Goal: Task Accomplishment & Management: Manage account settings

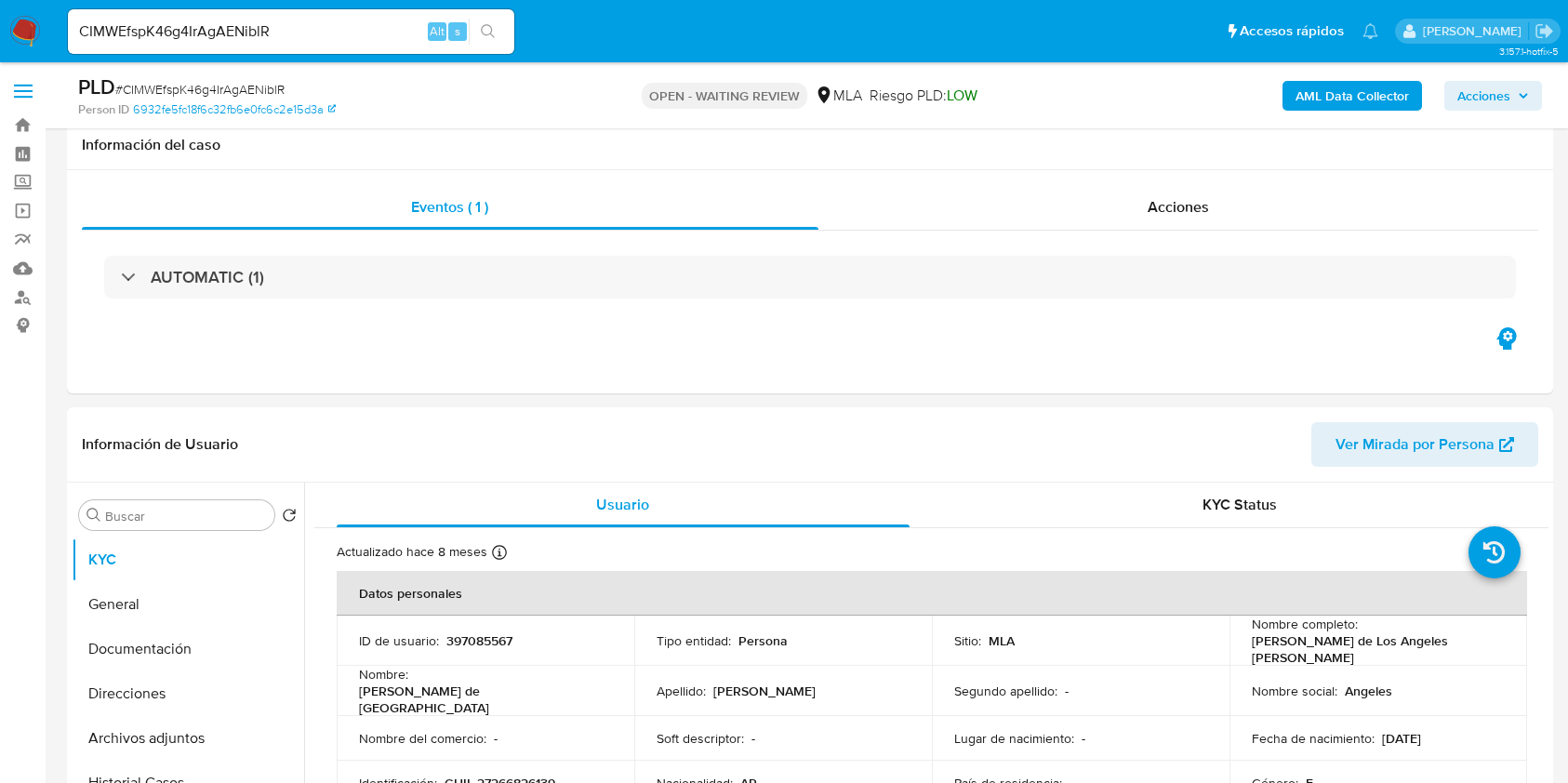
select select "10"
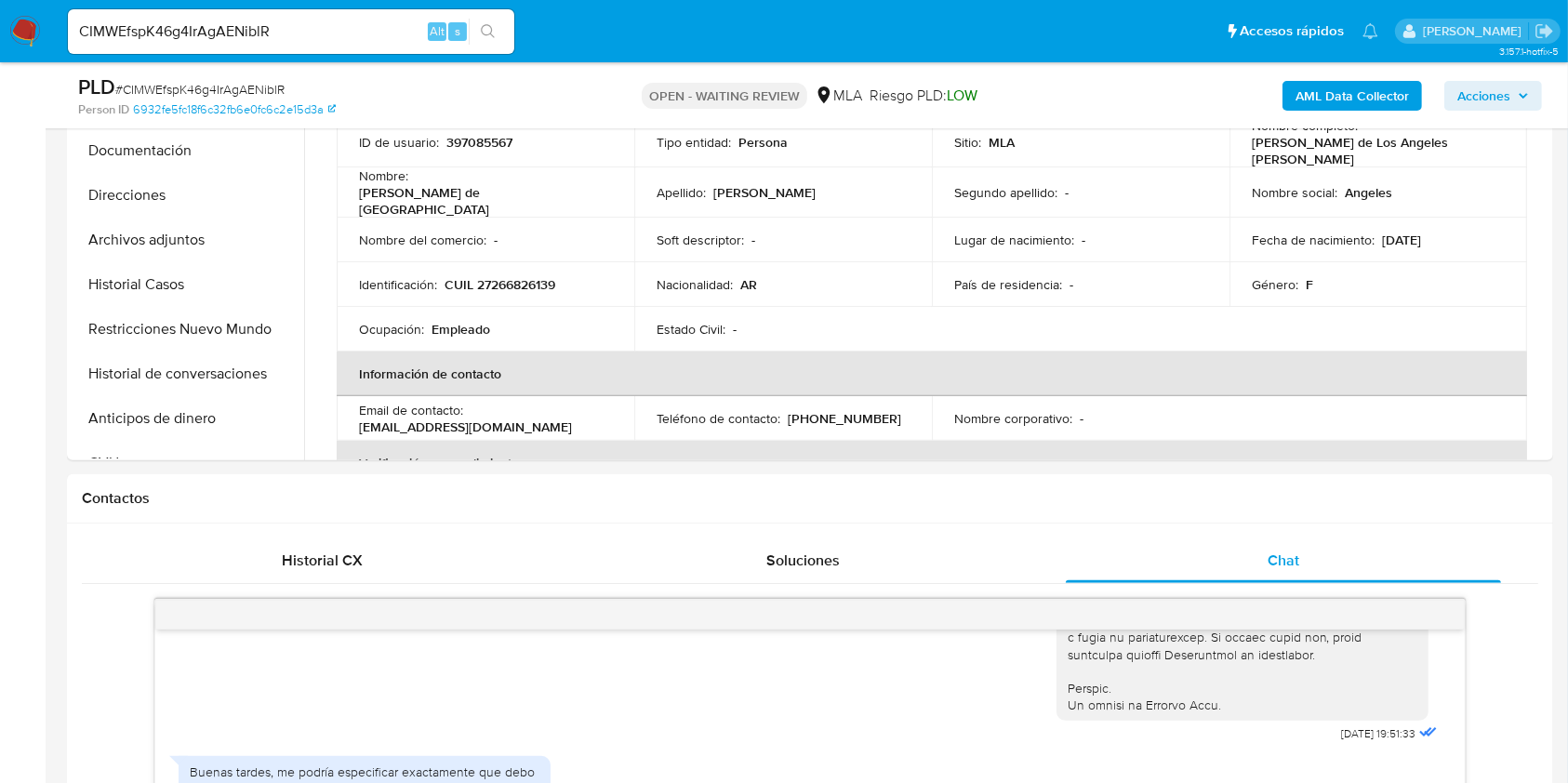
scroll to position [248, 0]
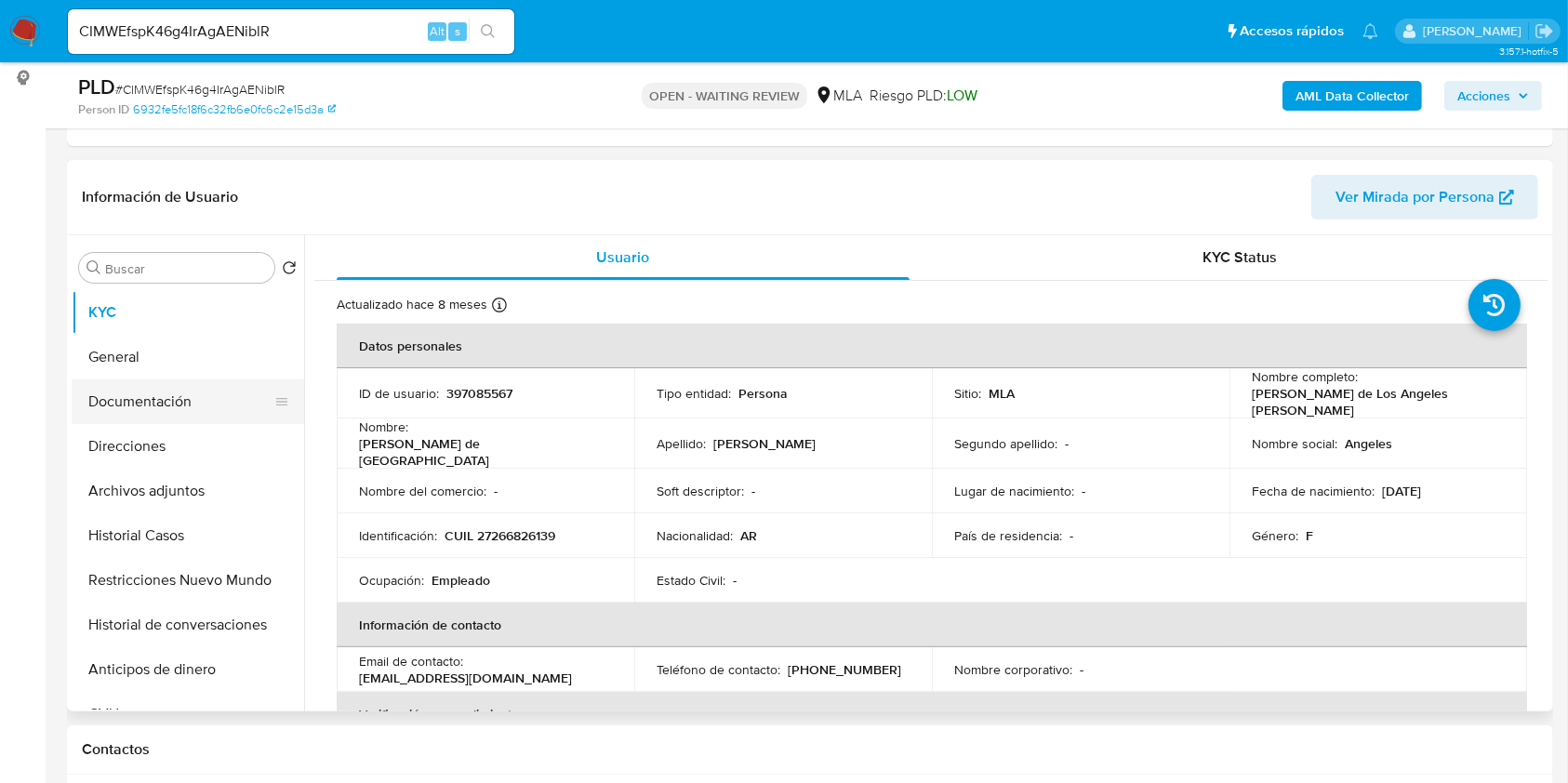
click at [169, 398] on button "Documentación" at bounding box center [180, 401] width 217 height 44
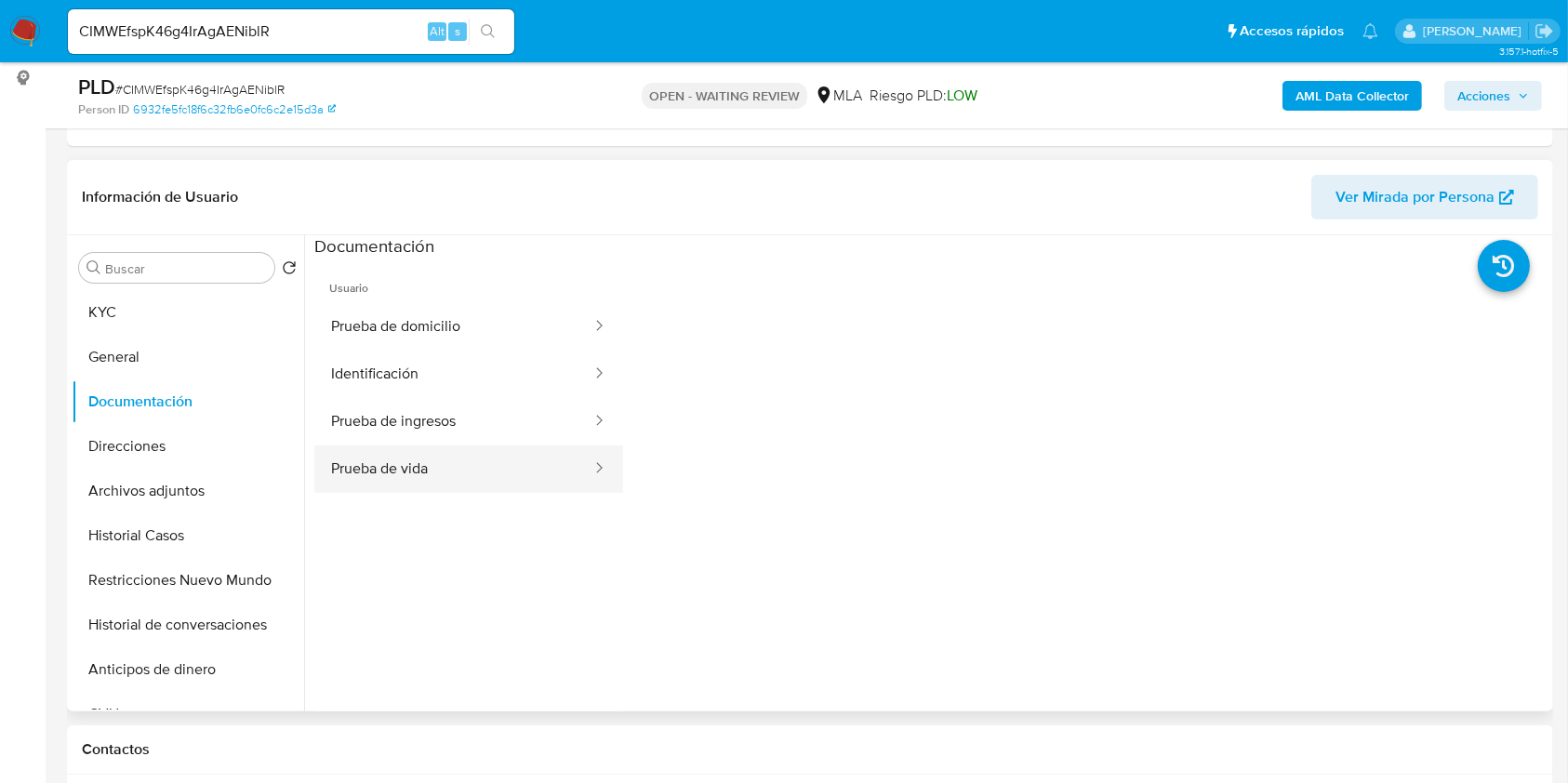
click at [462, 453] on button "Prueba de vida" at bounding box center [453, 470] width 279 height 47
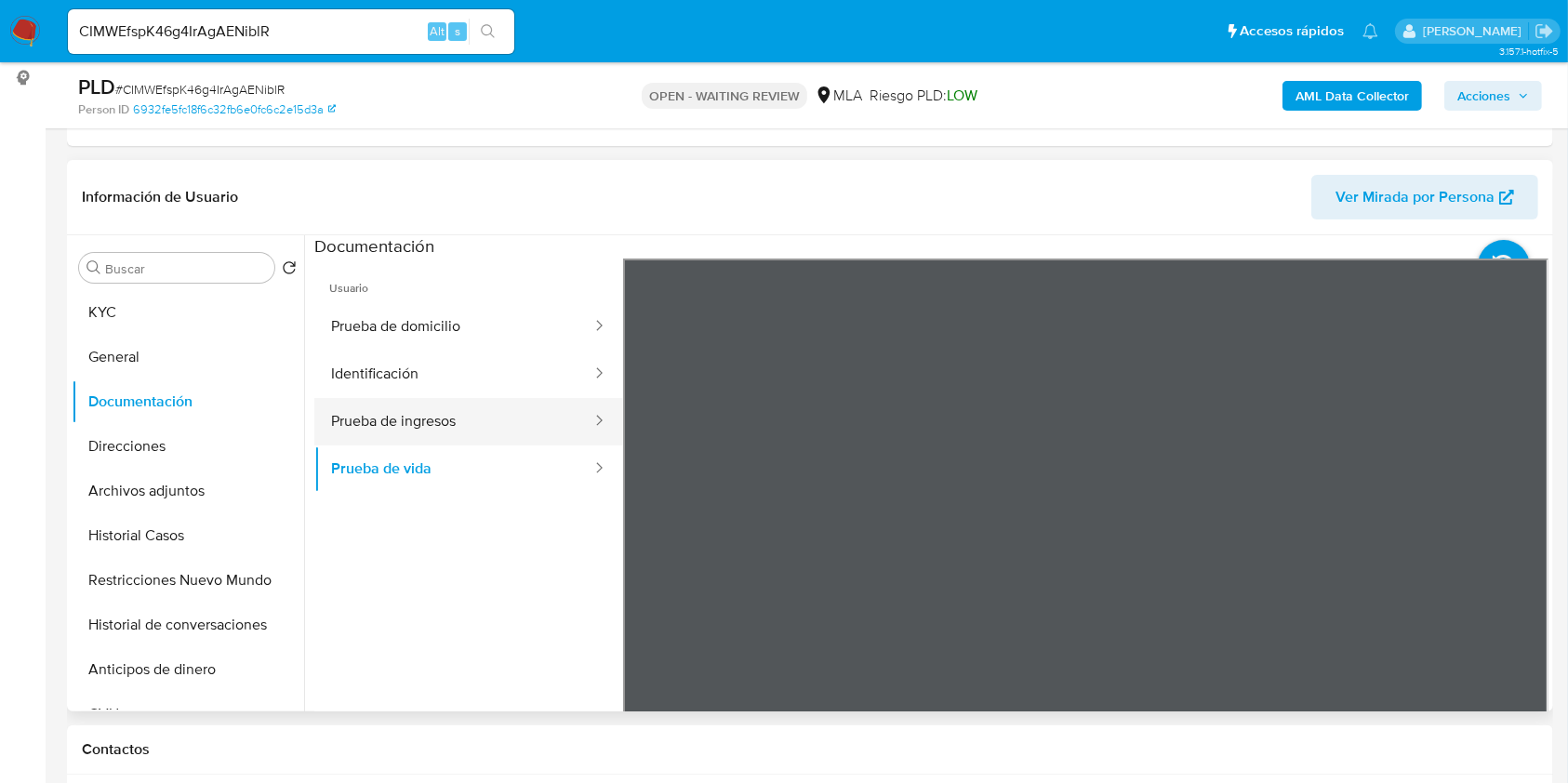
click at [506, 422] on button "Prueba de ingresos" at bounding box center [453, 422] width 279 height 47
click at [982, 229] on div "Información de Usuario Ver Mirada por Persona Buscar Volver al orden por defect…" at bounding box center [810, 436] width 1486 height 551
click at [1079, 242] on section at bounding box center [931, 544] width 1234 height 618
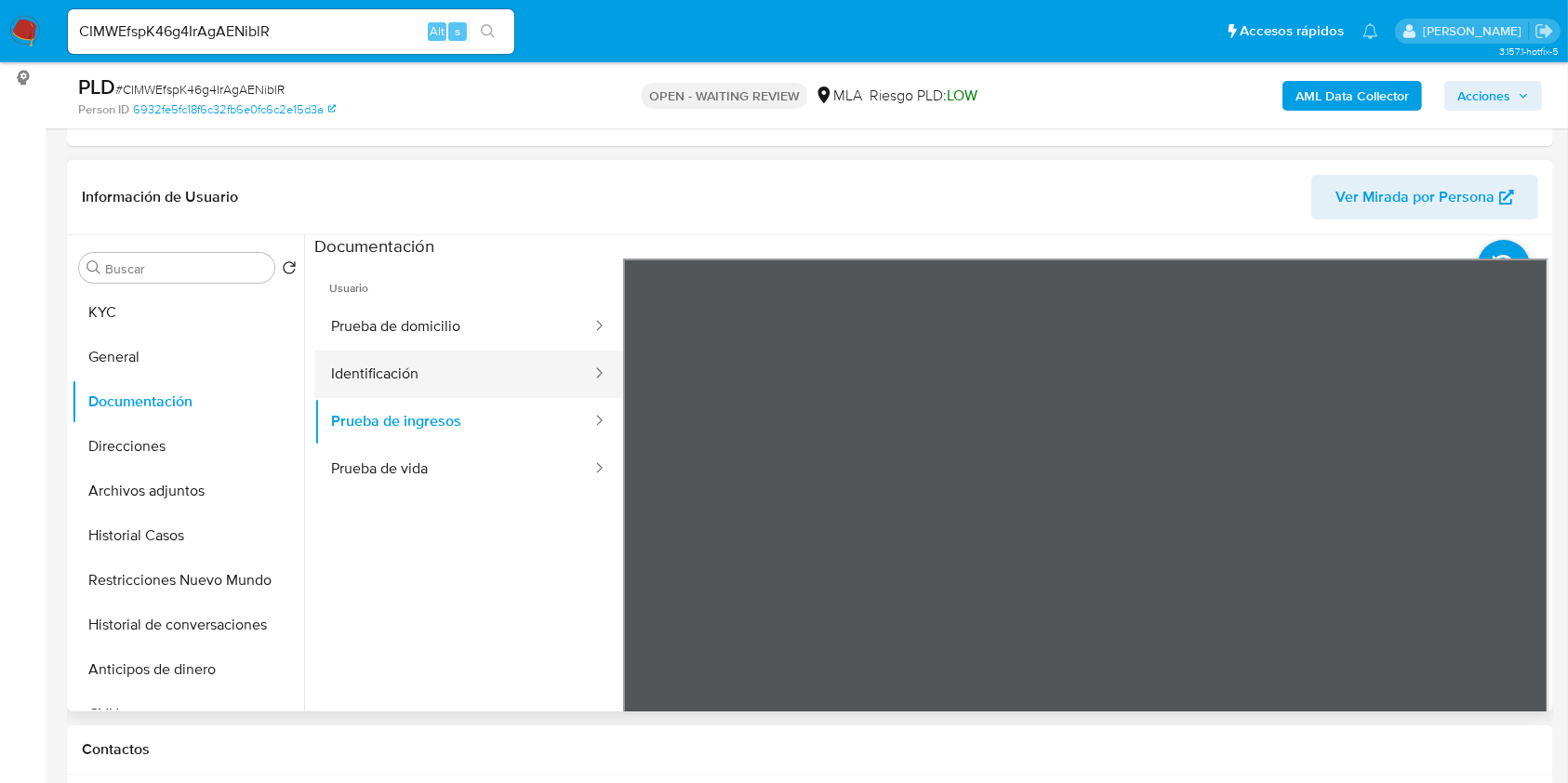
click at [441, 381] on button "Identificación" at bounding box center [453, 375] width 279 height 47
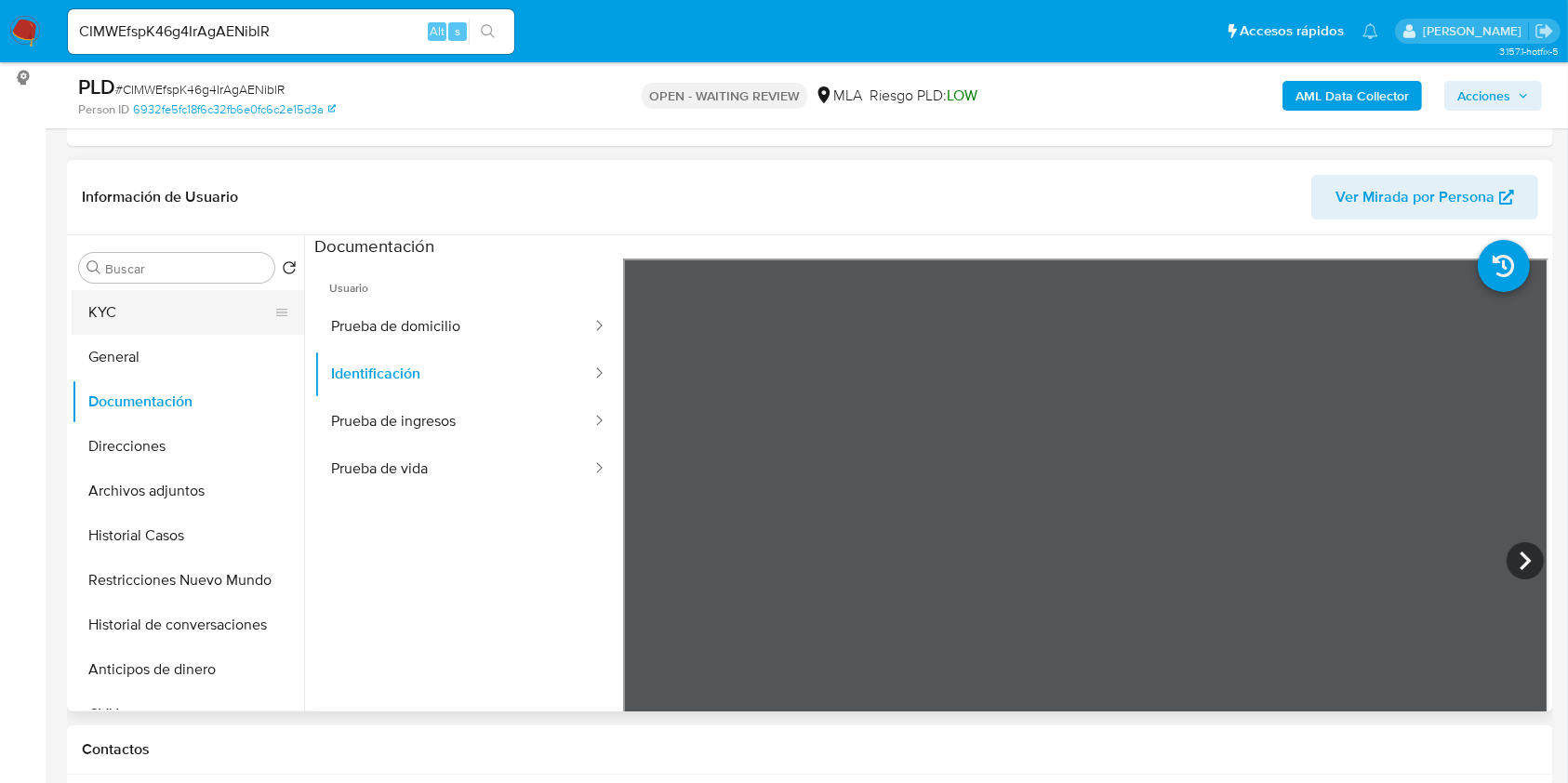
click at [150, 328] on button "KYC" at bounding box center [180, 312] width 217 height 44
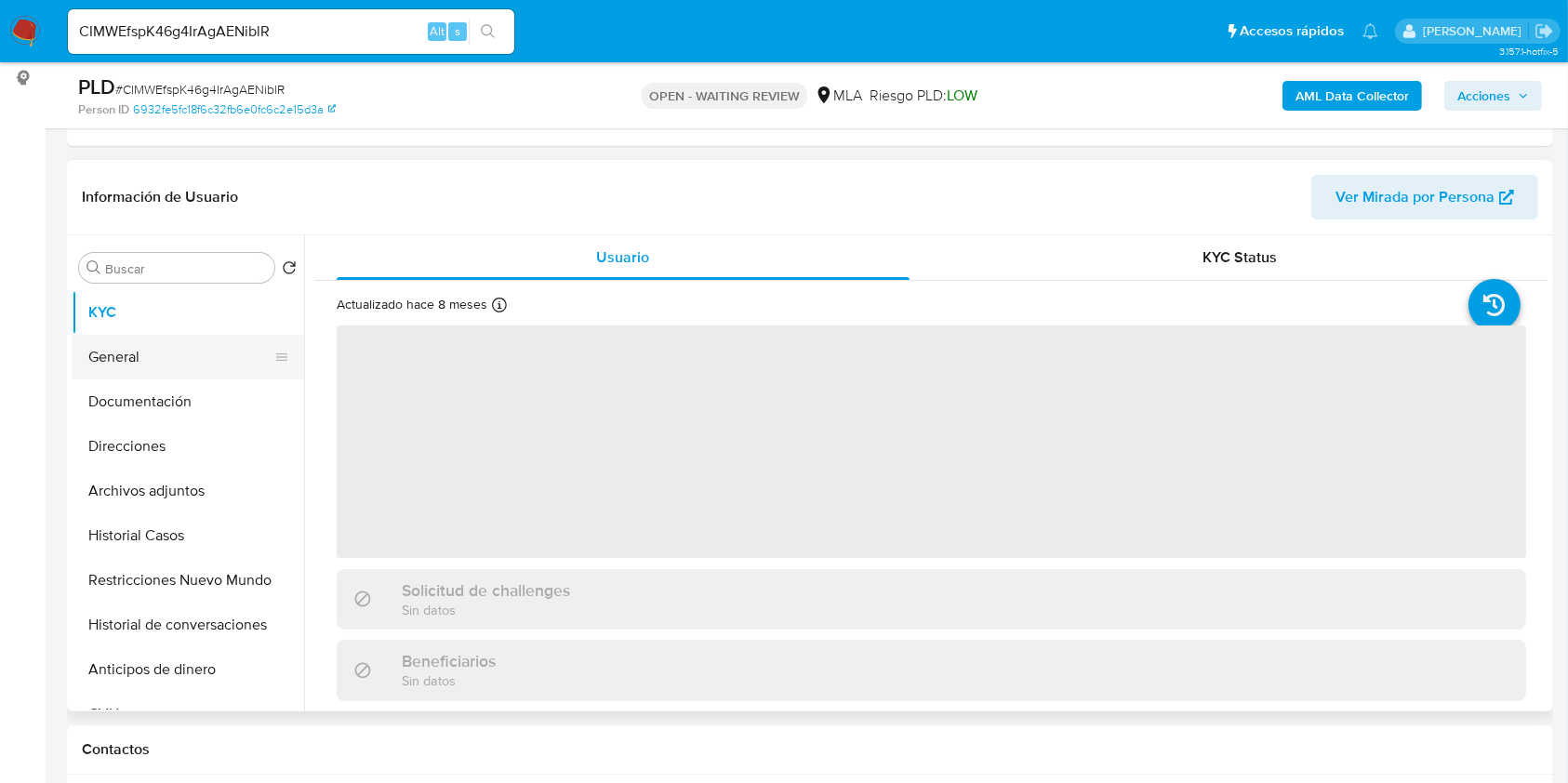
click at [159, 352] on button "General" at bounding box center [180, 357] width 217 height 44
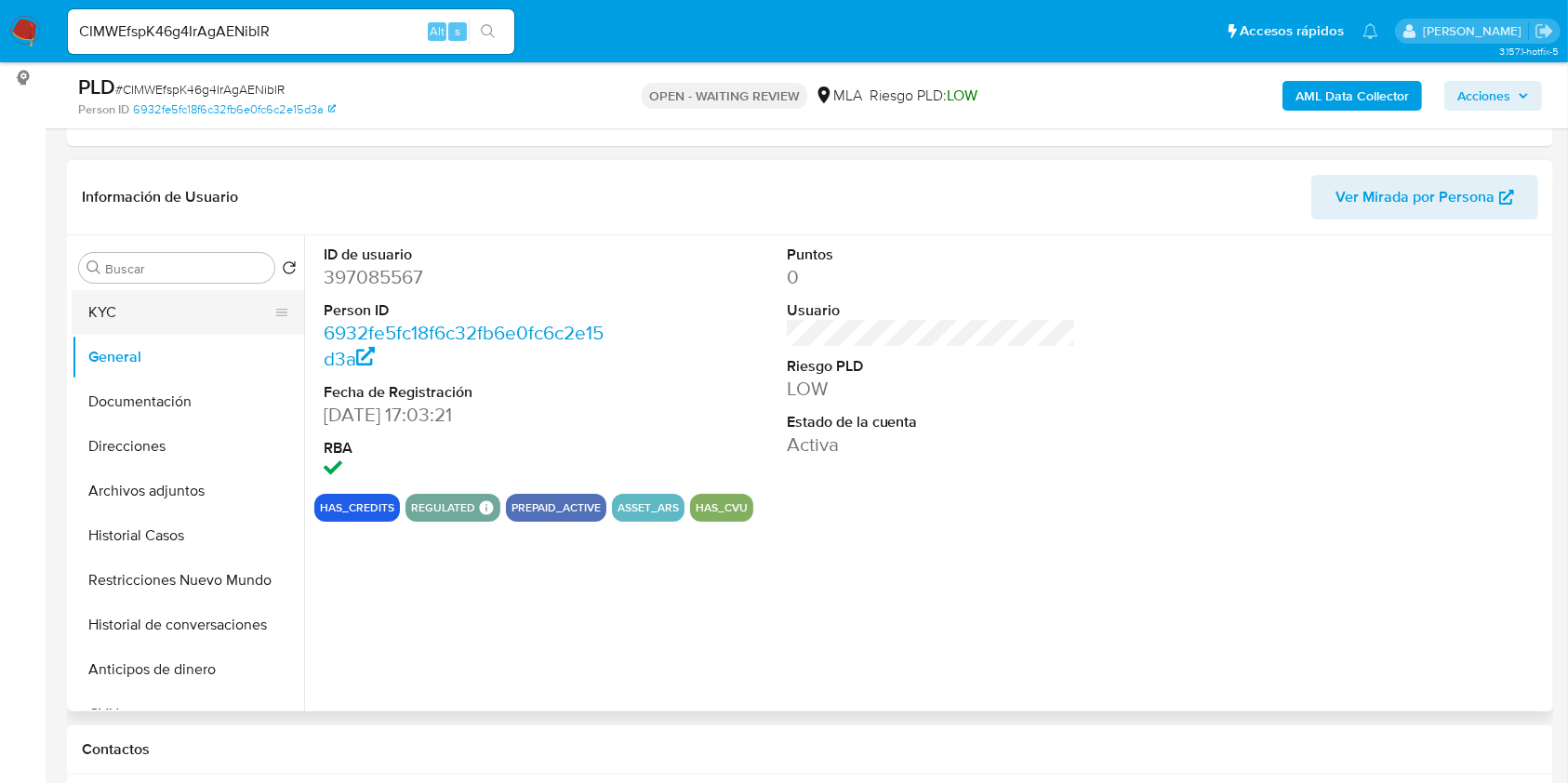
click at [158, 321] on button "KYC" at bounding box center [180, 312] width 217 height 44
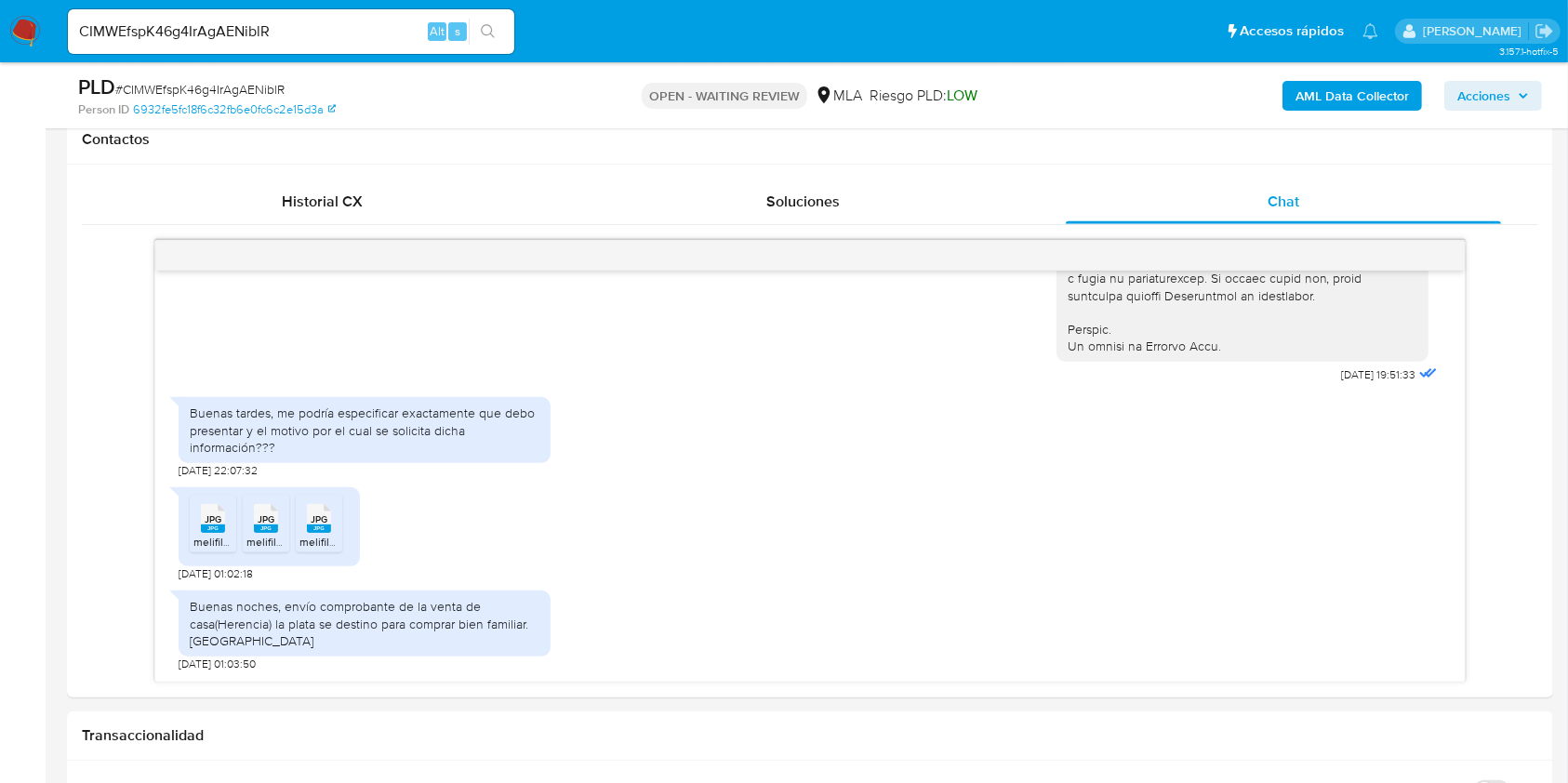
scroll to position [992, 0]
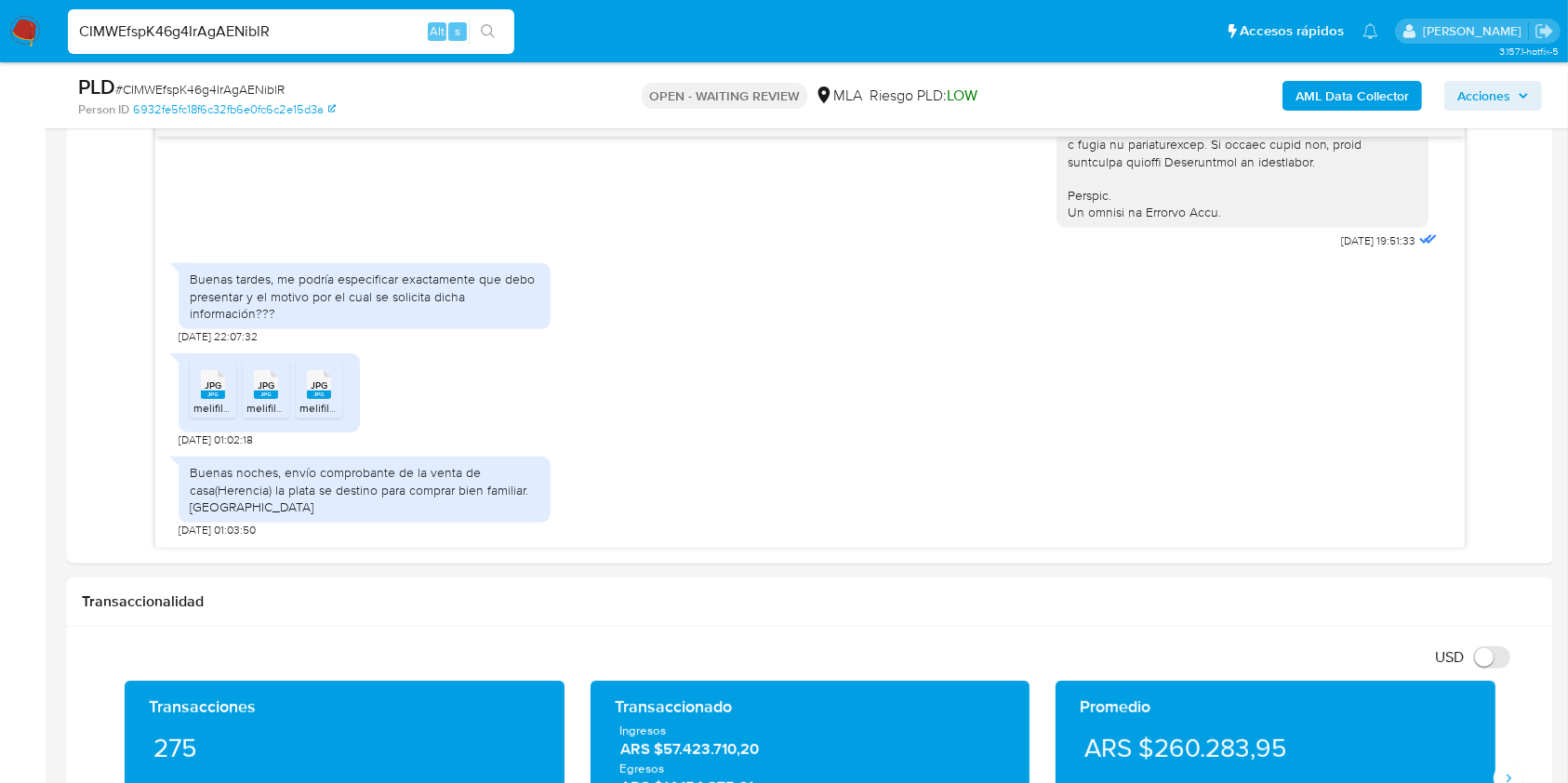
click at [305, 21] on input "CIMWEfspK46g4IrAgAENiblR" at bounding box center [291, 32] width 447 height 24
click at [305, 20] on input "CIMWEfspK46g4IrAgAENiblR" at bounding box center [291, 32] width 447 height 24
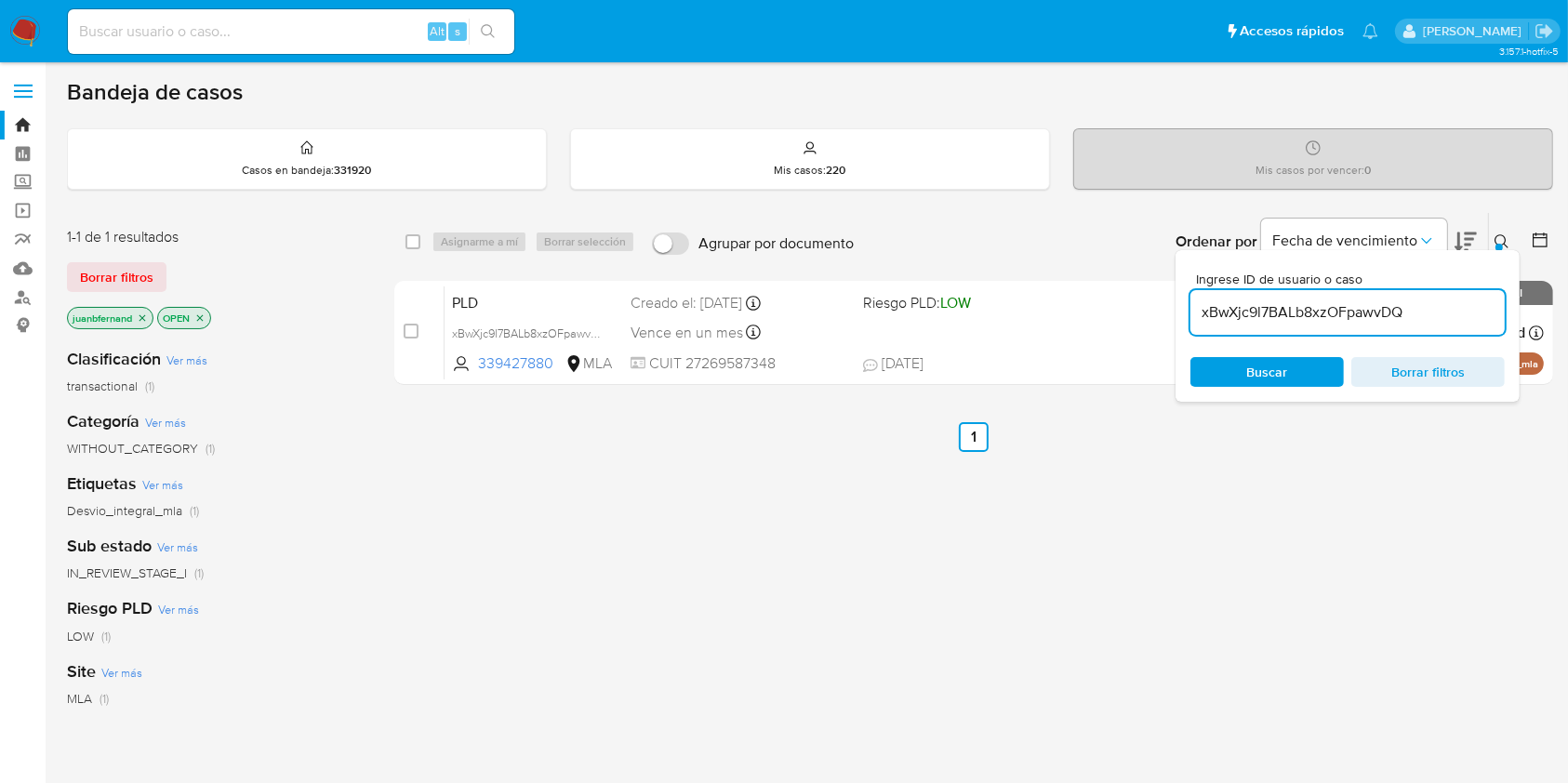
click at [1427, 297] on div "xBwXjc9l7BALb8xzOFpawvDQ" at bounding box center [1347, 312] width 314 height 44
click at [1434, 305] on input "xBwXjc9l7BALb8xzOFpawvDQ" at bounding box center [1347, 312] width 314 height 24
paste input "CIMWEfspK46g4IrAgAENiblR"
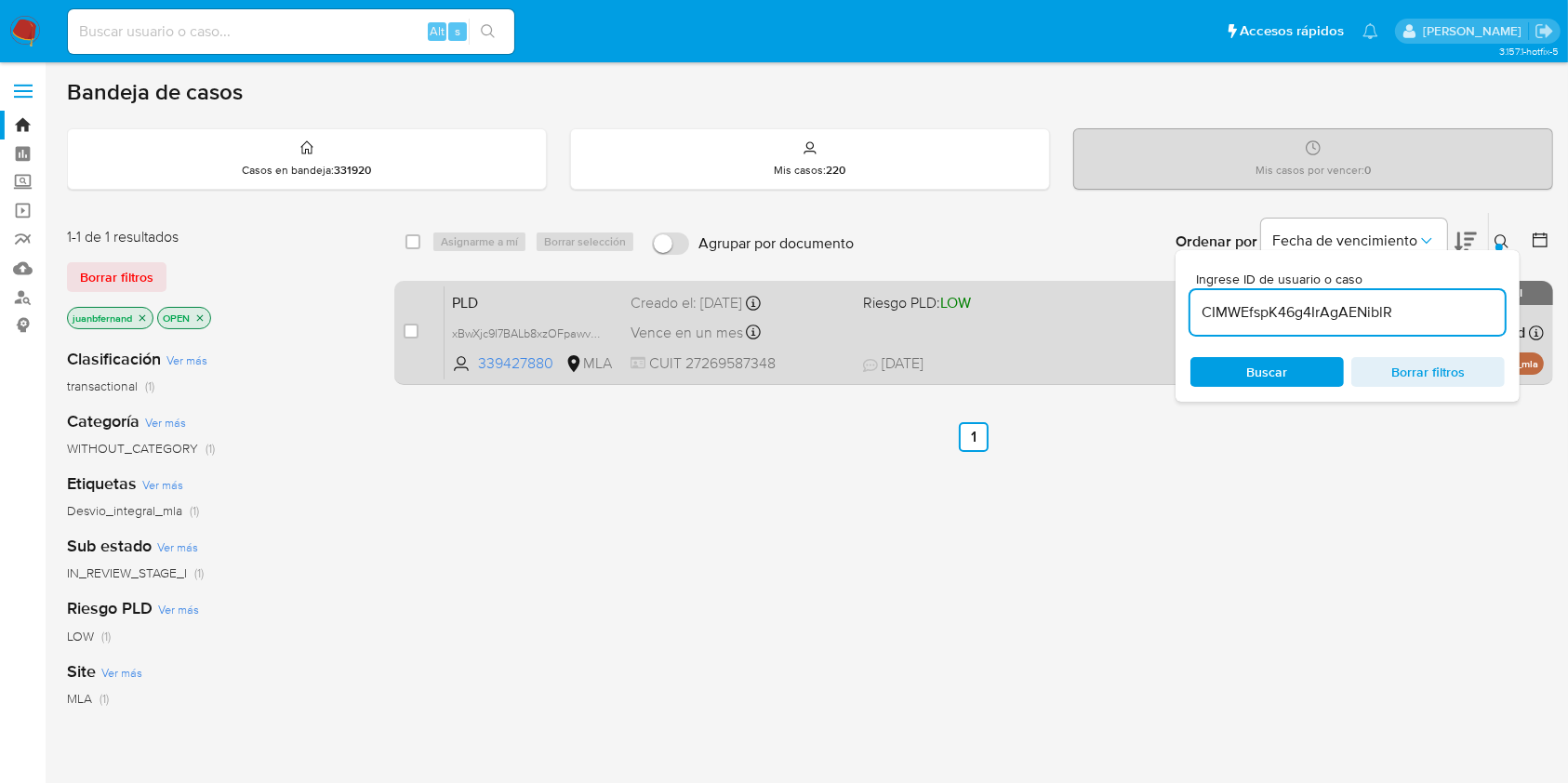
type input "CIMWEfspK46g4IrAgAENiblR"
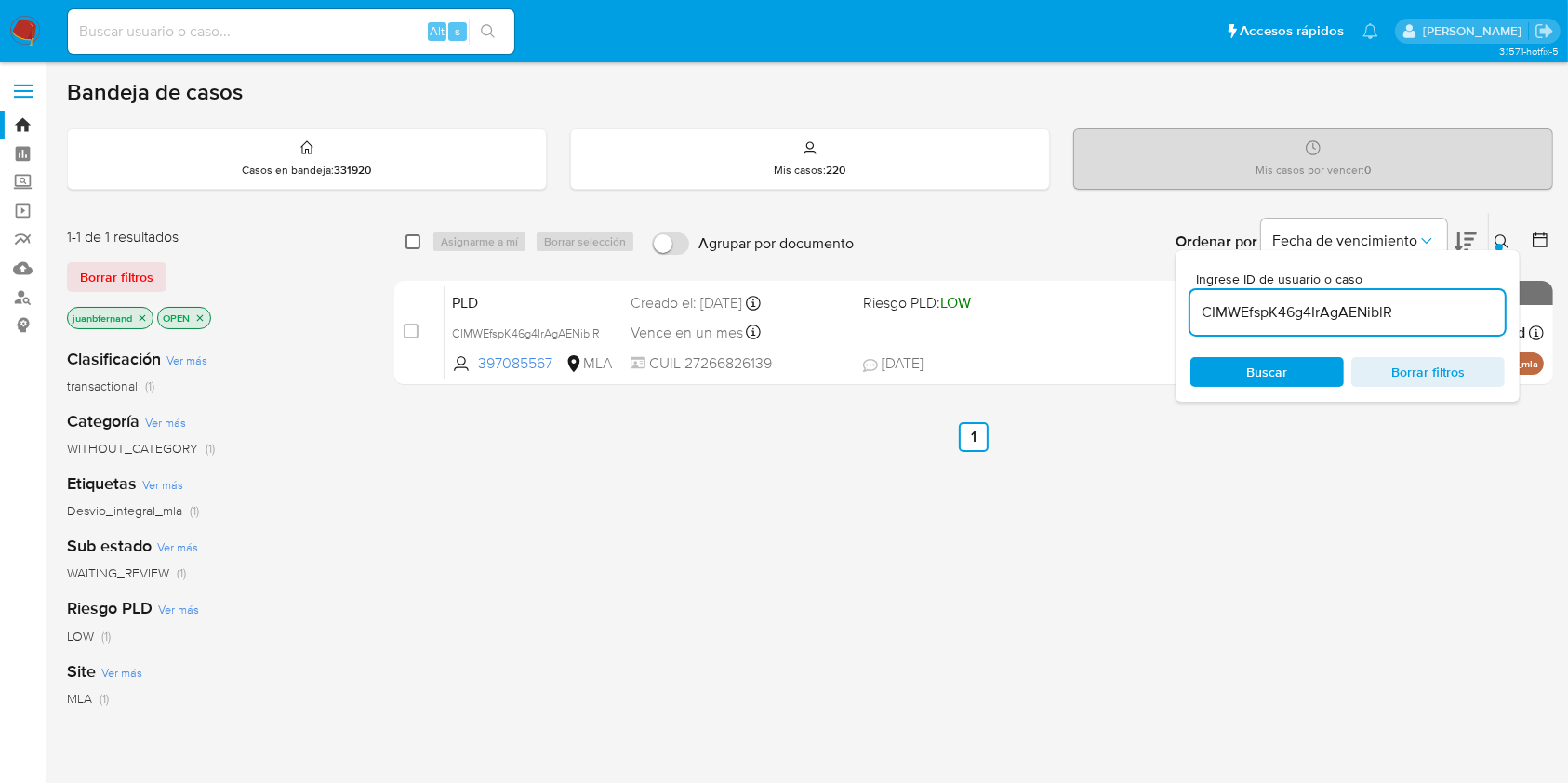
click at [413, 240] on input "checkbox" at bounding box center [413, 242] width 15 height 15
checkbox input "true"
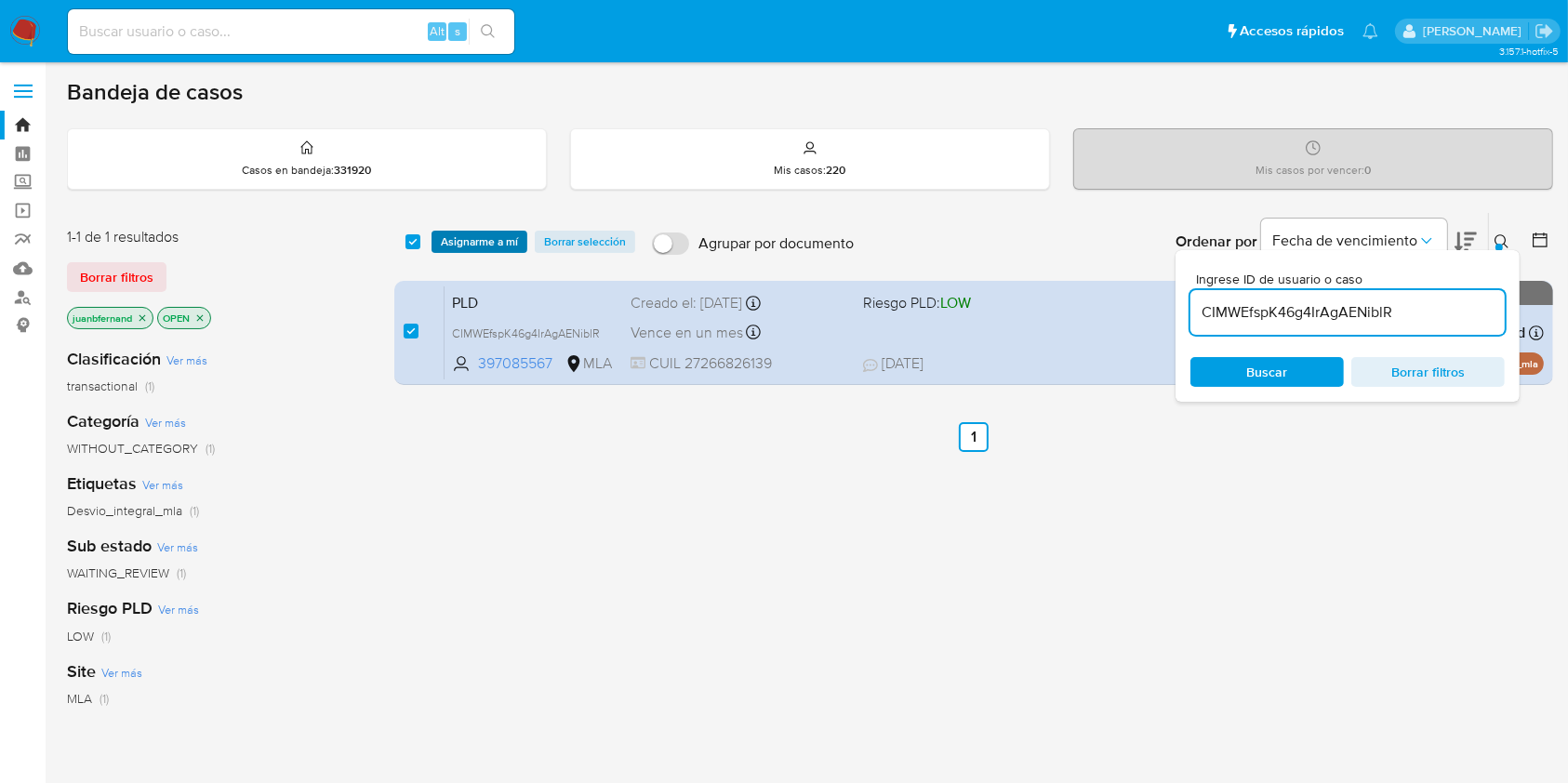
click at [483, 242] on span "Asignarme a mí" at bounding box center [480, 242] width 77 height 19
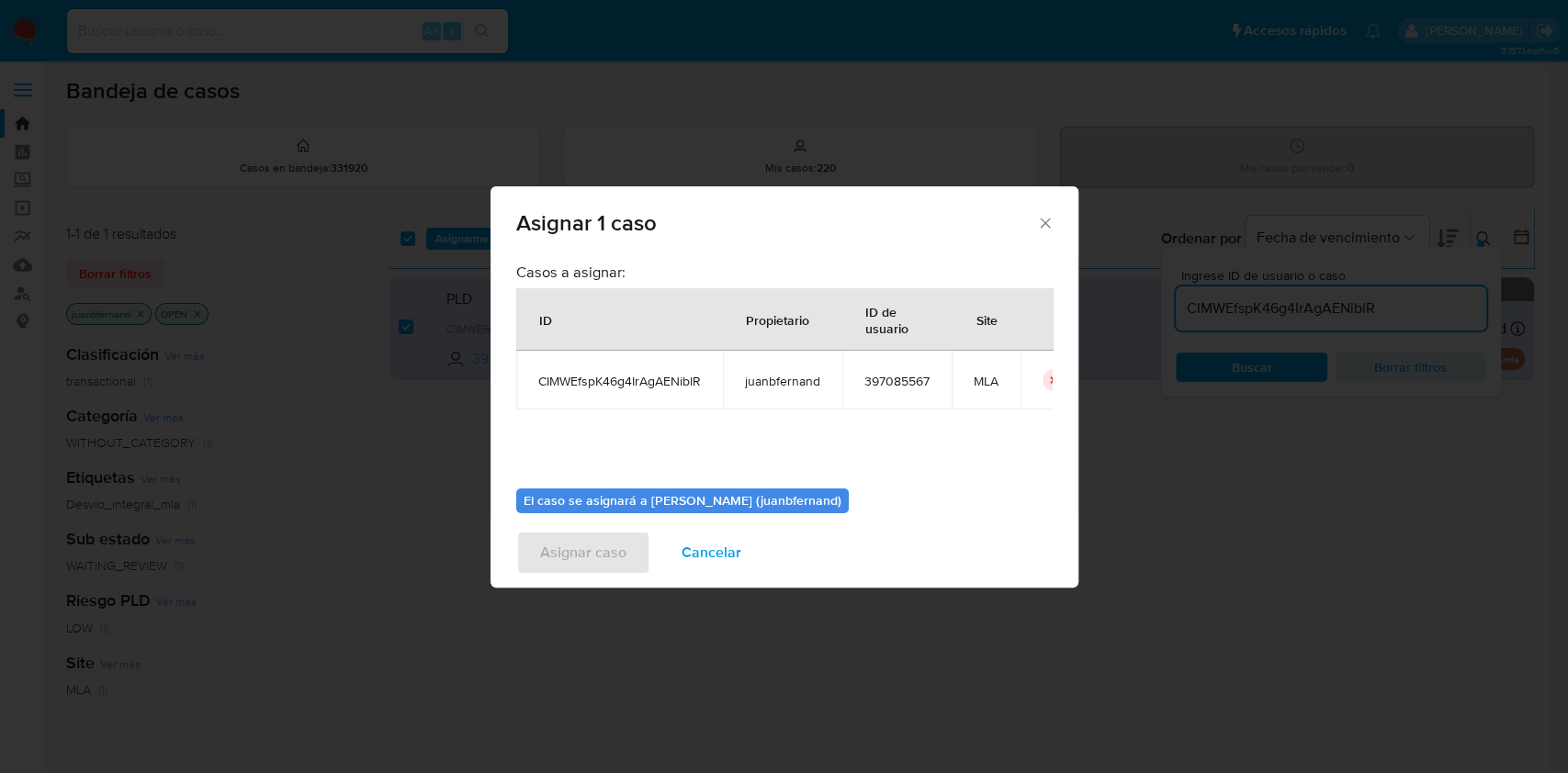
scroll to position [94, 0]
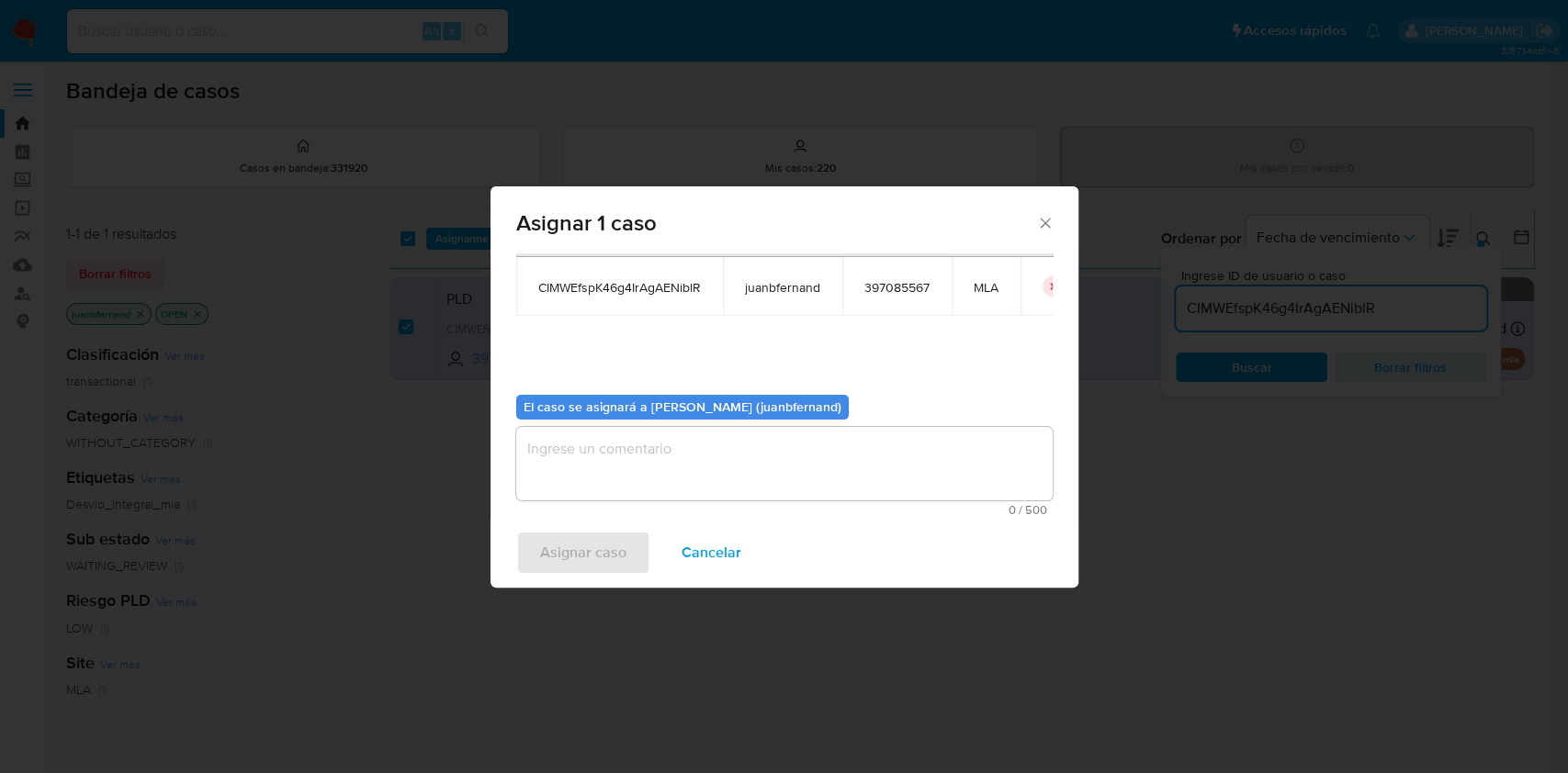
click at [862, 491] on textarea "assign-modal" at bounding box center [784, 464] width 536 height 73
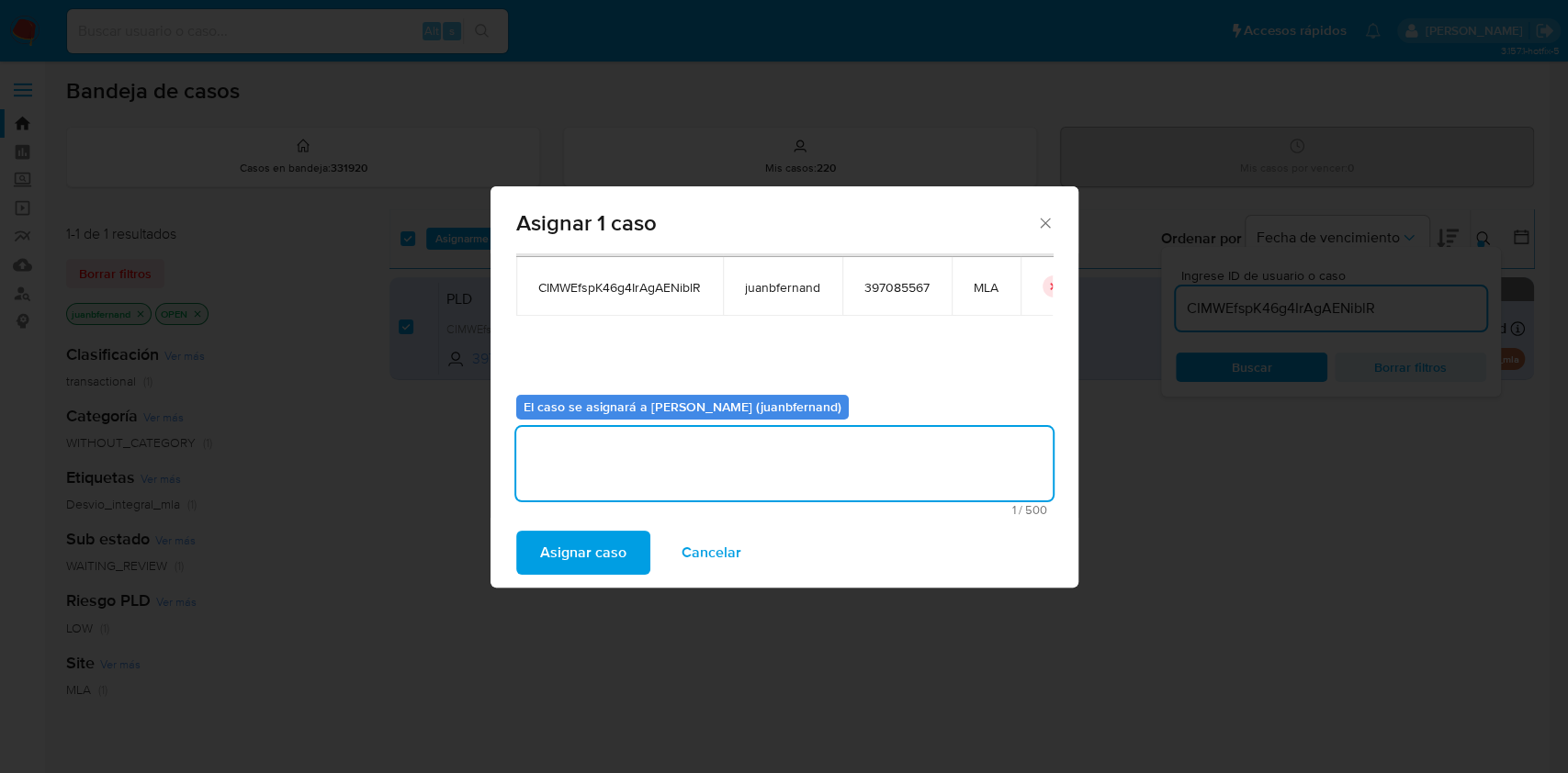
click at [572, 560] on span "Asignar caso" at bounding box center [582, 552] width 86 height 40
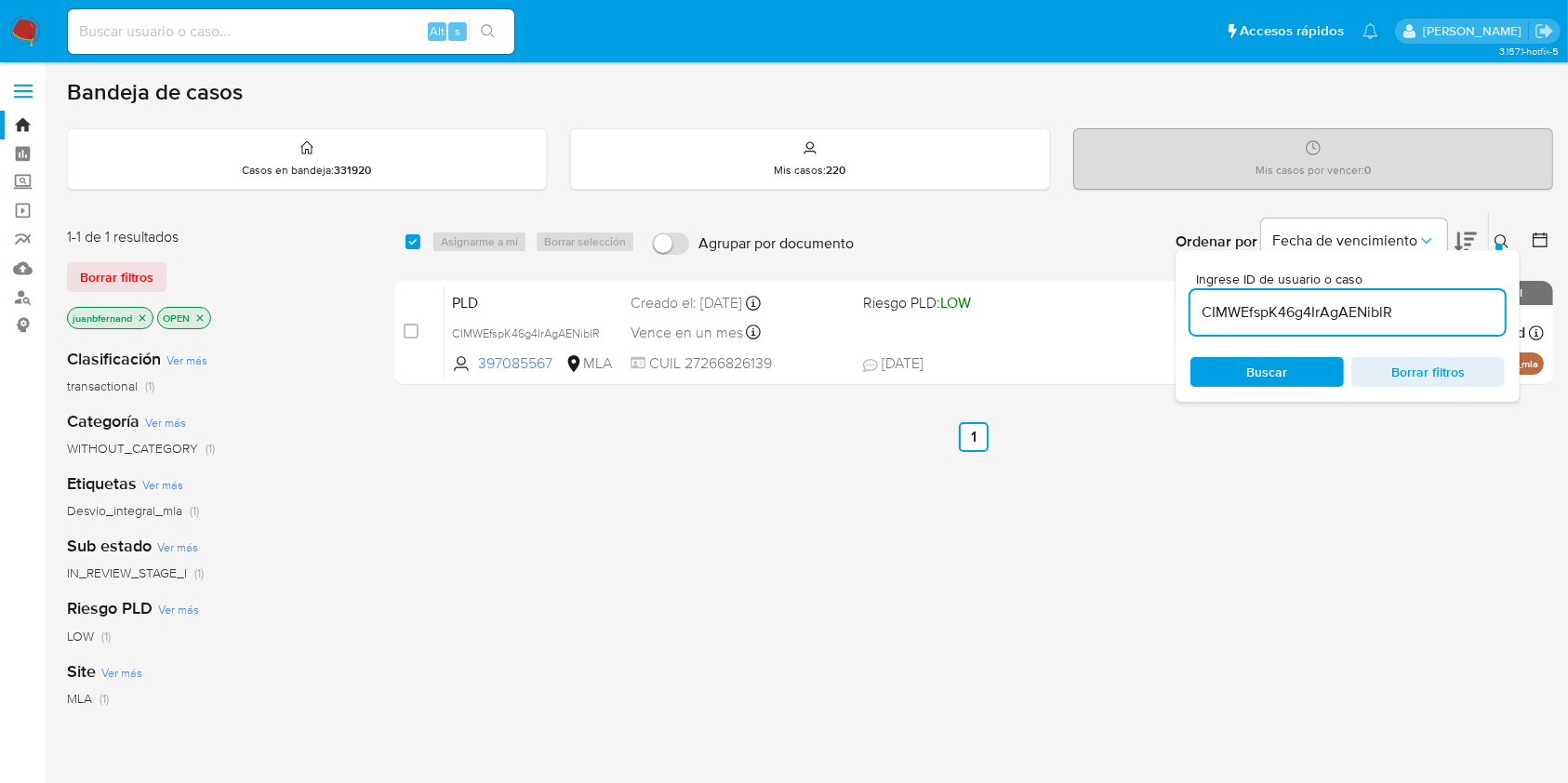
click at [1431, 312] on input "CIMWEfspK46g4IrAgAENiblR" at bounding box center [1347, 312] width 314 height 24
paste input "TucKOOsavtuTe31DAQI4HwUi"
type input "TucKOOsavtuTe31DAQI4HwUi"
drag, startPoint x: 414, startPoint y: 240, endPoint x: 499, endPoint y: 239, distance: 85.0
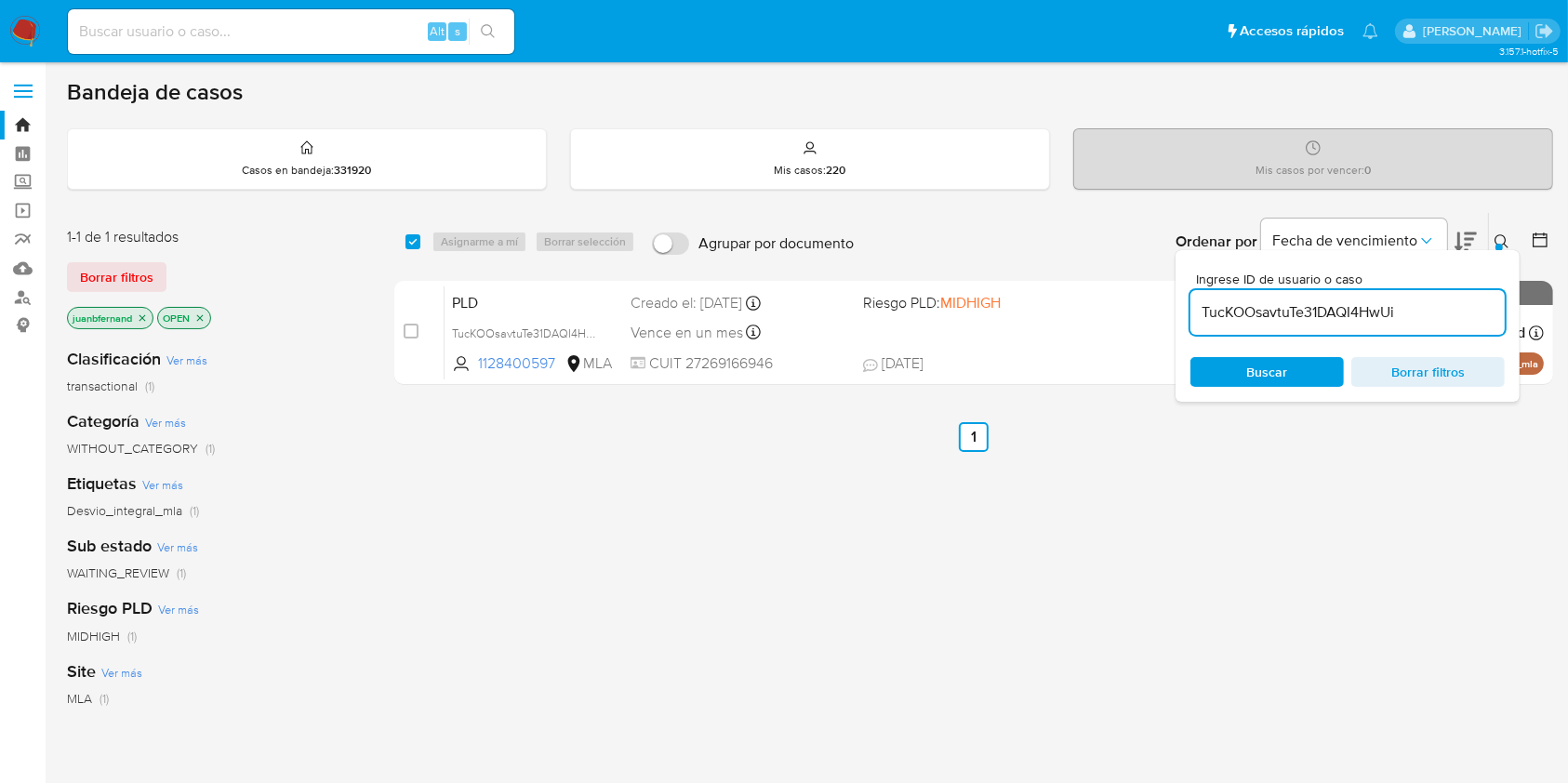
click at [414, 239] on input "checkbox" at bounding box center [413, 242] width 15 height 15
checkbox input "true"
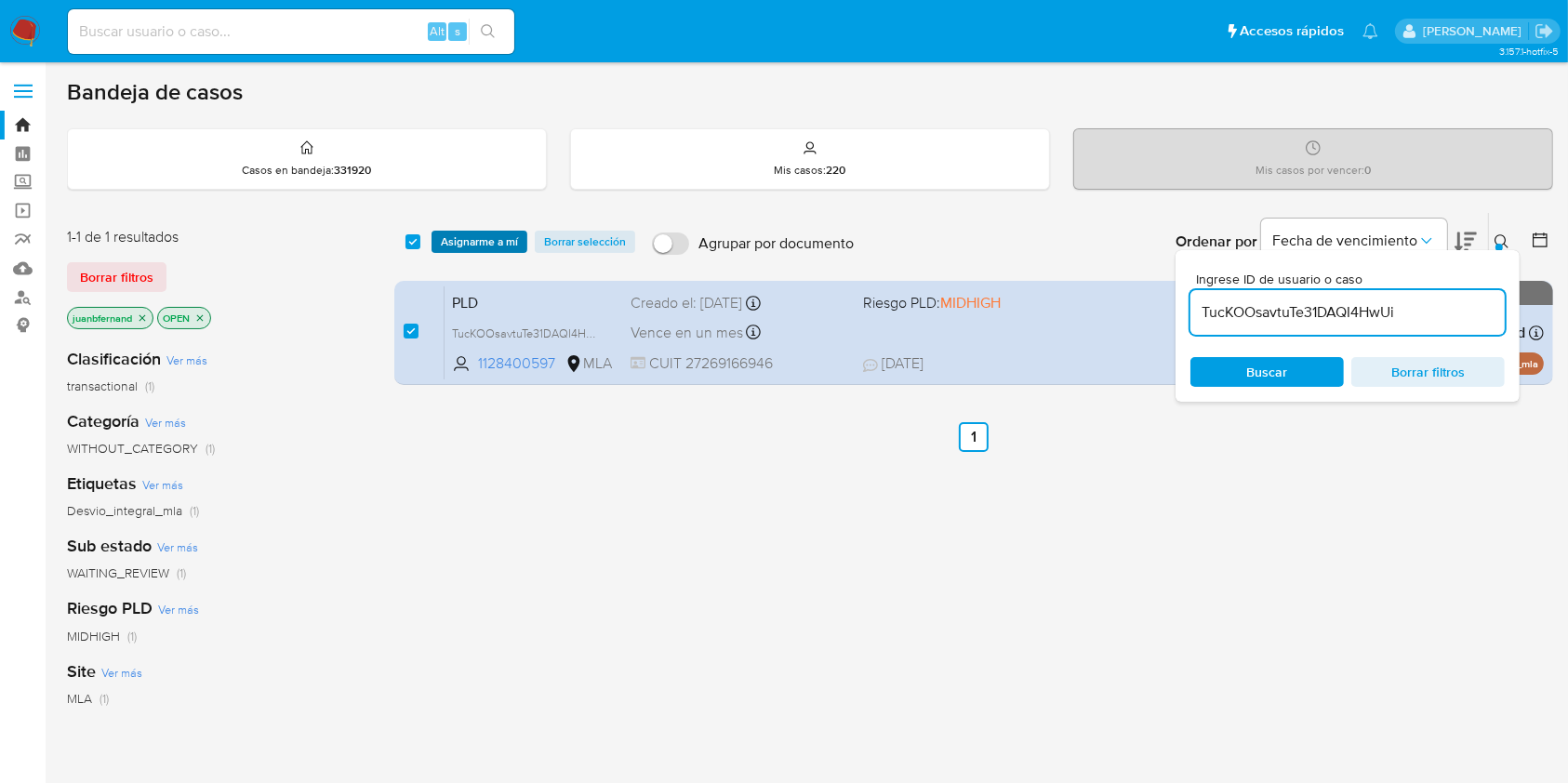
click at [499, 239] on span "Asignarme a mí" at bounding box center [480, 242] width 77 height 19
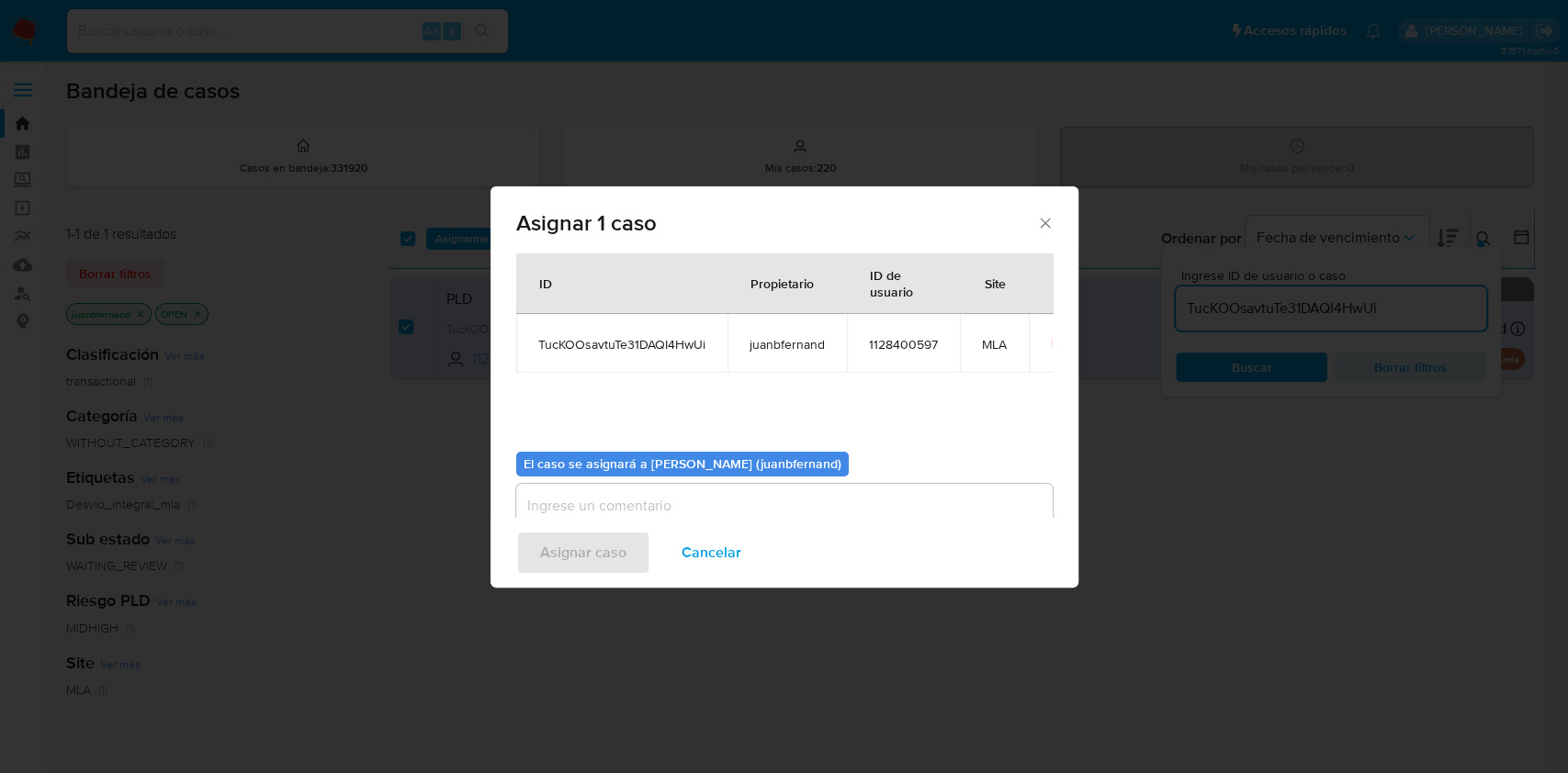
scroll to position [94, 0]
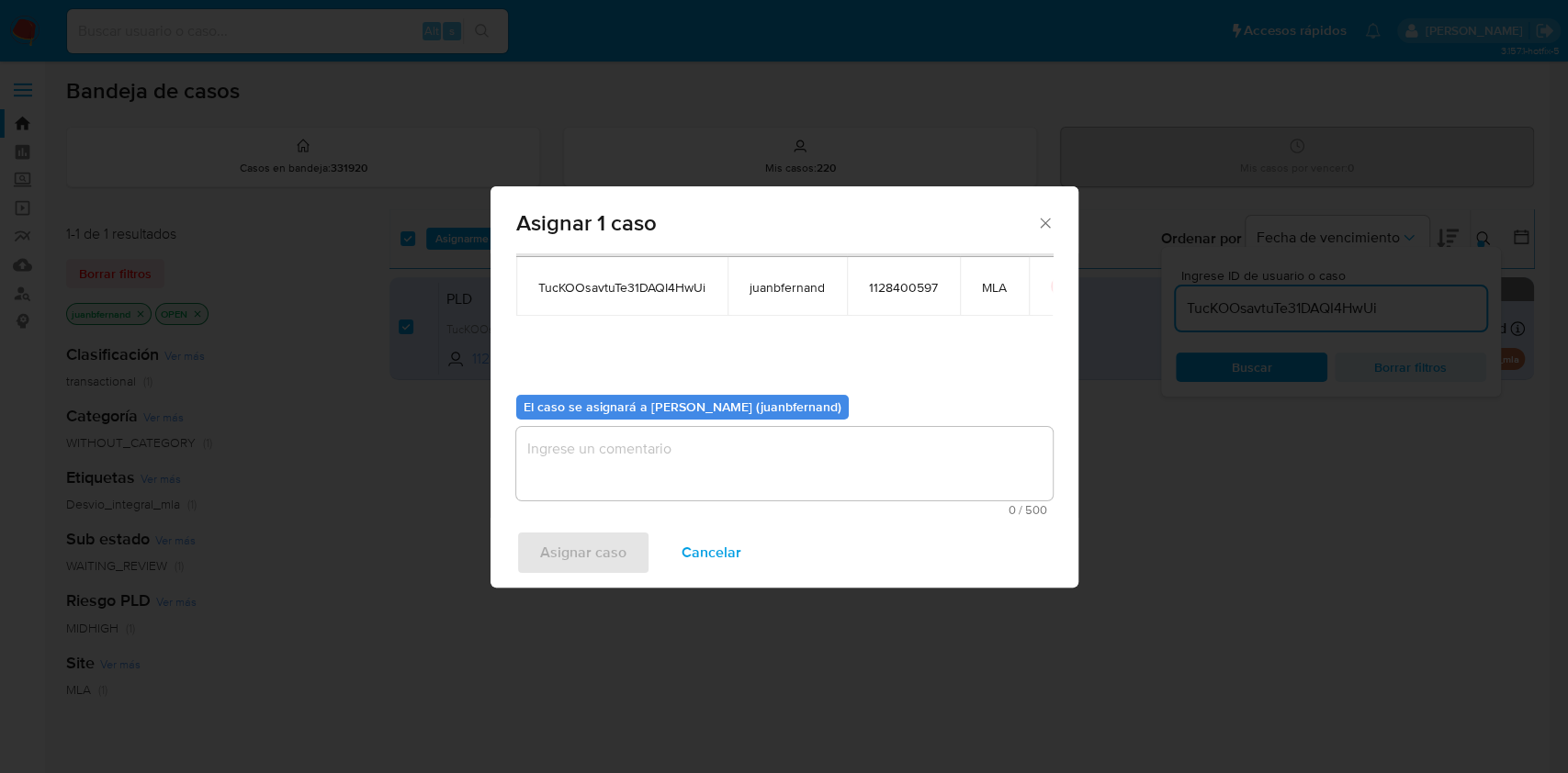
click at [699, 470] on textarea "assign-modal" at bounding box center [784, 464] width 536 height 73
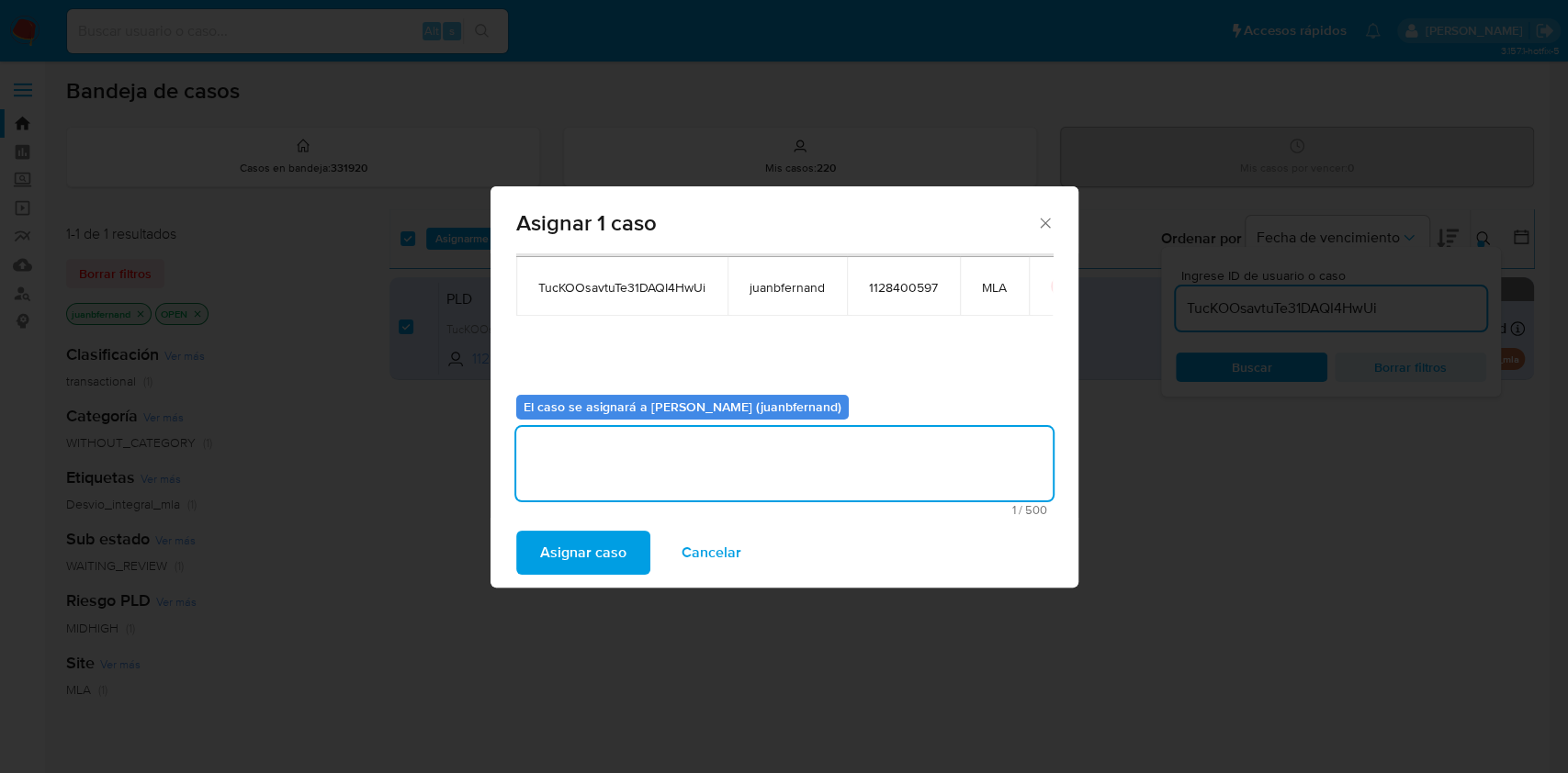
click at [605, 540] on span "Asignar caso" at bounding box center [582, 552] width 86 height 40
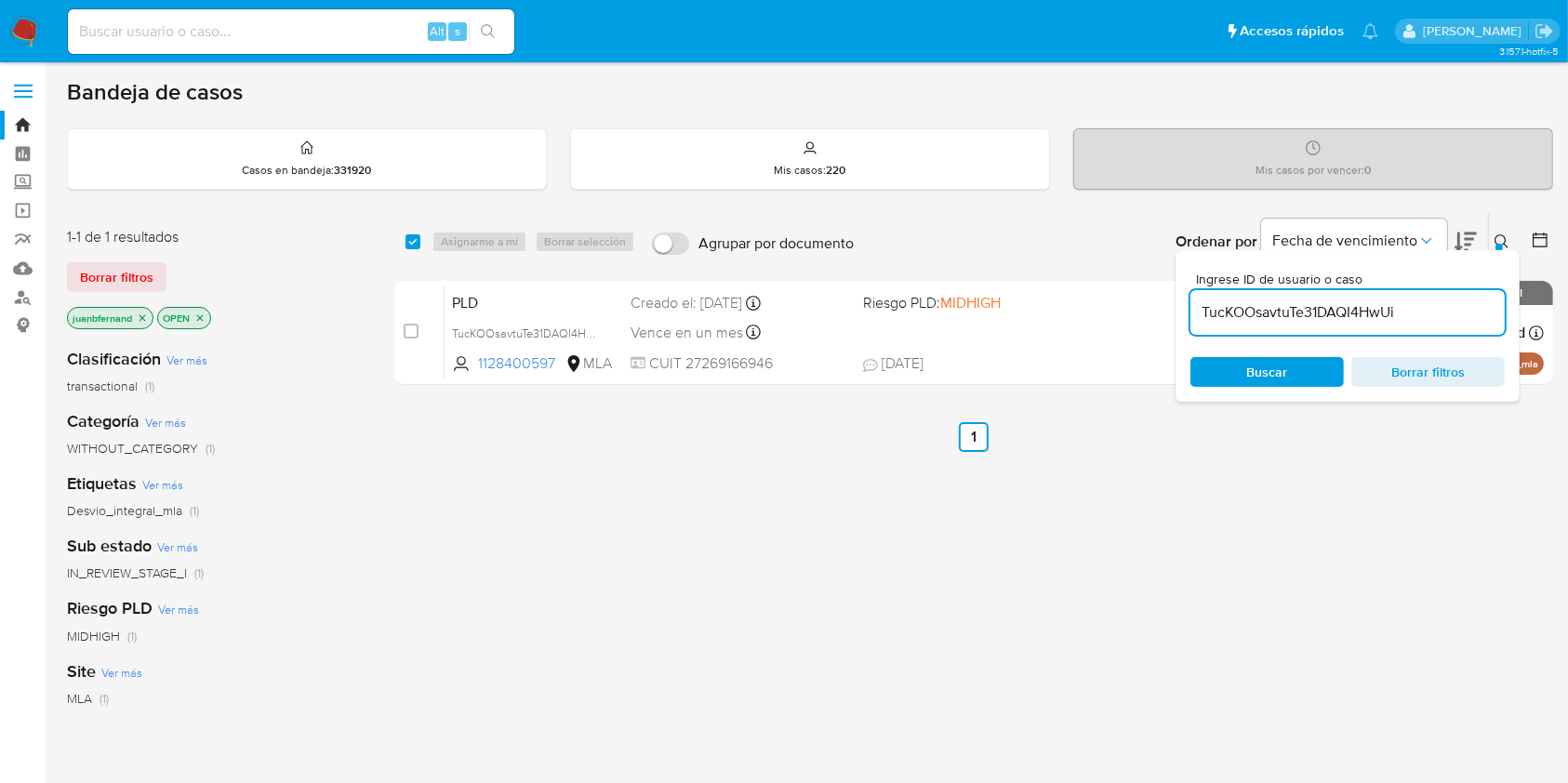
click at [1437, 308] on input "TucKOOsavtuTe31DAQI4HwUi" at bounding box center [1347, 312] width 314 height 24
paste input "Ai5XkondSnV4QAkXR3RN6LwR"
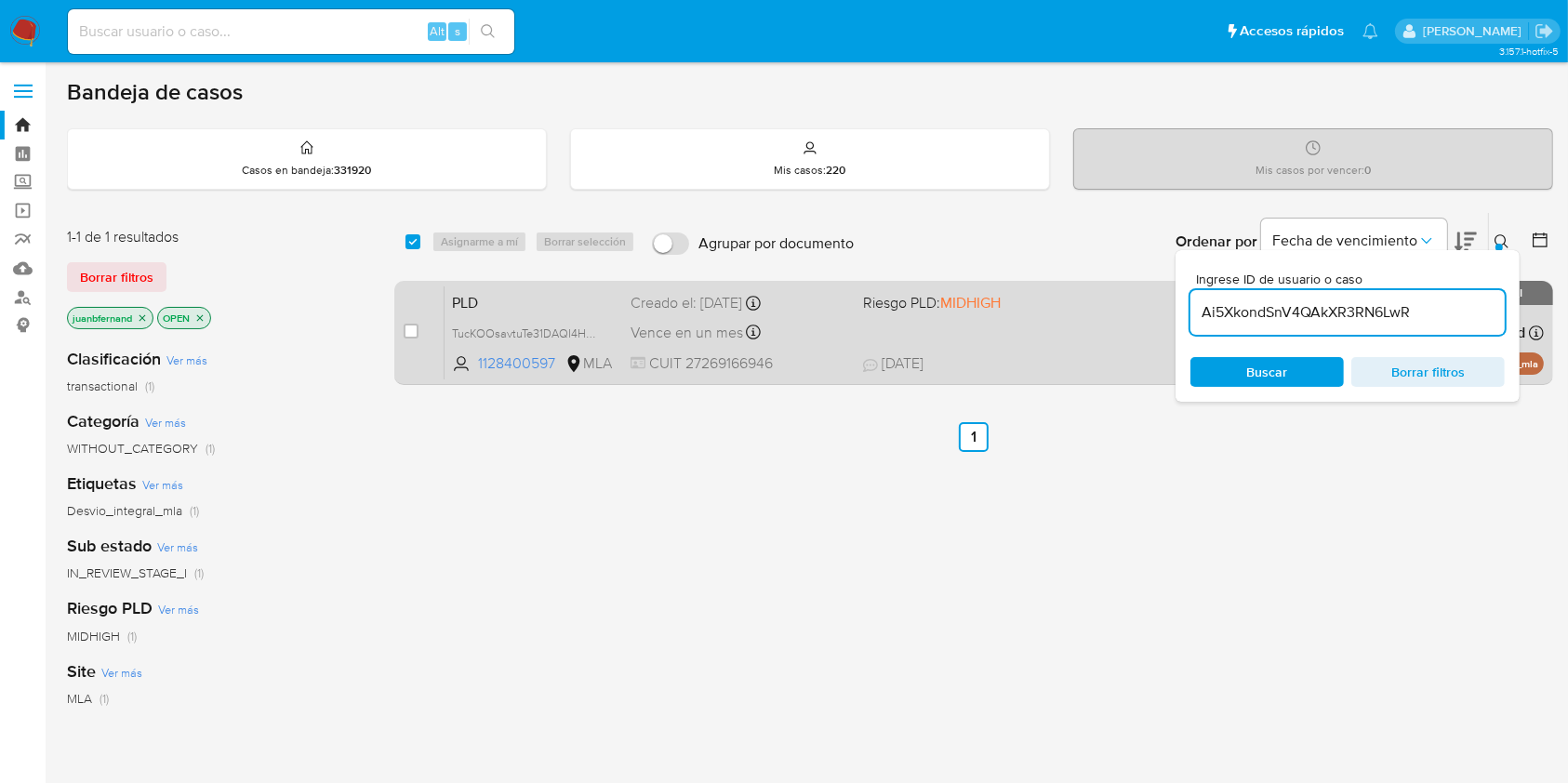
type input "Ai5XkondSnV4QAkXR3RN6LwR"
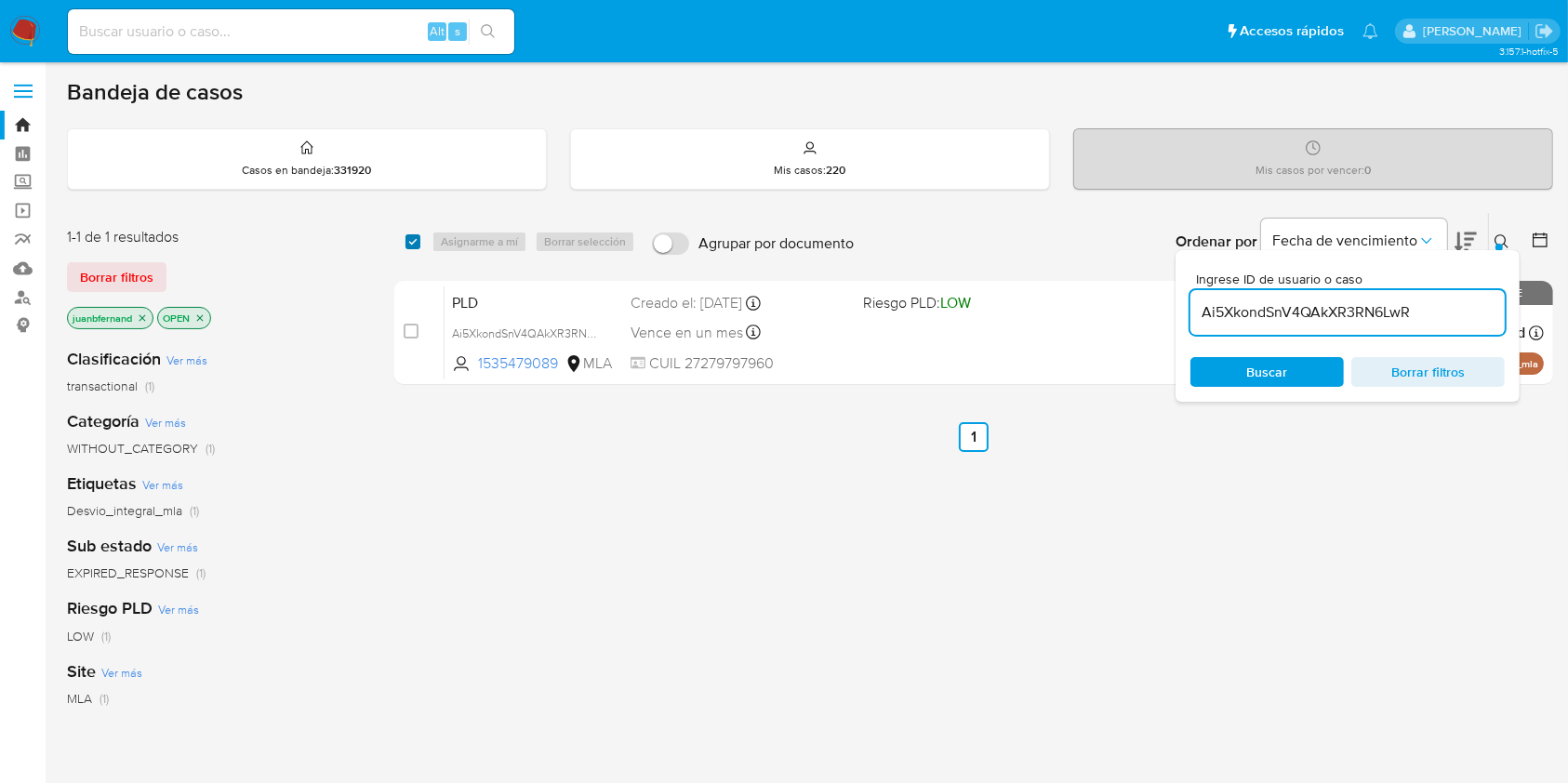
click at [417, 242] on input "checkbox" at bounding box center [413, 242] width 15 height 15
checkbox input "true"
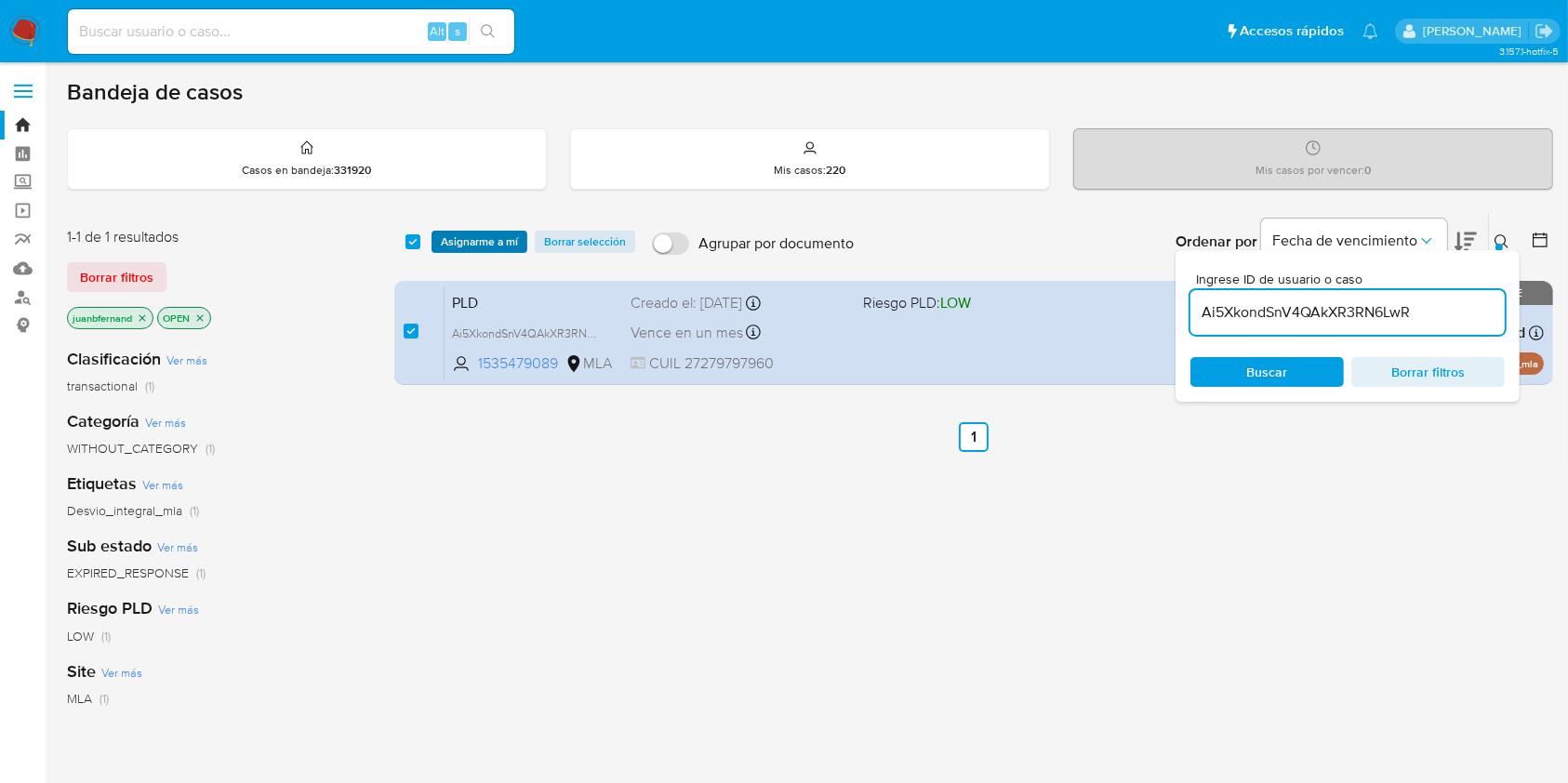
click at [480, 239] on span "Asignarme a mí" at bounding box center [480, 242] width 77 height 19
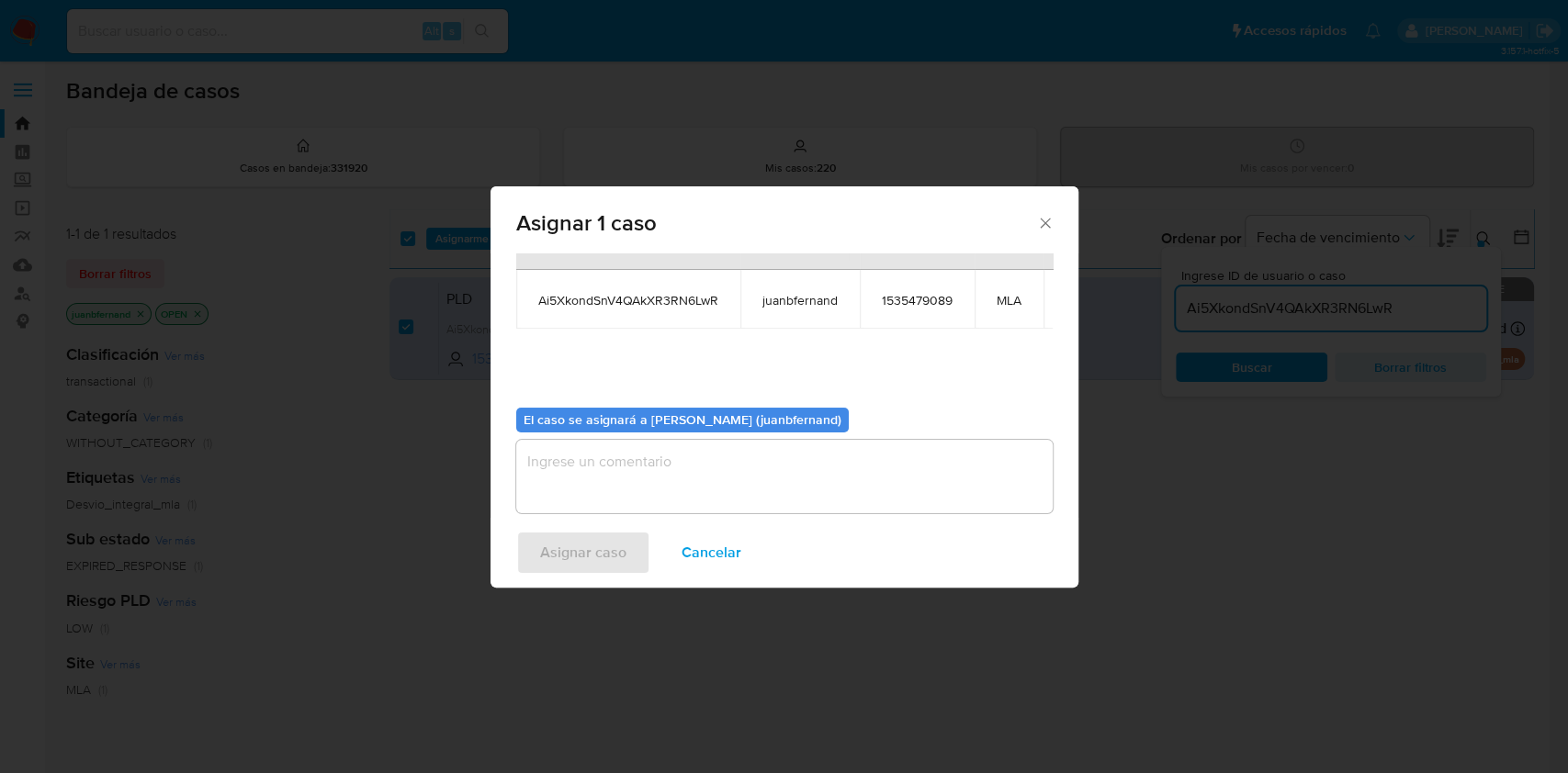
scroll to position [112, 0]
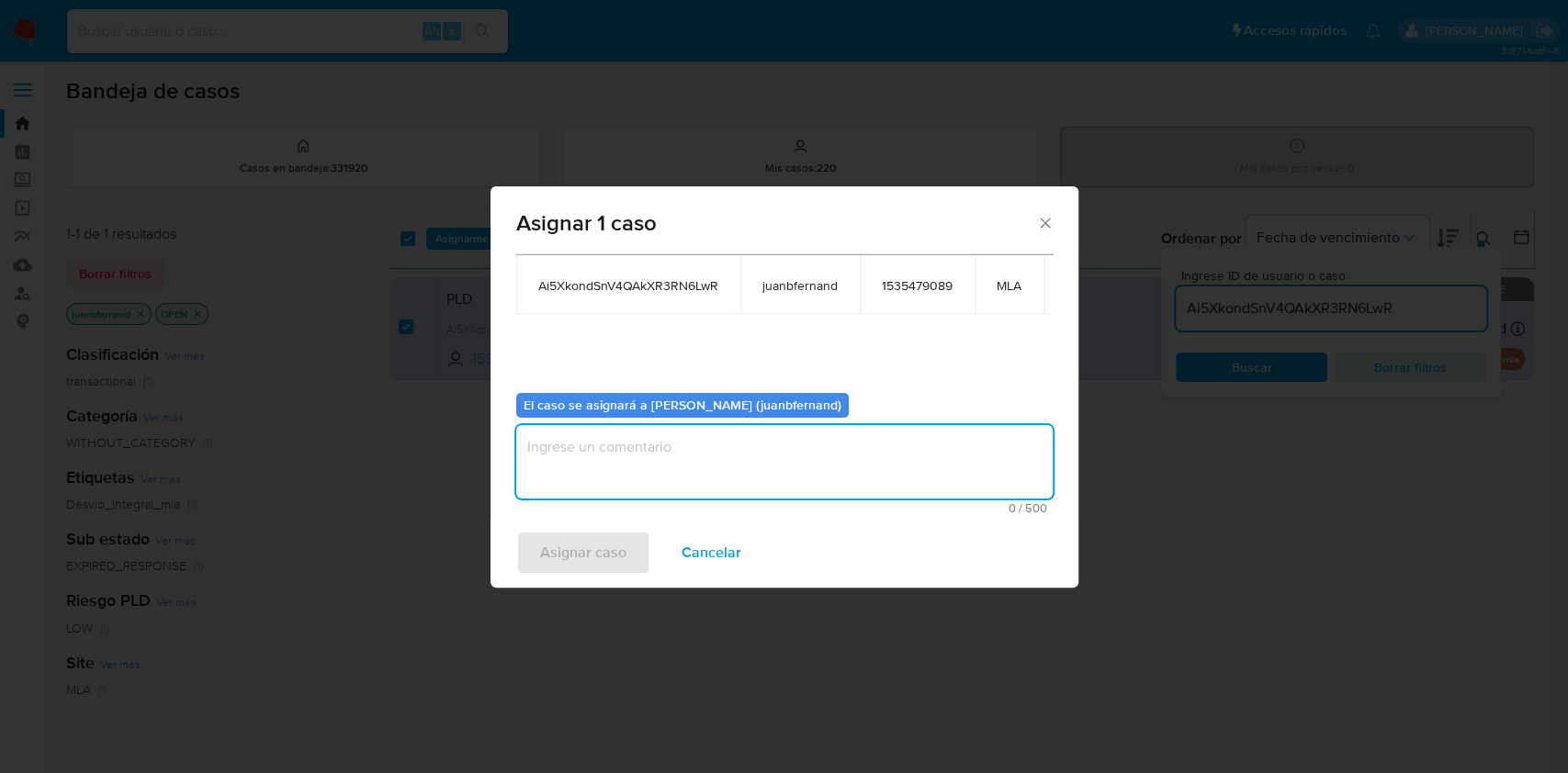
click at [764, 458] on textarea "assign-modal" at bounding box center [784, 462] width 536 height 73
click at [596, 547] on span "Asignar caso" at bounding box center [582, 552] width 86 height 40
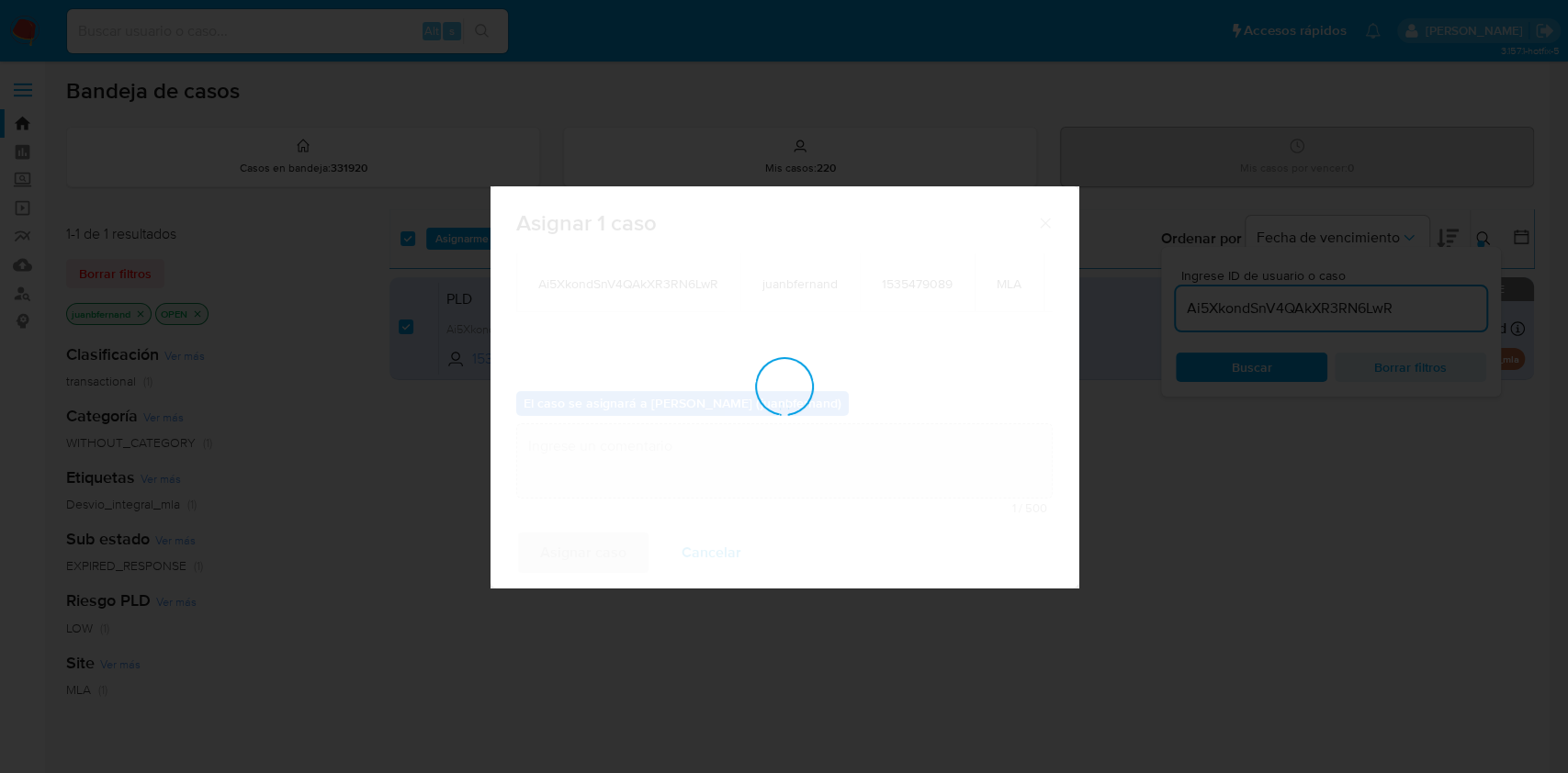
scroll to position [111, 0]
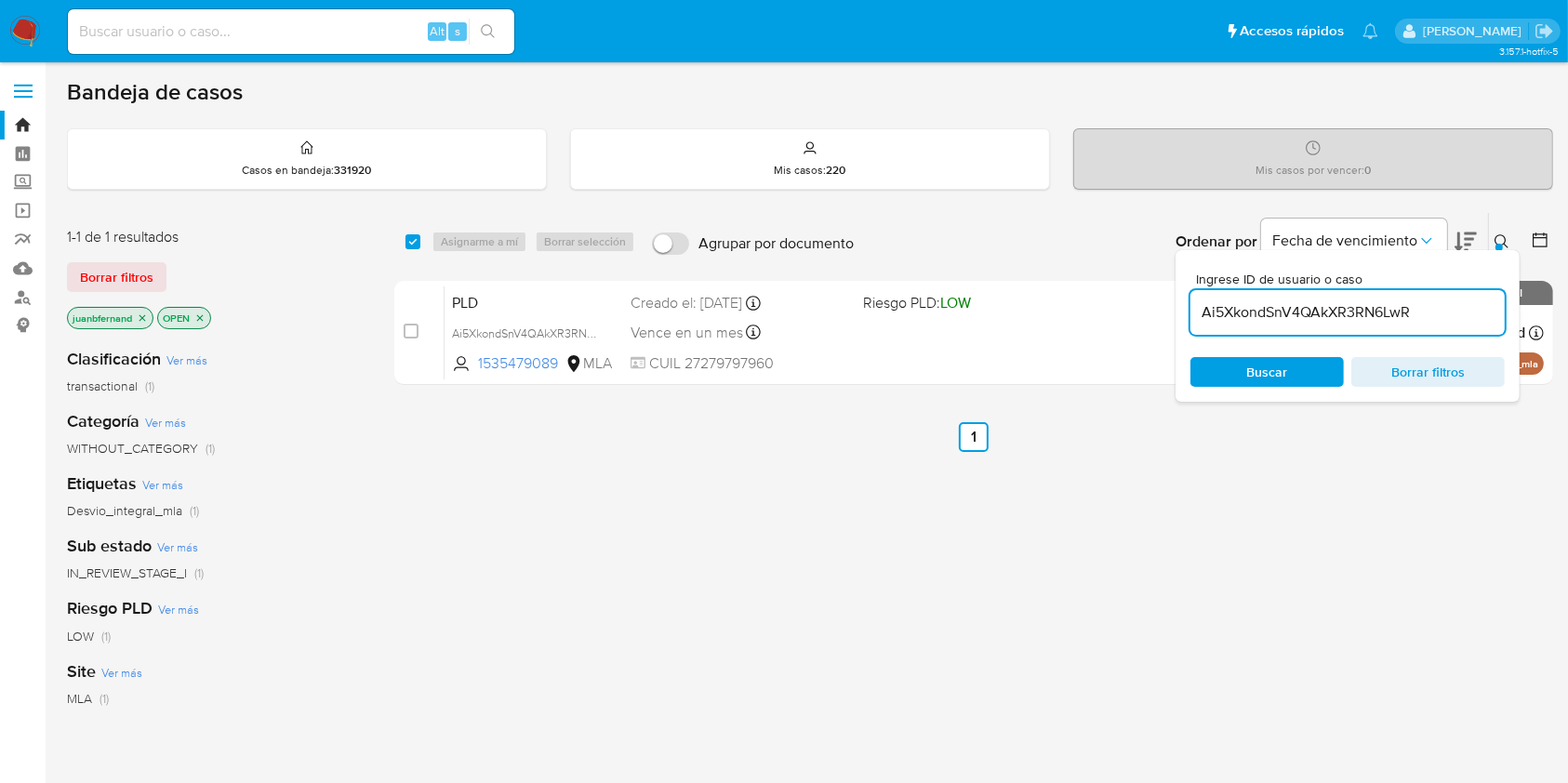
click at [1407, 310] on input "Ai5XkondSnV4QAkXR3RN6LwR" at bounding box center [1347, 312] width 314 height 24
paste input "SWtJWajzd1JNhyr9V1LEwQOk"
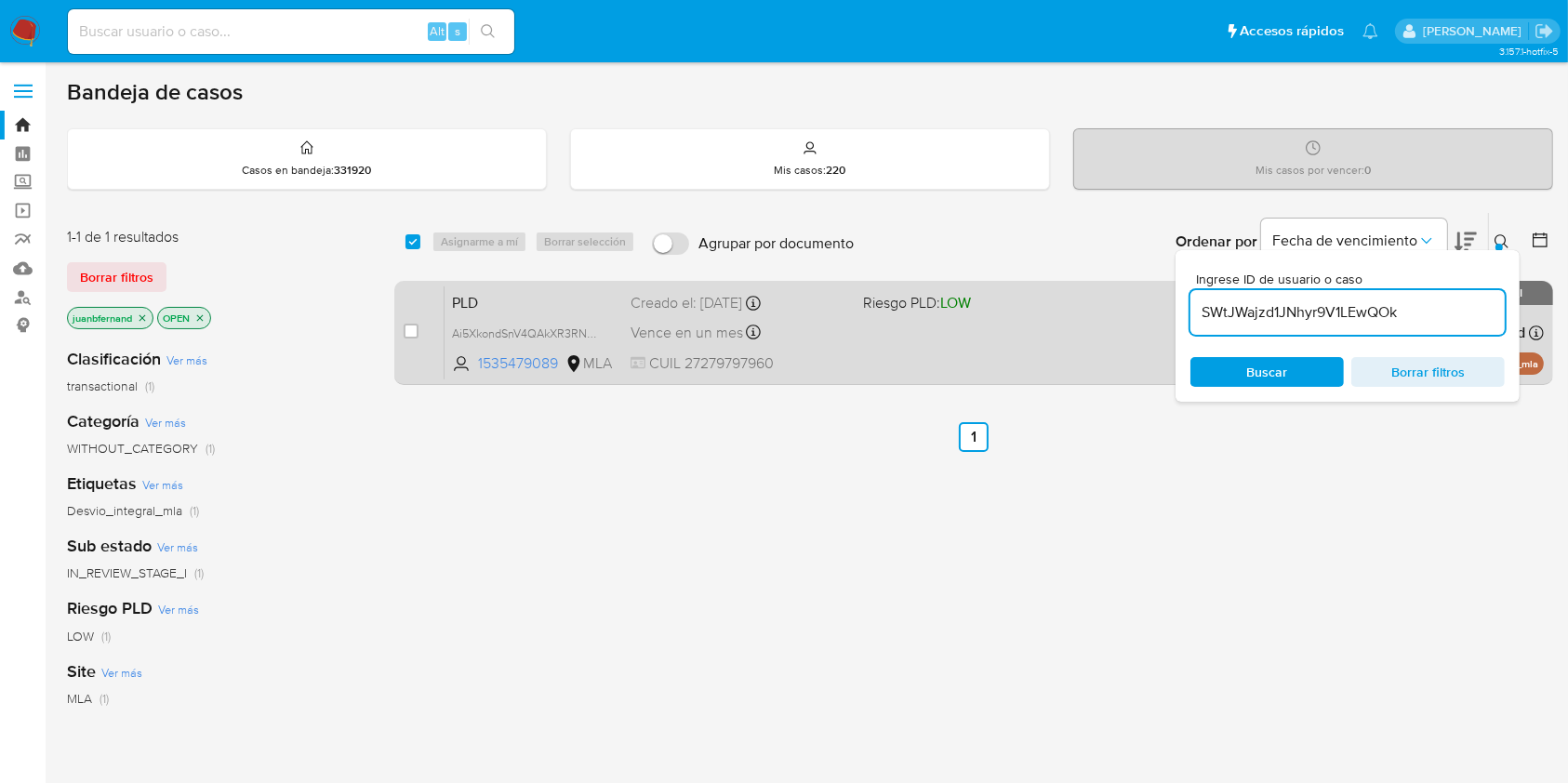
type input "SWtJWajzd1JNhyr9V1LEwQOk"
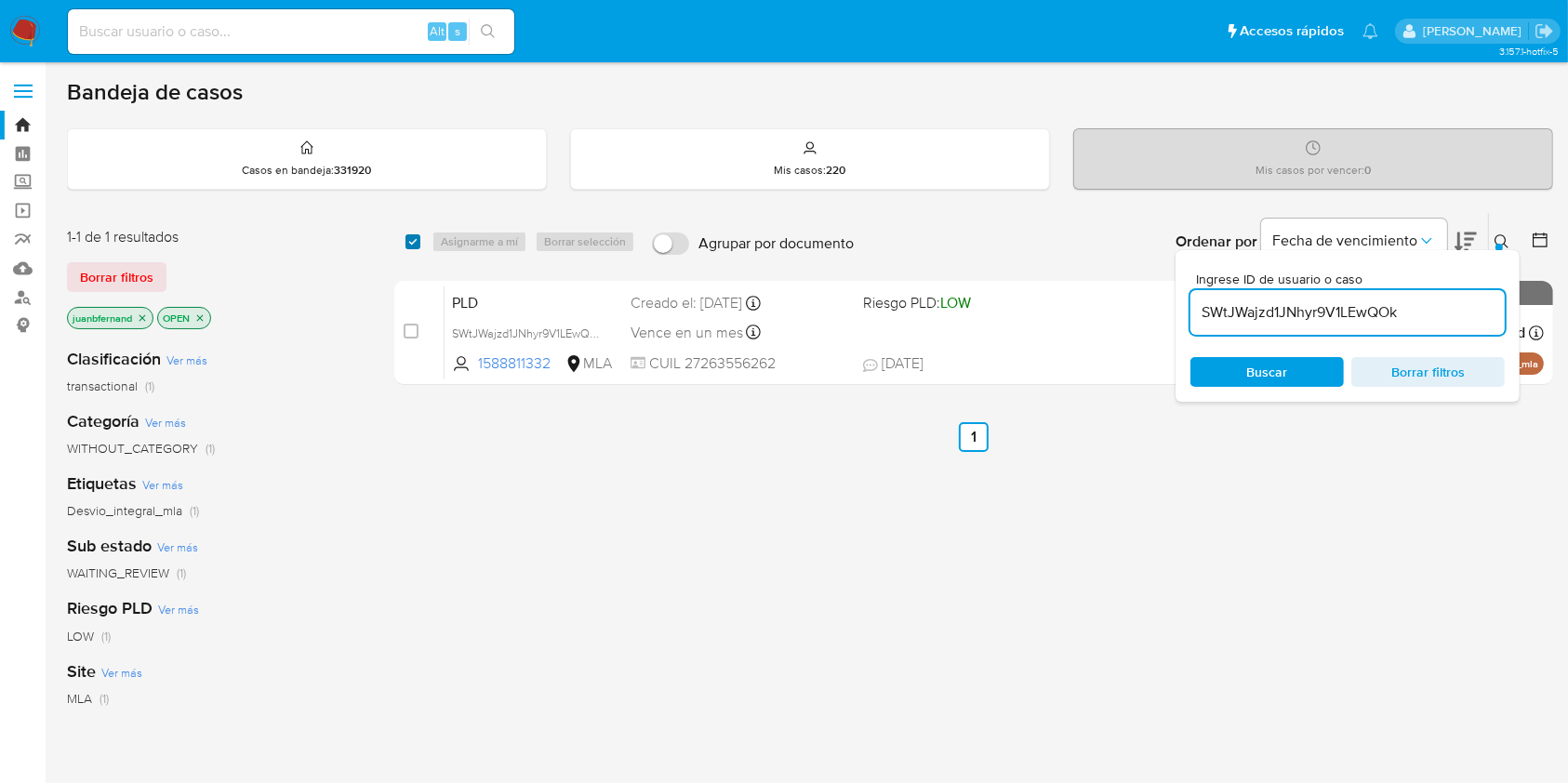
click at [410, 242] on input "checkbox" at bounding box center [413, 242] width 15 height 15
checkbox input "true"
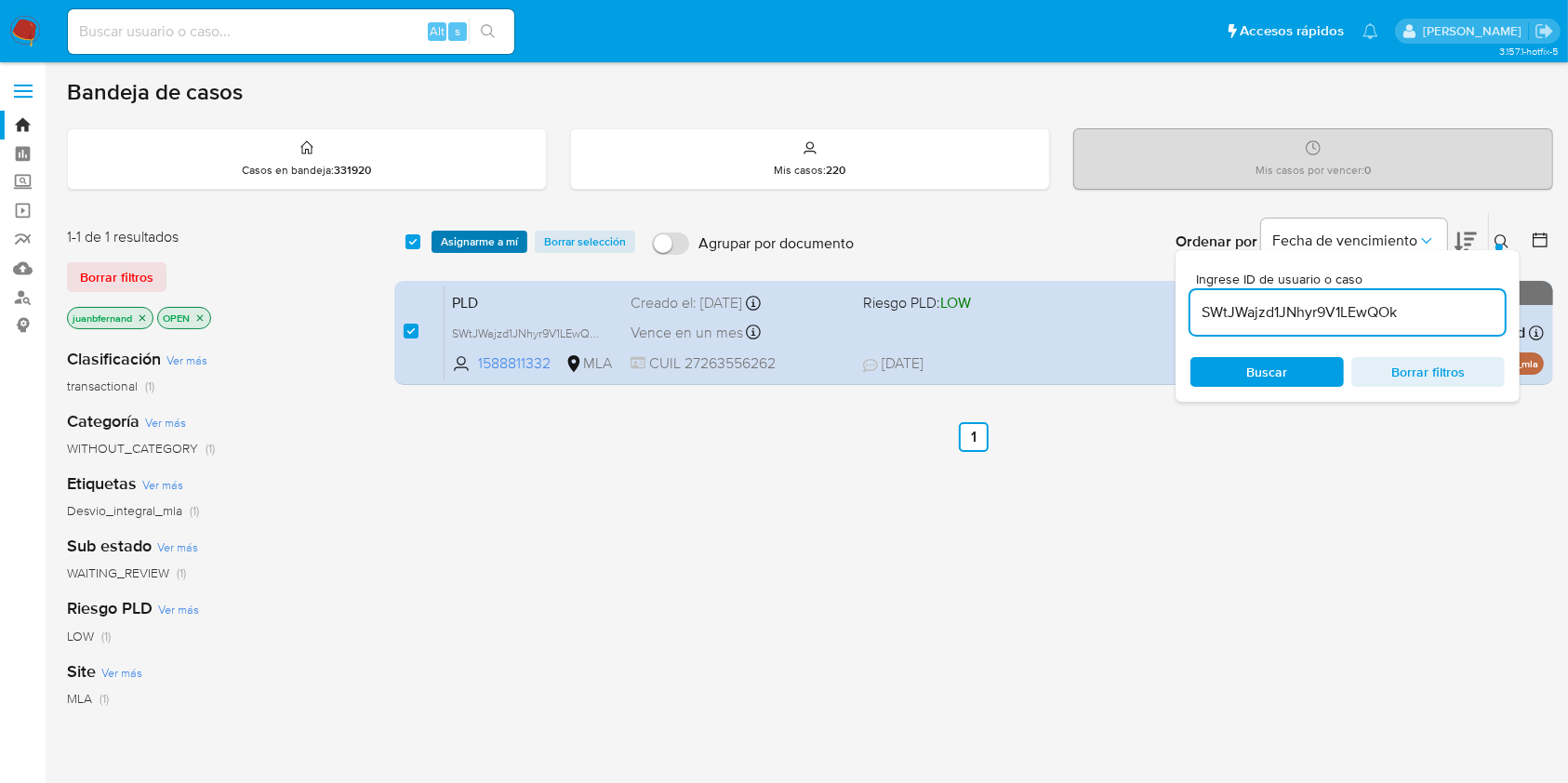
click at [514, 240] on span "Asignarme a mí" at bounding box center [480, 242] width 77 height 19
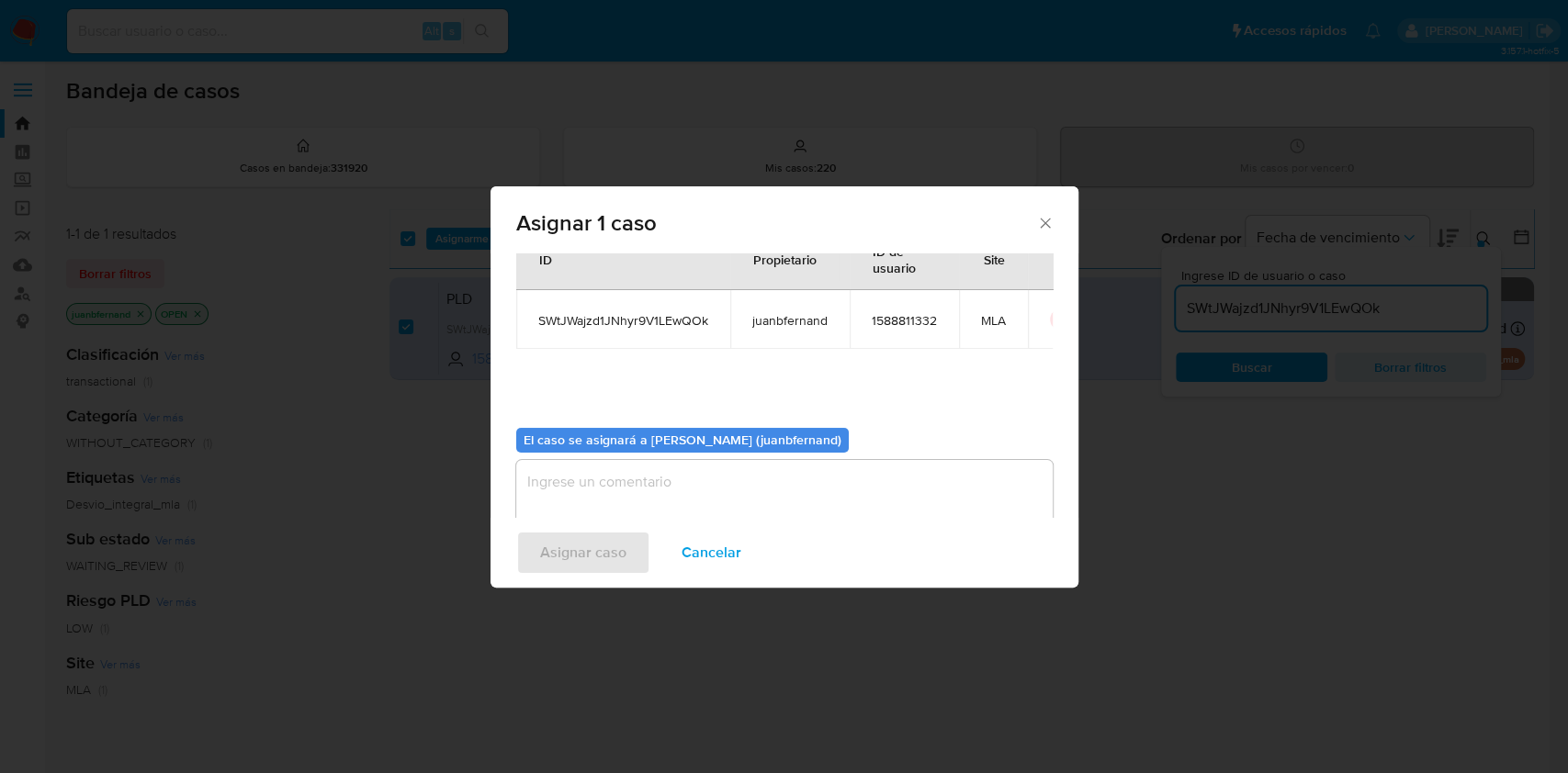
scroll to position [94, 0]
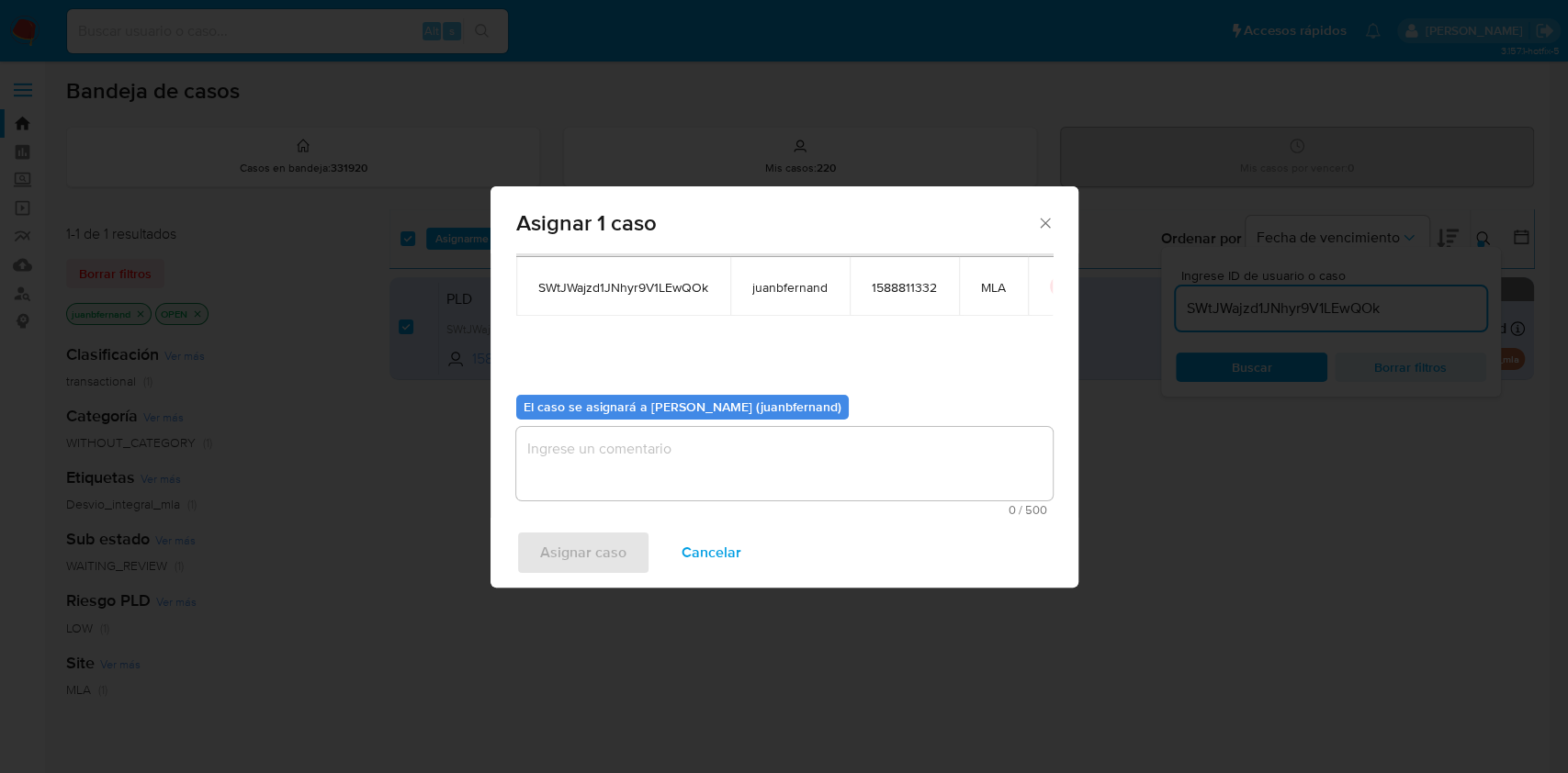
click at [654, 449] on textarea "assign-modal" at bounding box center [784, 464] width 536 height 73
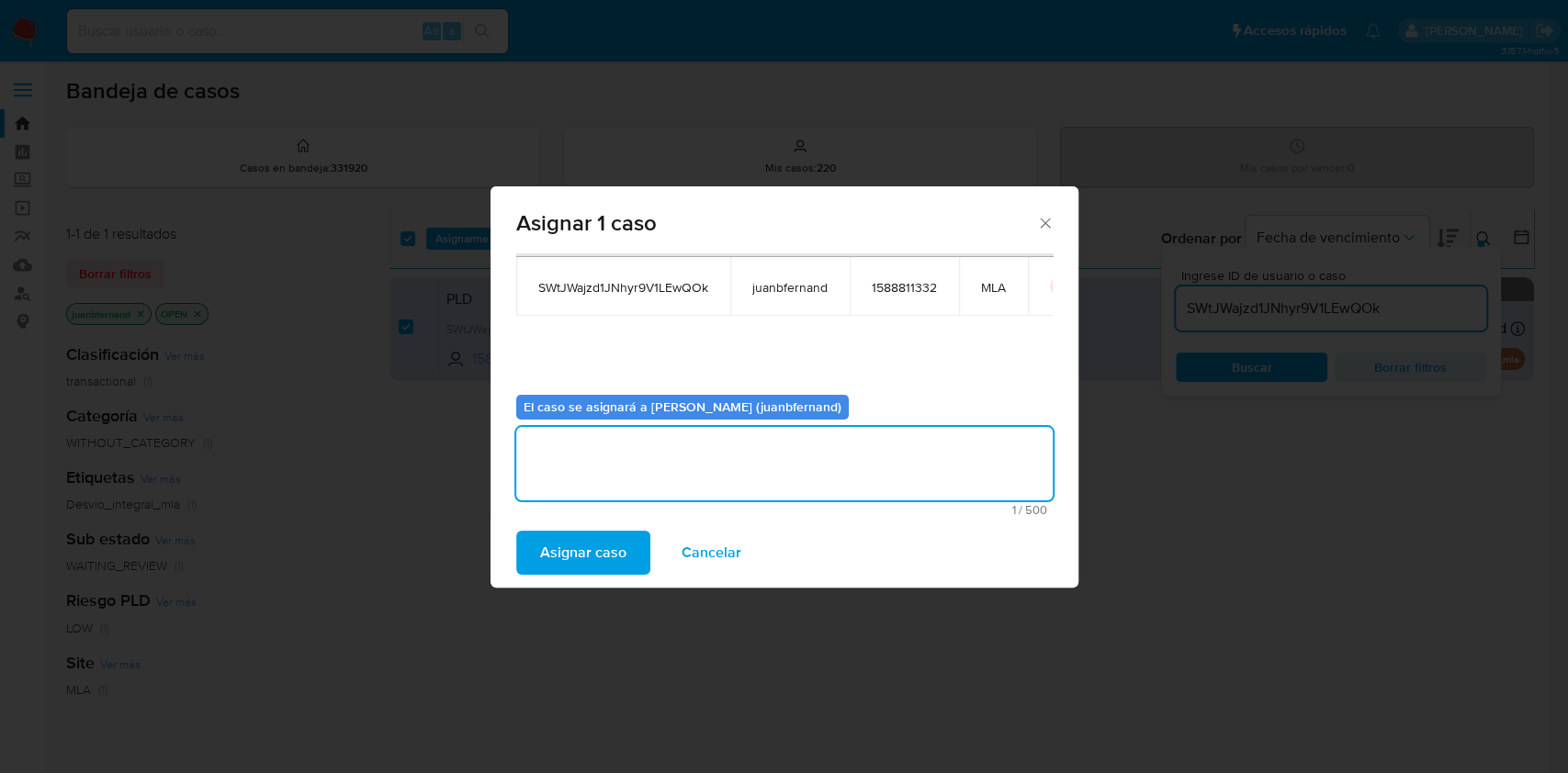
click at [588, 548] on span "Asignar caso" at bounding box center [582, 552] width 86 height 40
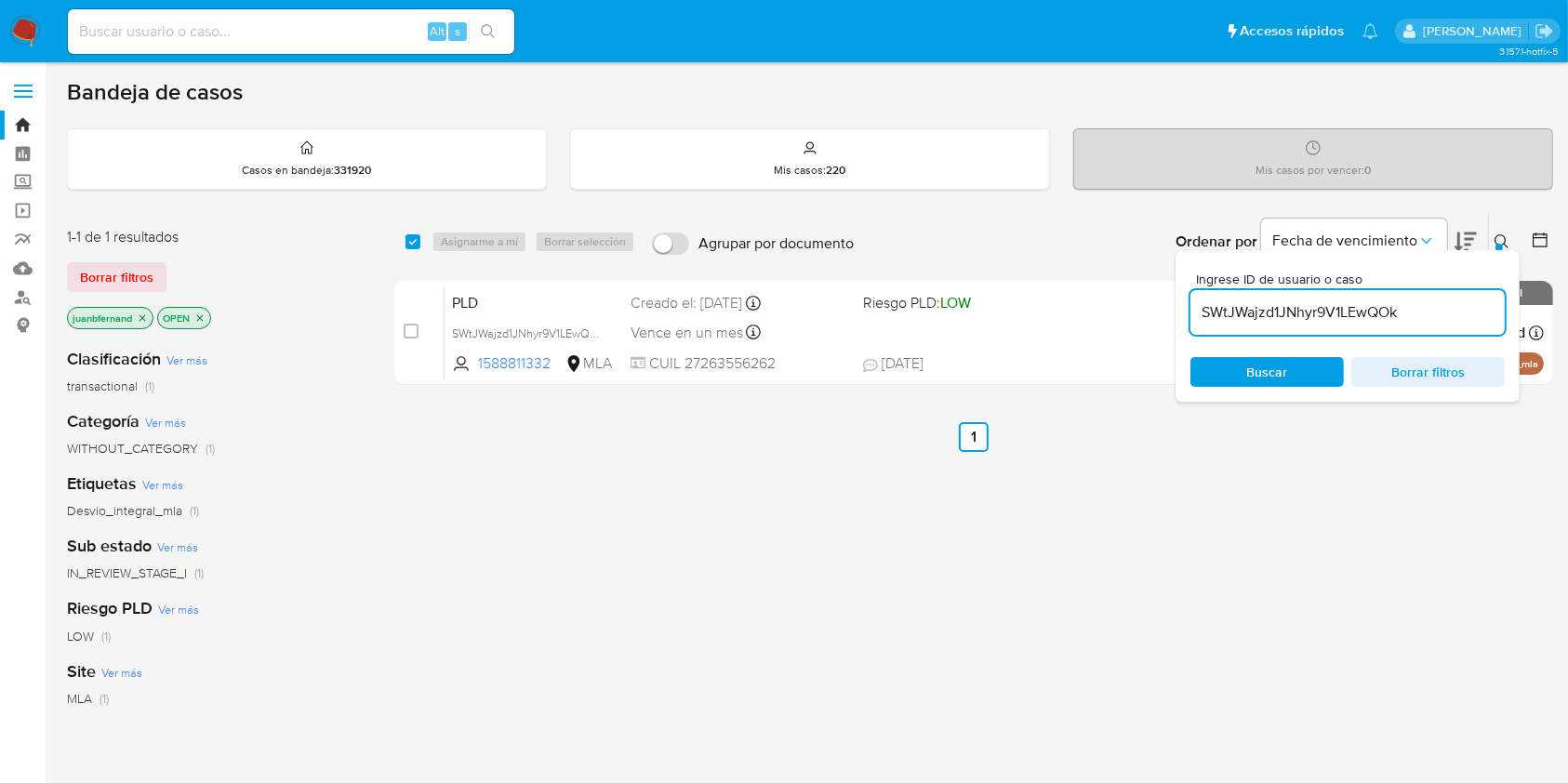
click at [1477, 310] on input "SWtJWajzd1JNhyr9V1LEwQOk" at bounding box center [1347, 312] width 314 height 24
click at [1478, 312] on input "SWtJWajzd1JNhyr9V1LEwQOk" at bounding box center [1347, 312] width 314 height 24
paste input "WcOqiqjuN6PXyyPXHDq6tTN2"
type input "WcOqiqjuN6PXyyPXHDq6tTN2"
click at [411, 242] on input "checkbox" at bounding box center [413, 242] width 15 height 15
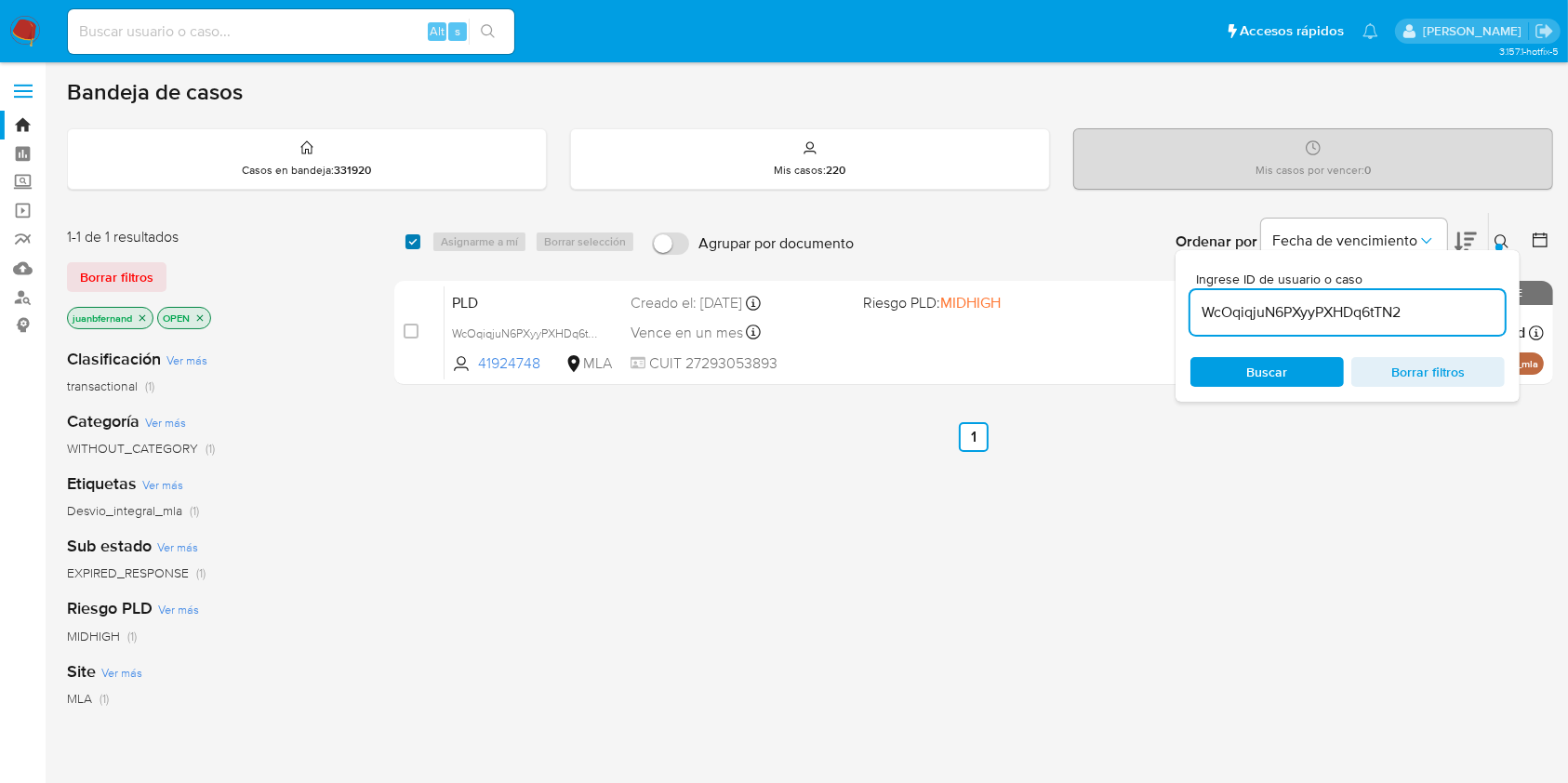
checkbox input "true"
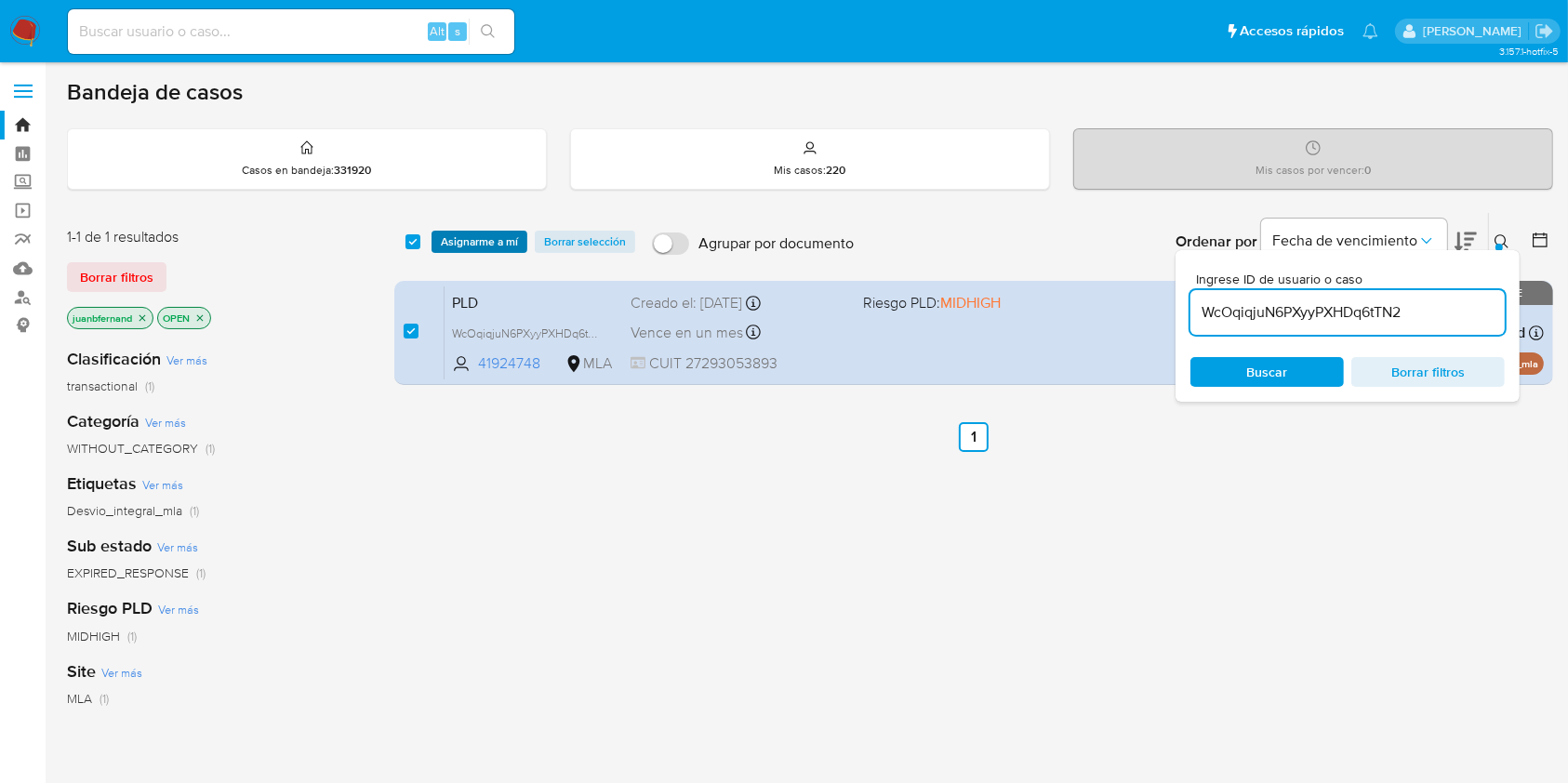
click at [479, 241] on span "Asignarme a mí" at bounding box center [480, 242] width 77 height 19
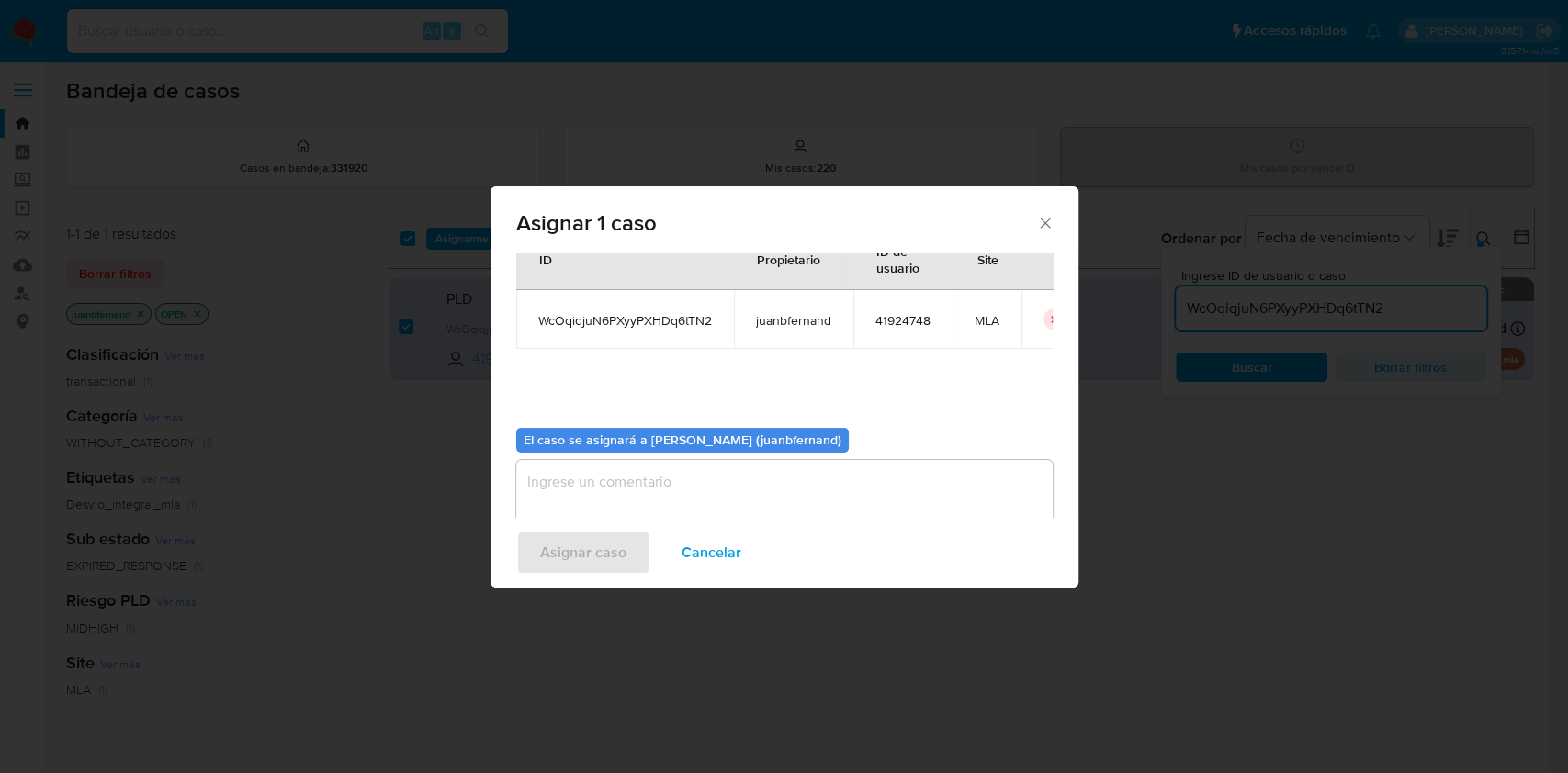
scroll to position [94, 0]
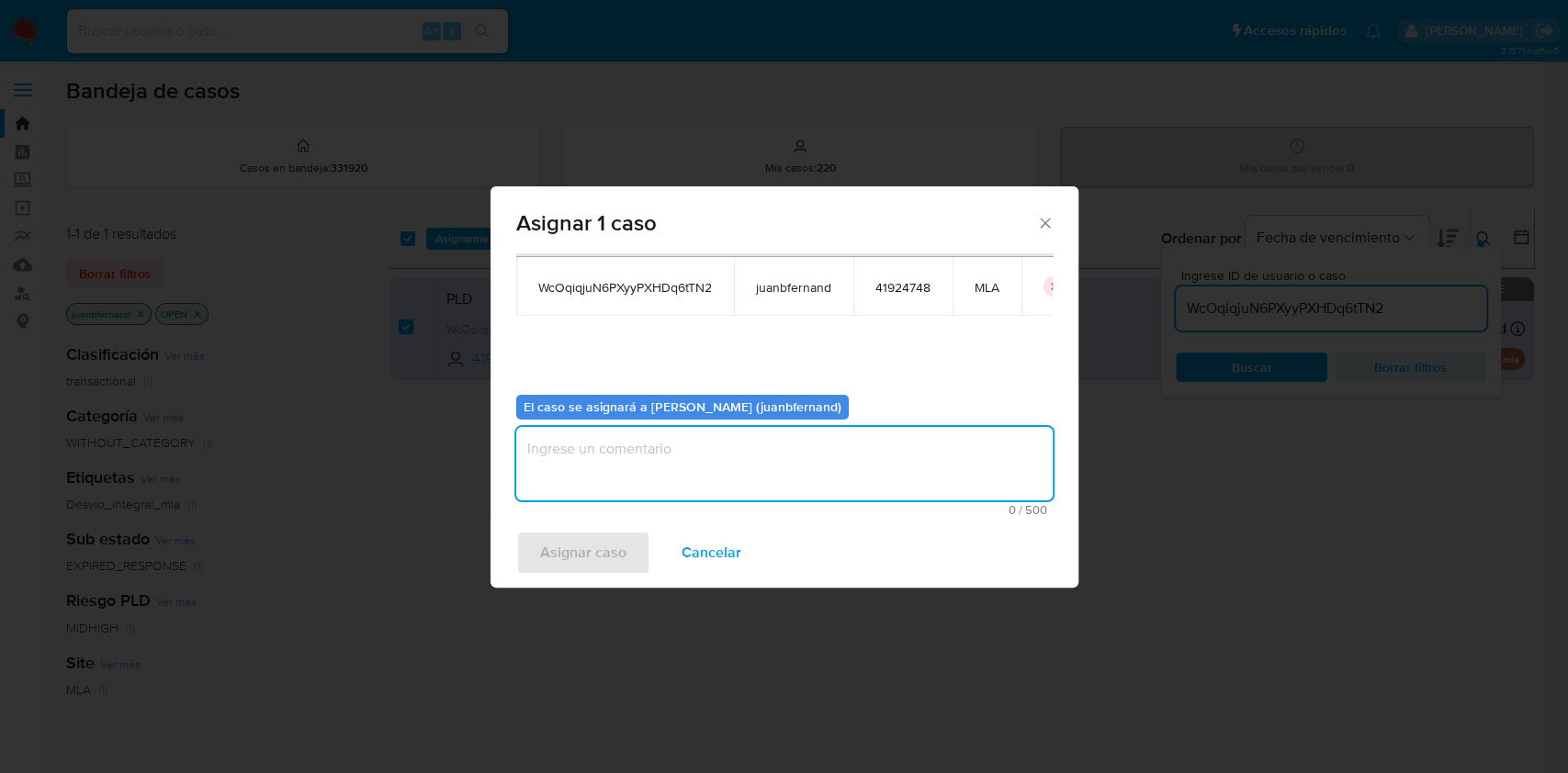
click at [745, 478] on textarea "assign-modal" at bounding box center [784, 464] width 536 height 73
click at [558, 544] on span "Asignar caso" at bounding box center [582, 552] width 86 height 40
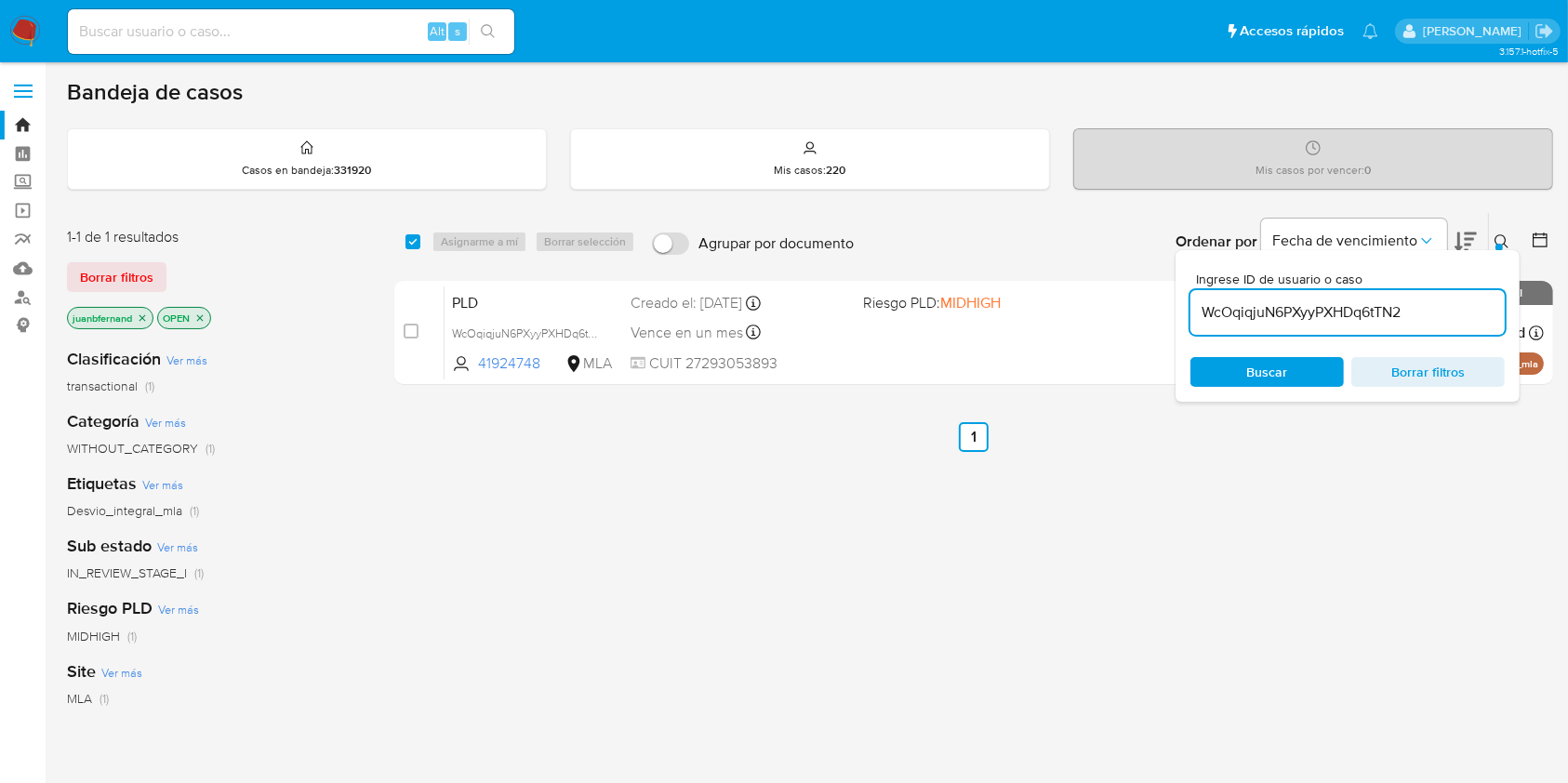
click at [1468, 316] on input "WcOqiqjuN6PXyyPXHDq6tTN2" at bounding box center [1347, 312] width 314 height 24
paste input "z7EALT0xNvvAuDnDonYdDAkX"
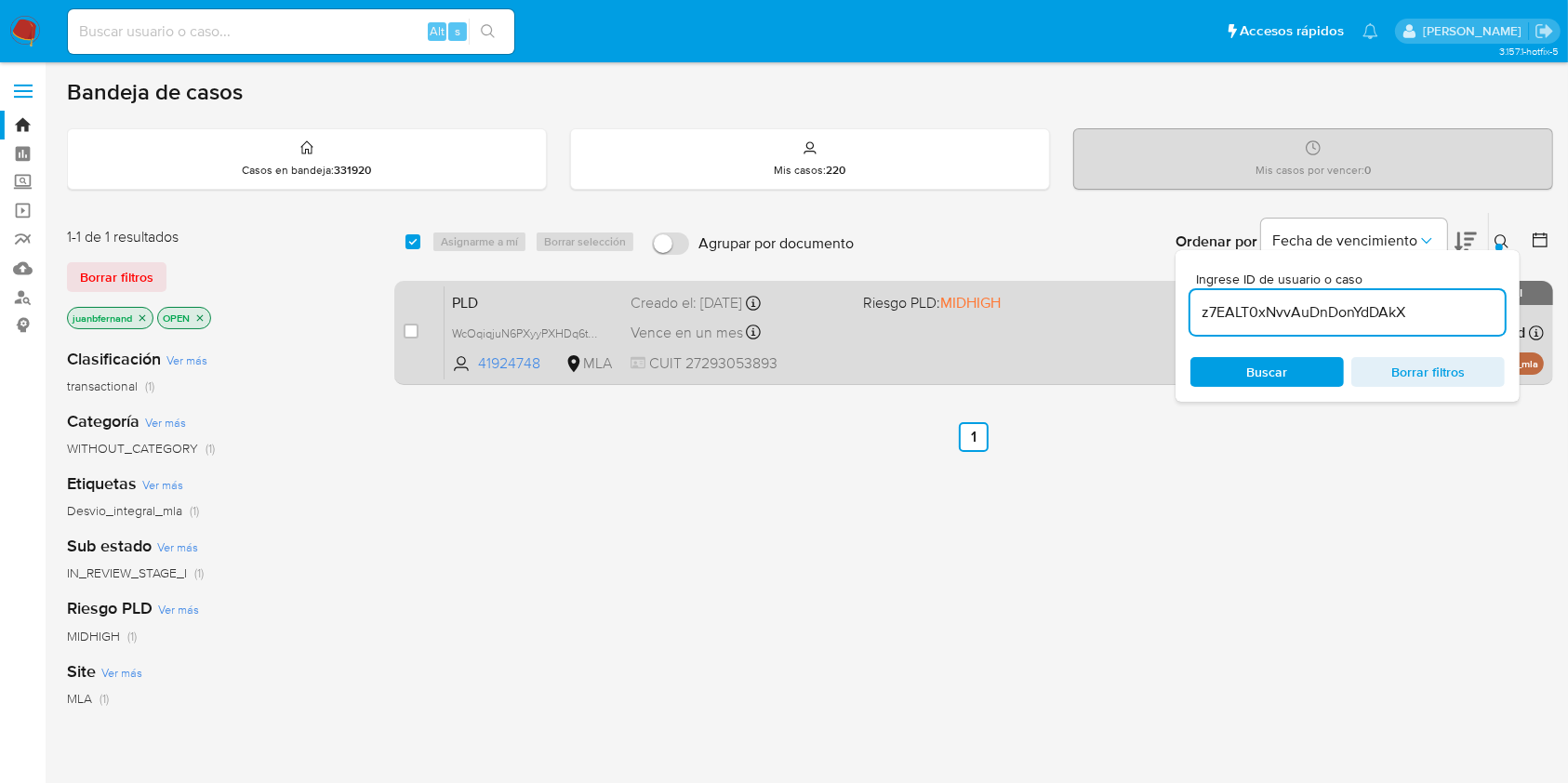
type input "z7EALT0xNvvAuDnDonYdDAkX"
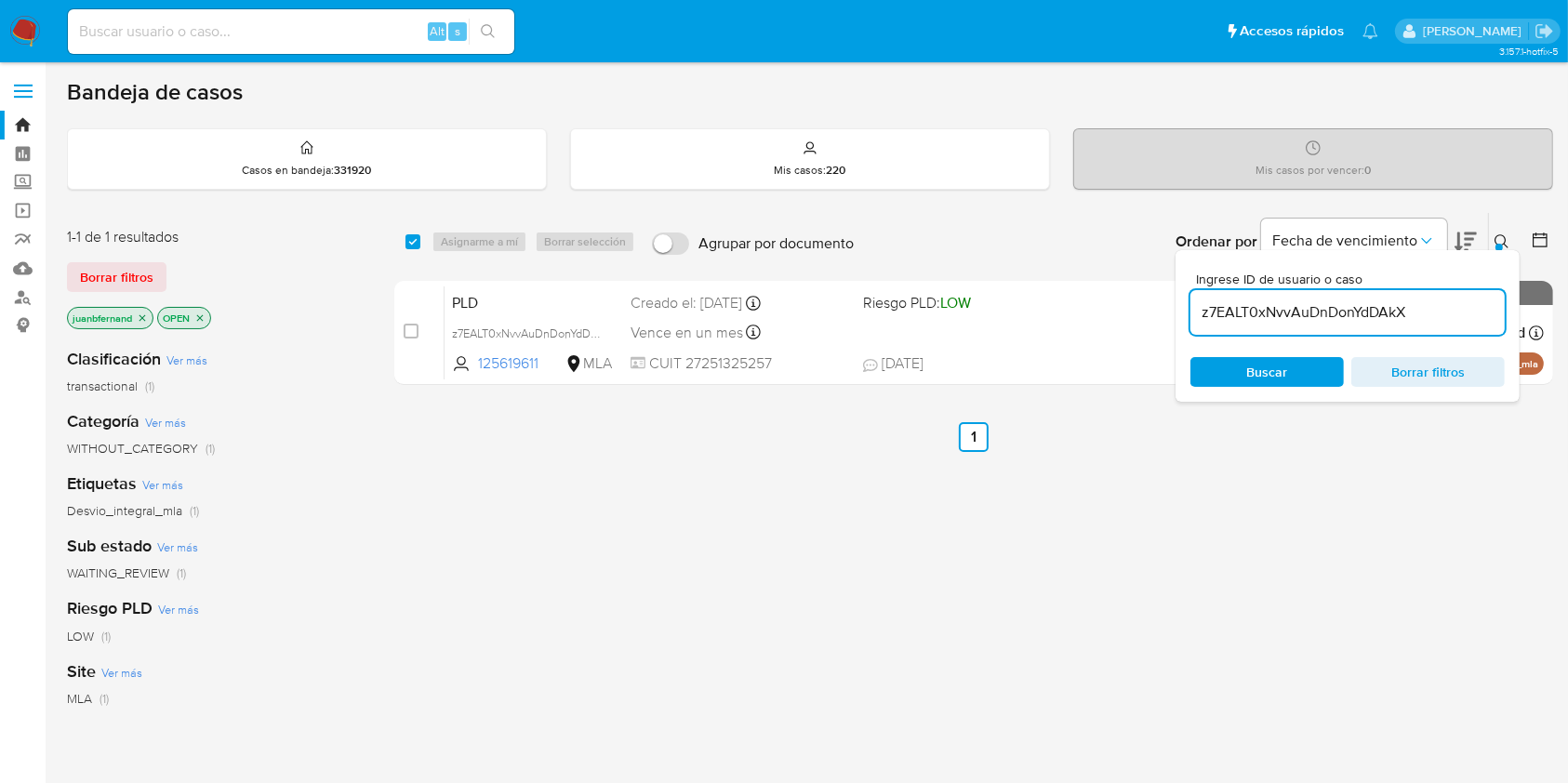
click at [407, 248] on div "select-all-cases-checkbox" at bounding box center [413, 242] width 15 height 19
click at [451, 241] on div "Asignarme a mí Borrar selección" at bounding box center [537, 242] width 211 height 23
click at [405, 243] on input "checkbox" at bounding box center [413, 242] width 15 height 15
checkbox input "true"
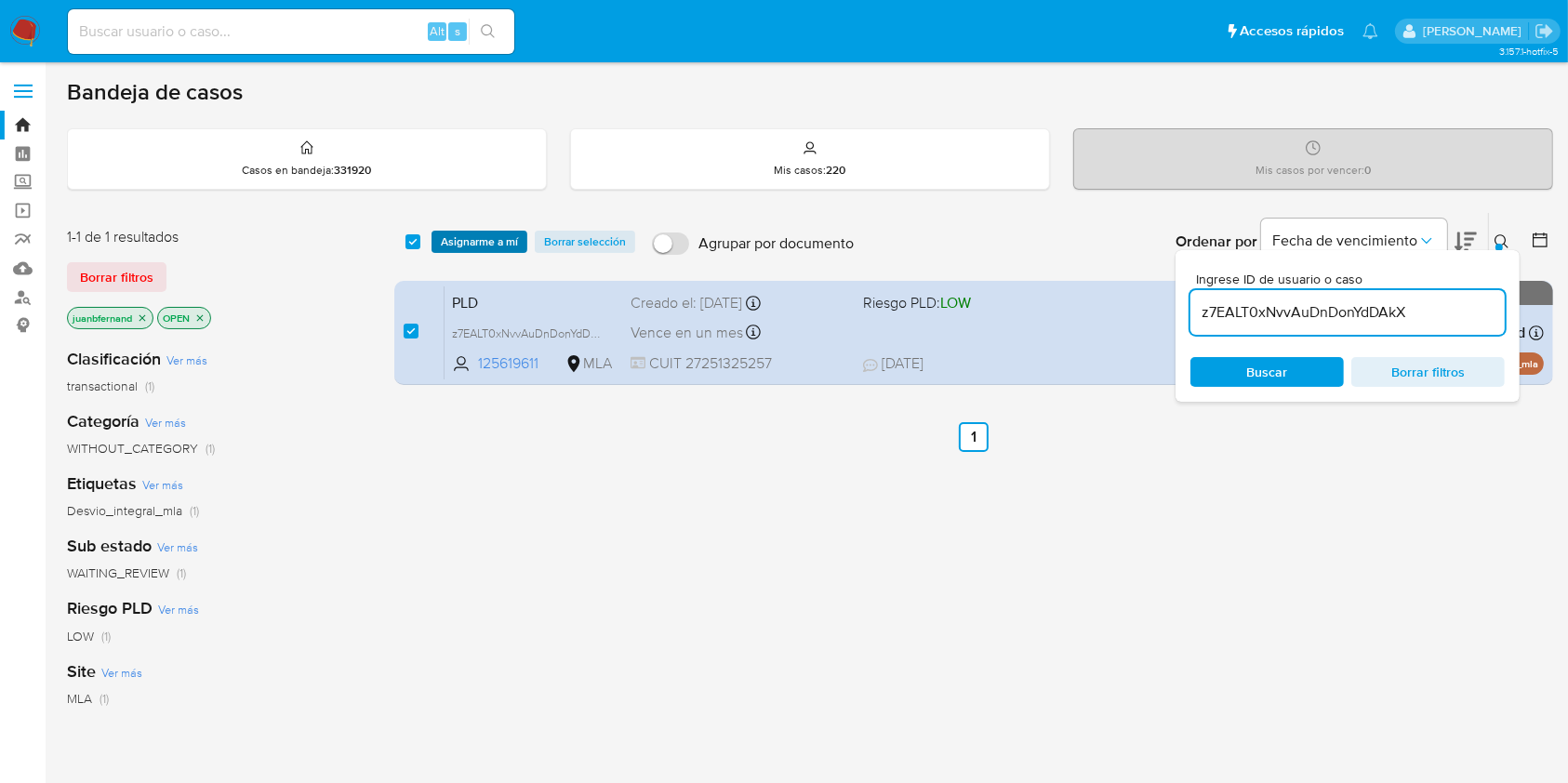
click at [476, 242] on span "Asignarme a mí" at bounding box center [480, 242] width 77 height 19
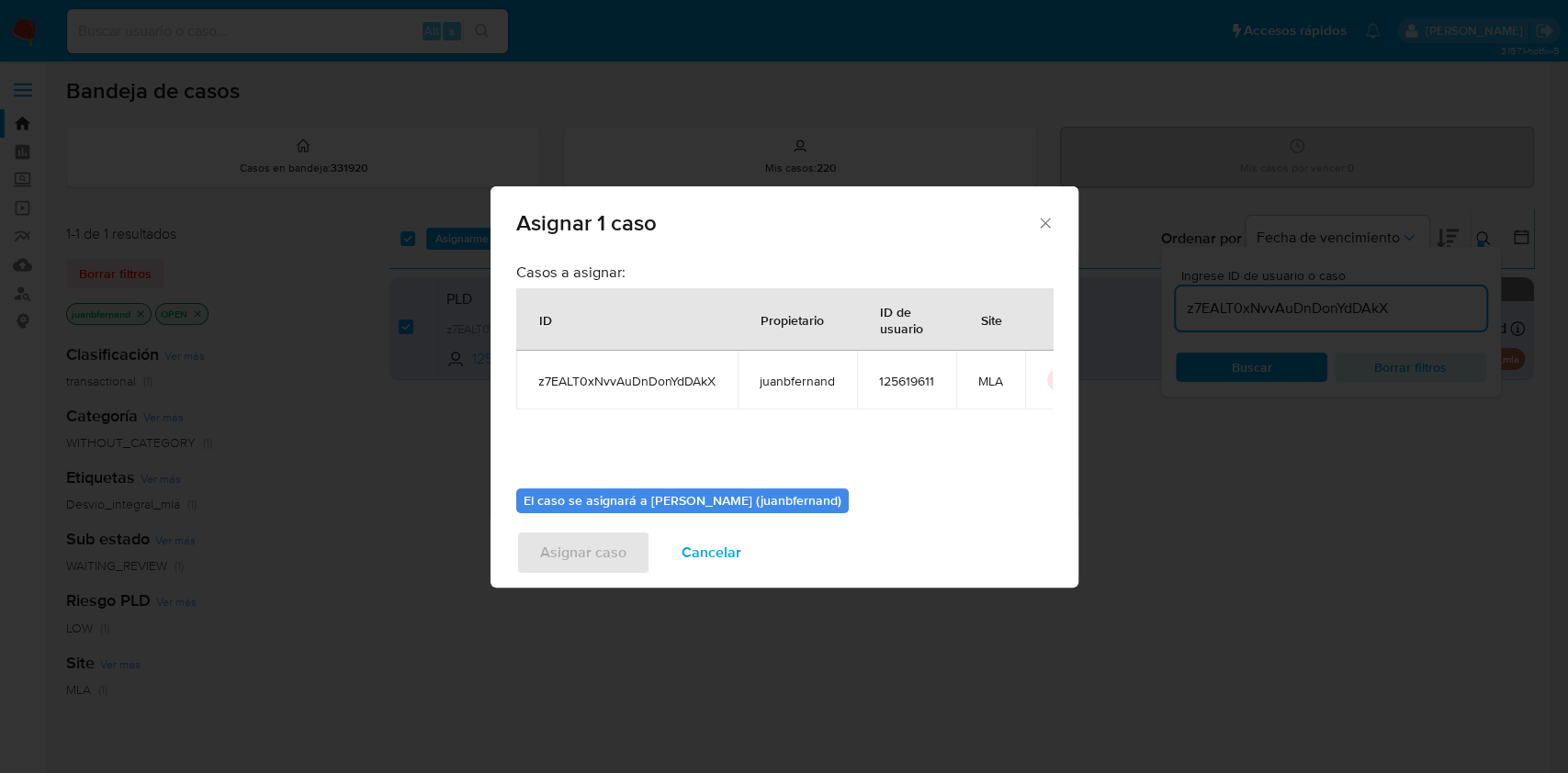
scroll to position [94, 0]
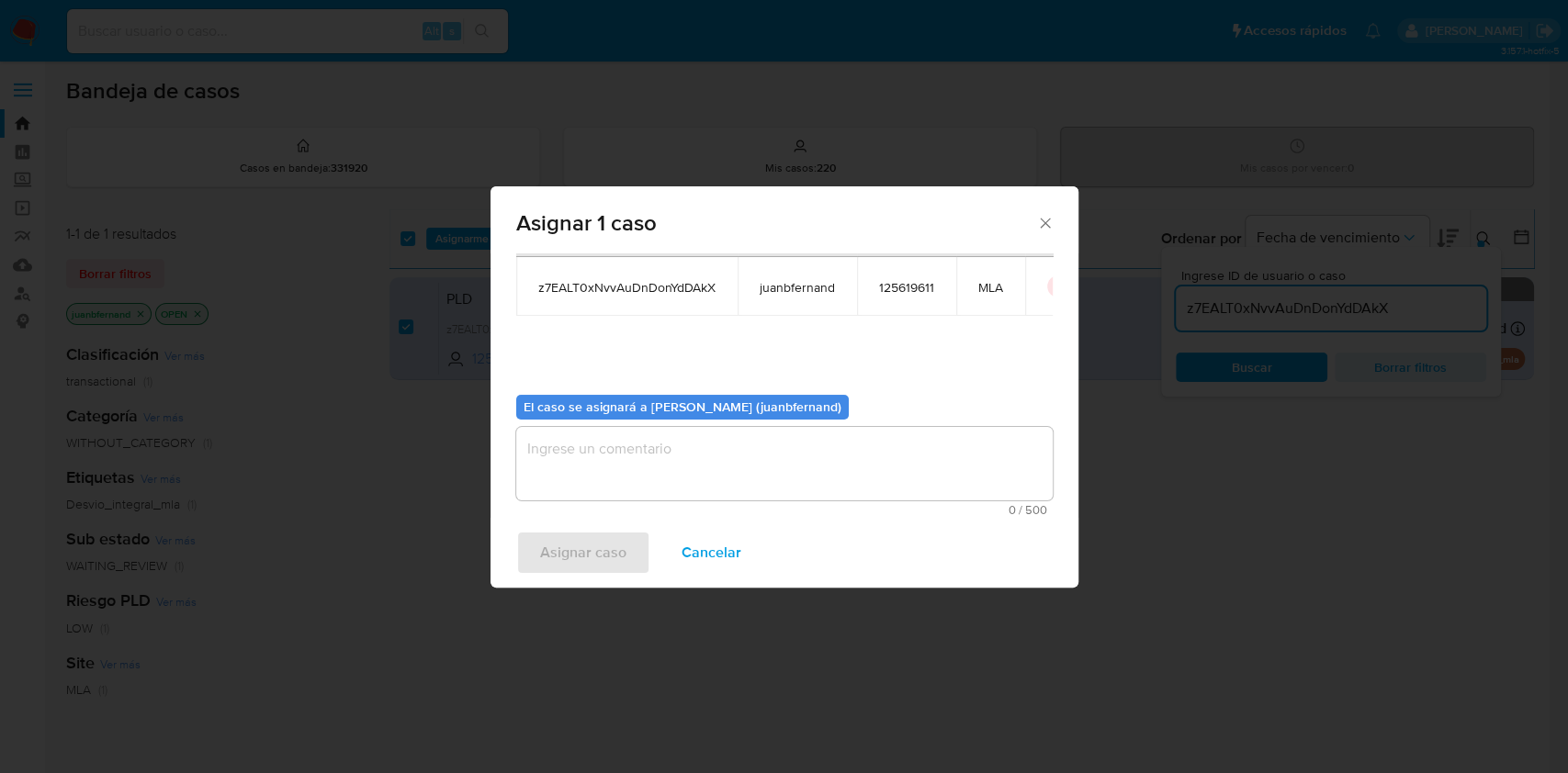
click at [699, 496] on textarea "assign-modal" at bounding box center [784, 464] width 536 height 73
click at [617, 544] on span "Asignar caso" at bounding box center [582, 552] width 86 height 40
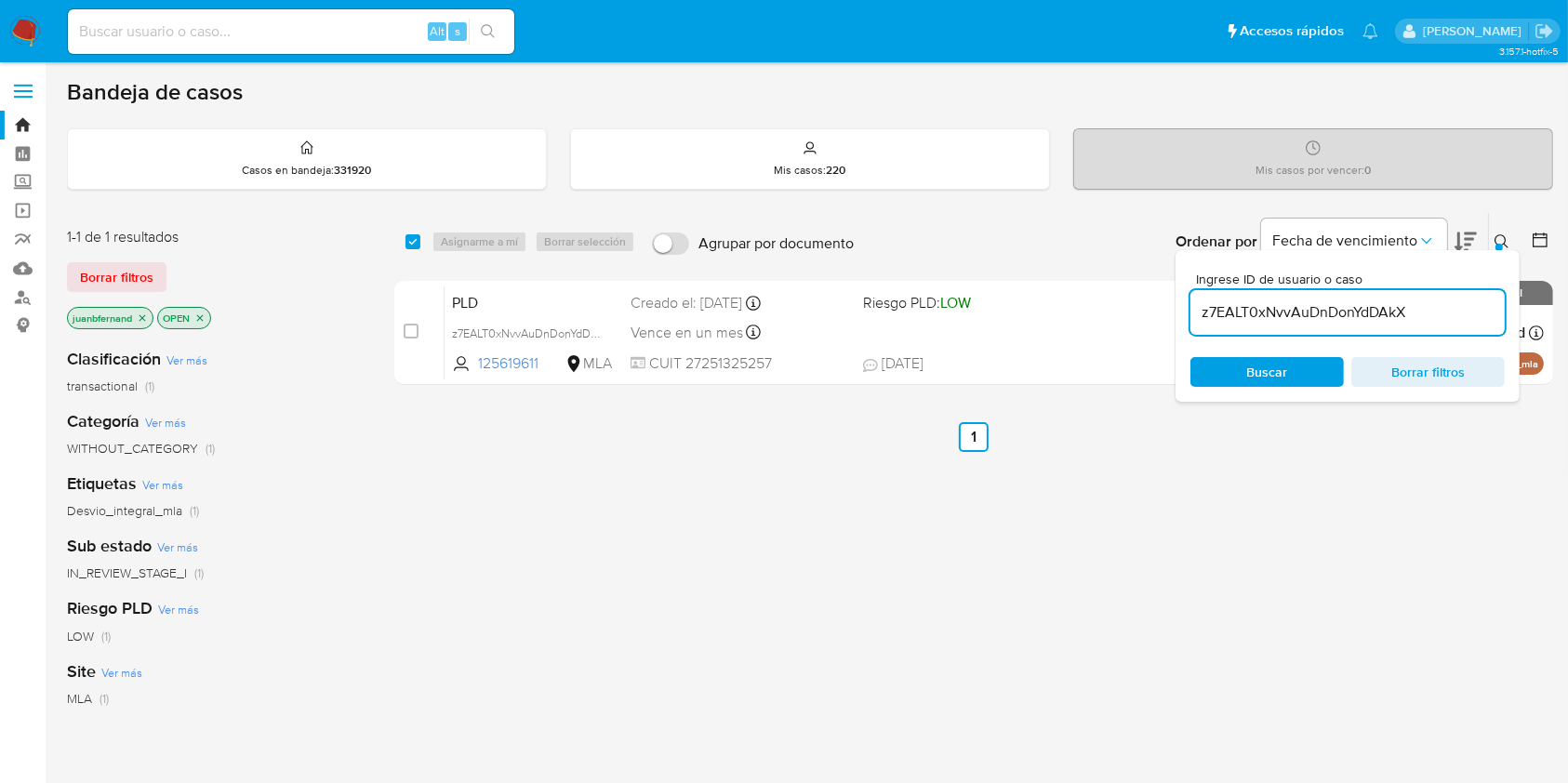
click at [1429, 316] on input "z7EALT0xNvvAuDnDonYdDAkX" at bounding box center [1347, 312] width 314 height 24
paste input "OXQoJXJu6STRVxcR1rQWVRRk"
type input "OXQoJXJu6STRVxcR1rQWVRRk"
click at [418, 241] on input "checkbox" at bounding box center [413, 242] width 15 height 15
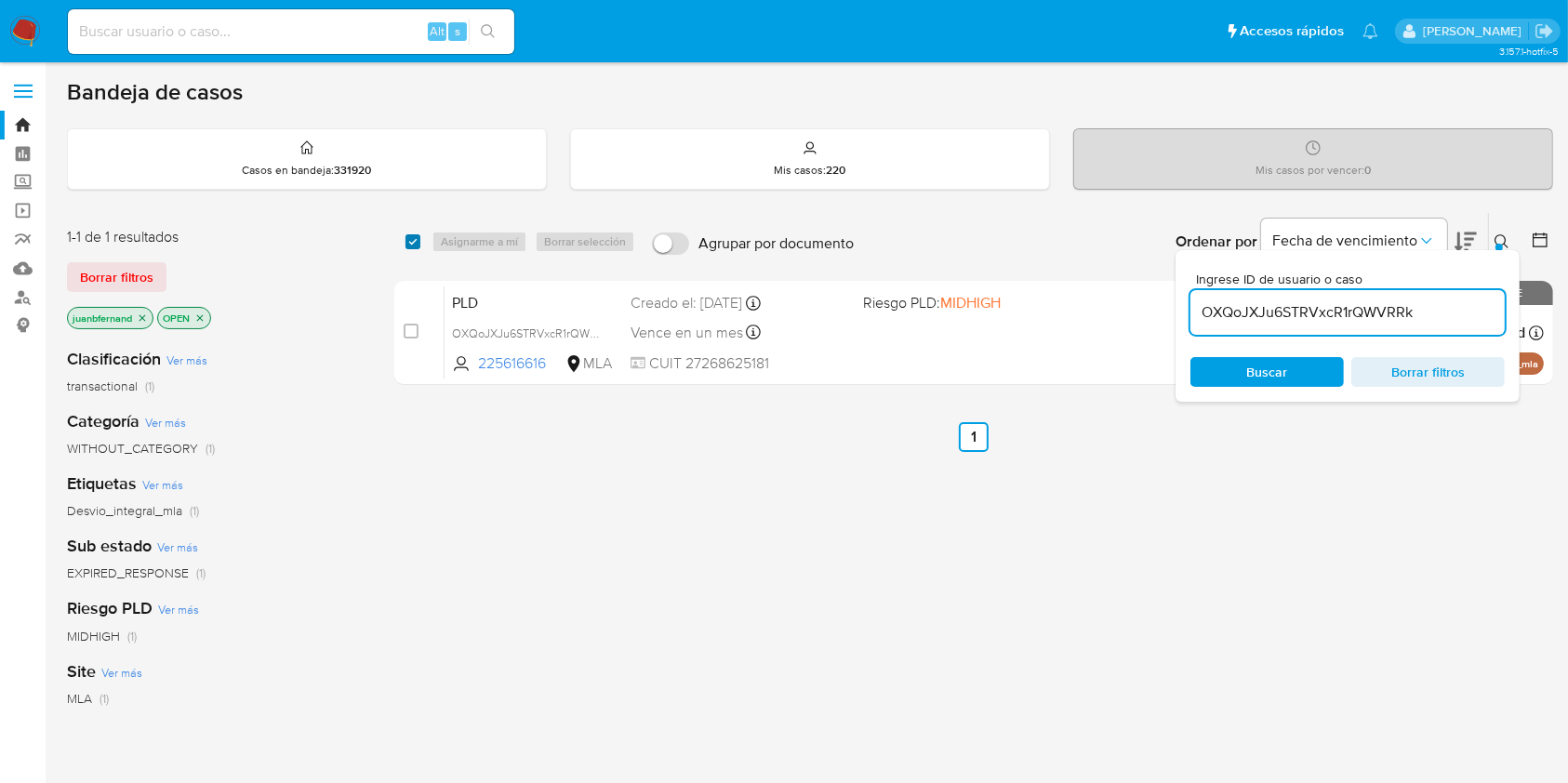
checkbox input "true"
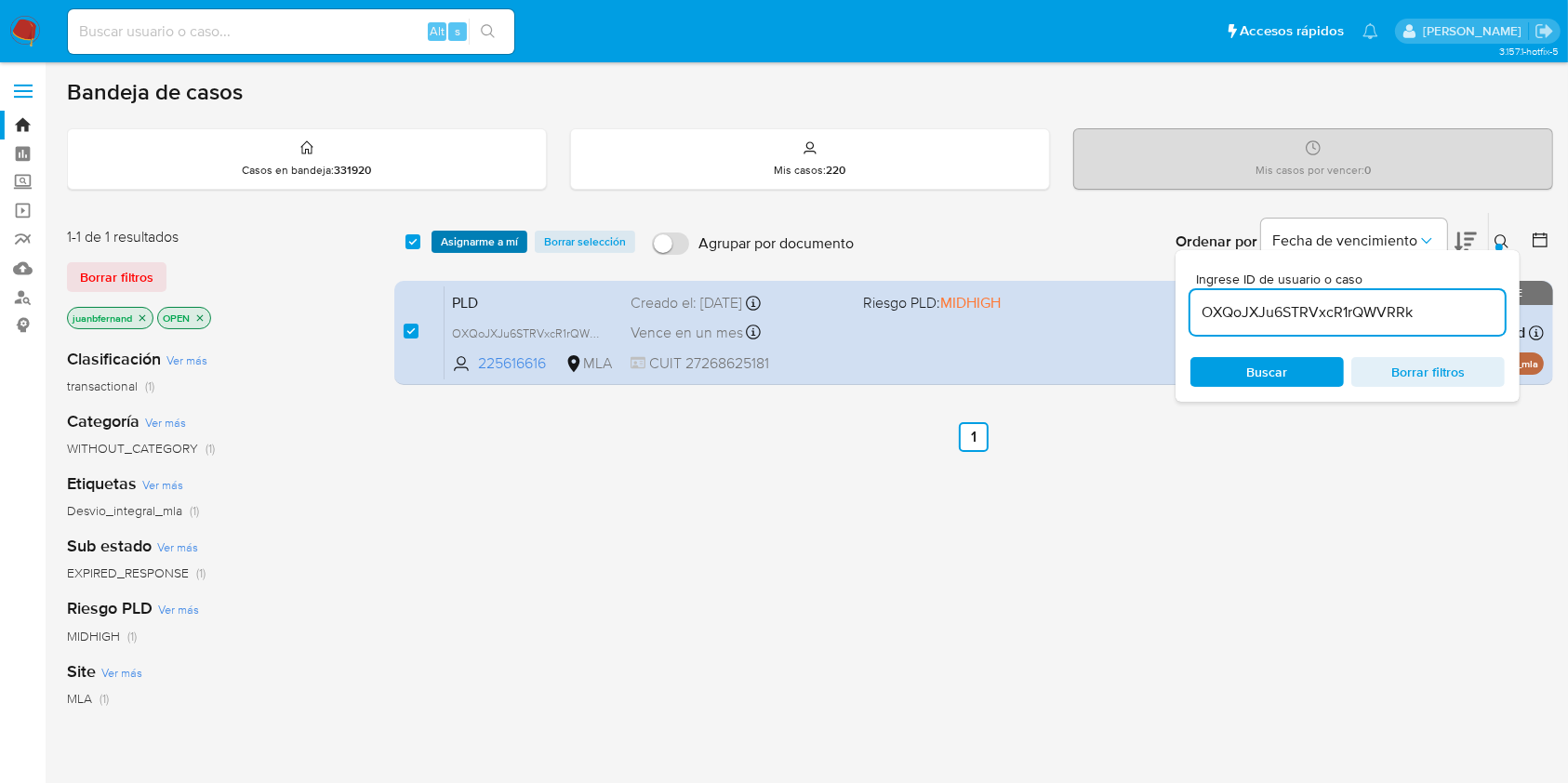
click at [447, 237] on span "Asignarme a mí" at bounding box center [480, 242] width 77 height 19
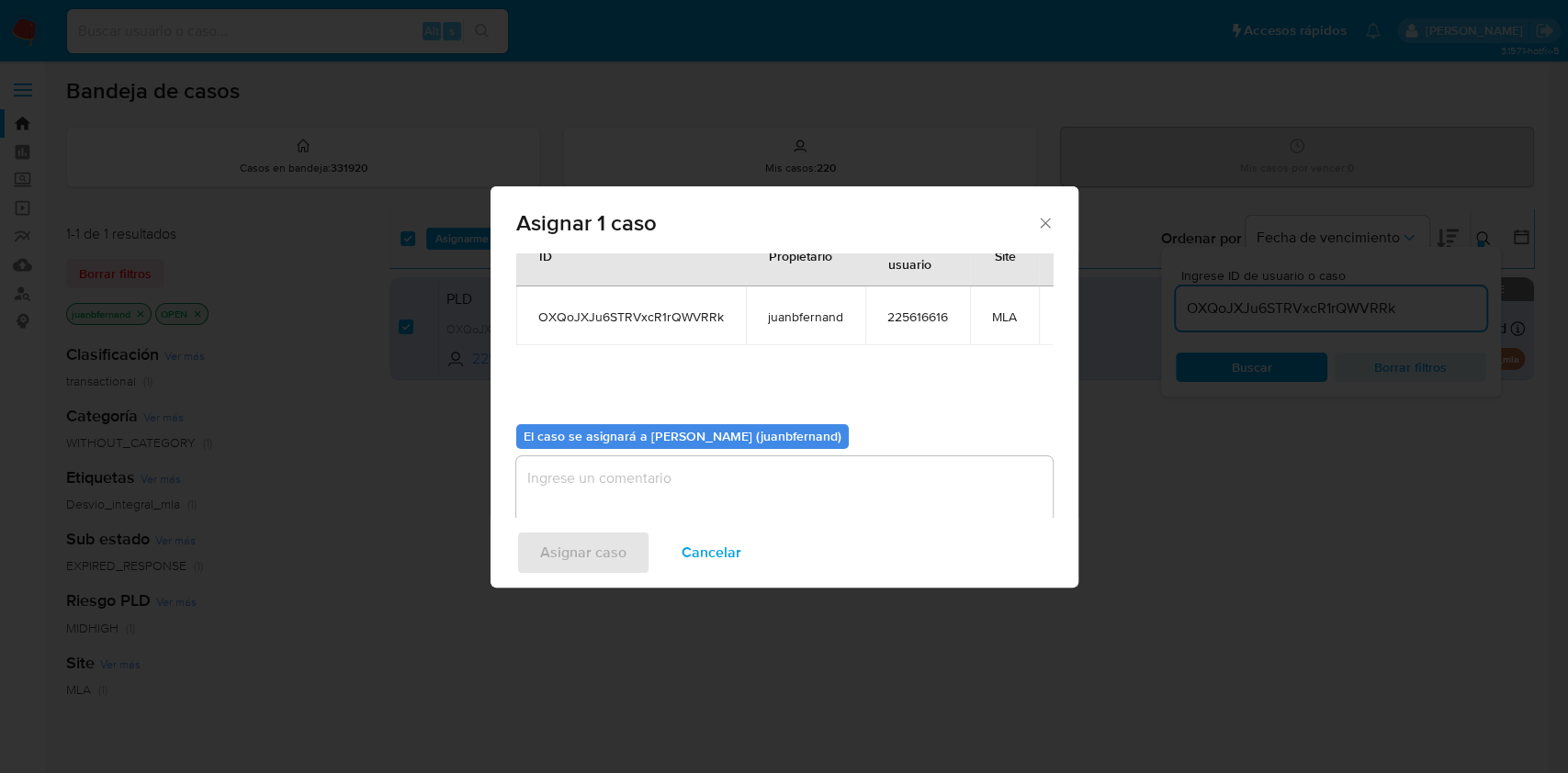
scroll to position [94, 0]
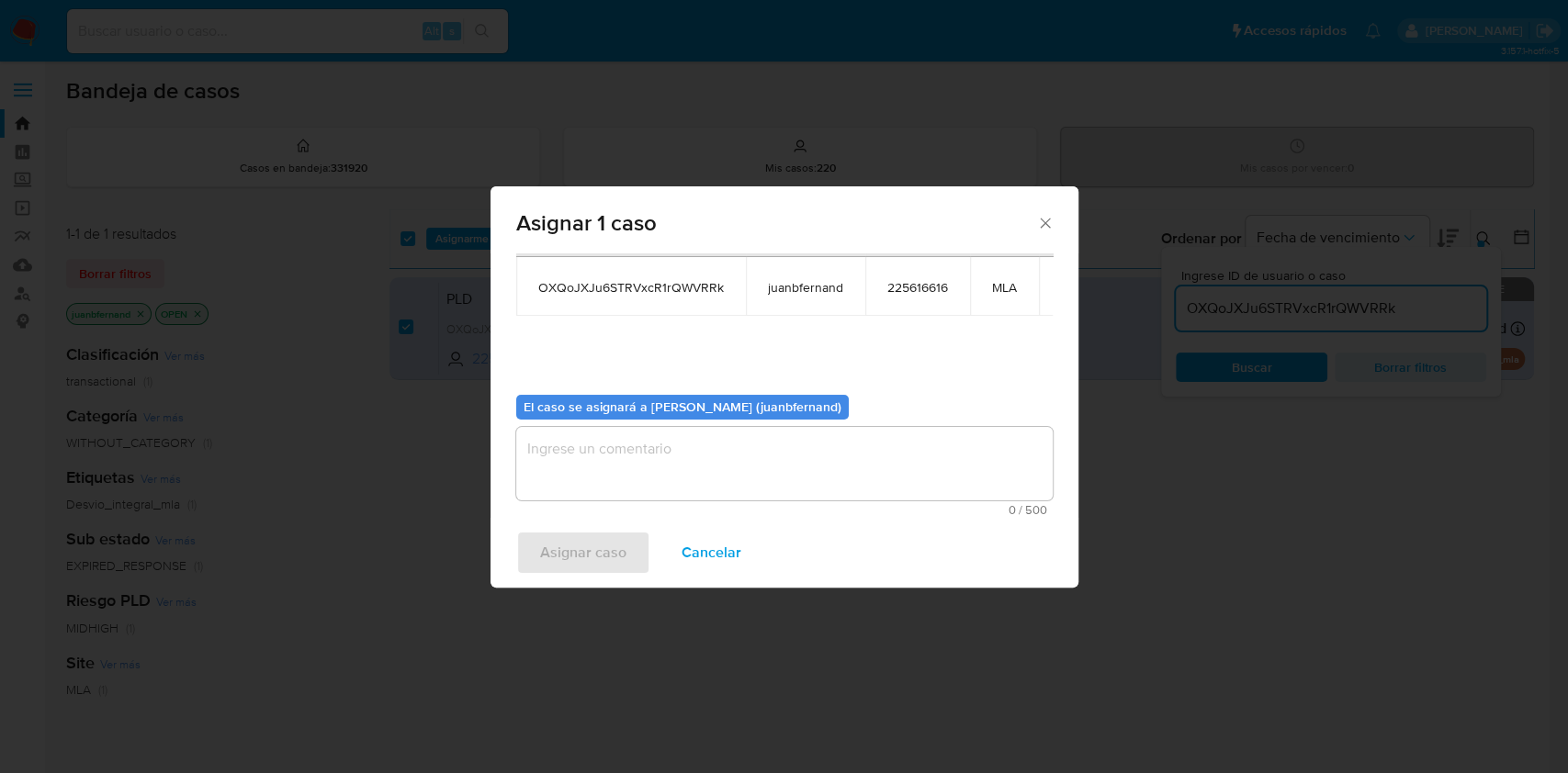
click at [664, 443] on textarea "assign-modal" at bounding box center [784, 464] width 536 height 73
click at [554, 546] on span "Asignar caso" at bounding box center [582, 552] width 86 height 40
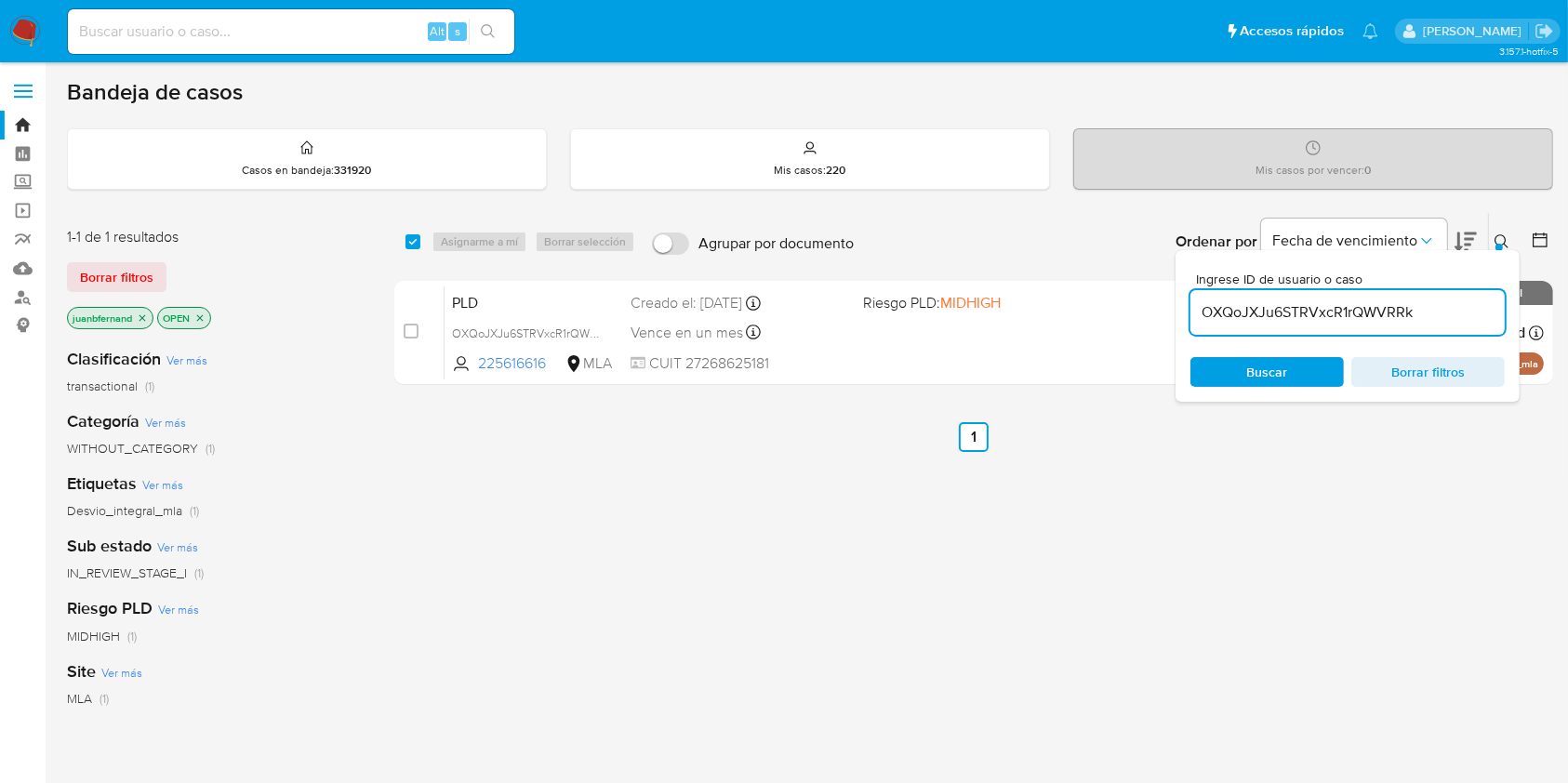
click at [1450, 310] on input "OXQoJXJu6STRVxcR1rQWVRRk" at bounding box center [1347, 312] width 314 height 24
paste input "RqlSVEaXv1MqtK08iucubrQD"
type input "RqlSVEaXv1MqtK08iucubrQD"
click at [412, 242] on input "checkbox" at bounding box center [413, 242] width 15 height 15
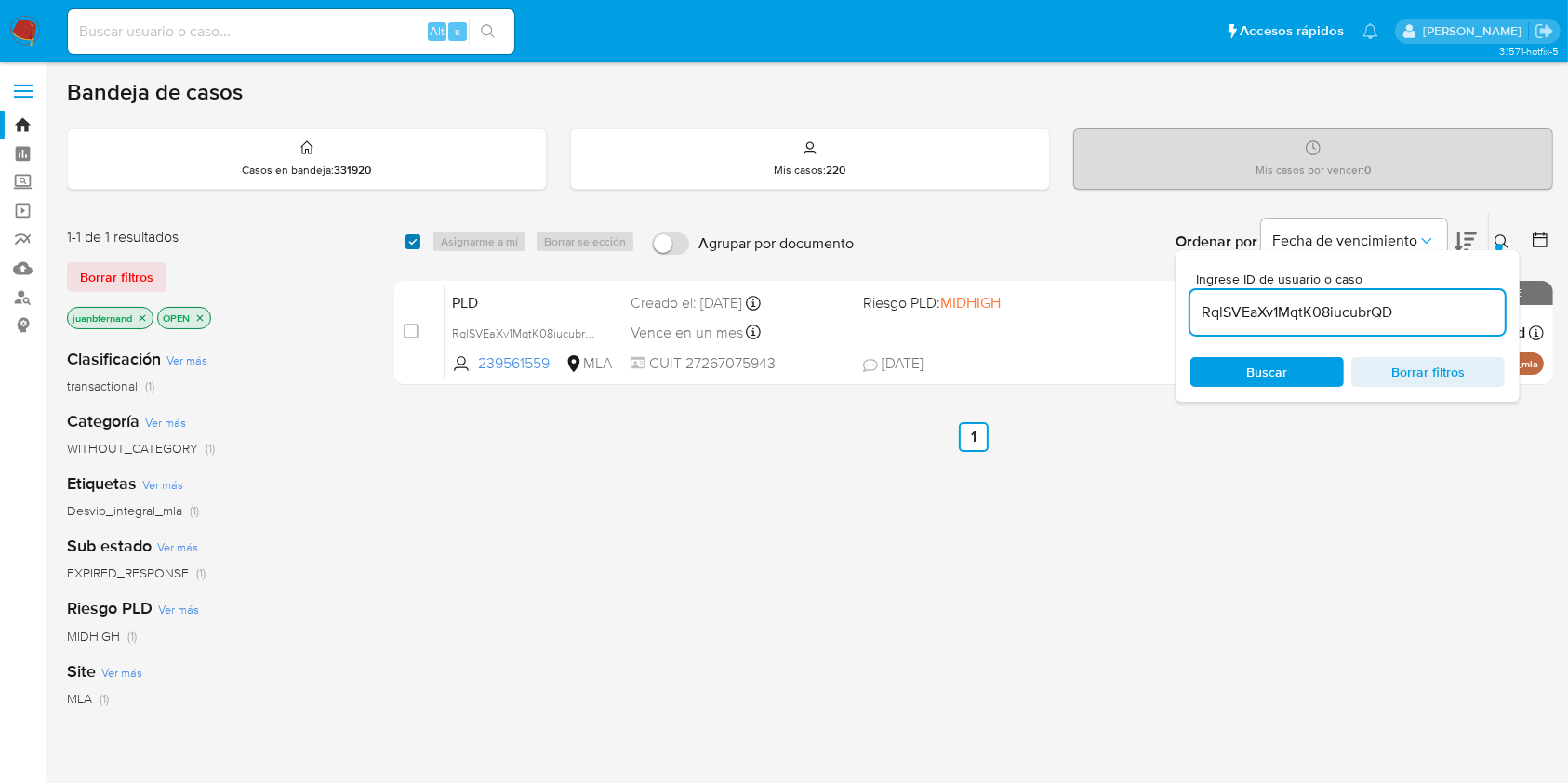
checkbox input "true"
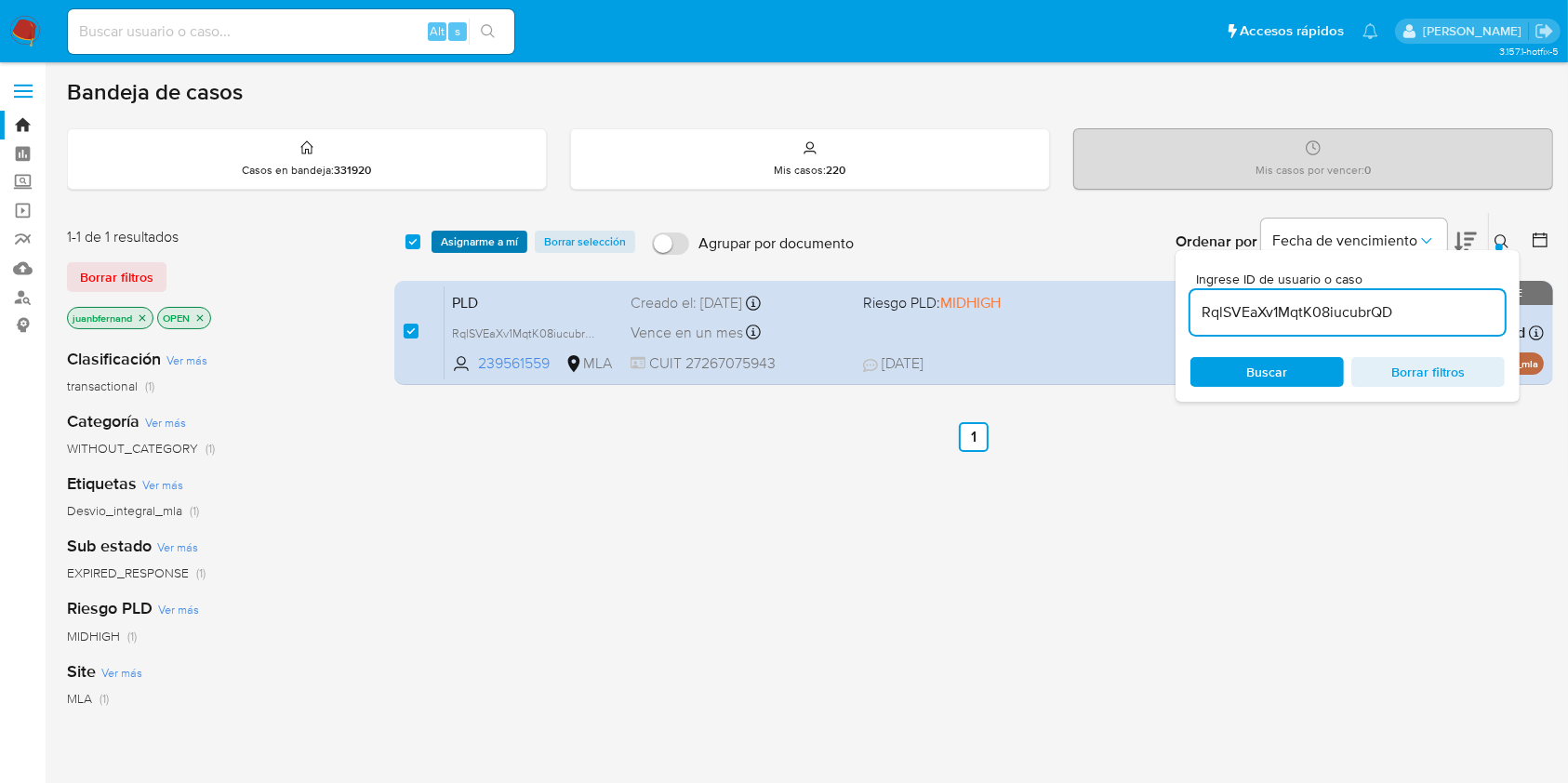
click at [448, 242] on span "Asignarme a mí" at bounding box center [480, 242] width 77 height 19
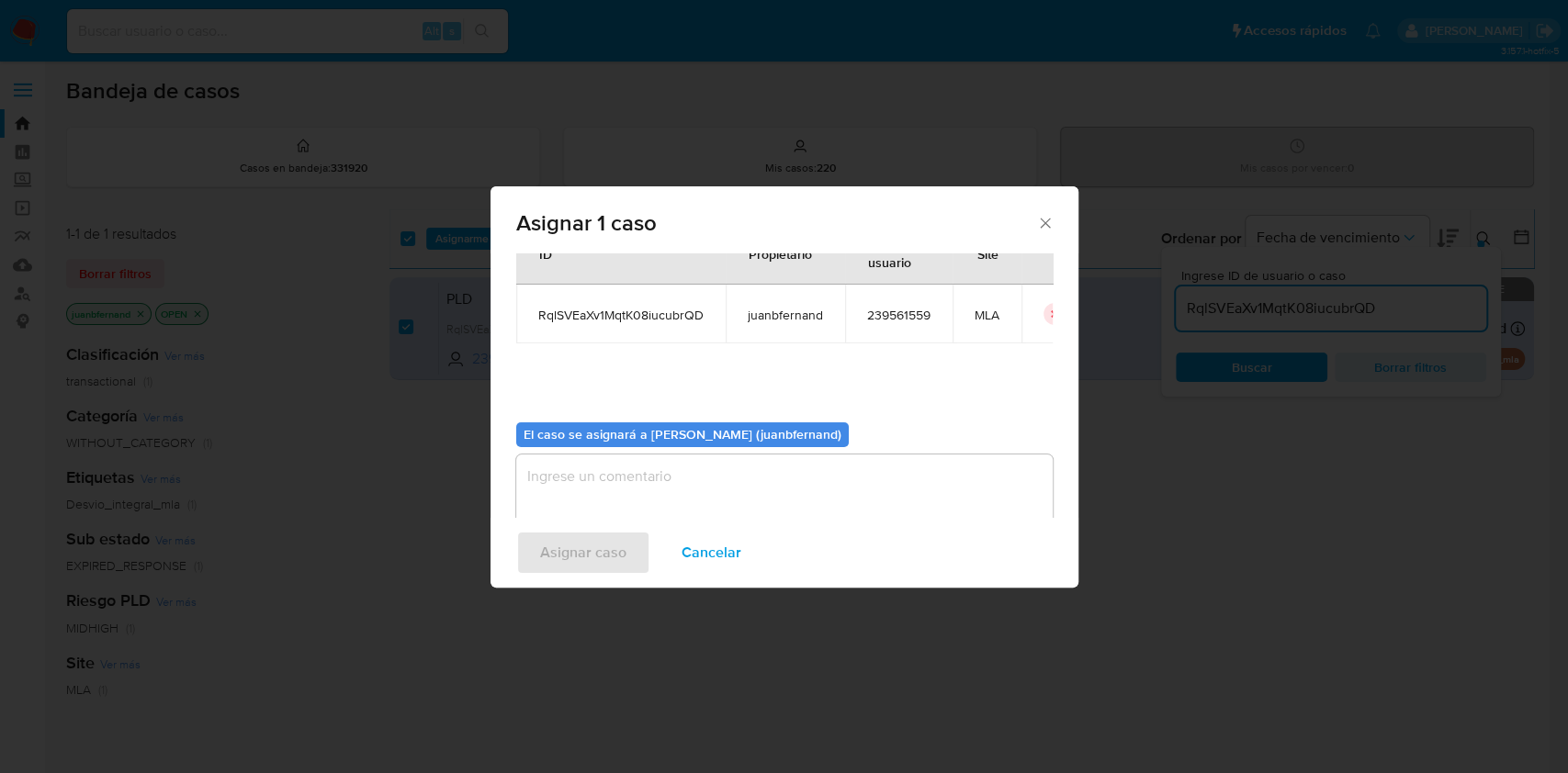
scroll to position [94, 0]
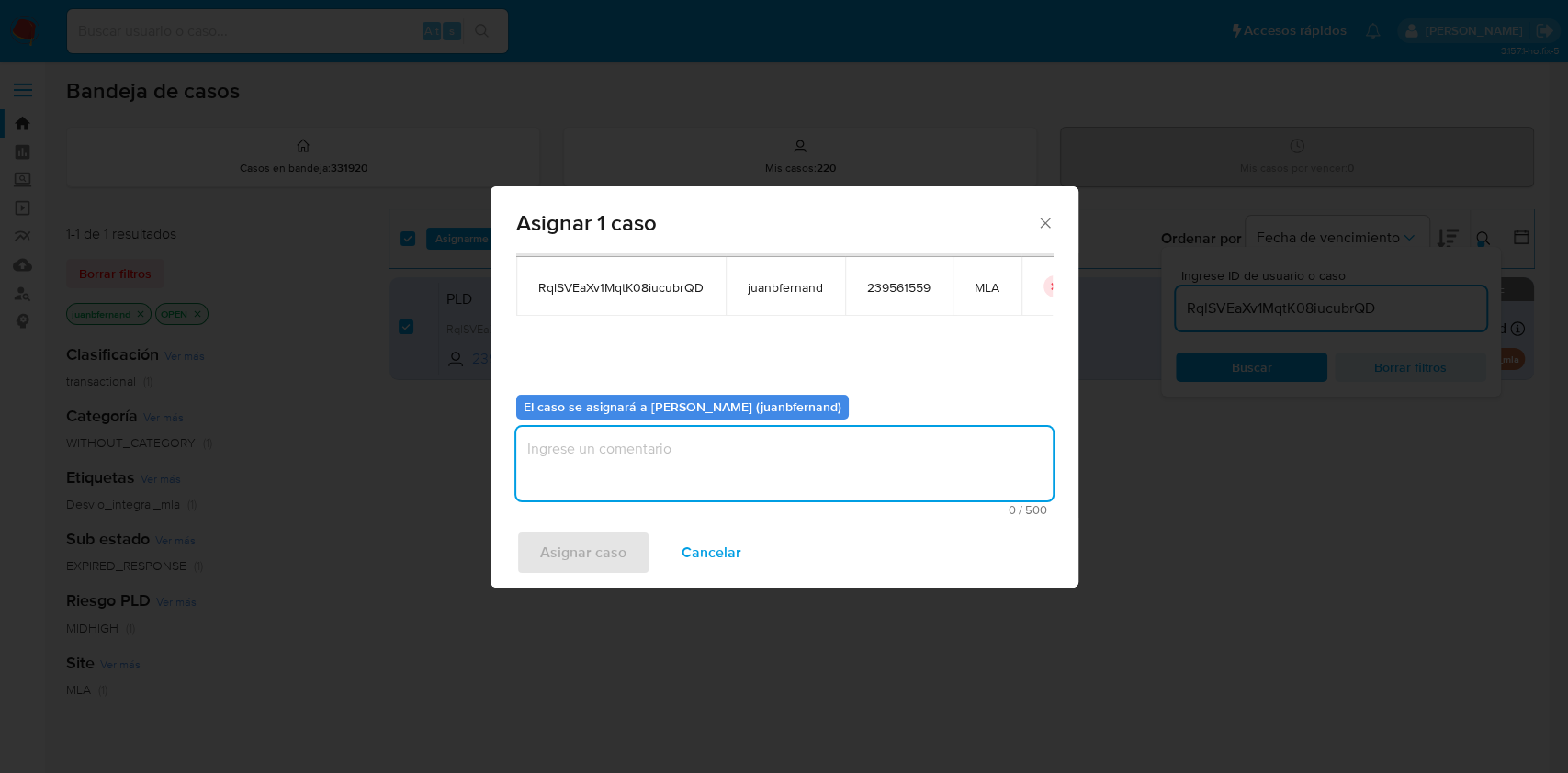
click at [676, 462] on textarea "assign-modal" at bounding box center [784, 464] width 536 height 73
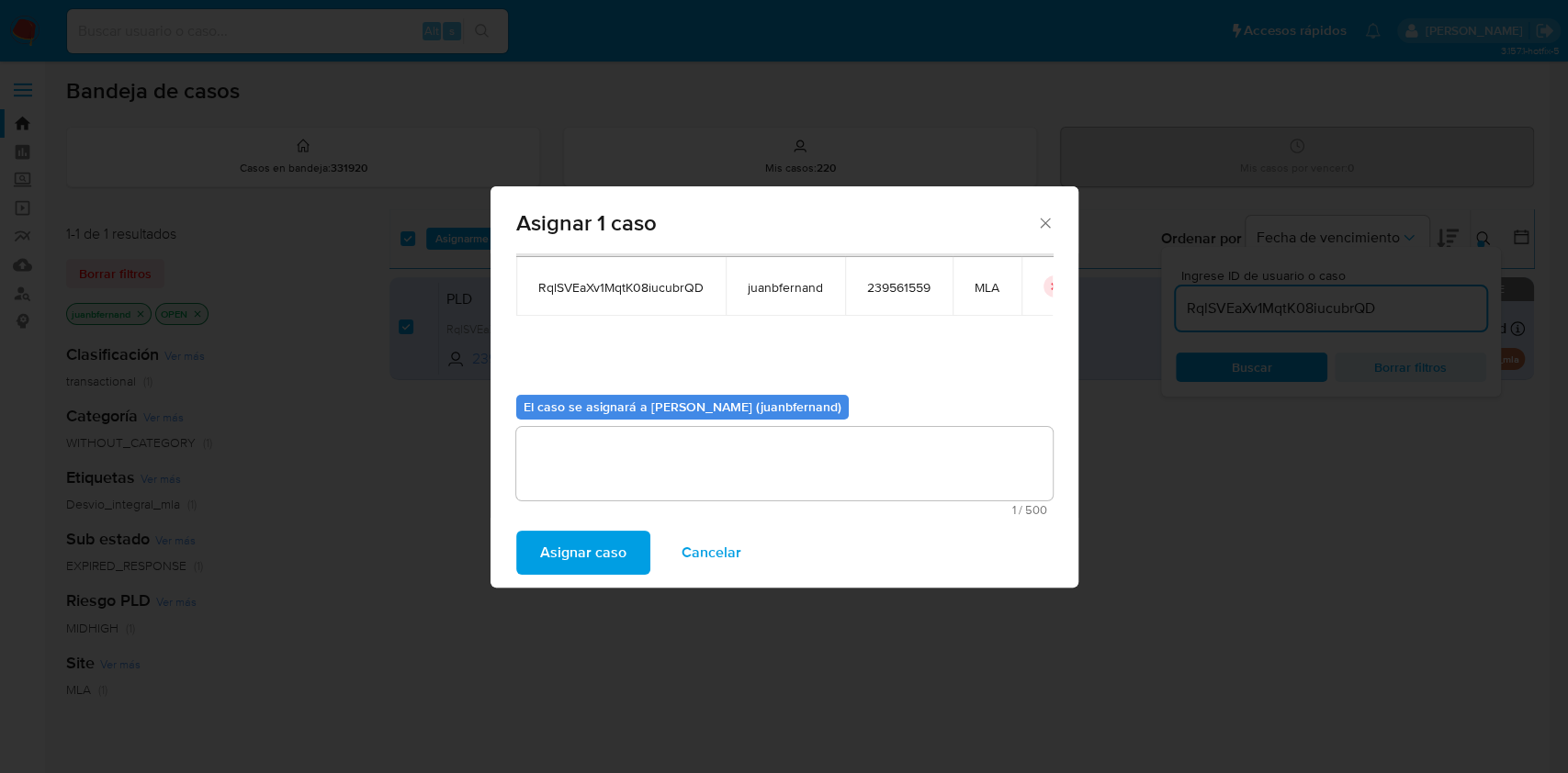
click at [616, 545] on span "Asignar caso" at bounding box center [582, 552] width 86 height 40
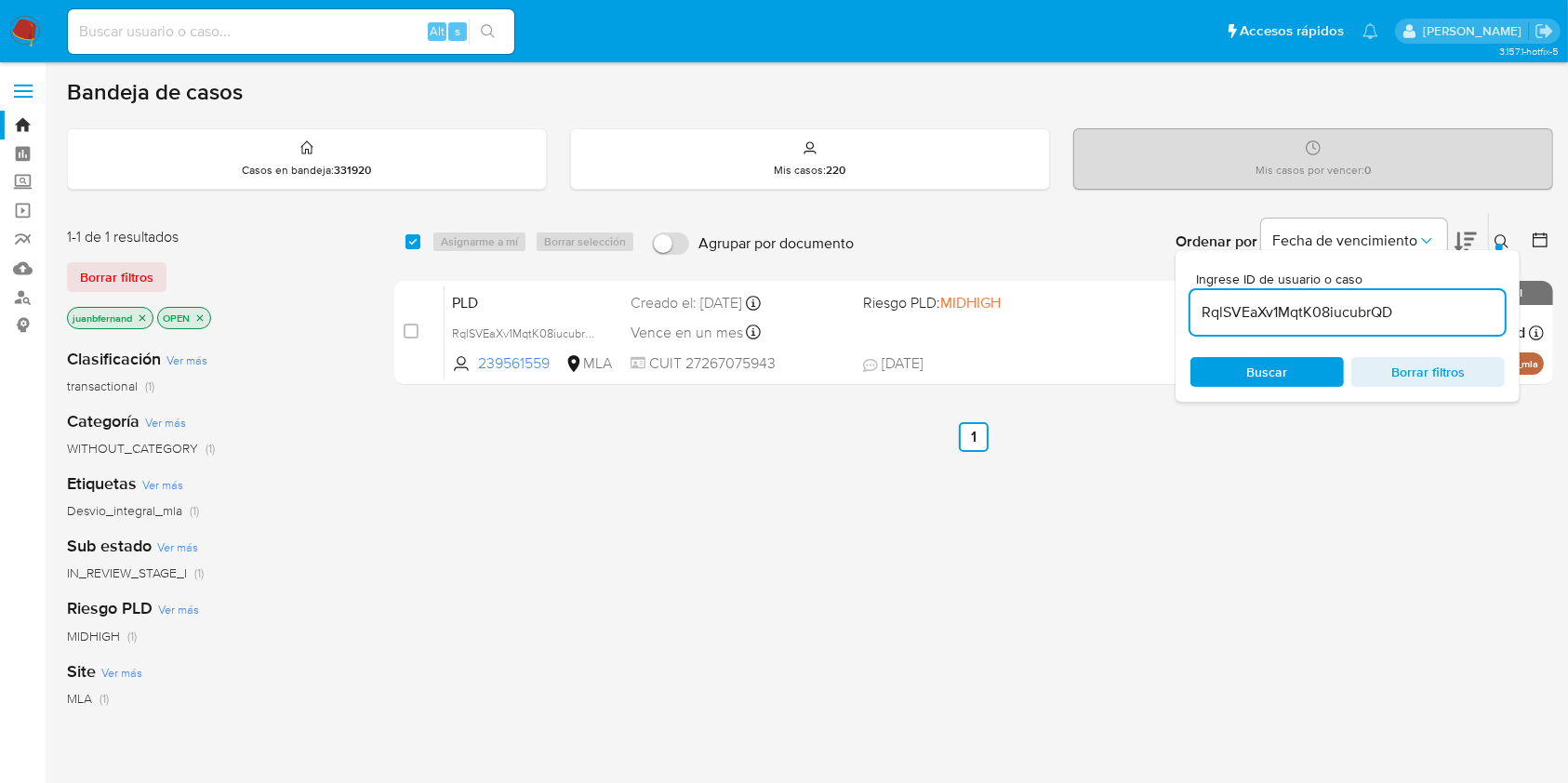
click at [1444, 314] on input "RqlSVEaXv1MqtK08iucubrQD" at bounding box center [1347, 312] width 314 height 24
click at [1443, 314] on input "RqlSVEaXv1MqtK08iucubrQD" at bounding box center [1347, 312] width 314 height 24
paste input "QvjbmSqBlwS3hJZ7hk5a04aB"
type input "QvjbmSqBlwS3hJZ7hk5a04aB"
click at [411, 238] on input "checkbox" at bounding box center [413, 242] width 15 height 15
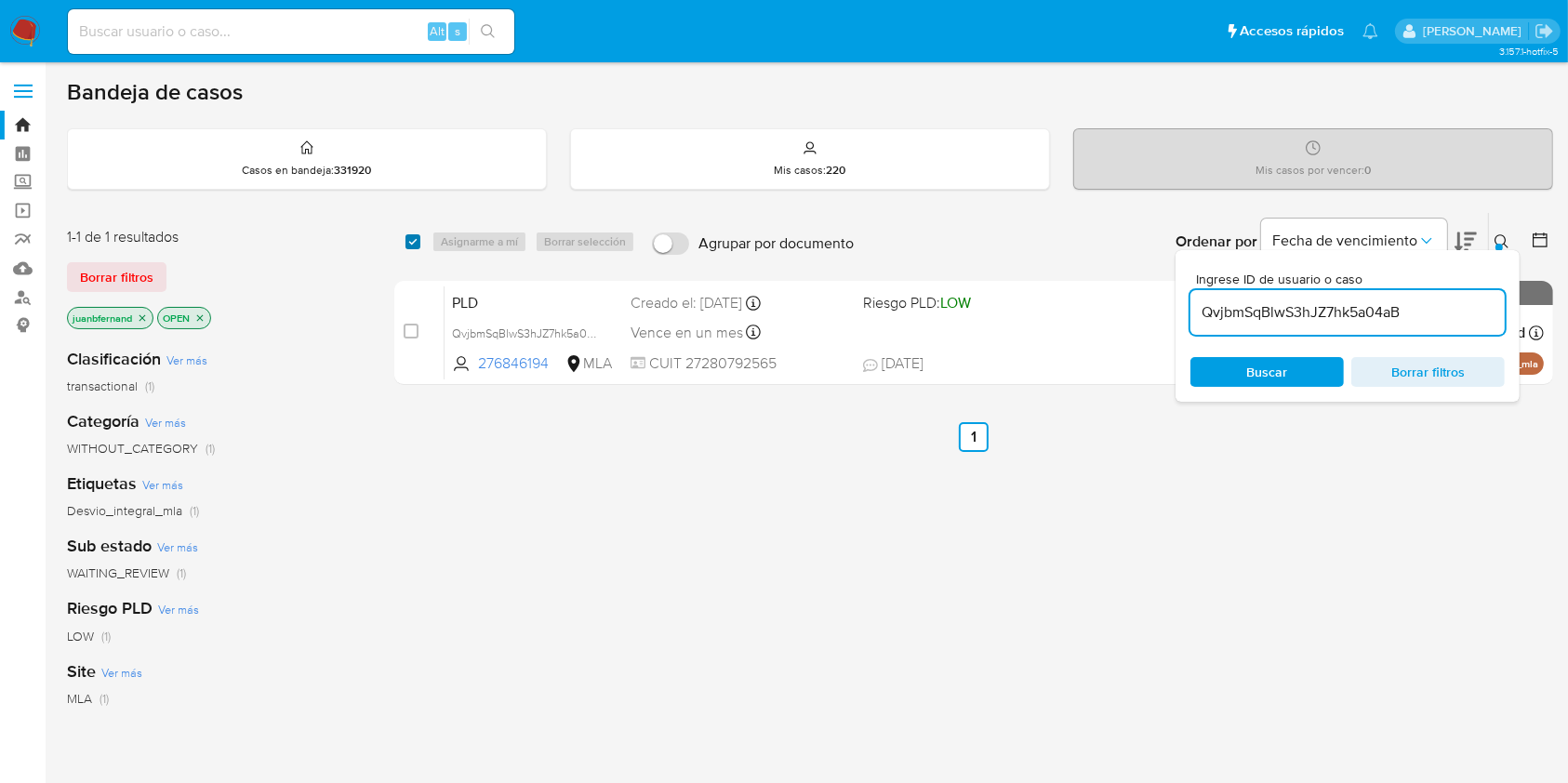
checkbox input "true"
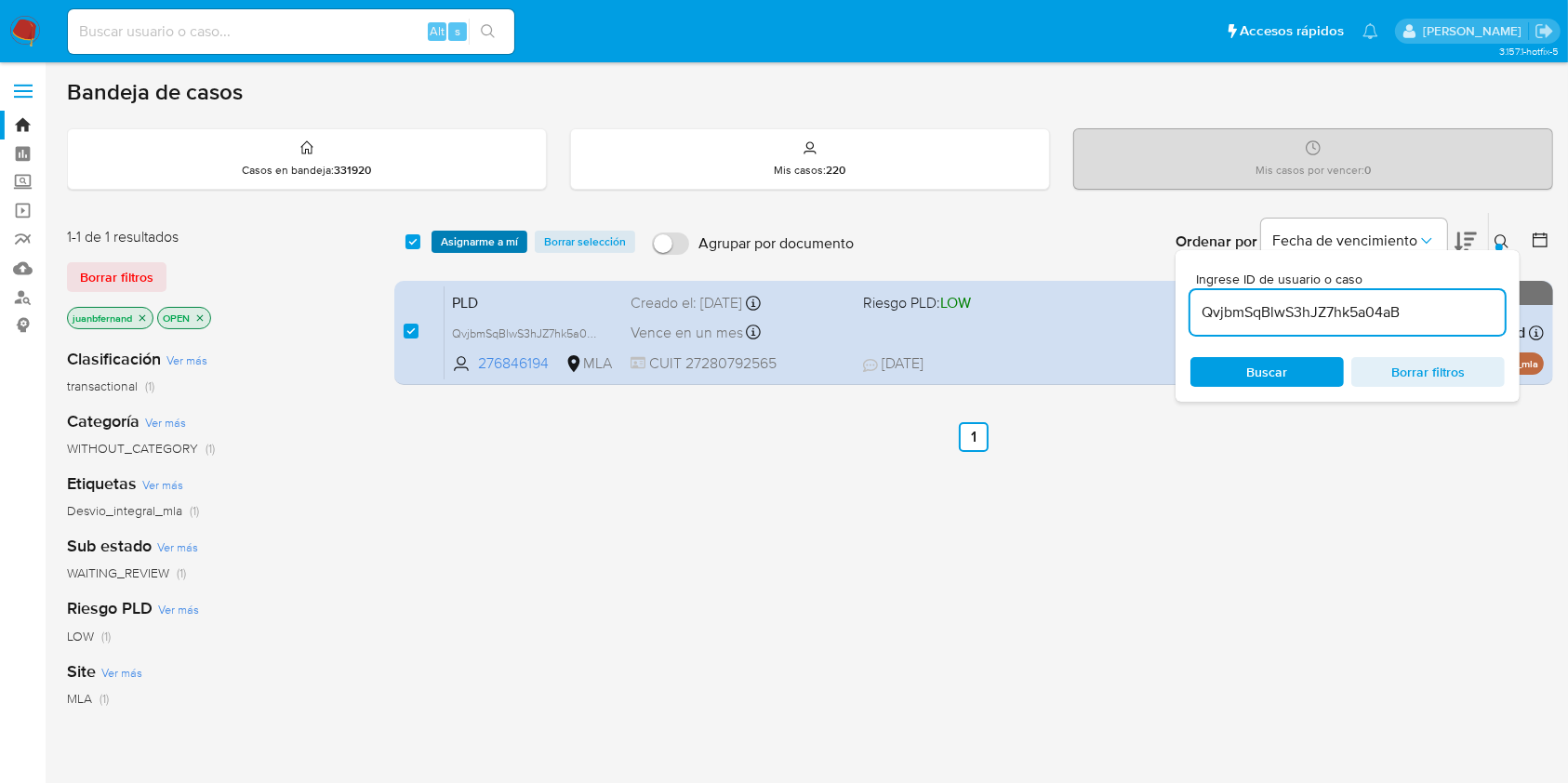
click at [463, 241] on span "Asignarme a mí" at bounding box center [480, 242] width 77 height 19
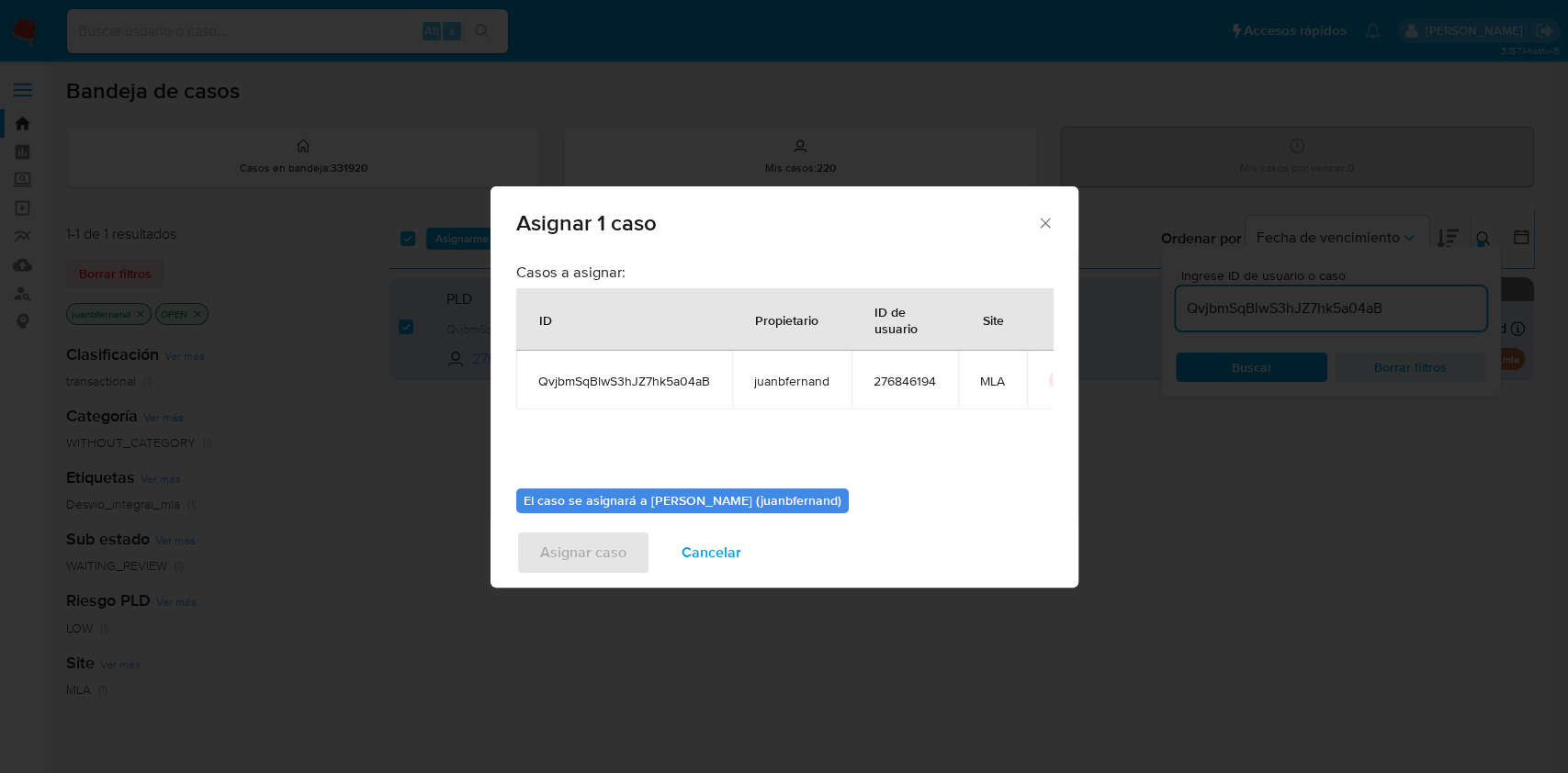
scroll to position [94, 0]
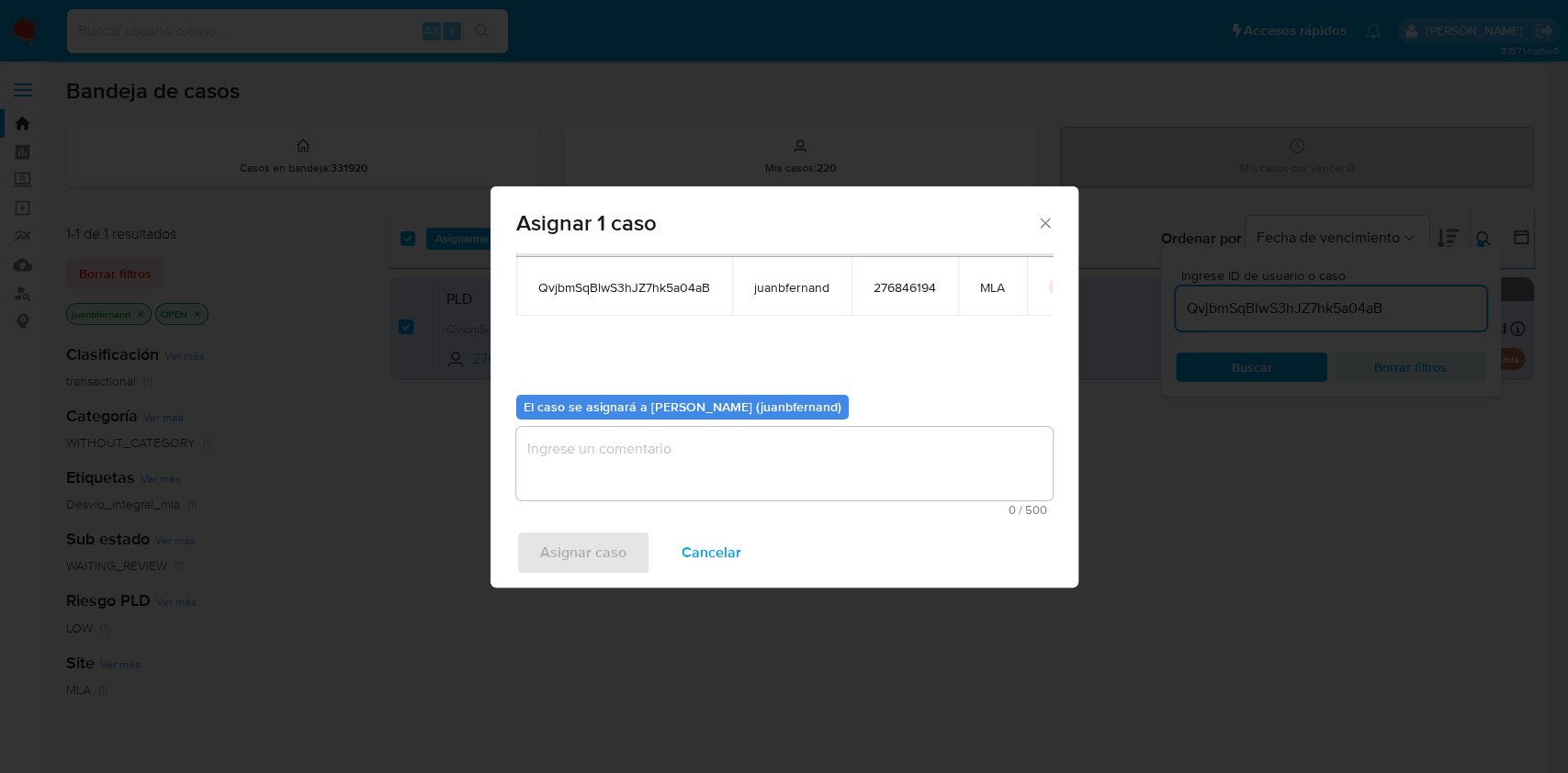
click at [699, 465] on textarea "assign-modal" at bounding box center [784, 464] width 536 height 73
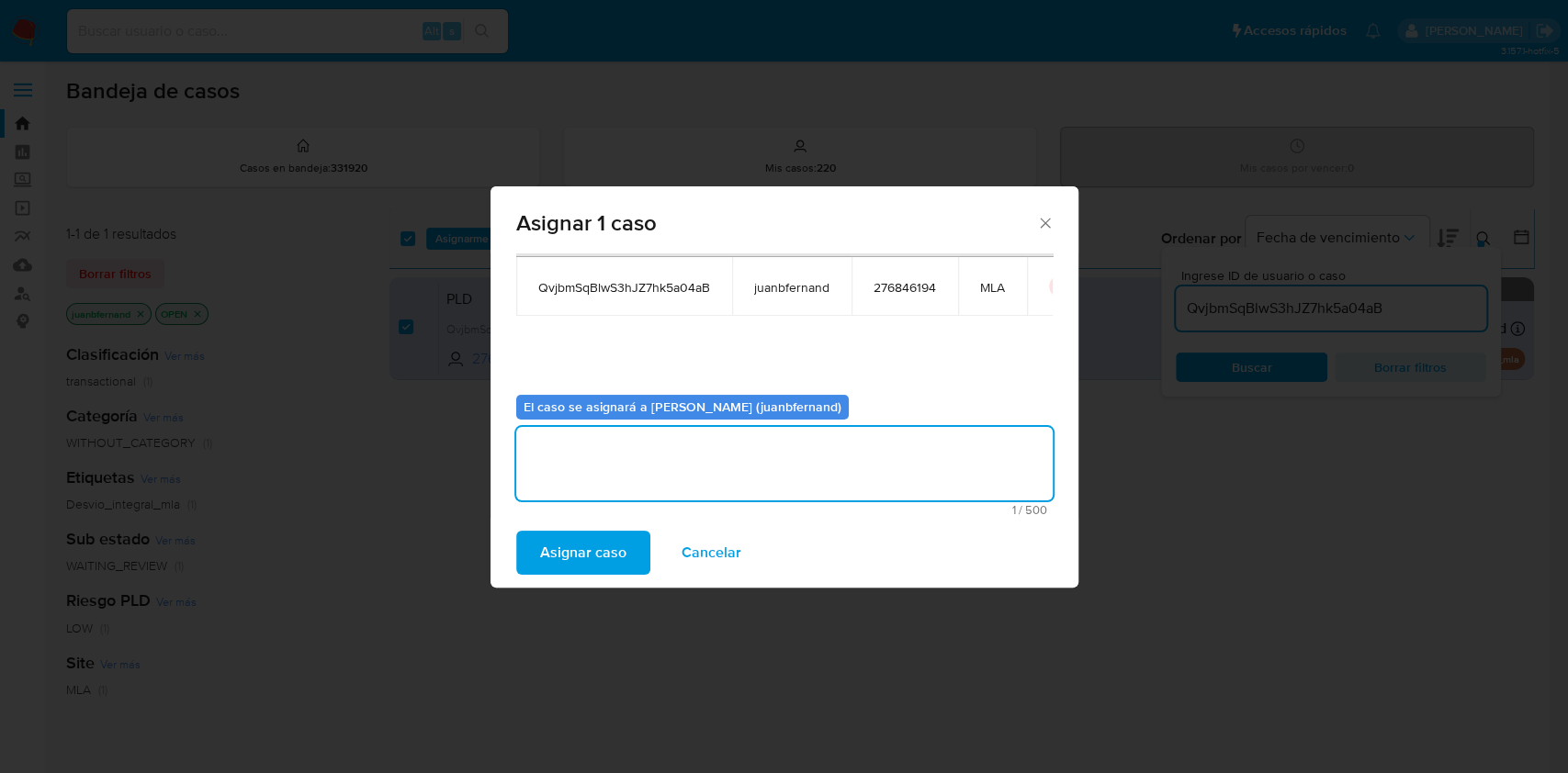
click at [642, 548] on button "Asignar caso" at bounding box center [583, 552] width 134 height 44
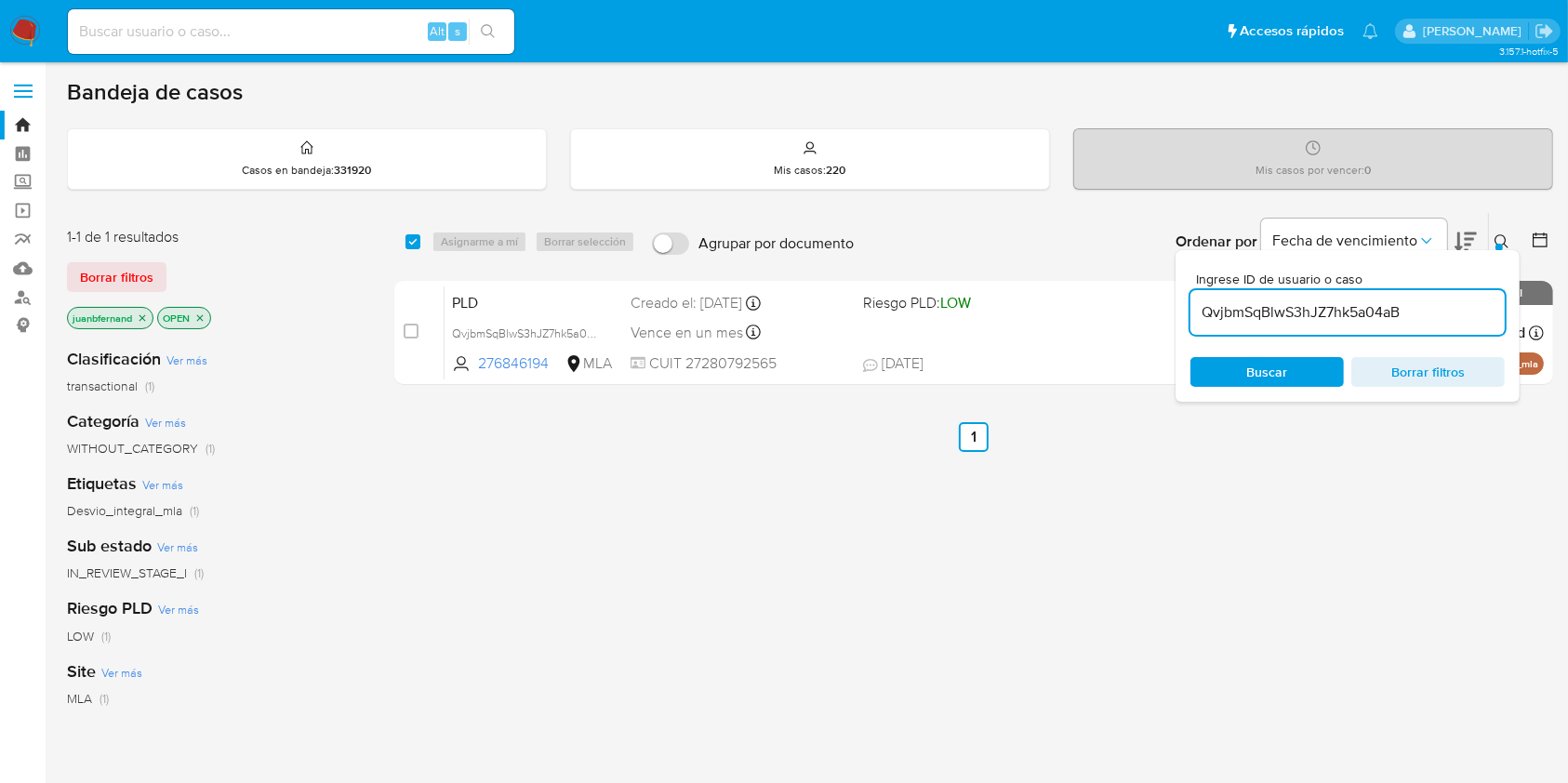
click at [1459, 309] on input "QvjbmSqBlwS3hJZ7hk5a04aB" at bounding box center [1347, 312] width 314 height 24
click at [1458, 309] on input "QvjbmSqBlwS3hJZ7hk5a04aB" at bounding box center [1347, 312] width 314 height 24
paste input "iCIq3YEj3fUrIDbl4vYR3rg"
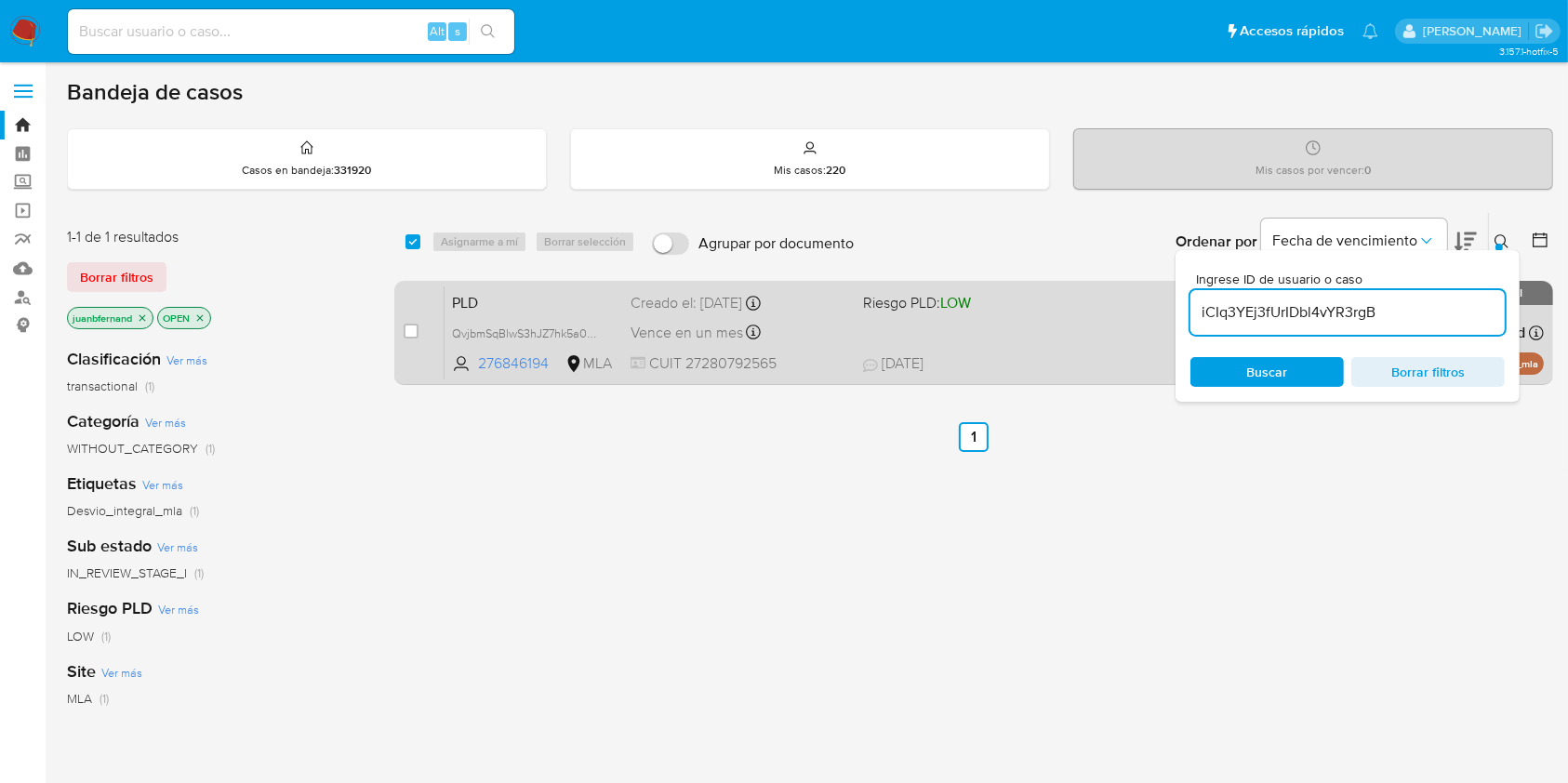
type input "iCIq3YEj3fUrIDbl4vYR3rgB"
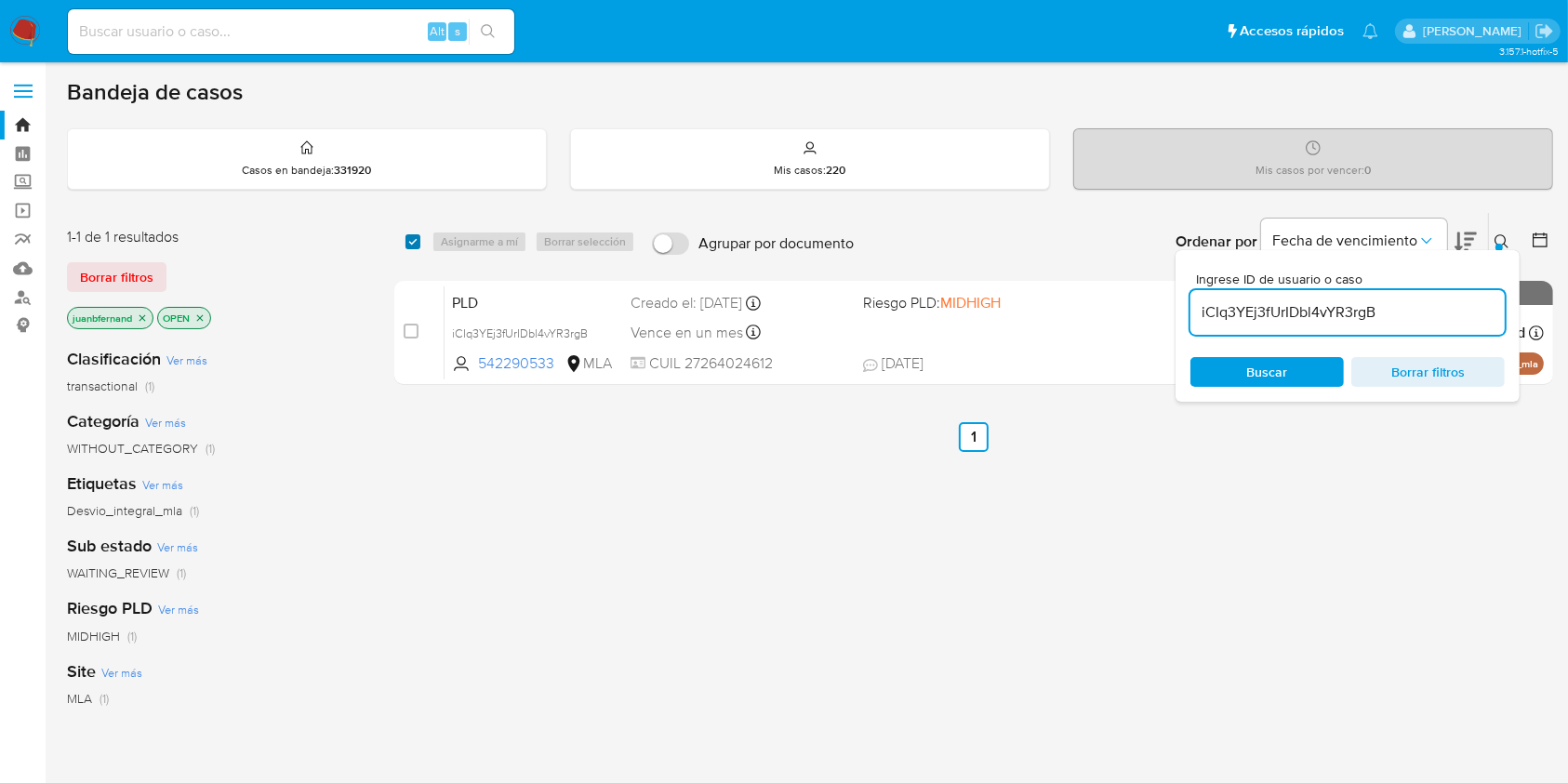
click at [411, 243] on input "checkbox" at bounding box center [413, 242] width 15 height 15
checkbox input "true"
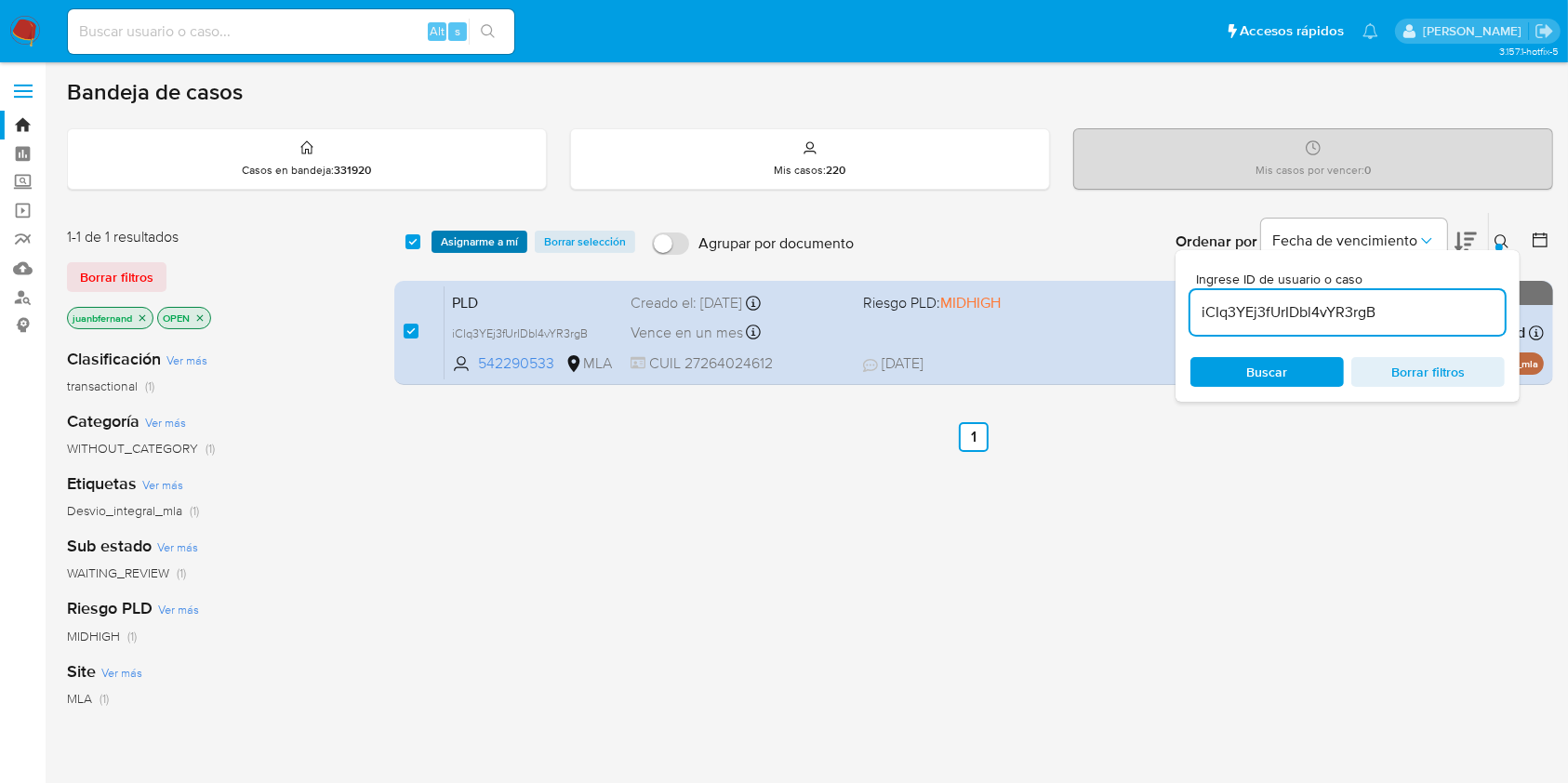
click at [437, 240] on button "Asignarme a mí" at bounding box center [480, 242] width 96 height 23
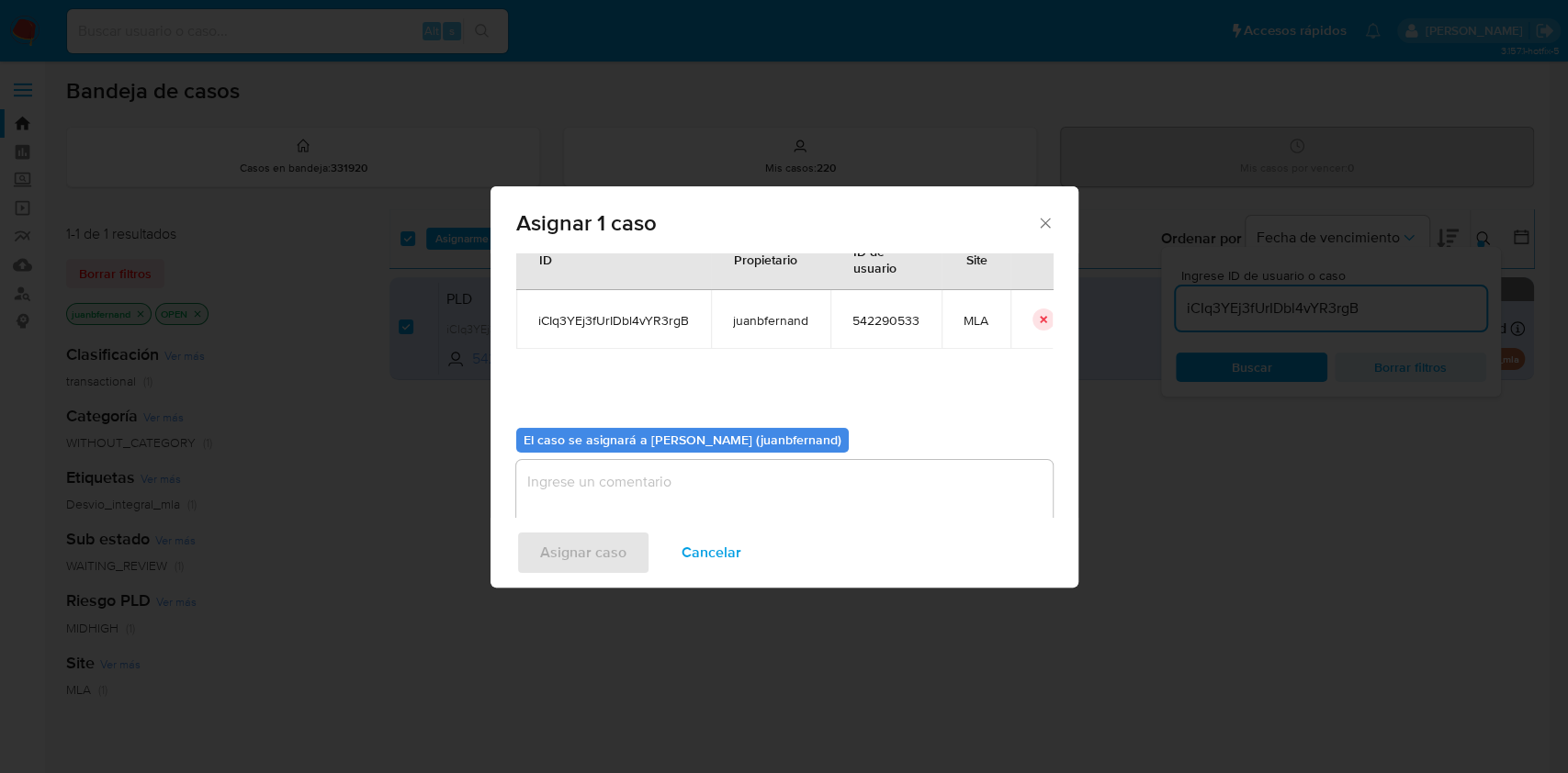
scroll to position [94, 0]
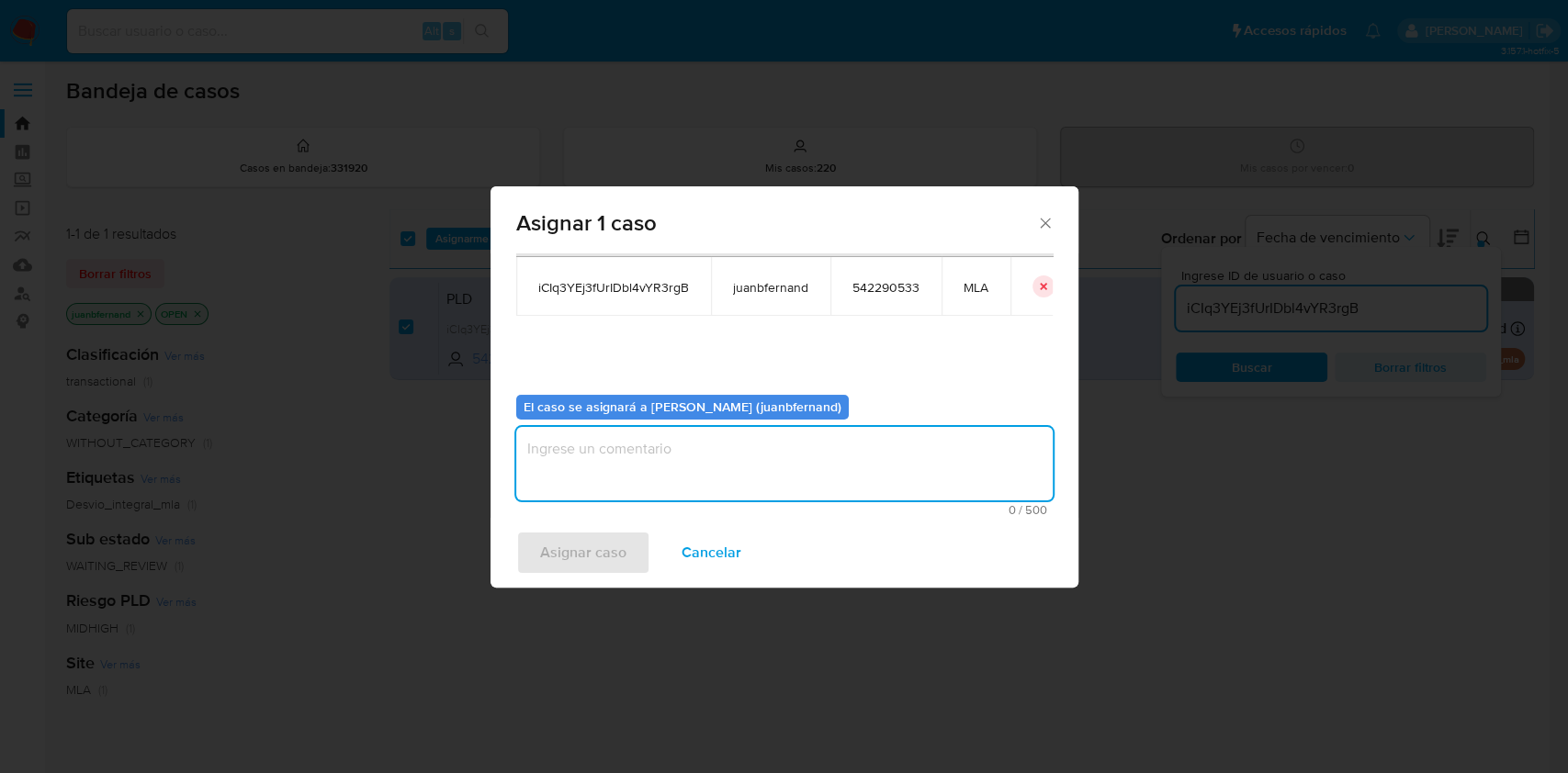
click at [617, 482] on textarea "assign-modal" at bounding box center [784, 464] width 536 height 73
click at [596, 546] on span "Asignar caso" at bounding box center [582, 552] width 86 height 40
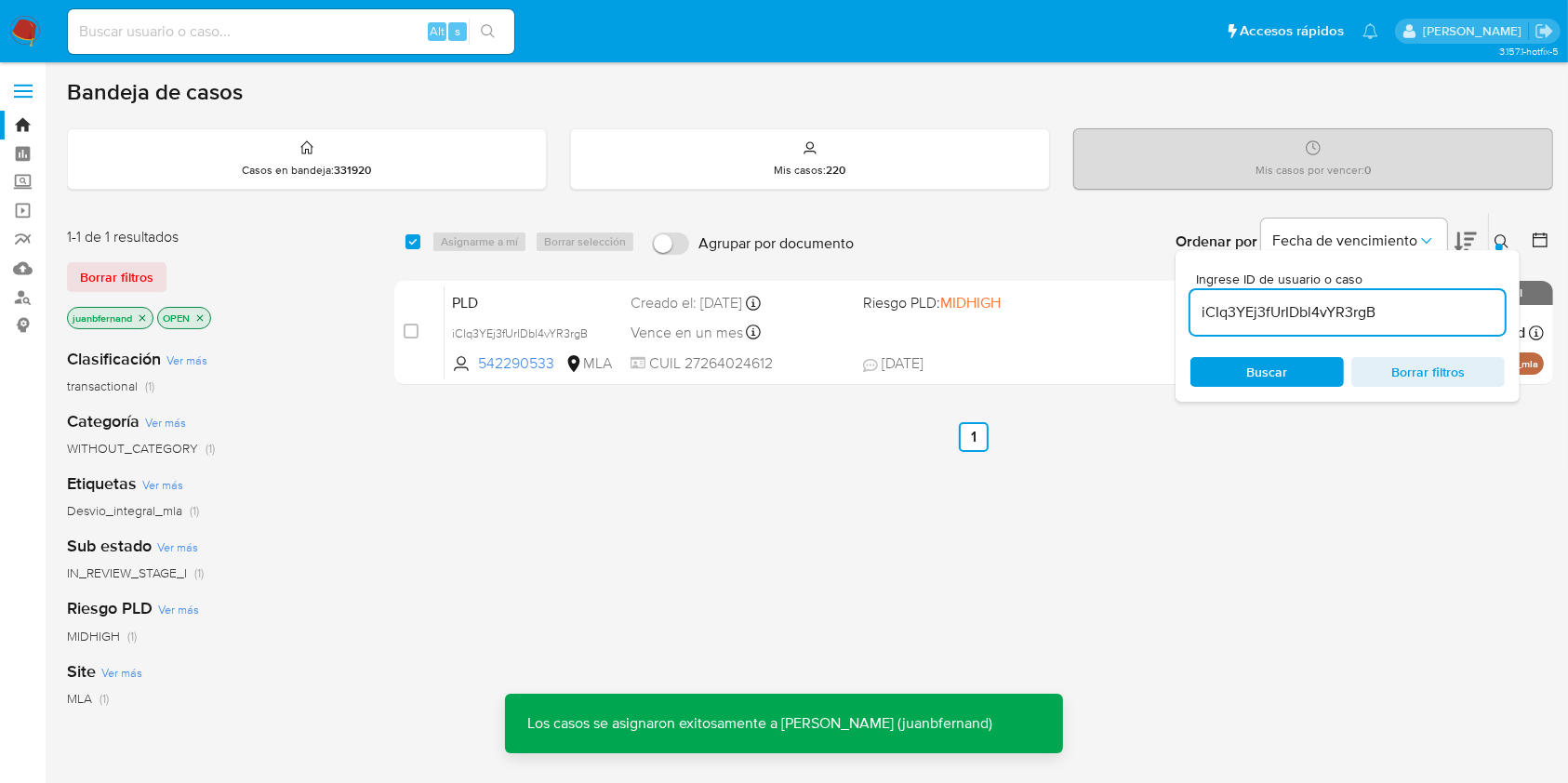
click at [413, 251] on div "select-all-cases-checkbox" at bounding box center [417, 242] width 23 height 23
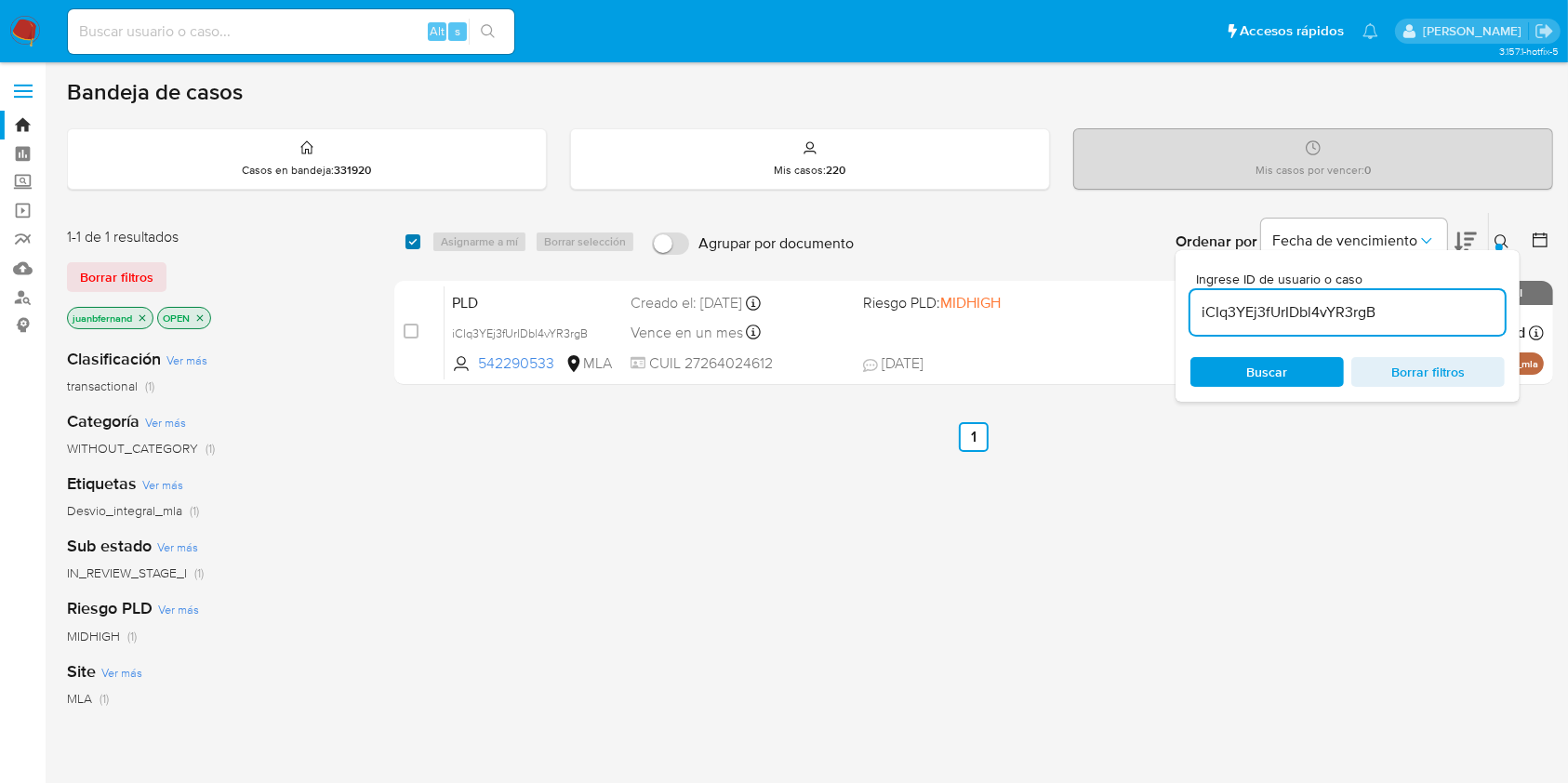
click at [416, 244] on input "checkbox" at bounding box center [413, 242] width 15 height 15
checkbox input "true"
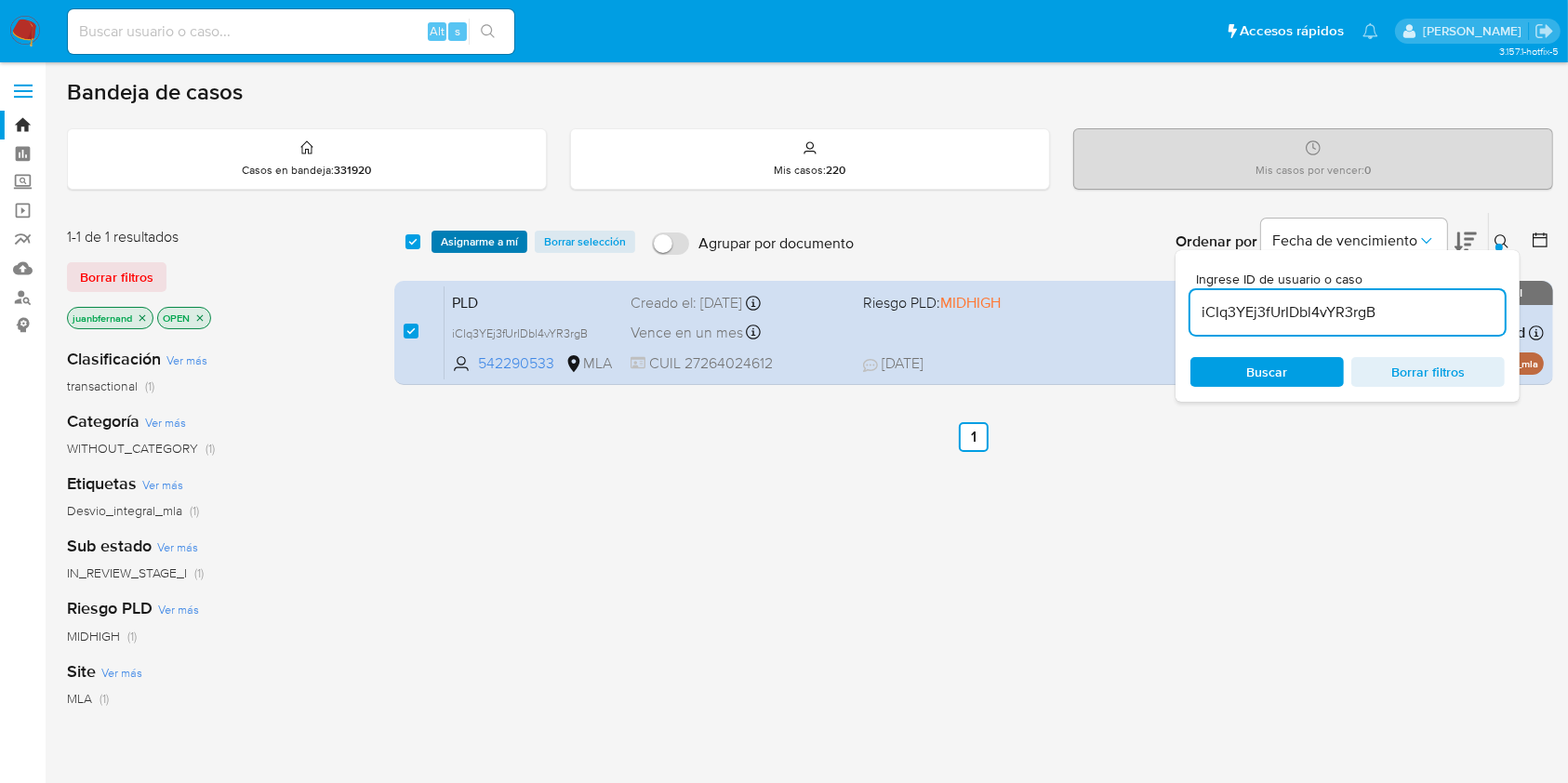
click at [494, 245] on span "Asignarme a mí" at bounding box center [480, 242] width 77 height 19
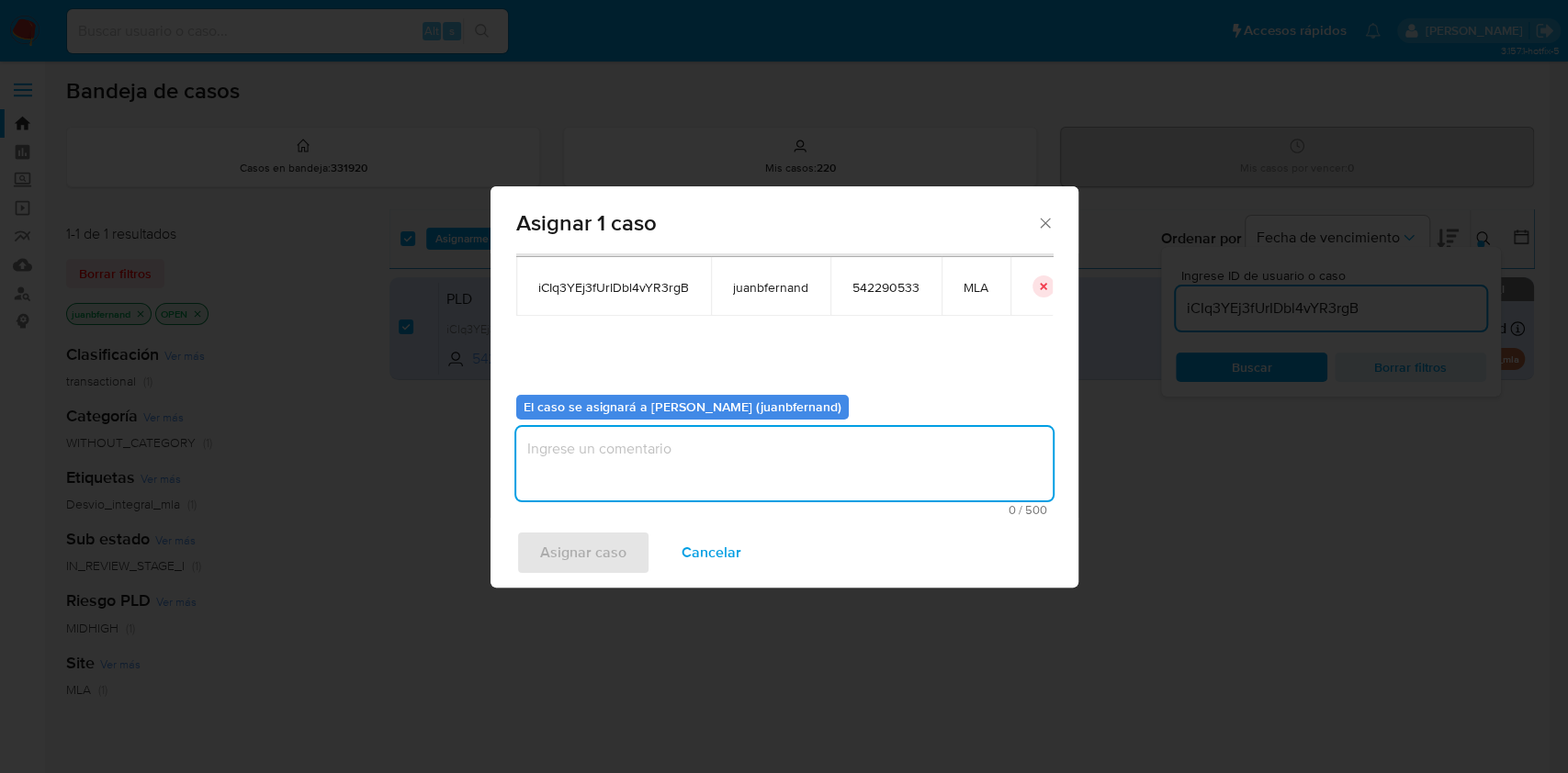
click at [830, 461] on textarea "assign-modal" at bounding box center [784, 464] width 536 height 73
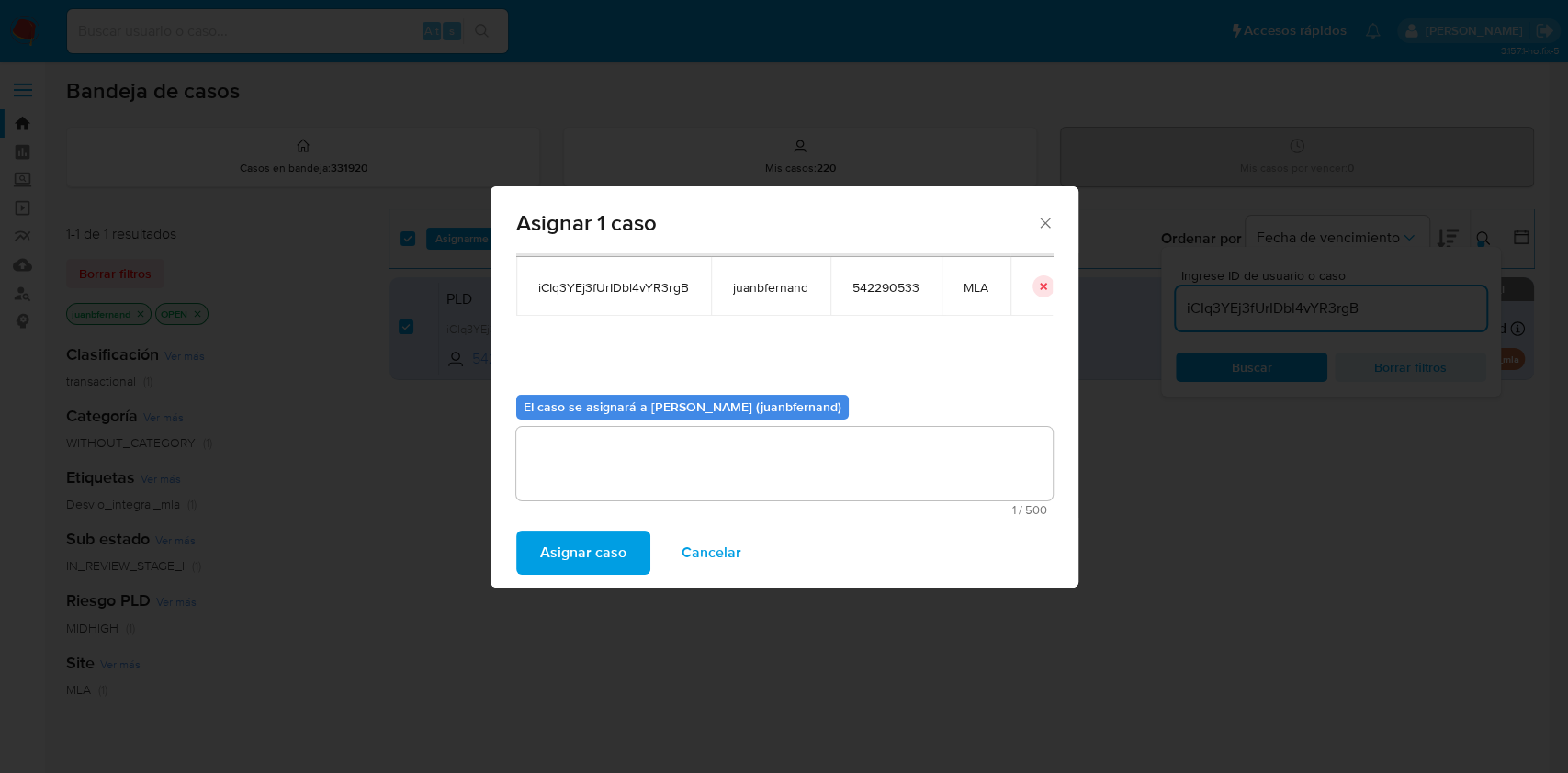
click at [617, 547] on span "Asignar caso" at bounding box center [582, 552] width 86 height 40
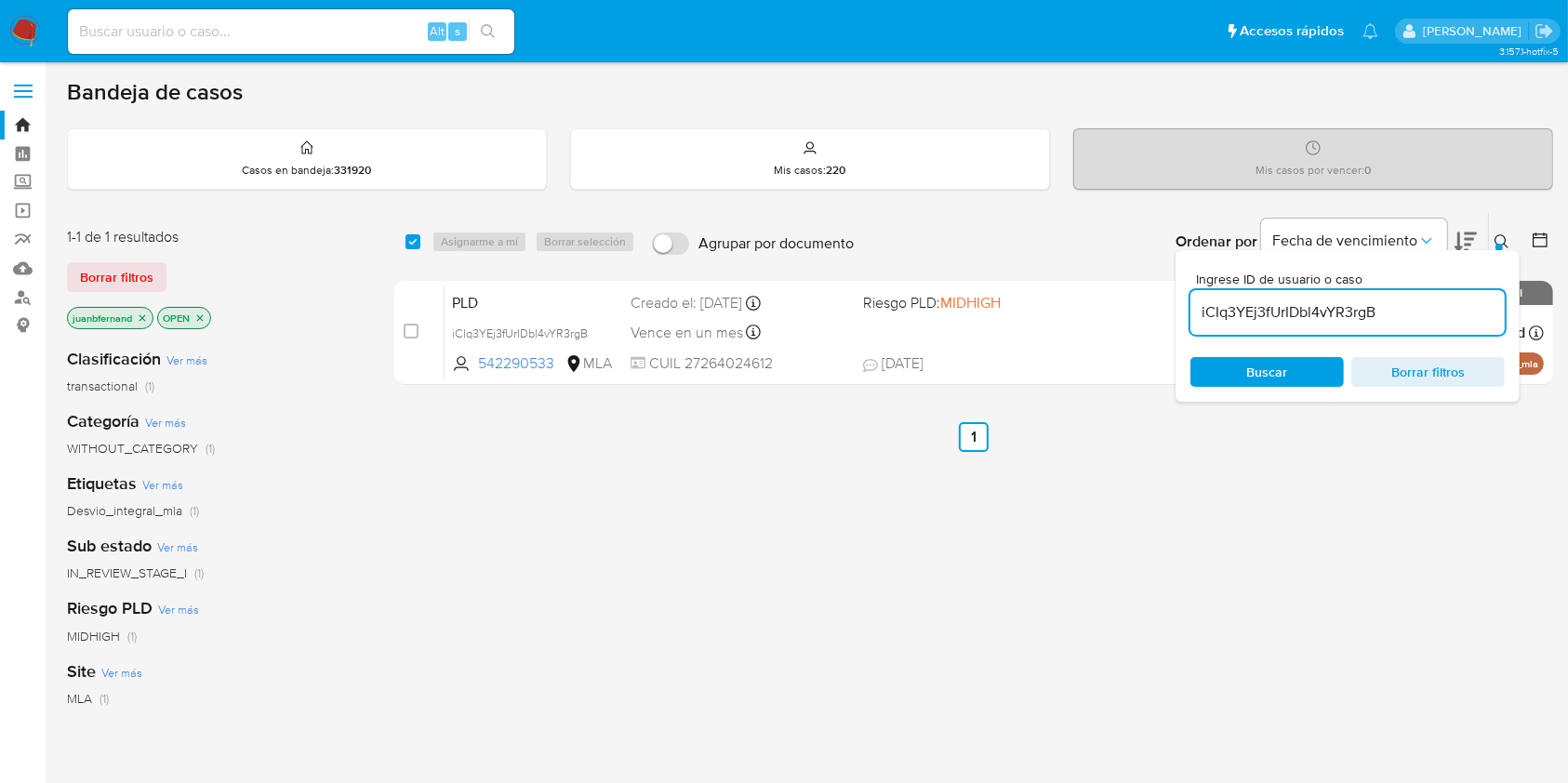
click at [1390, 301] on input "iCIq3YEj3fUrIDbl4vYR3rgB" at bounding box center [1347, 312] width 314 height 24
paste input "p6GA3EjfZGh1N0wyg76ArIi8"
click at [1422, 320] on input "iCIq3YEj3fUrIDbl4vYR3rgBp6GA3EjfZGh1N0wyg76ArIi8" at bounding box center [1347, 312] width 314 height 24
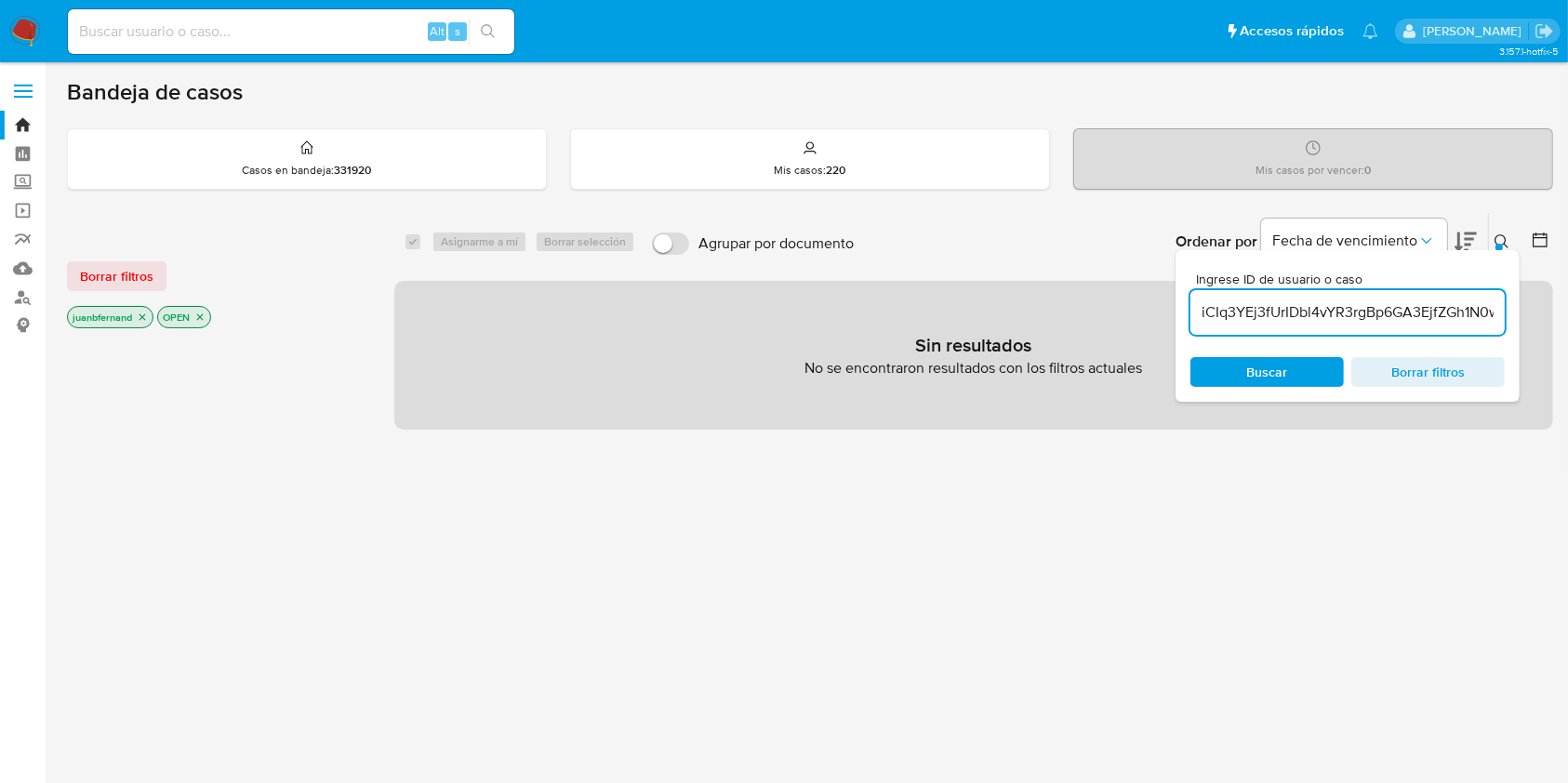
click at [1403, 322] on input "iCIq3YEj3fUrIDbl4vYR3rgBp6GA3EjfZGh1N0wyg76ArIi8" at bounding box center [1347, 312] width 314 height 24
paste input
type input "p6GA3EjfZGh1N0wyg76ArIi8"
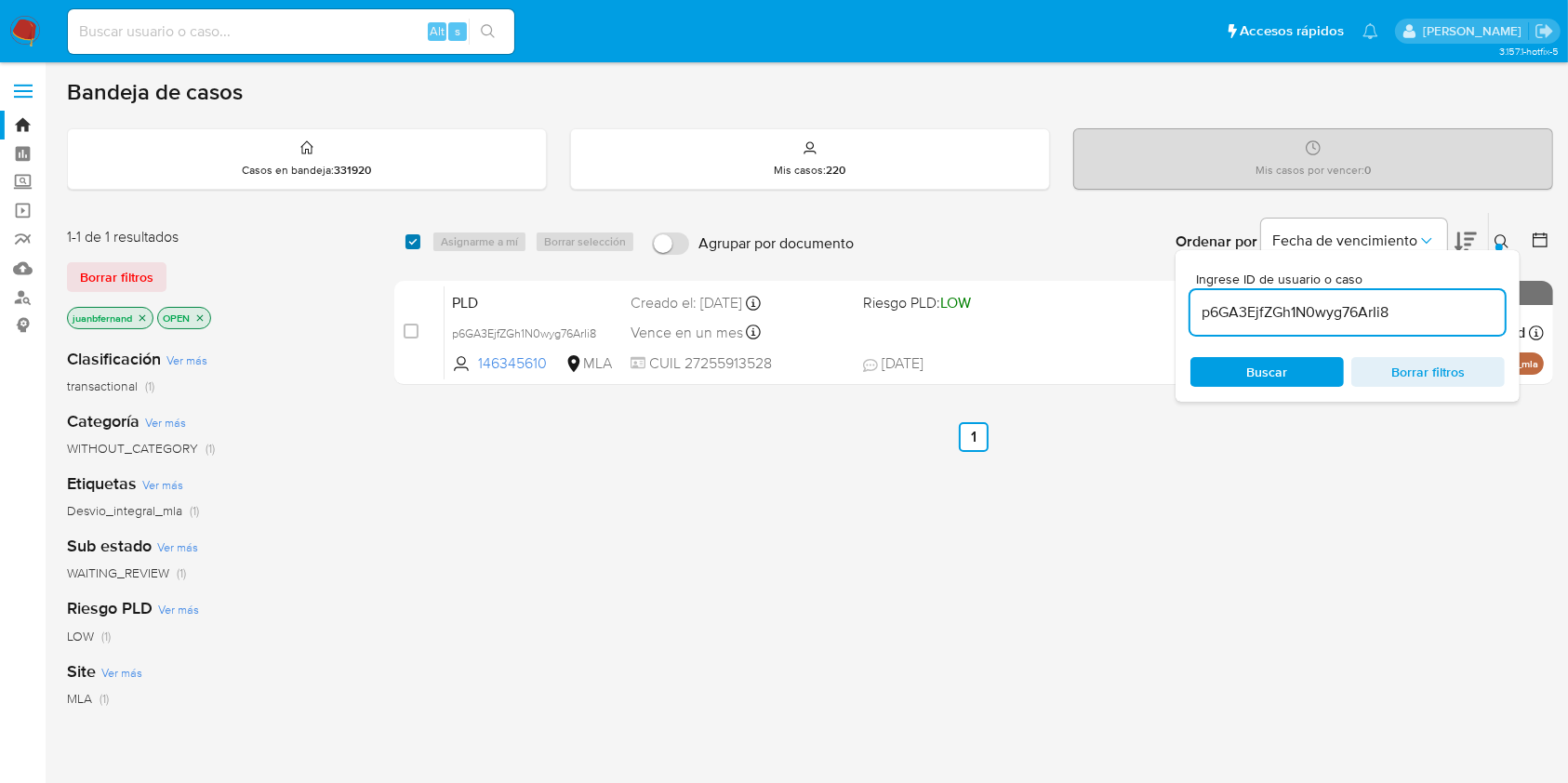
click at [418, 239] on div "select-all-cases-checkbox" at bounding box center [417, 242] width 23 height 23
click at [413, 242] on input "checkbox" at bounding box center [413, 242] width 15 height 15
checkbox input "true"
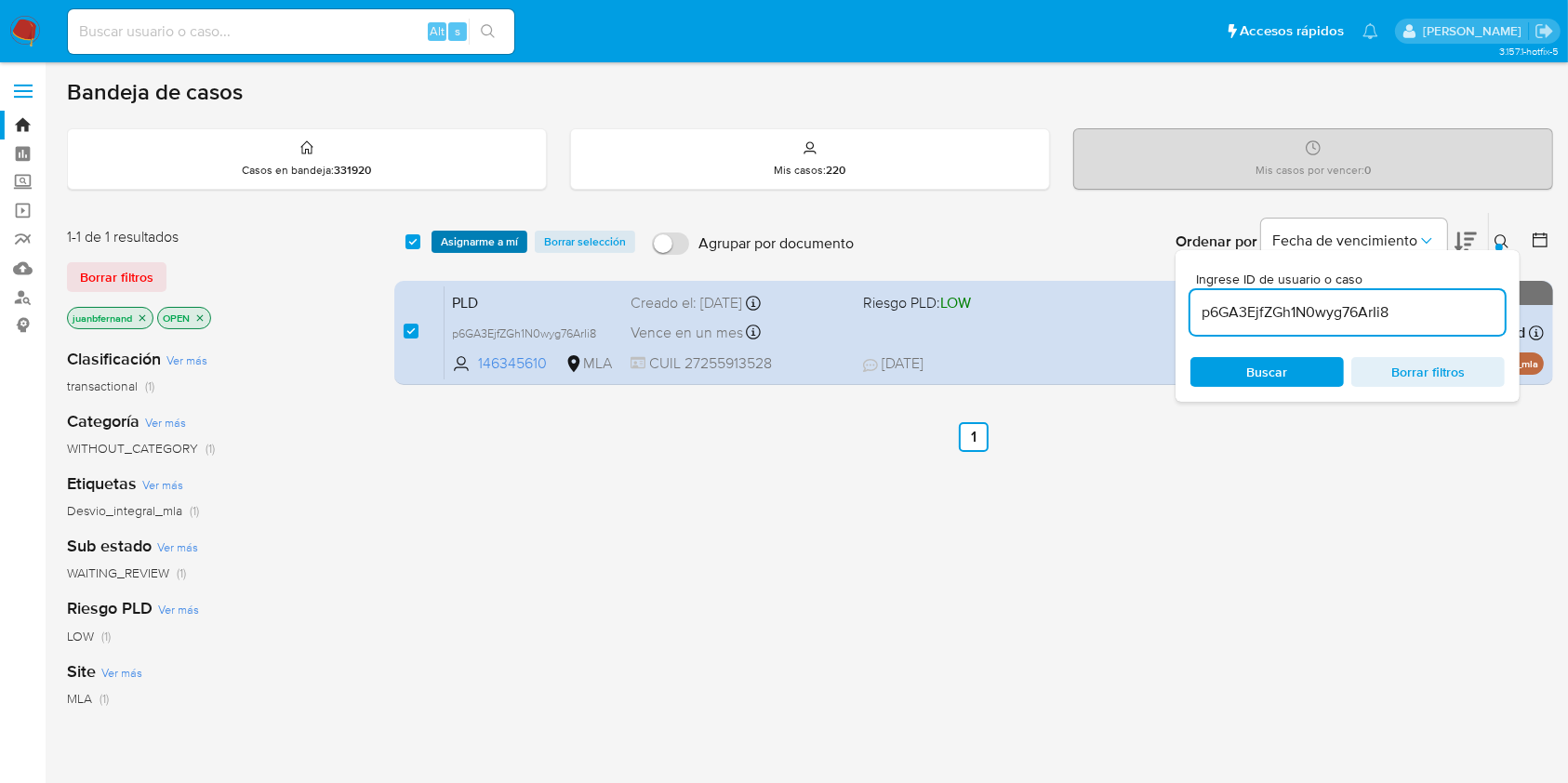
click at [499, 244] on span "Asignarme a mí" at bounding box center [480, 242] width 77 height 19
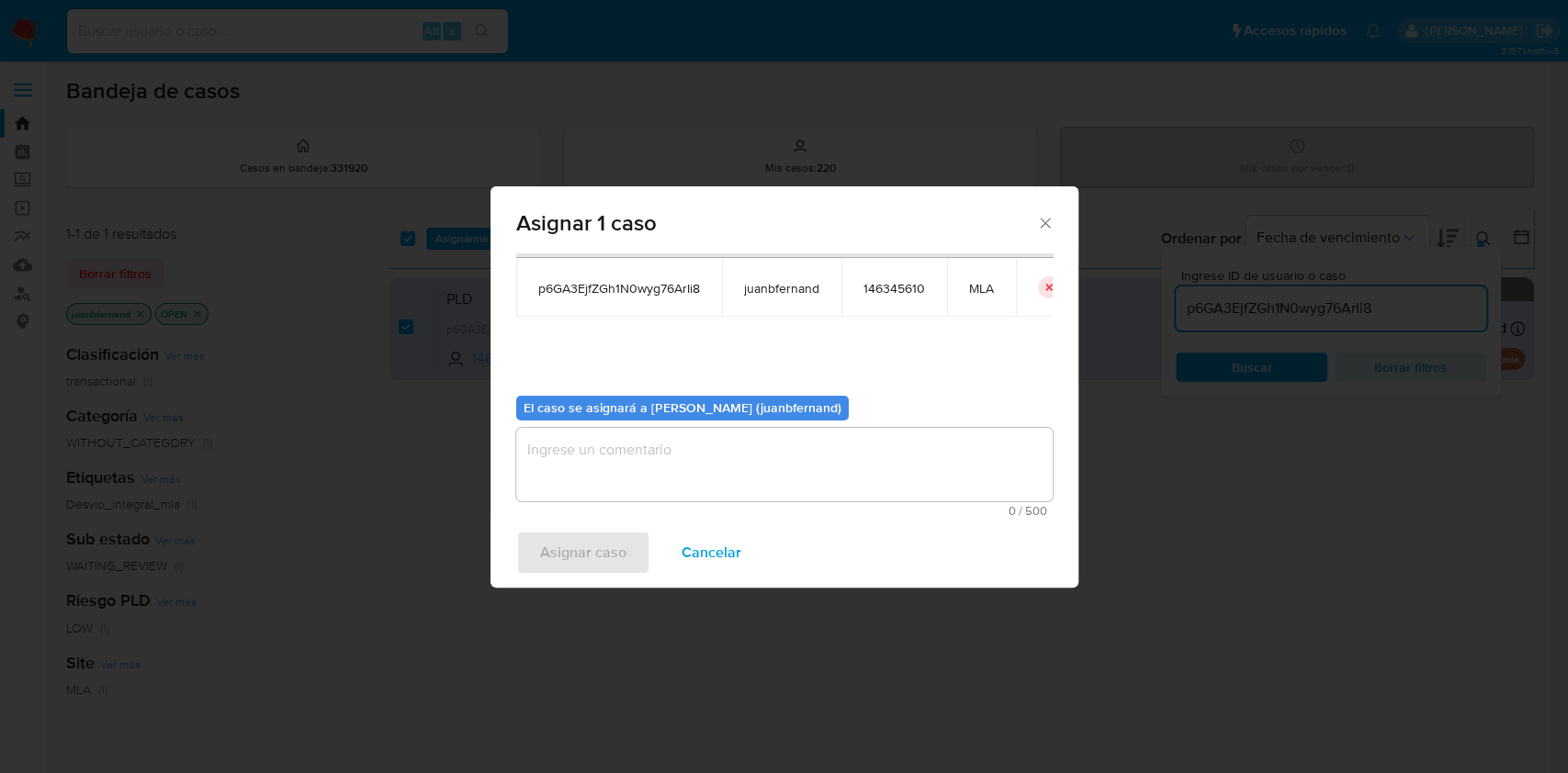
scroll to position [94, 0]
click at [654, 476] on textarea "assign-modal" at bounding box center [784, 464] width 536 height 73
click at [582, 584] on div "Asignar caso Cancelar" at bounding box center [784, 553] width 588 height 70
click at [603, 561] on span "Asignar caso" at bounding box center [582, 552] width 86 height 40
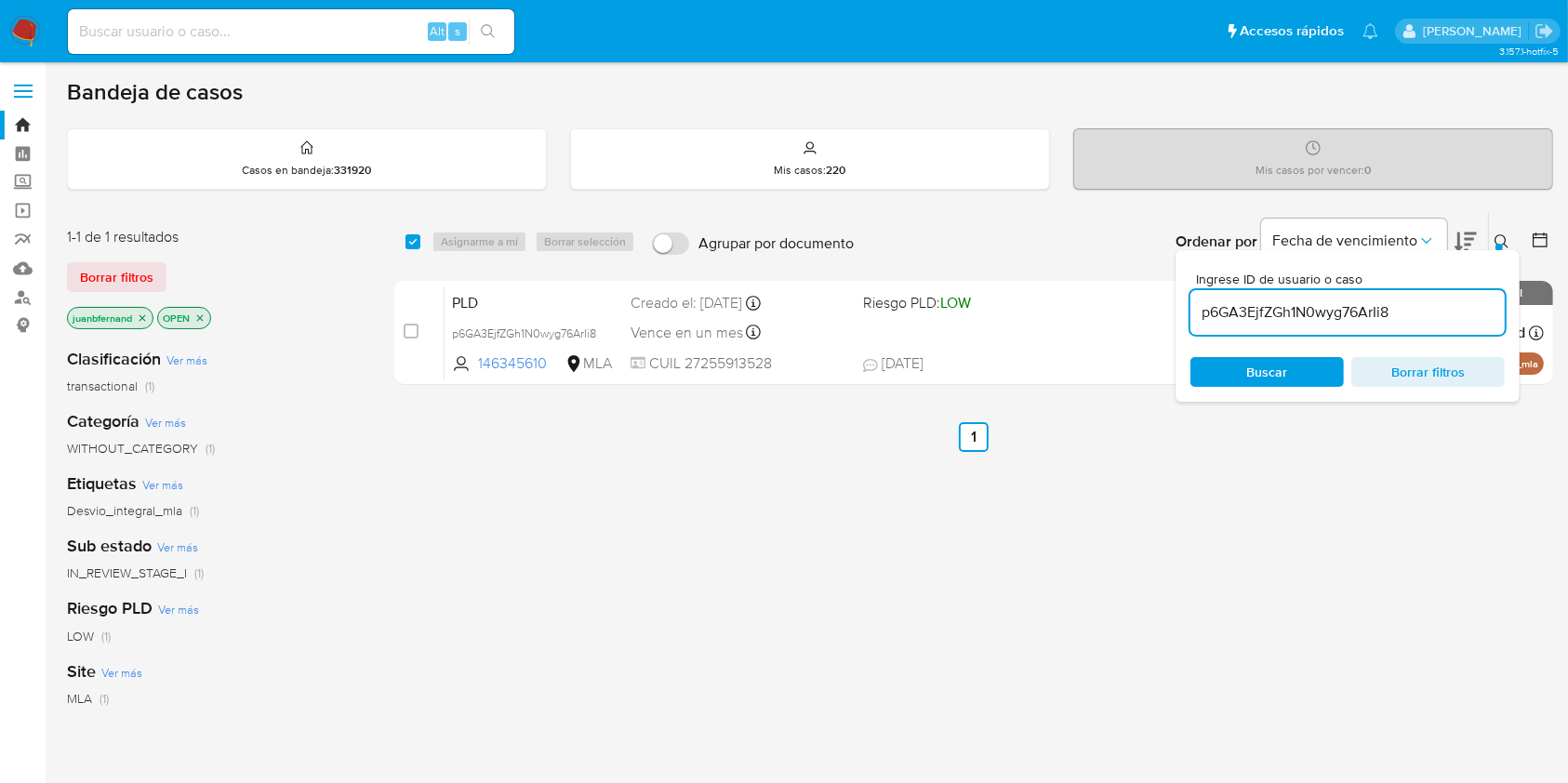
drag, startPoint x: 410, startPoint y: 243, endPoint x: 426, endPoint y: 243, distance: 16.0
click at [410, 243] on input "checkbox" at bounding box center [413, 242] width 15 height 15
checkbox input "true"
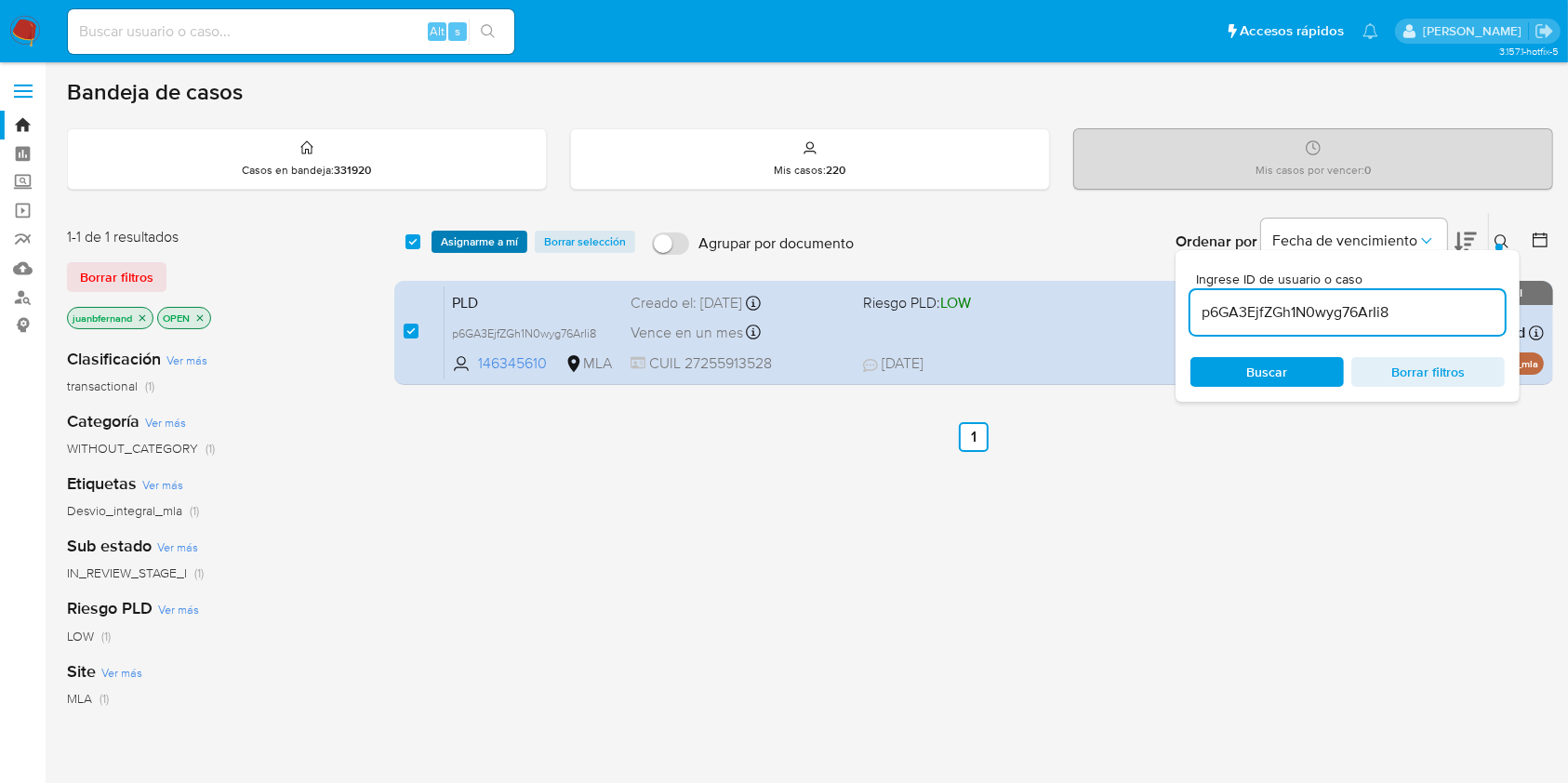
click at [449, 238] on span "Asignarme a mí" at bounding box center [480, 242] width 77 height 19
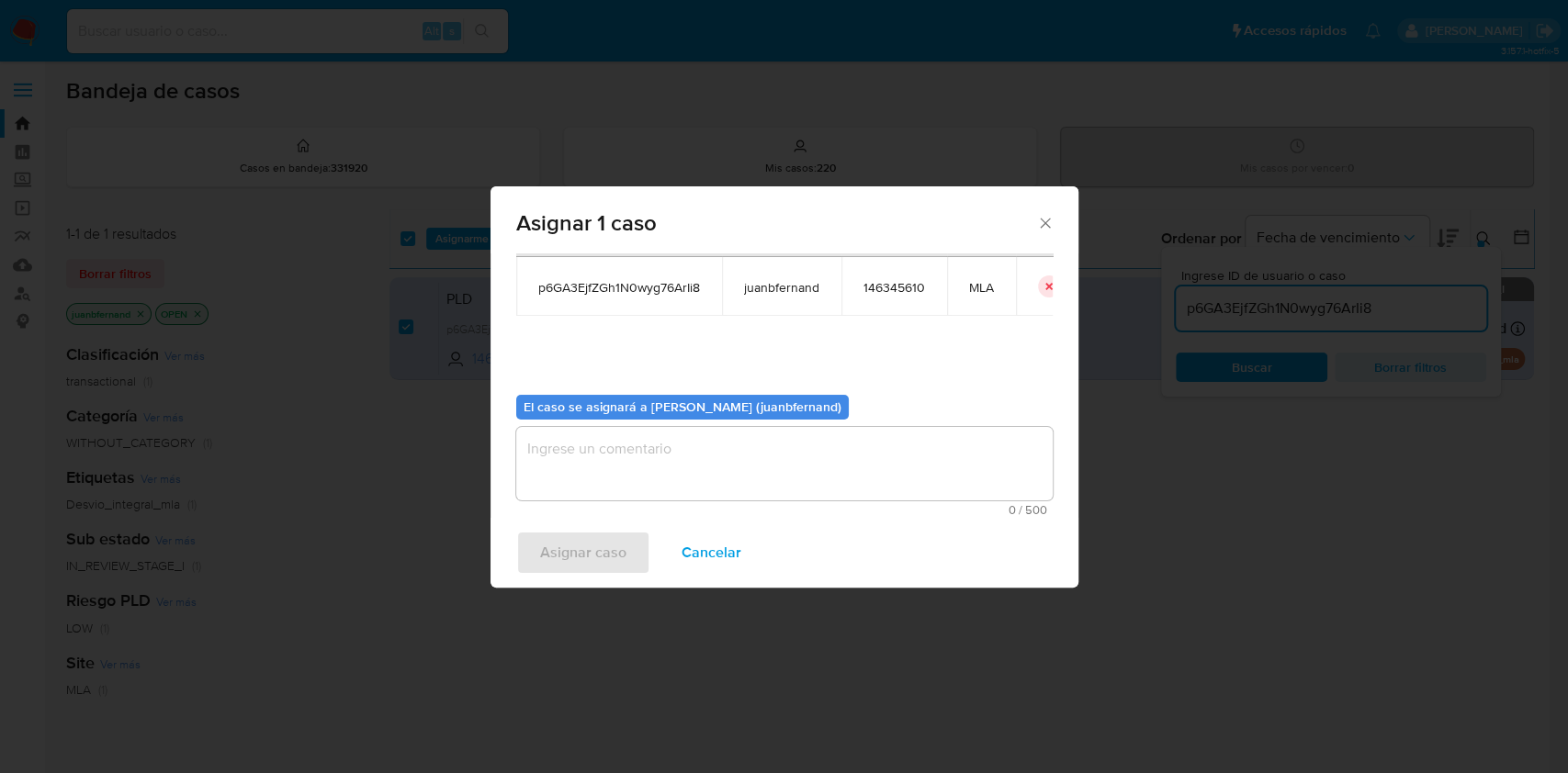
click at [709, 486] on textarea "assign-modal" at bounding box center [784, 464] width 536 height 73
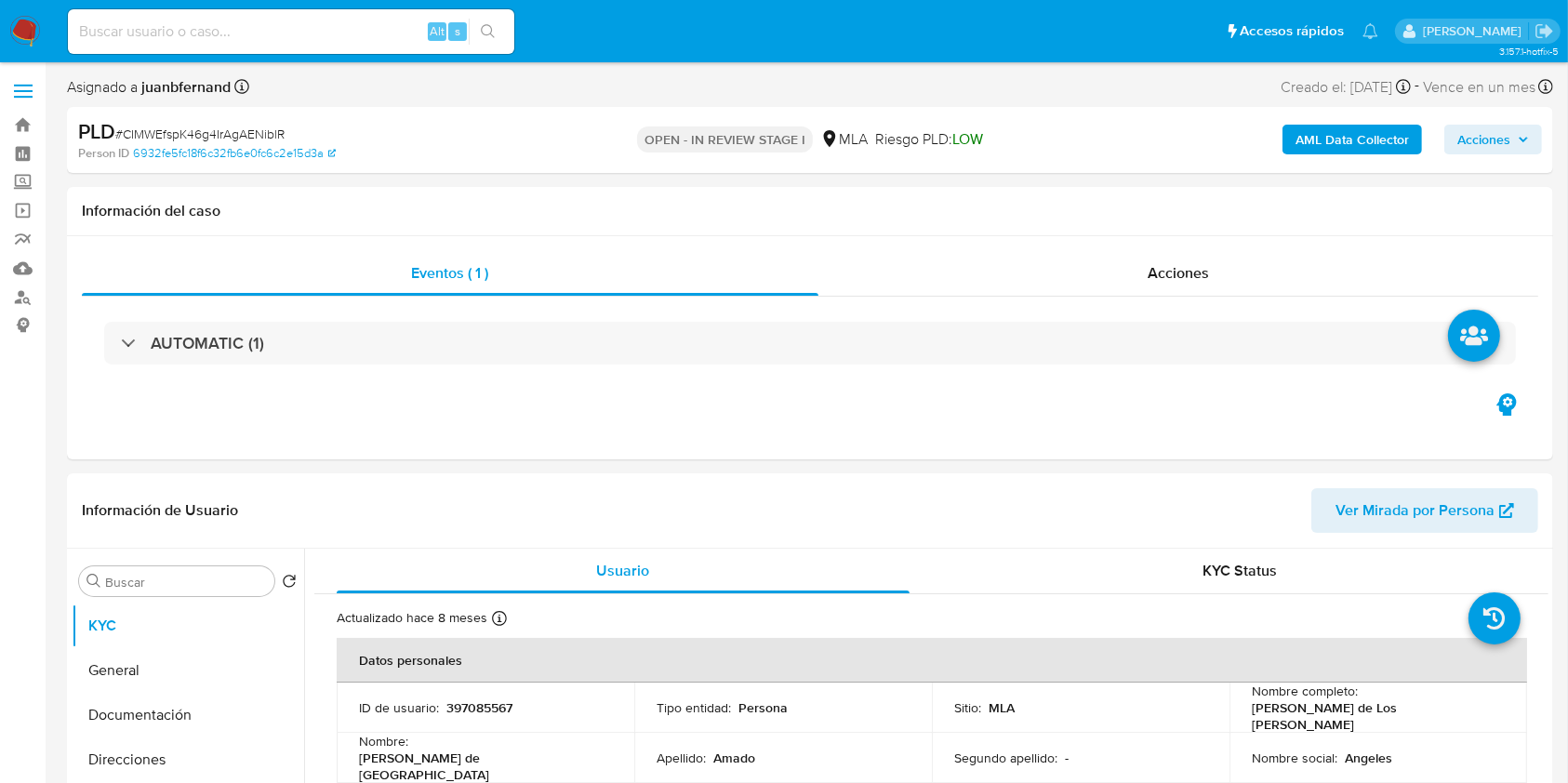
select select "10"
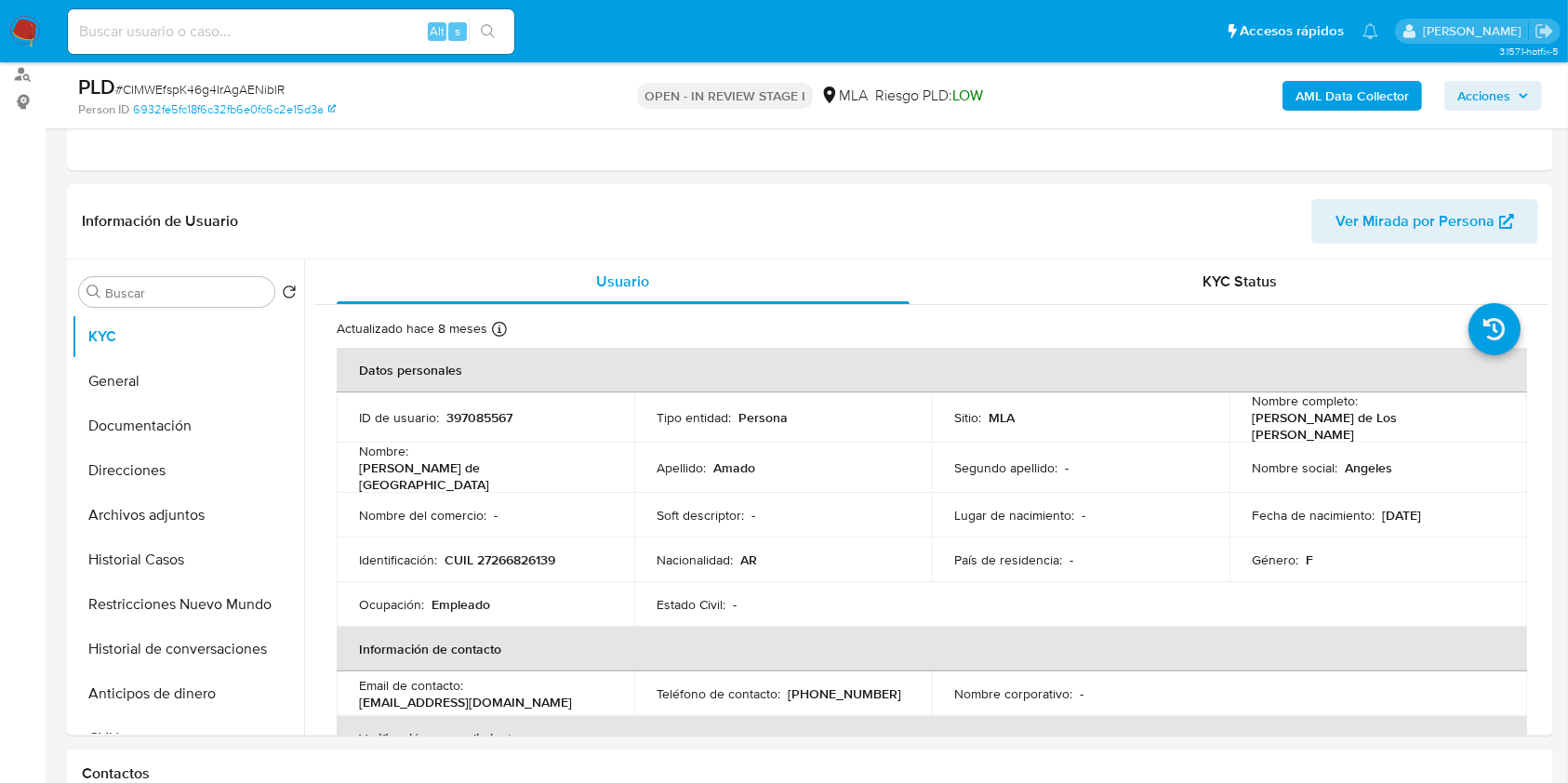
scroll to position [496, 0]
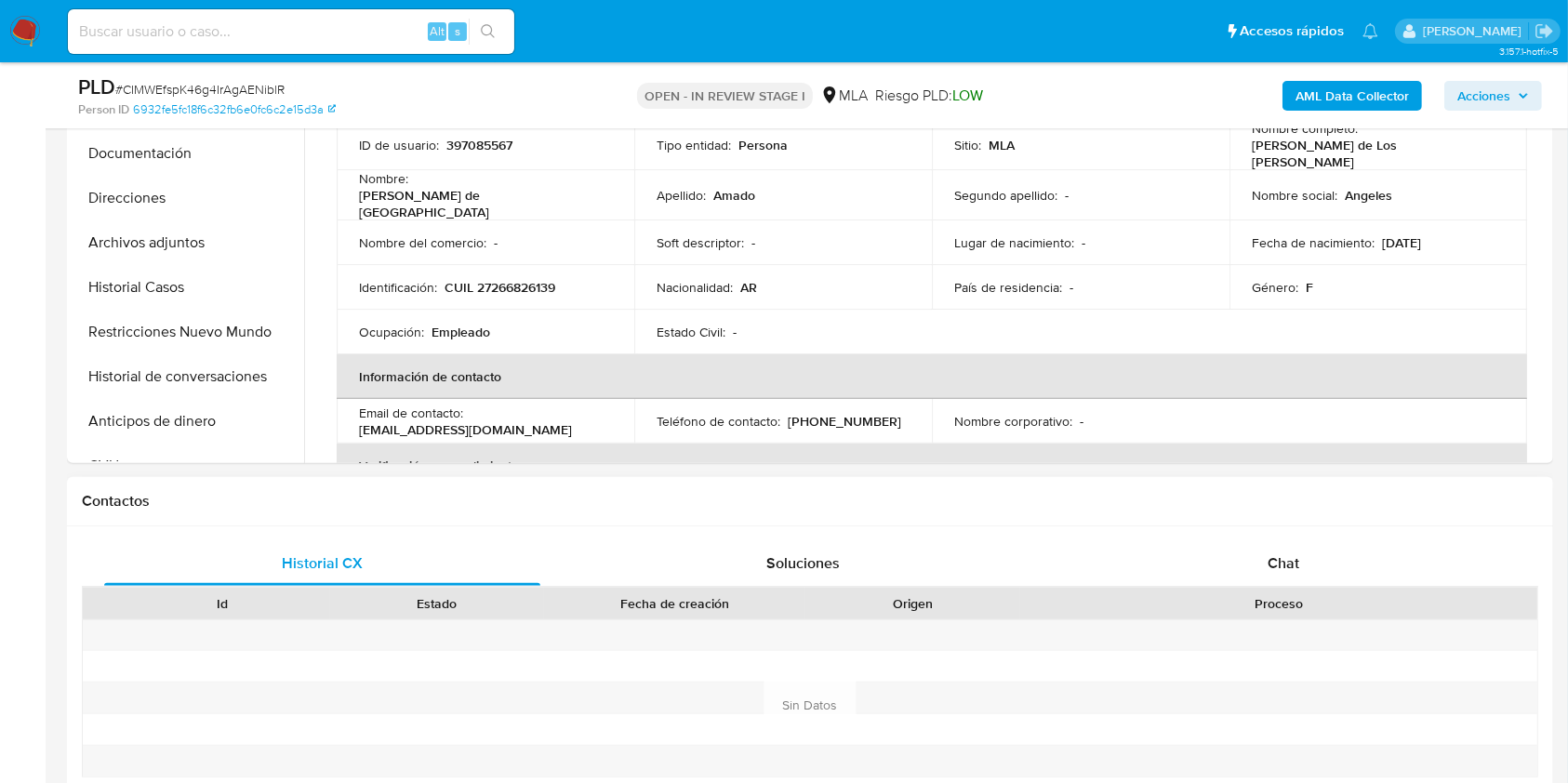
click at [1406, 539] on div "Historial CX Soluciones Chat Id Estado Fecha de creación Origen Proceso Anterio…" at bounding box center [810, 707] width 1486 height 360
click at [1378, 567] on div "Chat" at bounding box center [1284, 563] width 436 height 44
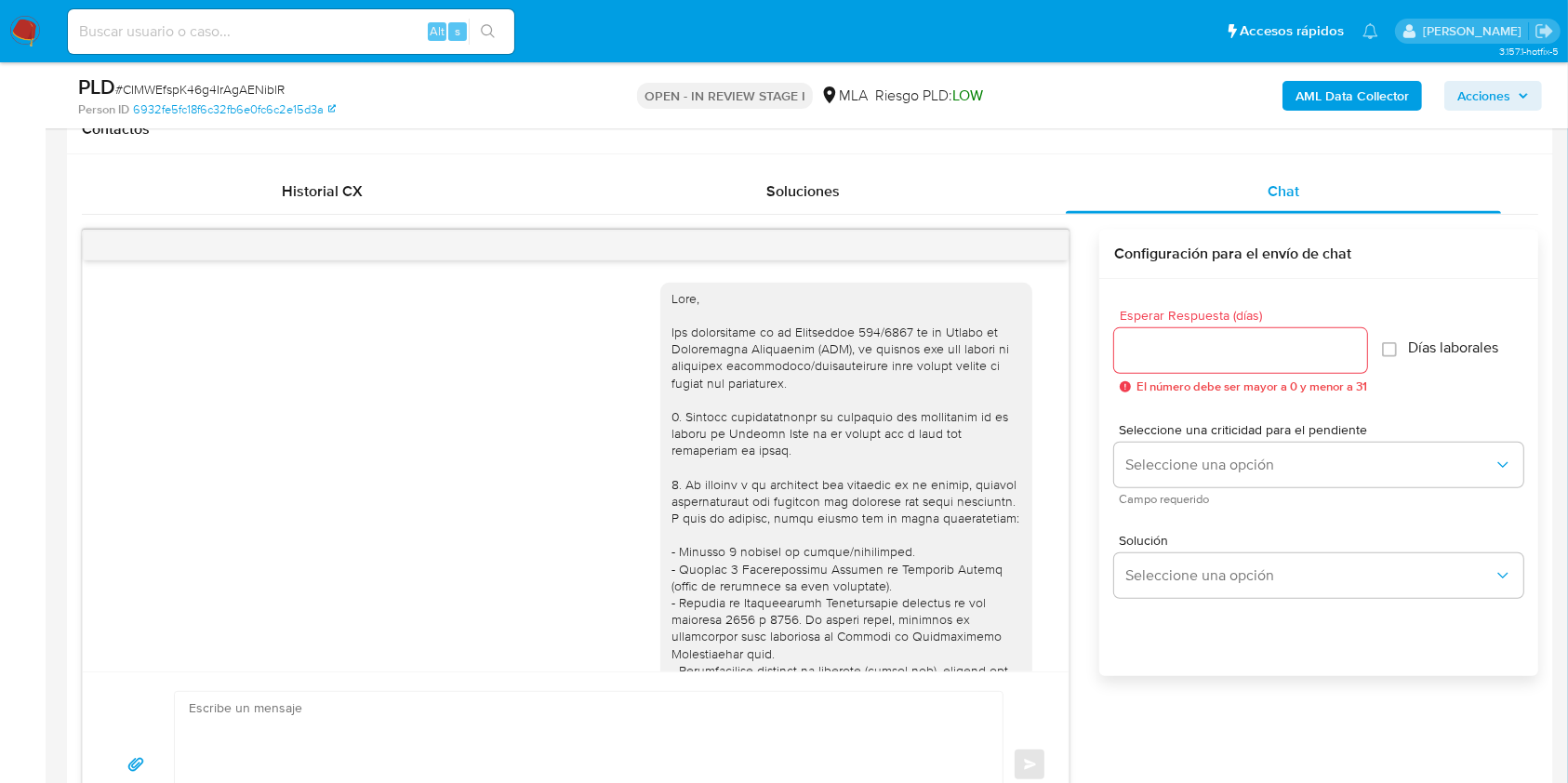
scroll to position [943, 0]
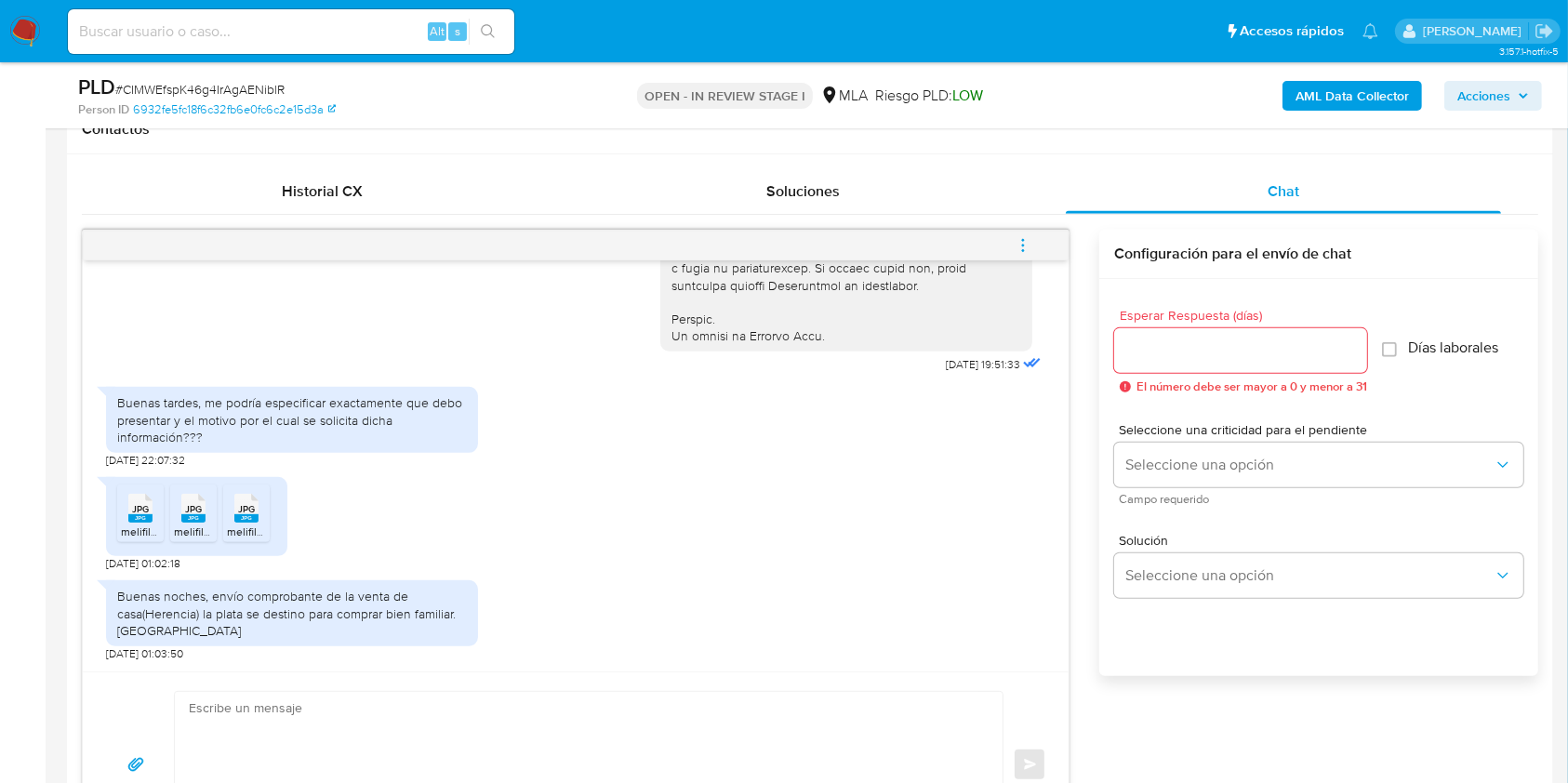
drag, startPoint x: 271, startPoint y: 694, endPoint x: 273, endPoint y: 712, distance: 18.1
click at [271, 695] on textarea at bounding box center [584, 765] width 790 height 146
paste textarea "Hola, esperamos que te encuentres muy bien. Muchas gracias por tu respuesta. Co…"
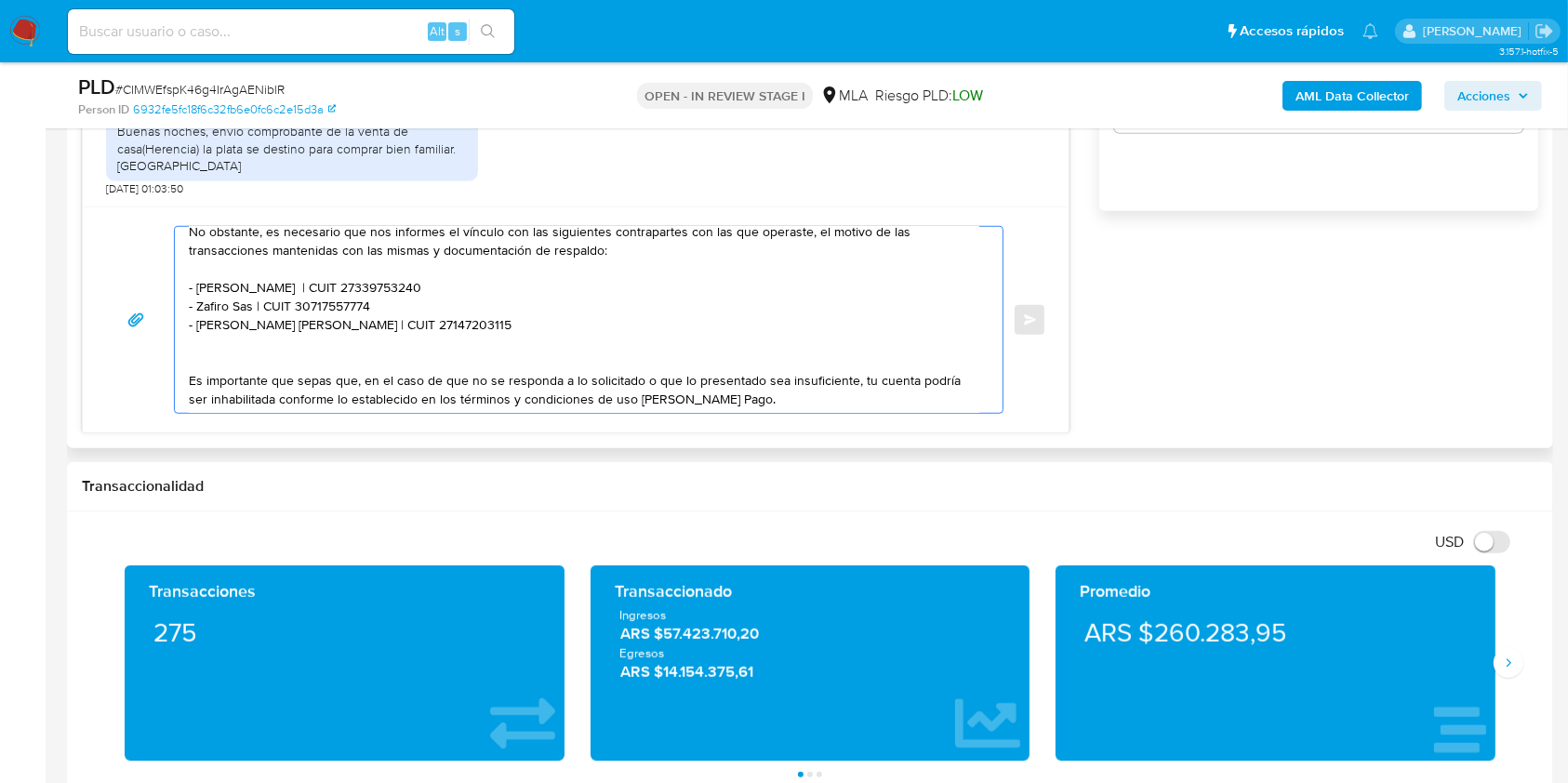
scroll to position [123, 0]
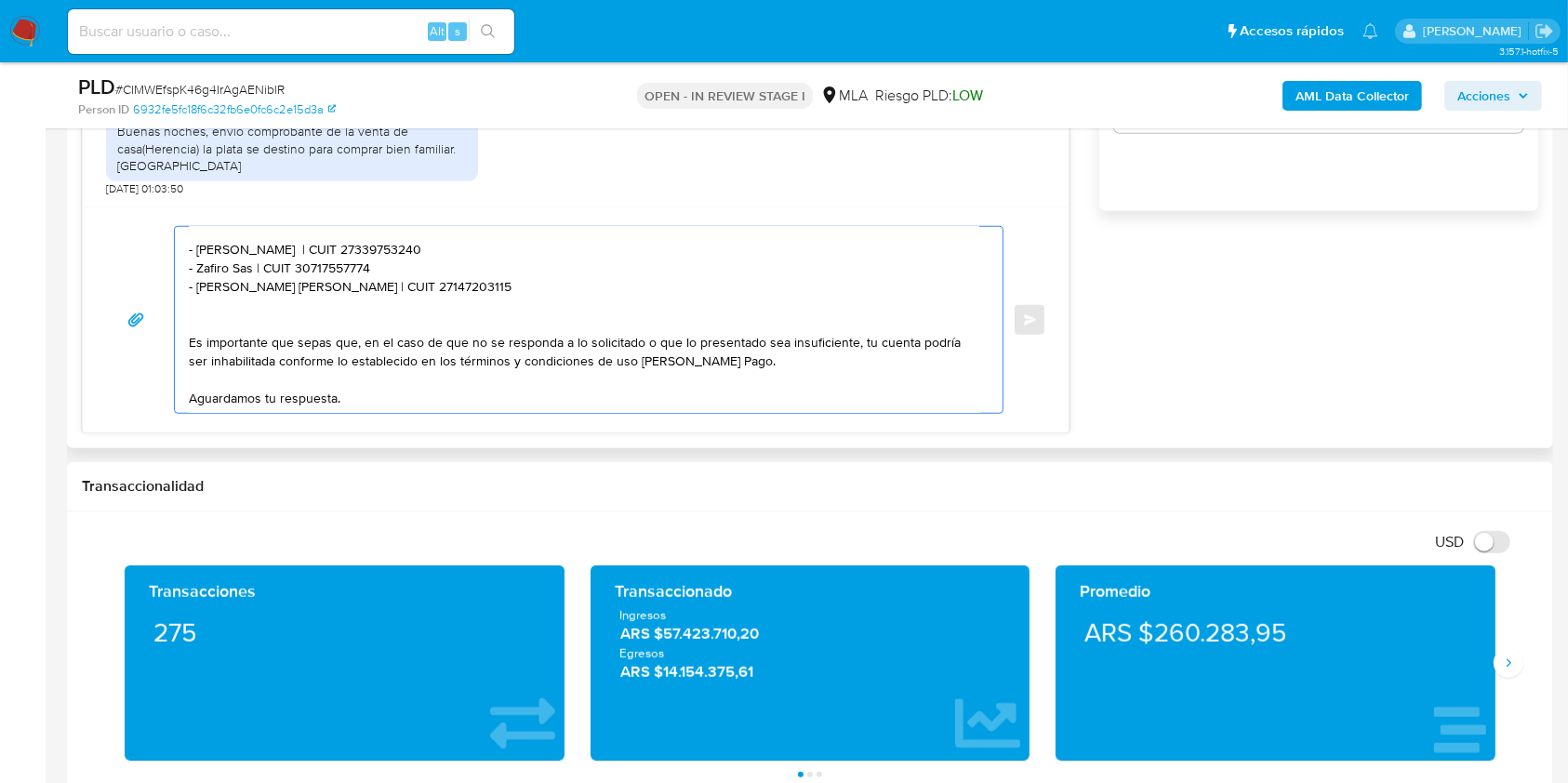
click at [208, 250] on textarea "Hola, esperamos que te encuentres muy bien. Muchas gracias por tu respuesta. Co…" at bounding box center [584, 320] width 790 height 186
drag, startPoint x: 208, startPoint y: 250, endPoint x: 253, endPoint y: 258, distance: 45.7
click at [253, 258] on textarea "Hola, esperamos que te encuentres muy bien. Muchas gracias por tu respuesta. Co…" at bounding box center [584, 320] width 790 height 186
paste textarea "Mendez Lucas Roberto Moises"
click at [464, 249] on textarea "Hola, esperamos que te encuentres muy bien. Muchas gracias por tu respuesta. Co…" at bounding box center [584, 320] width 790 height 186
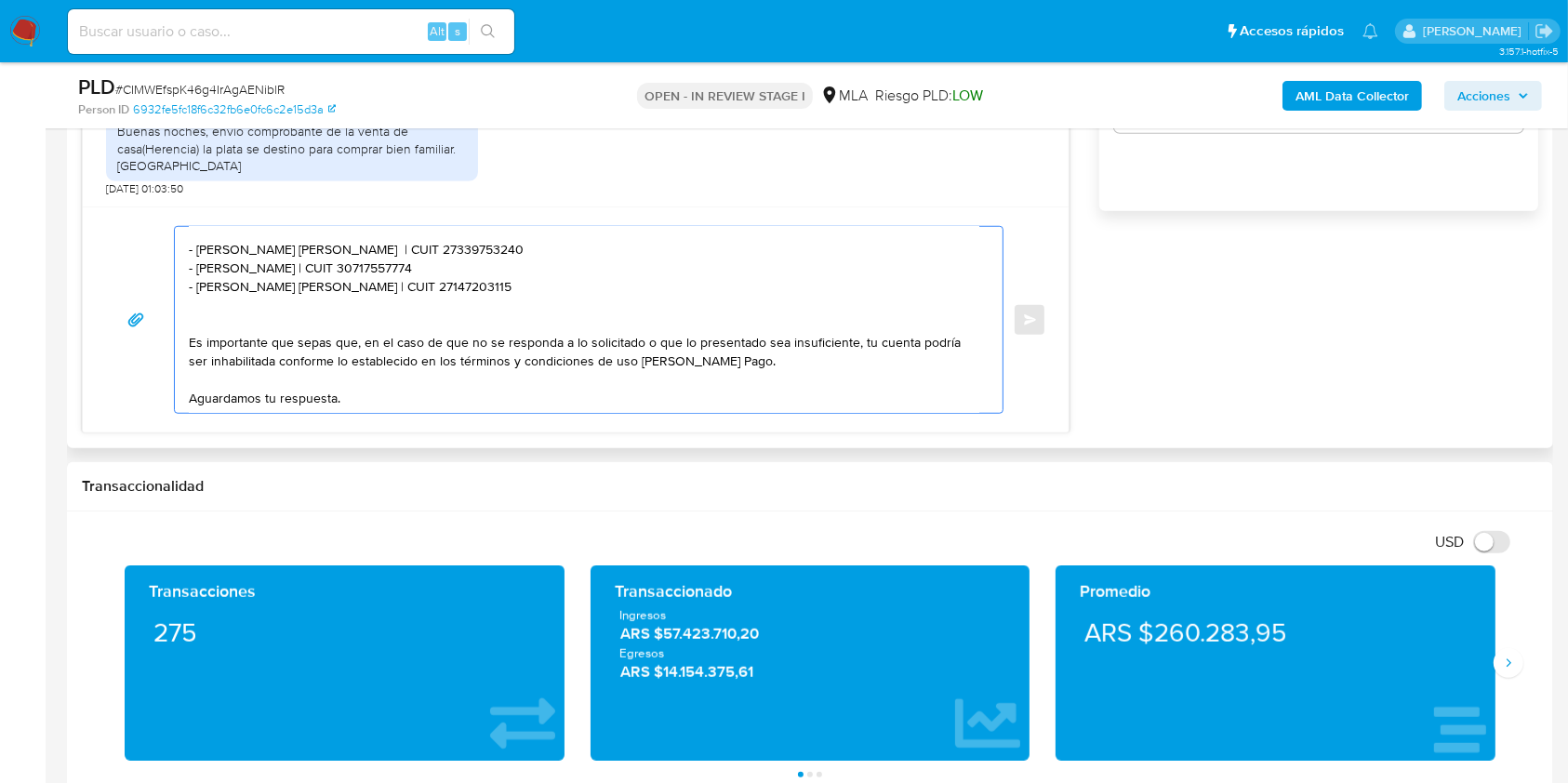
click at [463, 249] on textarea "Hola, esperamos que te encuentres muy bien. Muchas gracias por tu respuesta. Co…" at bounding box center [584, 320] width 790 height 186
paste textarea "0294977067"
click at [210, 272] on textarea "Hola, esperamos que te encuentres muy bien. Muchas gracias por tu respuesta. Co…" at bounding box center [584, 320] width 790 height 186
drag, startPoint x: 210, startPoint y: 272, endPoint x: 241, endPoint y: 272, distance: 31.0
click at [241, 272] on textarea "Hola, esperamos que te encuentres muy bien. Muchas gracias por tu respuesta. Co…" at bounding box center [584, 320] width 790 height 186
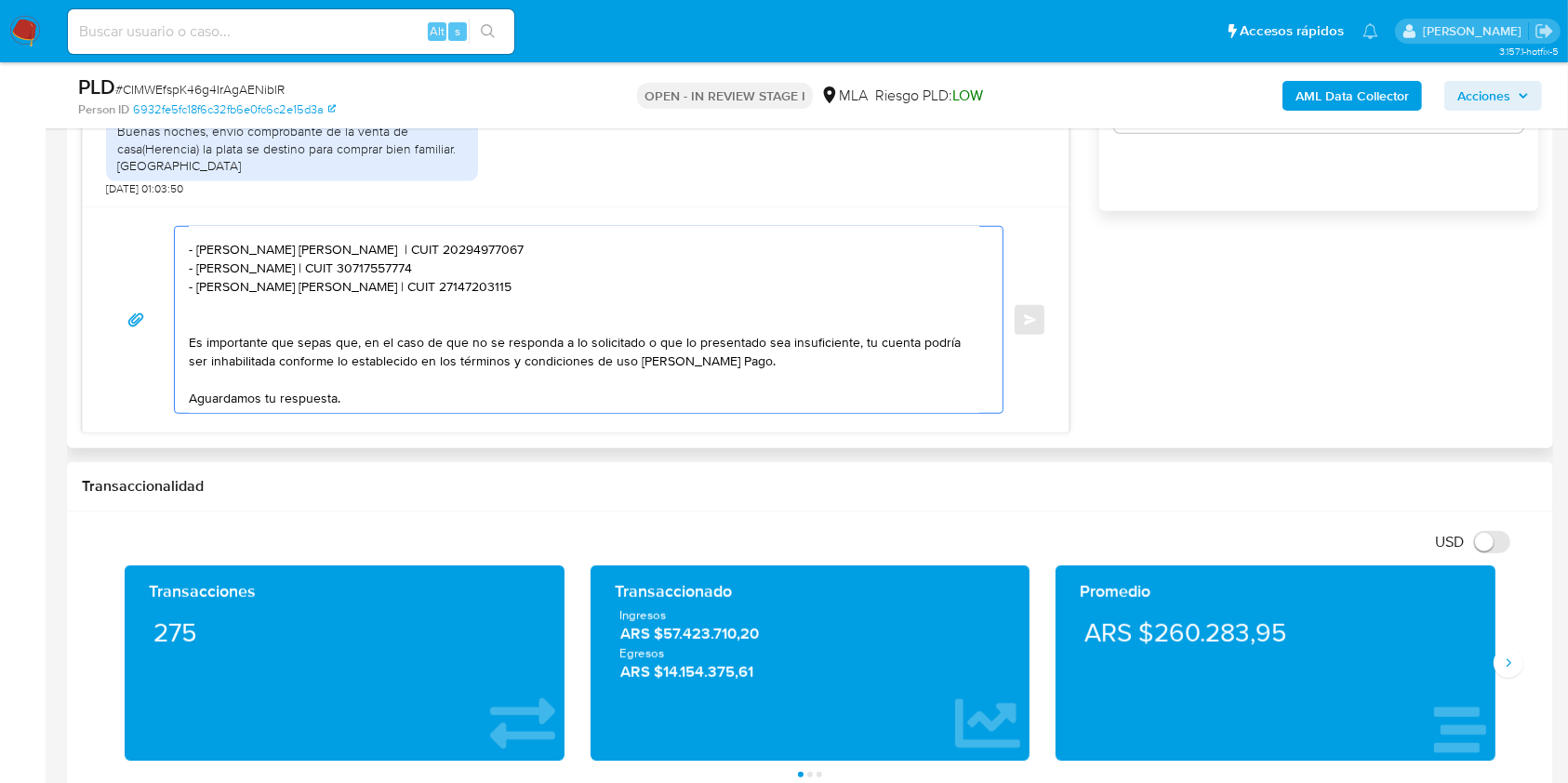
paste textarea "Aldo Gabriel Kleinbard"
click at [429, 264] on textarea "Hola, esperamos que te encuentres muy bien. Muchas gracias por tu respuesta. Co…" at bounding box center [584, 320] width 790 height 186
paste textarea "2018224609"
click at [208, 289] on textarea "Hola, esperamos que te encuentres muy bien. Muchas gracias por tu respuesta. Co…" at bounding box center [584, 320] width 790 height 186
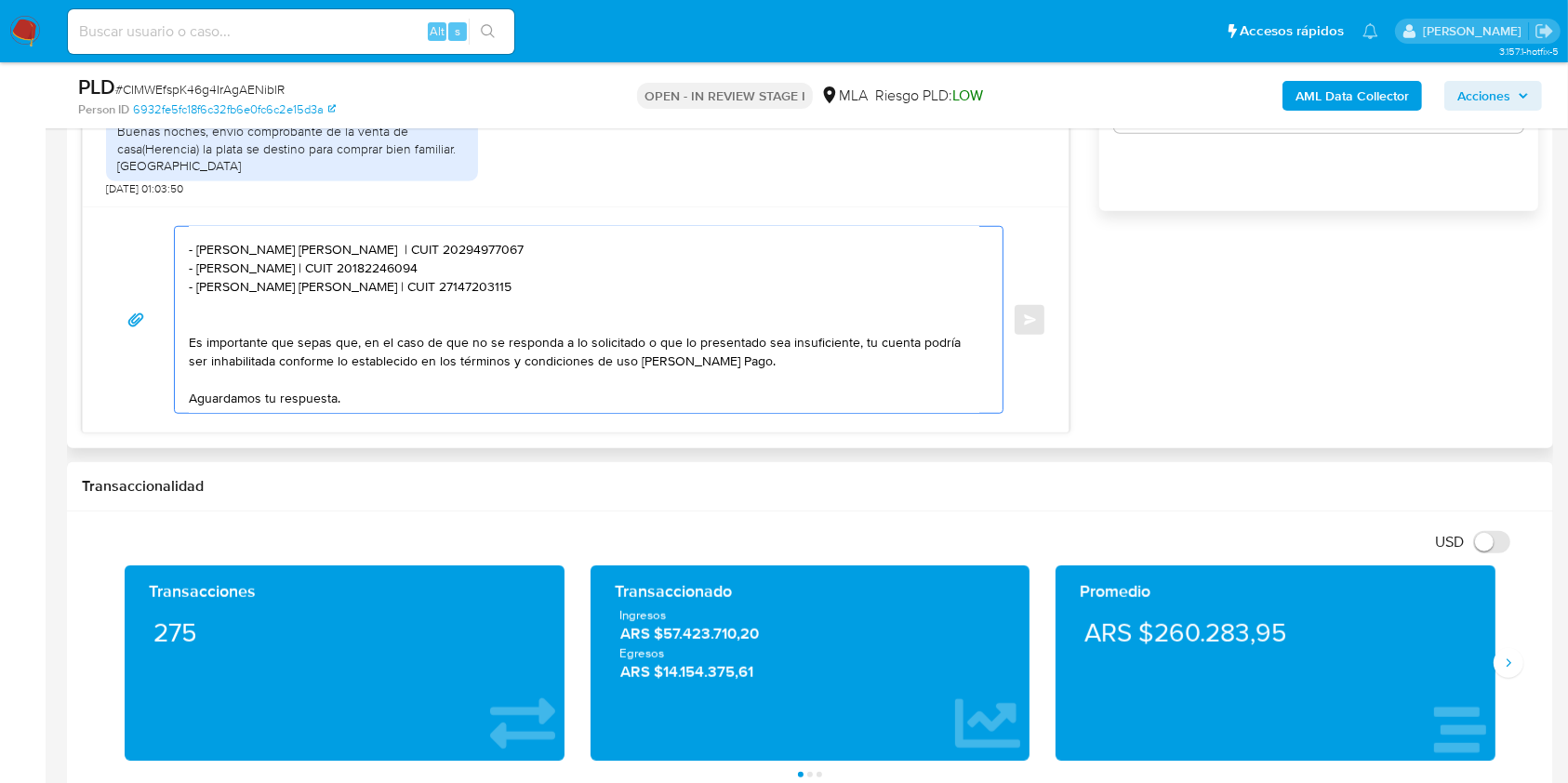
drag, startPoint x: 208, startPoint y: 289, endPoint x: 289, endPoint y: 288, distance: 81.0
click at [289, 288] on textarea "Hola, esperamos que te encuentres muy bien. Muchas gracias por tu respuesta. Co…" at bounding box center [584, 320] width 790 height 186
paste textarea "Sofia Magali Cabrer"
click at [370, 290] on textarea "Hola, esperamos que te encuentres muy bien. Muchas gracias por tu respuesta. Co…" at bounding box center [584, 320] width 790 height 186
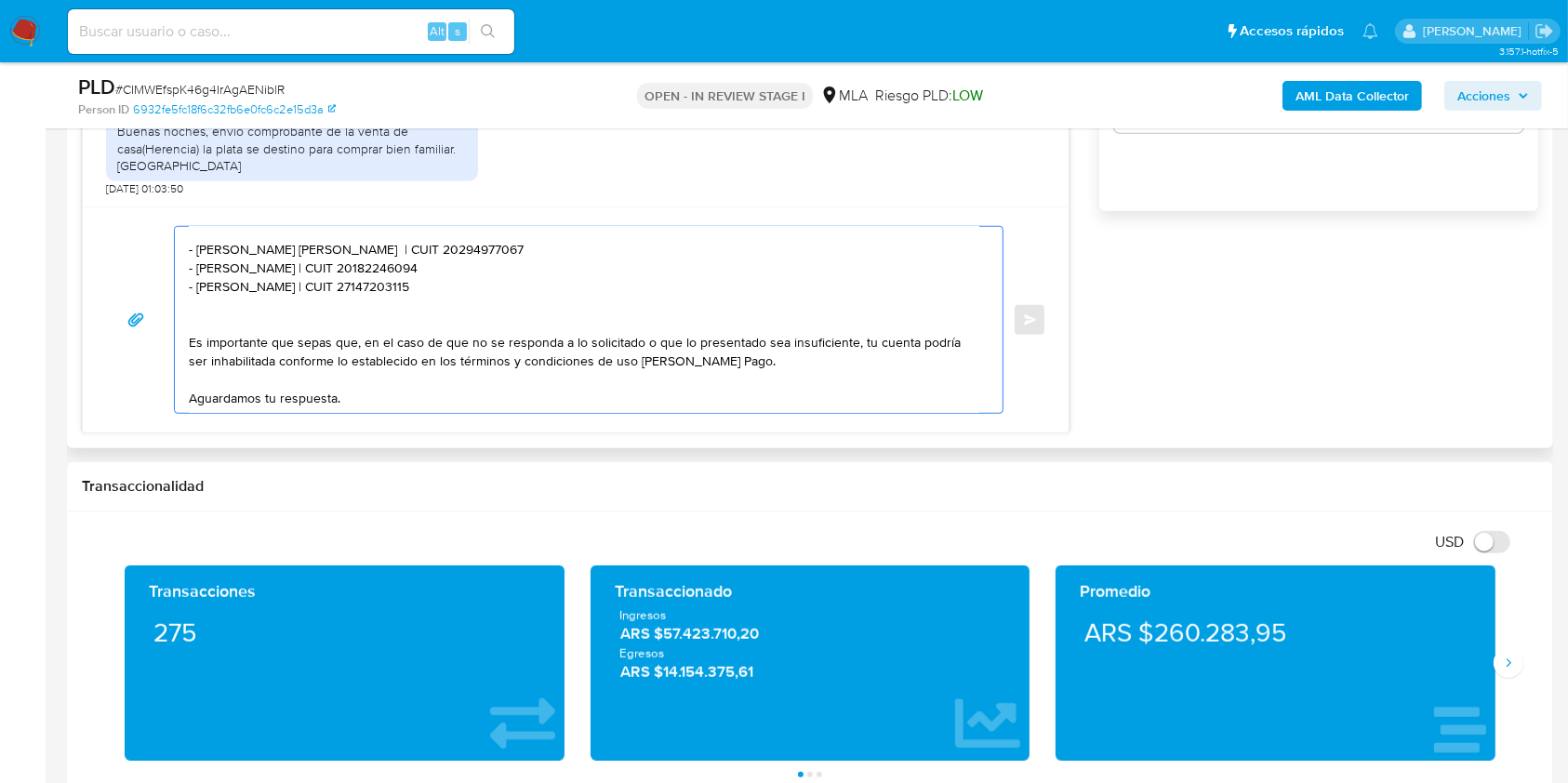
paste textarea "439645682"
click at [292, 315] on textarea "Hola, esperamos que te encuentres muy bien. Muchas gracias por tu respuesta. Co…" at bounding box center [584, 320] width 790 height 186
paste textarea "Jose Conrado Cabrera"
click at [381, 301] on textarea "Hola, esperamos que te encuentres muy bien. Muchas gracias por tu respuesta. Co…" at bounding box center [584, 320] width 790 height 186
click at [426, 303] on textarea "Hola, esperamos que te encuentres muy bien. Muchas gracias por tu respuesta. Co…" at bounding box center [584, 320] width 790 height 186
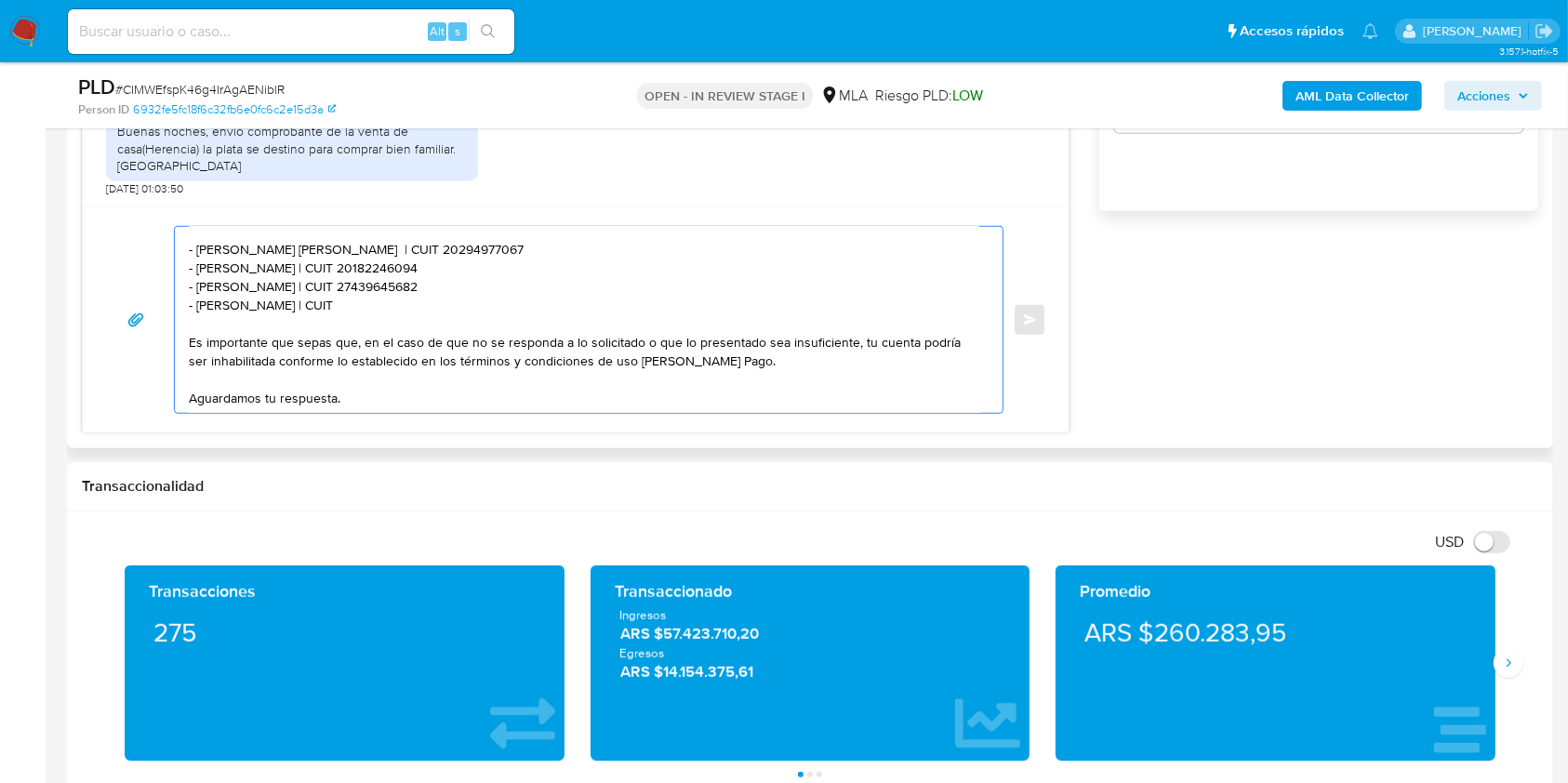
paste textarea "20273239074"
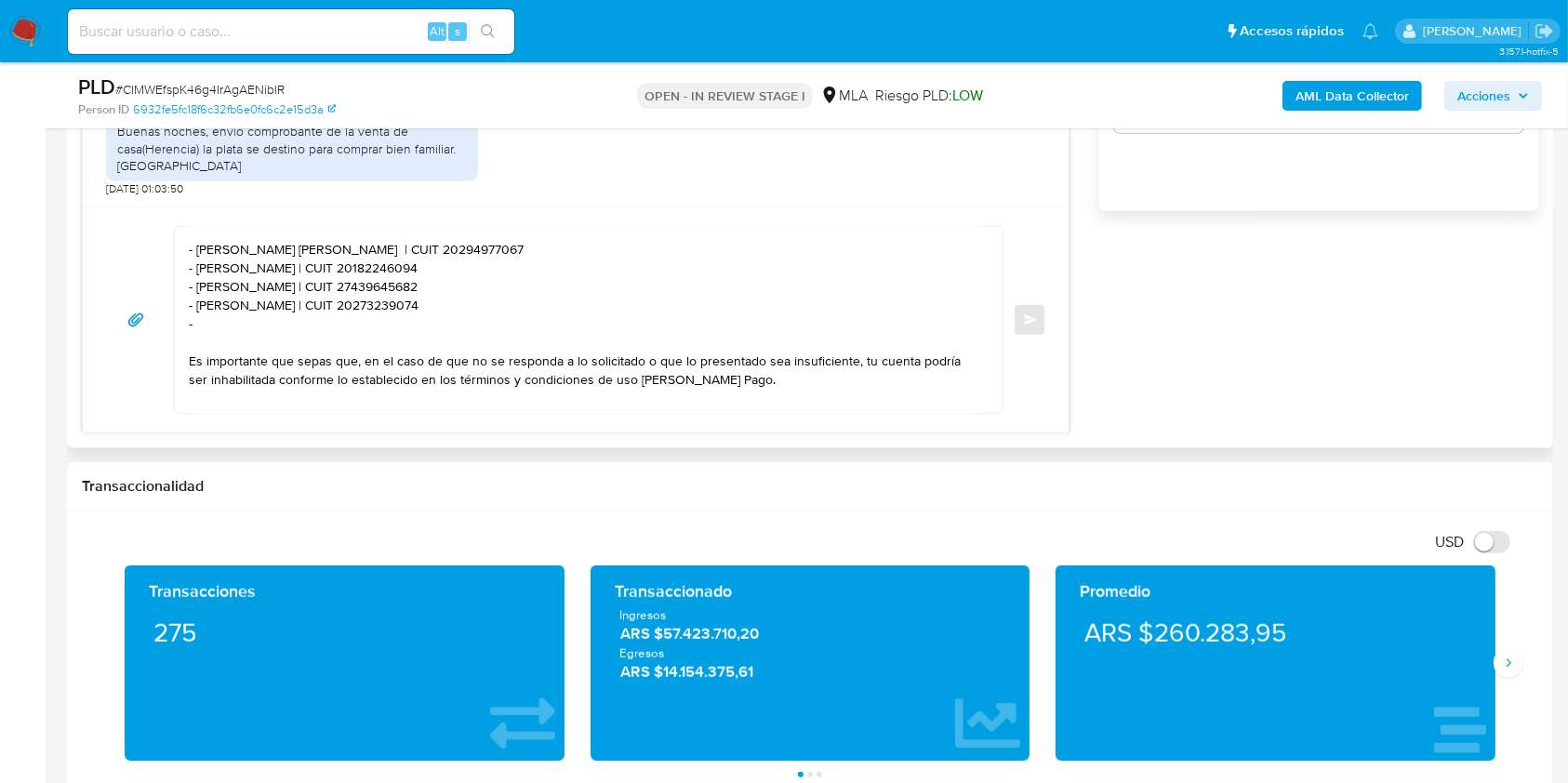
click at [252, 334] on textarea "Hola, esperamos que te encuentres muy bien. Muchas gracias por tu respuesta. Co…" at bounding box center [584, 320] width 790 height 186
paste textarea "Vanesa Beatriz Vidal"
click at [389, 330] on textarea "Hola, esperamos que te encuentres muy bien. Muchas gracias por tu respuesta. Co…" at bounding box center [584, 320] width 790 height 186
paste textarea "27291590840"
type textarea "Hola, esperamos que te encuentres muy bien. Muchas gracias por tu respuesta. Co…"
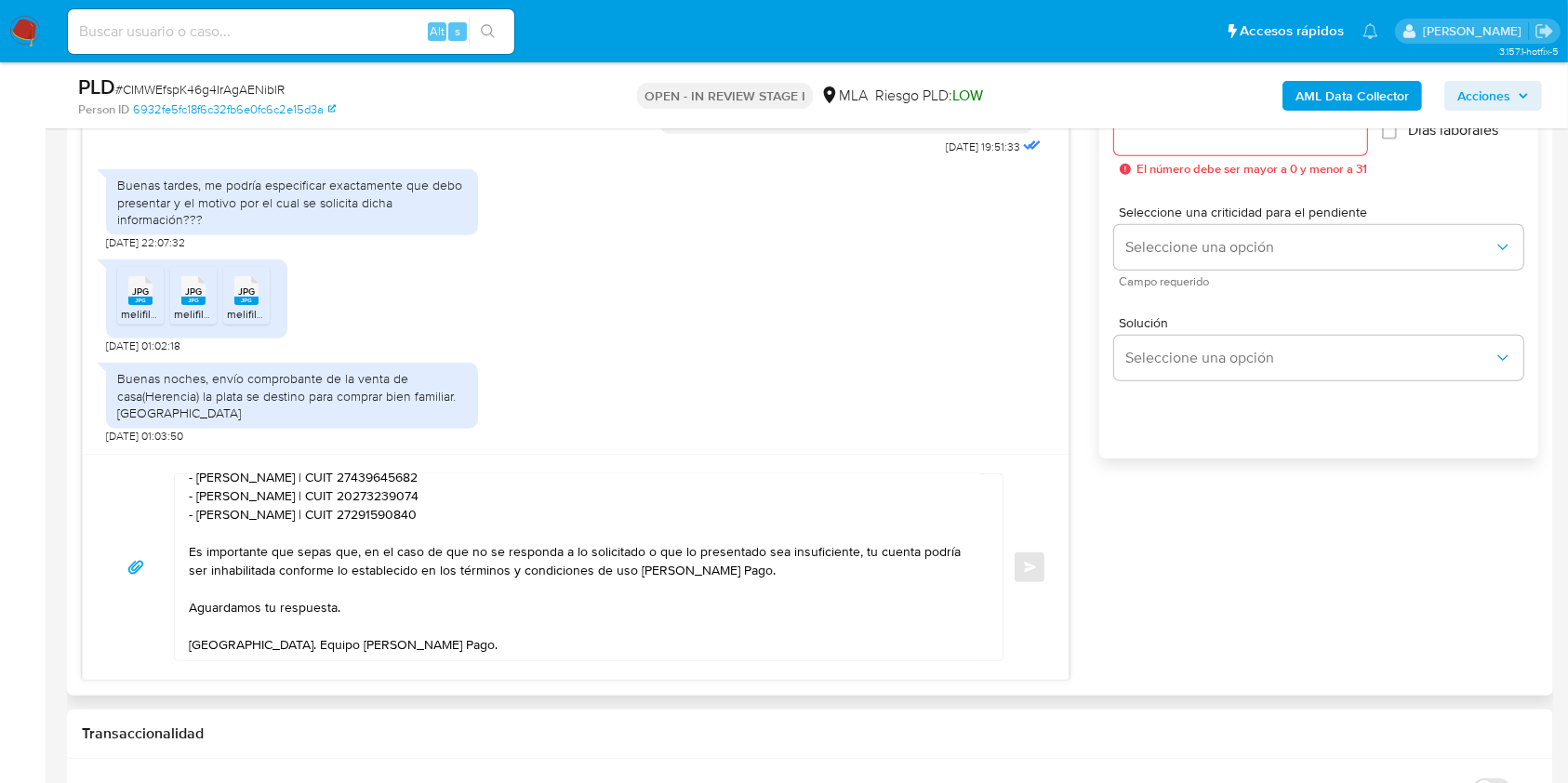
scroll to position [207, 0]
click at [671, 592] on textarea "Hola, esperamos que te encuentres muy bien. Muchas gracias por tu respuesta. Co…" at bounding box center [584, 567] width 790 height 186
click at [1213, 249] on span "Seleccione una opción" at bounding box center [1308, 248] width 368 height 19
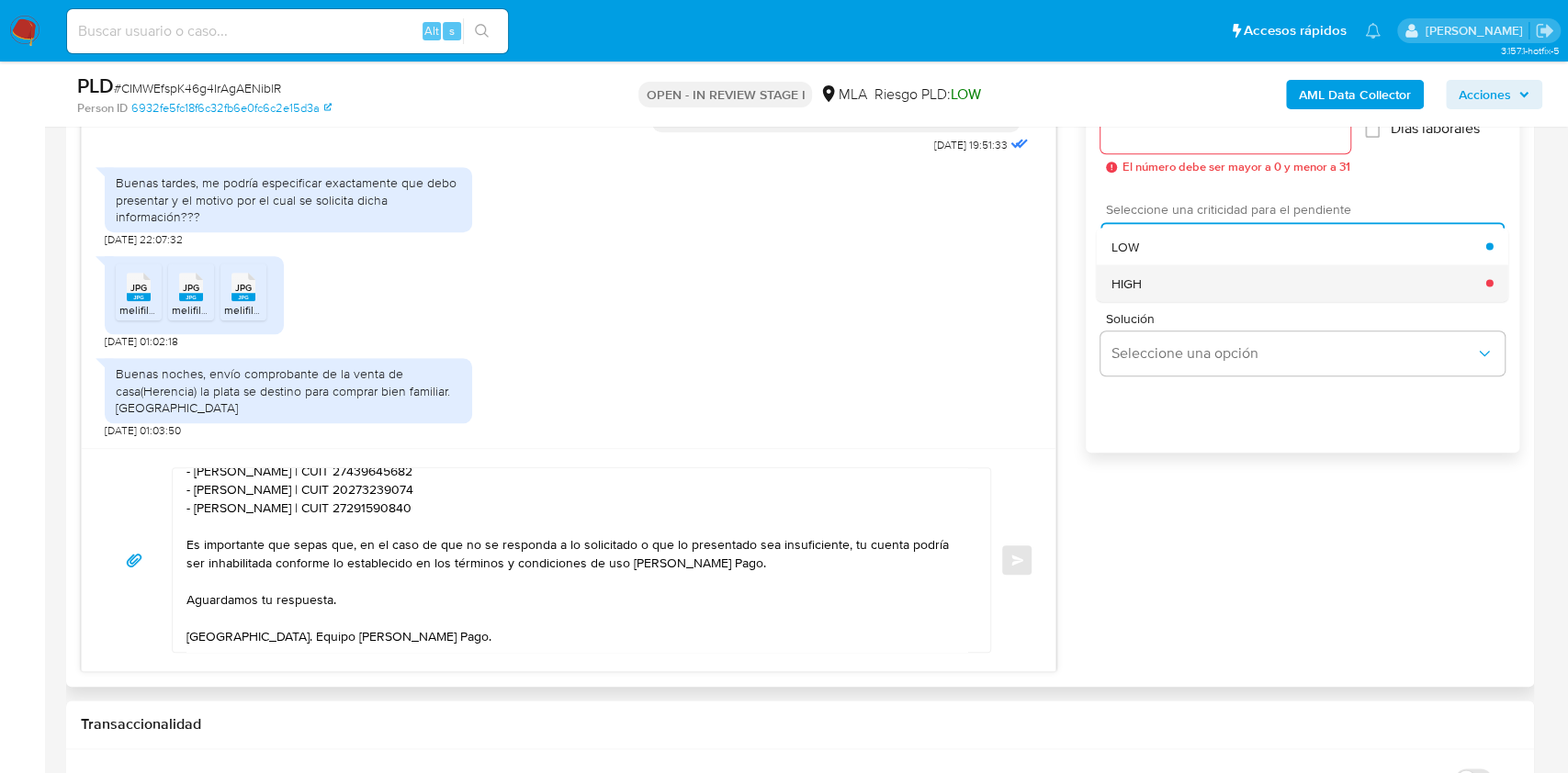
click at [1191, 288] on div "HIGH" at bounding box center [1298, 283] width 374 height 37
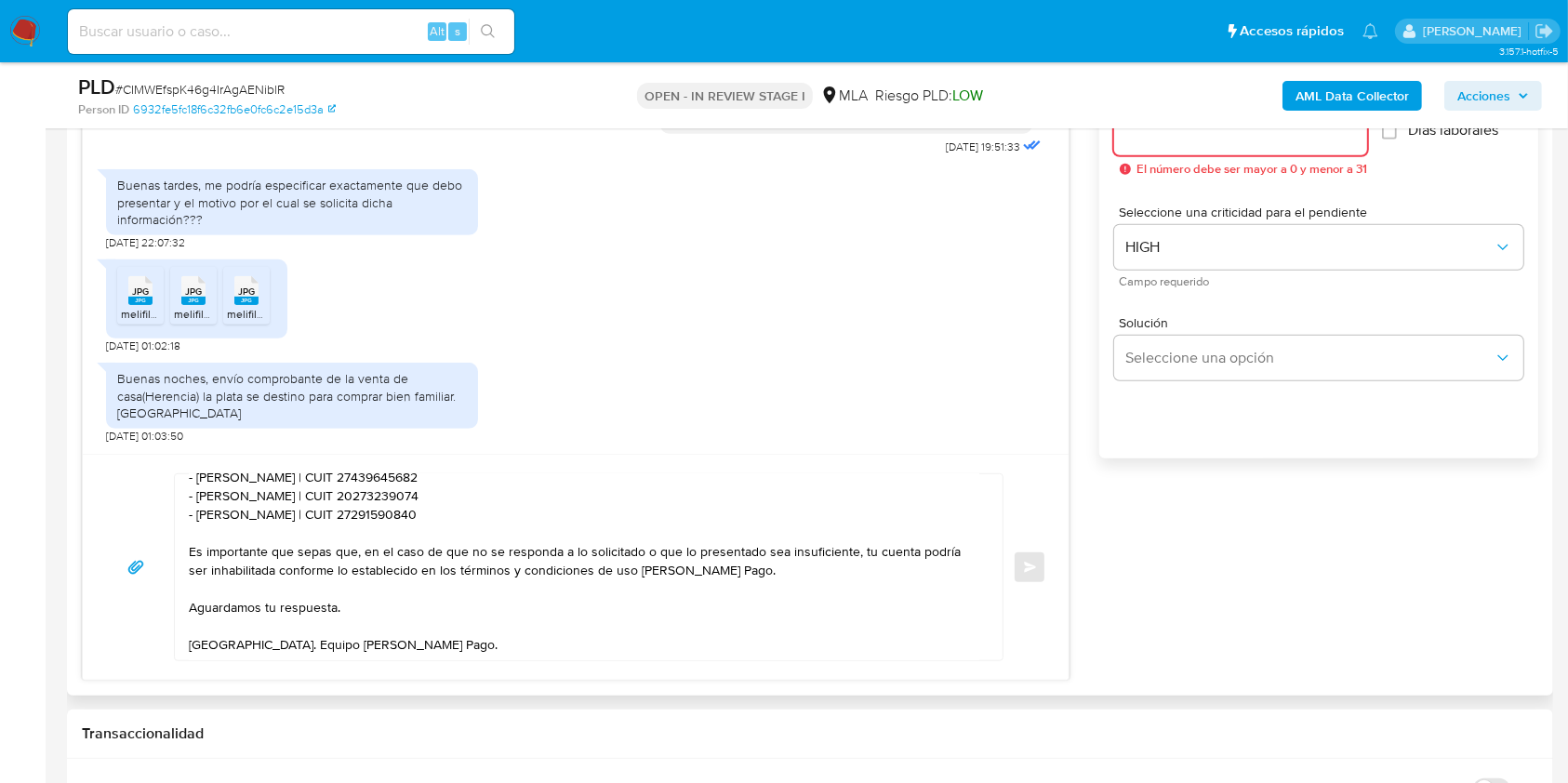
click at [1224, 143] on input "Esperar Respuesta (días)" at bounding box center [1240, 134] width 253 height 24
type input "1"
click at [1037, 580] on button "Enviar" at bounding box center [1030, 567] width 34 height 34
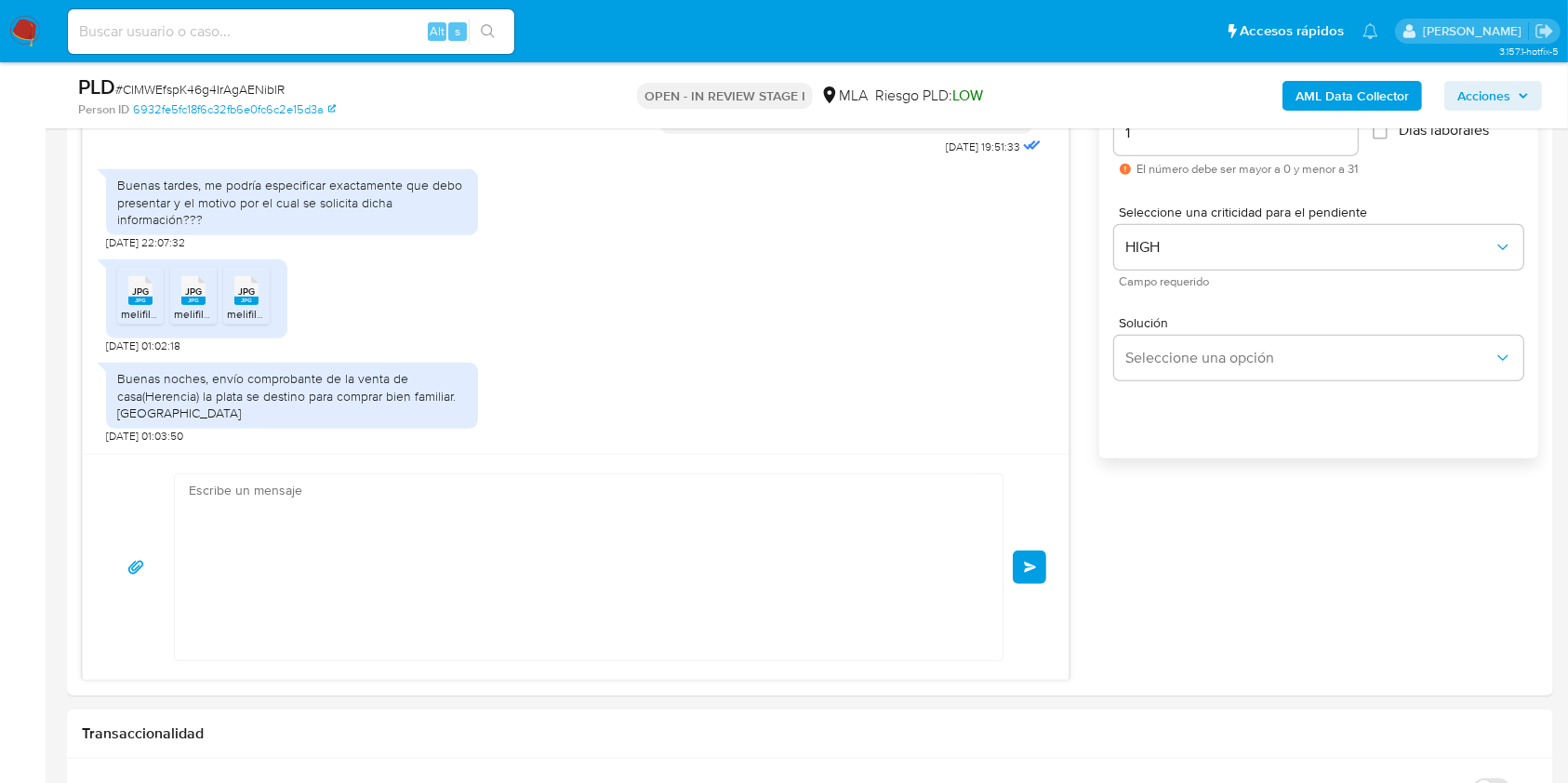
scroll to position [0, 0]
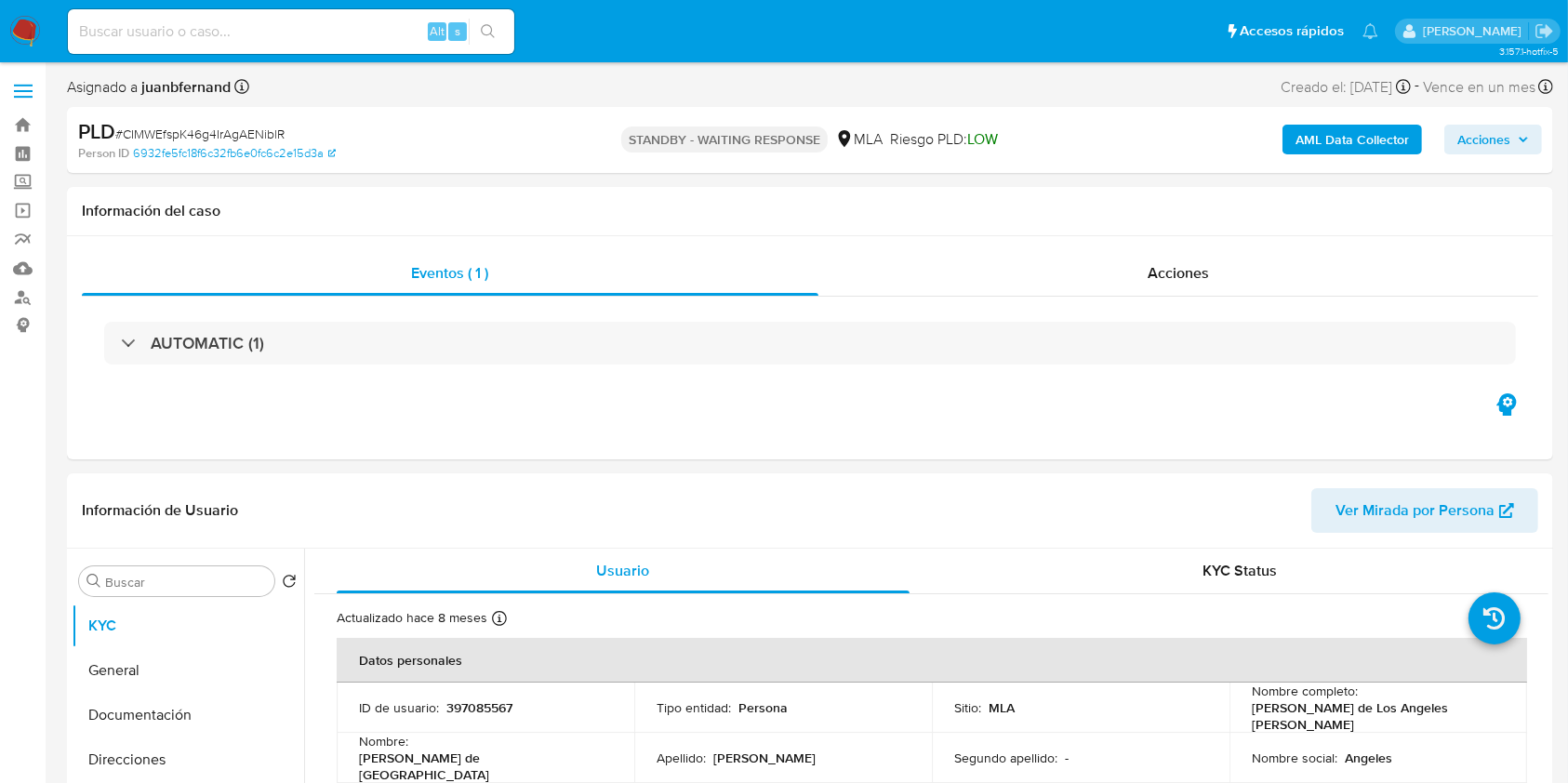
select select "10"
click at [360, 22] on input at bounding box center [291, 32] width 447 height 24
paste input "lF75pZjsJVpGpYBsrIxA32BO"
type input "lF75pZjsJVpGpYBsrIxA32BO"
click at [487, 37] on icon "search-icon" at bounding box center [488, 32] width 15 height 15
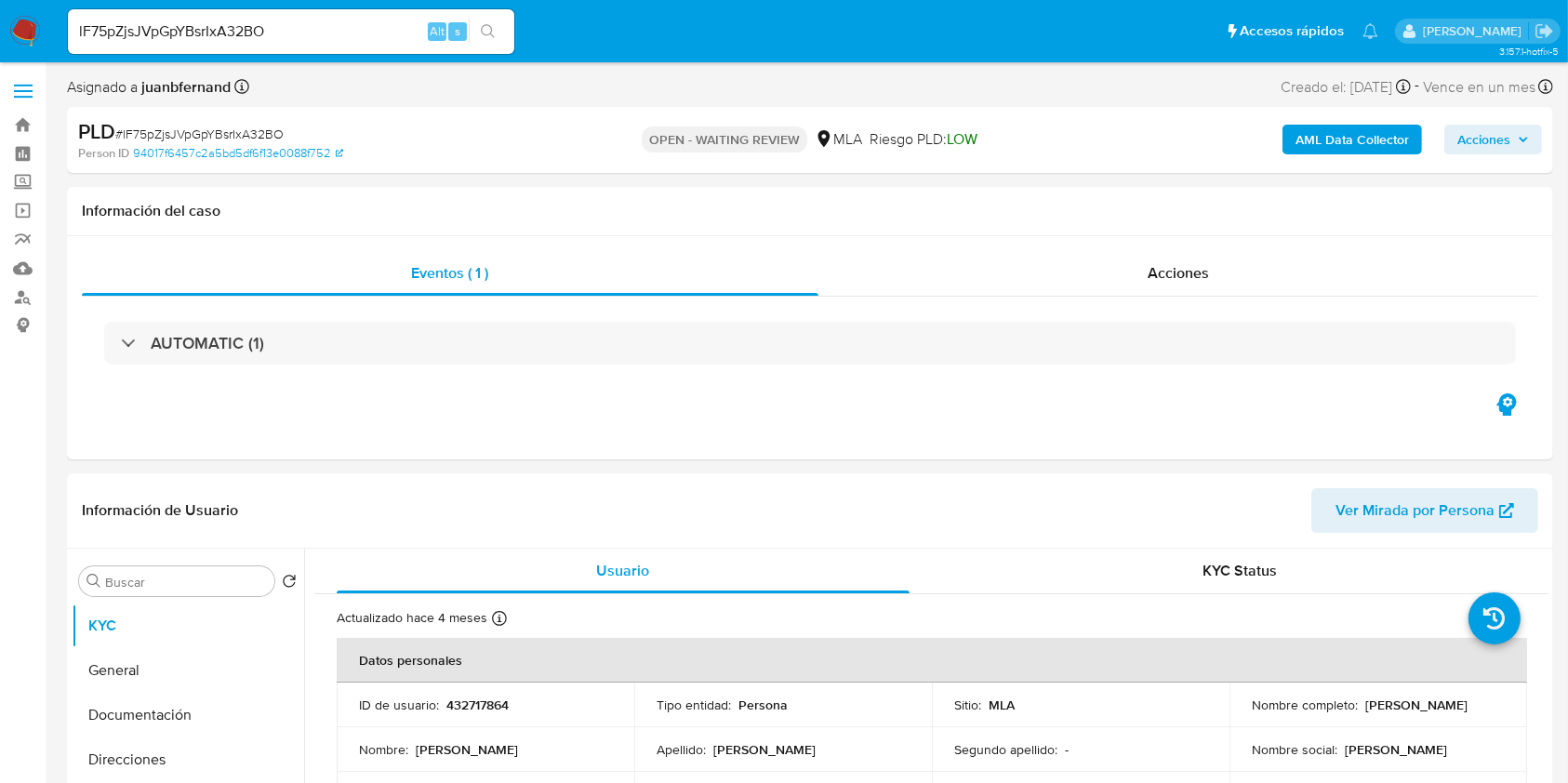
select select "10"
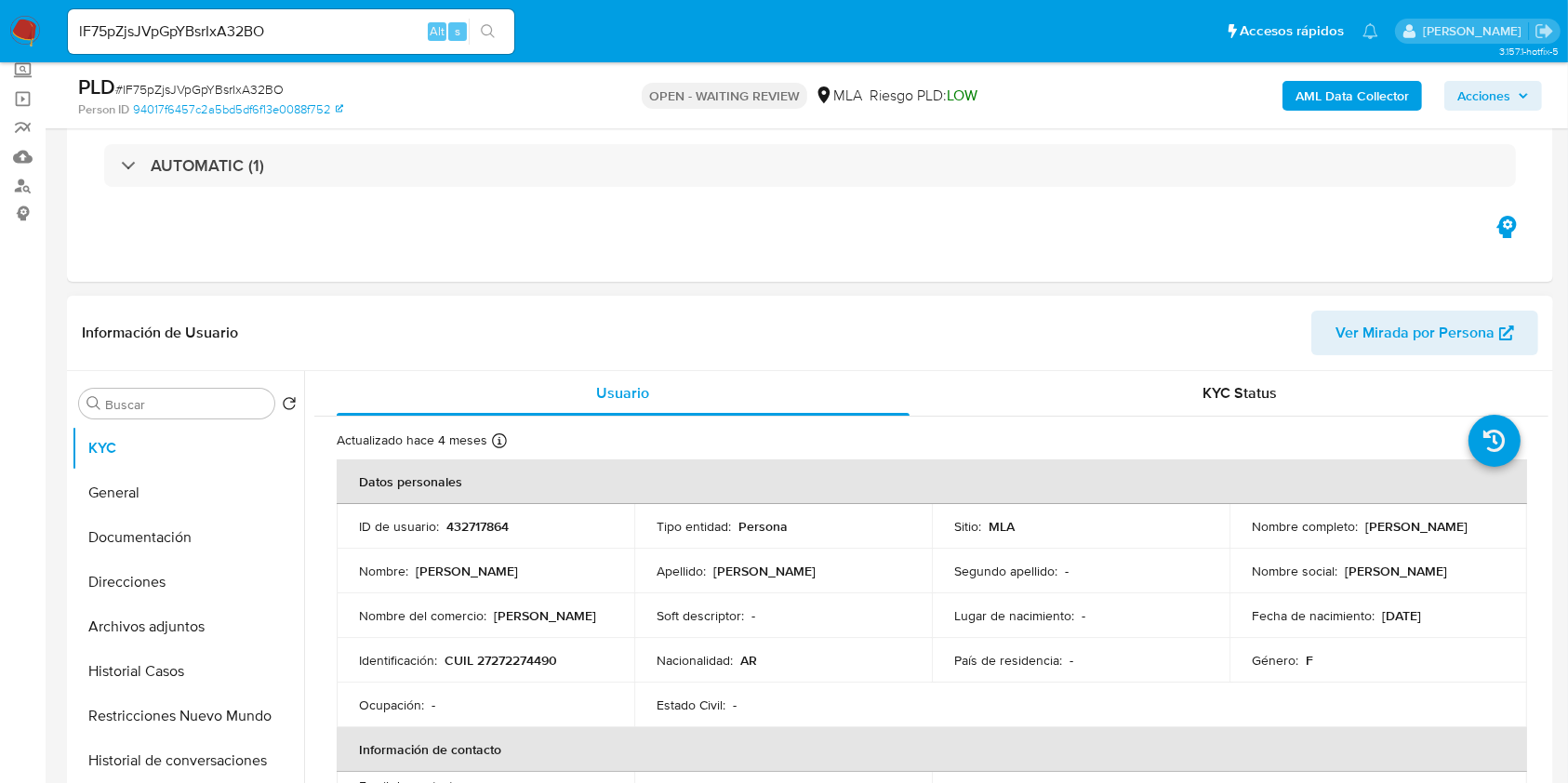
scroll to position [496, 0]
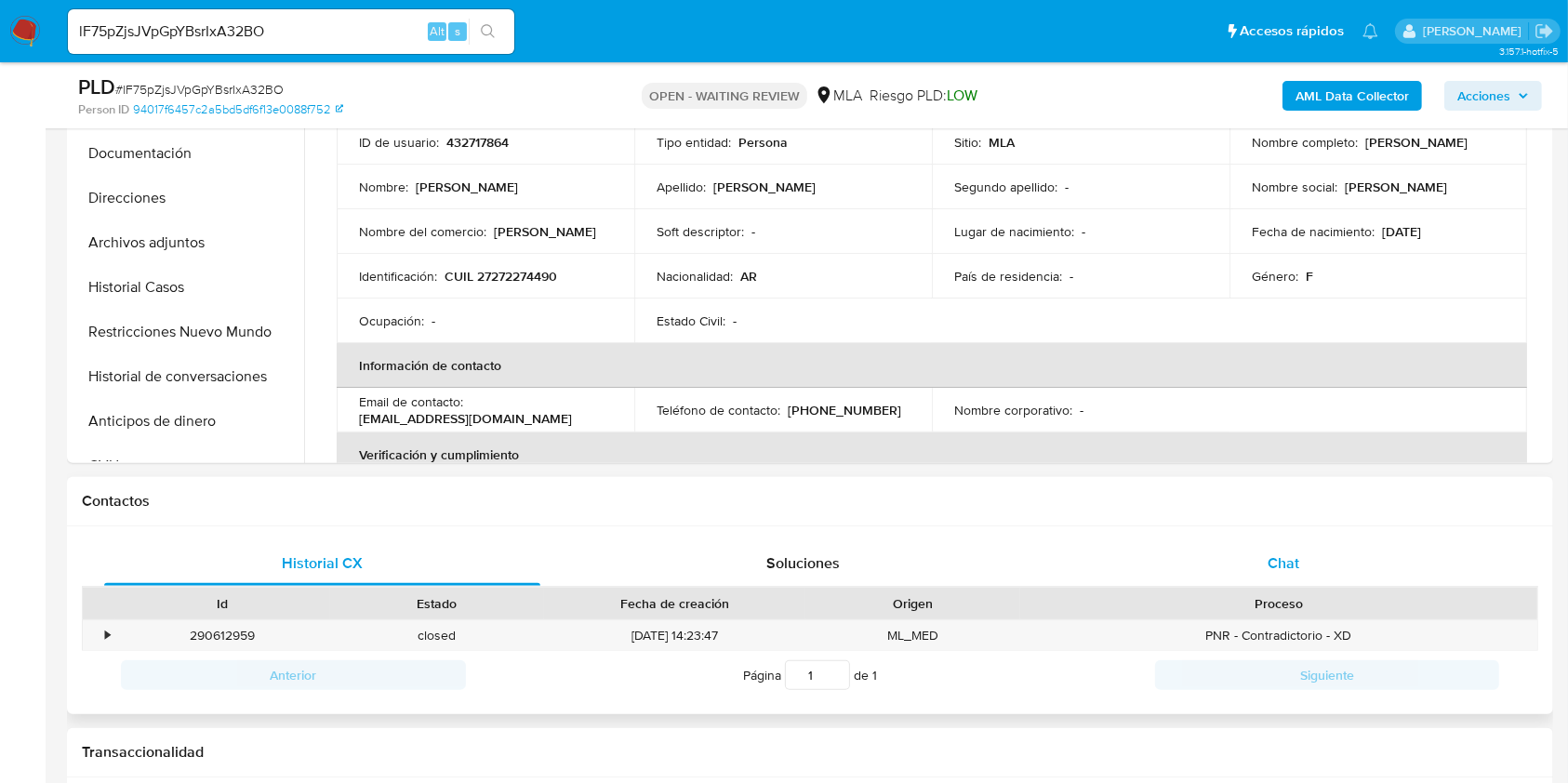
click at [1355, 570] on div "Chat" at bounding box center [1284, 563] width 436 height 44
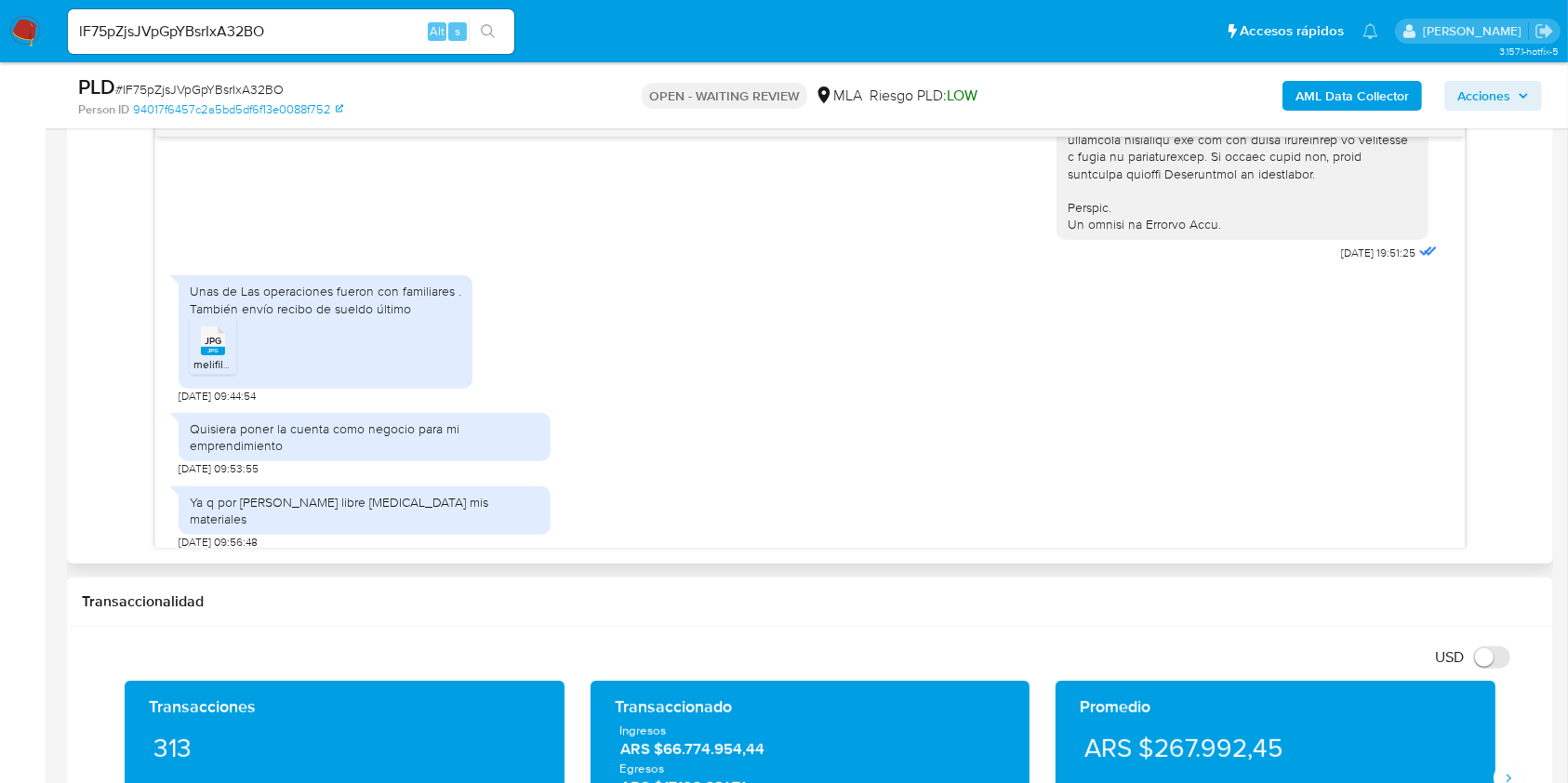
scroll to position [1021, 0]
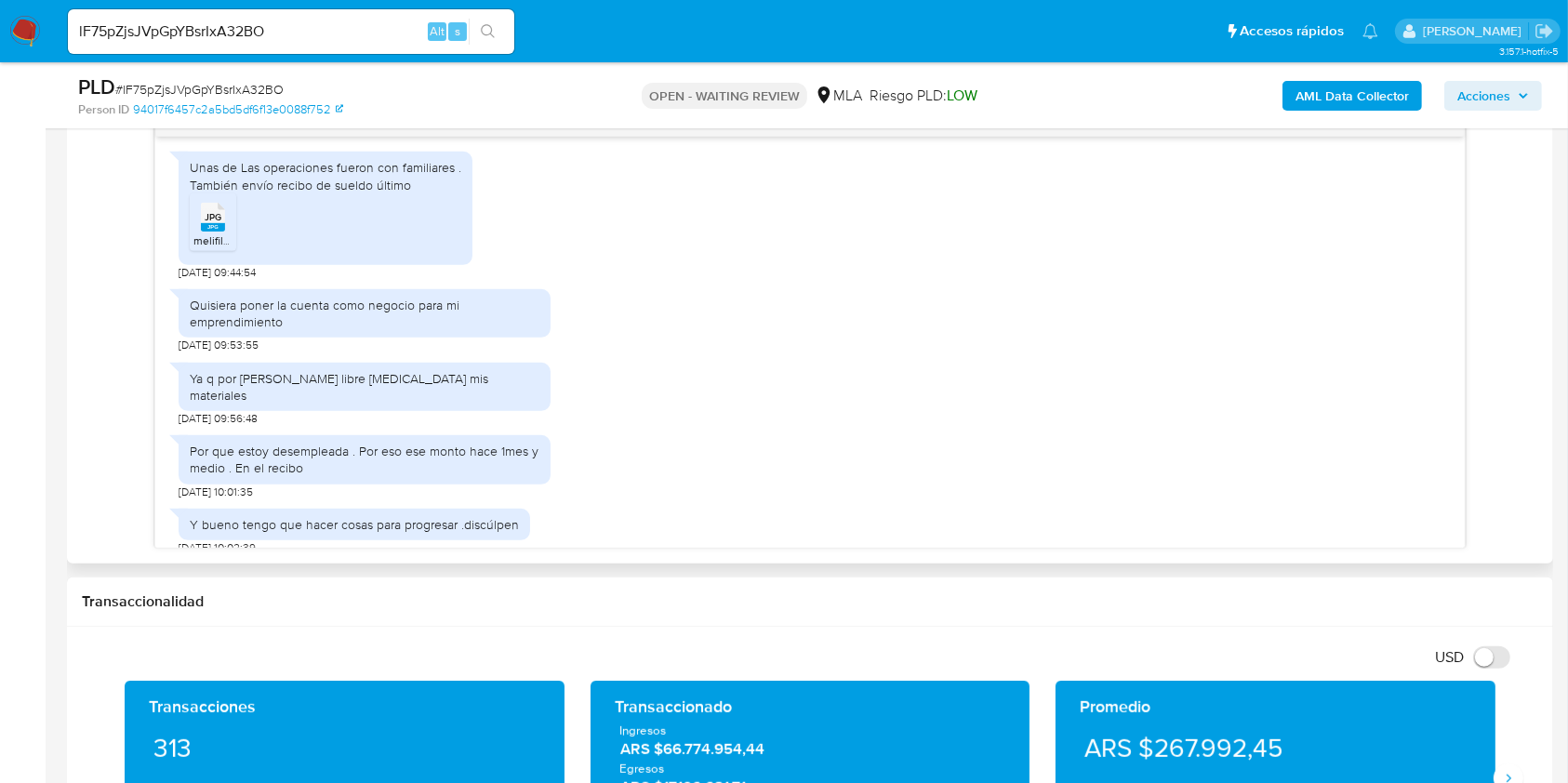
click at [208, 232] on rect at bounding box center [214, 227] width 24 height 8
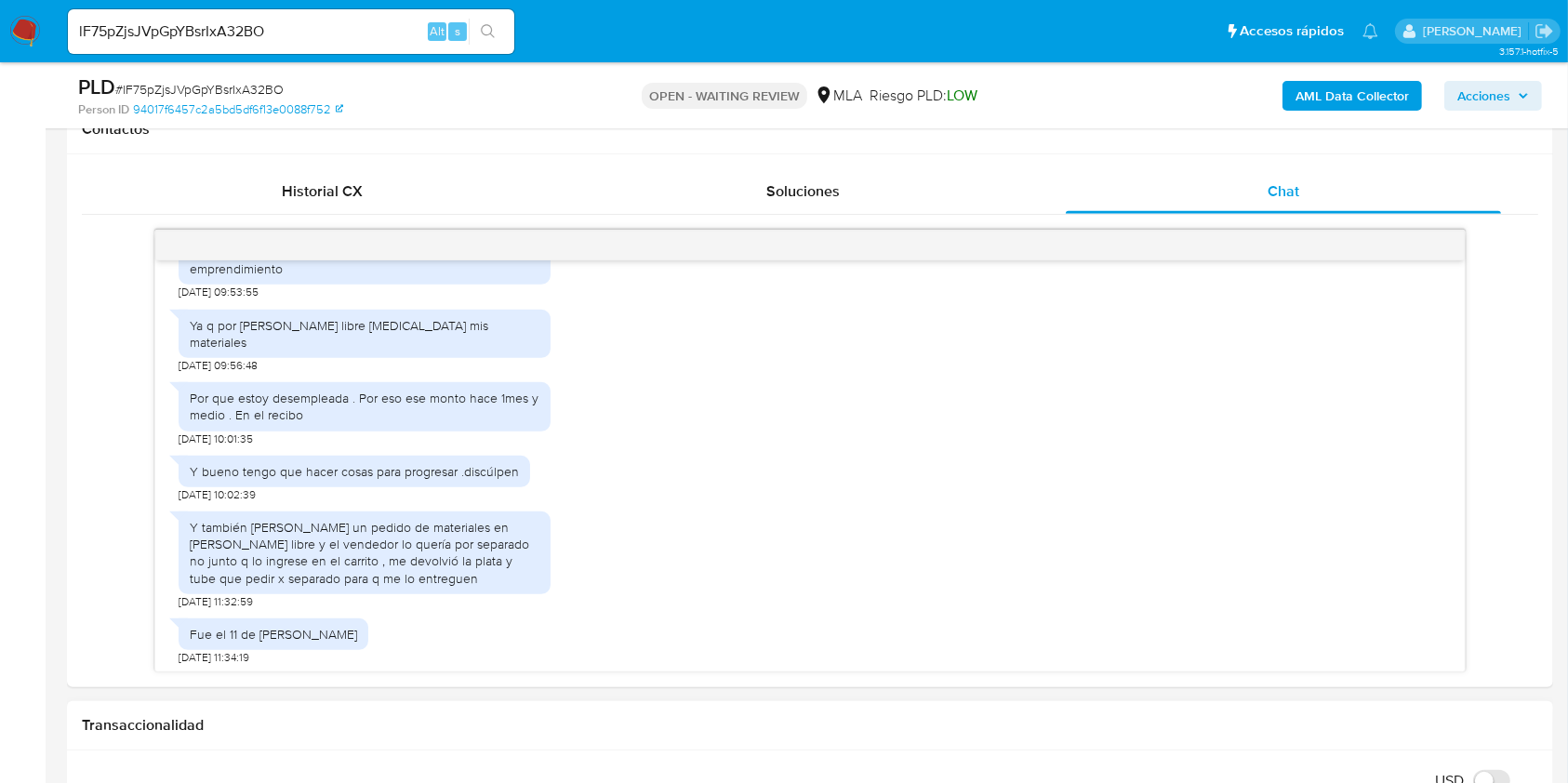
scroll to position [1270, 0]
click at [398, 35] on input "lF75pZjsJVpGpYBsrIxA32BO" at bounding box center [291, 32] width 447 height 24
click at [397, 36] on input "lF75pZjsJVpGpYBsrIxA32BO" at bounding box center [291, 32] width 447 height 24
click at [398, 36] on input "lF75pZjsJVpGpYBsrIxA32BO" at bounding box center [291, 32] width 447 height 24
paste input "TucKOOsavtuTe31DAQI4HwUi"
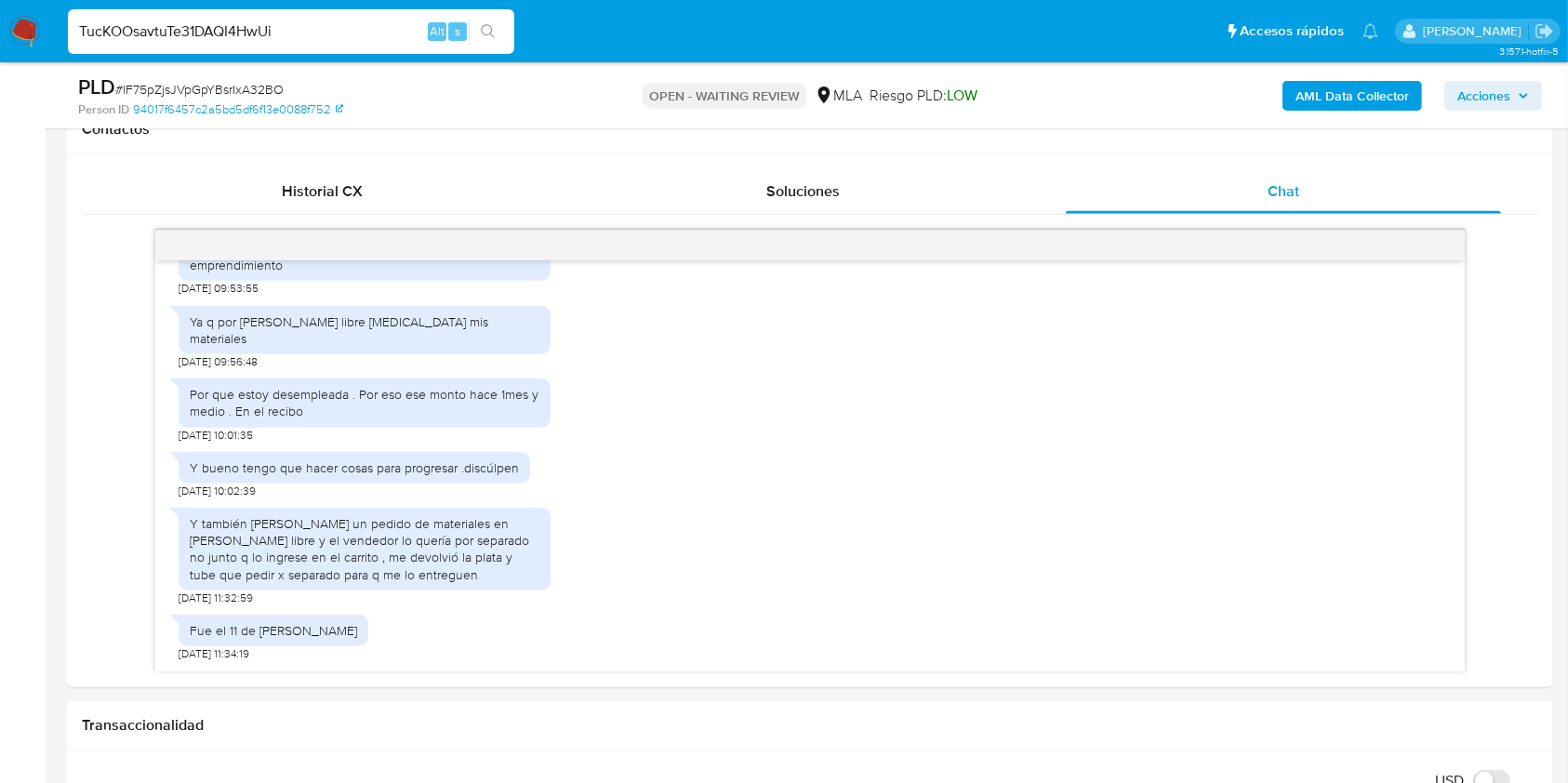
type input "TucKOOsavtuTe31DAQI4HwUi"
click at [490, 28] on icon "search-icon" at bounding box center [488, 32] width 15 height 15
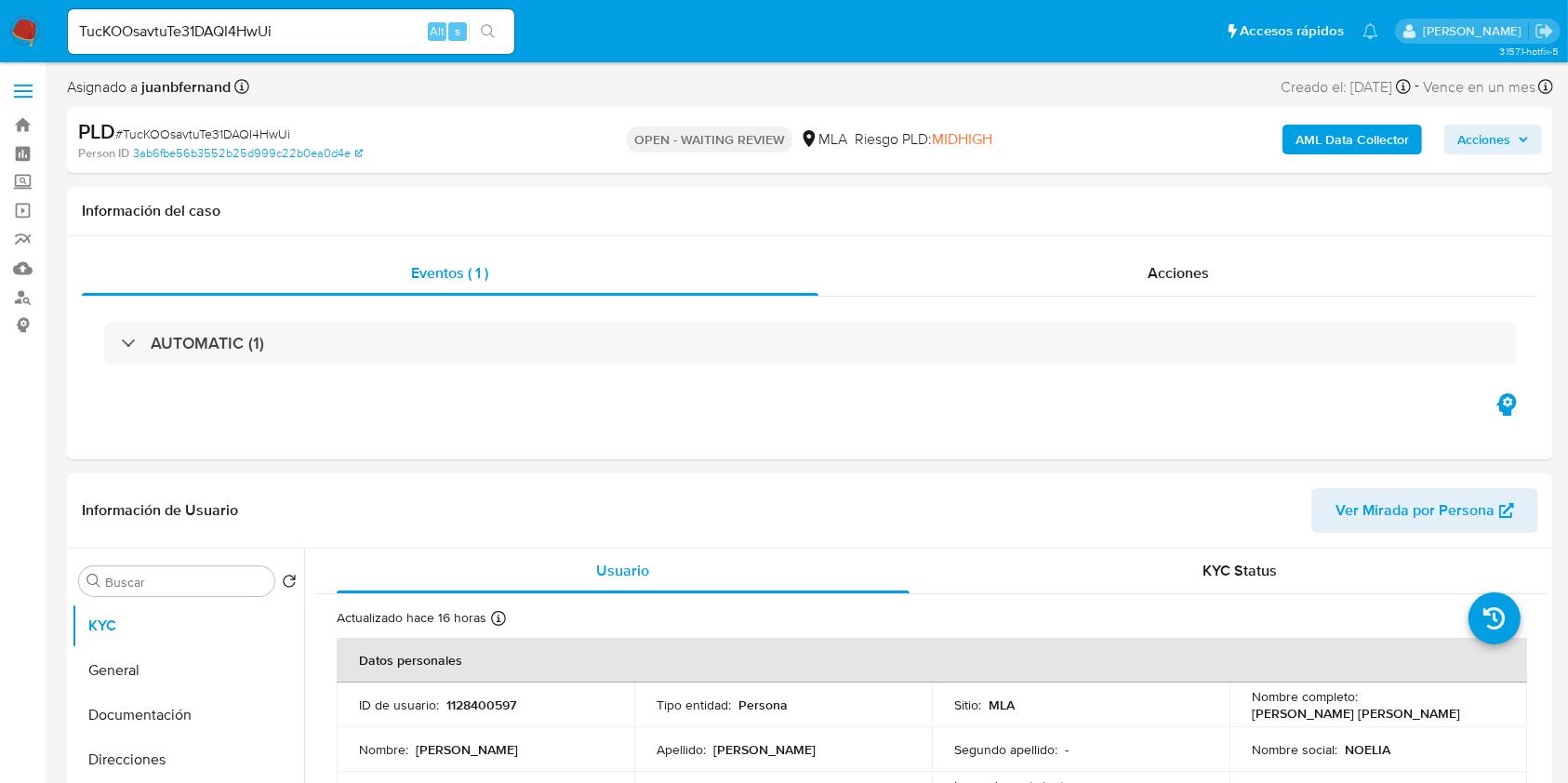
select select "10"
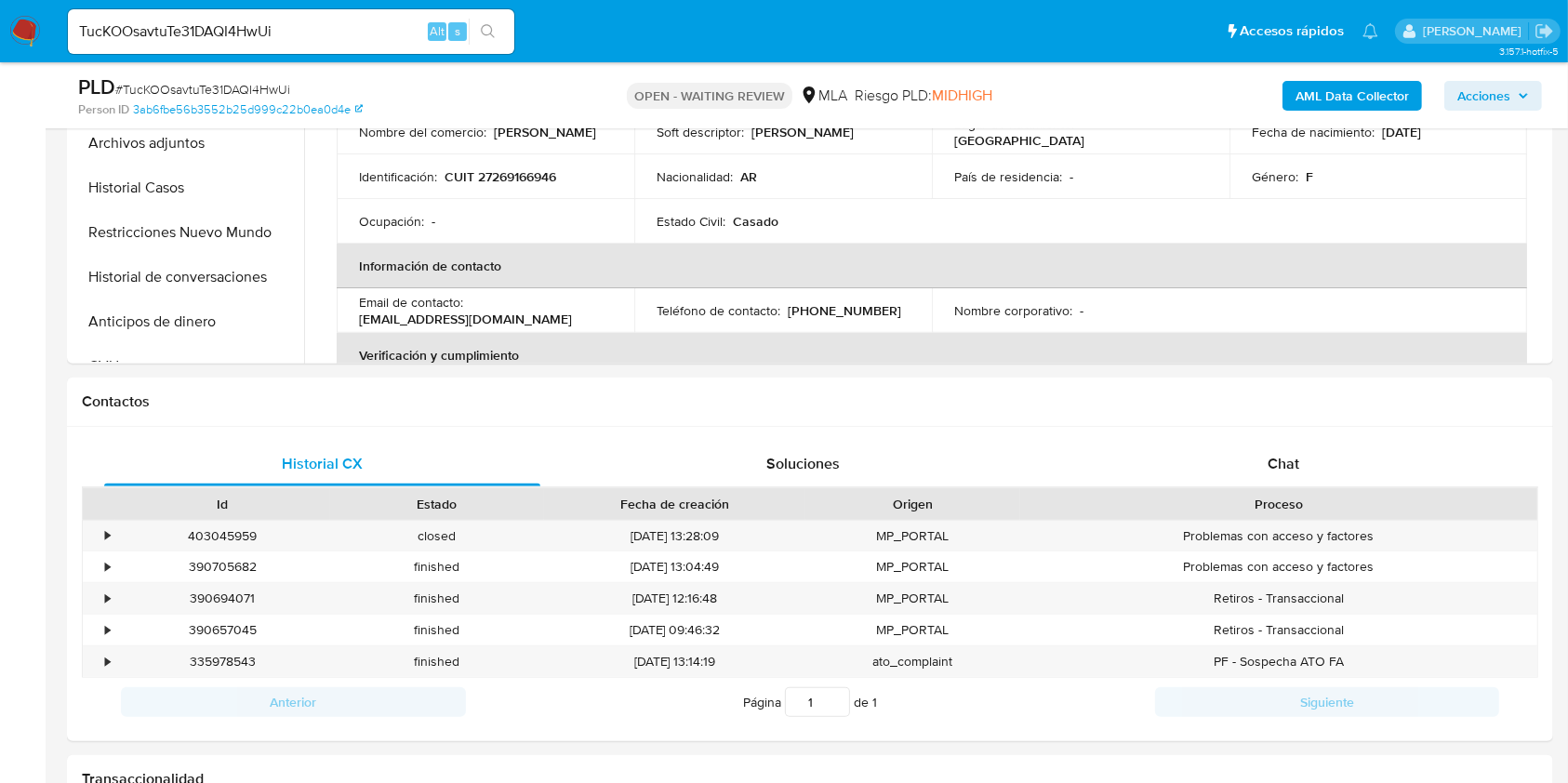
scroll to position [619, 0]
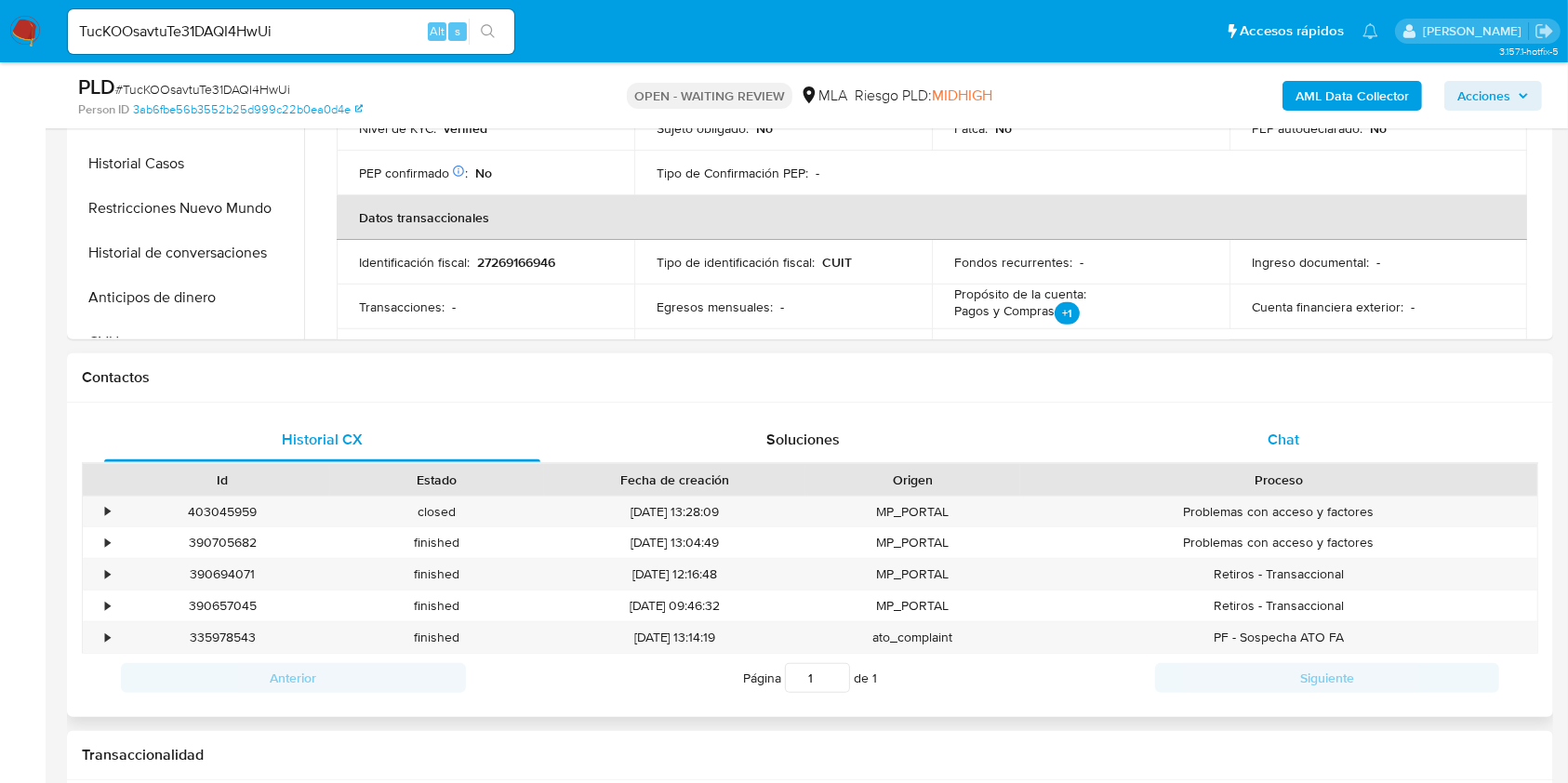
drag, startPoint x: 1306, startPoint y: 431, endPoint x: 1270, endPoint y: 421, distance: 37.4
click at [1306, 429] on div "Chat" at bounding box center [1284, 439] width 436 height 44
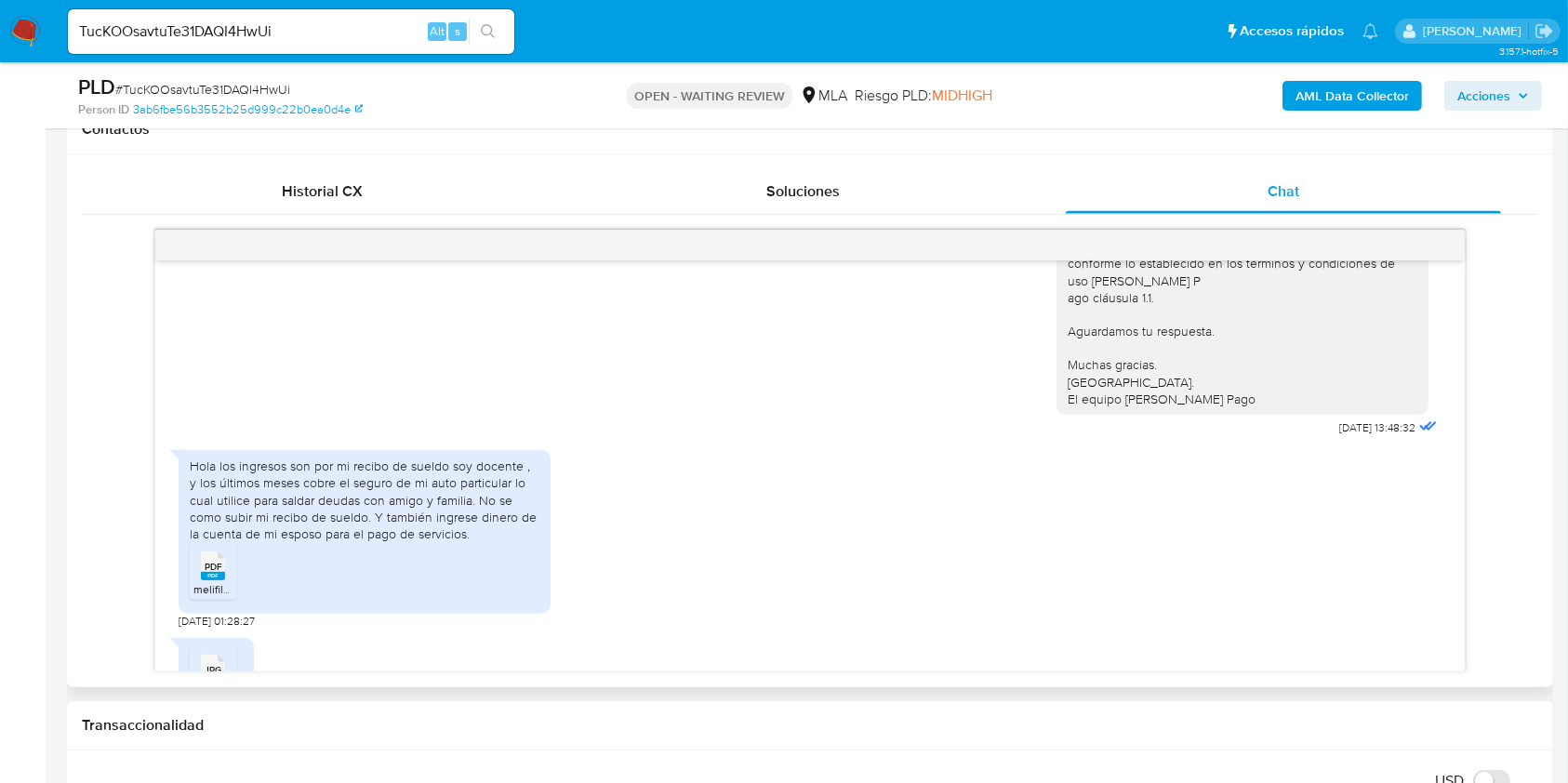
scroll to position [1481, 0]
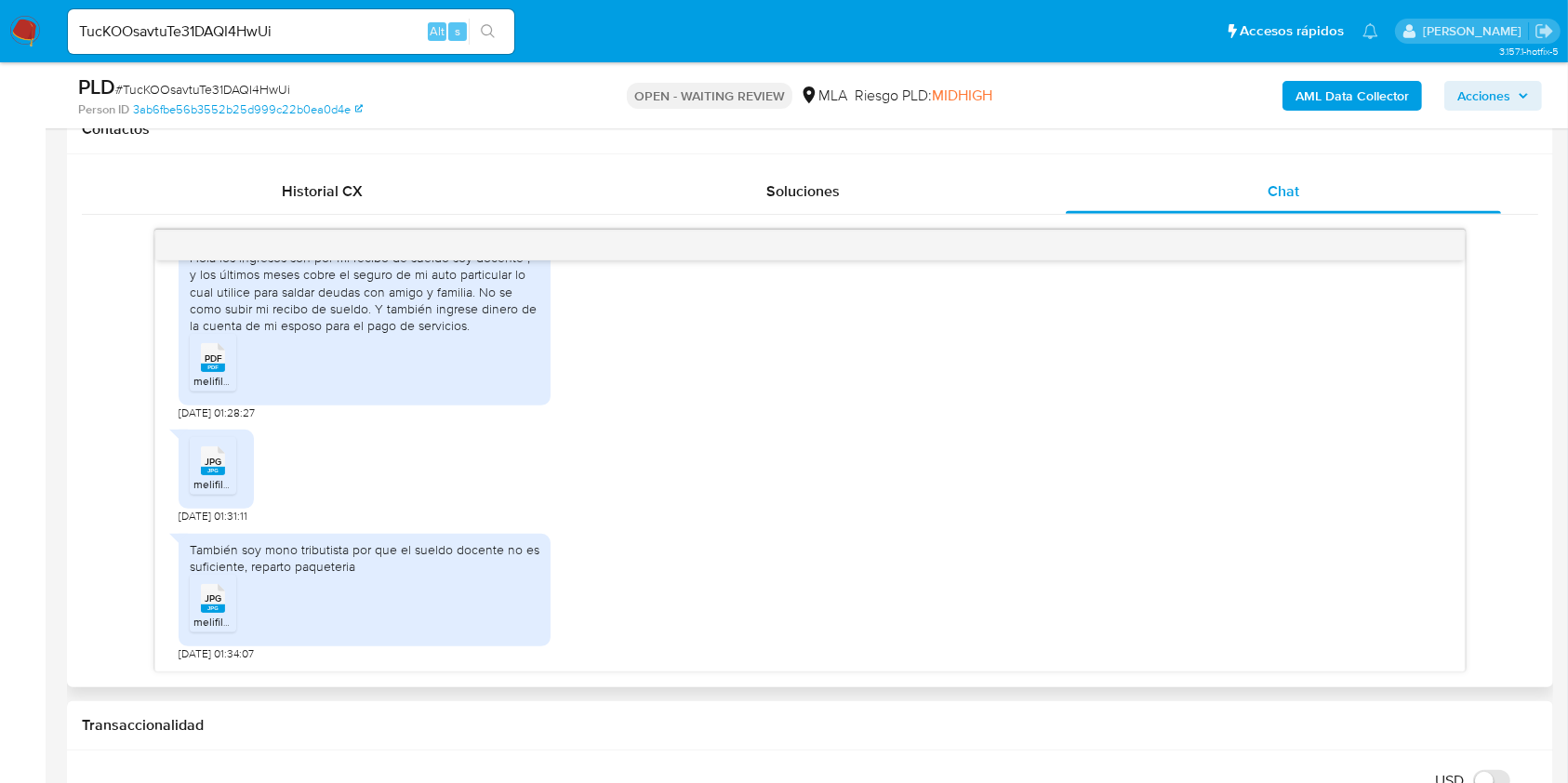
click at [214, 361] on span "PDF" at bounding box center [213, 359] width 18 height 12
click at [208, 482] on span "melifile3815300417113302617.jpg" at bounding box center [275, 484] width 162 height 16
click at [218, 602] on span "JPG" at bounding box center [213, 599] width 17 height 12
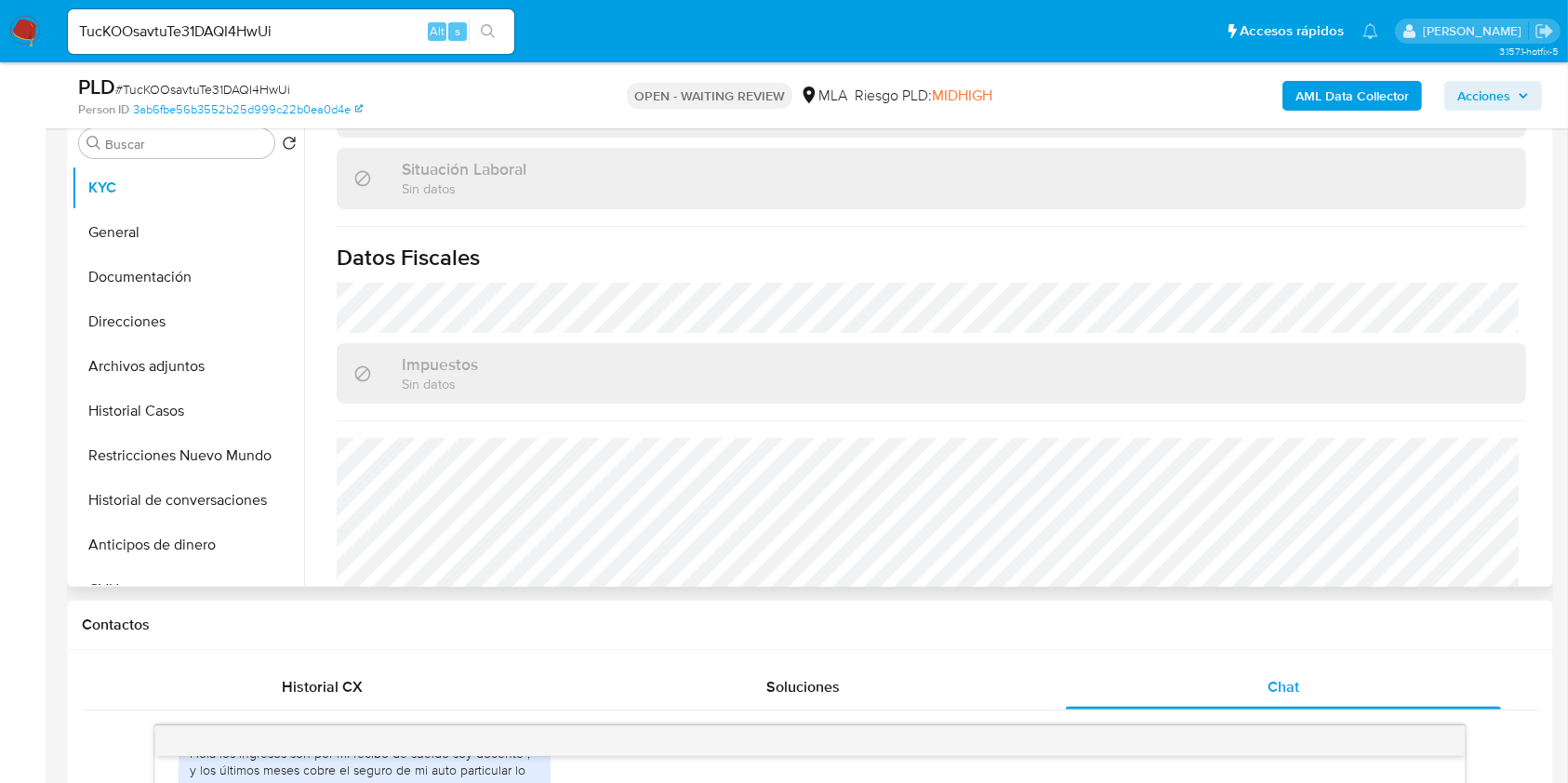
scroll to position [1015, 0]
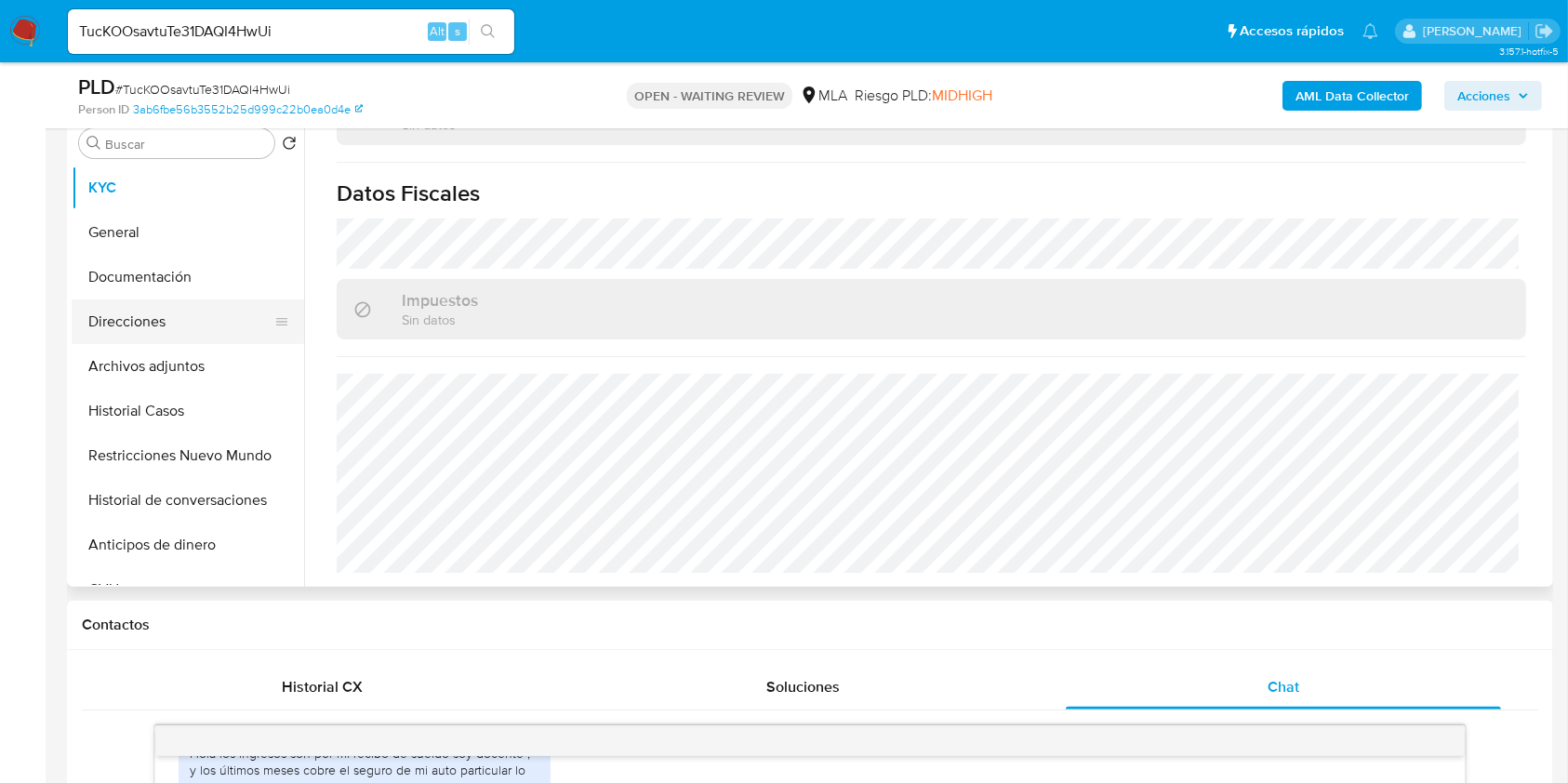
click at [142, 318] on button "Direcciones" at bounding box center [180, 321] width 217 height 44
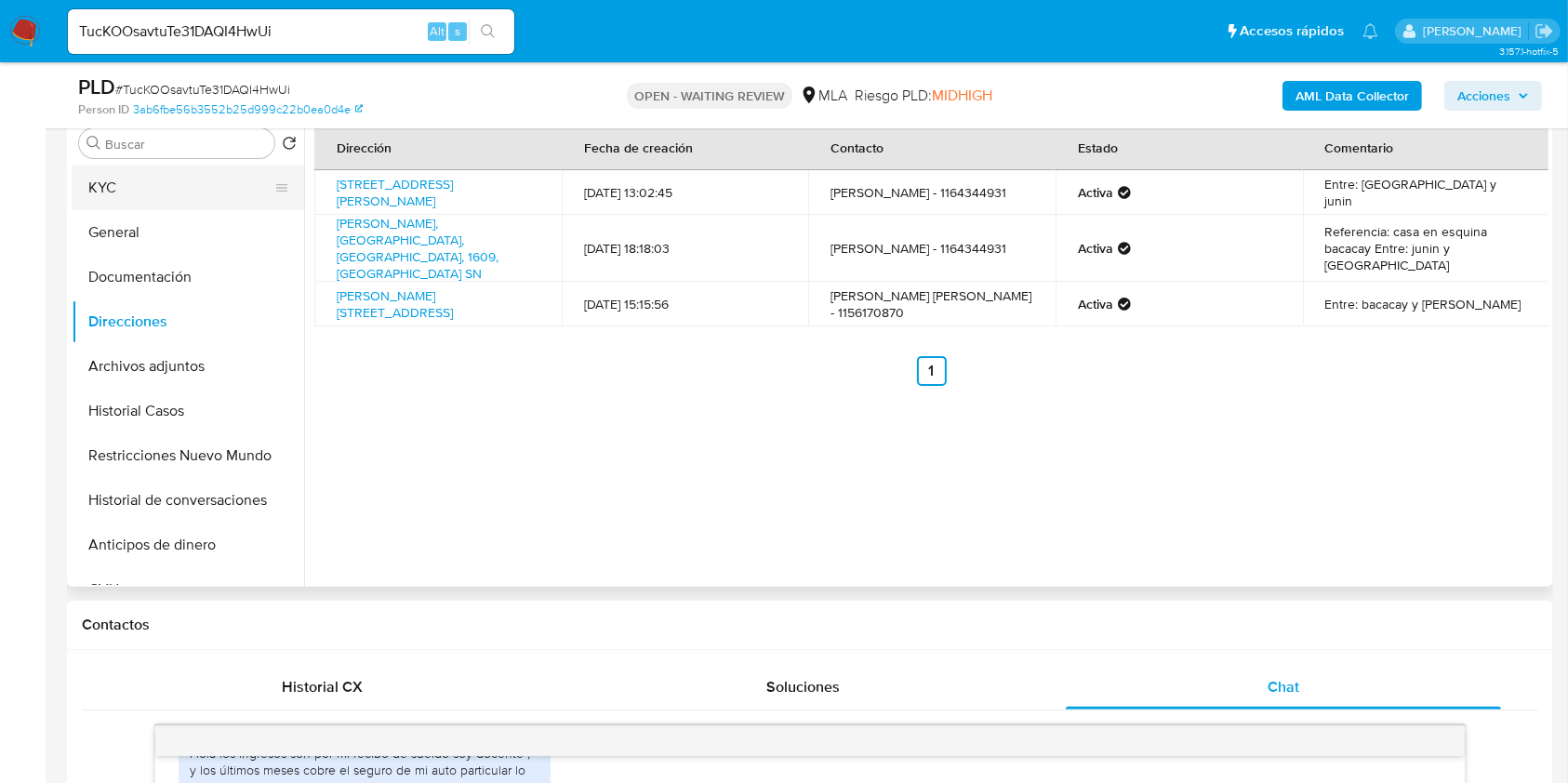
click at [205, 204] on button "KYC" at bounding box center [180, 187] width 217 height 44
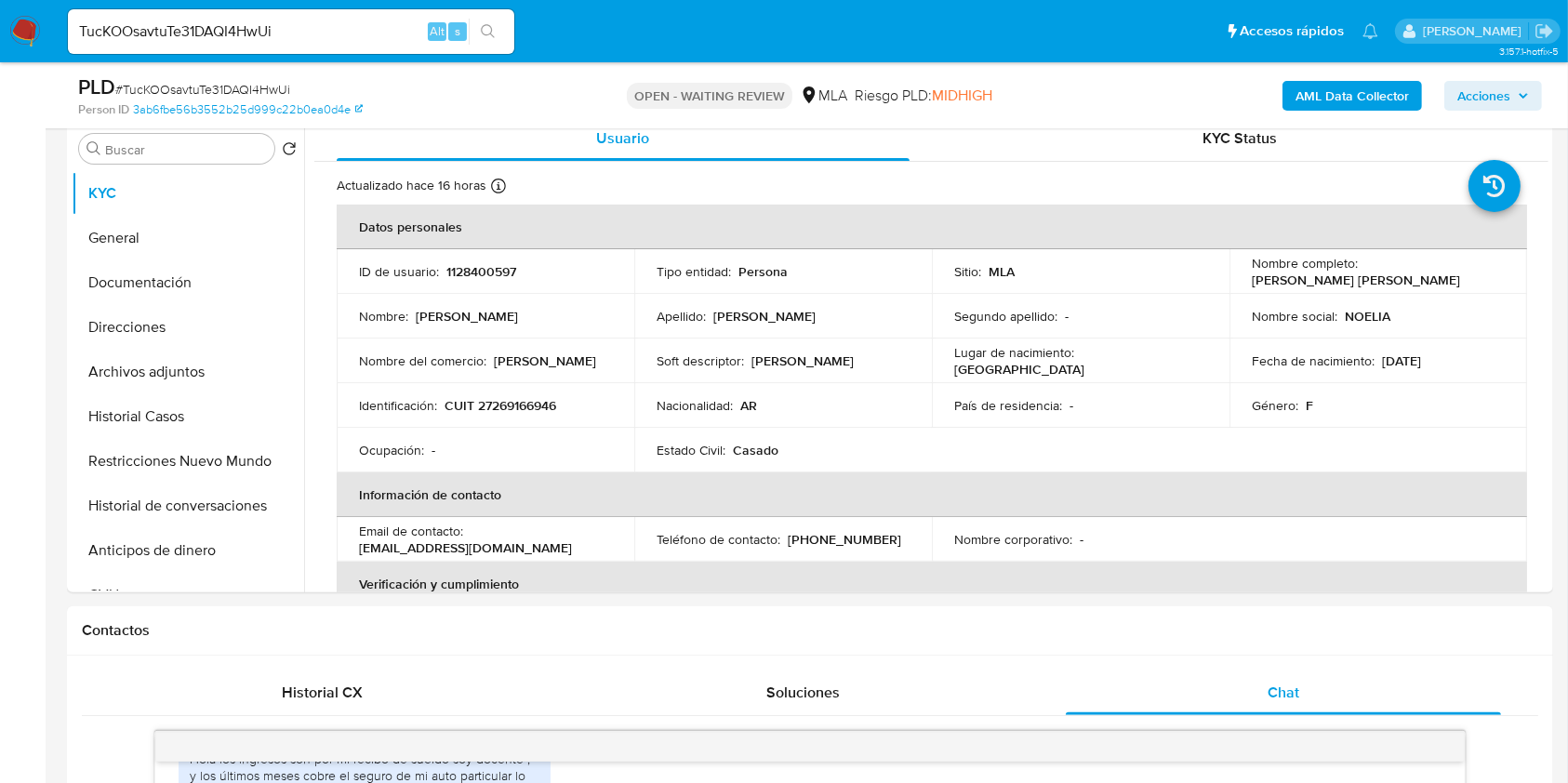
scroll to position [744, 0]
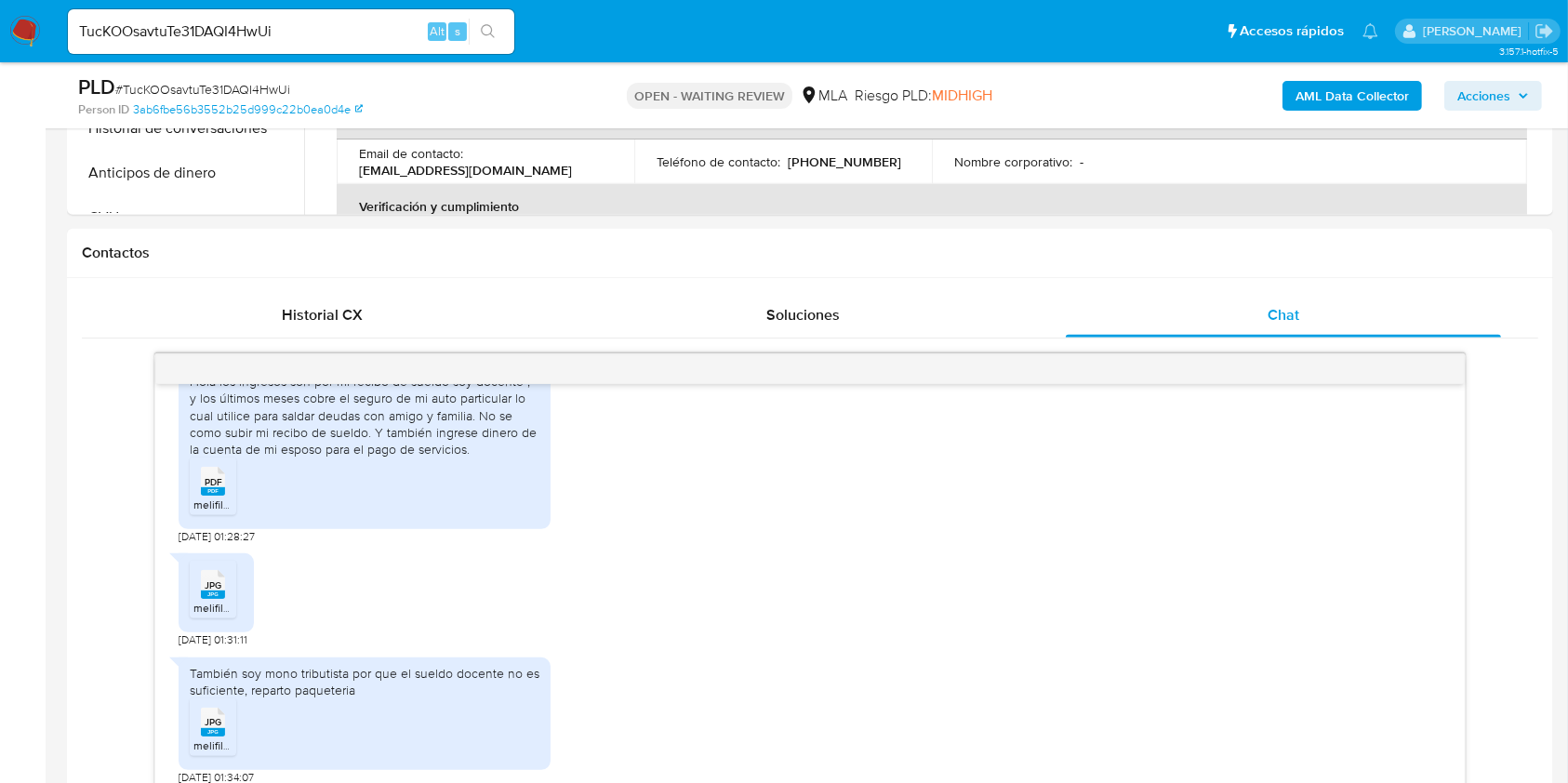
click at [402, 32] on input "TucKOOsavtuTe31DAQI4HwUi" at bounding box center [291, 32] width 447 height 24
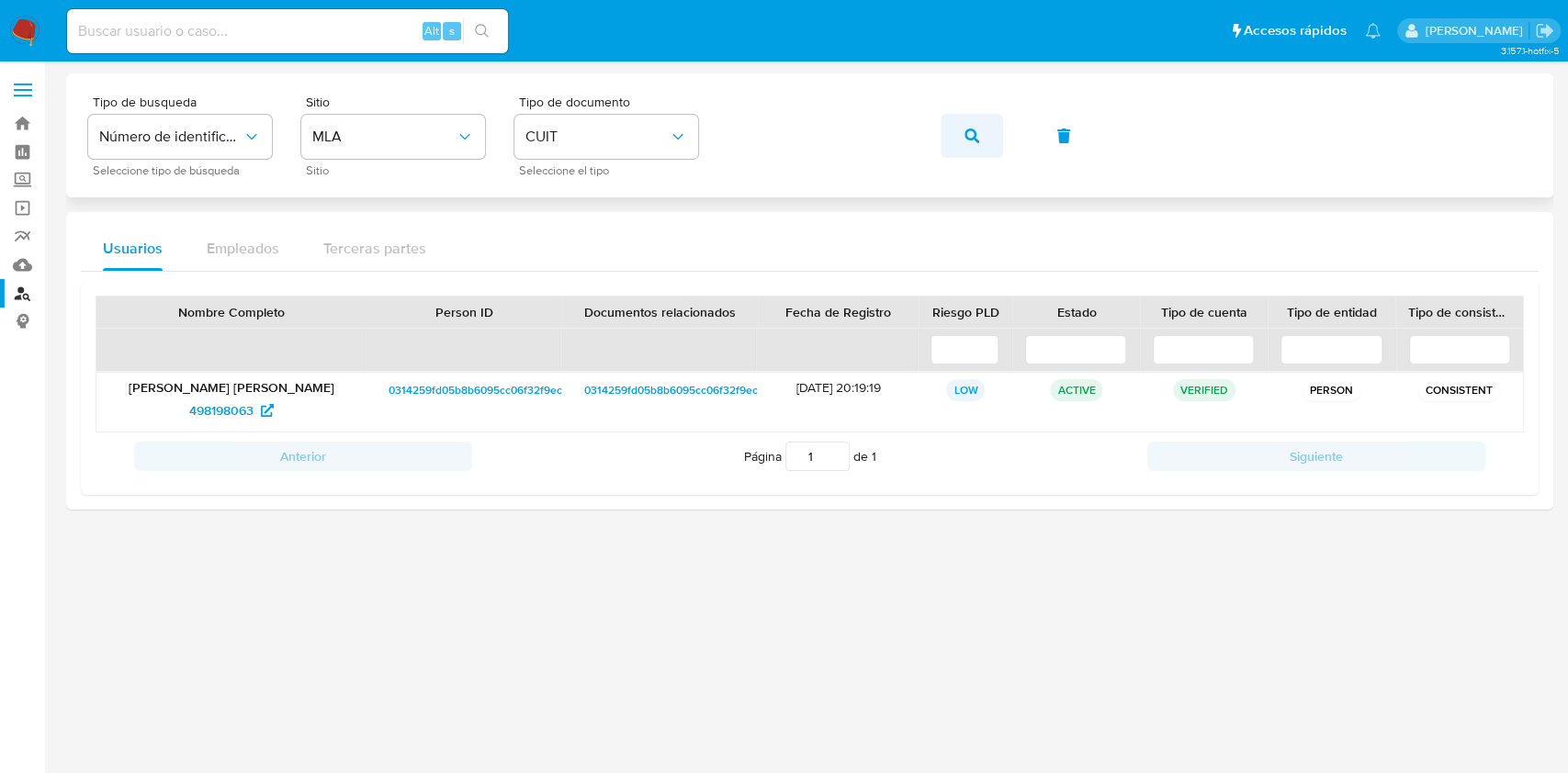
click at [965, 139] on icon "button" at bounding box center [972, 136] width 15 height 15
click at [248, 403] on span "1648257094" at bounding box center [221, 411] width 71 height 30
click at [969, 144] on span "button" at bounding box center [972, 136] width 15 height 40
click at [238, 406] on span "202258231" at bounding box center [221, 411] width 64 height 30
click at [856, 151] on div "Tipo de busqueda Número de identificación Seleccione tipo de búsqueda Sitio MLA…" at bounding box center [809, 136] width 1443 height 80
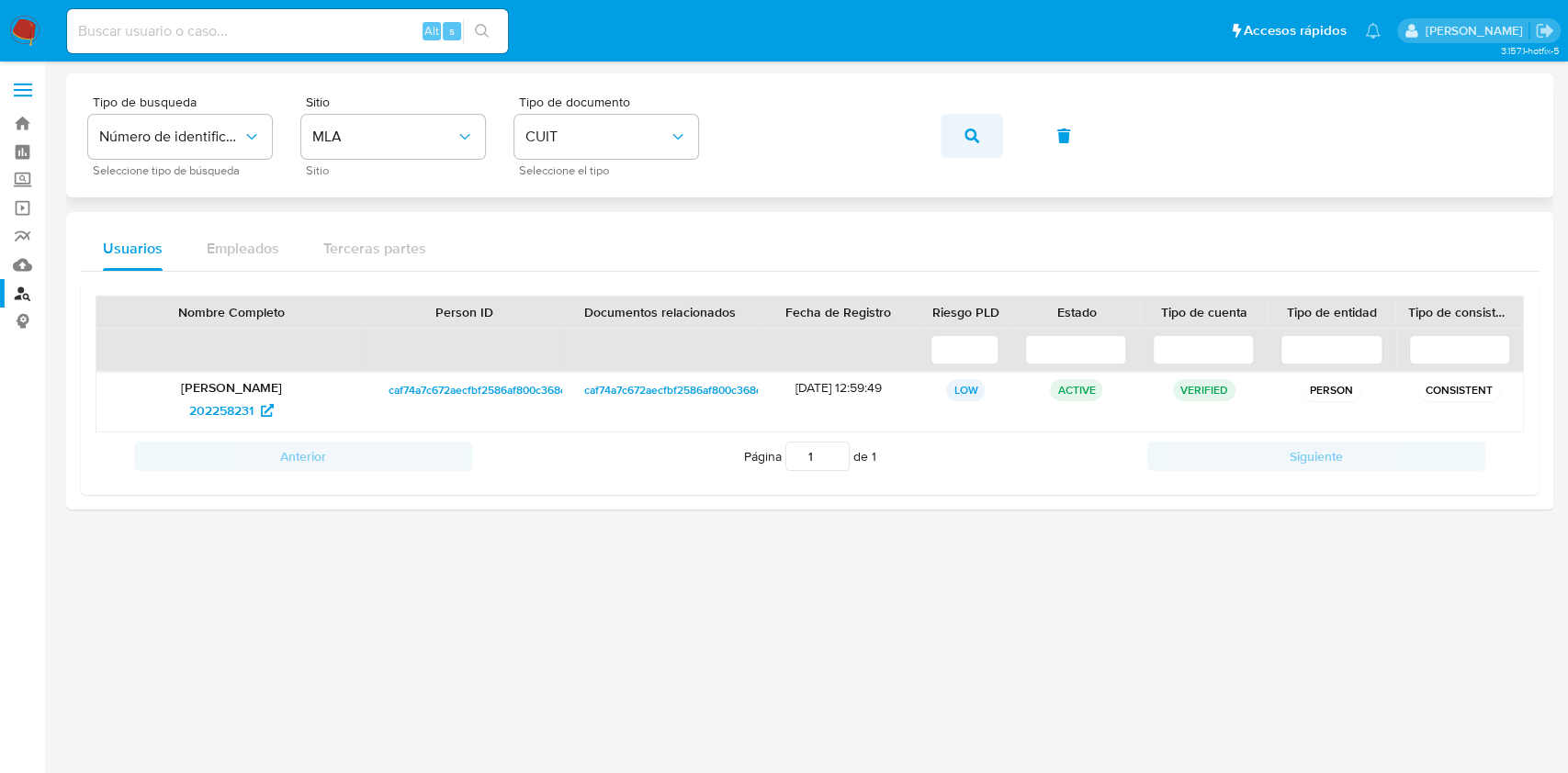
click at [973, 125] on span "button" at bounding box center [972, 136] width 15 height 40
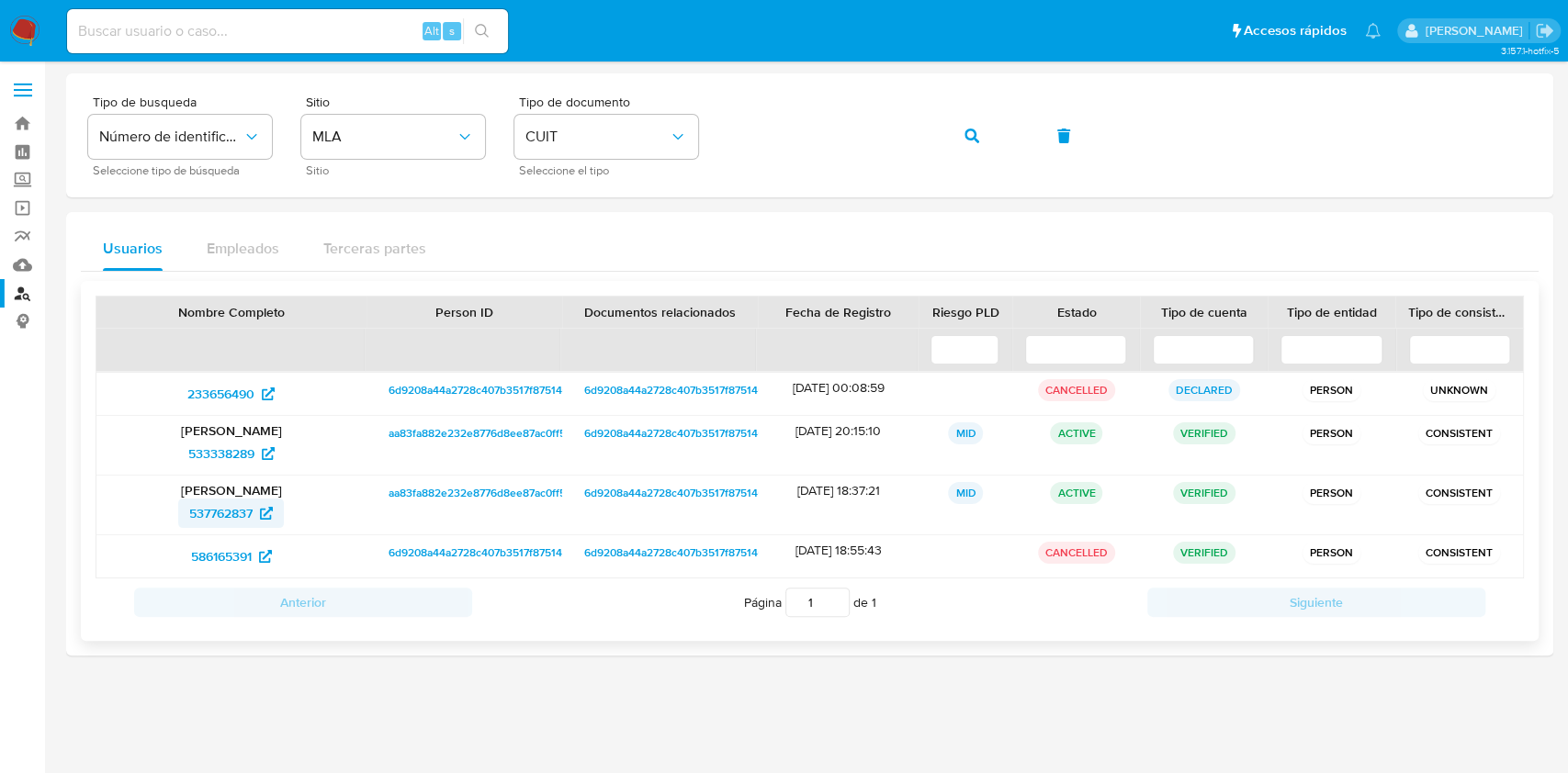
click at [224, 508] on span "537762837" at bounding box center [221, 514] width 63 height 30
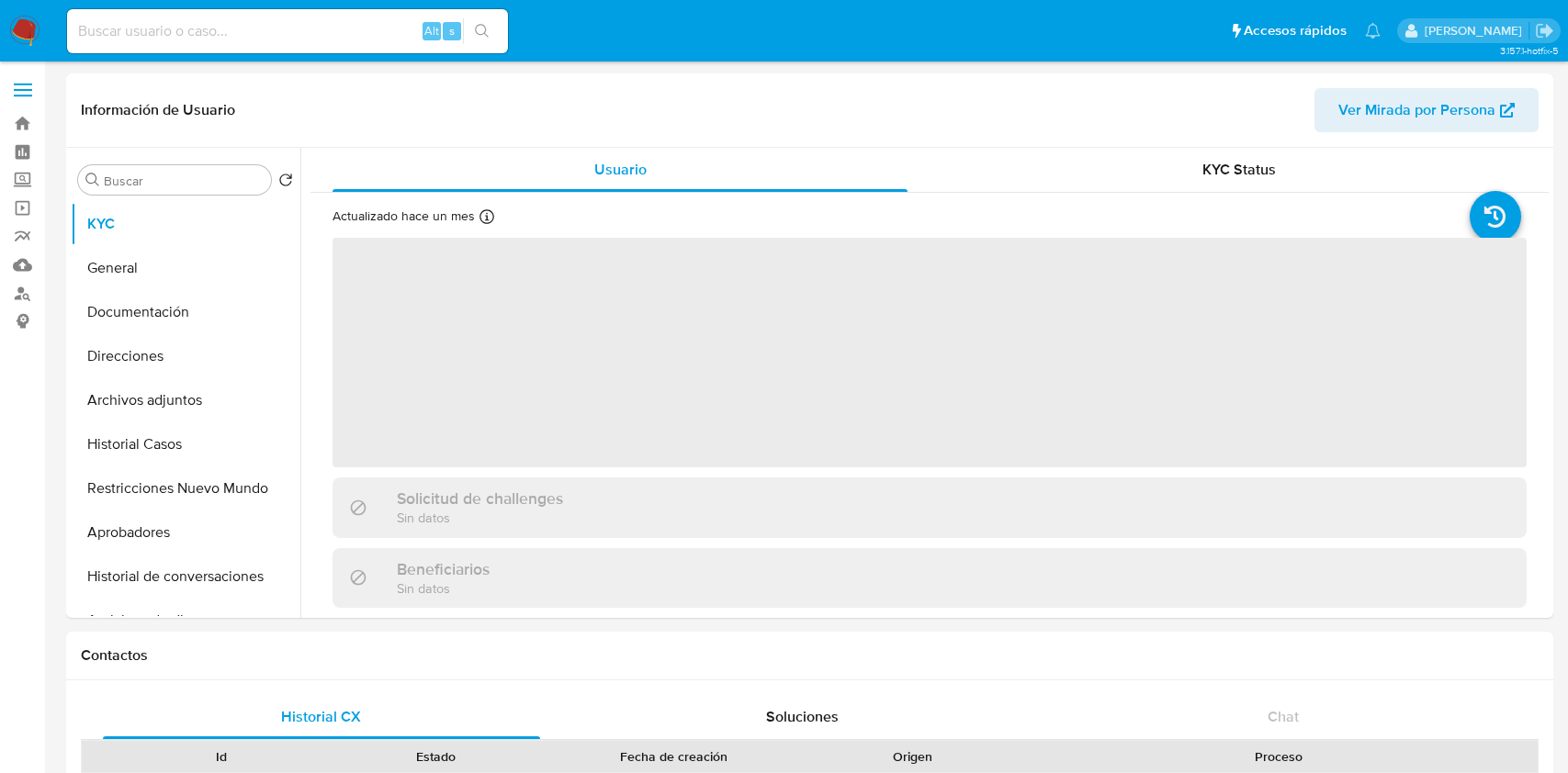
select select "10"
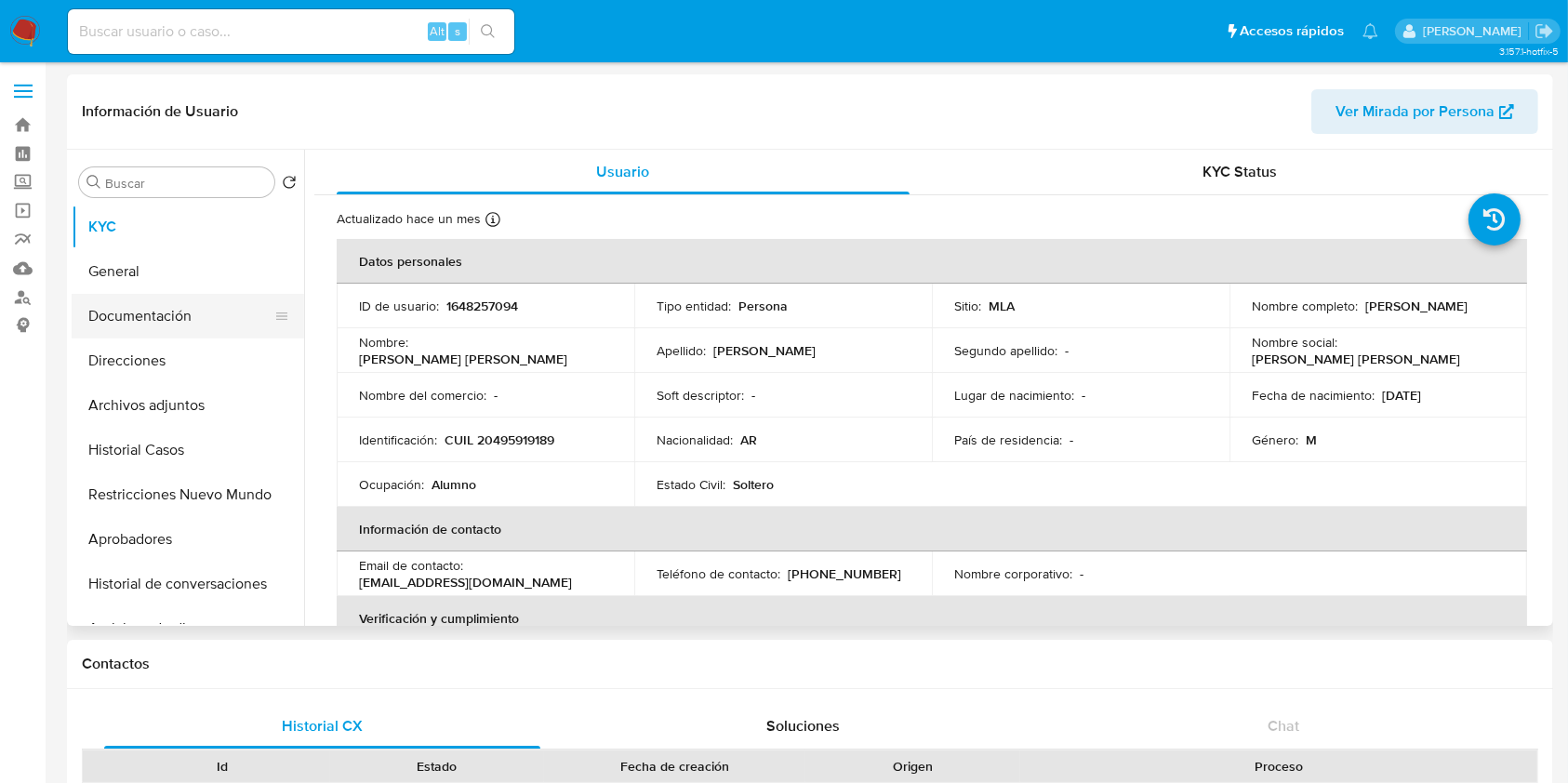
click at [140, 299] on button "Documentación" at bounding box center [180, 315] width 217 height 44
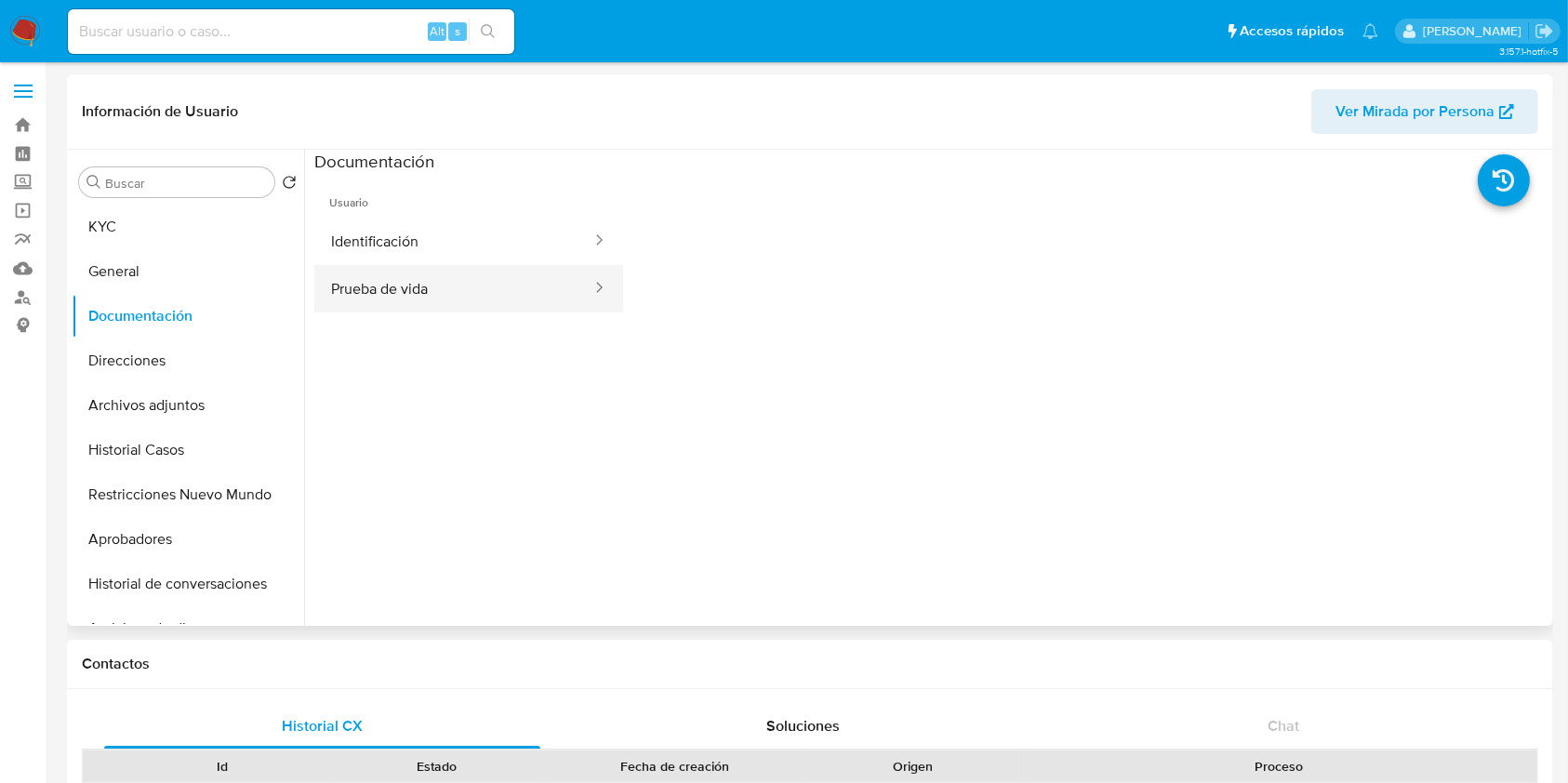
click at [444, 296] on button "Prueba de vida" at bounding box center [453, 289] width 279 height 47
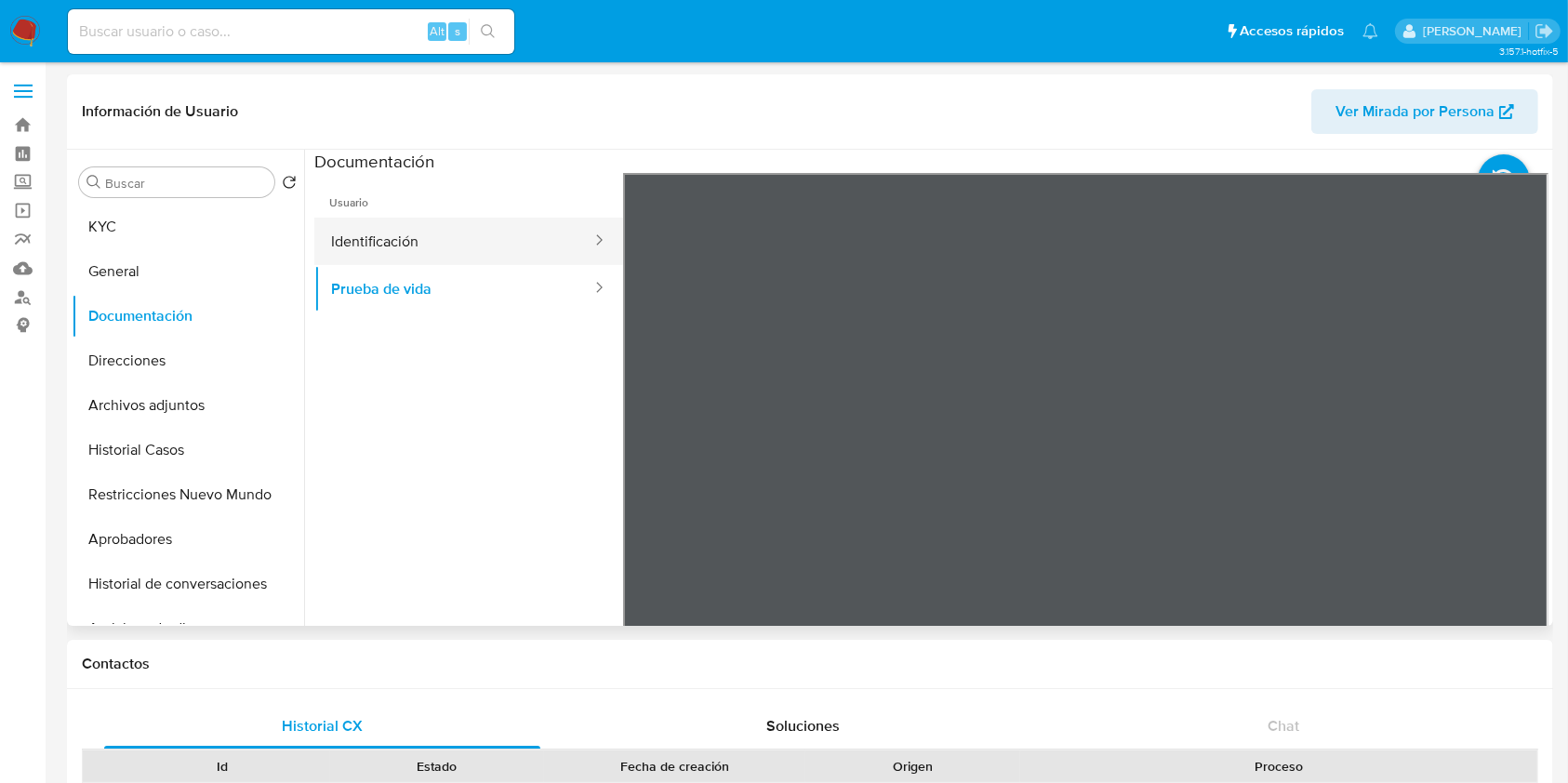
click at [451, 238] on button "Identificación" at bounding box center [453, 241] width 279 height 47
click at [1514, 465] on icon at bounding box center [1526, 475] width 38 height 38
click at [645, 466] on icon at bounding box center [646, 475] width 38 height 38
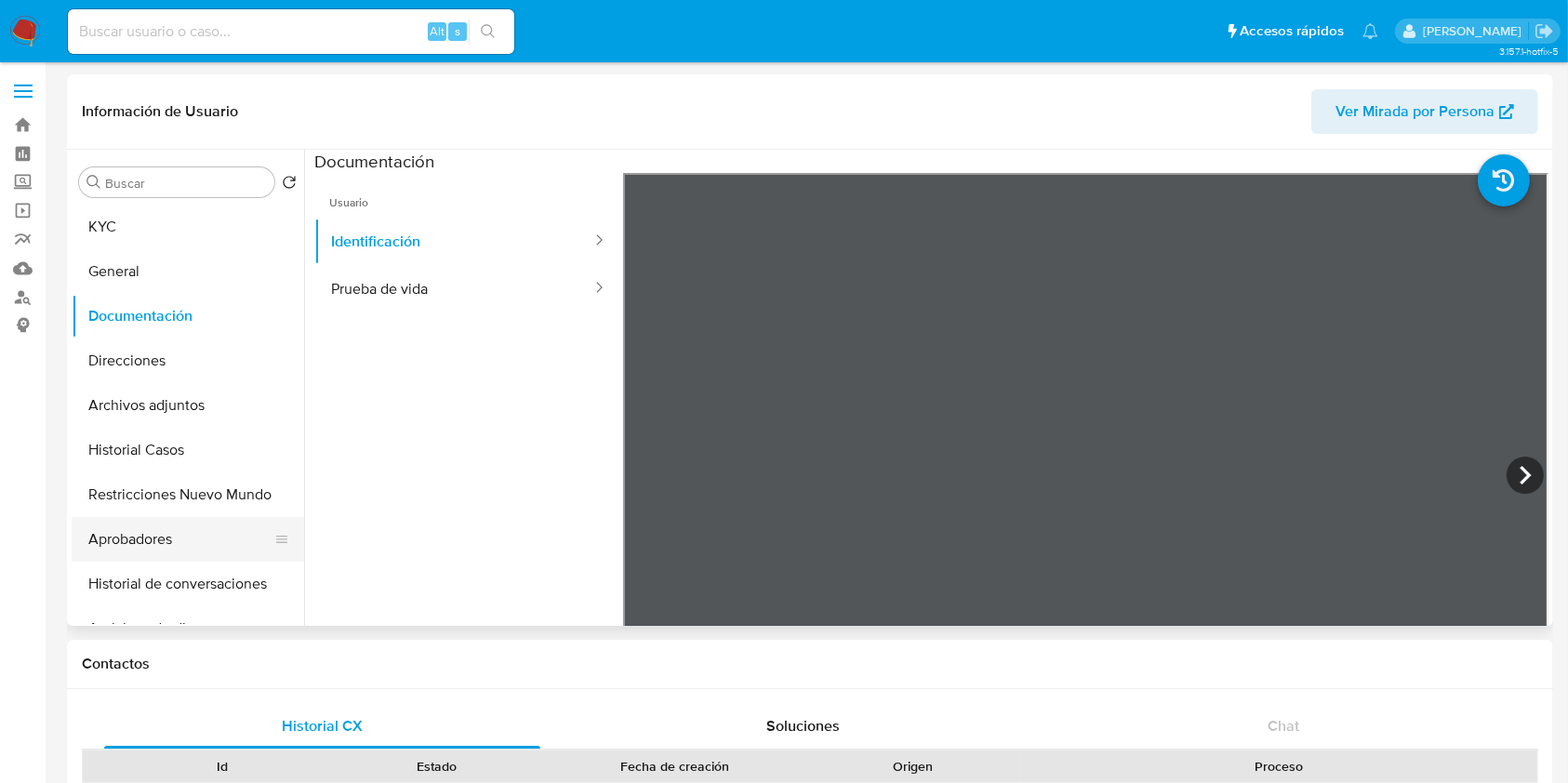
click at [169, 548] on button "Aprobadores" at bounding box center [180, 539] width 217 height 44
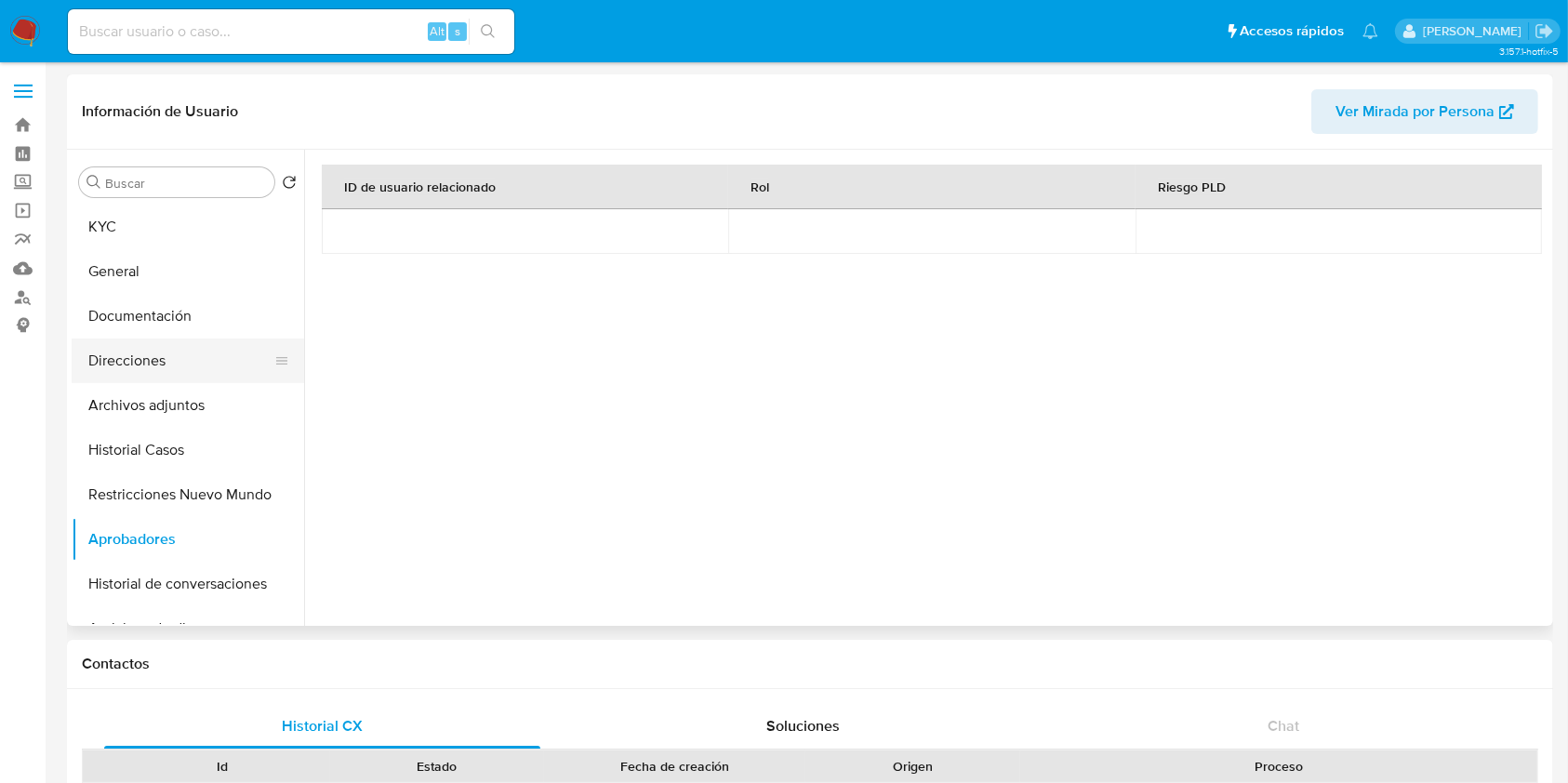
click at [149, 375] on button "Direcciones" at bounding box center [180, 360] width 217 height 44
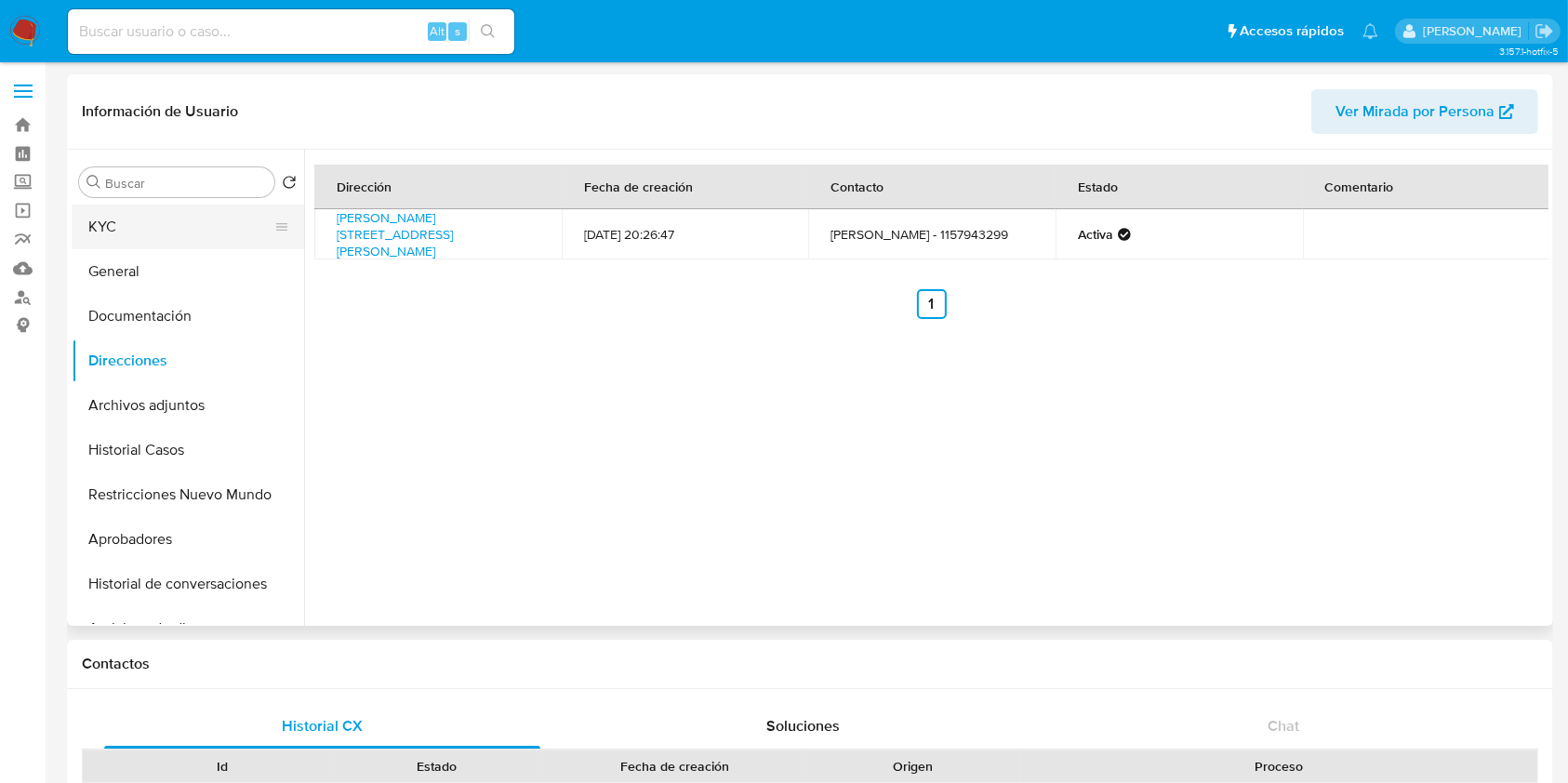
click at [177, 242] on button "KYC" at bounding box center [180, 226] width 217 height 44
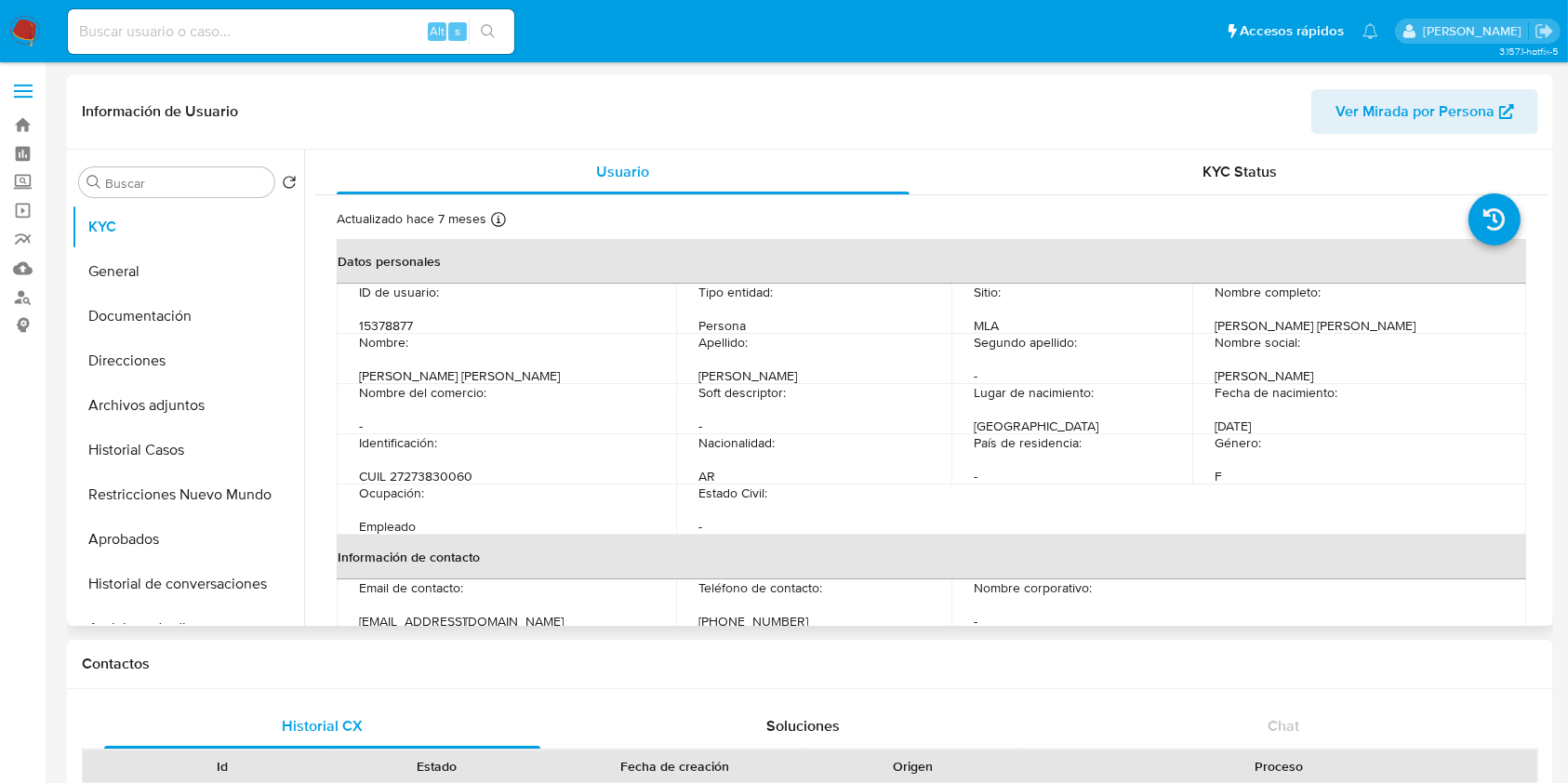
select select "10"
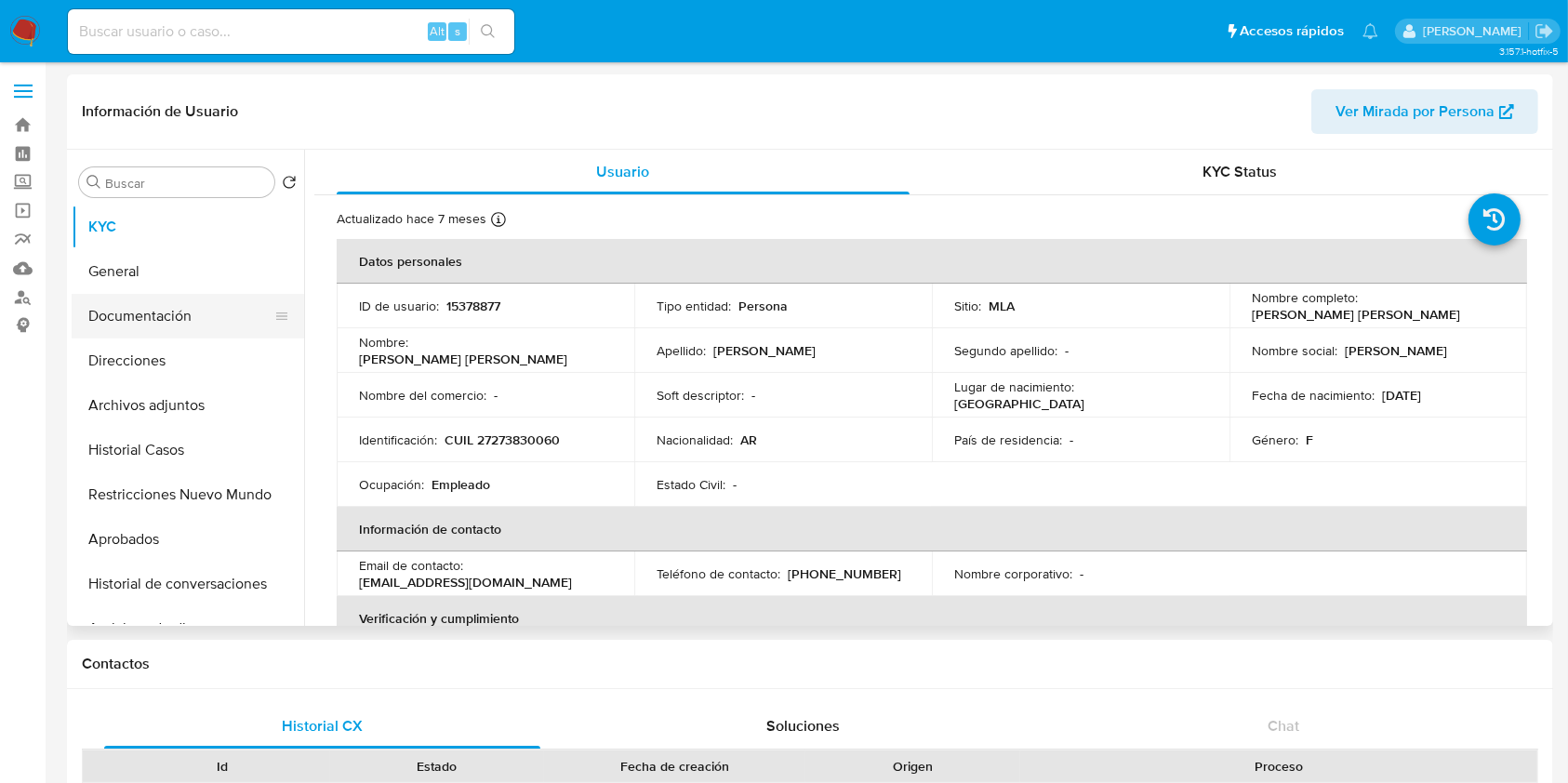
click at [130, 329] on button "Documentación" at bounding box center [180, 315] width 217 height 44
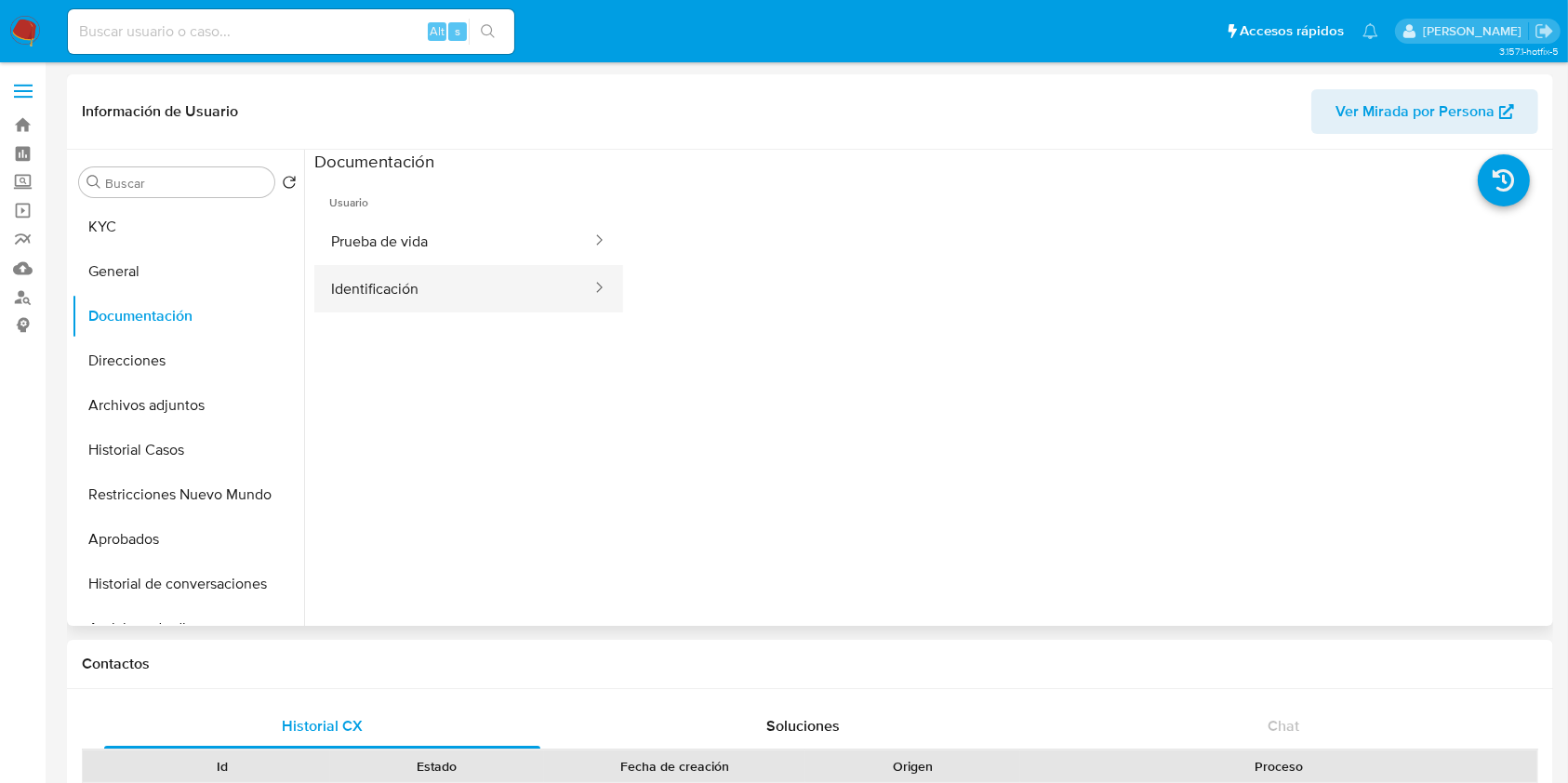
click at [407, 282] on button "Identificación" at bounding box center [453, 289] width 279 height 47
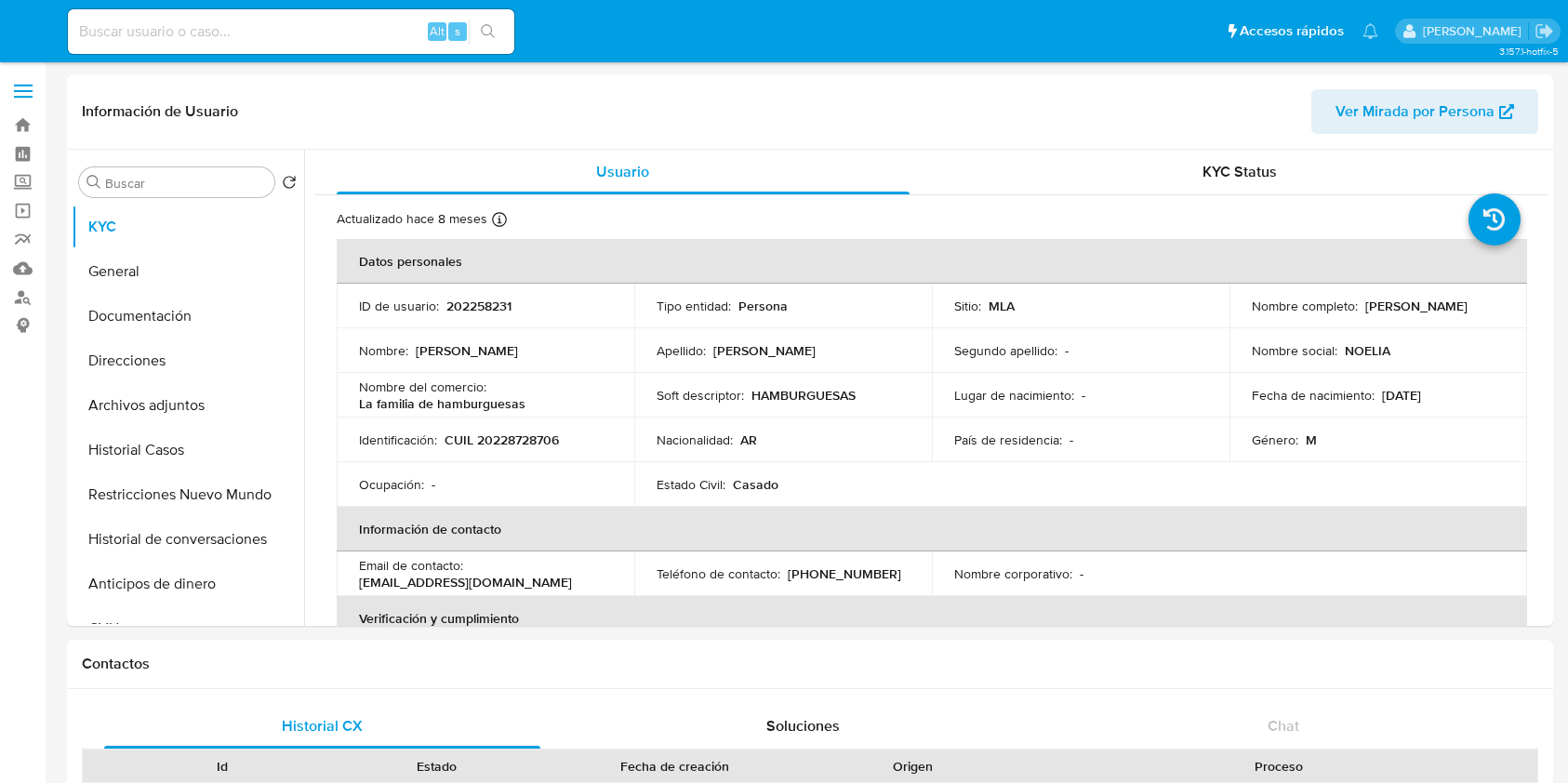
select select "10"
click at [172, 316] on button "Documentación" at bounding box center [180, 315] width 217 height 44
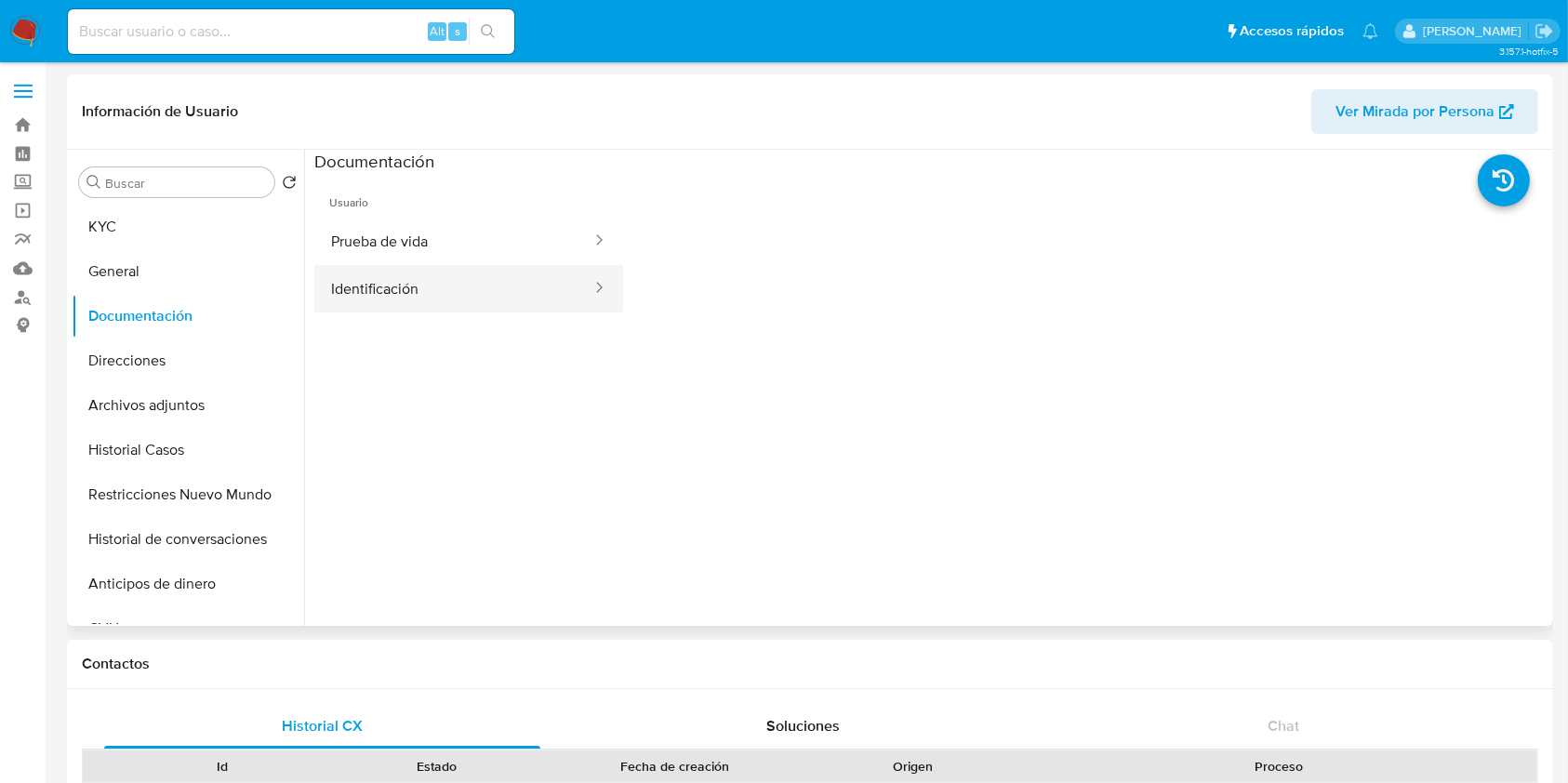
click at [482, 297] on button "Identificación" at bounding box center [453, 289] width 279 height 47
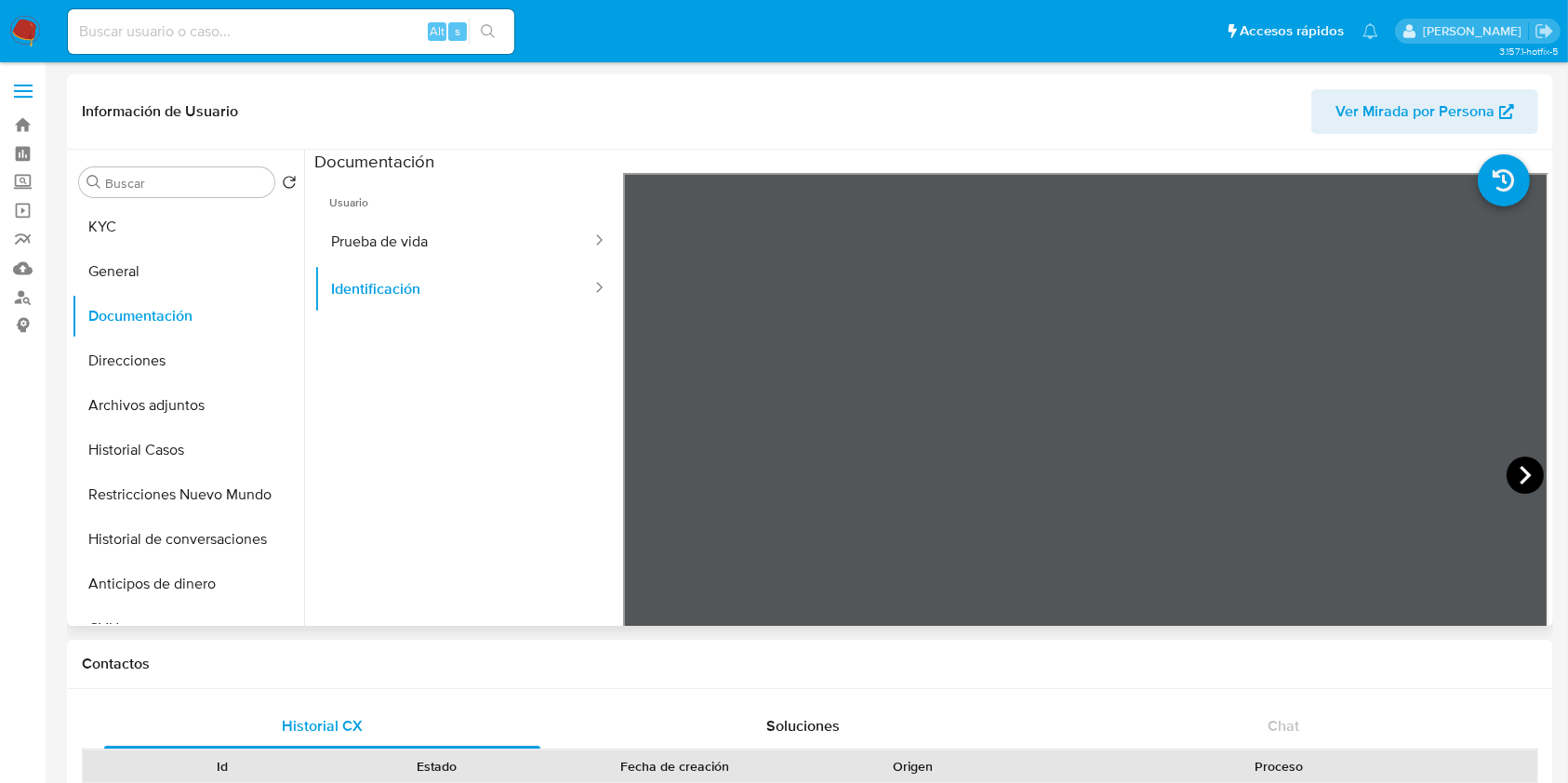
click at [1532, 471] on icon at bounding box center [1526, 475] width 38 height 38
click at [149, 356] on button "Direcciones" at bounding box center [180, 360] width 217 height 44
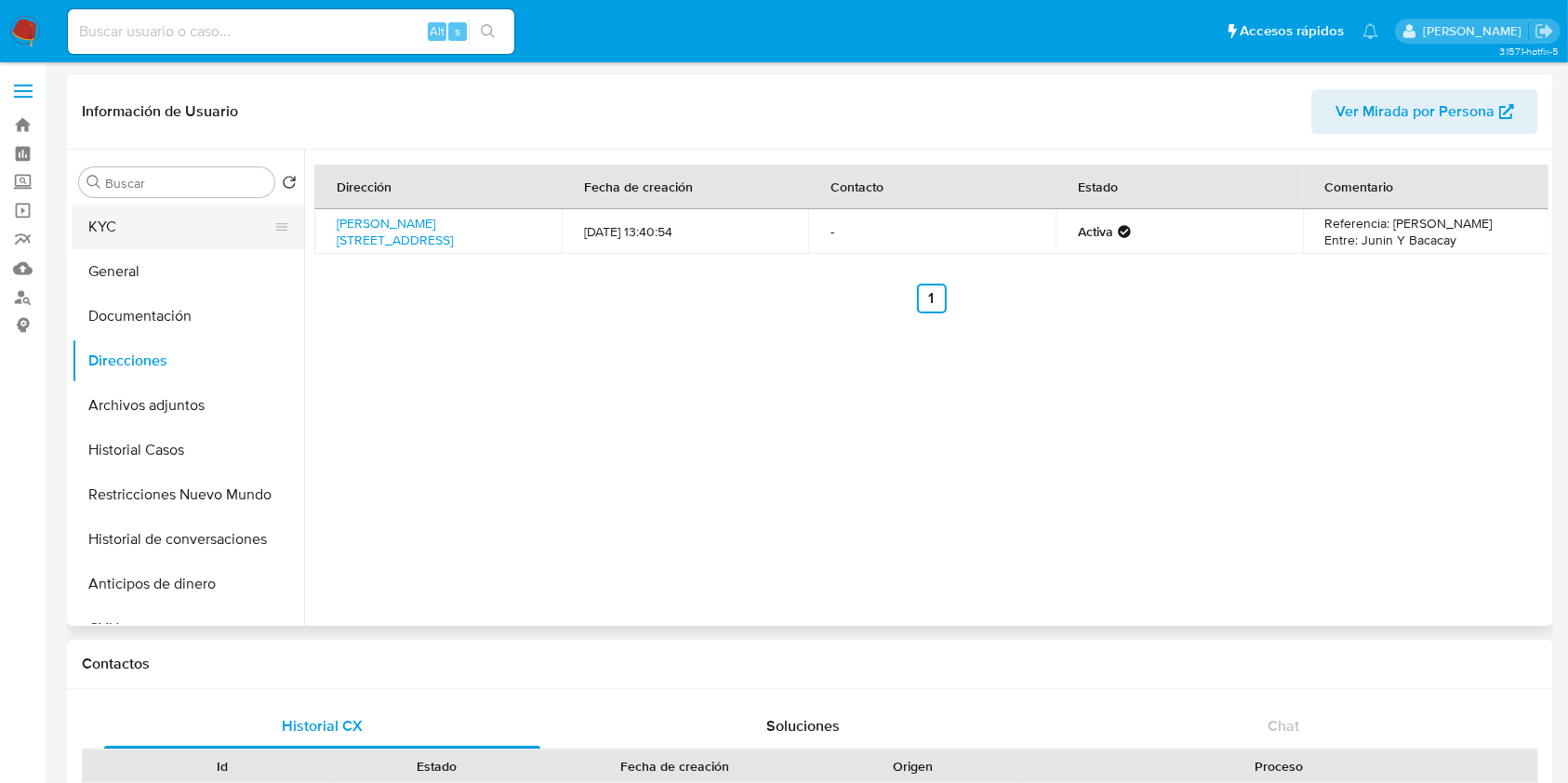
click at [130, 219] on button "KYC" at bounding box center [180, 226] width 217 height 44
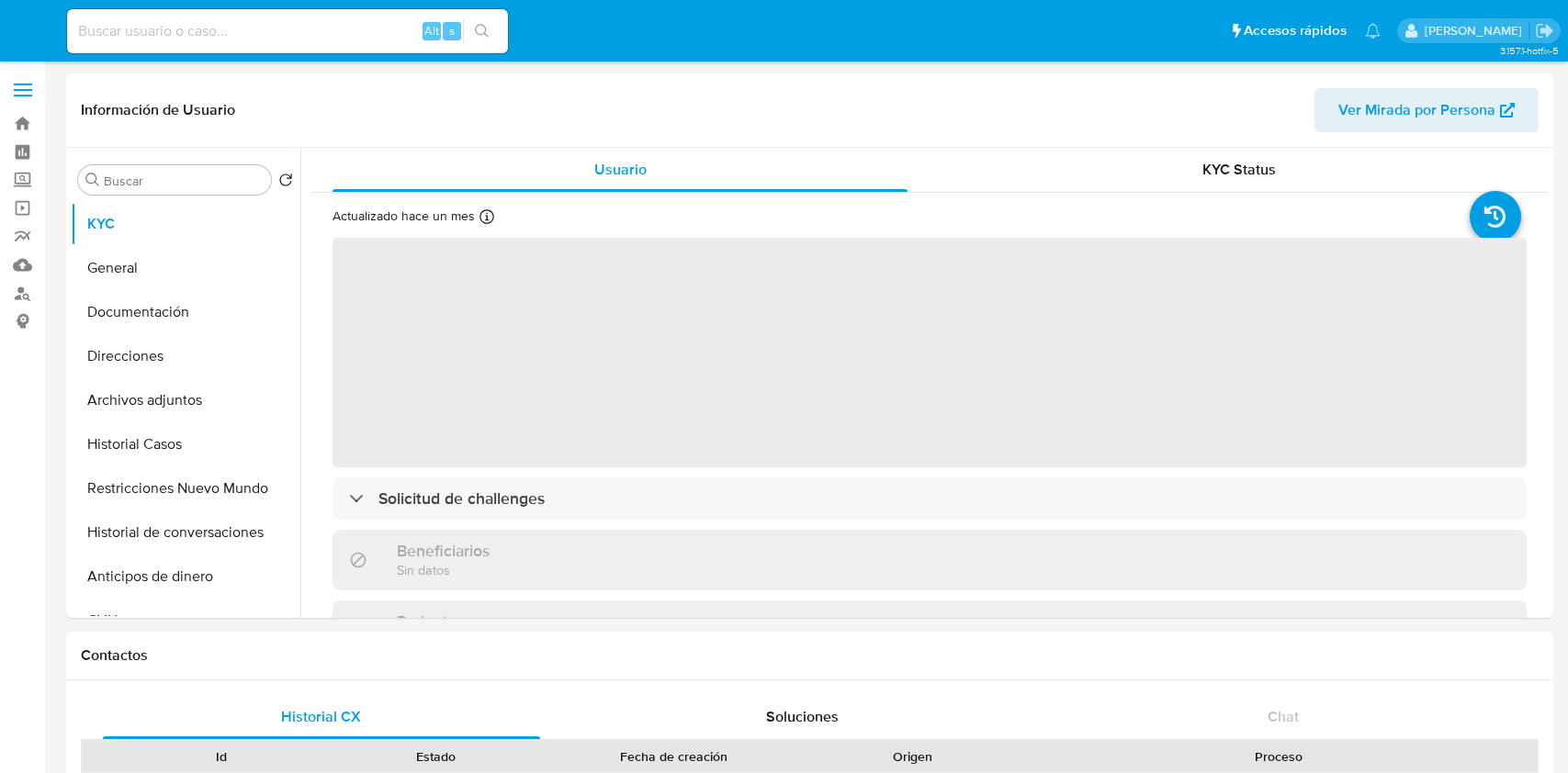
select select "10"
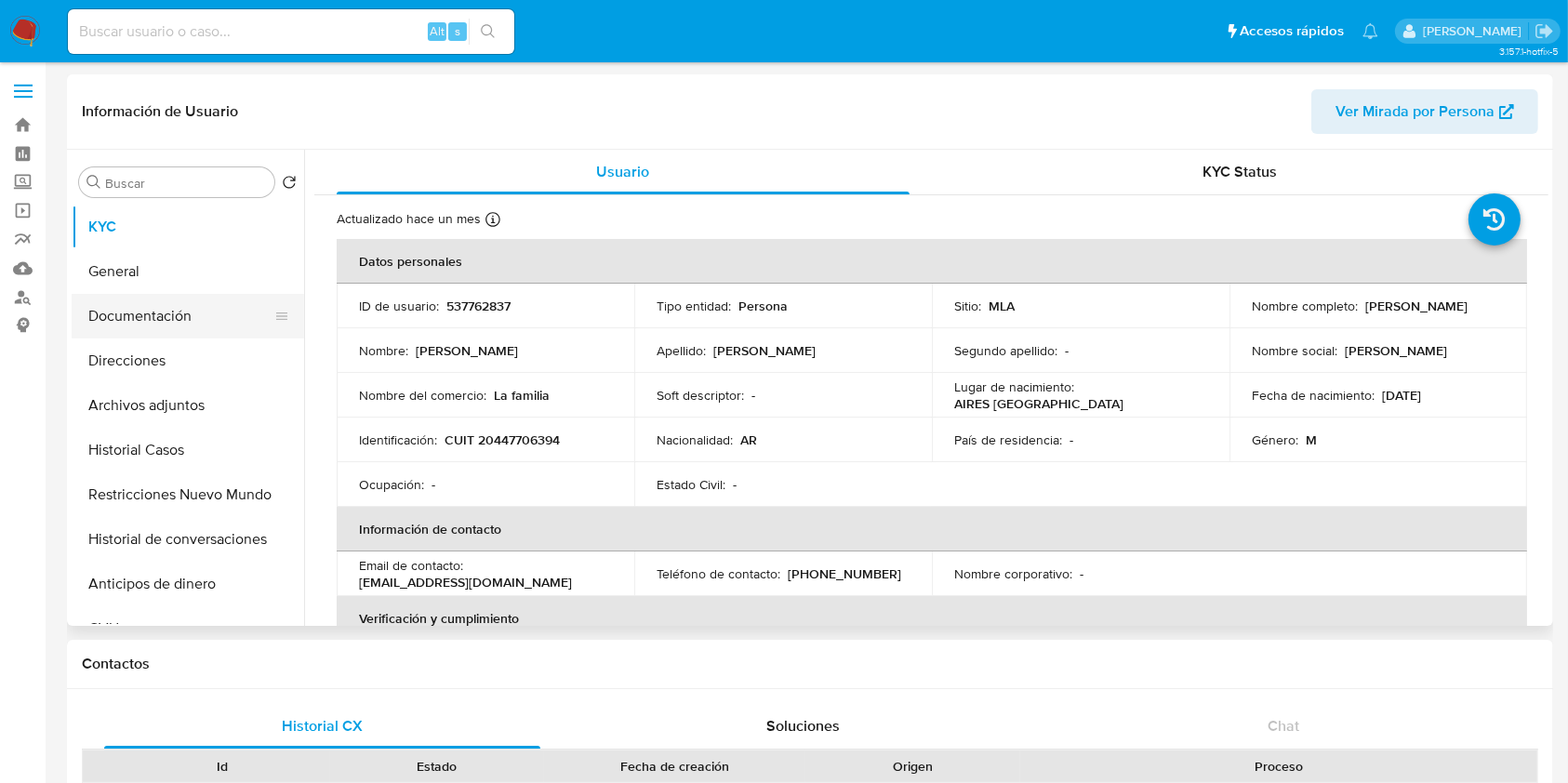
click at [164, 309] on button "Documentación" at bounding box center [180, 315] width 217 height 44
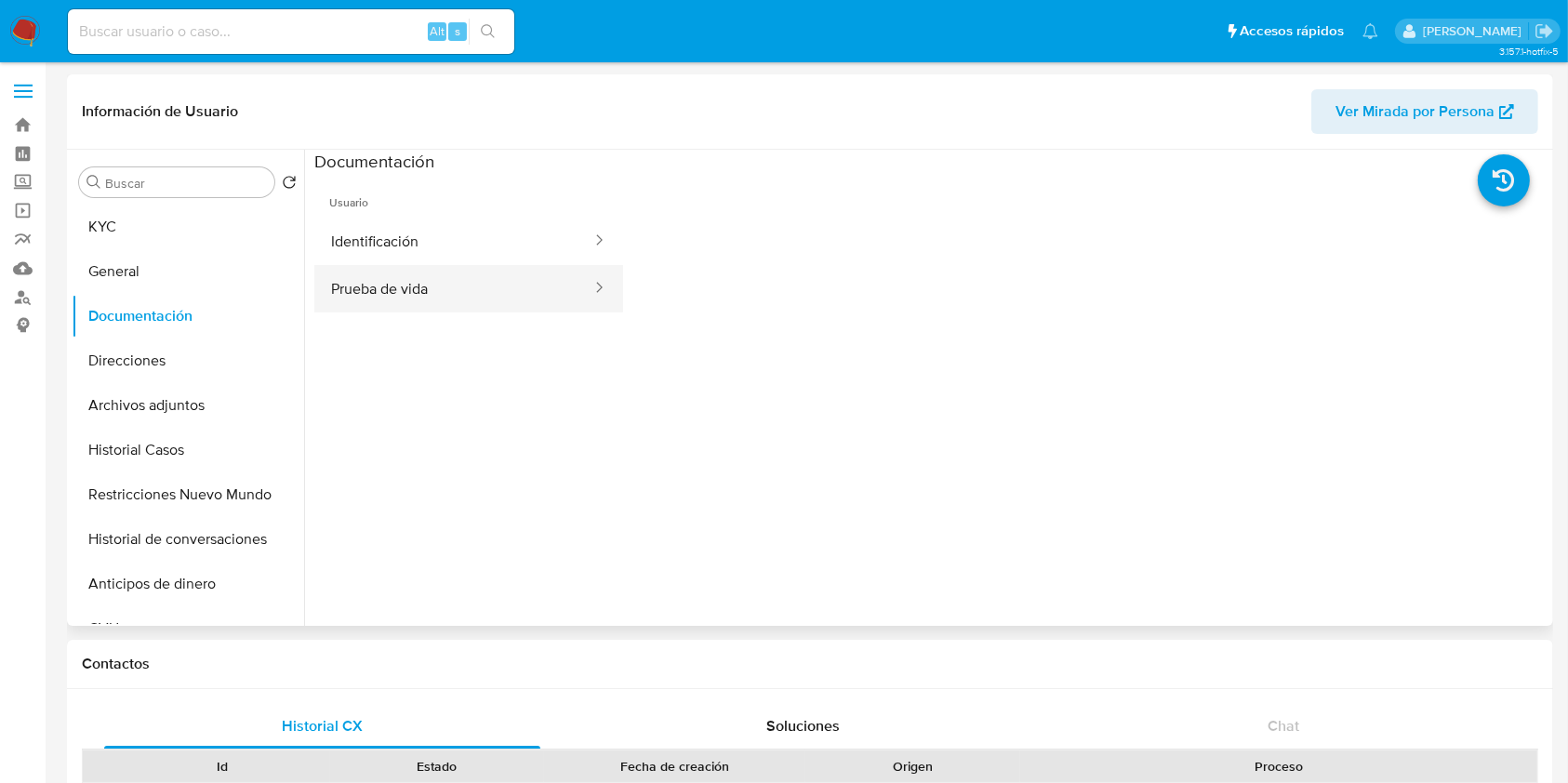
click at [534, 299] on button "Prueba de vida" at bounding box center [453, 289] width 279 height 47
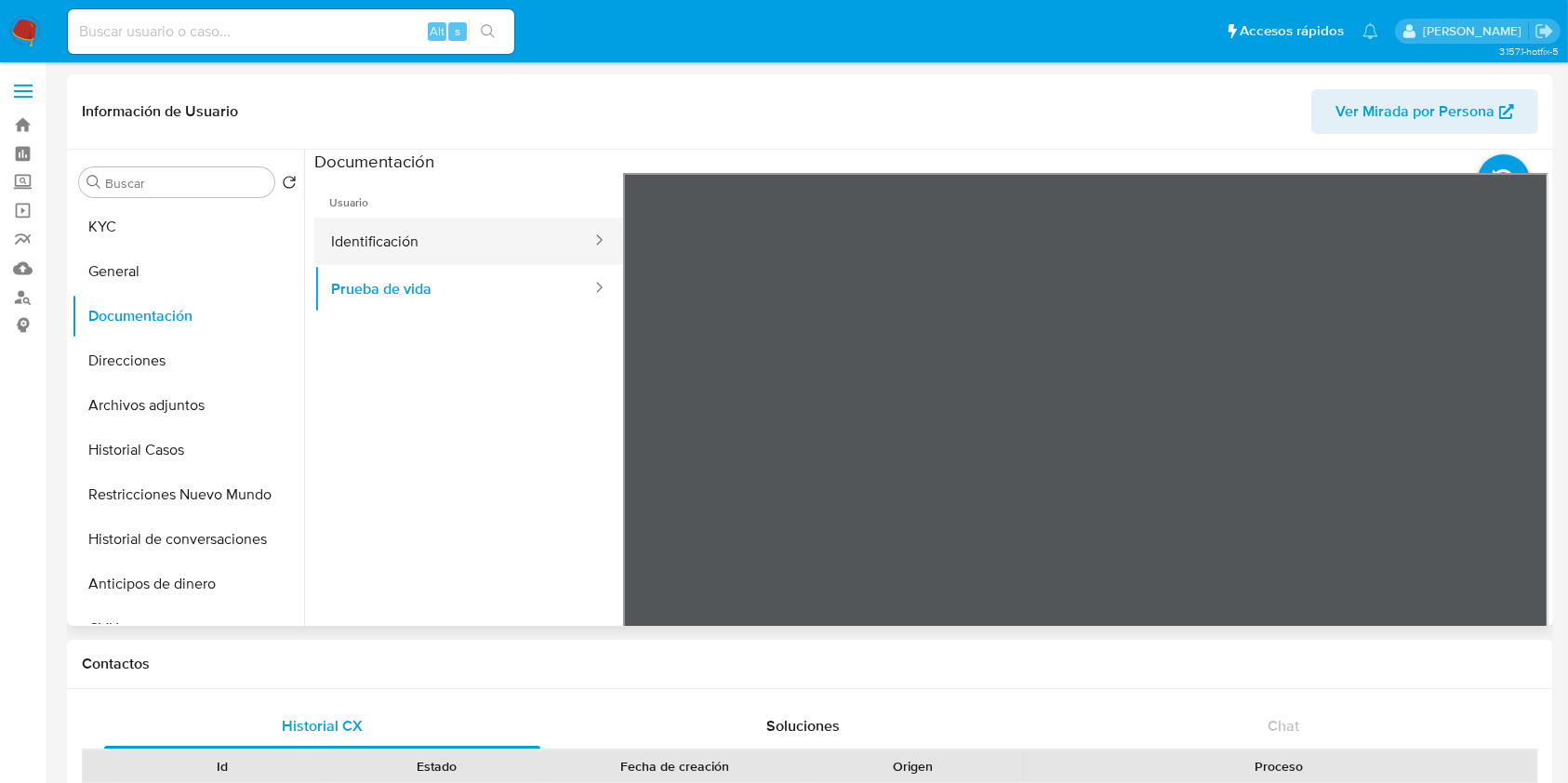
click at [540, 254] on button "Identificación" at bounding box center [453, 241] width 279 height 47
click at [1519, 468] on icon at bounding box center [1525, 475] width 11 height 19
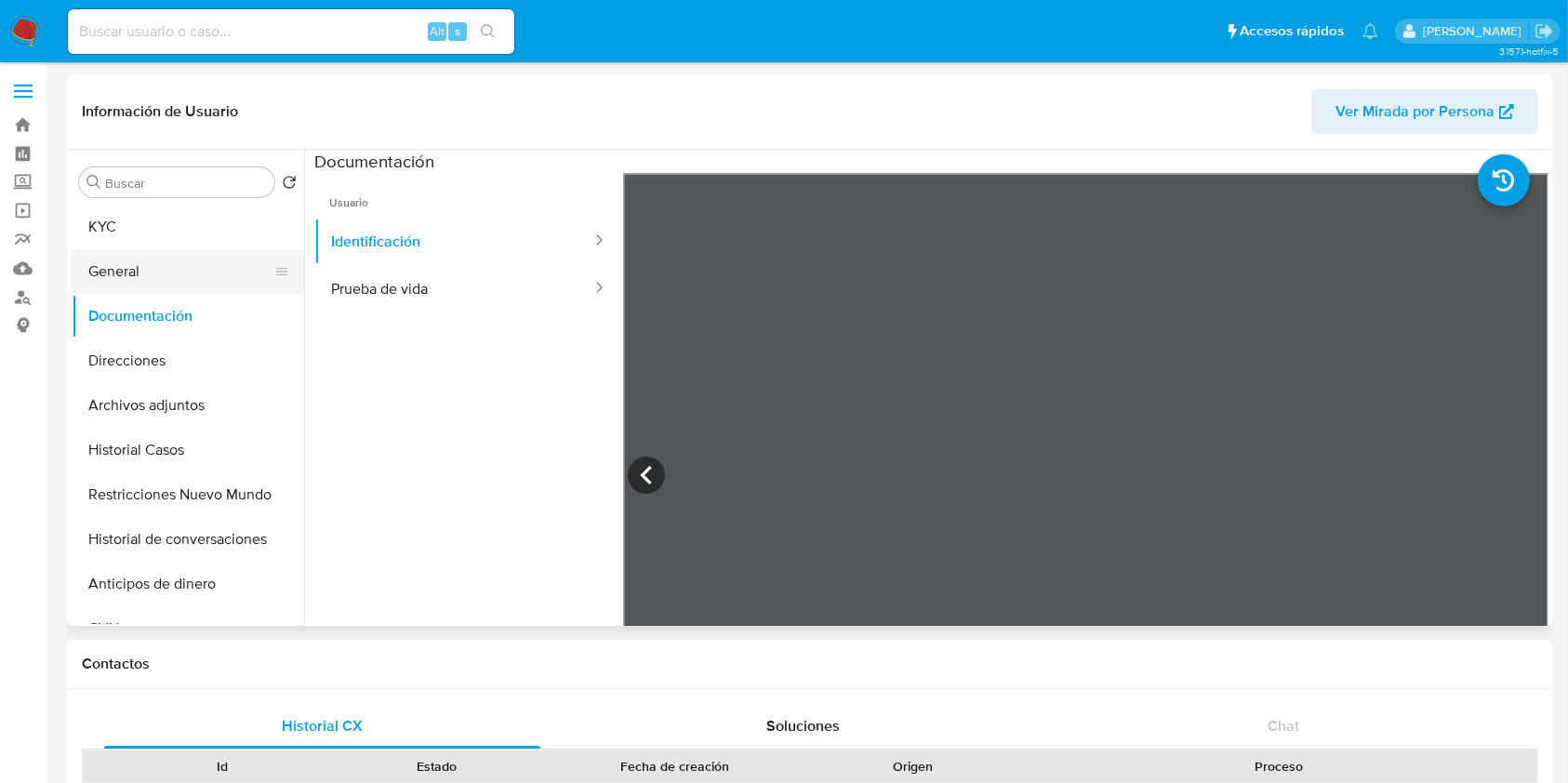
click at [175, 255] on button "General" at bounding box center [180, 271] width 217 height 44
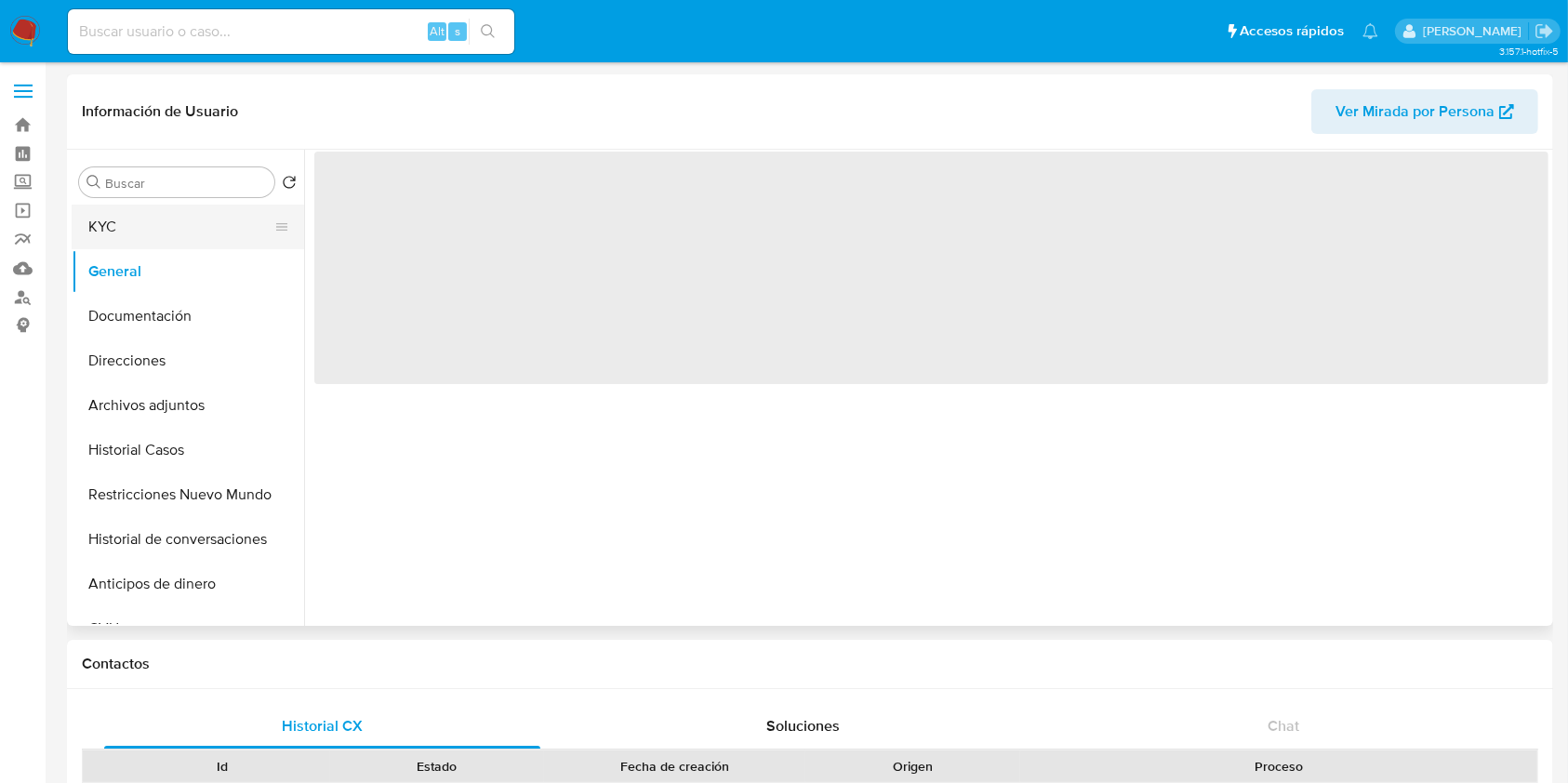
click at [184, 223] on button "KYC" at bounding box center [180, 226] width 217 height 44
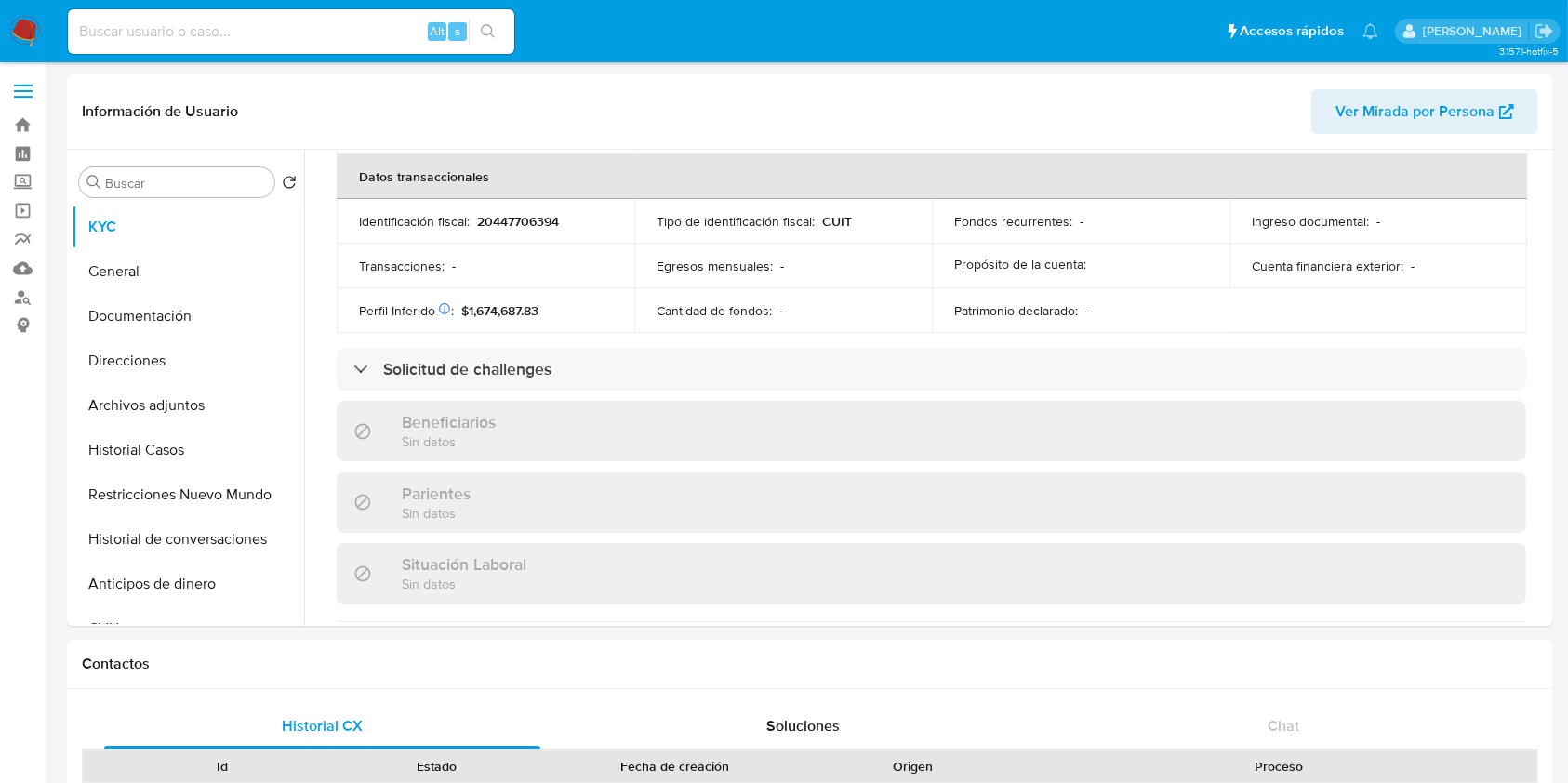
scroll to position [1015, 0]
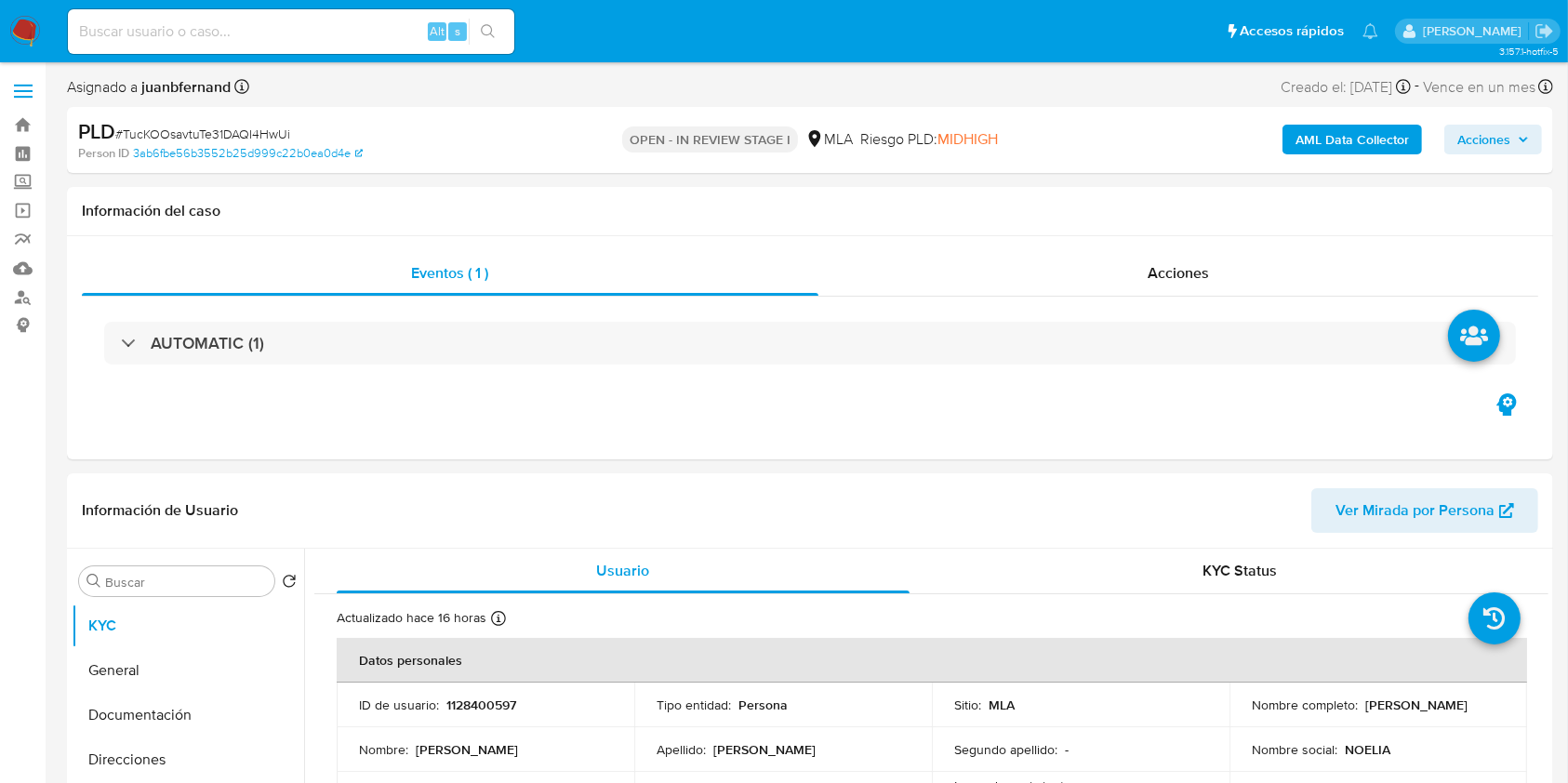
select select "10"
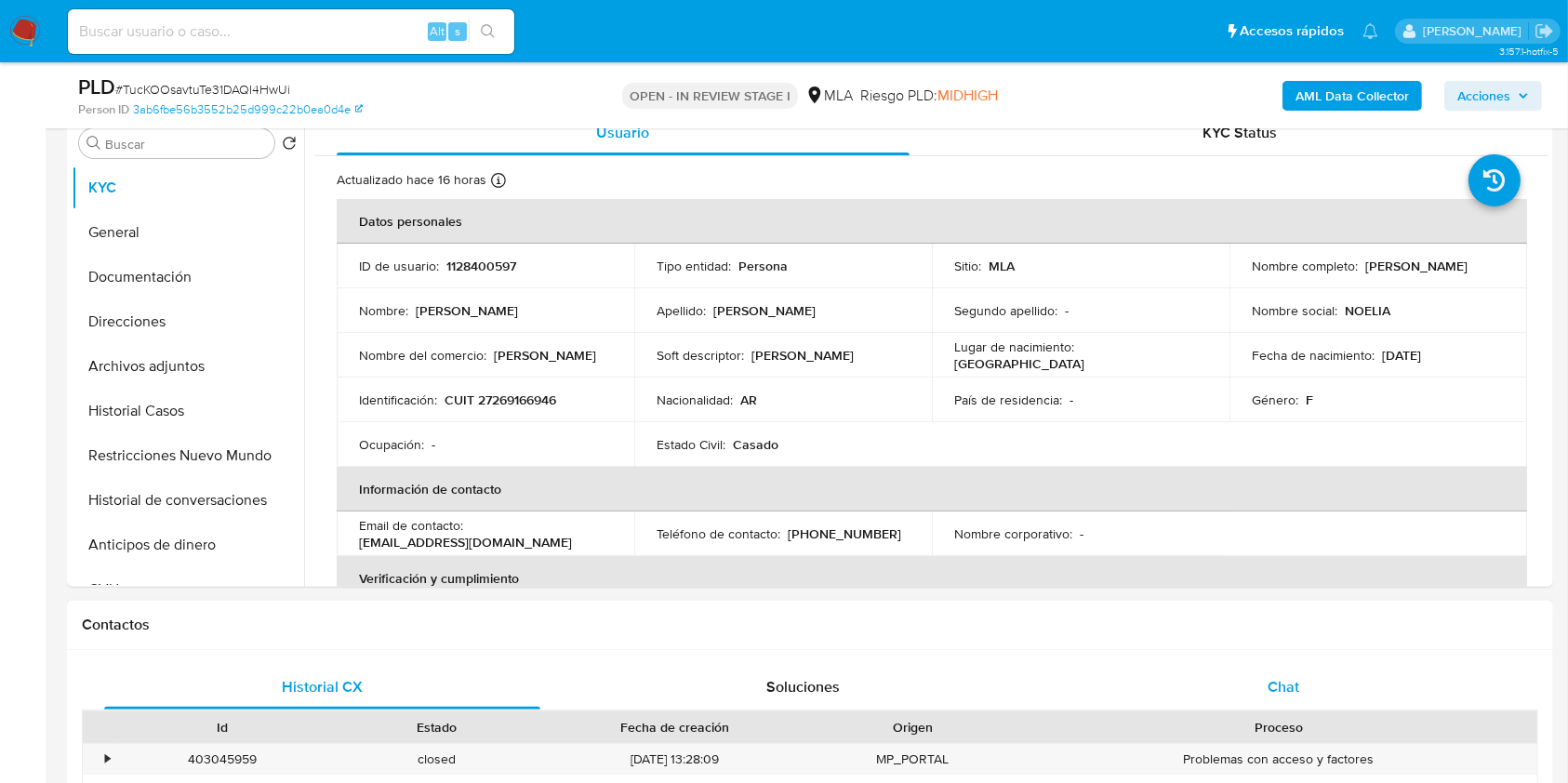
drag, startPoint x: 1297, startPoint y: 681, endPoint x: 1050, endPoint y: 687, distance: 247.1
click at [1297, 681] on span "Chat" at bounding box center [1283, 687] width 32 height 22
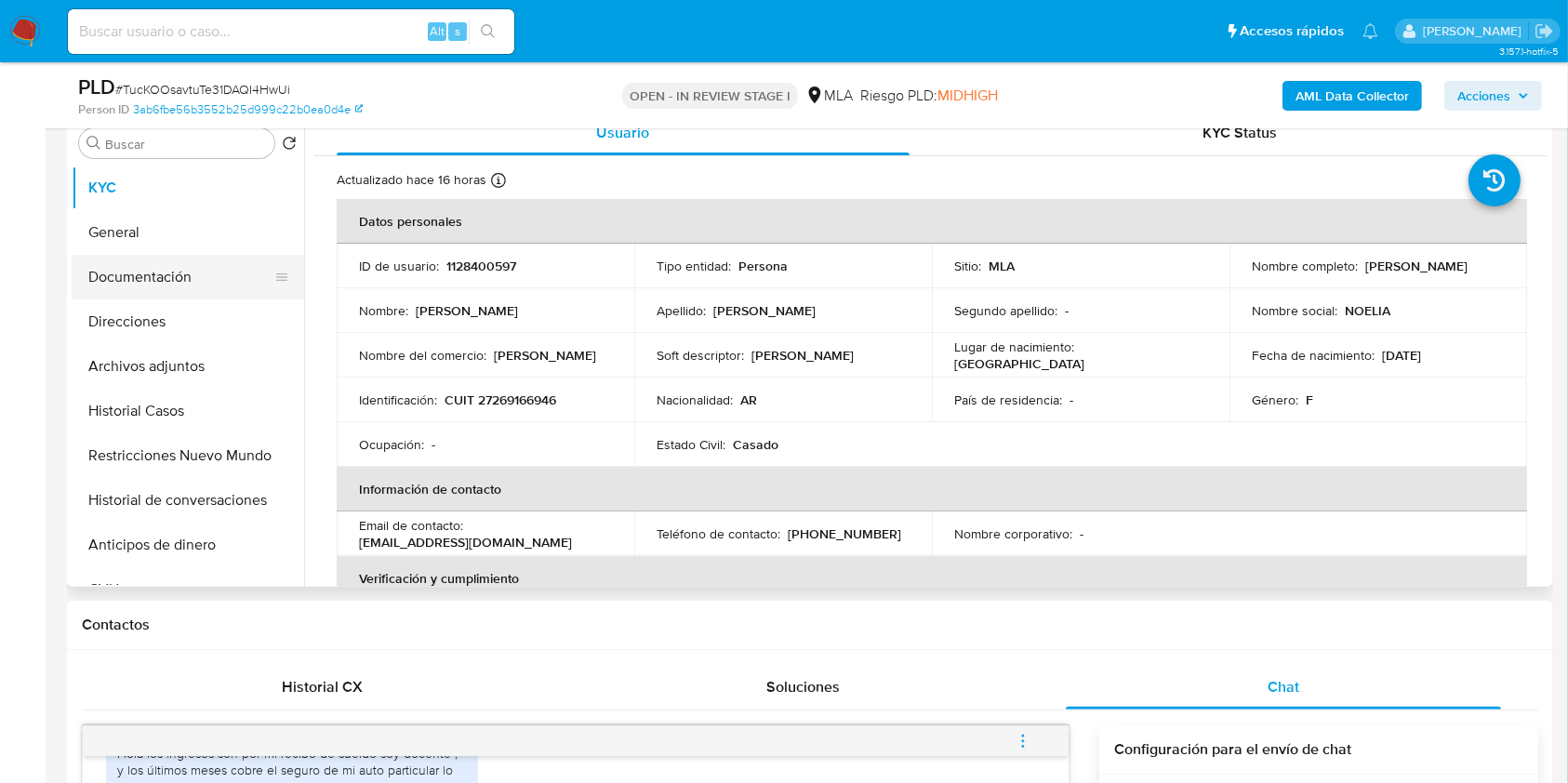
click at [190, 272] on button "Documentación" at bounding box center [180, 277] width 217 height 44
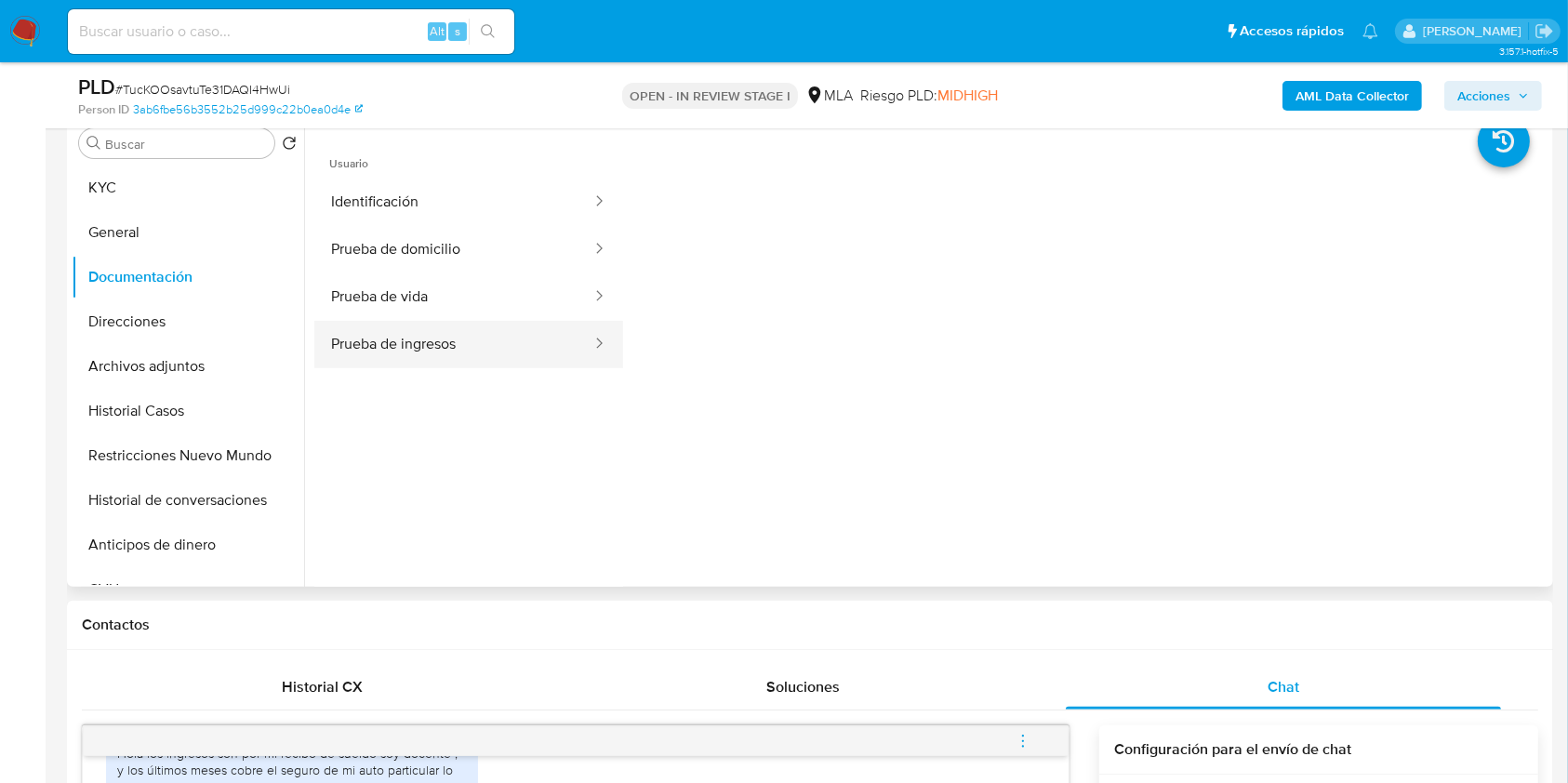
click at [462, 344] on button "Prueba de ingresos" at bounding box center [453, 344] width 279 height 47
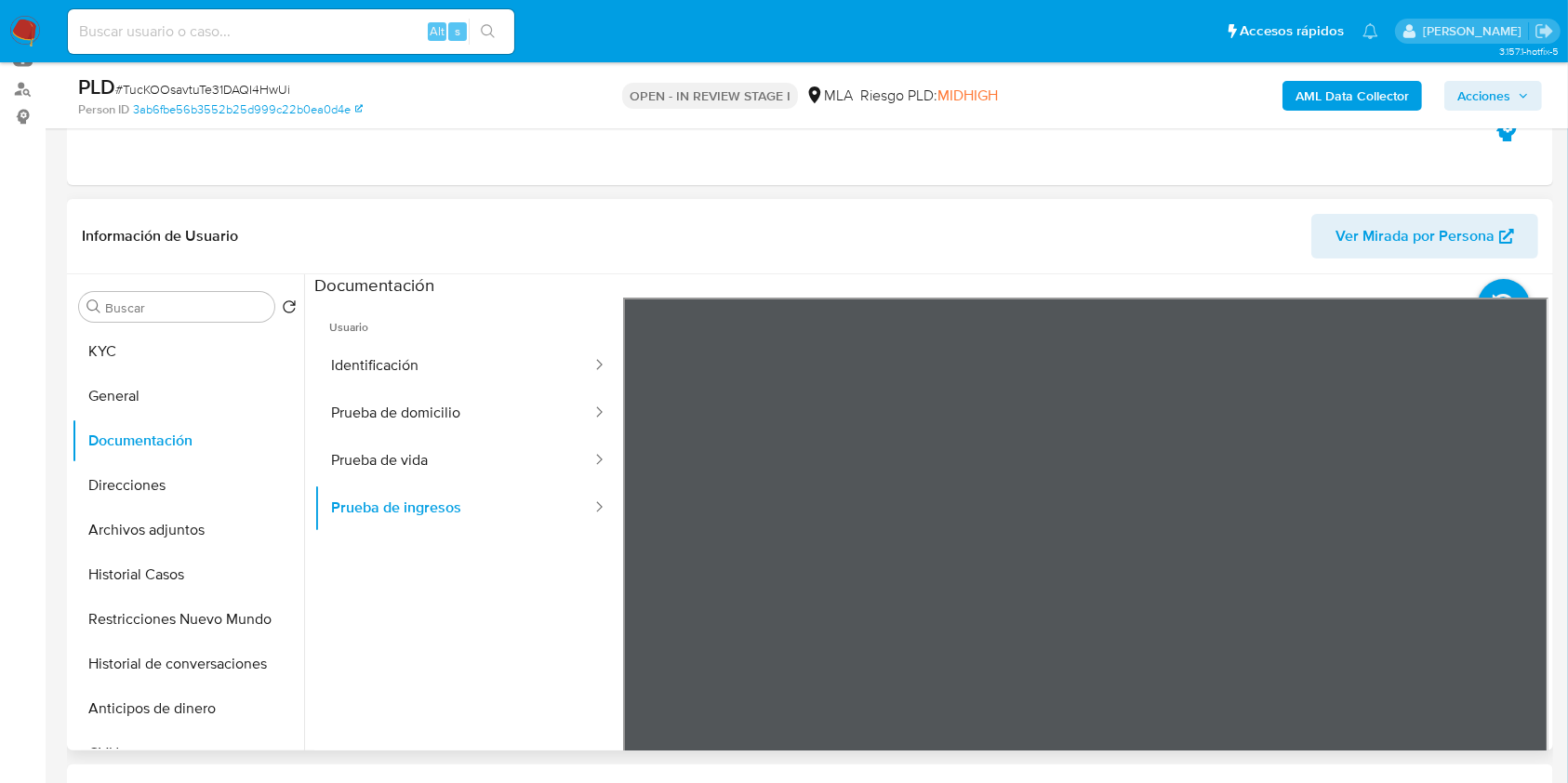
scroll to position [248, 0]
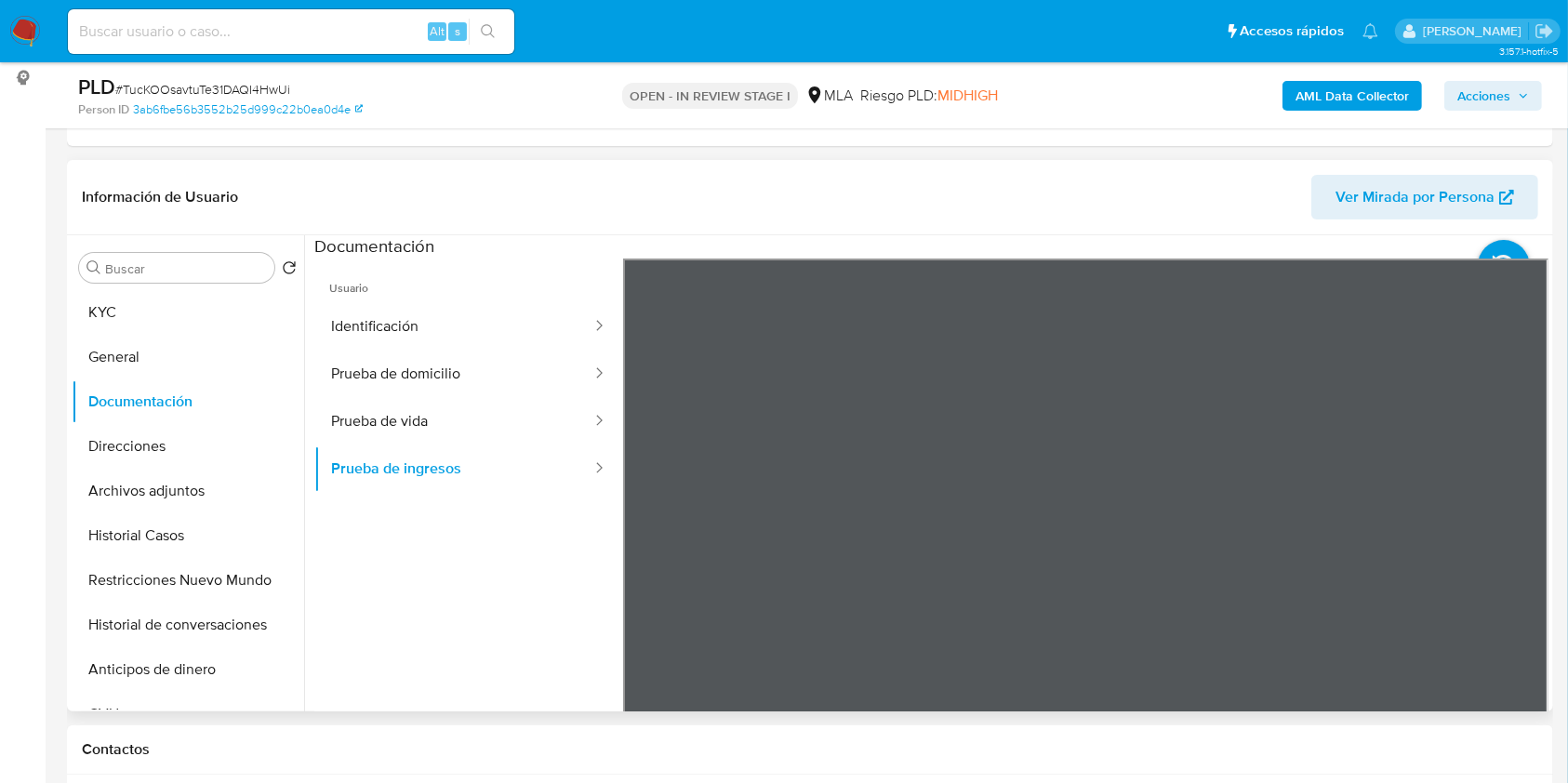
click at [1165, 232] on div "Información de Usuario Ver Mirada por Persona Buscar Volver al orden por defect…" at bounding box center [810, 436] width 1486 height 551
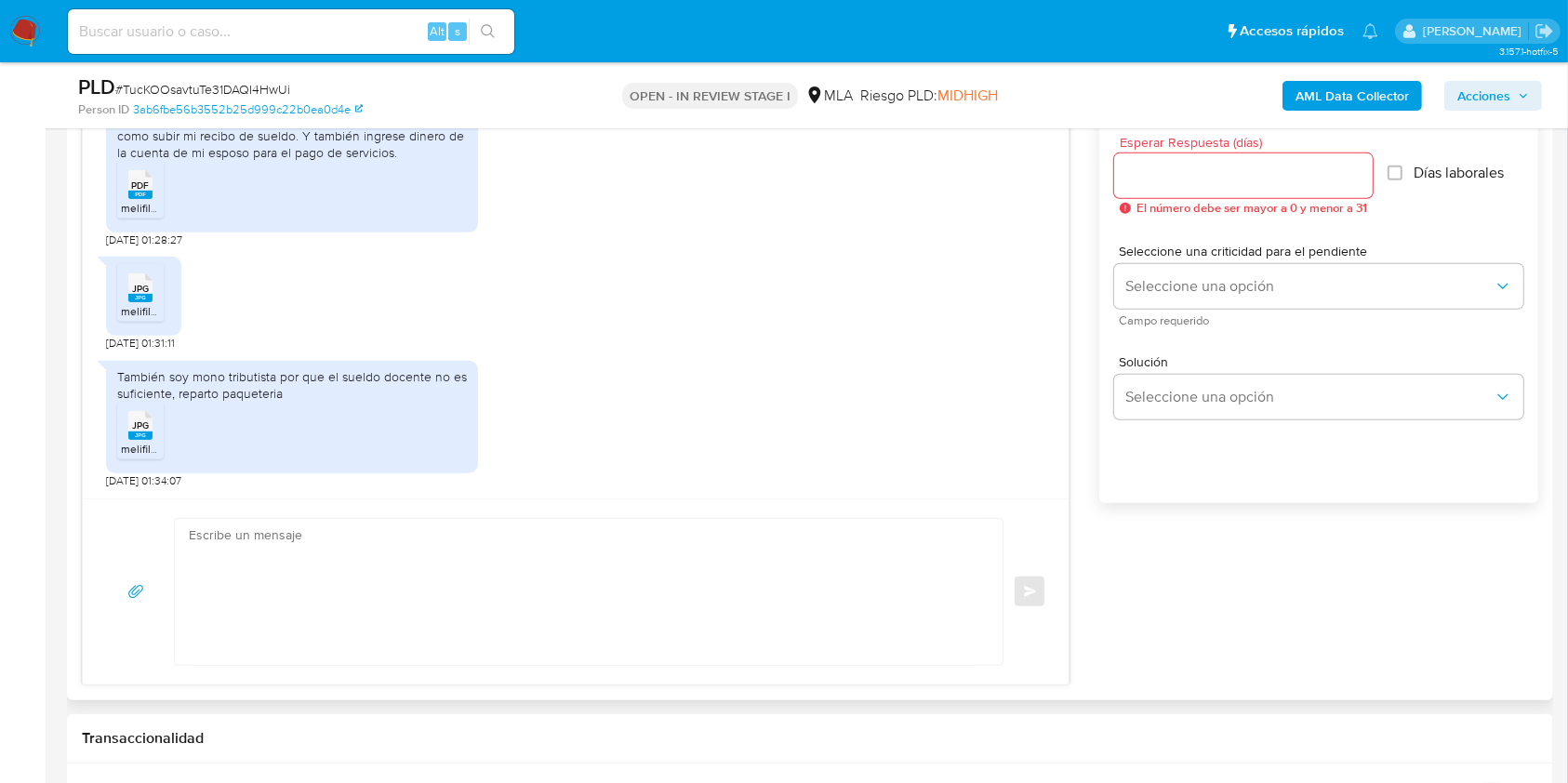
scroll to position [992, 0]
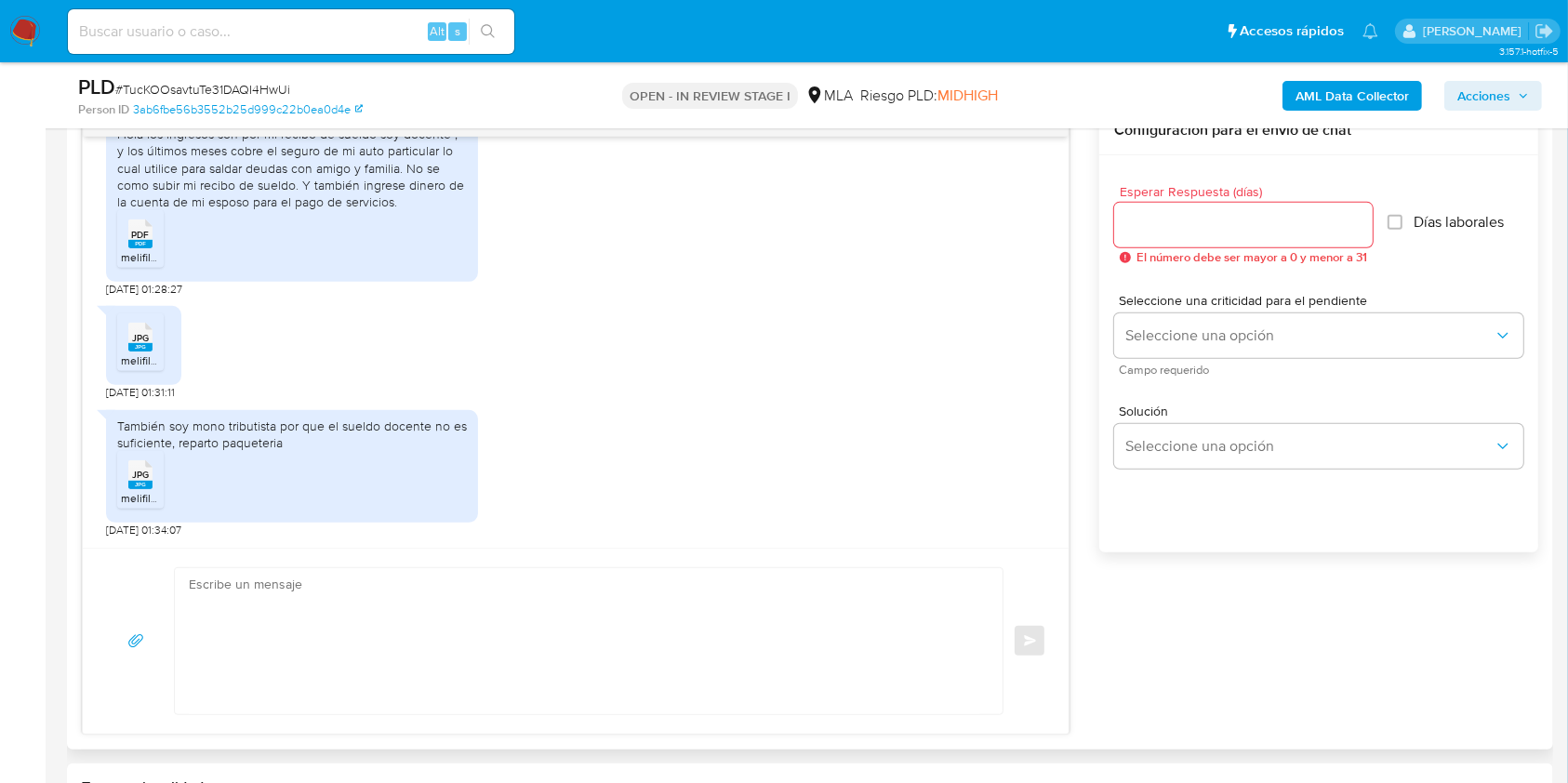
click at [350, 592] on textarea at bounding box center [584, 641] width 790 height 146
click at [497, 634] on textarea at bounding box center [584, 641] width 790 height 146
paste textarea "Hola. Esperamos que te encuentres muy bien. Te consultamos si tuviste oportunid…"
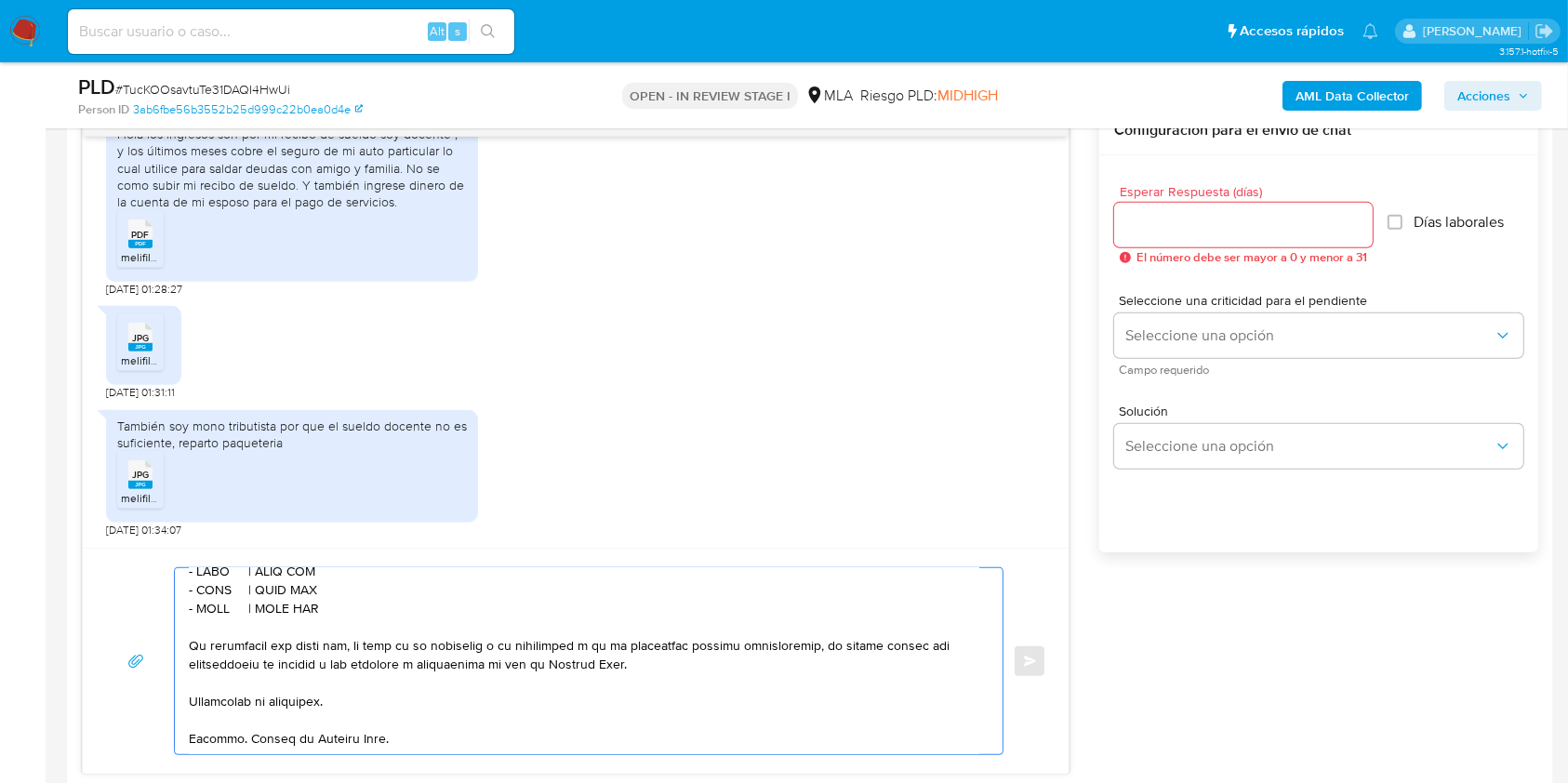
scroll to position [0, 0]
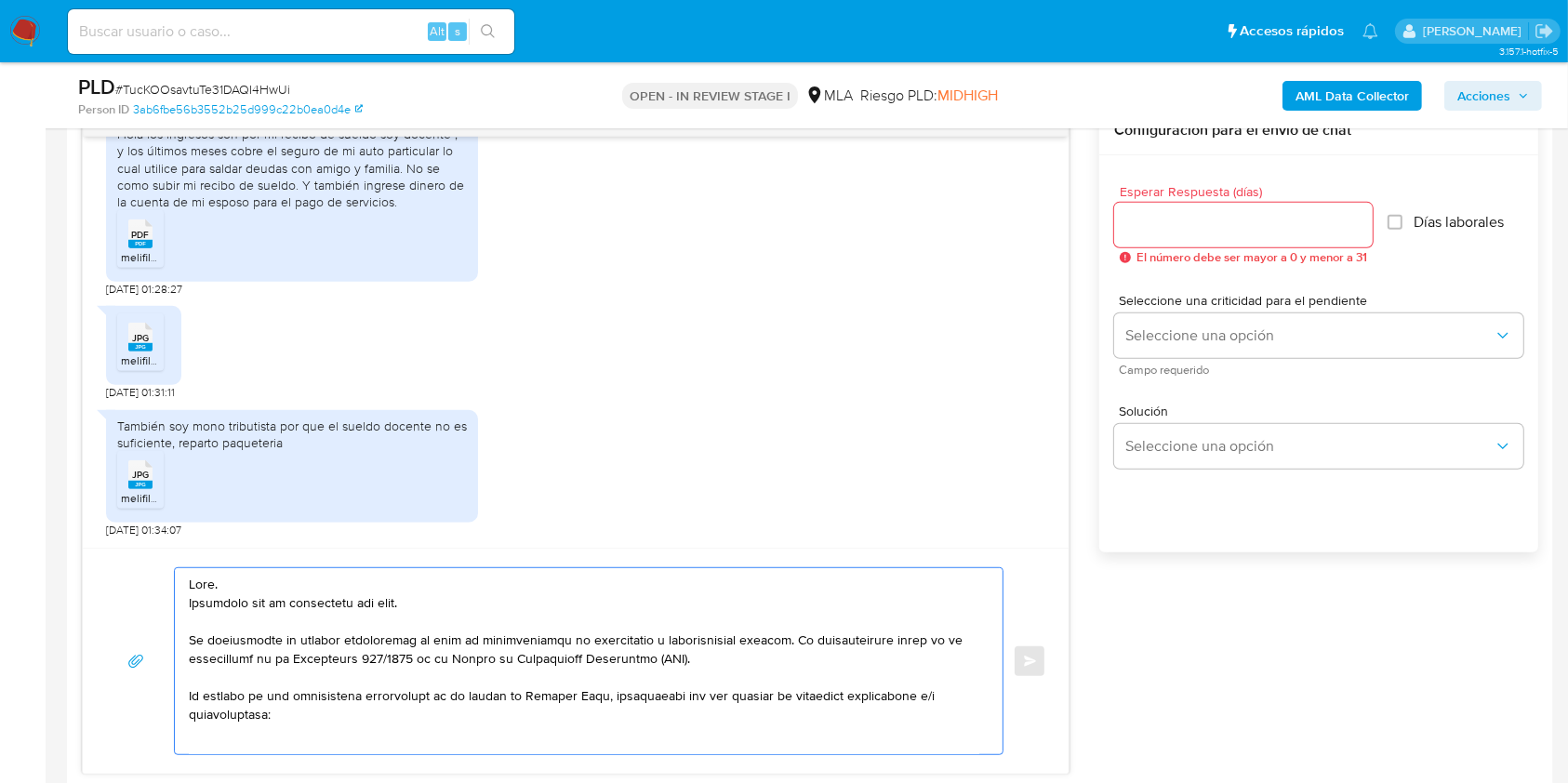
click at [351, 603] on textarea at bounding box center [584, 662] width 790 height 186
click at [287, 603] on textarea at bounding box center [584, 662] width 790 height 186
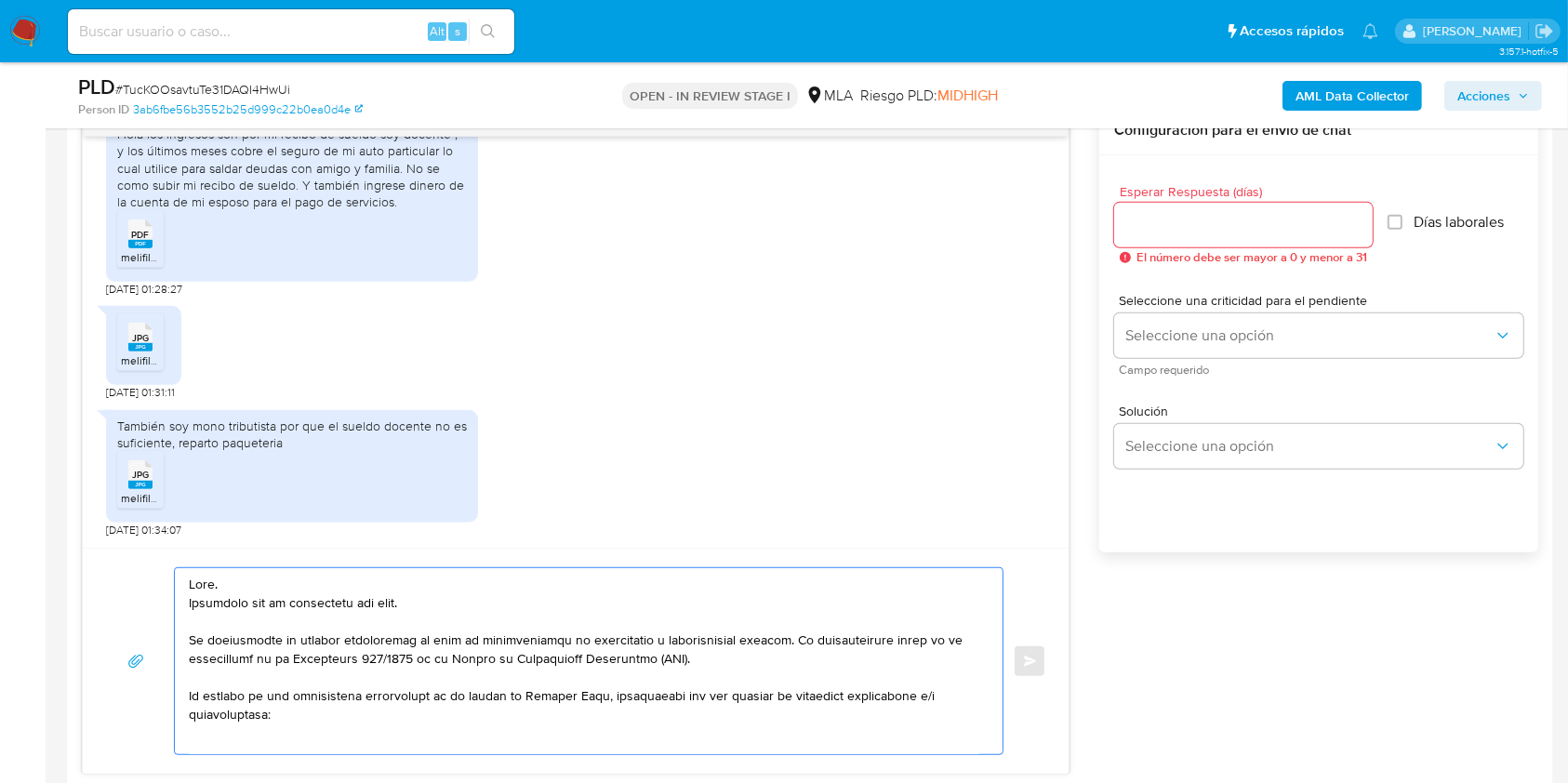
click at [287, 603] on textarea at bounding box center [584, 662] width 790 height 186
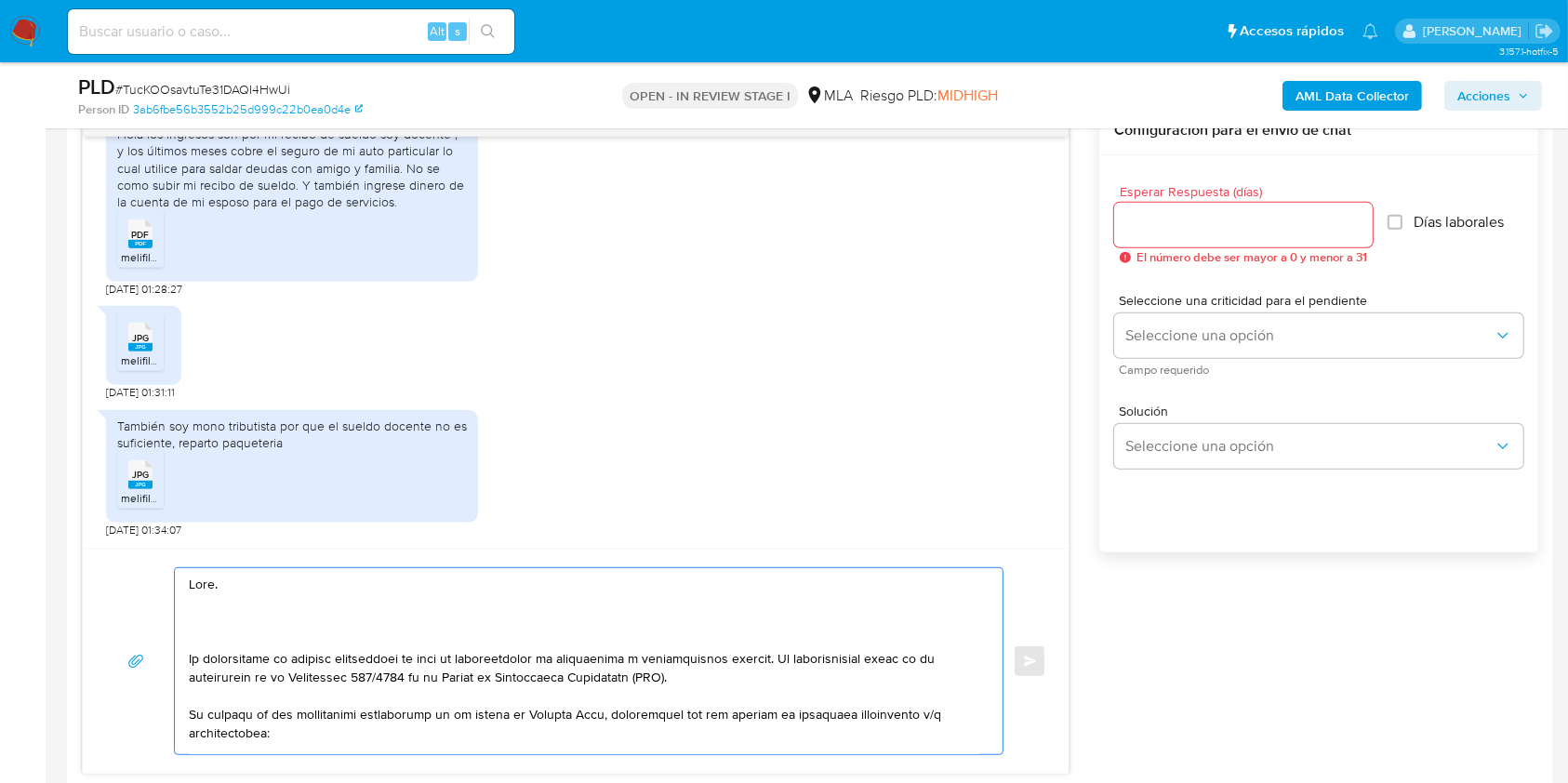
paste textarea "Muchas gracias por tu respuesta. Confirmamos la recepción de la documentación e…"
click at [301, 672] on textarea at bounding box center [584, 662] width 790 height 186
drag, startPoint x: 301, startPoint y: 672, endPoint x: 308, endPoint y: 712, distance: 40.6
click at [308, 712] on textarea at bounding box center [584, 662] width 790 height 186
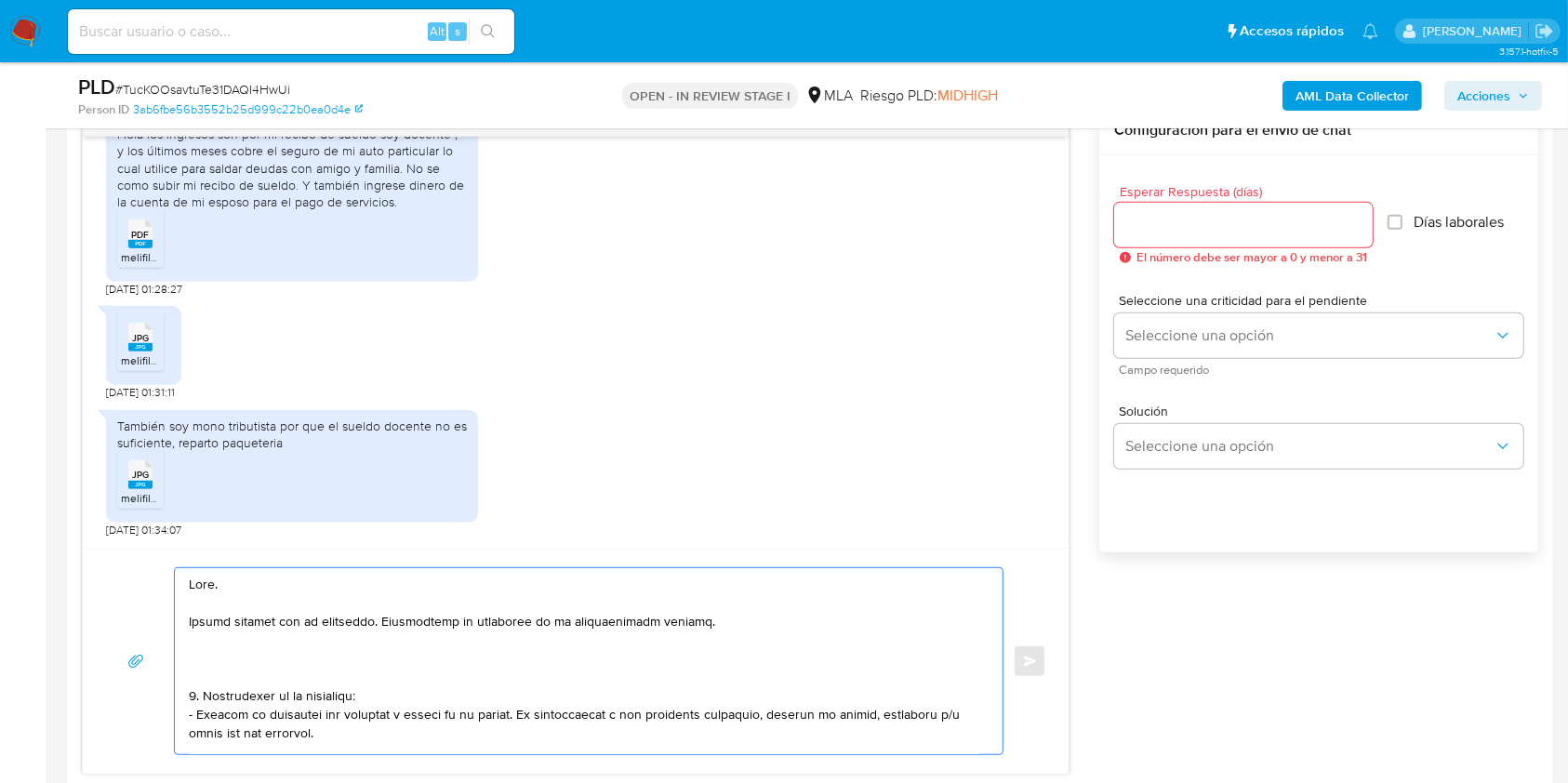
click at [293, 720] on textarea at bounding box center [584, 662] width 790 height 186
click at [293, 720] on textarea at bounding box center [584, 662] width 790 height 186
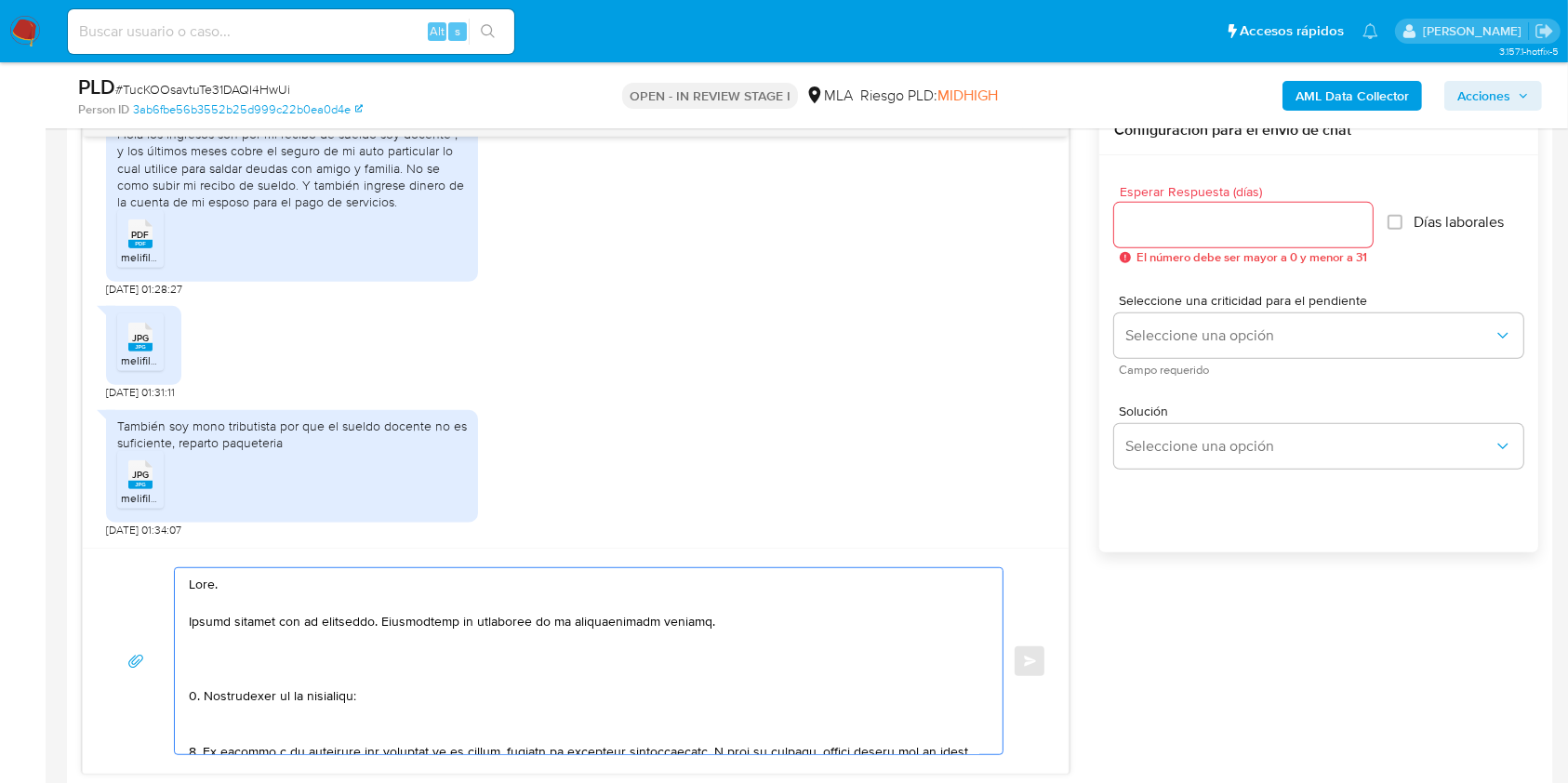
click at [348, 694] on textarea at bounding box center [584, 662] width 790 height 186
drag, startPoint x: 348, startPoint y: 694, endPoint x: 238, endPoint y: 701, distance: 110.2
click at [238, 701] on textarea at bounding box center [584, 662] width 790 height 186
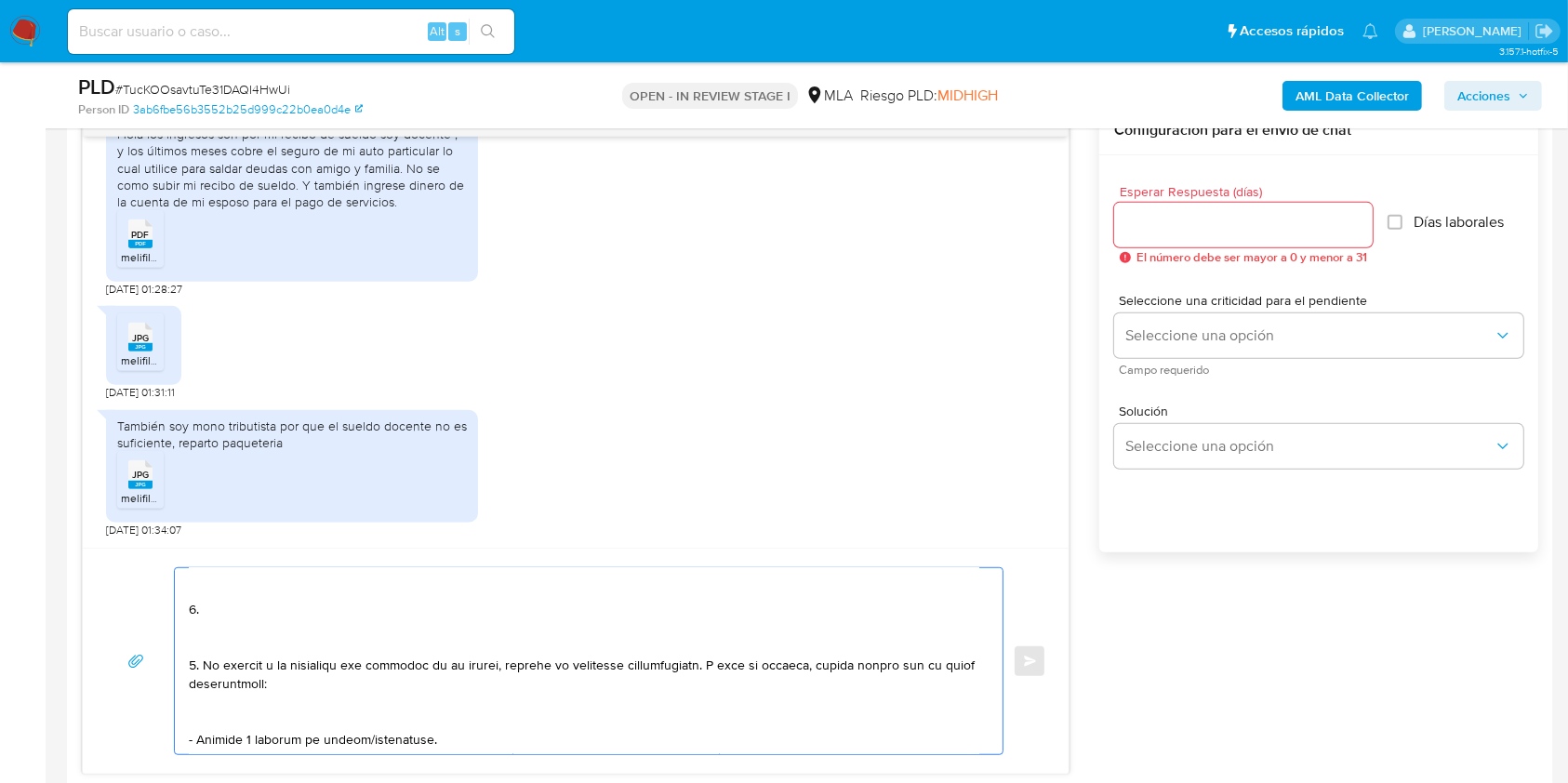
scroll to position [123, 0]
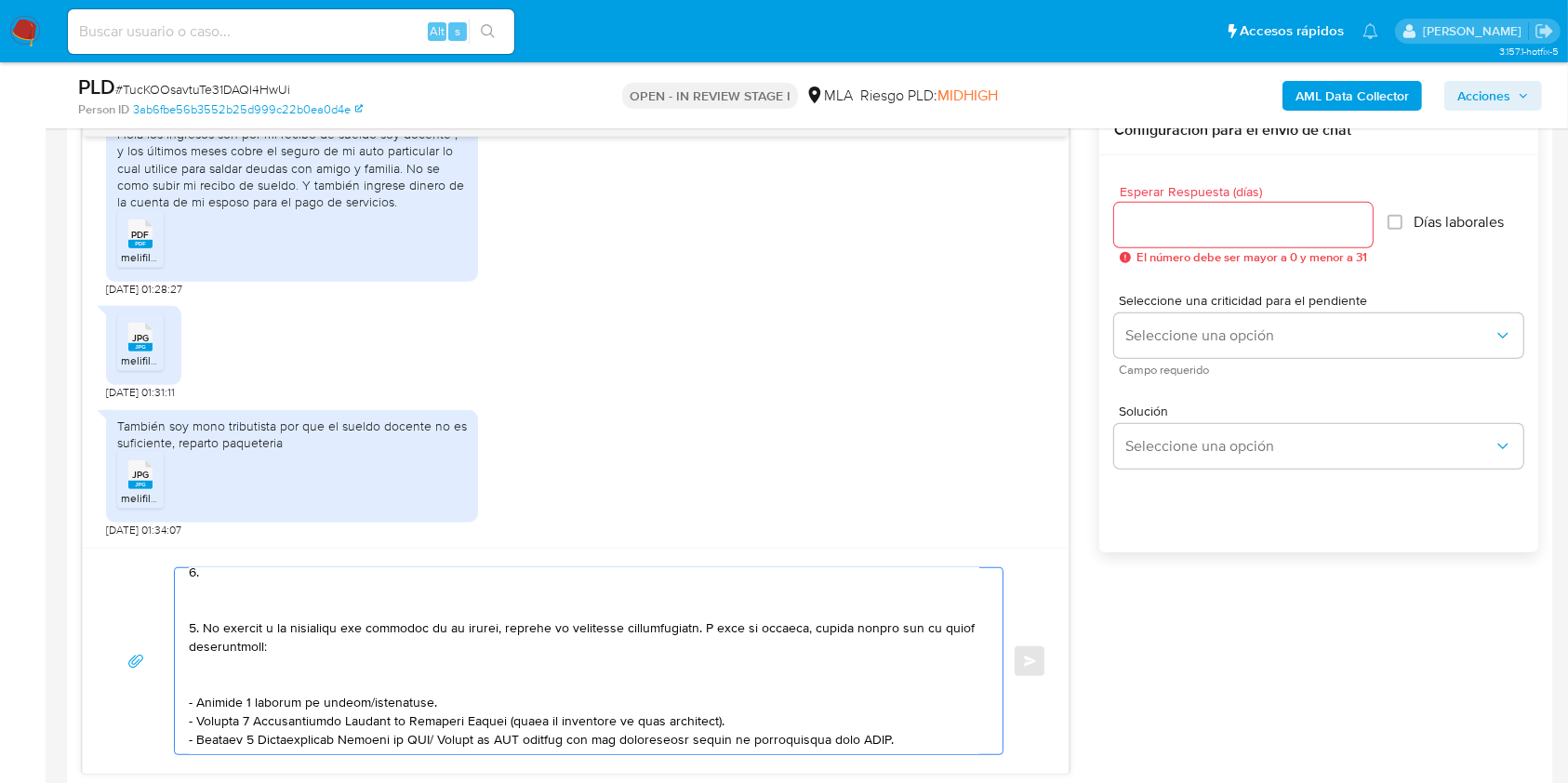
click at [201, 629] on textarea at bounding box center [584, 662] width 790 height 186
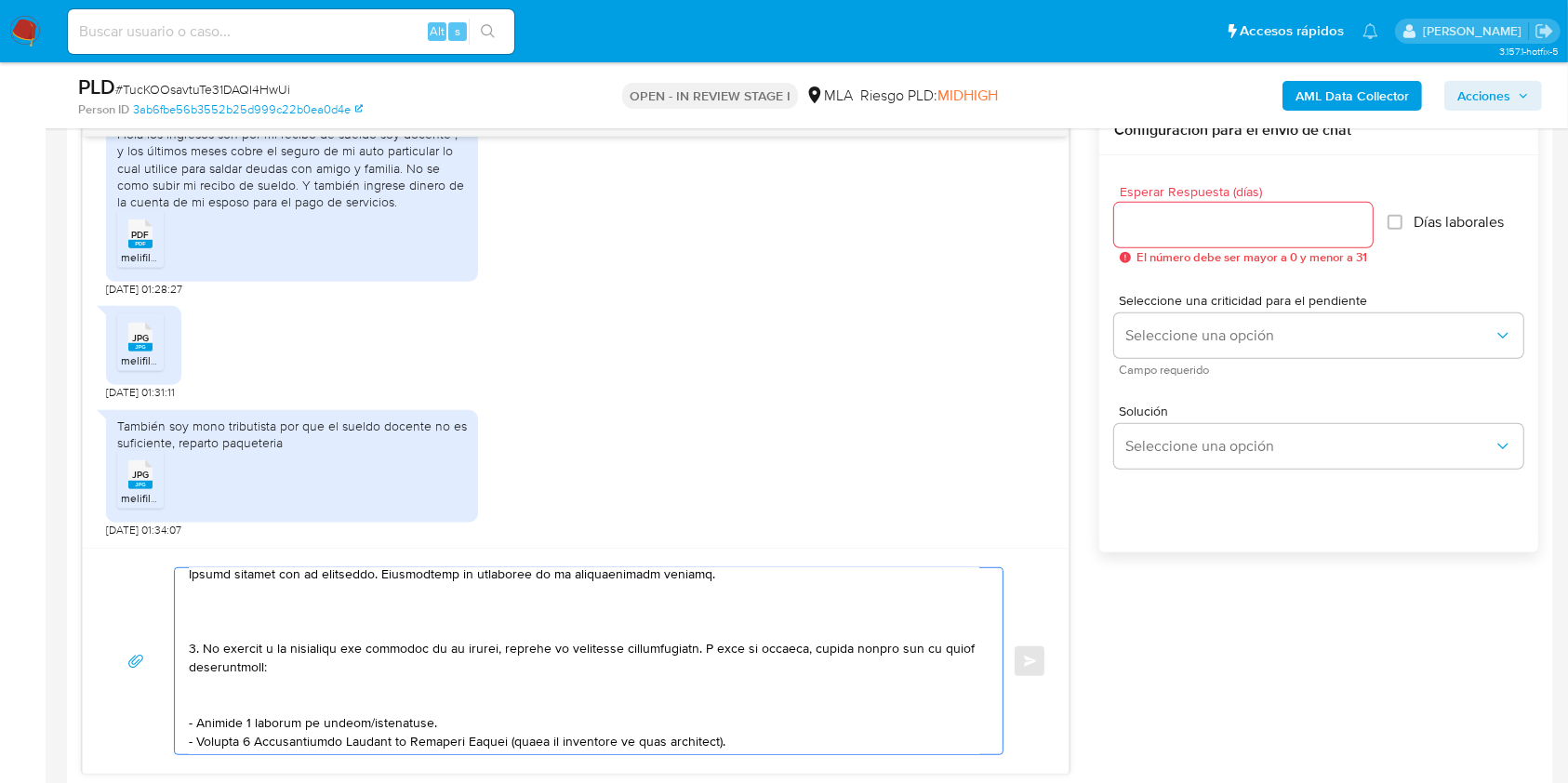
scroll to position [0, 0]
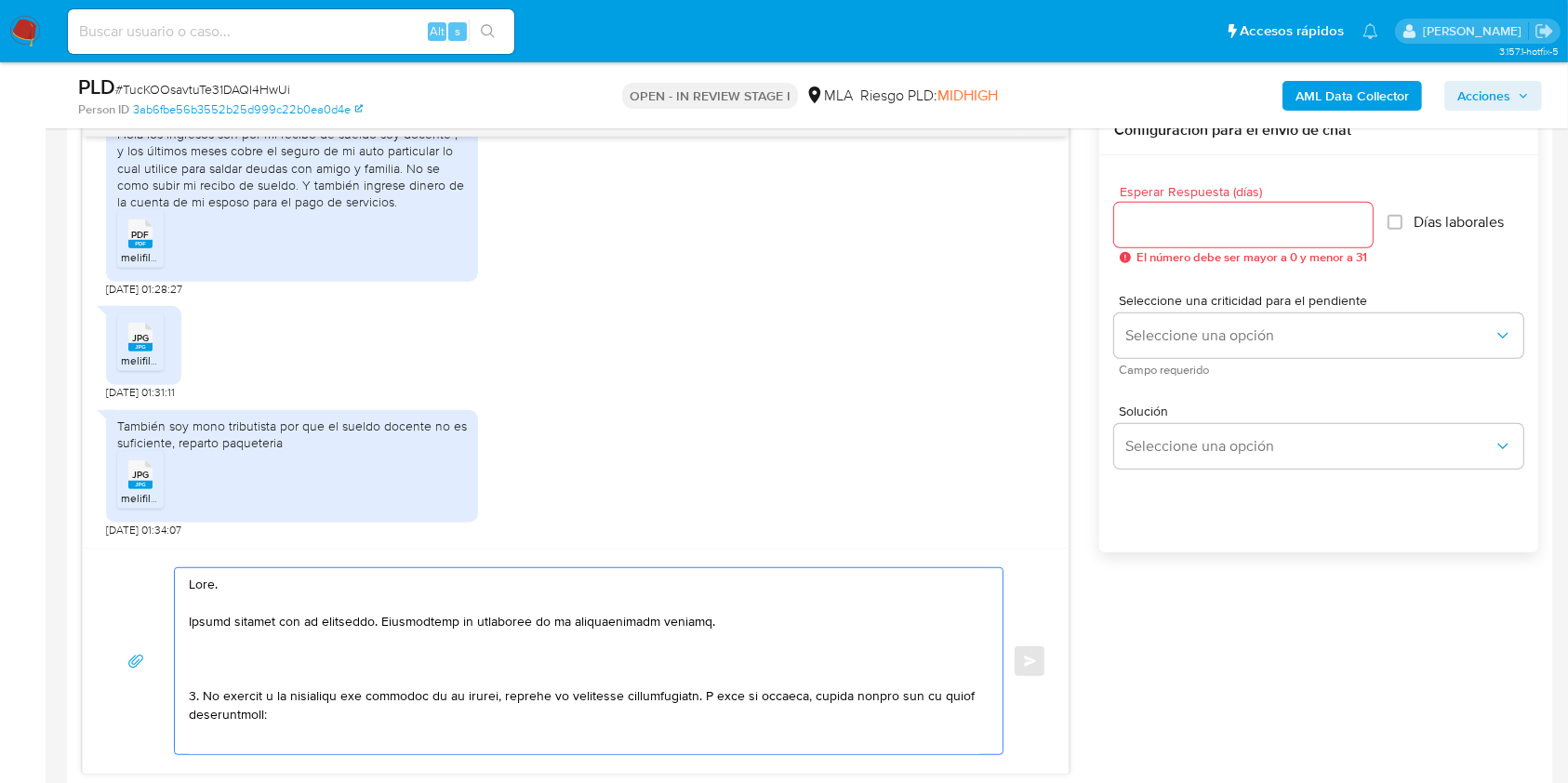
click at [294, 661] on textarea at bounding box center [584, 662] width 790 height 186
click at [503, 660] on textarea at bounding box center [584, 662] width 790 height 186
click at [0, 0] on lt-span "documentaci ó n" at bounding box center [0, 0] width 0 height 0
click at [605, 657] on textarea at bounding box center [584, 662] width 790 height 186
click at [639, 660] on textarea at bounding box center [584, 662] width 790 height 186
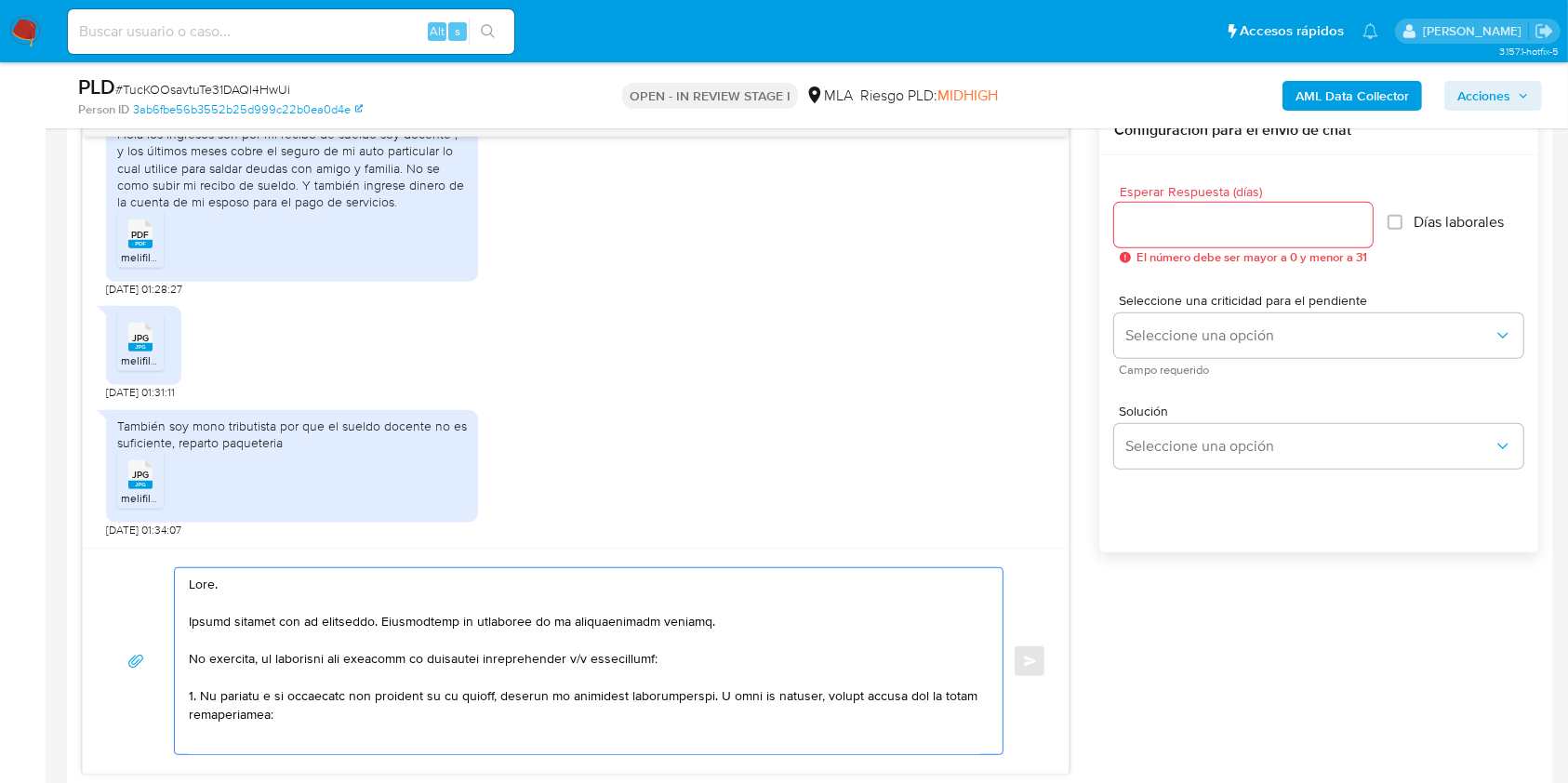
click at [0, 0] on lt-span "informaci ó n" at bounding box center [0, 0] width 0 height 0
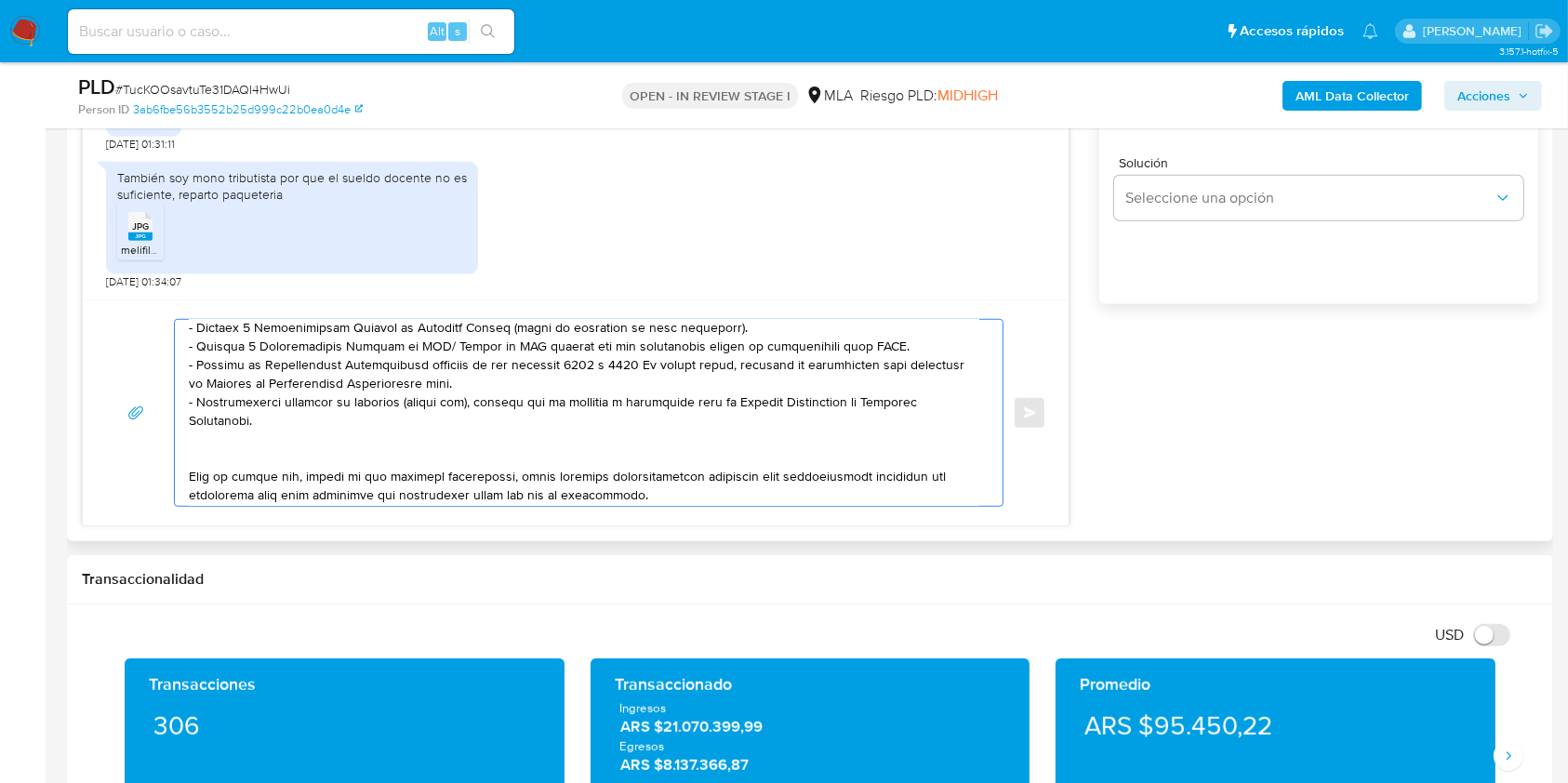
scroll to position [248, 0]
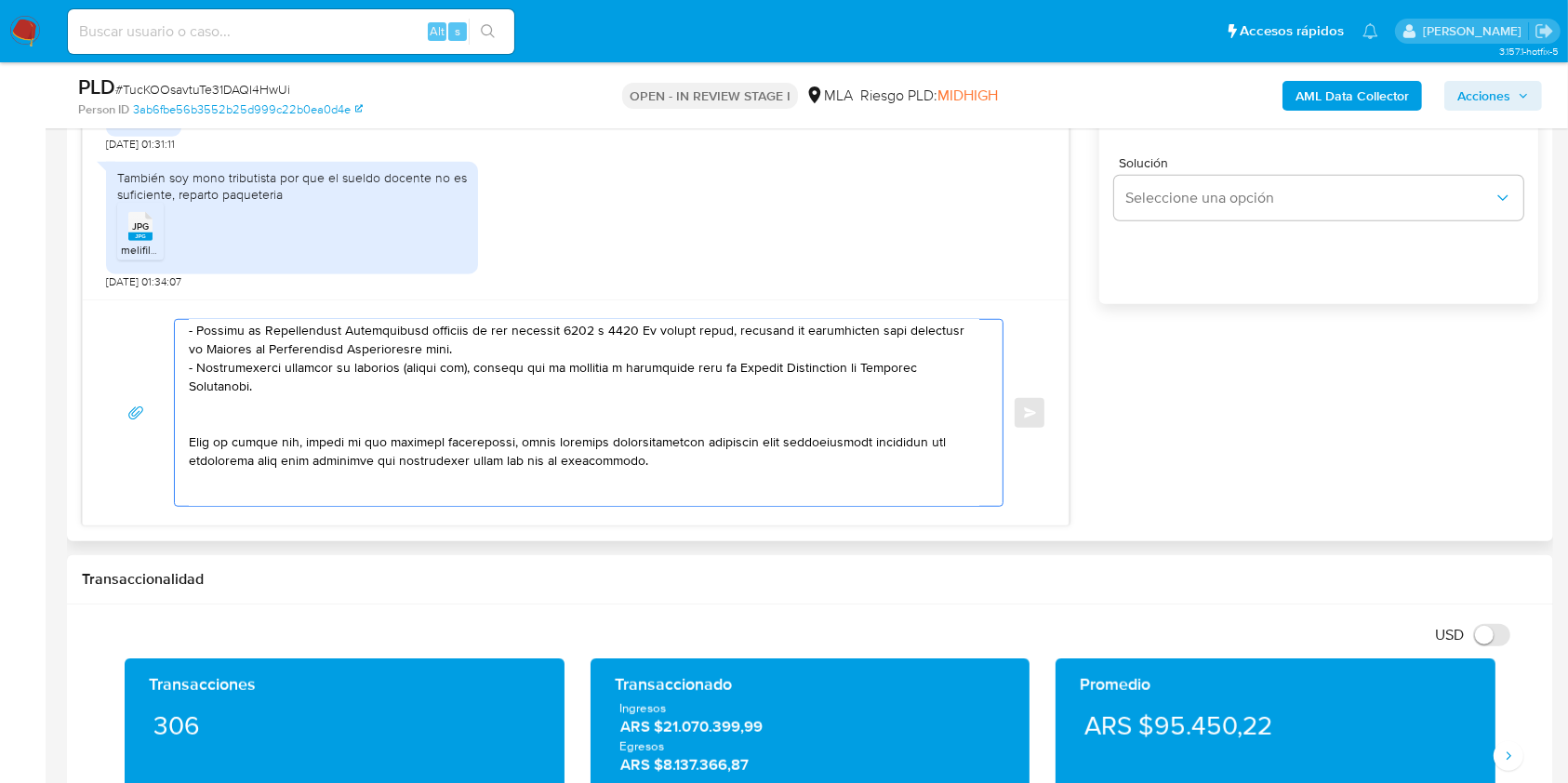
click at [289, 453] on textarea at bounding box center [584, 413] width 790 height 186
click at [290, 422] on textarea at bounding box center [584, 413] width 790 height 186
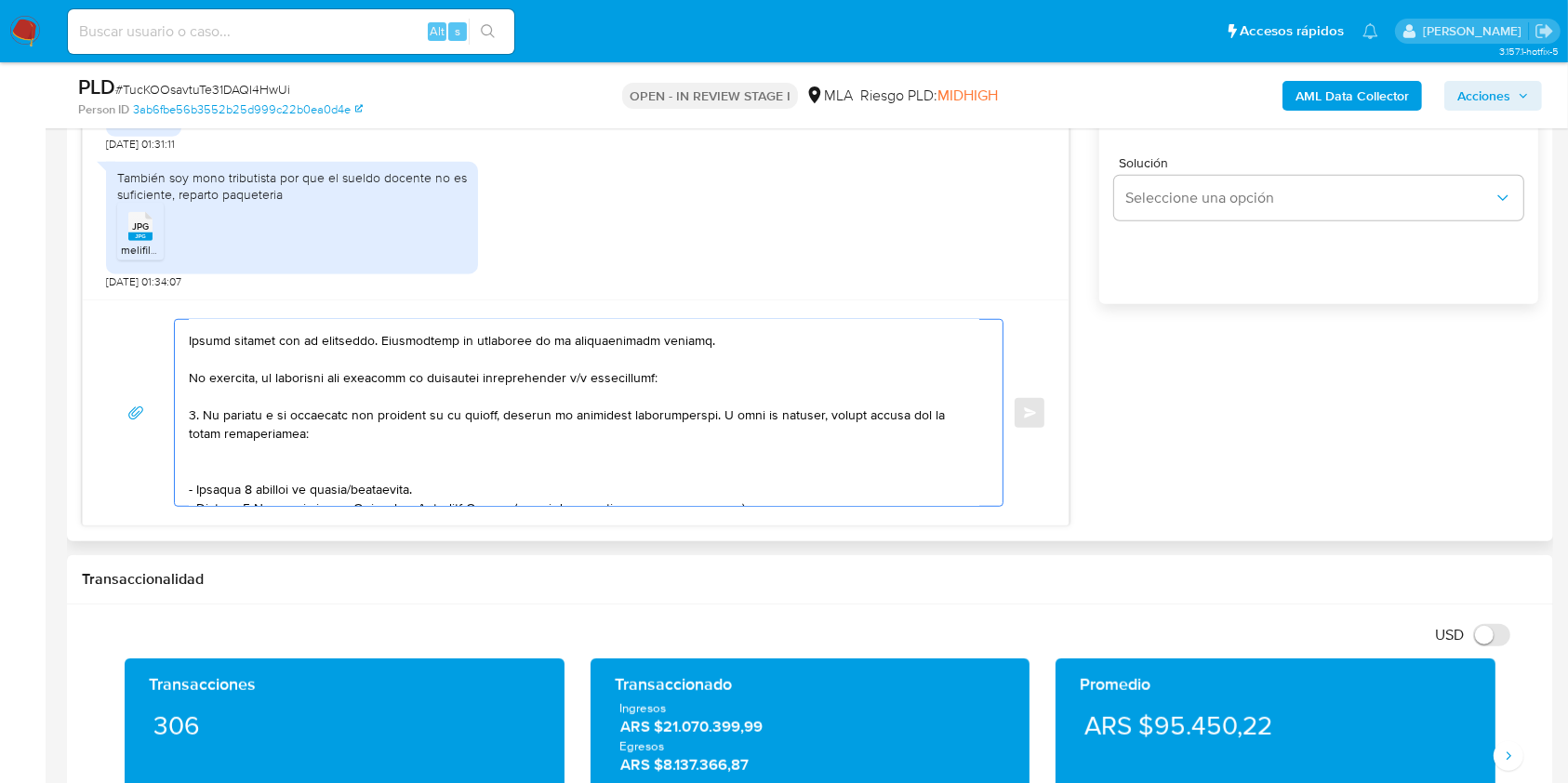
scroll to position [38, 0]
drag, startPoint x: 284, startPoint y: 386, endPoint x: 193, endPoint y: 479, distance: 130.1
click at [193, 479] on textarea at bounding box center [584, 413] width 790 height 186
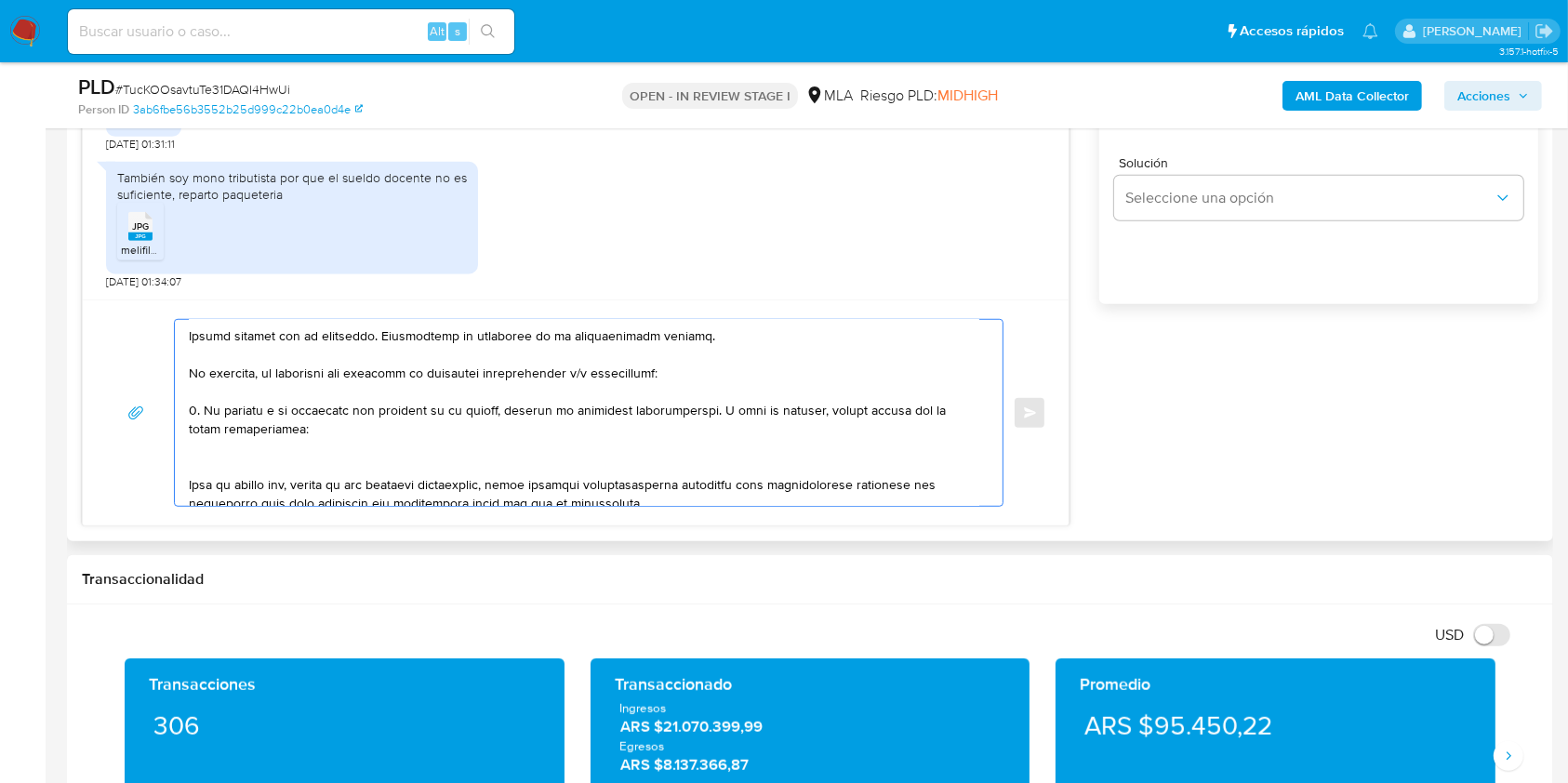
scroll to position [0, 0]
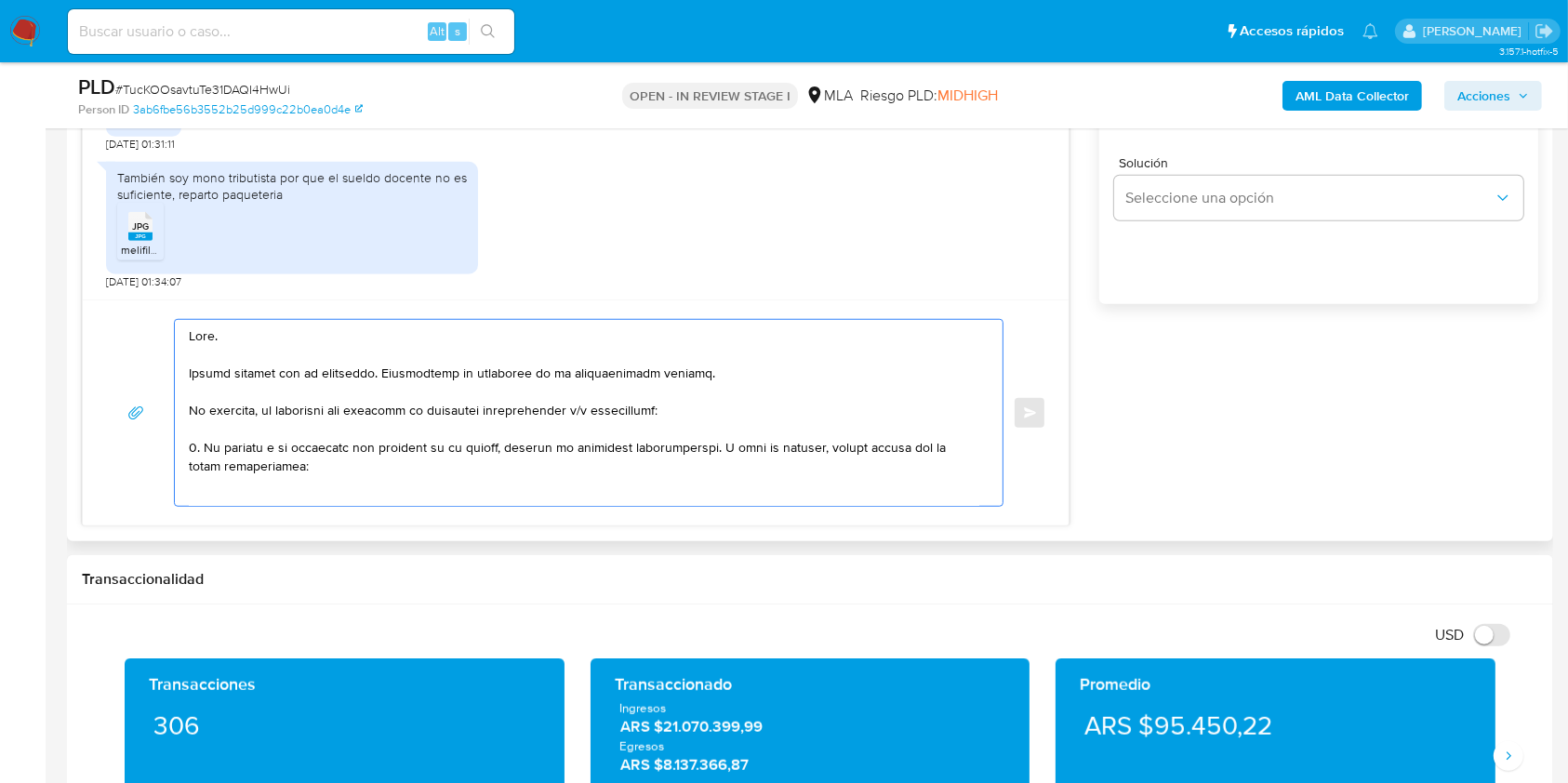
drag, startPoint x: 205, startPoint y: 410, endPoint x: 614, endPoint y: 452, distance: 411.2
click at [612, 447] on textarea at bounding box center [584, 413] width 790 height 186
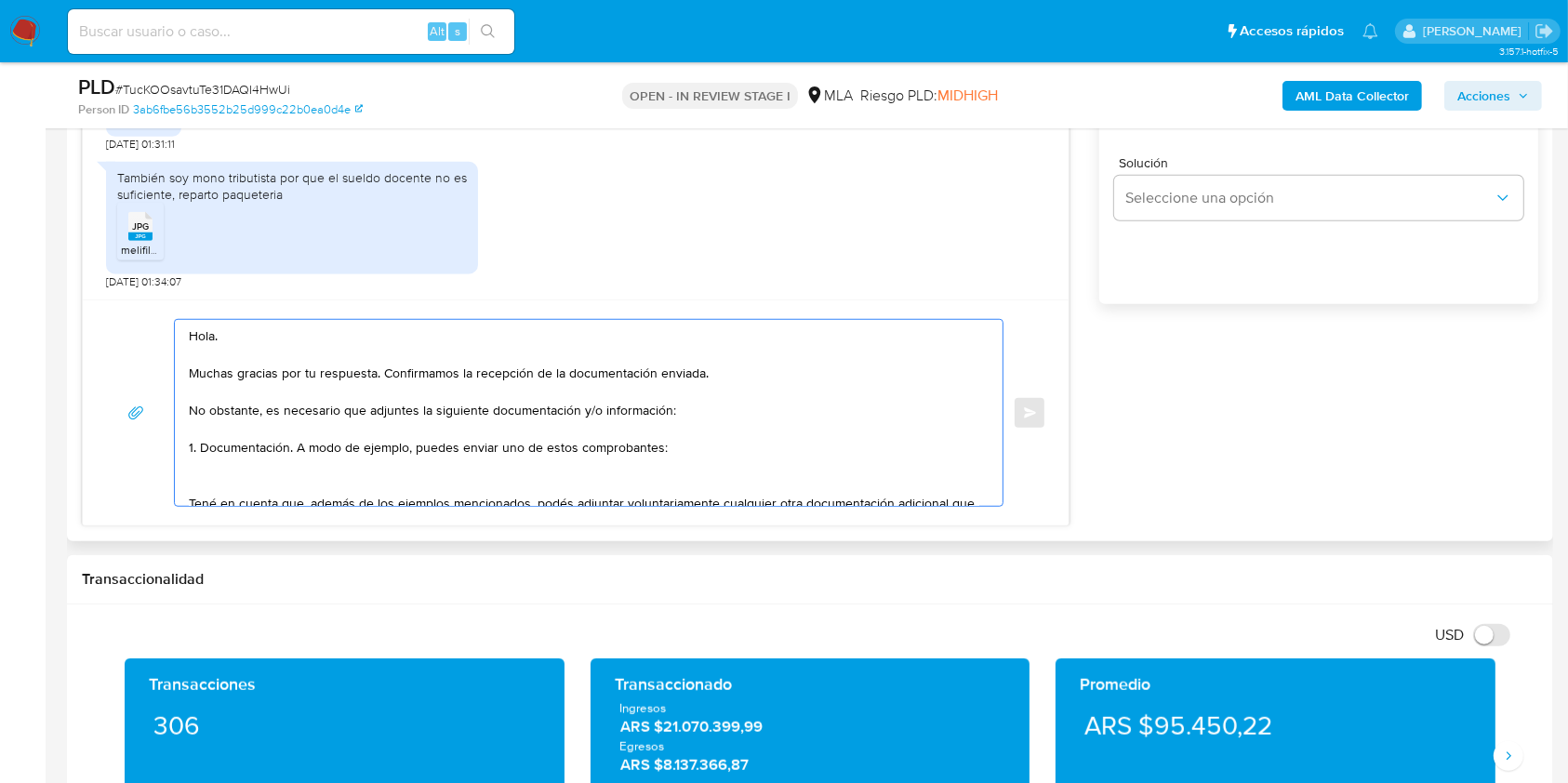
click at [296, 450] on textarea "Hola. Muchas gracias por tu respuesta. Confirmamos la recepción de la documenta…" at bounding box center [584, 413] width 790 height 186
click at [276, 450] on textarea "Hola. Muchas gracias por tu respuesta. Confirmamos la recepción de la documenta…" at bounding box center [584, 413] width 790 height 186
click at [285, 449] on textarea "Hola. Muchas gracias por tu respuesta. Confirmamos la recepción de la documenta…" at bounding box center [584, 413] width 790 height 186
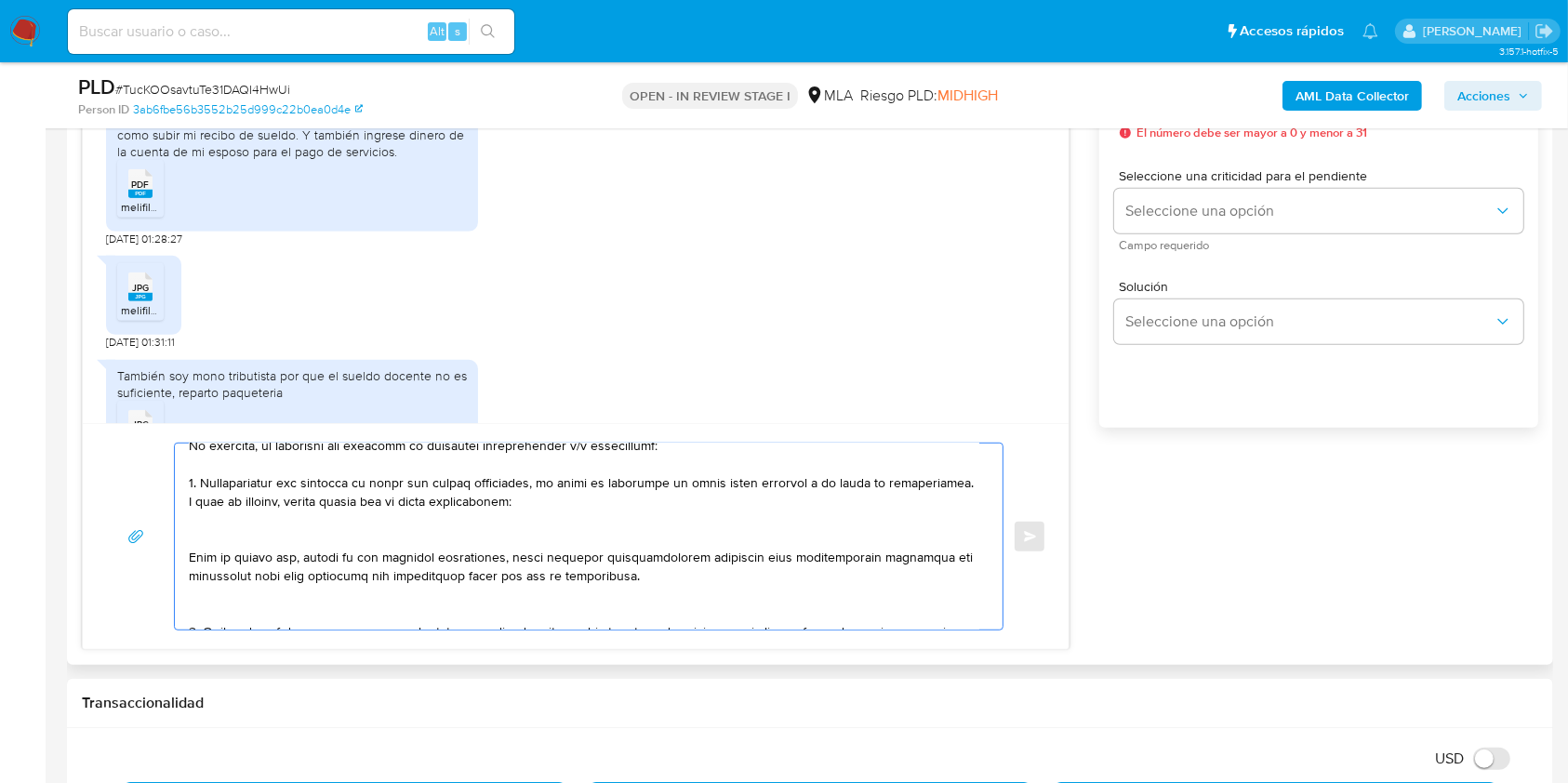
scroll to position [123, 0]
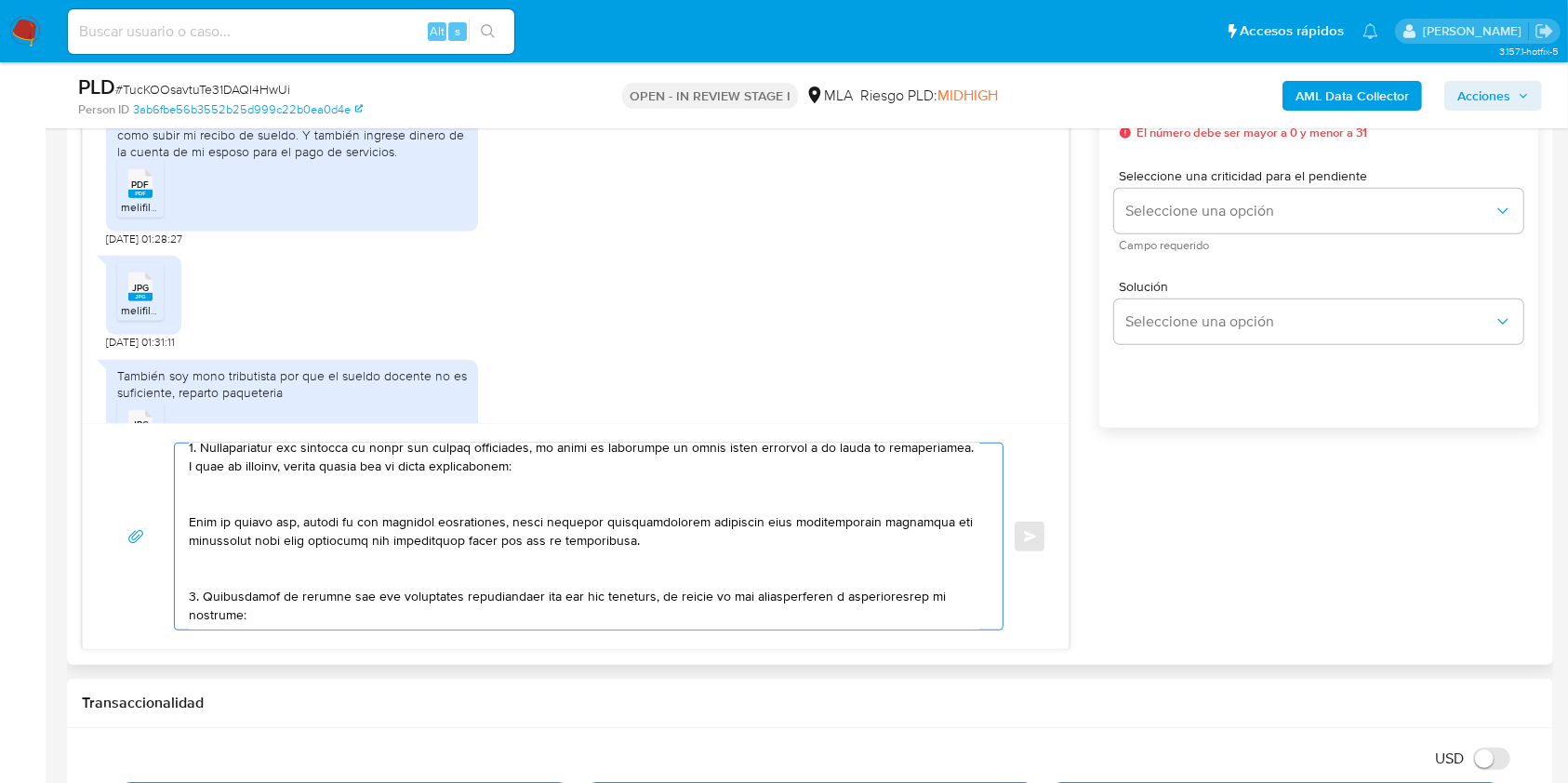
click at [255, 491] on textarea at bounding box center [584, 537] width 790 height 186
drag, startPoint x: 229, startPoint y: 464, endPoint x: 234, endPoint y: 479, distance: 15.8
click at [228, 463] on textarea at bounding box center [584, 537] width 790 height 186
click at [0, 0] on lt-span "acreditaci ó n" at bounding box center [0, 0] width 0 height 0
click at [222, 487] on textarea at bounding box center [584, 537] width 790 height 186
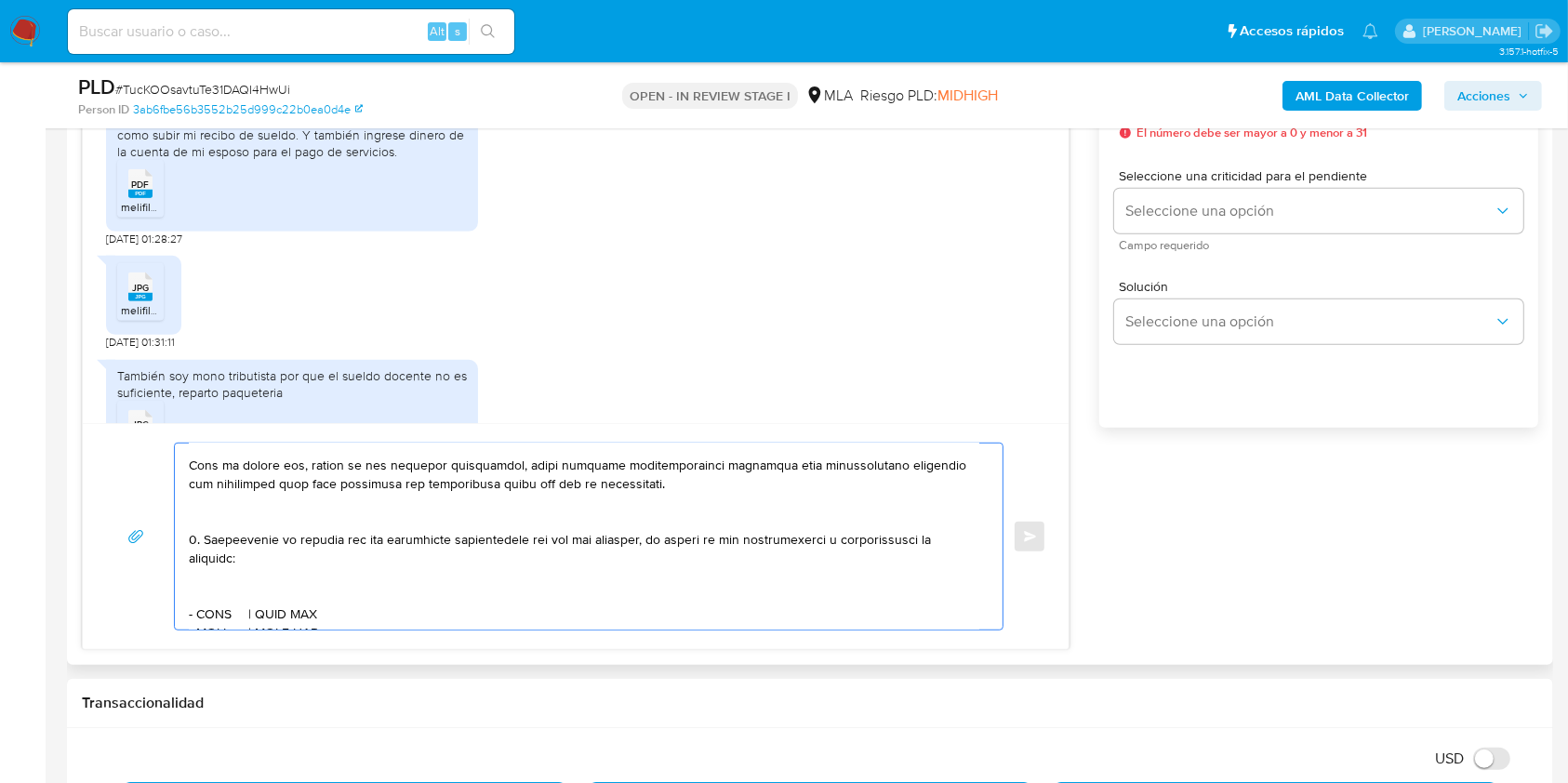
scroll to position [248, 0]
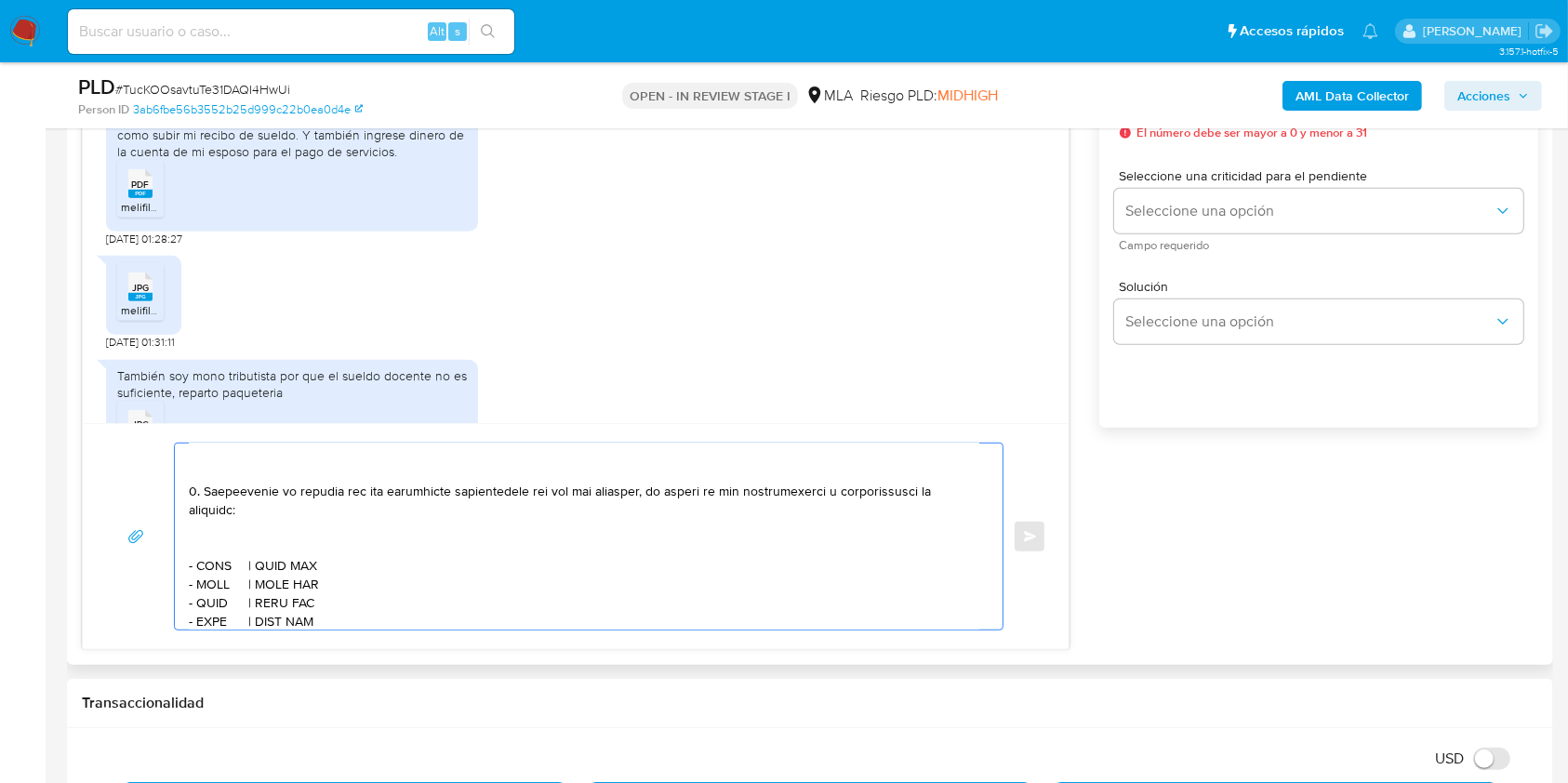
drag, startPoint x: 194, startPoint y: 491, endPoint x: 274, endPoint y: 570, distance: 112.4
click at [196, 492] on textarea at bounding box center [584, 537] width 790 height 186
click at [198, 528] on textarea at bounding box center [584, 537] width 790 height 186
click at [207, 547] on textarea at bounding box center [584, 537] width 790 height 186
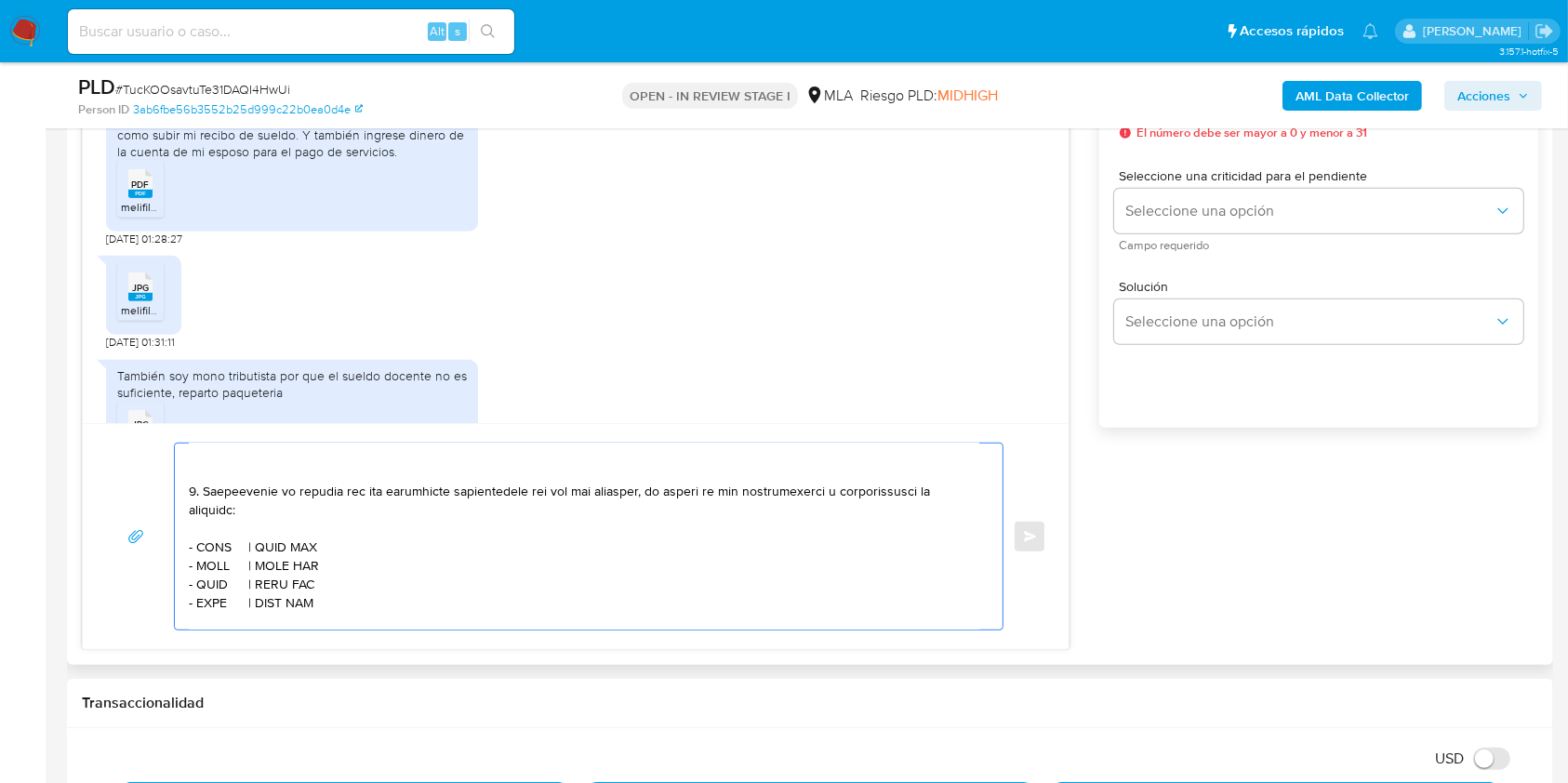
paste textarea "Manolo Andres Ferreira"
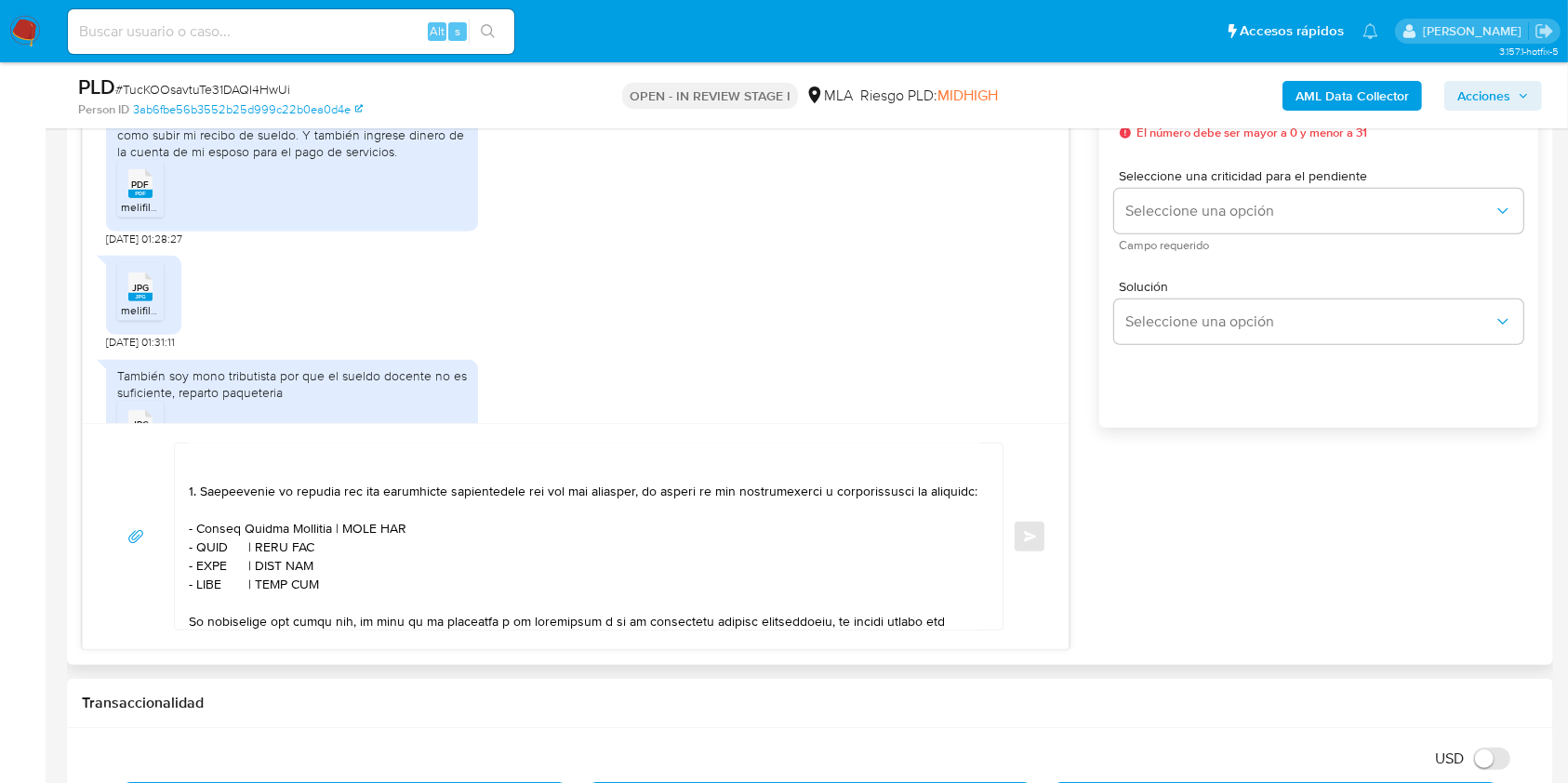
click at [382, 554] on textarea at bounding box center [584, 537] width 790 height 186
paste textarea "20939782258"
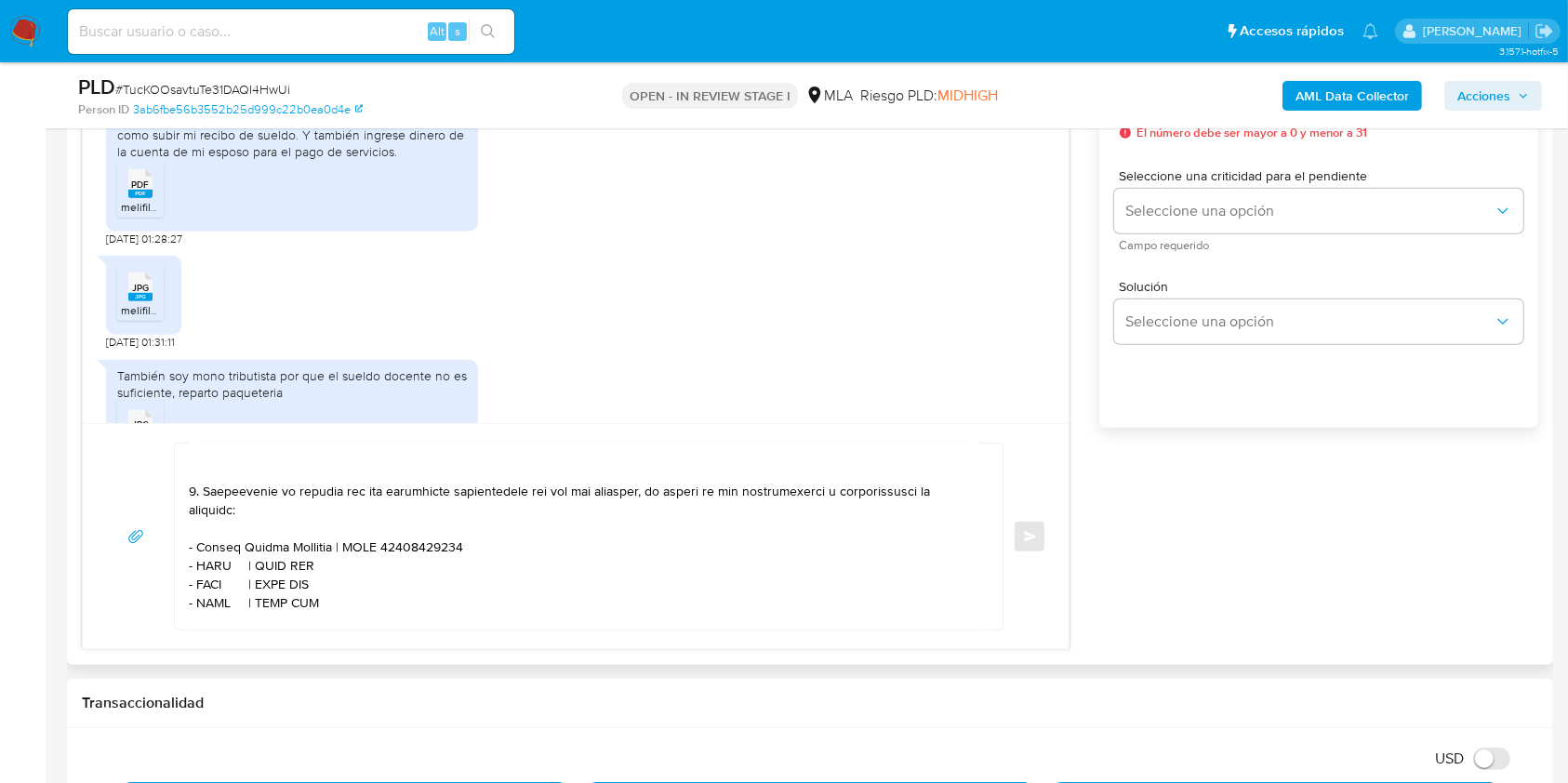
click at [215, 567] on textarea at bounding box center [584, 537] width 790 height 186
paste textarea "Danilo Ian Elizondo"
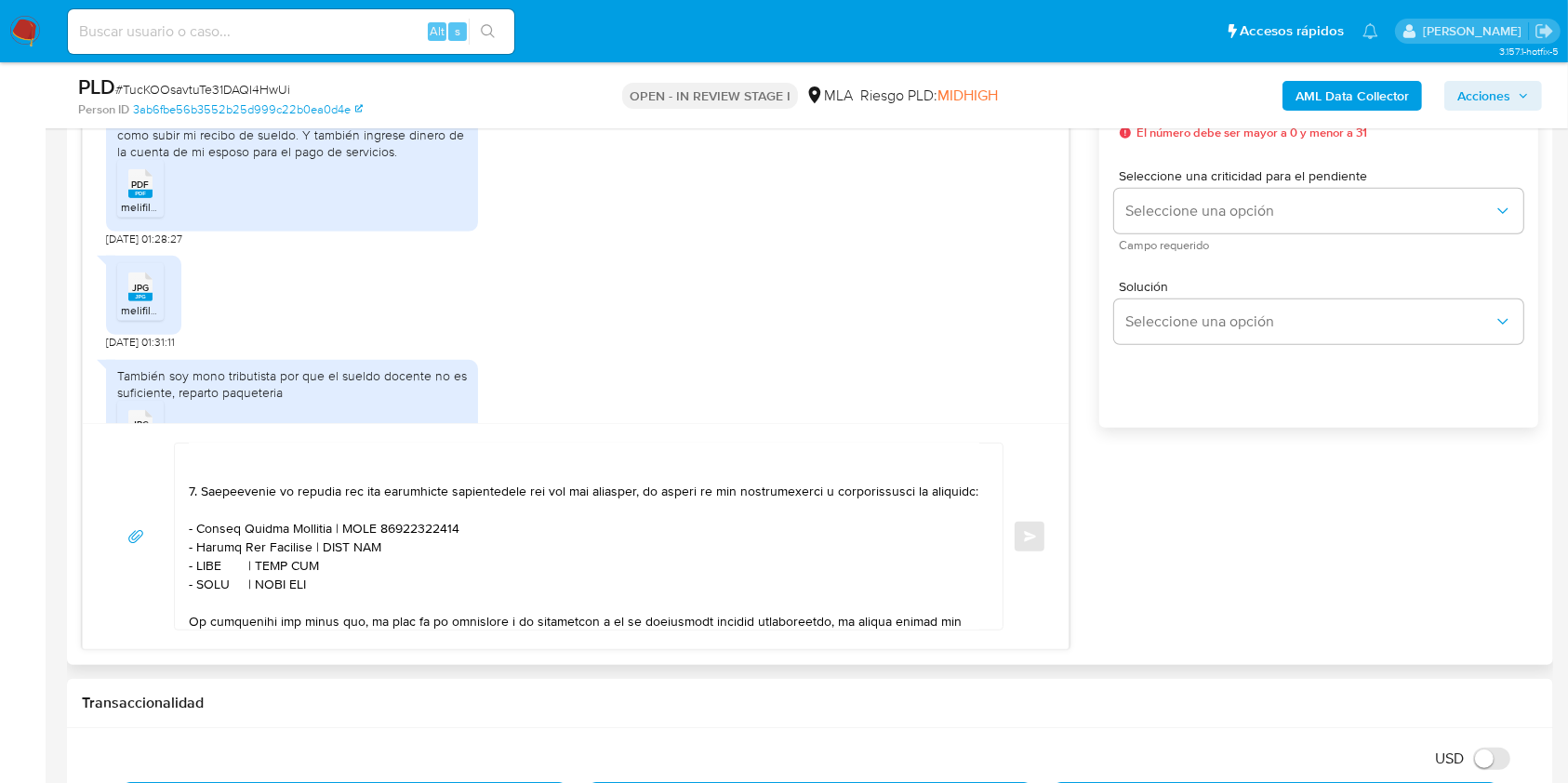
click at [357, 568] on textarea at bounding box center [584, 537] width 790 height 186
paste textarea "20495919189"
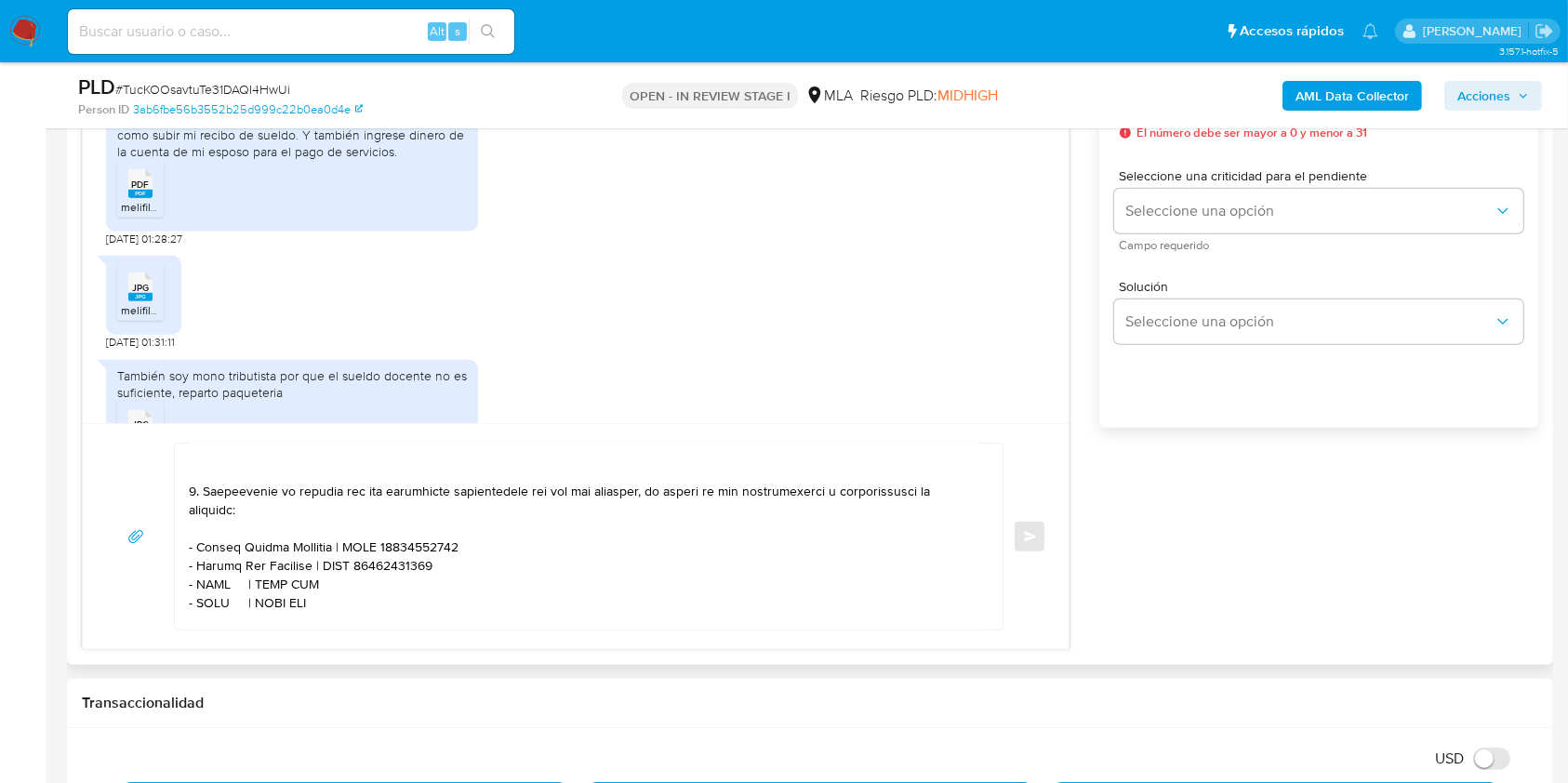
click at [215, 588] on textarea at bounding box center [584, 537] width 790 height 186
paste textarea "Franco Ariel Ruiz"
click at [350, 593] on textarea at bounding box center [584, 537] width 790 height 186
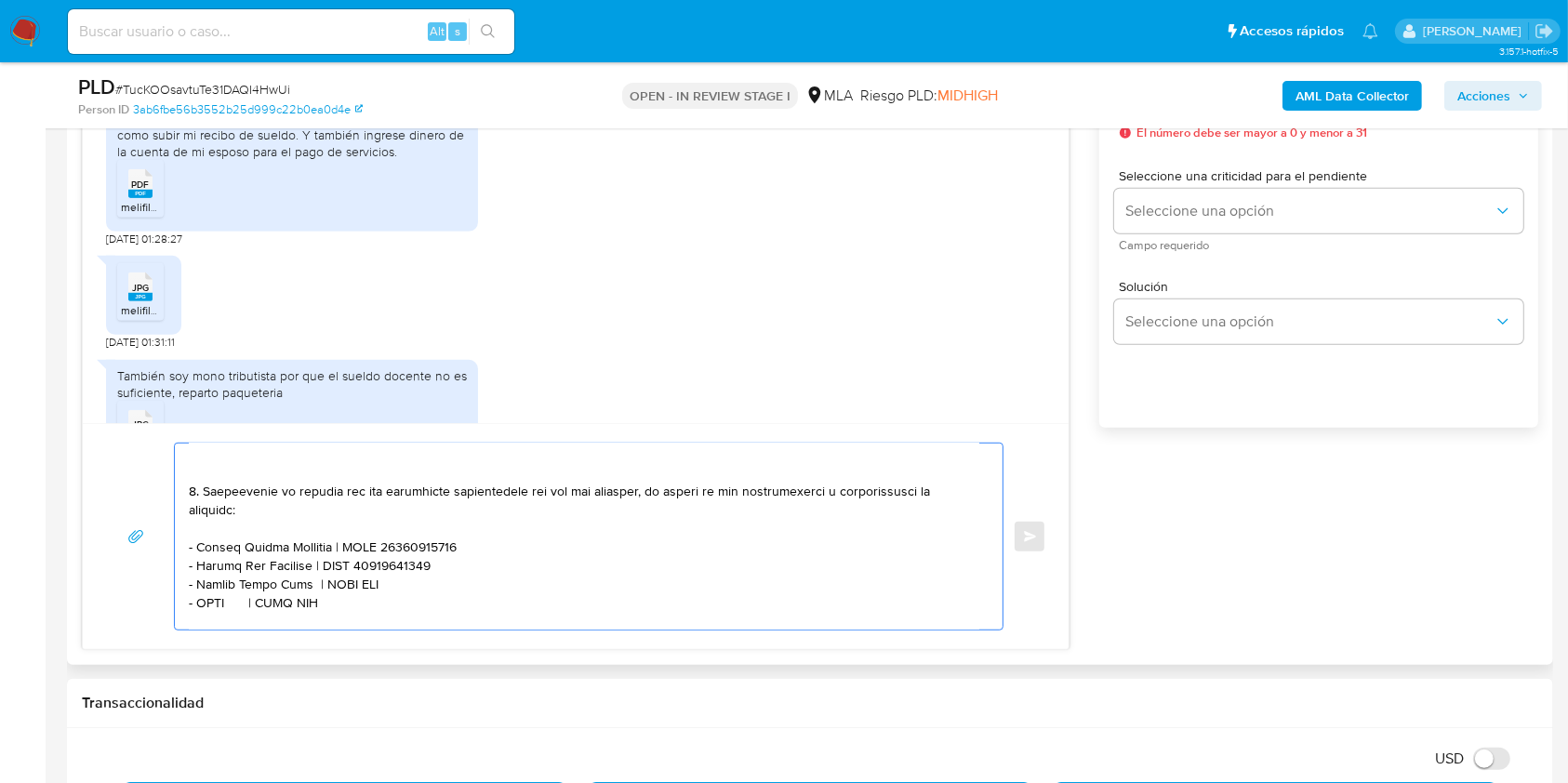
paste textarea "20313114946"
click at [208, 609] on textarea at bounding box center [584, 537] width 790 height 186
paste textarea "Paola De Los Angeles Aguilar"
click at [419, 610] on textarea at bounding box center [584, 537] width 790 height 186
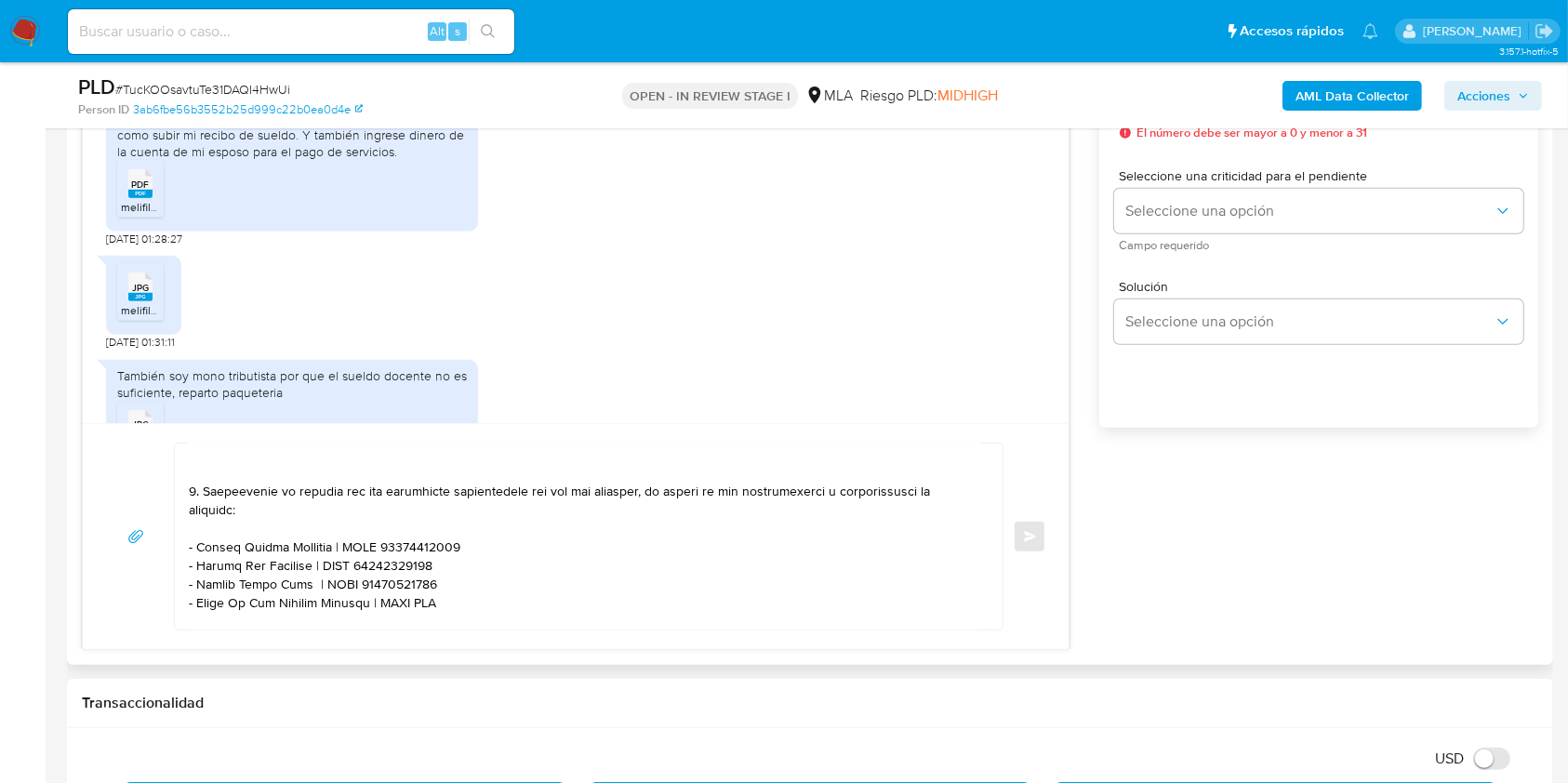
click at [419, 610] on textarea at bounding box center [584, 537] width 790 height 186
paste textarea "27370870611"
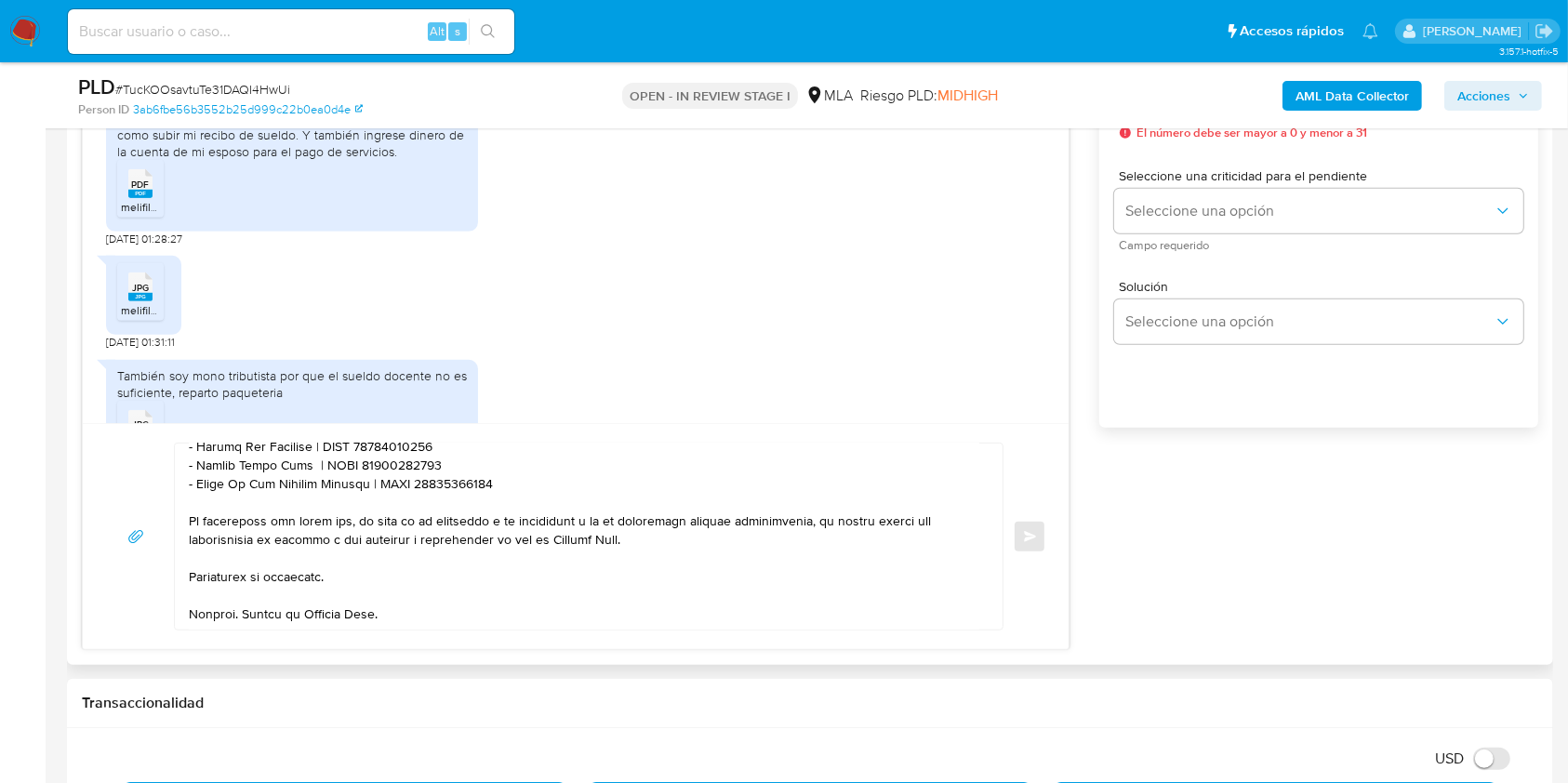
click at [505, 485] on textarea at bounding box center [584, 537] width 790 height 186
click at [406, 582] on textarea at bounding box center [584, 537] width 790 height 186
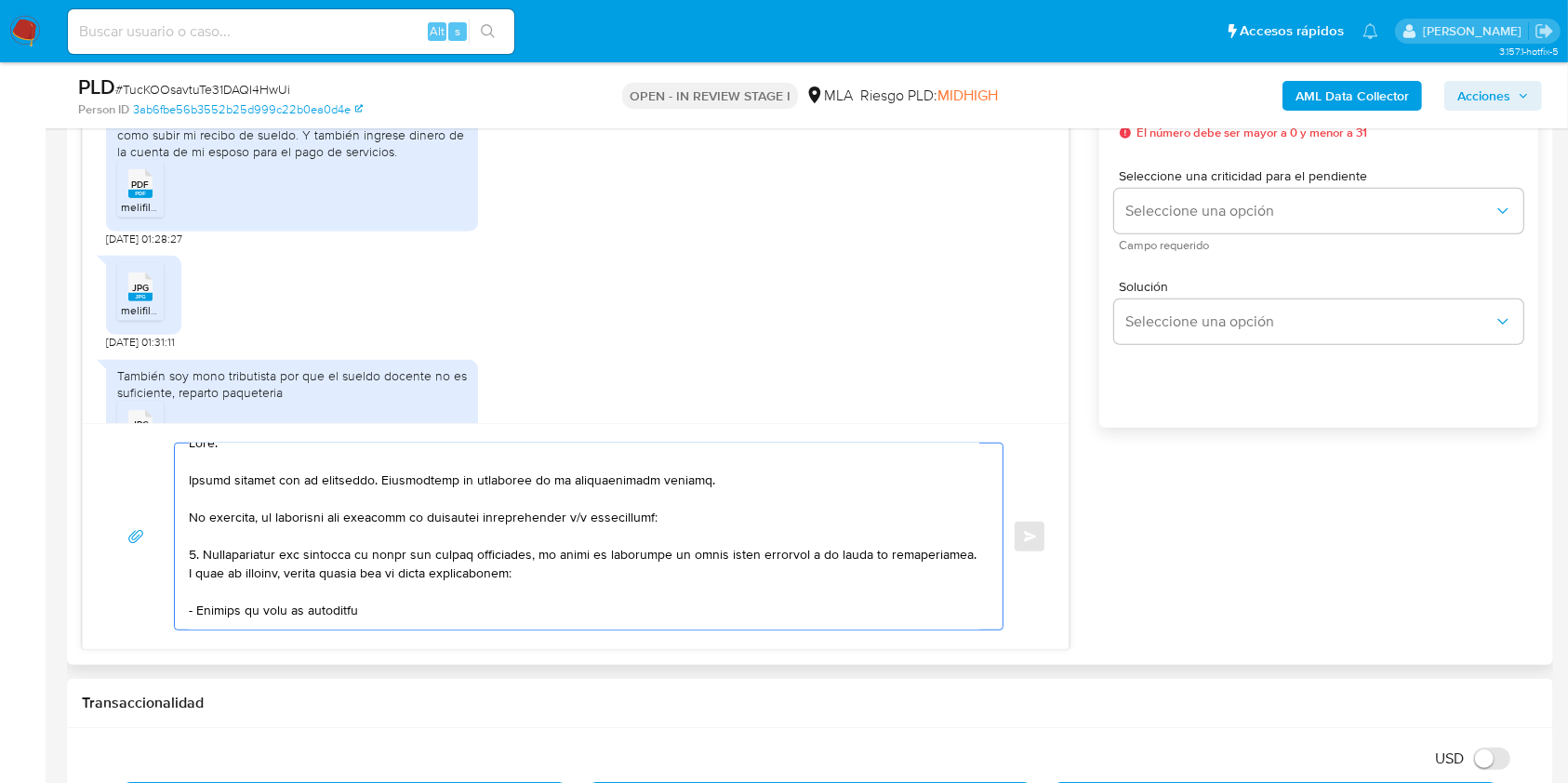
scroll to position [0, 0]
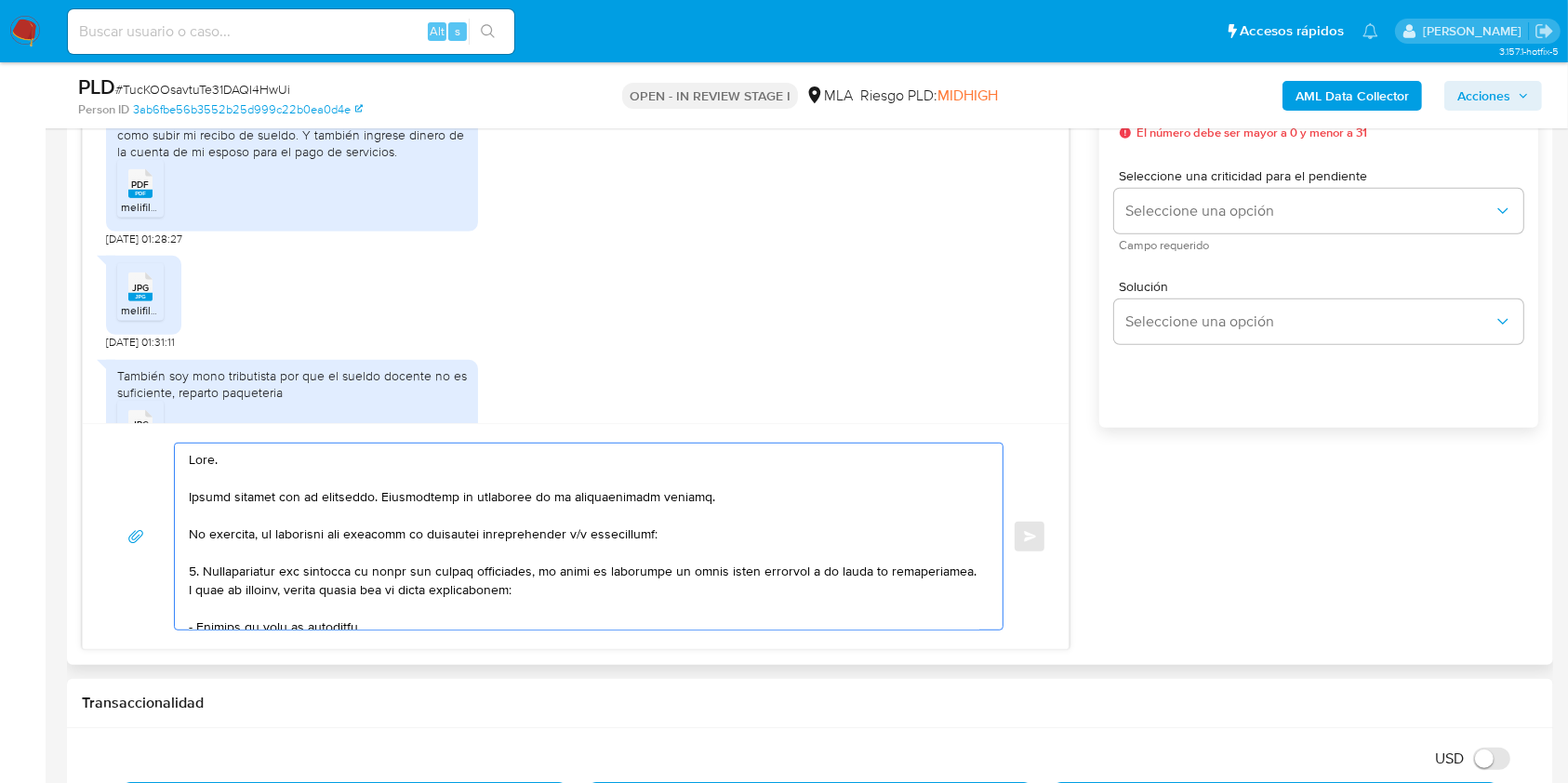
click at [305, 473] on textarea at bounding box center [584, 537] width 790 height 186
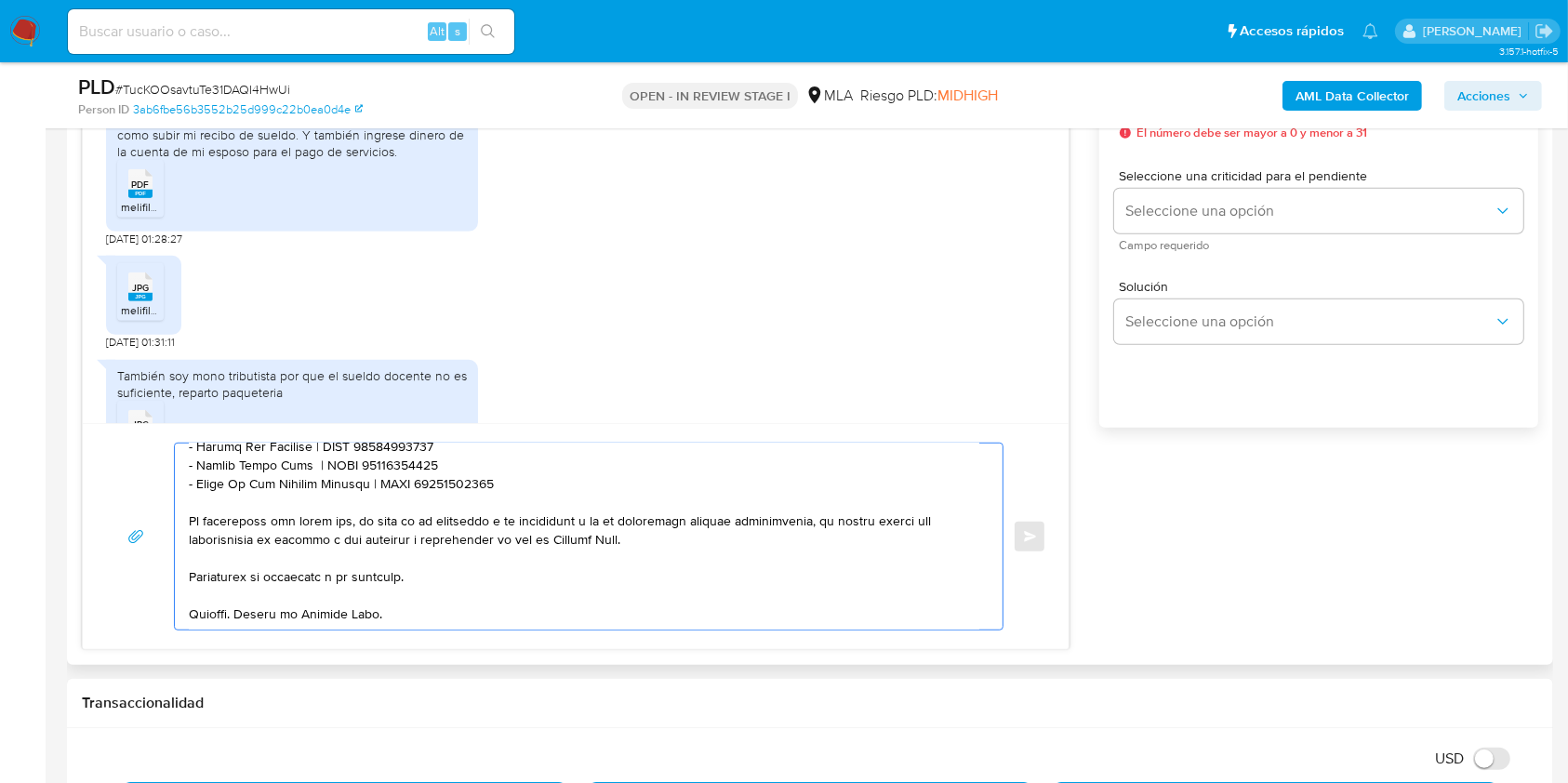
scroll to position [360, 0]
type textarea "Hola. Muchas gracias por tu respuesta. Confirmamos la recepción de la documenta…"
click at [1158, 198] on button "Seleccione una opción" at bounding box center [1318, 211] width 409 height 44
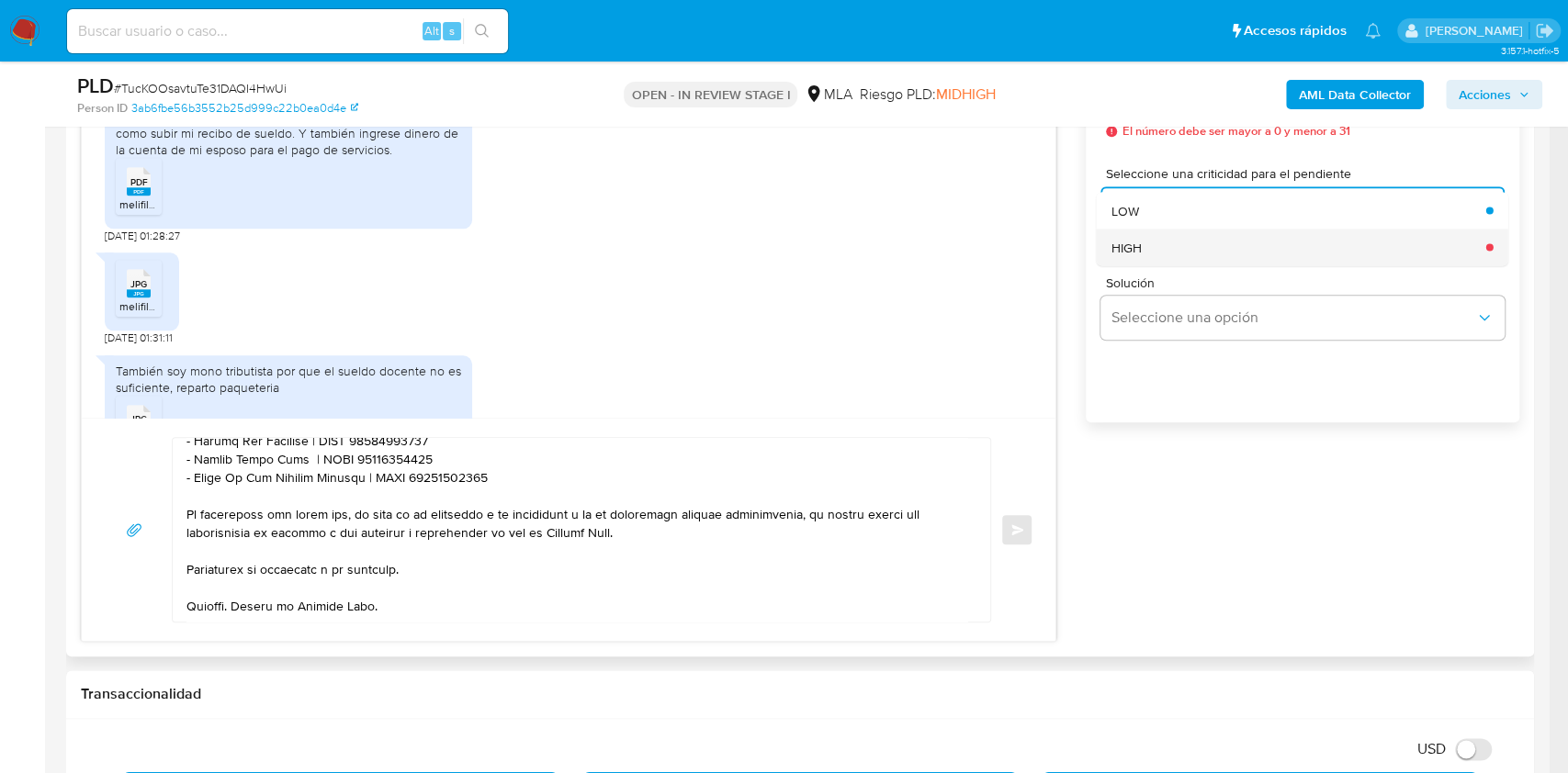
click at [1155, 255] on div "HIGH" at bounding box center [1292, 247] width 363 height 37
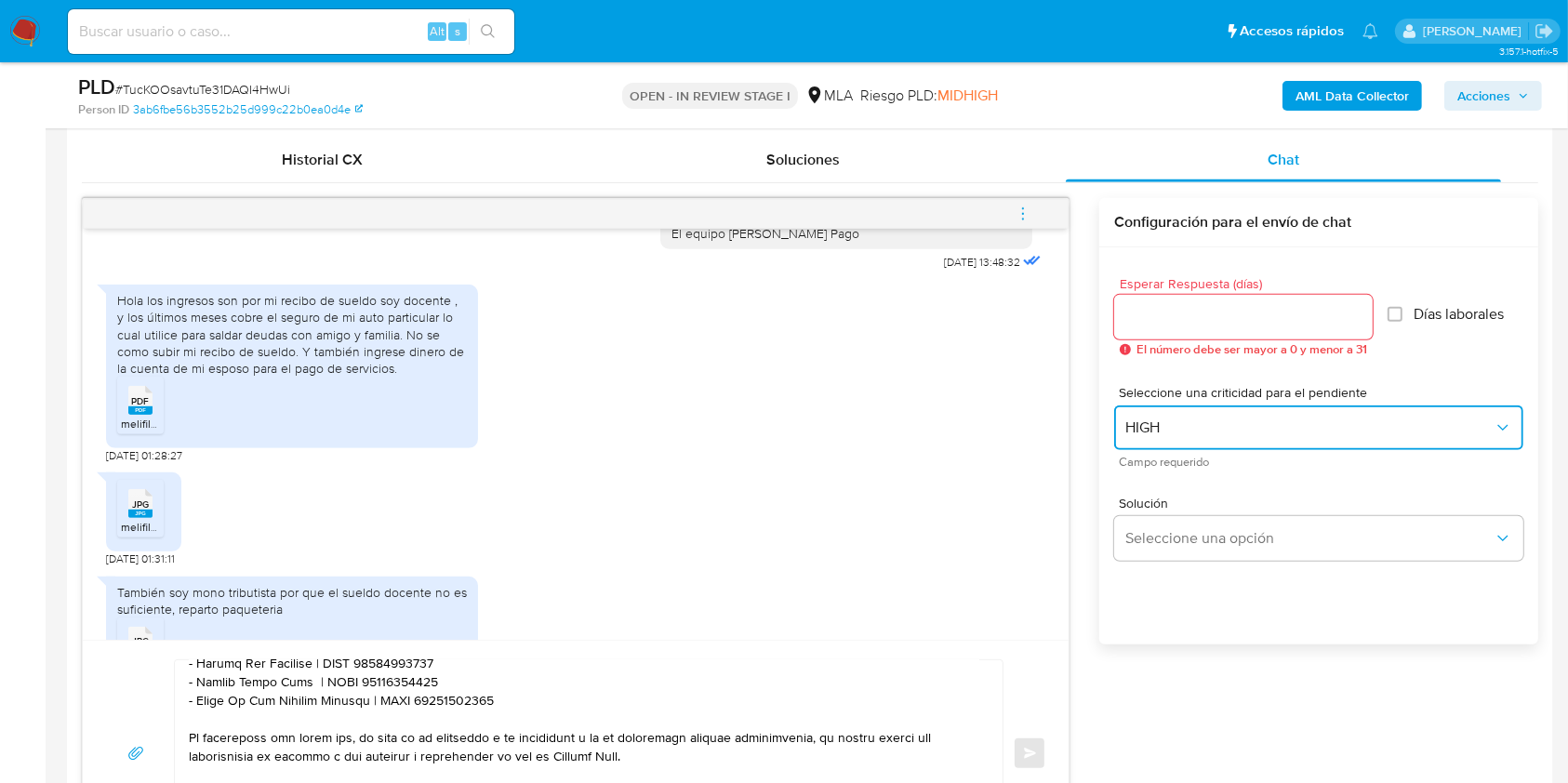
scroll to position [868, 0]
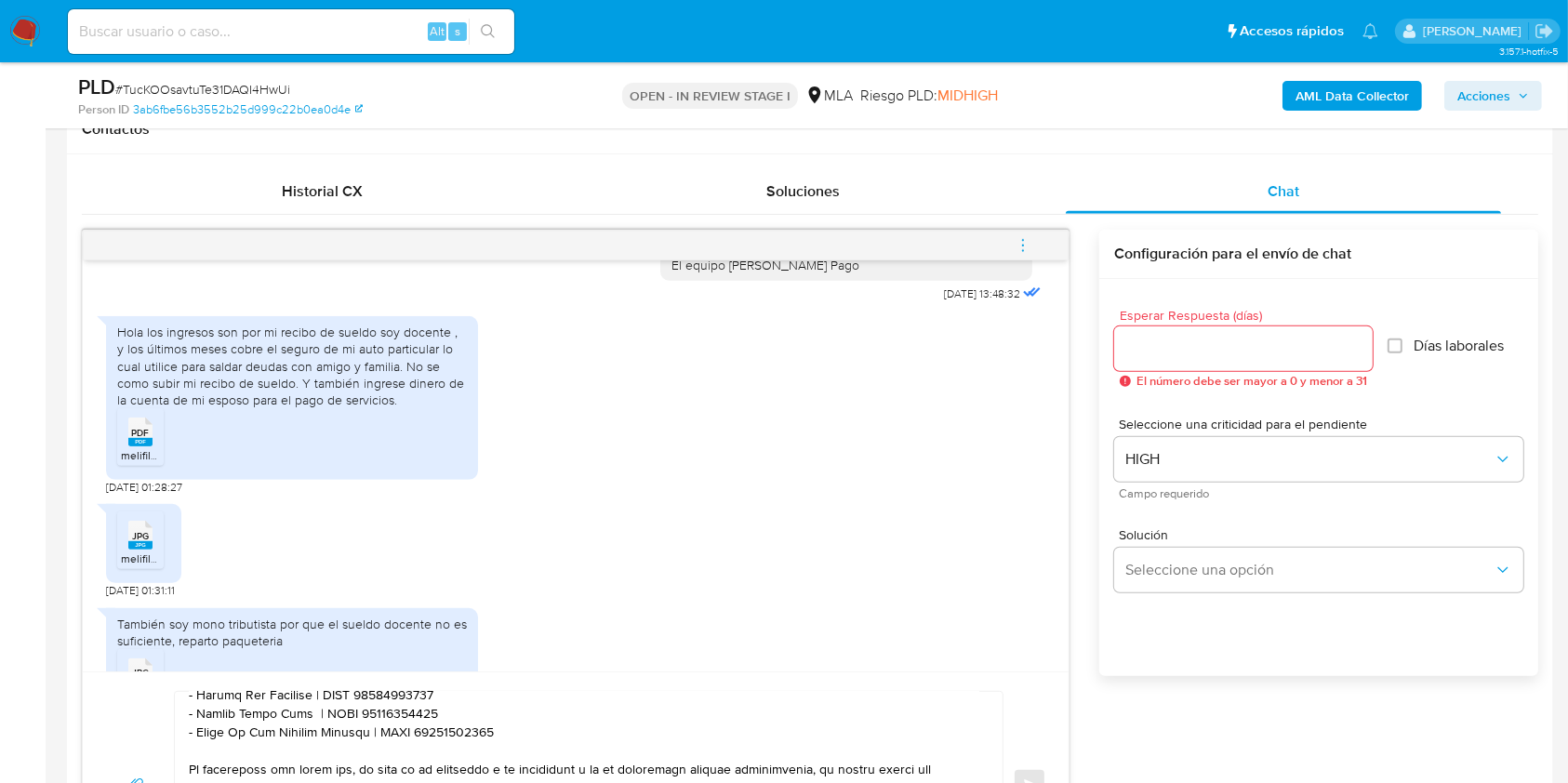
click at [1165, 331] on div at bounding box center [1243, 348] width 259 height 44
click at [1161, 339] on input "Esperar Respuesta (días)" at bounding box center [1243, 349] width 259 height 24
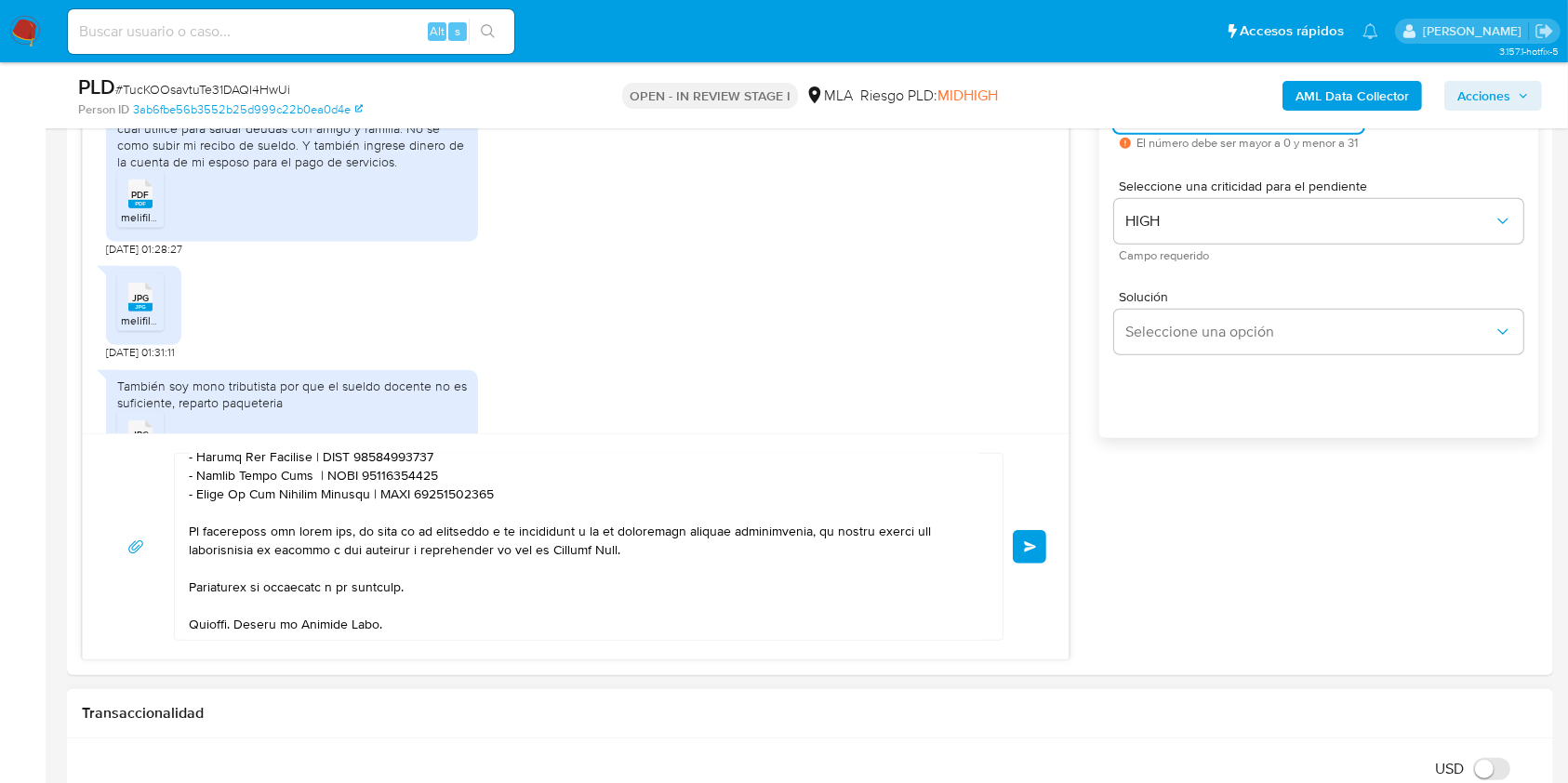
scroll to position [1116, 0]
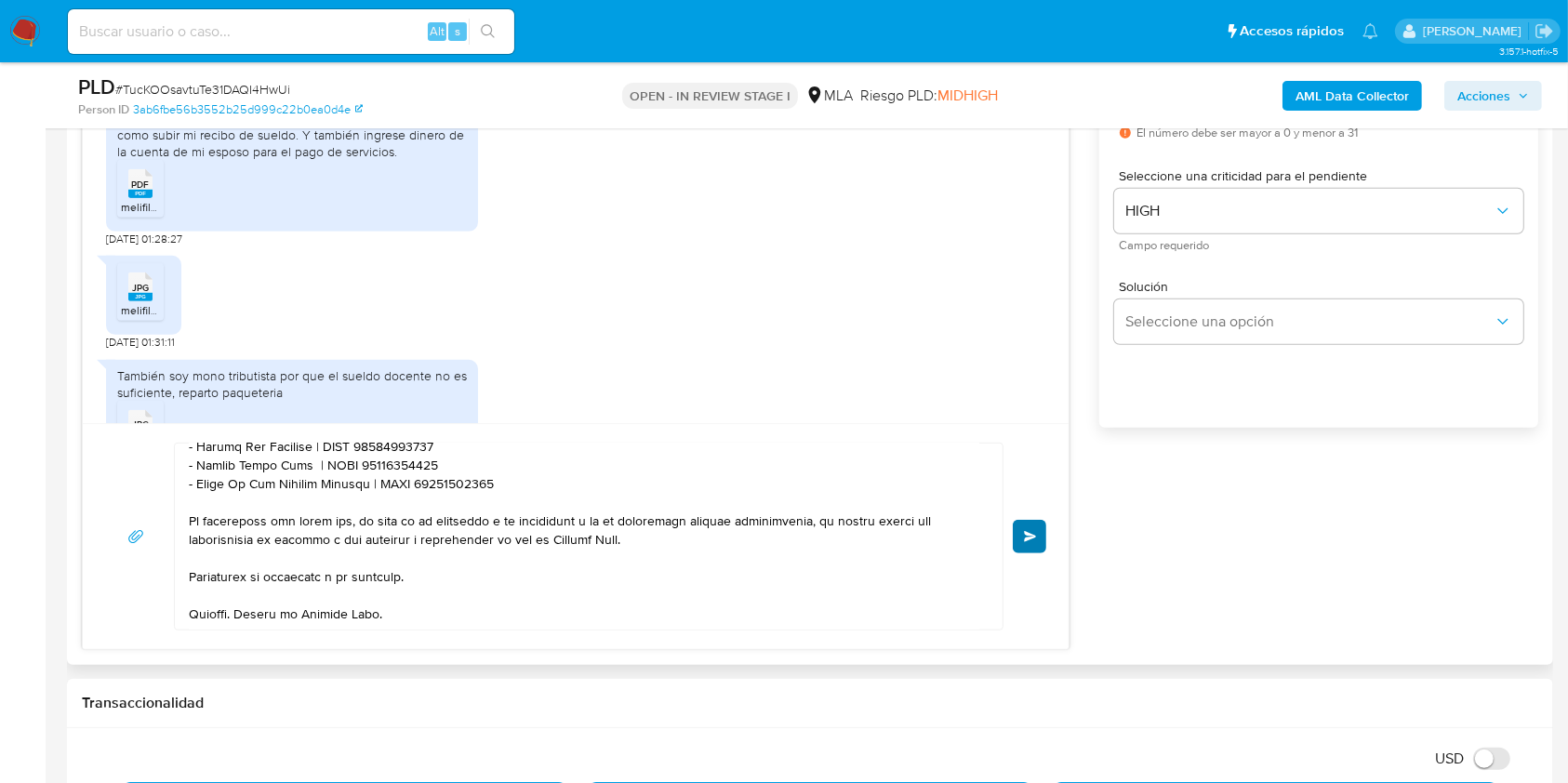
type input "1"
click at [1038, 536] on button "Enviar" at bounding box center [1030, 537] width 34 height 34
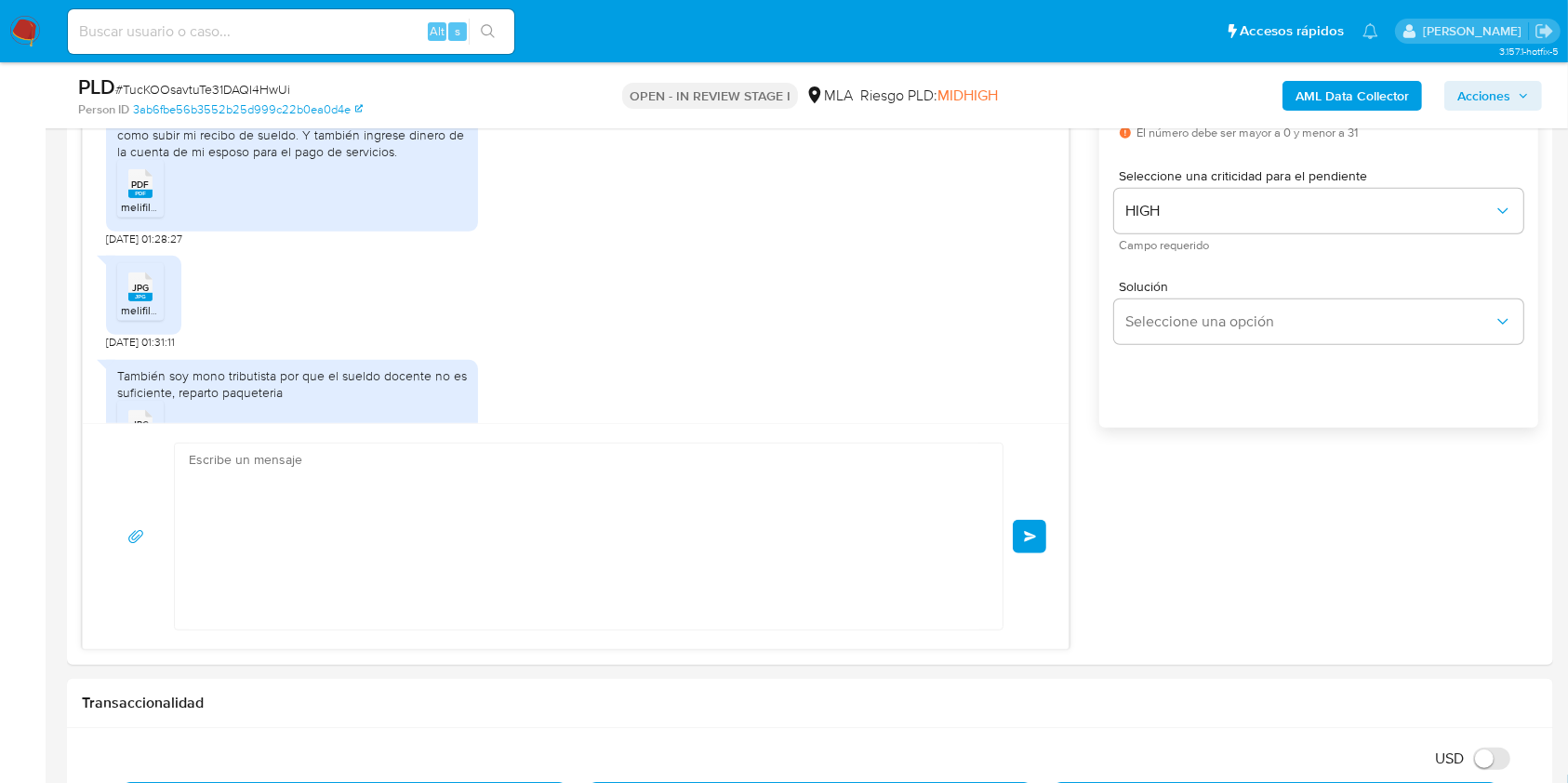
scroll to position [2161, 0]
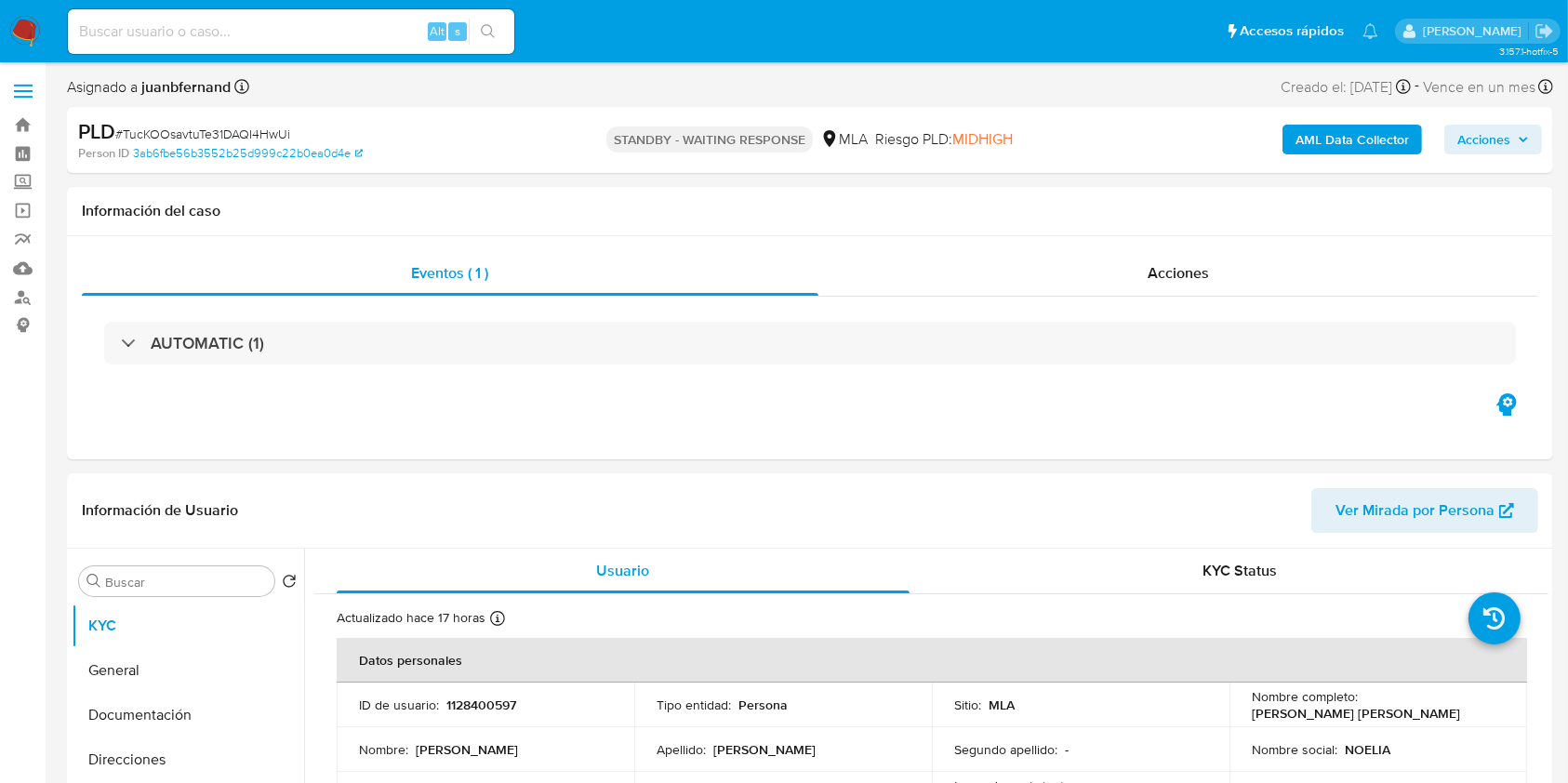
select select "10"
click at [276, 31] on input at bounding box center [291, 32] width 447 height 24
paste input "Ai5XkondSnV4QAkXR3RN6LwR"
click at [483, 34] on div "Ai5XkondSnV4QAkXR3RN6LwR Alt s" at bounding box center [291, 31] width 447 height 52
type input "Ai5XkondSnV4QAkXR3RN6LwR"
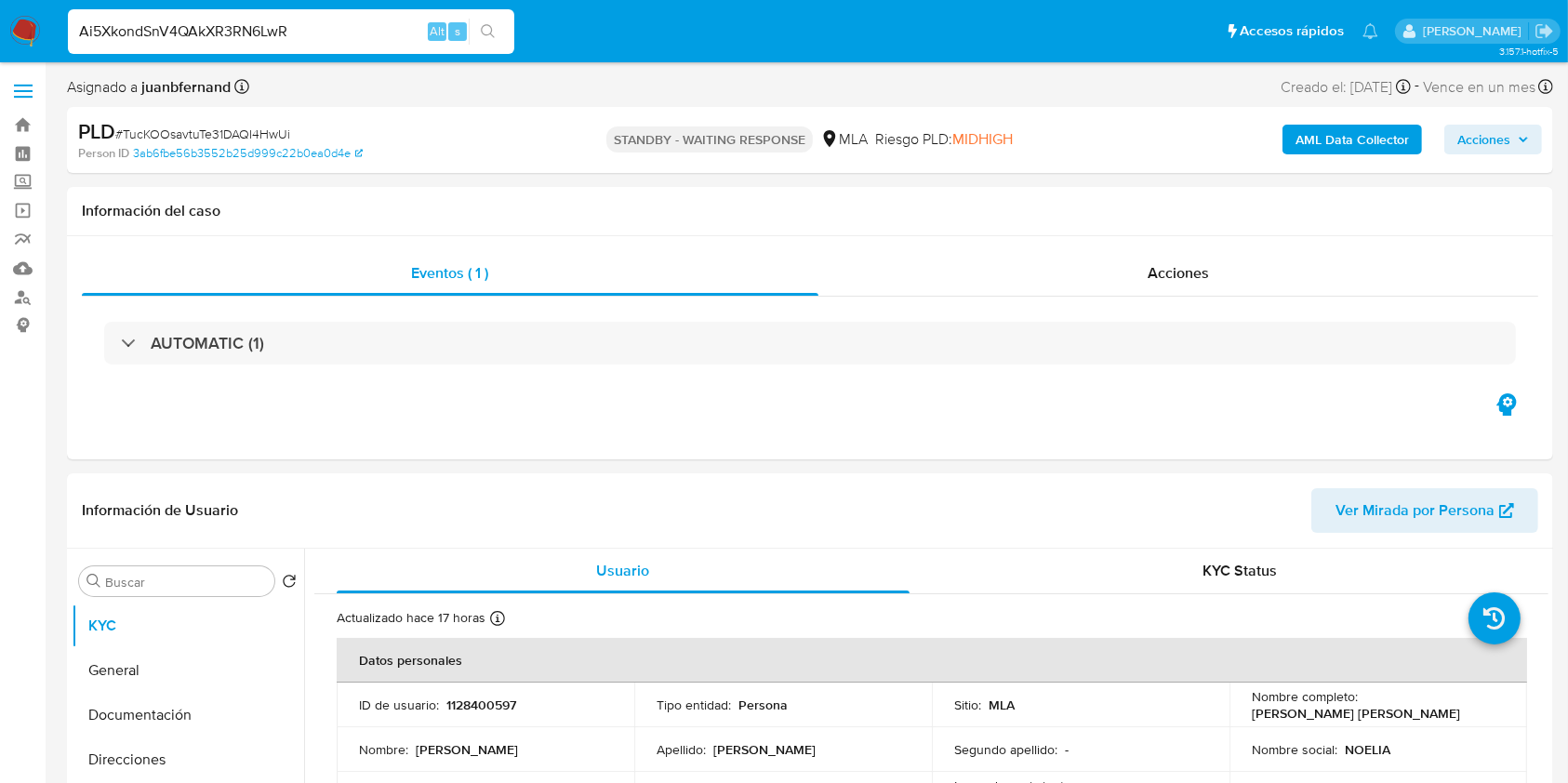
click at [483, 34] on icon "search-icon" at bounding box center [488, 32] width 15 height 15
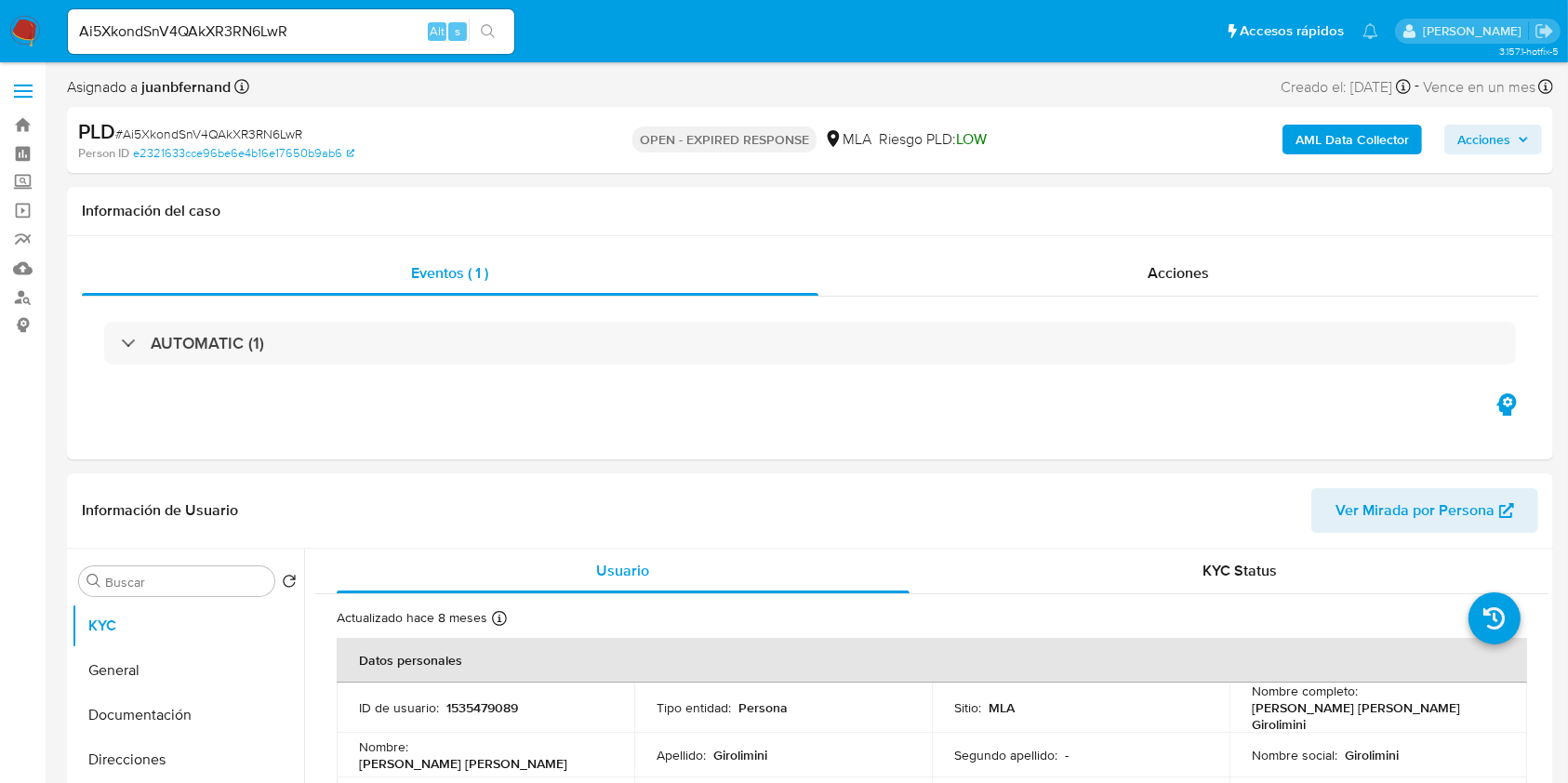
select select "10"
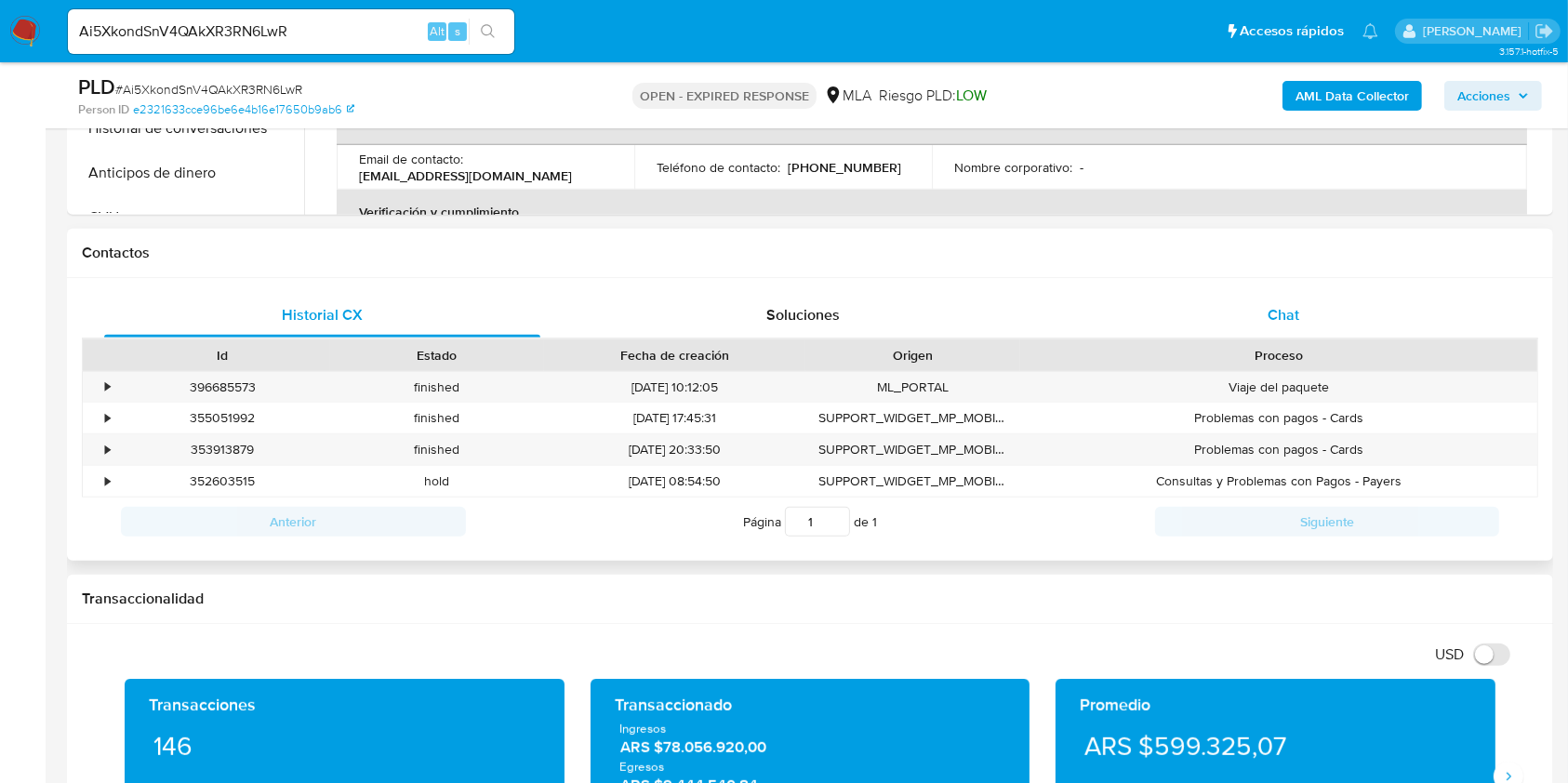
click at [1271, 323] on span "Chat" at bounding box center [1283, 314] width 32 height 22
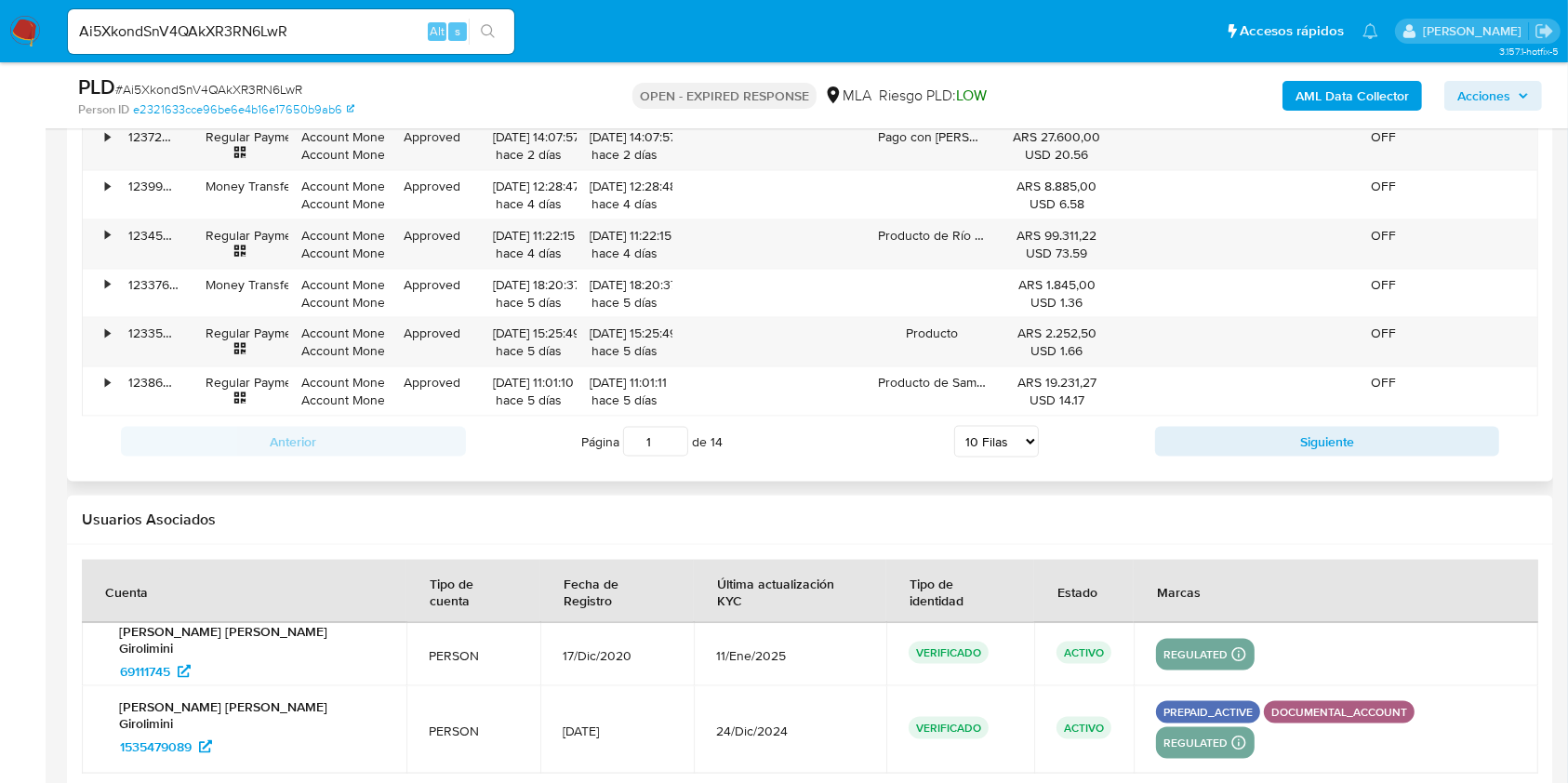
scroll to position [2673, 0]
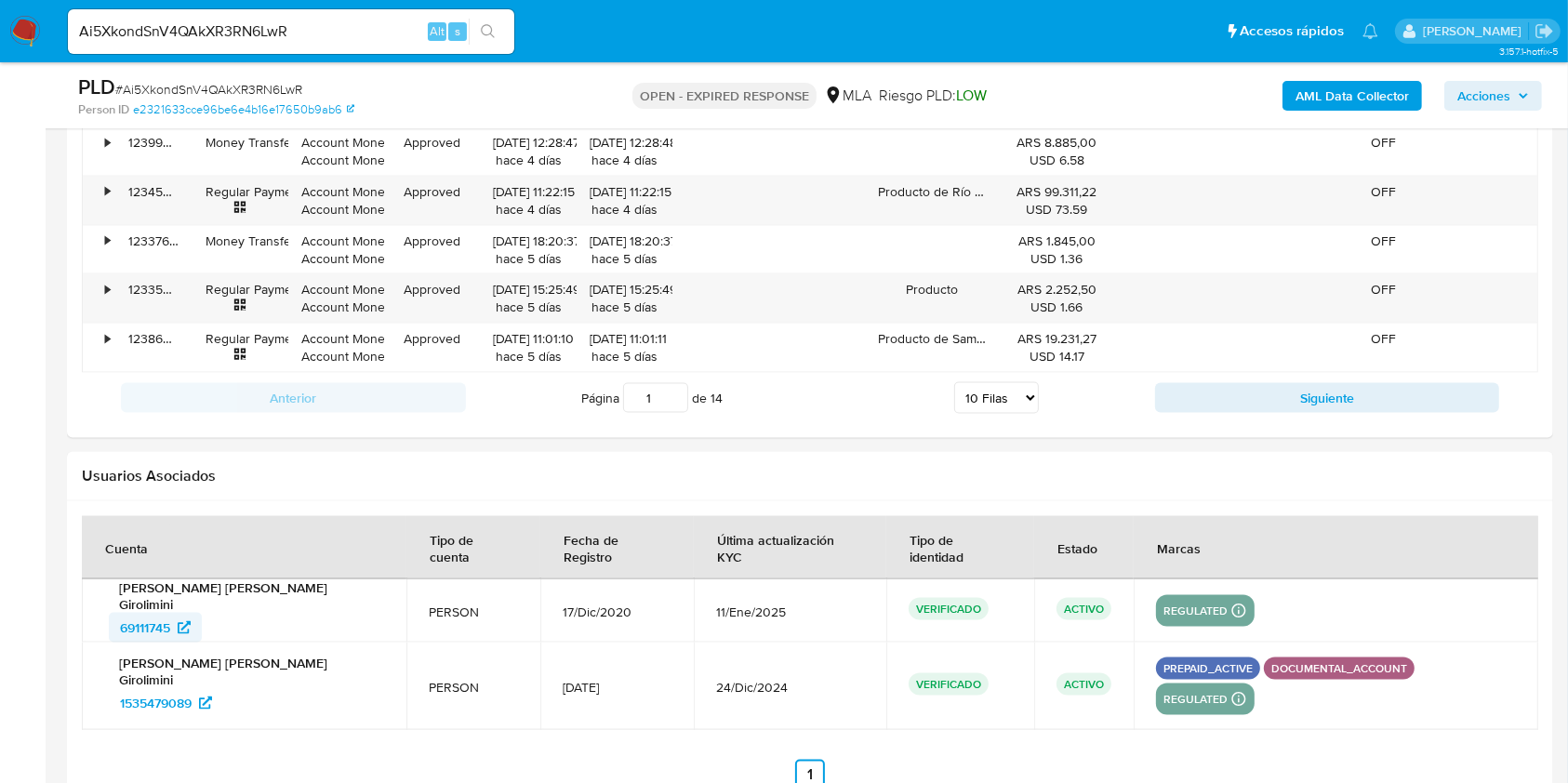
click at [169, 613] on span "69111745" at bounding box center [145, 628] width 50 height 30
click at [325, 40] on input "Ai5XkondSnV4QAkXR3RN6LwR" at bounding box center [291, 32] width 447 height 24
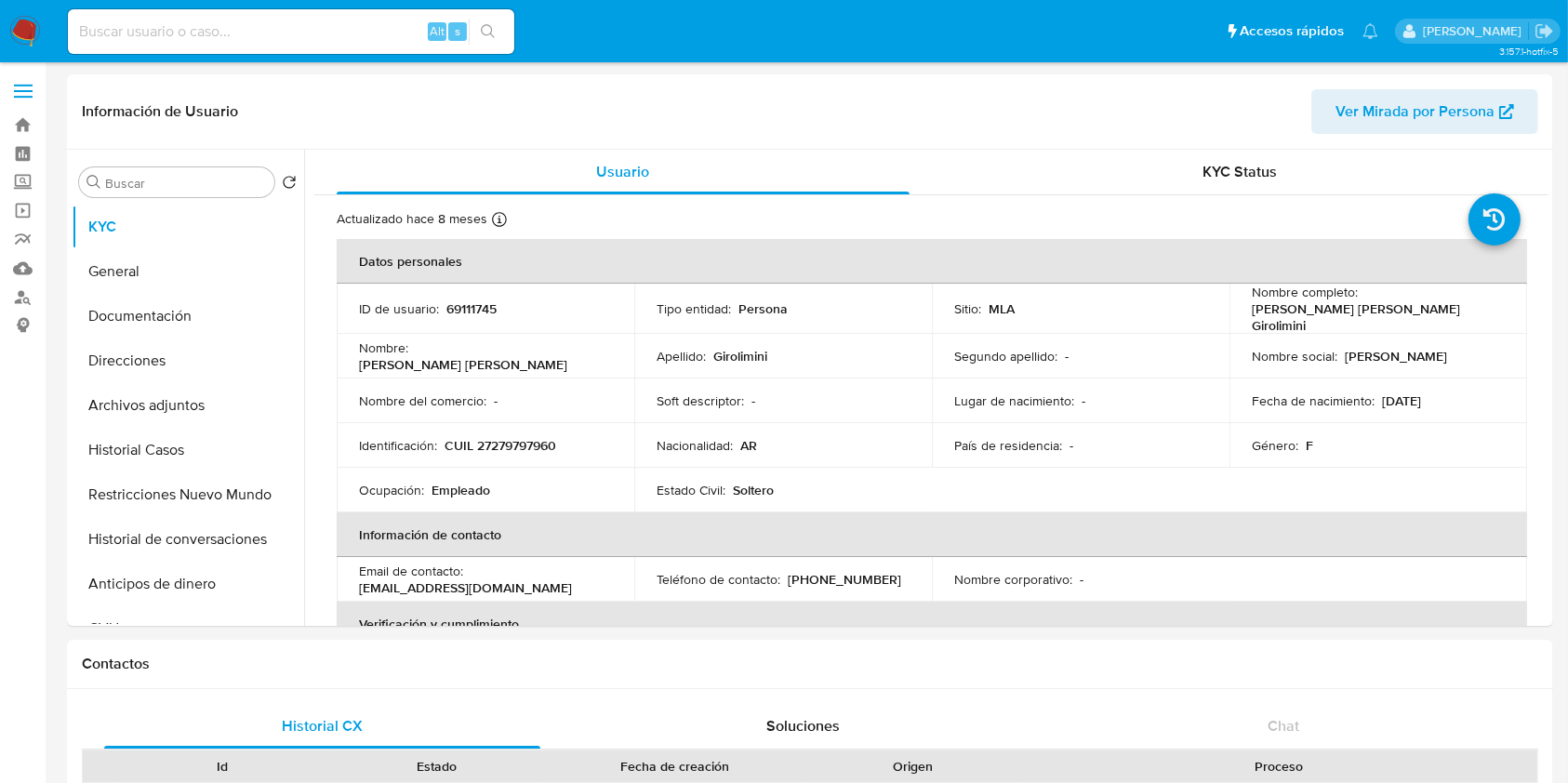
select select "10"
click at [216, 305] on button "Documentación" at bounding box center [180, 315] width 217 height 44
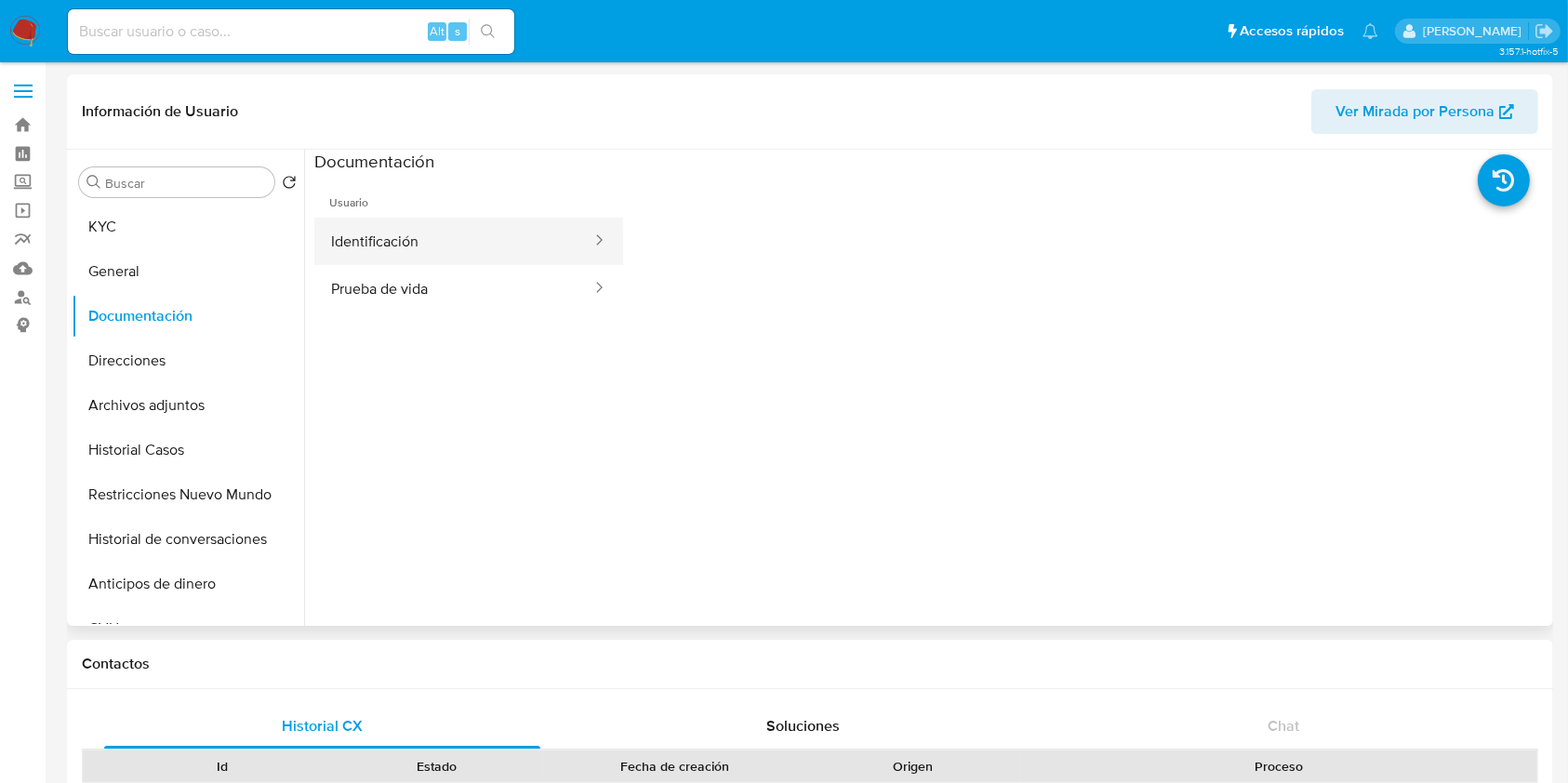
click at [578, 250] on div at bounding box center [594, 241] width 30 height 22
click at [535, 301] on button "Prueba de vida" at bounding box center [453, 289] width 279 height 47
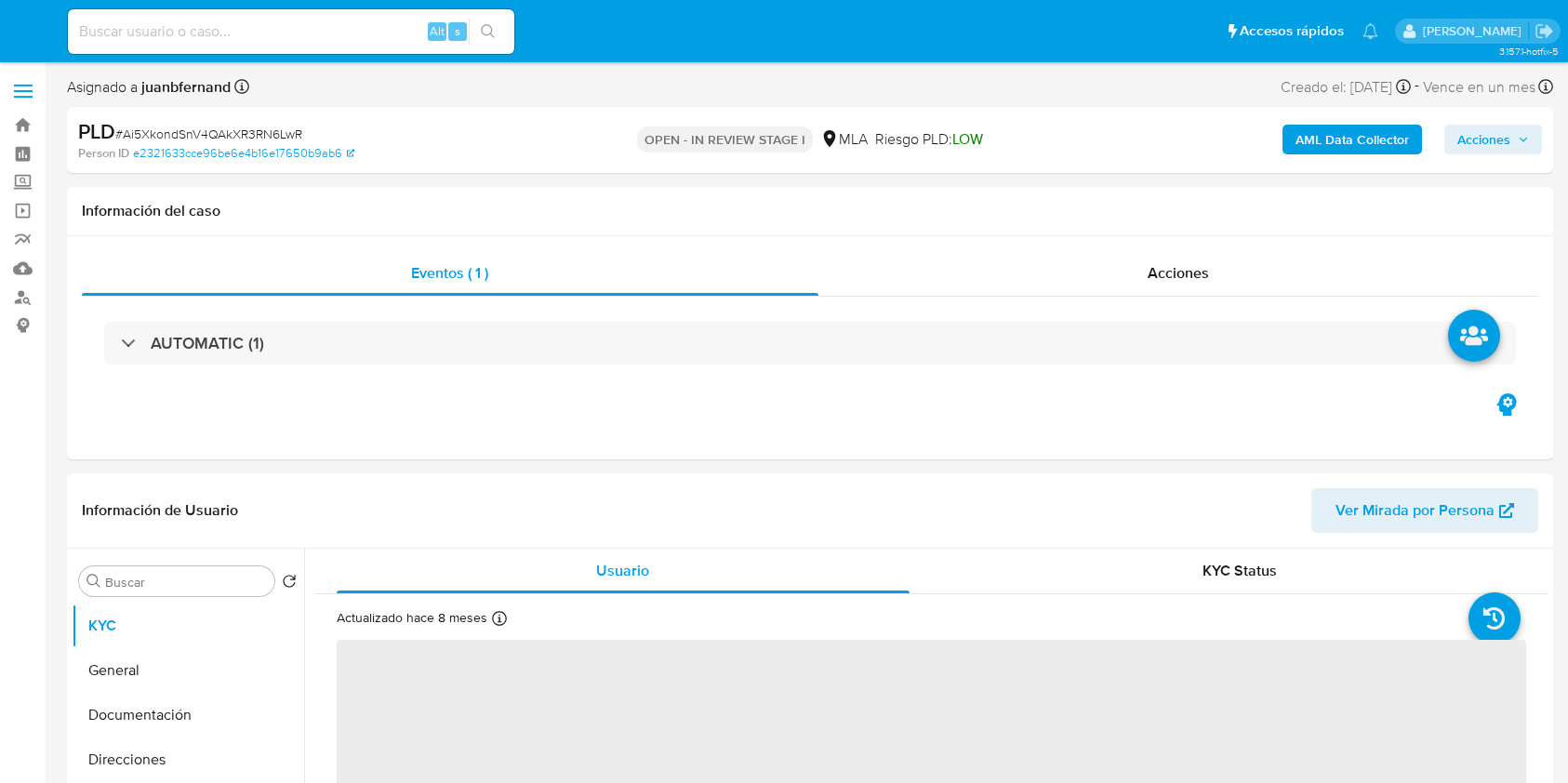
select select "10"
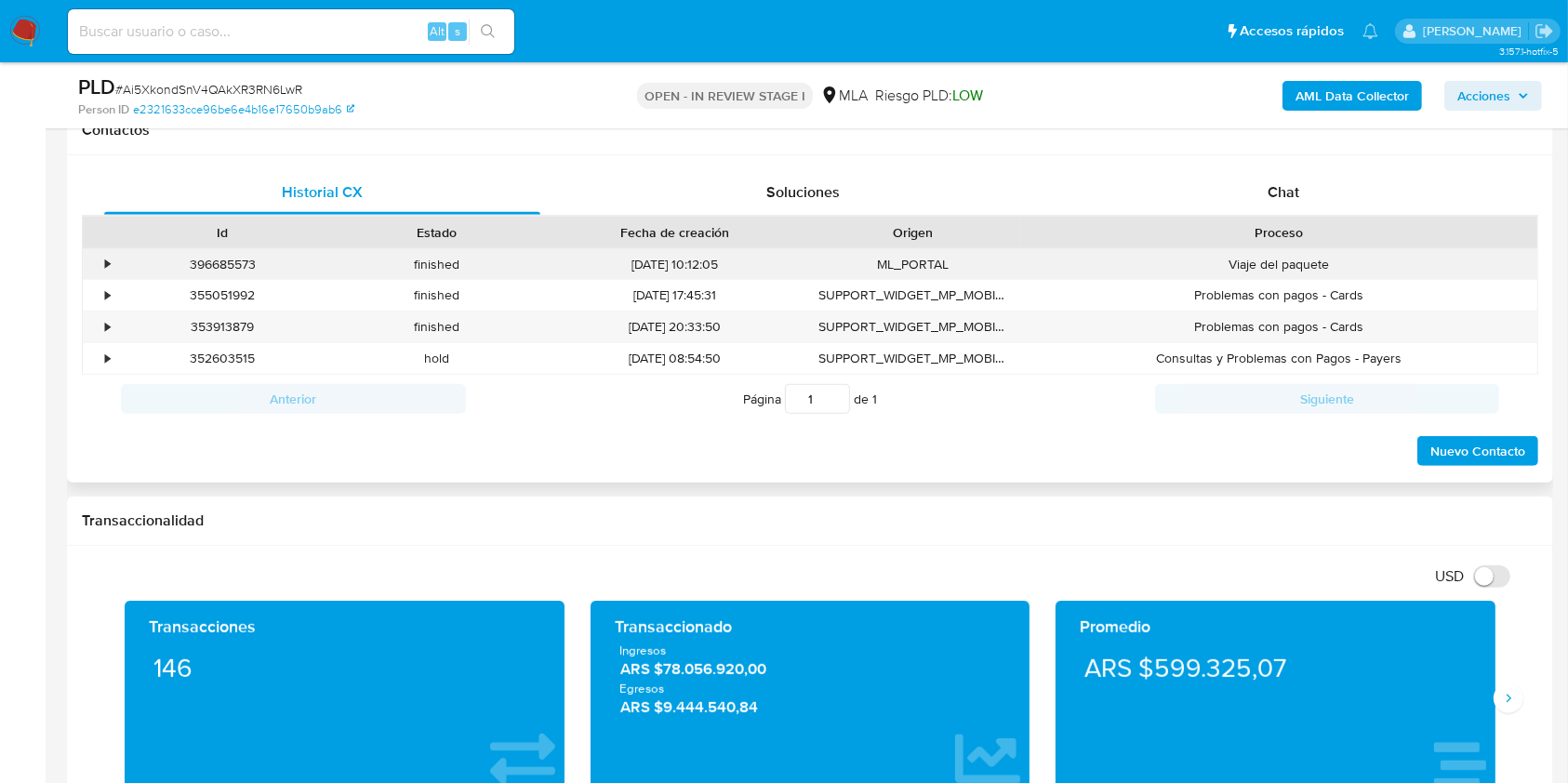
scroll to position [868, 0]
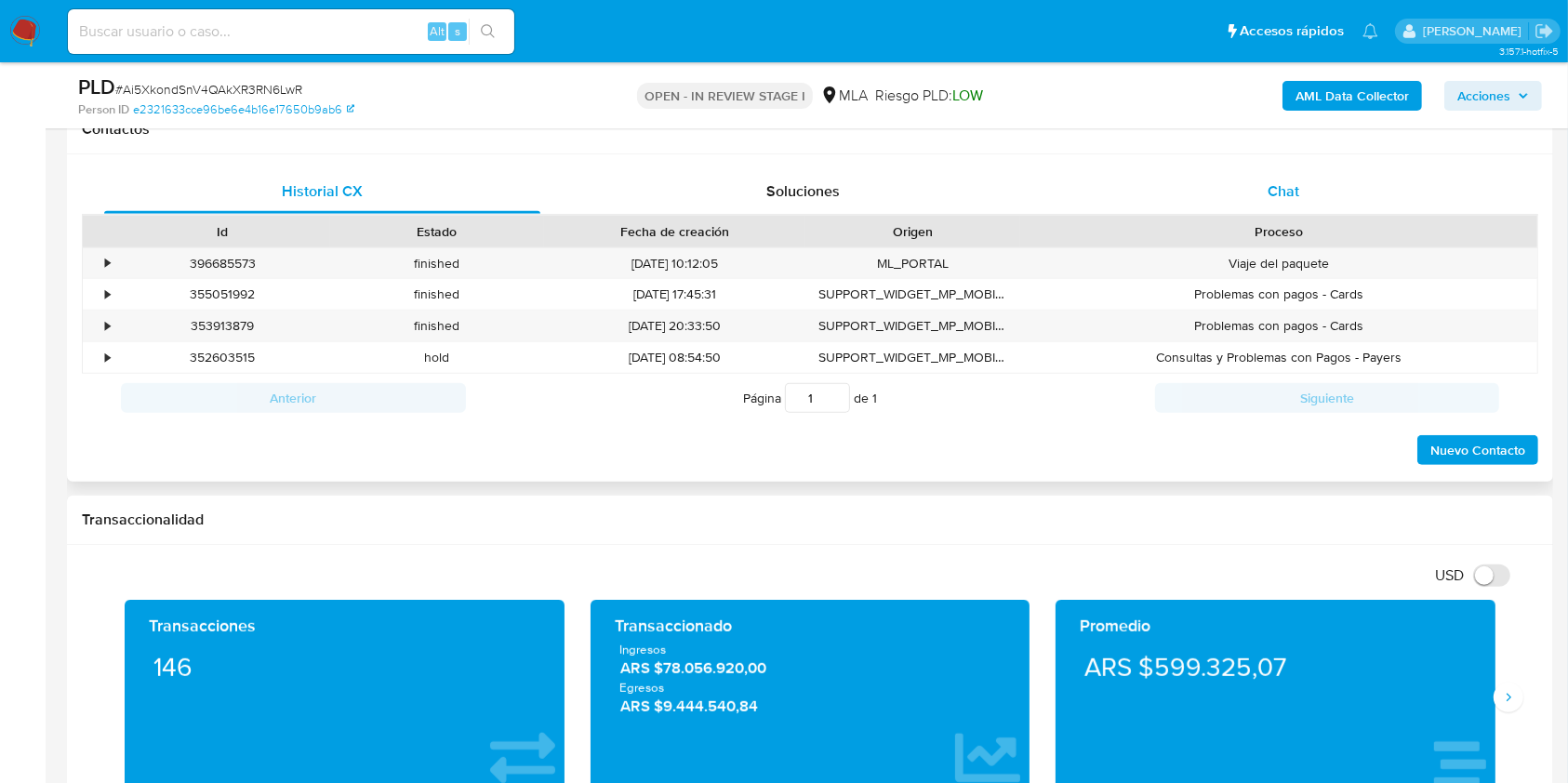
click at [1257, 176] on div "Chat" at bounding box center [1284, 191] width 436 height 44
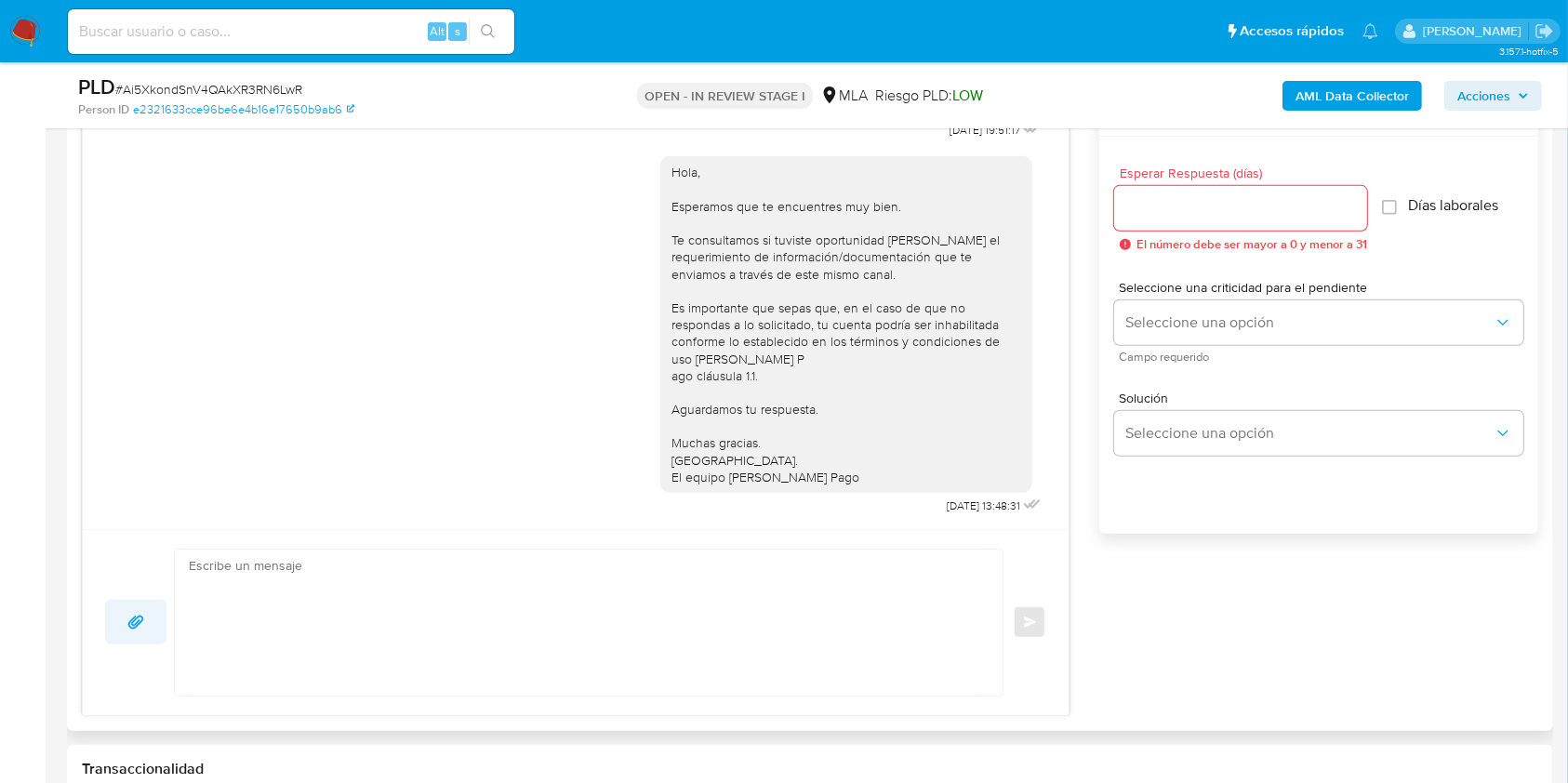
scroll to position [1116, 0]
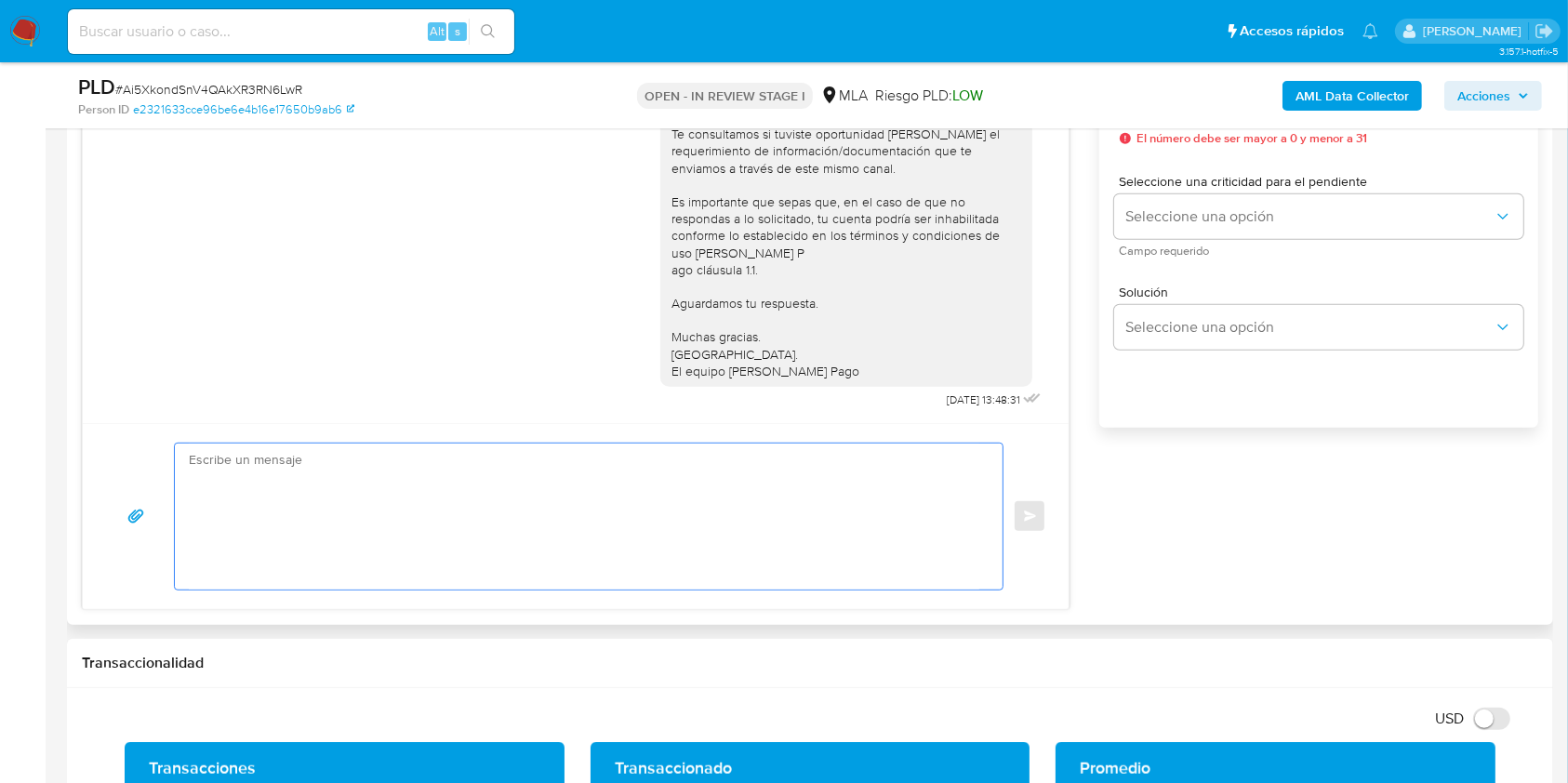
click at [316, 495] on textarea at bounding box center [584, 517] width 790 height 146
paste textarea "Lore. Ipsumdolo sit am consectetu adi elit. Se doeiusmodte in utlabor etdolorem…"
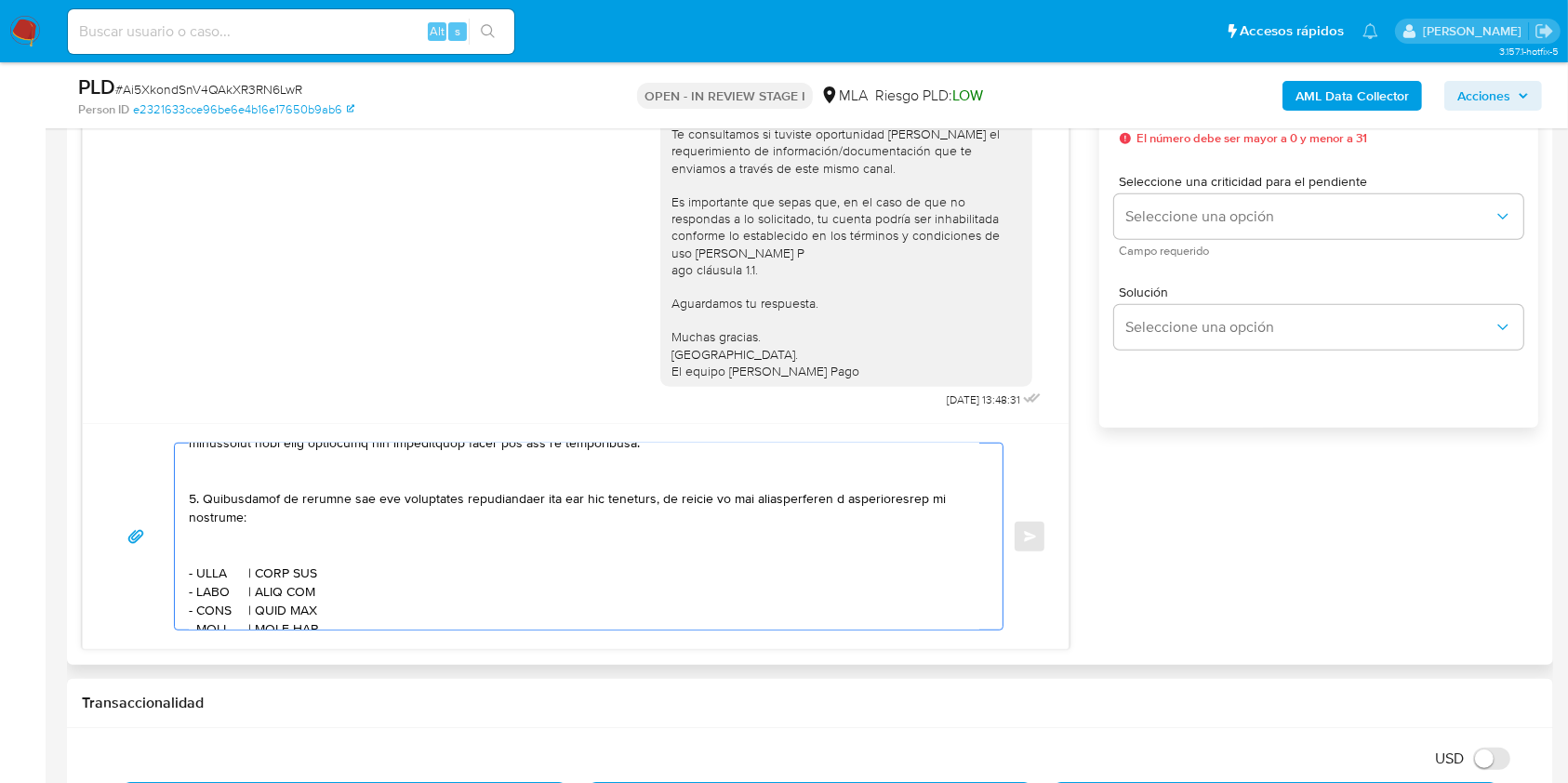
scroll to position [516, 0]
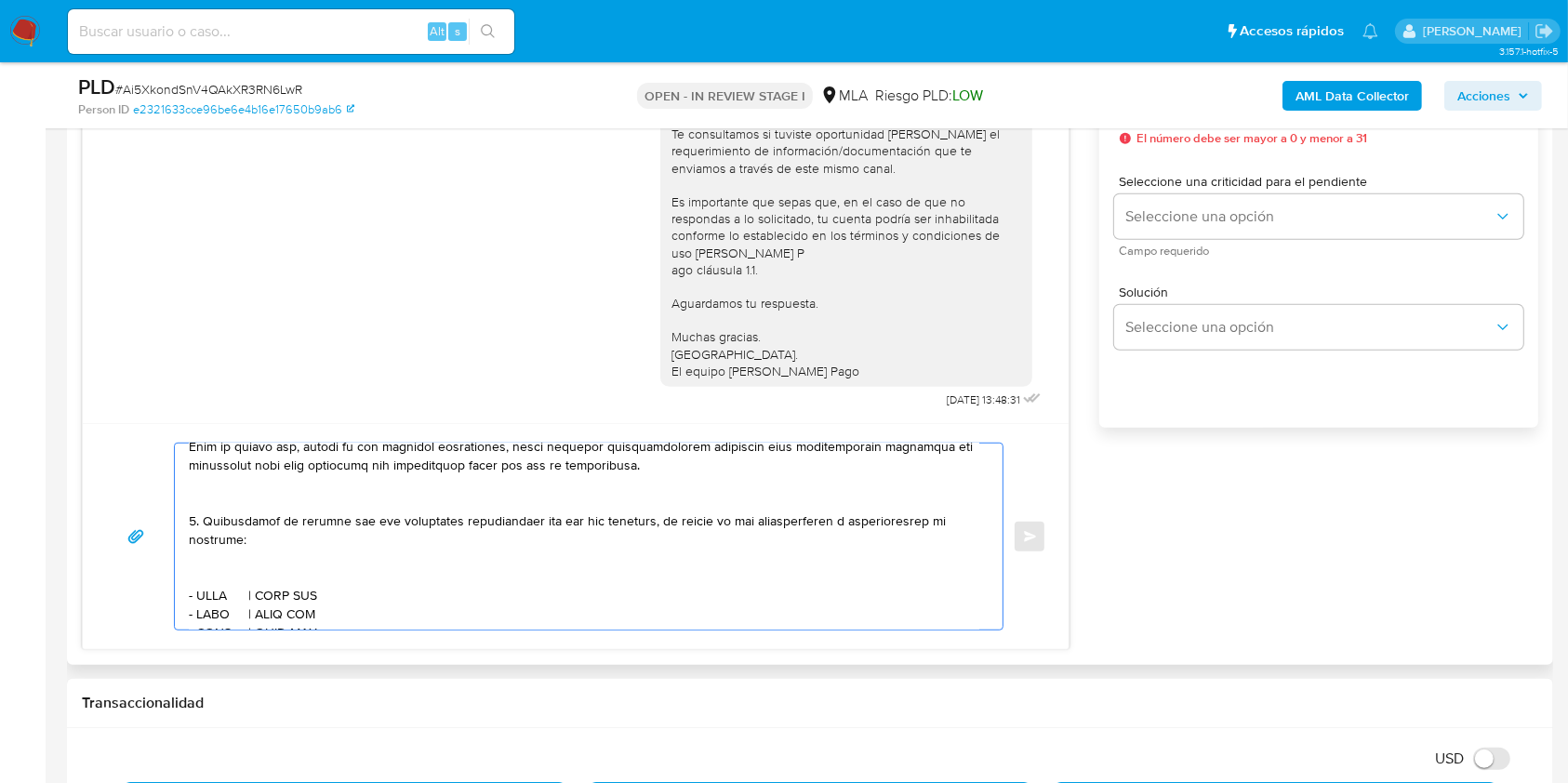
drag, startPoint x: 323, startPoint y: 582, endPoint x: 167, endPoint y: 548, distance: 159.7
click at [167, 548] on div "Enviar" at bounding box center [576, 537] width 941 height 188
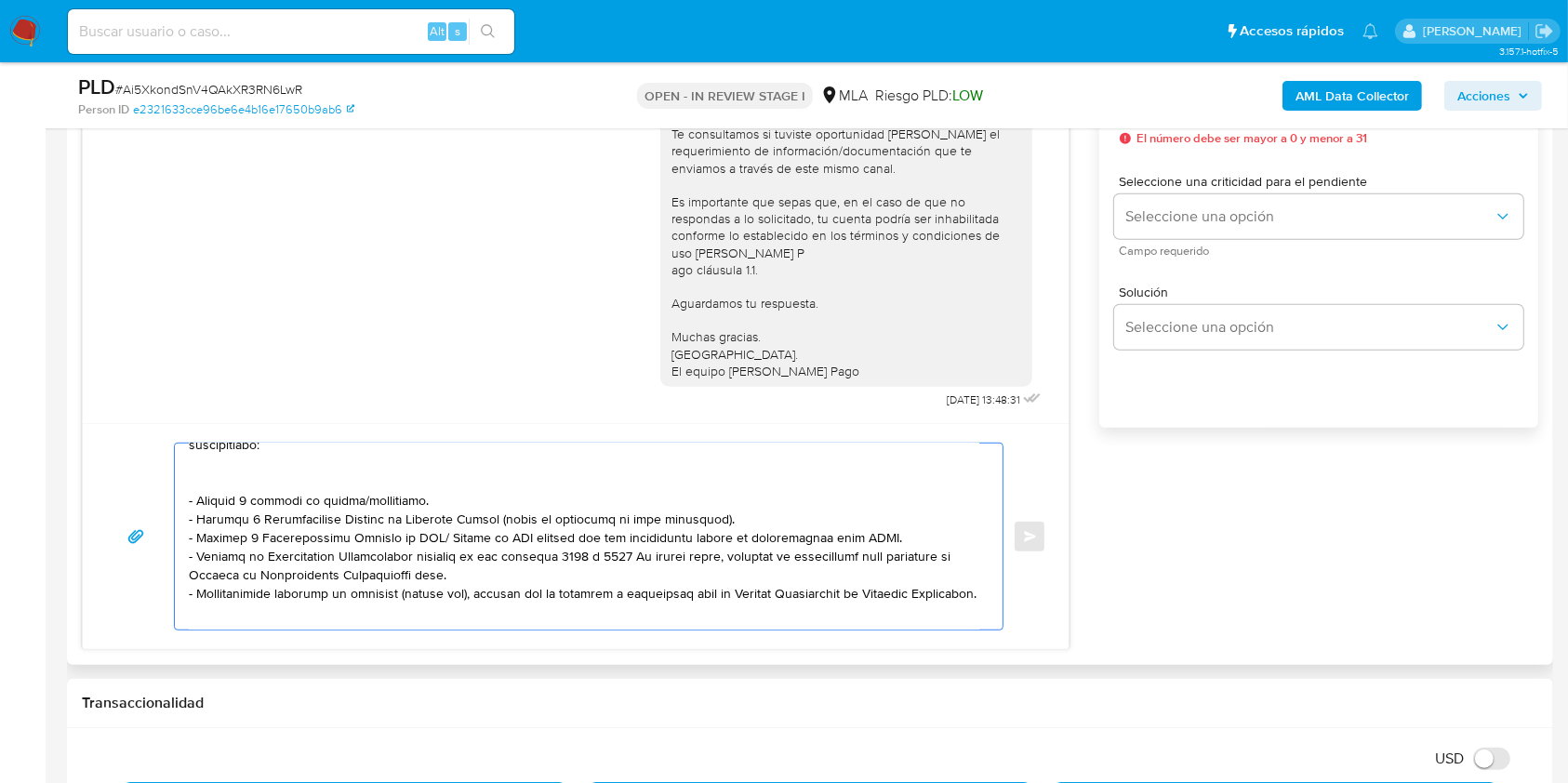
scroll to position [197, 0]
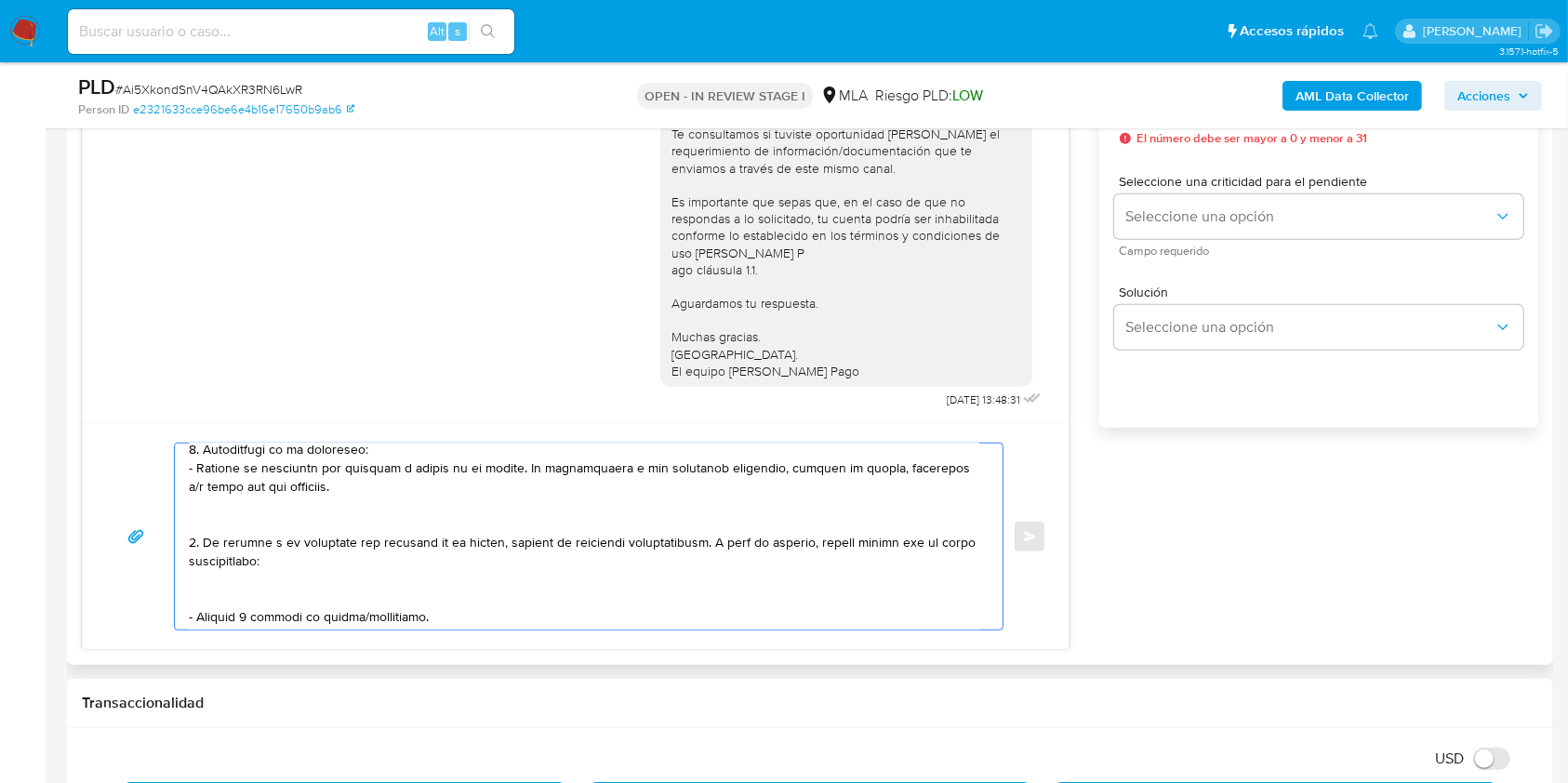
click at [546, 548] on textarea at bounding box center [584, 537] width 790 height 186
drag, startPoint x: 546, startPoint y: 548, endPoint x: 572, endPoint y: 548, distance: 26.0
click at [572, 548] on textarea at bounding box center [584, 537] width 790 height 186
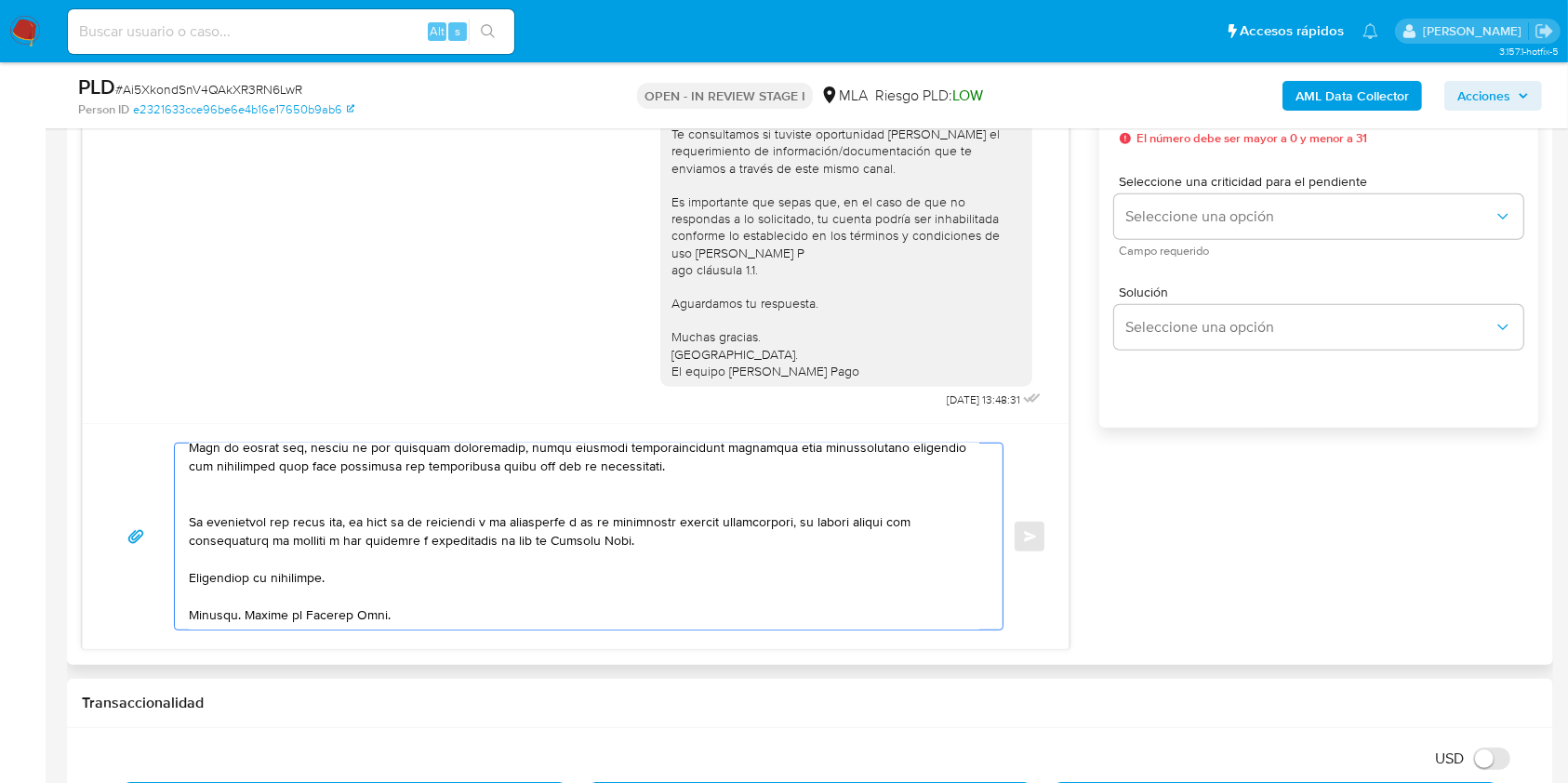
scroll to position [568, 0]
drag, startPoint x: 341, startPoint y: 559, endPoint x: 352, endPoint y: 574, distance: 18.6
click at [339, 559] on textarea at bounding box center [584, 537] width 790 height 186
type textarea "Lore. Ipsumdolo sit am consectetu adi elit. Se doeiusmodte in utlabor etdolorem…"
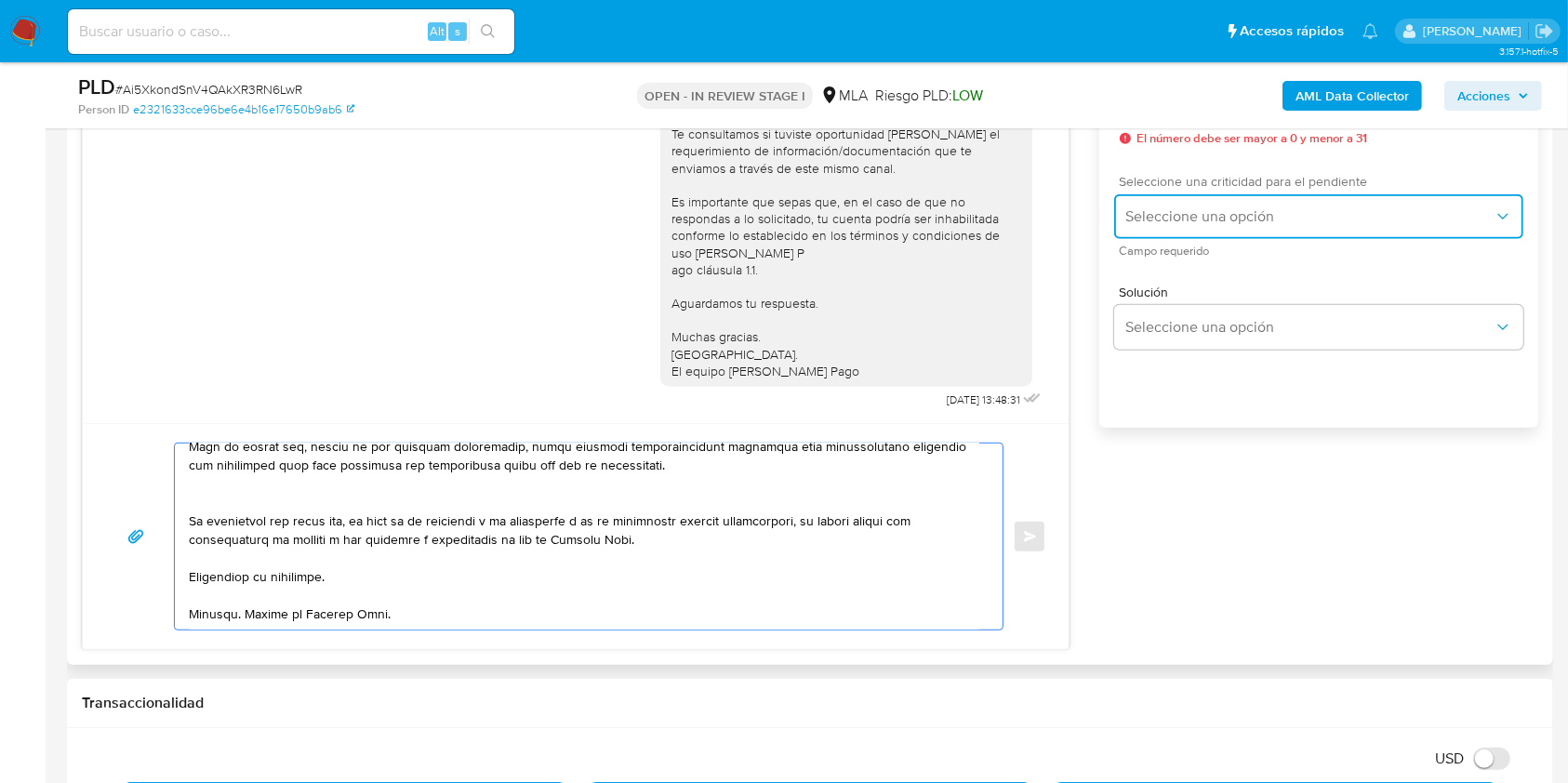
click at [1338, 219] on span "Seleccione una opción" at bounding box center [1308, 216] width 368 height 19
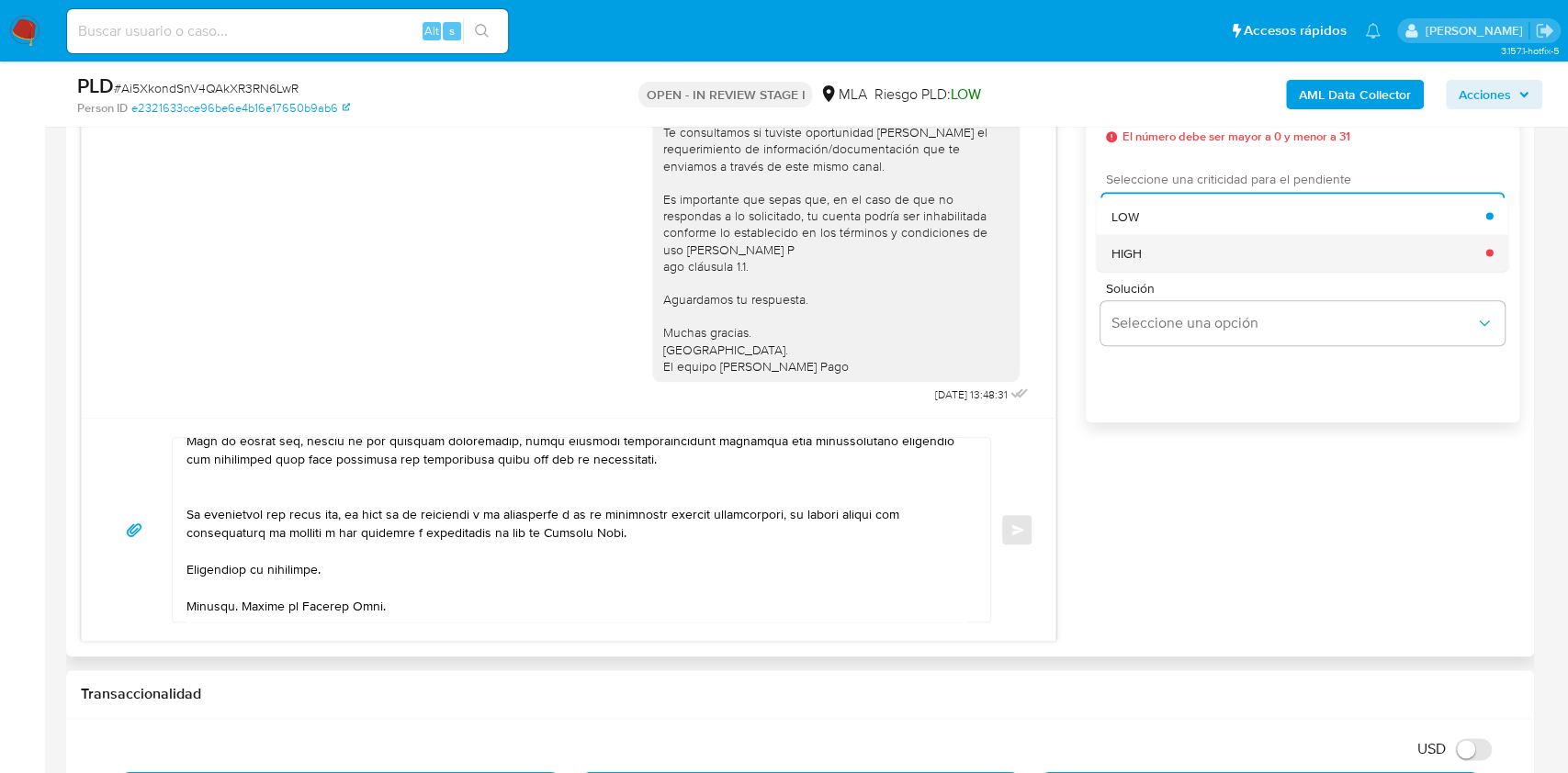
click at [1166, 258] on div "HIGH" at bounding box center [1298, 253] width 374 height 37
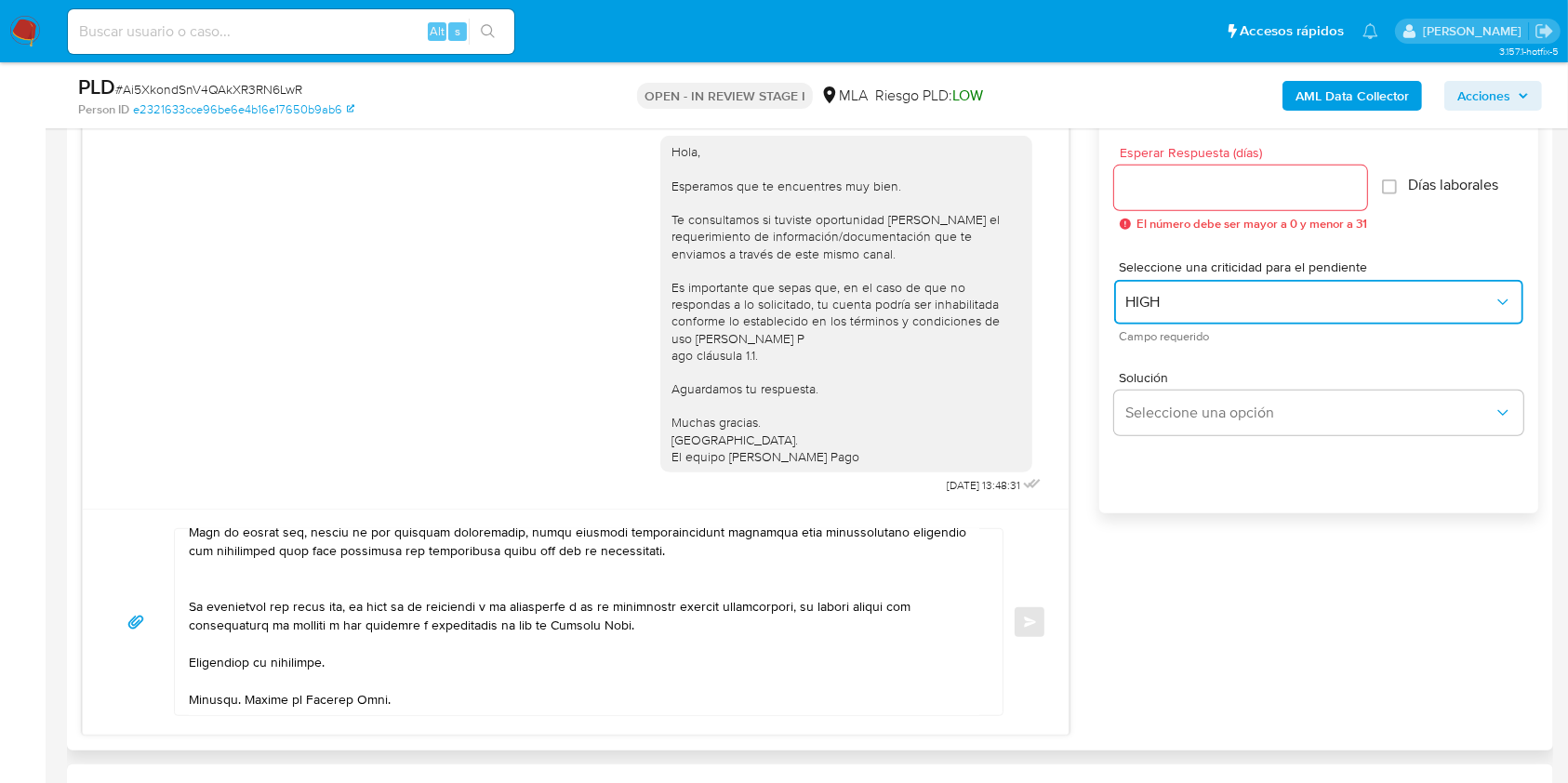
scroll to position [992, 0]
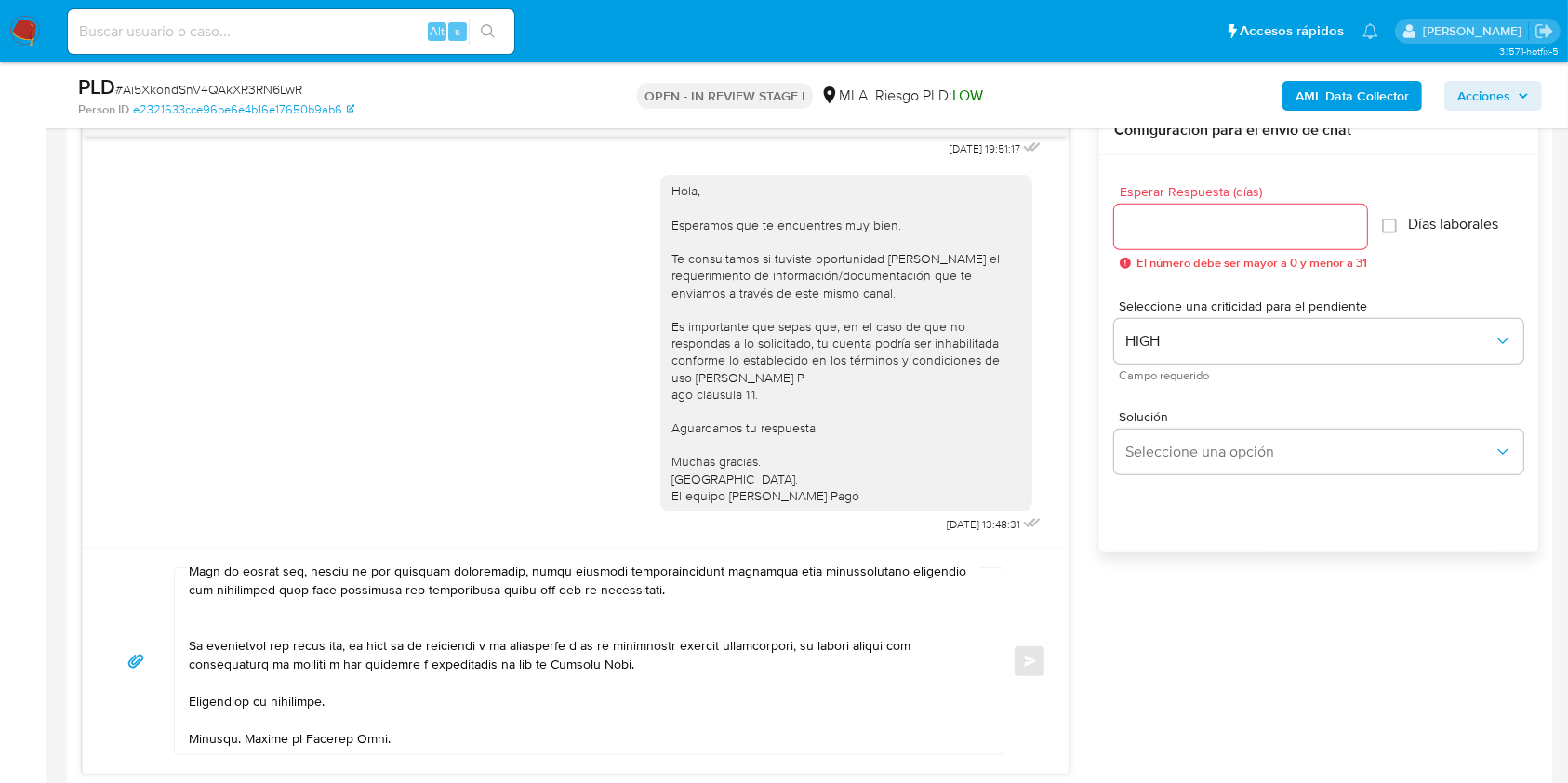
click at [1180, 212] on div at bounding box center [1240, 226] width 253 height 44
click at [1180, 227] on input "Esperar Respuesta (días)" at bounding box center [1240, 227] width 253 height 24
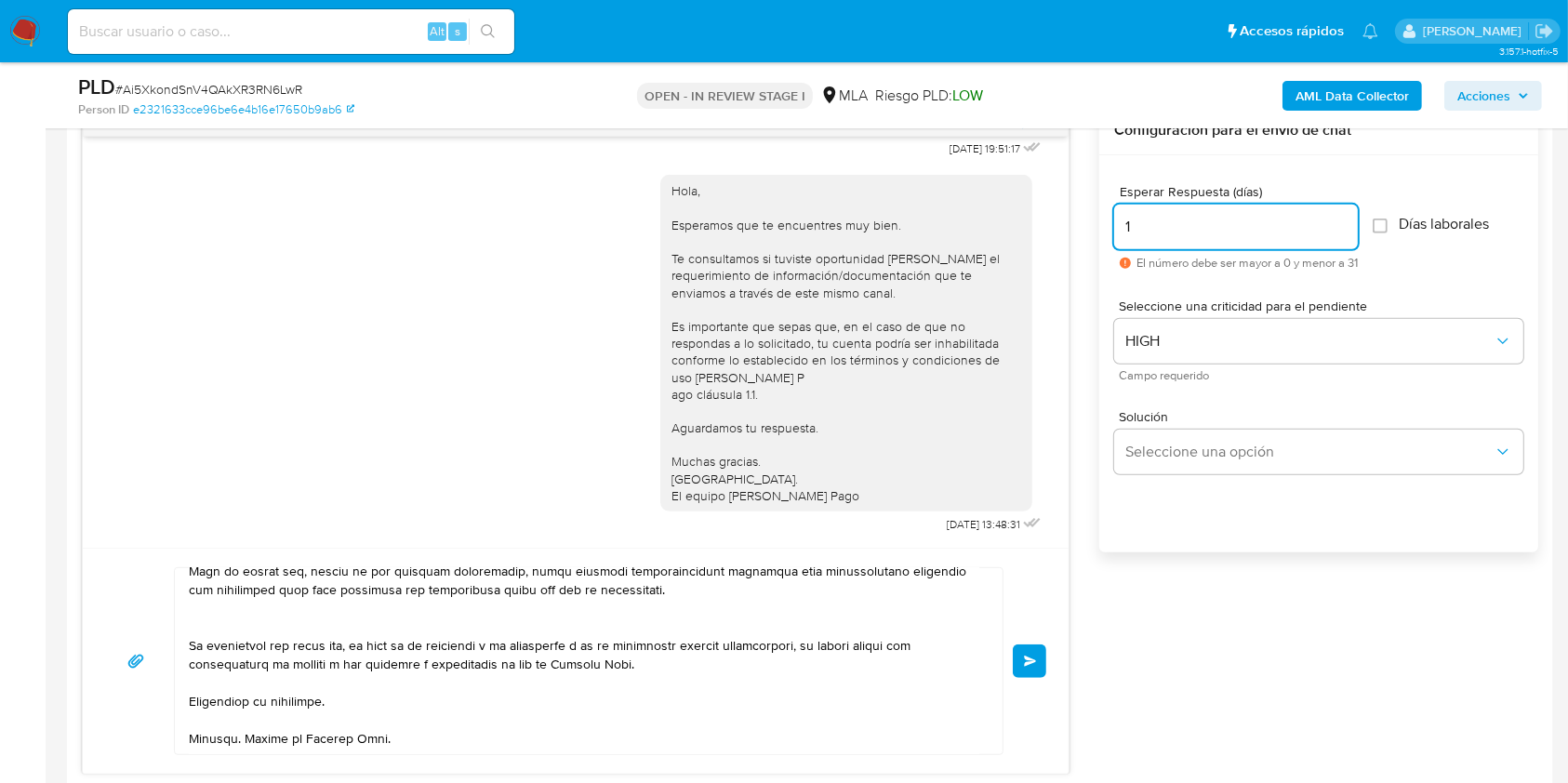
type input "1"
drag, startPoint x: 1187, startPoint y: 558, endPoint x: 1101, endPoint y: 580, distance: 88.8
click at [1182, 562] on div "Esperar Respuesta (días) 1 El número debe ser mayor a 0 y menor a 31 Días labor…" at bounding box center [1319, 378] width 439 height 447
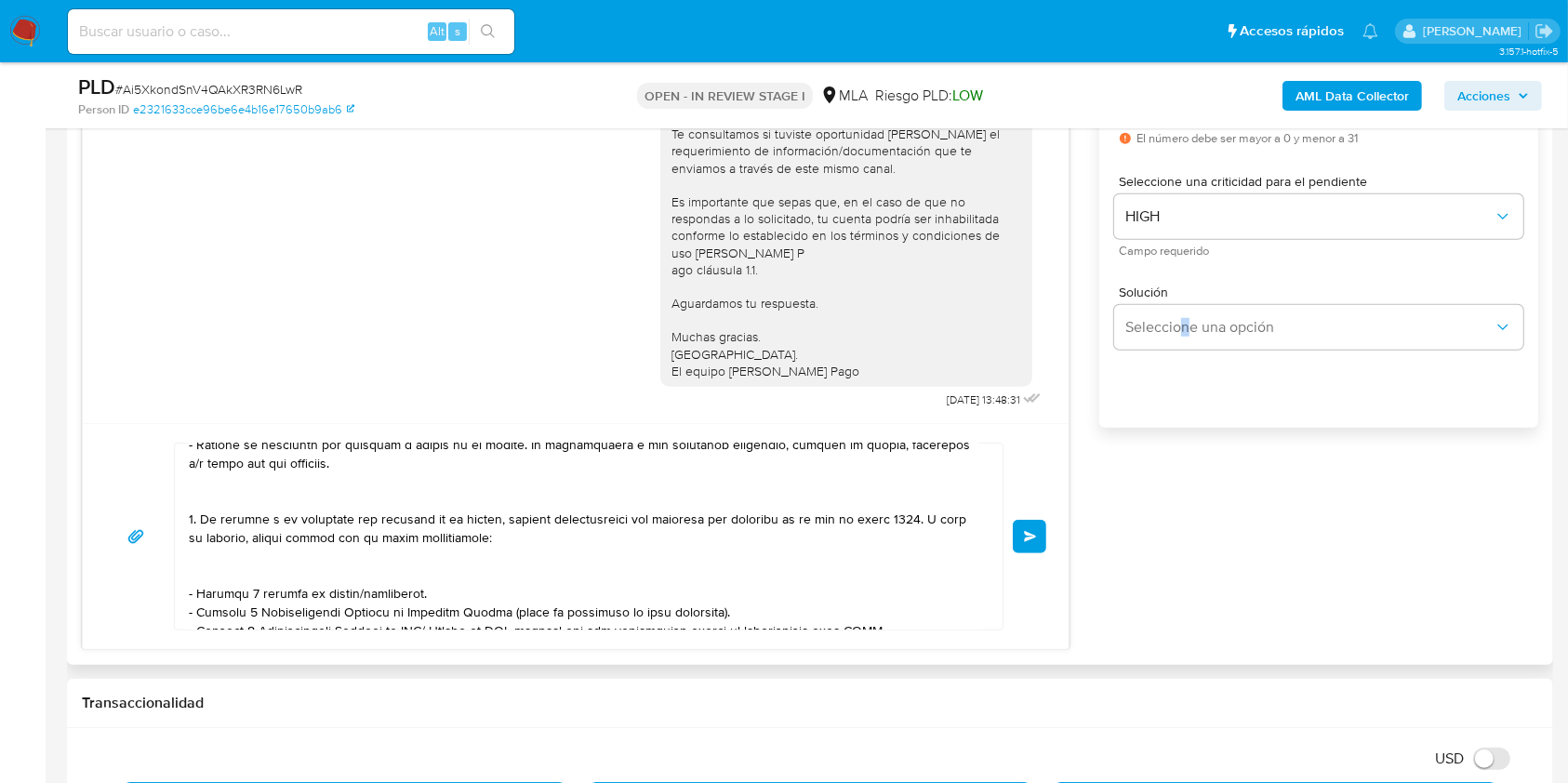
scroll to position [197, 0]
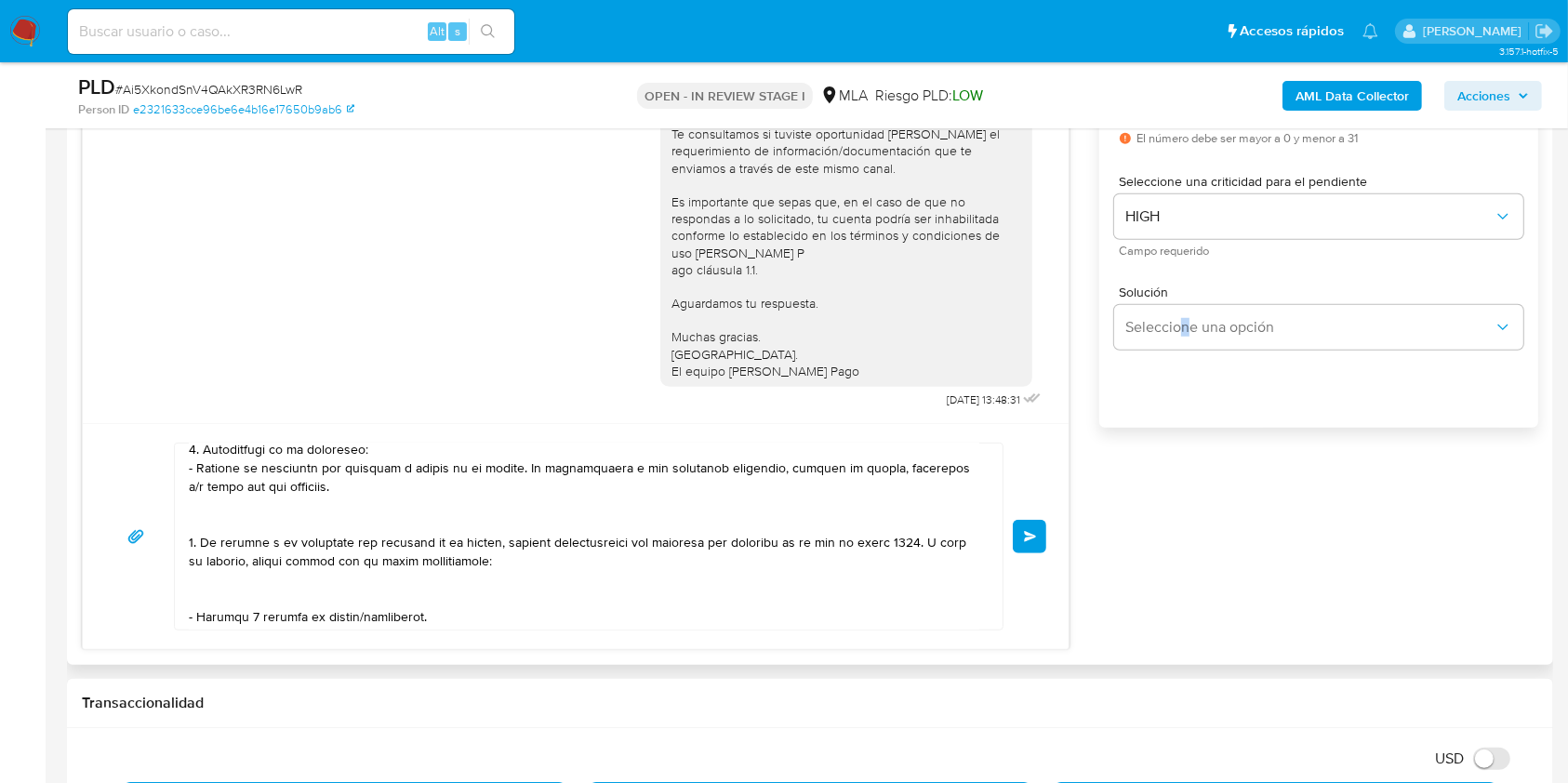
click at [1029, 544] on button "Enviar" at bounding box center [1030, 537] width 34 height 34
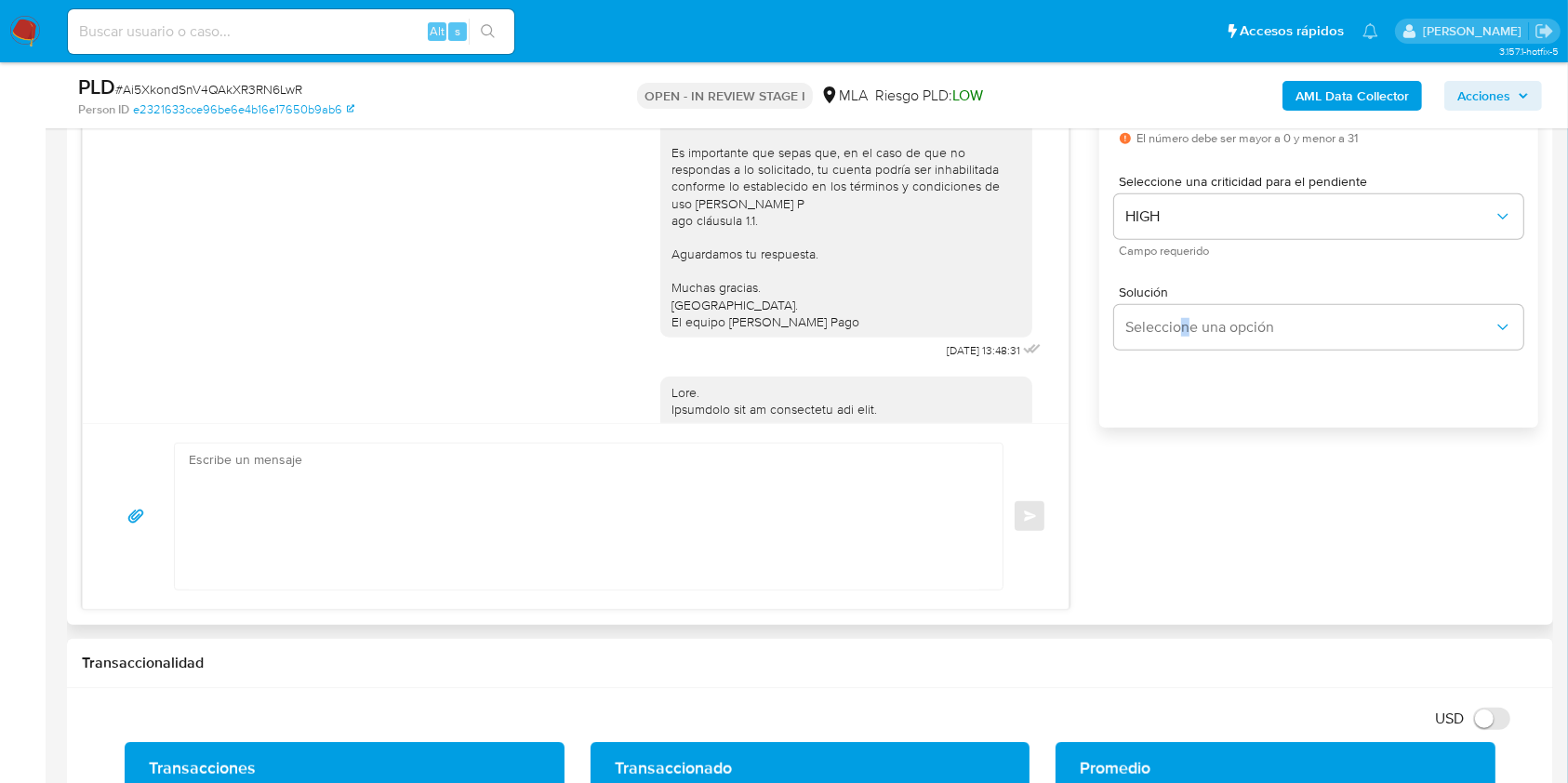
scroll to position [2002, 0]
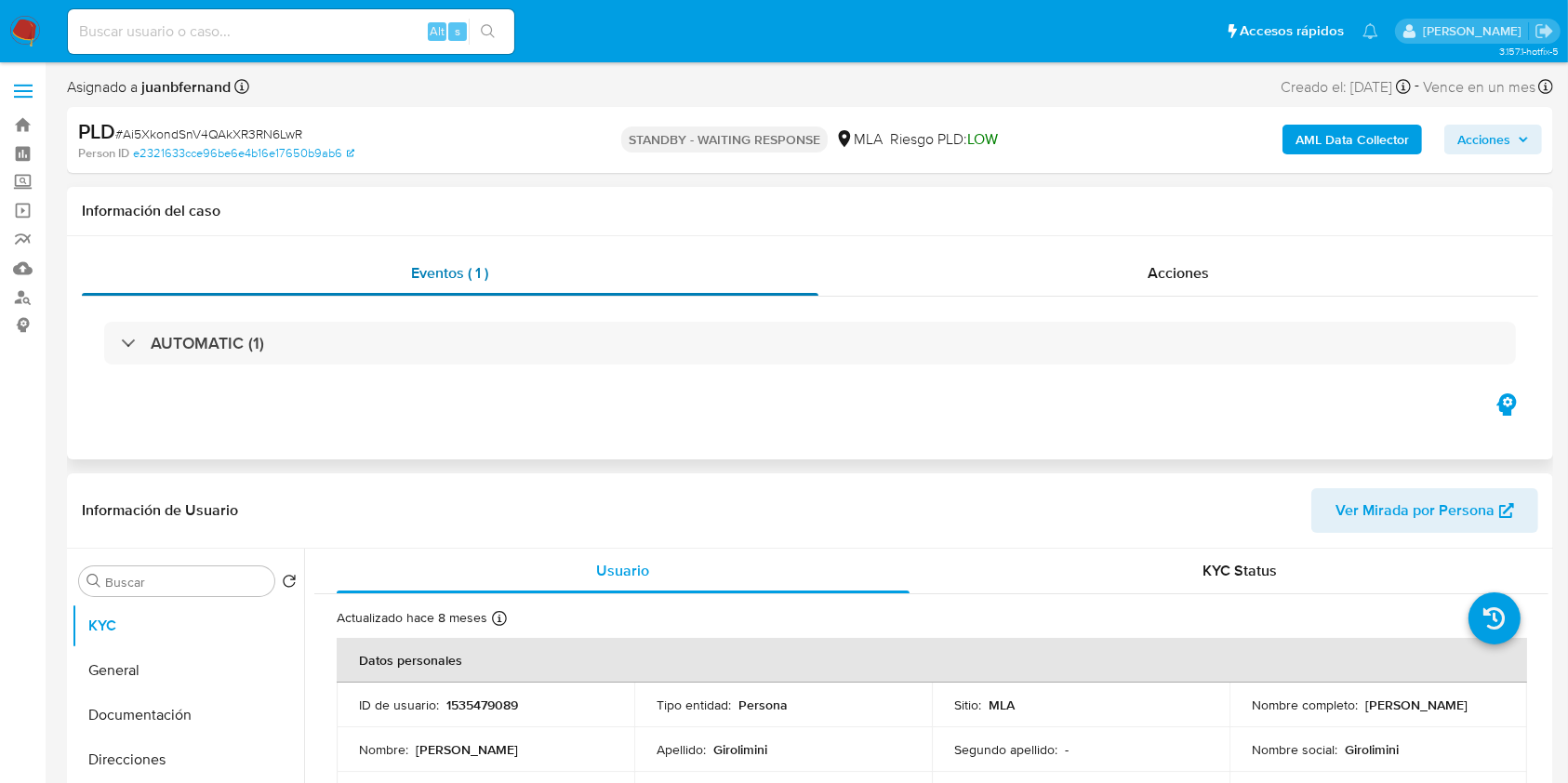
select select "10"
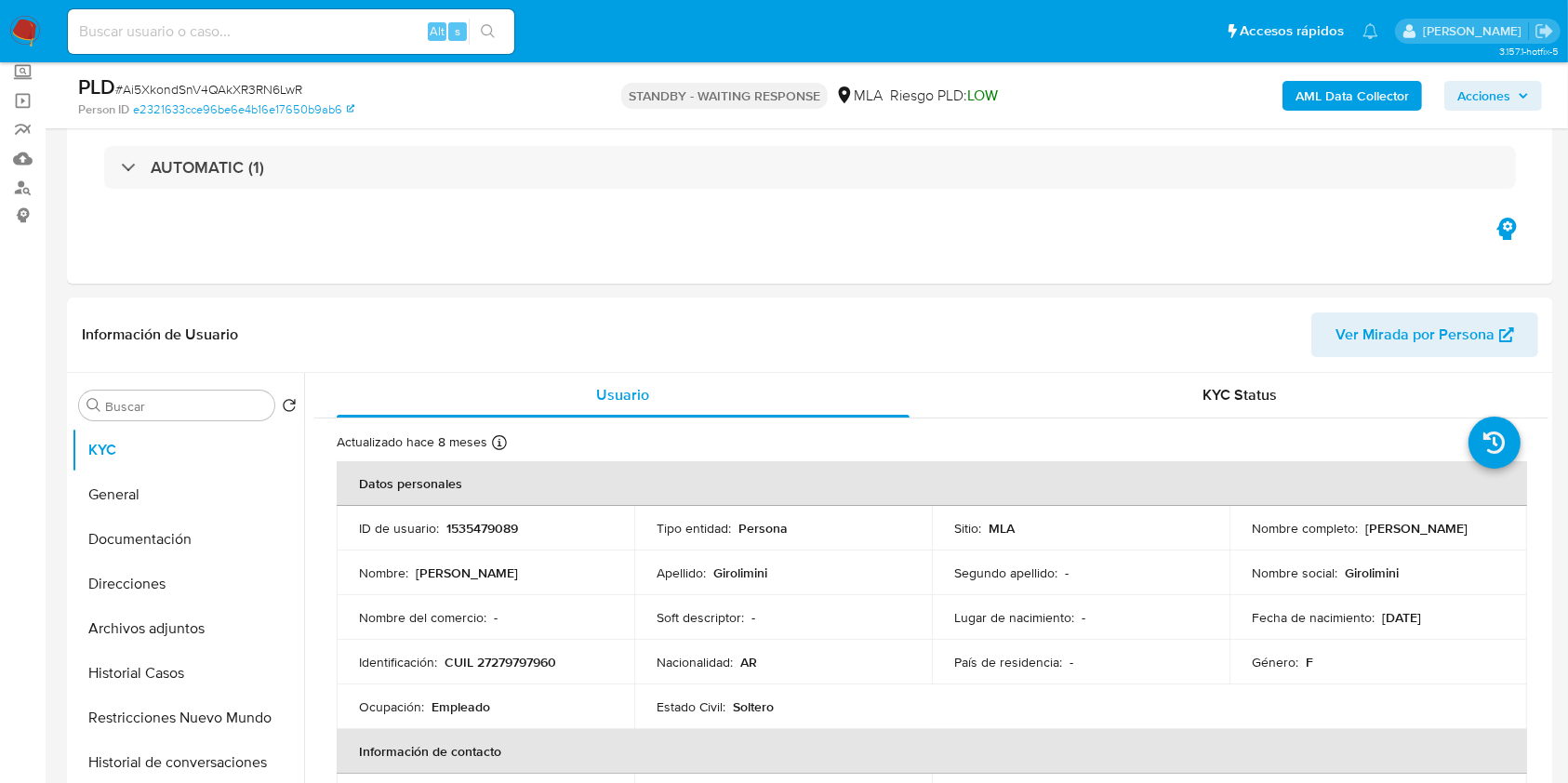
scroll to position [248, 0]
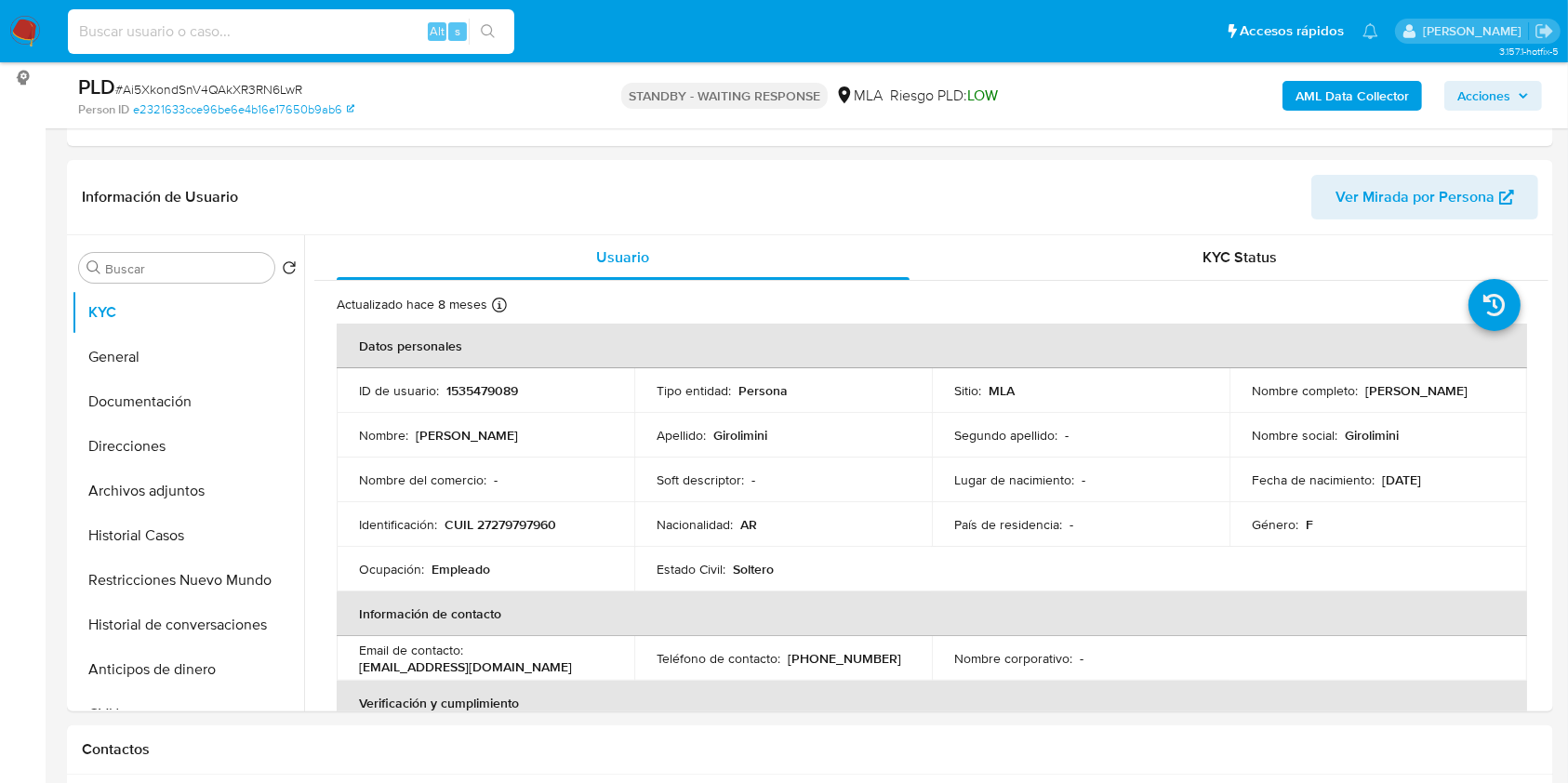
click at [370, 27] on input at bounding box center [291, 32] width 447 height 24
paste input "SWtJWajzd1JNhyr9V1LEwQOk"
type input "SWtJWajzd1JNhyr9V1LEwQOk"
click at [495, 27] on icon "search-icon" at bounding box center [488, 32] width 15 height 15
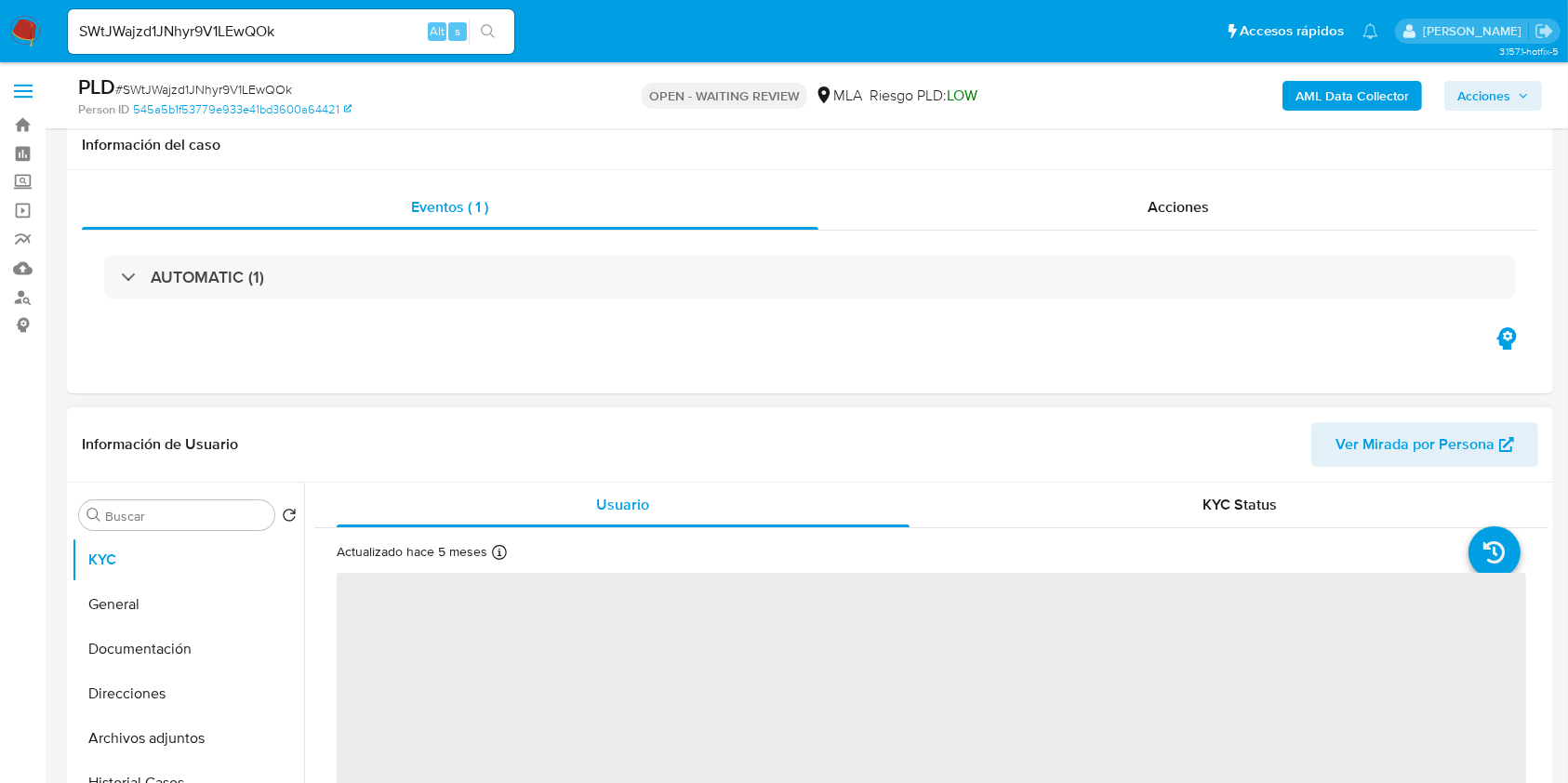
scroll to position [496, 0]
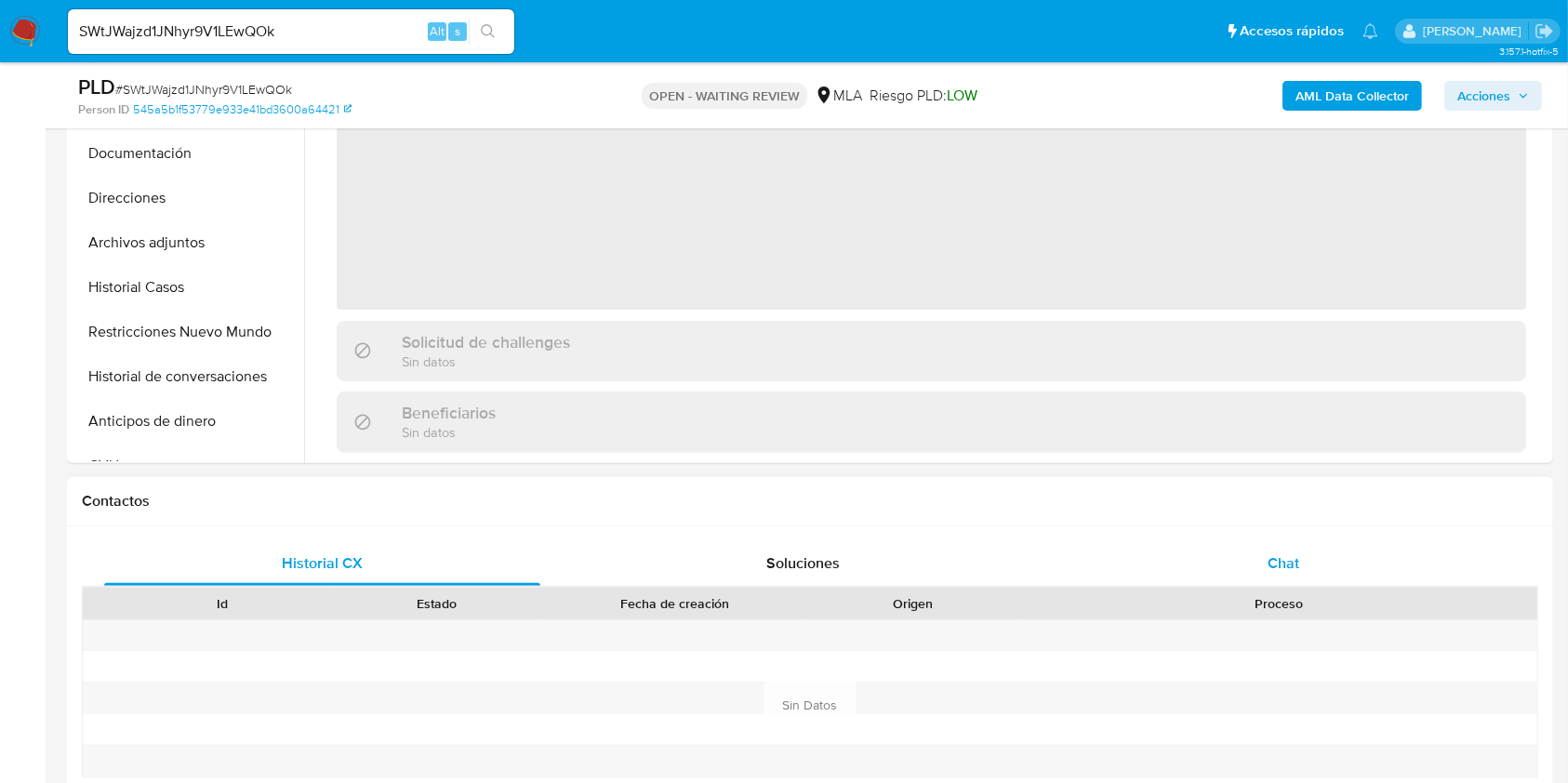
click at [1336, 560] on div "Chat" at bounding box center [1284, 563] width 436 height 44
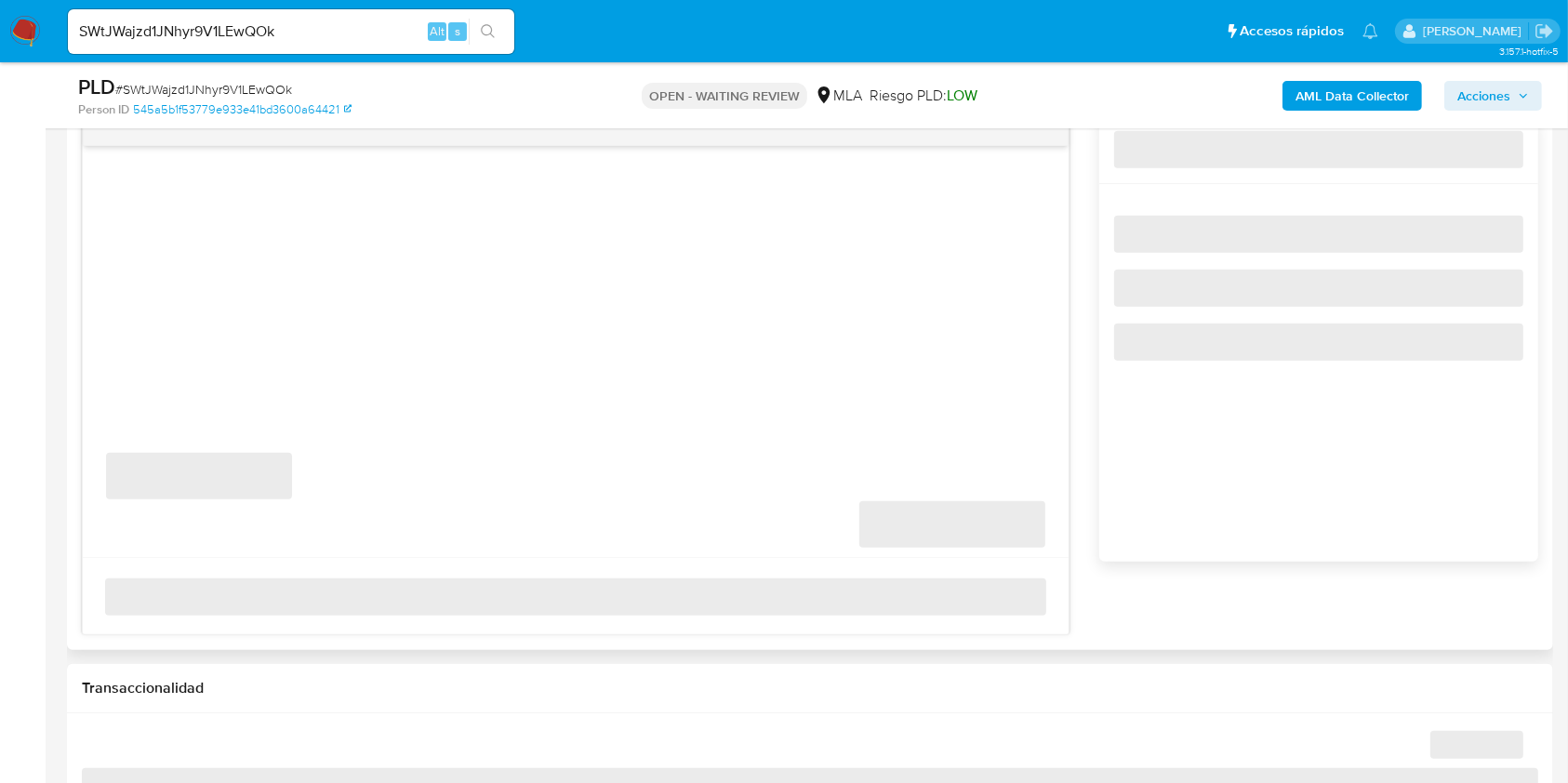
scroll to position [992, 0]
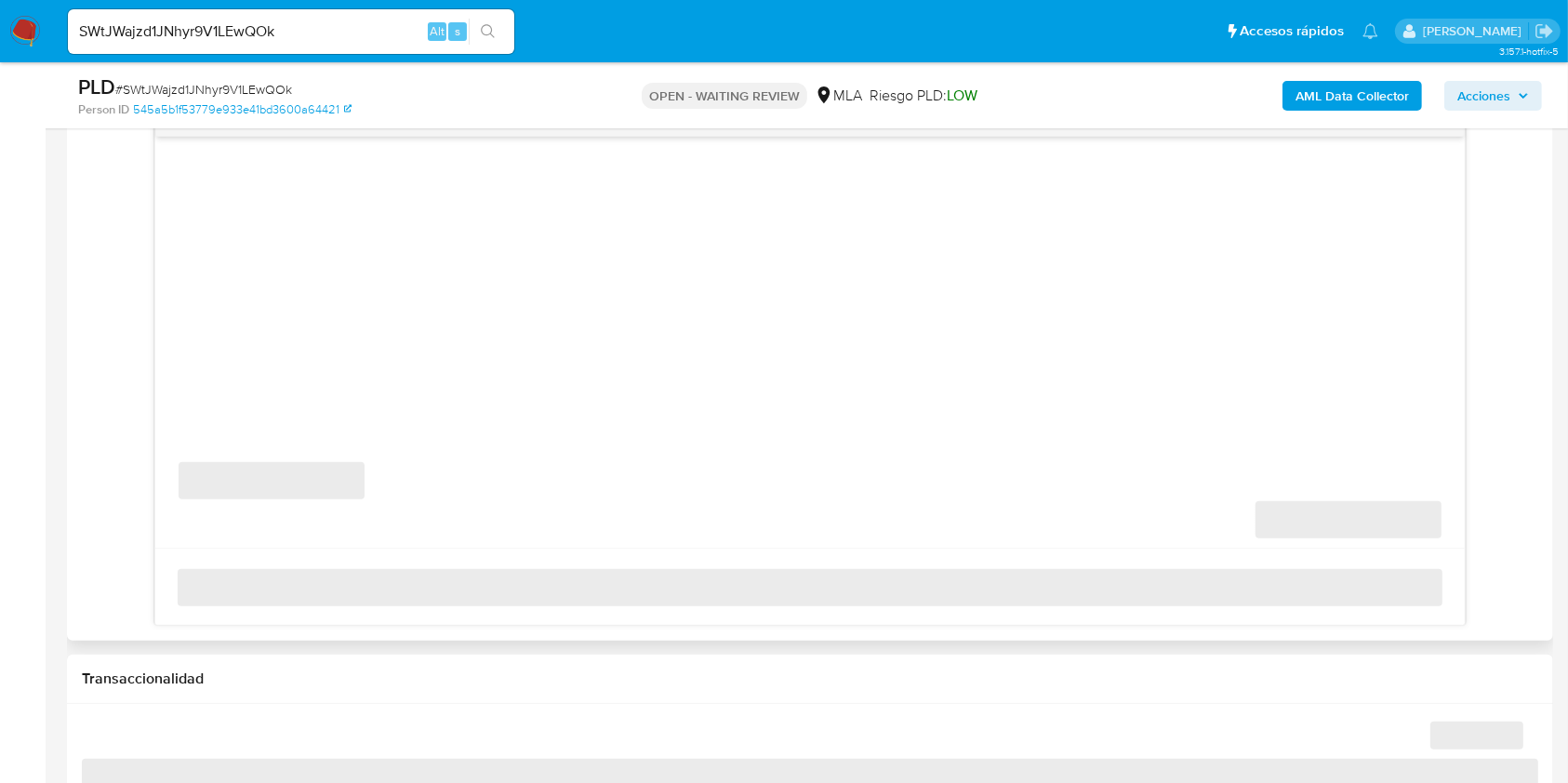
select select "10"
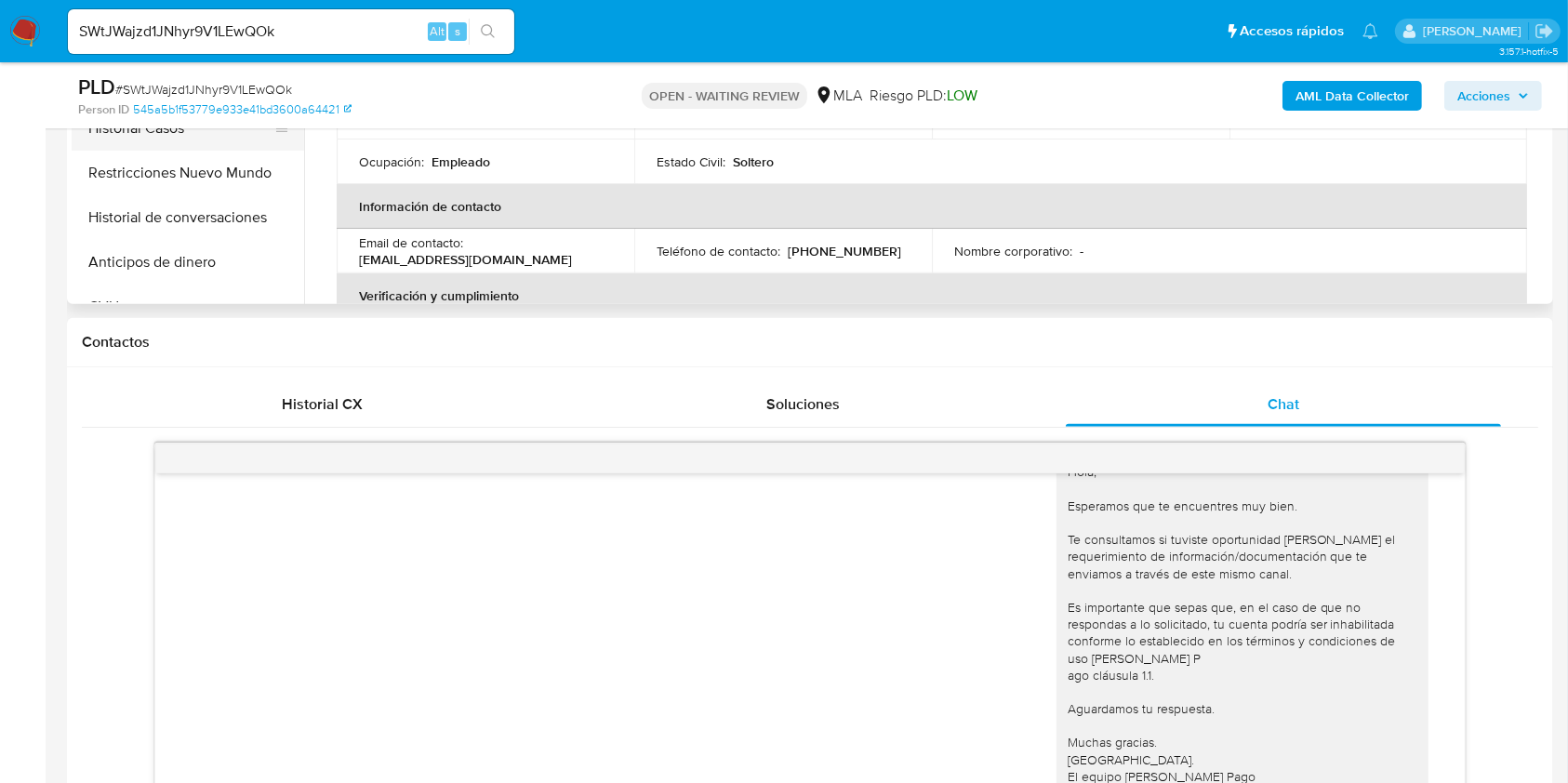
scroll to position [619, 0]
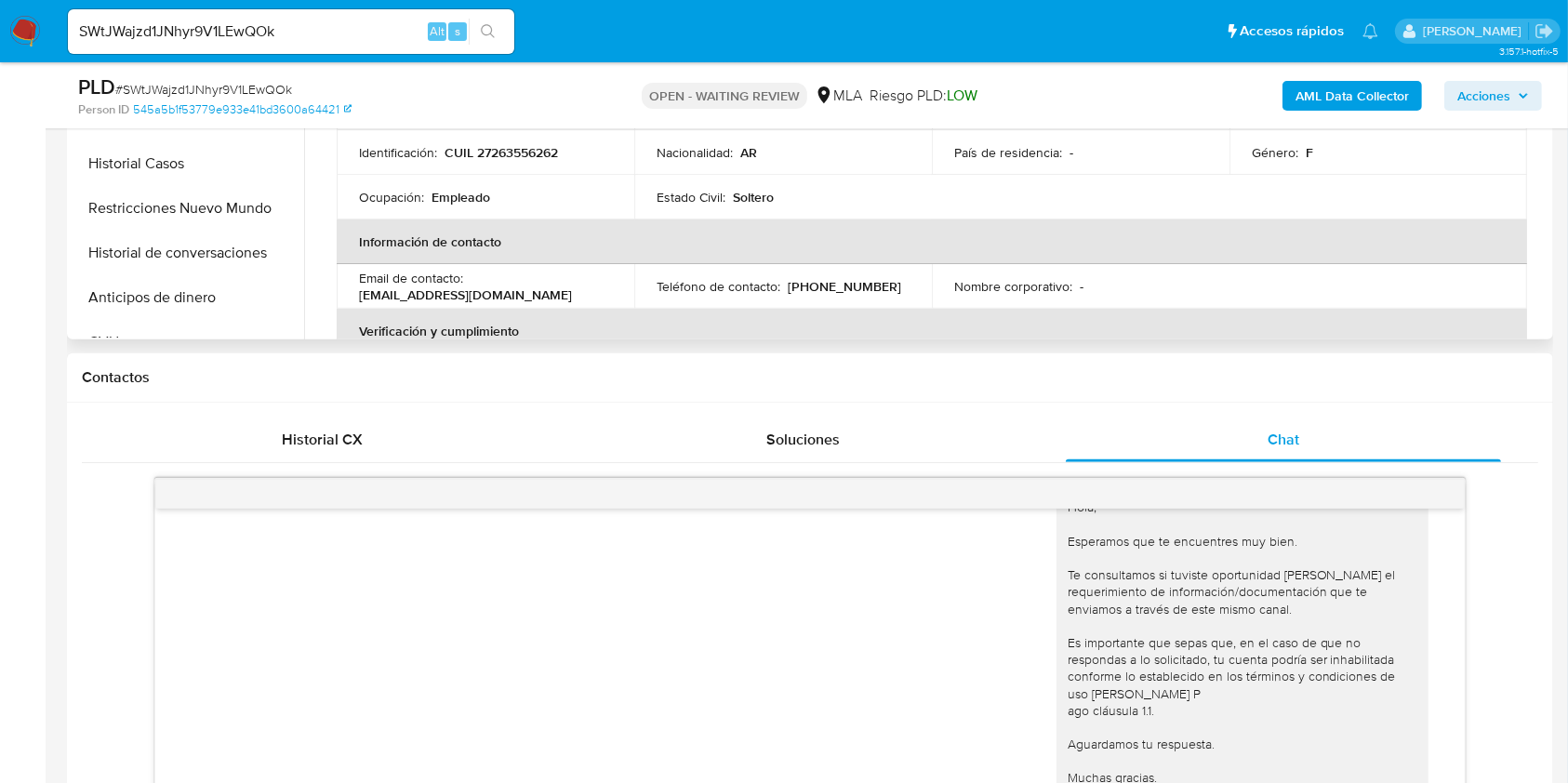
click at [552, 152] on p "CUIL 27263556262" at bounding box center [501, 152] width 114 height 17
copy p "27263556262"
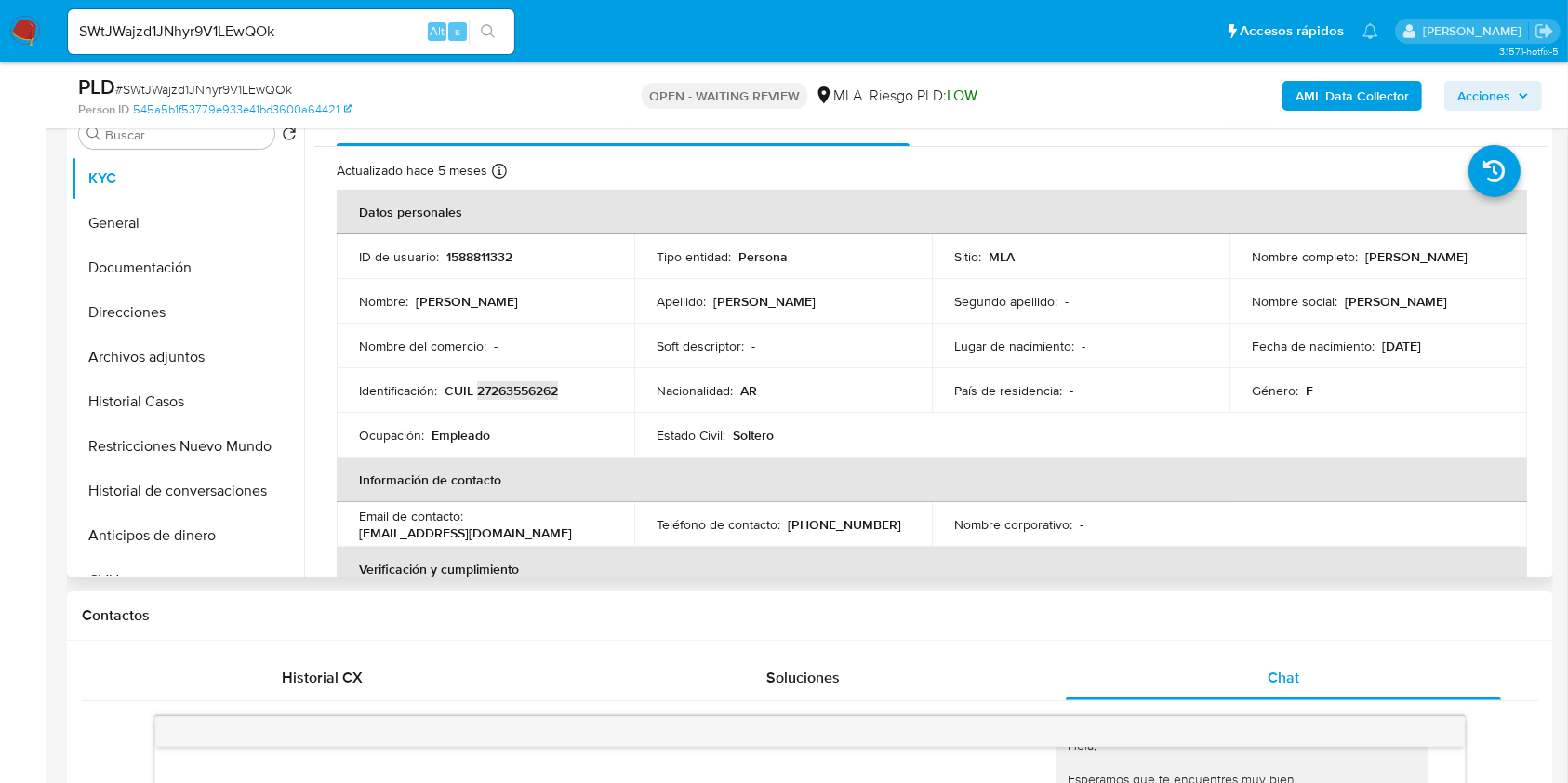
scroll to position [248, 0]
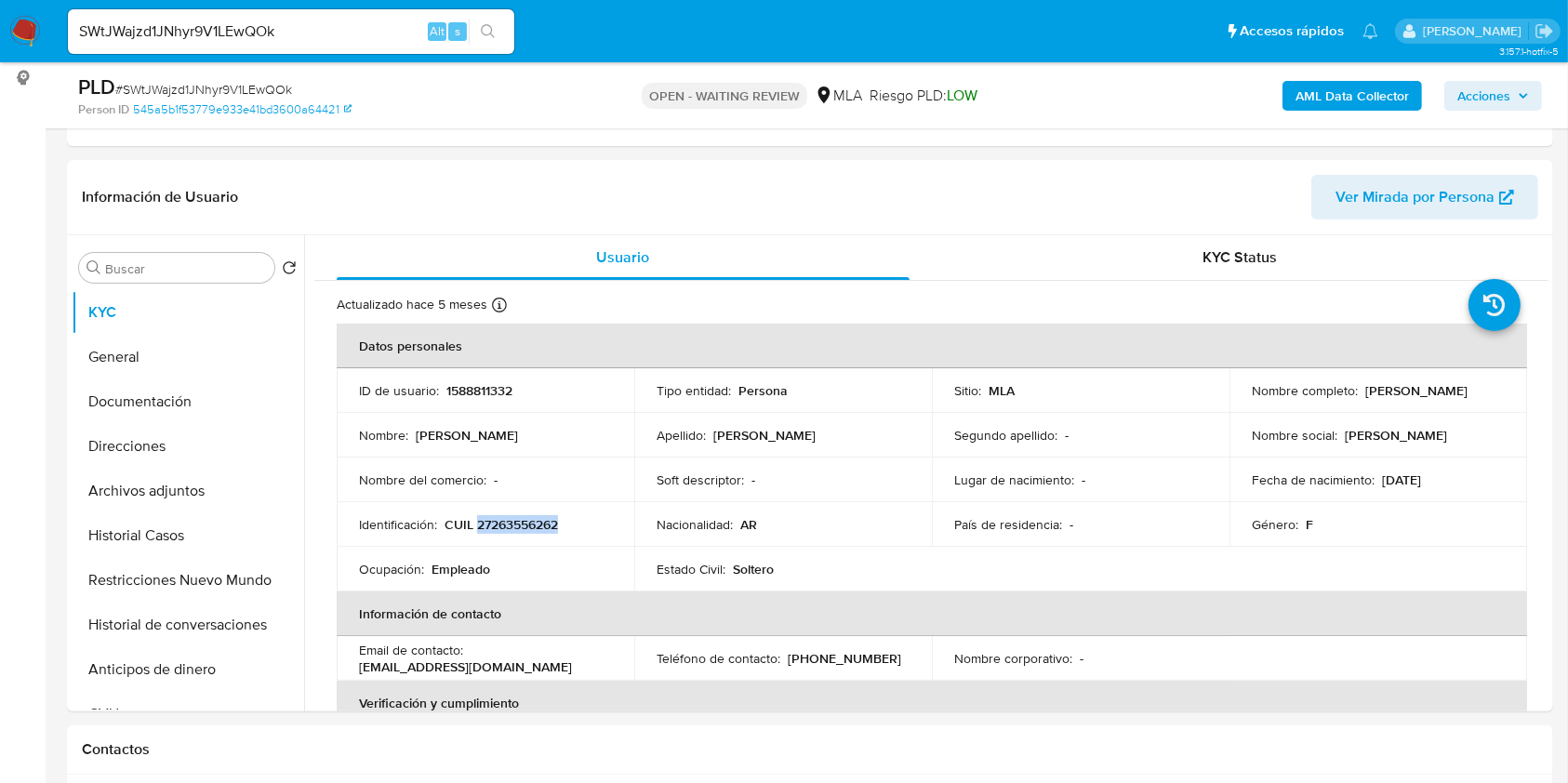
click at [381, 35] on input "SWtJWajzd1JNhyr9V1LEwQOk" at bounding box center [291, 32] width 447 height 24
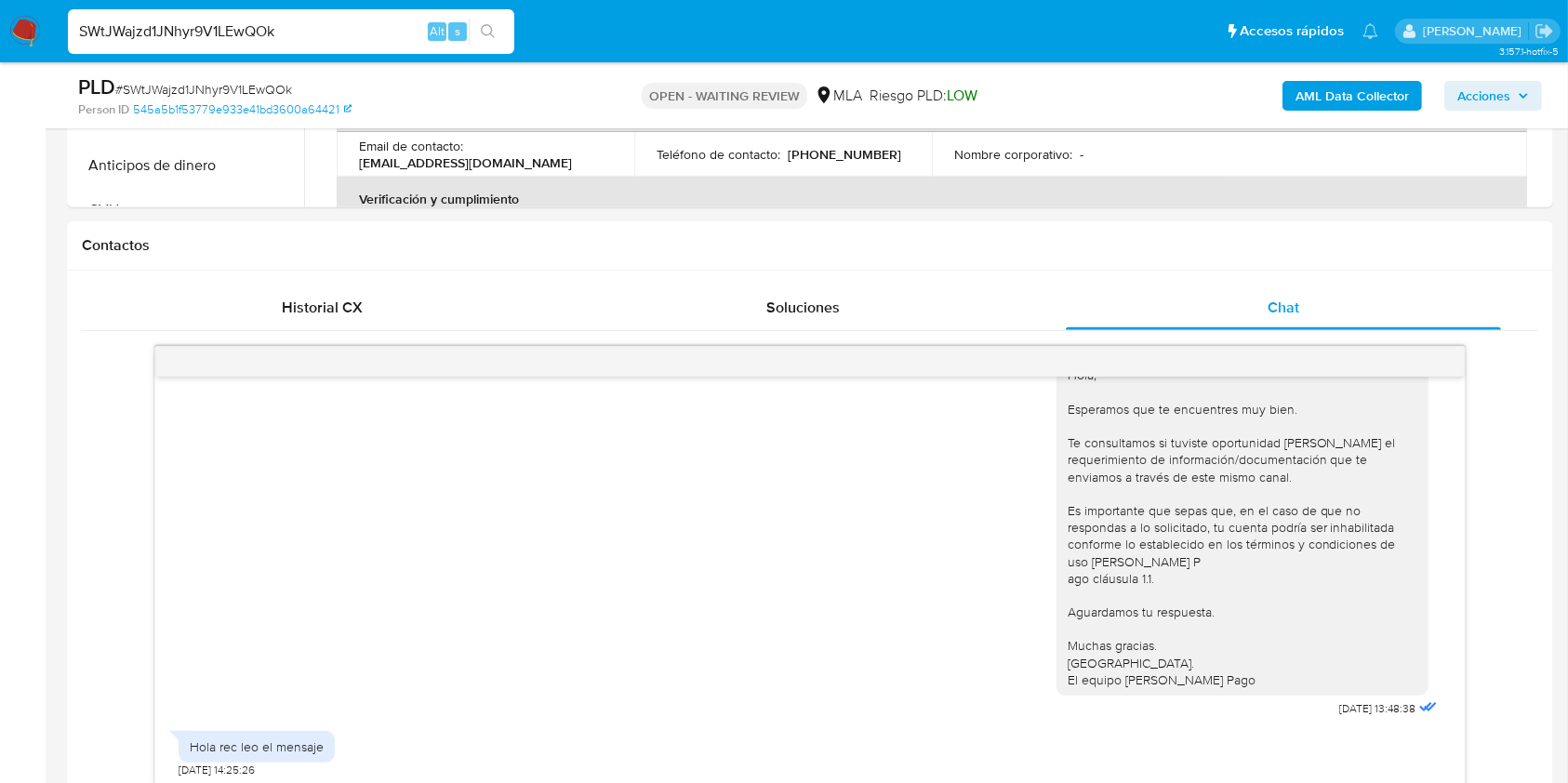
scroll to position [992, 0]
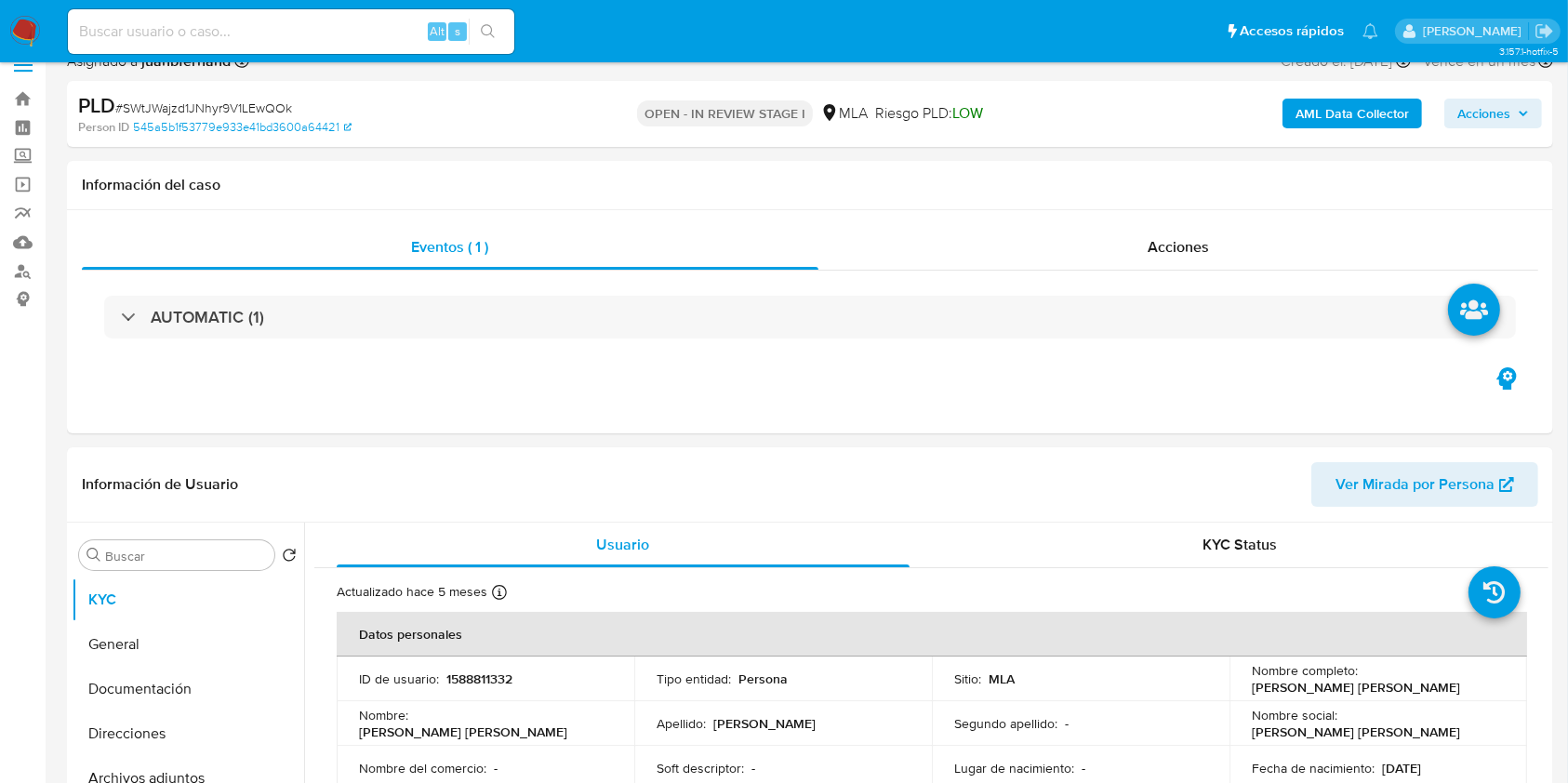
select select "10"
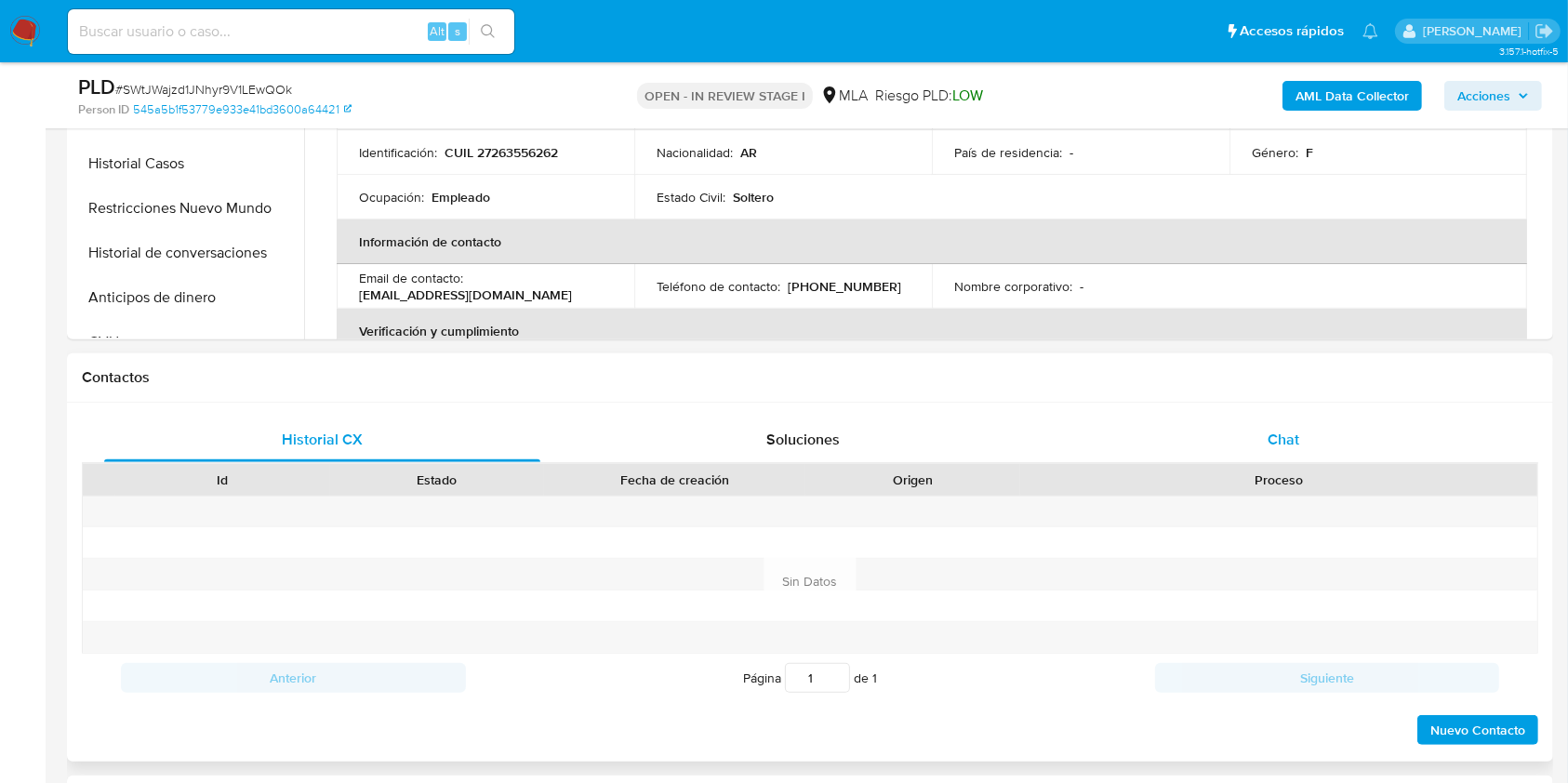
click at [1353, 440] on div "Chat" at bounding box center [1284, 439] width 436 height 44
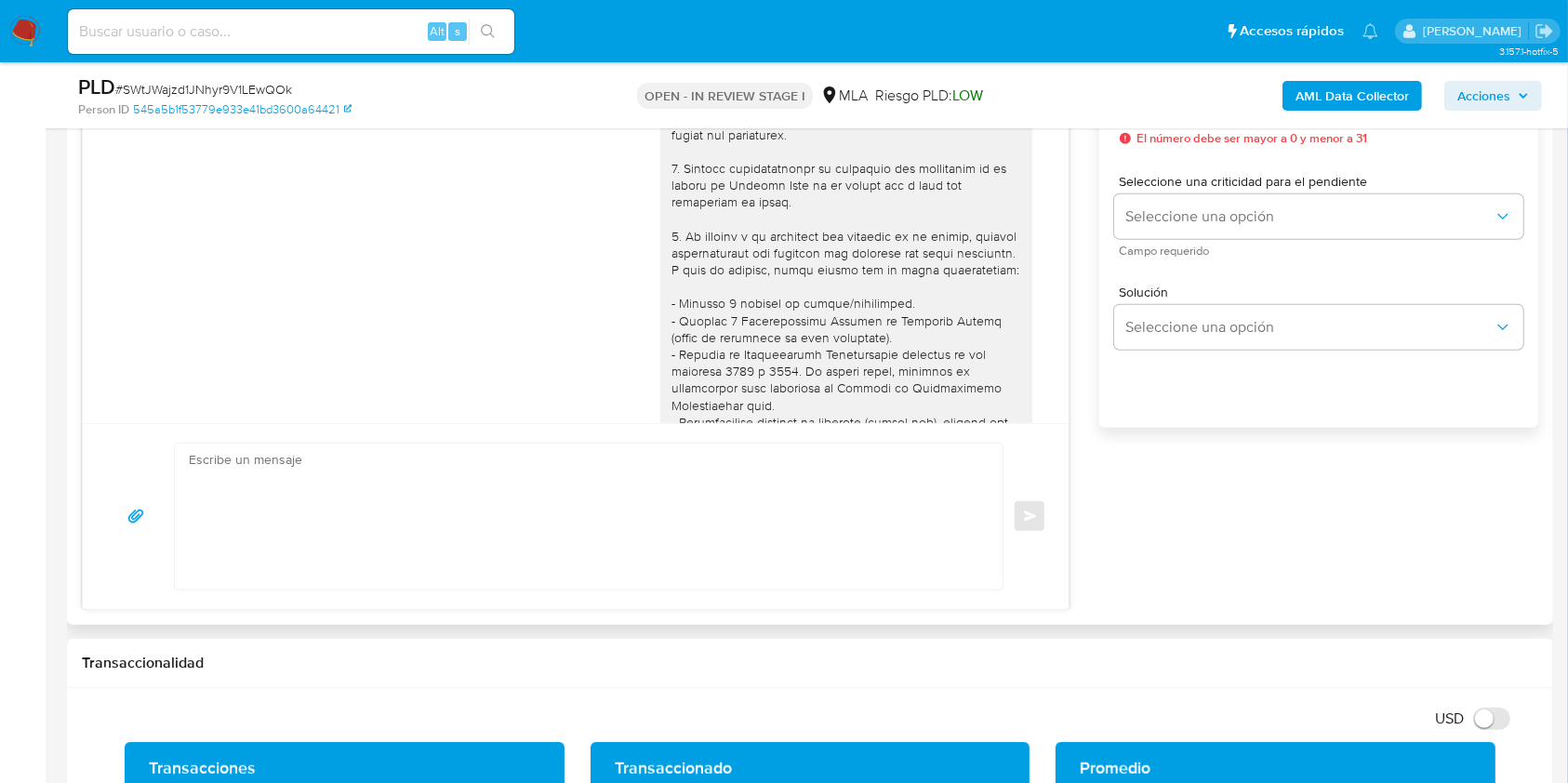
scroll to position [1108, 0]
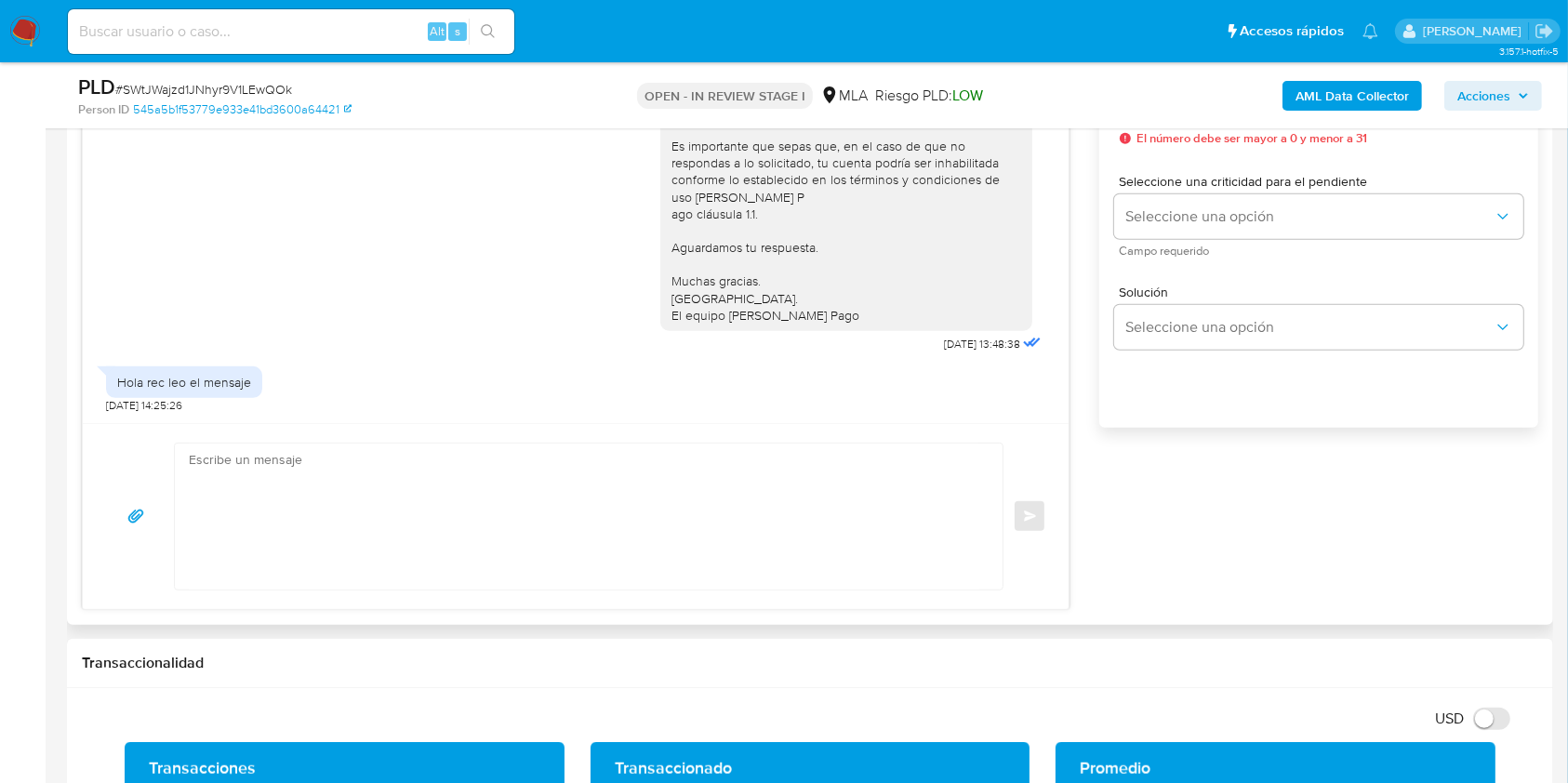
click at [337, 494] on textarea at bounding box center [584, 517] width 790 height 146
paste textarea "Hola. Esperamos que te encuentres muy bien. Te consultamos si tuviste oportunid…"
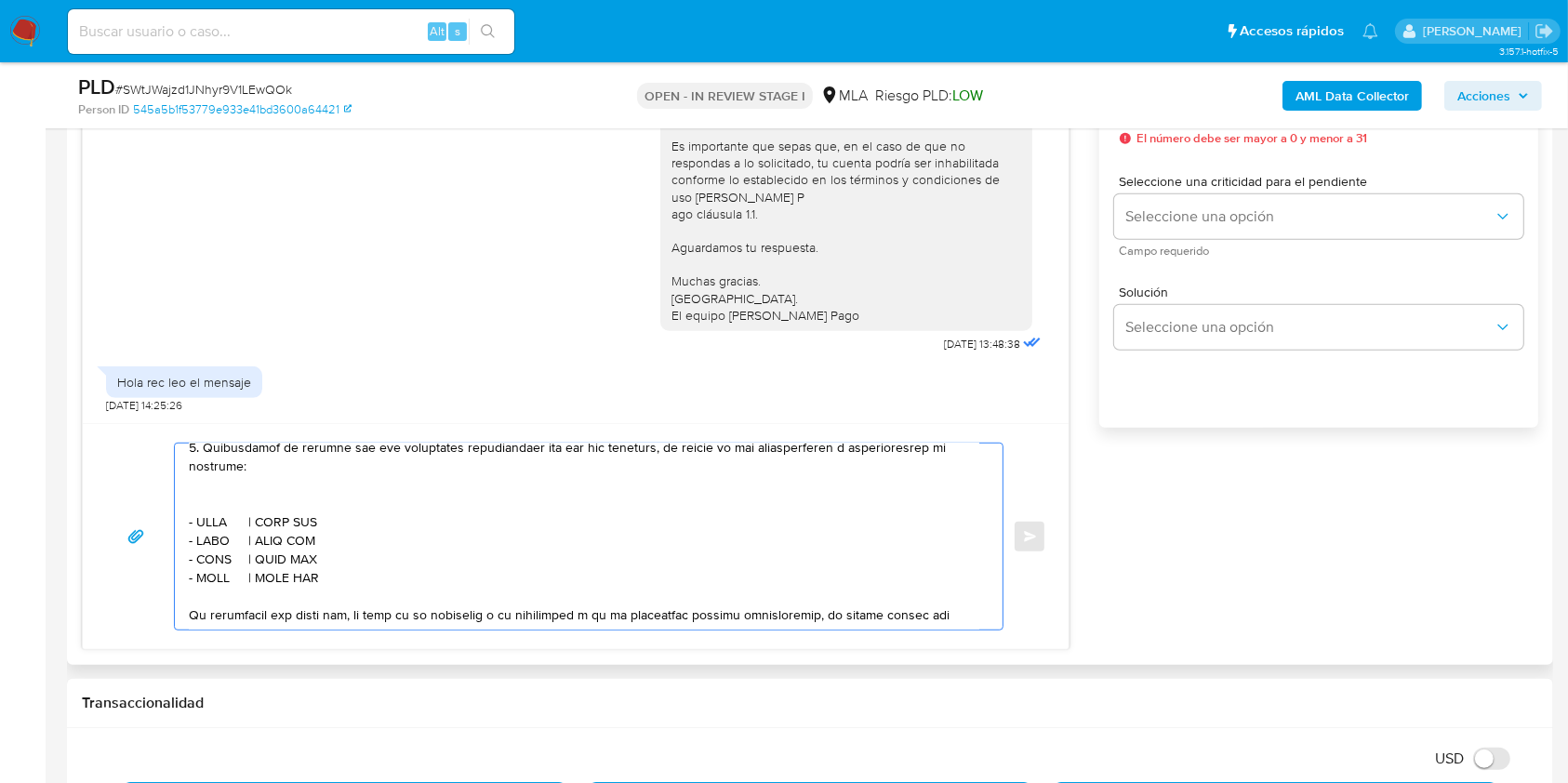
scroll to position [619, 0]
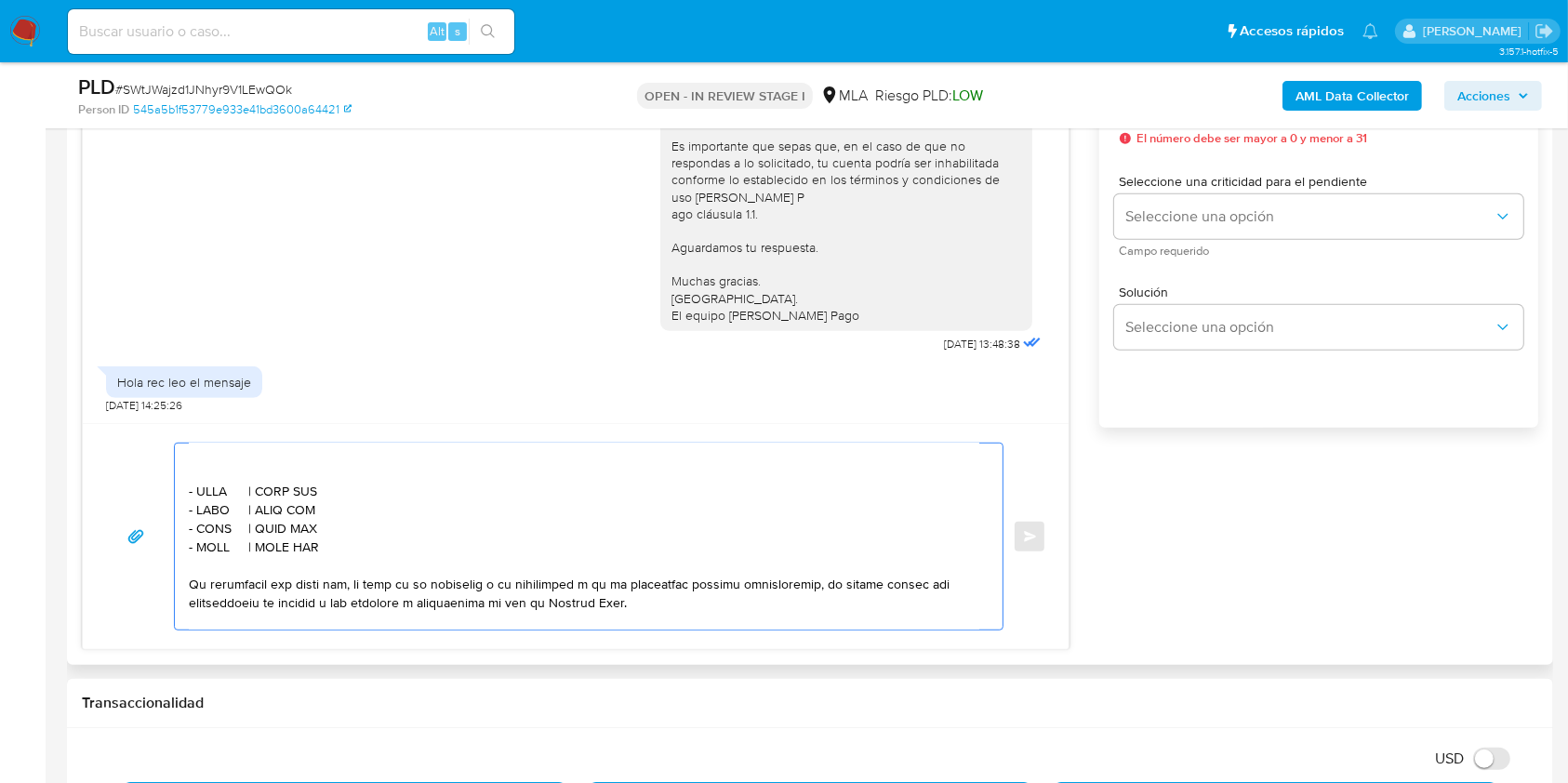
click at [277, 495] on textarea at bounding box center [584, 537] width 790 height 186
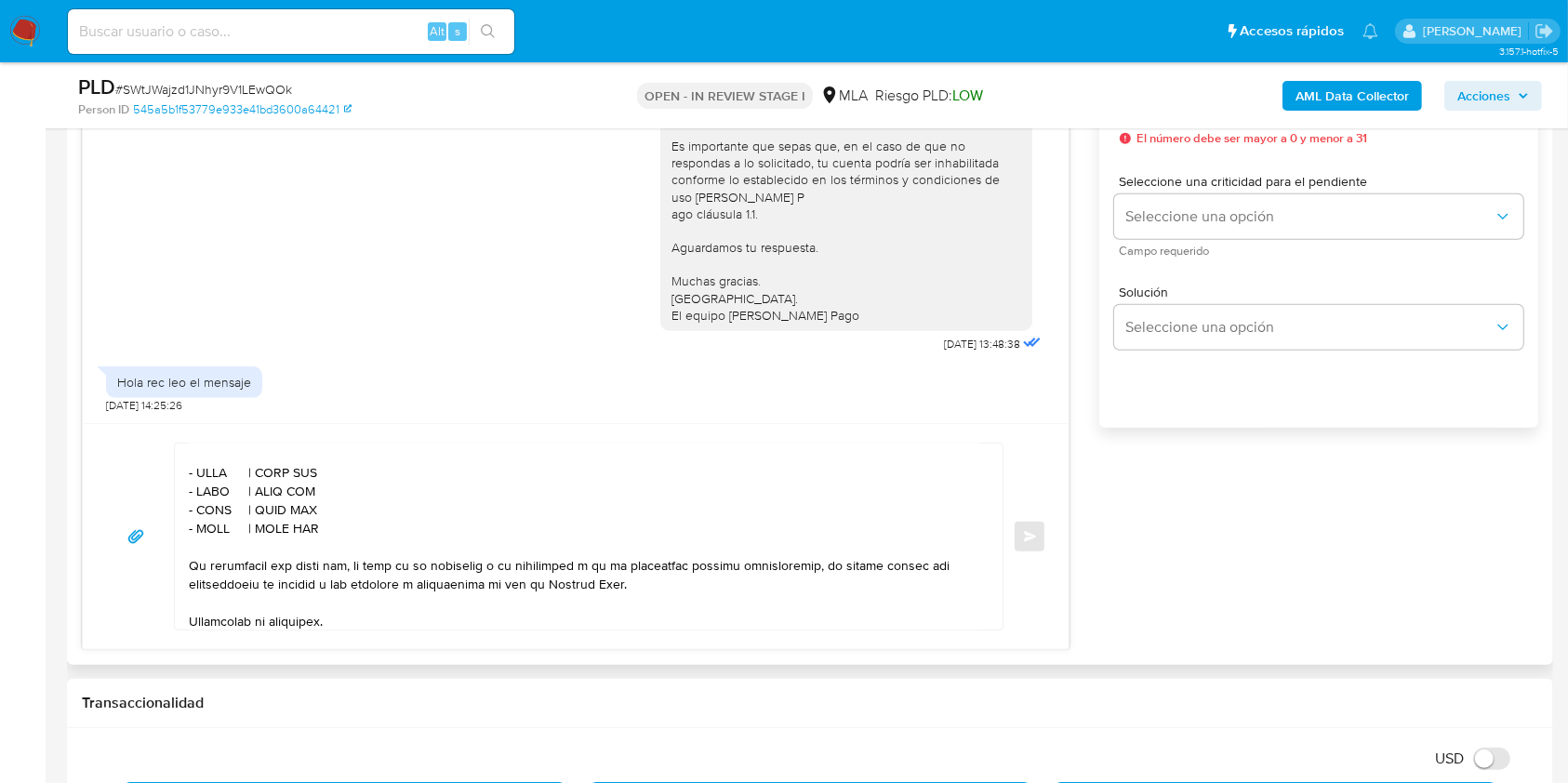
click at [214, 501] on textarea at bounding box center [584, 537] width 790 height 186
paste textarea "Guadalupe Luna Arce"
click at [379, 510] on textarea at bounding box center [584, 537] width 790 height 186
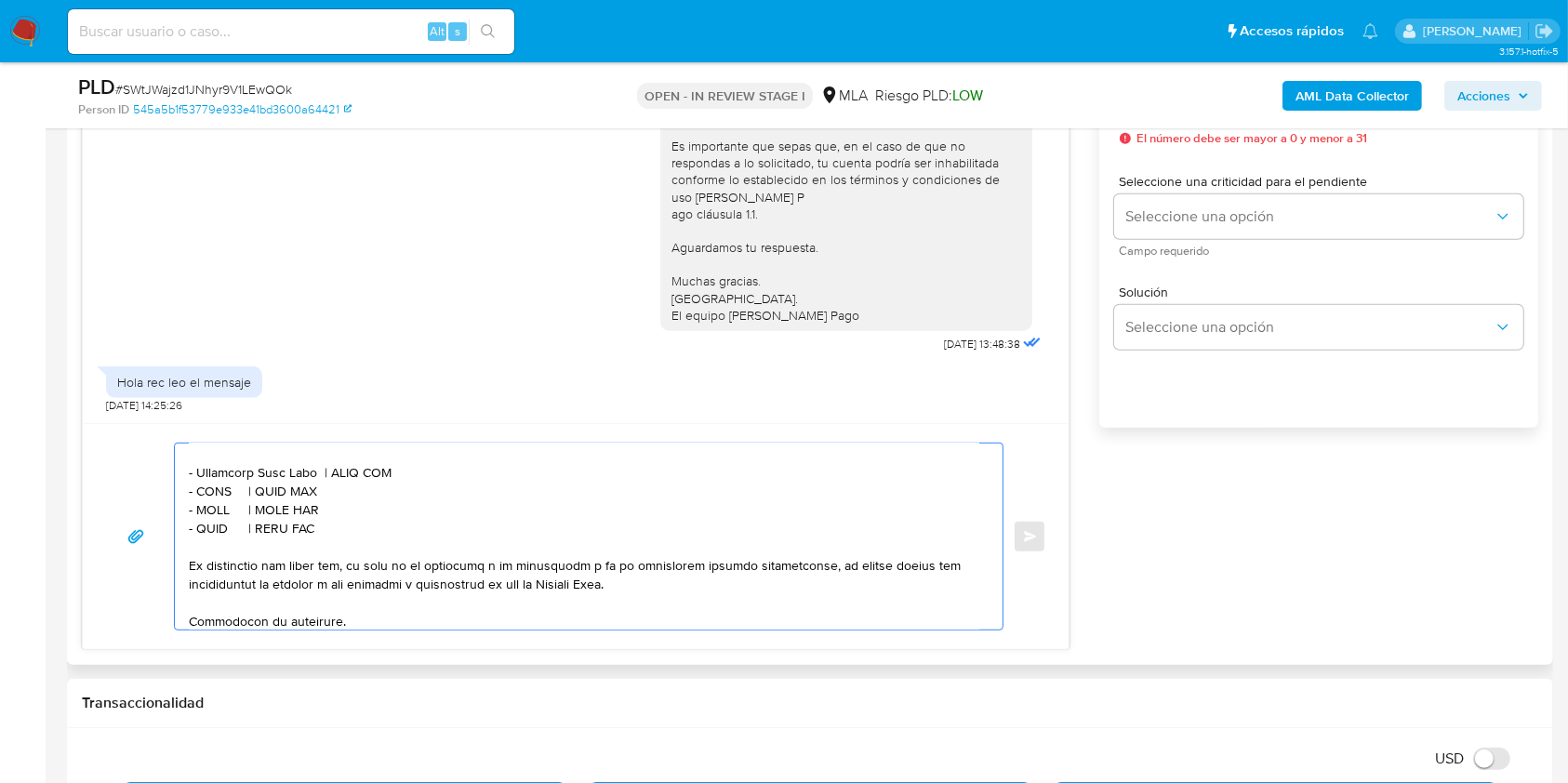
paste textarea "27400396235"
click at [215, 518] on textarea at bounding box center [584, 537] width 790 height 186
paste textarea "DE LEONARDI MARIA BELEN"
click at [415, 525] on textarea at bounding box center [584, 537] width 790 height 186
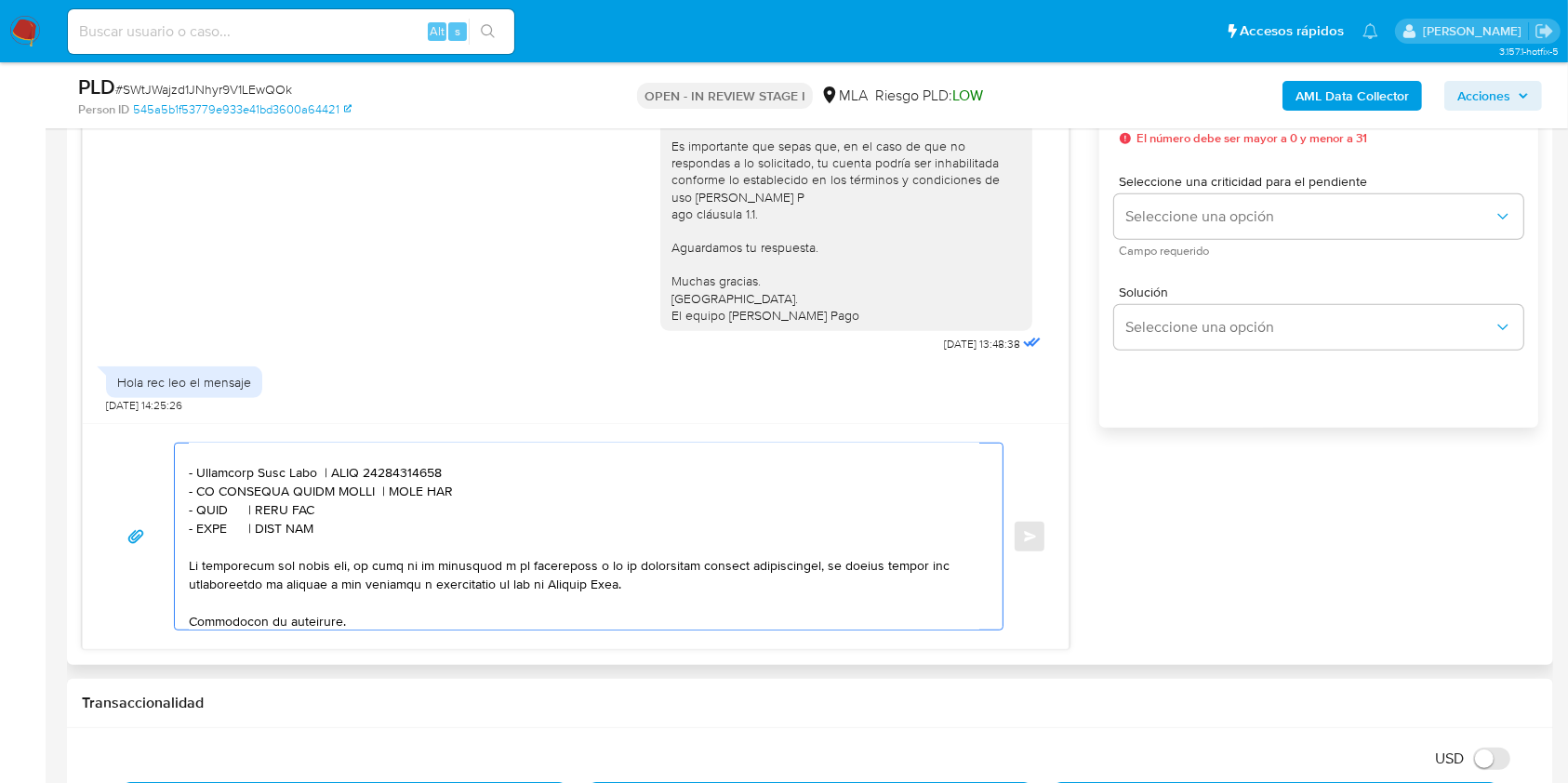
click at [415, 525] on textarea at bounding box center [584, 537] width 790 height 186
paste textarea "27292216179"
drag, startPoint x: 344, startPoint y: 567, endPoint x: 141, endPoint y: 540, distance: 204.8
click at [141, 540] on div "Enviar" at bounding box center [576, 537] width 941 height 188
click at [361, 566] on textarea at bounding box center [584, 537] width 790 height 186
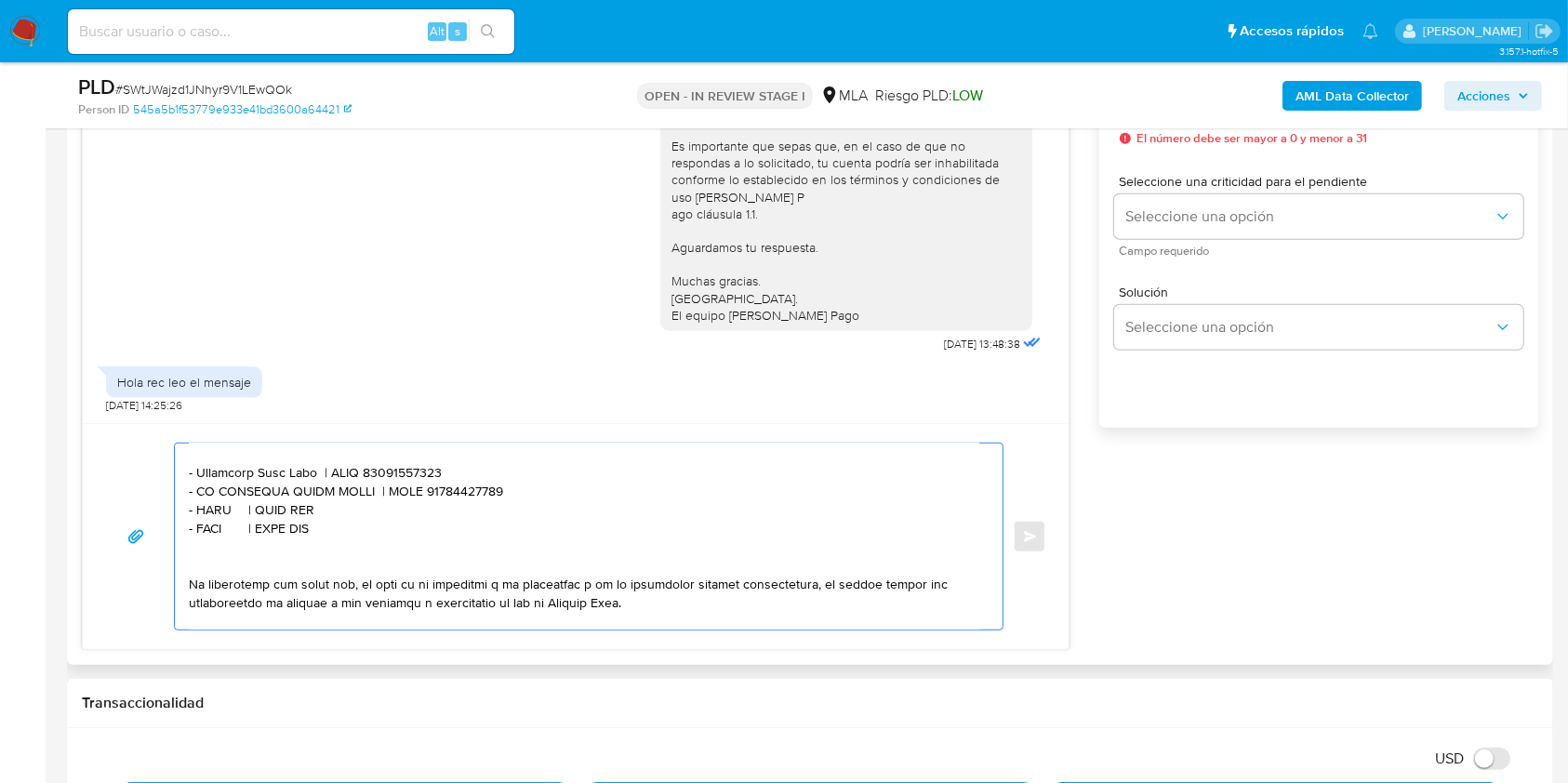
paste textarea "- XXXX | CUIT XXX - XXXX | CUIT XXX"
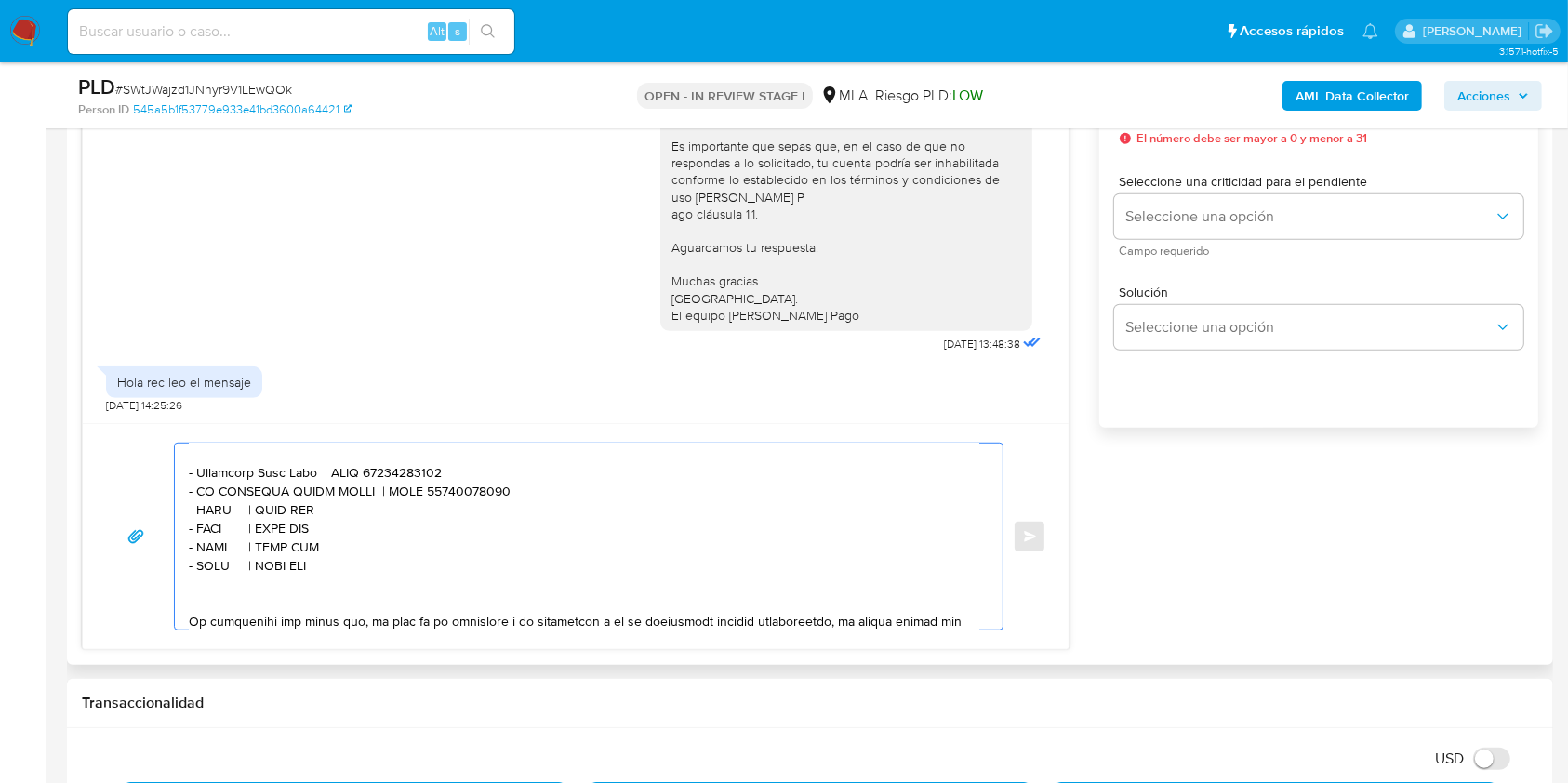
paste textarea "- XXXX | CUIT XXX - XXXX | CUIT XXX"
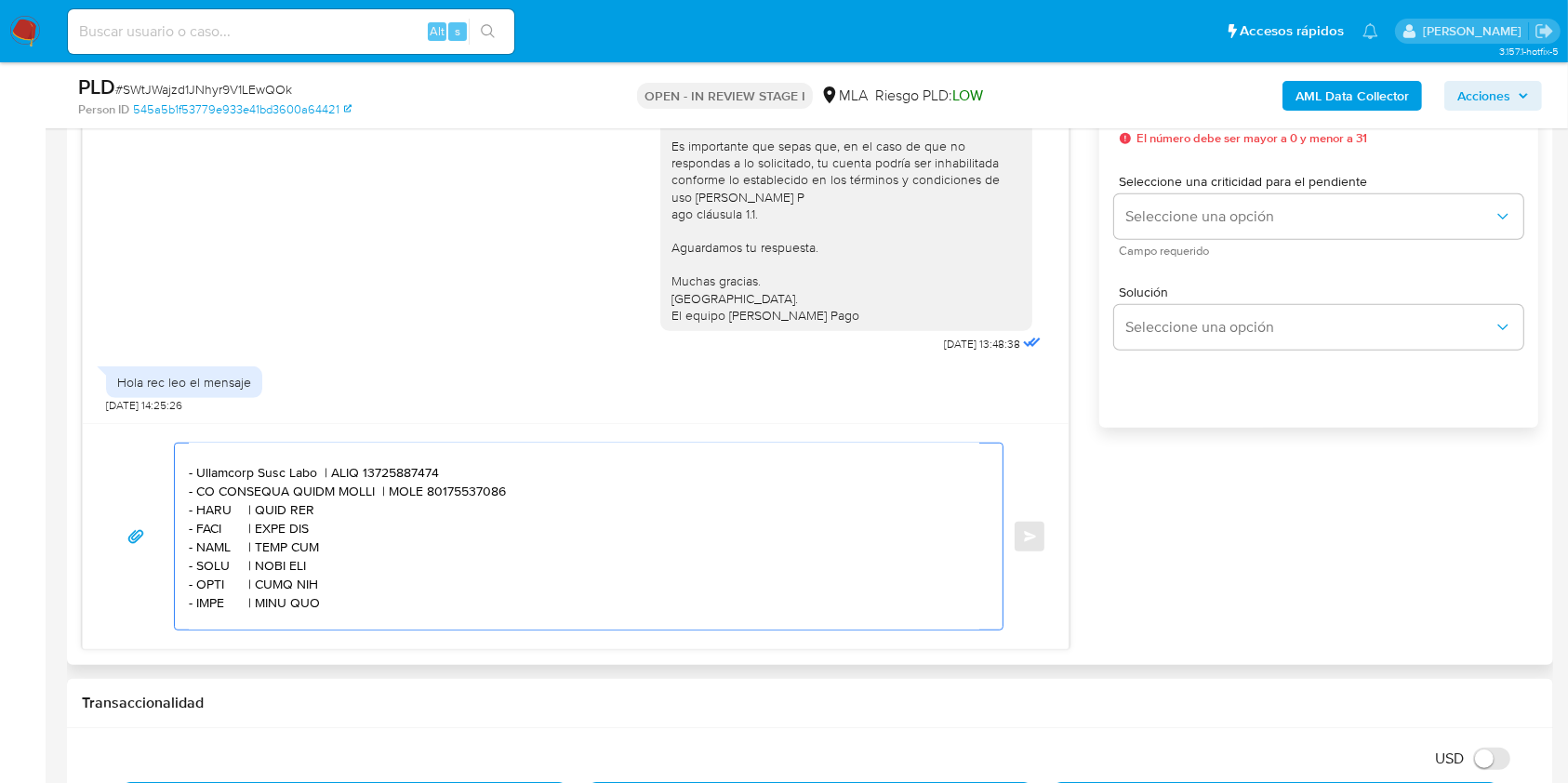
scroll to position [638, 0]
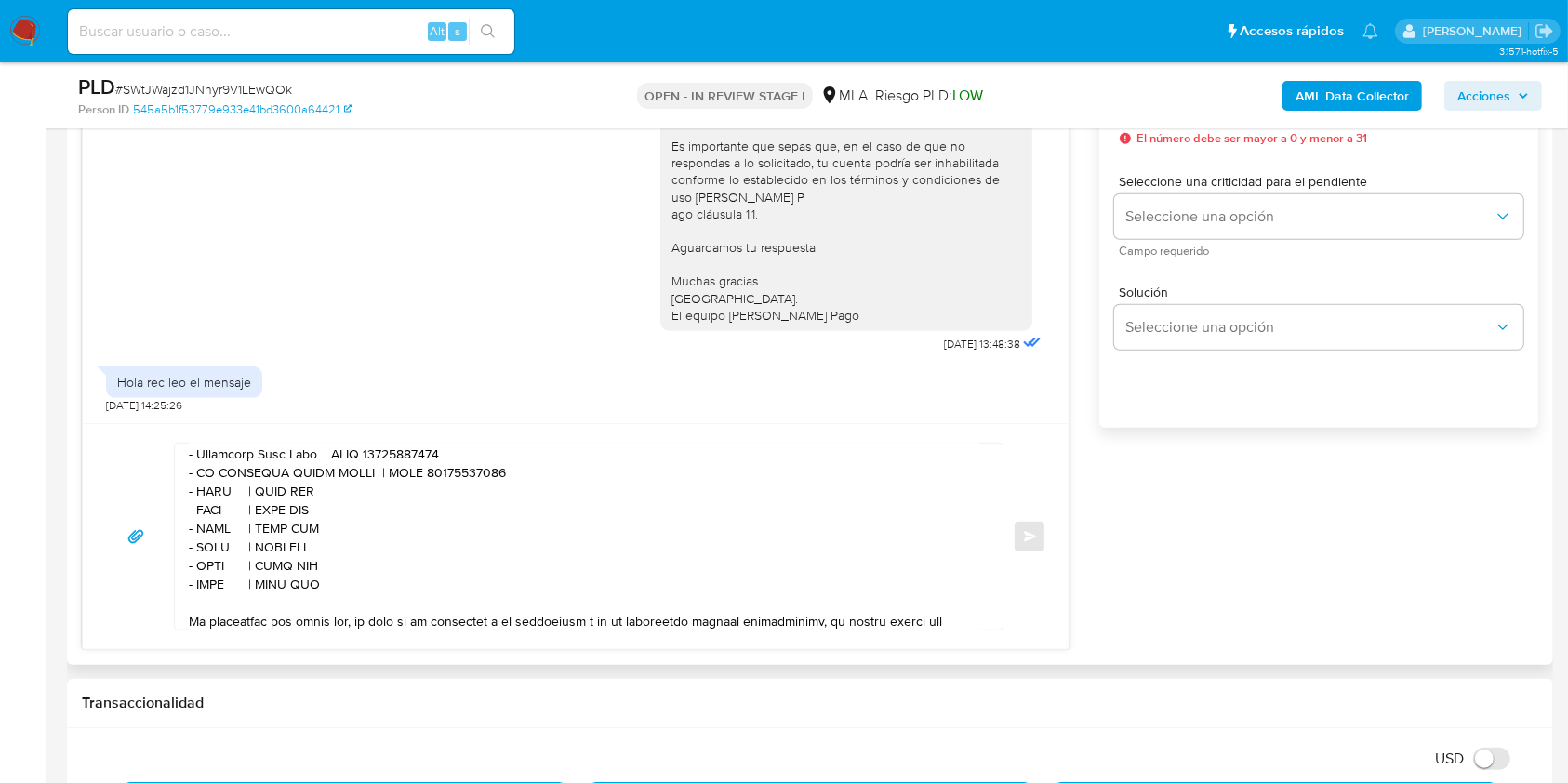
click at [212, 524] on textarea at bounding box center [584, 537] width 790 height 186
paste textarea "ROMANO RODRIGO NICOLAS"
click at [419, 524] on textarea at bounding box center [584, 537] width 790 height 186
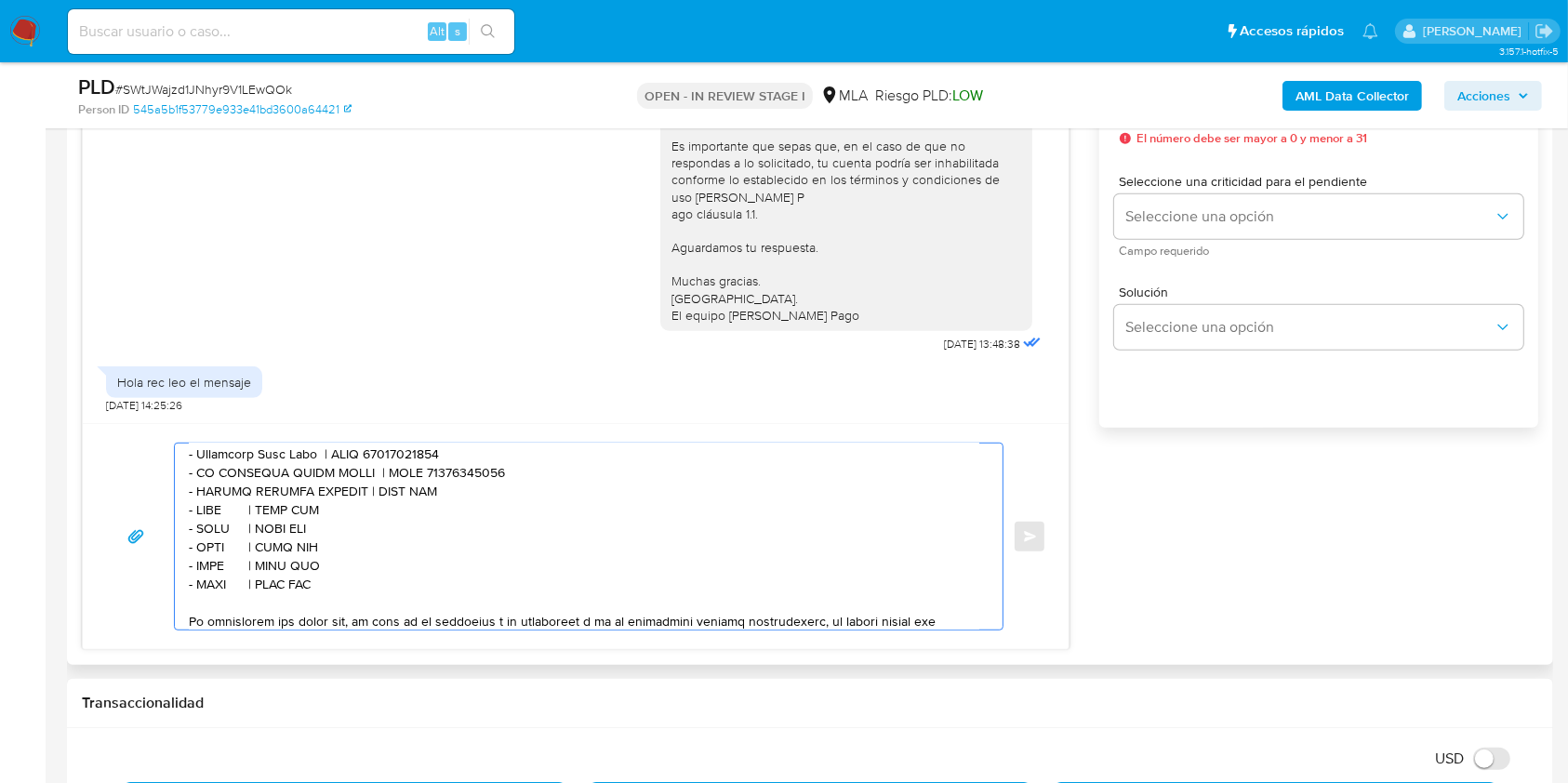
paste textarea "20327342569"
click at [215, 544] on textarea at bounding box center [584, 537] width 790 height 186
click at [215, 543] on textarea at bounding box center [584, 537] width 790 height 186
paste textarea "Julieta Marlene Luchetti"
click at [388, 546] on textarea at bounding box center [584, 537] width 790 height 186
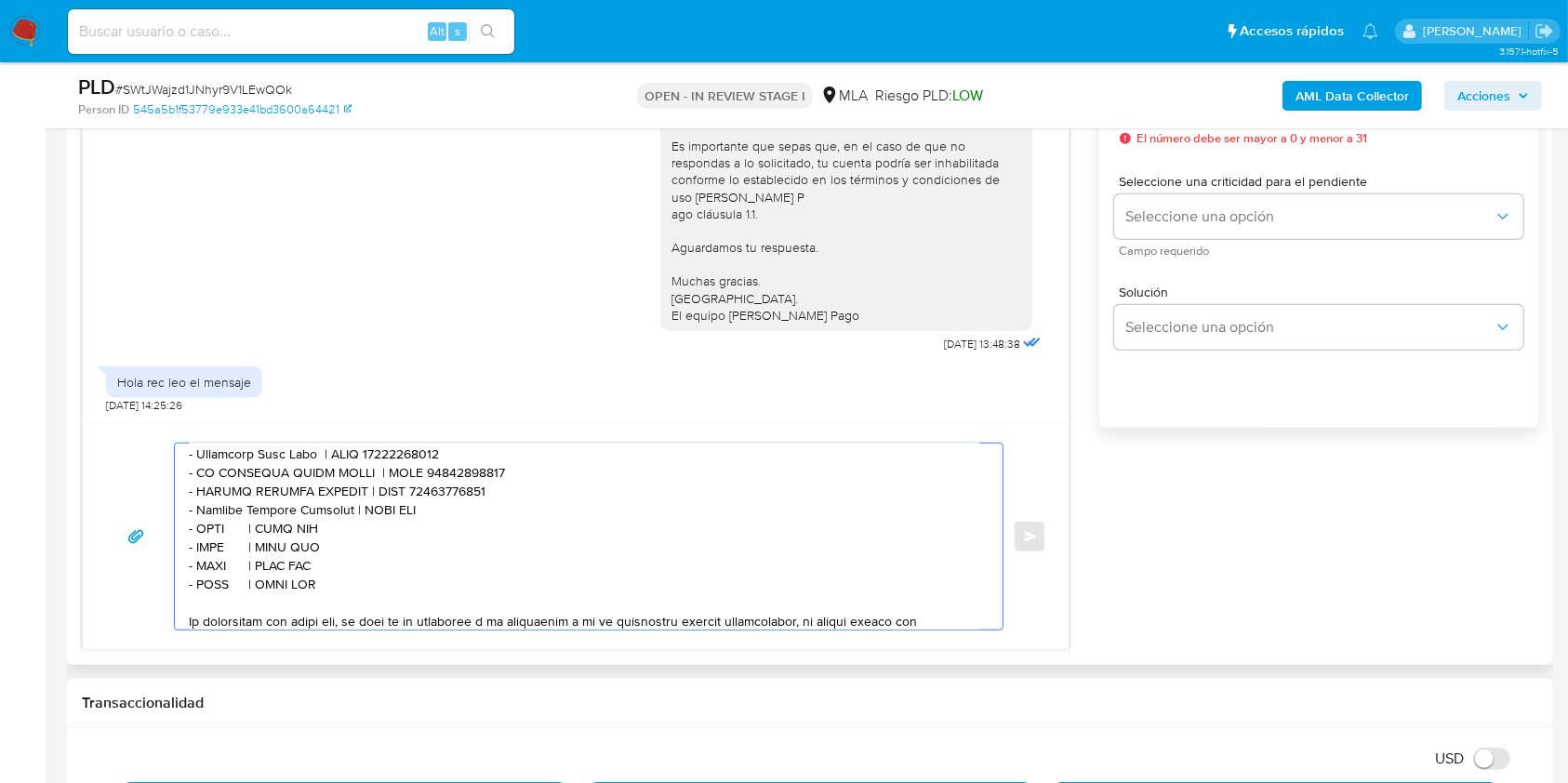
click at [388, 547] on textarea at bounding box center [584, 537] width 790 height 186
paste textarea "27383034774"
click at [217, 558] on textarea at bounding box center [584, 537] width 790 height 186
paste textarea "CAROLINA ETCHIZURI"
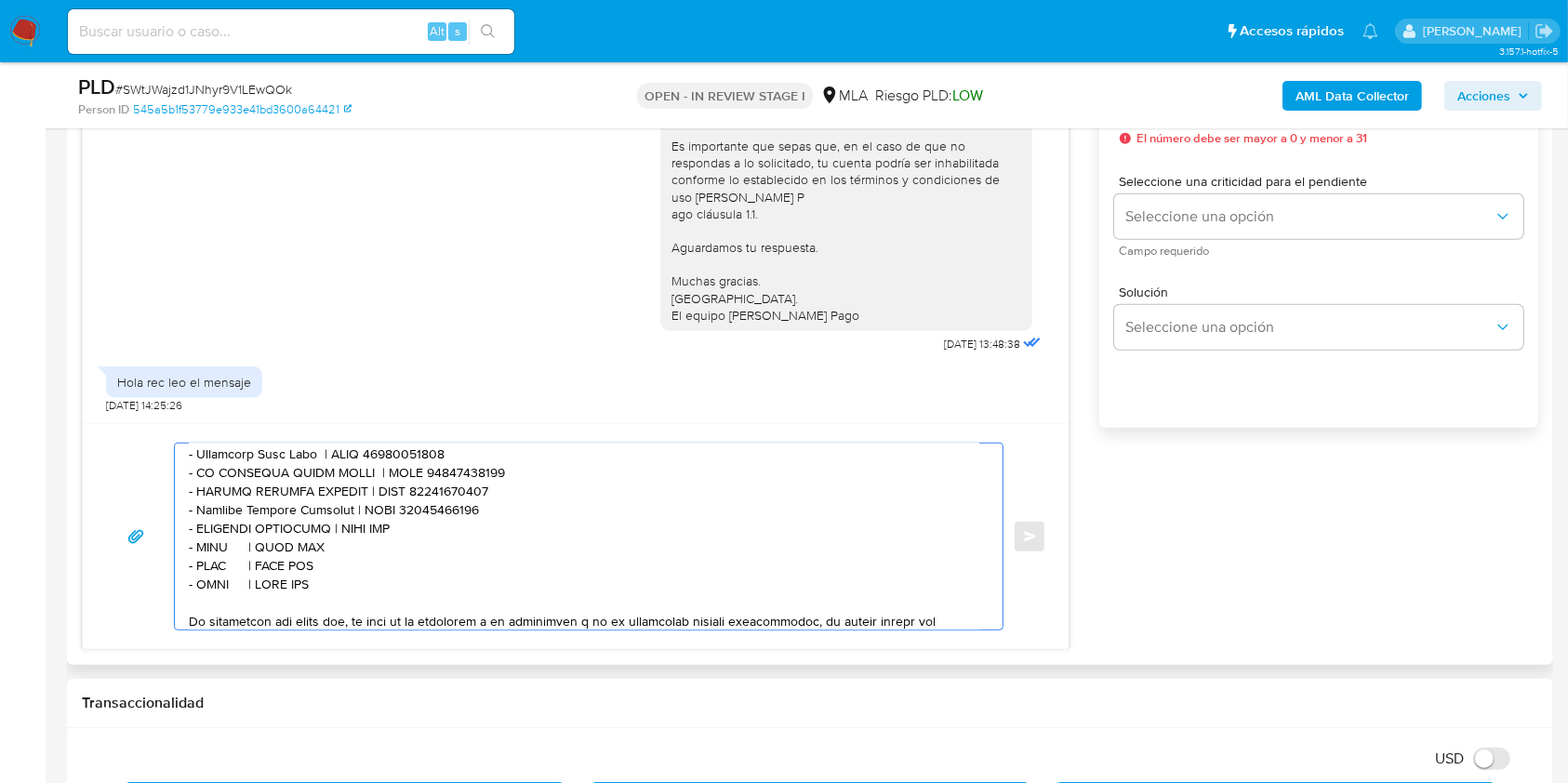
click at [381, 563] on textarea at bounding box center [584, 537] width 790 height 186
paste textarea "23277472244"
click at [208, 577] on textarea at bounding box center [584, 537] width 790 height 186
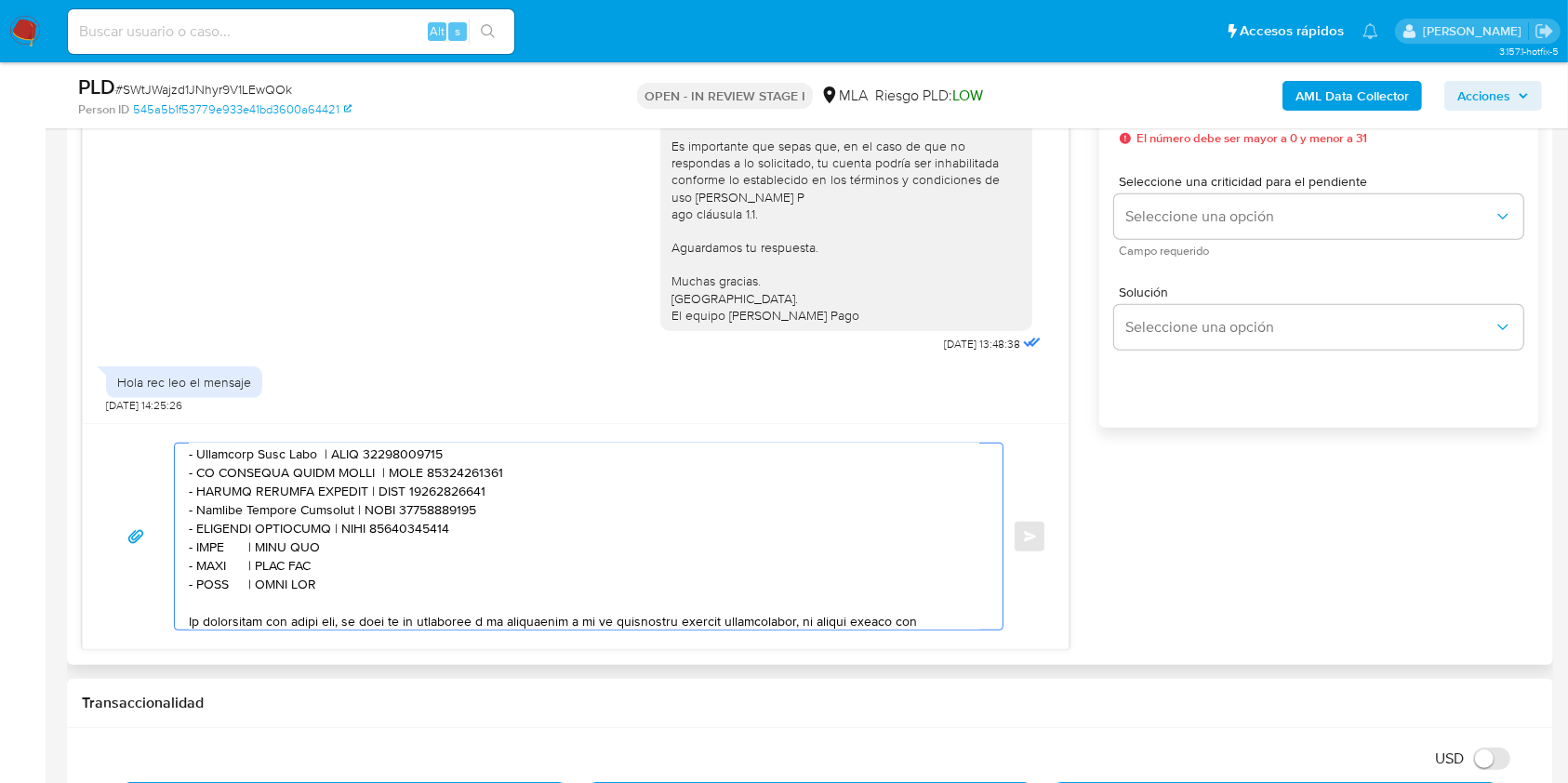
paste textarea "SABETTA PABLO DANI"
click at [380, 583] on textarea at bounding box center [584, 537] width 790 height 186
click at [381, 583] on textarea at bounding box center [584, 537] width 790 height 186
paste textarea "20277470498"
click at [210, 607] on textarea at bounding box center [584, 537] width 790 height 186
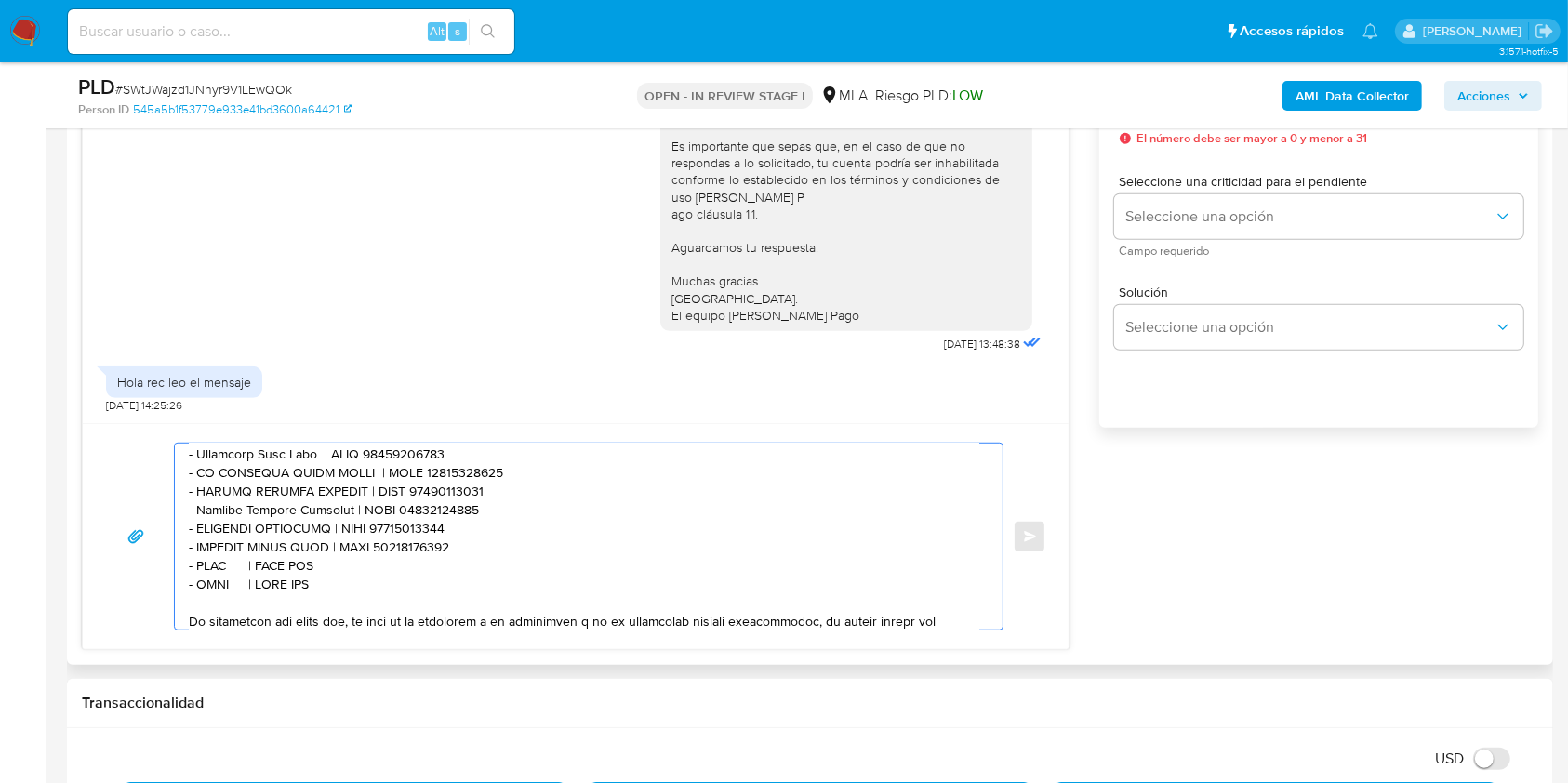
click at [210, 607] on textarea at bounding box center [584, 537] width 790 height 186
paste textarea "Mariel Soledad Ginder"
click at [383, 604] on textarea at bounding box center [584, 537] width 790 height 186
paste textarea "27299708859"
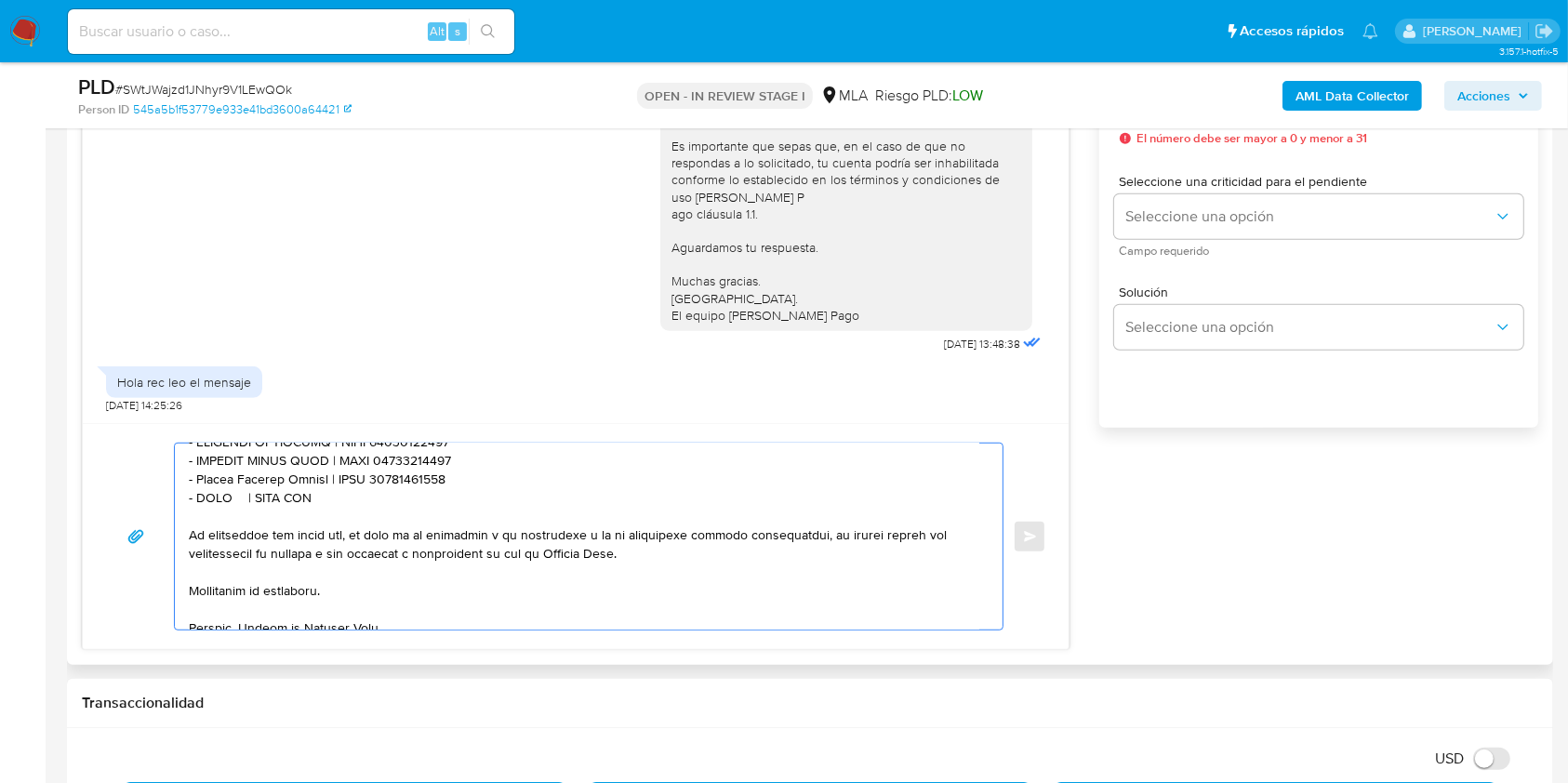
scroll to position [762, 0]
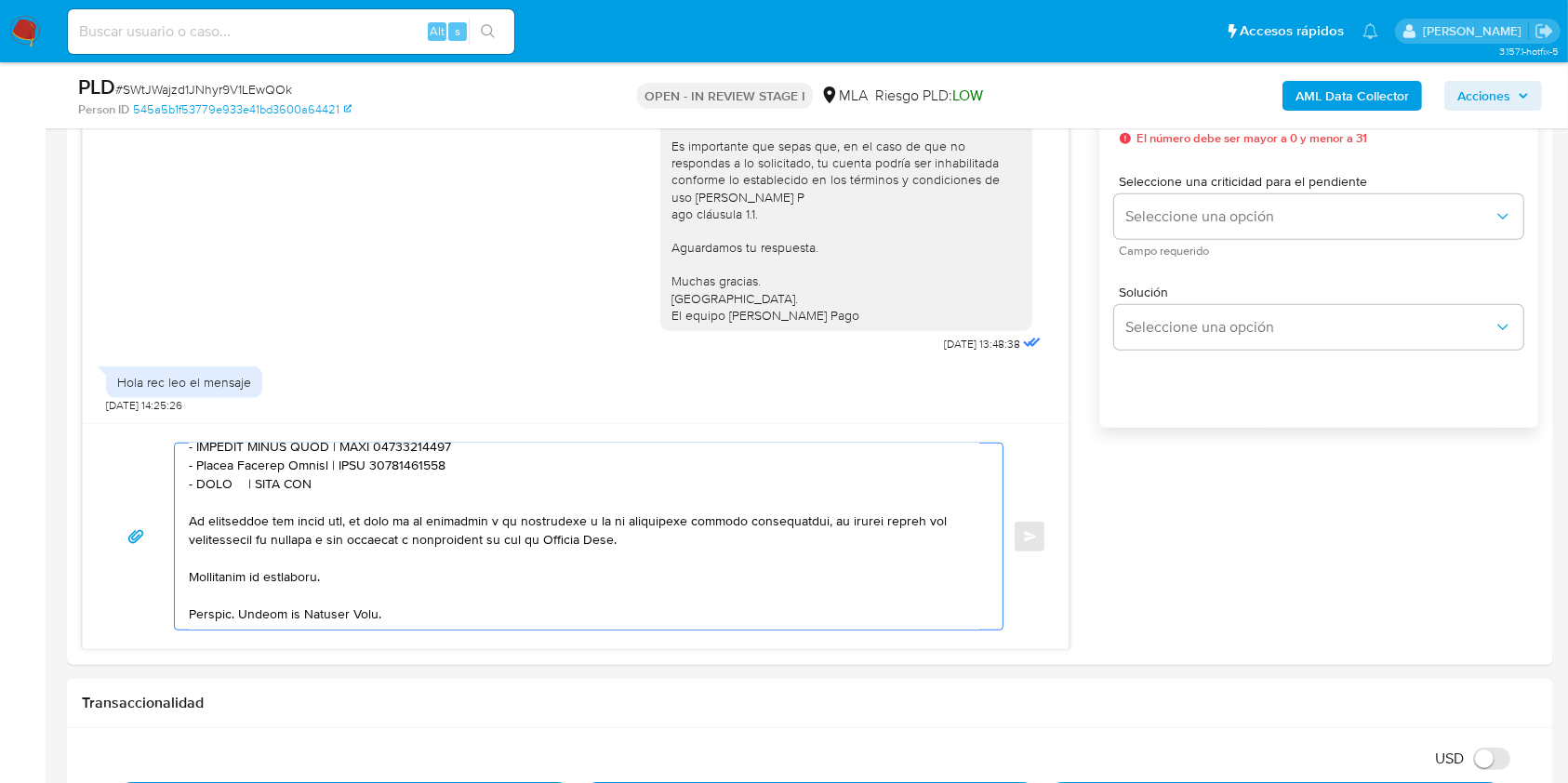
drag, startPoint x: 361, startPoint y: 494, endPoint x: 66, endPoint y: 495, distance: 295.0
click at [349, 571] on textarea at bounding box center [584, 537] width 790 height 186
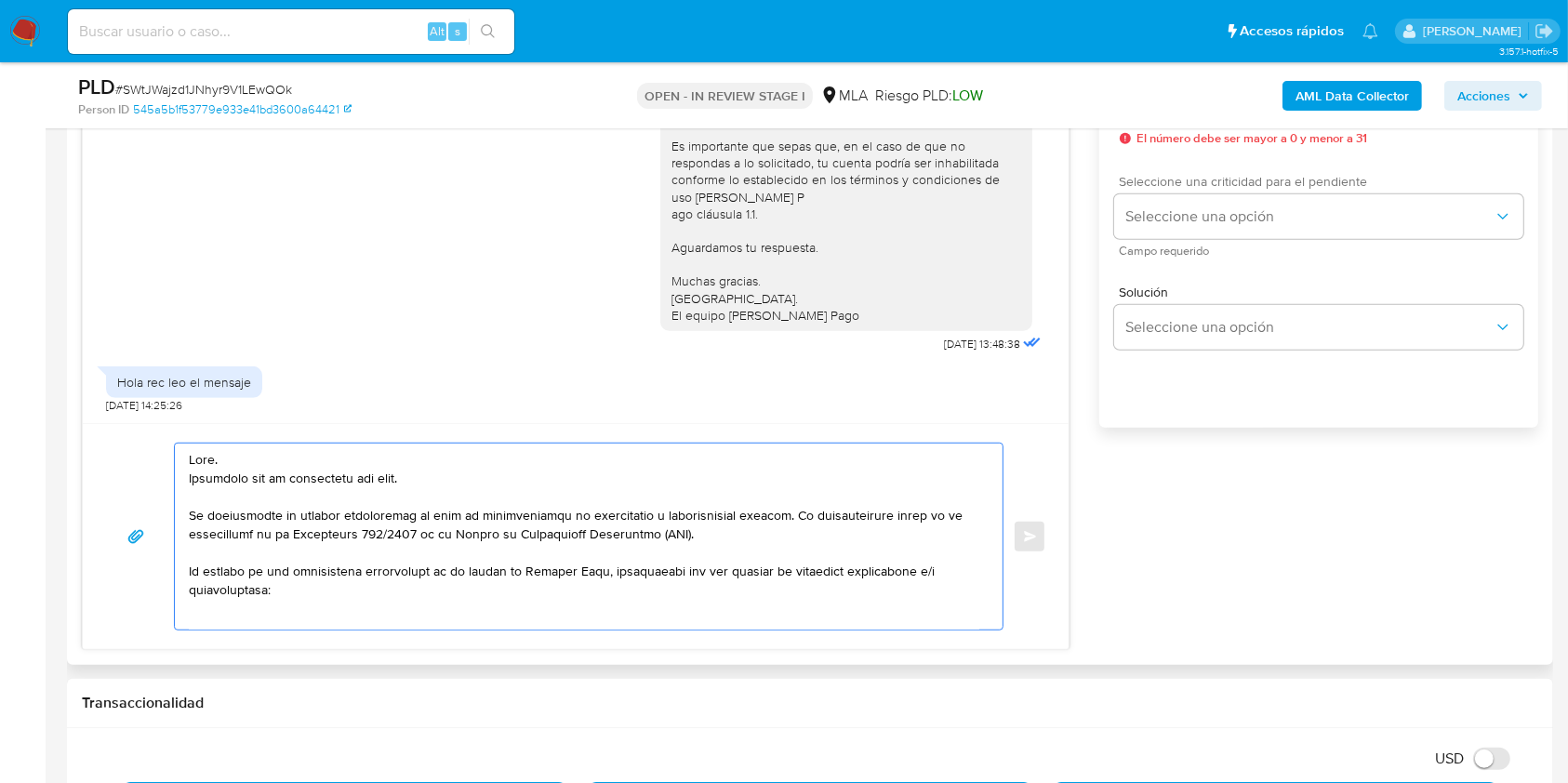
scroll to position [992, 0]
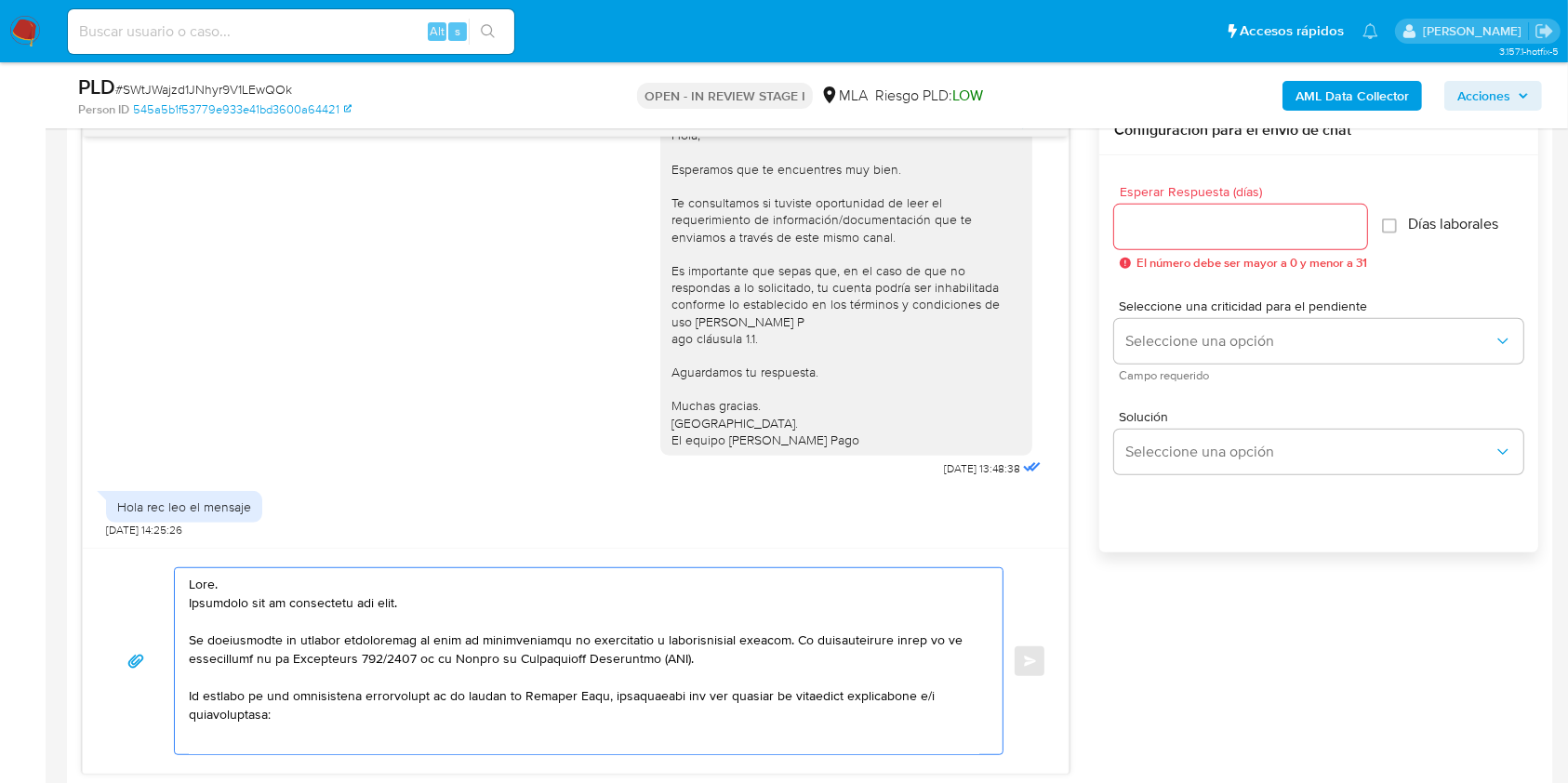
type textarea "Hola. Esperamos que te encuentres muy bien. Te consultamos si tuviste oportunid…"
click at [1176, 217] on input "Esperar Respuesta (días)" at bounding box center [1240, 227] width 253 height 24
type input "1"
click at [1155, 312] on span "Seleccione una criticidad para el pendiente" at bounding box center [1323, 306] width 409 height 13
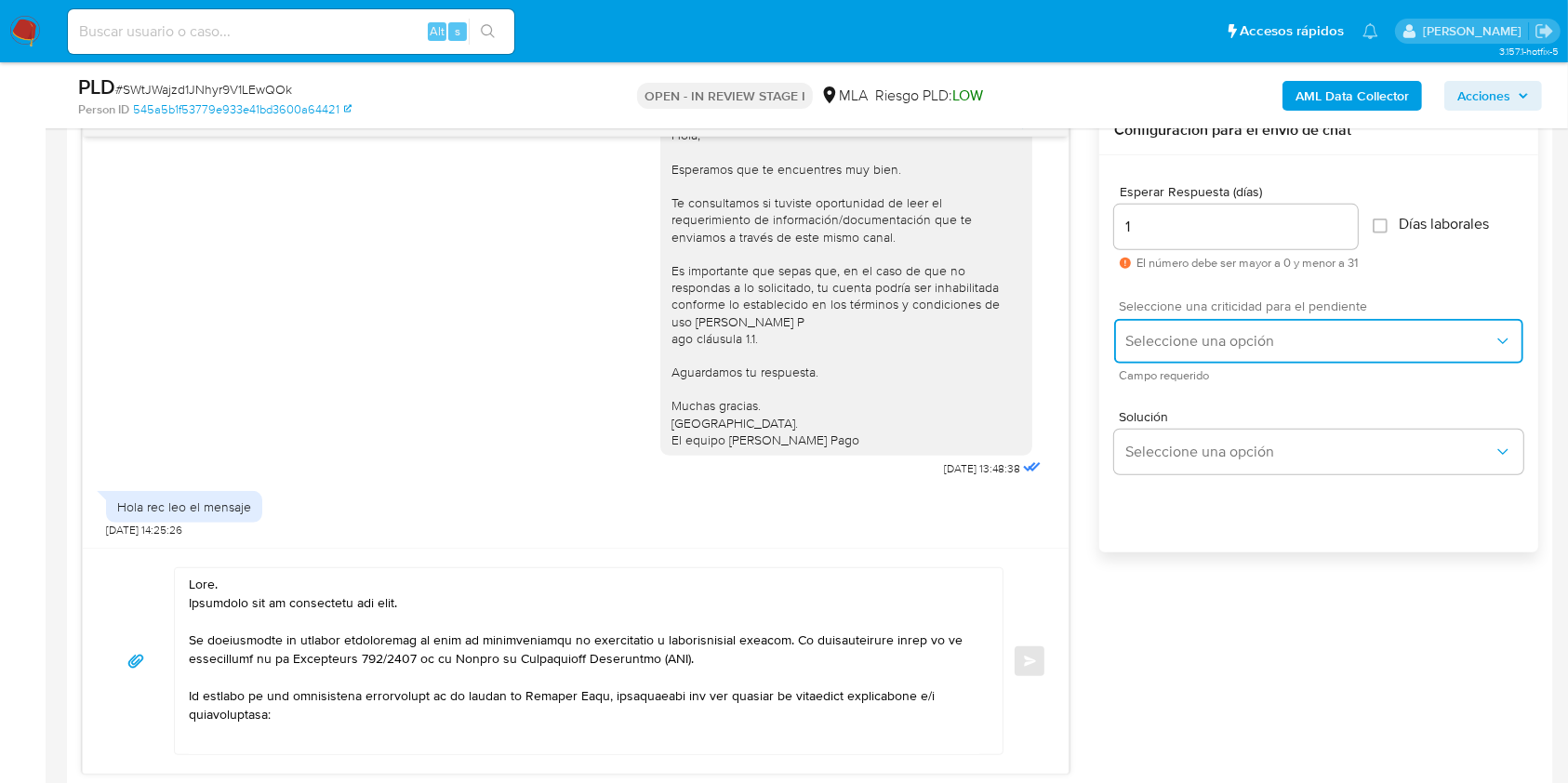
click at [1153, 336] on span "Seleccione una opción" at bounding box center [1308, 342] width 368 height 19
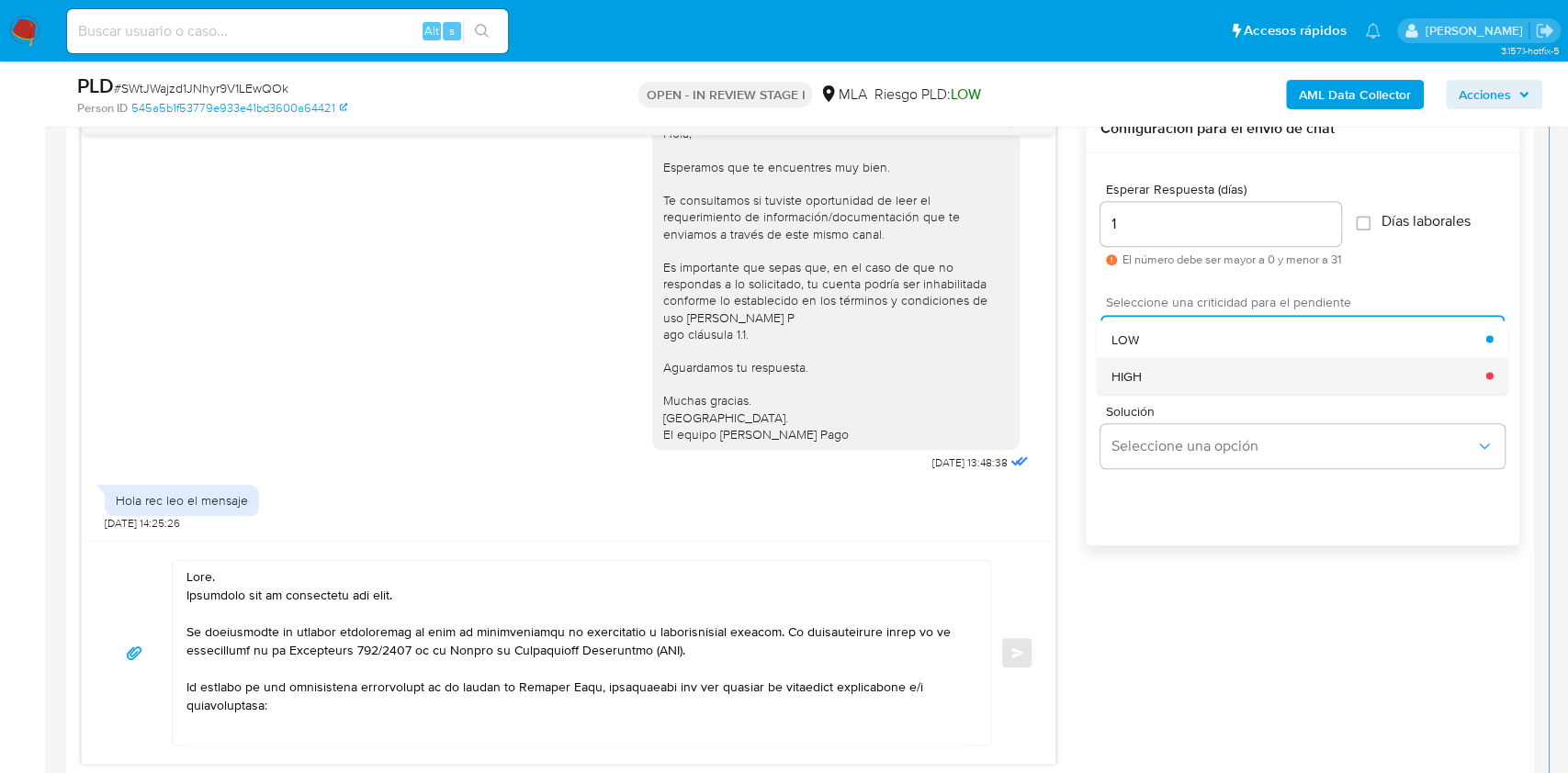
click at [1131, 380] on span "HIGH" at bounding box center [1126, 375] width 31 height 17
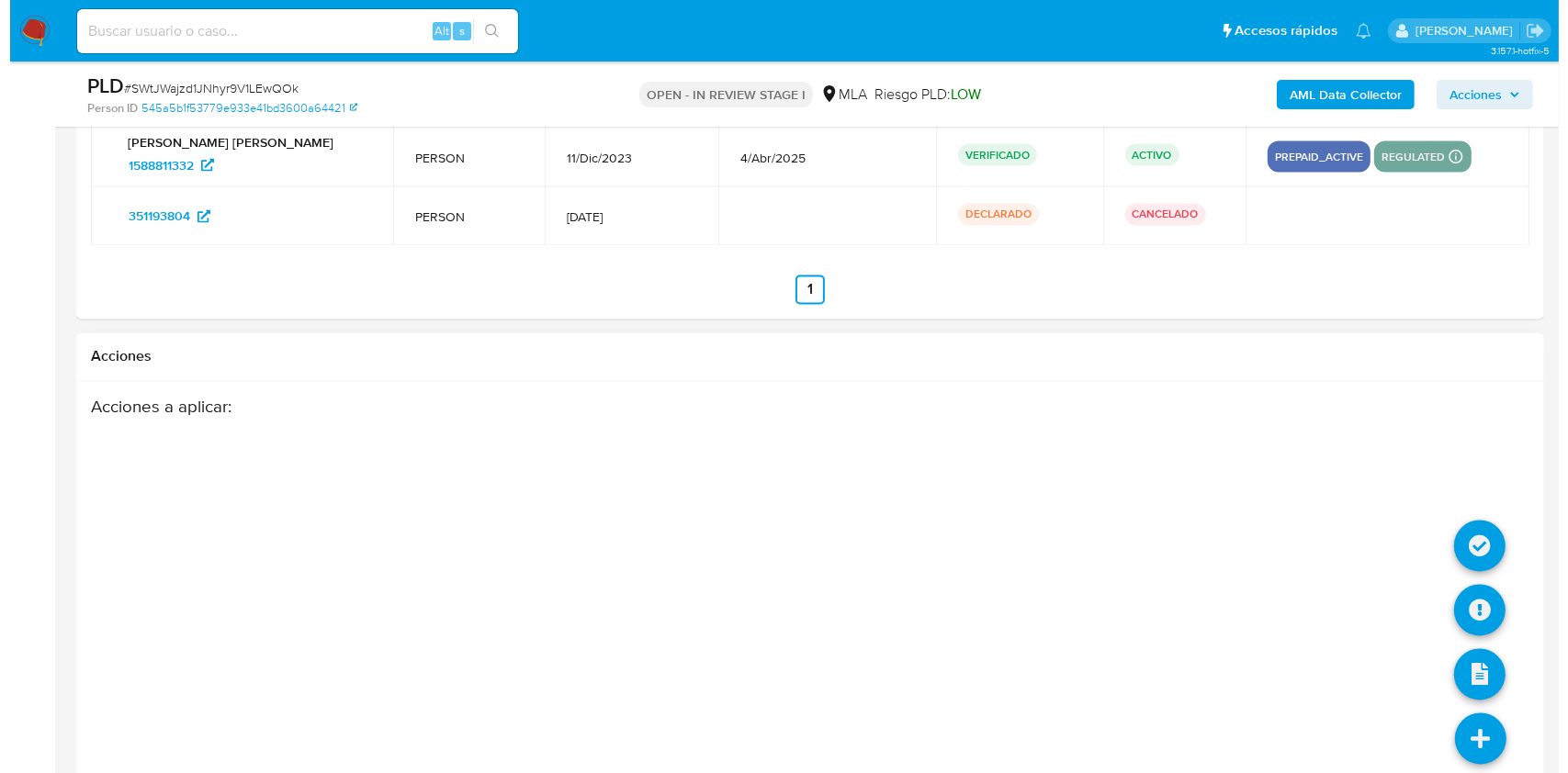
scroll to position [3329, 0]
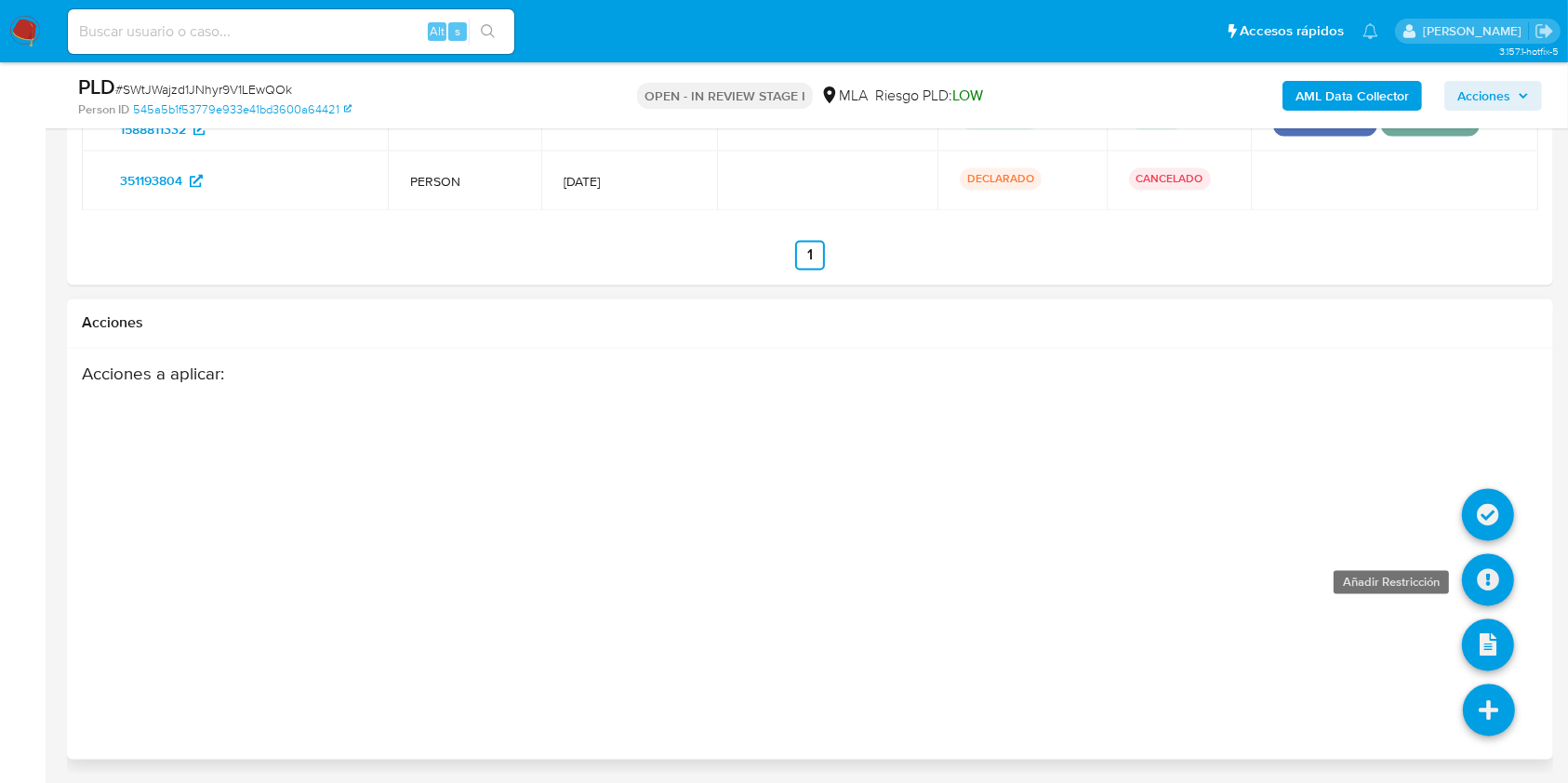
click at [1485, 573] on icon at bounding box center [1487, 580] width 52 height 52
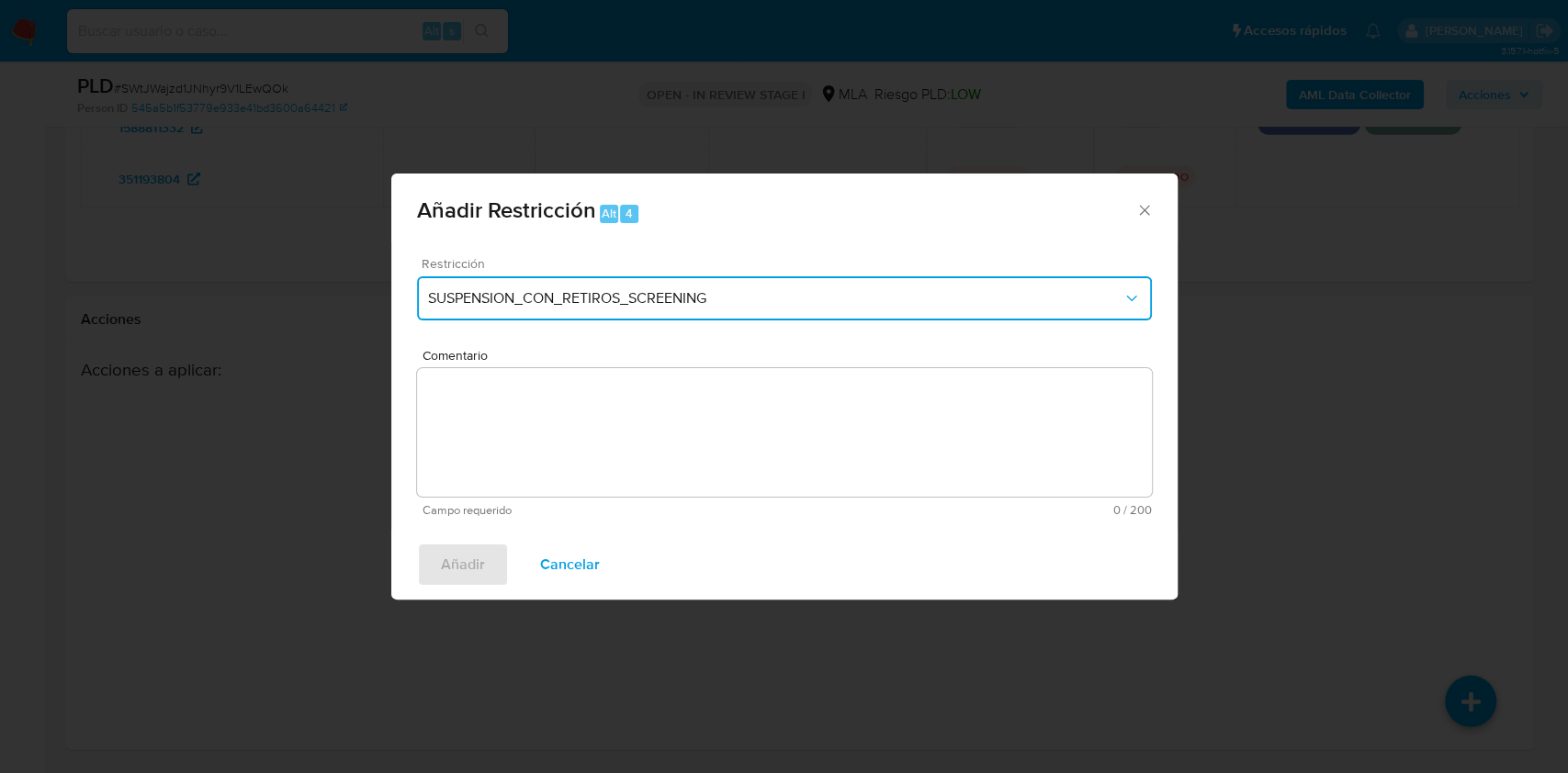
click at [700, 317] on button "SUSPENSION_CON_RETIROS_SCREENING" at bounding box center [784, 298] width 735 height 44
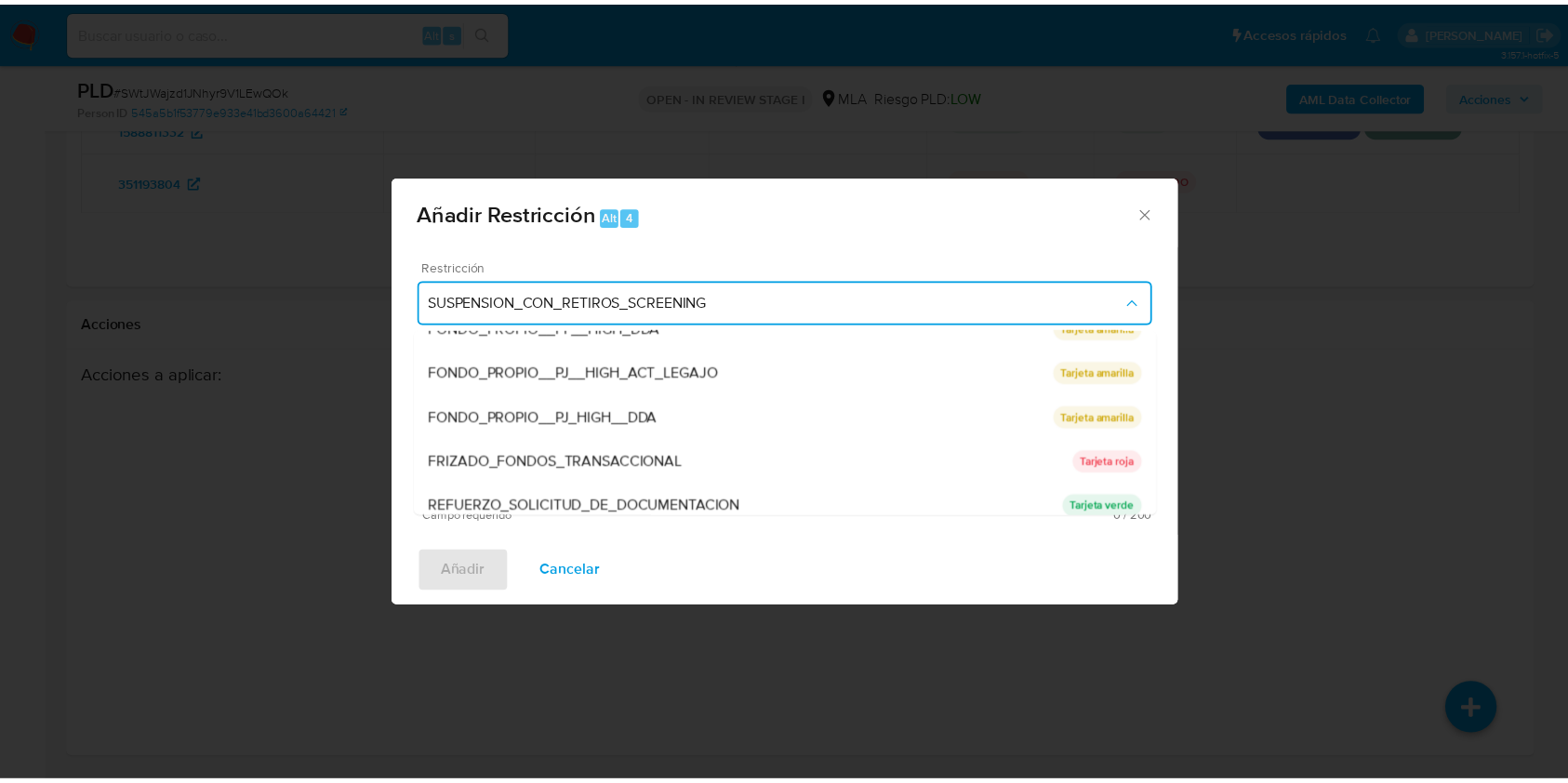
scroll to position [394, 0]
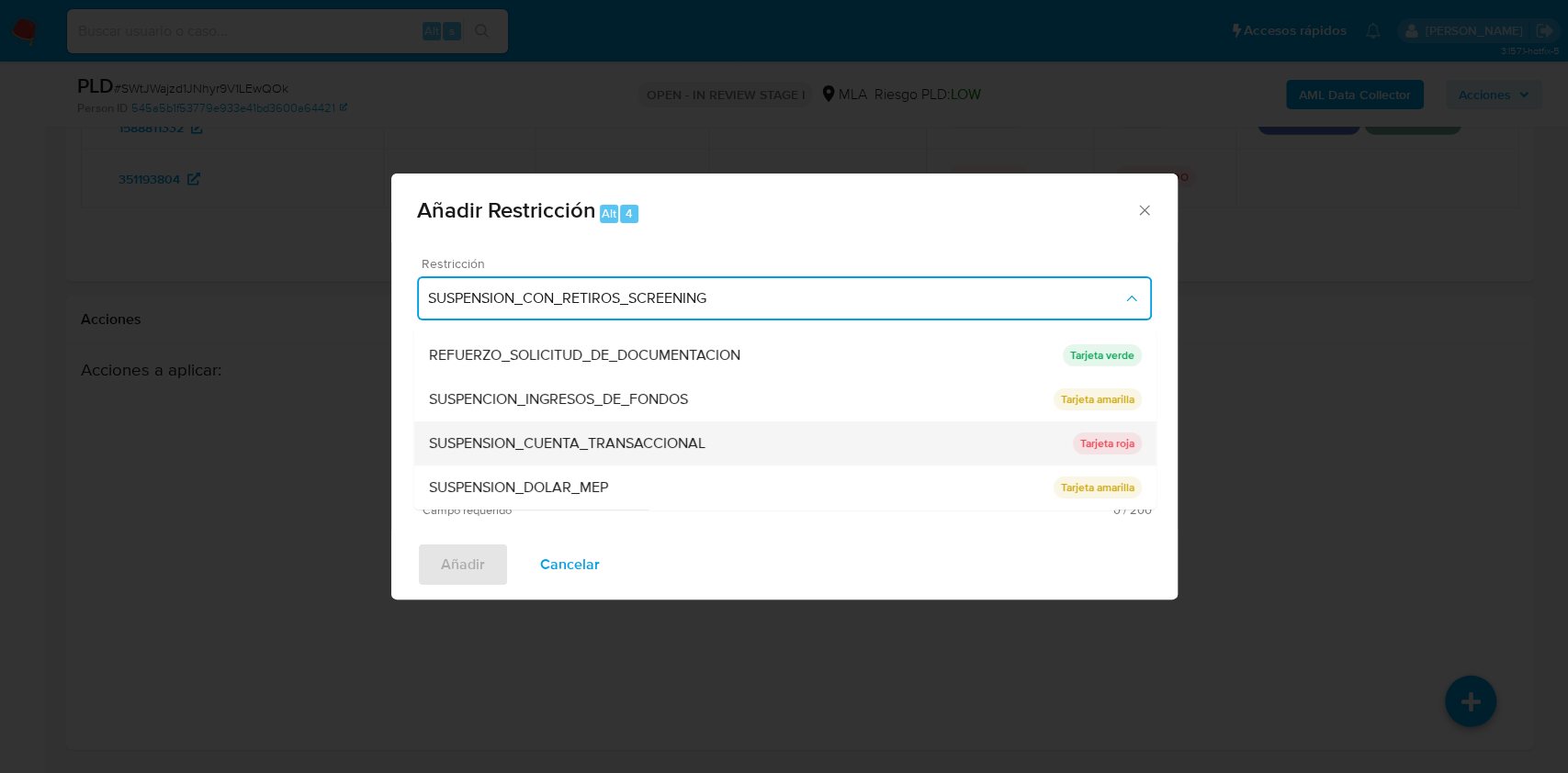
click at [588, 425] on div "SUSPENSION_CUENTA_TRANSACCIONAL" at bounding box center [750, 443] width 644 height 44
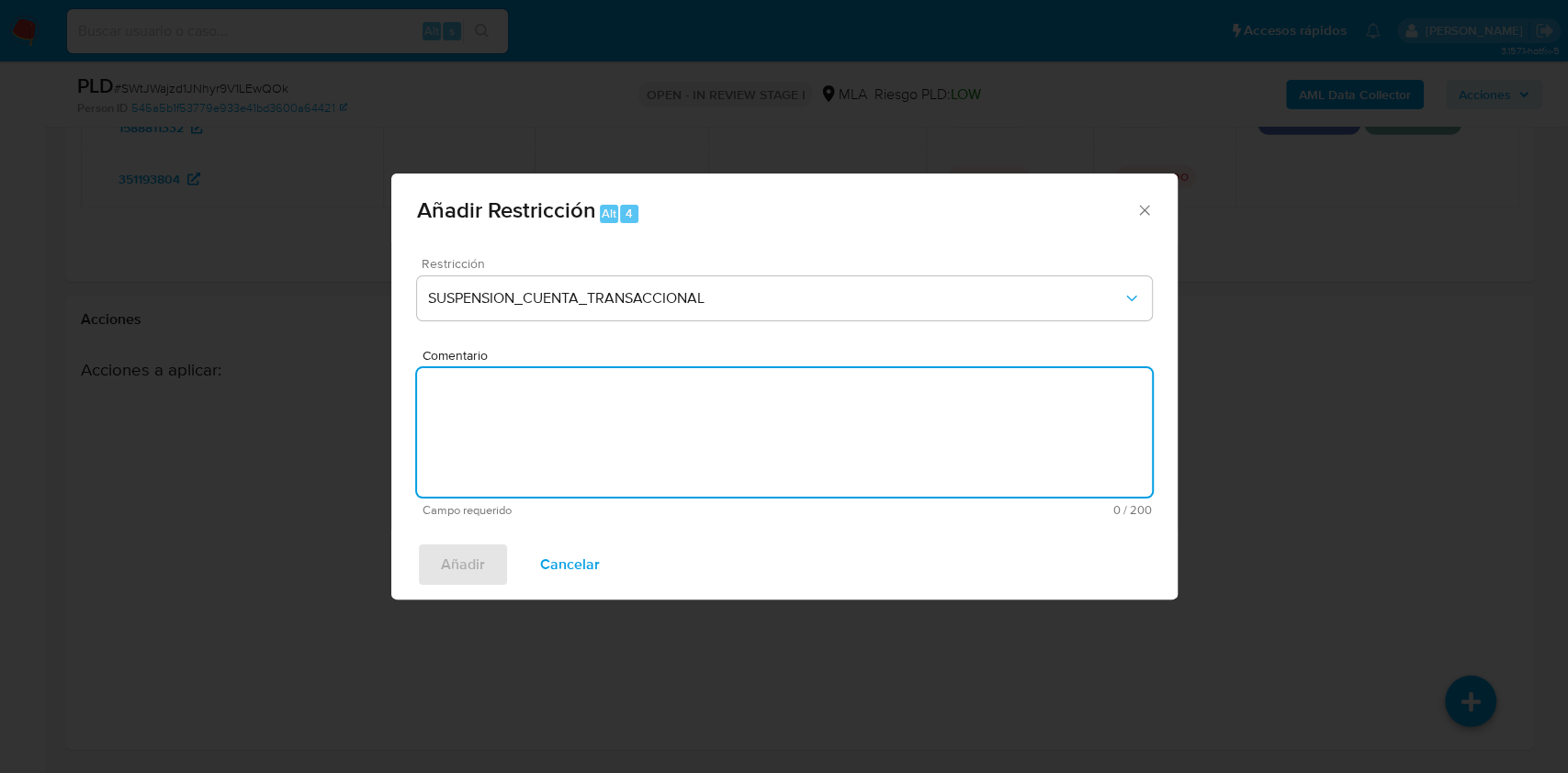
click at [600, 425] on textarea "Comentario" at bounding box center [784, 432] width 735 height 128
type textarea "AML"
click at [476, 553] on span "Añadir" at bounding box center [463, 564] width 44 height 40
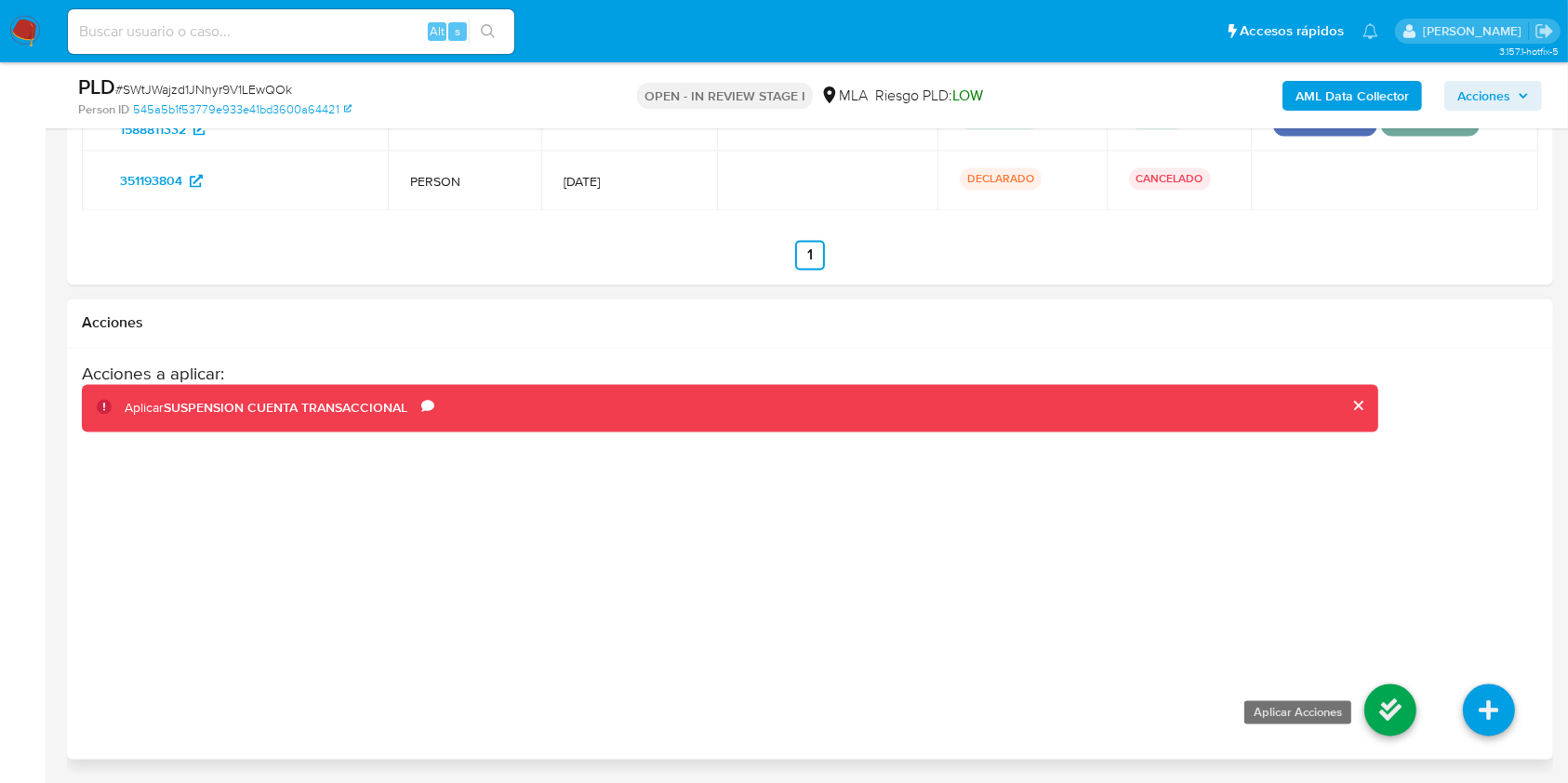
click at [1386, 711] on icon at bounding box center [1389, 711] width 52 height 52
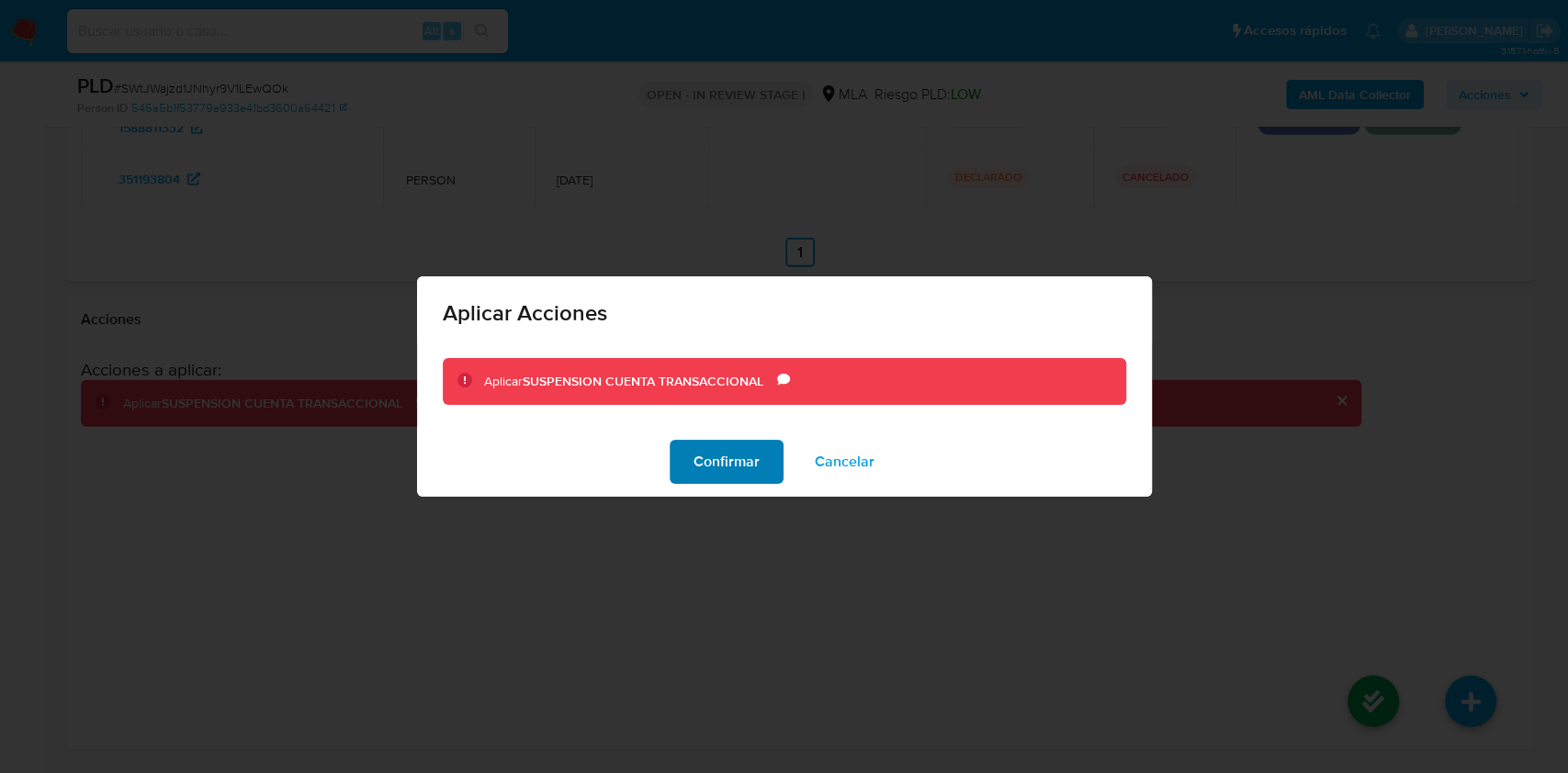
drag, startPoint x: 712, startPoint y: 460, endPoint x: 699, endPoint y: 458, distance: 13.2
click at [708, 459] on span "Confirmar" at bounding box center [725, 462] width 66 height 40
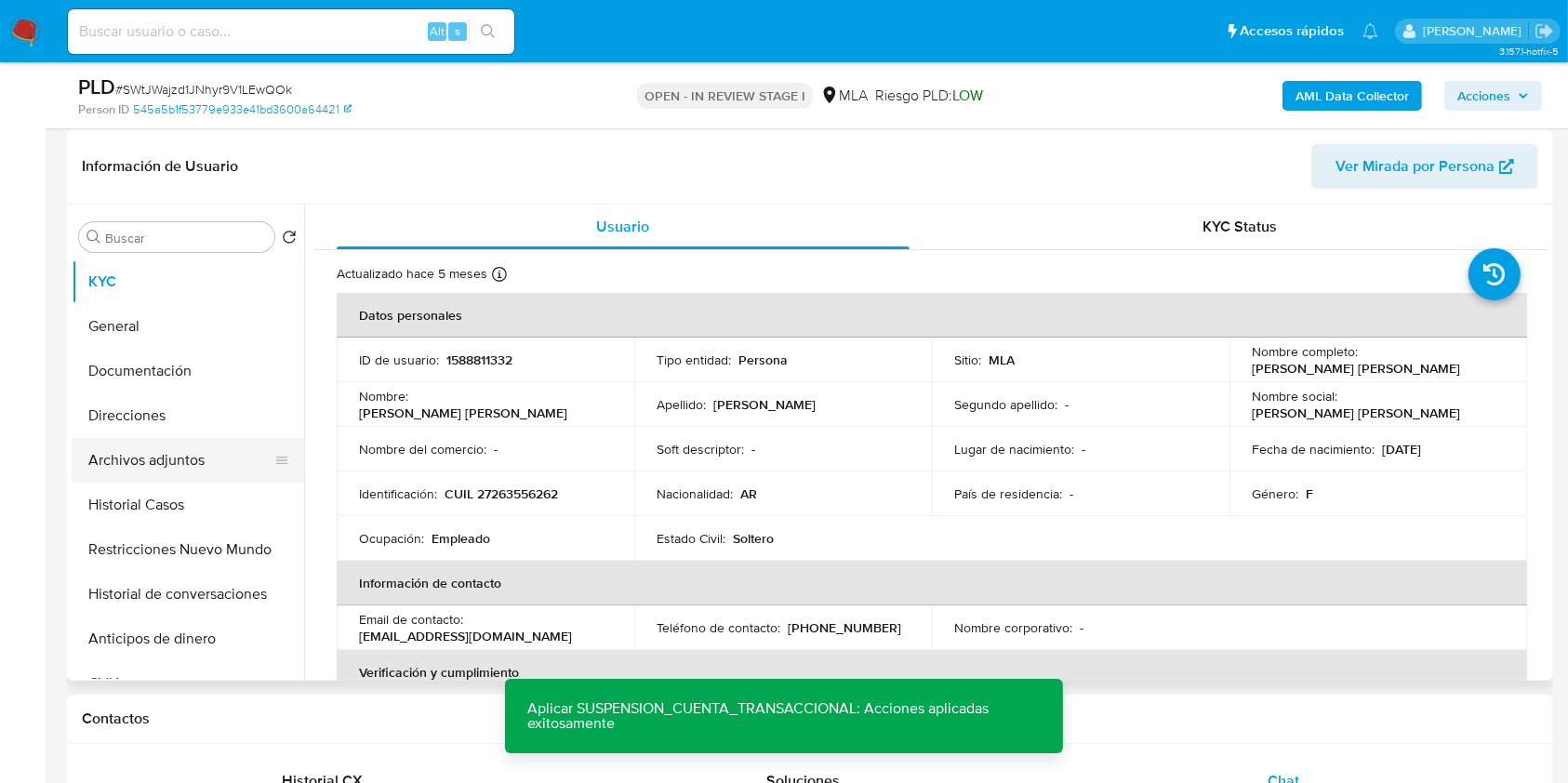
scroll to position [271, 0]
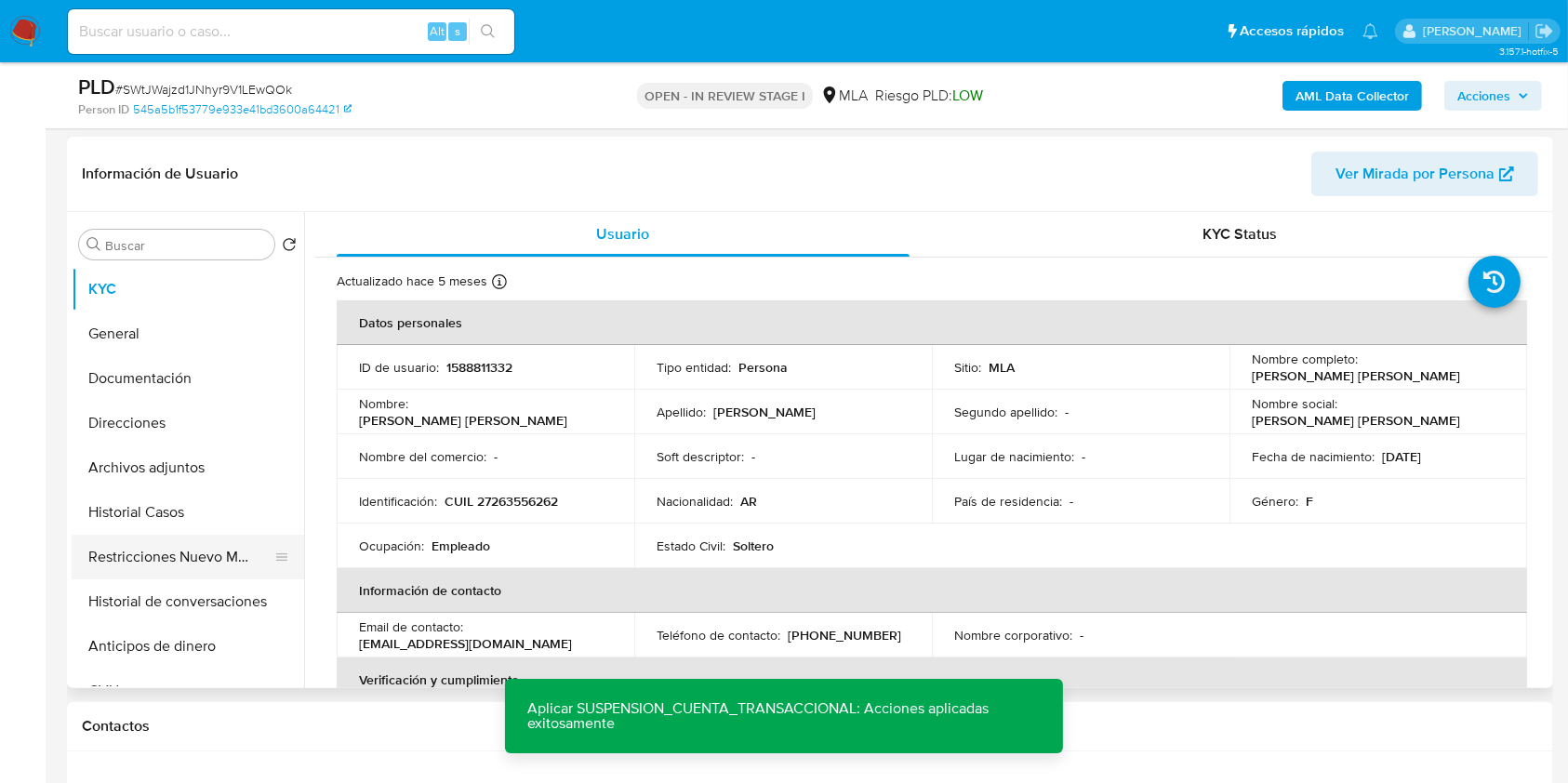
click at [184, 566] on button "Restricciones Nuevo Mundo" at bounding box center [180, 556] width 217 height 44
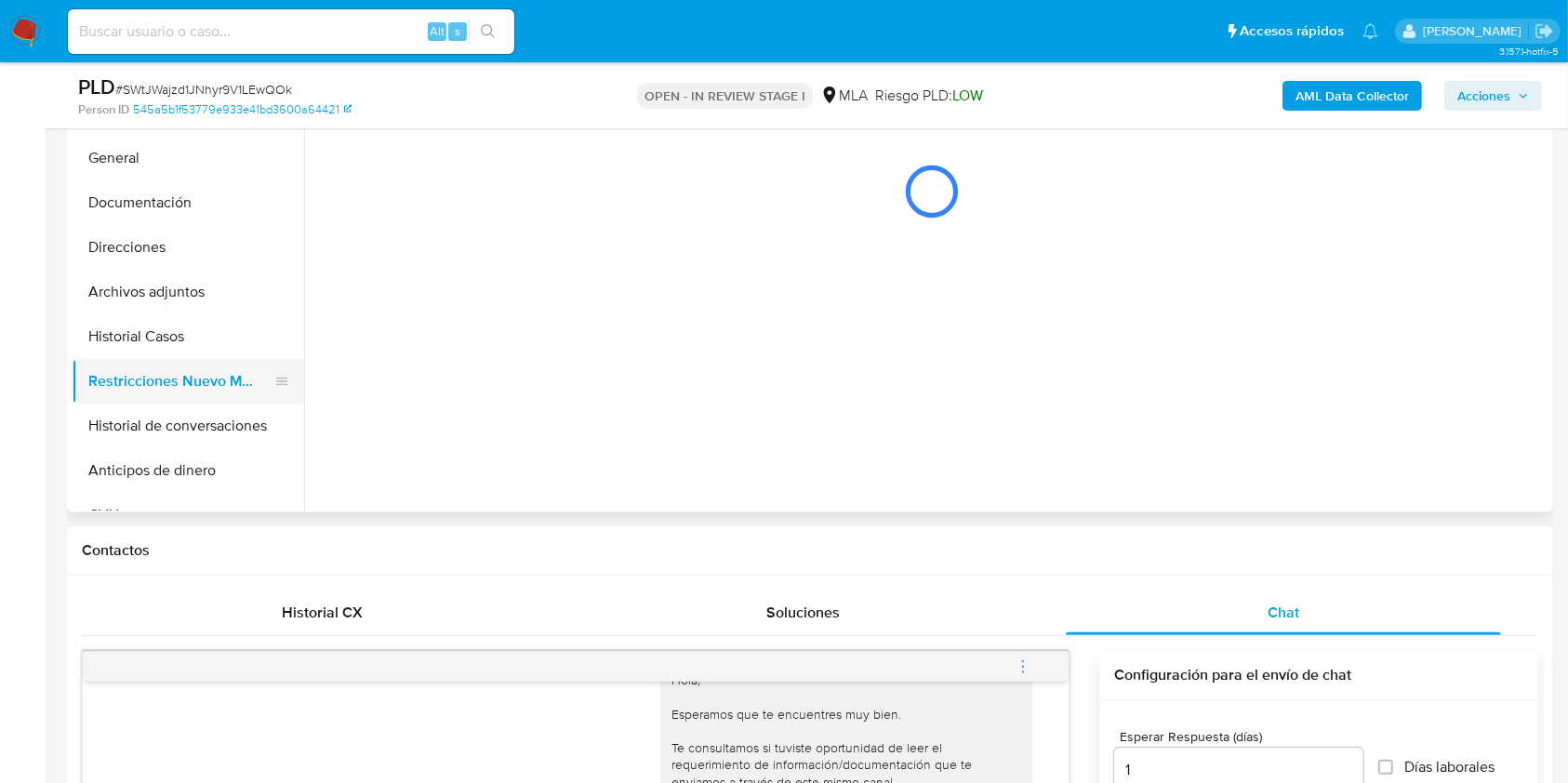
scroll to position [394, 0]
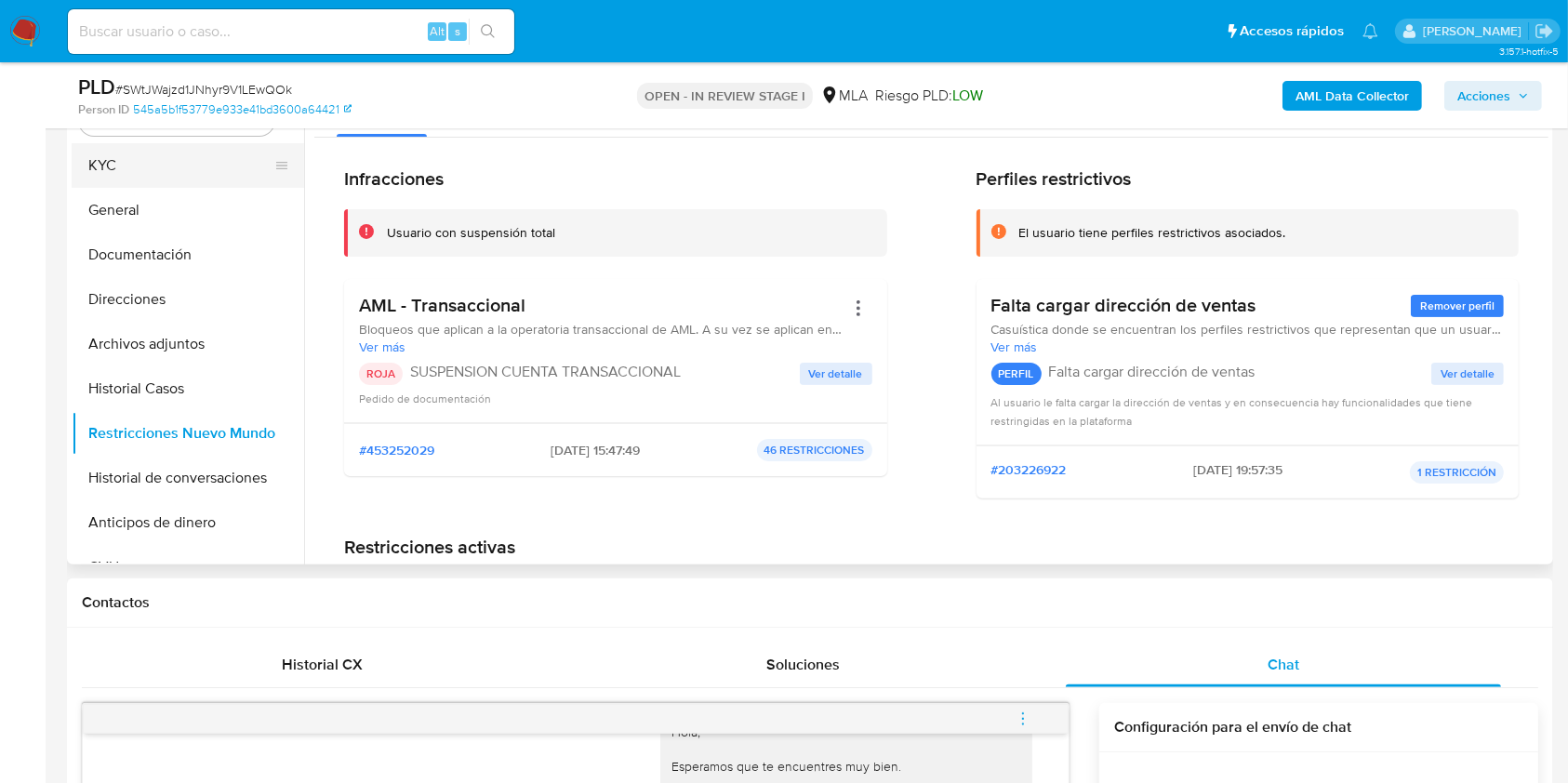
click at [160, 164] on button "KYC" at bounding box center [180, 165] width 217 height 44
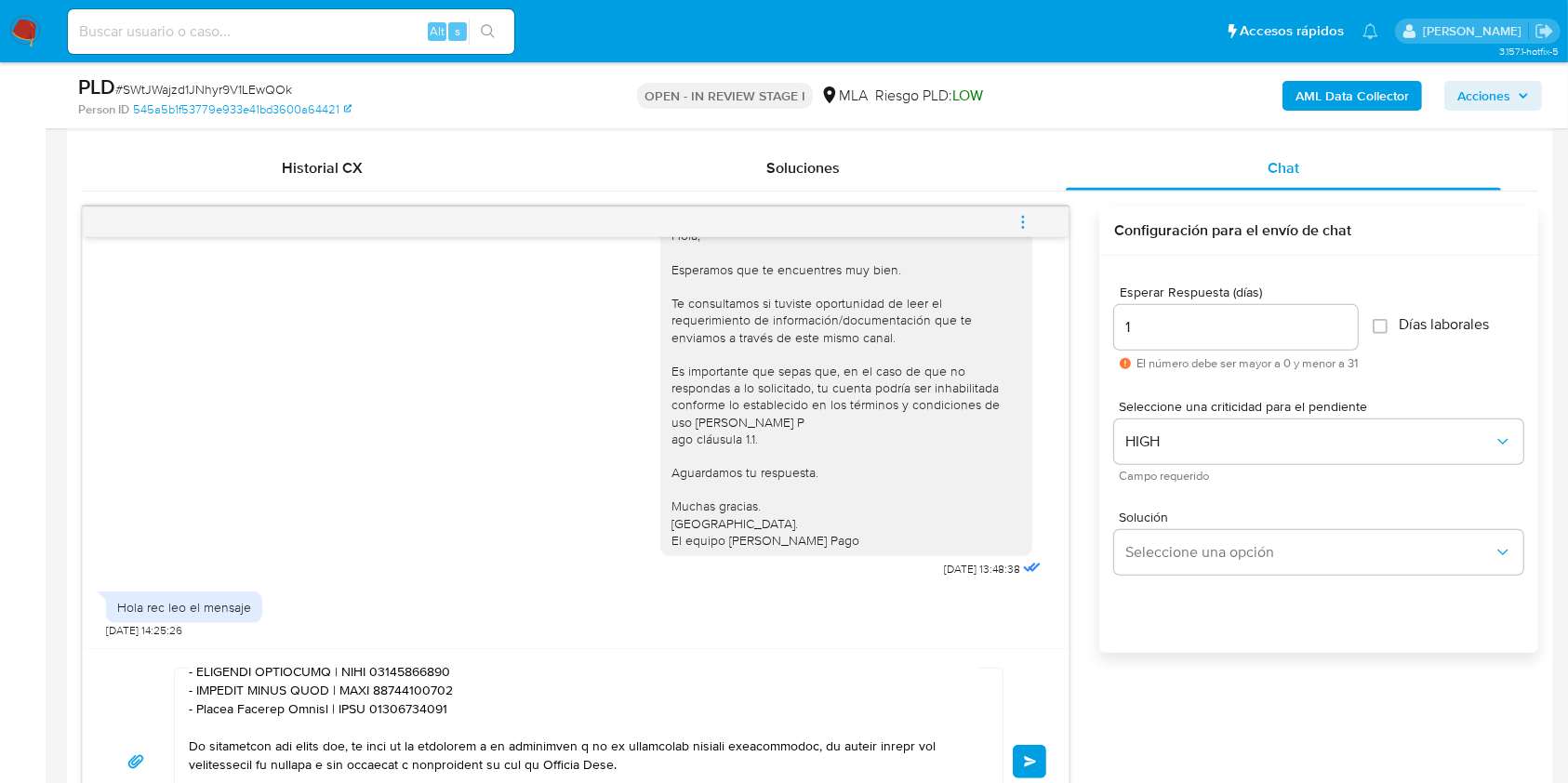
scroll to position [1139, 0]
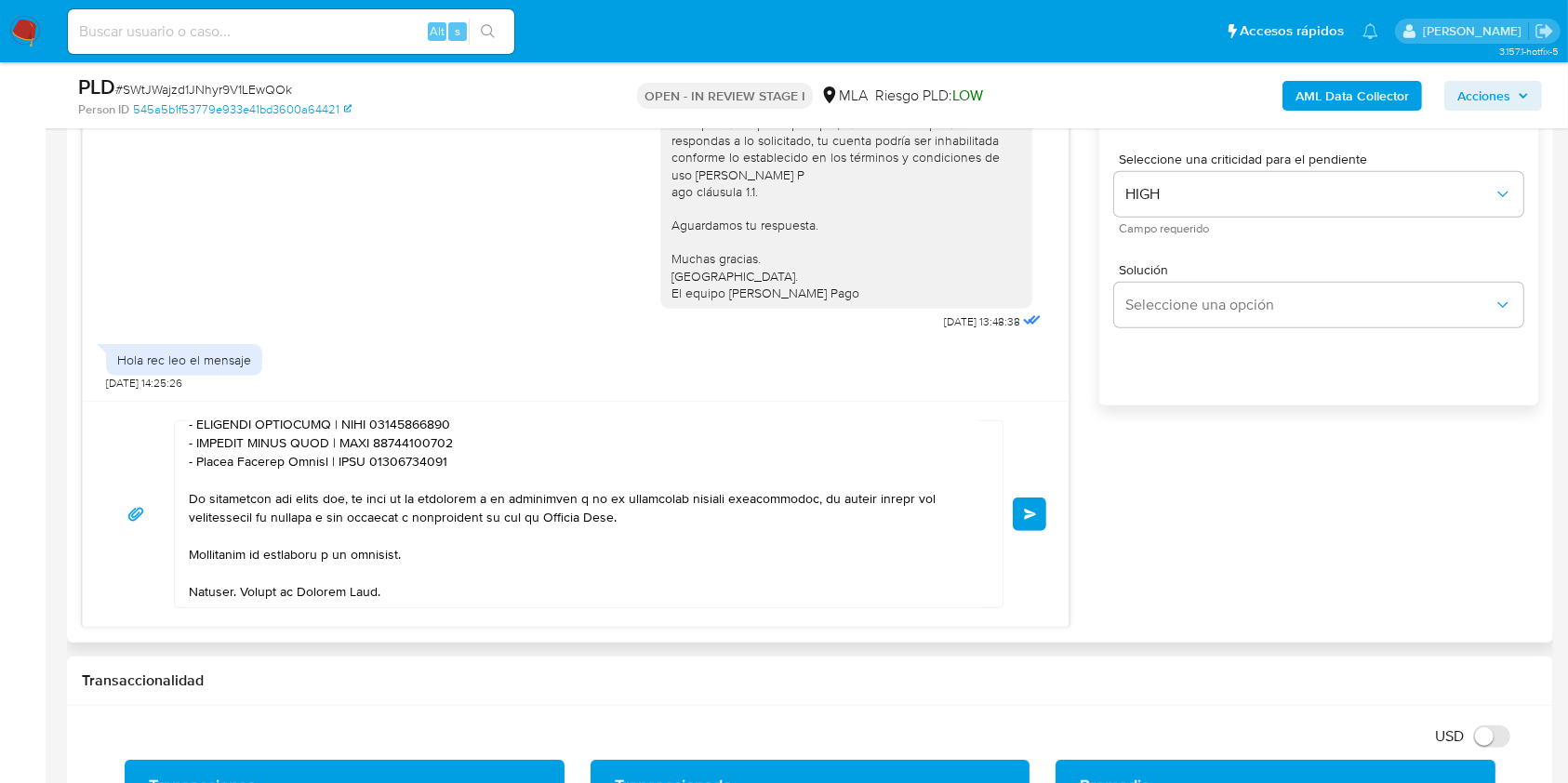
click at [1033, 512] on span "Enviar" at bounding box center [1030, 515] width 13 height 11
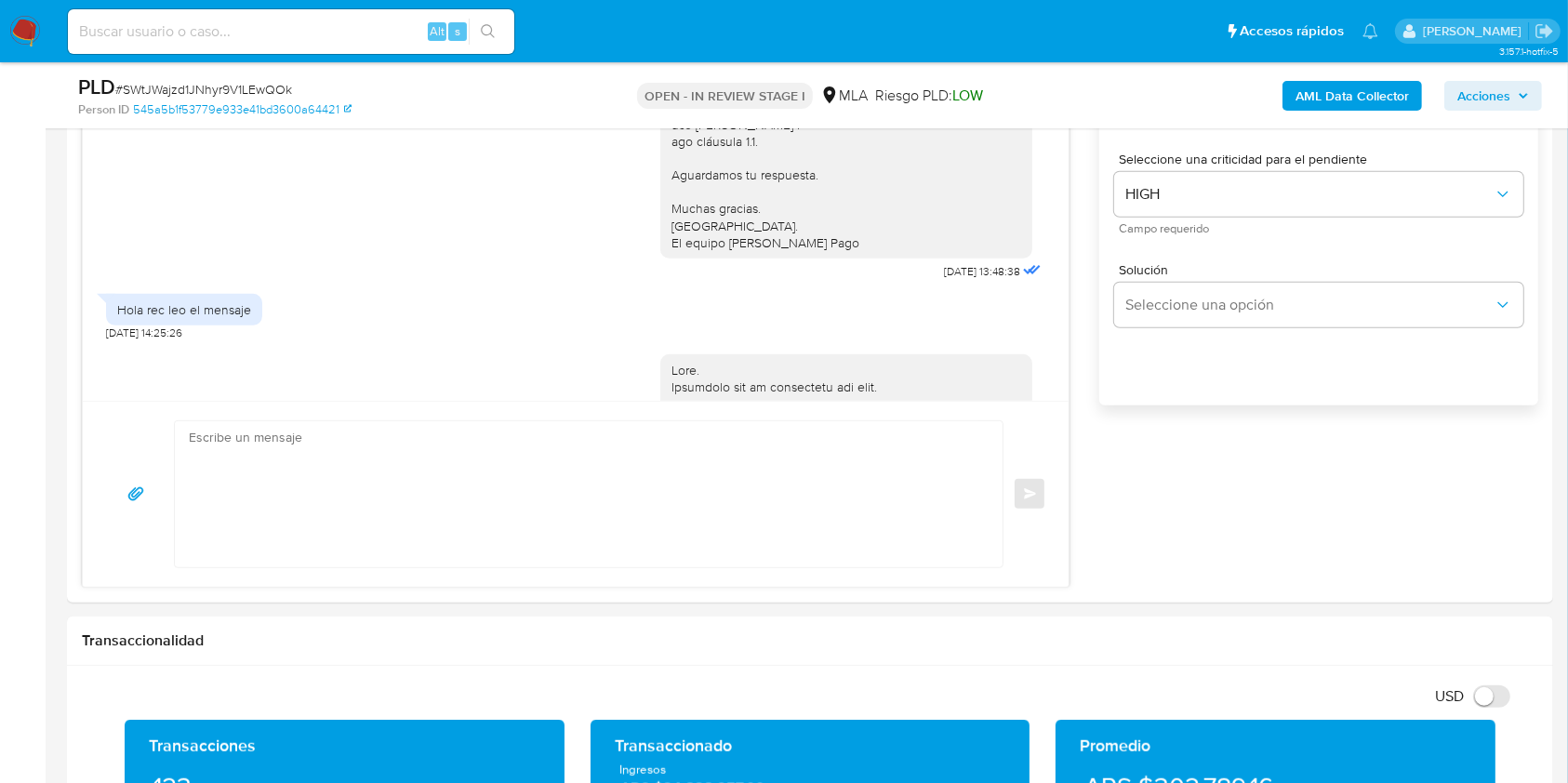
scroll to position [2245, 0]
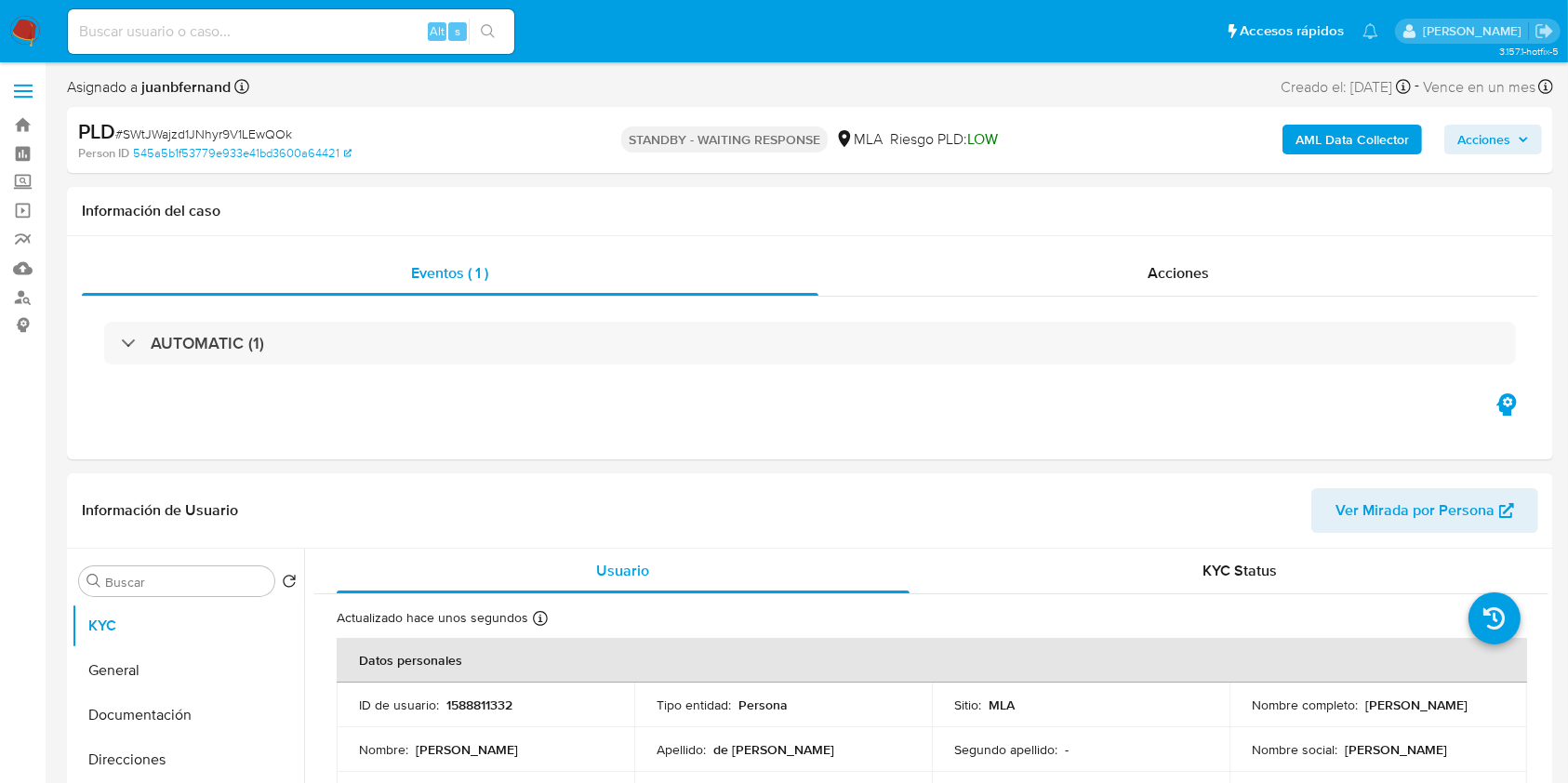
select select "10"
click at [364, 32] on input at bounding box center [291, 32] width 447 height 24
paste input "WcOqiqjuN6PXyyPXHDq6tTN2"
type input "WcOqiqjuN6PXyyPXHDq6tTN2"
click at [483, 33] on icon "search-icon" at bounding box center [487, 31] width 14 height 14
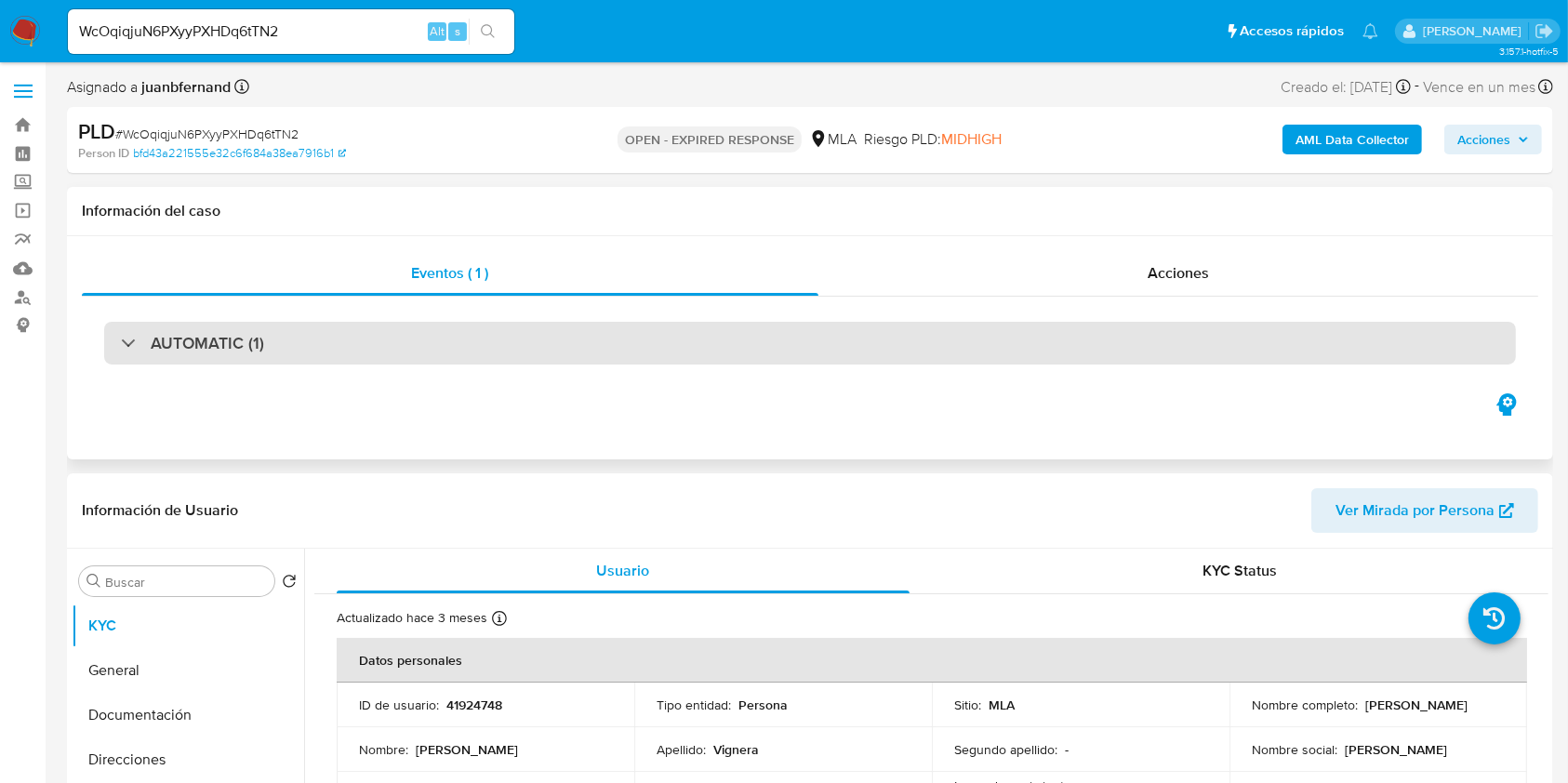
select select "10"
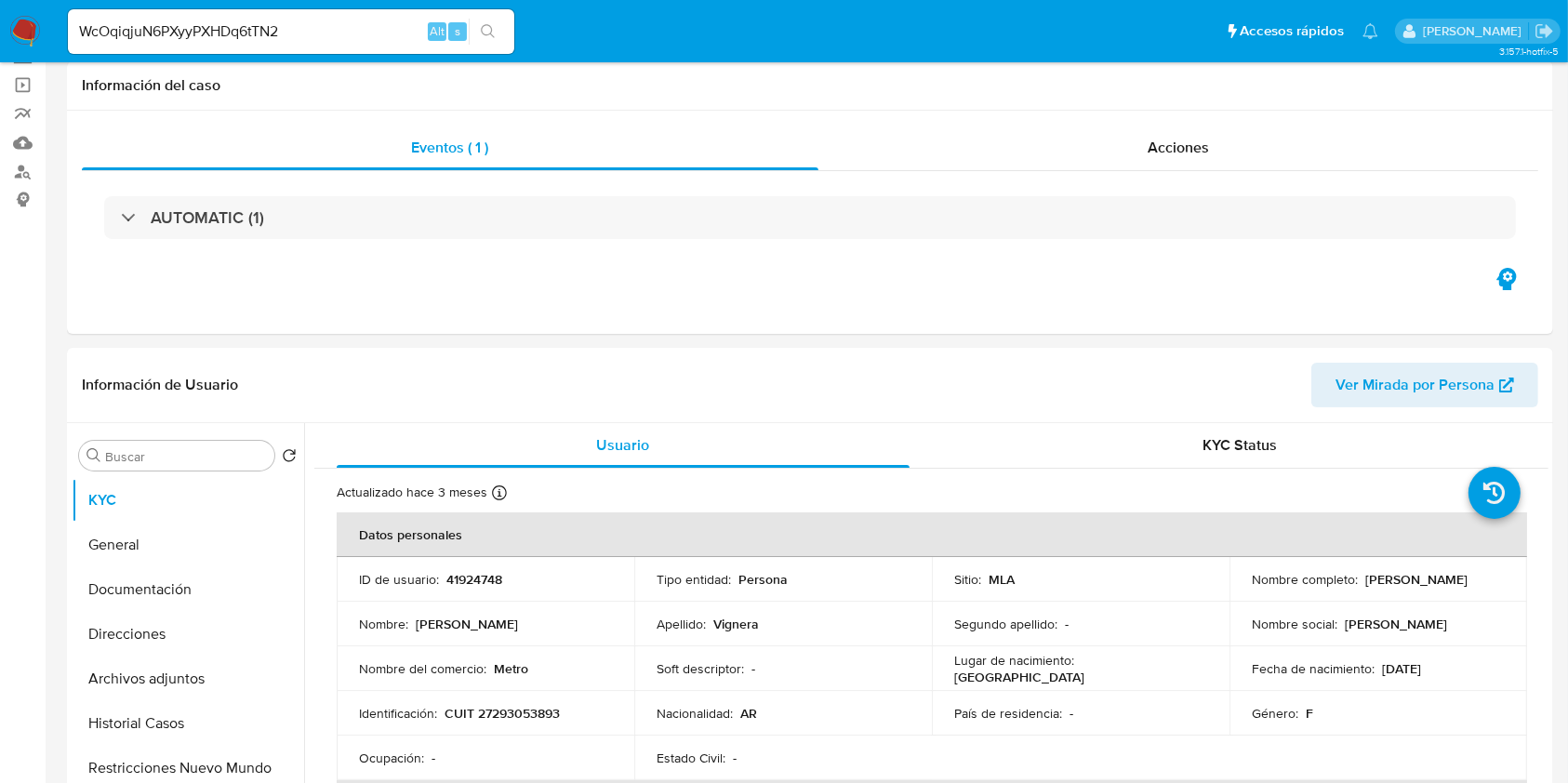
scroll to position [496, 0]
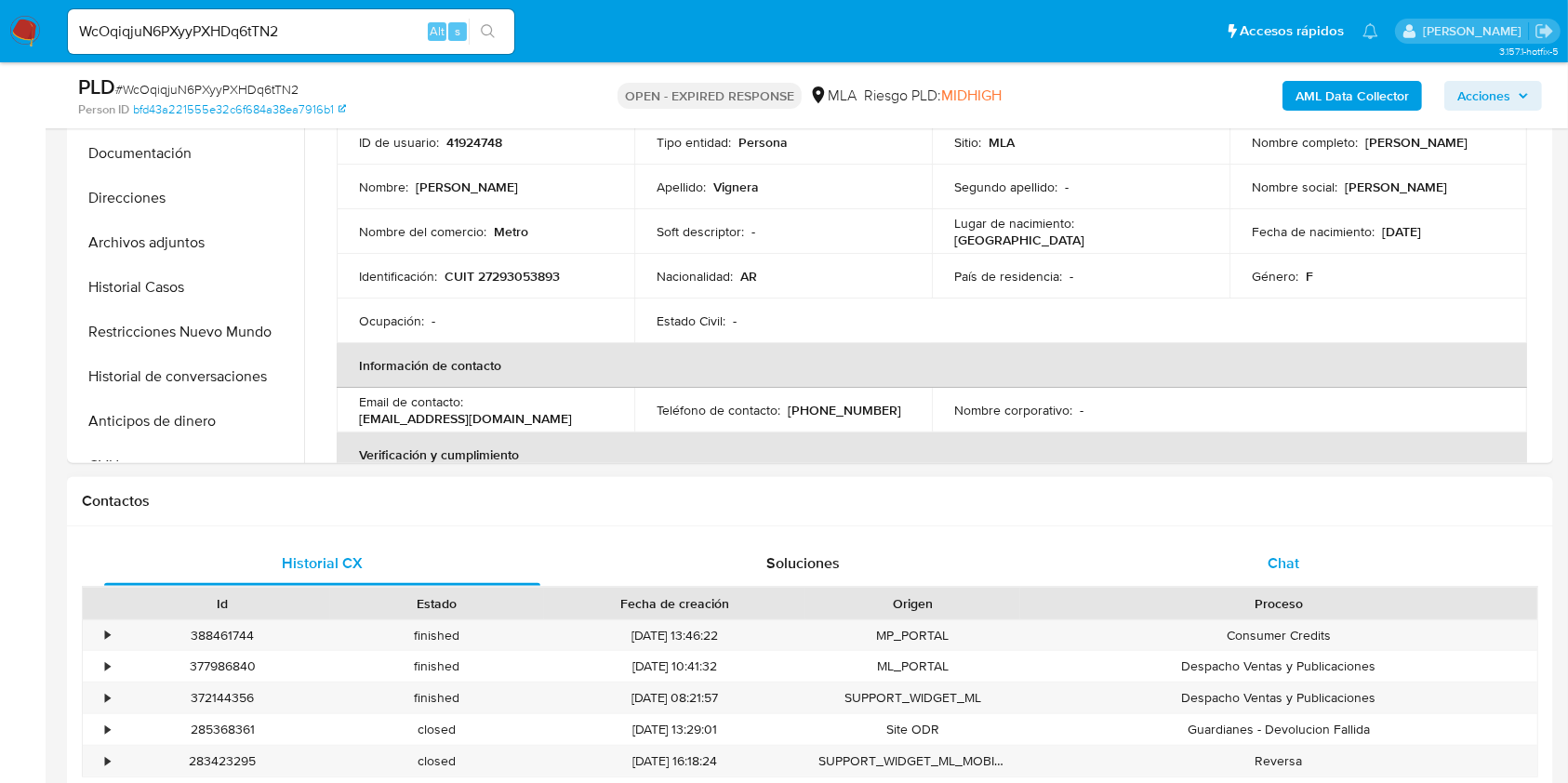
drag, startPoint x: 1357, startPoint y: 560, endPoint x: 1310, endPoint y: 559, distance: 47.0
click at [1358, 559] on div "Chat" at bounding box center [1284, 563] width 436 height 44
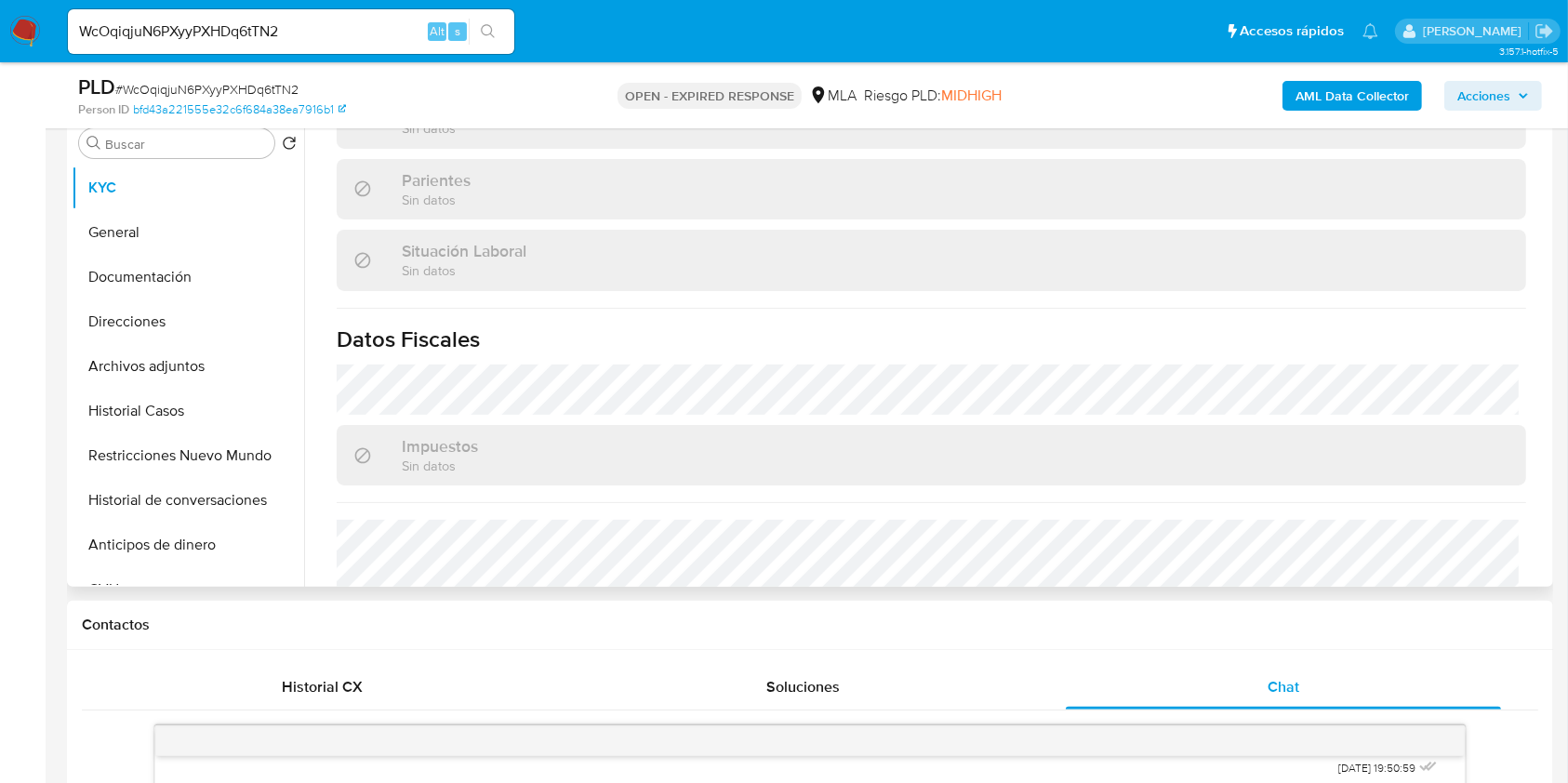
scroll to position [1044, 0]
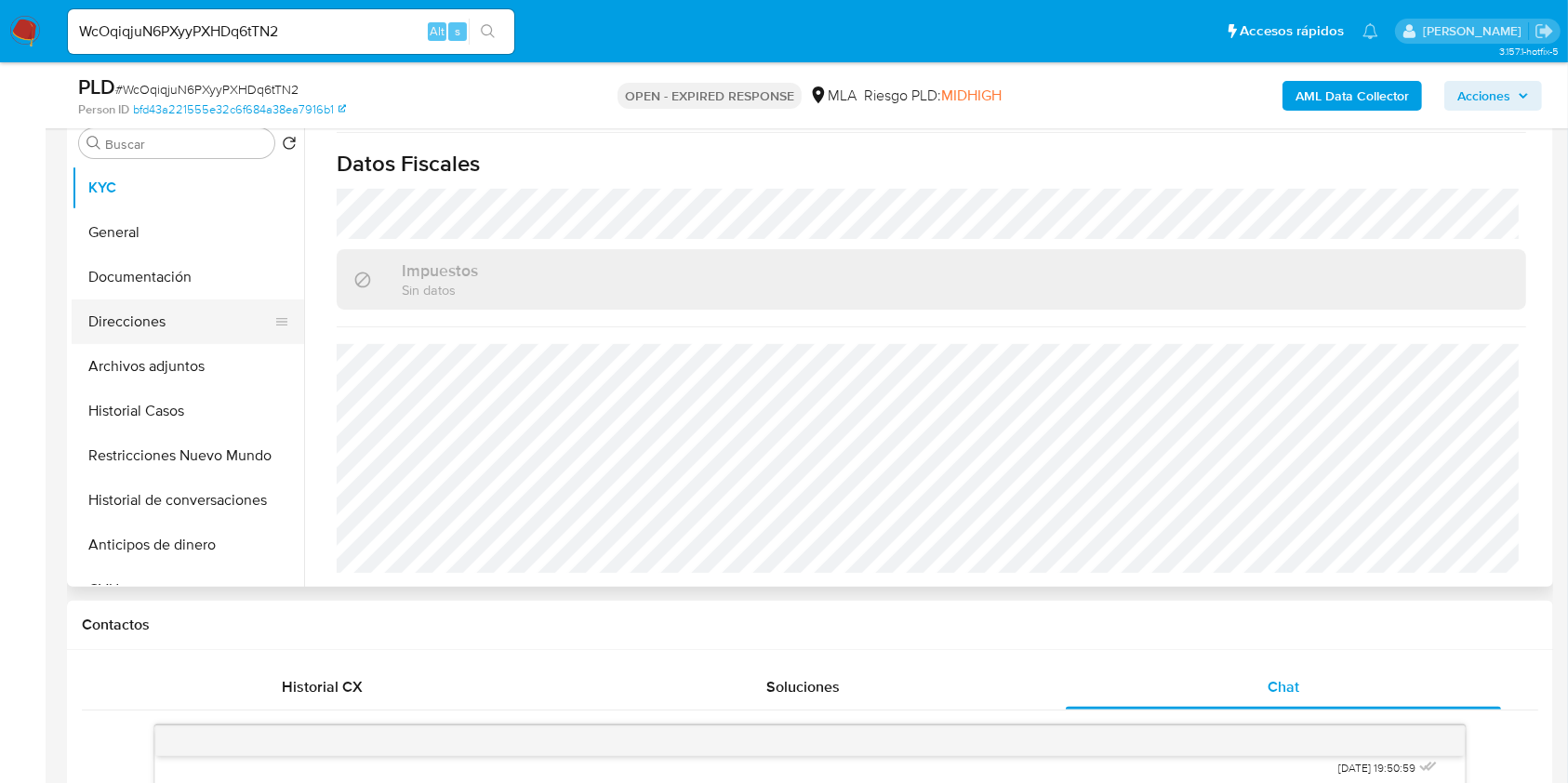
click at [134, 327] on button "Direcciones" at bounding box center [180, 321] width 217 height 44
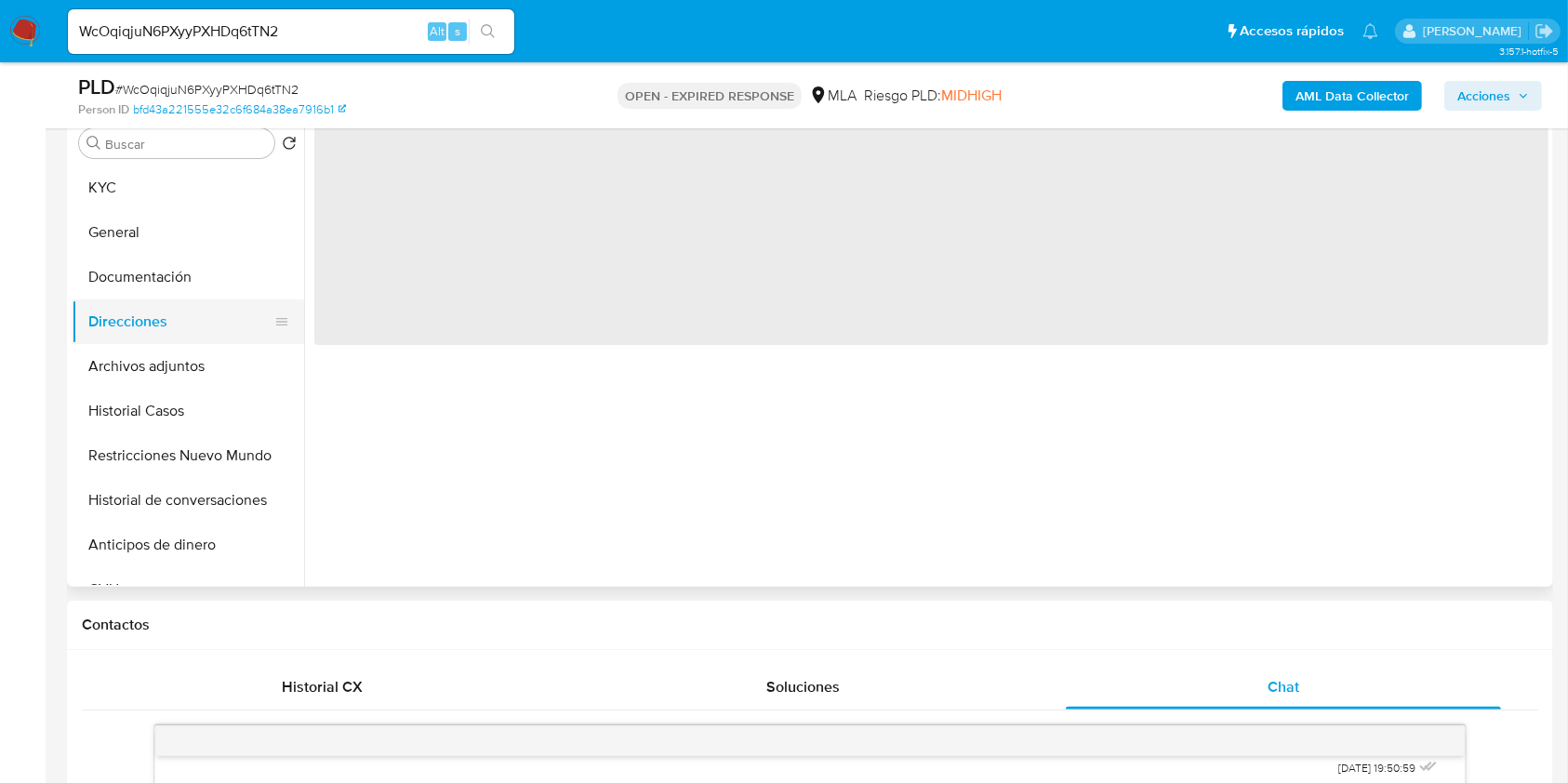
scroll to position [0, 0]
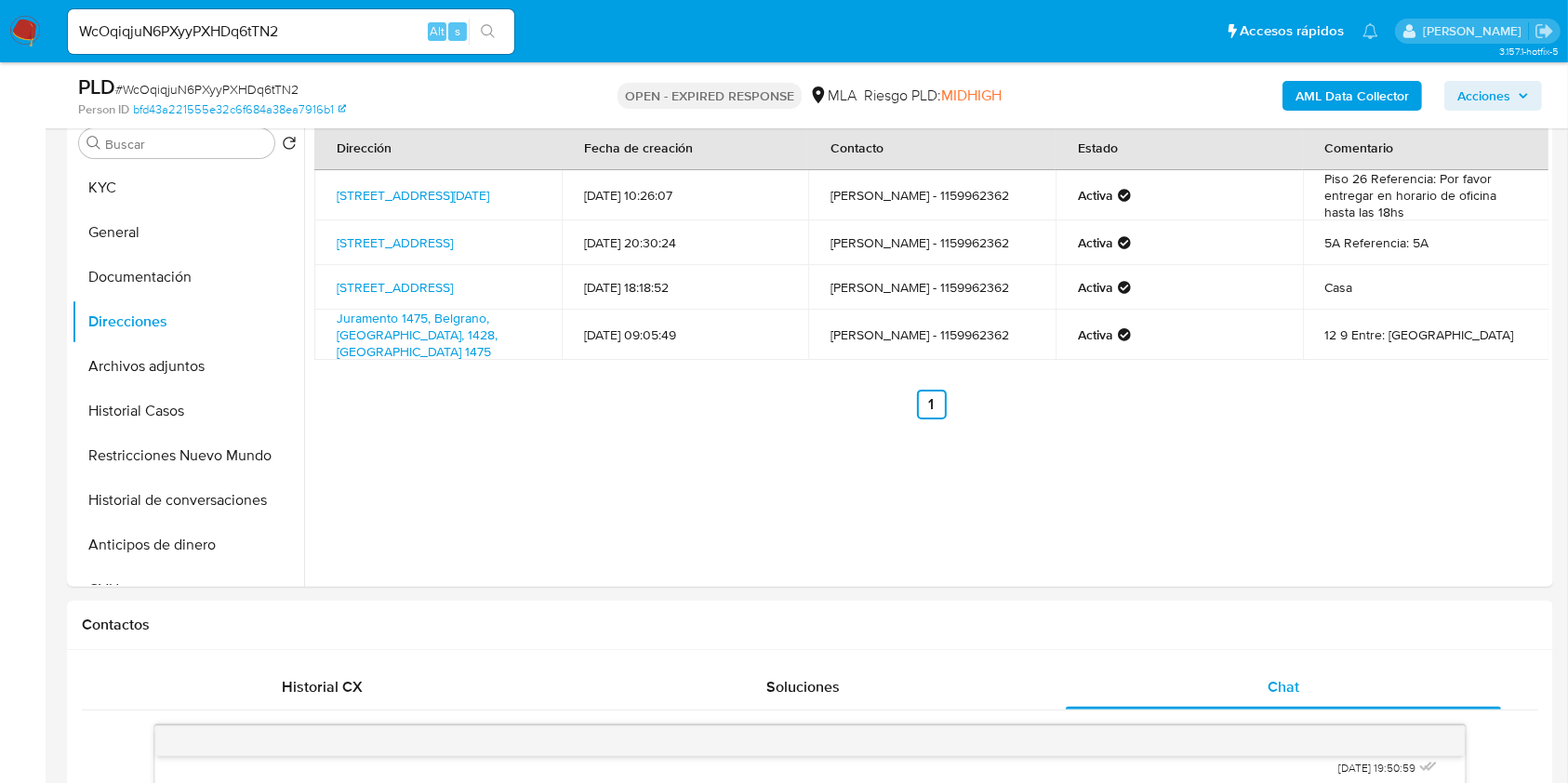
click at [309, 37] on input "WcOqiqjuN6PXyyPXHDq6tTN2" at bounding box center [291, 32] width 447 height 24
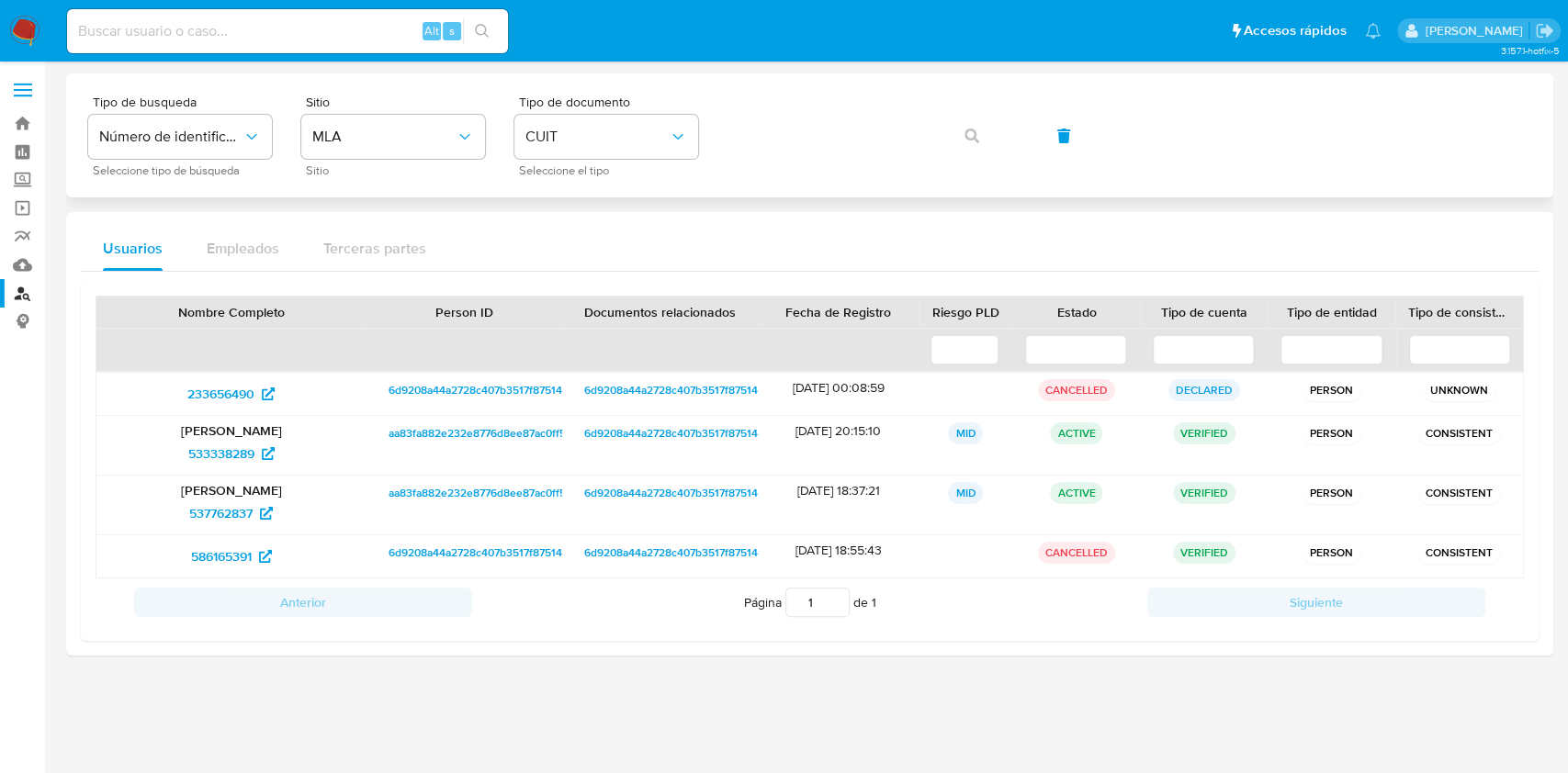
click at [965, 145] on span "button" at bounding box center [972, 136] width 15 height 40
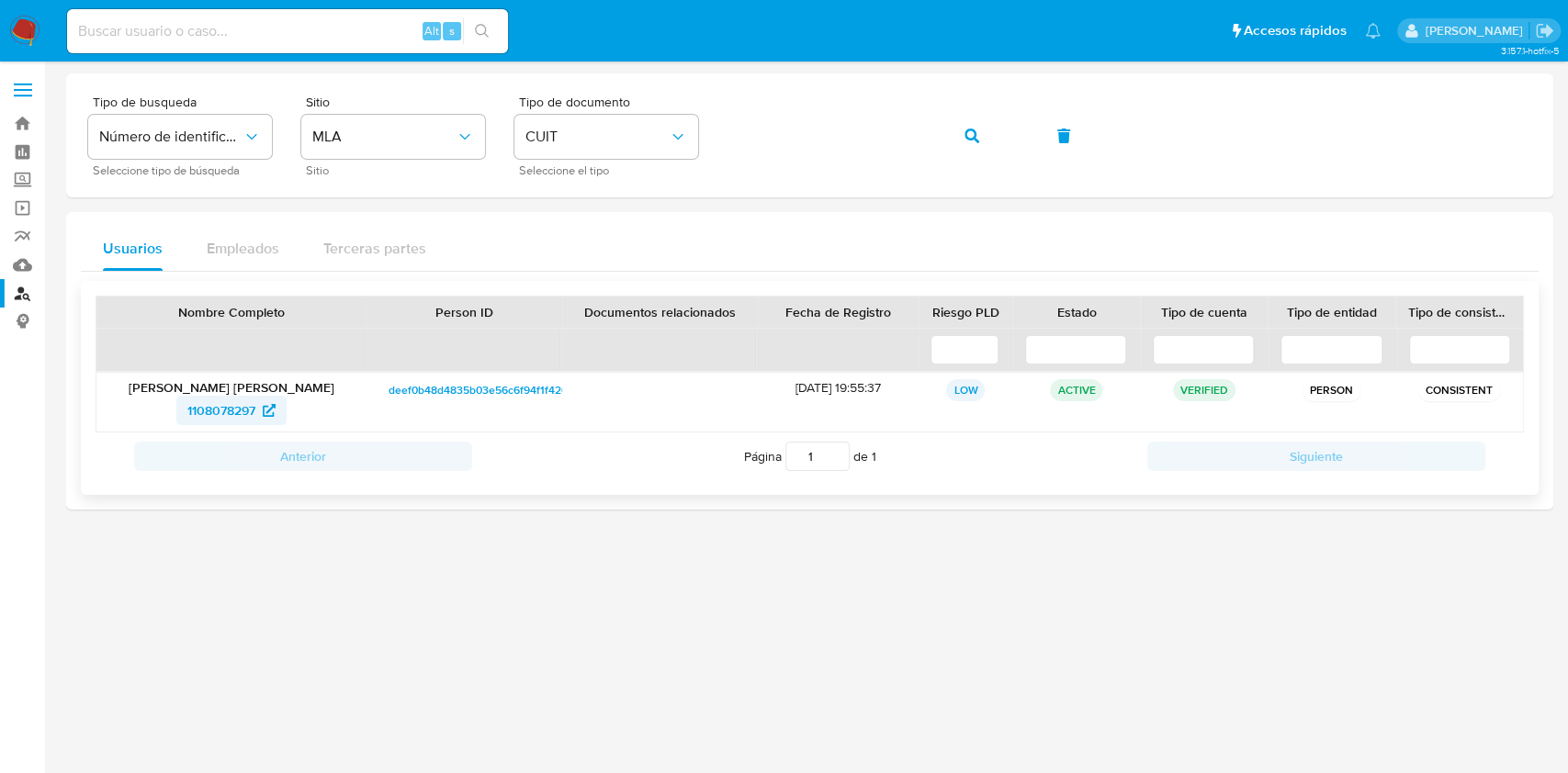
click at [225, 400] on span "1108078297" at bounding box center [221, 411] width 68 height 30
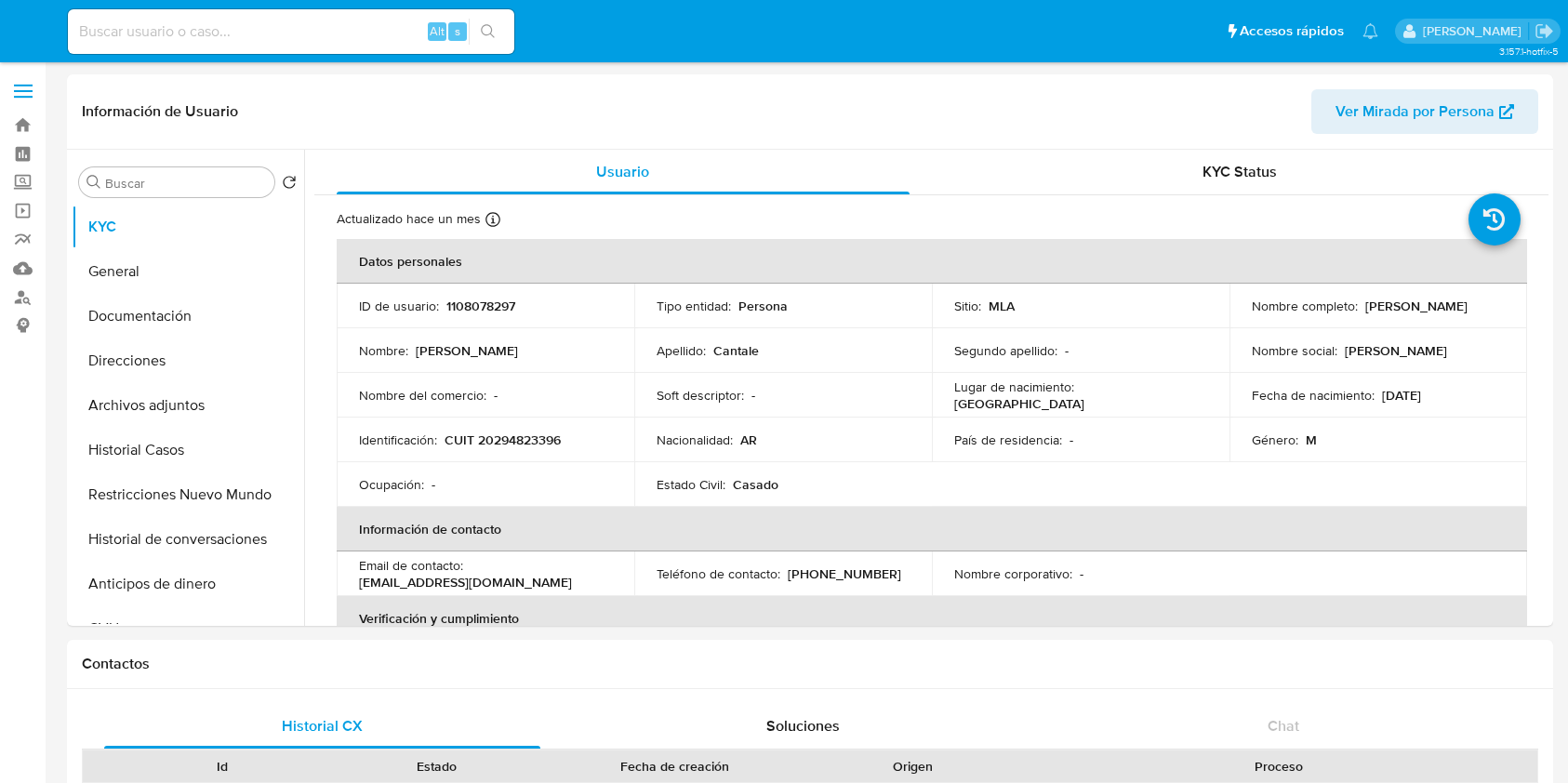
select select "10"
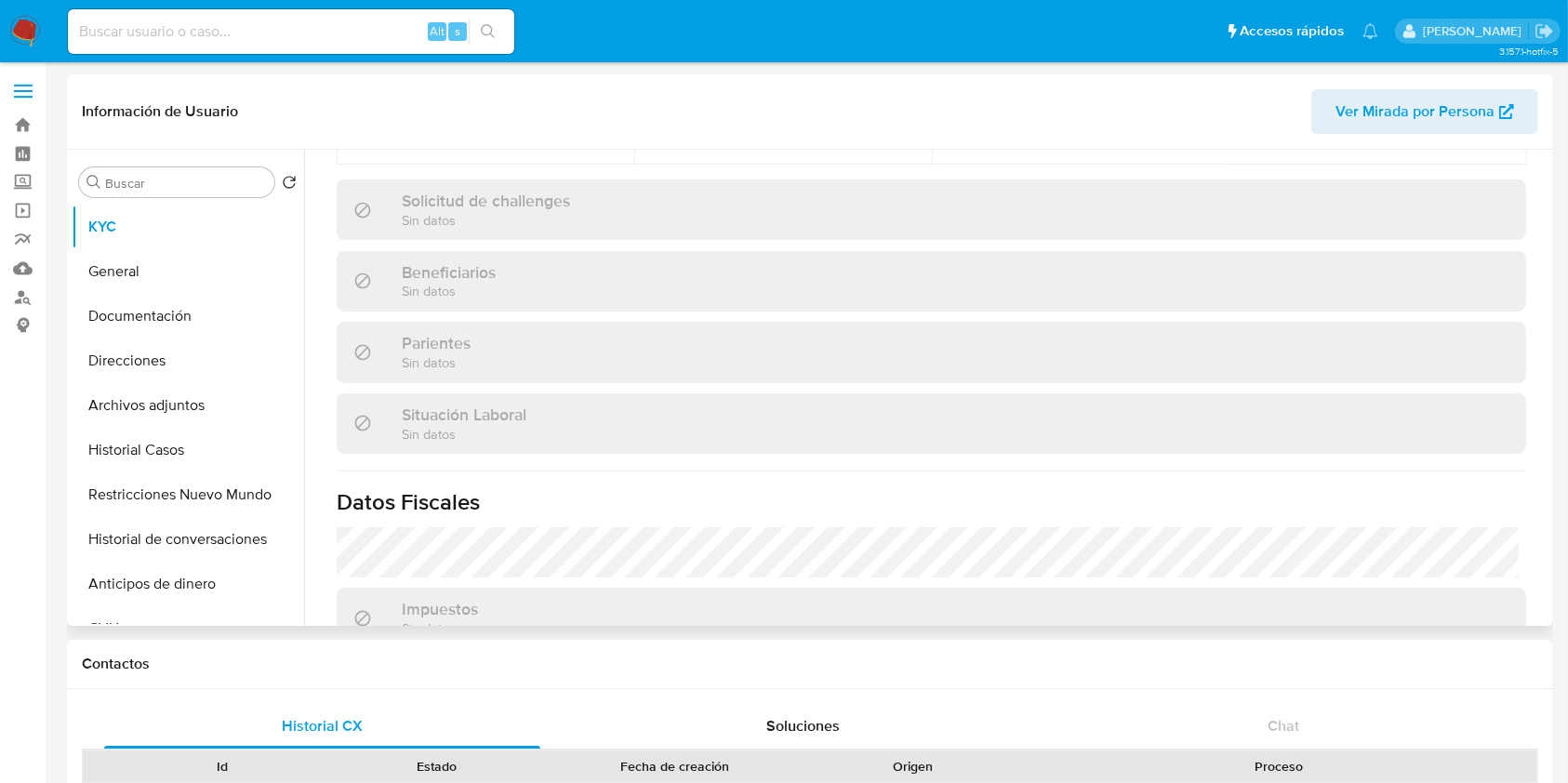
scroll to position [980, 0]
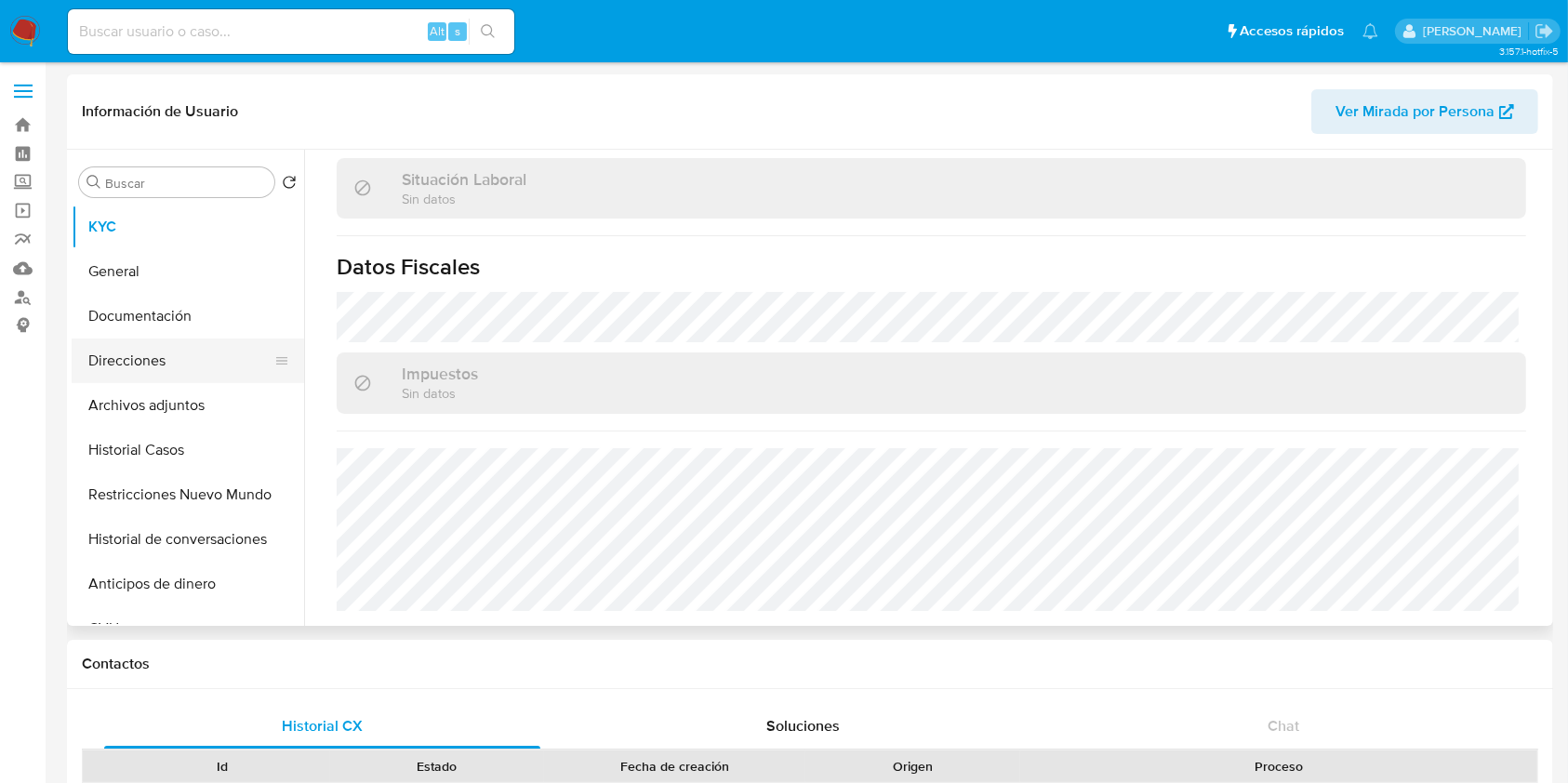
click at [168, 365] on button "Direcciones" at bounding box center [180, 360] width 217 height 44
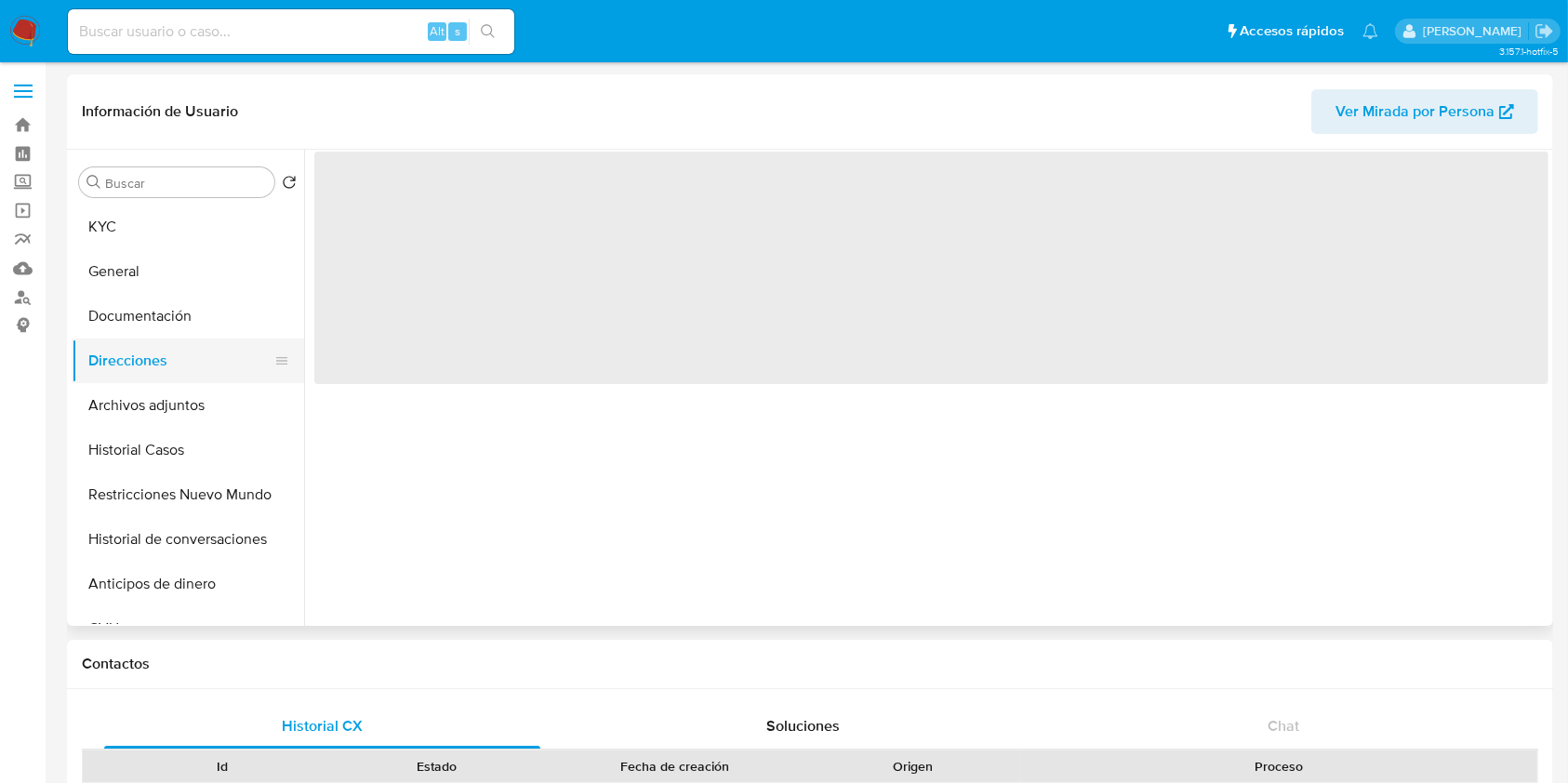
scroll to position [0, 0]
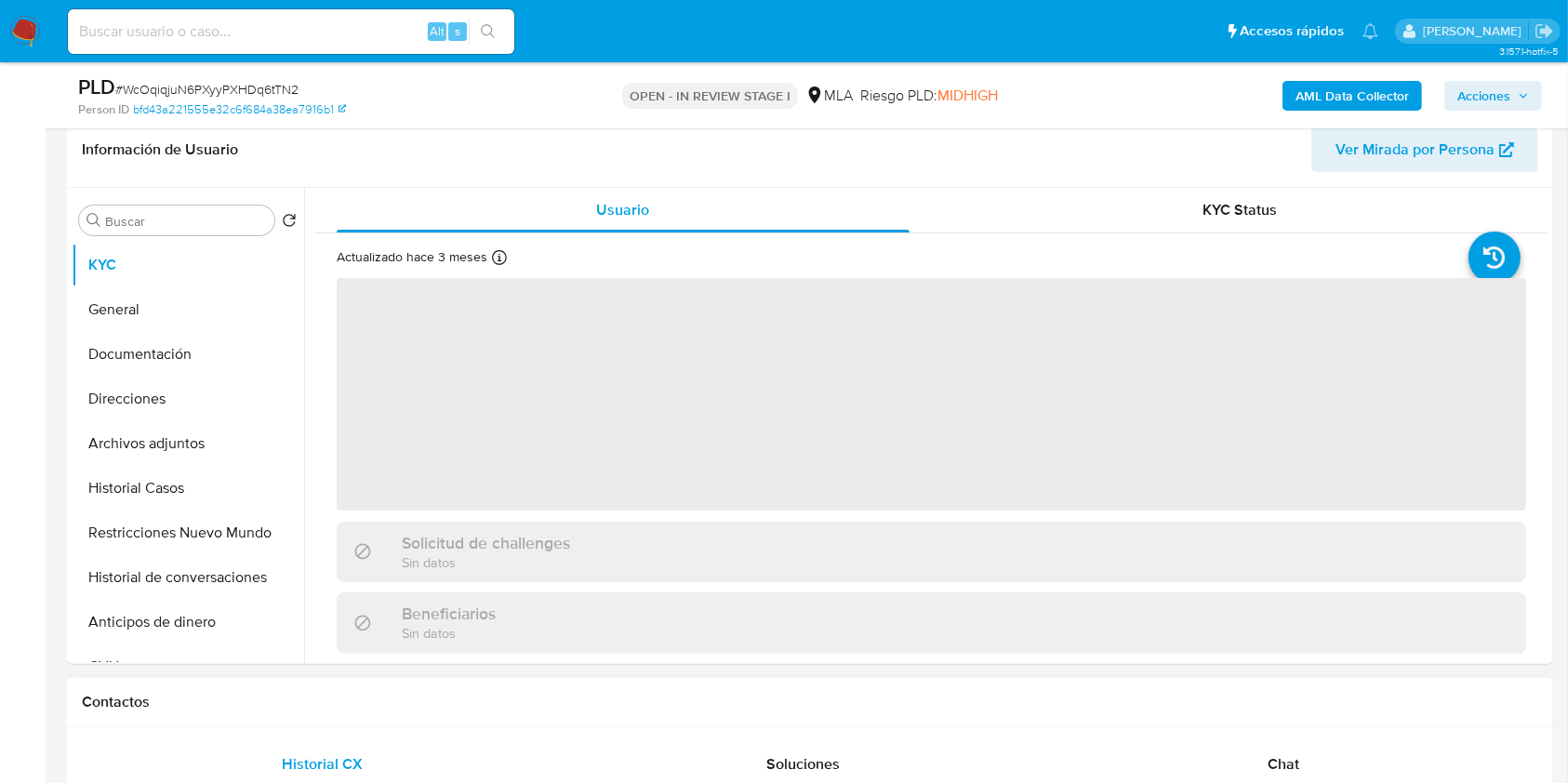
scroll to position [619, 0]
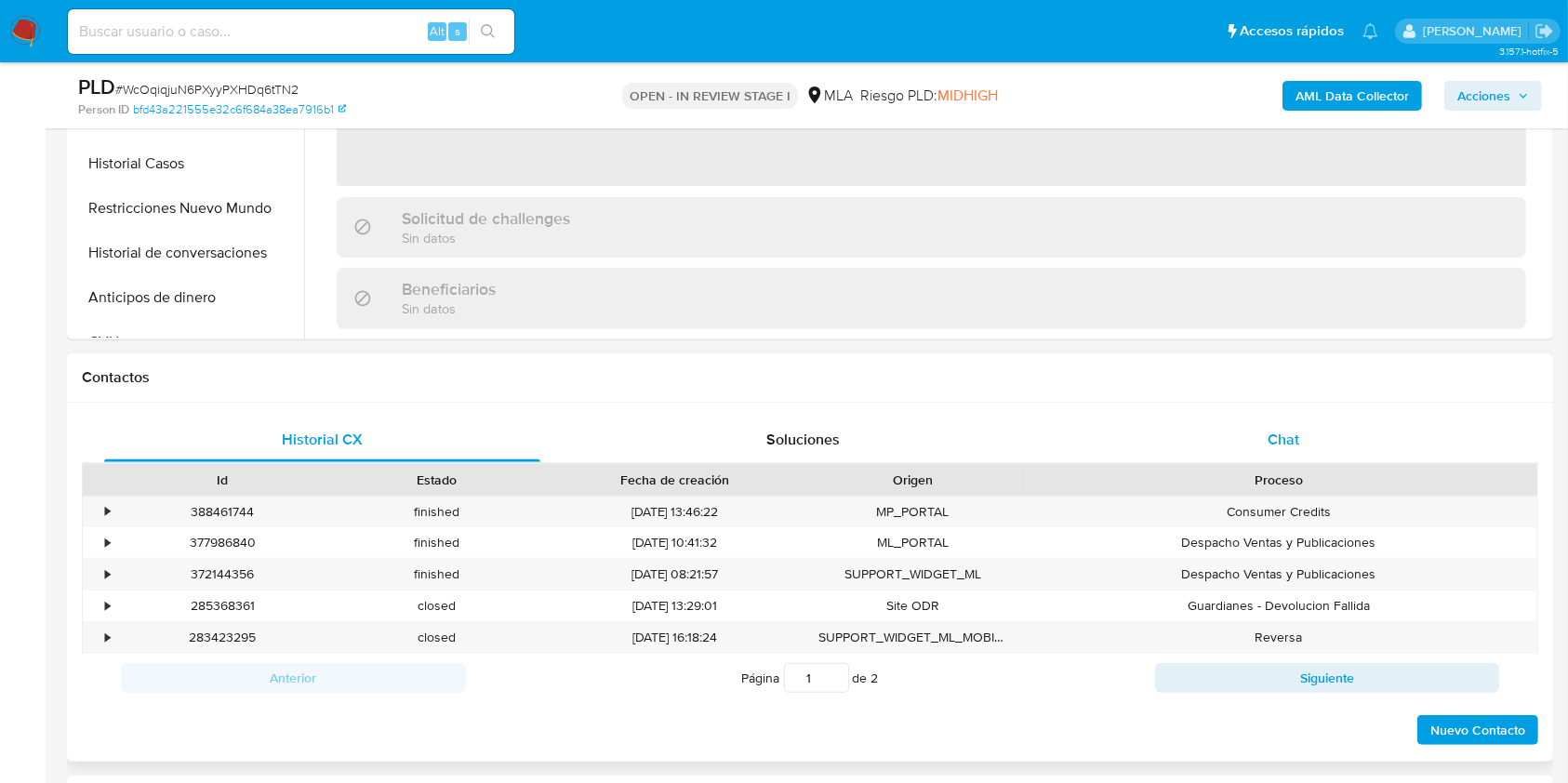
click at [1413, 424] on div "Chat" at bounding box center [1284, 439] width 436 height 44
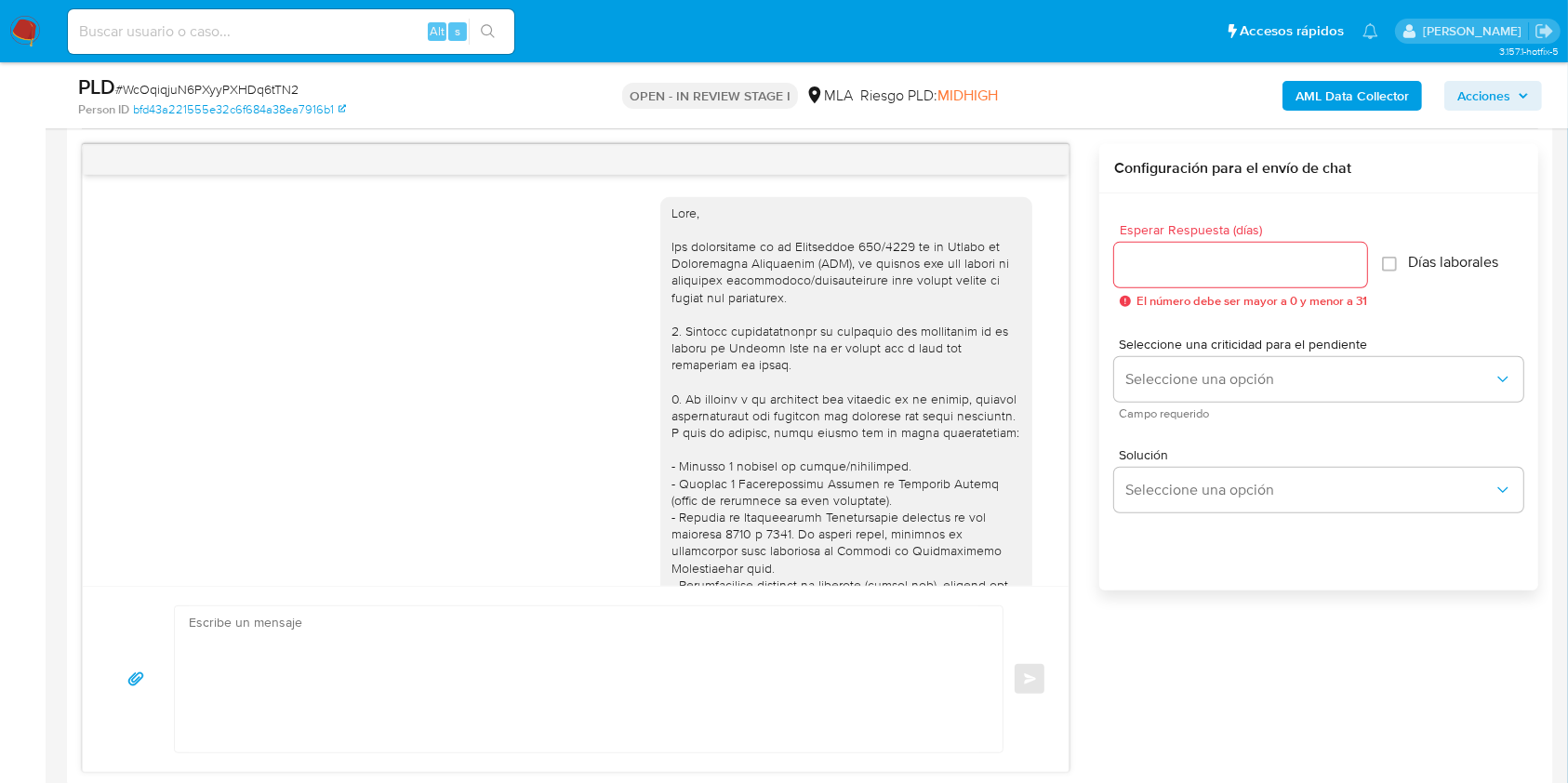
scroll to position [1051, 0]
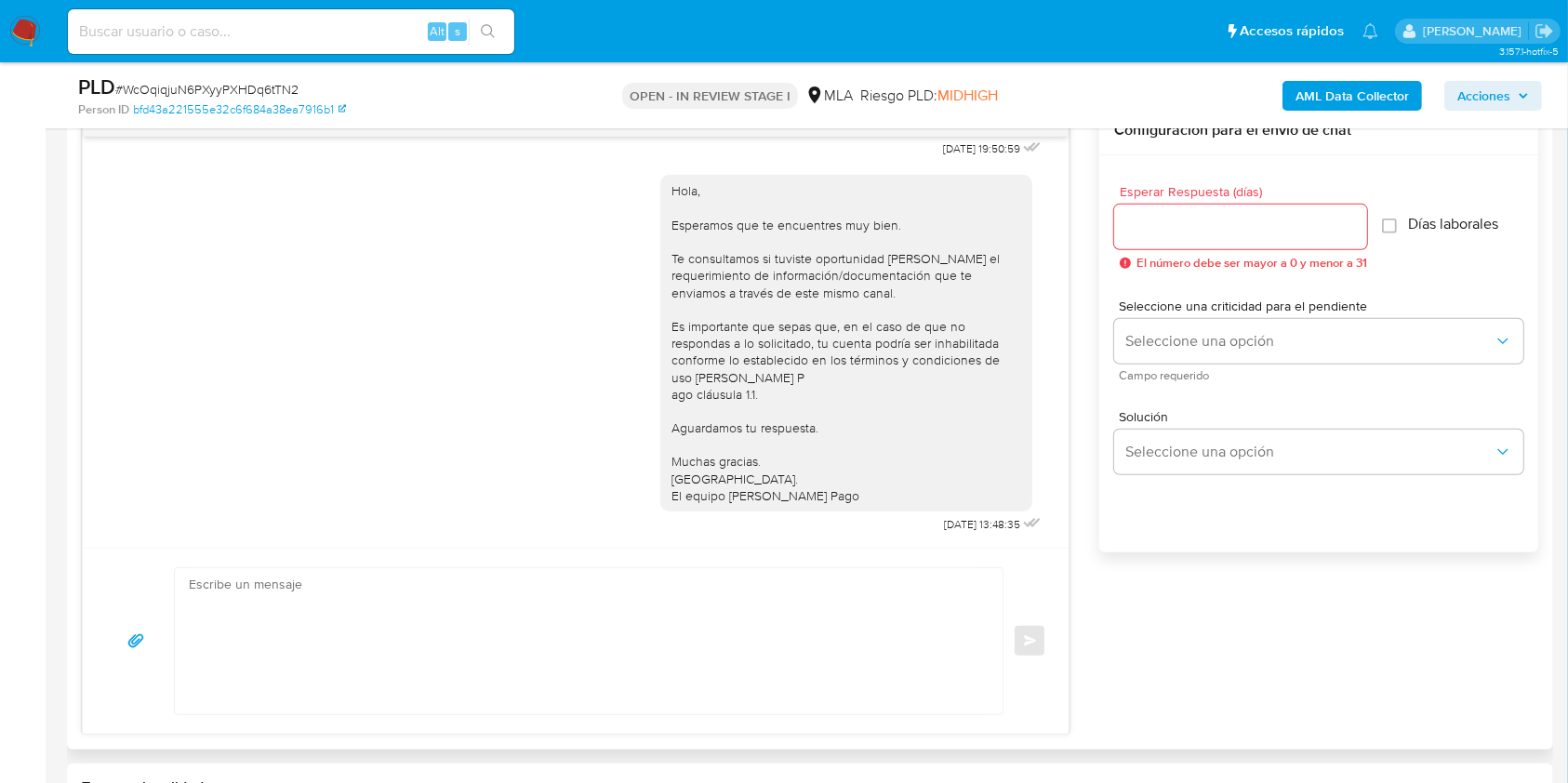
select select "10"
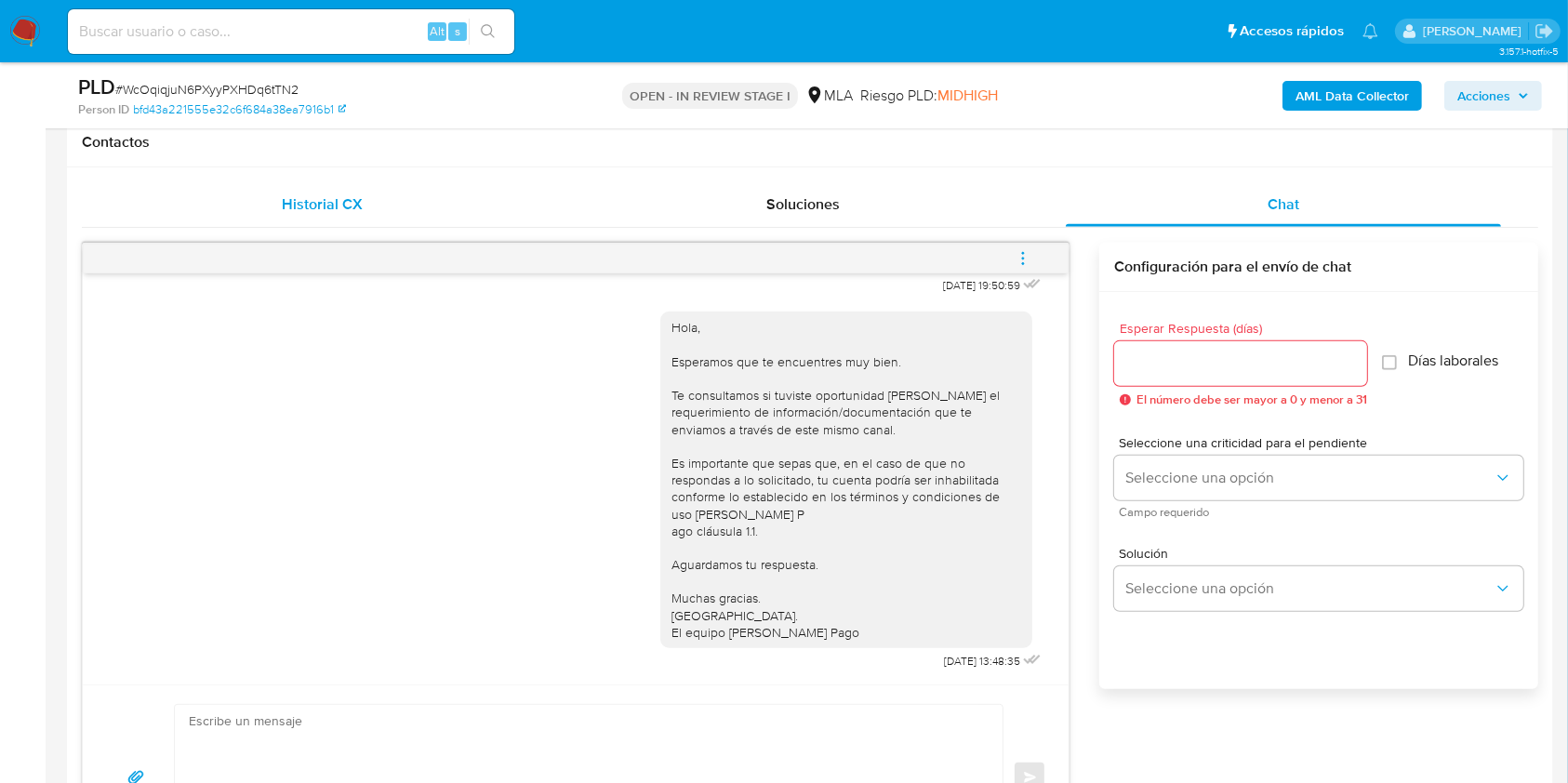
scroll to position [744, 0]
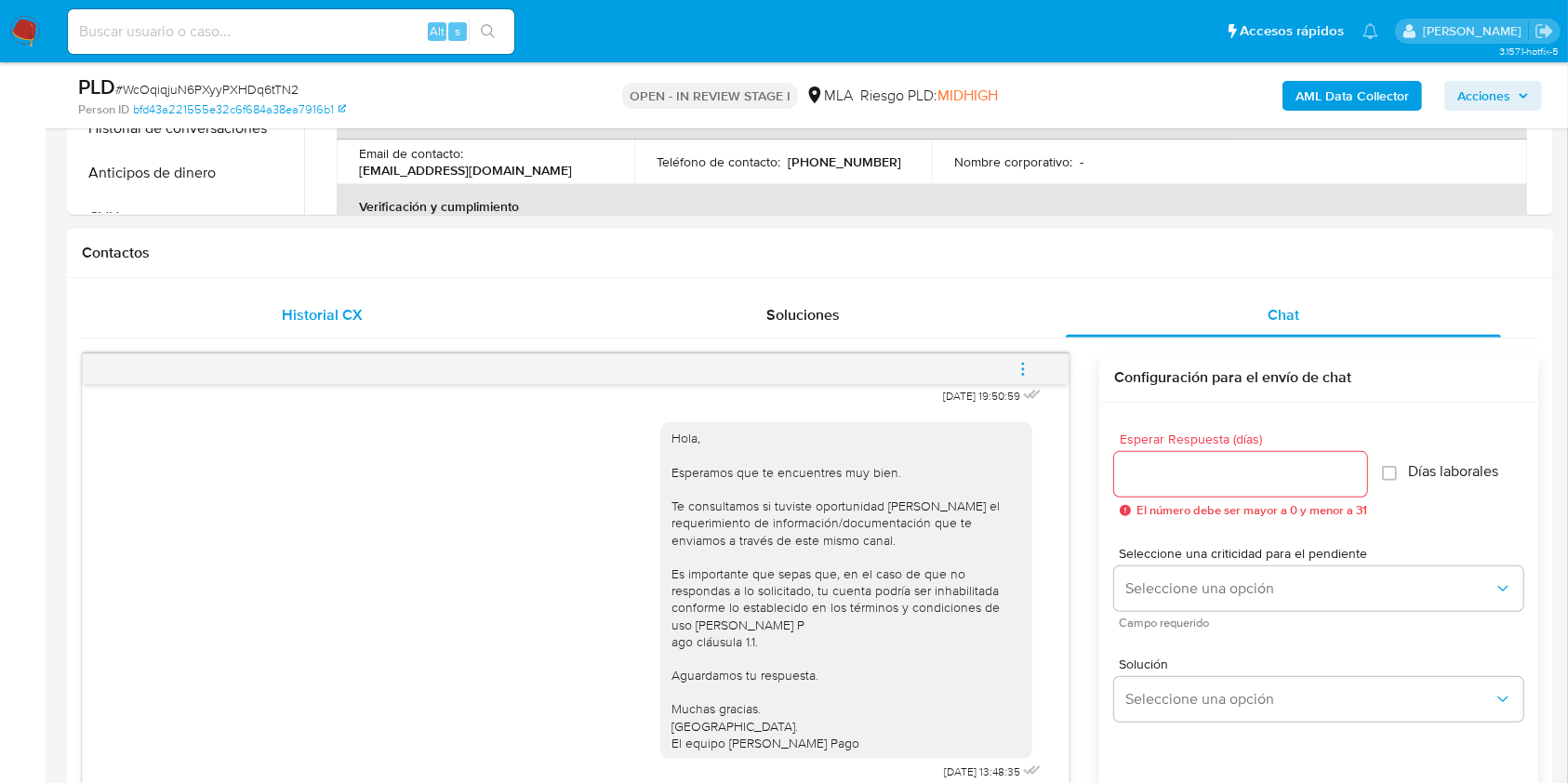
click at [238, 295] on div "Historial CX" at bounding box center [323, 314] width 436 height 44
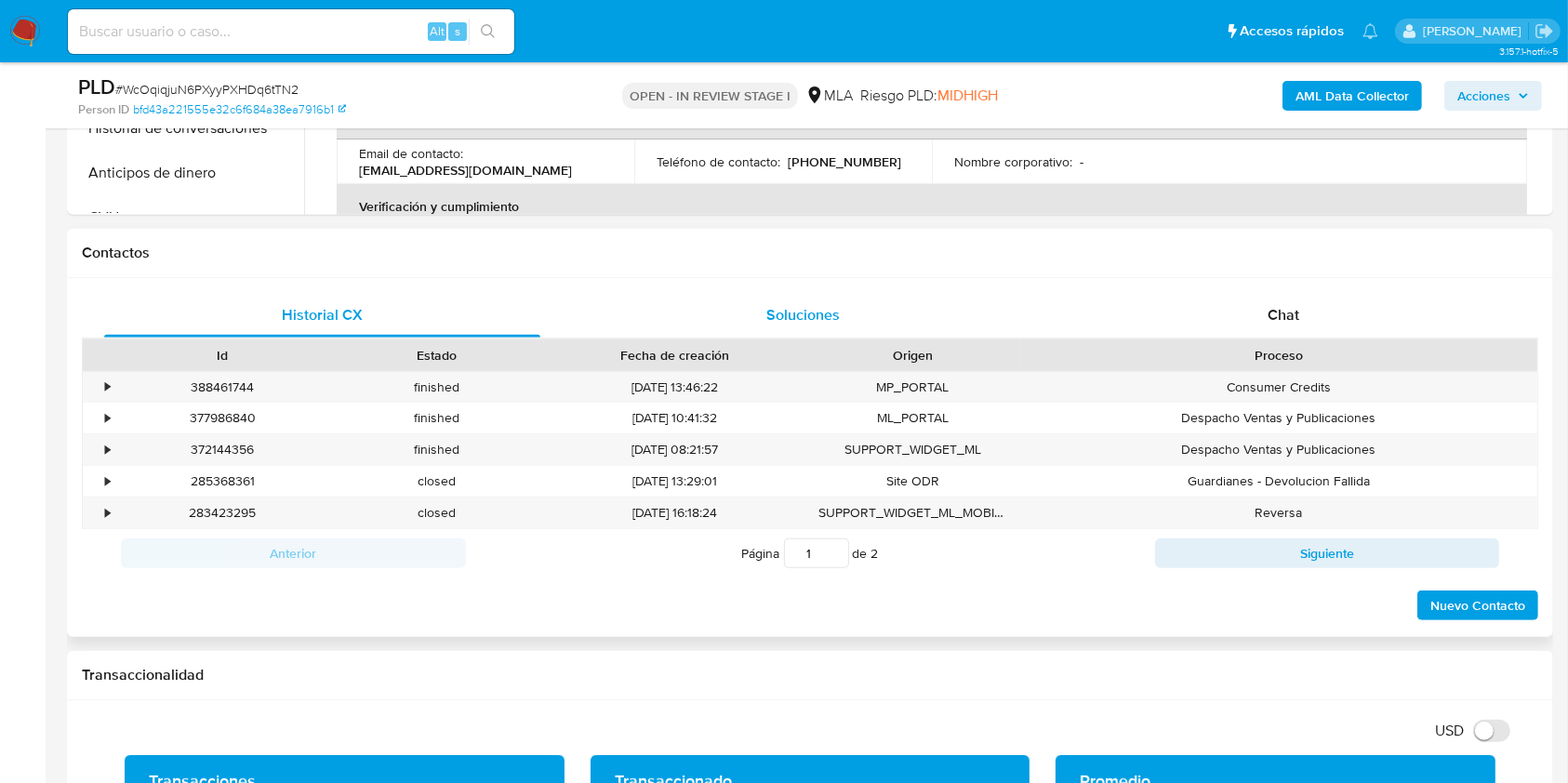
drag, startPoint x: 1225, startPoint y: 294, endPoint x: 909, endPoint y: 319, distance: 317.0
click at [1226, 294] on div "Chat" at bounding box center [1284, 314] width 436 height 44
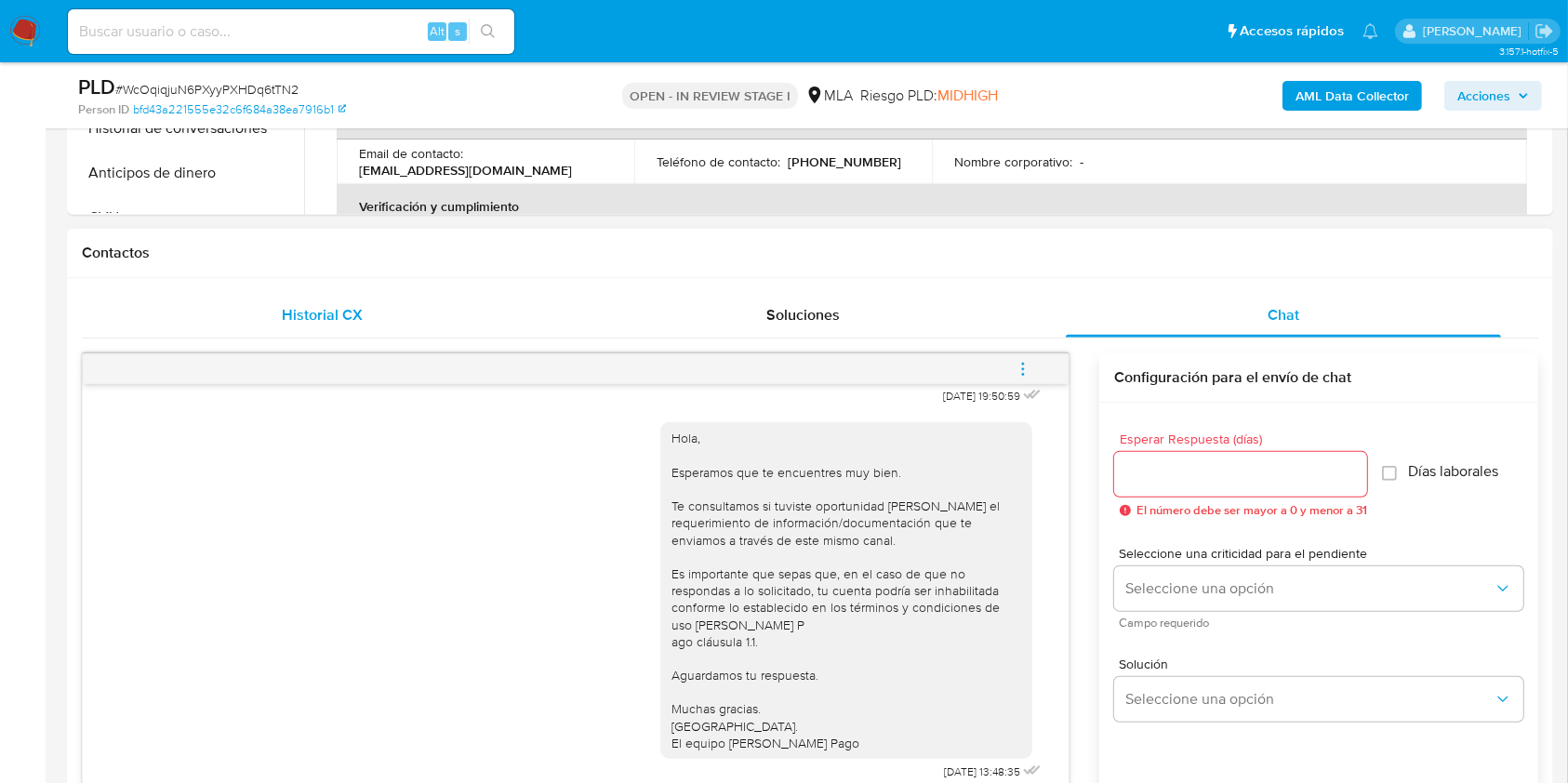
click at [407, 317] on div "Historial CX" at bounding box center [323, 314] width 436 height 44
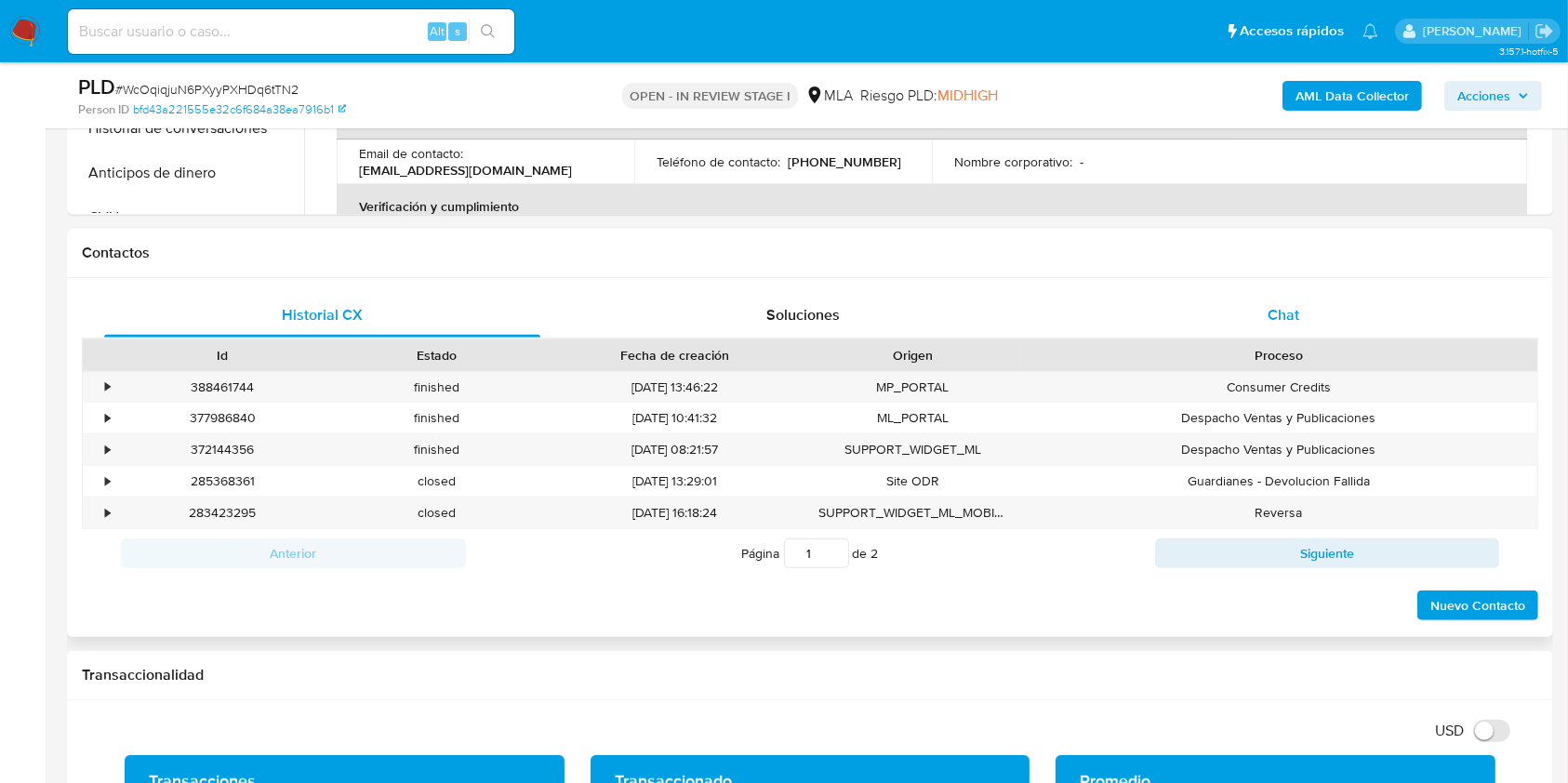
click at [1303, 324] on div "Chat" at bounding box center [1284, 314] width 436 height 44
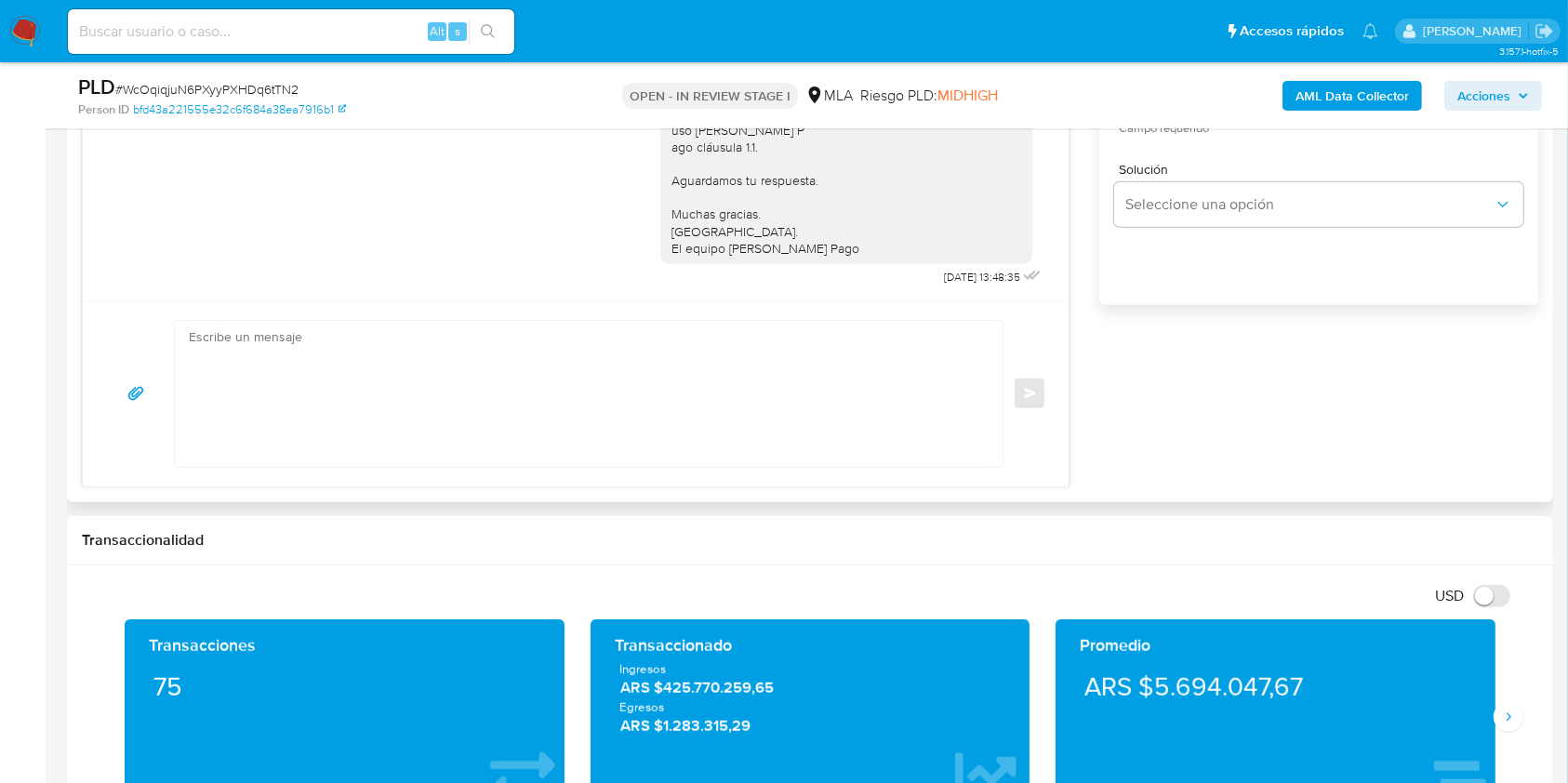
scroll to position [1240, 0]
click at [315, 471] on div "Enviar" at bounding box center [576, 392] width 986 height 186
click at [360, 415] on textarea at bounding box center [584, 392] width 790 height 146
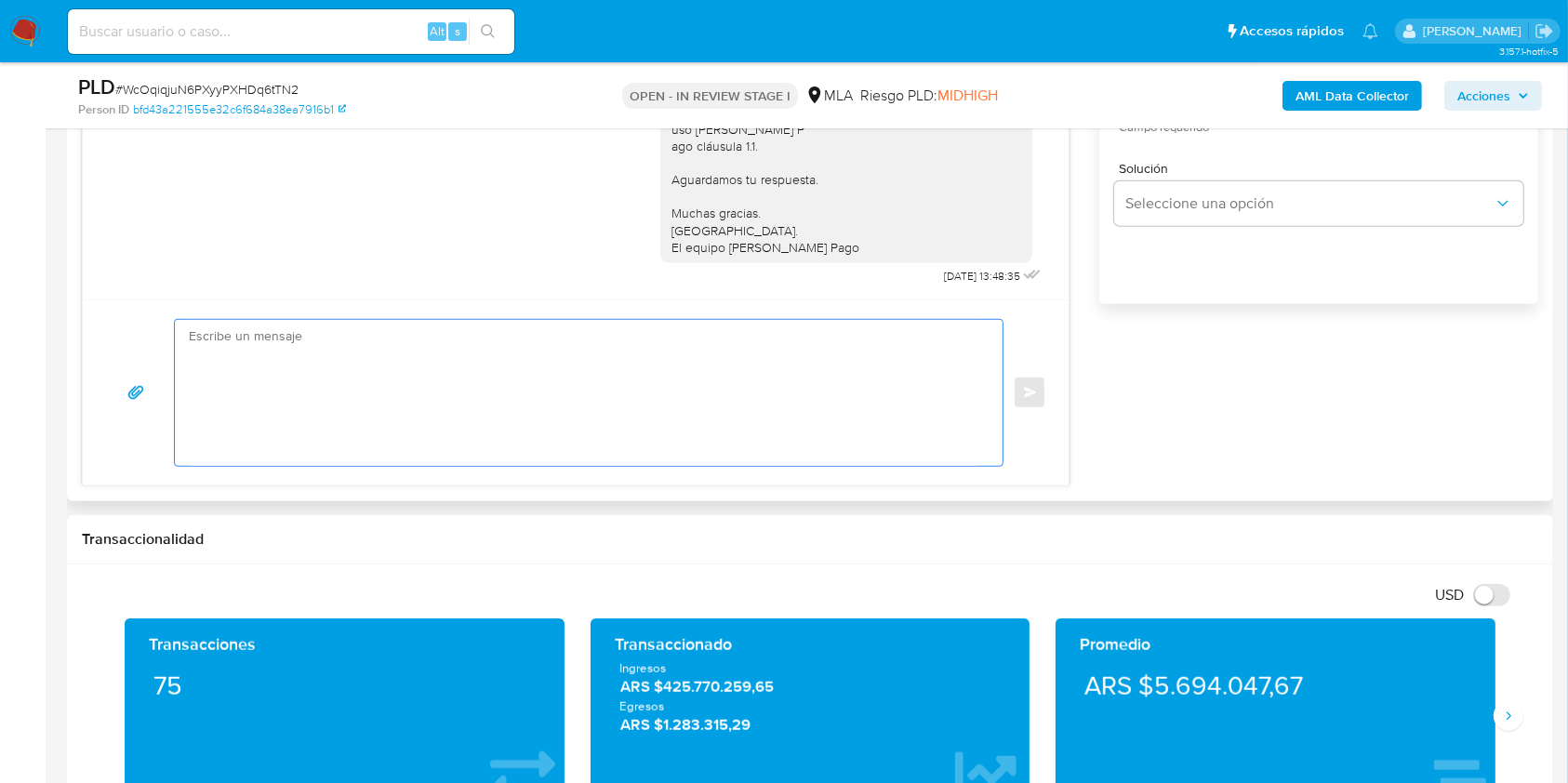
paste textarea "Lore. Ipsumdolo sit am consectetu adi elit. Se doeiusmodte in utlabor etdolorem…"
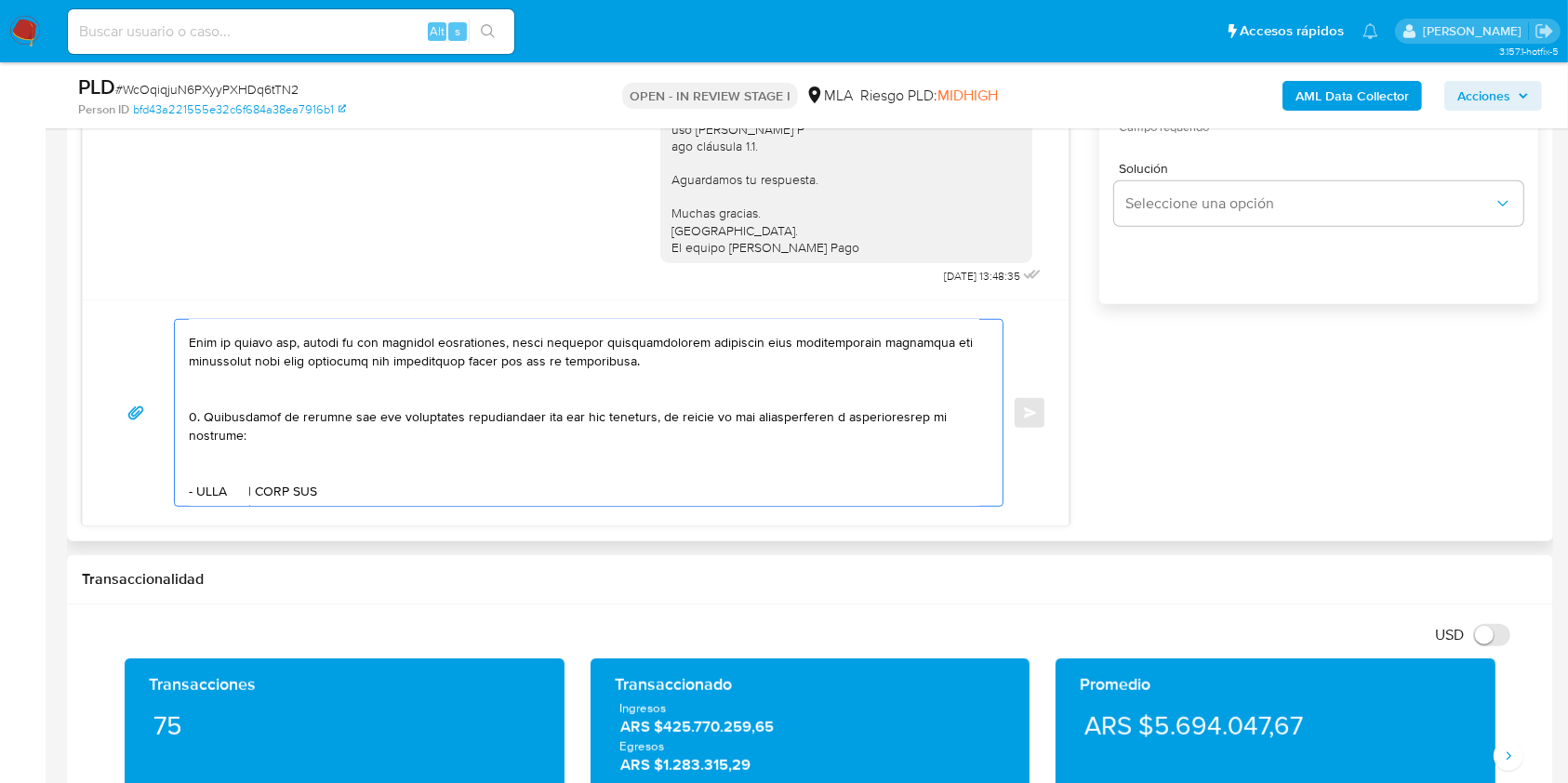
scroll to position [619, 0]
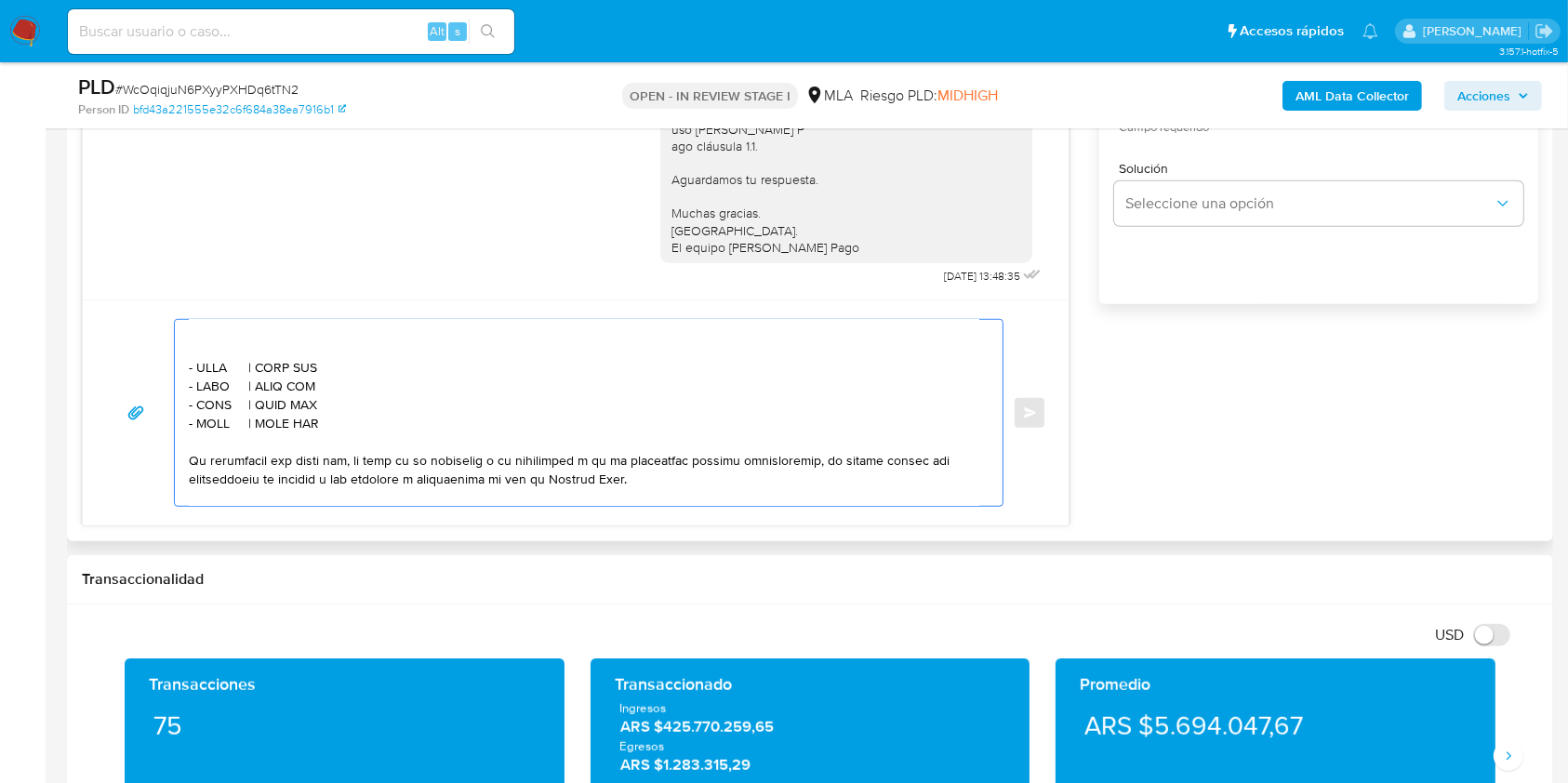
click at [281, 366] on textarea at bounding box center [584, 413] width 790 height 186
drag, startPoint x: 333, startPoint y: 455, endPoint x: 168, endPoint y: 426, distance: 167.5
click at [168, 426] on div "Enviar" at bounding box center [576, 413] width 941 height 188
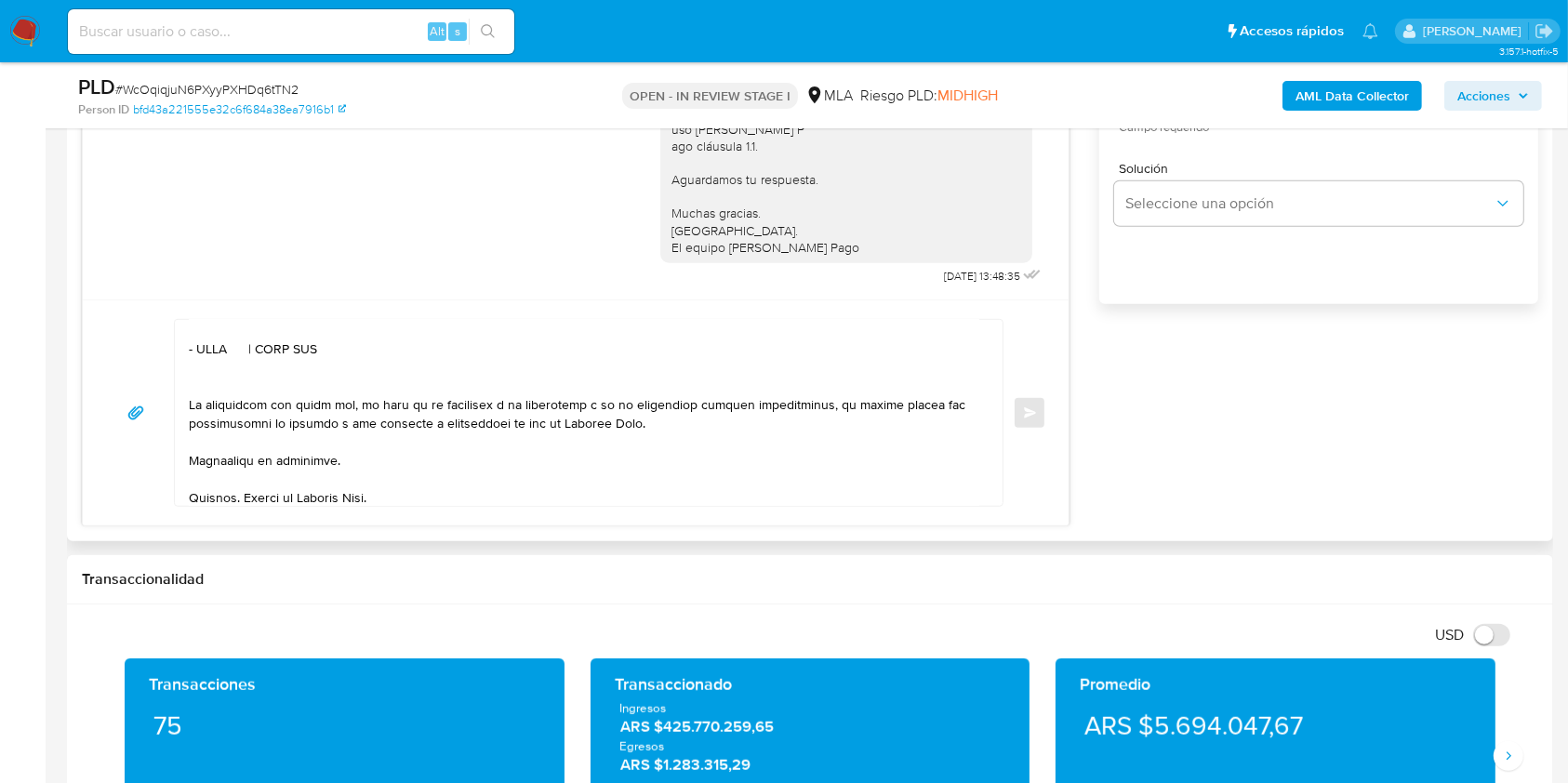
click at [204, 381] on textarea at bounding box center [584, 413] width 790 height 186
paste textarea "MARTIN ALEJANDRO CANTALE"
click at [428, 378] on textarea at bounding box center [584, 413] width 790 height 186
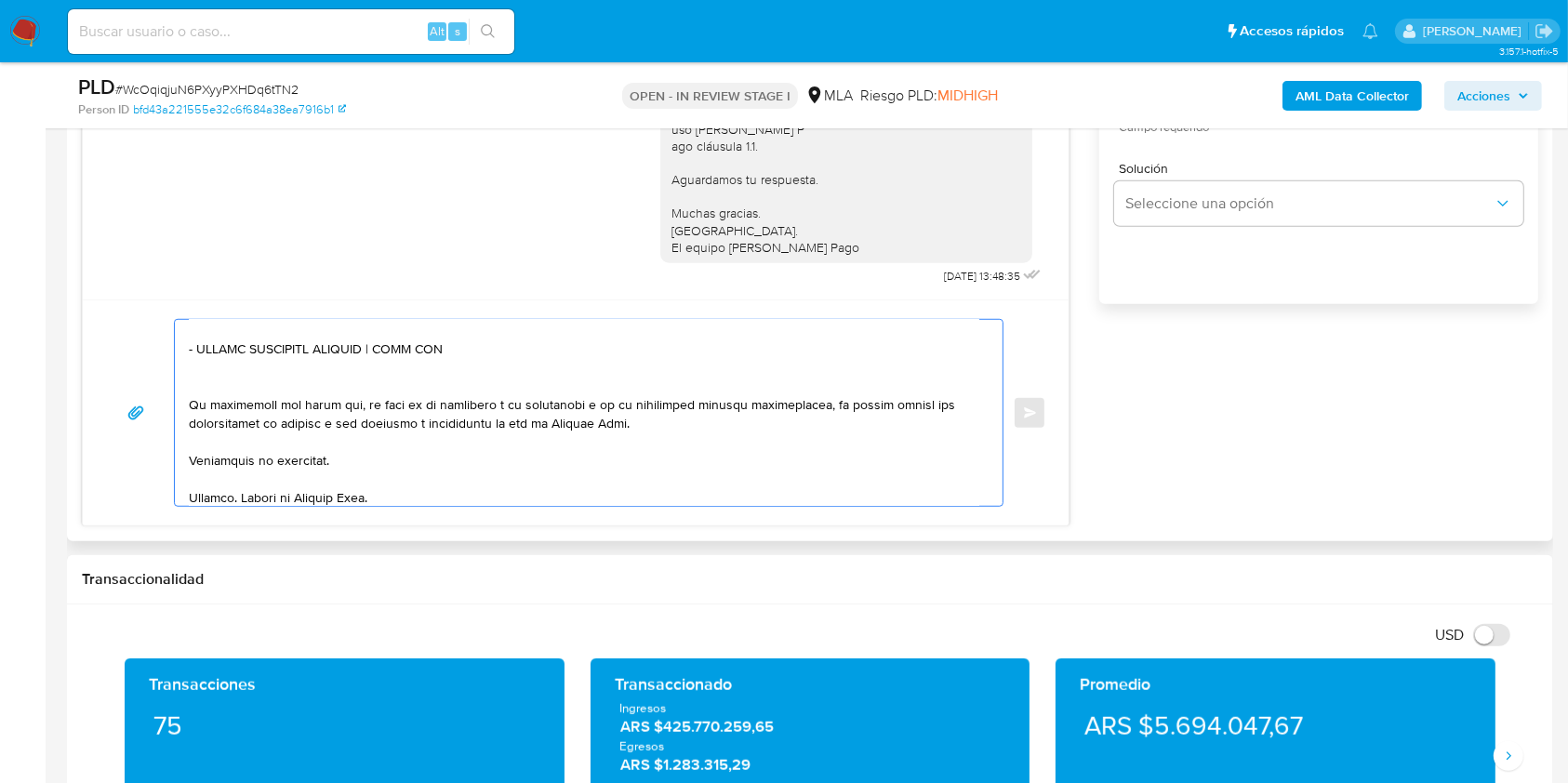
paste textarea "20294823396"
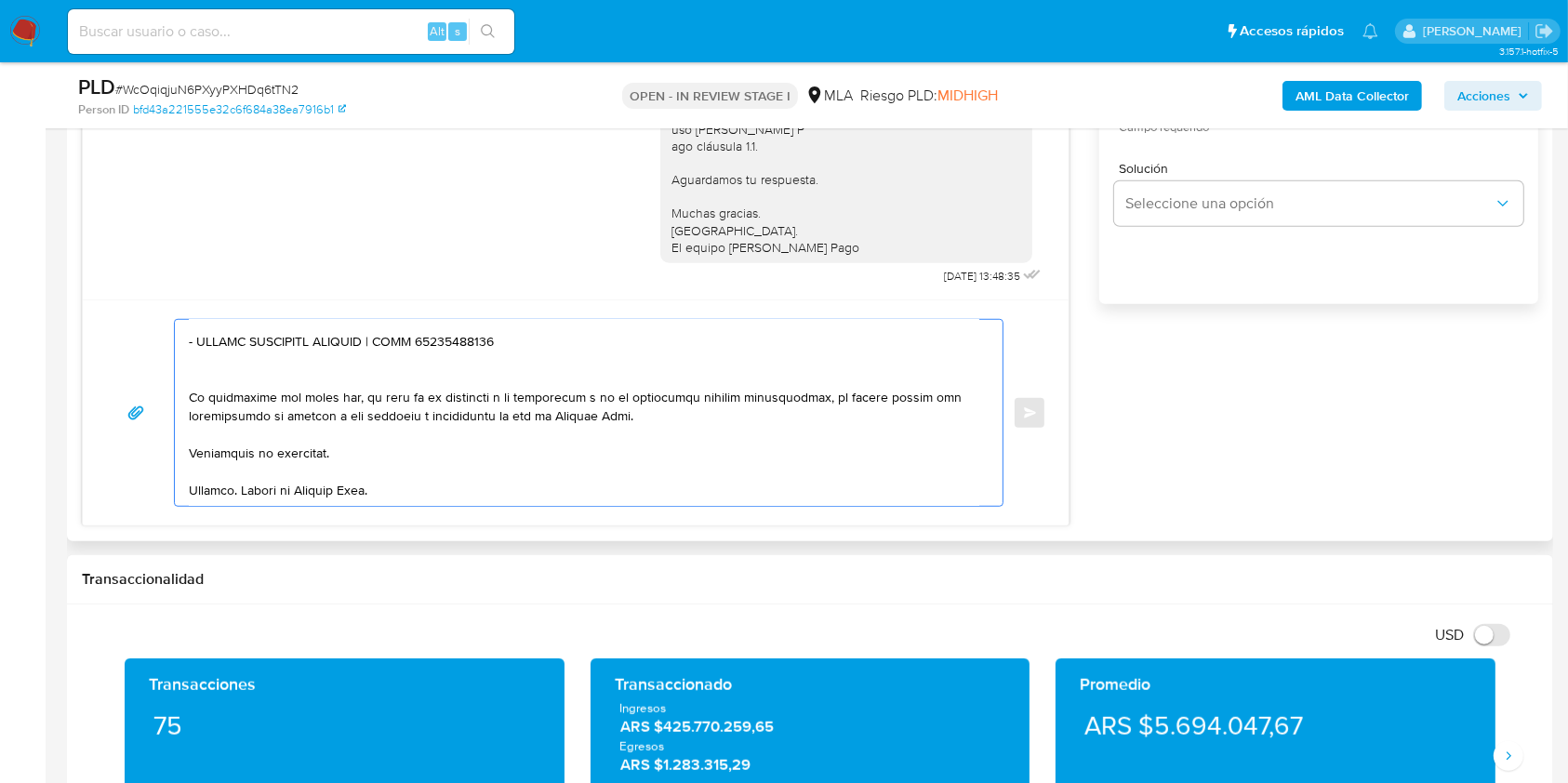
scroll to position [683, 0]
click at [396, 440] on textarea at bounding box center [584, 413] width 790 height 186
click at [459, 472] on textarea at bounding box center [584, 413] width 790 height 186
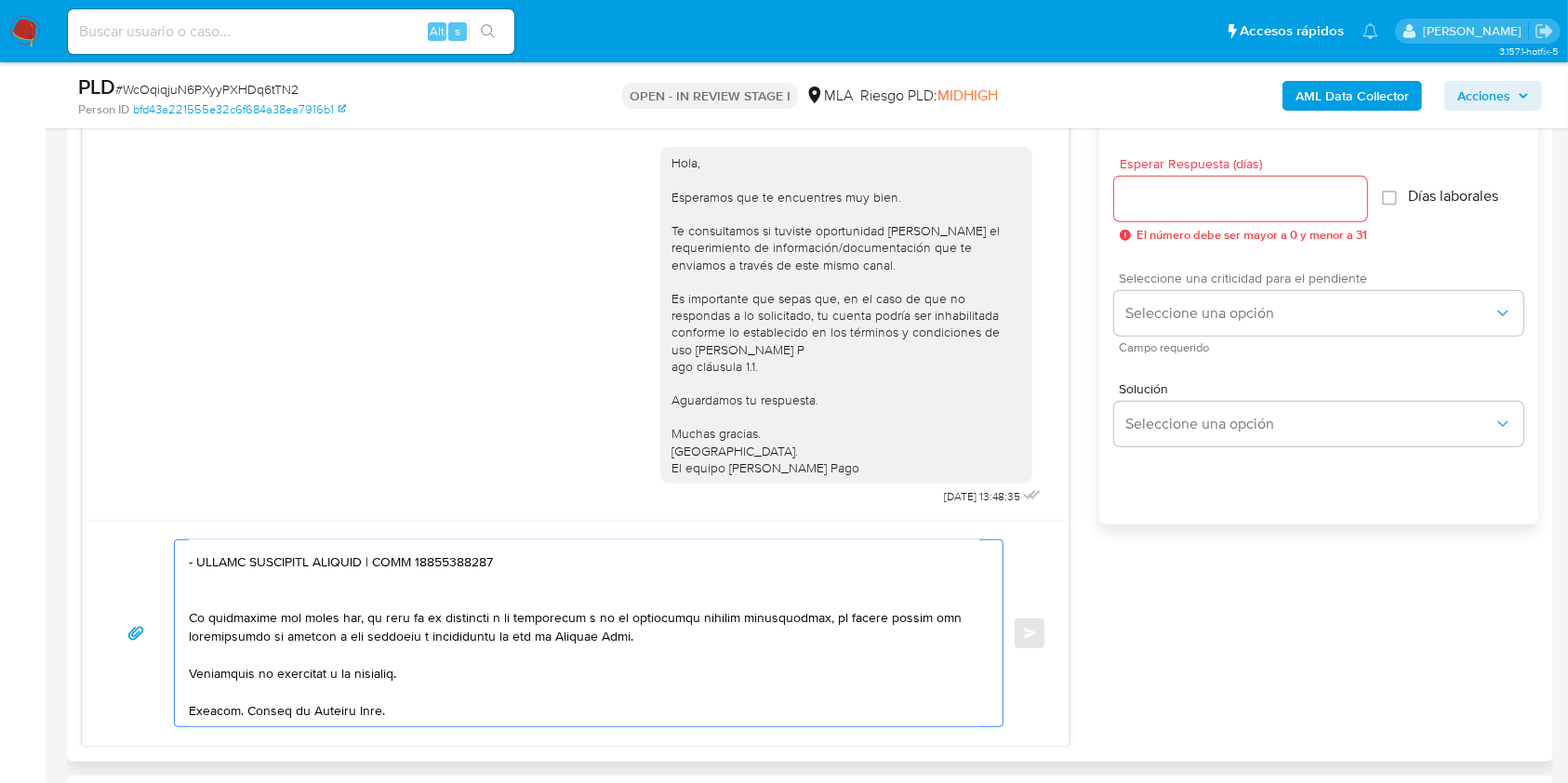
scroll to position [868, 0]
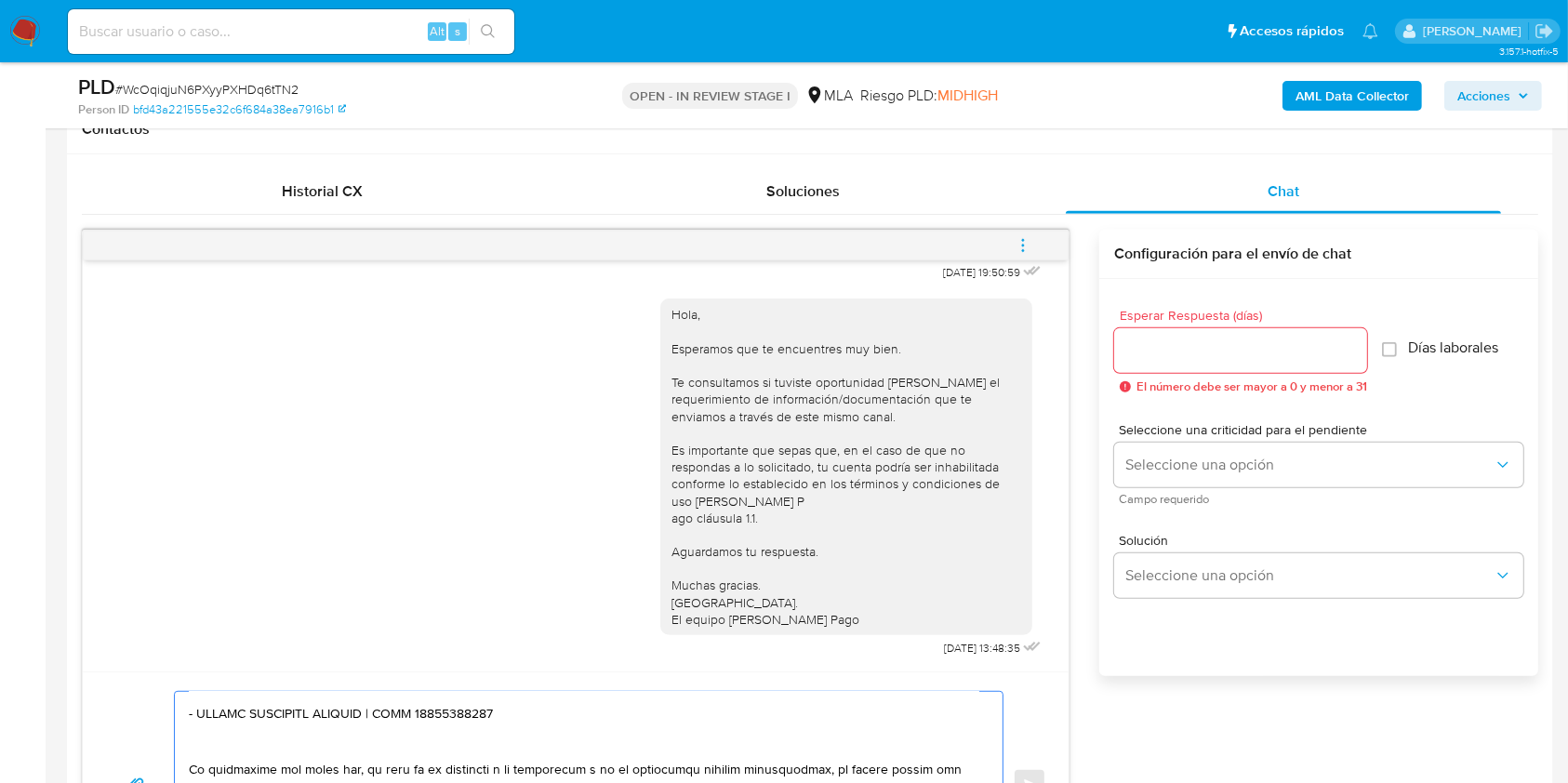
type textarea "Hola. Esperamos que te encuentres muy bien. Te consultamos si tuviste oportunid…"
click at [1194, 346] on input "Esperar Respuesta (días)" at bounding box center [1240, 351] width 253 height 24
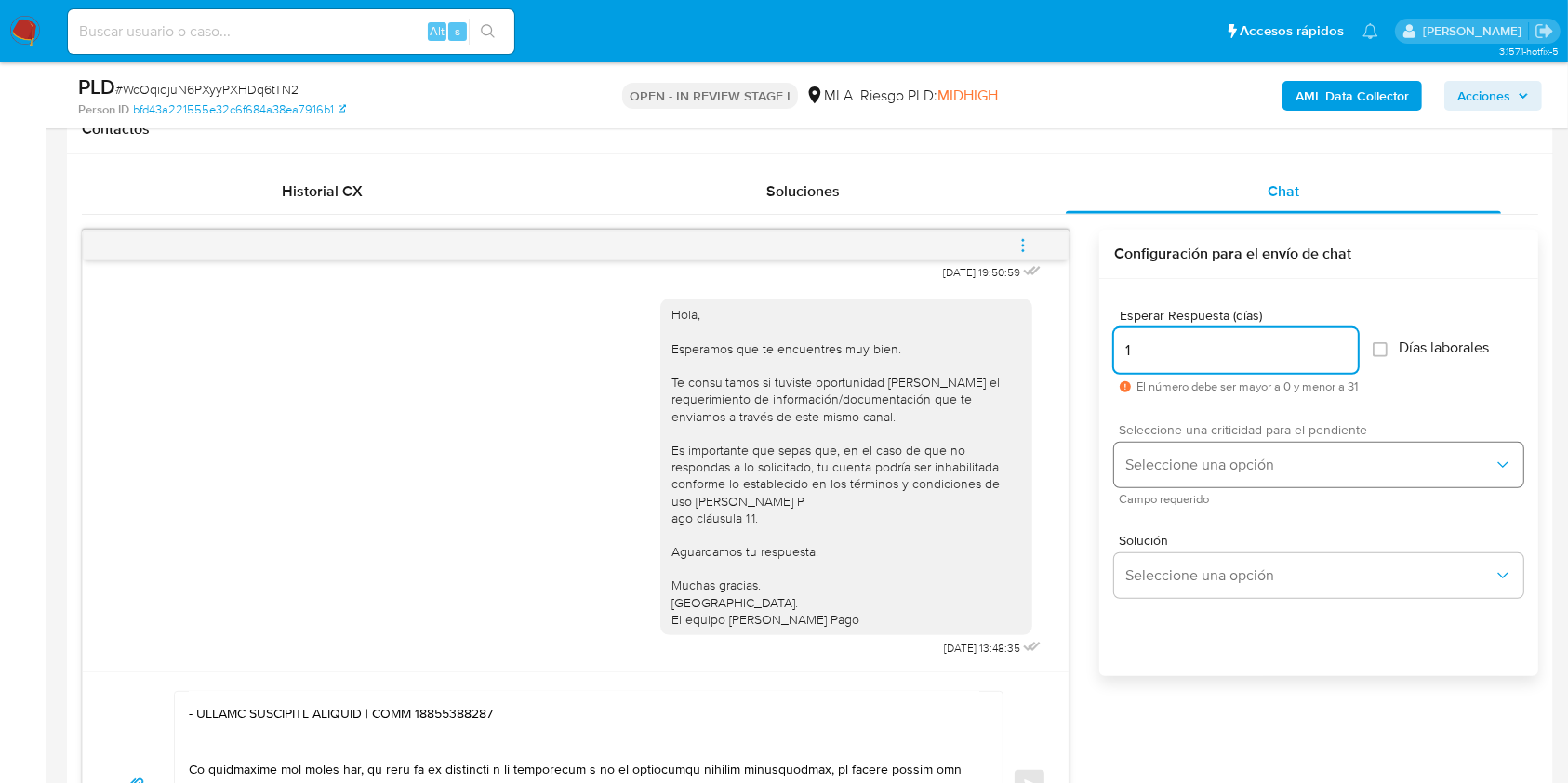
type input "1"
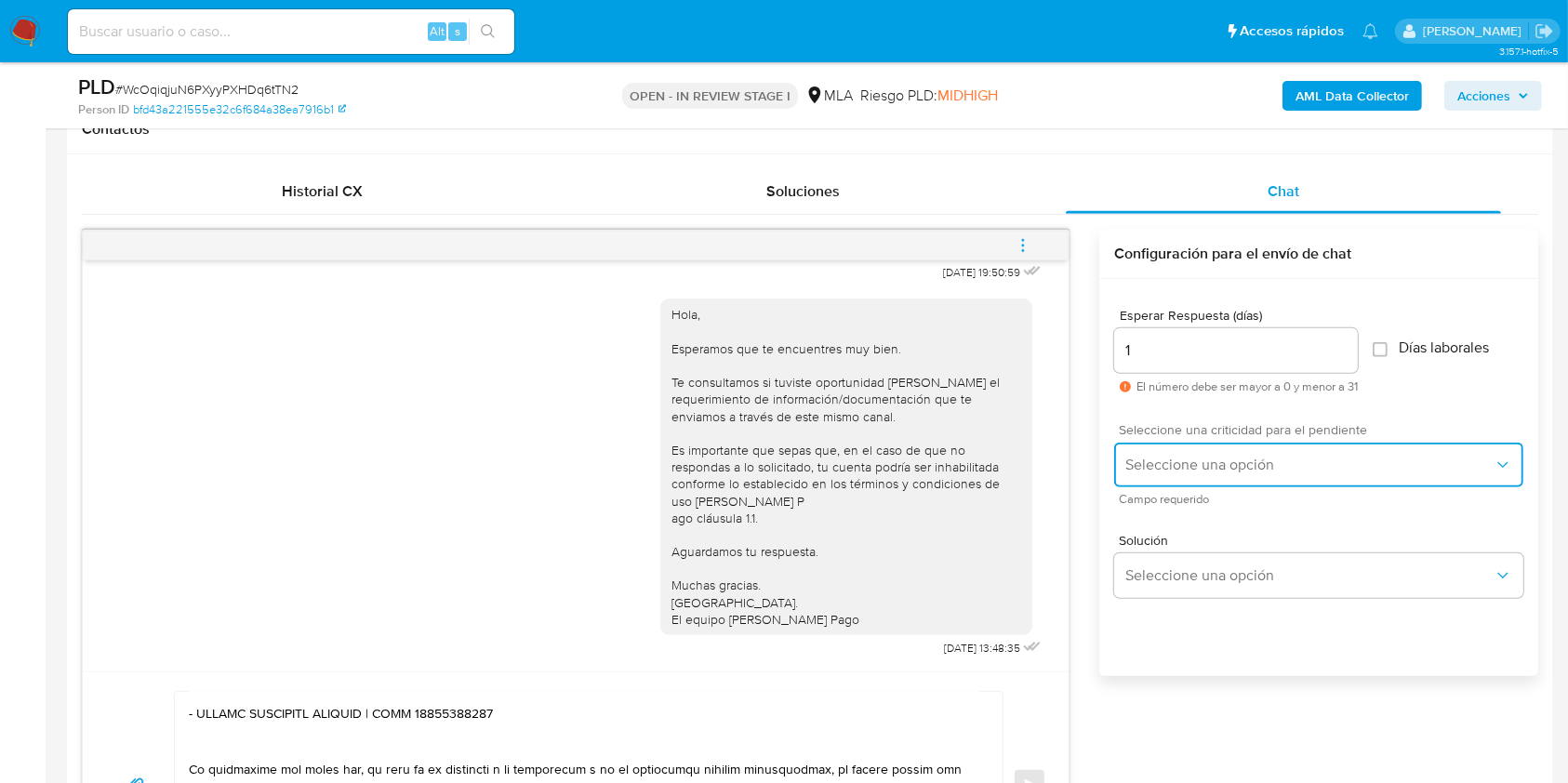
click at [1176, 473] on button "Seleccione una opción" at bounding box center [1318, 465] width 409 height 44
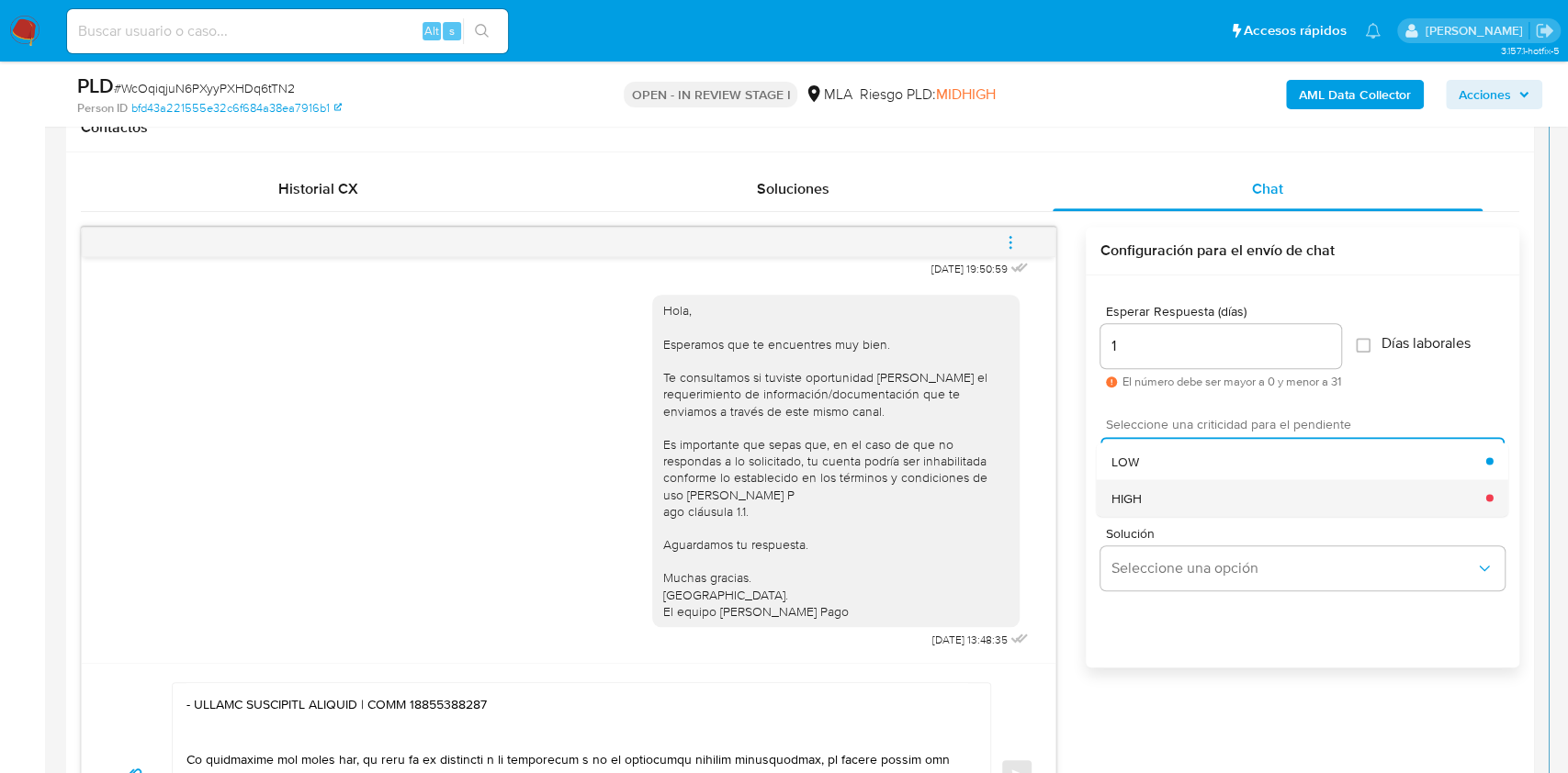
click at [1149, 493] on div "HIGH" at bounding box center [1298, 498] width 374 height 37
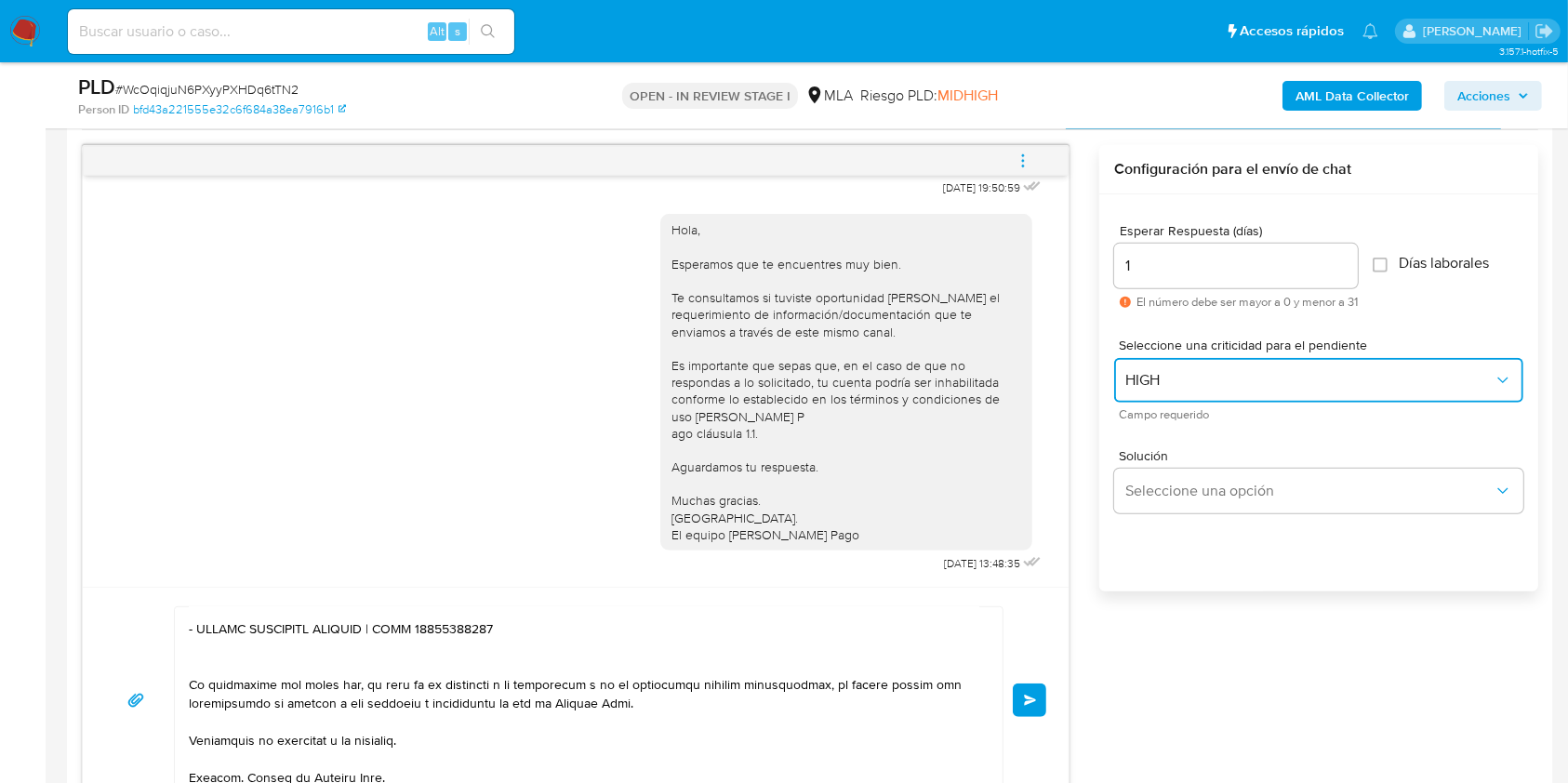
scroll to position [992, 0]
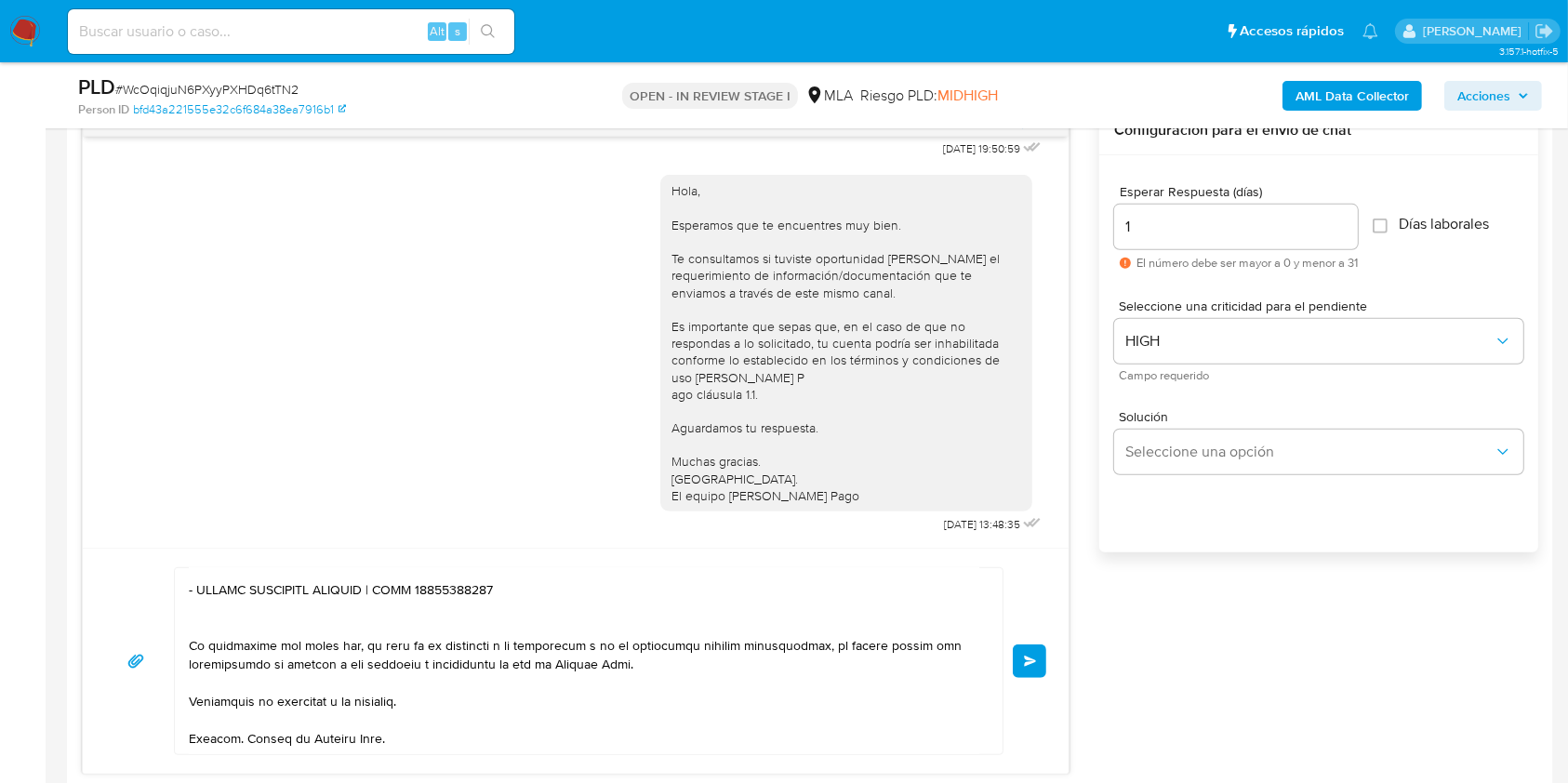
click at [1029, 665] on button "Enviar" at bounding box center [1030, 662] width 34 height 34
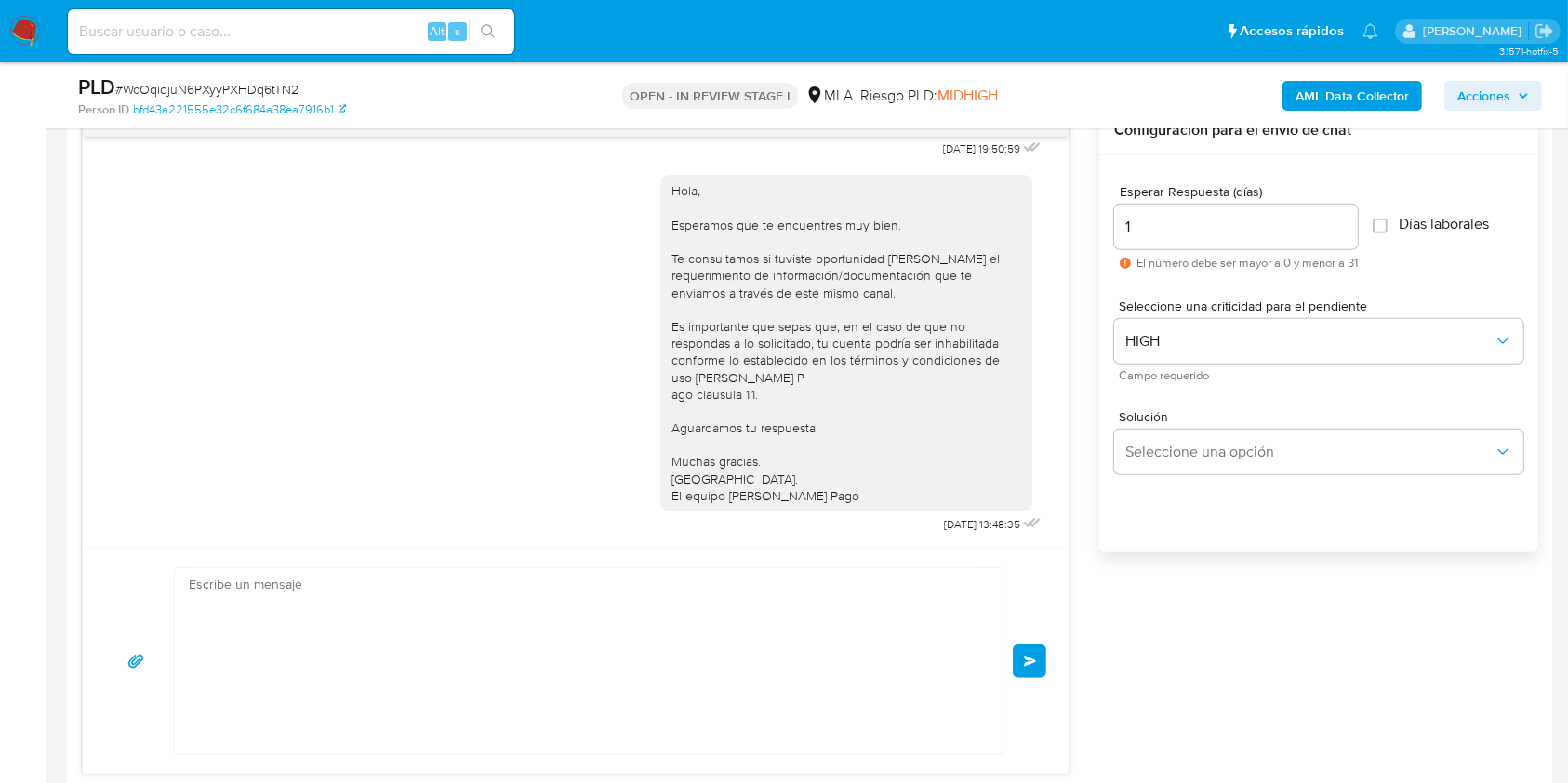
scroll to position [2104, 0]
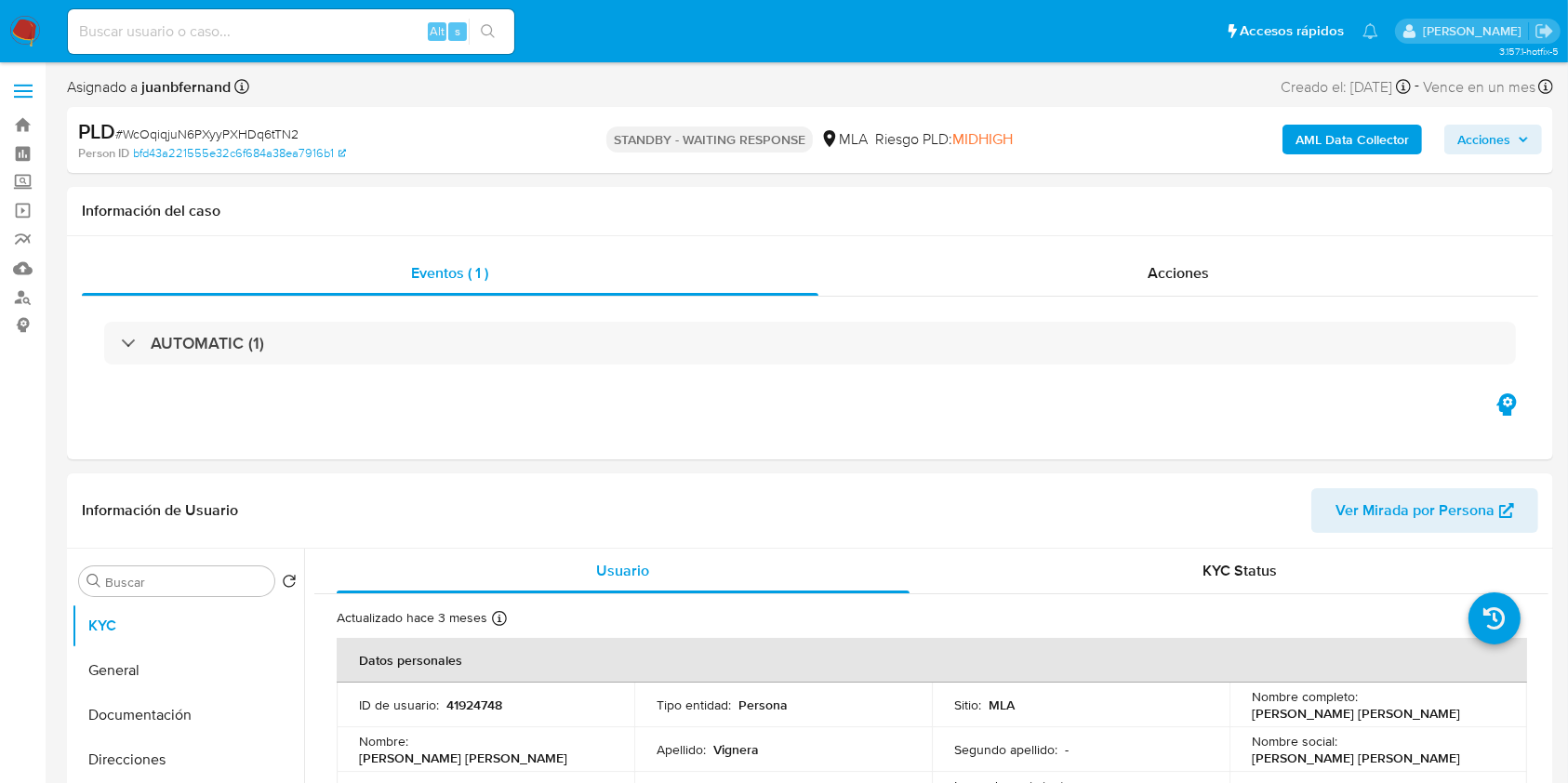
select select "10"
click at [359, 34] on input at bounding box center [291, 32] width 447 height 24
paste input "z7EALT0xNvvAuDnDonYdDAkX"
type input "z7EALT0xNvvAuDnDonYdDAkX"
click at [477, 28] on button "search-icon" at bounding box center [487, 32] width 39 height 26
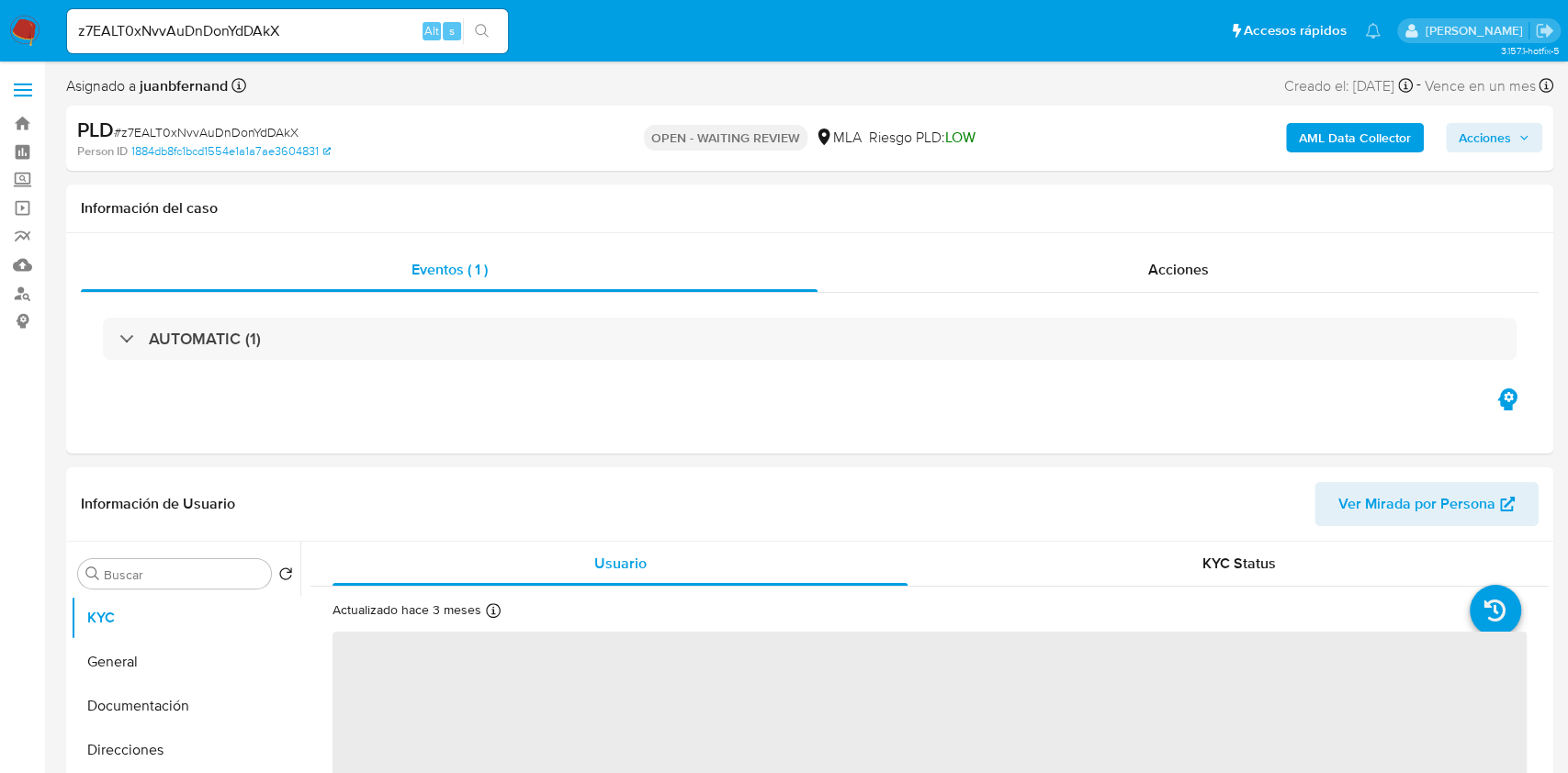
select select "10"
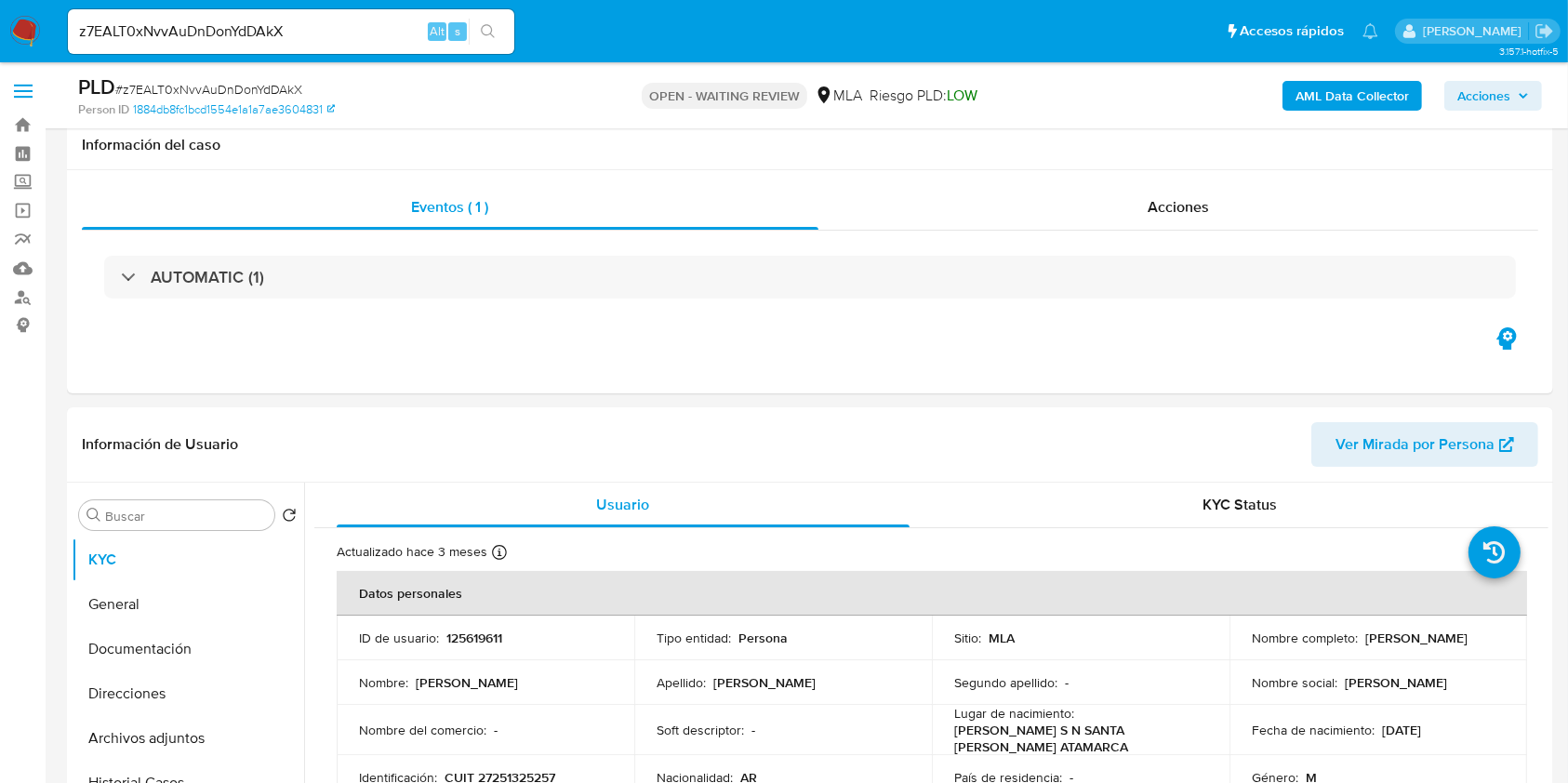
scroll to position [619, 0]
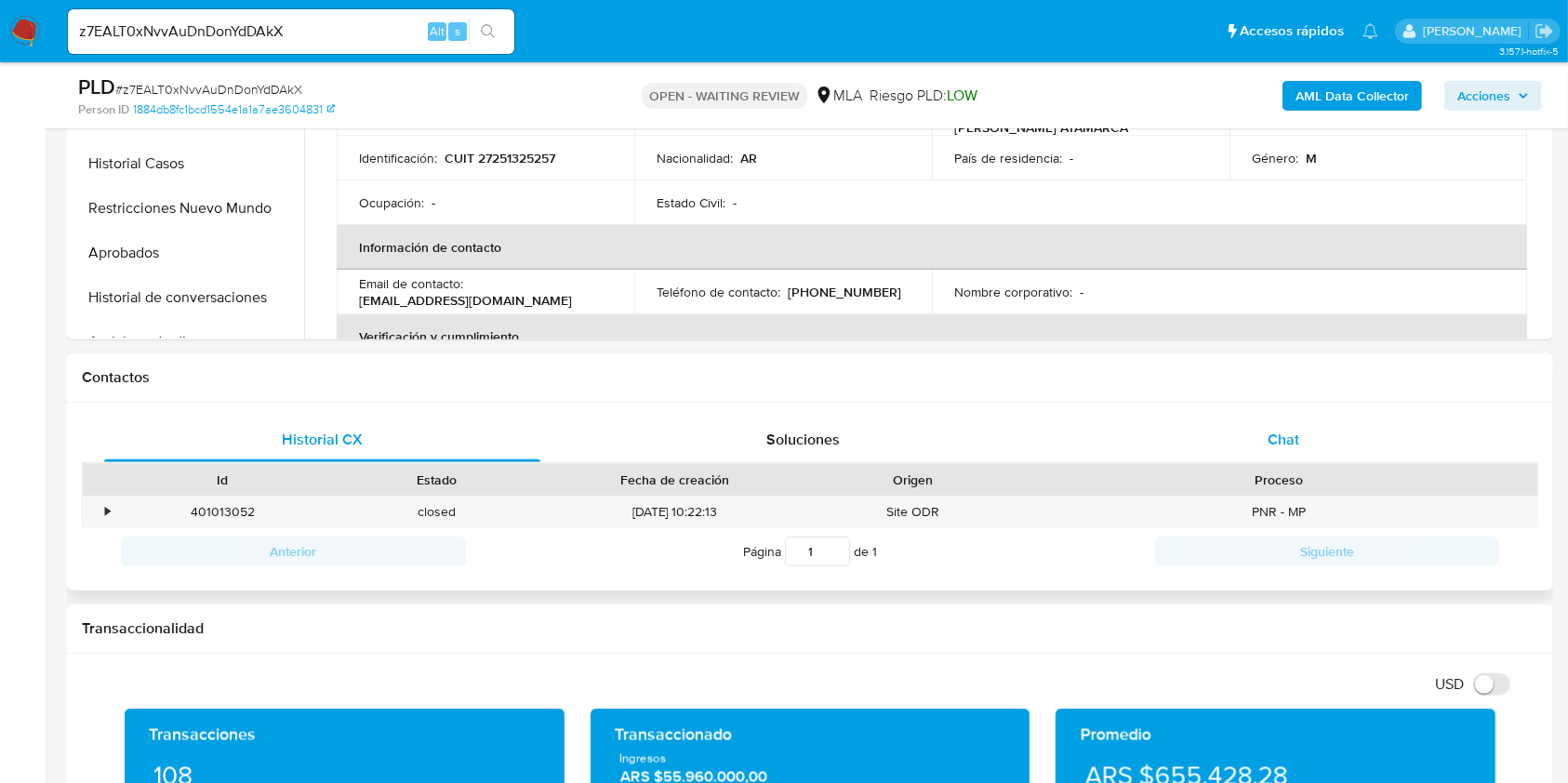
click at [1368, 430] on div "Chat" at bounding box center [1284, 439] width 436 height 44
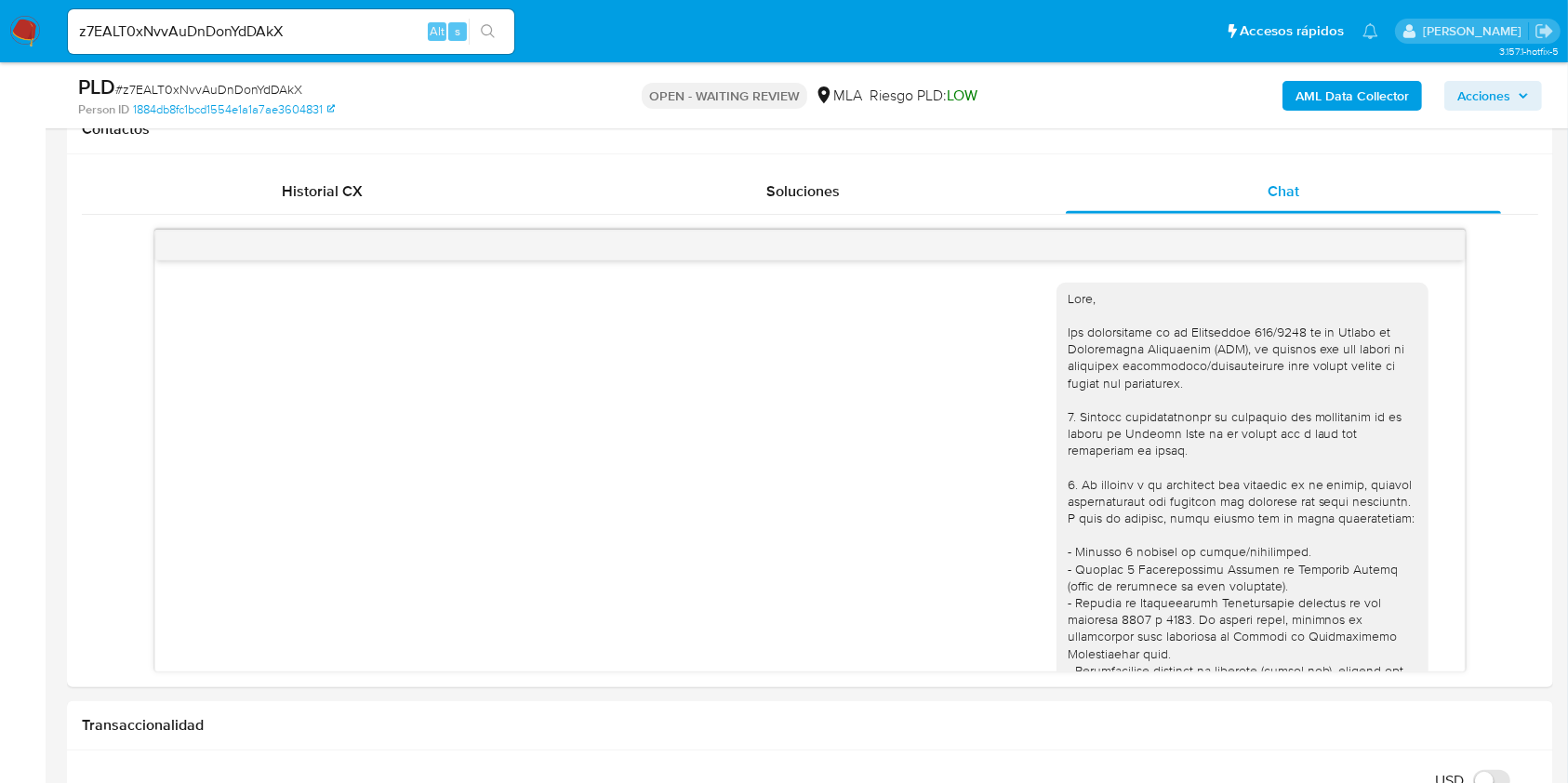
scroll to position [733, 0]
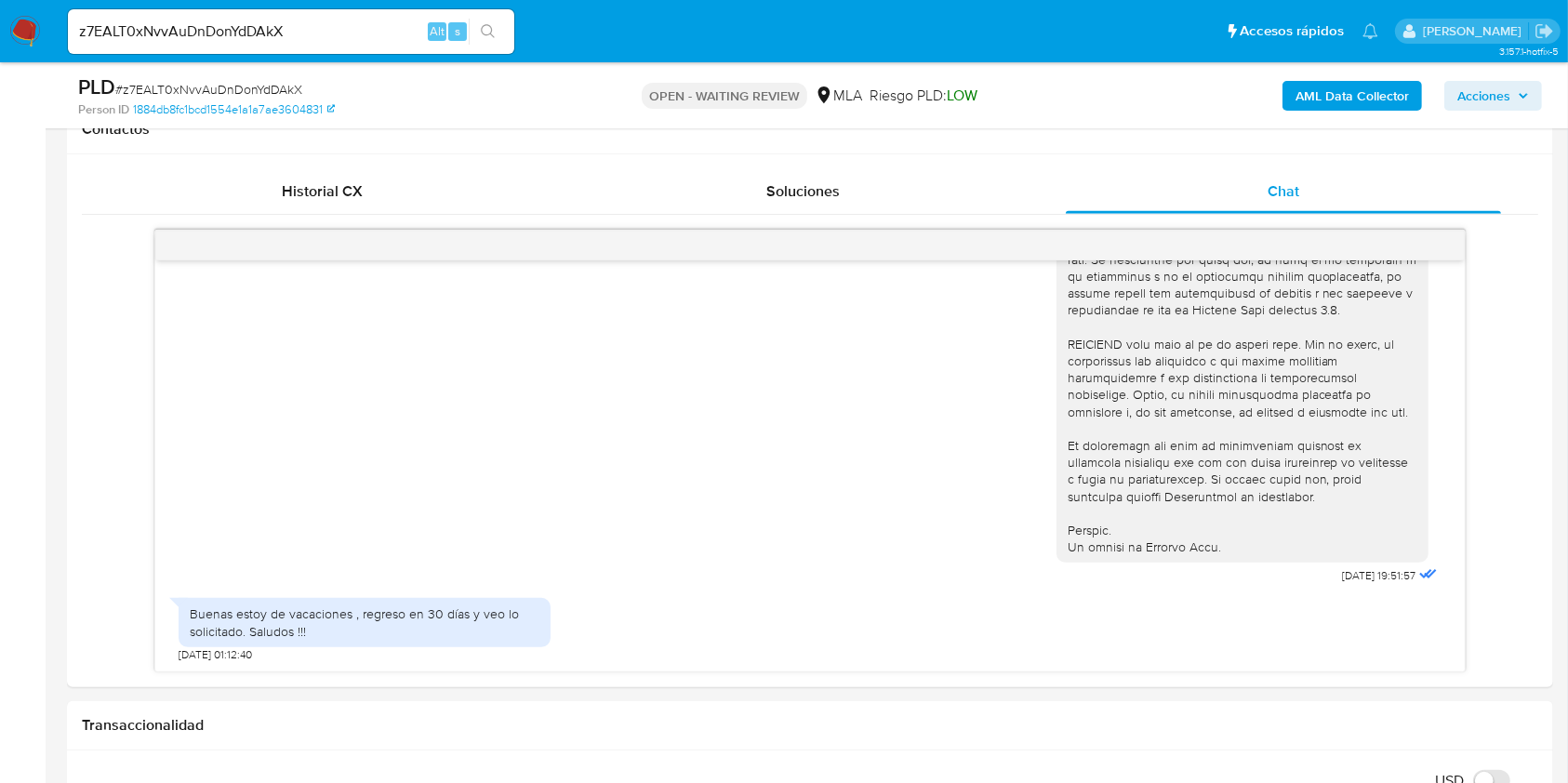
click at [323, 18] on div "z7EALT0xNvvAuDnDonYdDAkX Alt s" at bounding box center [291, 31] width 447 height 44
click at [324, 25] on input "z7EALT0xNvvAuDnDonYdDAkX" at bounding box center [291, 32] width 447 height 24
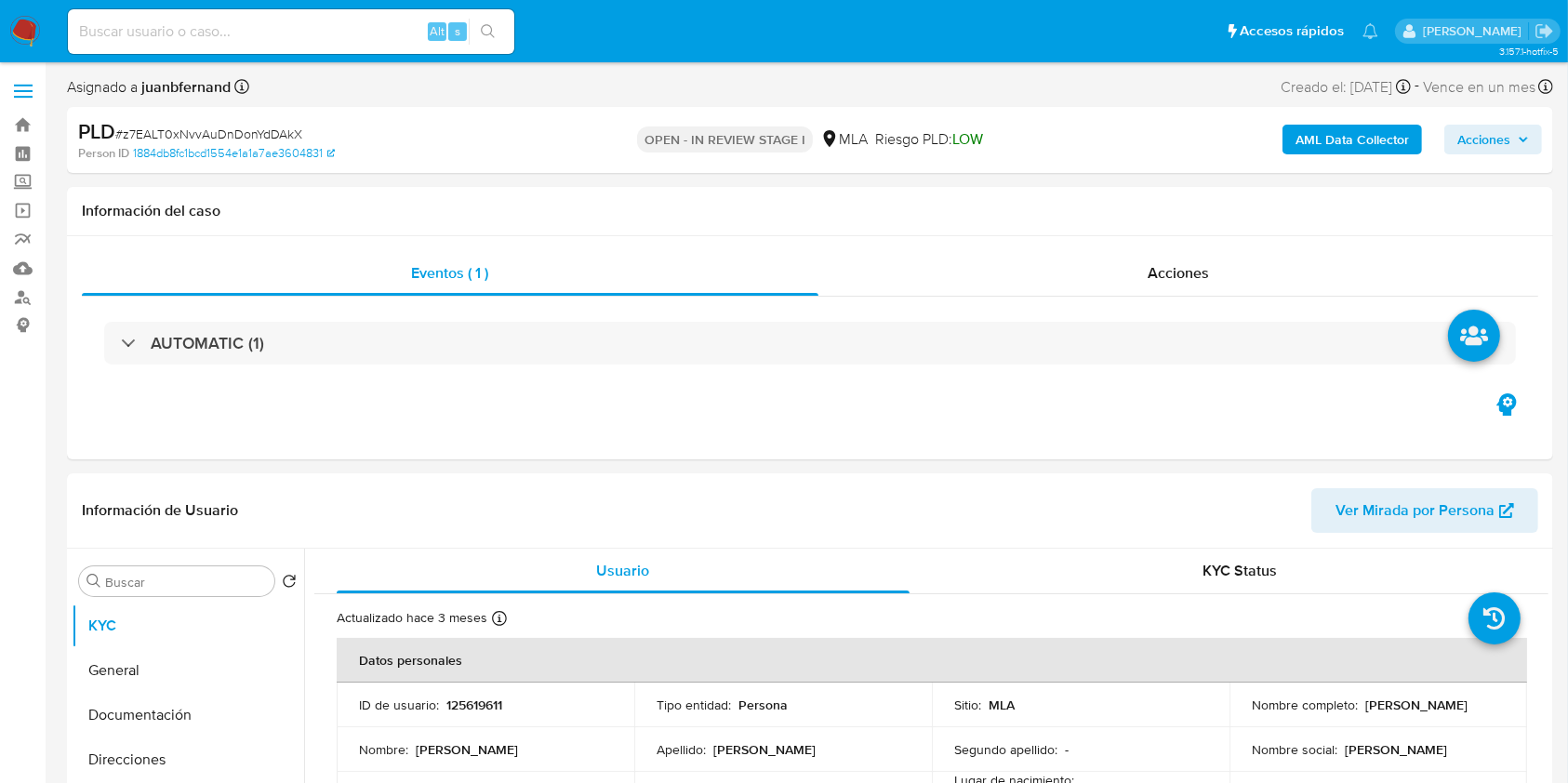
select select "10"
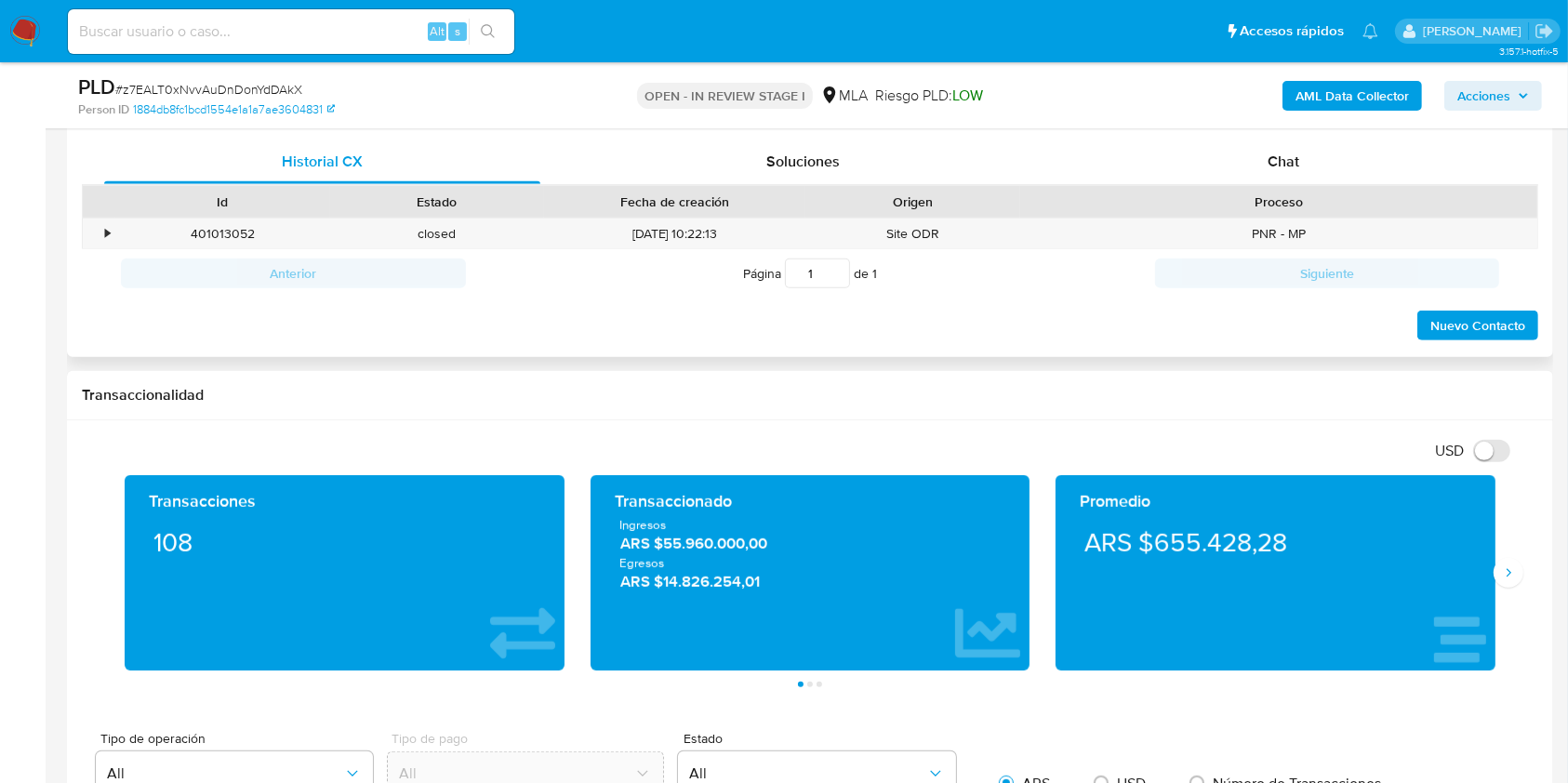
scroll to position [744, 0]
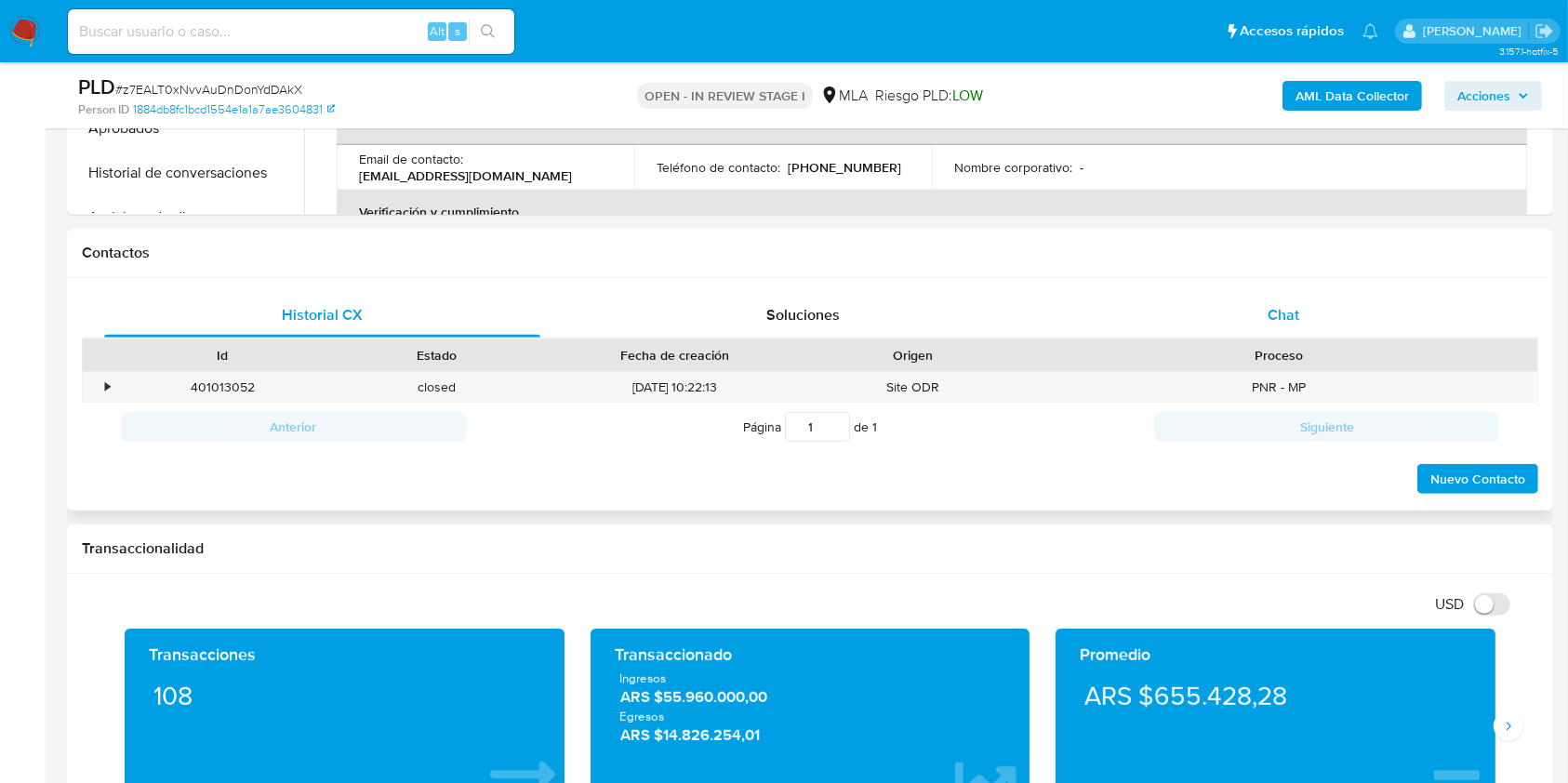
click at [1327, 327] on div "Chat" at bounding box center [1284, 314] width 436 height 44
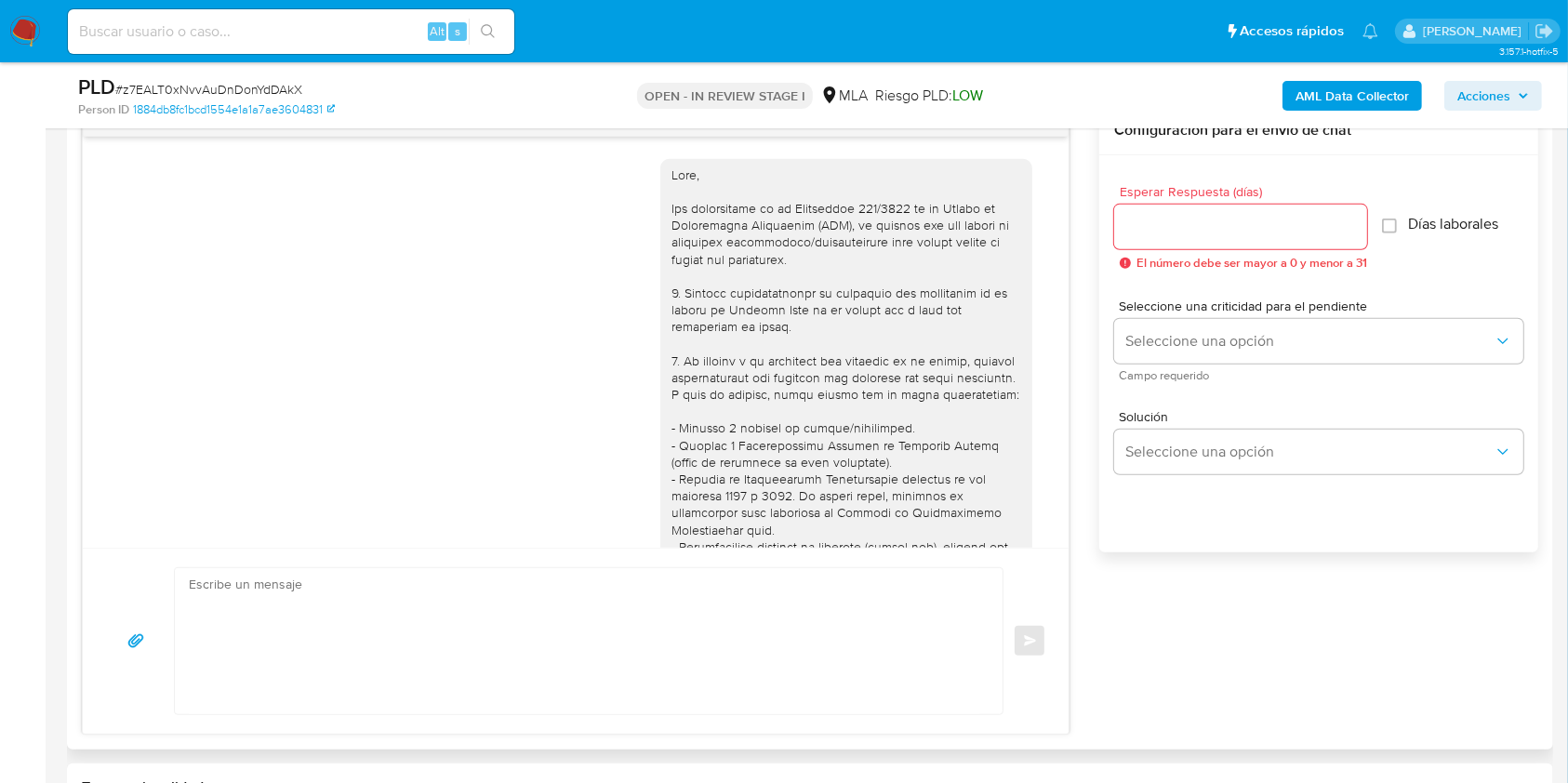
scroll to position [733, 0]
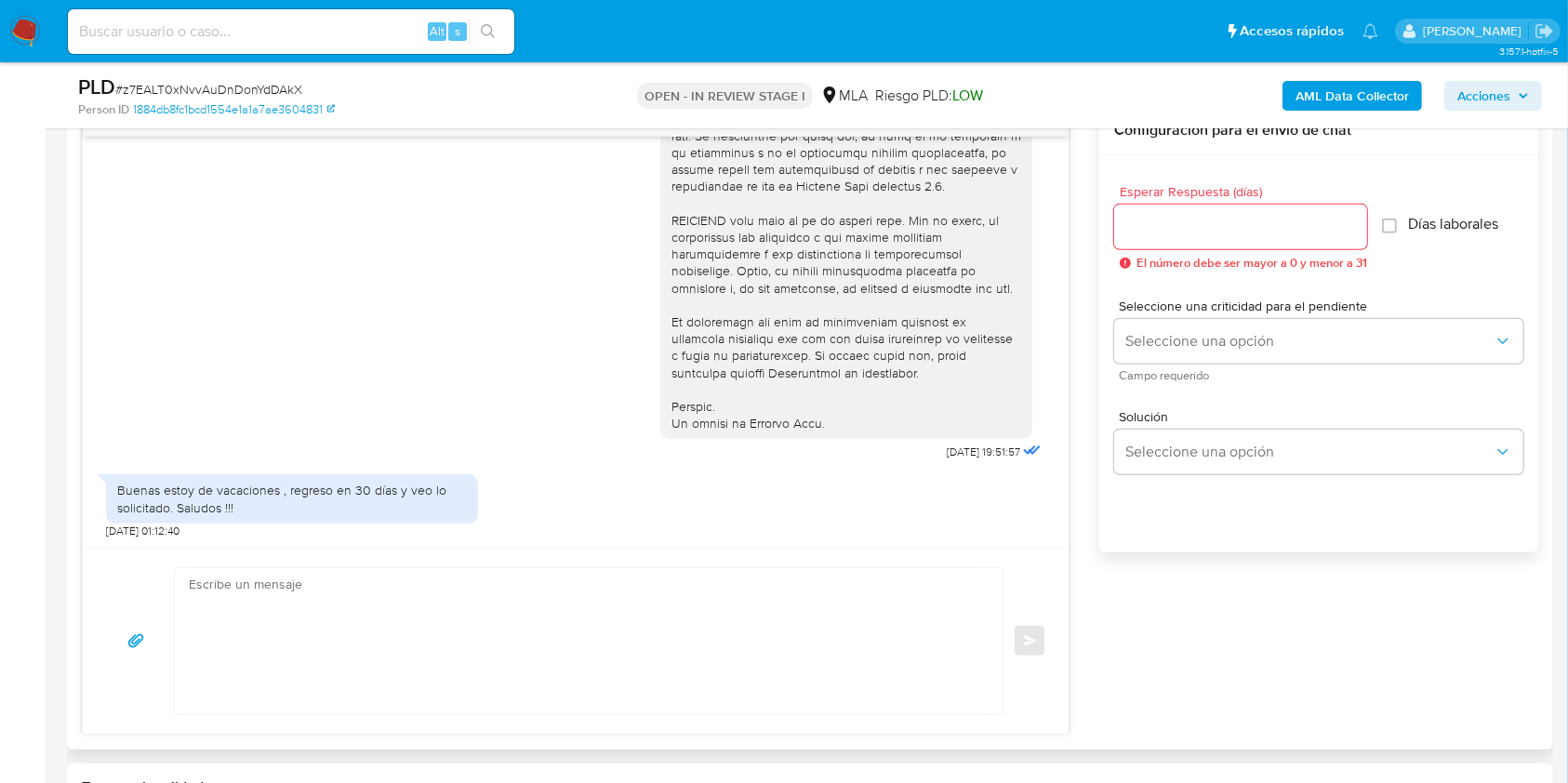
click at [302, 604] on textarea at bounding box center [584, 641] width 790 height 146
paste textarea "Hola. Esperamos que te encuentres muy bien. Te consultamos si tuviste oportunid…"
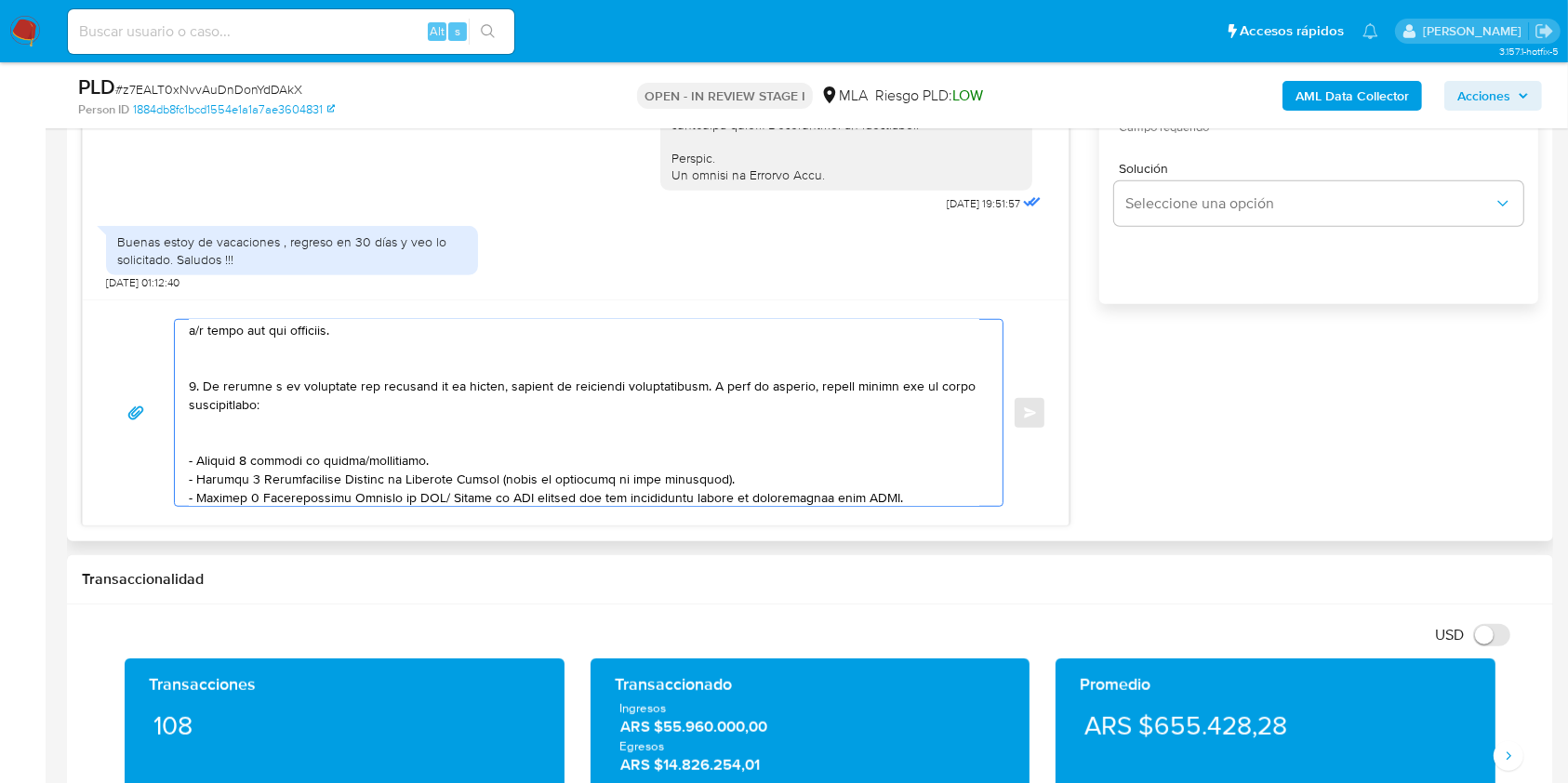
scroll to position [0, 0]
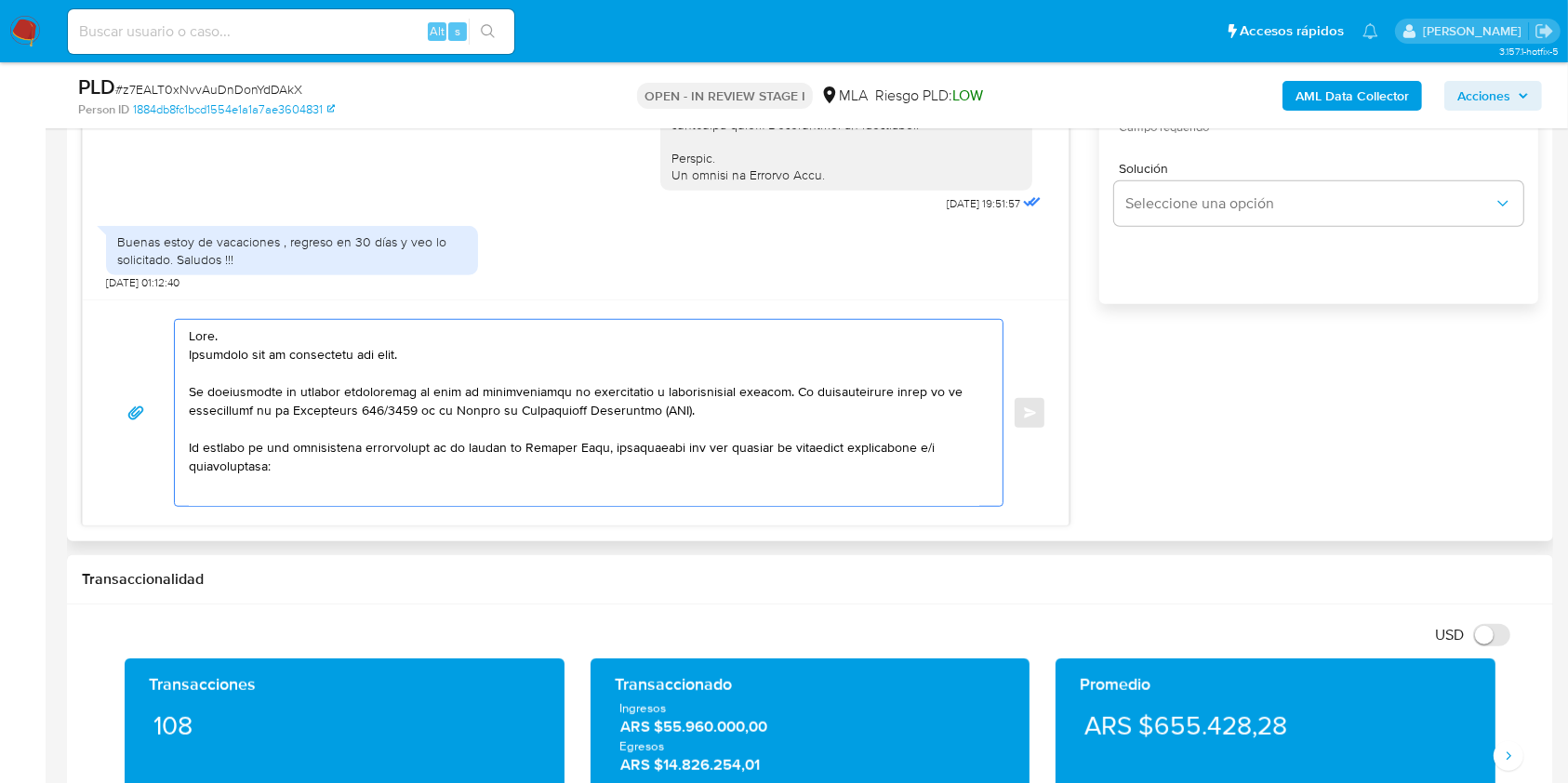
drag, startPoint x: 434, startPoint y: 357, endPoint x: 187, endPoint y: 359, distance: 247.0
click at [187, 359] on div at bounding box center [584, 413] width 818 height 186
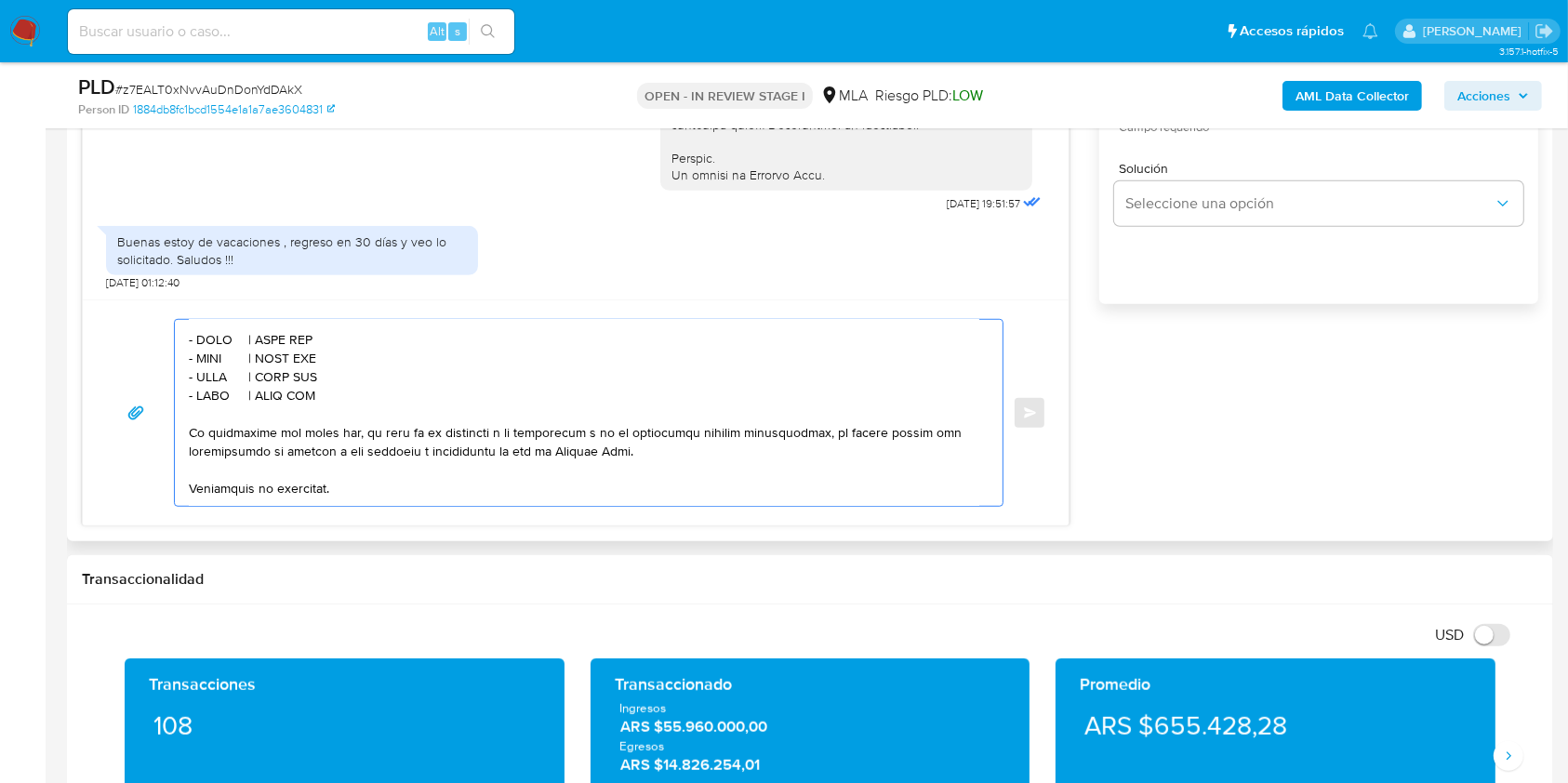
scroll to position [597, 0]
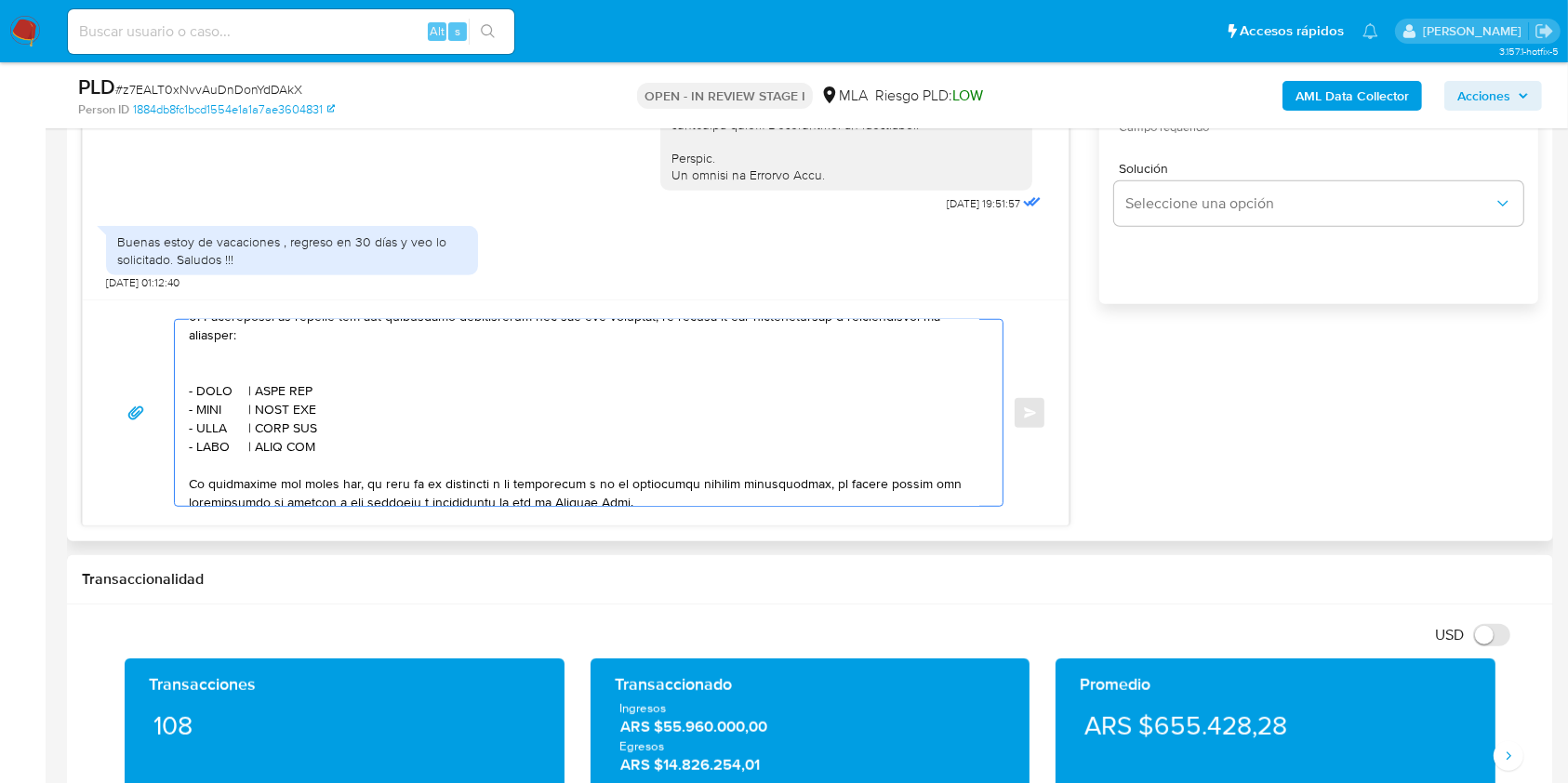
click at [257, 376] on textarea at bounding box center [584, 413] width 790 height 186
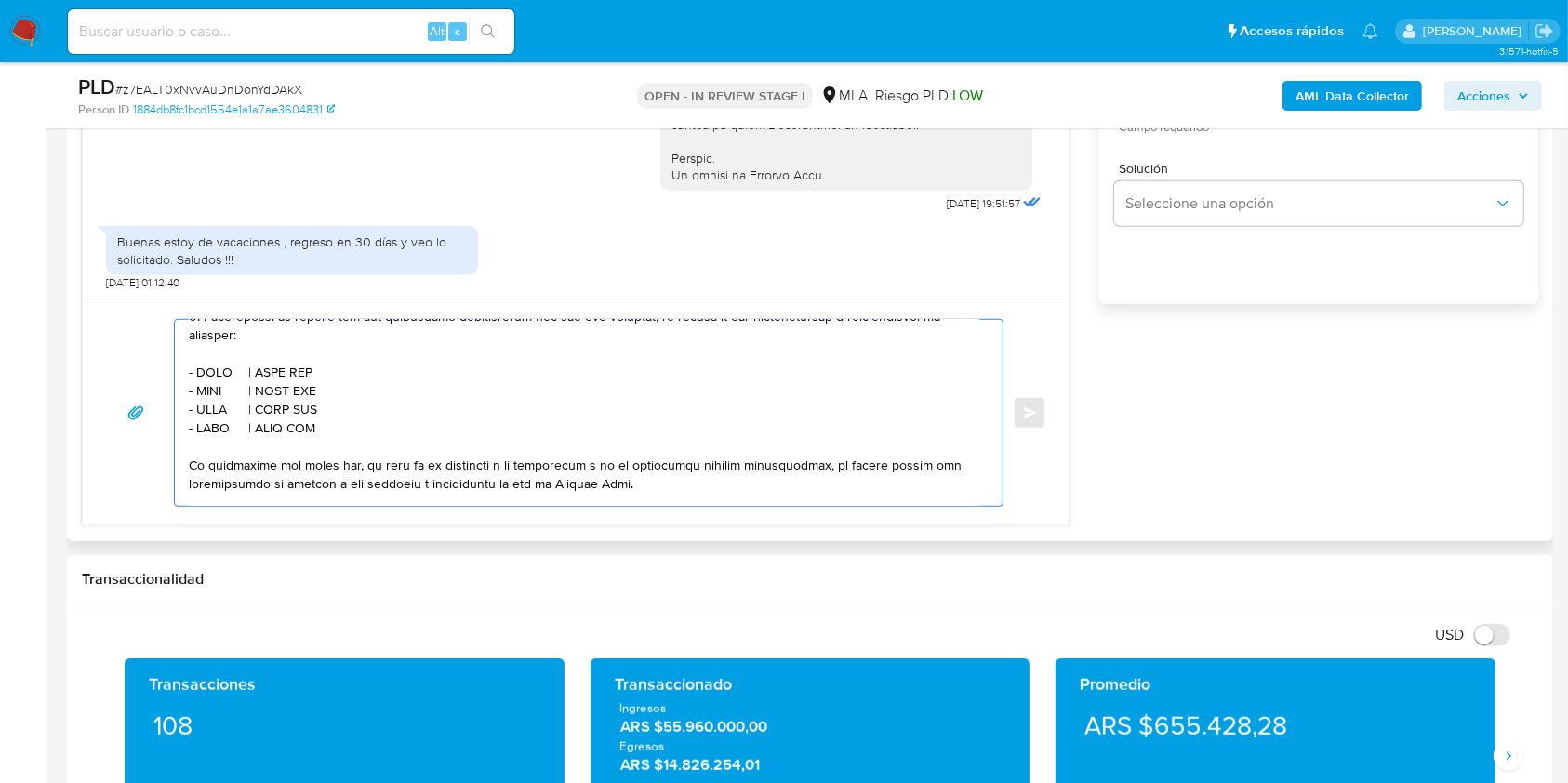
drag, startPoint x: 315, startPoint y: 443, endPoint x: 179, endPoint y: 390, distance: 146.0
click at [179, 390] on div at bounding box center [584, 413] width 818 height 186
click at [349, 436] on textarea at bounding box center [584, 413] width 790 height 186
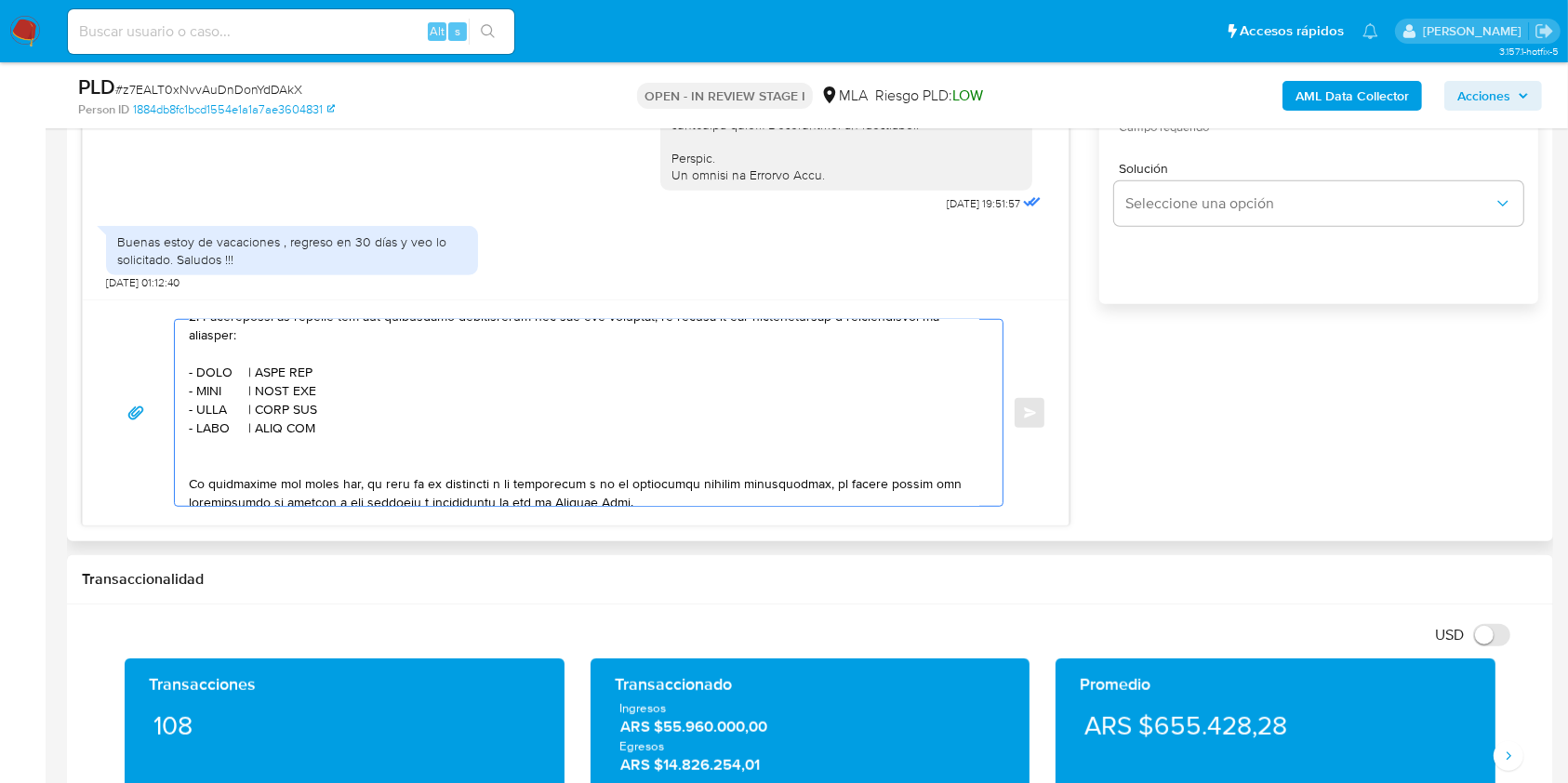
paste textarea "- XXXX | CUIT XXX - XXXX | CUIT XXX - XXXX | CUIT XXX - XXXX | CUIT XXX"
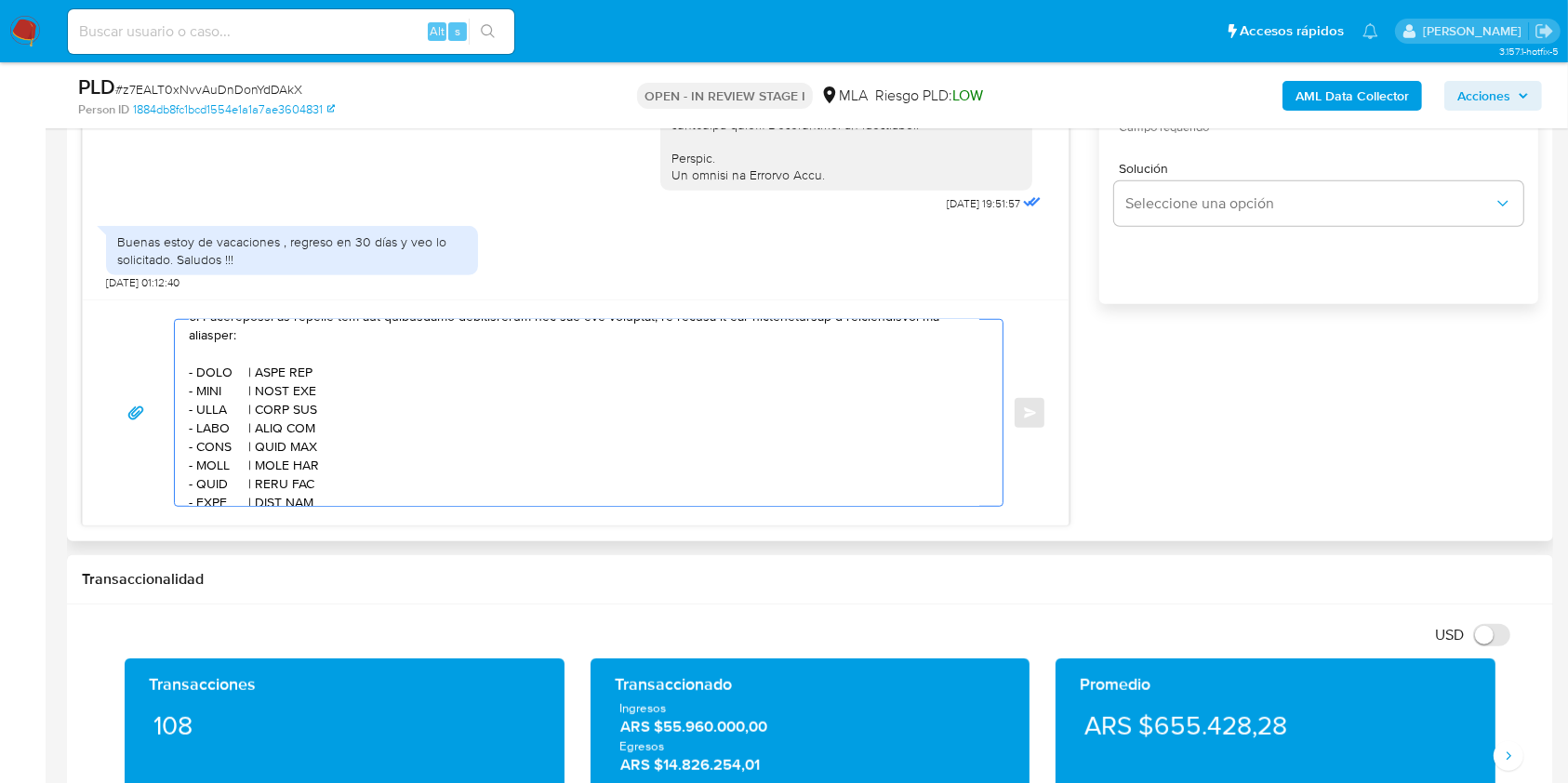
scroll to position [618, 0]
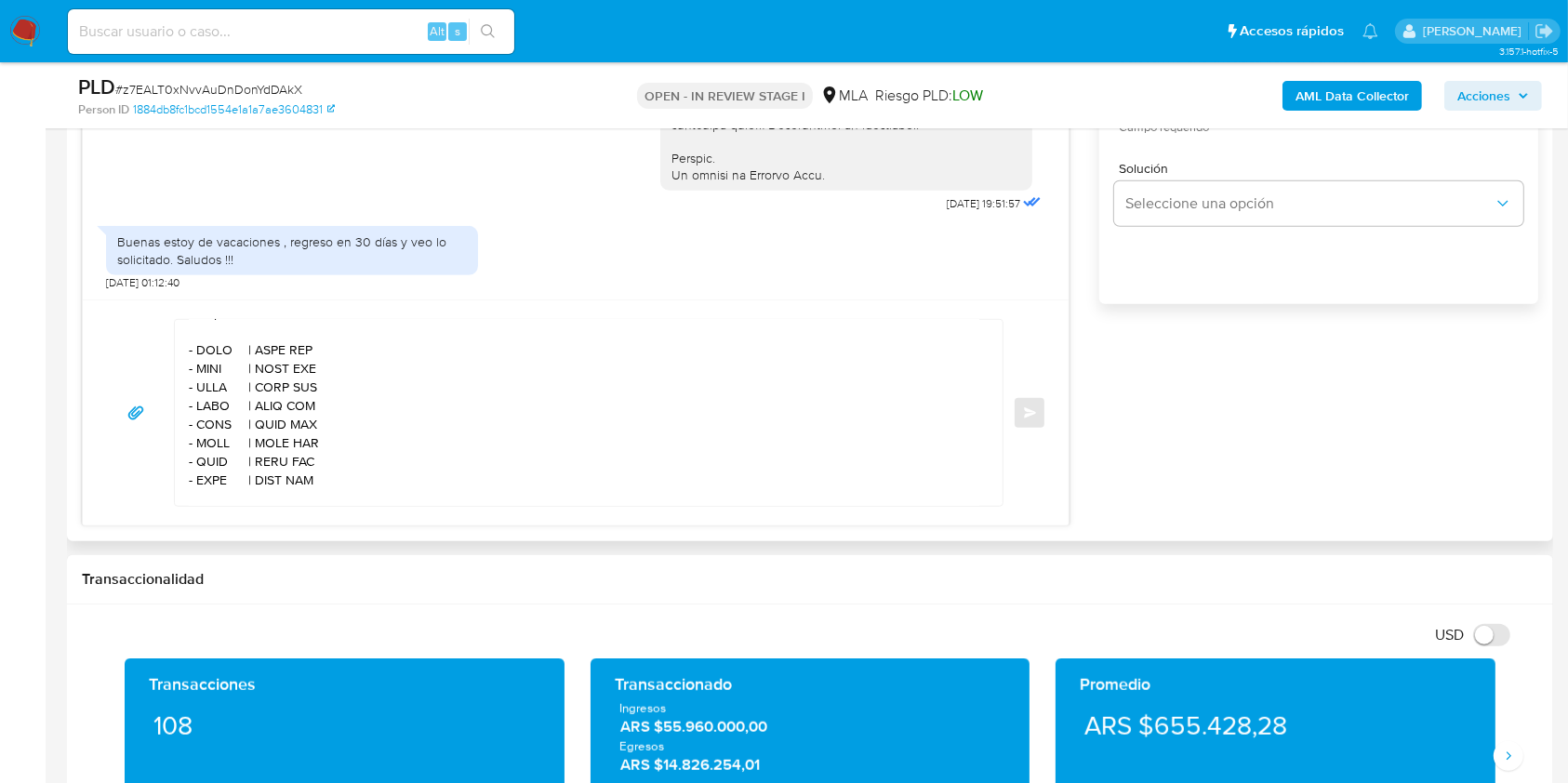
click at [213, 357] on textarea at bounding box center [584, 413] width 790 height 186
paste textarea "FERNANDEZ RICARDO EDMUNDO"
click at [446, 363] on textarea at bounding box center [584, 413] width 790 height 186
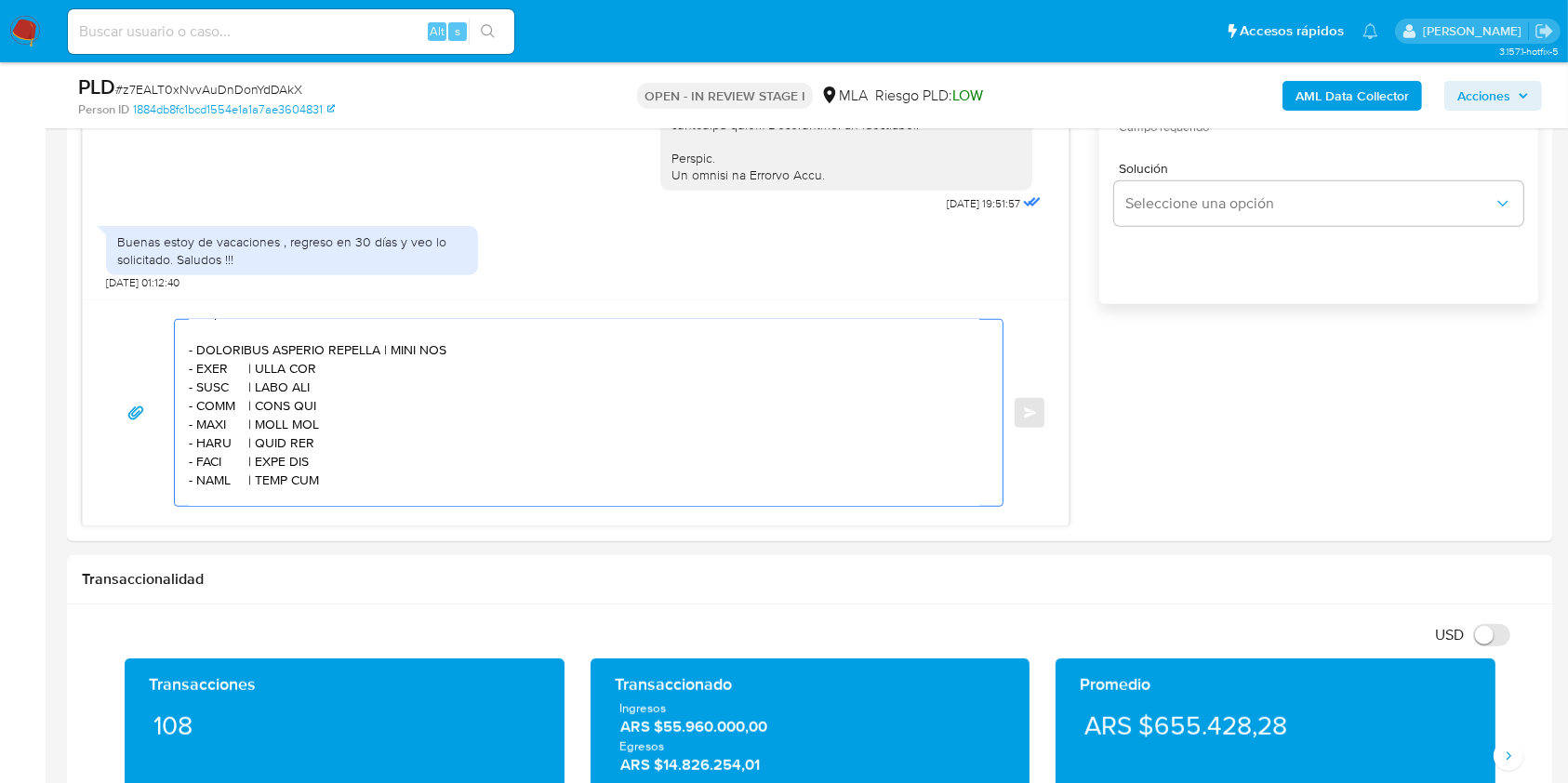
paste textarea "20079724565"
click at [215, 383] on textarea at bounding box center [584, 413] width 790 height 186
paste textarea "QUIROGA LEONOR DEL VALLE"
click at [436, 376] on textarea at bounding box center [584, 413] width 790 height 186
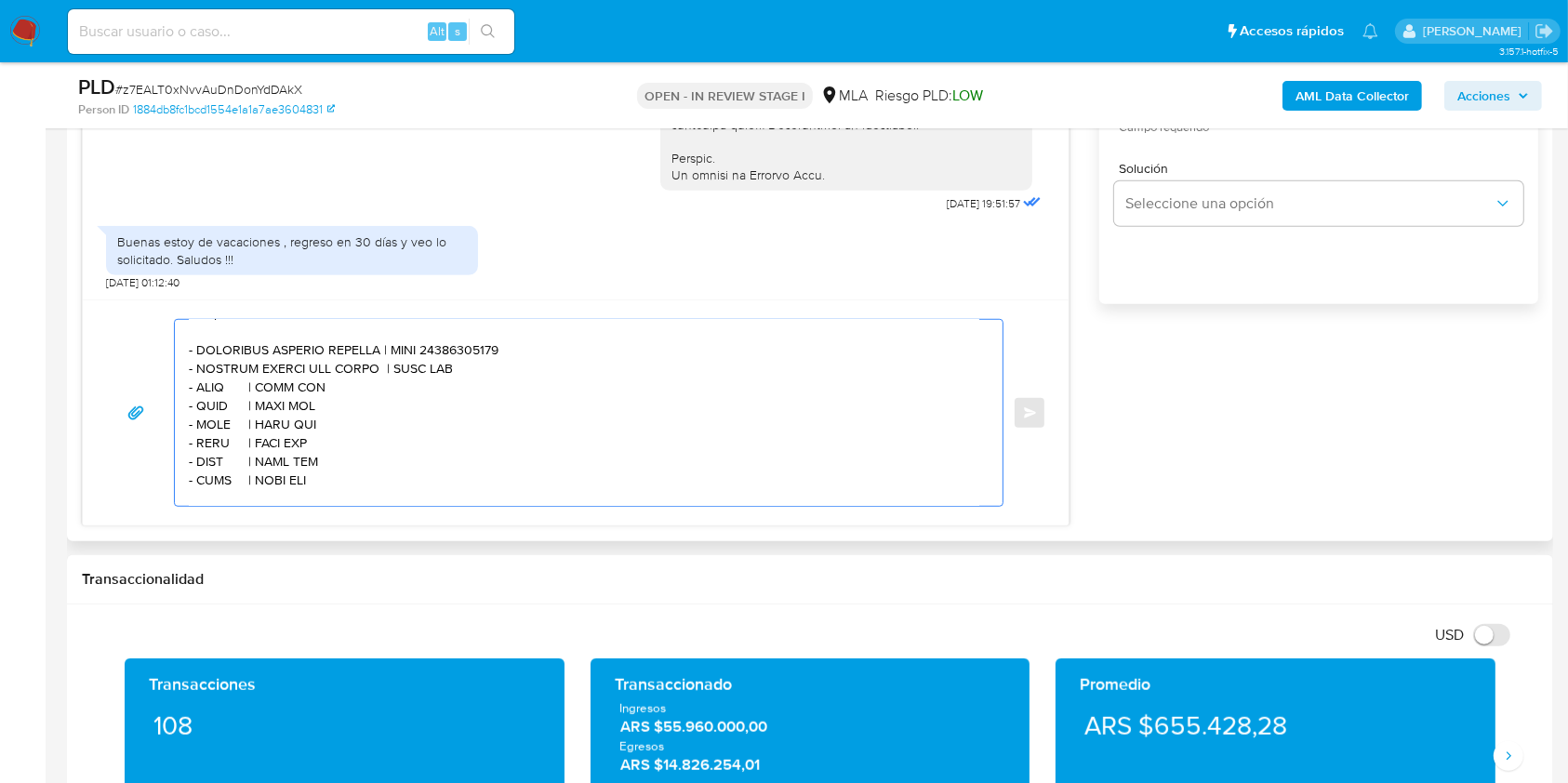
click at [436, 376] on textarea at bounding box center [584, 413] width 790 height 186
paste textarea "27280765002"
click at [211, 399] on textarea at bounding box center [584, 413] width 790 height 186
paste textarea "DEL ARCO JOSE MATIAS"
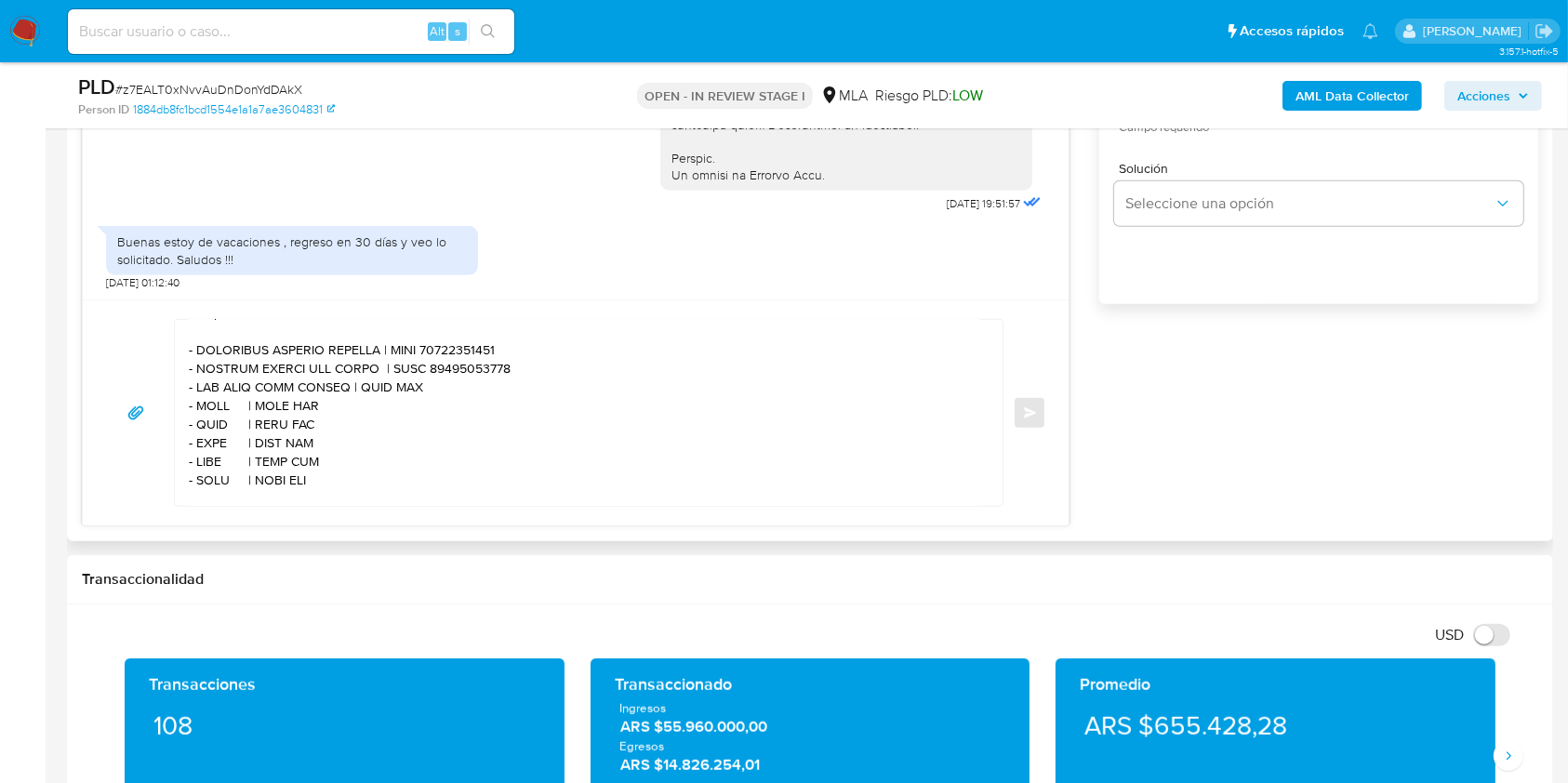
click at [397, 397] on textarea at bounding box center [584, 413] width 790 height 186
paste textarea "20342572406"
click at [223, 422] on textarea at bounding box center [584, 413] width 790 height 186
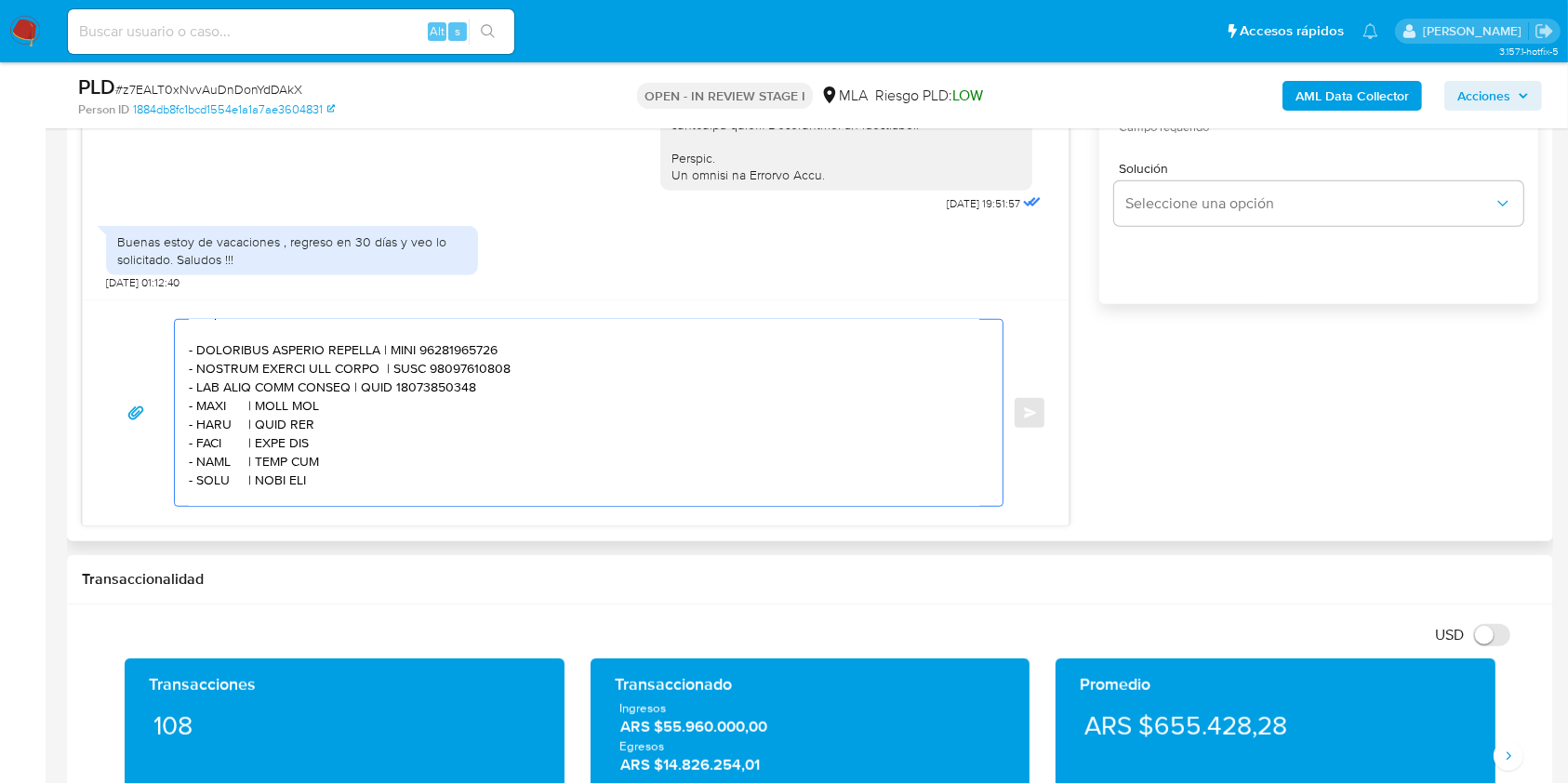
paste textarea "RODRIGUEZ ALEJANDRA DEL VALLE"
click at [468, 421] on textarea at bounding box center [584, 413] width 790 height 186
paste textarea "27205884810"
click at [216, 440] on textarea at bounding box center [584, 413] width 790 height 186
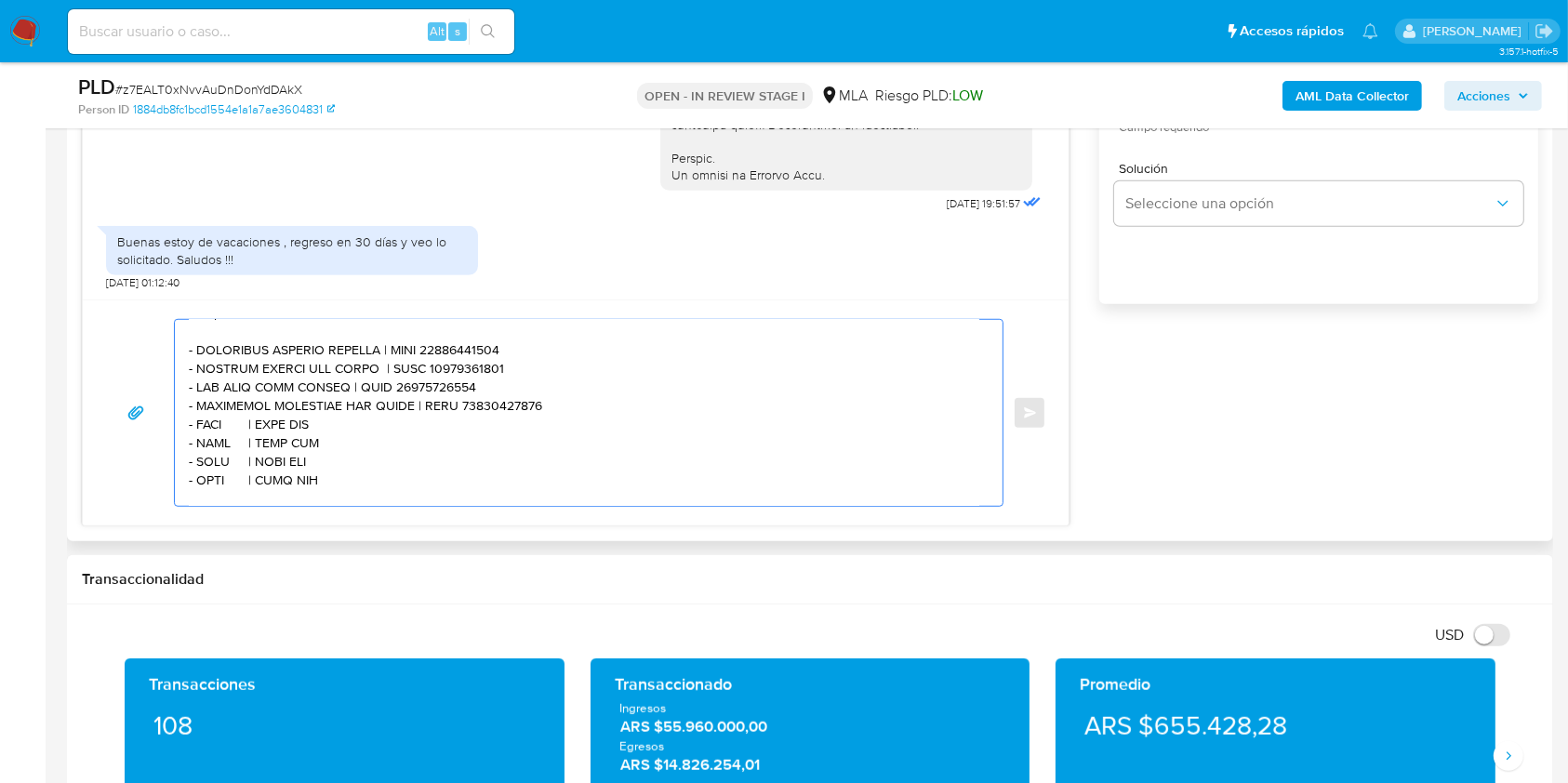
click at [216, 440] on textarea at bounding box center [584, 413] width 790 height 186
paste textarea "CARRIZO RAMON ARIEL"
click at [379, 441] on textarea at bounding box center [584, 413] width 790 height 186
paste textarea "20294143638"
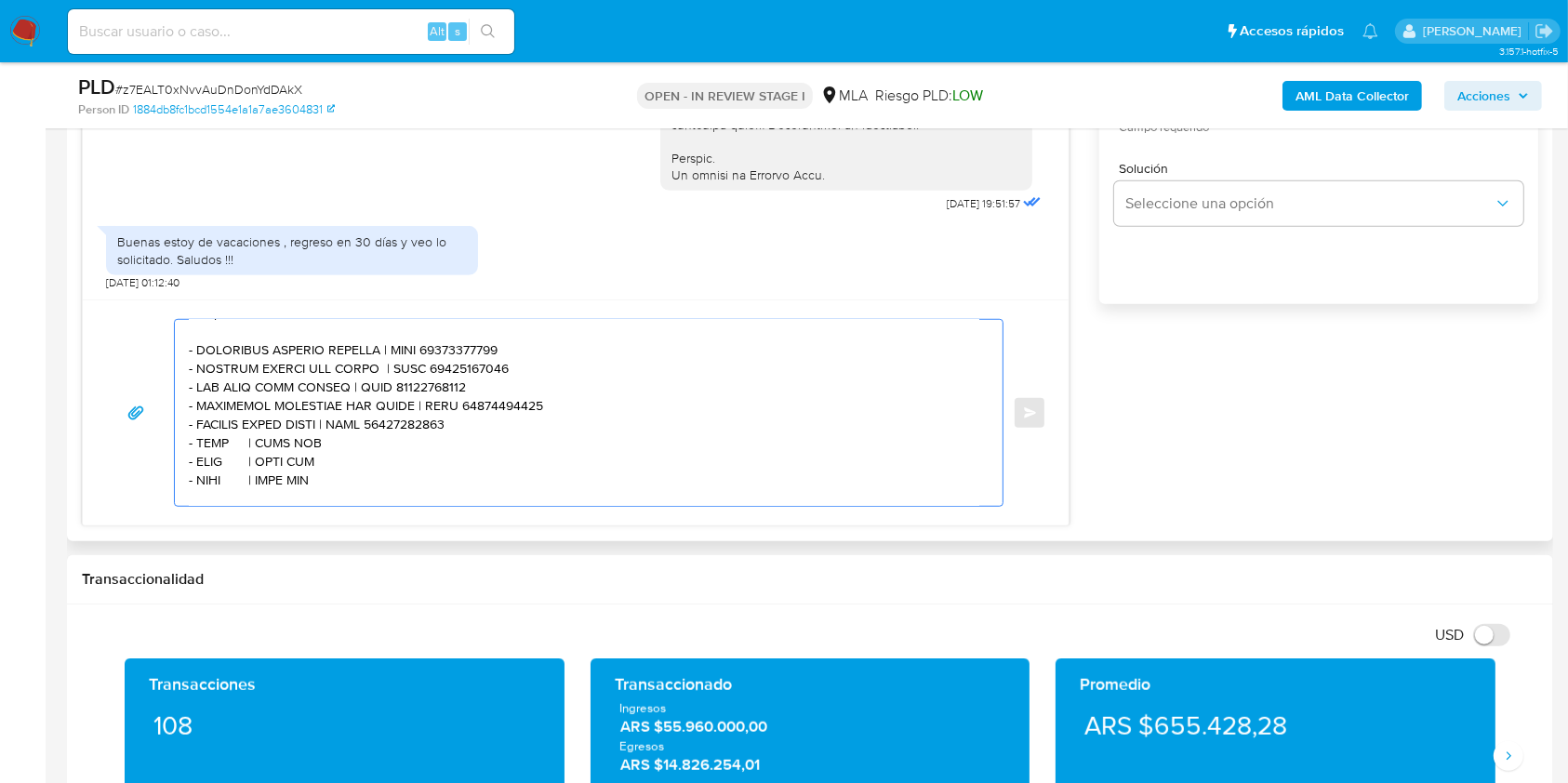
click at [217, 459] on textarea at bounding box center [584, 413] width 790 height 186
paste textarea "SABRINA MERCEDES VILDOZA"
click at [431, 462] on textarea at bounding box center [584, 413] width 790 height 186
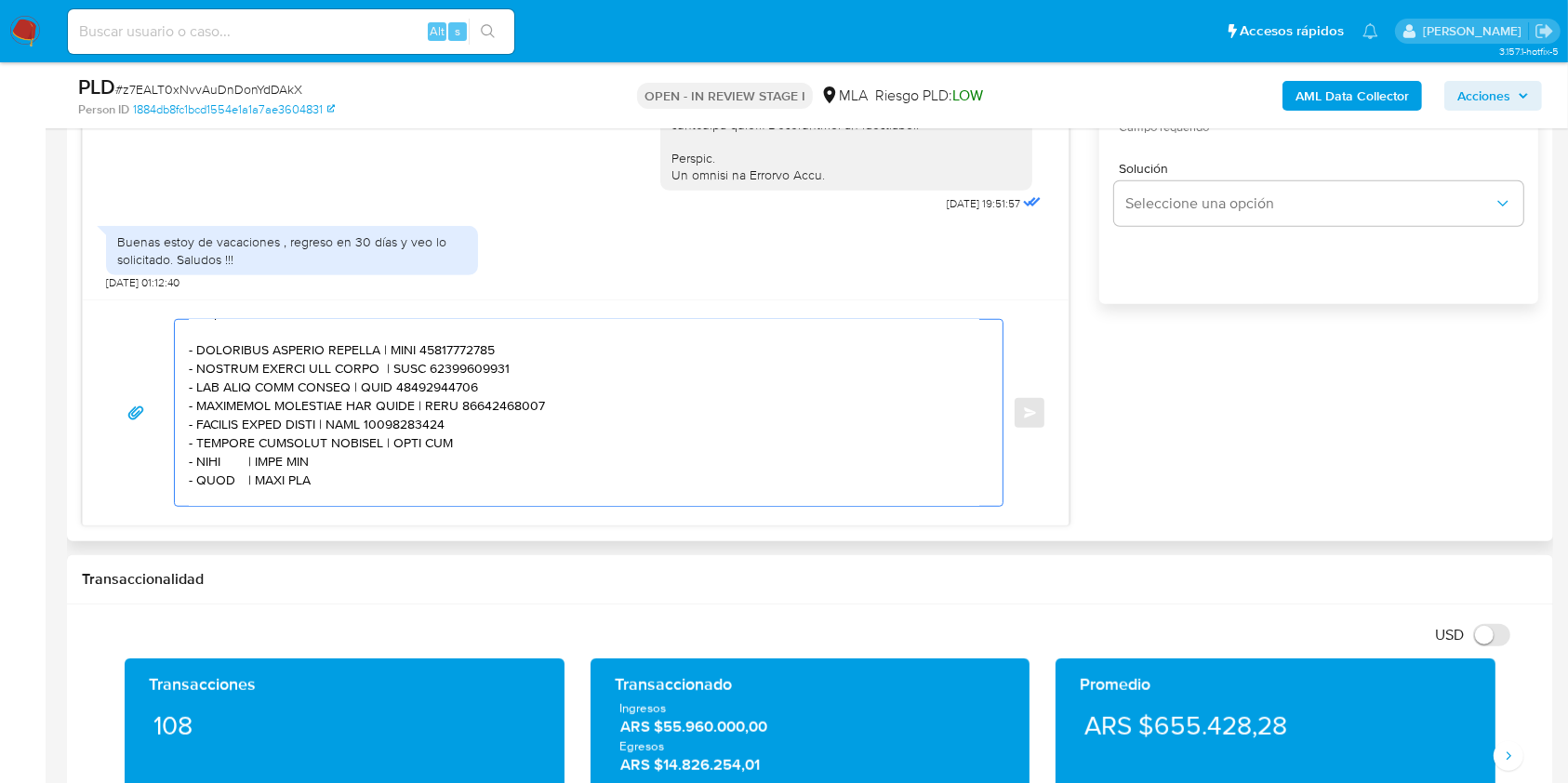
paste textarea "27352087802"
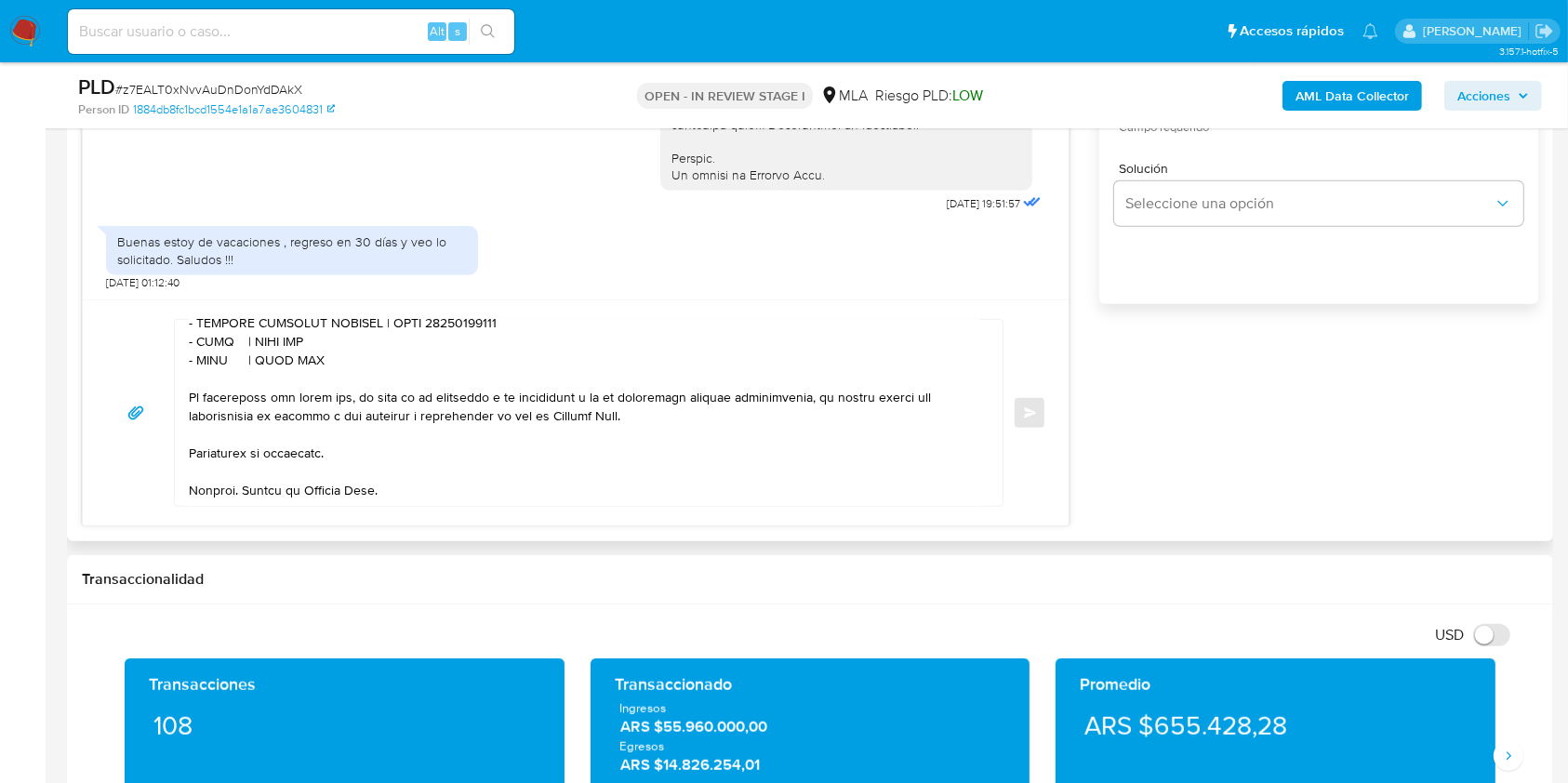
click at [216, 358] on textarea at bounding box center [584, 413] width 790 height 186
paste textarea "Sergio Gabriel Burgos"
click at [372, 354] on textarea at bounding box center [584, 413] width 790 height 186
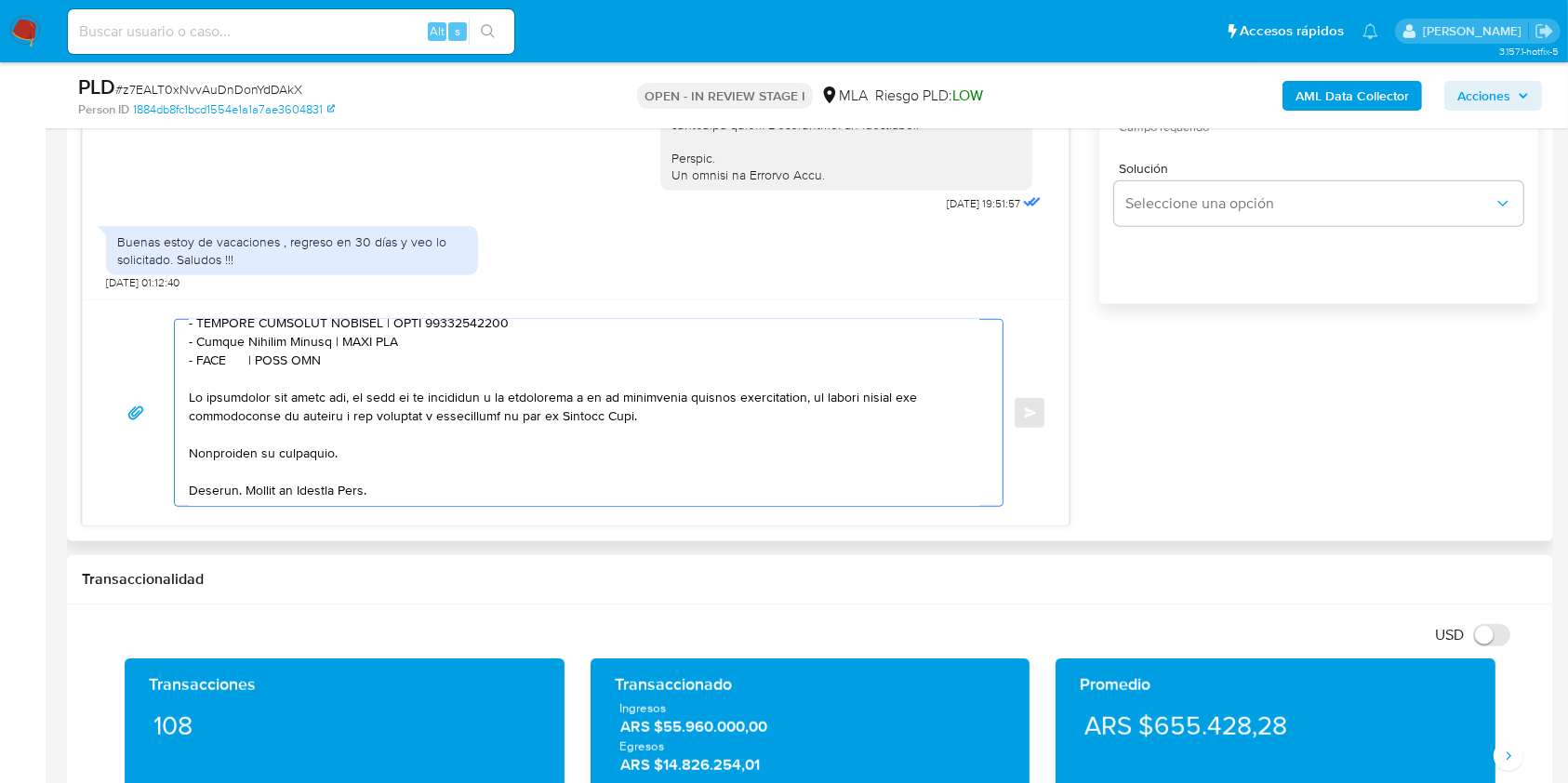
paste textarea "20257460577"
click at [215, 370] on textarea at bounding box center [584, 413] width 790 height 186
paste textarea "Gregorio Maria Estefania"
click at [388, 366] on textarea at bounding box center [584, 413] width 790 height 186
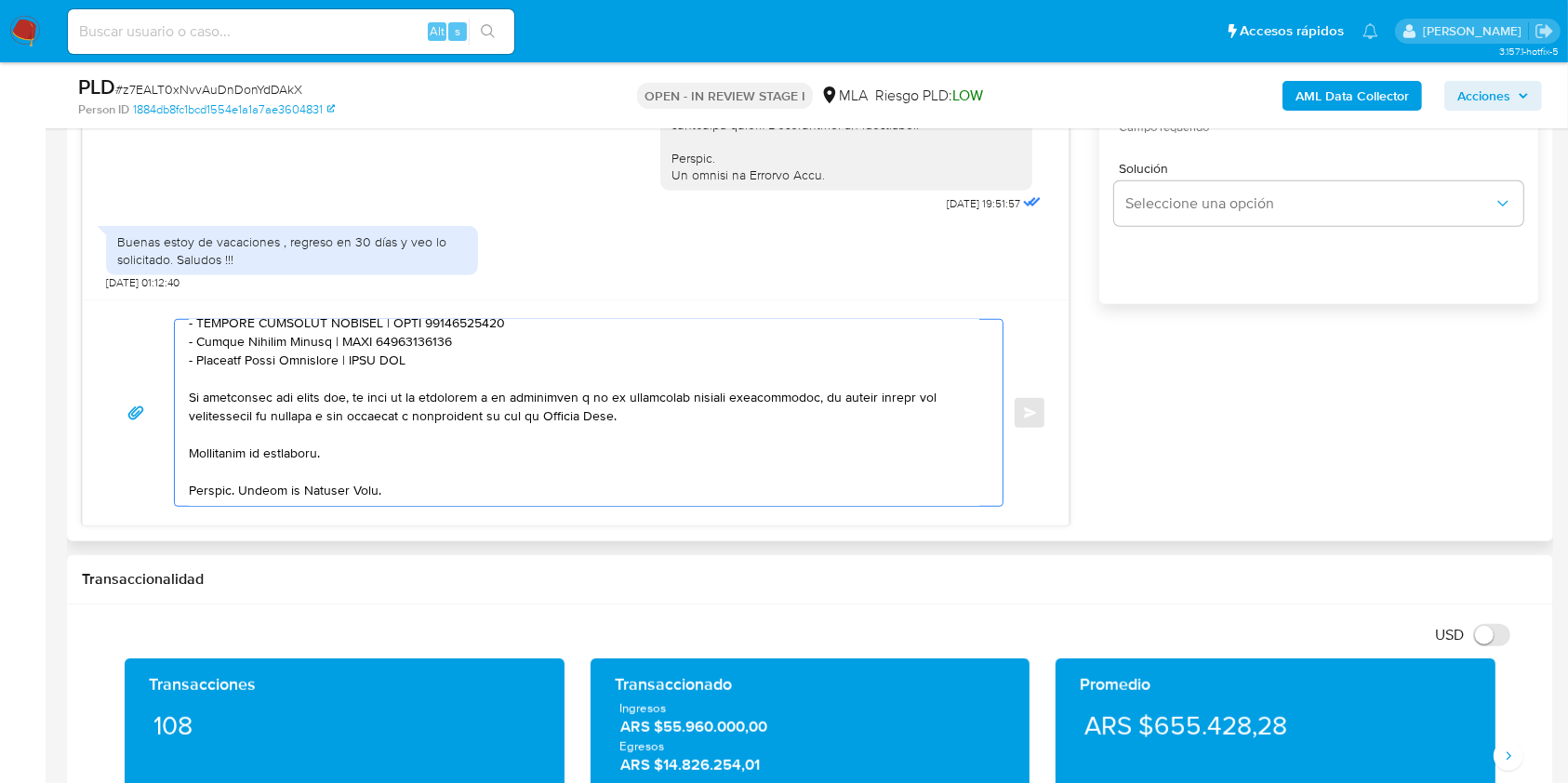
click at [388, 366] on textarea at bounding box center [584, 413] width 790 height 186
paste textarea "27296512570"
drag, startPoint x: 473, startPoint y: 370, endPoint x: 180, endPoint y: 339, distance: 294.6
click at [180, 339] on div at bounding box center [584, 413] width 818 height 186
click at [468, 376] on textarea at bounding box center [584, 413] width 790 height 186
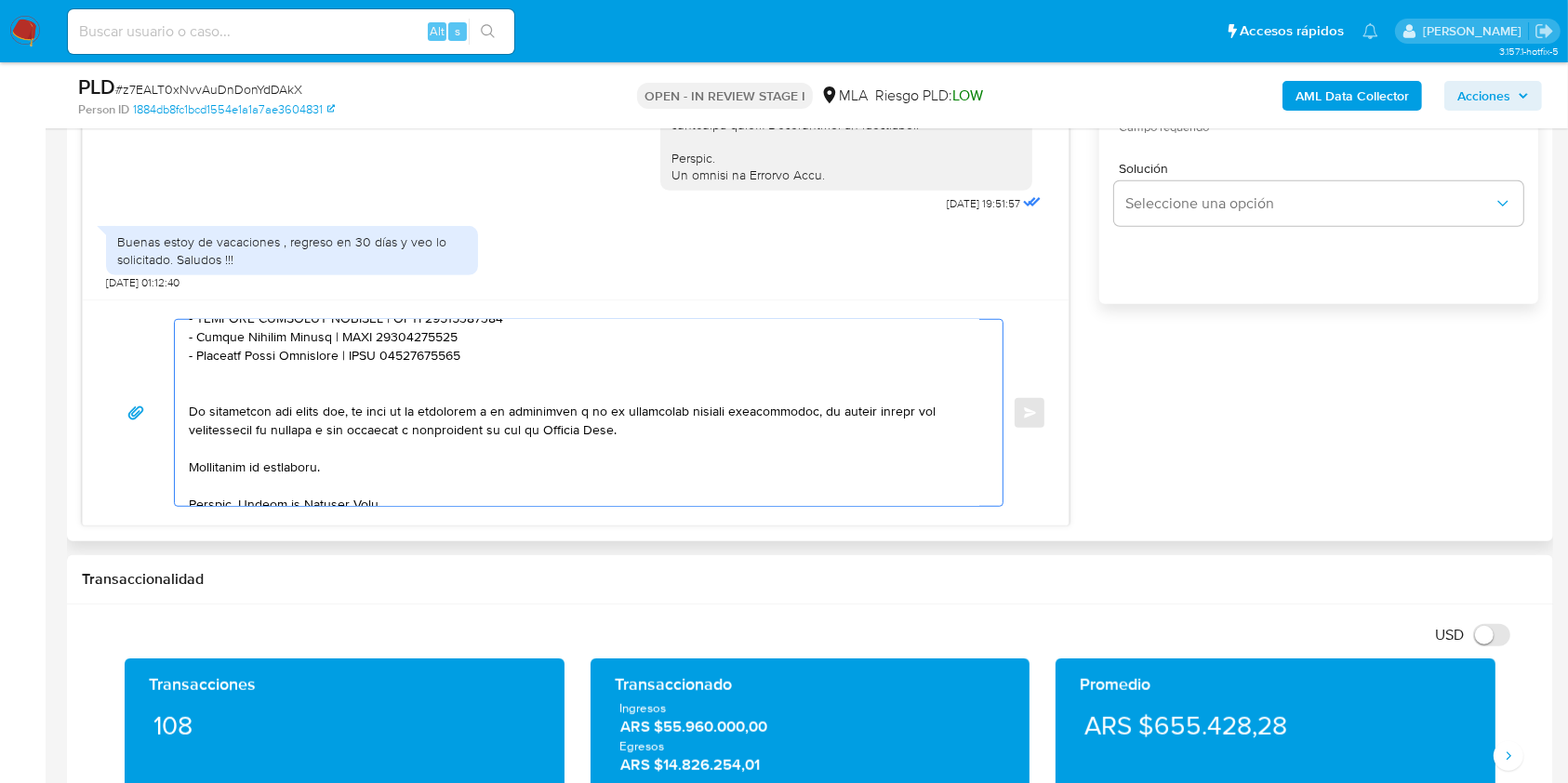
paste textarea "- SABRINA MERCEDES VILDOZA | CUIT 27352087802 - Sergio Gabriel Burgos | CUIT 20…"
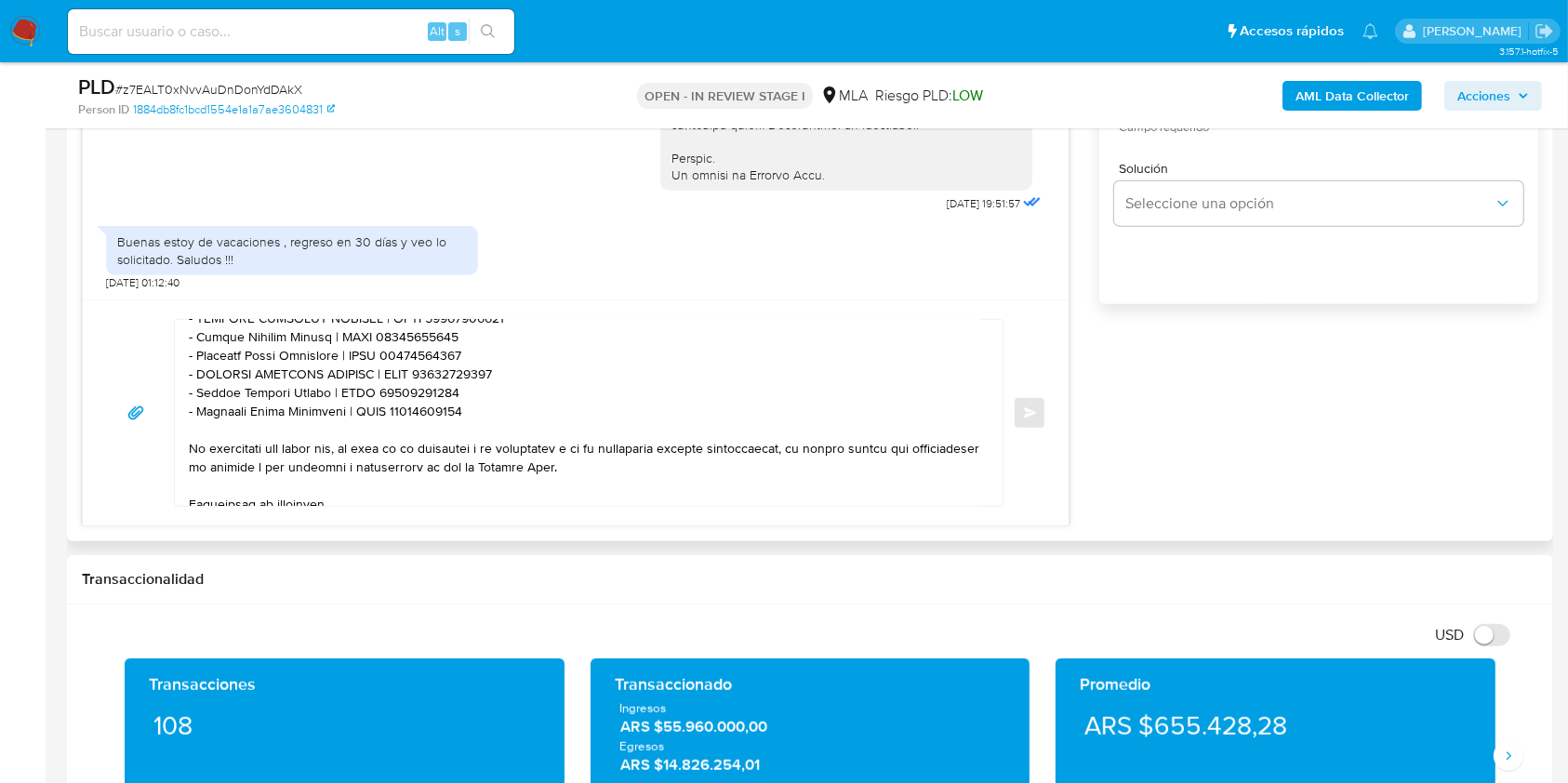
click at [214, 391] on textarea at bounding box center [584, 413] width 790 height 186
drag, startPoint x: 214, startPoint y: 391, endPoint x: 341, endPoint y: 388, distance: 127.0
click at [341, 388] on textarea at bounding box center [584, 413] width 790 height 186
paste textarea "Barrionuevo Elias Victor"
click at [423, 394] on textarea at bounding box center [584, 413] width 790 height 186
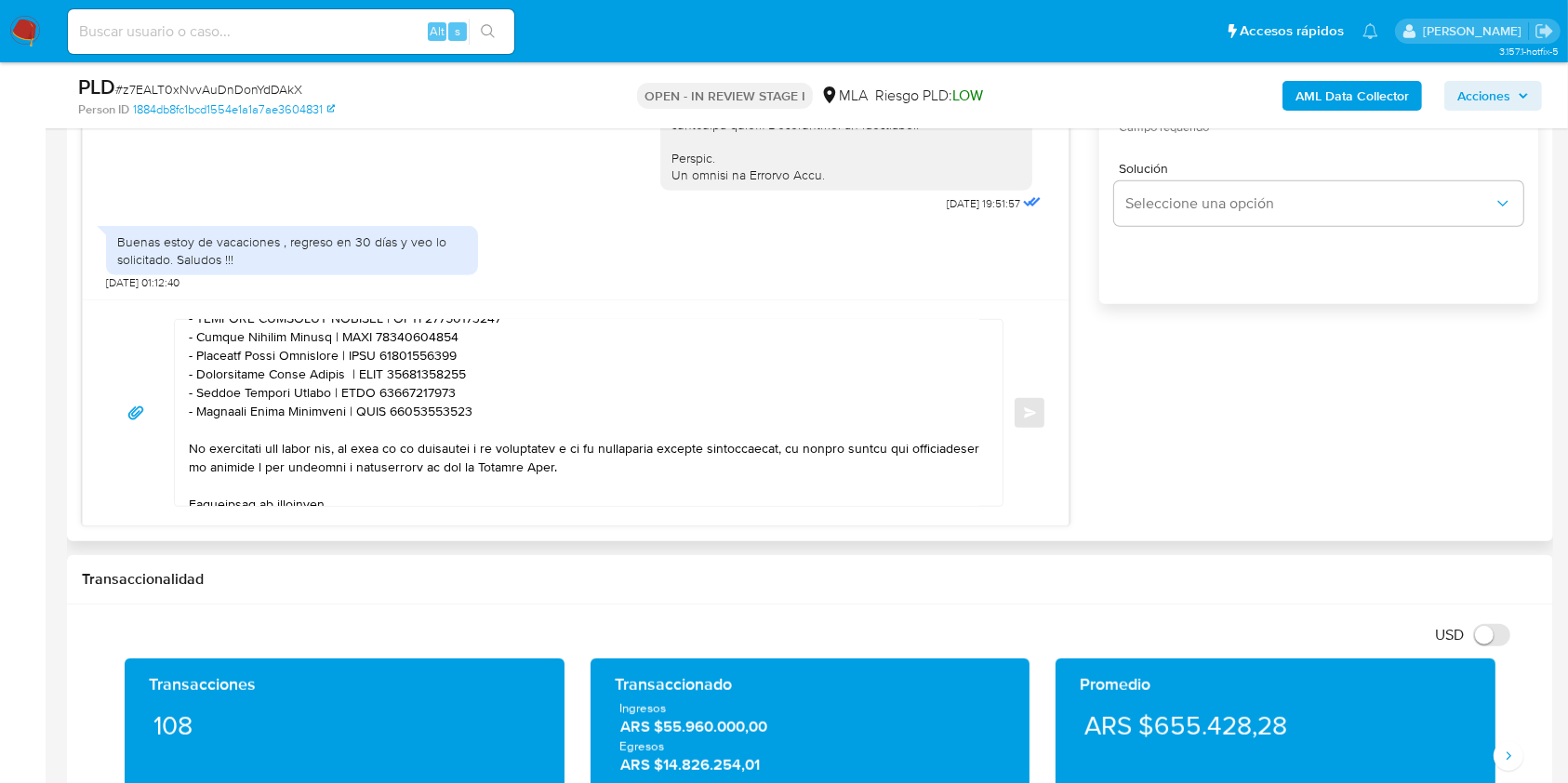
click at [423, 394] on textarea at bounding box center [584, 413] width 790 height 186
paste textarea "0219442840"
click at [223, 411] on textarea at bounding box center [584, 413] width 790 height 186
drag, startPoint x: 223, startPoint y: 411, endPoint x: 302, endPoint y: 409, distance: 79.0
click at [302, 409] on textarea at bounding box center [584, 413] width 790 height 186
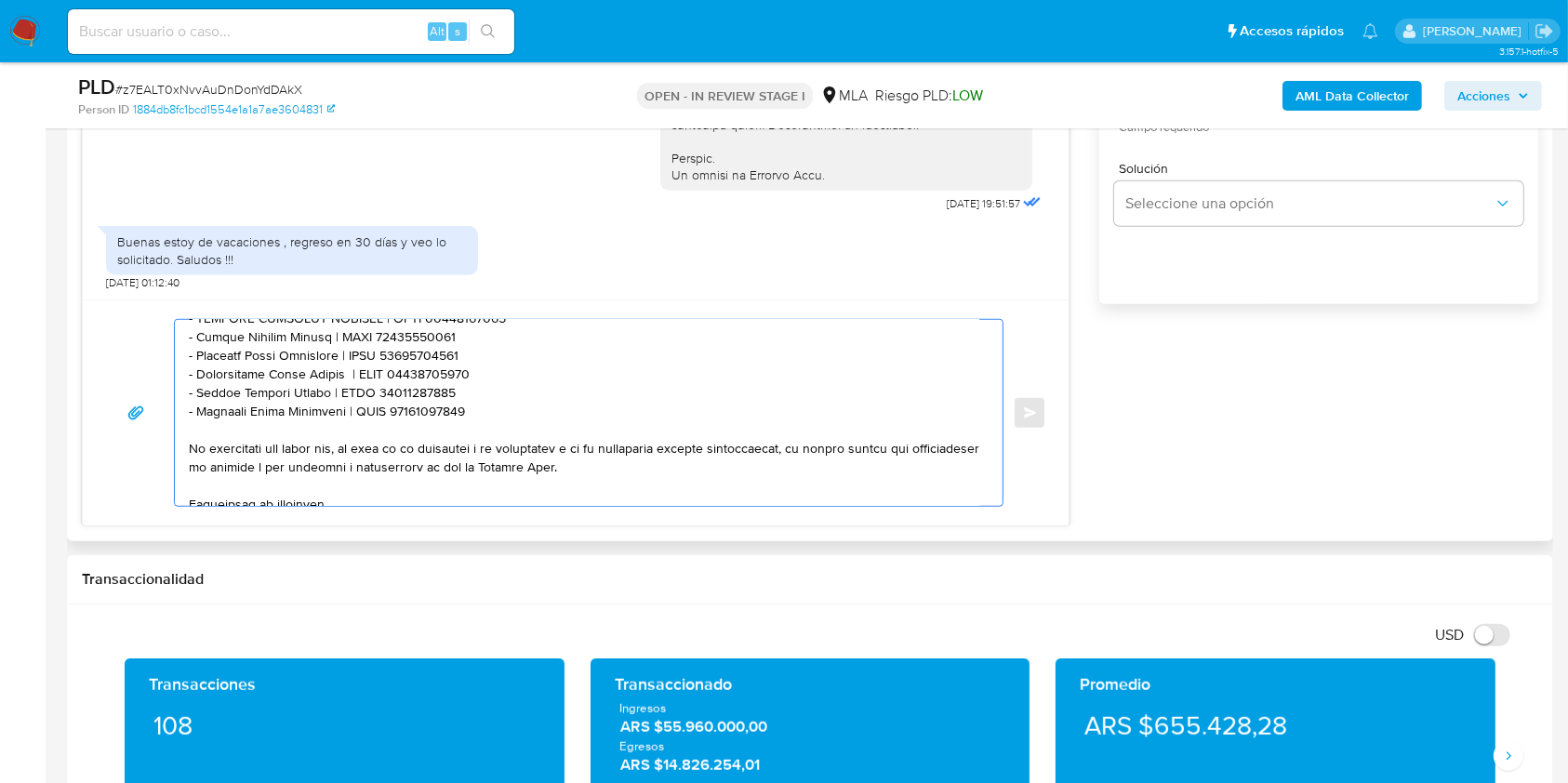
paste textarea "Navarro Ramon Celedonio"
click at [443, 405] on textarea at bounding box center [584, 413] width 790 height 186
paste textarea "18357702"
click at [225, 434] on textarea at bounding box center [584, 413] width 790 height 186
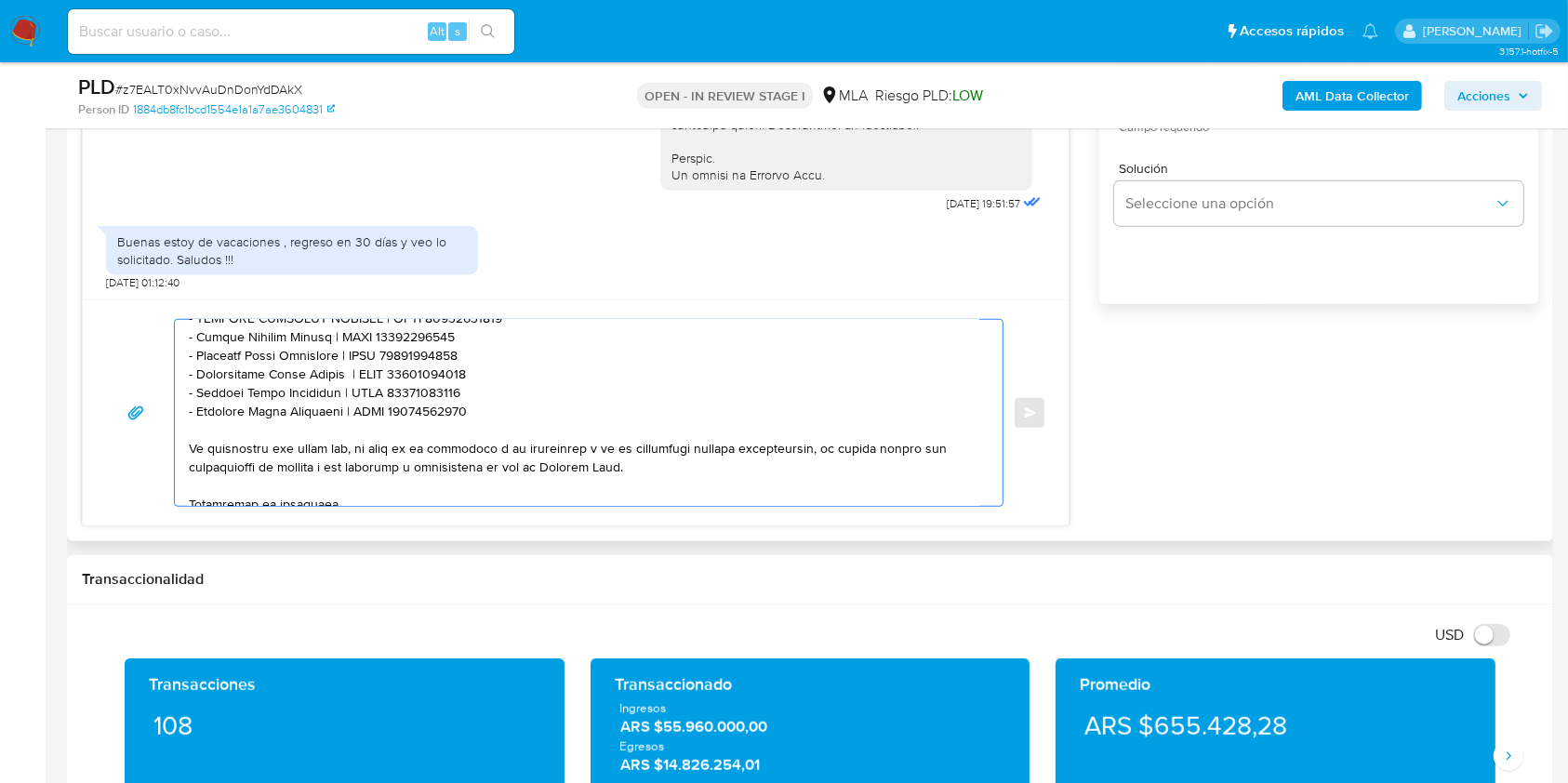
drag, startPoint x: 225, startPoint y: 434, endPoint x: 314, endPoint y: 438, distance: 89.1
click at [314, 438] on textarea at bounding box center [584, 413] width 790 height 186
click at [233, 434] on textarea at bounding box center [584, 413] width 790 height 186
drag, startPoint x: 233, startPoint y: 434, endPoint x: 291, endPoint y: 427, distance: 58.4
click at [291, 427] on textarea at bounding box center [584, 413] width 790 height 186
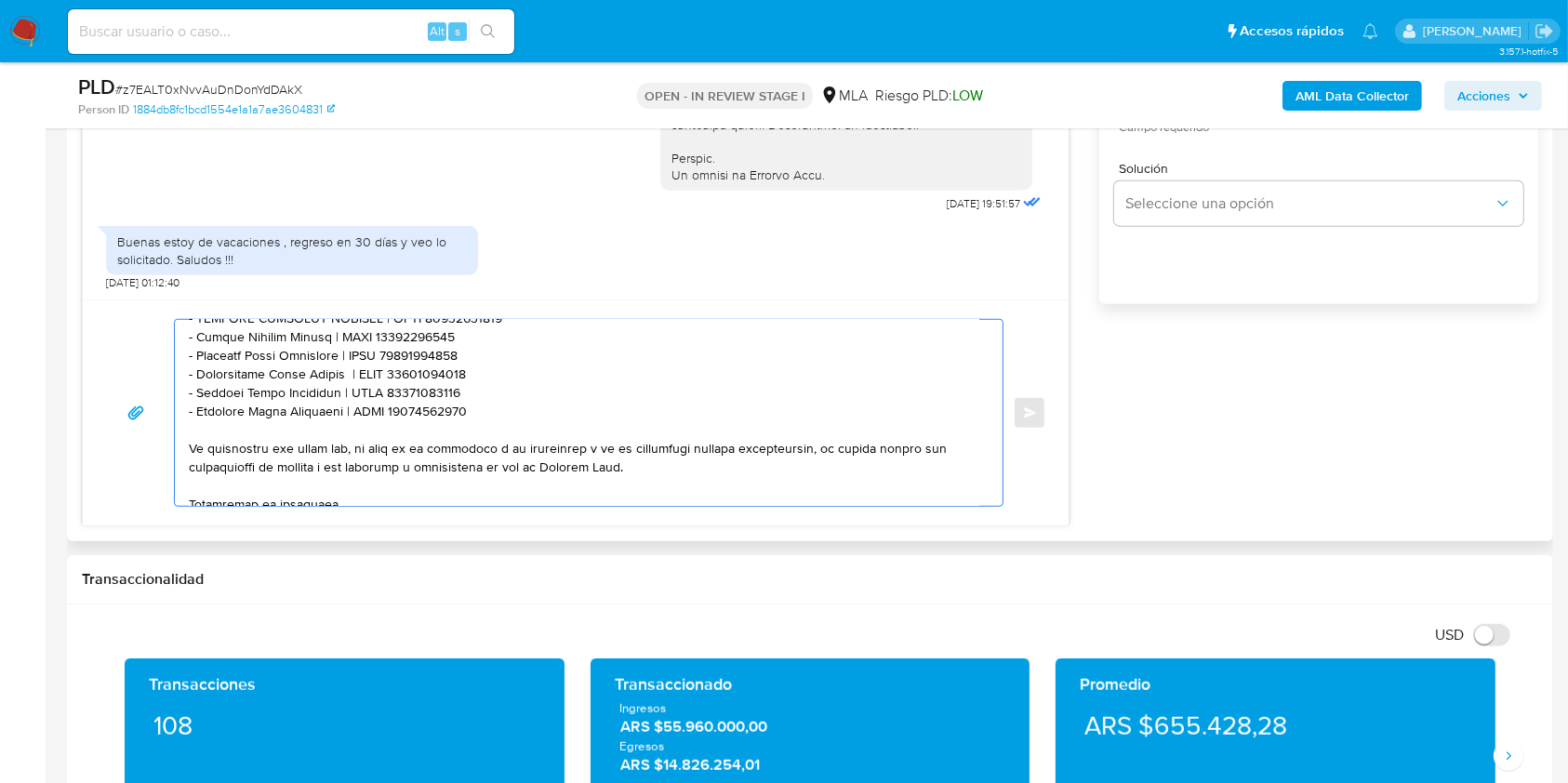
paste textarea "Med Srl"
click at [339, 430] on textarea at bounding box center [584, 413] width 790 height 186
paste textarea "30605410002"
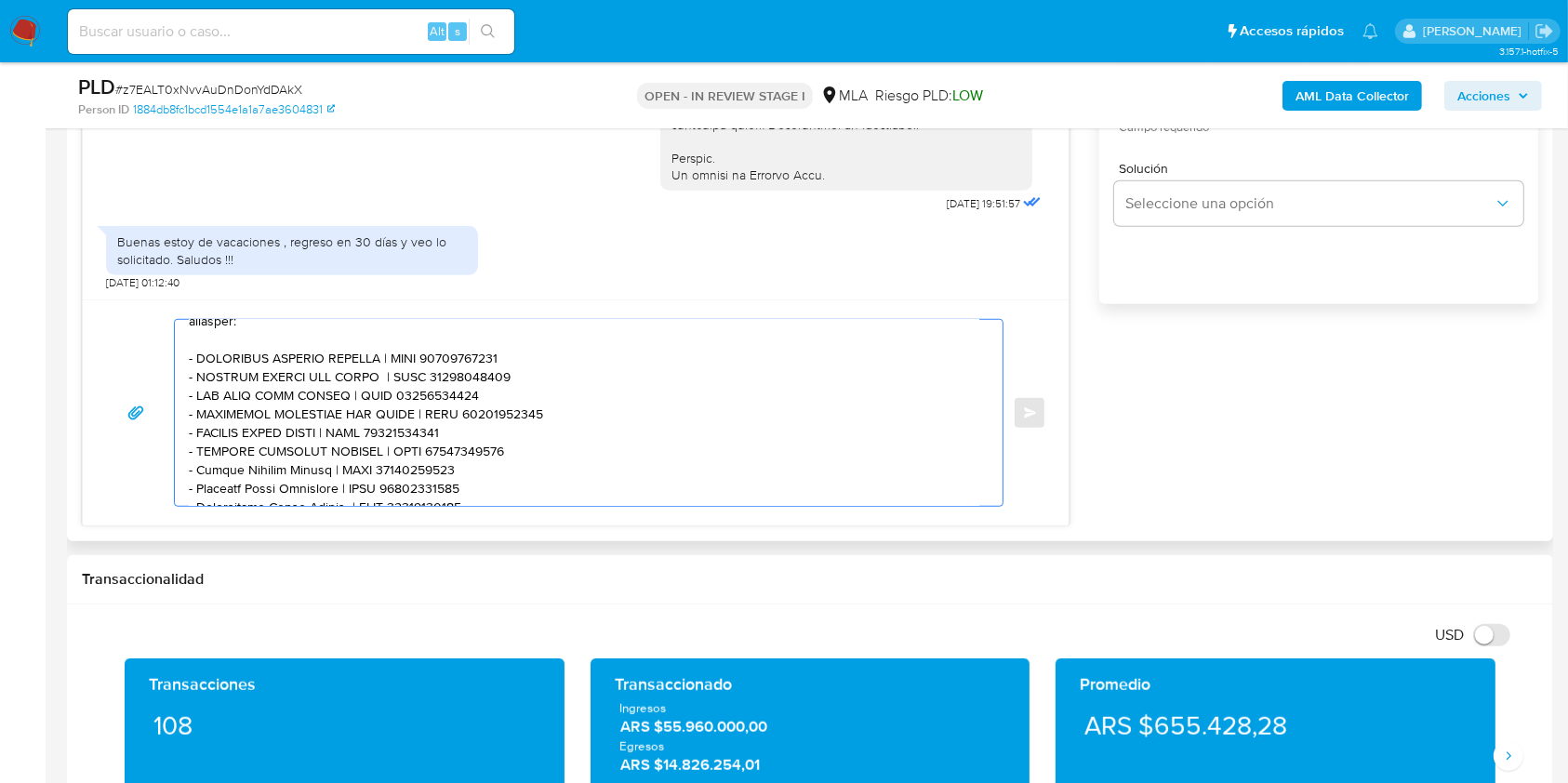
scroll to position [0, 0]
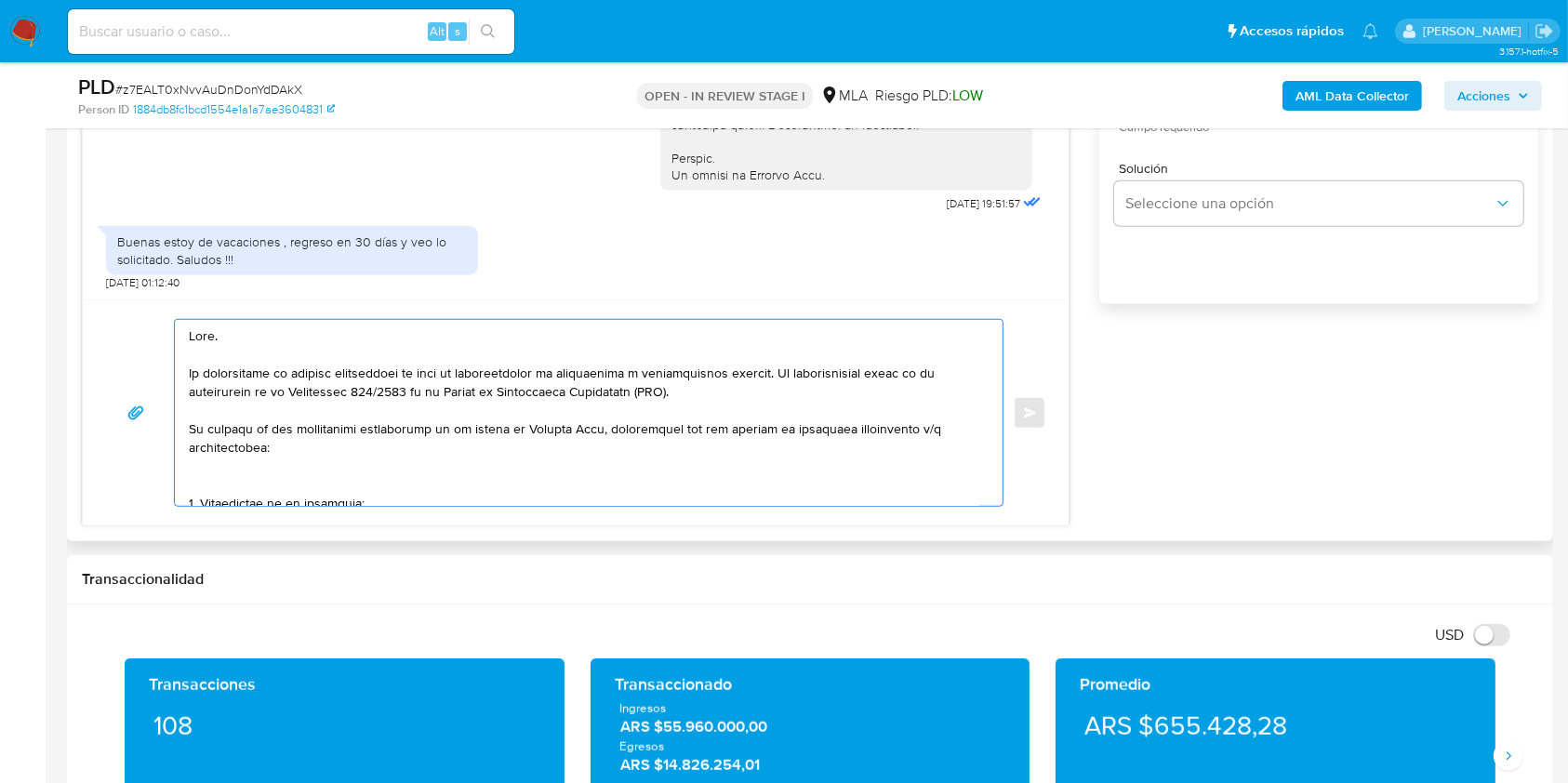
click at [303, 465] on textarea at bounding box center [584, 413] width 790 height 186
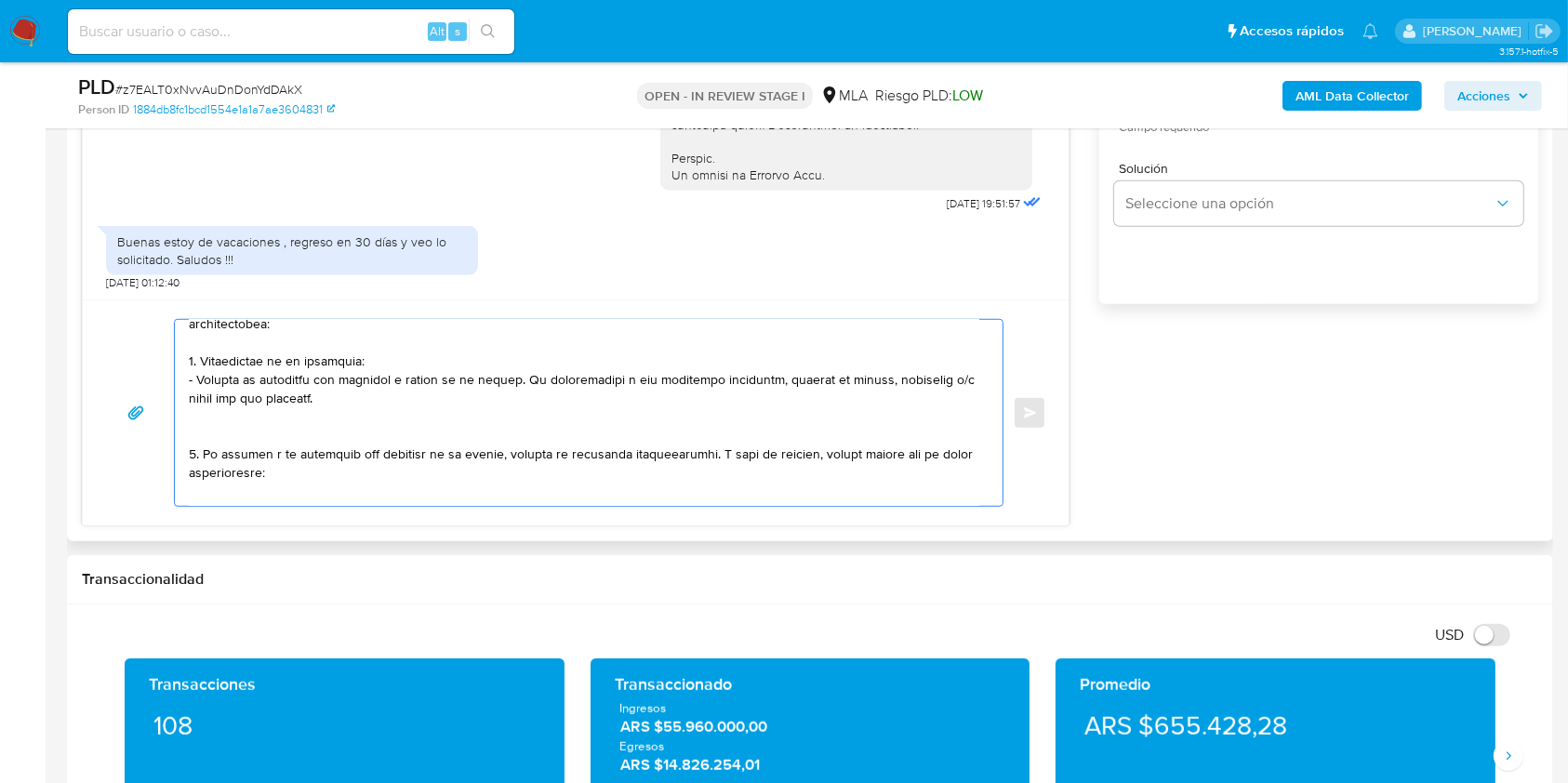
scroll to position [248, 0]
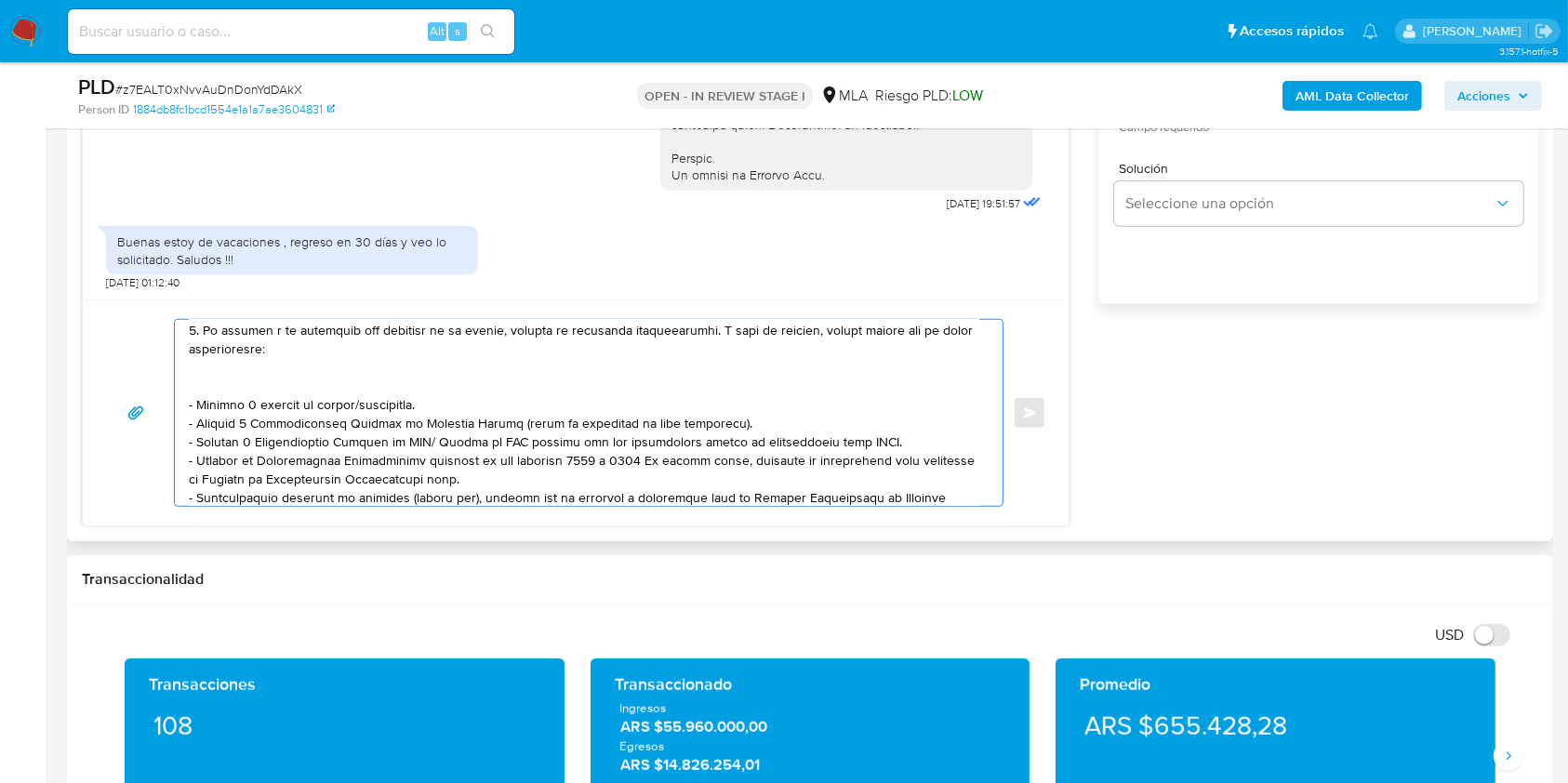
click at [333, 383] on textarea at bounding box center [584, 413] width 790 height 186
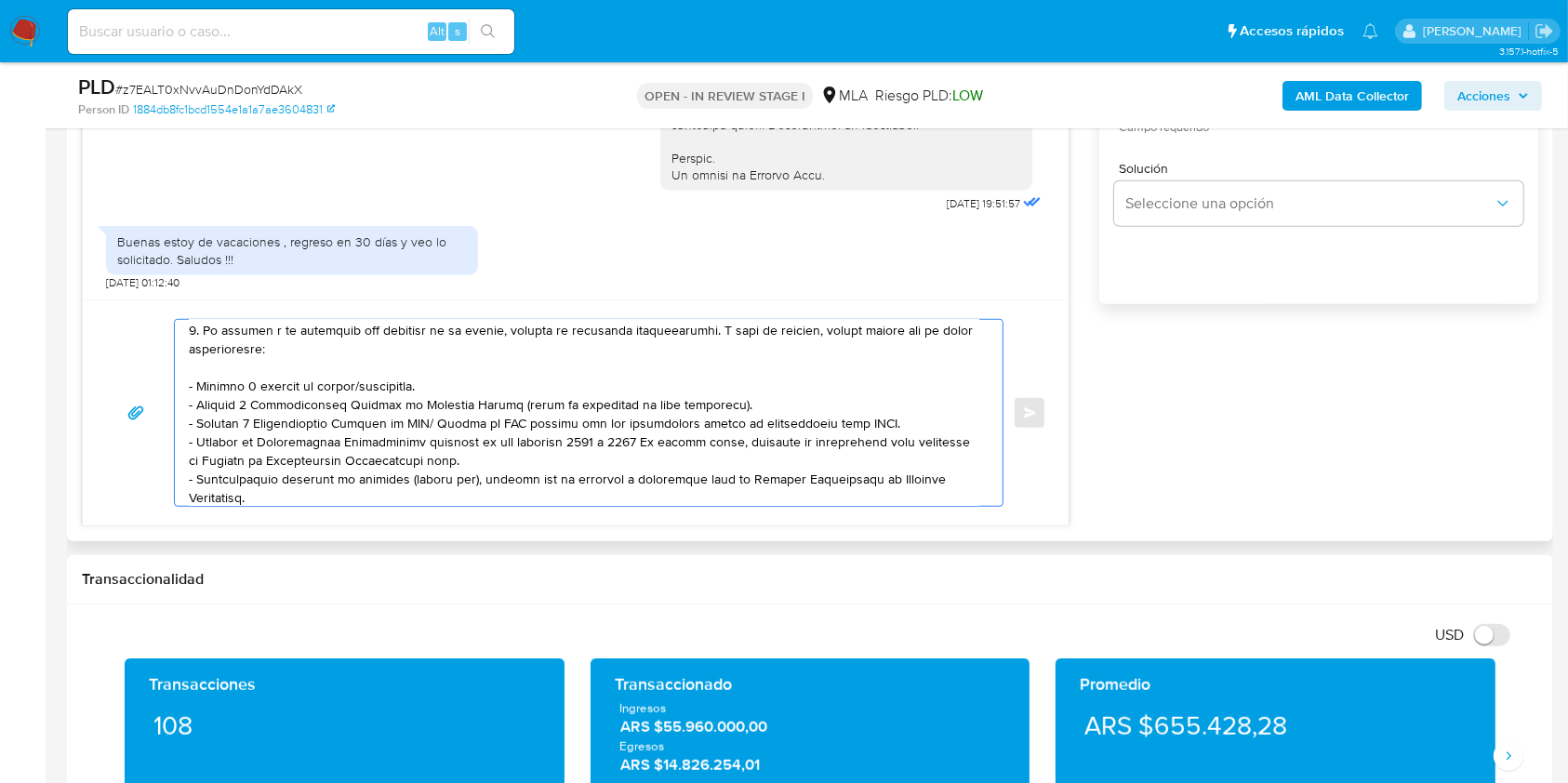
click at [388, 394] on textarea at bounding box center [584, 413] width 790 height 186
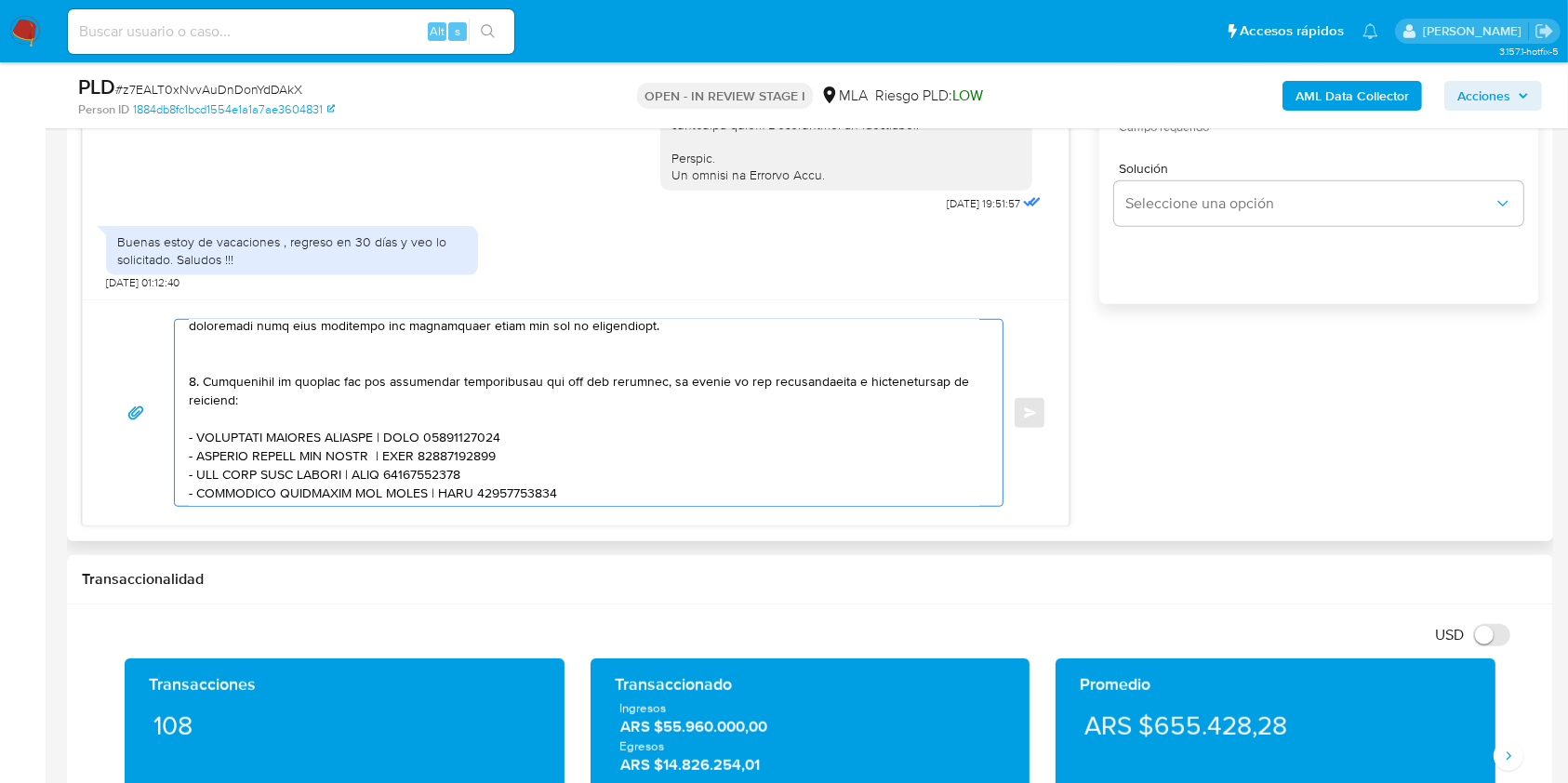
scroll to position [496, 0]
click at [310, 367] on textarea at bounding box center [584, 413] width 790 height 186
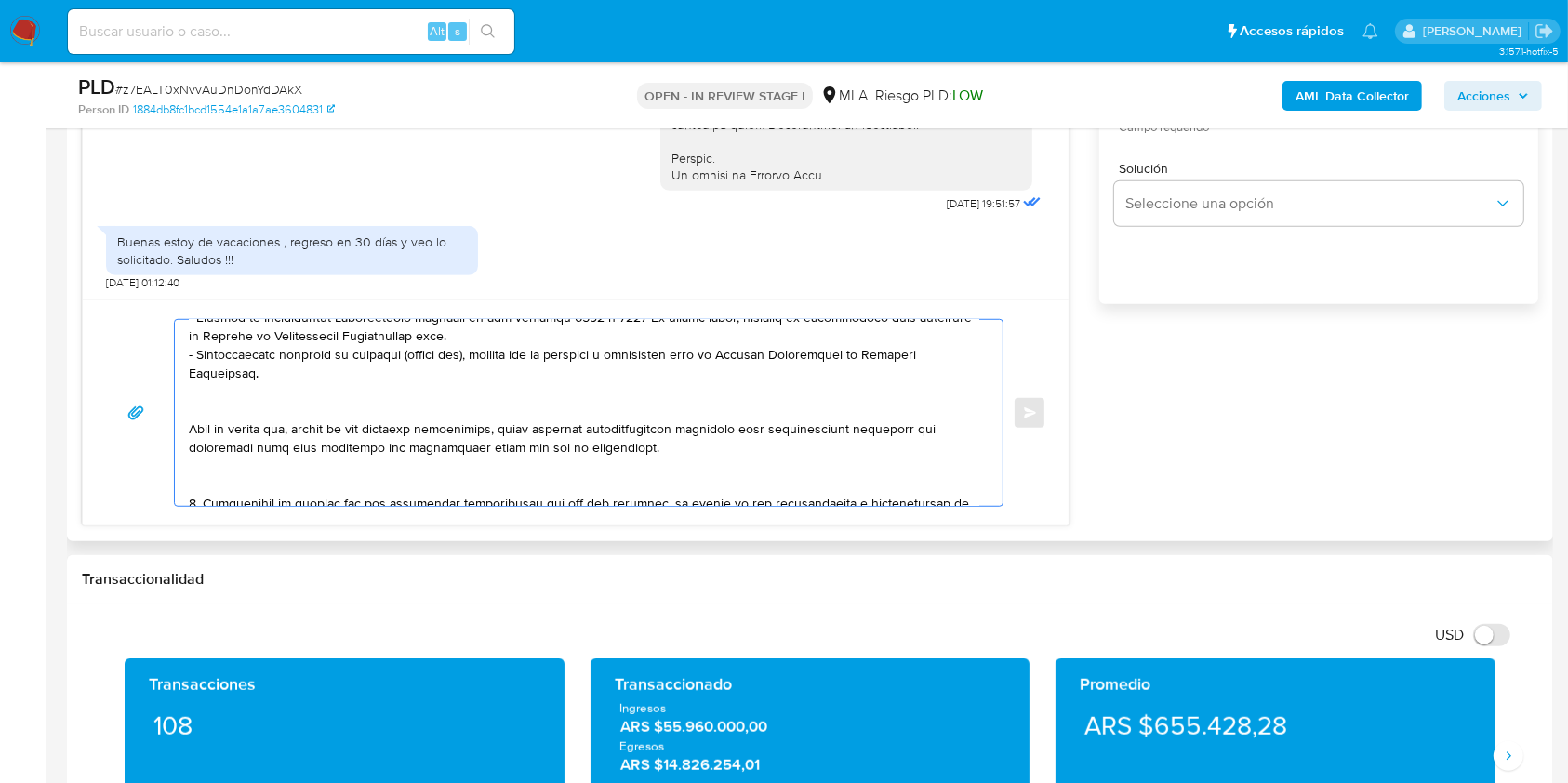
click at [290, 396] on textarea at bounding box center [584, 413] width 790 height 186
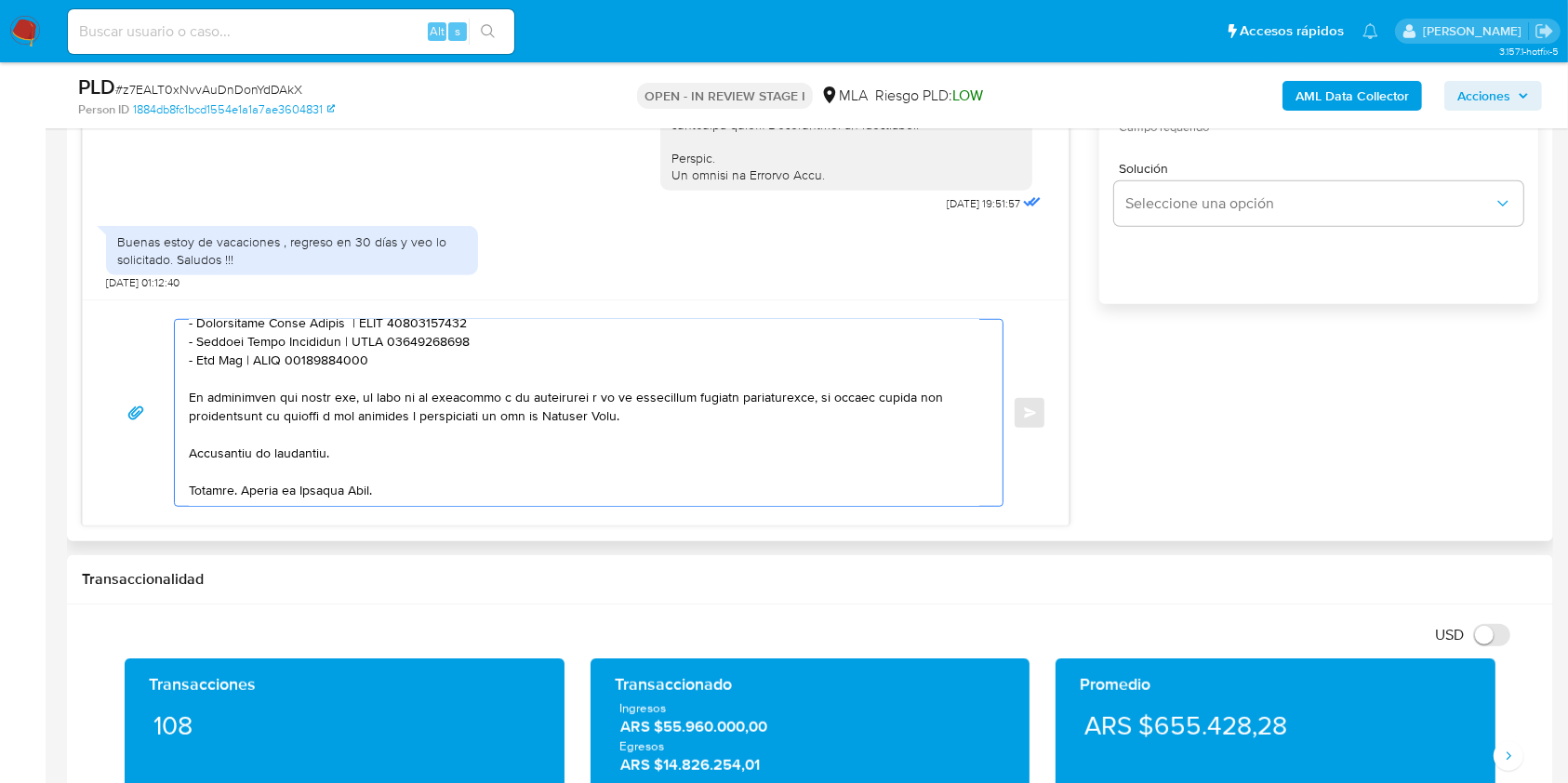
scroll to position [777, 0]
click at [452, 430] on textarea at bounding box center [584, 413] width 790 height 186
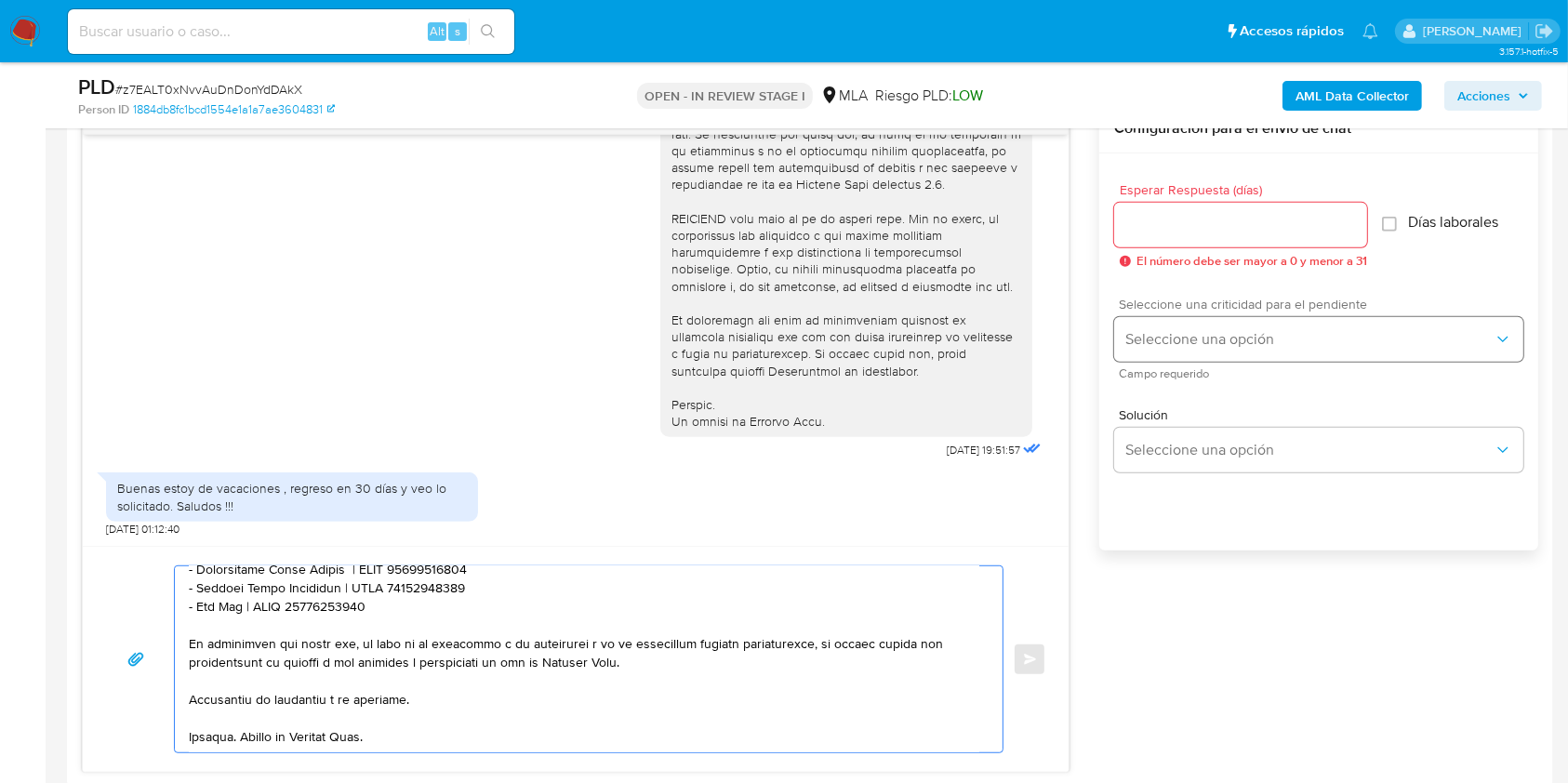
scroll to position [992, 0]
type textarea "Hola. Te consultamos si tuviste oportunidad de leer el requerimiento de informa…"
click at [1239, 231] on input "Esperar Respuesta (días)" at bounding box center [1240, 227] width 253 height 24
type input "1"
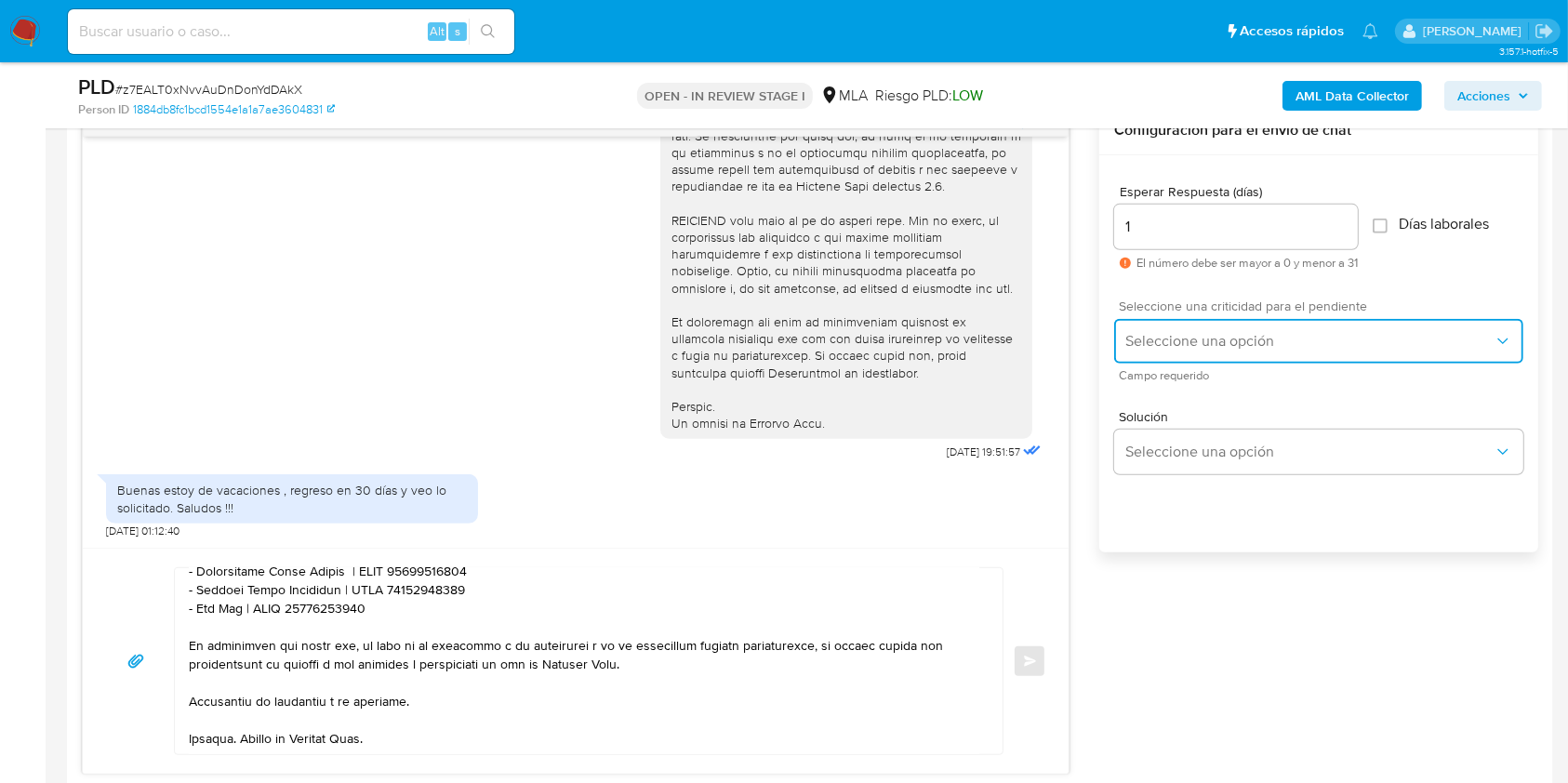
click at [1233, 352] on button "Seleccione una opción" at bounding box center [1318, 341] width 409 height 44
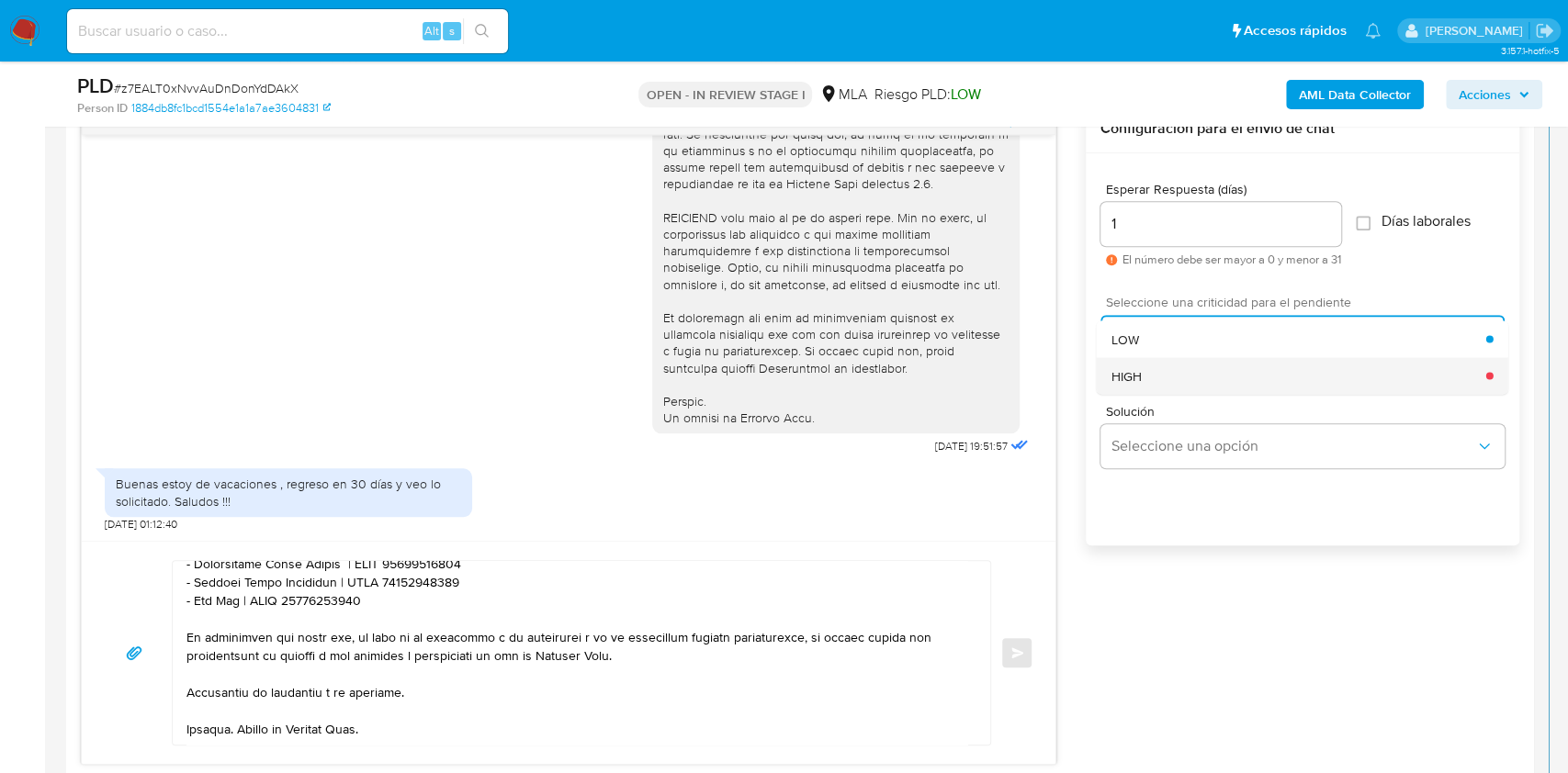
click at [1204, 381] on div "HIGH" at bounding box center [1298, 376] width 374 height 37
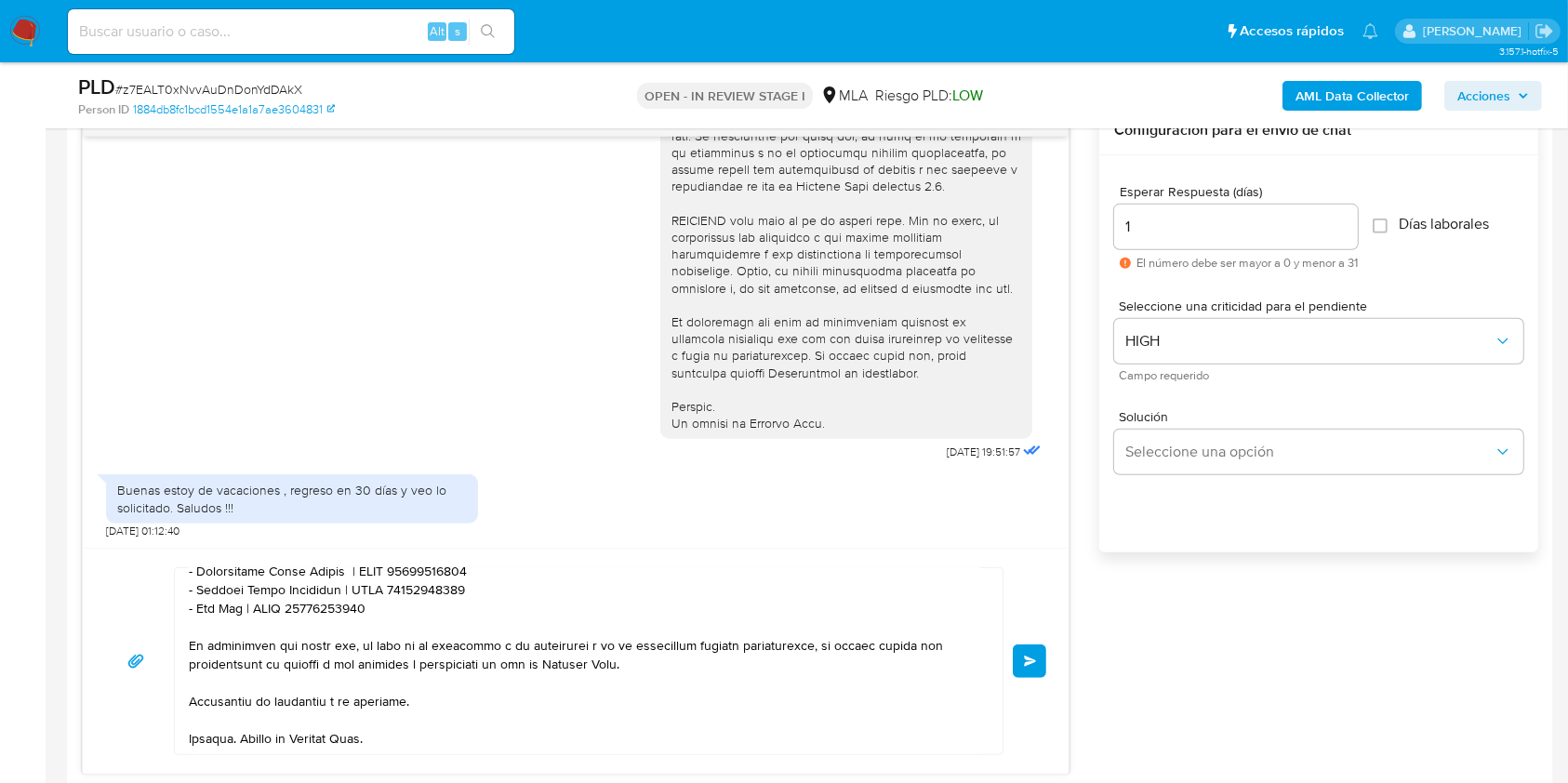
click at [1036, 660] on span "Enviar" at bounding box center [1030, 662] width 13 height 11
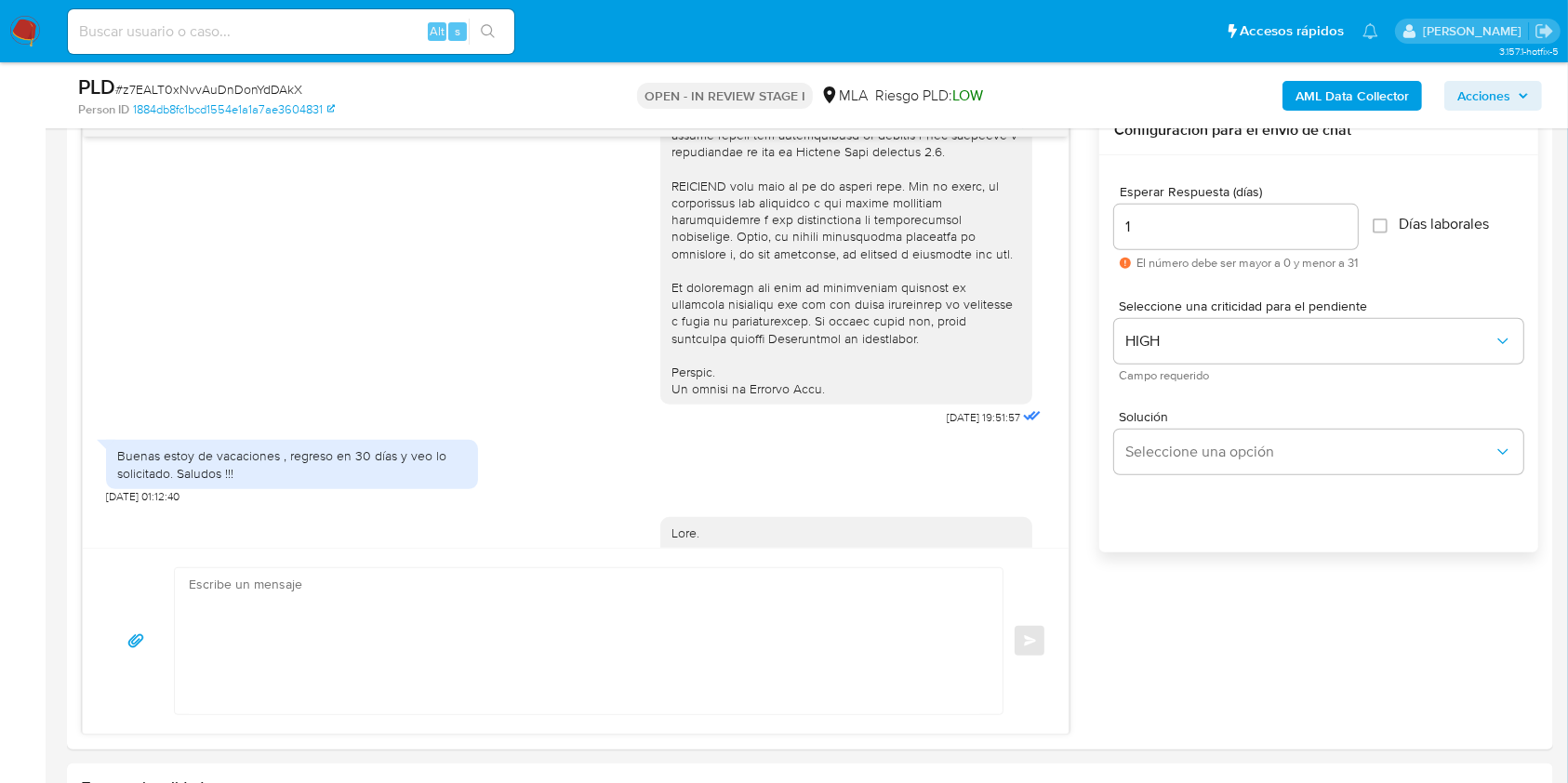
scroll to position [1870, 0]
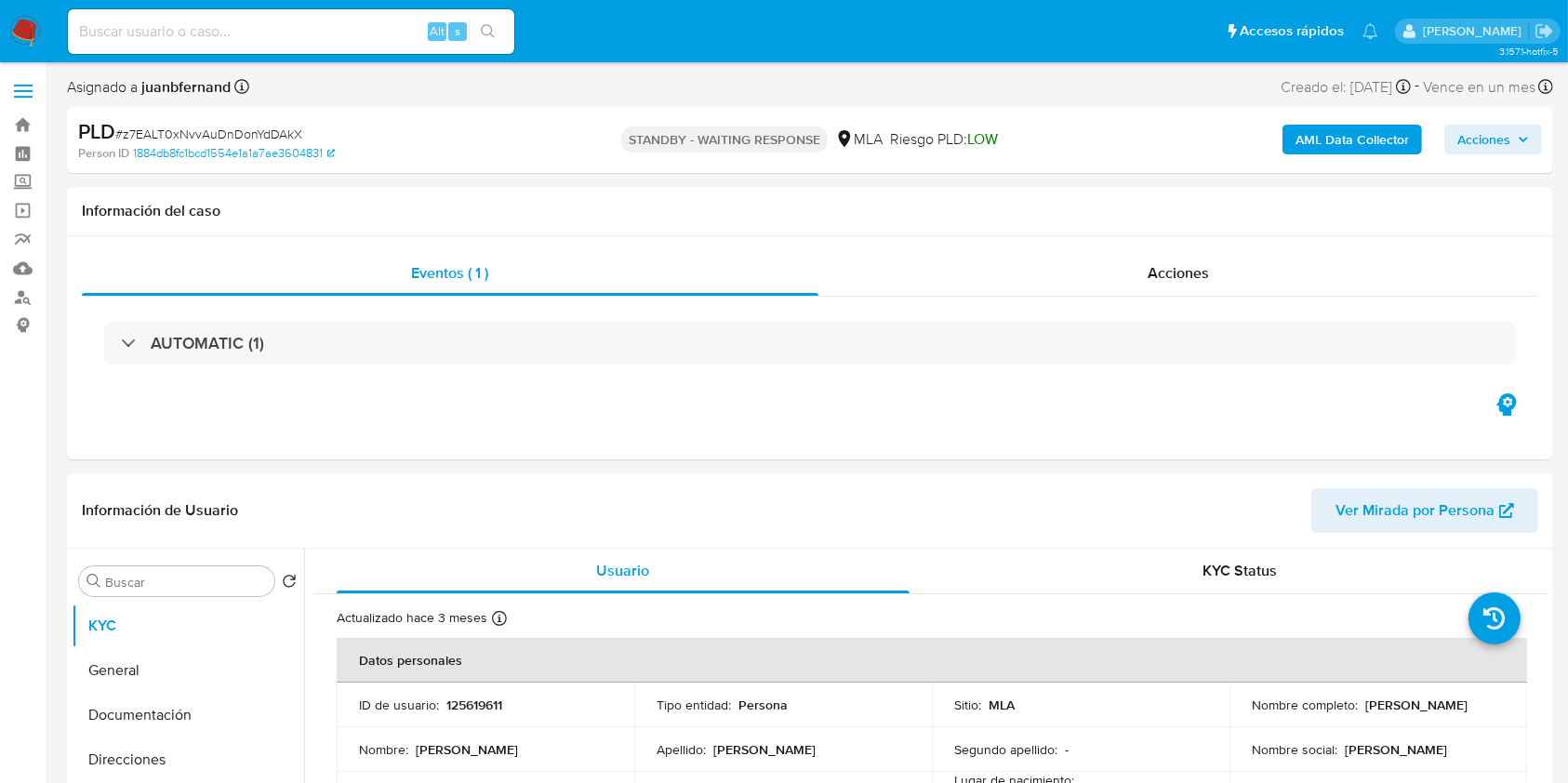
select select "10"
click at [387, 34] on input at bounding box center [291, 32] width 447 height 24
paste input "OXQoJXJu6STRVxcR1rQWVRRk"
type input "OXQoJXJu6STRVxcR1rQWVRRk"
click at [482, 34] on icon "search-icon" at bounding box center [488, 32] width 15 height 15
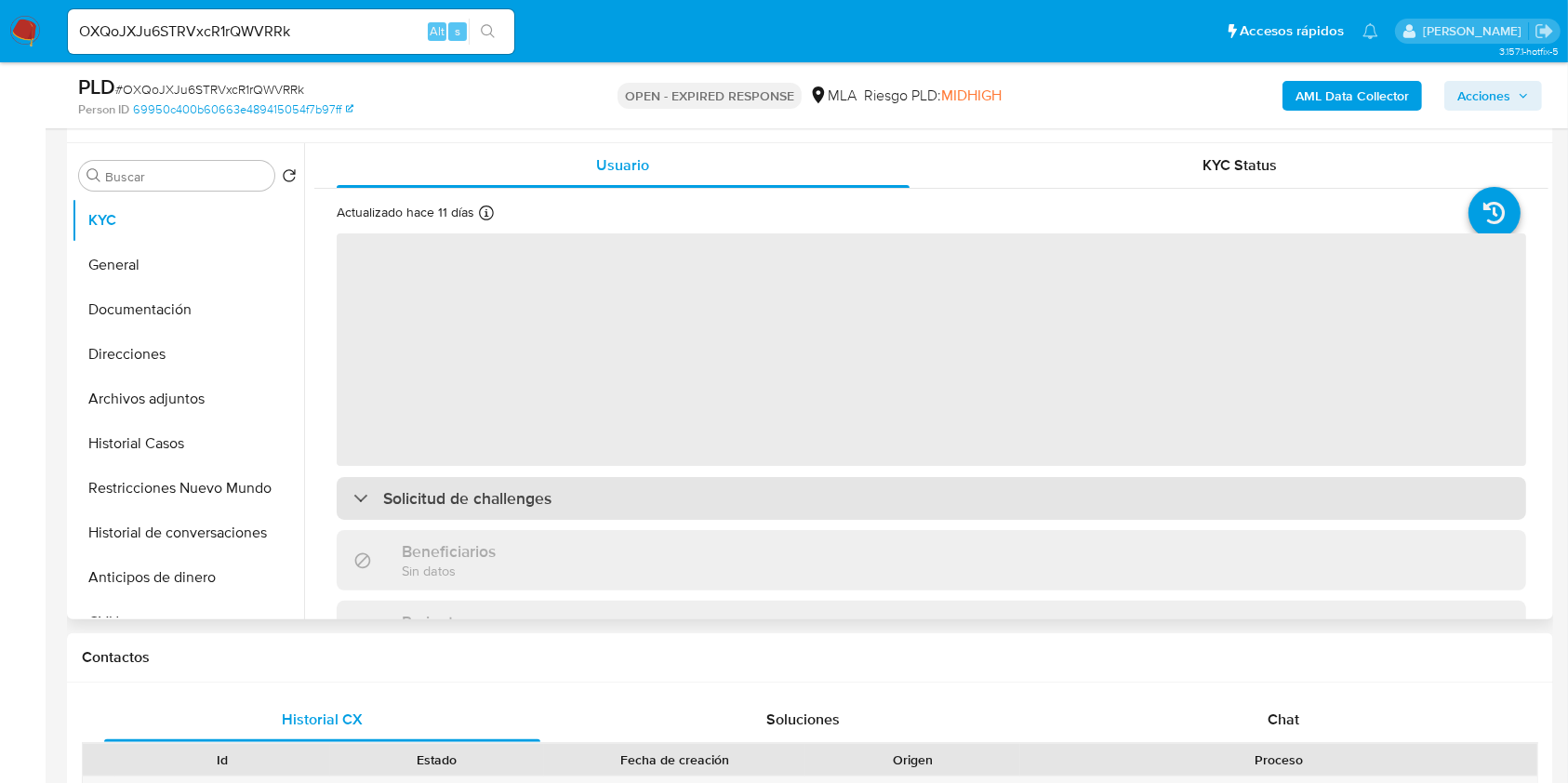
scroll to position [496, 0]
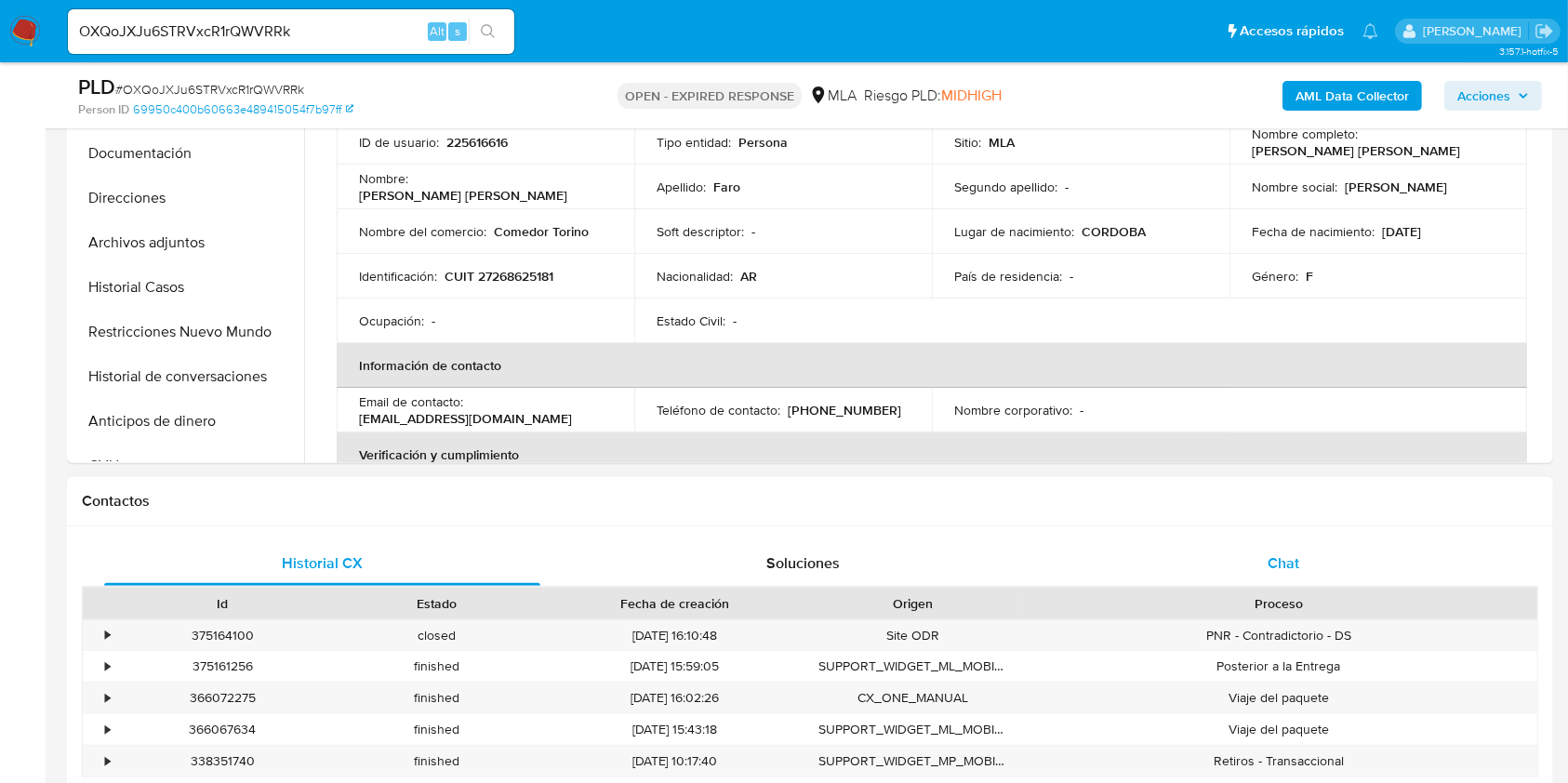
select select "10"
click at [1365, 561] on div "Chat" at bounding box center [1284, 563] width 436 height 44
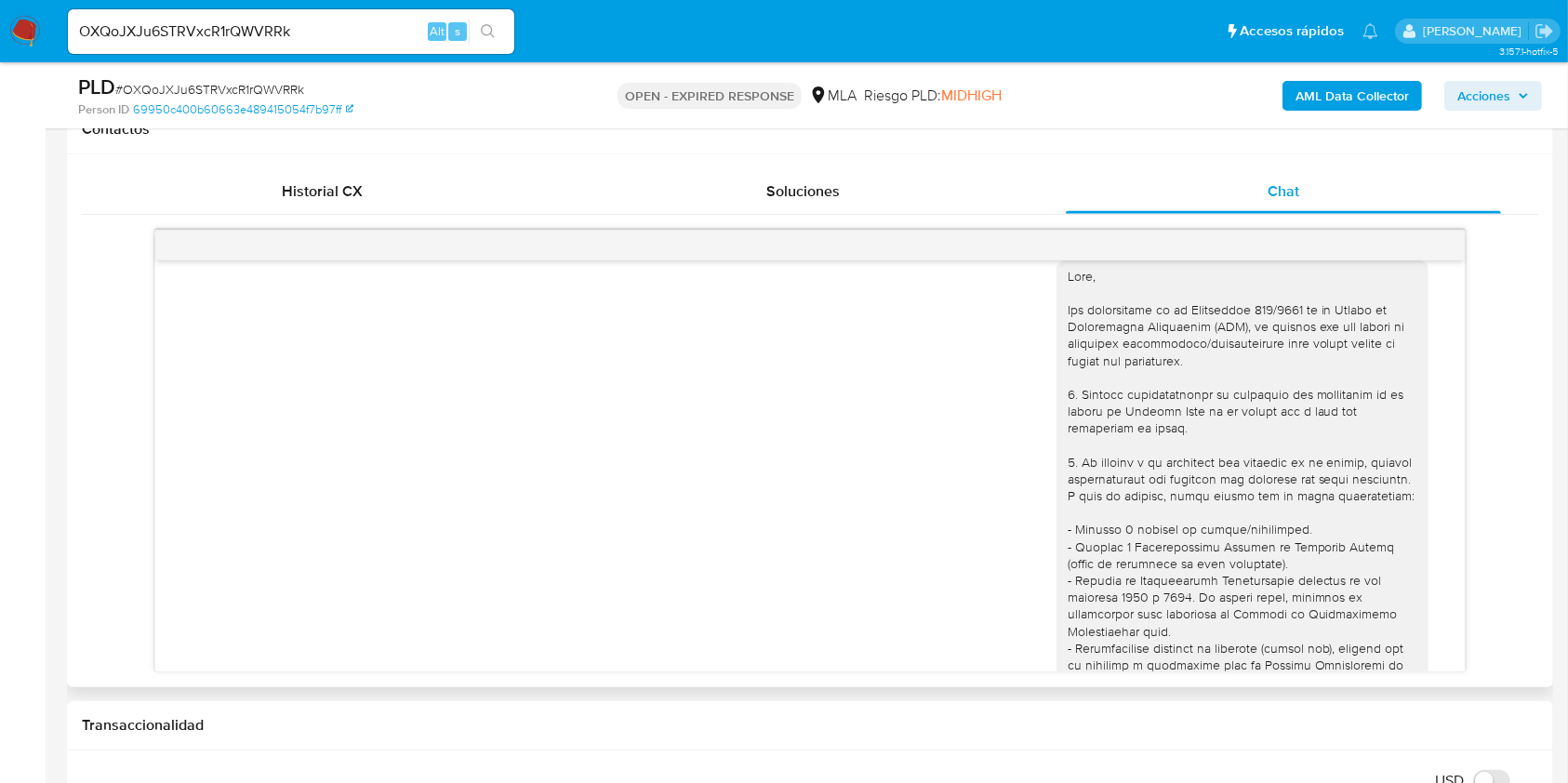
scroll to position [0, 0]
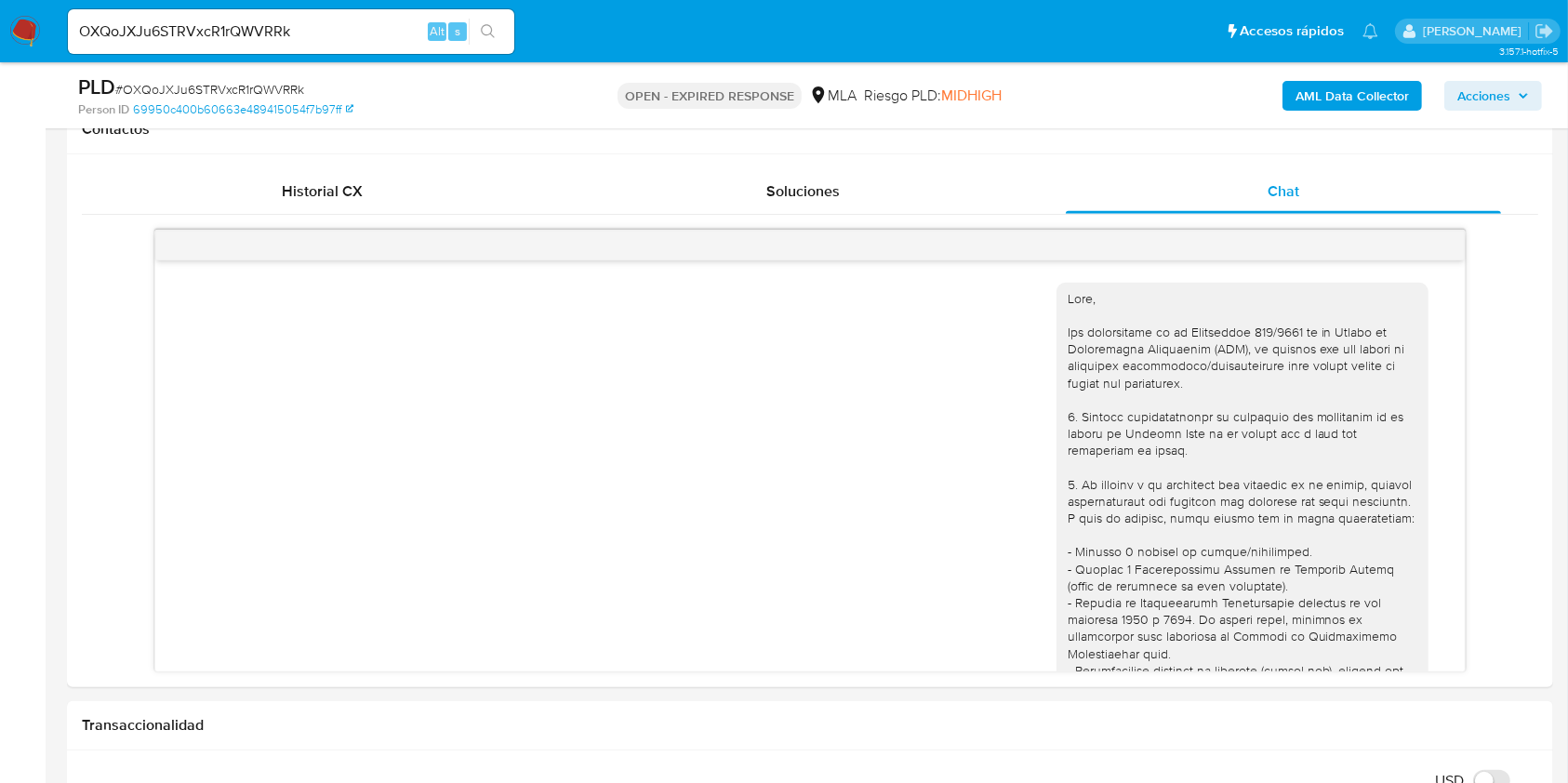
click at [318, 48] on div "OXQoJXJu6STRVxcR1rQWVRRk Alt s" at bounding box center [291, 31] width 447 height 52
click at [320, 45] on div "OXQoJXJu6STRVxcR1rQWVRRk Alt s" at bounding box center [291, 31] width 447 height 44
click at [323, 37] on input "OXQoJXJu6STRVxcR1rQWVRRk" at bounding box center [291, 32] width 447 height 24
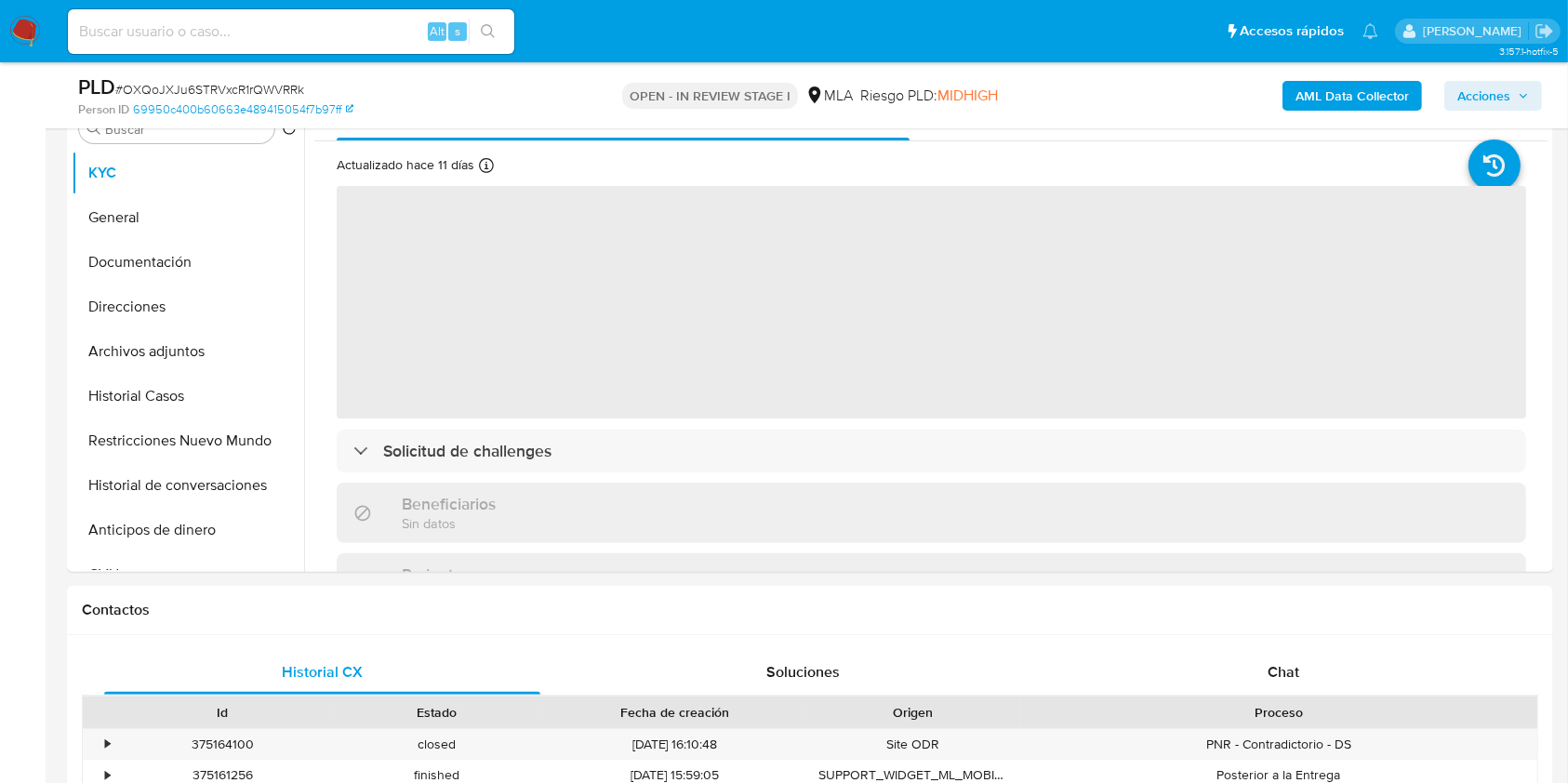
scroll to position [868, 0]
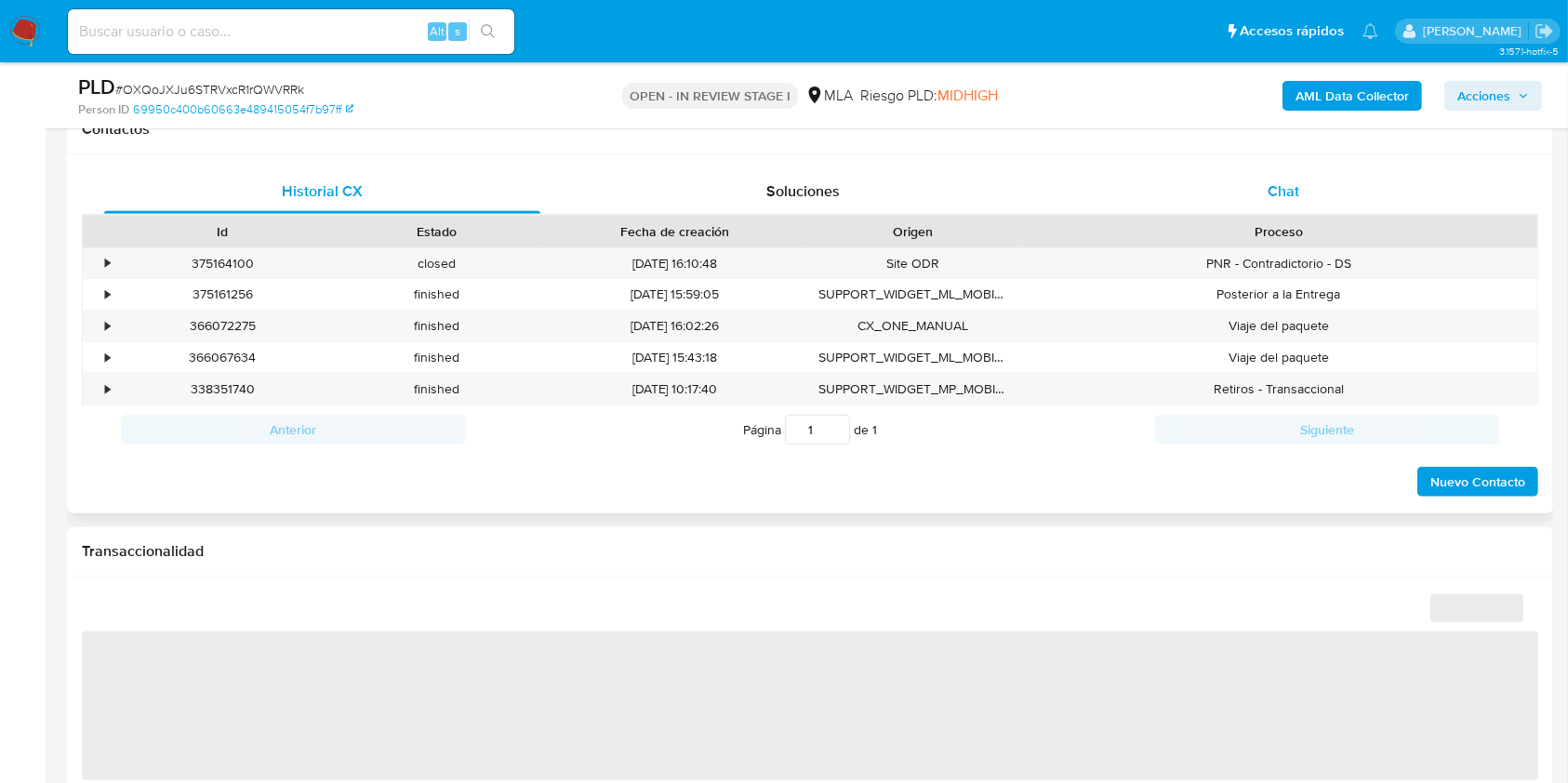
click at [1322, 177] on div "Chat" at bounding box center [1284, 191] width 436 height 44
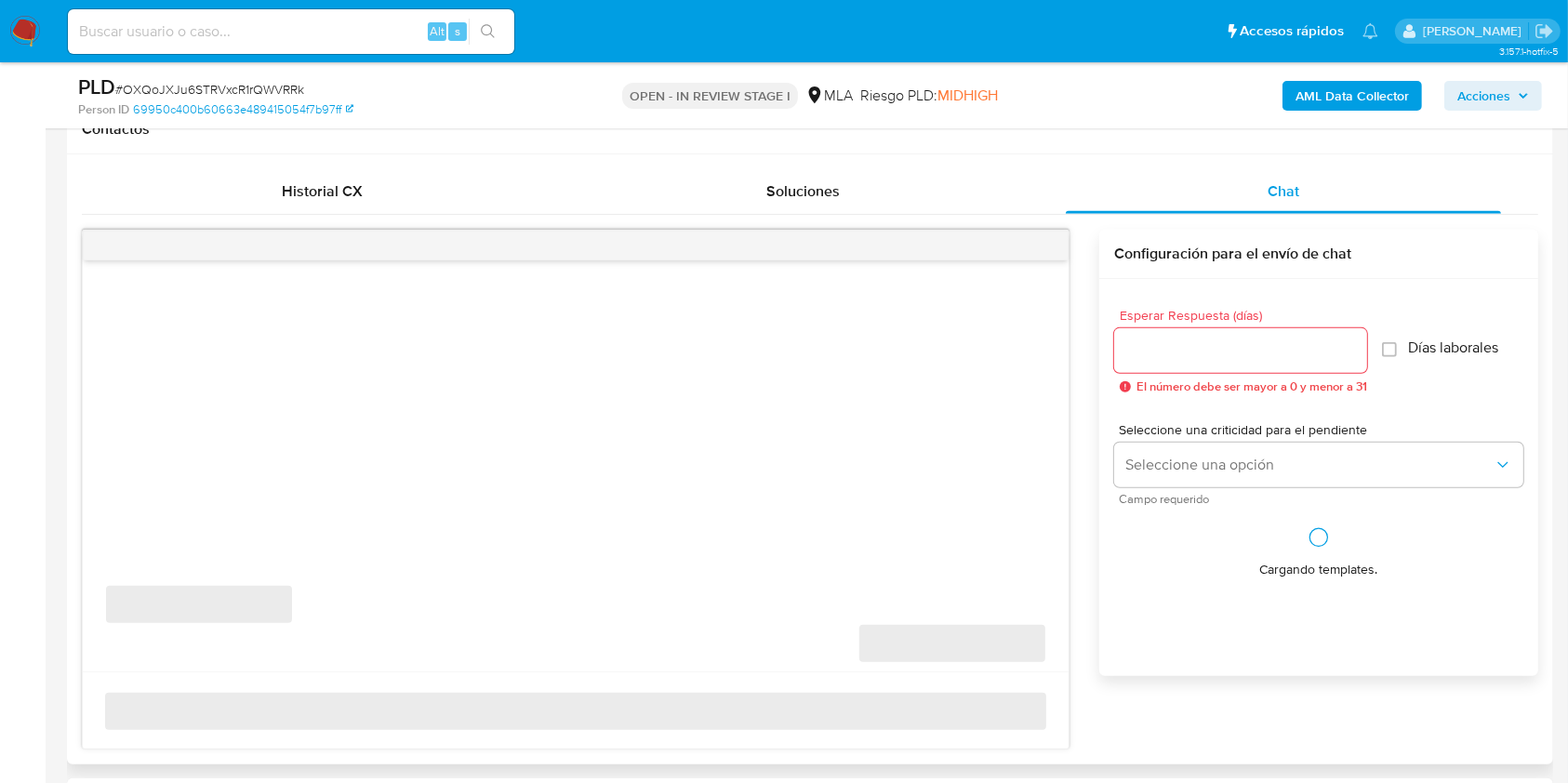
select select "10"
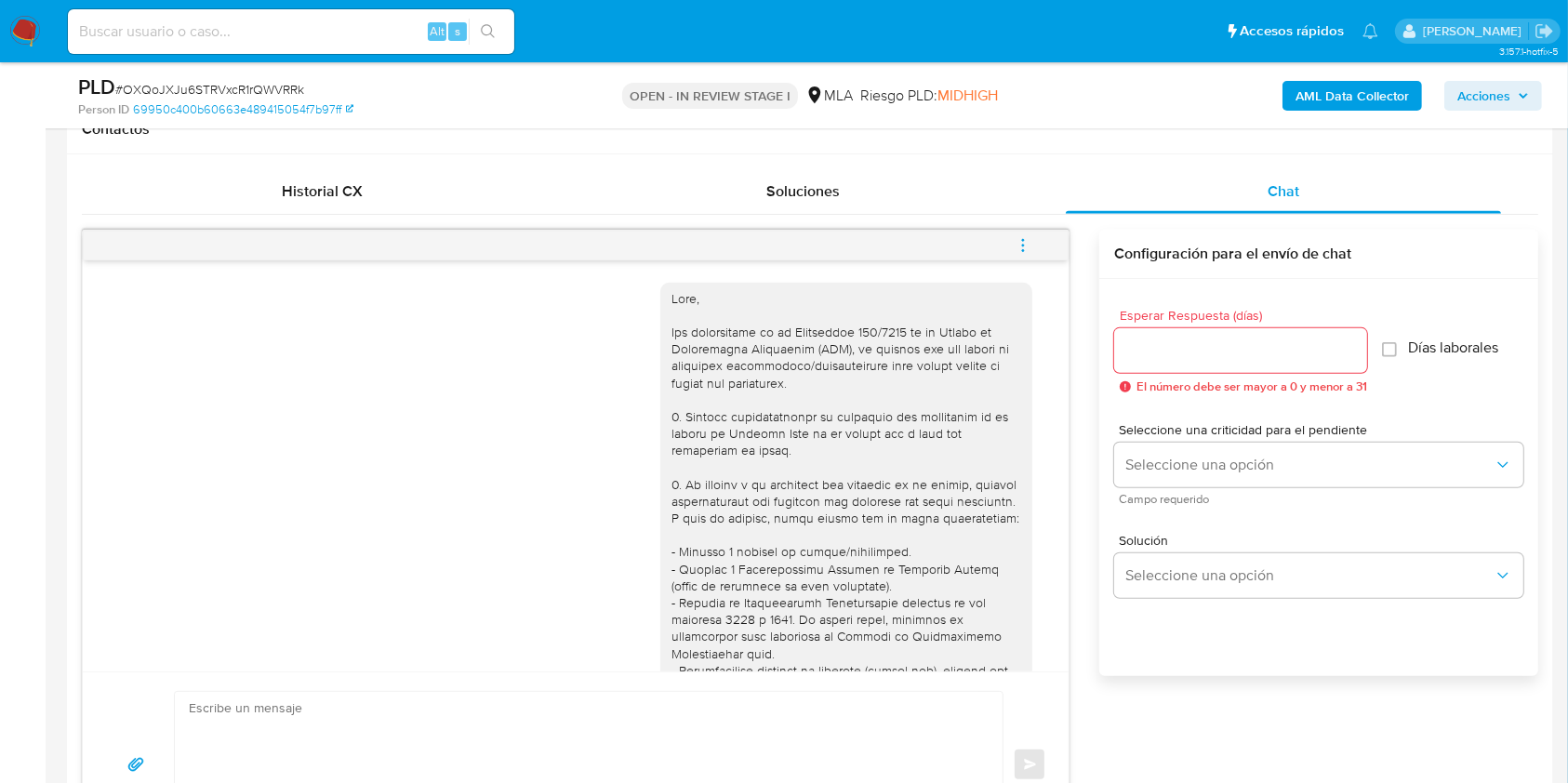
scroll to position [2172, 0]
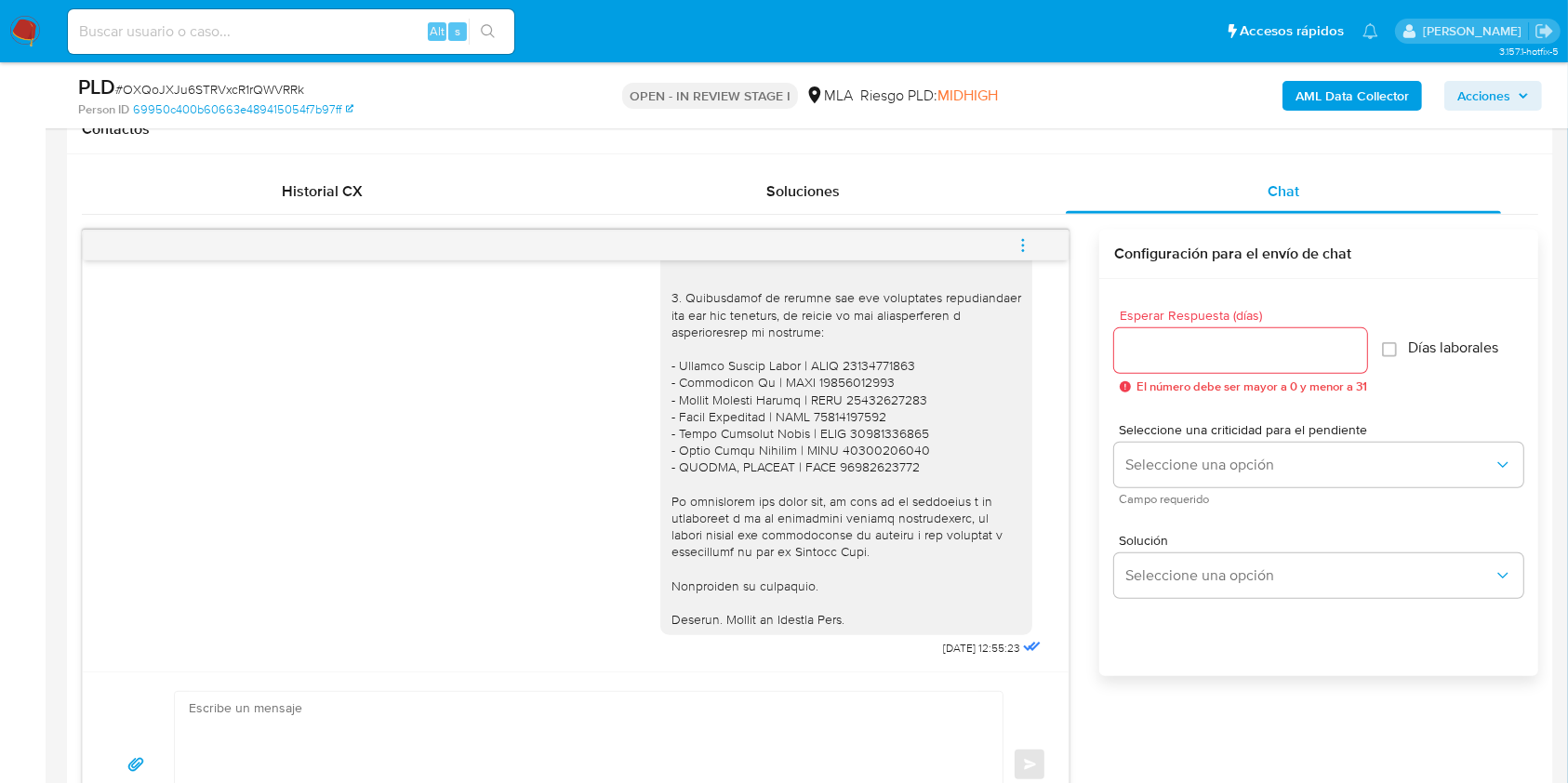
click at [1032, 234] on button "menu-action" at bounding box center [1022, 245] width 61 height 44
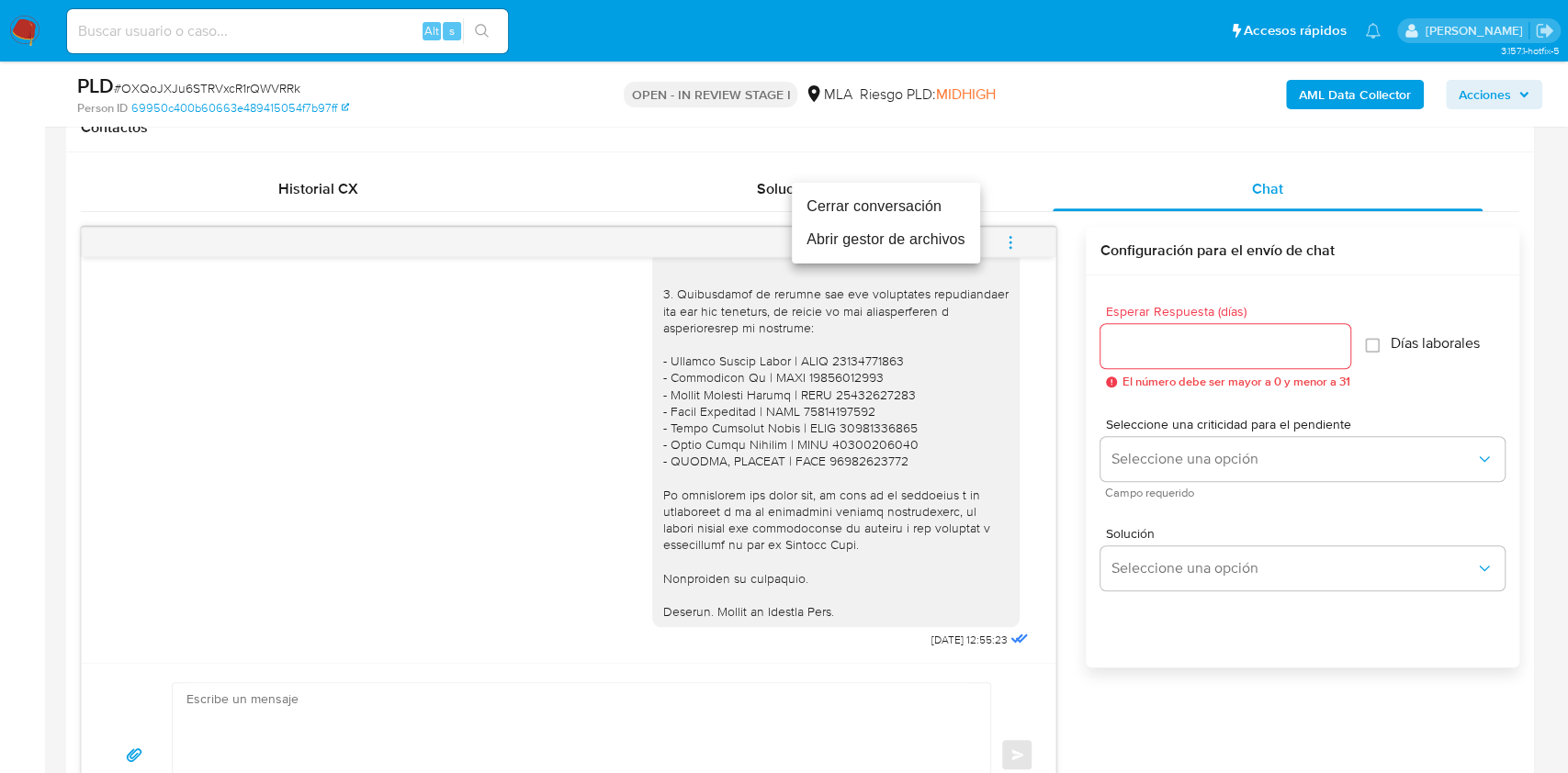
drag, startPoint x: 876, startPoint y: 212, endPoint x: 561, endPoint y: 193, distance: 315.6
click at [876, 210] on li "Cerrar conversación" at bounding box center [885, 207] width 189 height 33
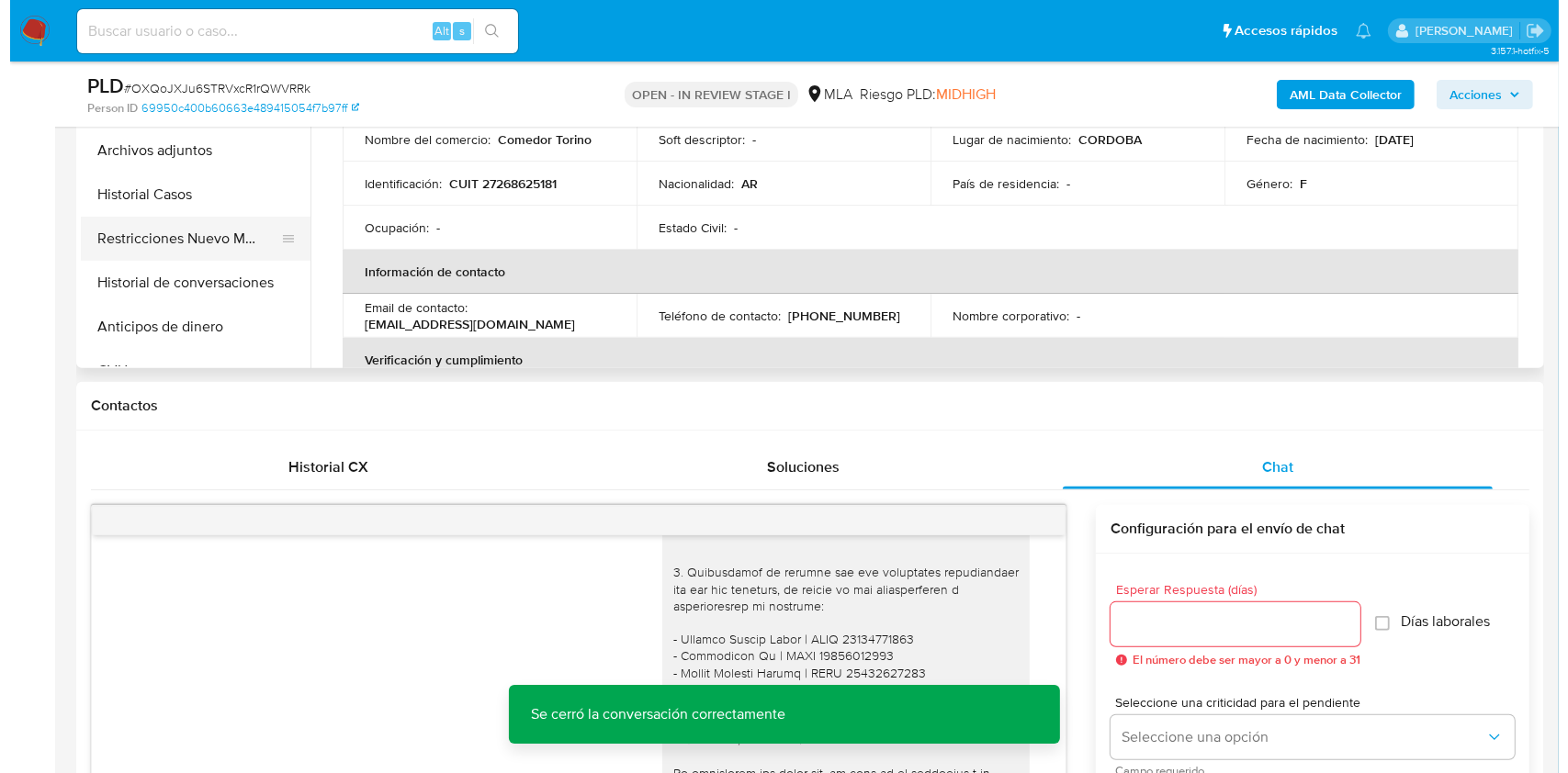
scroll to position [367, 0]
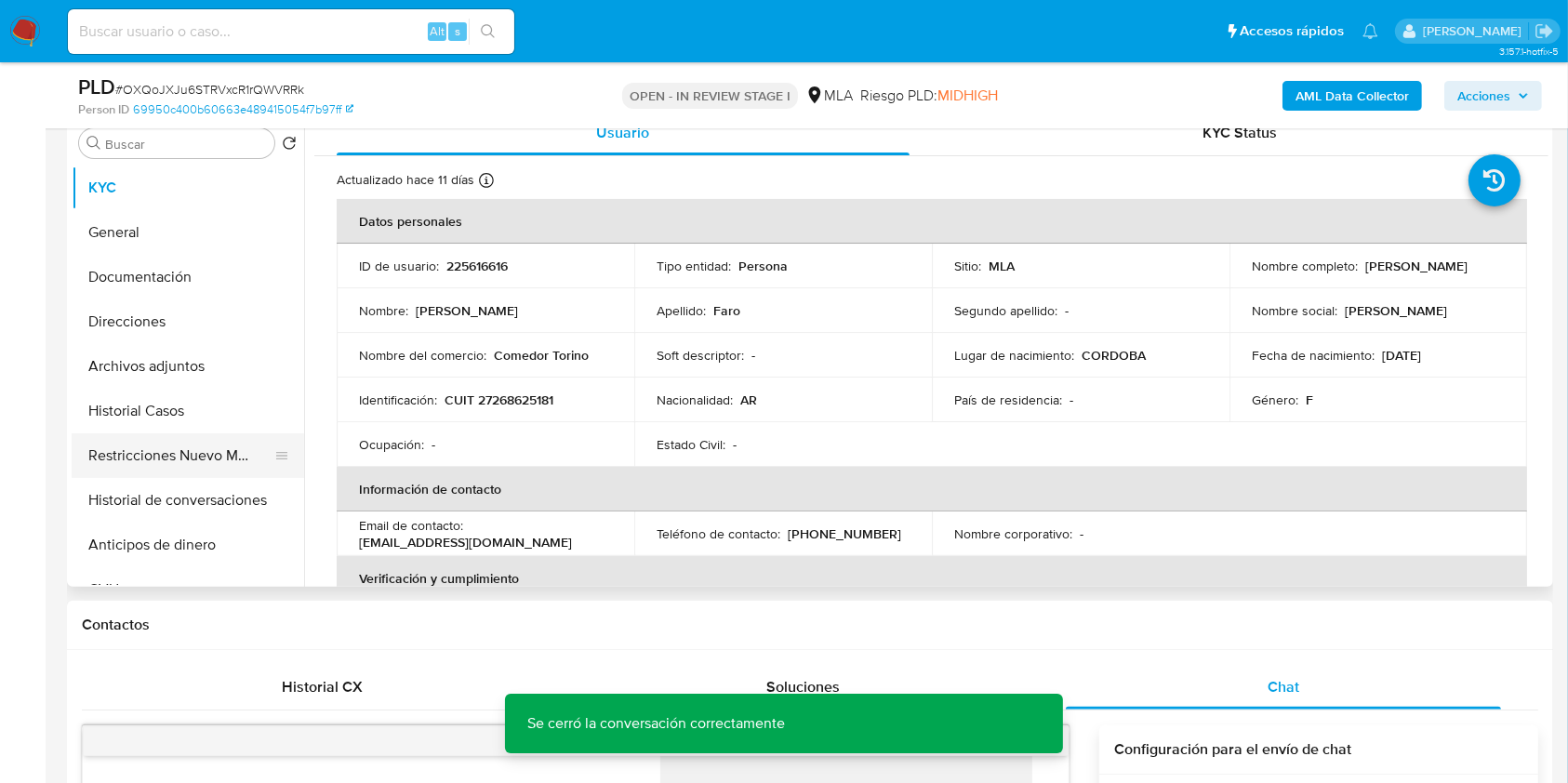
click at [185, 455] on button "Restricciones Nuevo Mundo" at bounding box center [180, 455] width 217 height 44
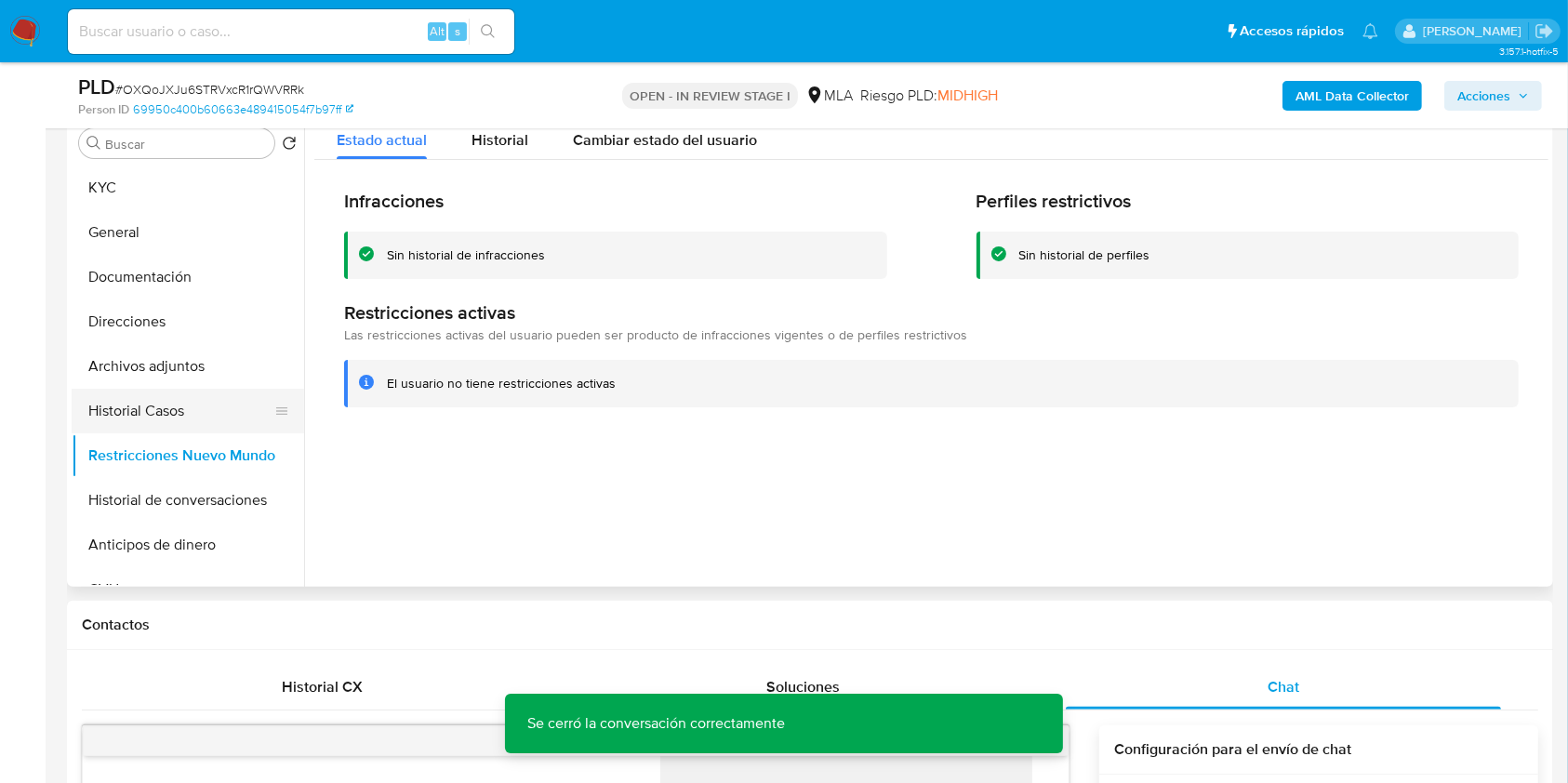
click at [159, 407] on button "Historial Casos" at bounding box center [180, 410] width 217 height 44
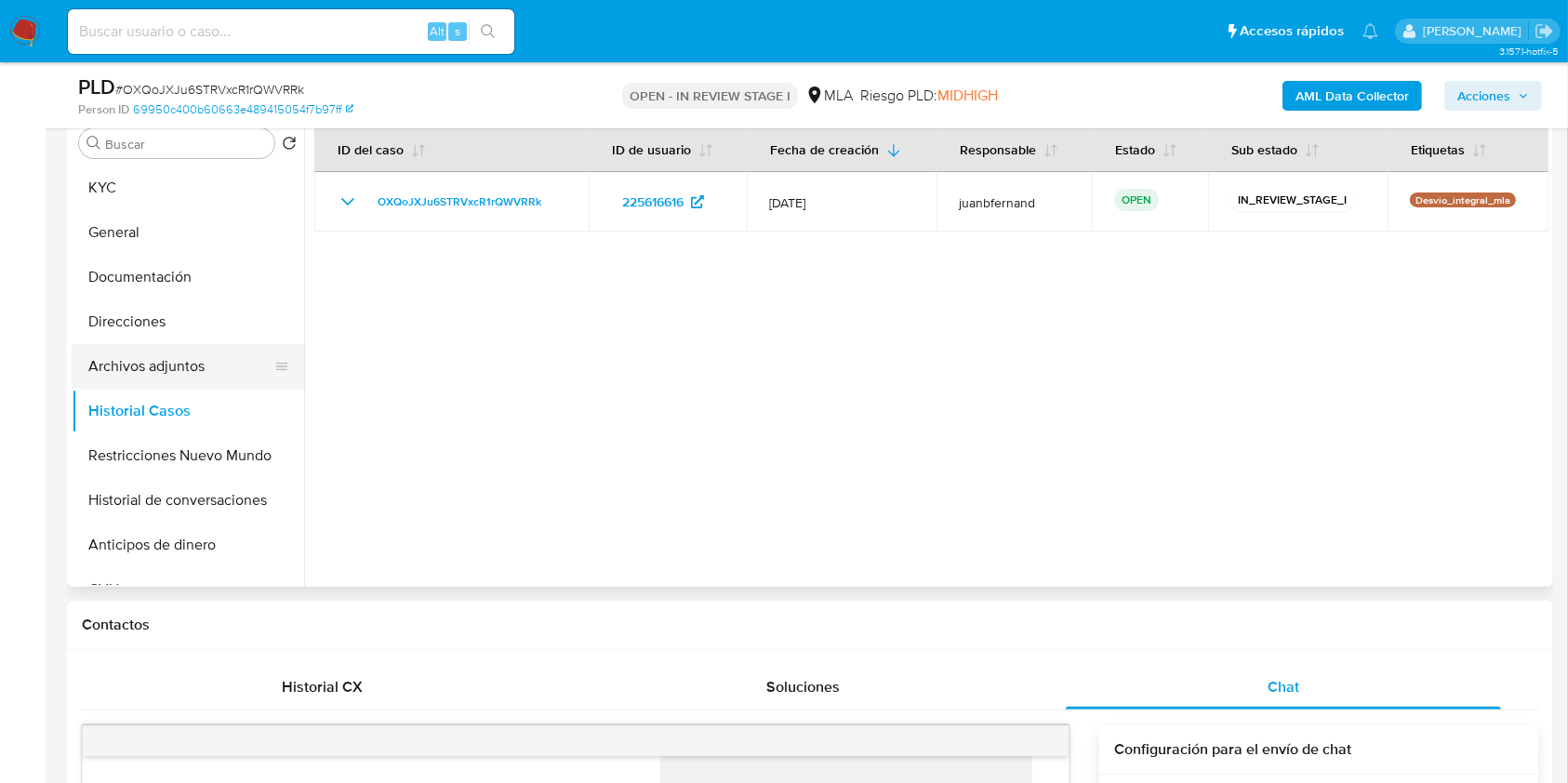
click at [170, 358] on button "Archivos adjuntos" at bounding box center [180, 366] width 217 height 44
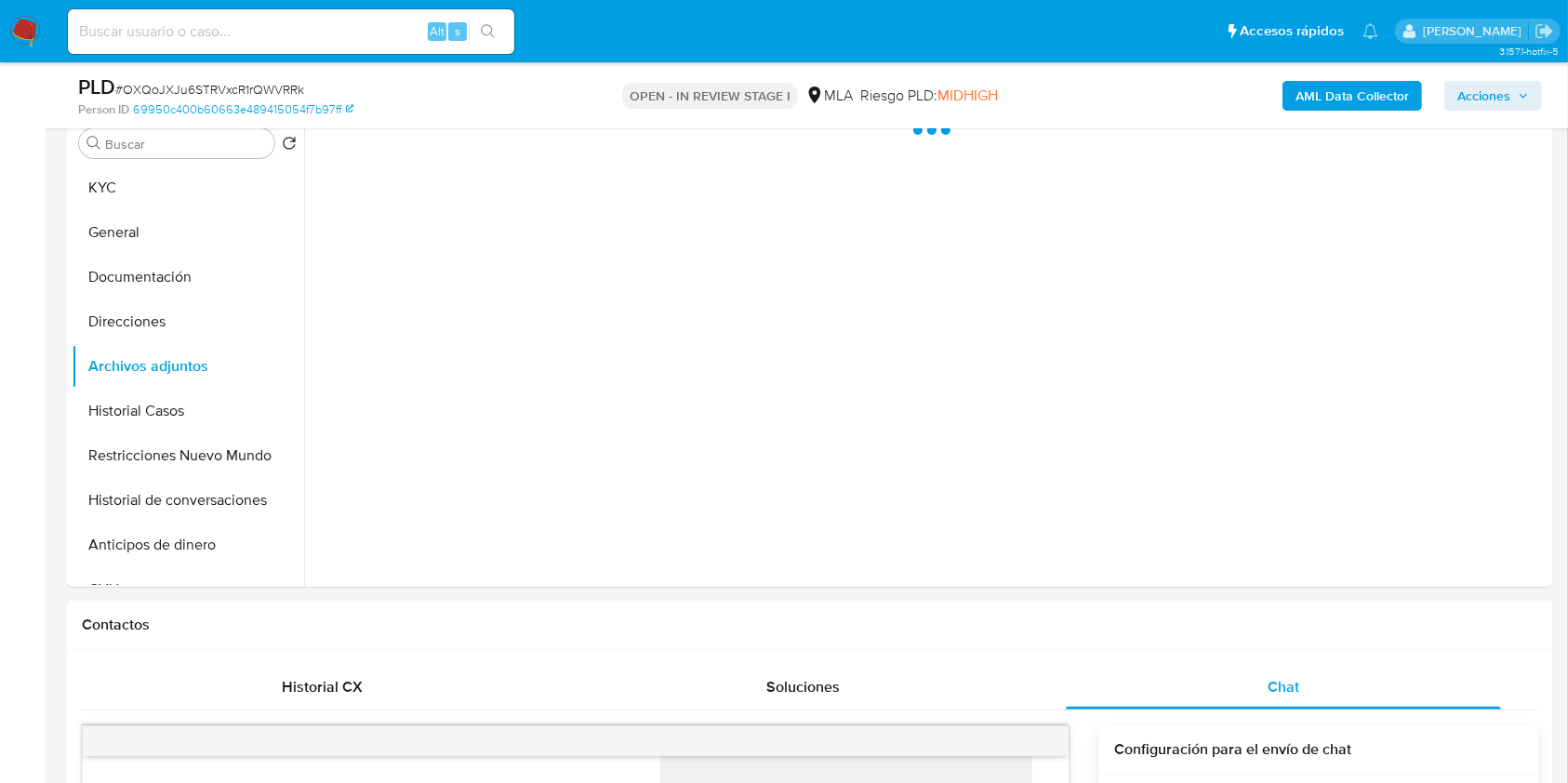
click at [1314, 88] on b "AML Data Collector" at bounding box center [1352, 96] width 114 height 30
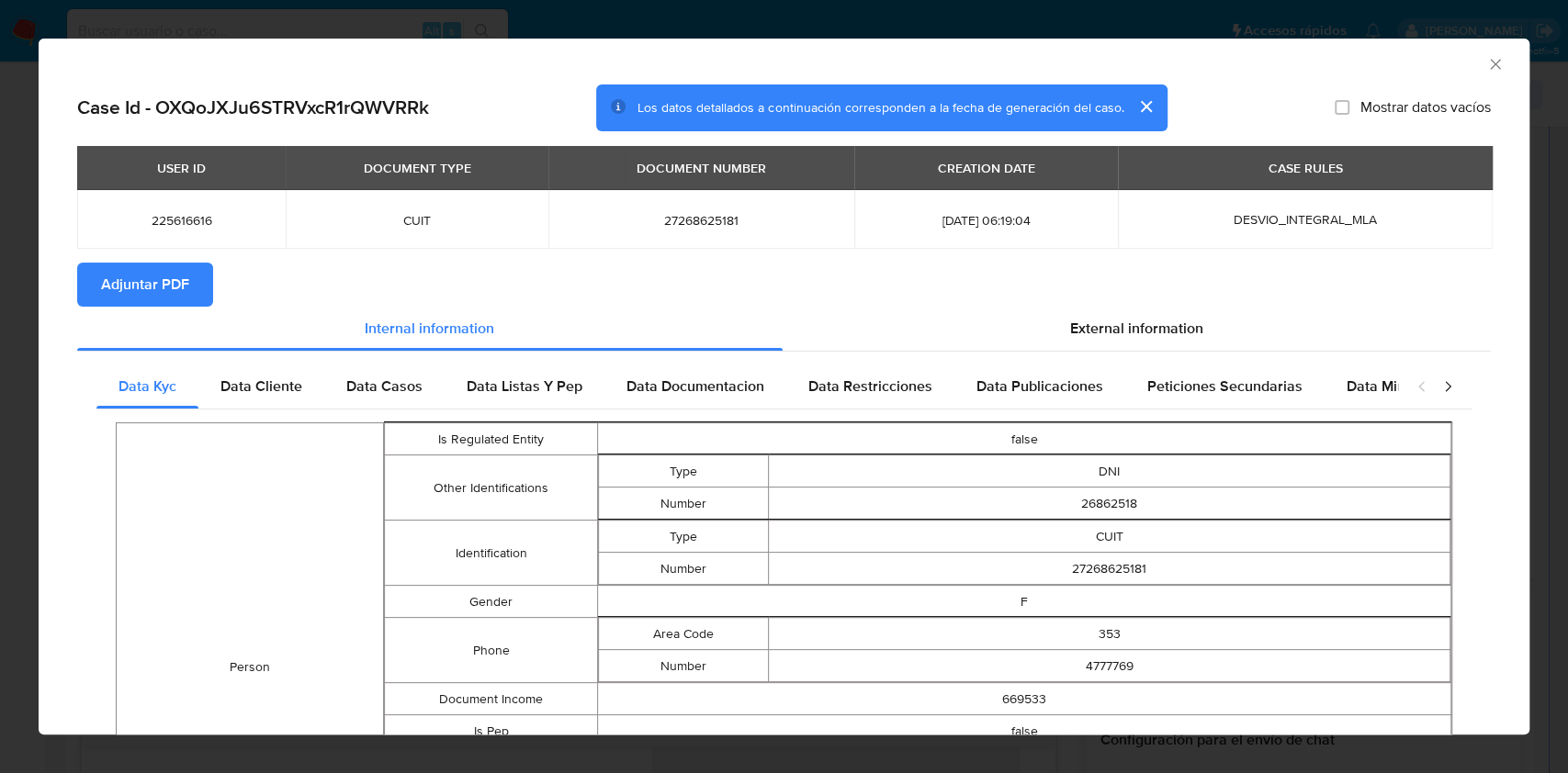
click at [162, 296] on span "Adjuntar PDF" at bounding box center [145, 284] width 88 height 40
click at [1486, 64] on icon "Cerrar ventana" at bounding box center [1496, 64] width 19 height 19
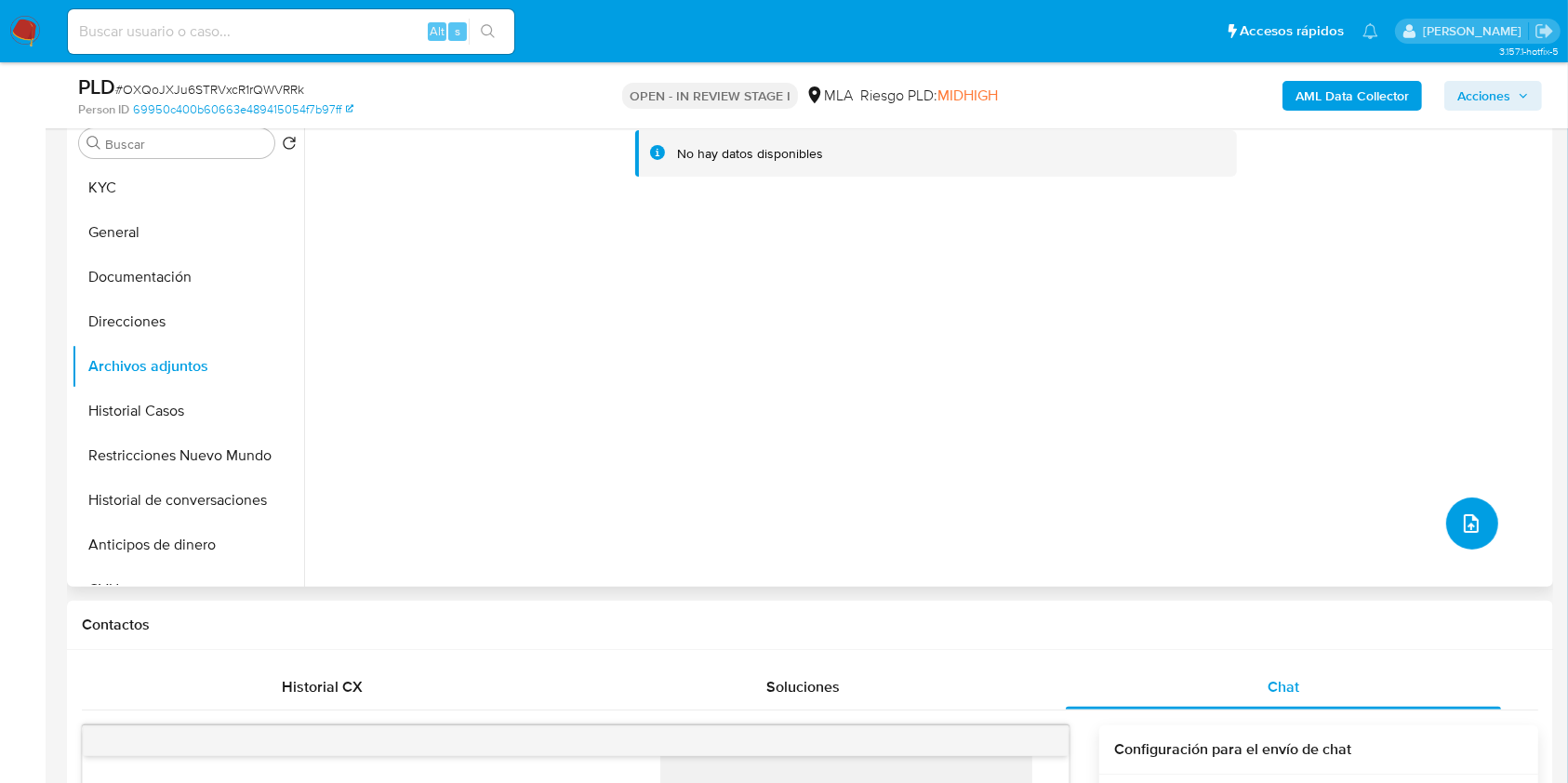
click at [1460, 525] on icon "upload-file" at bounding box center [1471, 524] width 23 height 23
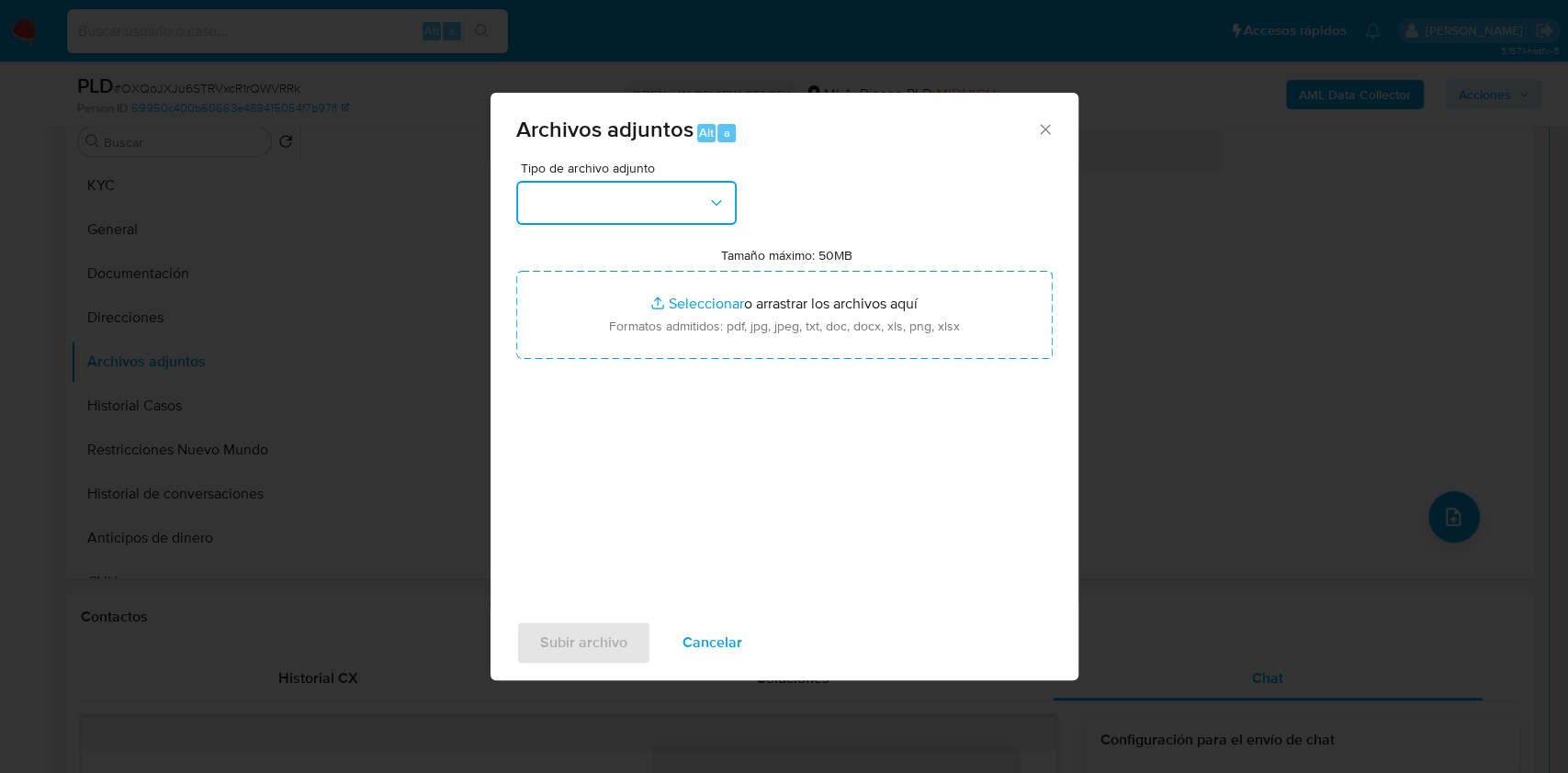
click at [697, 200] on button "button" at bounding box center [626, 203] width 220 height 44
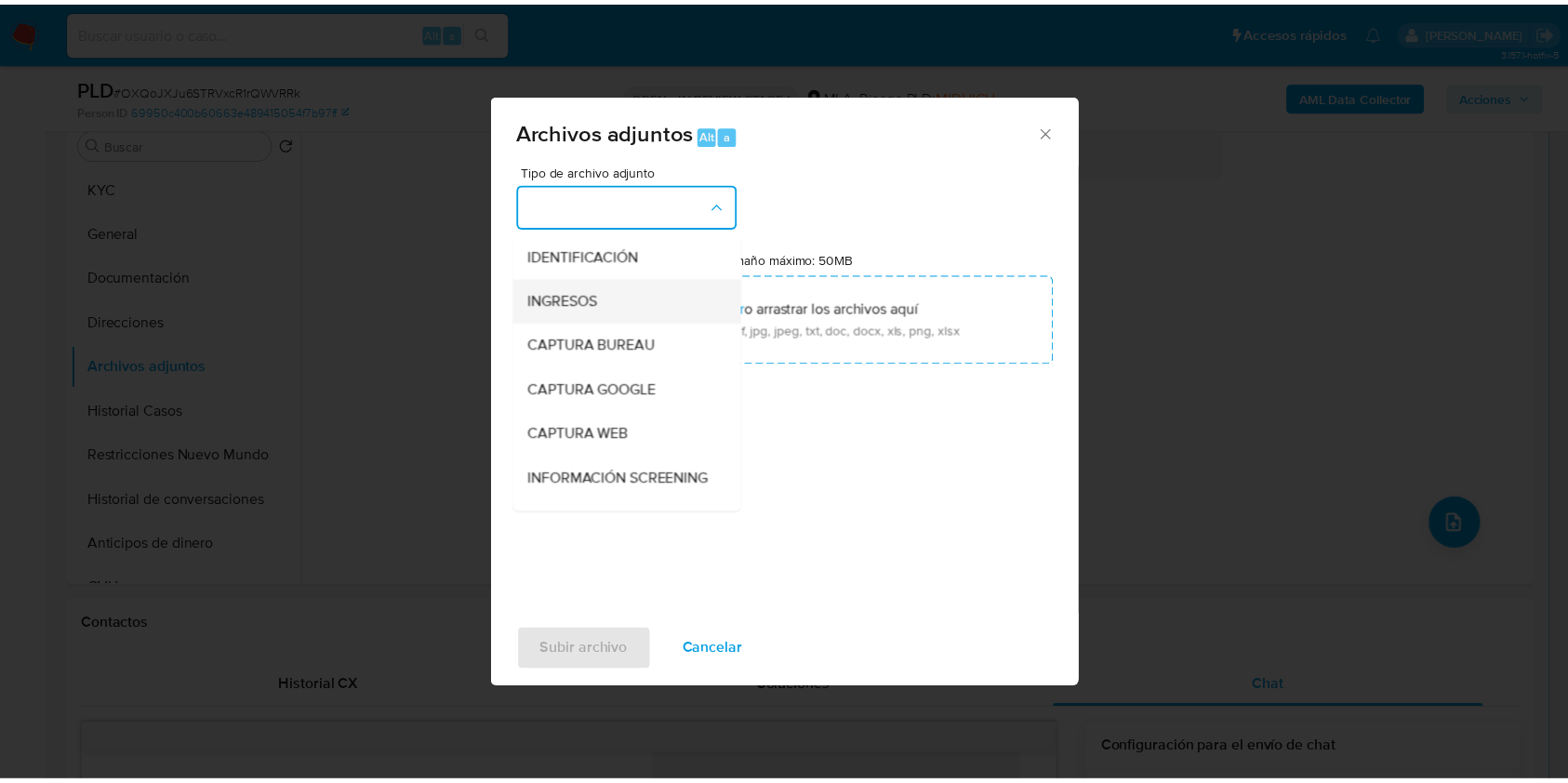
scroll to position [248, 0]
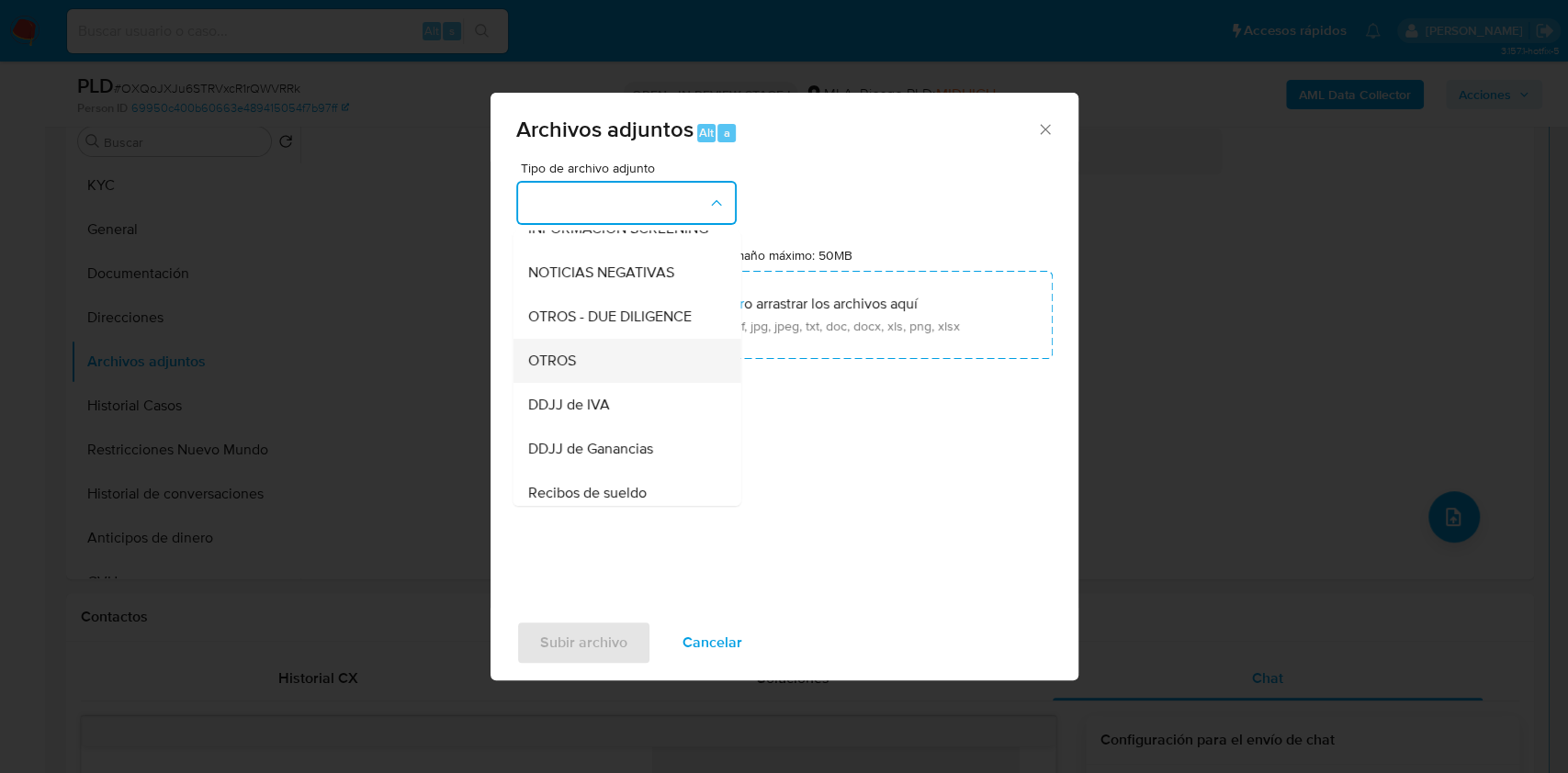
click at [624, 382] on div "OTROS" at bounding box center [621, 360] width 188 height 44
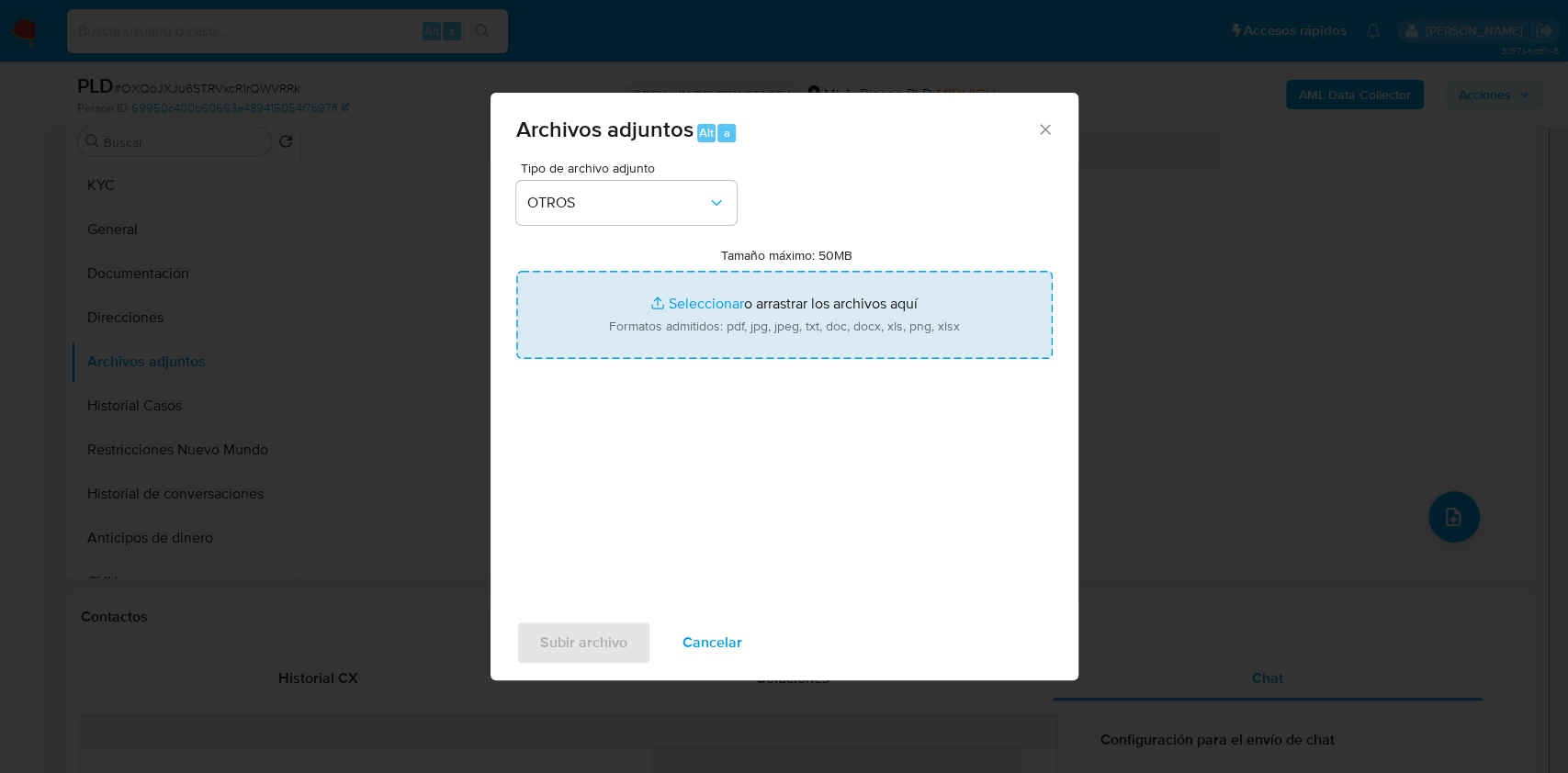
type input "C:\fakepath\Caselog OXQoJXJu6STRVxcR1rQWVRRk_2025_07_17_21_26_10.docx"
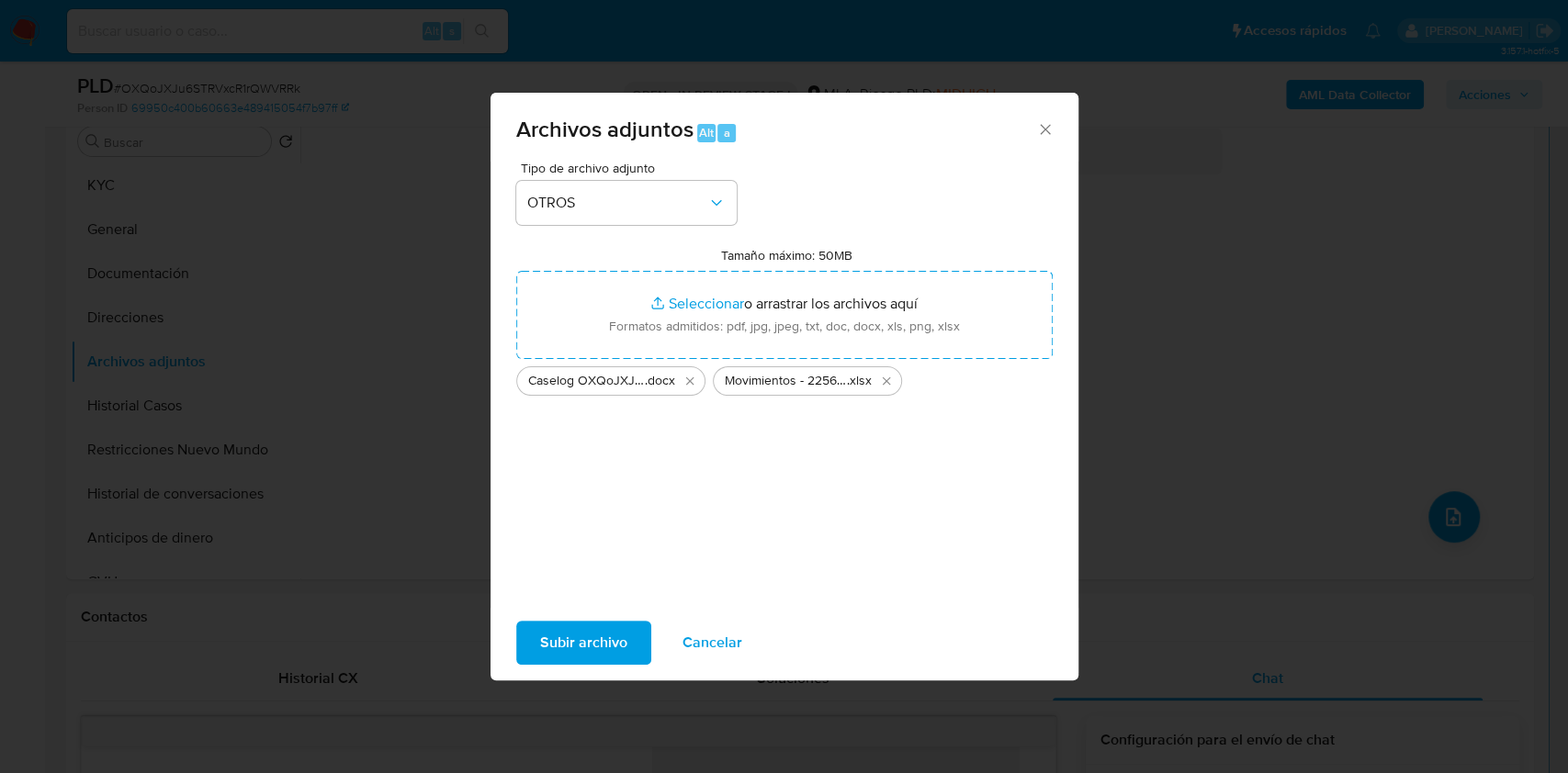
click at [602, 643] on span "Subir archivo" at bounding box center [583, 642] width 87 height 40
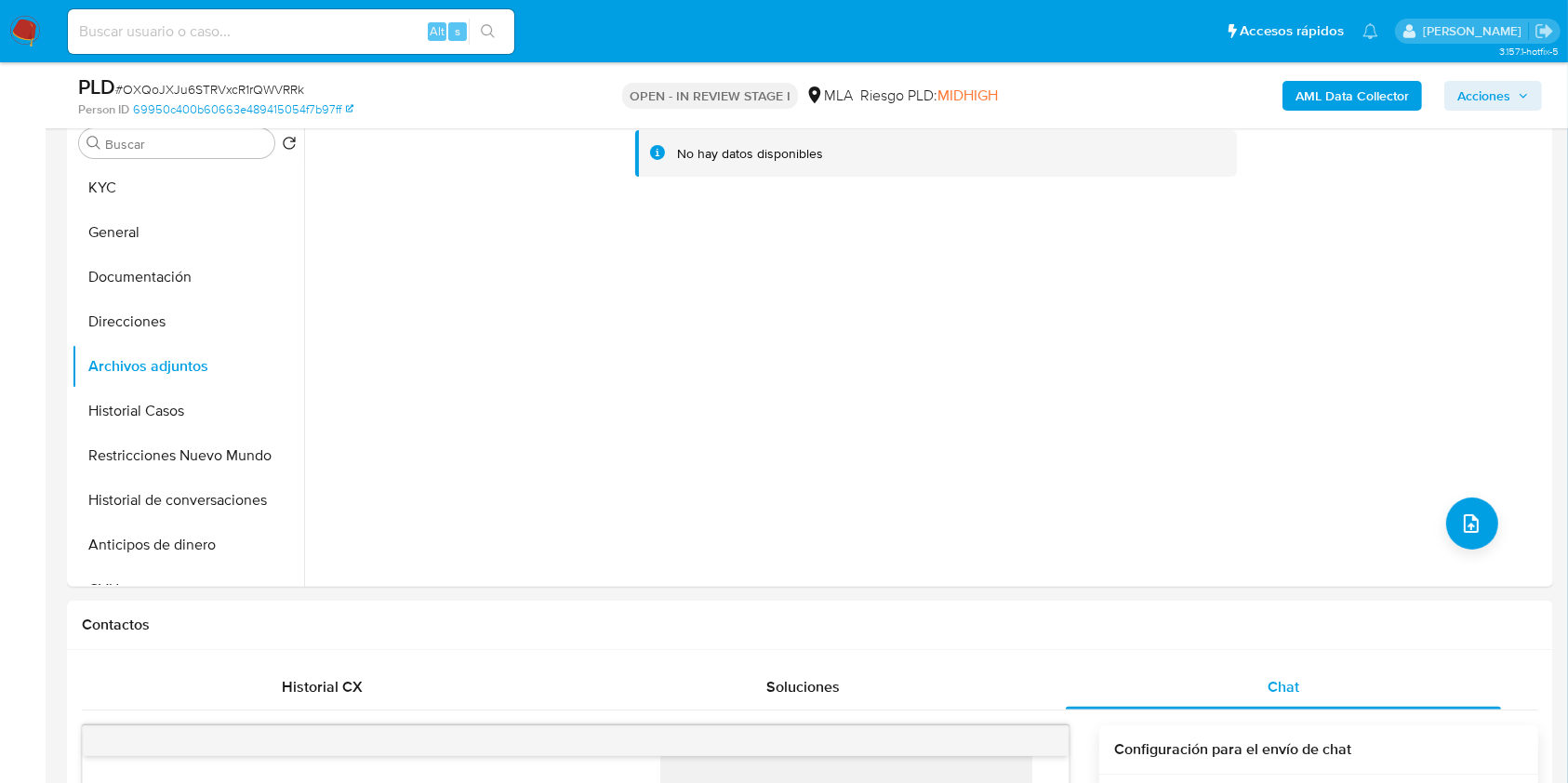
drag, startPoint x: 1504, startPoint y: 96, endPoint x: 1482, endPoint y: 110, distance: 26.1
click at [1503, 95] on span "Acciones" at bounding box center [1483, 96] width 53 height 30
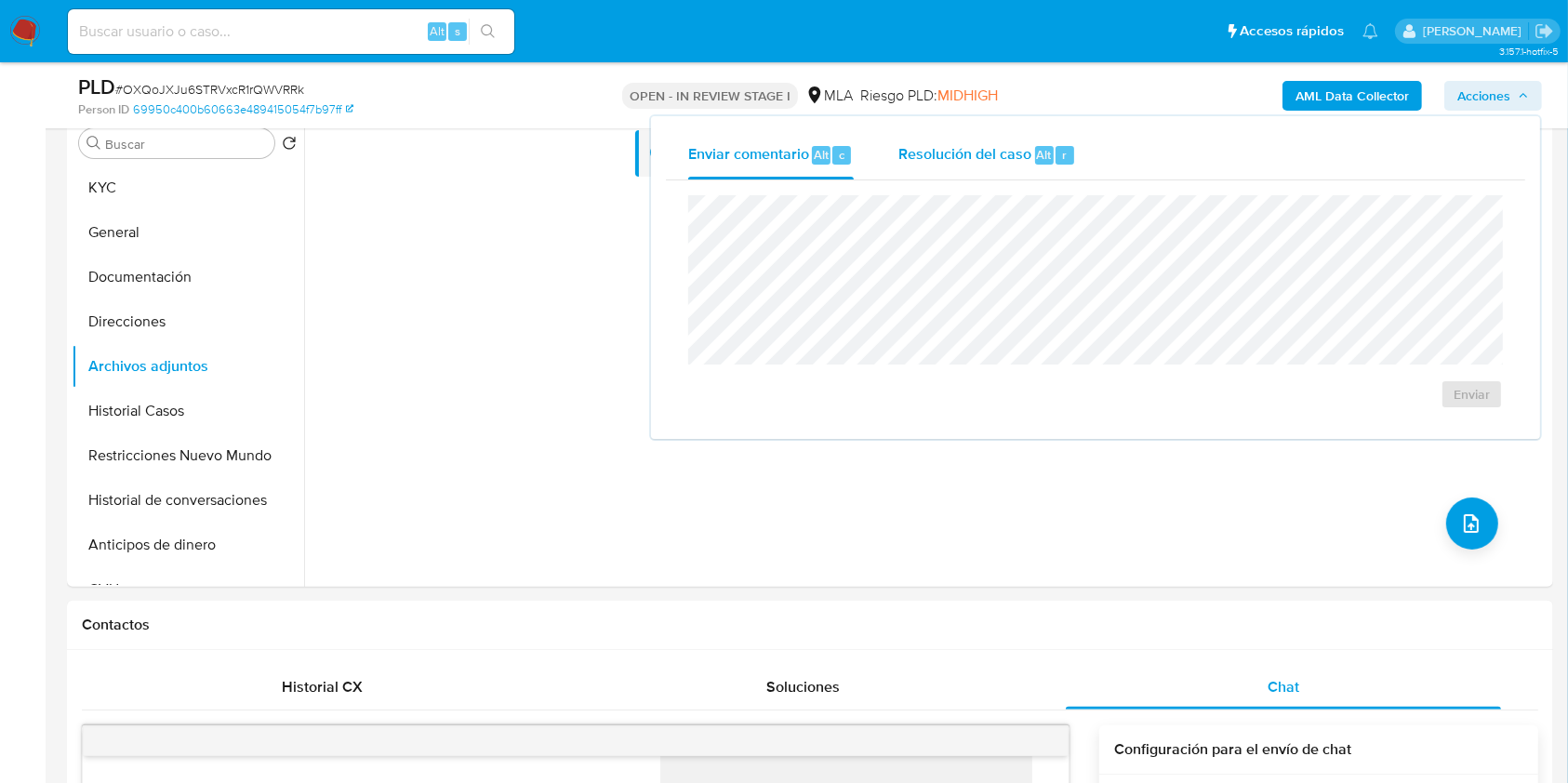
click at [978, 162] on span "Resolución del caso" at bounding box center [964, 153] width 133 height 22
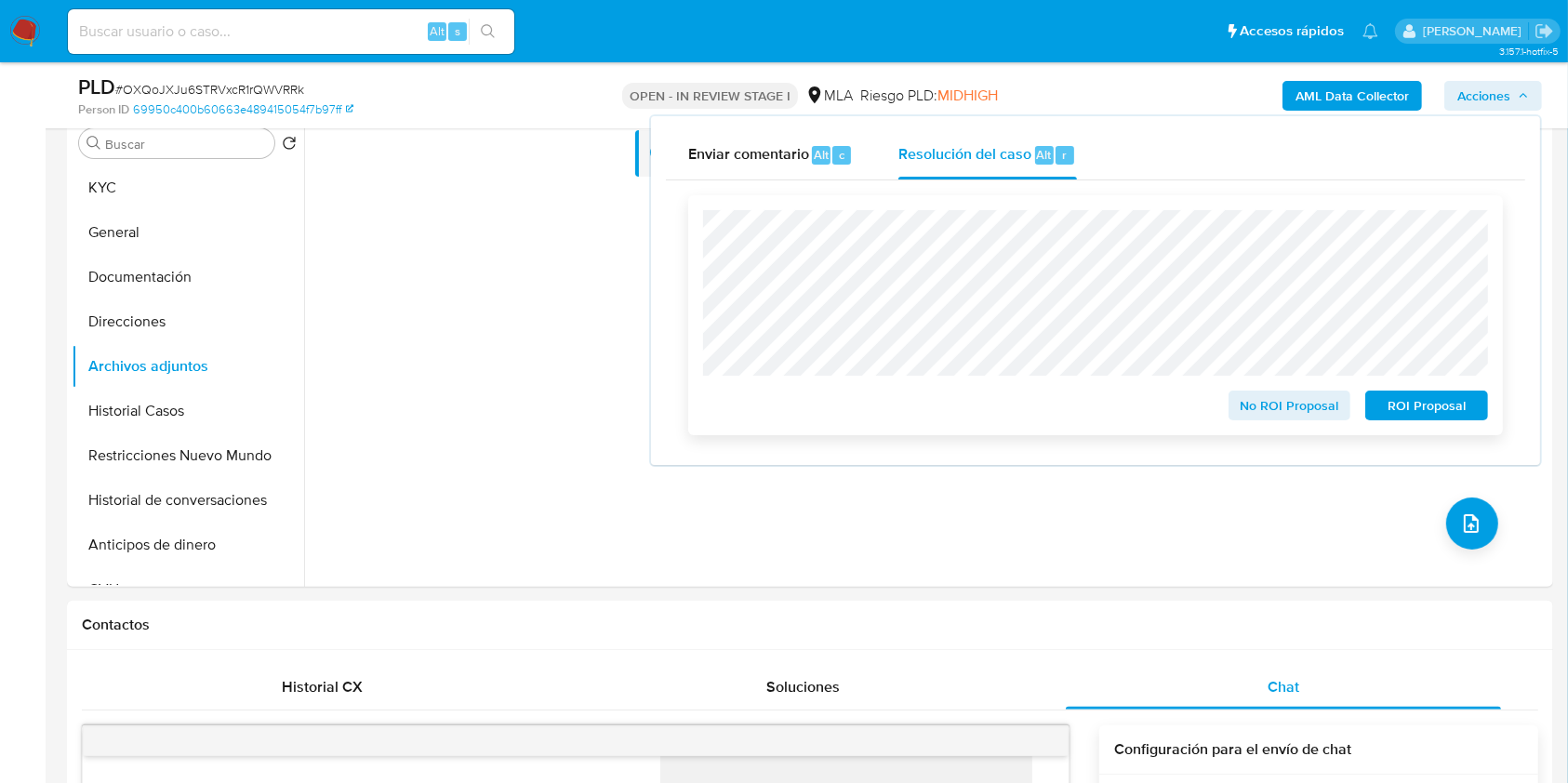
click at [1312, 404] on span "No ROI Proposal" at bounding box center [1290, 406] width 97 height 26
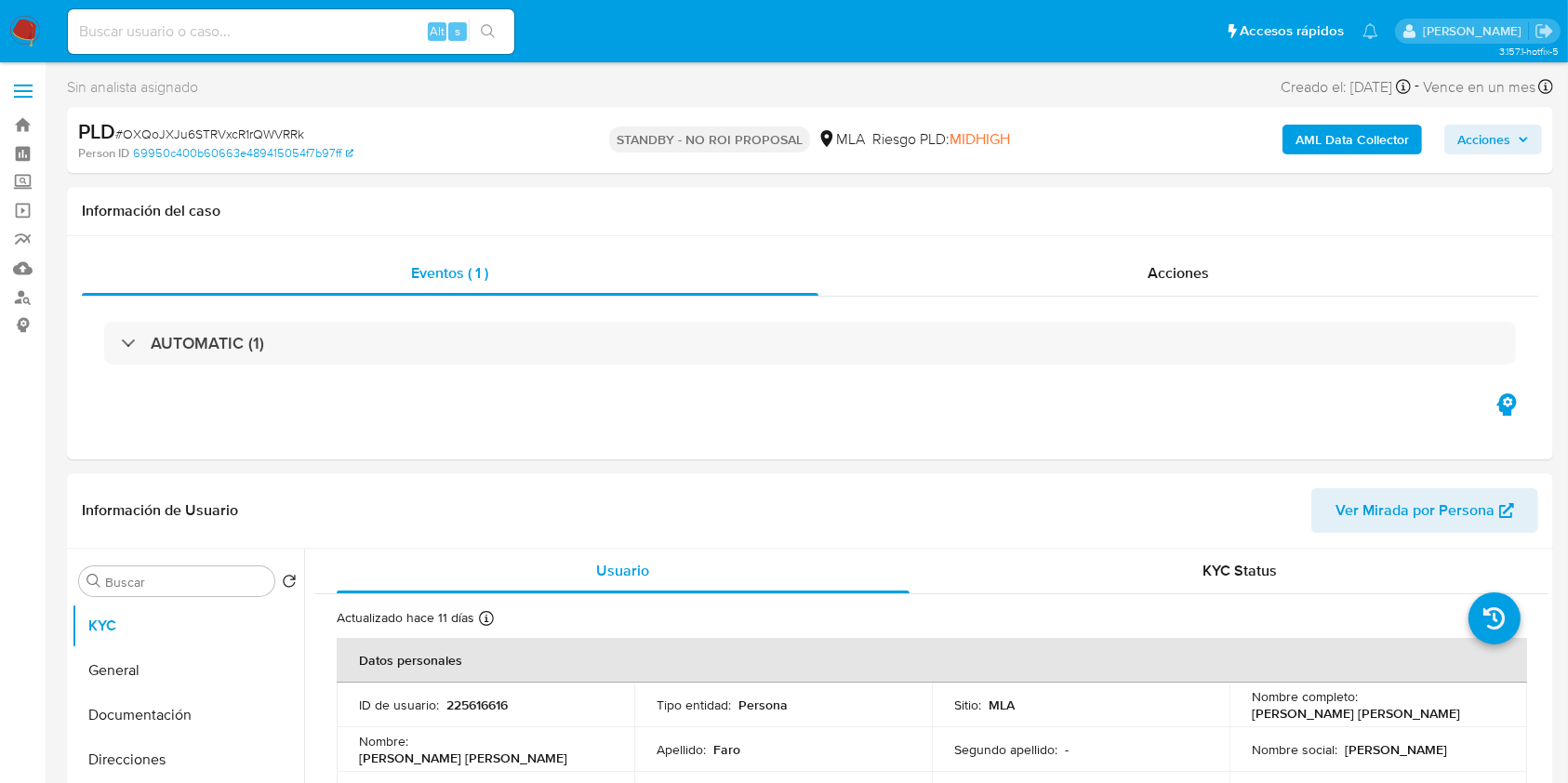
select select "10"
click at [357, 31] on input at bounding box center [291, 32] width 447 height 24
paste input "RqlSVEaXv1MqtK08iucubrQD"
type input "RqlSVEaXv1MqtK08iucubrQD"
click at [492, 36] on icon "search-icon" at bounding box center [487, 31] width 14 height 14
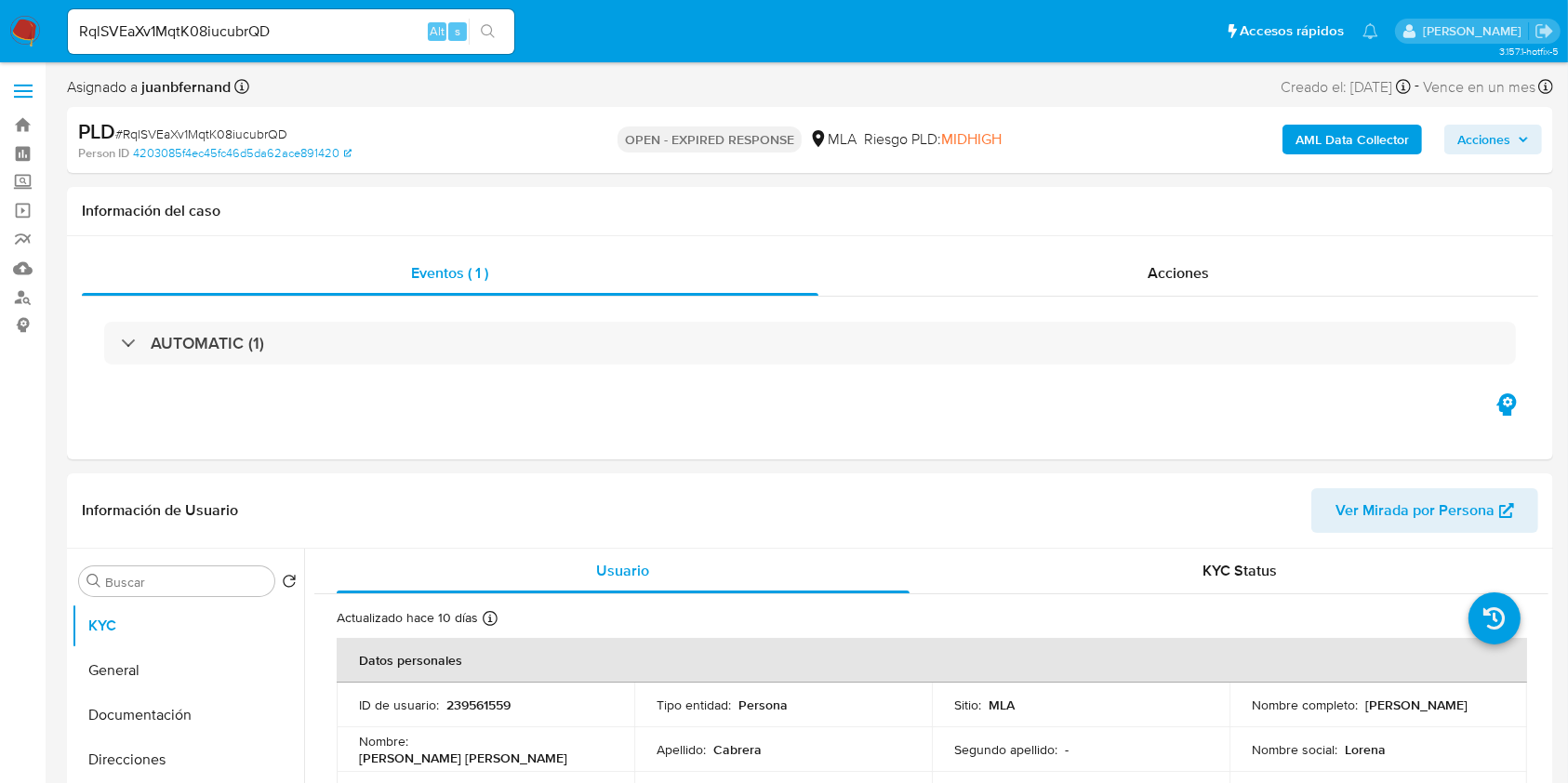
select select "10"
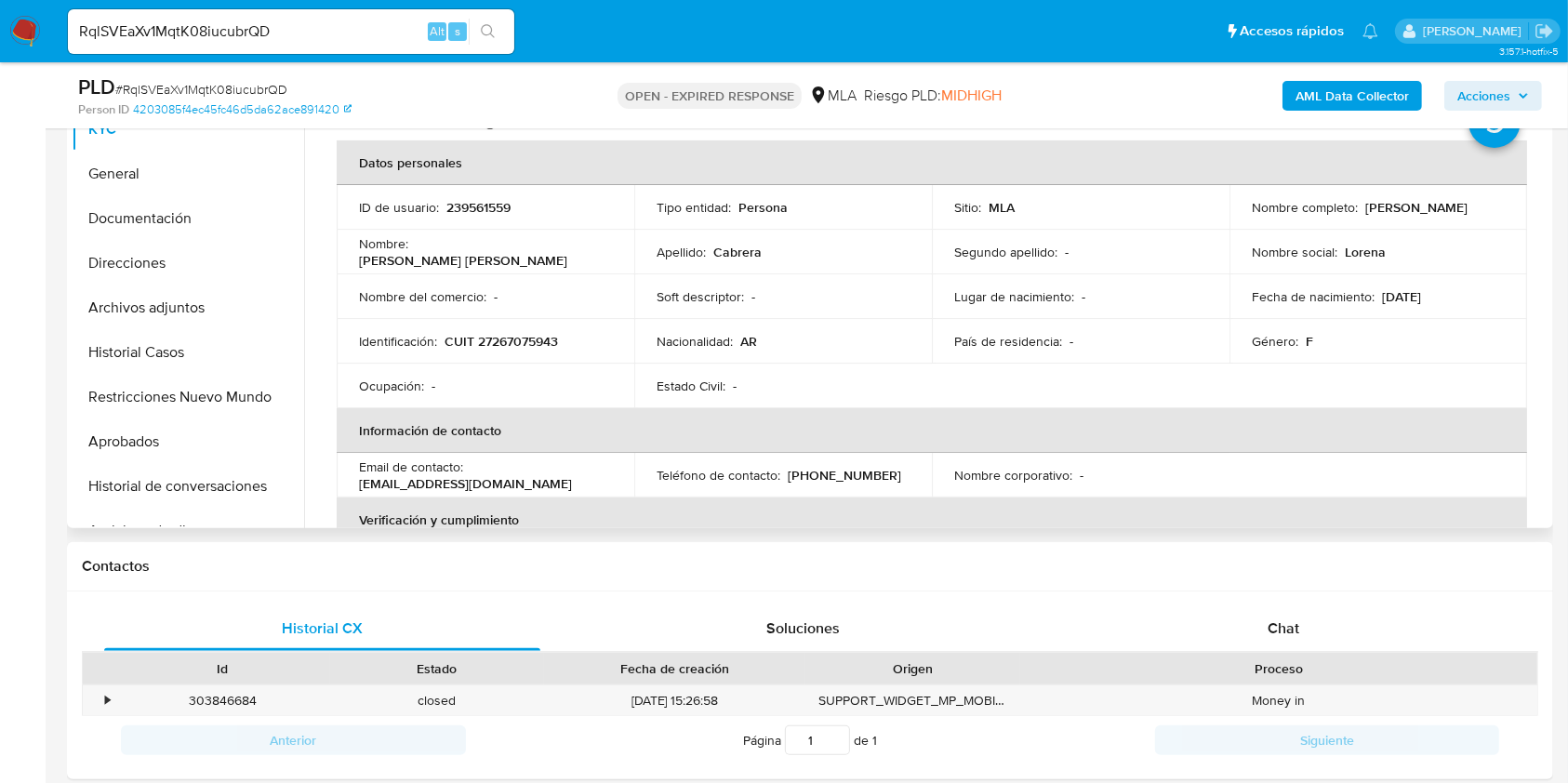
scroll to position [619, 0]
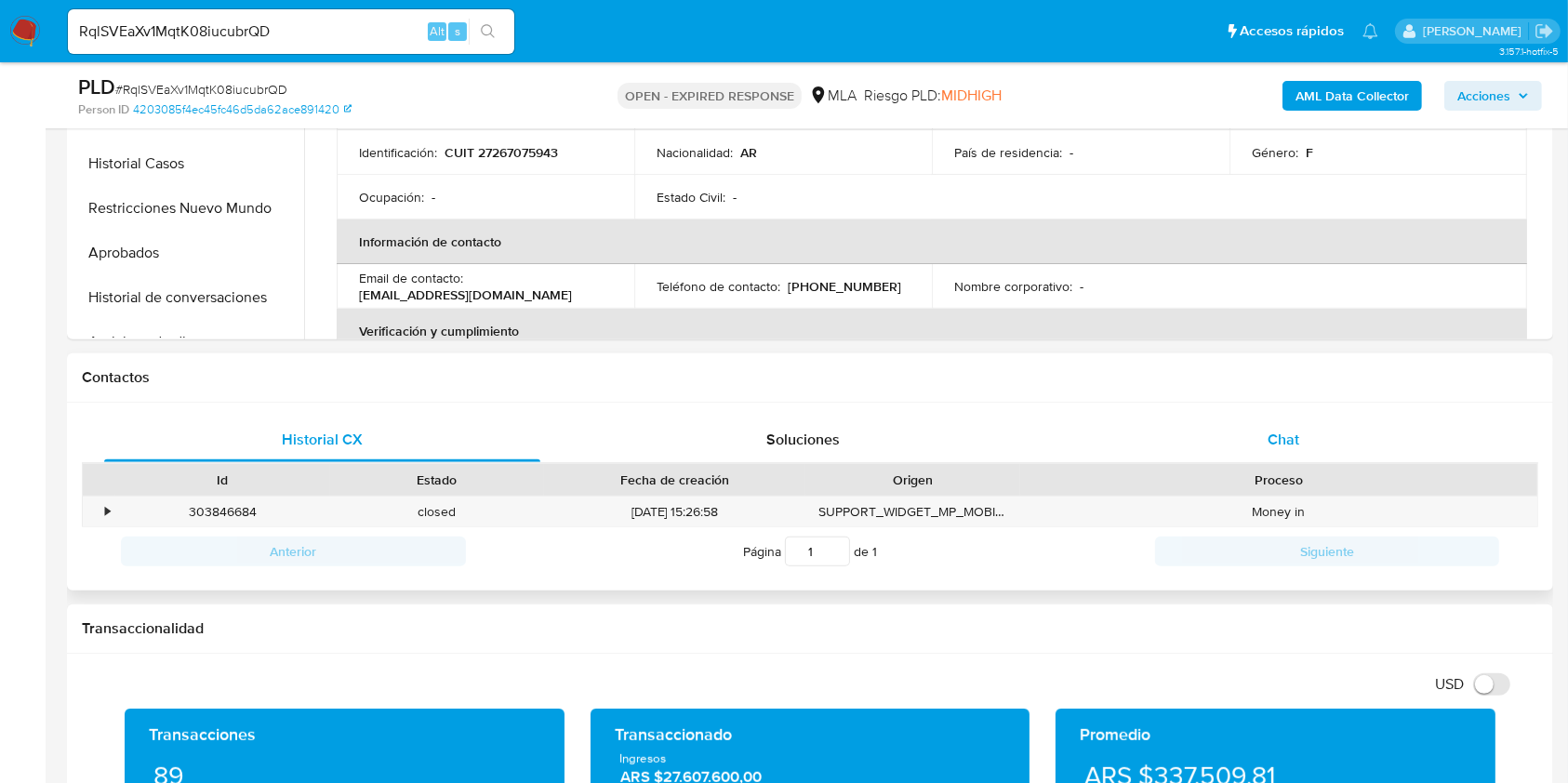
click at [1339, 439] on div "Chat" at bounding box center [1284, 439] width 436 height 44
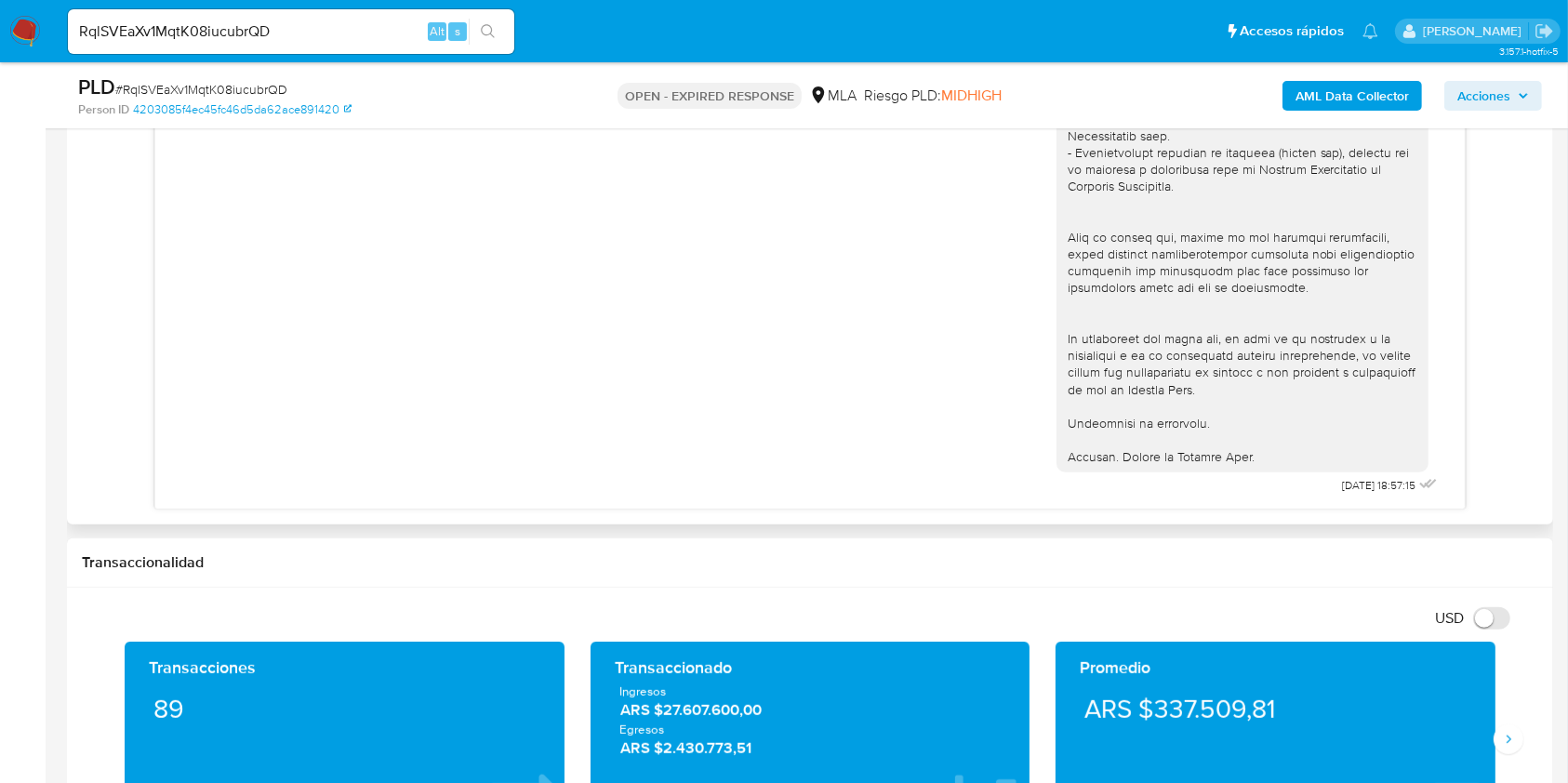
scroll to position [992, 0]
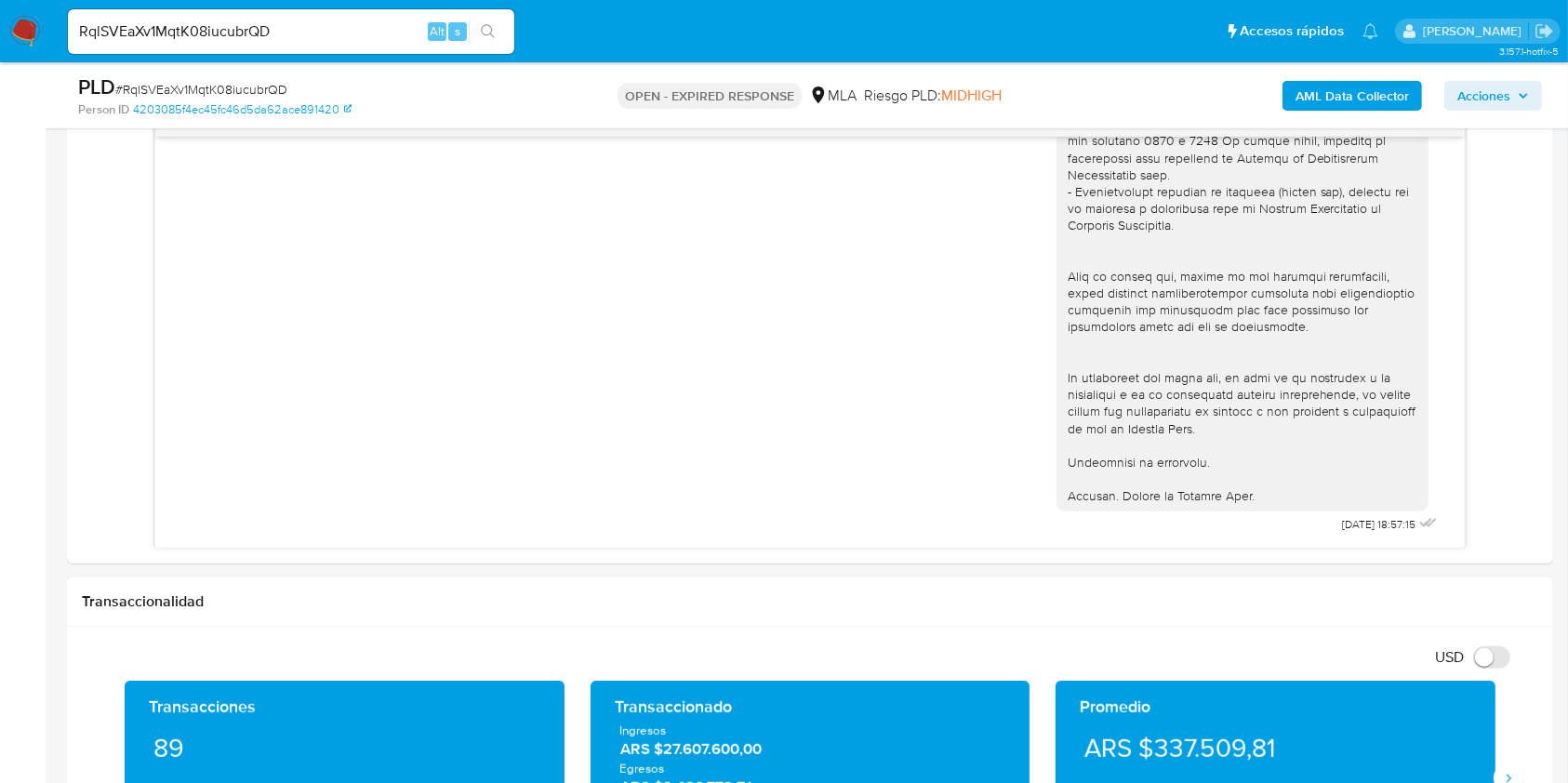
click at [308, 32] on input "RqlSVEaXv1MqtK08iucubrQD" at bounding box center [291, 32] width 447 height 24
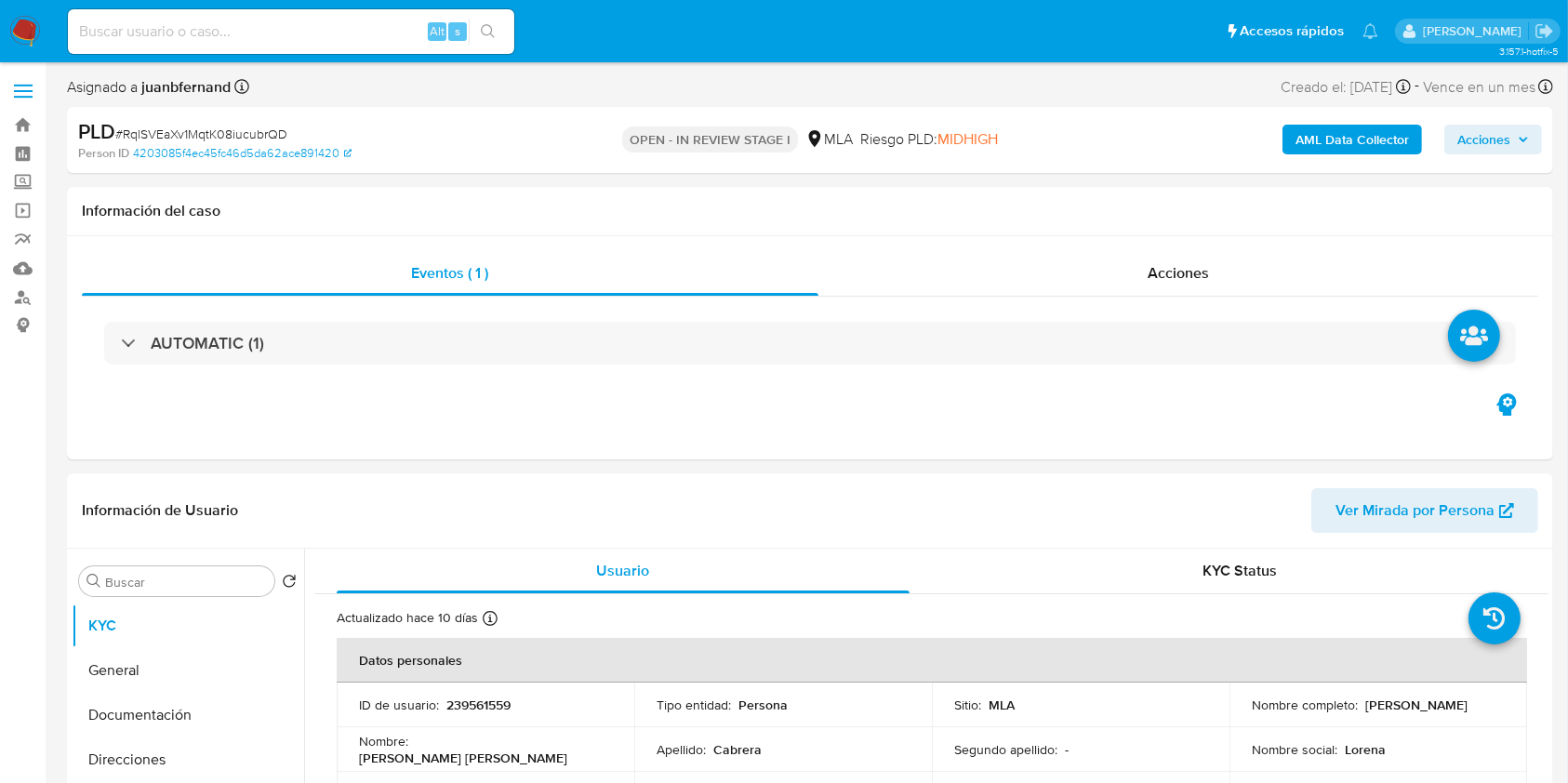
select select "10"
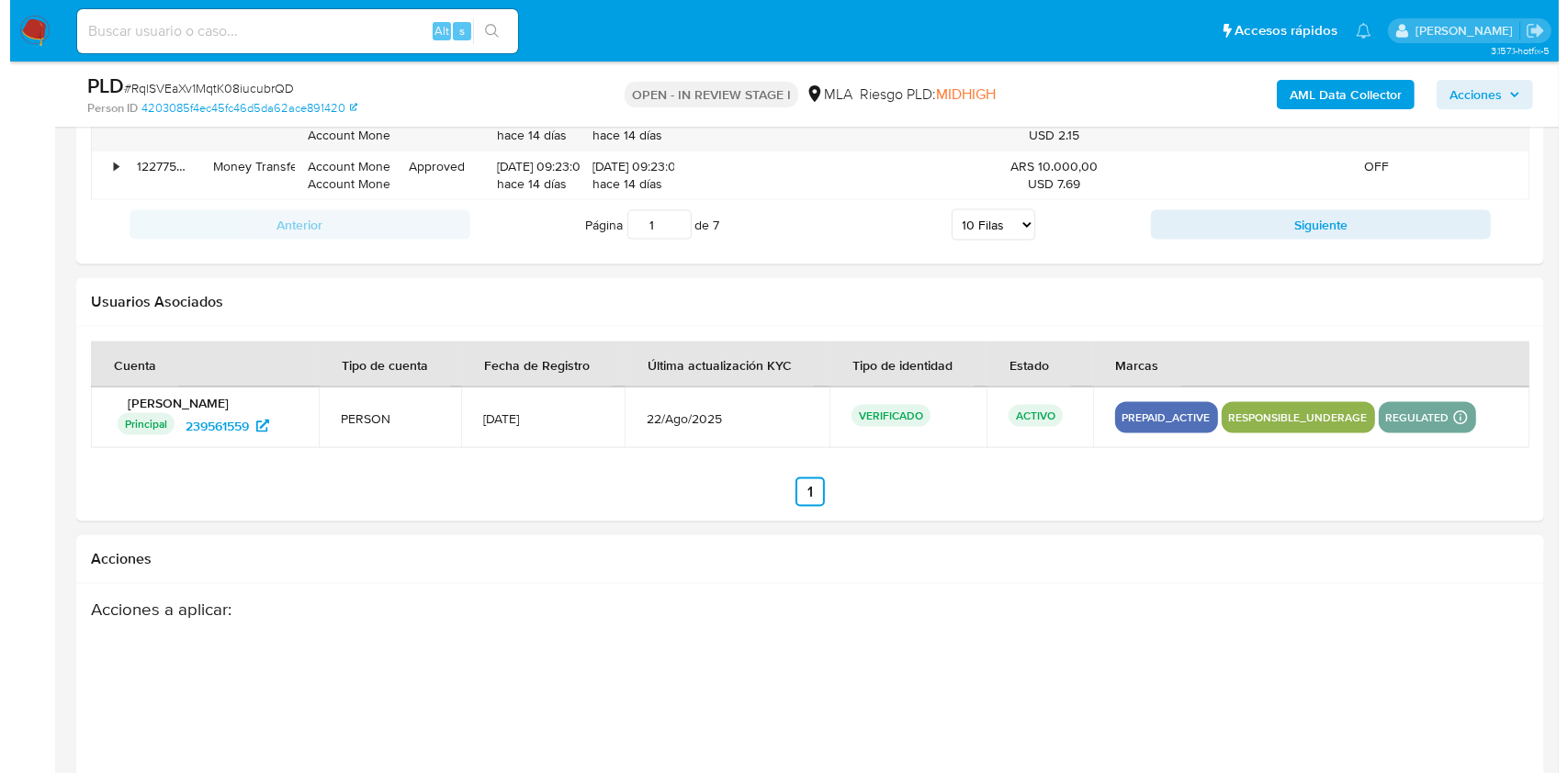
scroll to position [2752, 0]
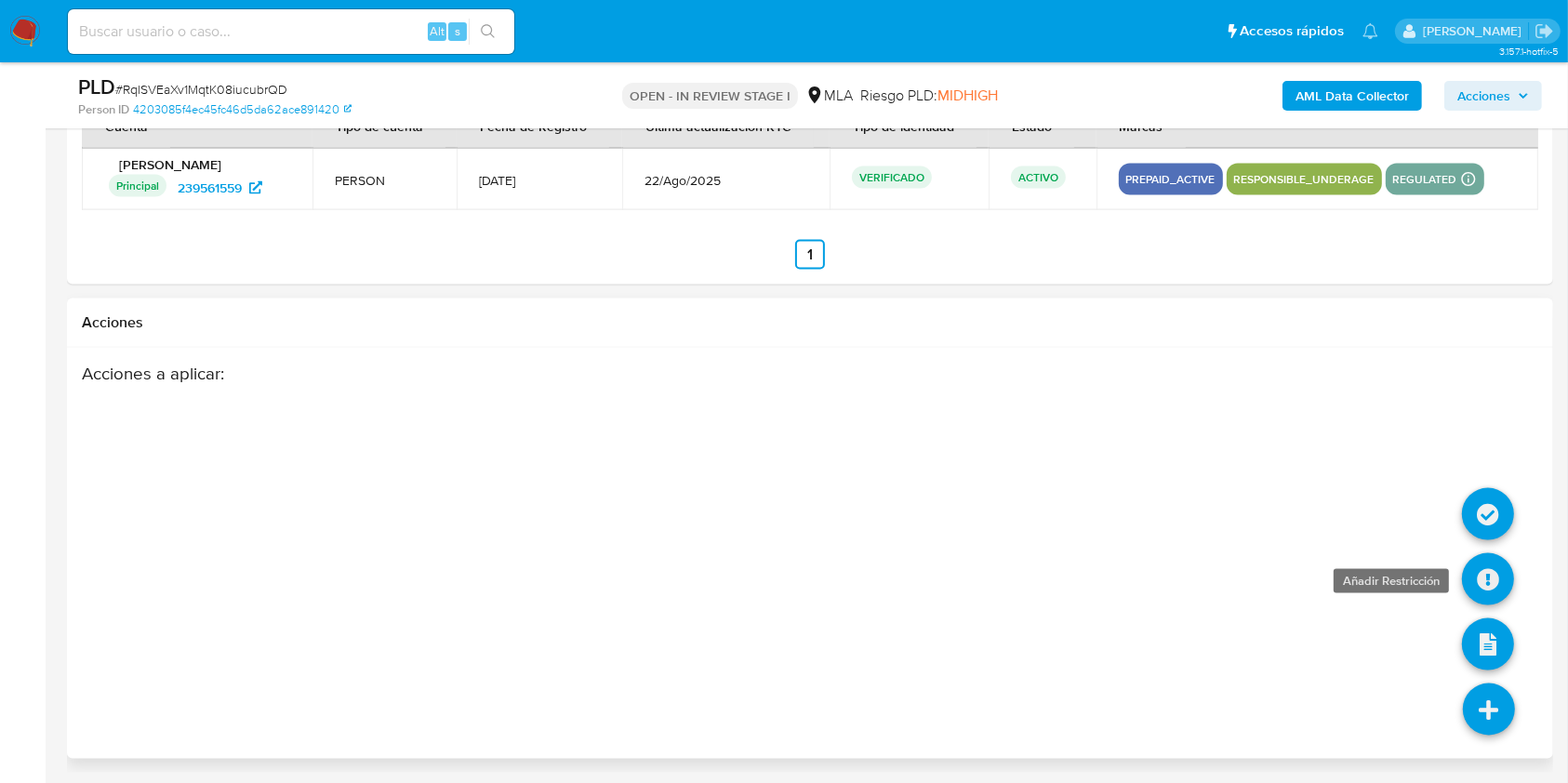
click at [1484, 575] on icon at bounding box center [1487, 579] width 52 height 52
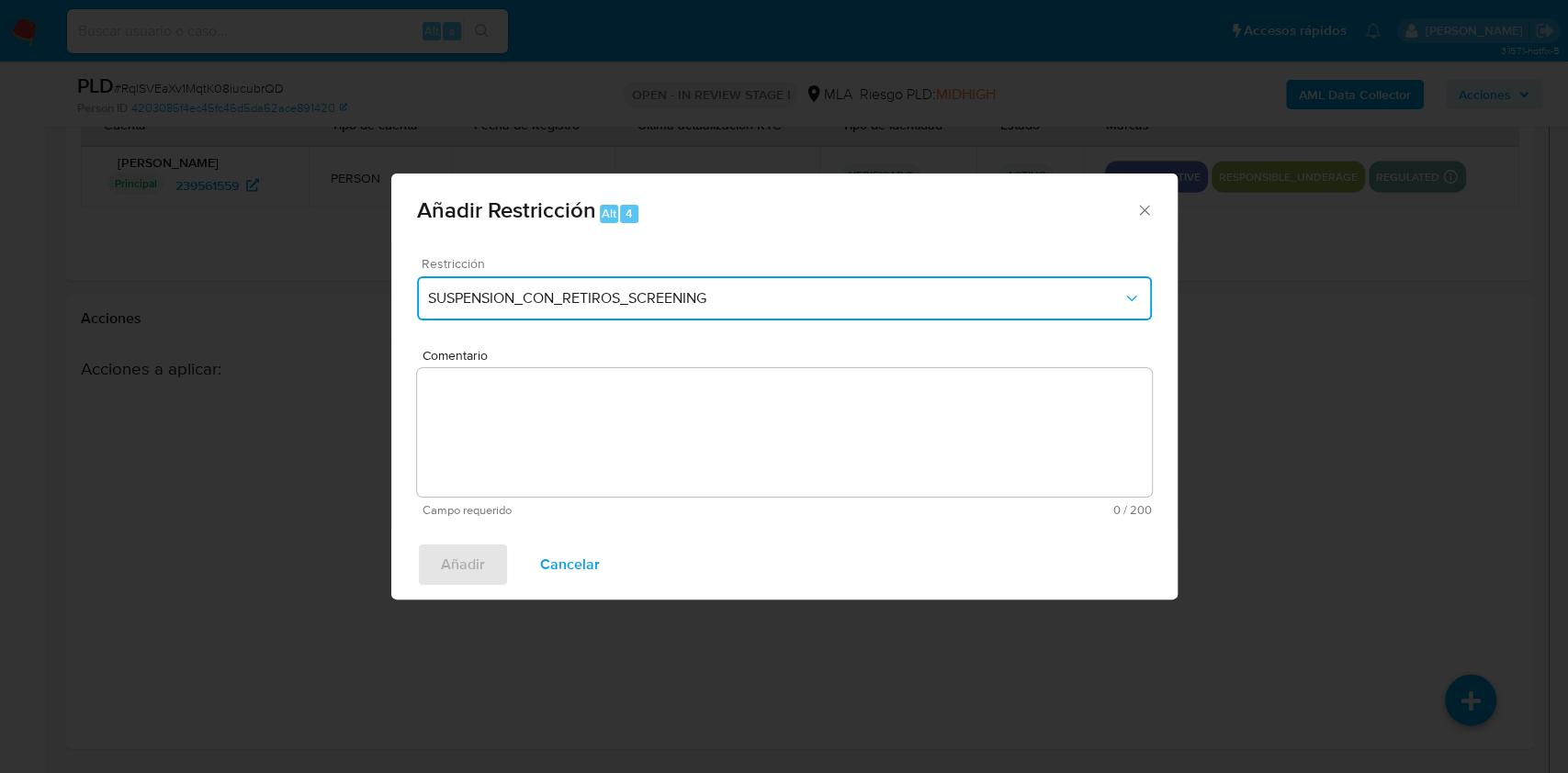
click at [588, 287] on button "SUSPENSION_CON_RETIROS_SCREENING" at bounding box center [784, 298] width 735 height 44
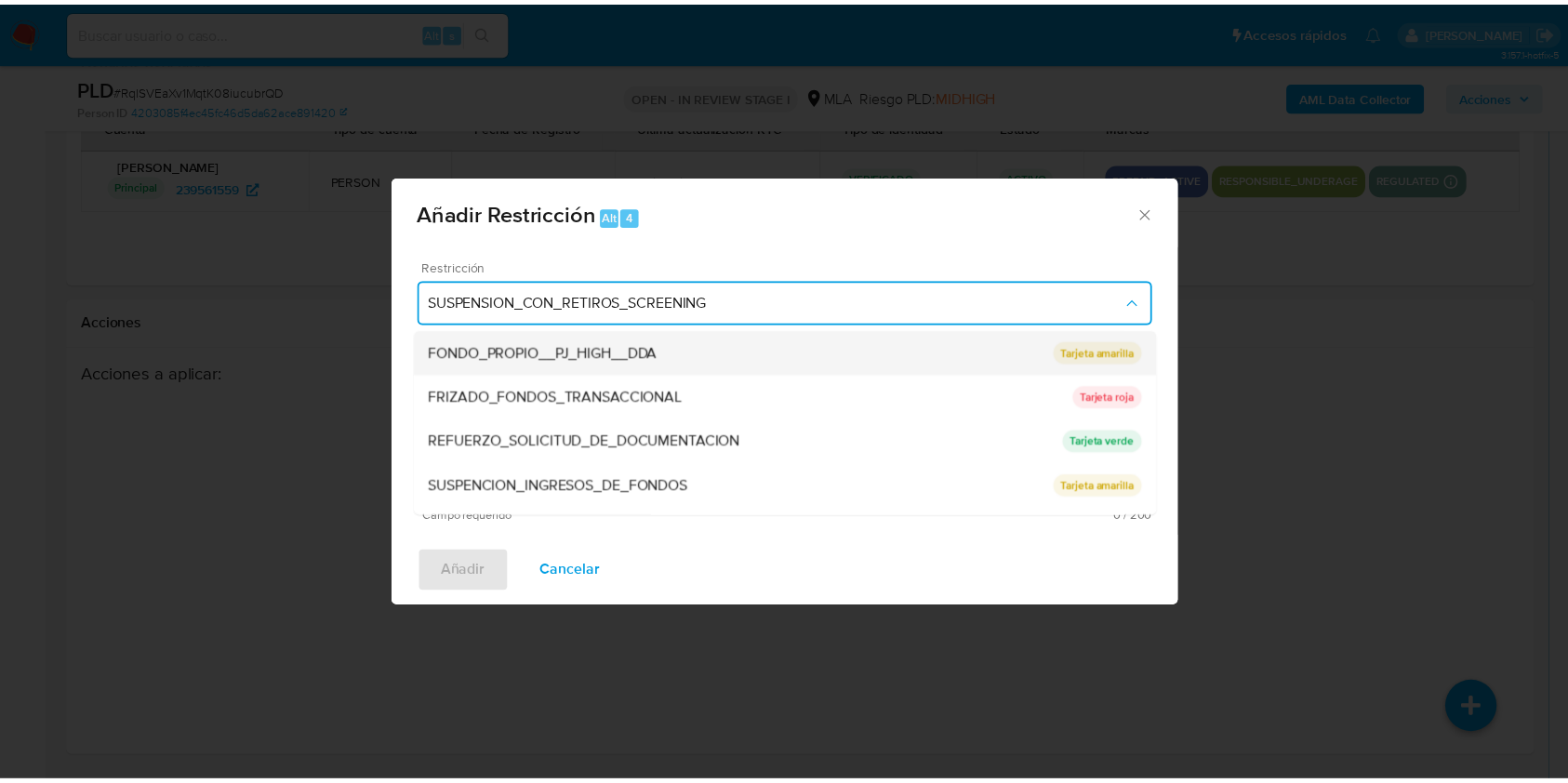
scroll to position [394, 0]
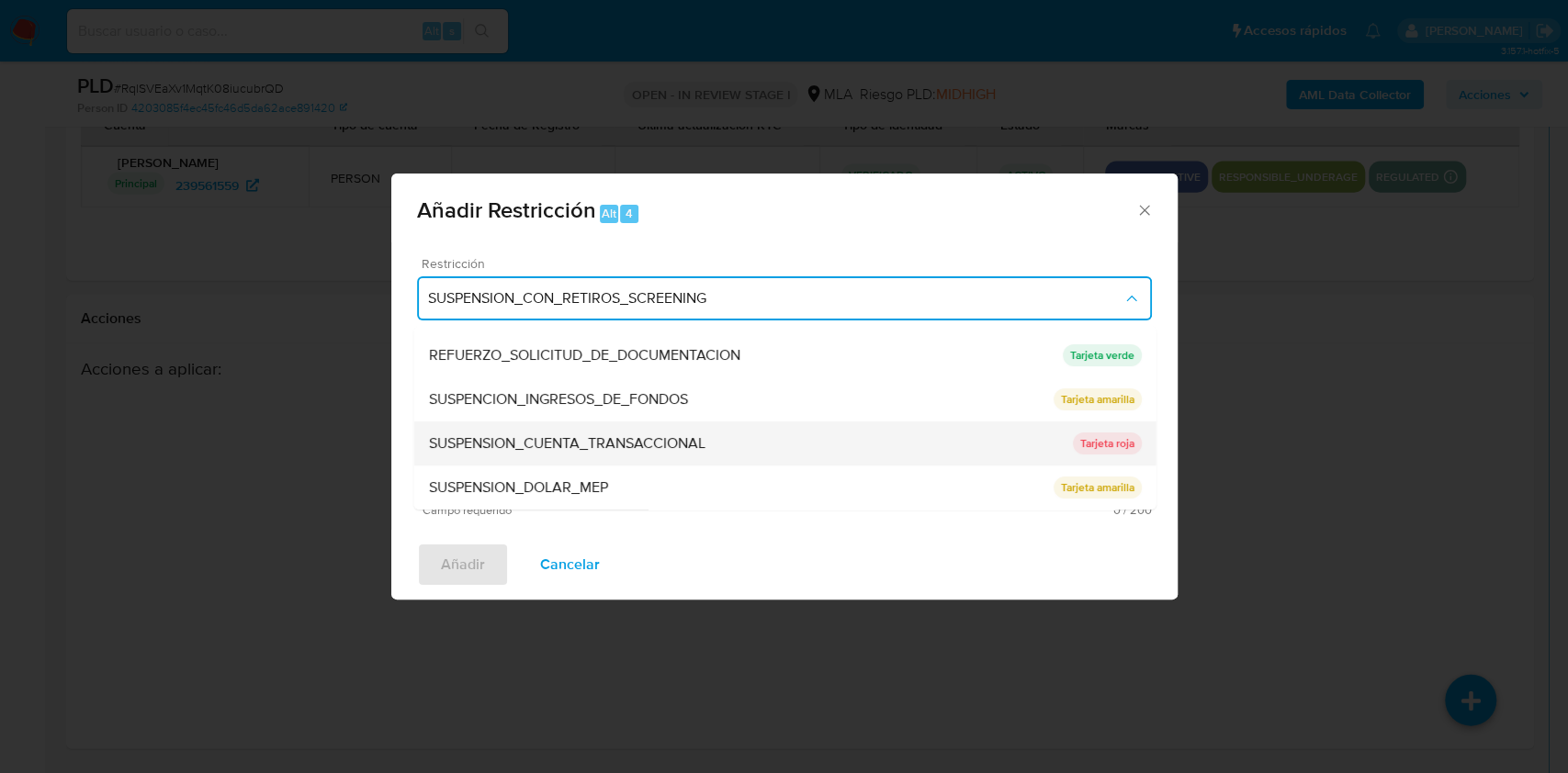
click at [568, 429] on div "SUSPENSION_CUENTA_TRANSACCIONAL" at bounding box center [750, 443] width 644 height 44
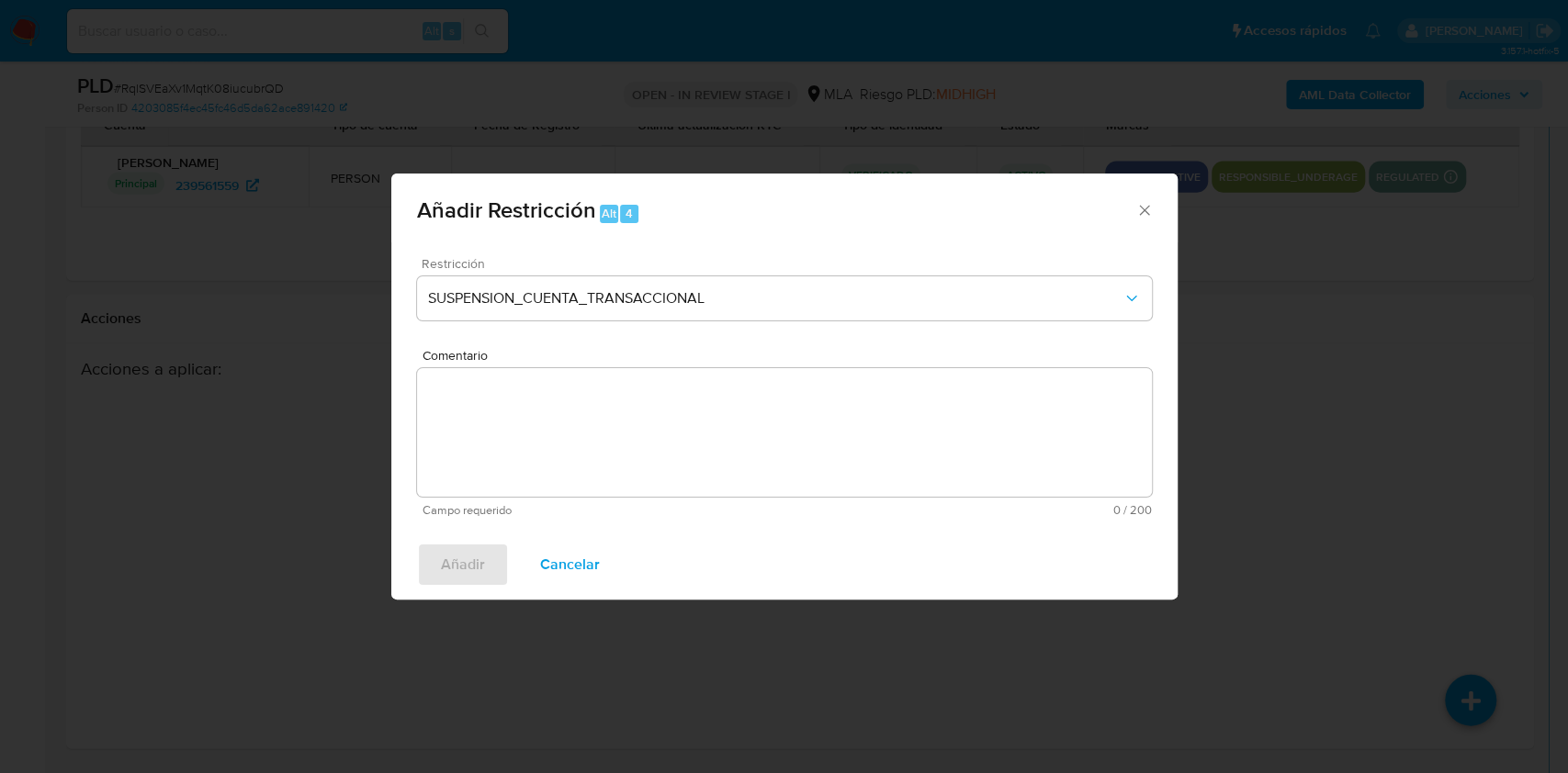
drag, startPoint x: 585, startPoint y: 443, endPoint x: 587, endPoint y: 433, distance: 10.2
click at [588, 443] on textarea "Comentario" at bounding box center [784, 432] width 735 height 128
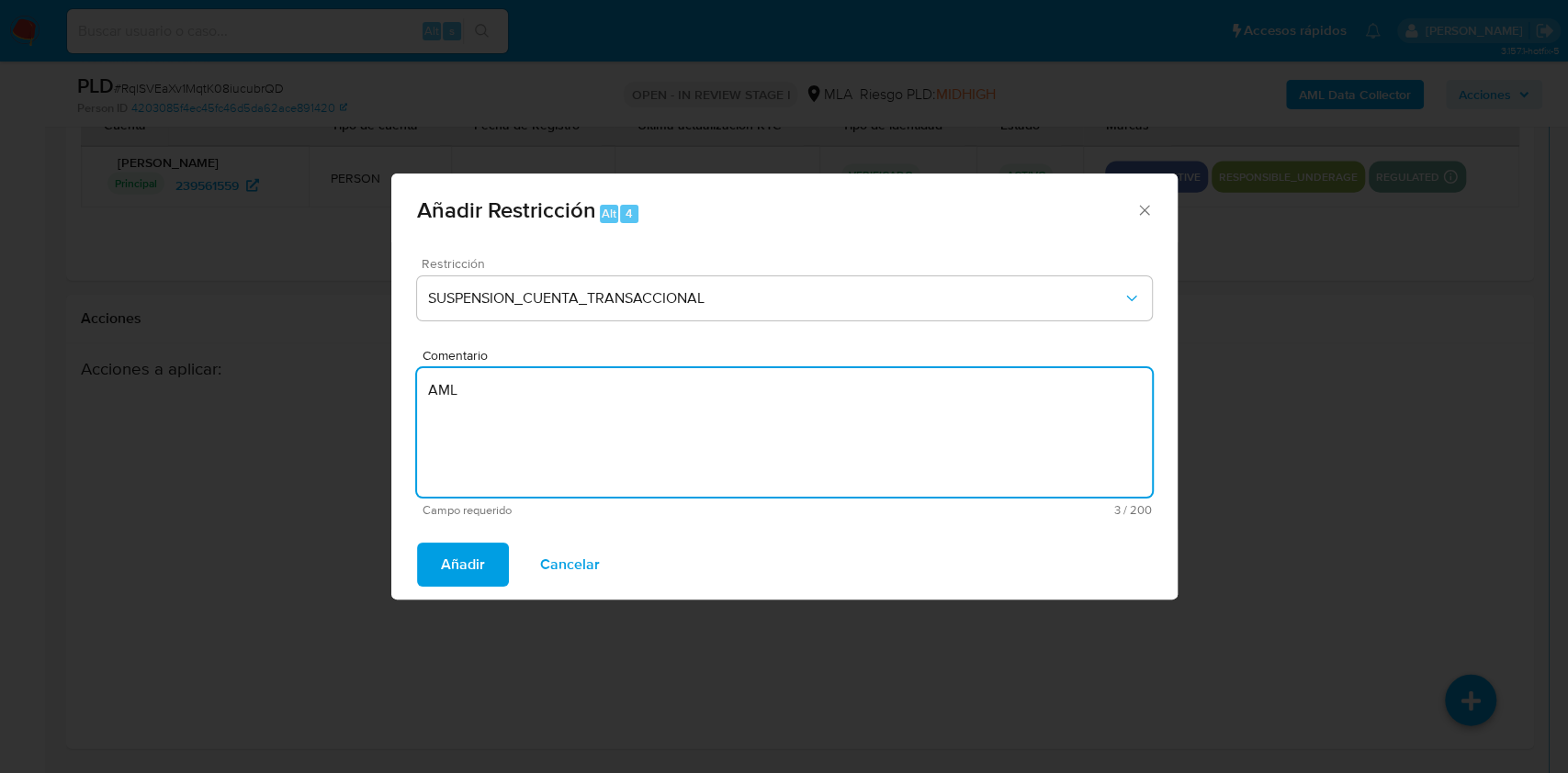
type textarea "AML"
click at [416, 584] on div "Añadir Cancelar" at bounding box center [784, 564] width 786 height 70
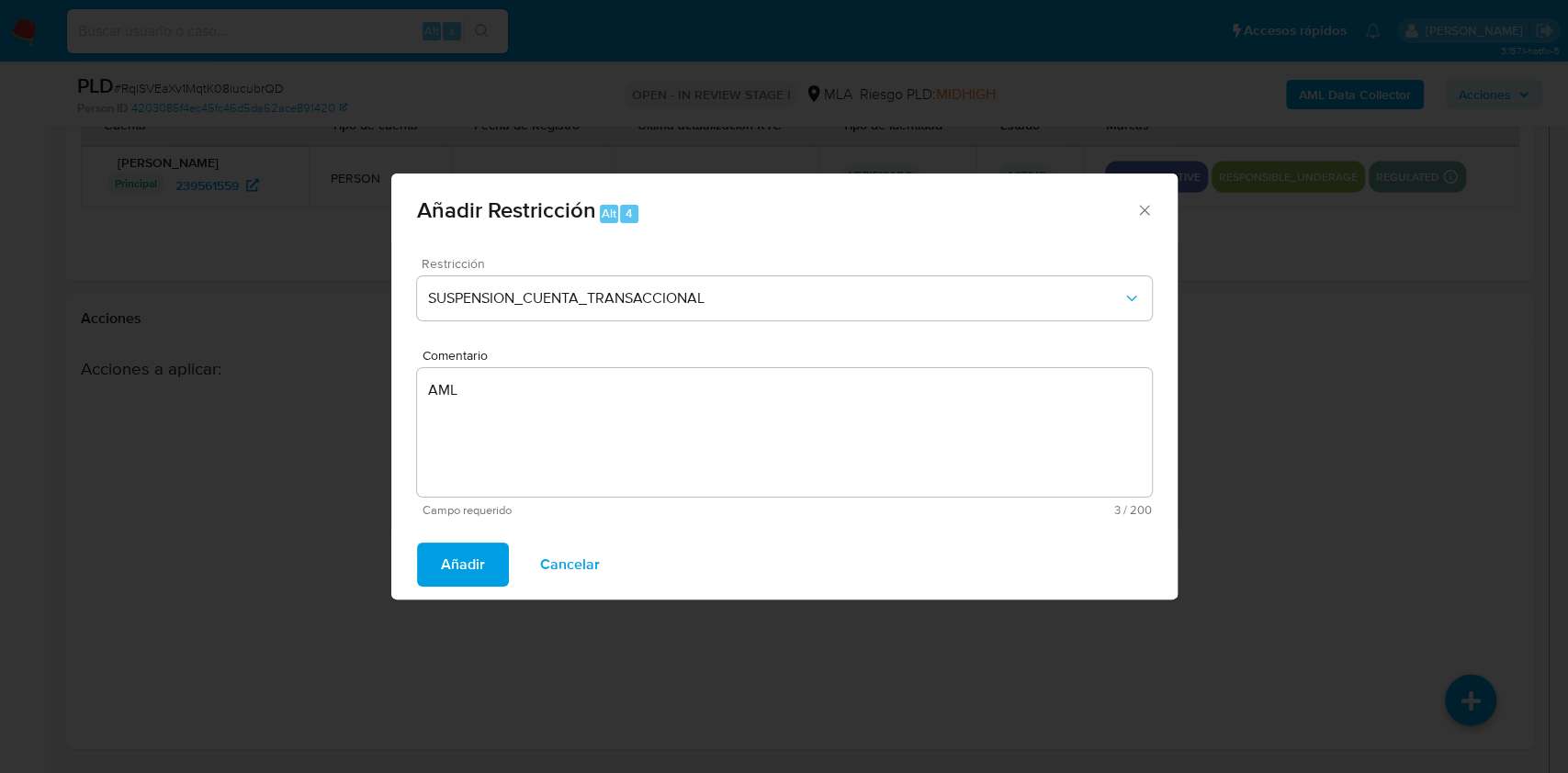
click at [451, 565] on span "Añadir" at bounding box center [463, 564] width 44 height 40
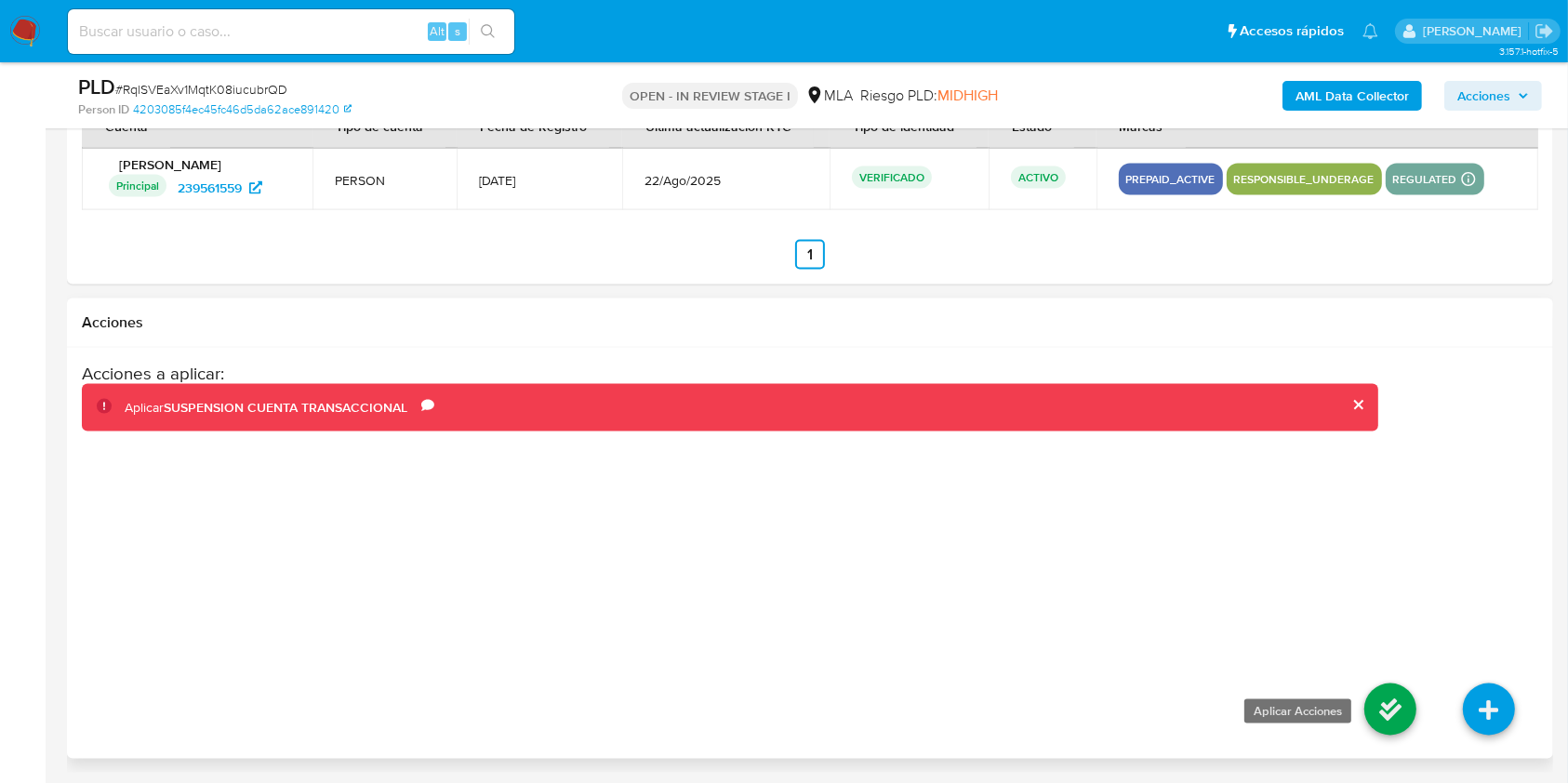
click at [1384, 716] on icon at bounding box center [1389, 710] width 52 height 52
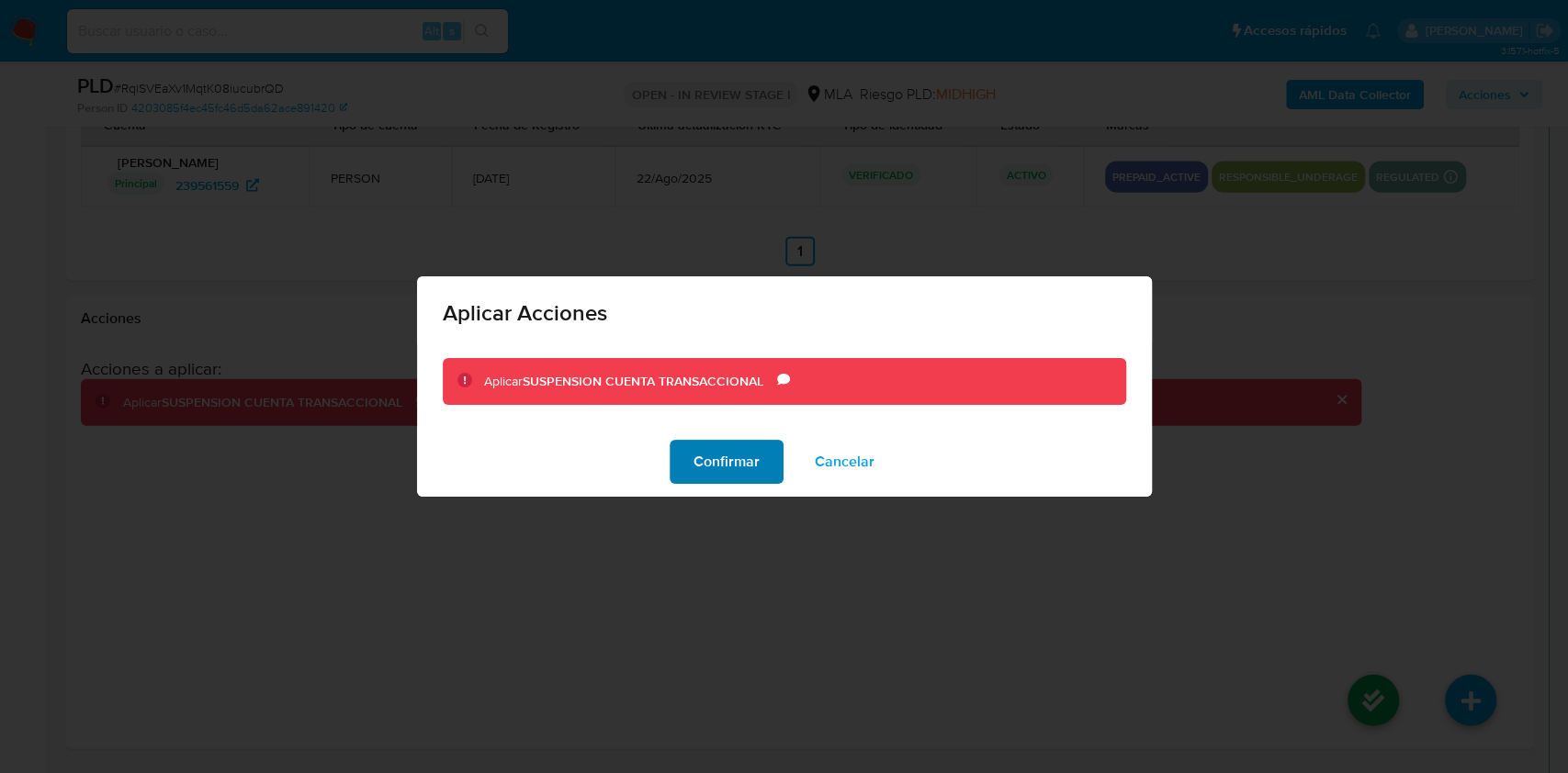
click at [727, 456] on span "Confirmar" at bounding box center [725, 462] width 66 height 40
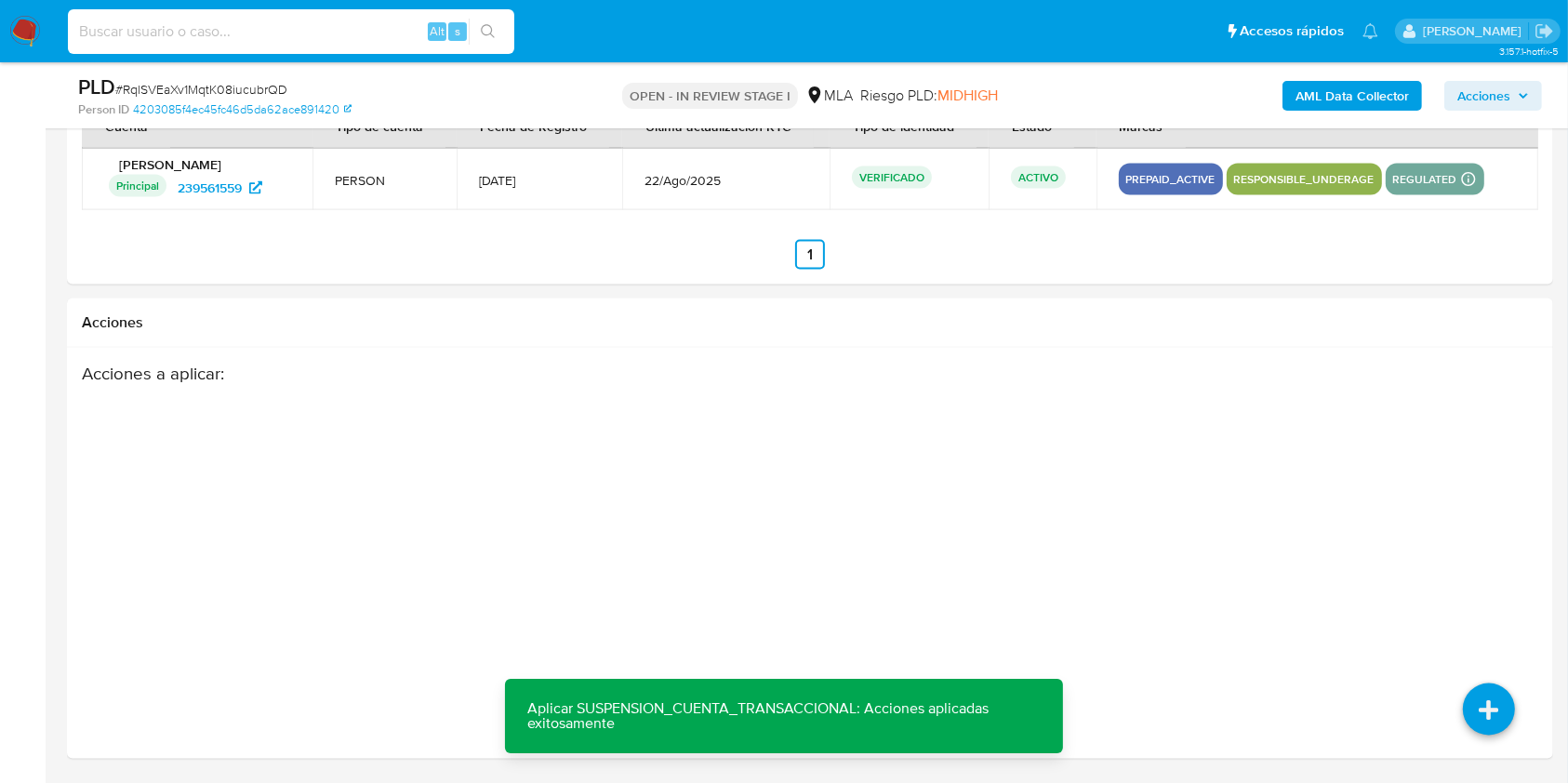
click at [343, 39] on input at bounding box center [291, 32] width 447 height 24
paste input "QvjbmSqBlwS3hJZ7hk5a04aB"
type input "QvjbmSqBlwS3hJZ7hk5a04aB"
click at [499, 32] on button "search-icon" at bounding box center [487, 32] width 39 height 26
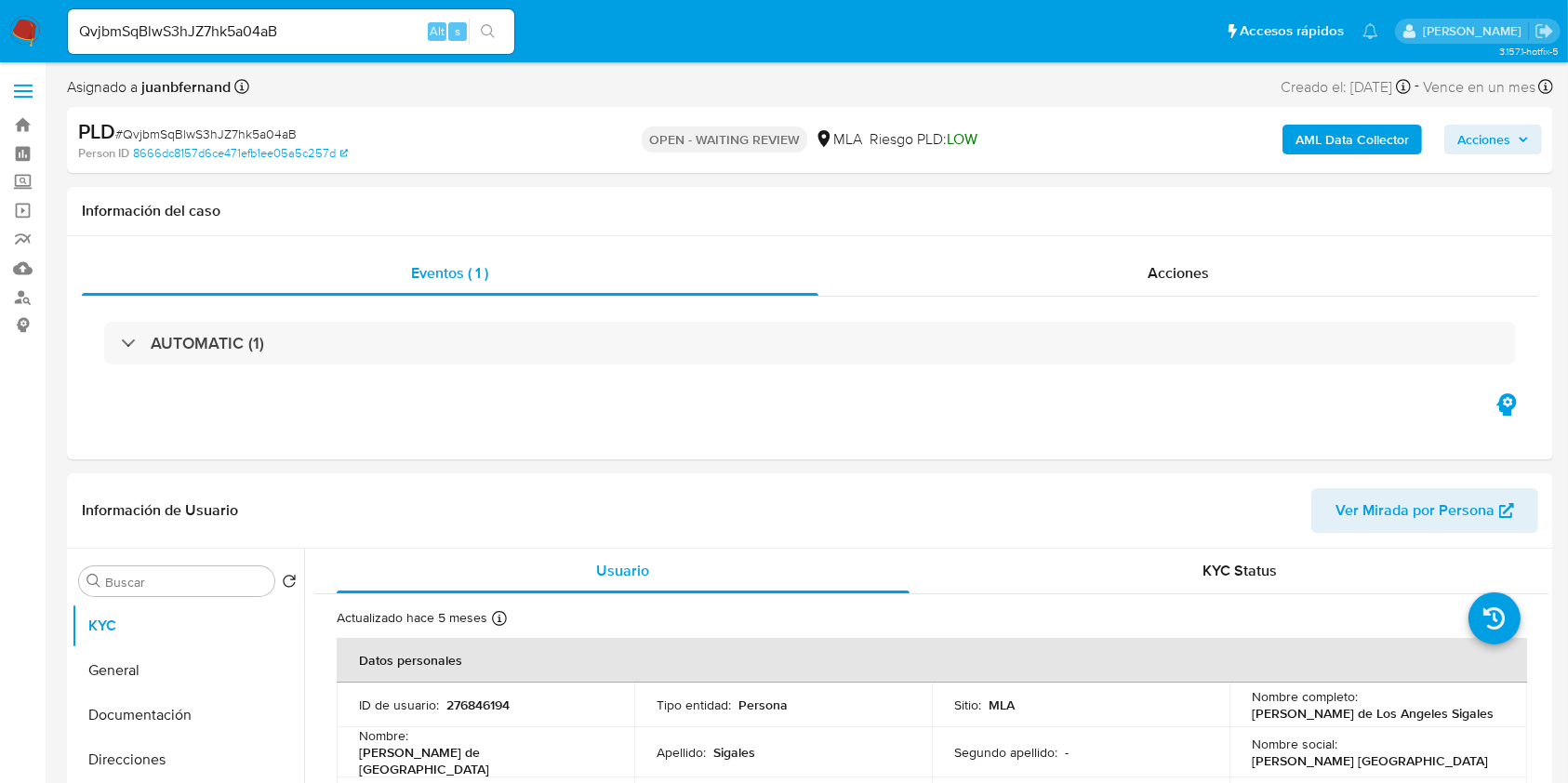
select select "10"
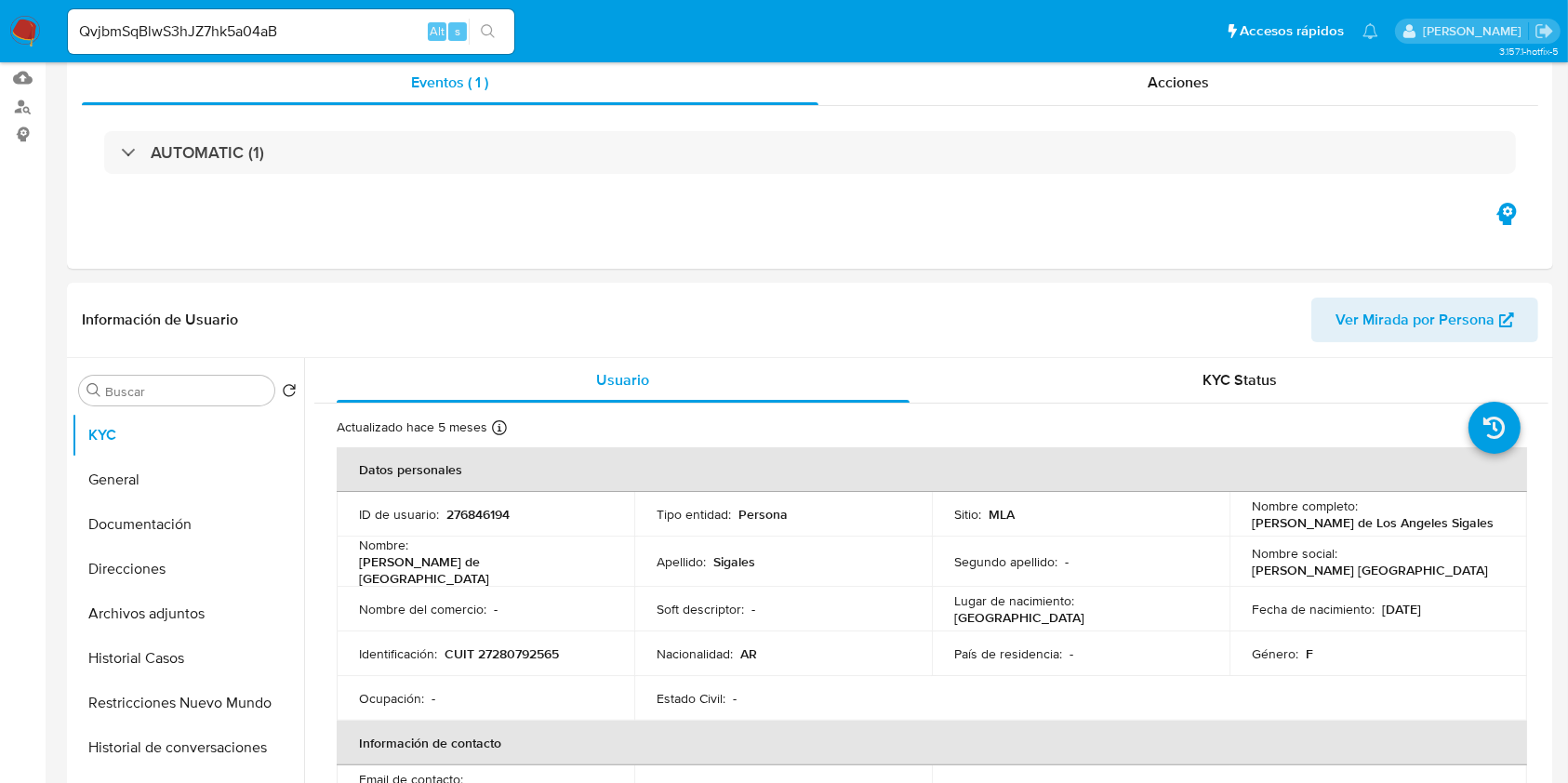
scroll to position [619, 0]
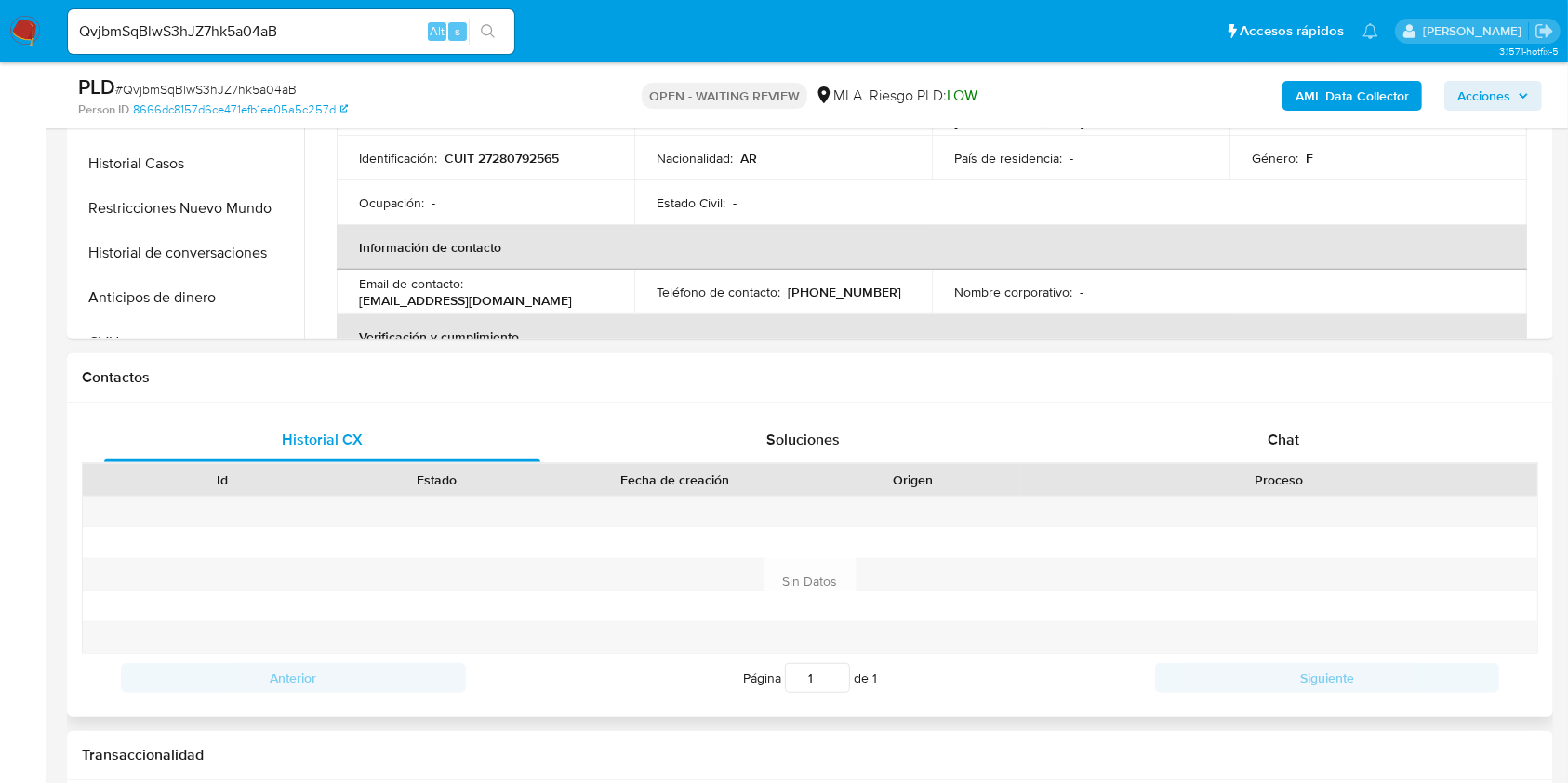
click at [1365, 410] on div "Historial CX Soluciones Chat Id Estado Fecha de creación Origen Proceso Anterio…" at bounding box center [810, 560] width 1486 height 314
drag, startPoint x: 1338, startPoint y: 433, endPoint x: 1292, endPoint y: 433, distance: 46.0
click at [1338, 433] on div "Chat" at bounding box center [1284, 439] width 436 height 44
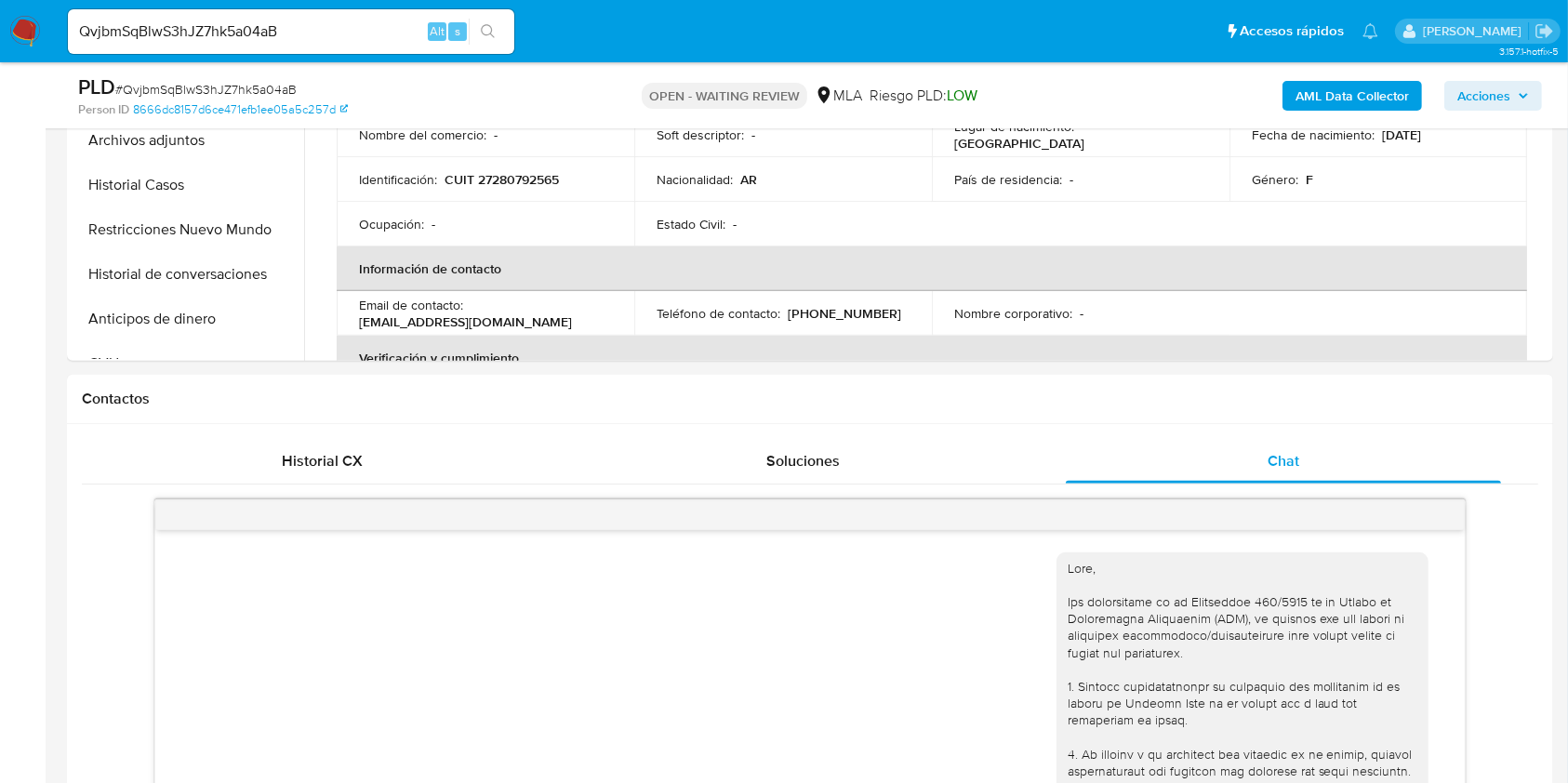
scroll to position [496, 0]
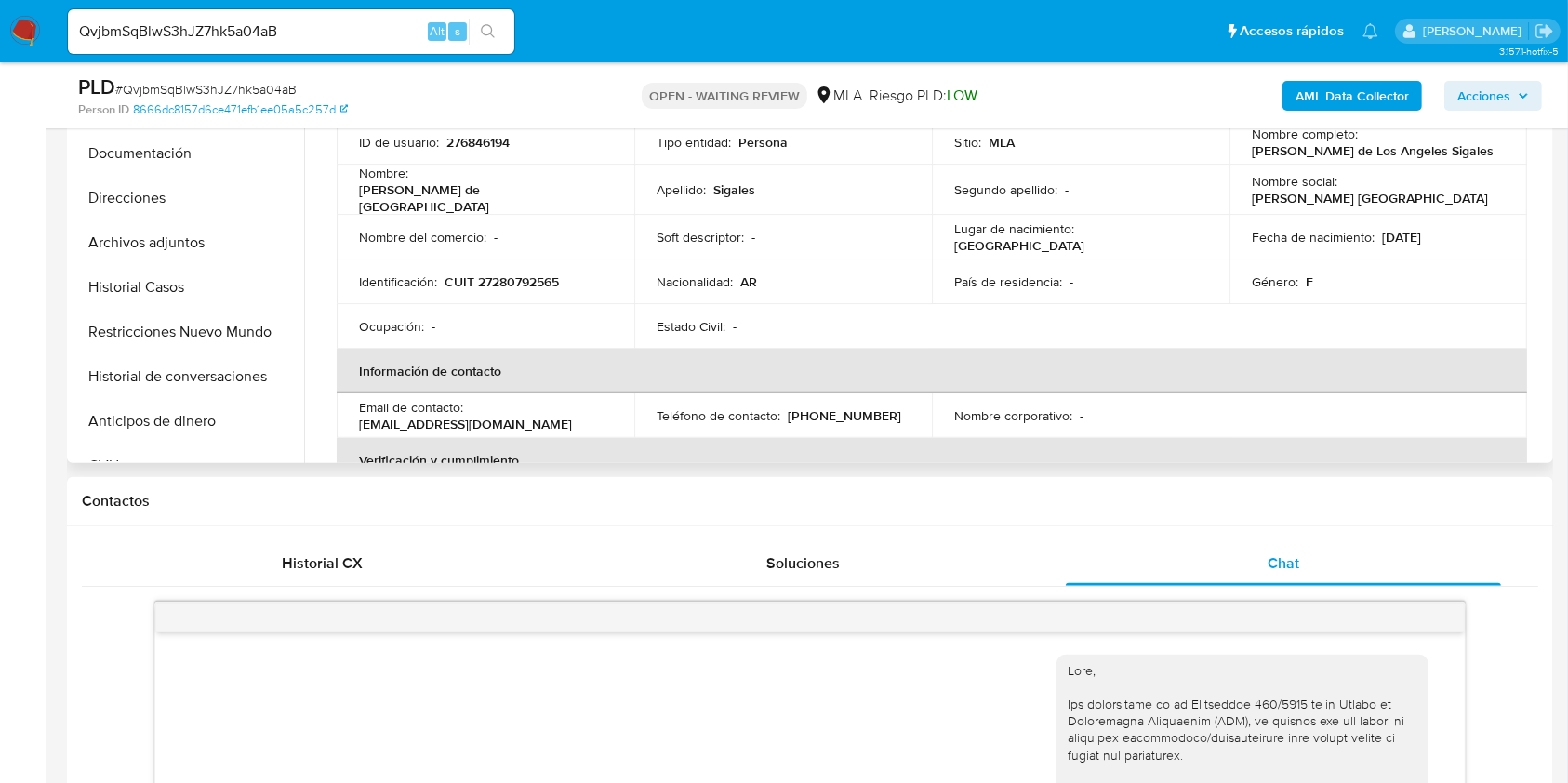
click at [572, 416] on p "[EMAIL_ADDRESS][DOMAIN_NAME]" at bounding box center [466, 424] width 213 height 17
drag, startPoint x: 583, startPoint y: 412, endPoint x: 493, endPoint y: 416, distance: 90.1
click at [493, 416] on p "[EMAIL_ADDRESS][DOMAIN_NAME]" at bounding box center [466, 424] width 213 height 17
copy p "[EMAIL_ADDRESS][DOMAIN_NAME]"
click at [534, 274] on p "CUIT 27280792565" at bounding box center [502, 282] width 115 height 17
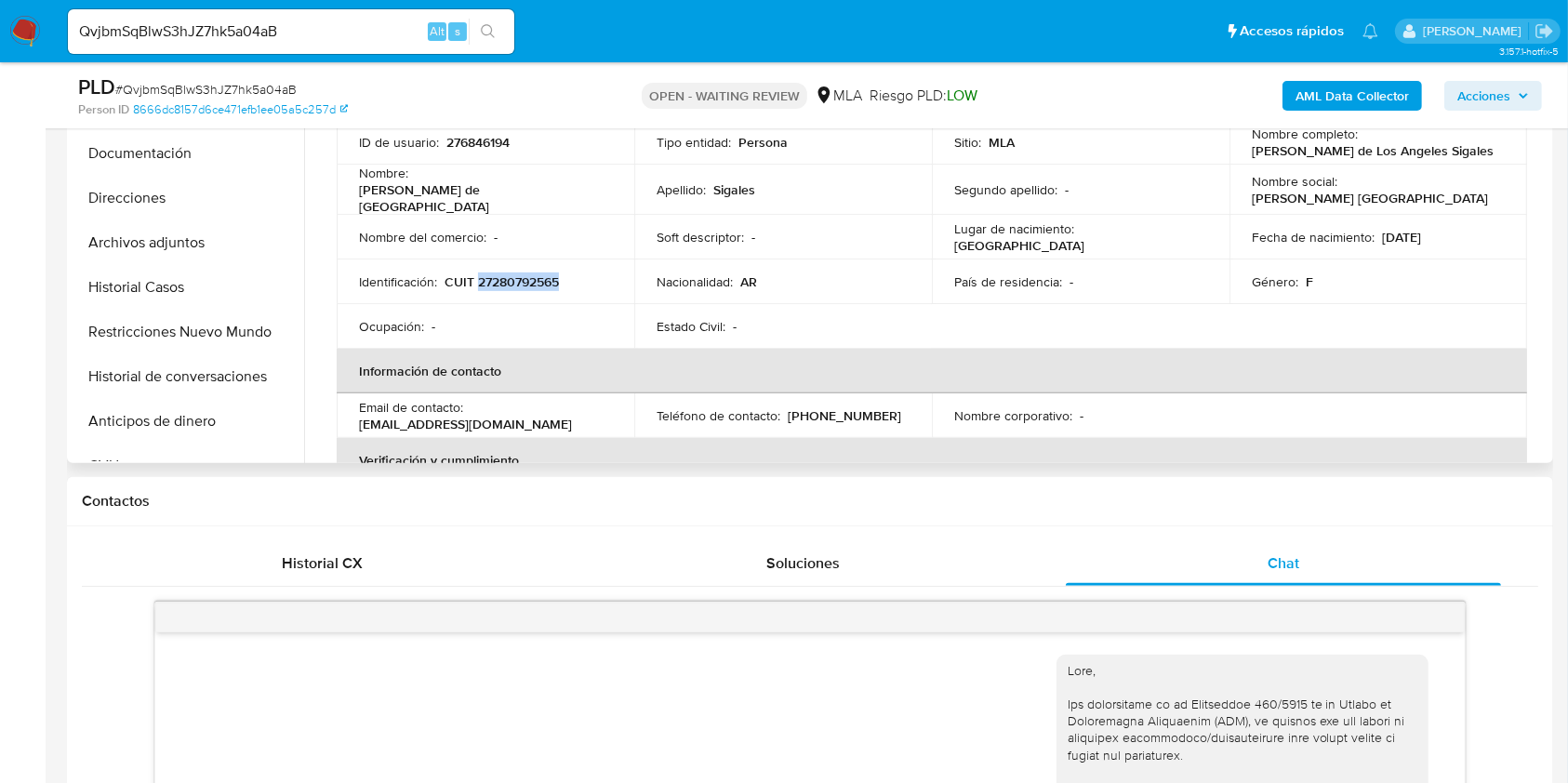
click at [534, 274] on p "CUIT 27280792565" at bounding box center [502, 282] width 115 height 17
copy p "27280792565"
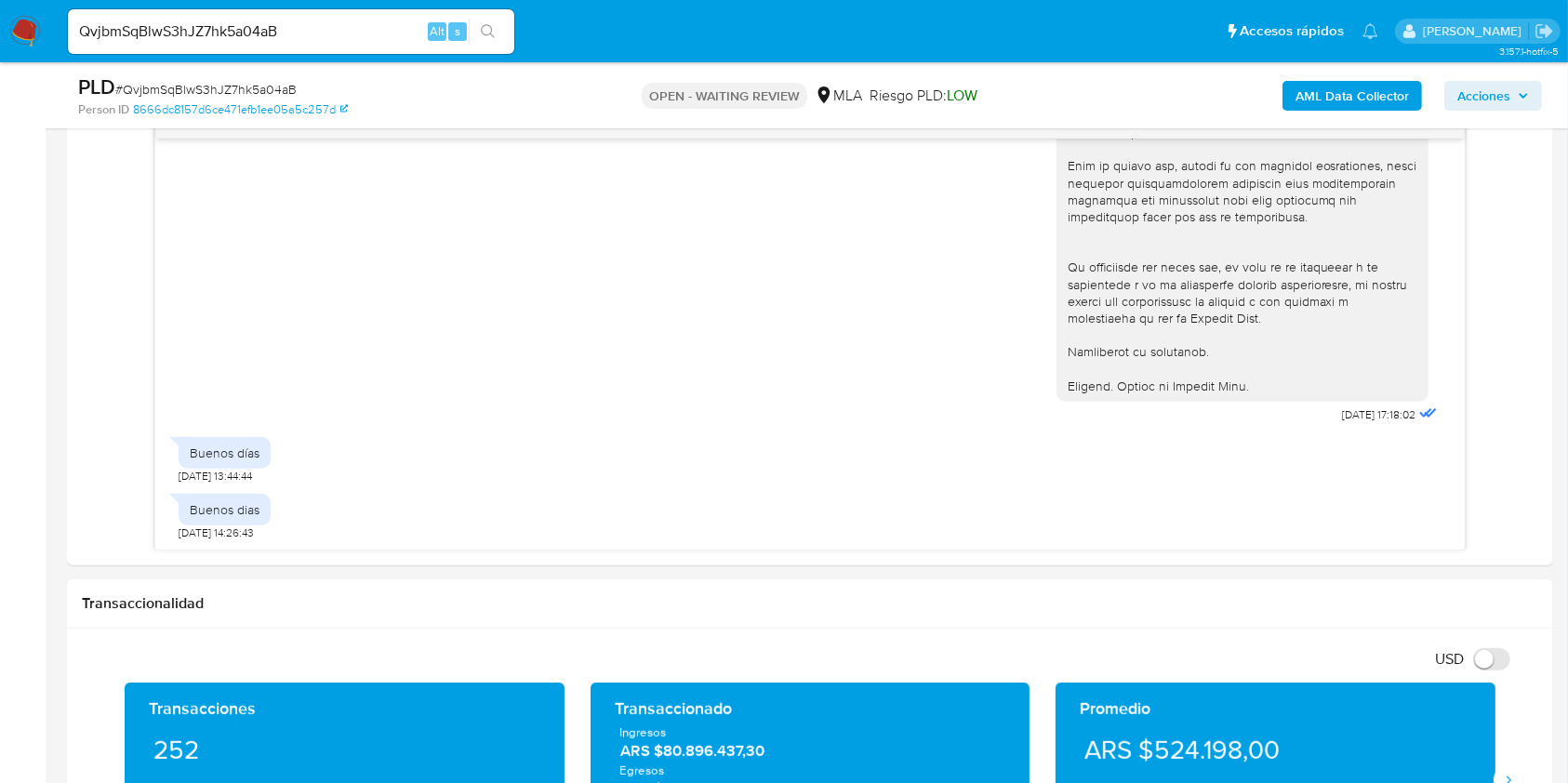
scroll to position [868, 0]
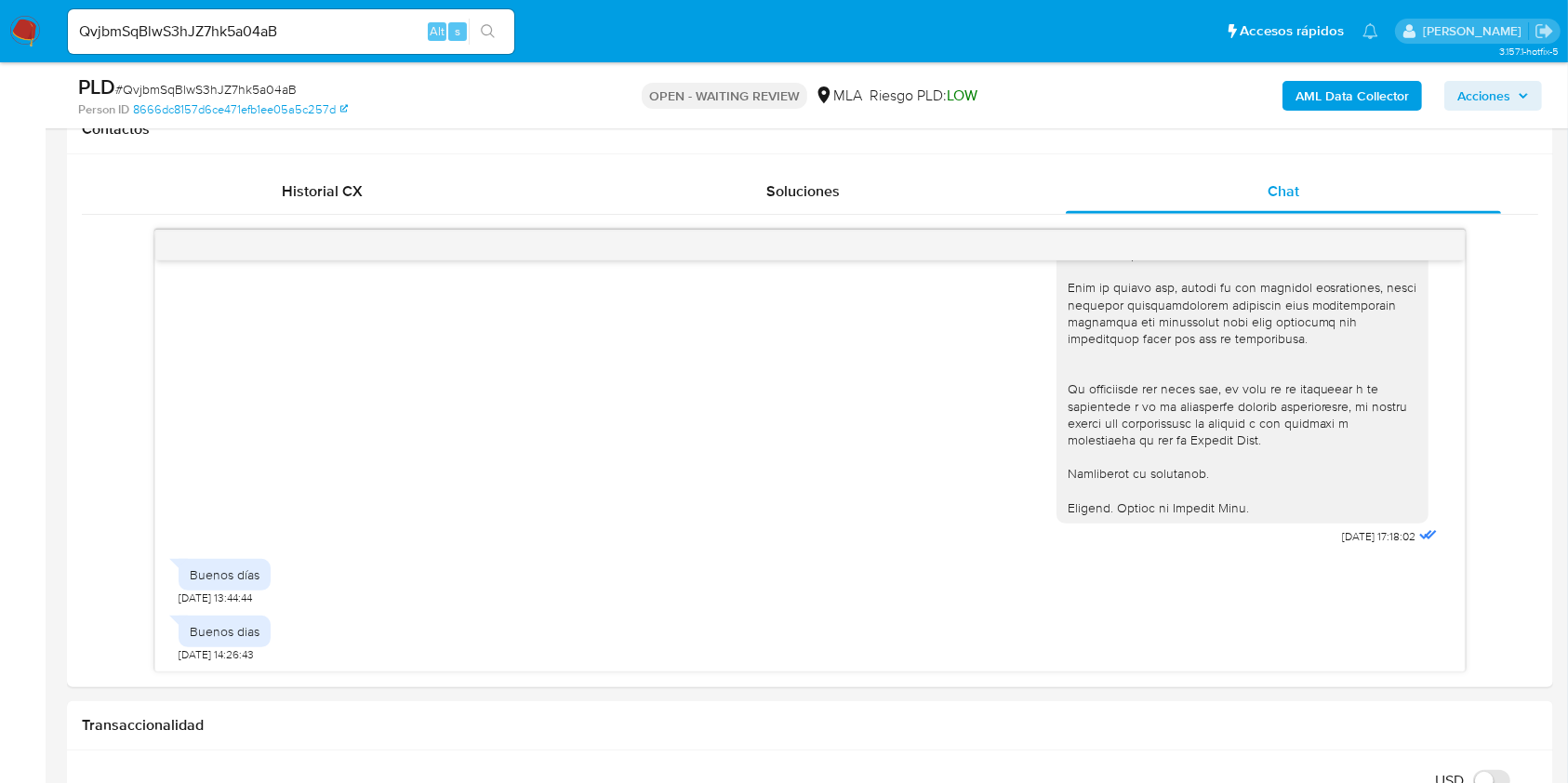
click at [386, 43] on div "QvjbmSqBlwS3hJZ7hk5a04aB Alt s" at bounding box center [291, 31] width 447 height 44
drag, startPoint x: 386, startPoint y: 43, endPoint x: 390, endPoint y: 30, distance: 13.6
click at [387, 41] on div "QvjbmSqBlwS3hJZ7hk5a04aB Alt s" at bounding box center [291, 31] width 447 height 44
click at [390, 30] on input "QvjbmSqBlwS3hJZ7hk5a04aB" at bounding box center [291, 32] width 447 height 24
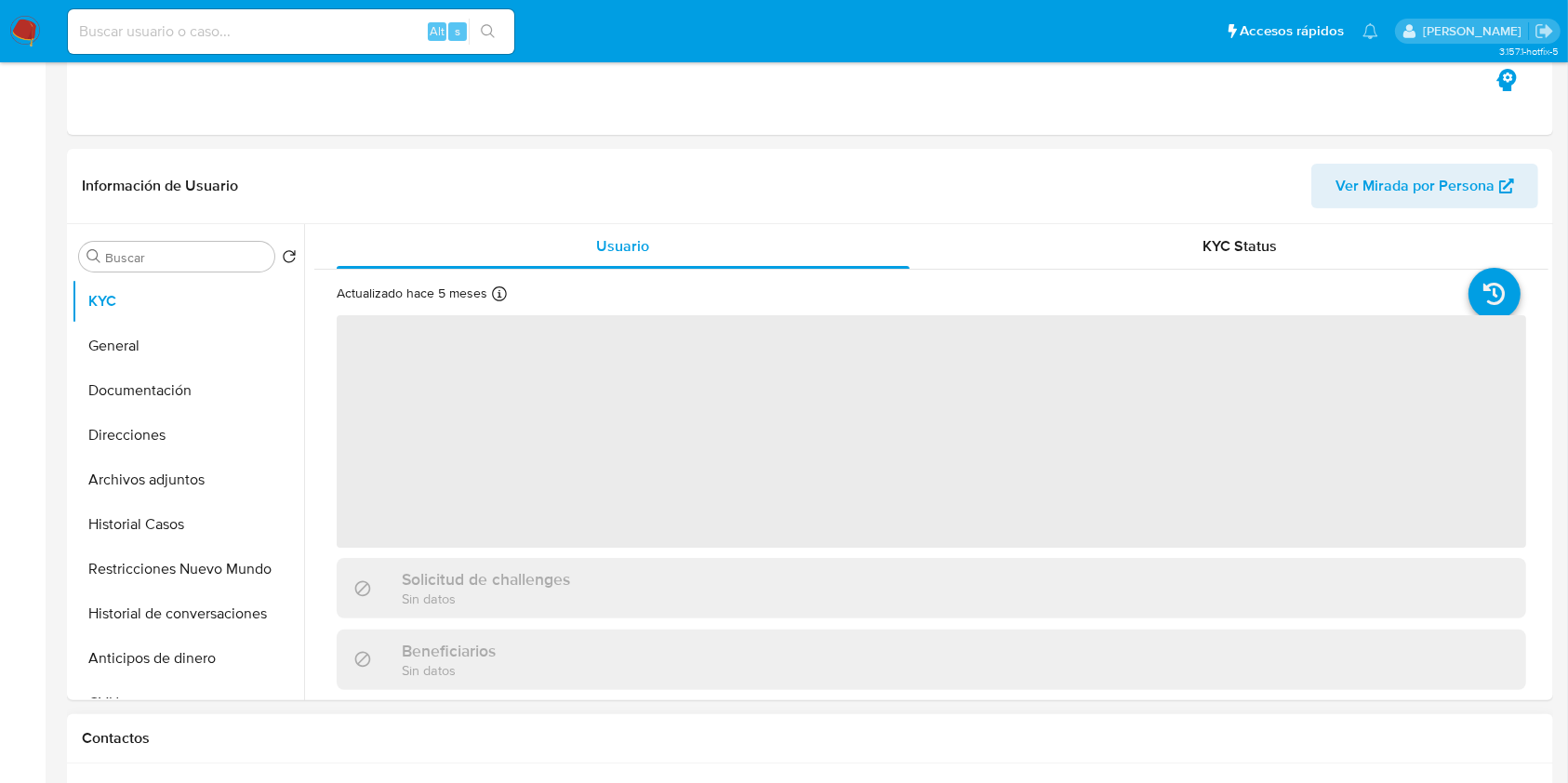
scroll to position [619, 0]
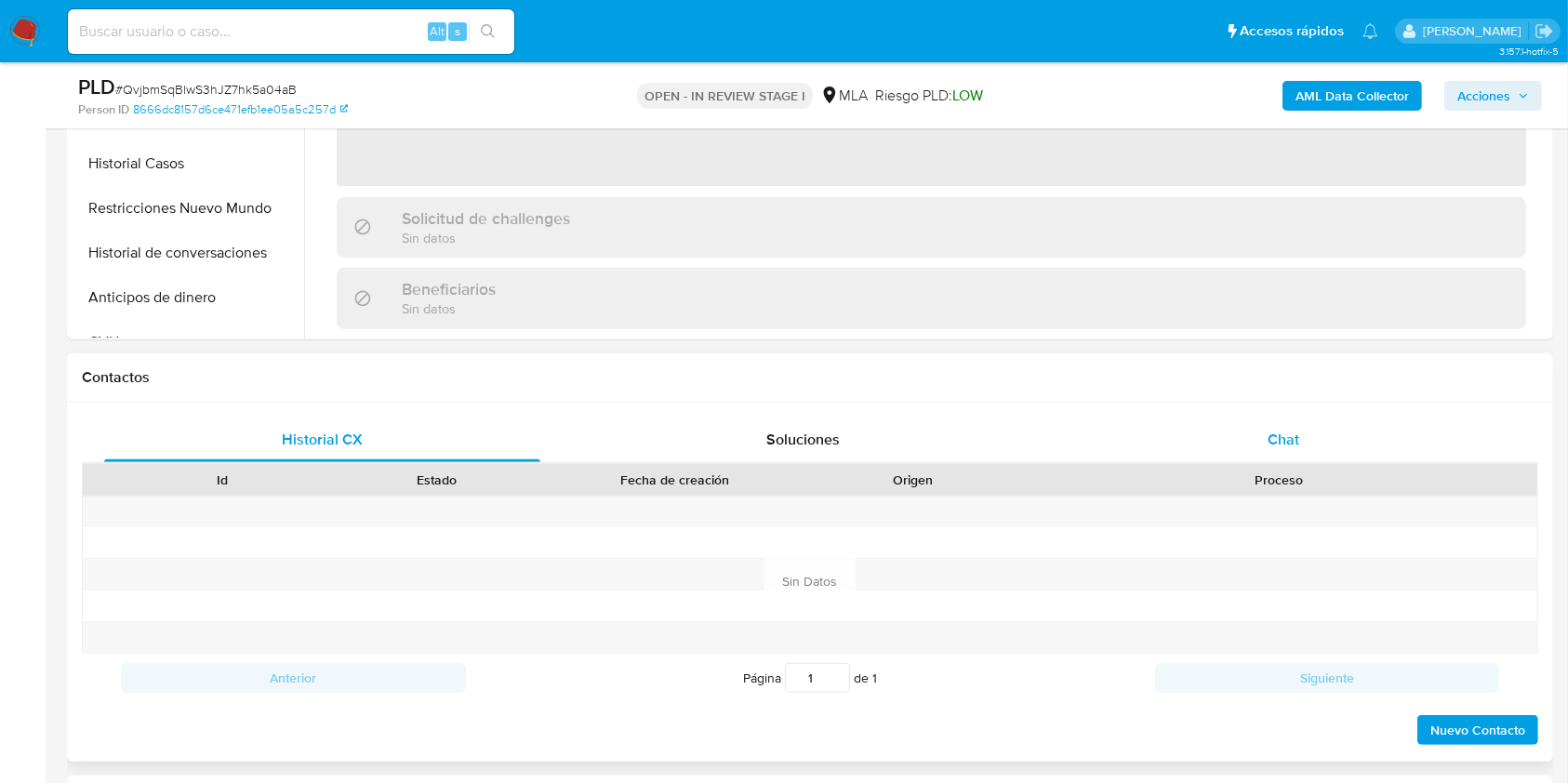
click at [1294, 421] on div "Chat" at bounding box center [1284, 439] width 436 height 44
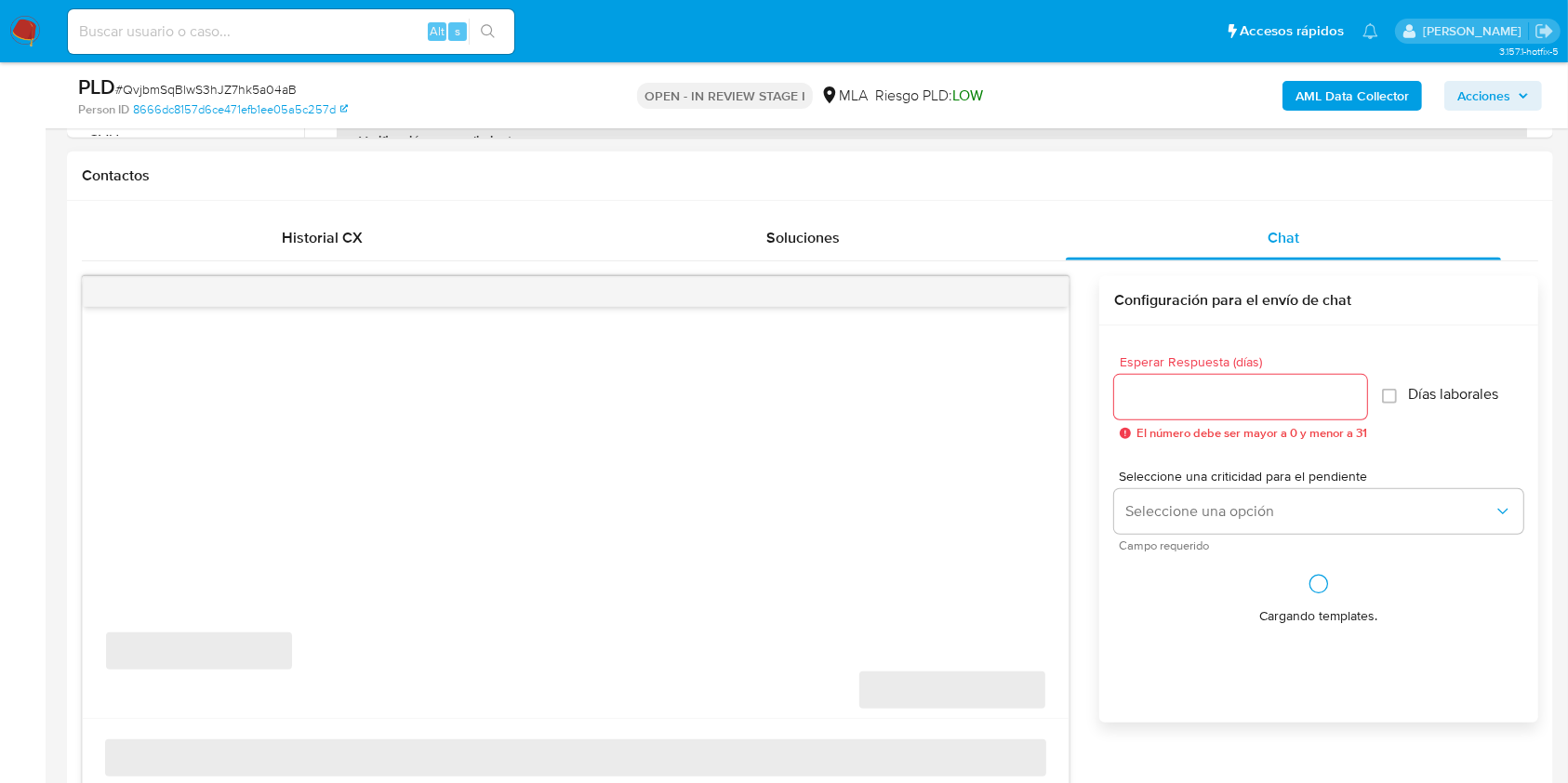
select select "10"
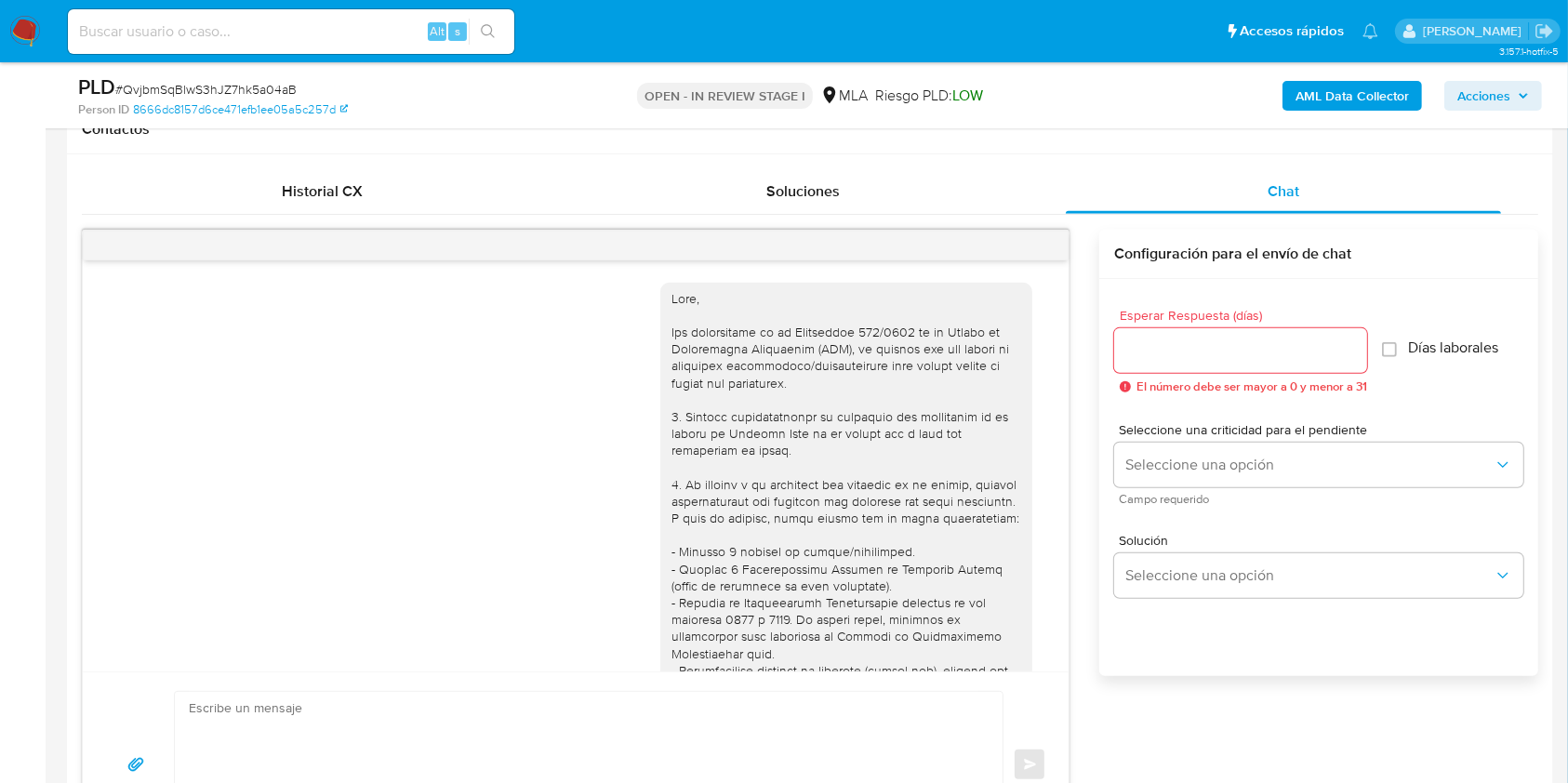
scroll to position [2082, 0]
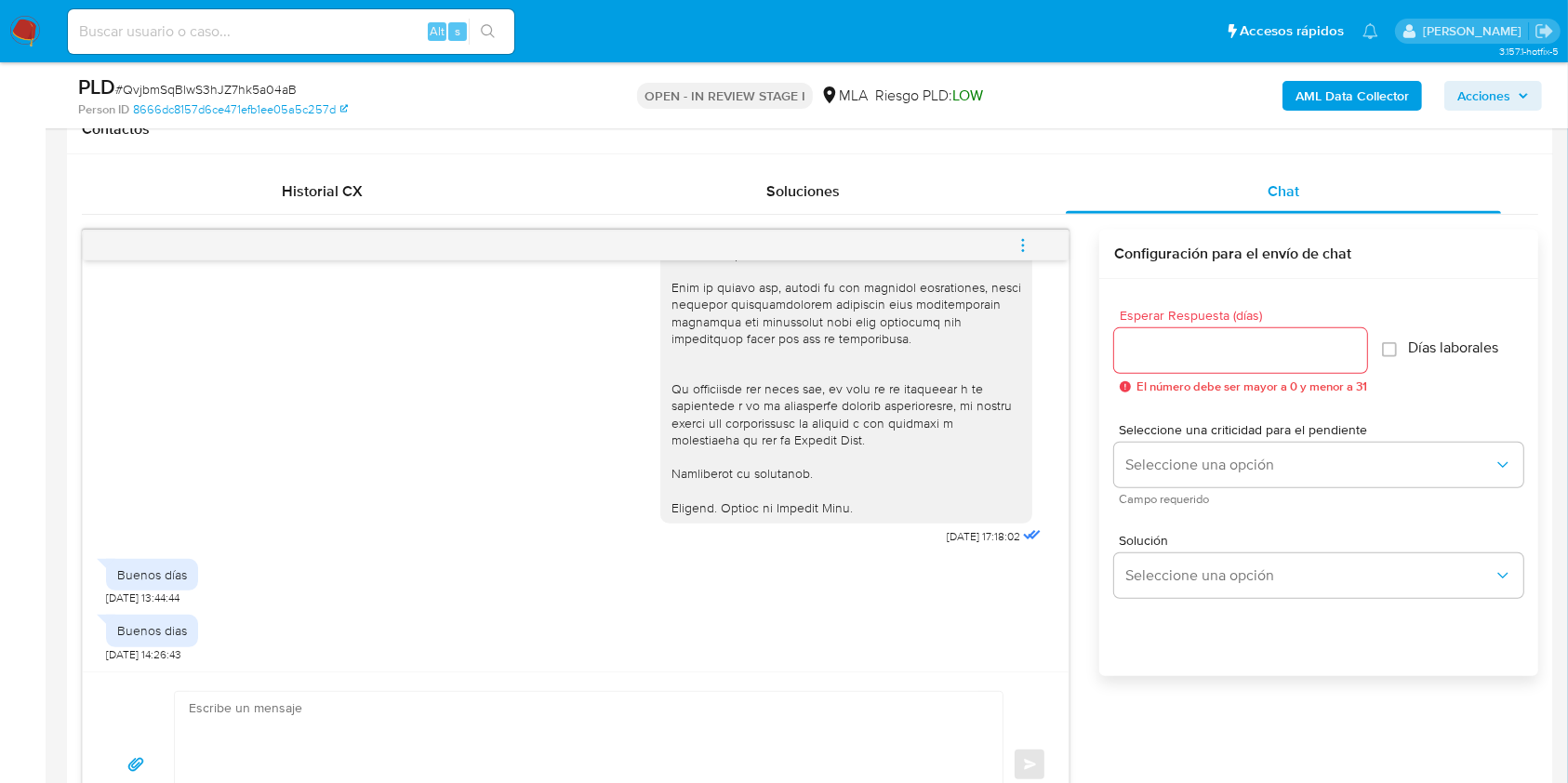
click at [1029, 244] on icon "menu-action" at bounding box center [1023, 246] width 17 height 17
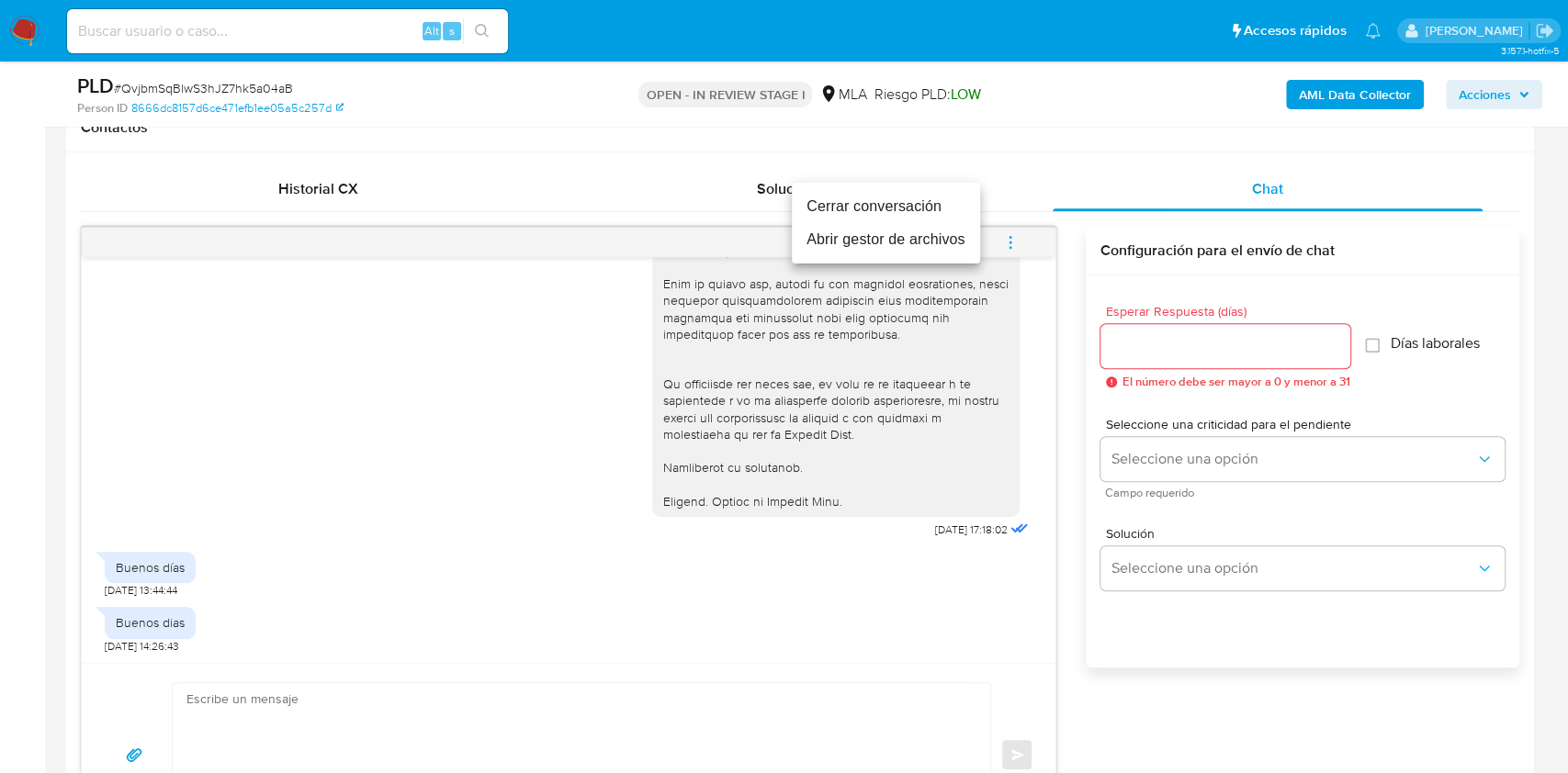
click at [900, 213] on li "Cerrar conversación" at bounding box center [885, 207] width 189 height 33
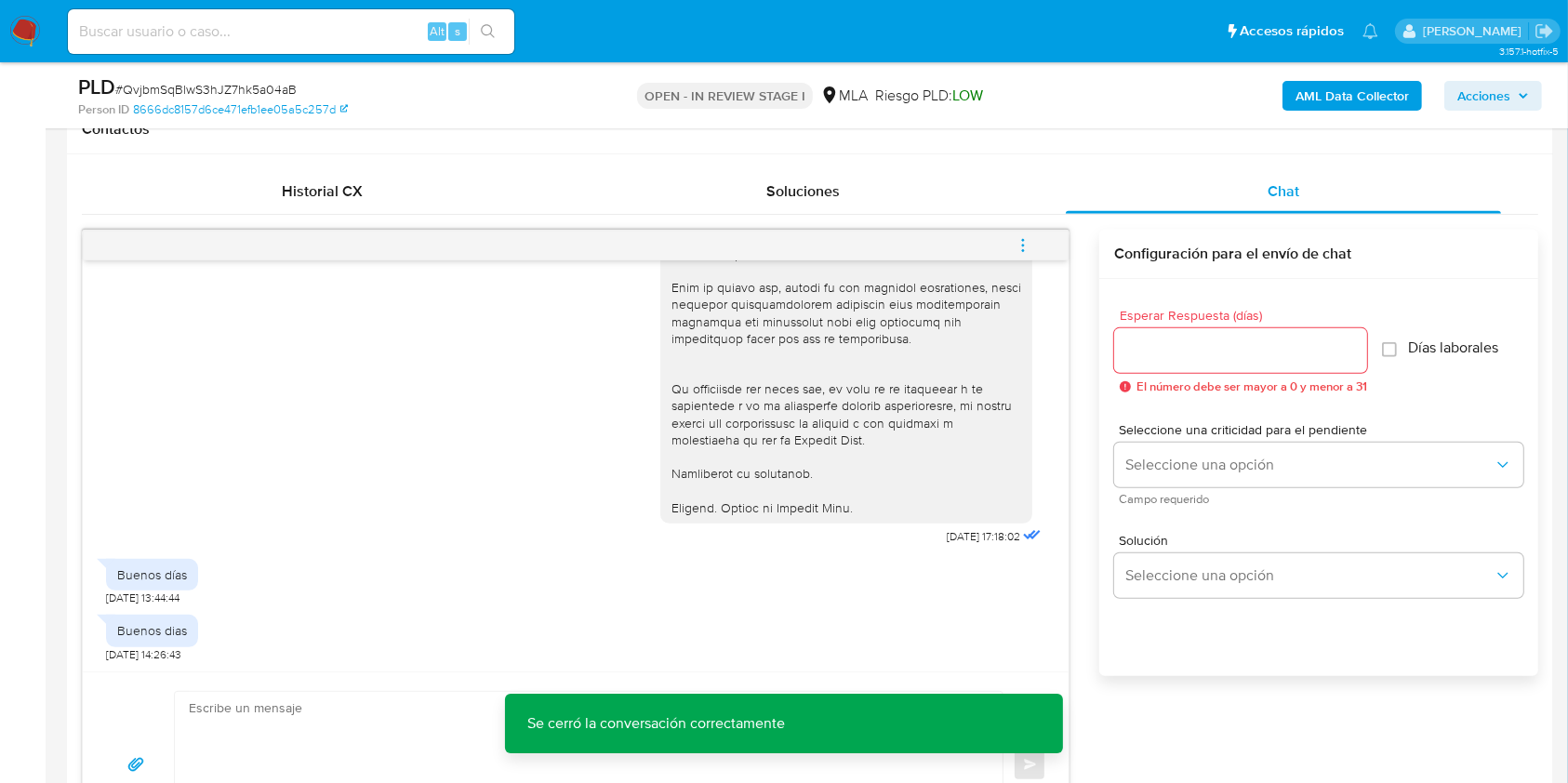
click at [1330, 89] on b "AML Data Collector" at bounding box center [1352, 96] width 114 height 30
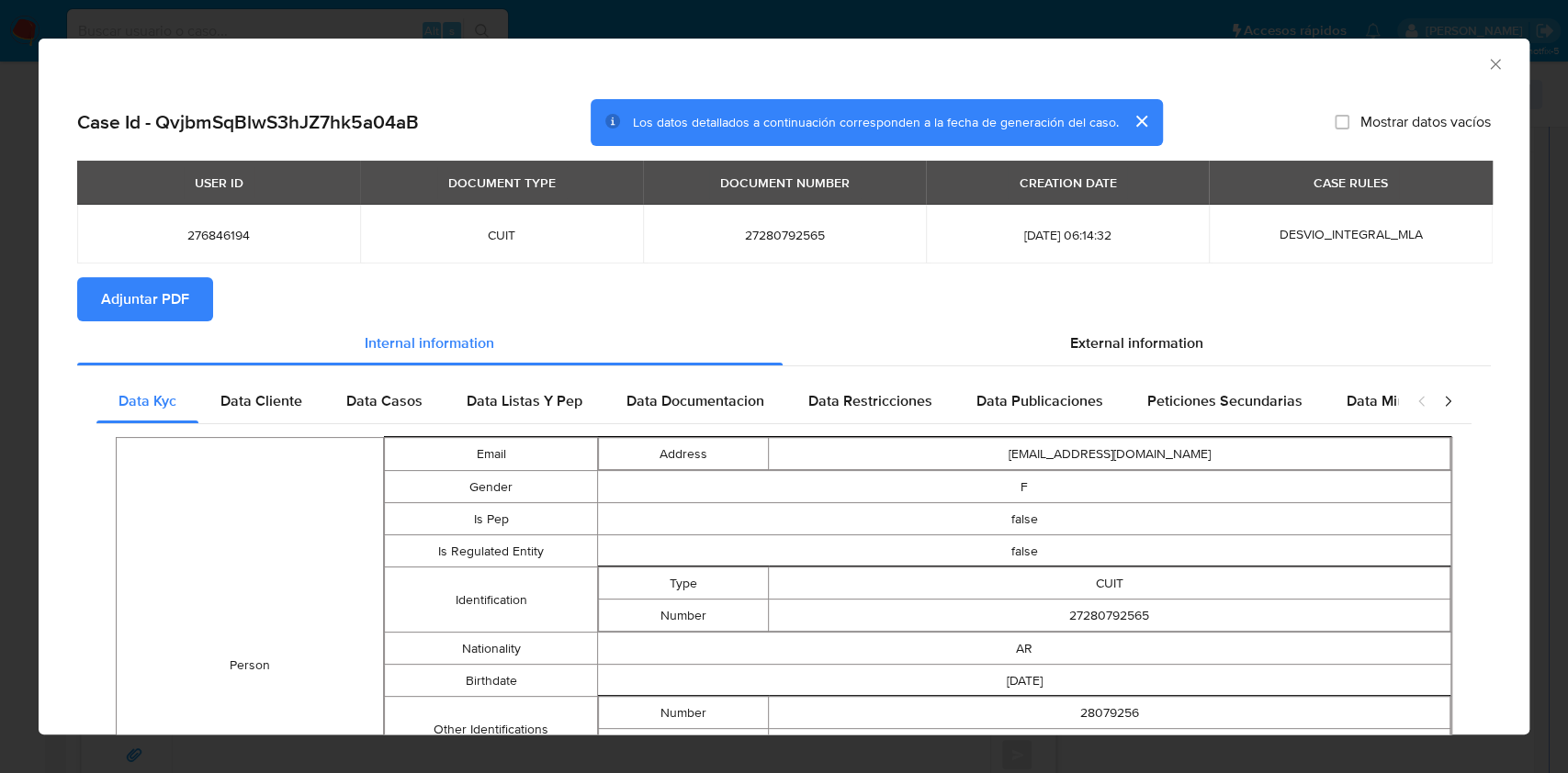
click at [194, 311] on button "Adjuntar PDF" at bounding box center [145, 299] width 136 height 44
click at [1490, 65] on icon "Cerrar ventana" at bounding box center [1495, 63] width 10 height 10
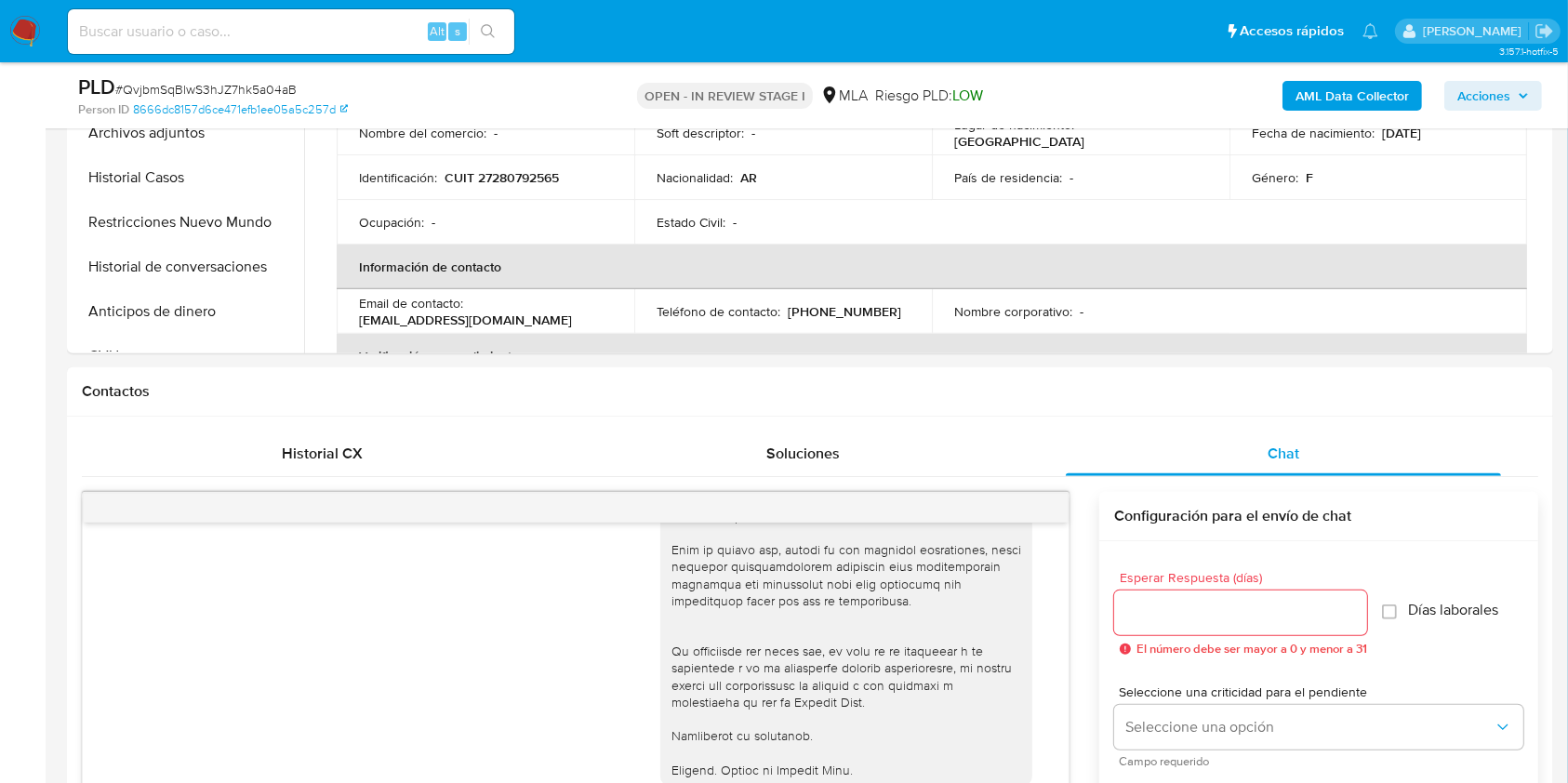
scroll to position [372, 0]
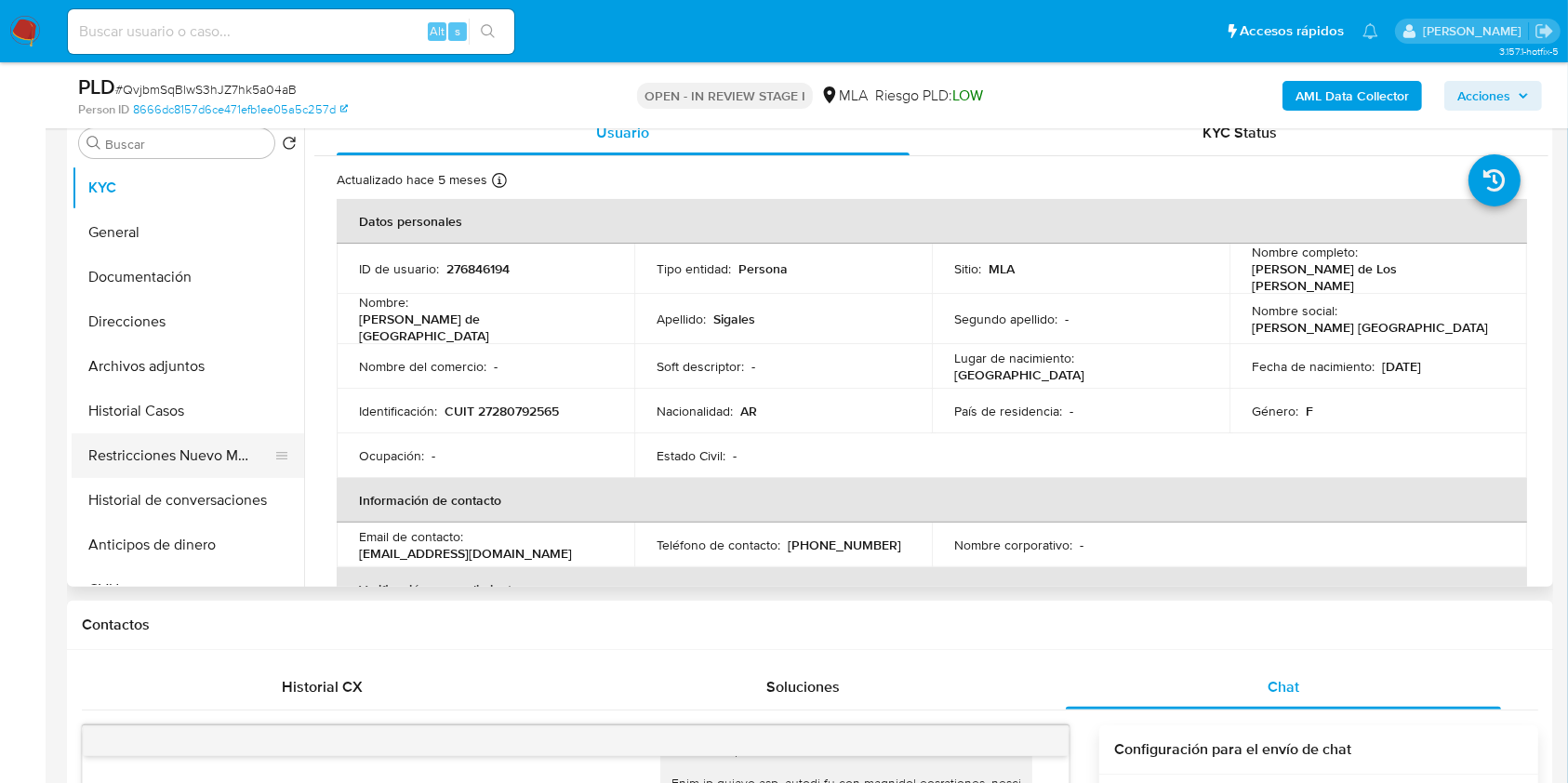
click at [190, 467] on button "Restricciones Nuevo Mundo" at bounding box center [180, 455] width 217 height 44
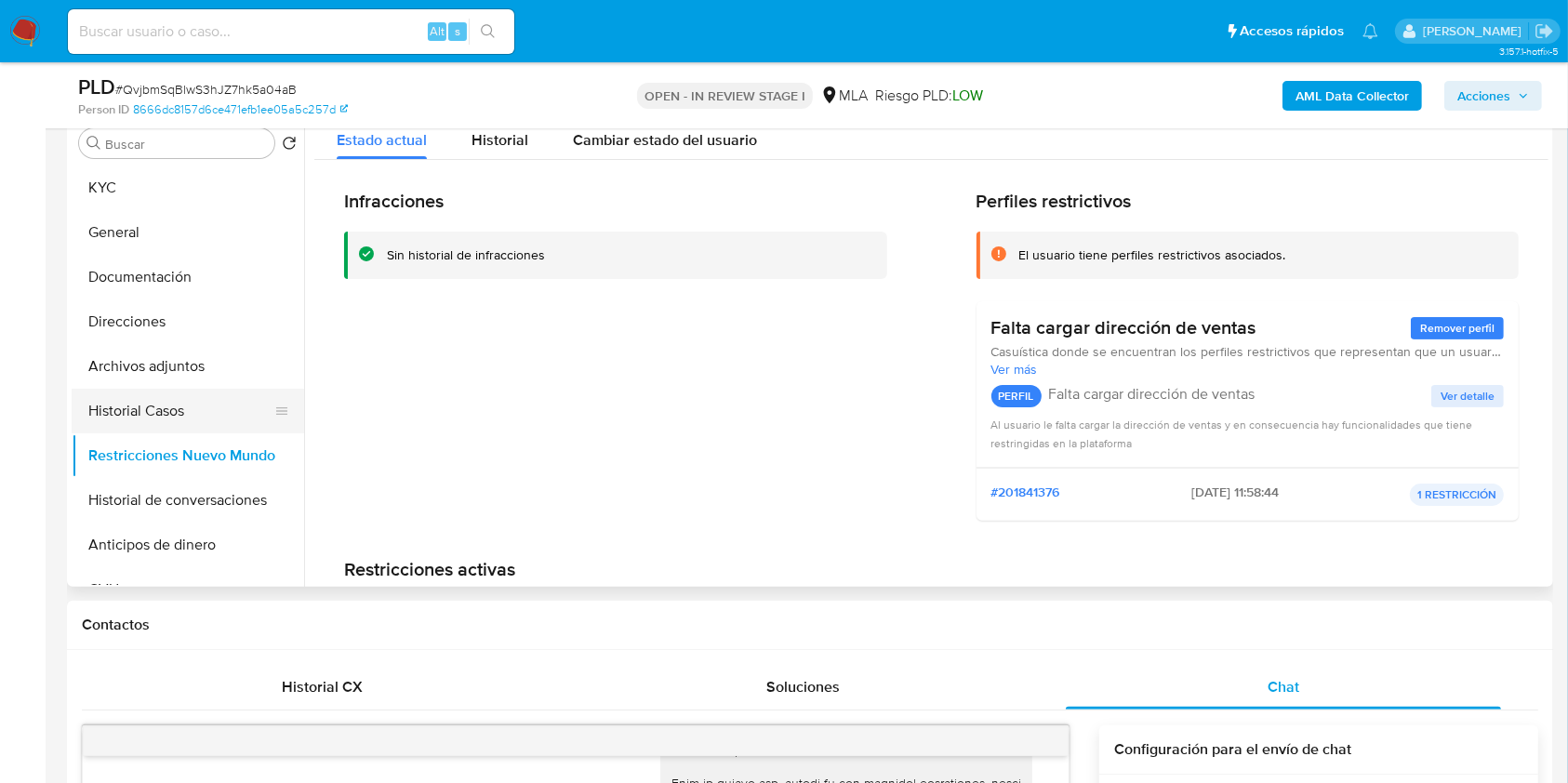
click at [156, 413] on button "Historial Casos" at bounding box center [180, 410] width 217 height 44
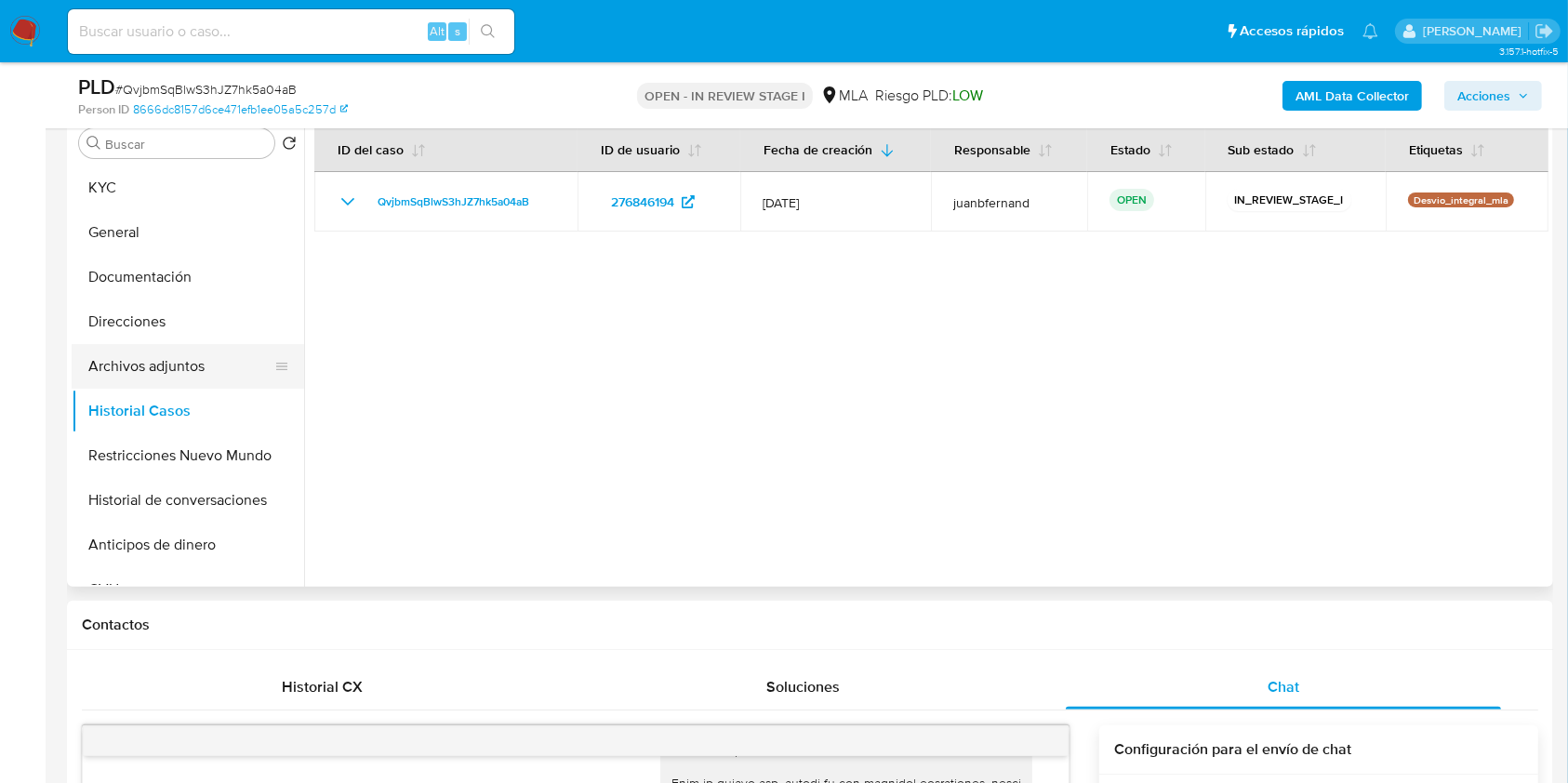
click at [184, 373] on button "Archivos adjuntos" at bounding box center [180, 366] width 217 height 44
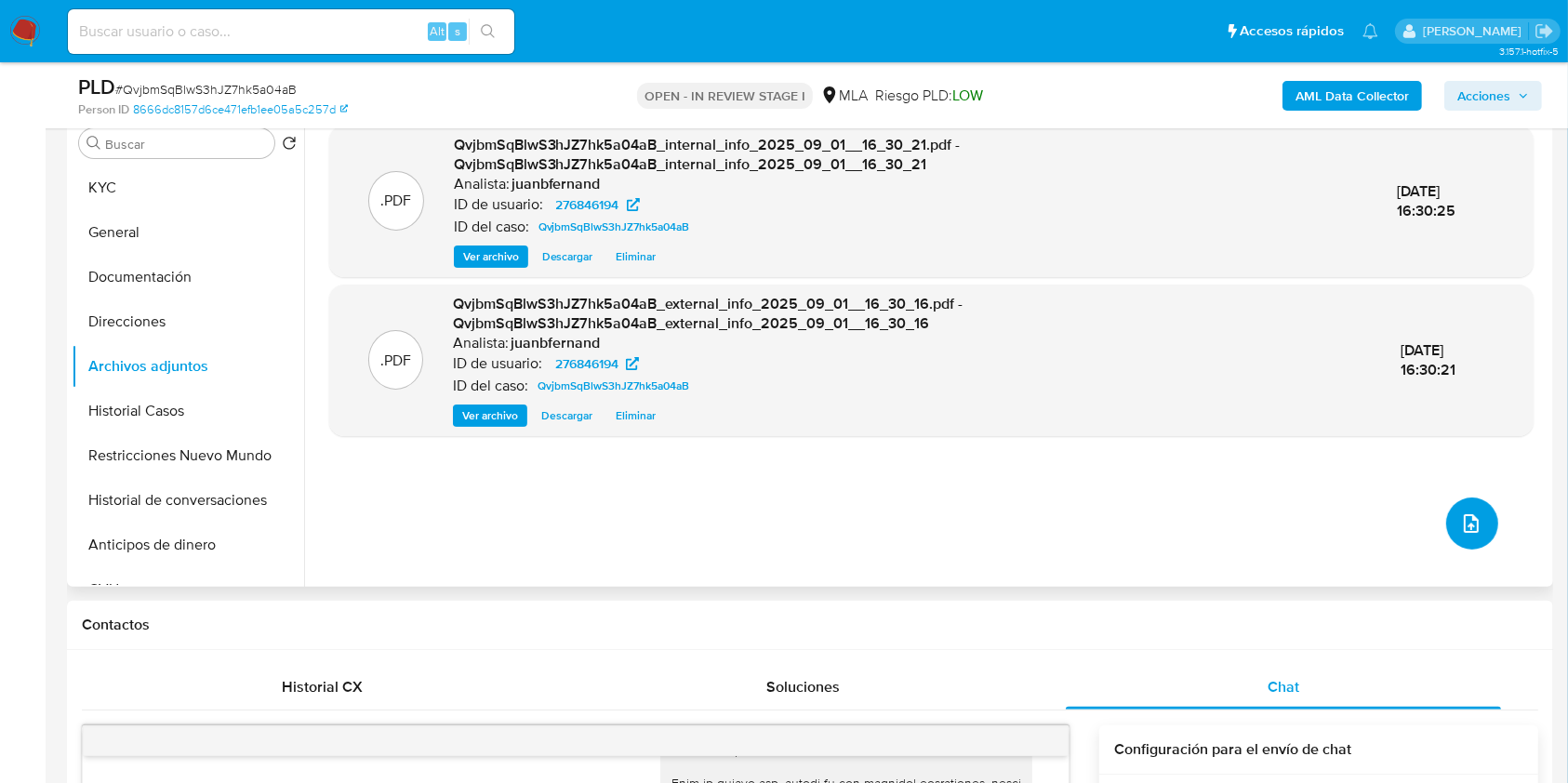
click at [1465, 506] on button "upload-file" at bounding box center [1471, 523] width 52 height 52
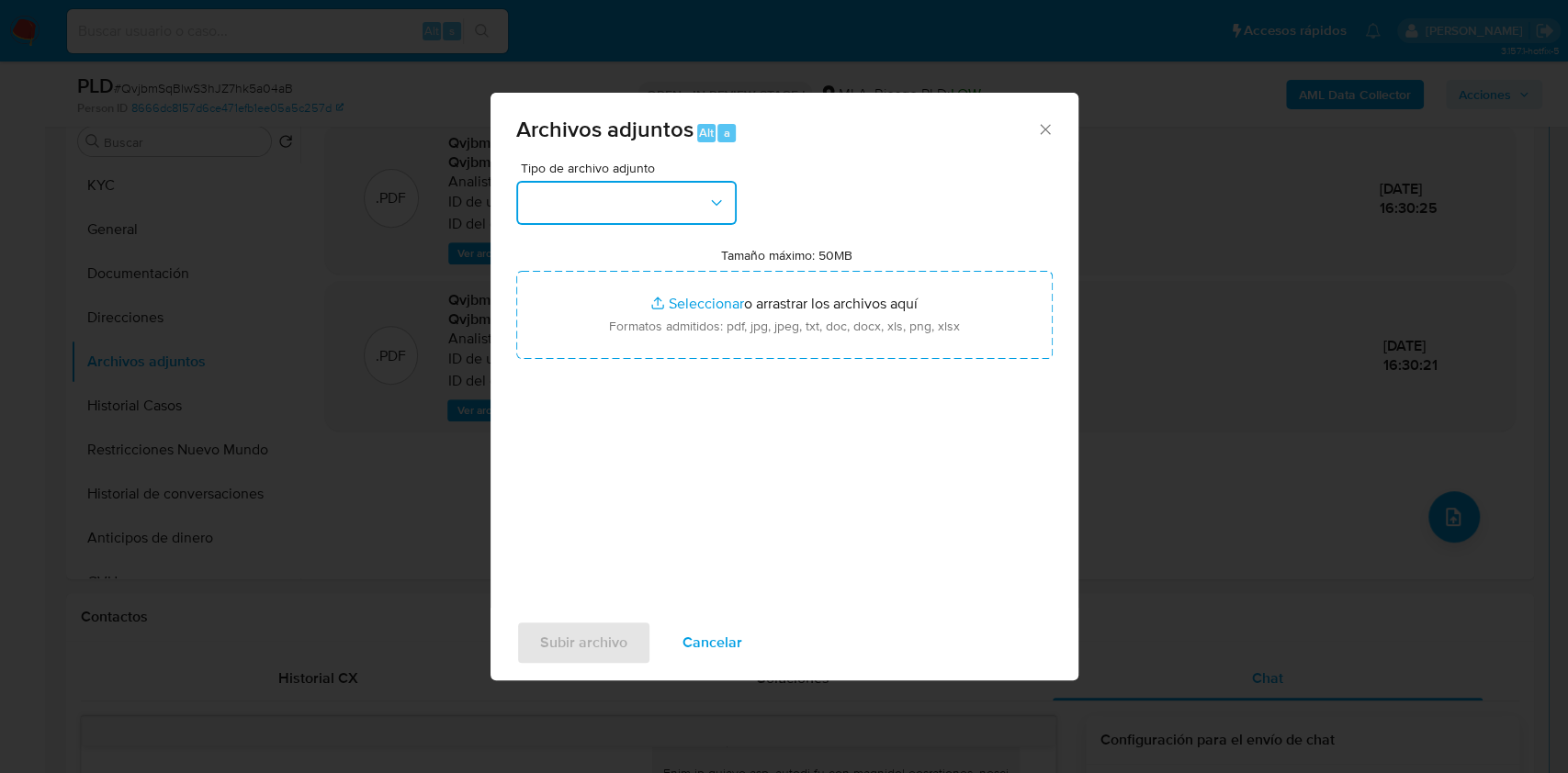
click at [636, 197] on button "button" at bounding box center [626, 203] width 220 height 44
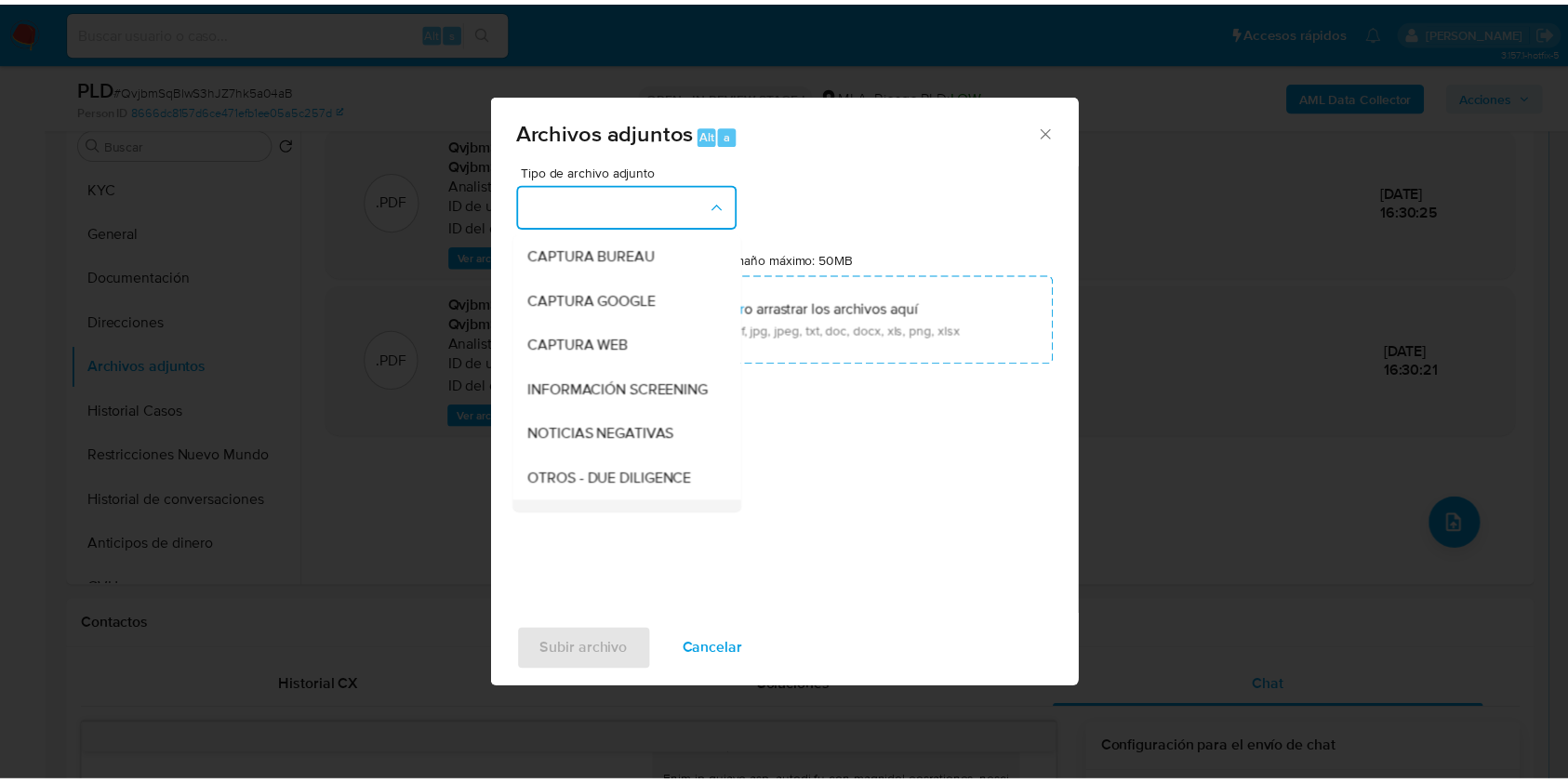
scroll to position [248, 0]
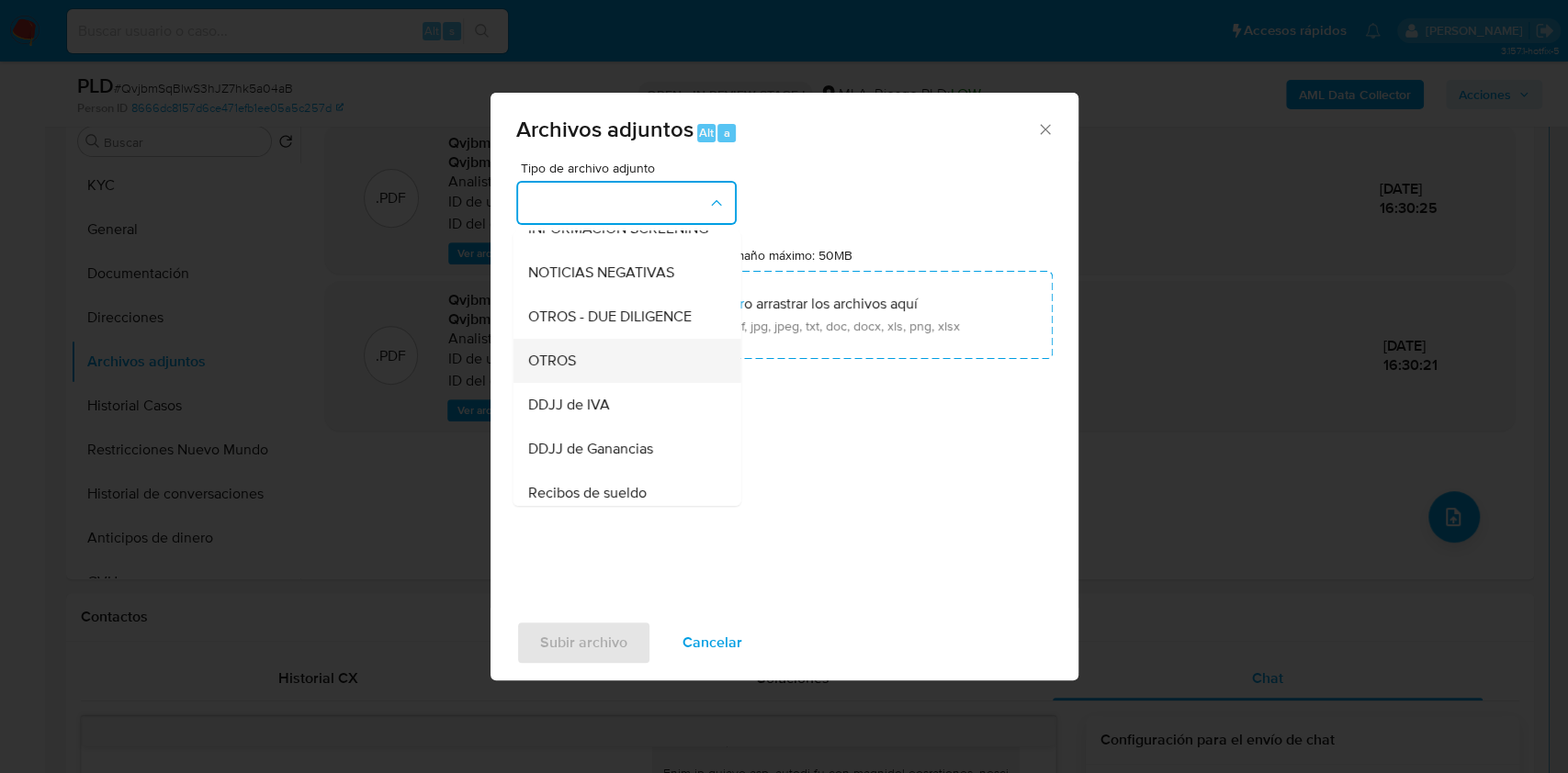
click at [591, 378] on div "OTROS" at bounding box center [621, 360] width 188 height 44
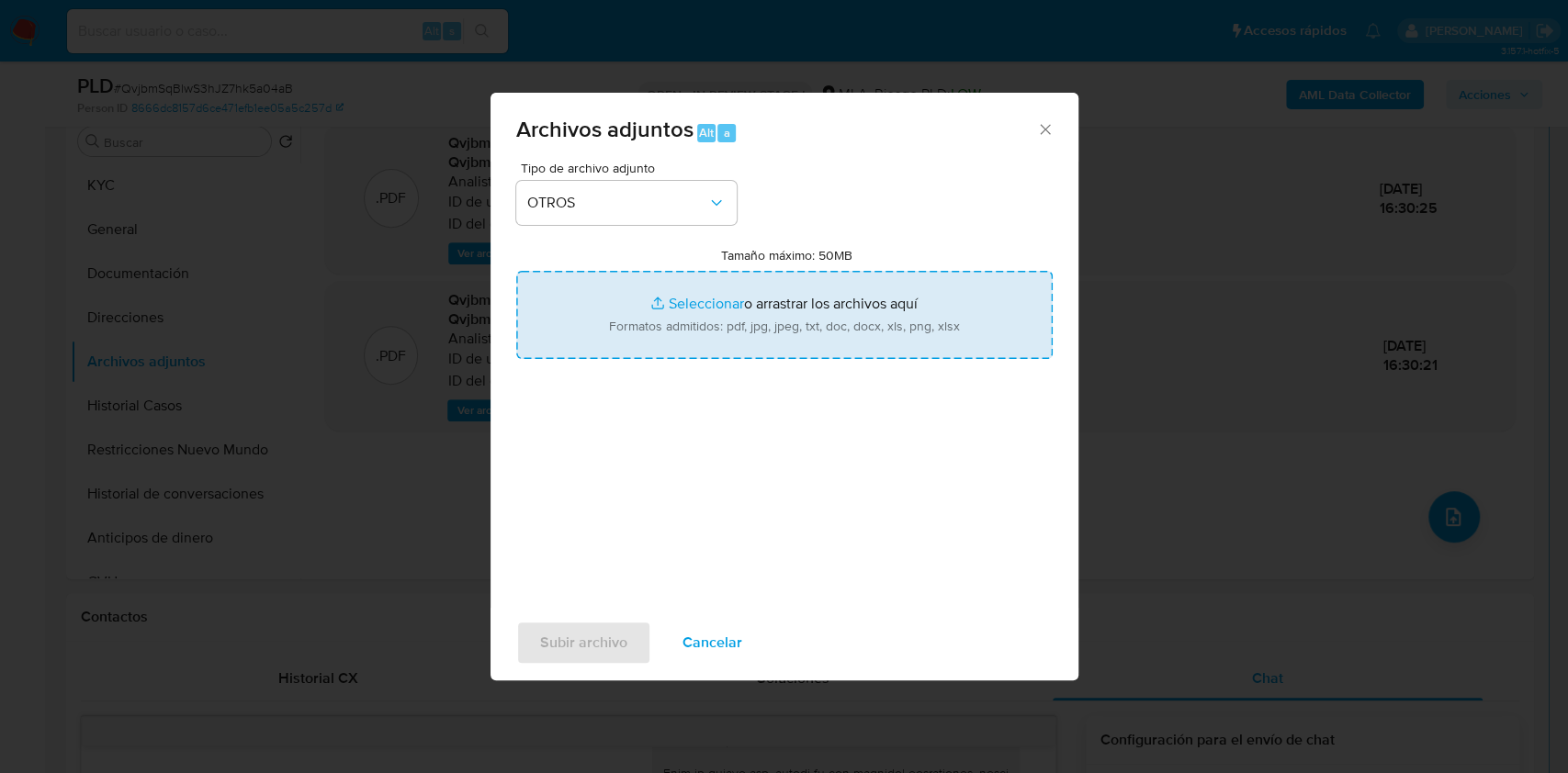
type input "C:\fakepath\Caselog QvjbmSqBlwS3hJZ7hk5a04aB_2025_07_17_17_36_13.docx"
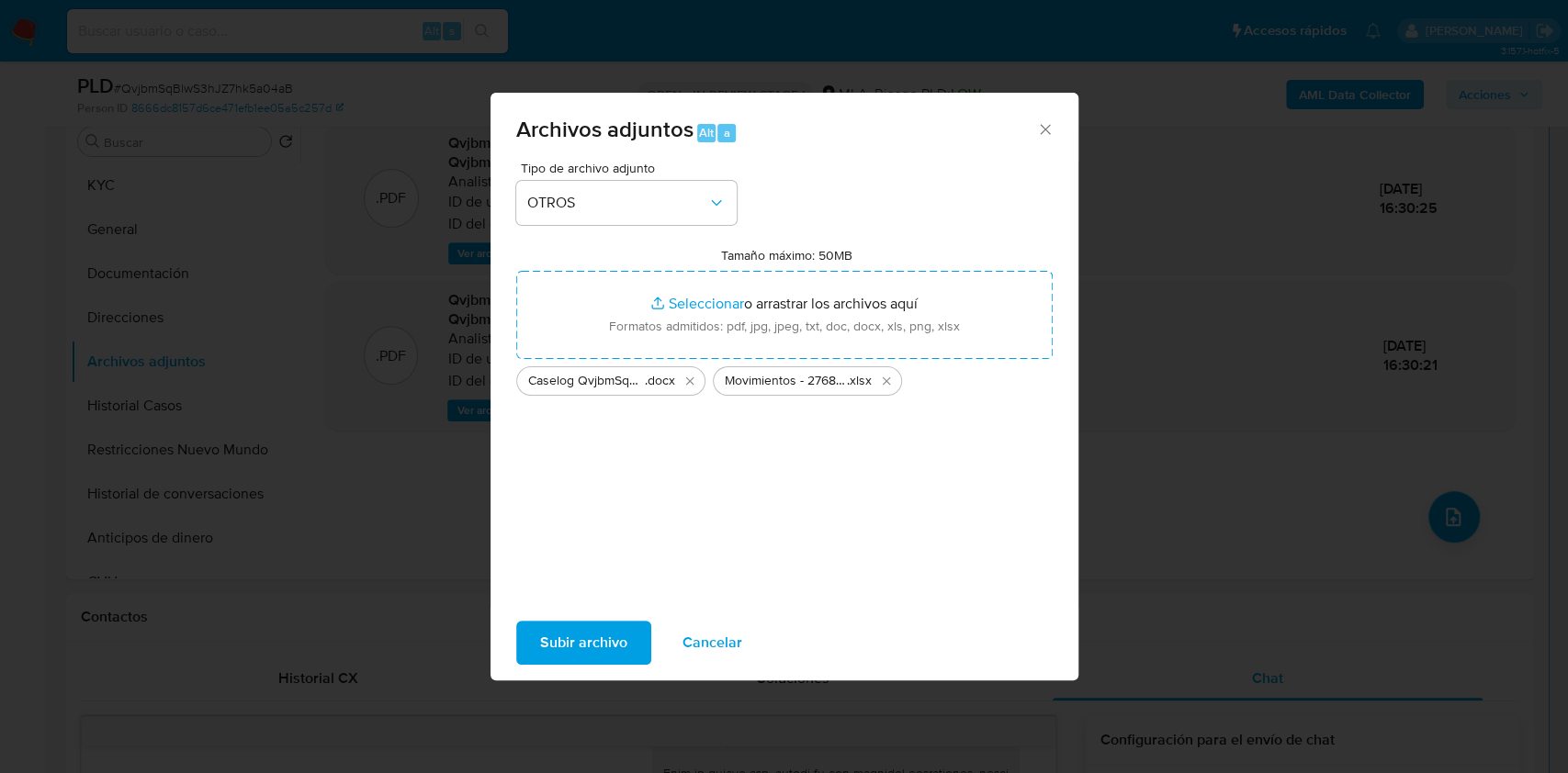
click at [608, 643] on span "Subir archivo" at bounding box center [583, 642] width 87 height 40
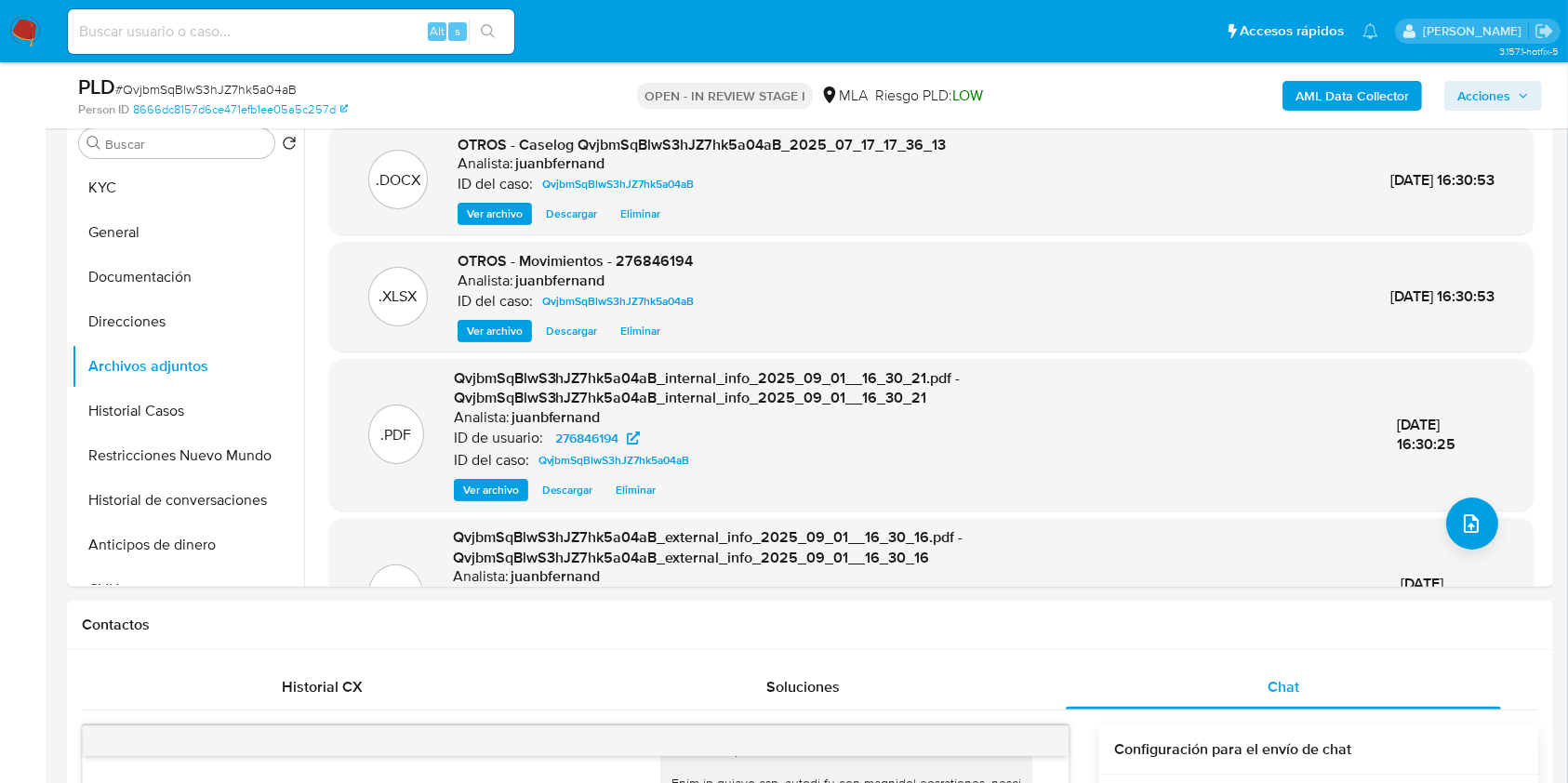
drag, startPoint x: 1508, startPoint y: 101, endPoint x: 1491, endPoint y: 108, distance: 18.4
click at [1506, 101] on span "Acciones" at bounding box center [1483, 96] width 53 height 30
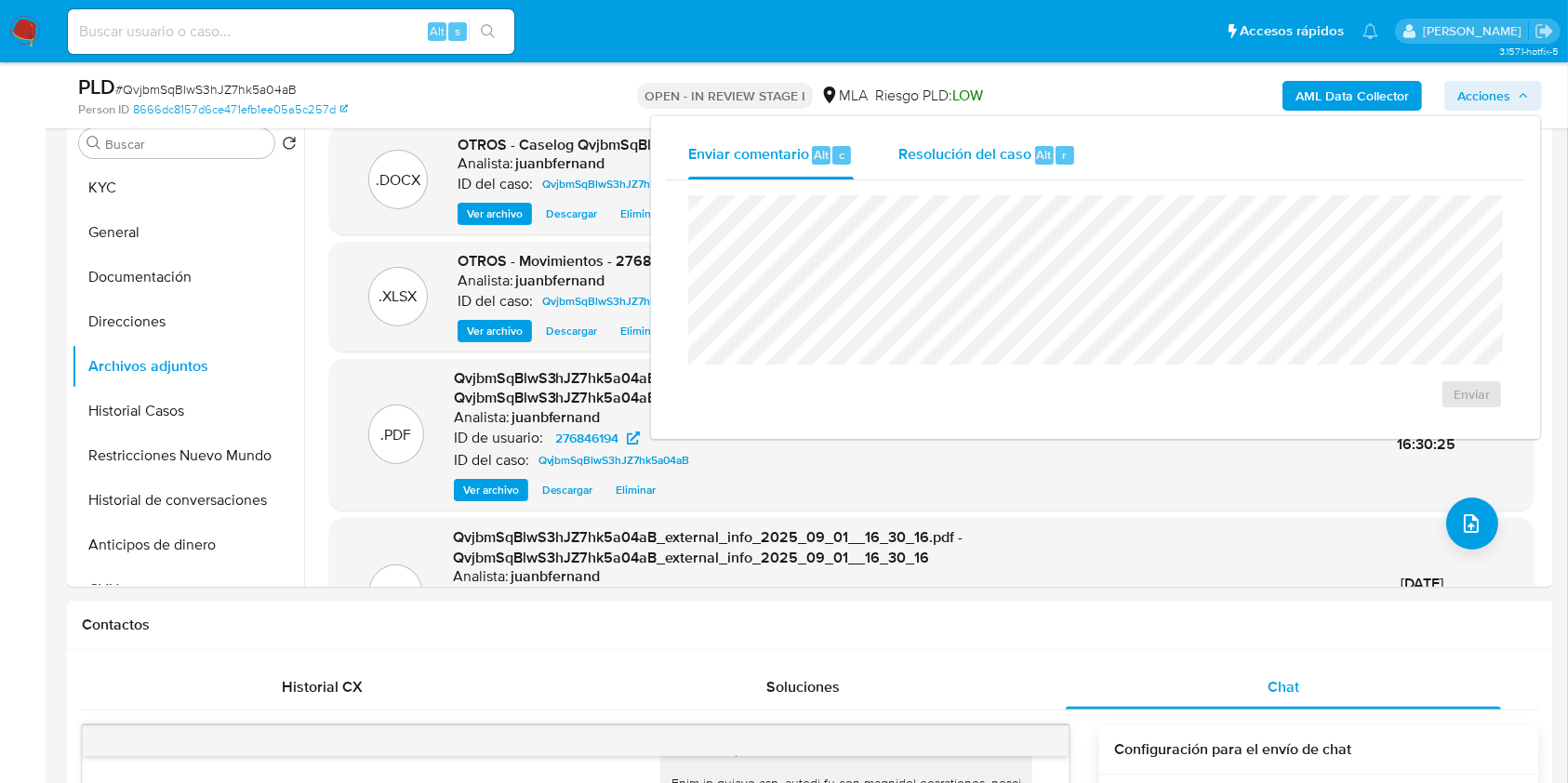
click at [1027, 174] on div "Resolución del caso Alt r" at bounding box center [987, 154] width 178 height 48
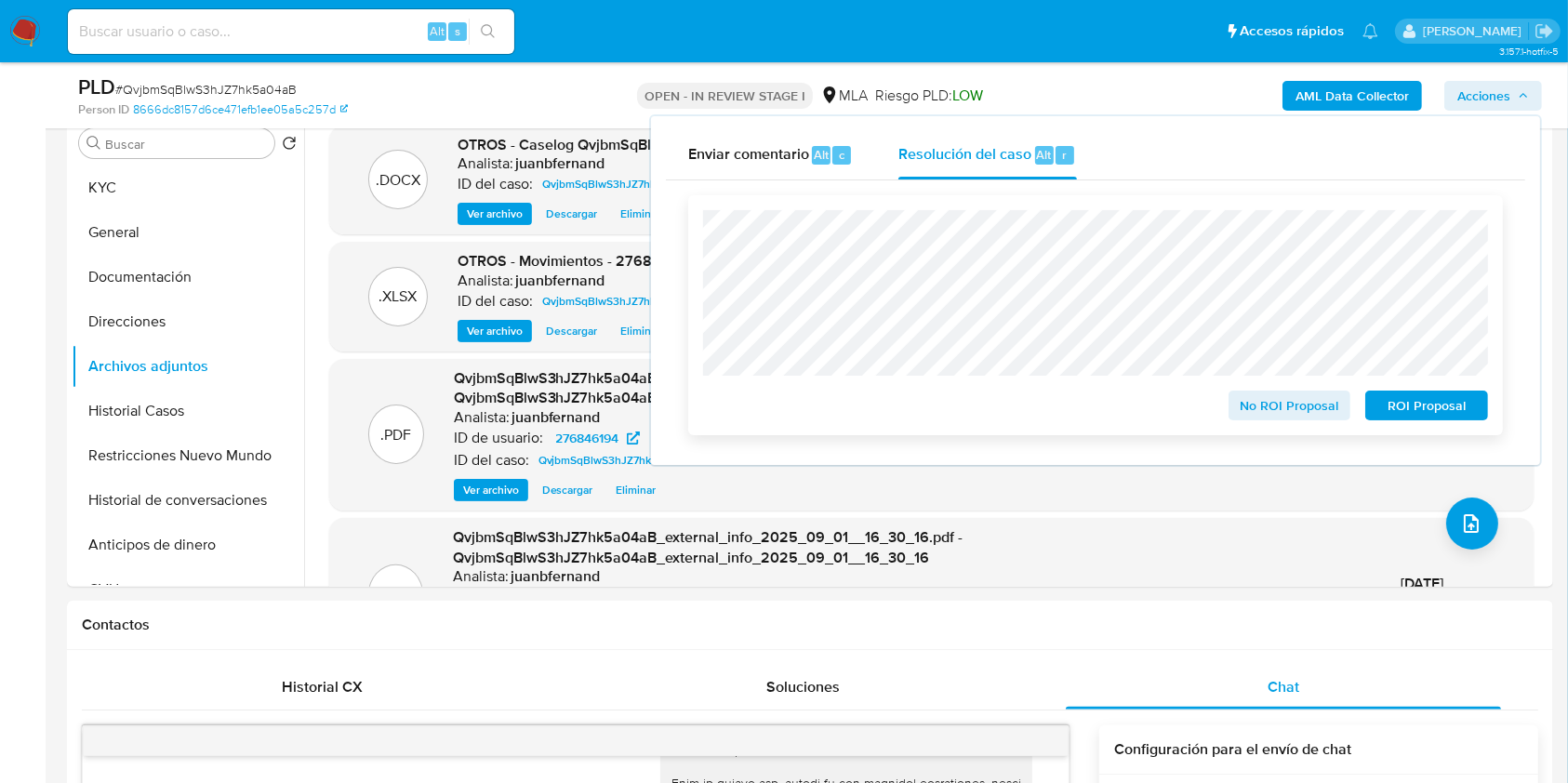
click at [1265, 406] on span "No ROI Proposal" at bounding box center [1290, 406] width 97 height 26
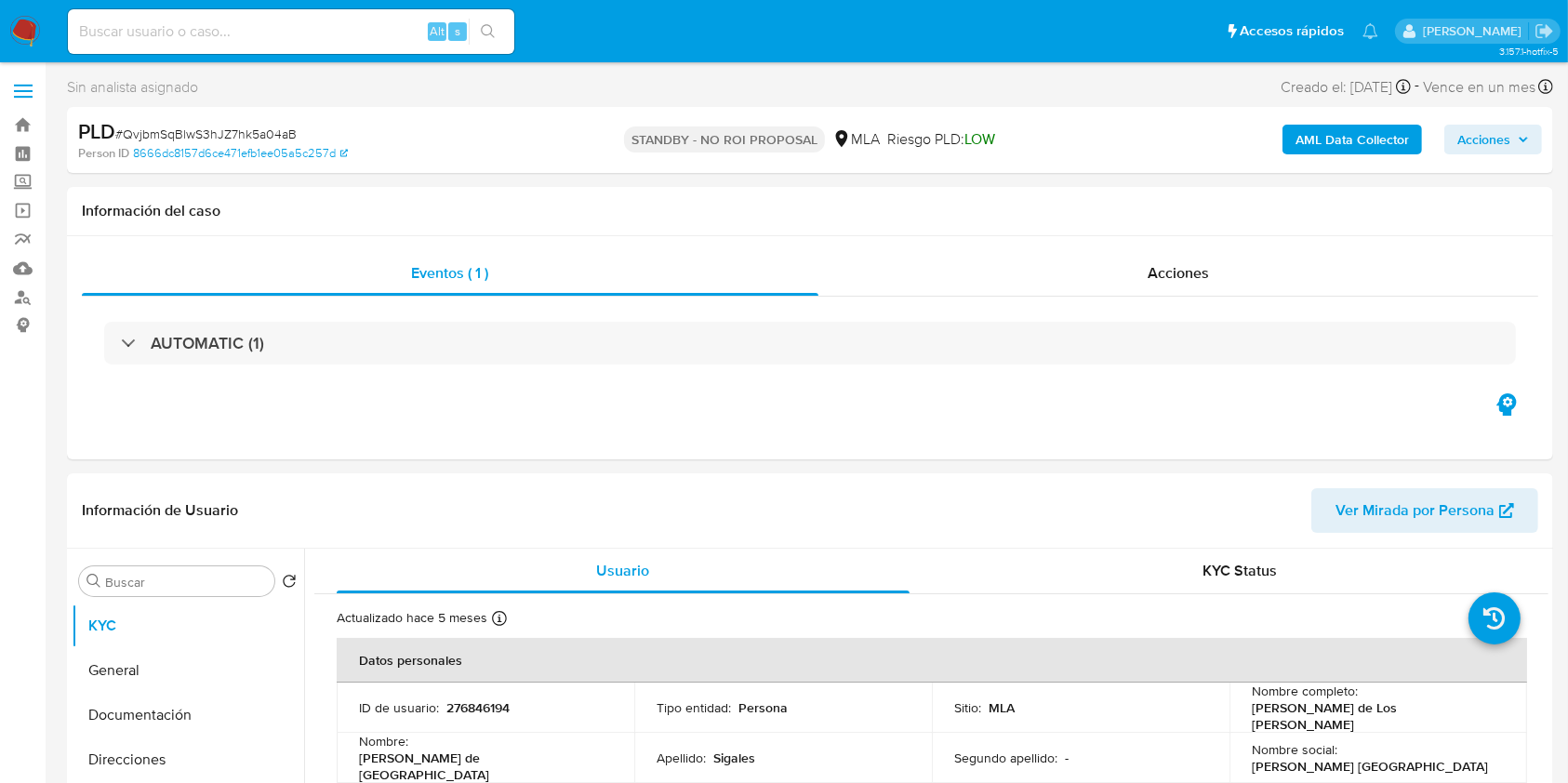
select select "10"
click at [327, 16] on div "Alt s" at bounding box center [291, 31] width 447 height 44
click at [340, 24] on input at bounding box center [291, 32] width 447 height 24
paste input "IfKv1diNDEwjEiu9raWwNAwM"
type input "IfKv1diNDEwjEiu9raWwNAwM"
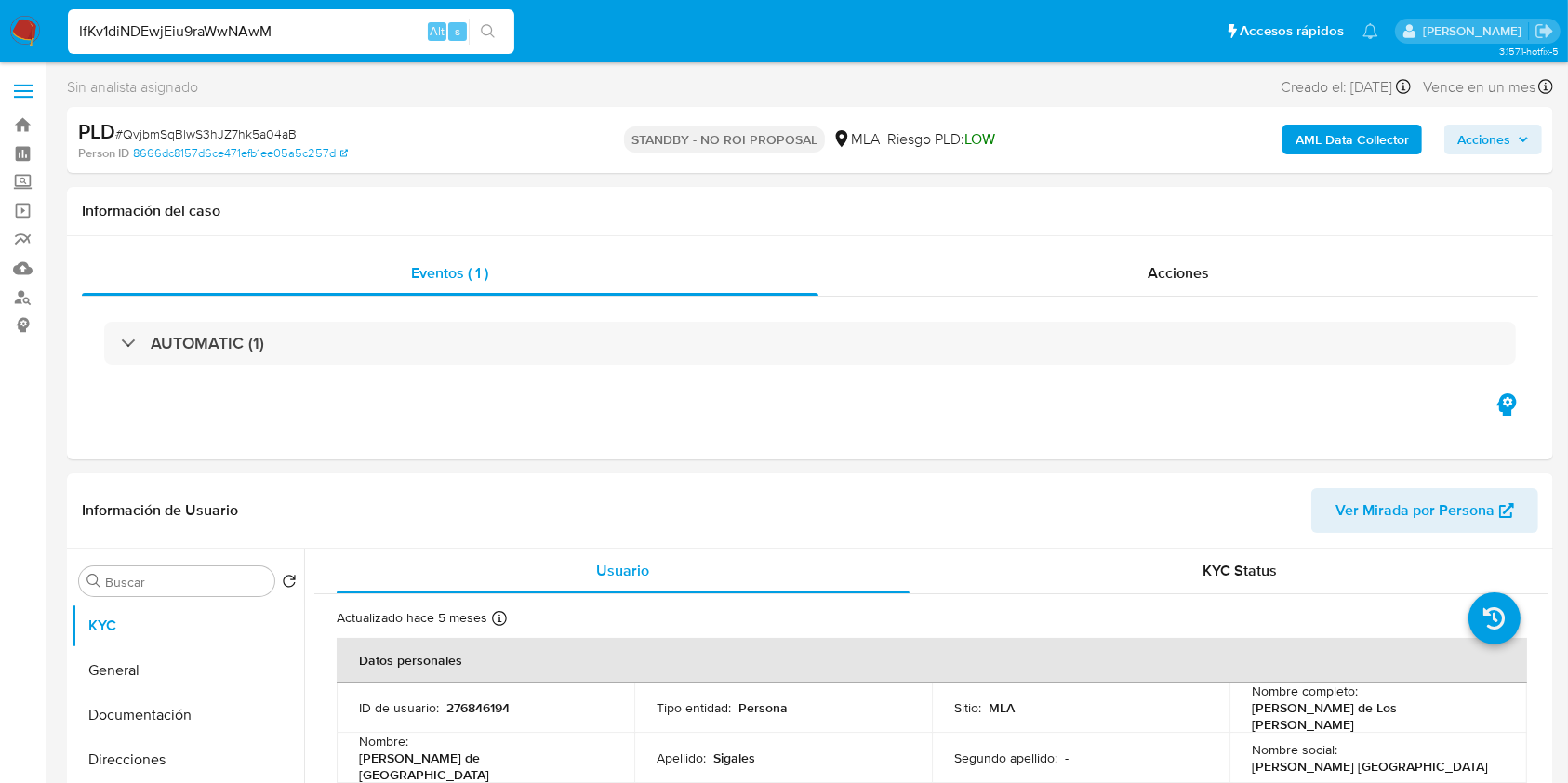
click at [484, 33] on icon "search-icon" at bounding box center [488, 32] width 15 height 15
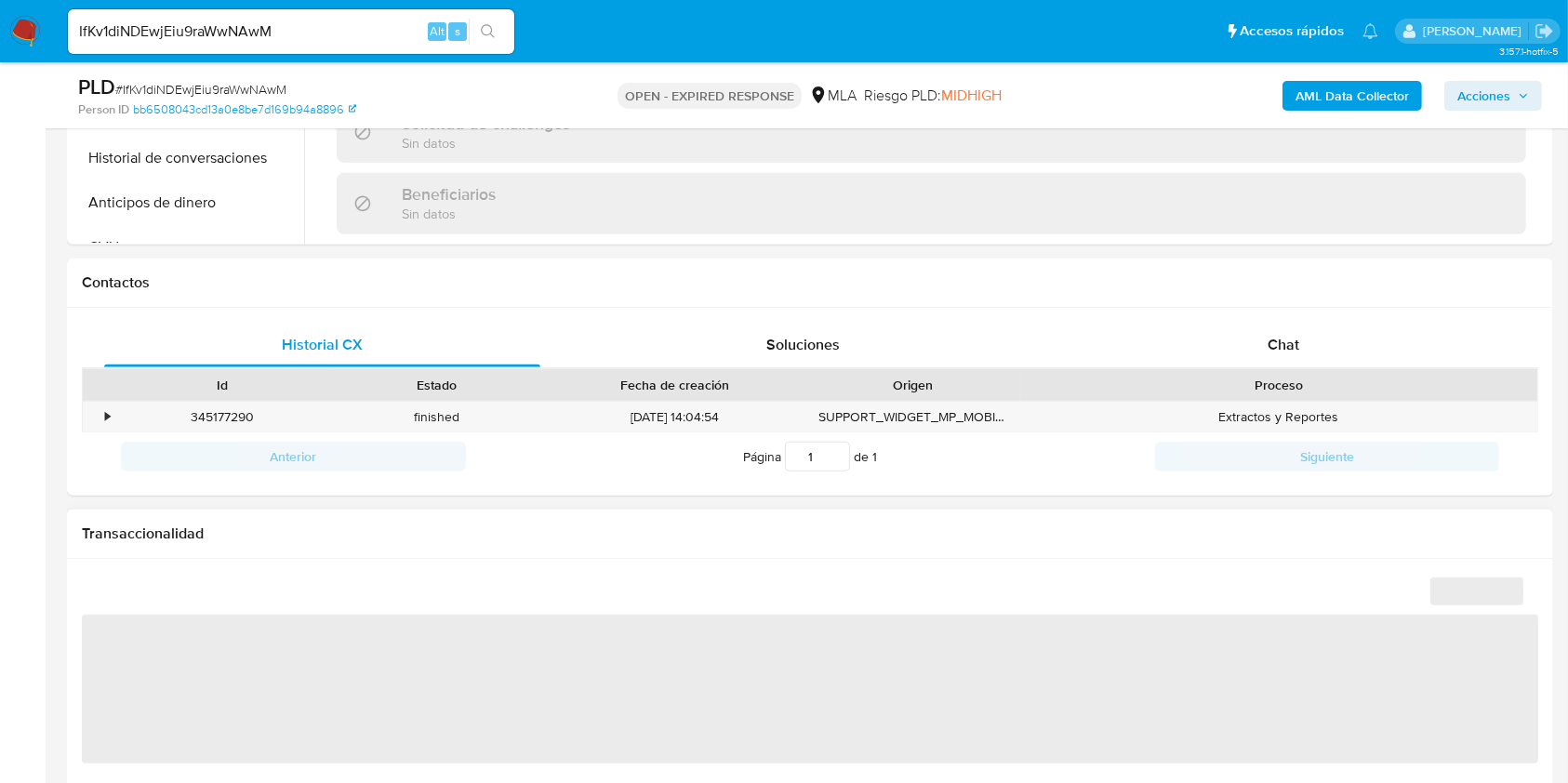
scroll to position [868, 0]
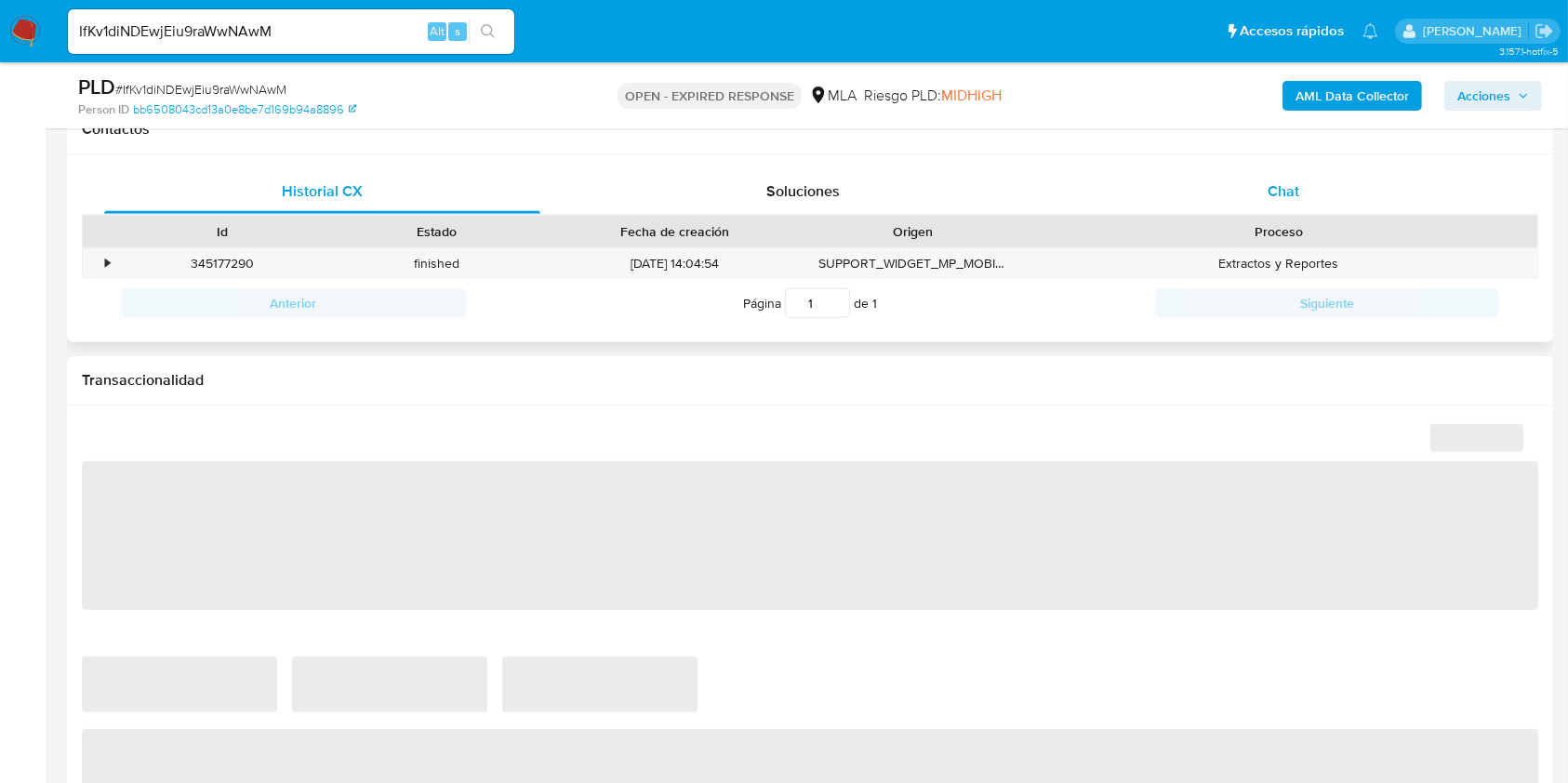
click at [1311, 199] on div "Chat" at bounding box center [1284, 191] width 436 height 44
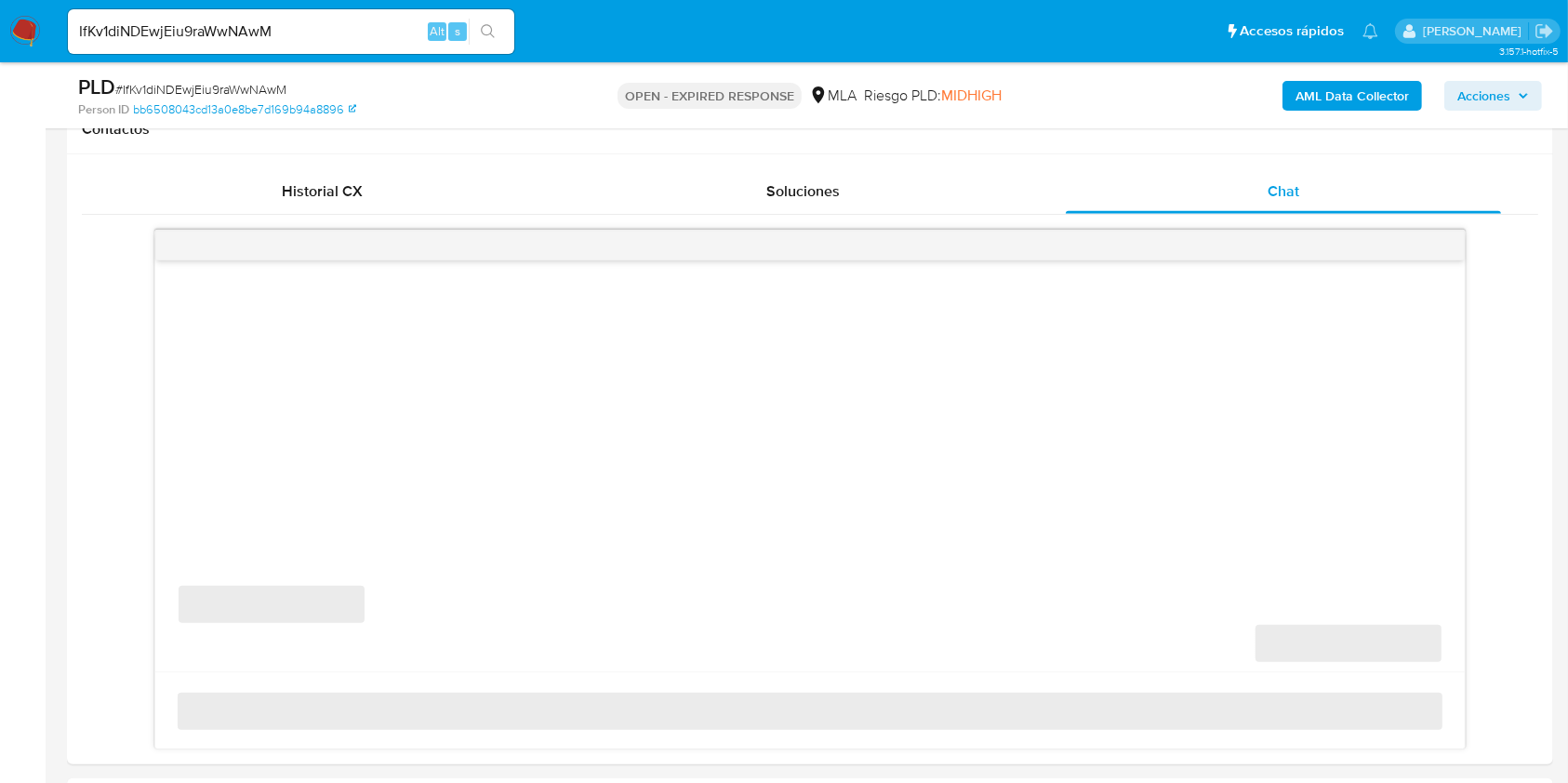
select select "10"
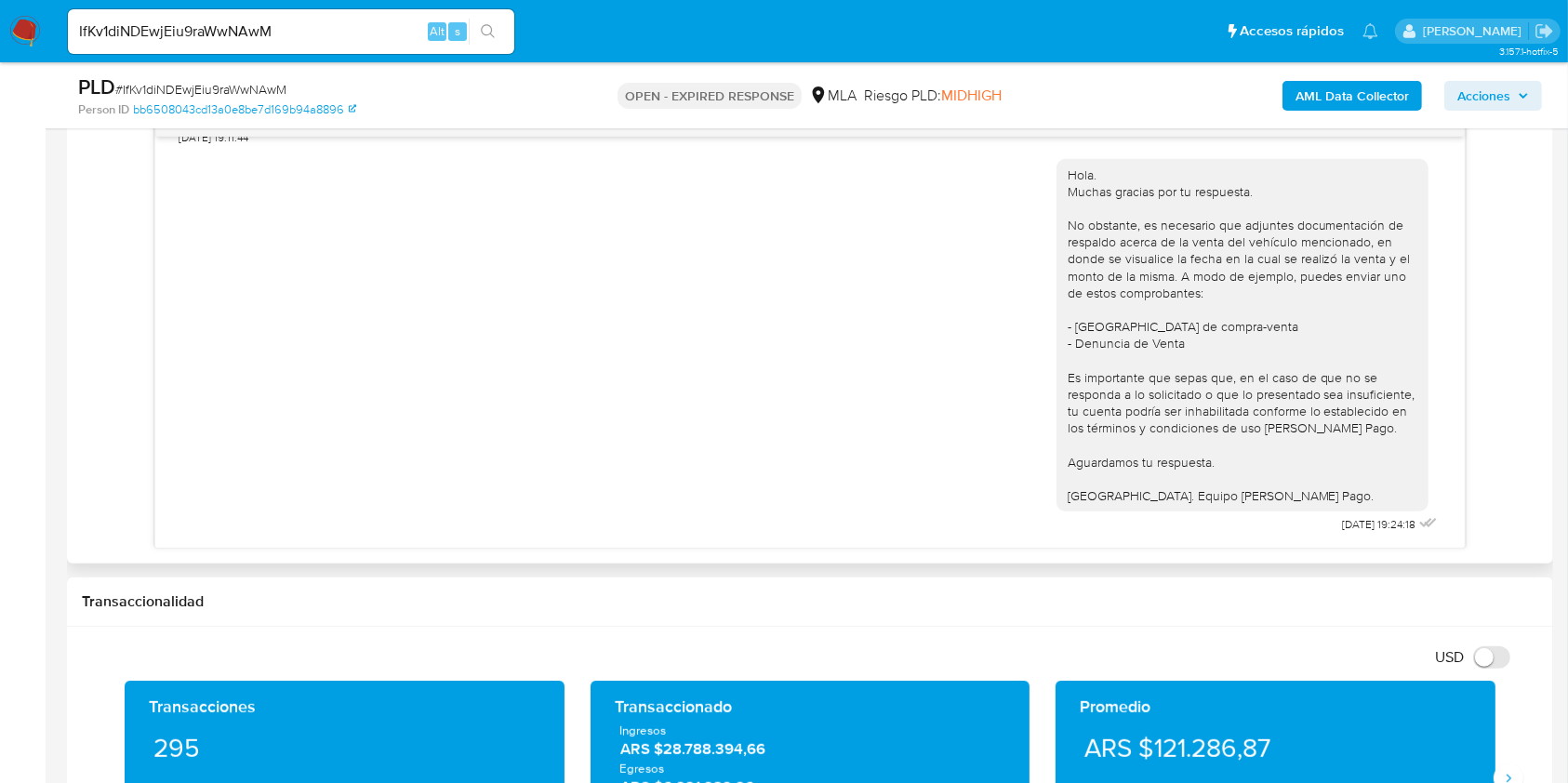
scroll to position [2507, 0]
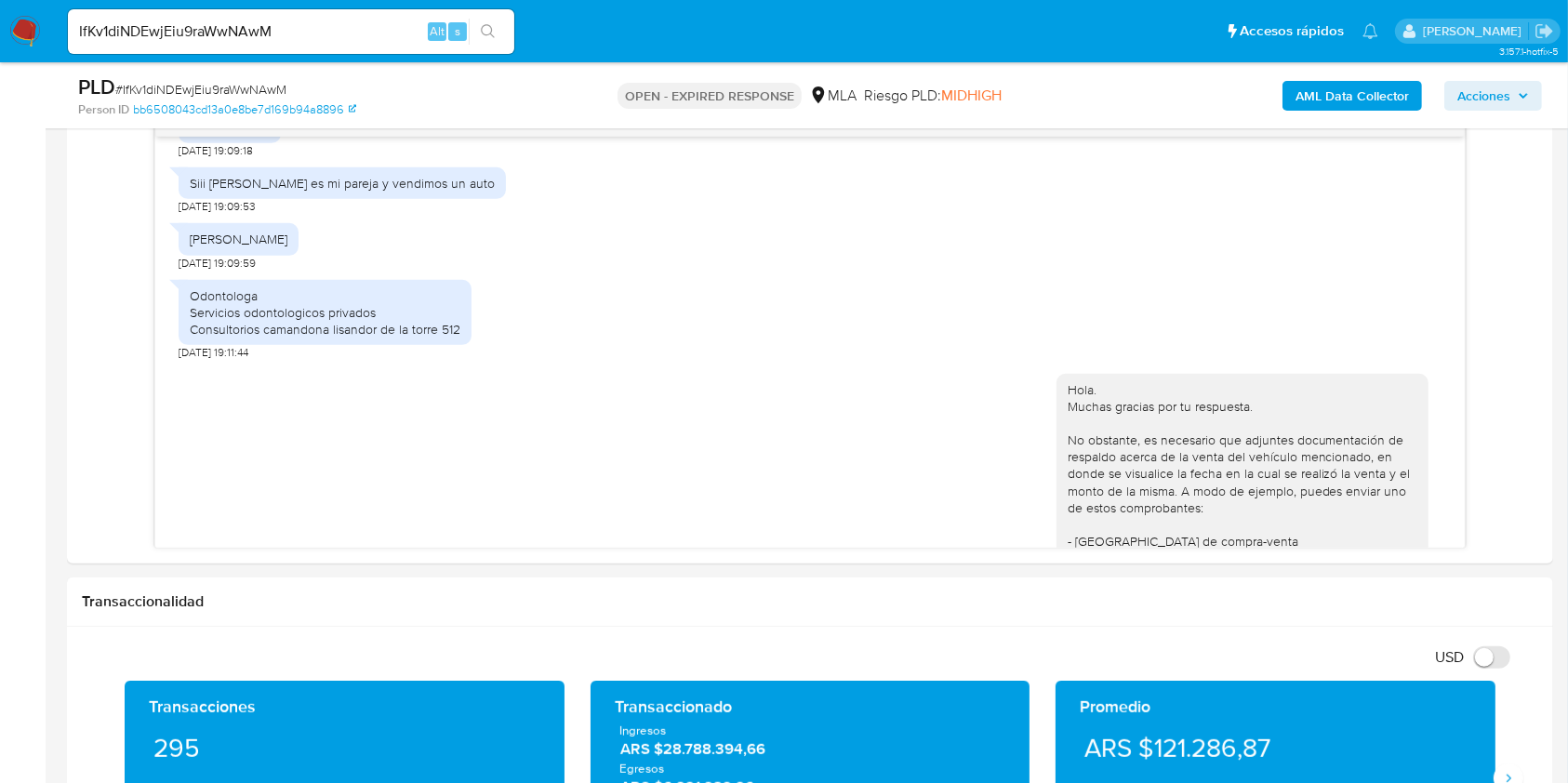
click at [368, 34] on input "IfKv1diNDEwjEiu9raWwNAwM" at bounding box center [291, 32] width 447 height 24
paste input "iCIq3YEj3fUrIDbl4vYR3rgB"
type input "iCIq3YEj3fUrIDbl4vYR3rgB"
click at [486, 35] on icon "search-icon" at bounding box center [487, 31] width 14 height 14
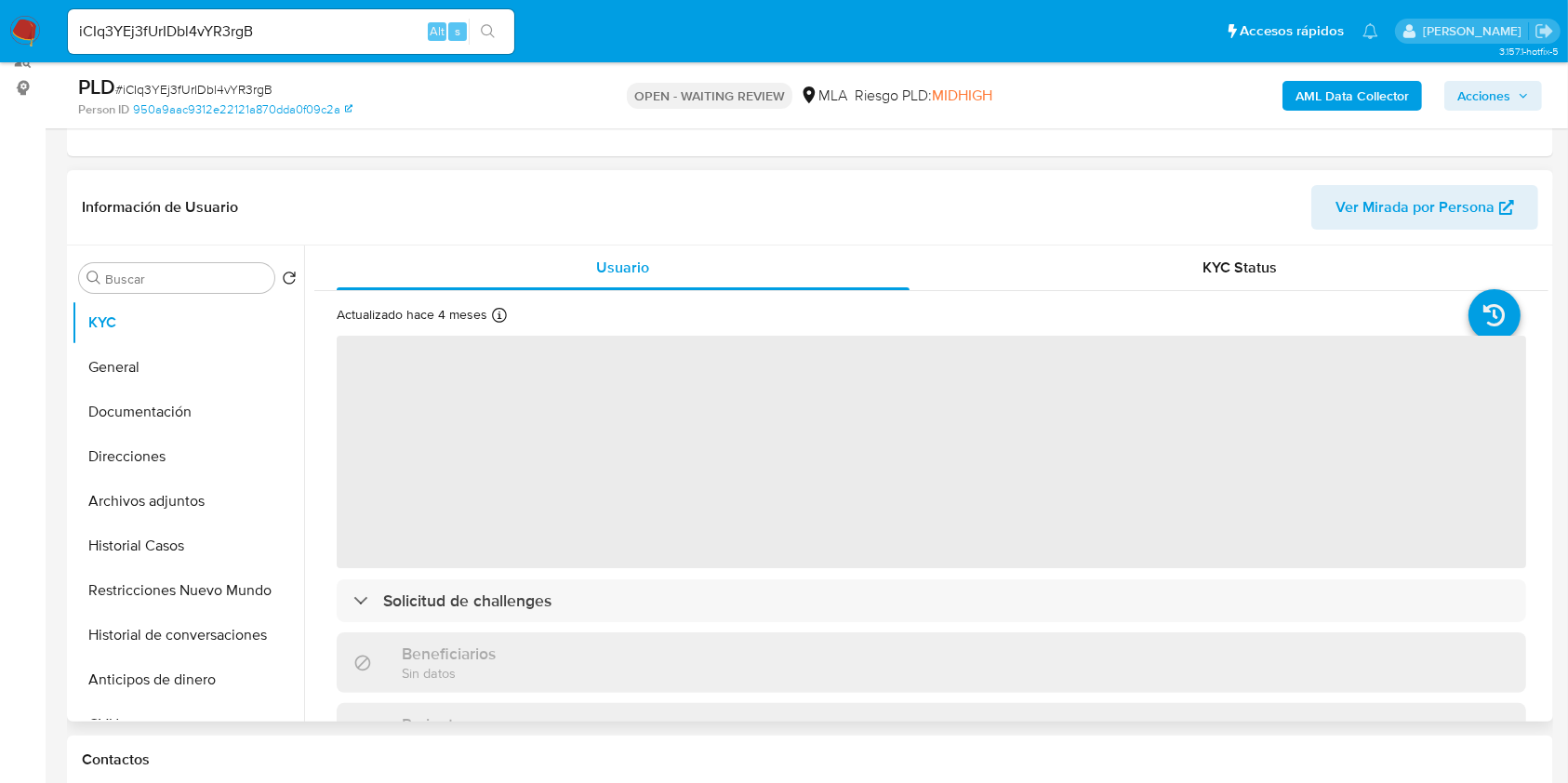
scroll to position [496, 0]
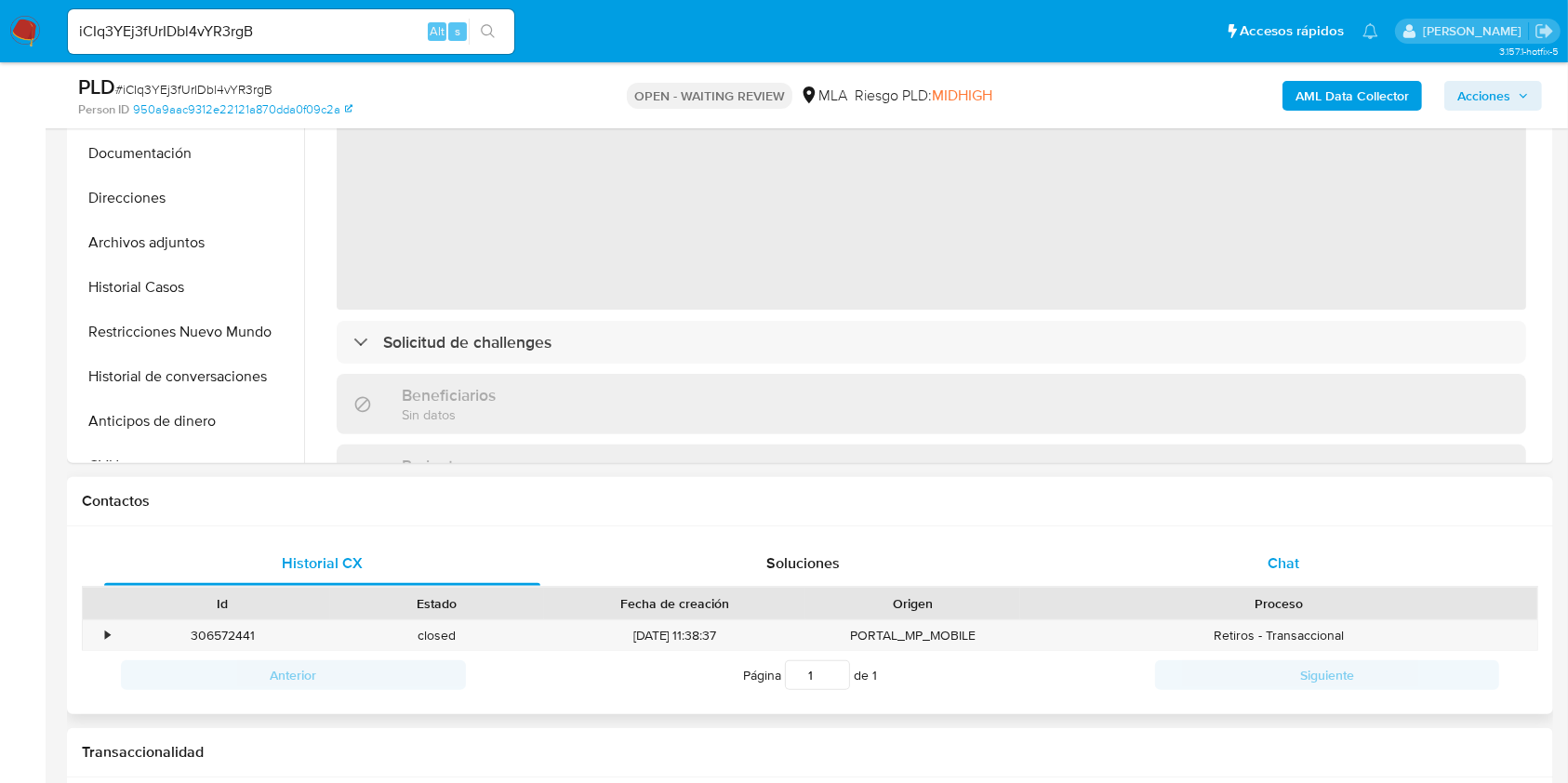
click at [1292, 555] on span "Chat" at bounding box center [1283, 563] width 32 height 22
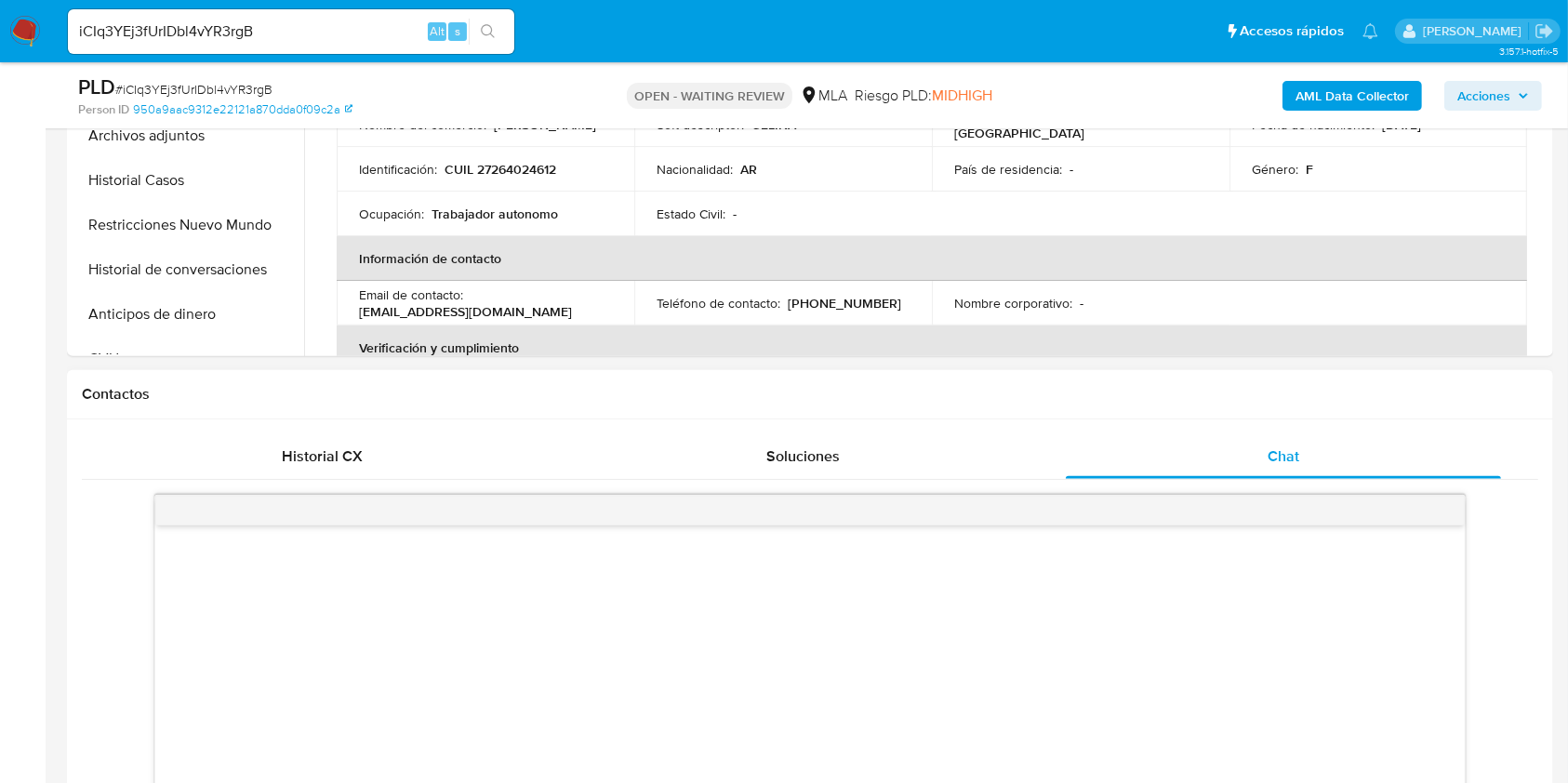
scroll to position [868, 0]
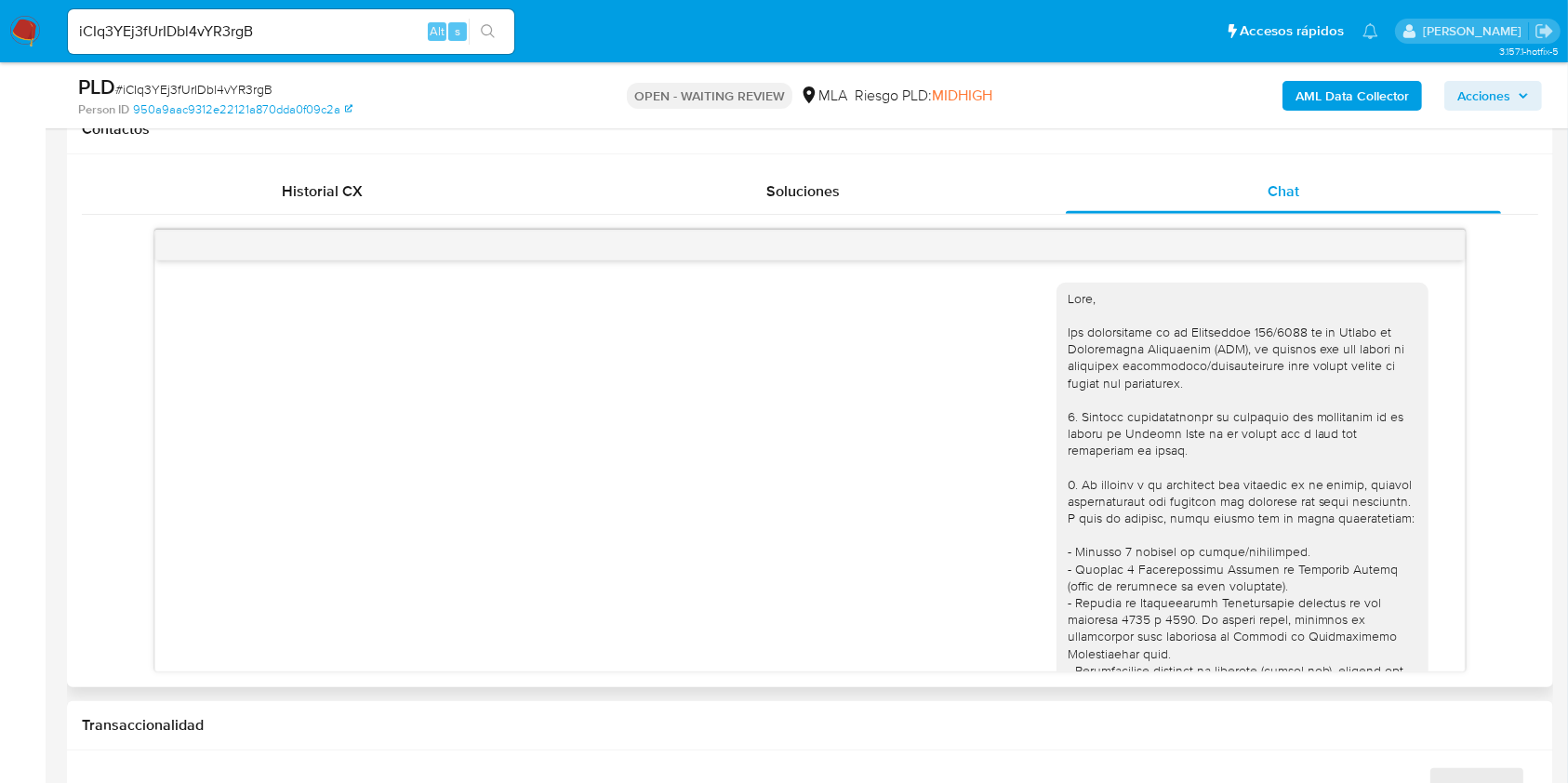
select select "10"
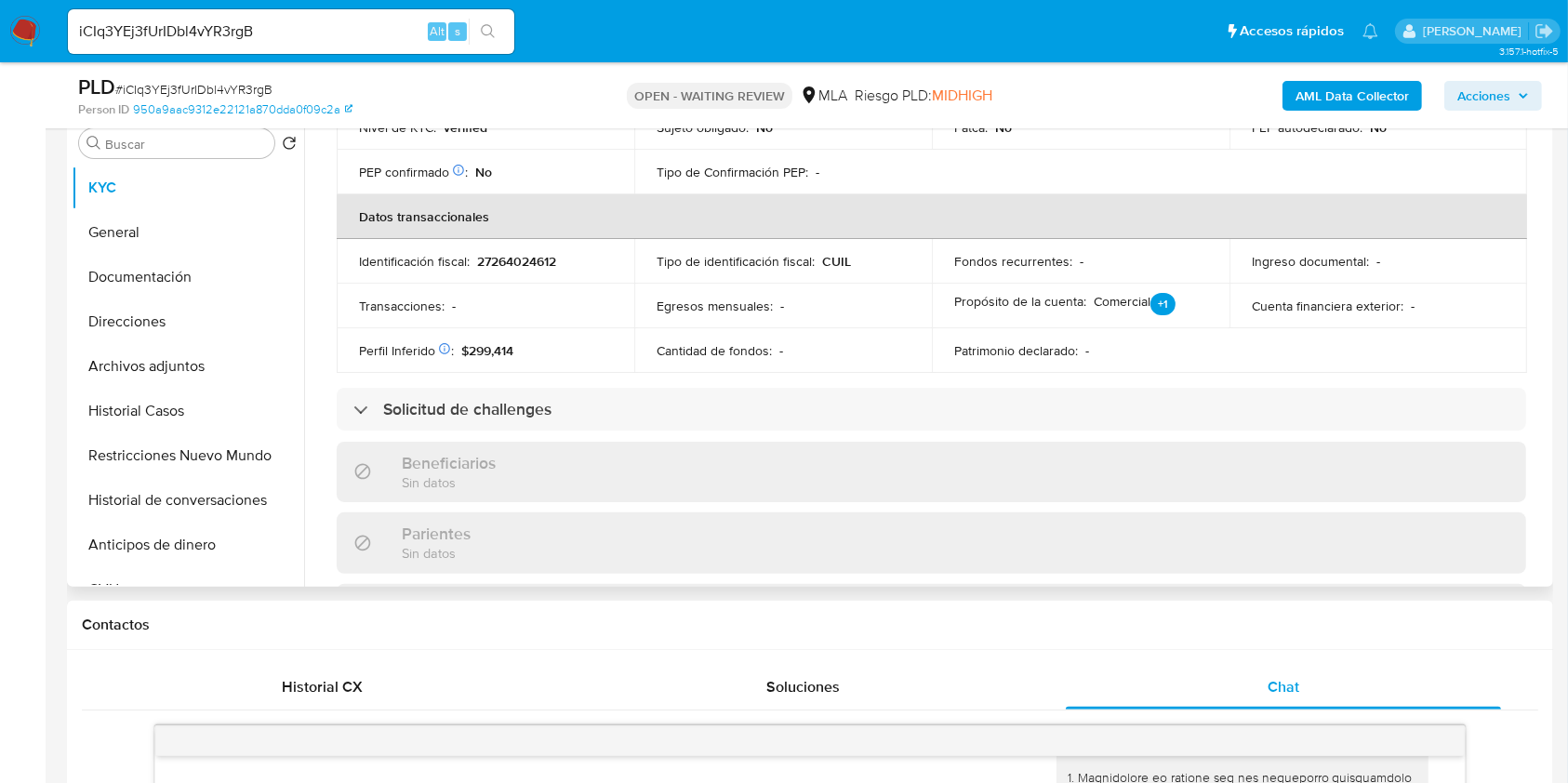
scroll to position [961, 0]
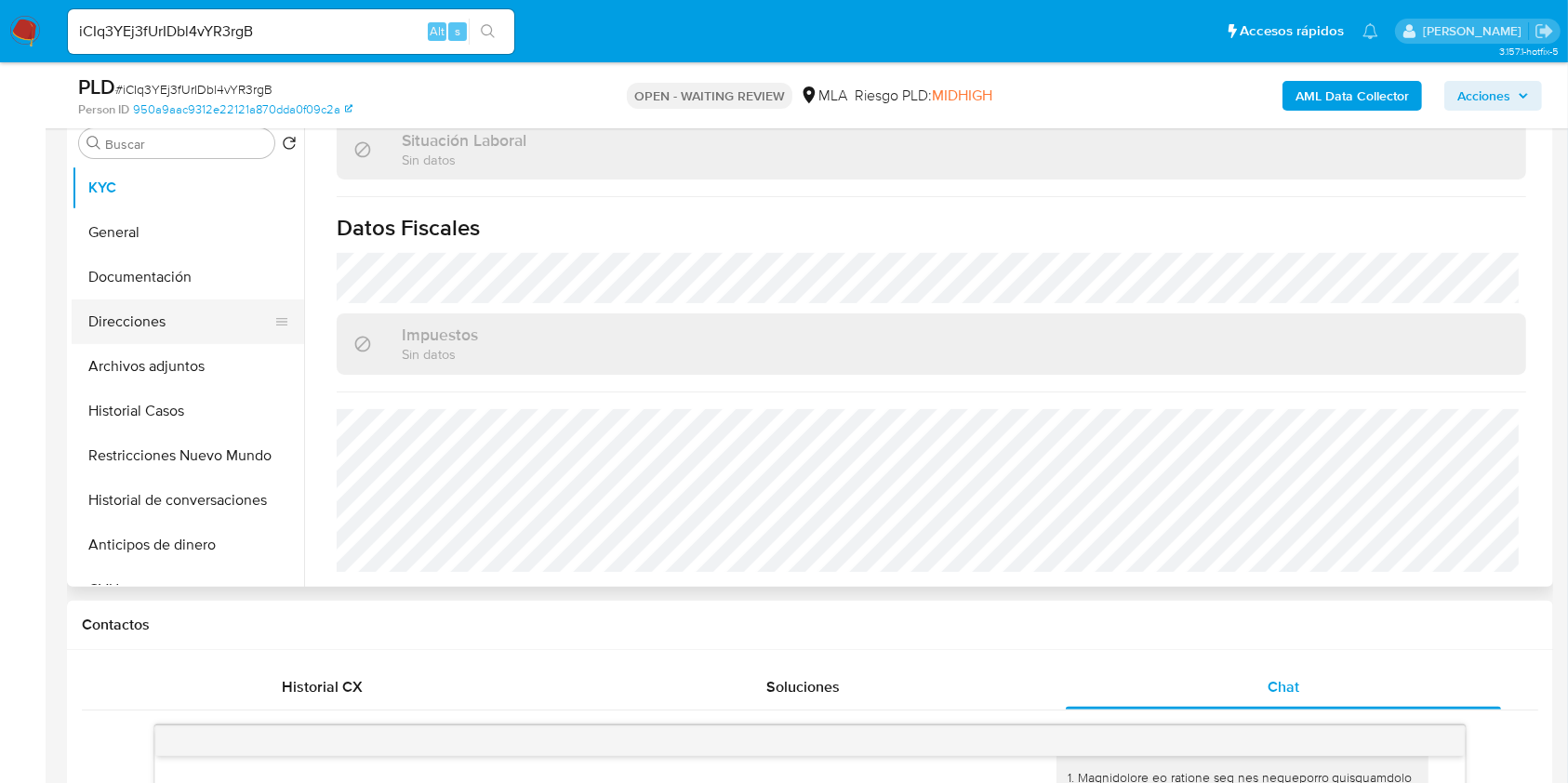
click at [146, 312] on button "Direcciones" at bounding box center [180, 321] width 217 height 44
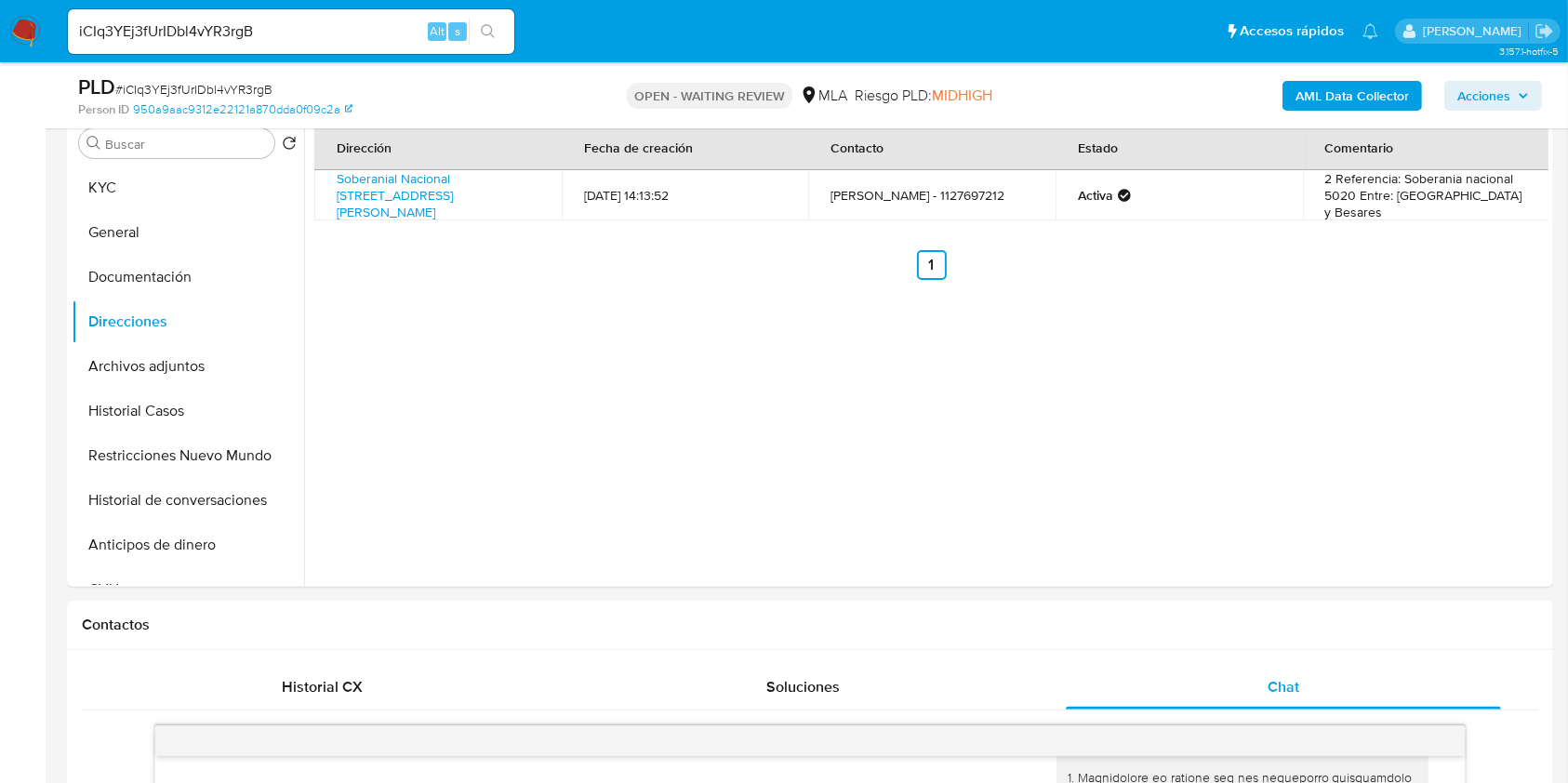
click at [309, 22] on input "iCIq3YEj3fUrIDbl4vYR3rgB" at bounding box center [291, 32] width 447 height 24
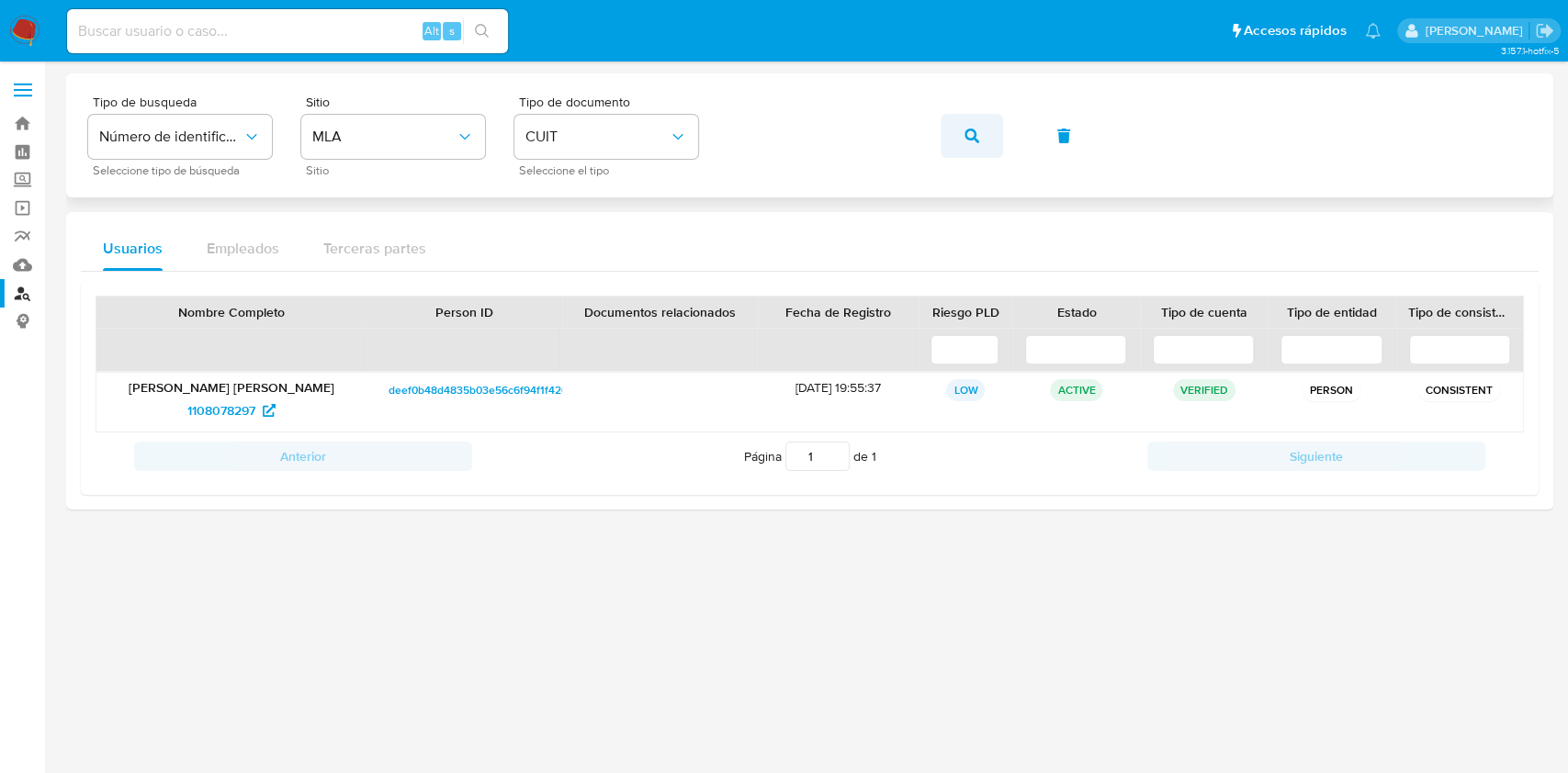
click at [981, 143] on button "button" at bounding box center [971, 136] width 62 height 44
click at [221, 422] on span "699002772" at bounding box center [221, 411] width 66 height 30
click at [974, 132] on icon "button" at bounding box center [972, 136] width 15 height 15
click at [200, 408] on span "594860600" at bounding box center [221, 411] width 69 height 30
click at [973, 138] on icon "button" at bounding box center [972, 136] width 15 height 15
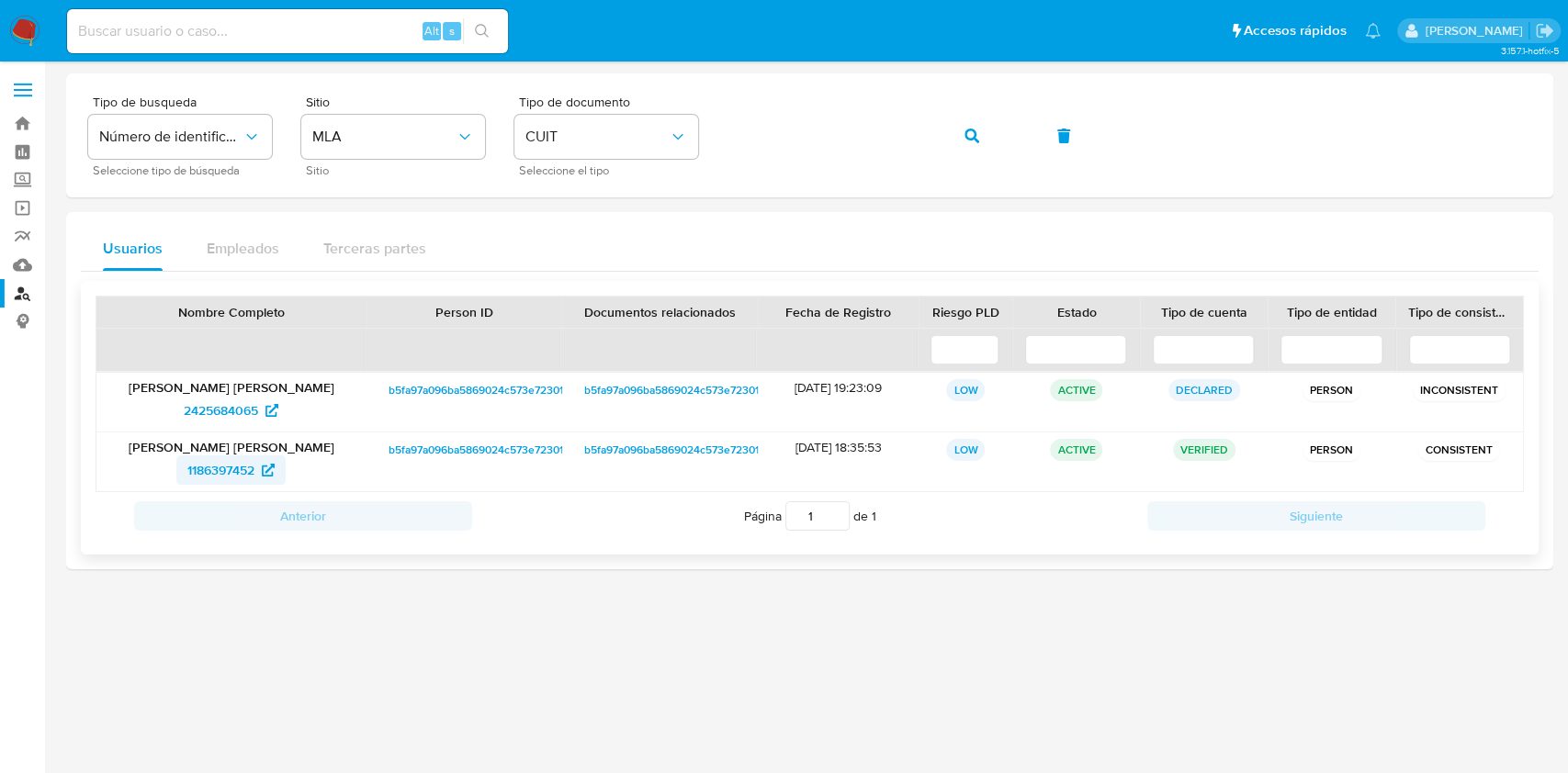
click at [250, 468] on span "1186397452" at bounding box center [221, 470] width 67 height 30
click at [992, 158] on div "Tipo de busqueda Número de identificación Seleccione tipo de búsqueda Sitio MLA…" at bounding box center [809, 136] width 1443 height 80
click at [999, 143] on button "button" at bounding box center [971, 136] width 62 height 44
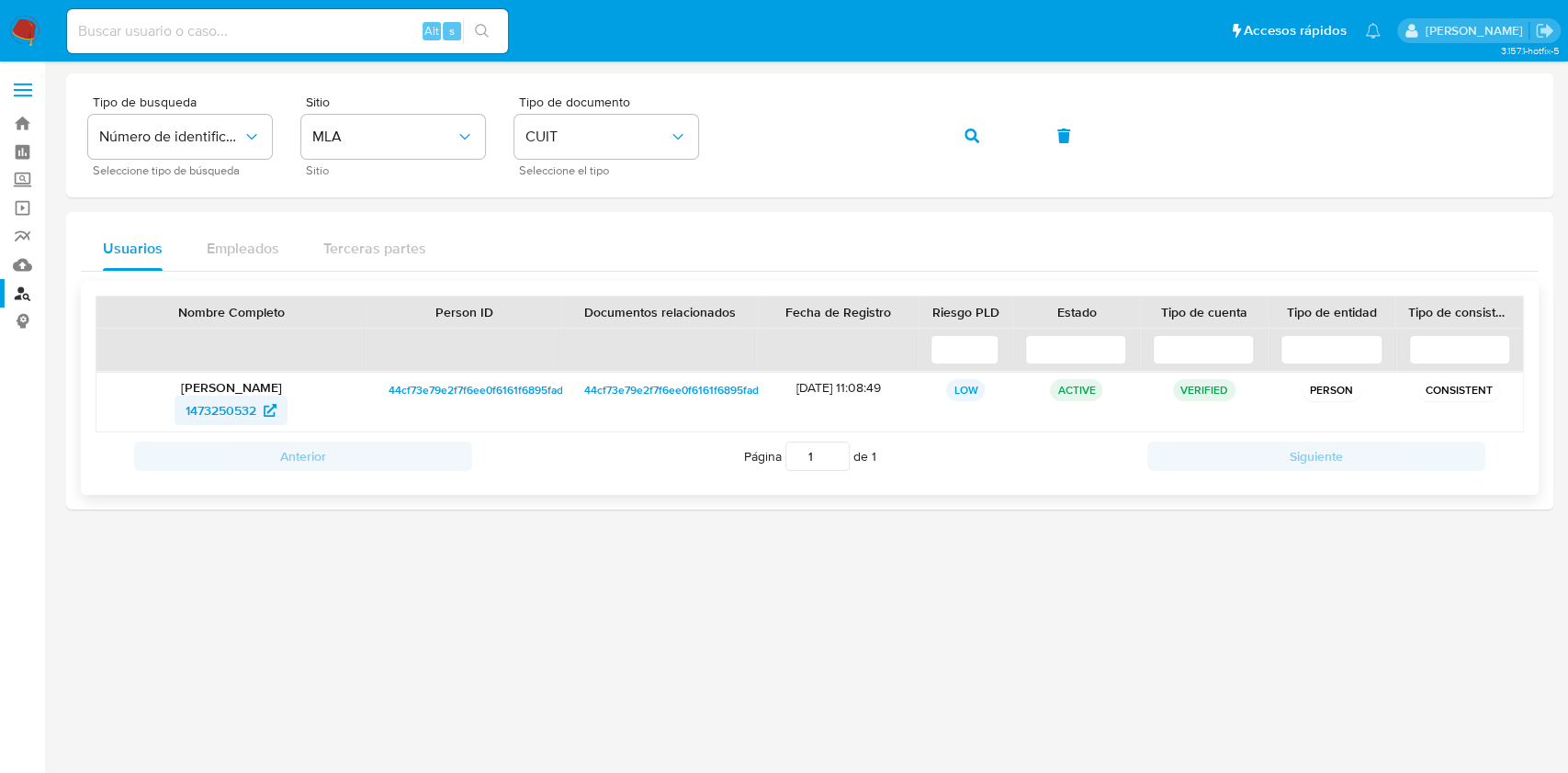
click at [256, 405] on span "1473250532" at bounding box center [221, 411] width 71 height 30
click at [974, 144] on span "button" at bounding box center [972, 136] width 15 height 40
click at [254, 412] on span "410211387" at bounding box center [231, 411] width 78 height 30
click at [925, 140] on div "Tipo de busqueda Número de identificación Seleccione tipo de búsqueda Sitio MLA…" at bounding box center [809, 136] width 1443 height 80
click at [961, 121] on button "button" at bounding box center [971, 136] width 62 height 44
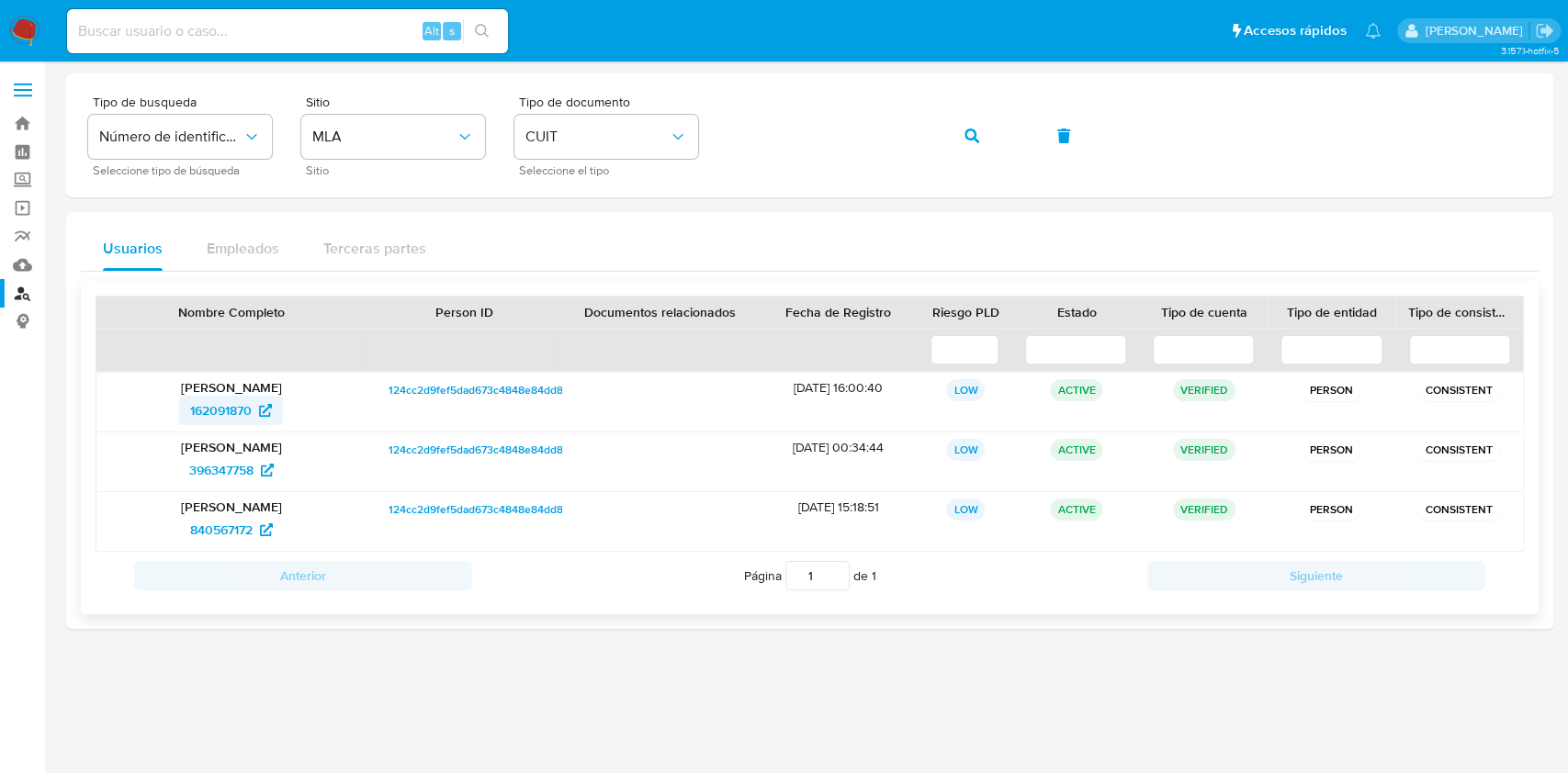
click at [256, 399] on span "162091870" at bounding box center [231, 411] width 82 height 30
click at [814, 107] on div "Tipo de busqueda Número de identificación Seleccione tipo de búsqueda Sitio MLA…" at bounding box center [809, 136] width 1443 height 80
drag, startPoint x: 966, startPoint y: 135, endPoint x: 973, endPoint y: 142, distance: 9.9
click at [968, 135] on icon "button" at bounding box center [972, 136] width 15 height 15
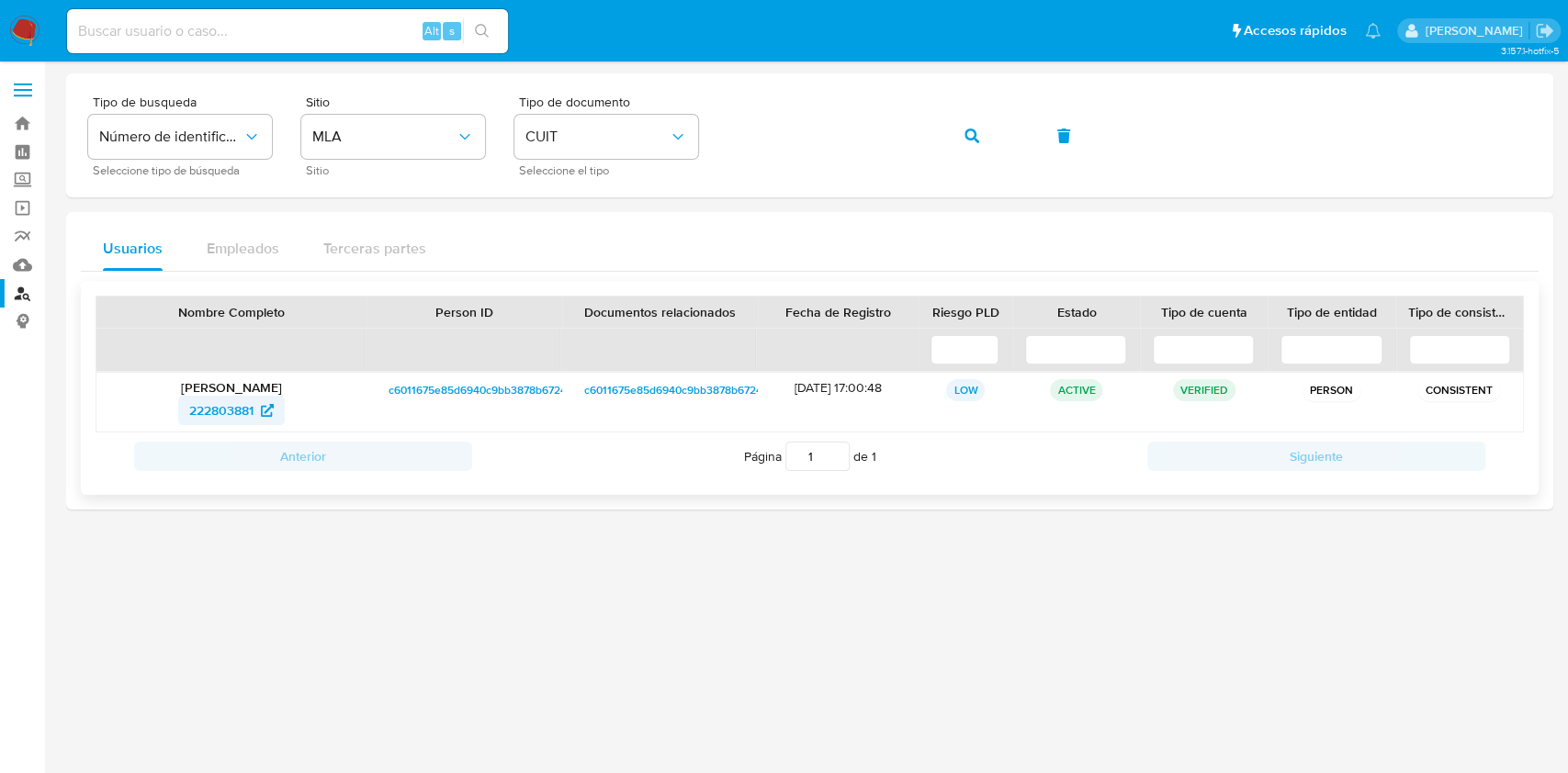
click at [250, 409] on span "222803881" at bounding box center [221, 411] width 64 height 30
click at [962, 141] on button "button" at bounding box center [971, 136] width 62 height 44
click at [220, 404] on span "1223875212" at bounding box center [221, 411] width 67 height 30
click at [977, 132] on icon "button" at bounding box center [972, 136] width 15 height 15
click at [231, 413] on span "823974648" at bounding box center [221, 411] width 65 height 30
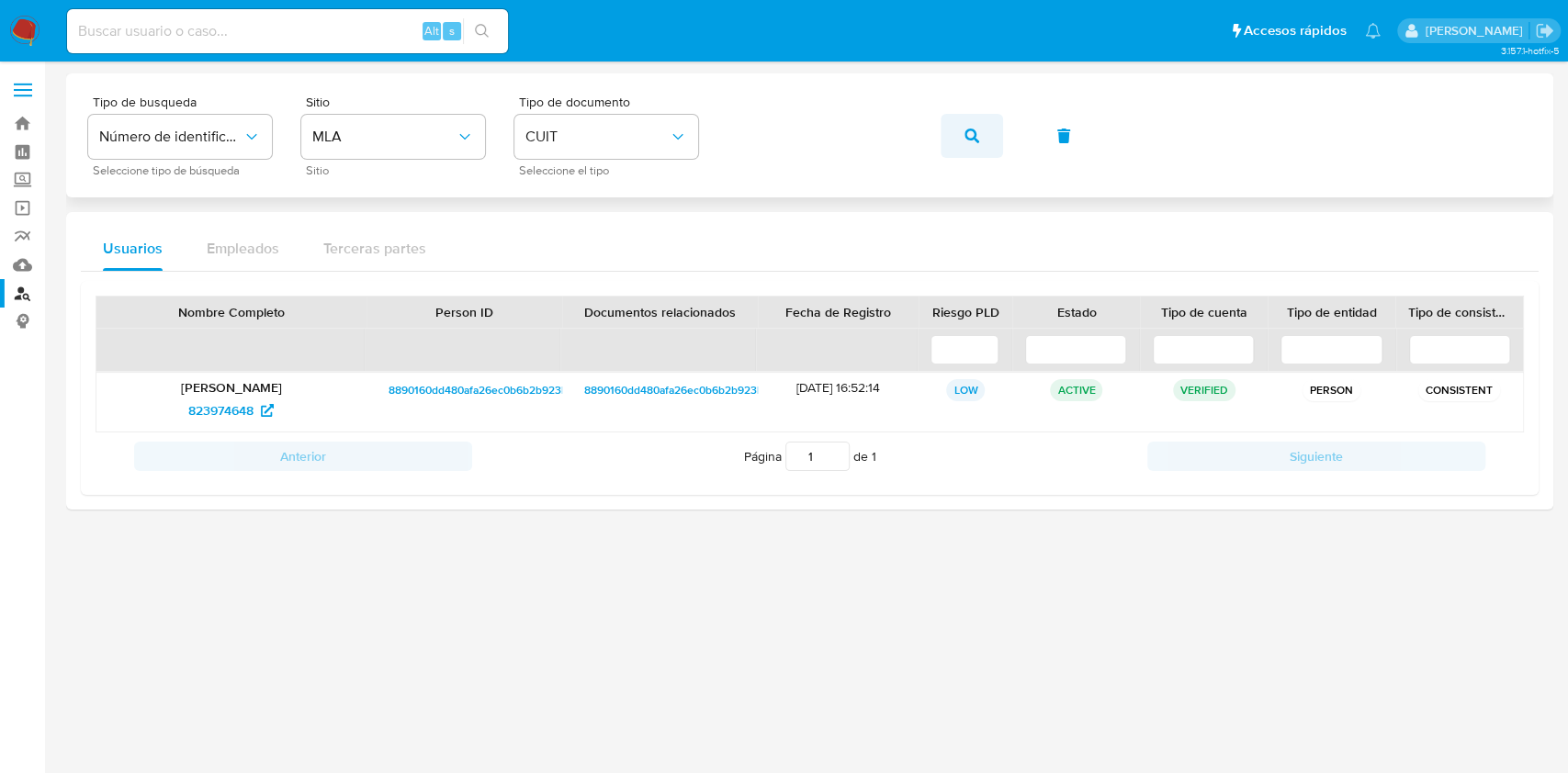
click at [960, 138] on button "button" at bounding box center [971, 136] width 62 height 44
click at [216, 406] on span "1009416200" at bounding box center [221, 411] width 72 height 30
click at [960, 138] on button "button" at bounding box center [971, 136] width 62 height 44
click at [213, 410] on span "1123793948" at bounding box center [221, 411] width 67 height 30
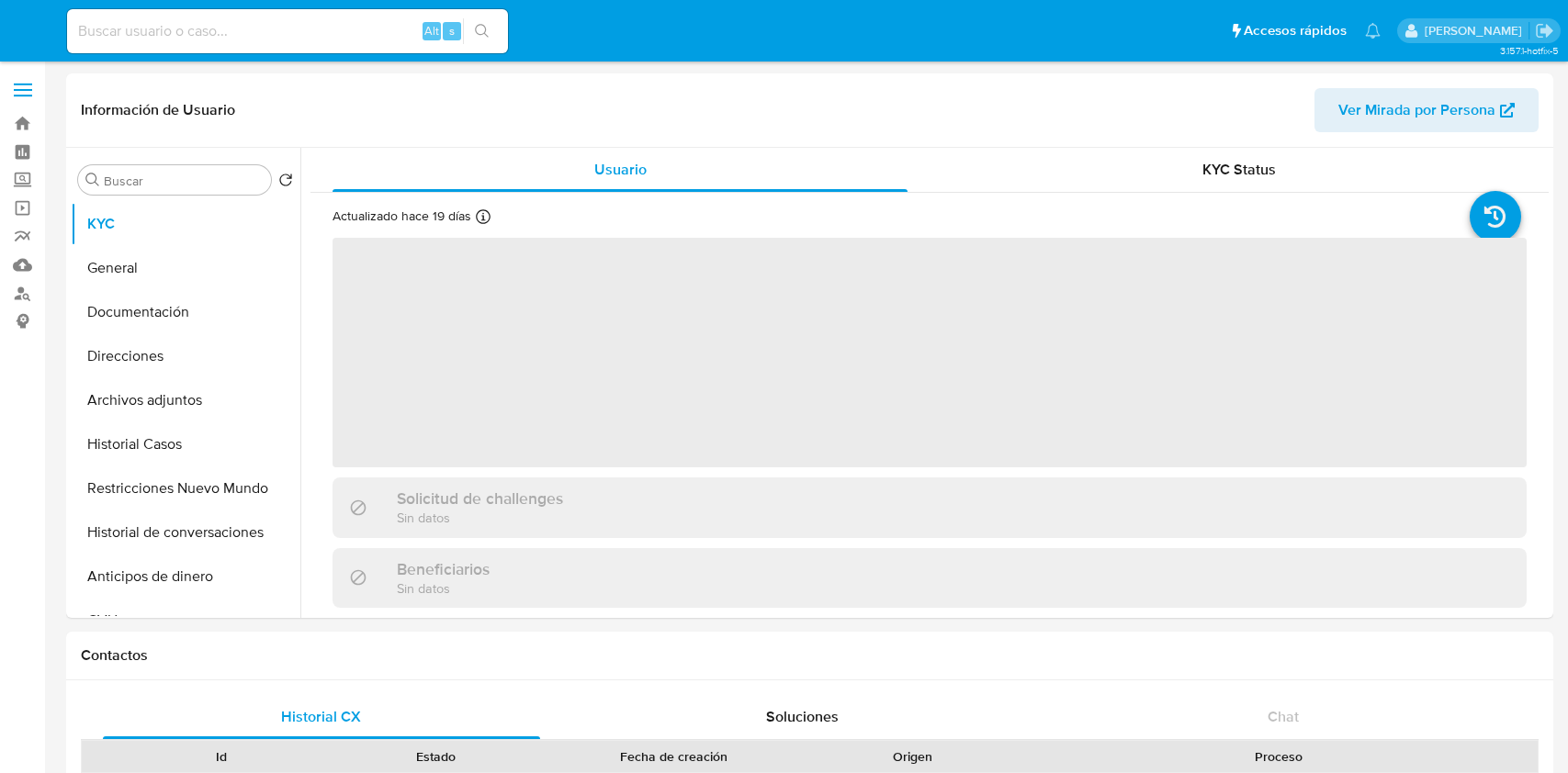
select select "10"
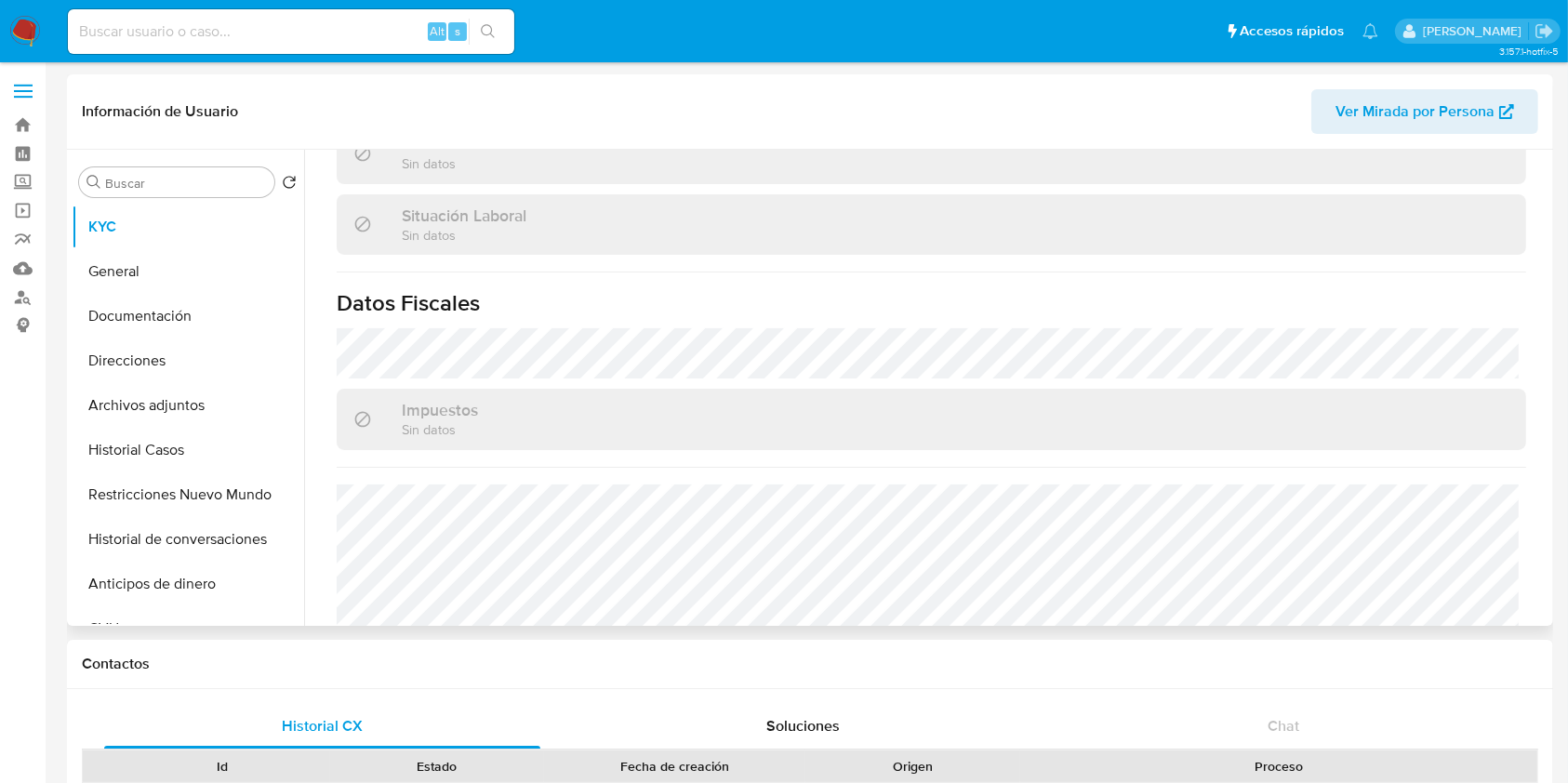
scroll to position [980, 0]
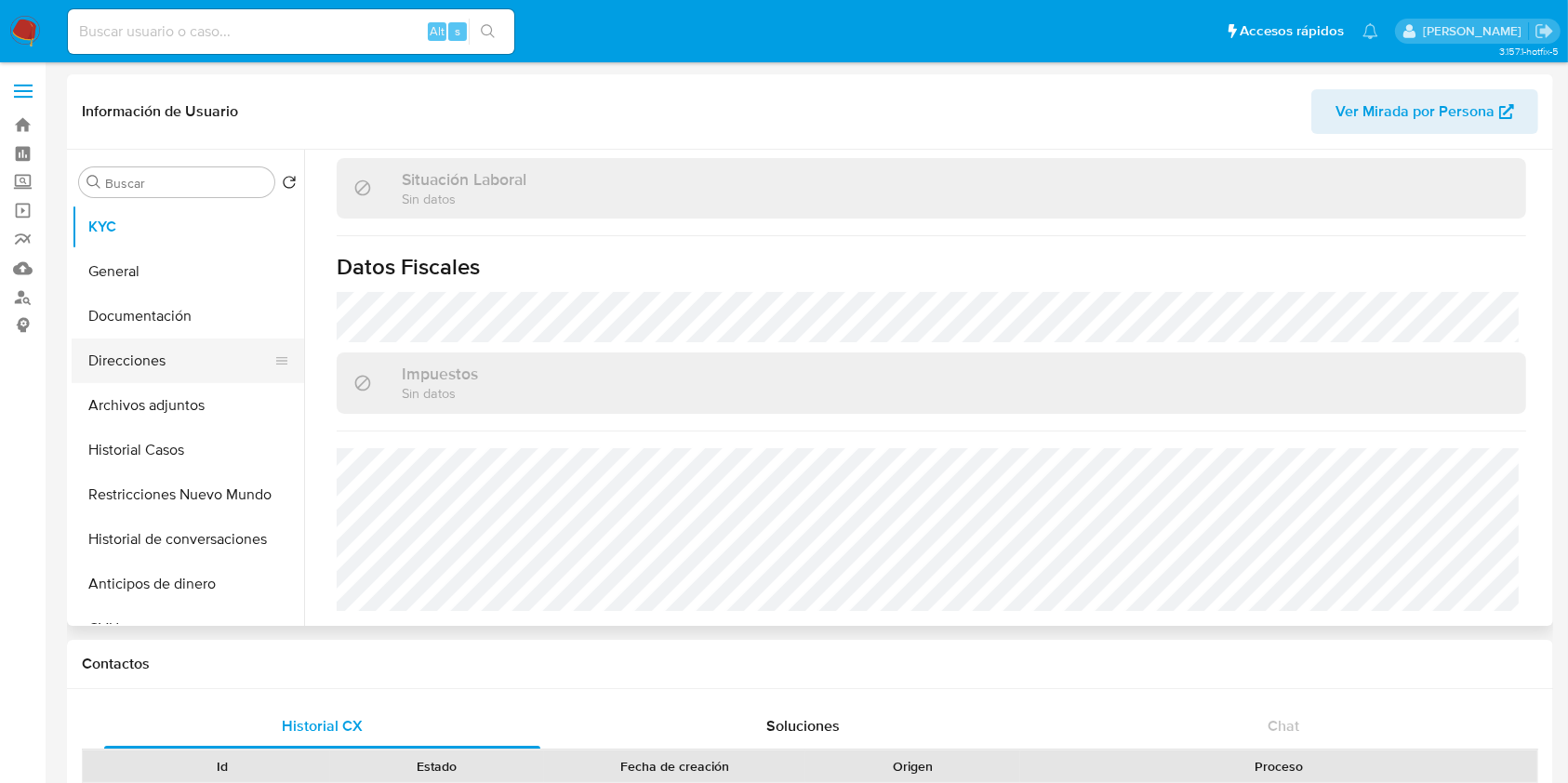
click at [143, 361] on button "Direcciones" at bounding box center [180, 360] width 217 height 44
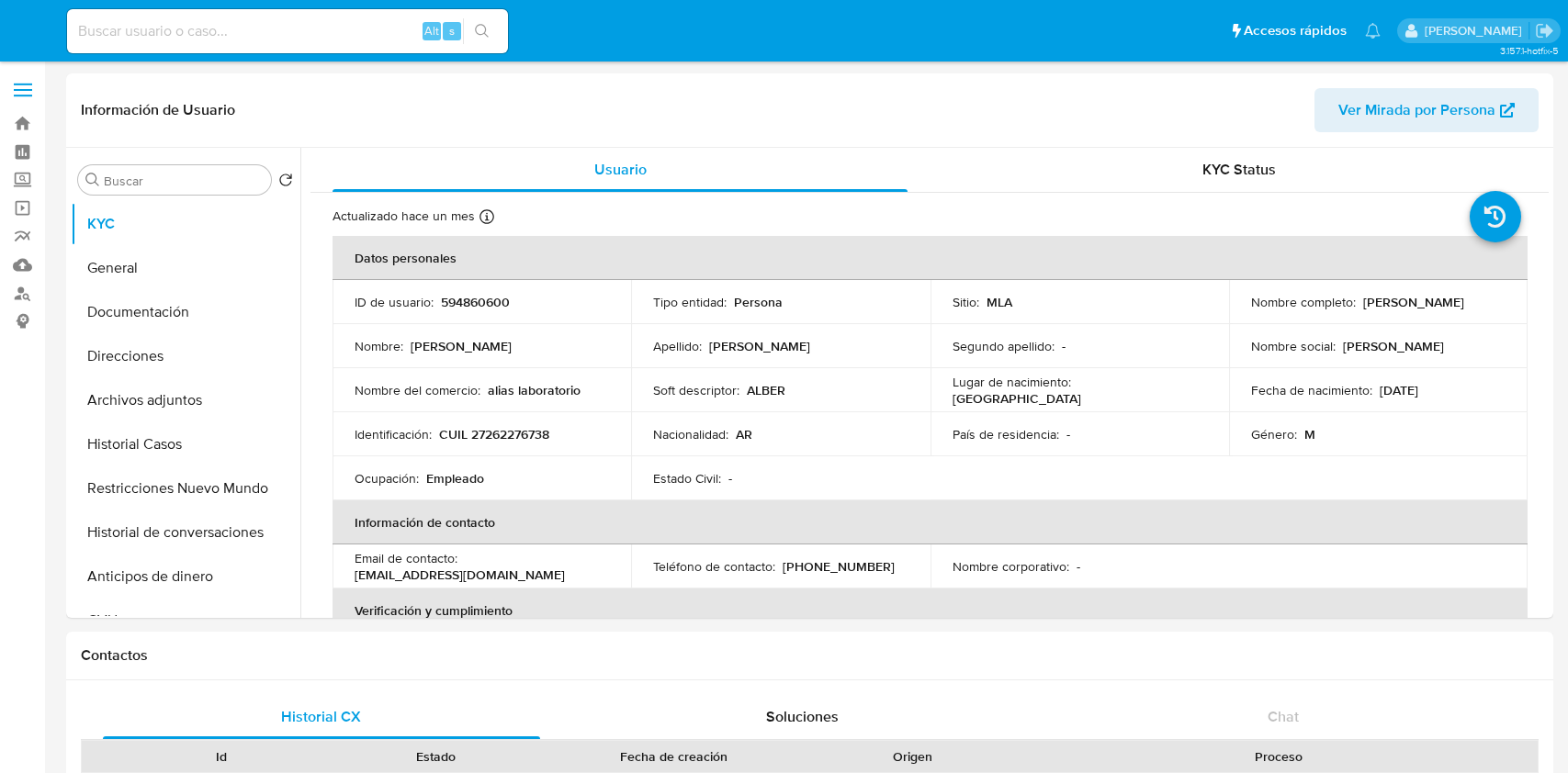
select select "10"
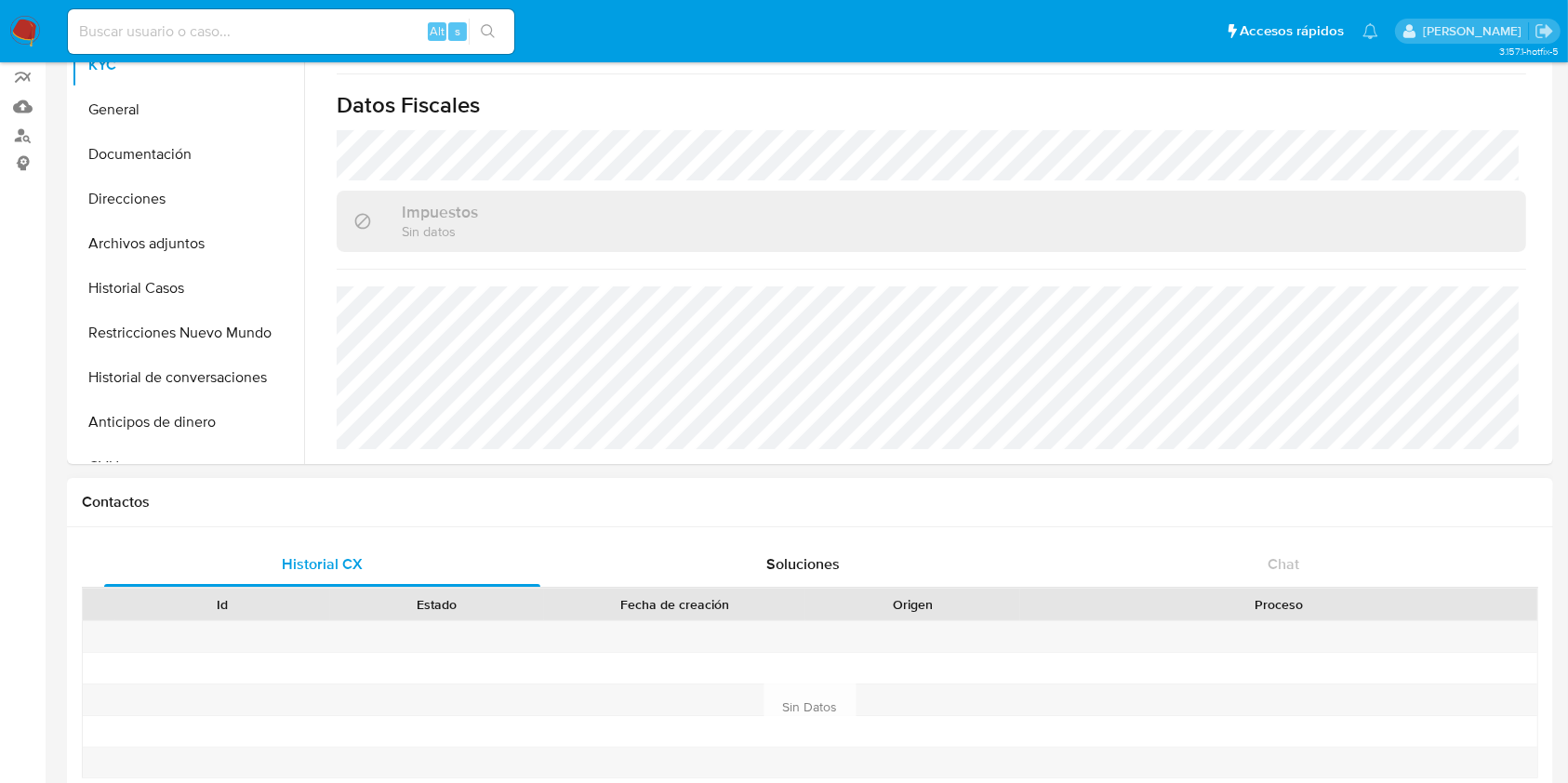
scroll to position [123, 0]
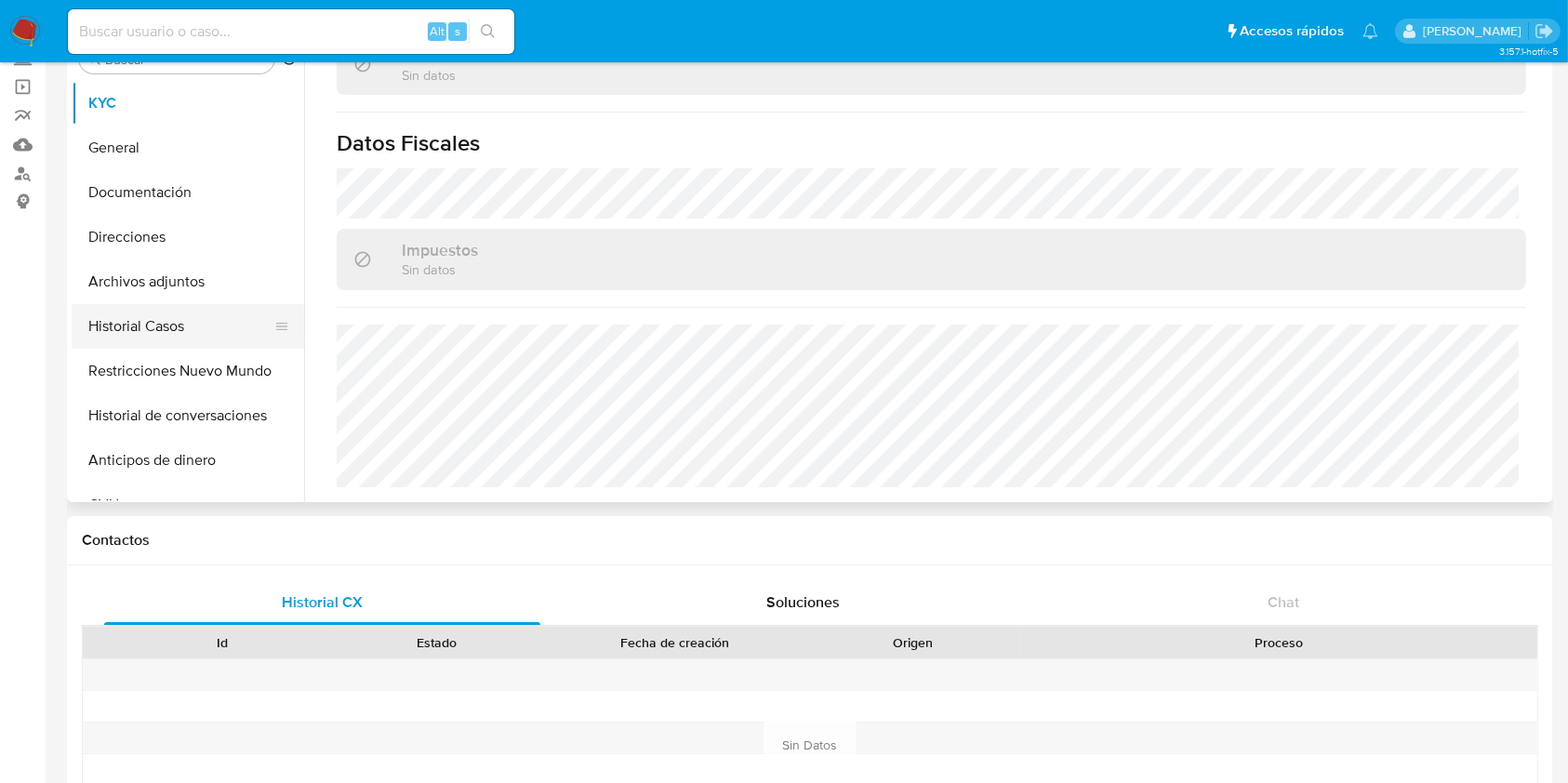
click at [215, 331] on button "Historial Casos" at bounding box center [180, 326] width 217 height 44
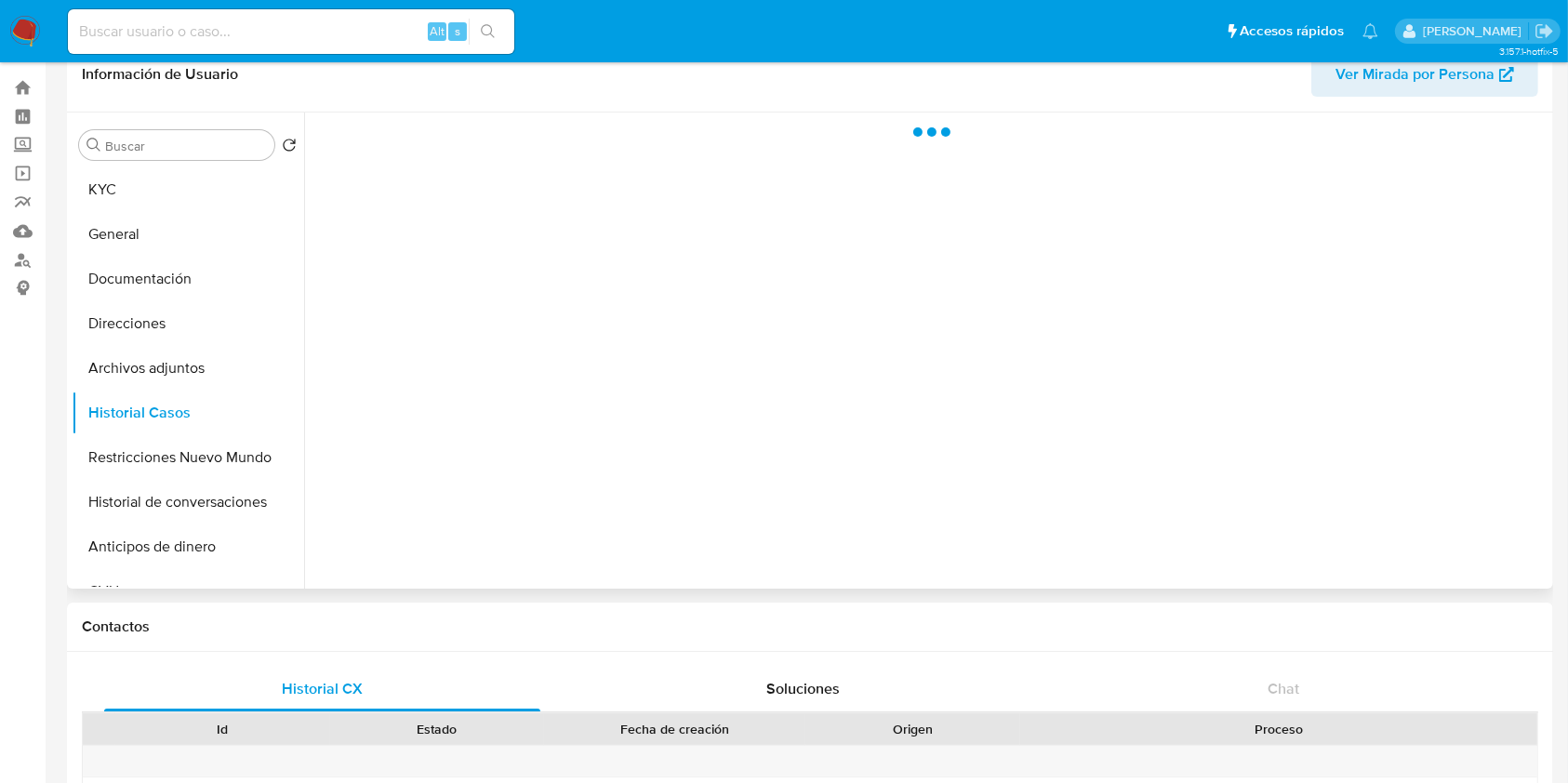
scroll to position [0, 0]
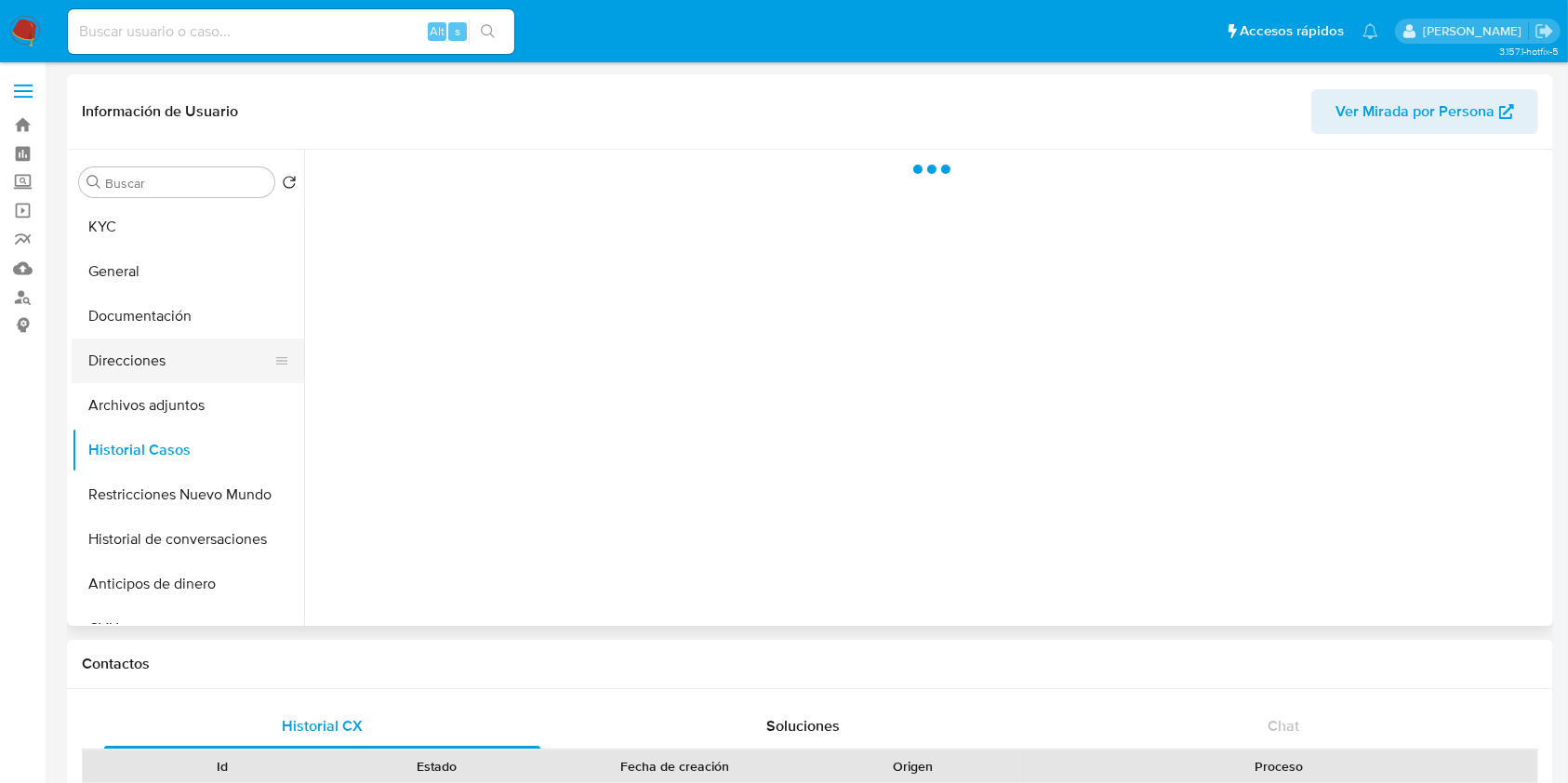
click at [202, 360] on button "Direcciones" at bounding box center [180, 360] width 217 height 44
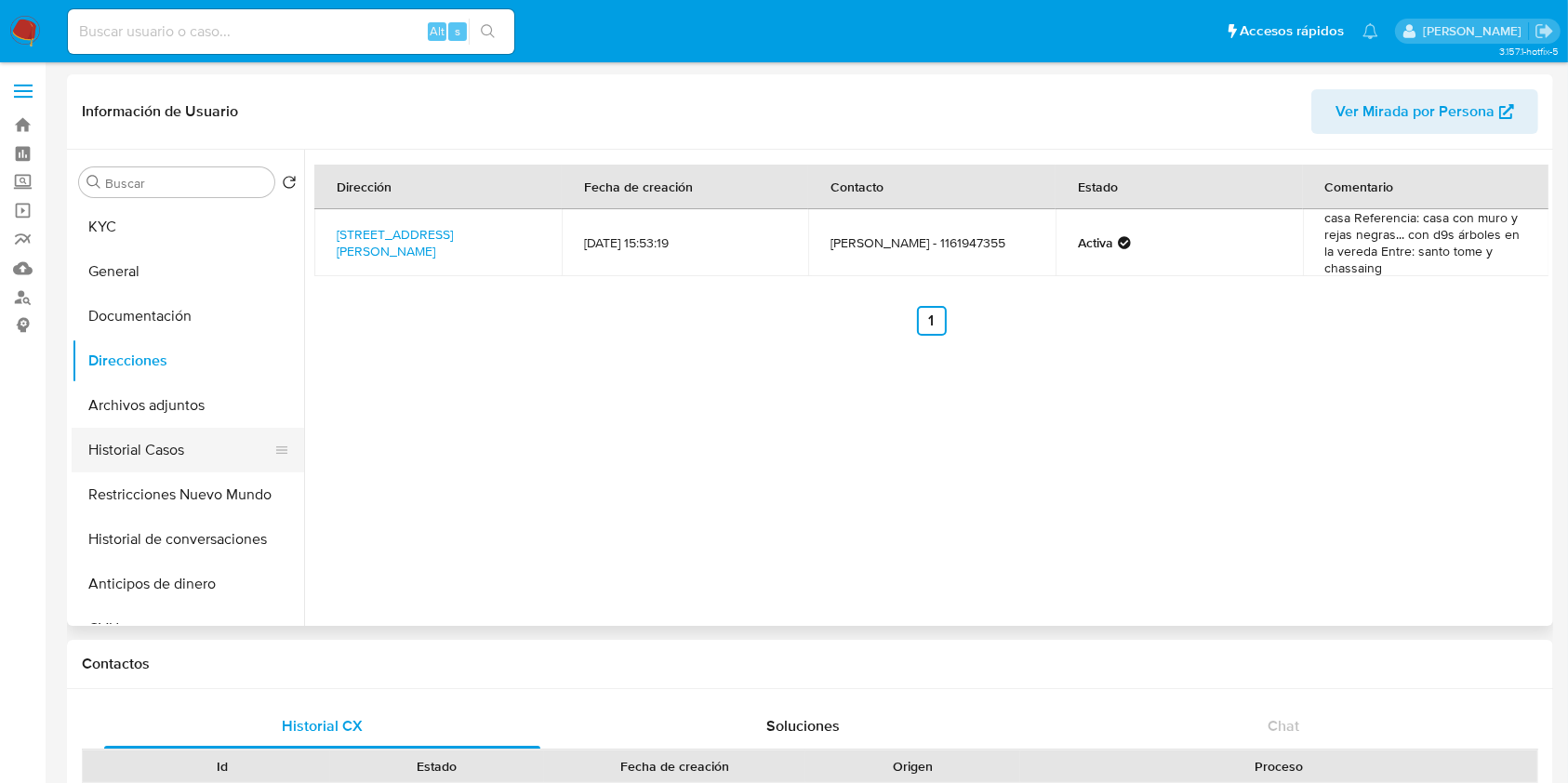
click at [184, 449] on button "Historial Casos" at bounding box center [180, 450] width 217 height 44
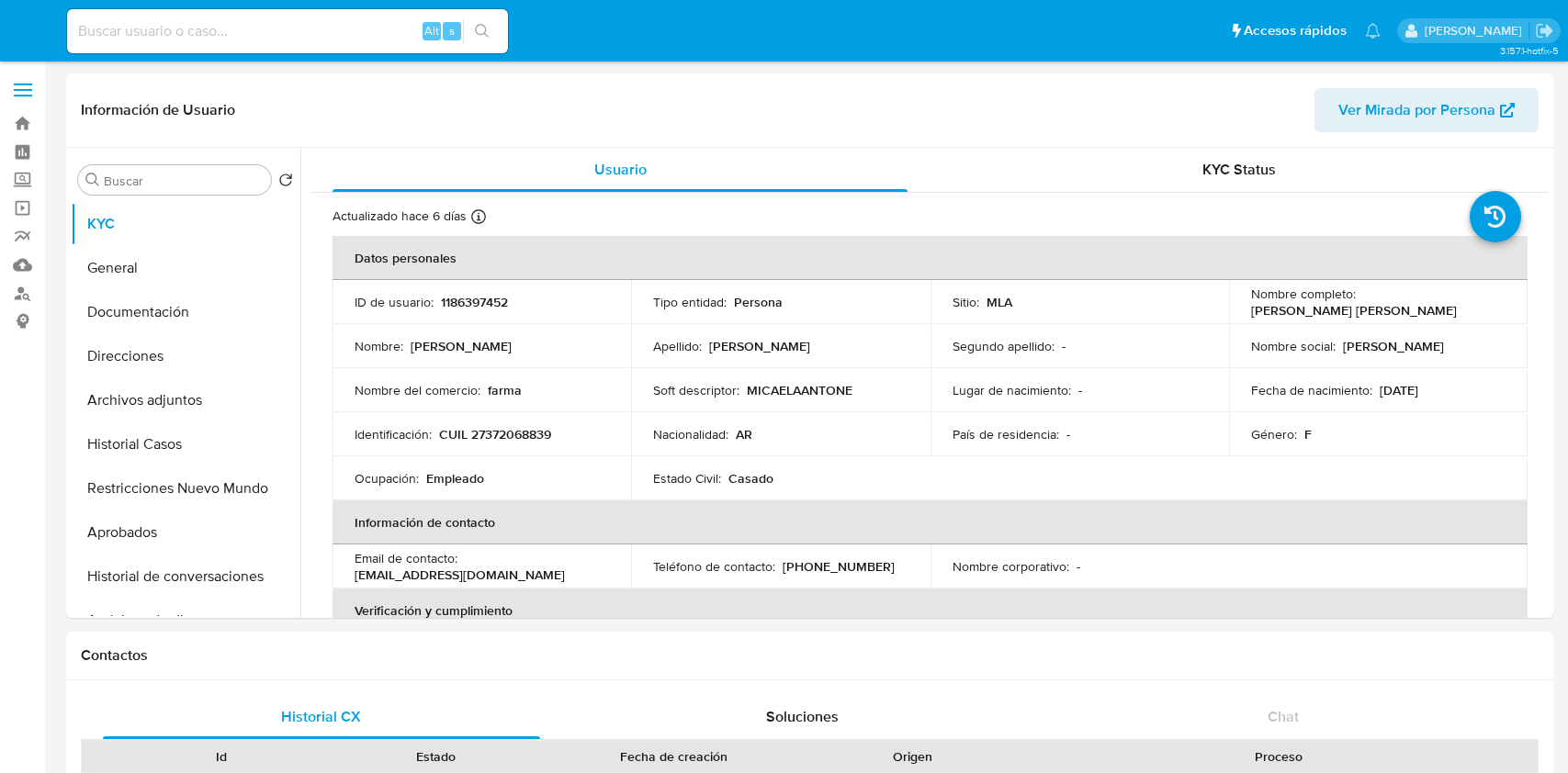
select select "10"
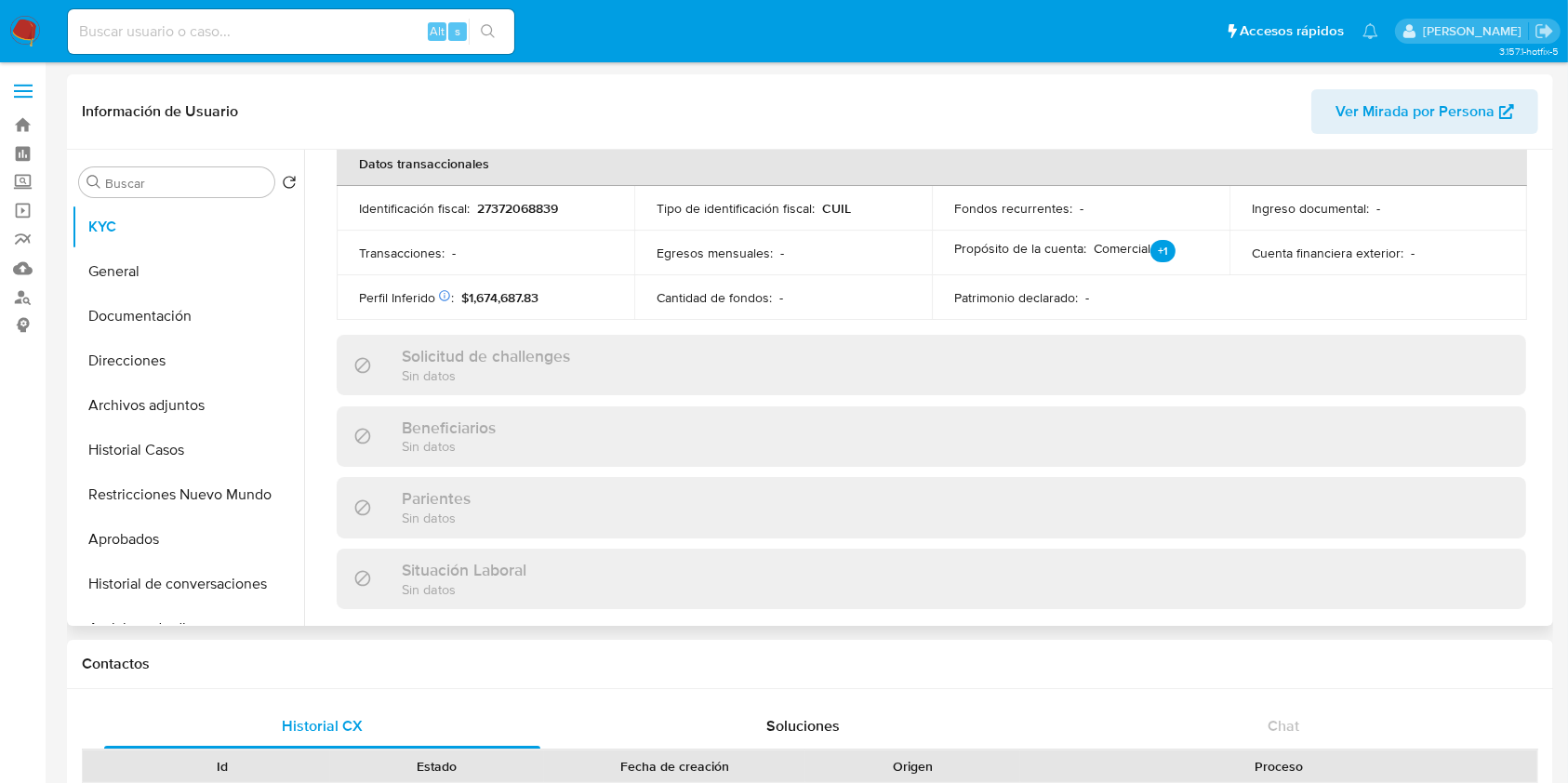
scroll to position [980, 0]
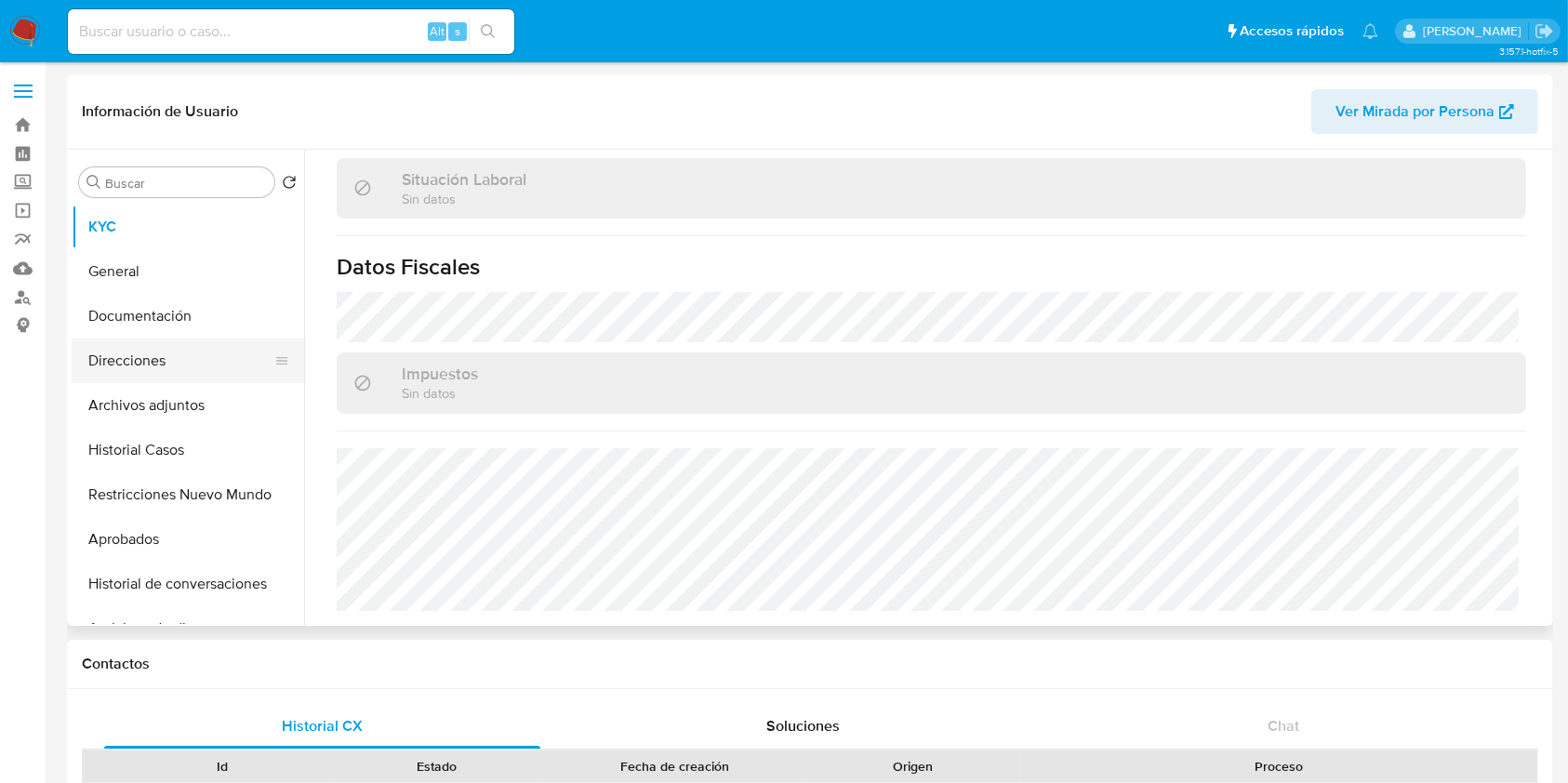
click at [148, 352] on button "Direcciones" at bounding box center [180, 360] width 217 height 44
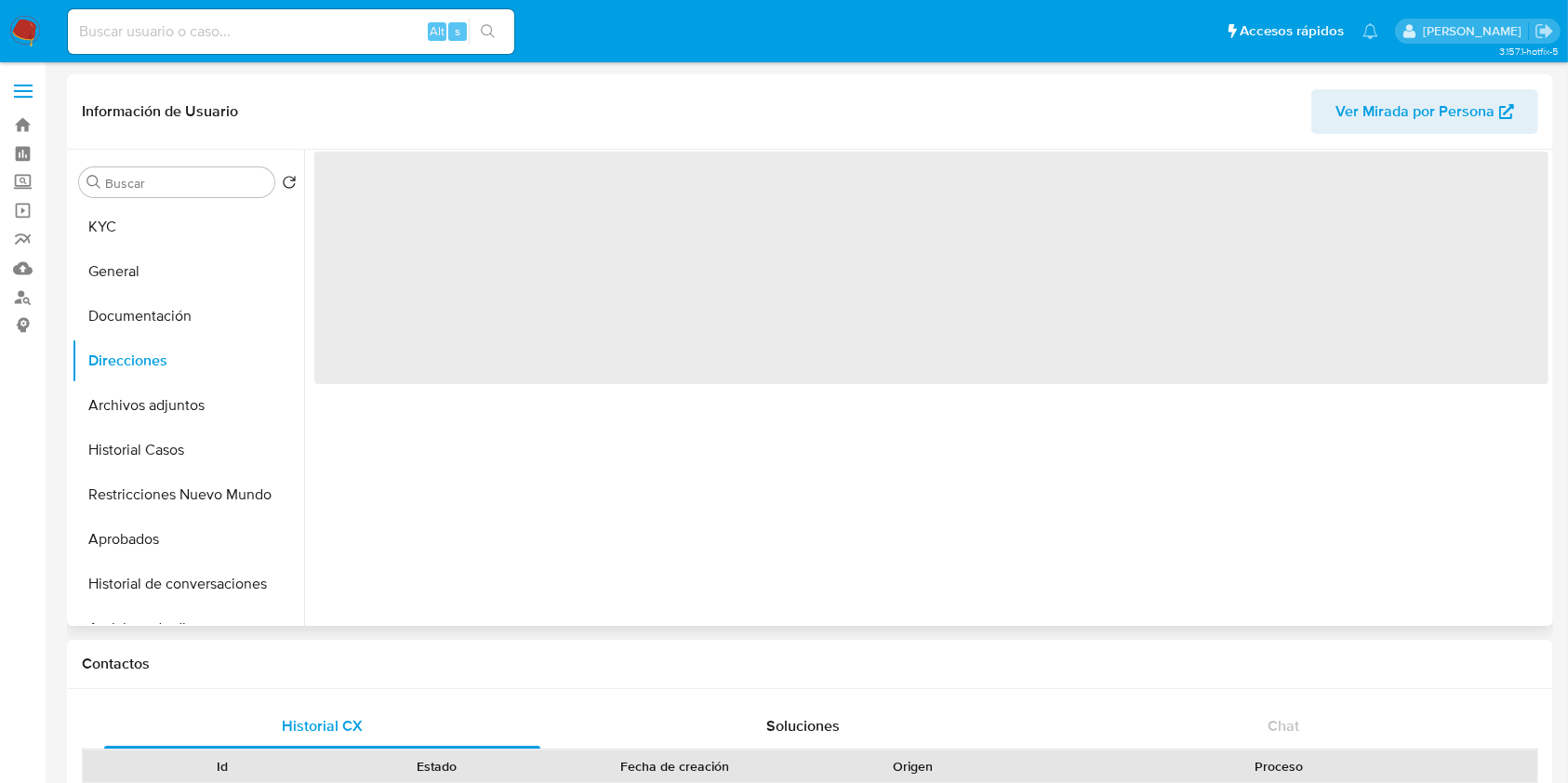
scroll to position [0, 0]
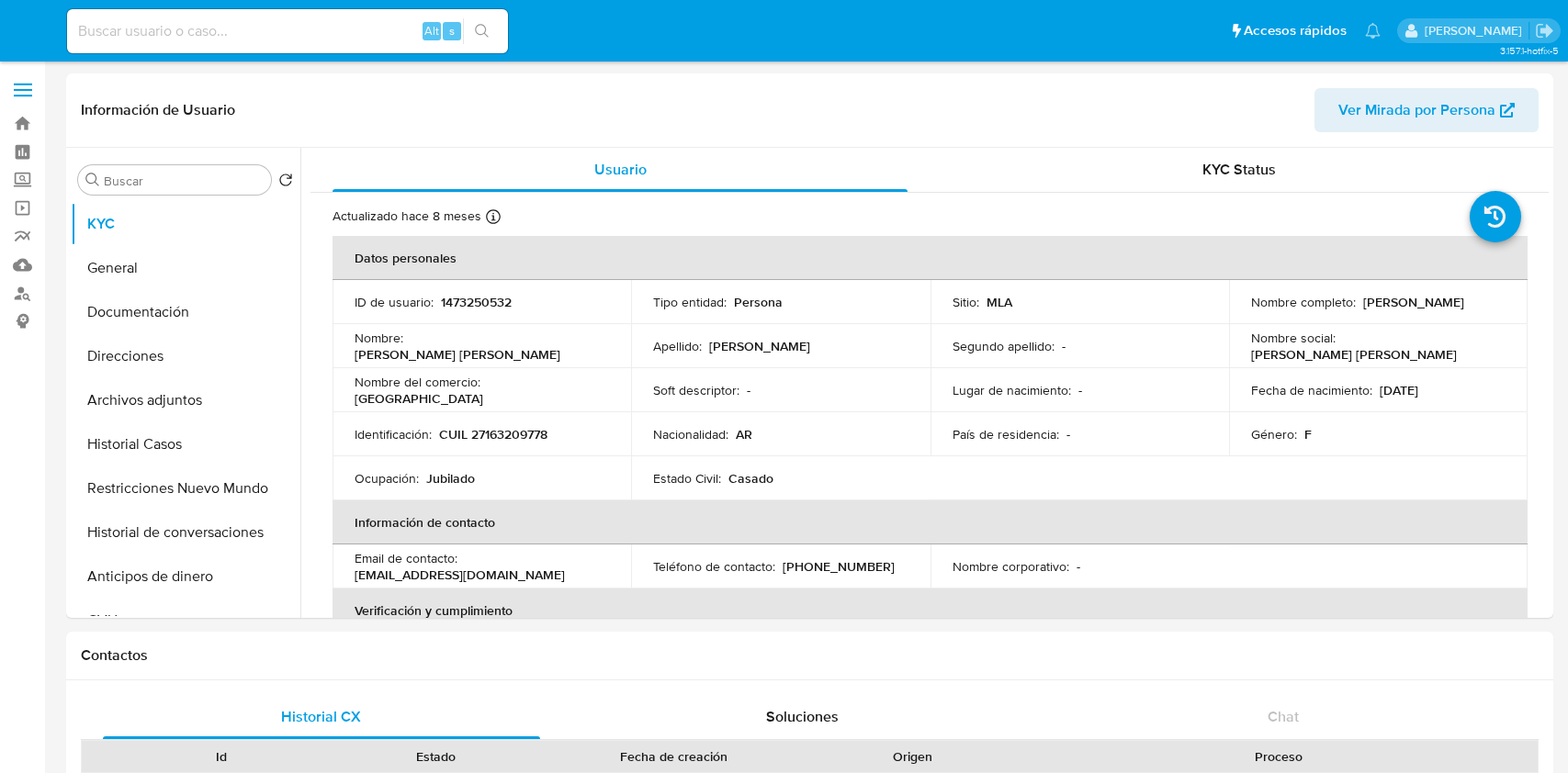
select select "10"
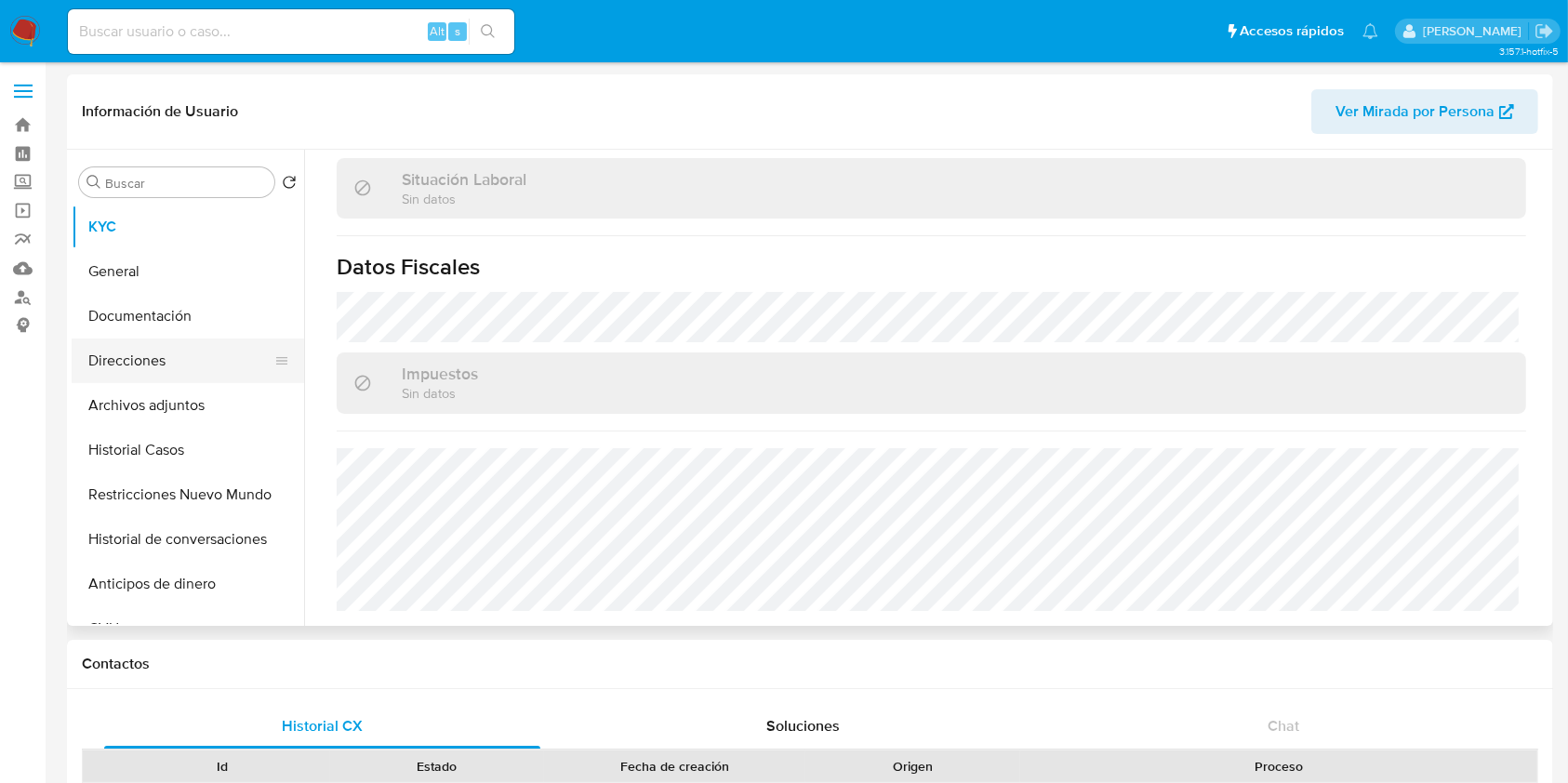
click at [184, 367] on button "Direcciones" at bounding box center [180, 360] width 217 height 44
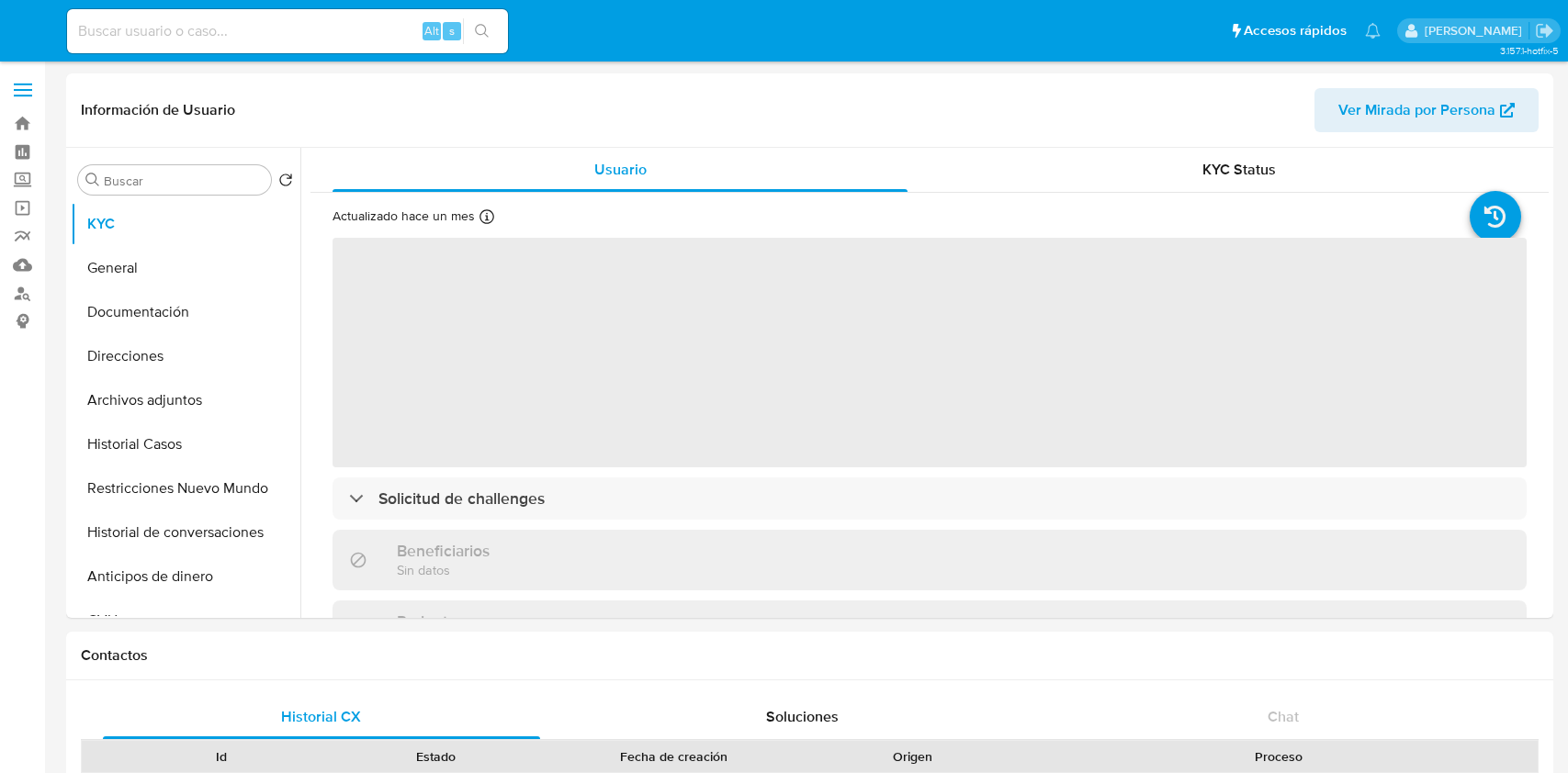
select select "10"
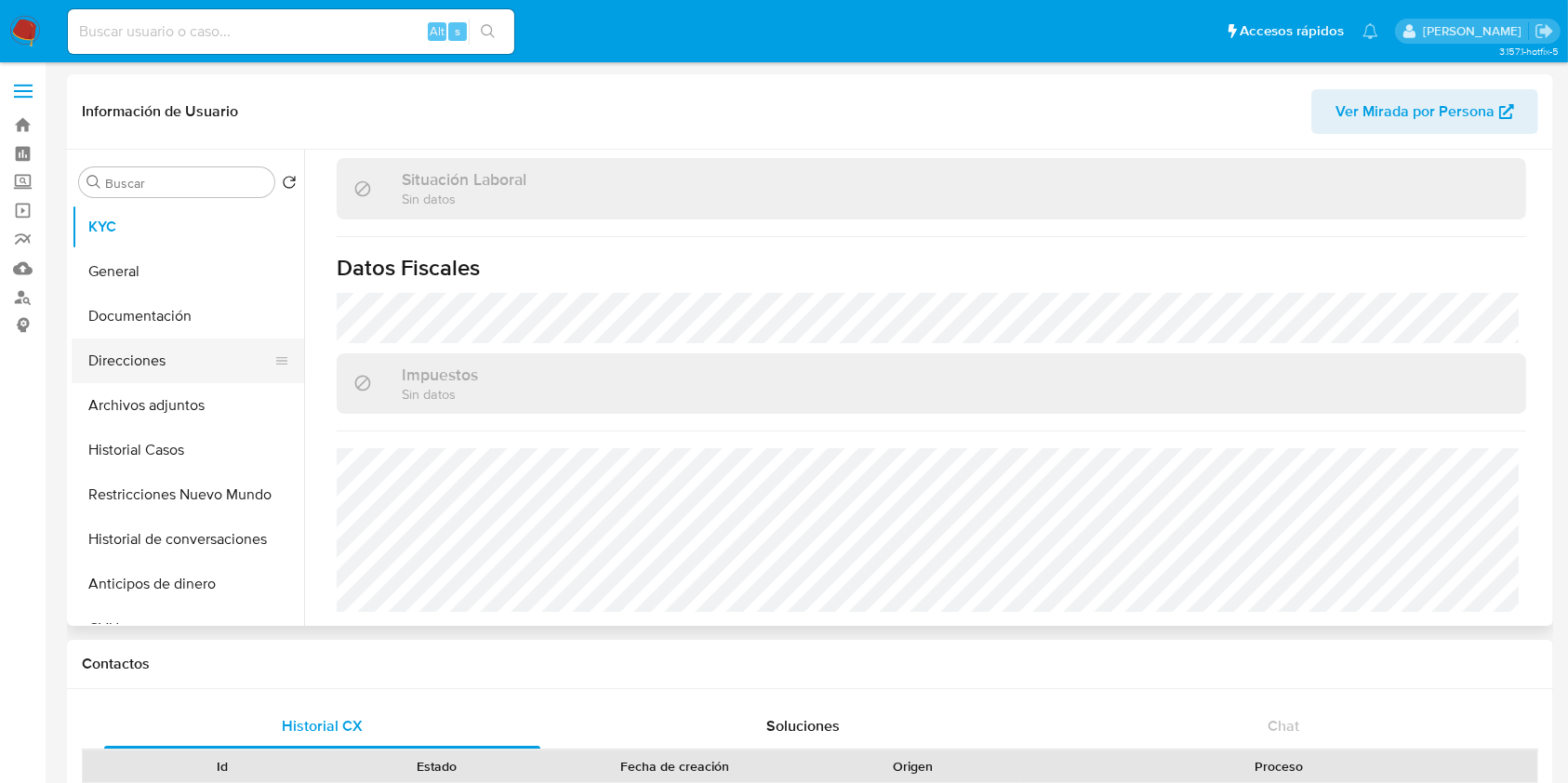
click at [164, 354] on button "Direcciones" at bounding box center [180, 360] width 217 height 44
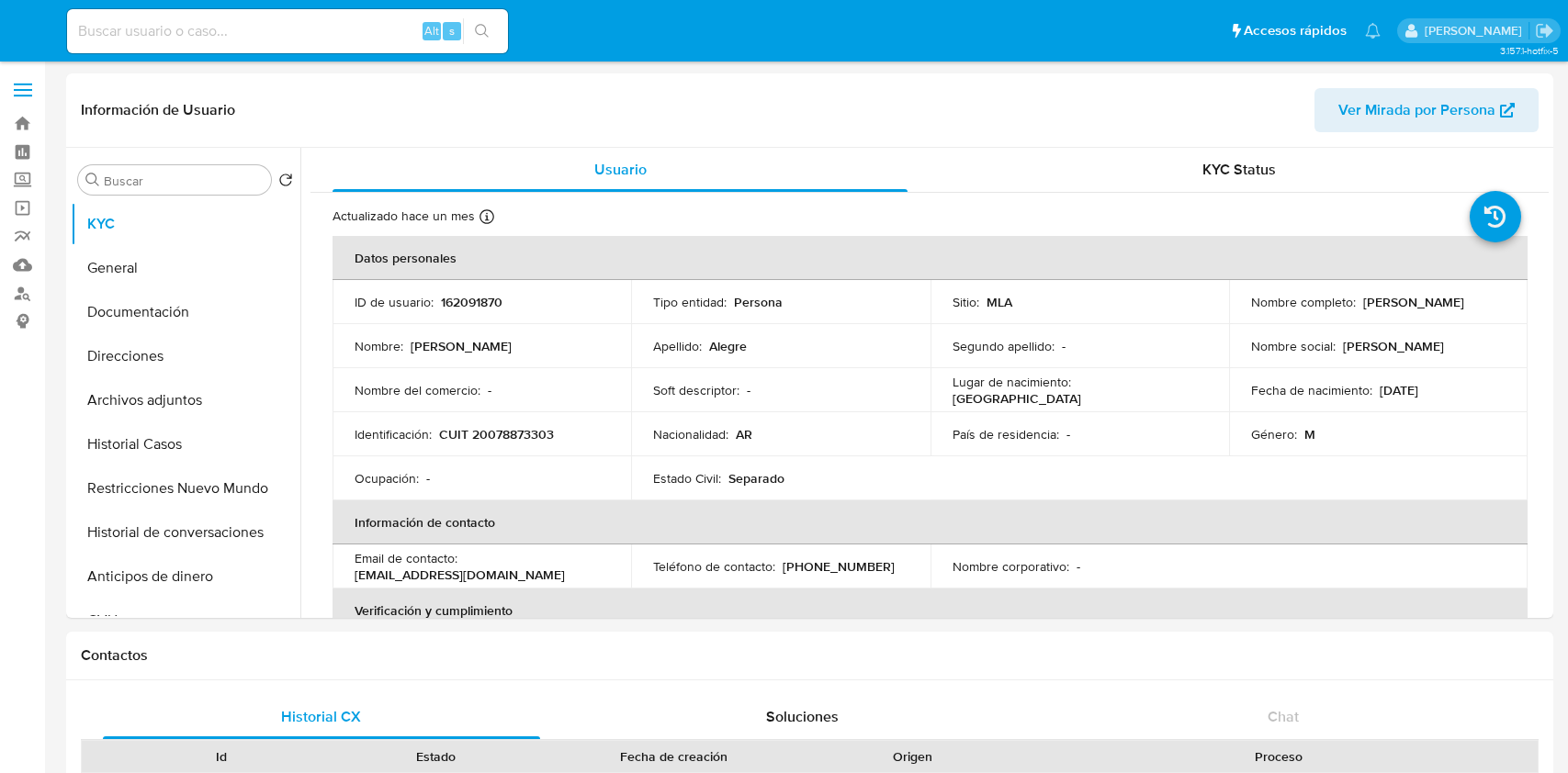
select select "10"
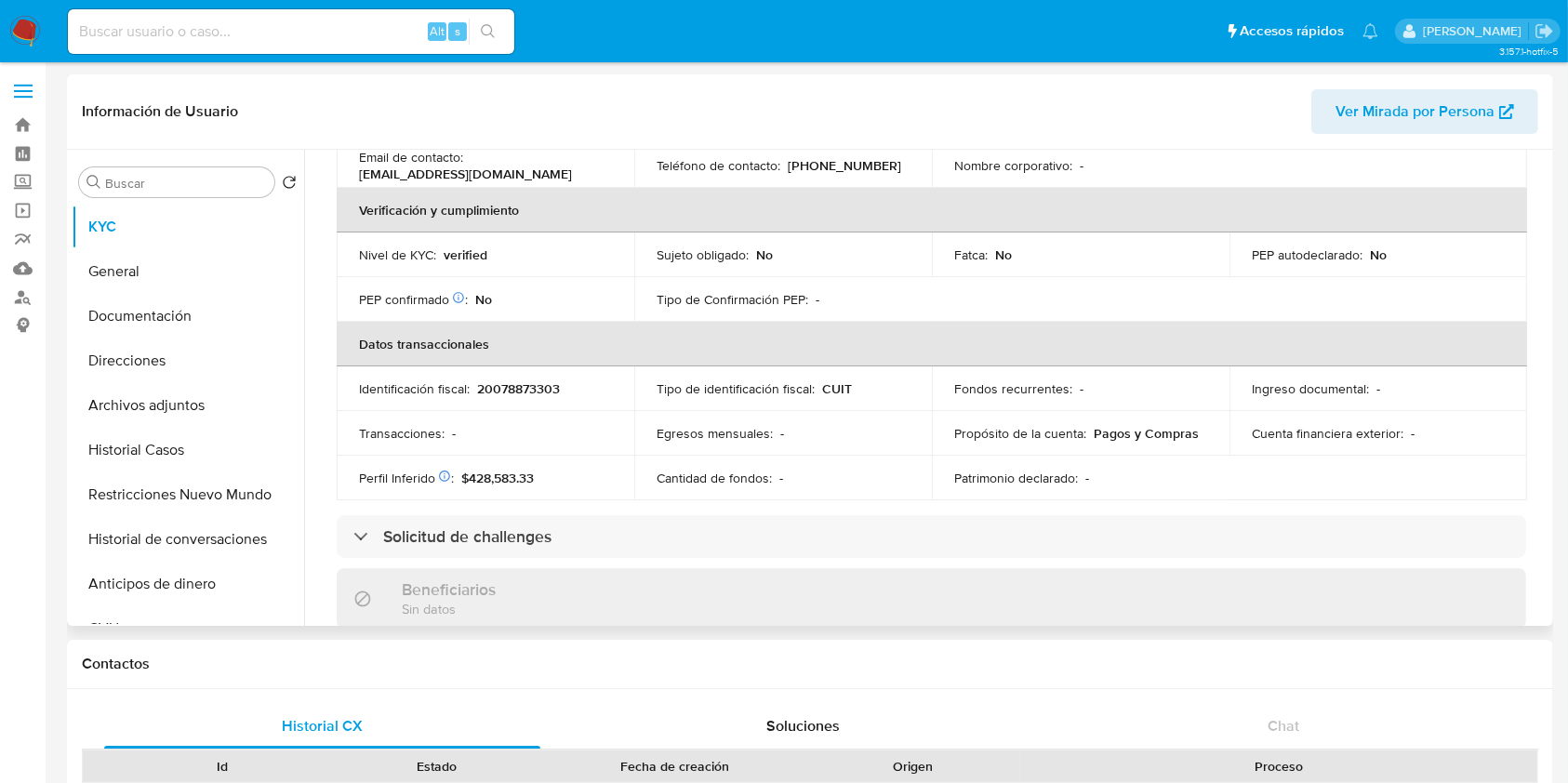
scroll to position [978, 0]
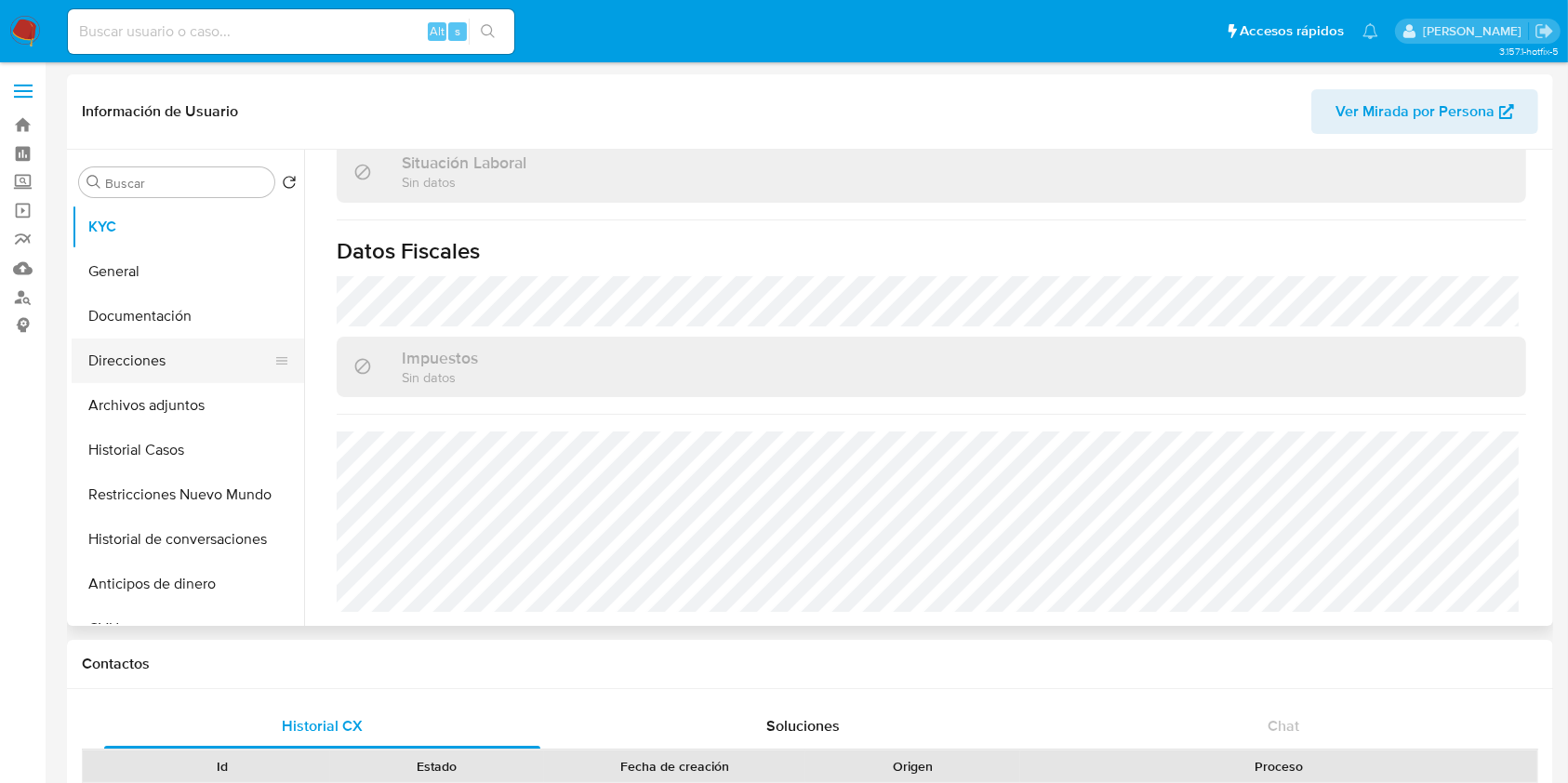
click at [194, 360] on button "Direcciones" at bounding box center [180, 360] width 217 height 44
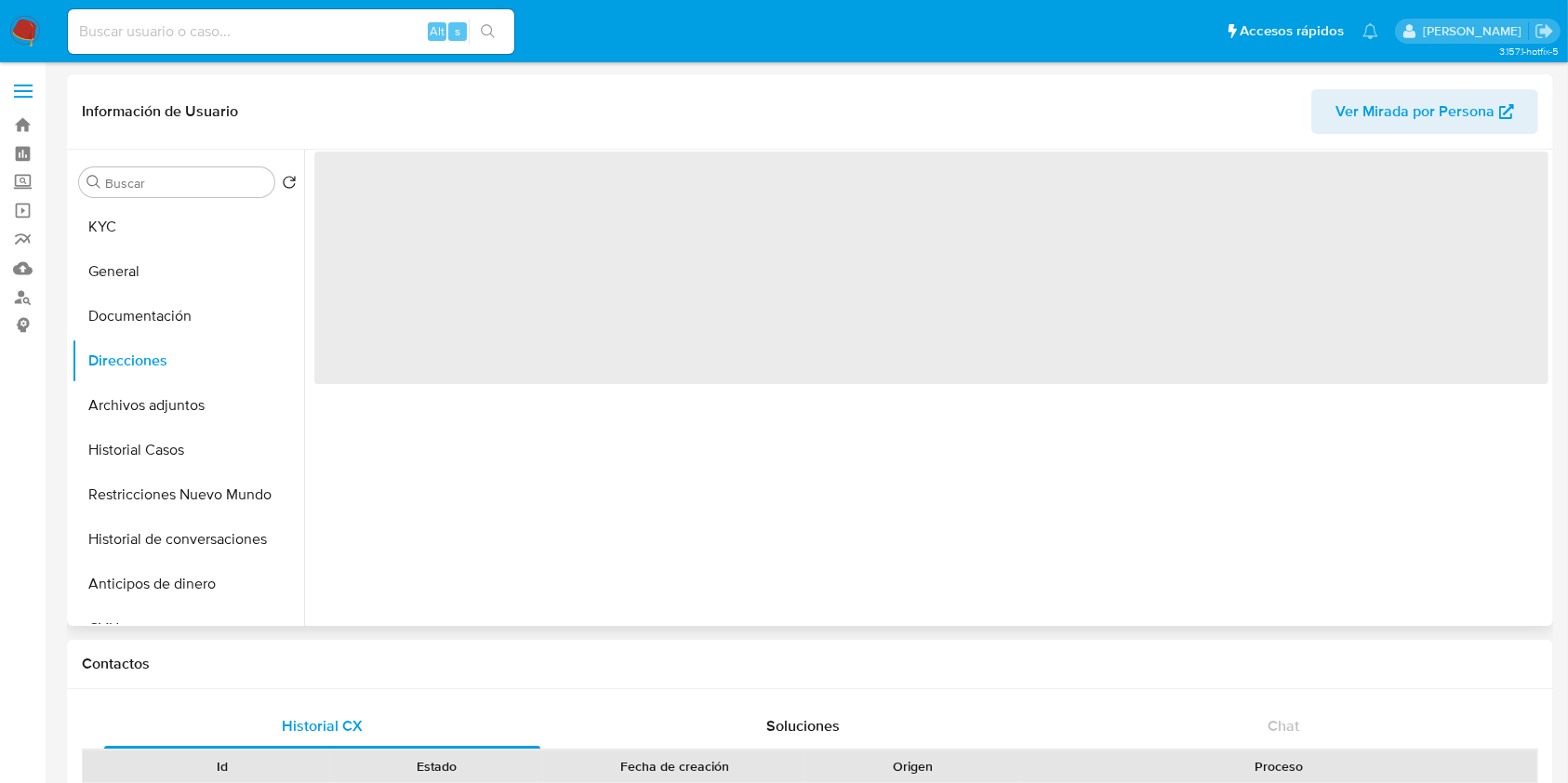
scroll to position [0, 0]
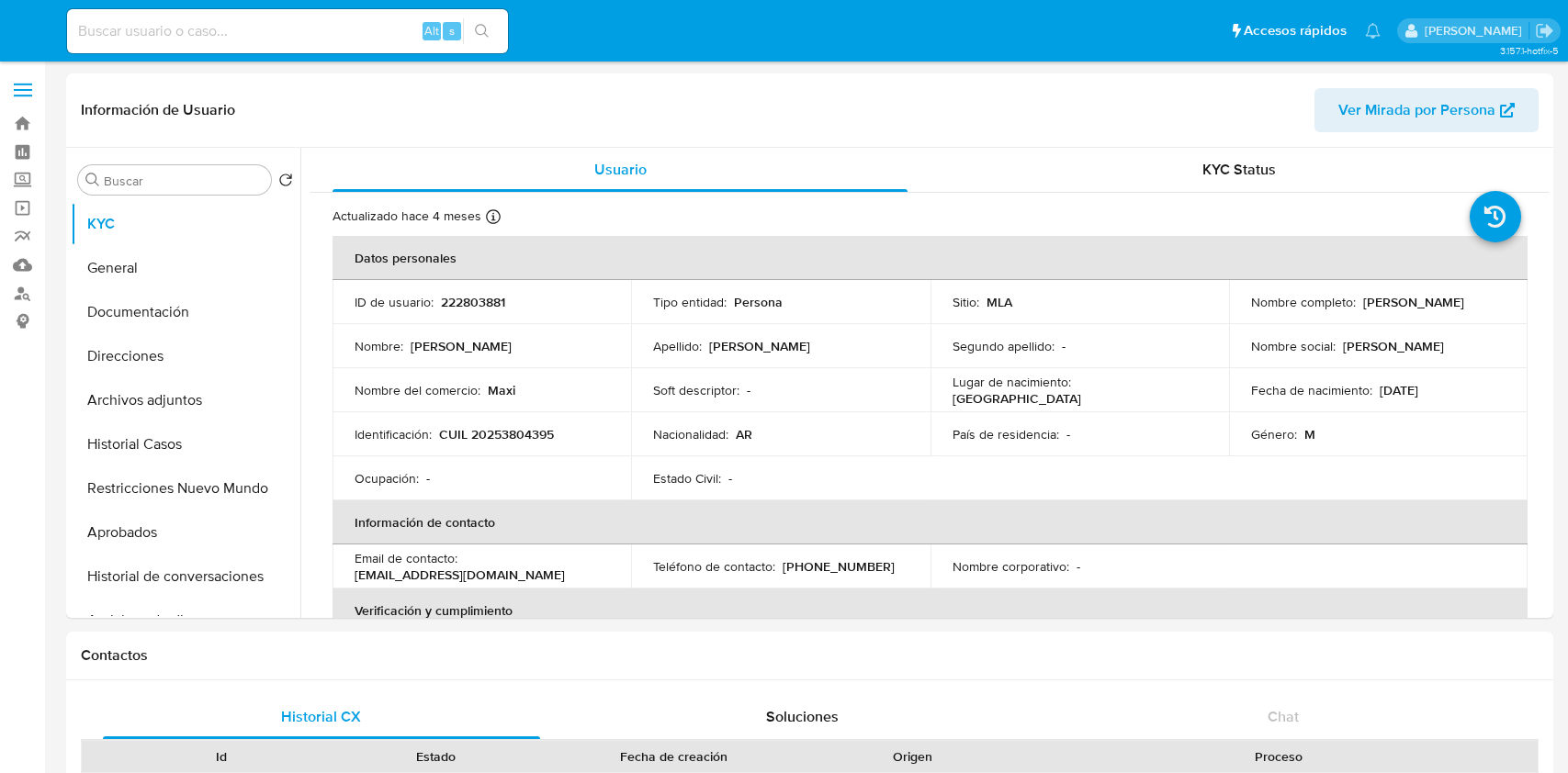
select select "10"
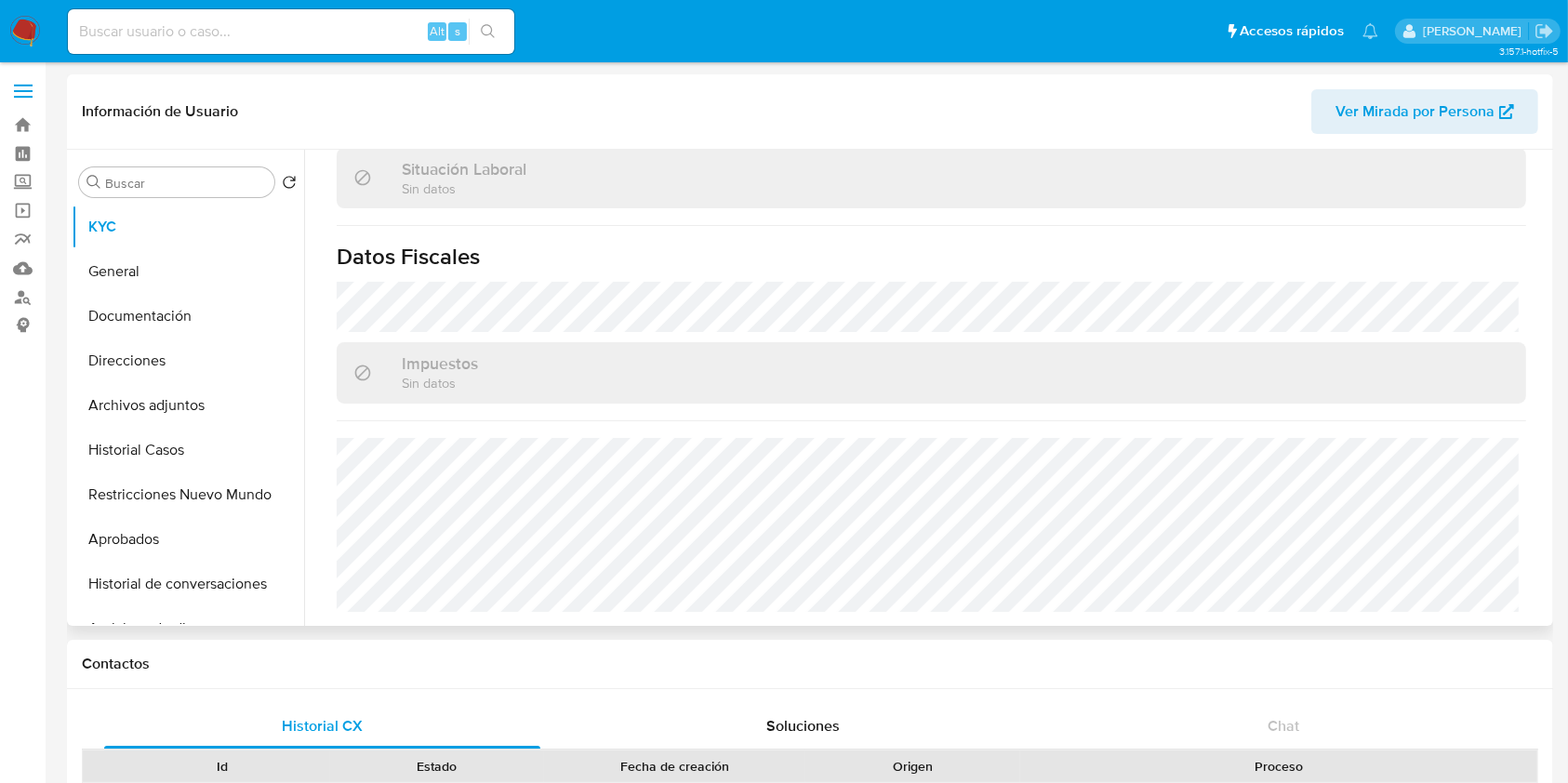
scroll to position [990, 0]
click at [142, 361] on button "Direcciones" at bounding box center [180, 360] width 217 height 44
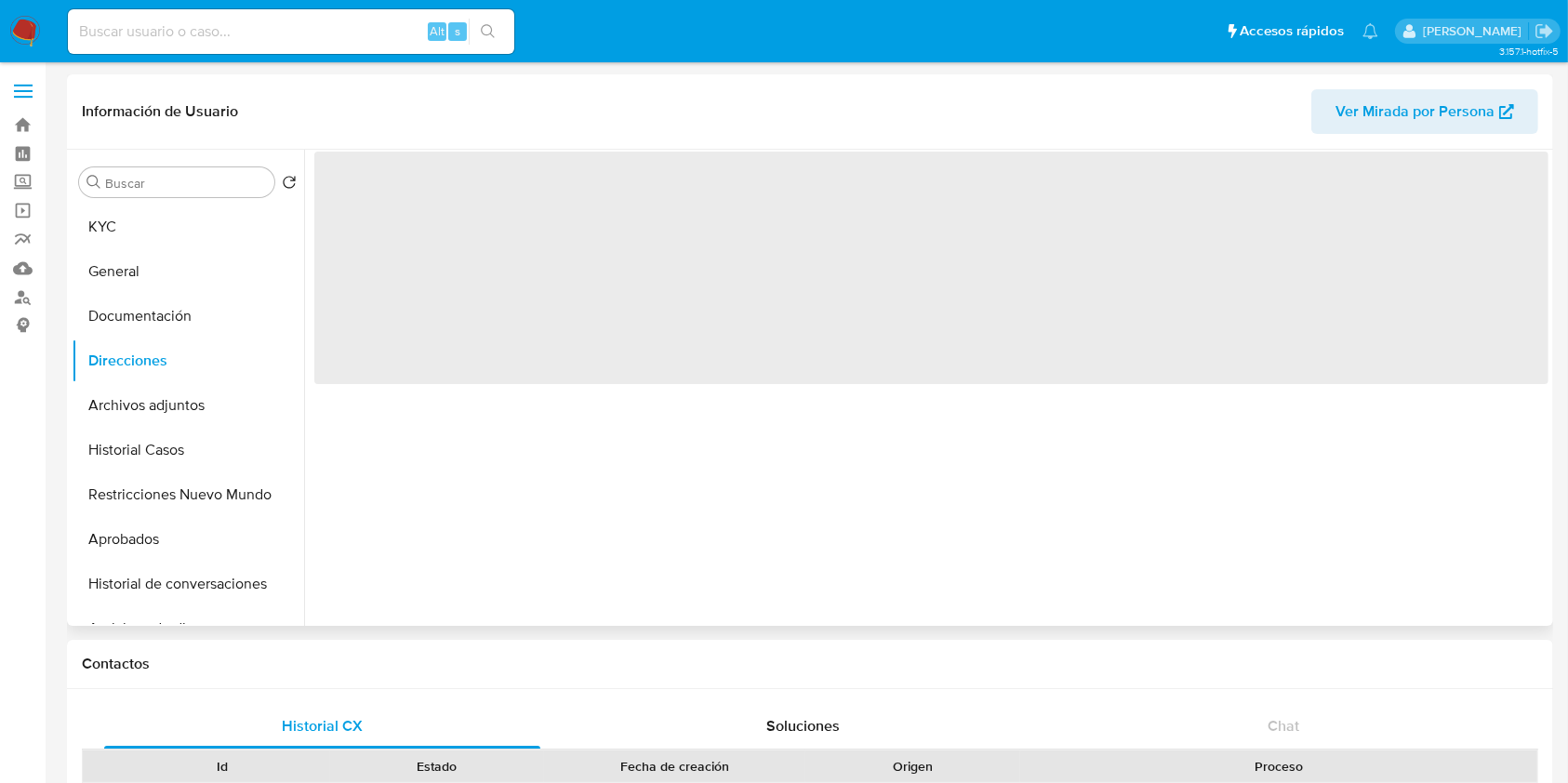
scroll to position [0, 0]
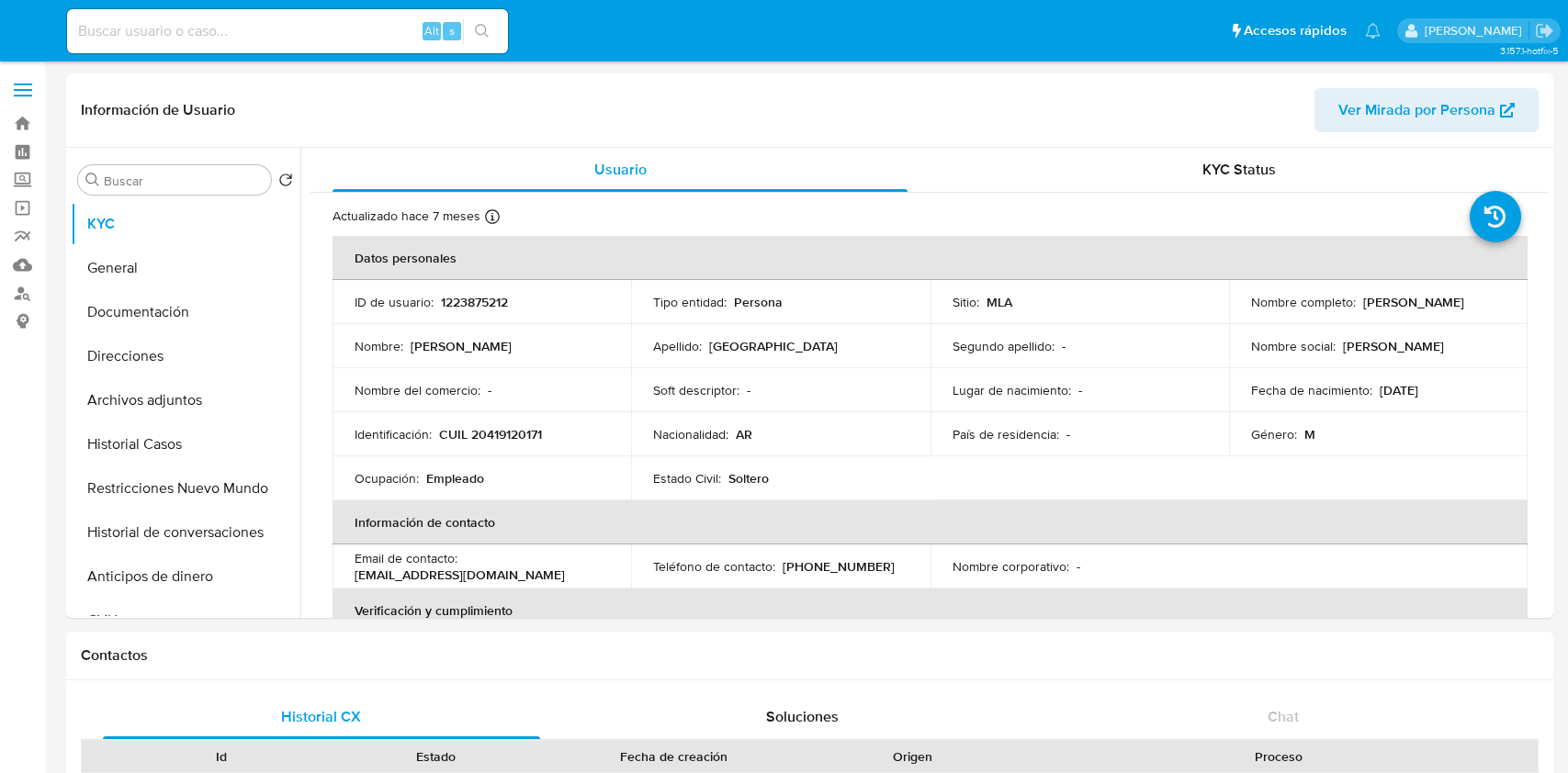
select select "10"
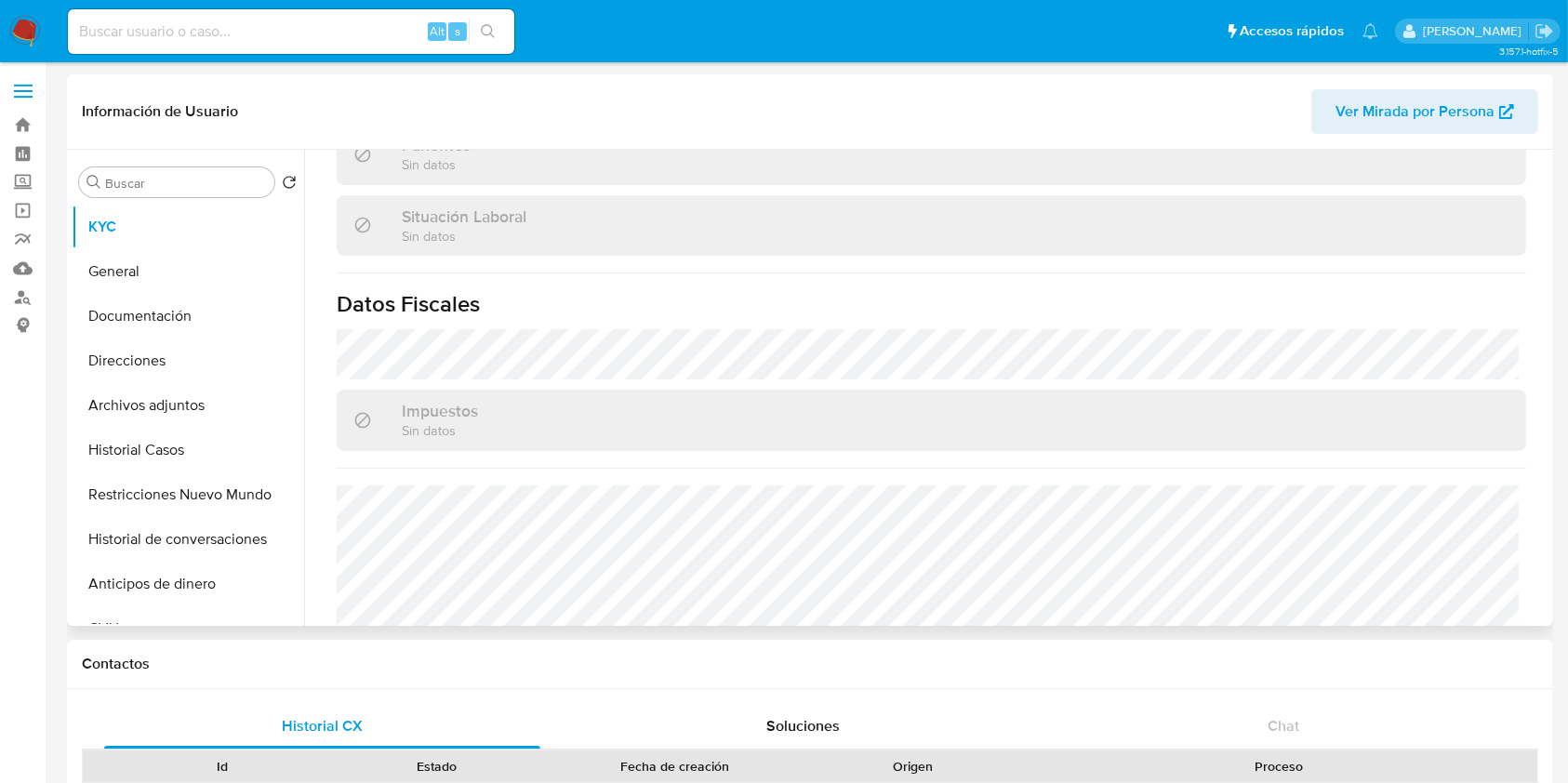
scroll to position [980, 0]
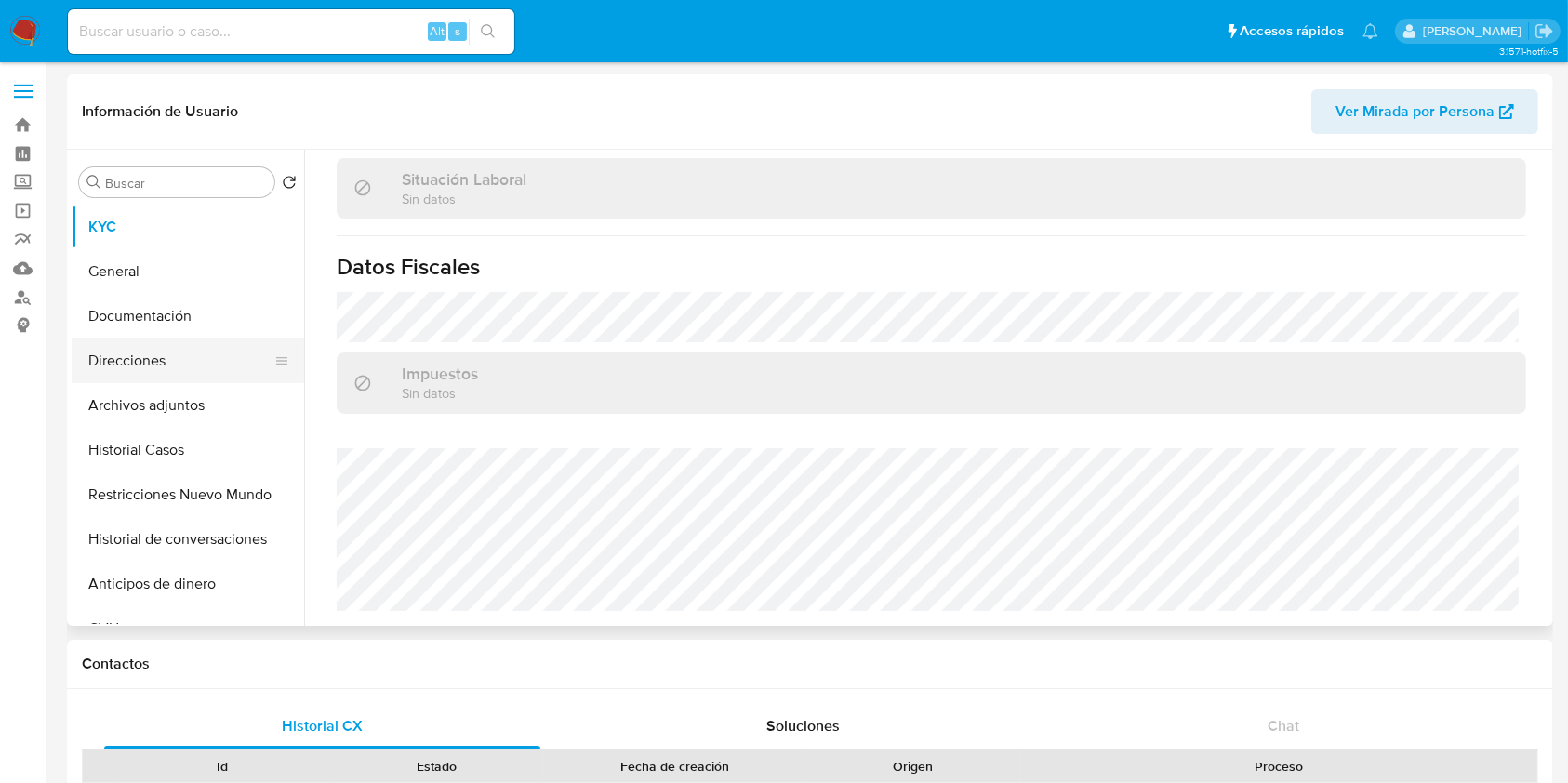
click at [186, 355] on button "Direcciones" at bounding box center [180, 360] width 217 height 44
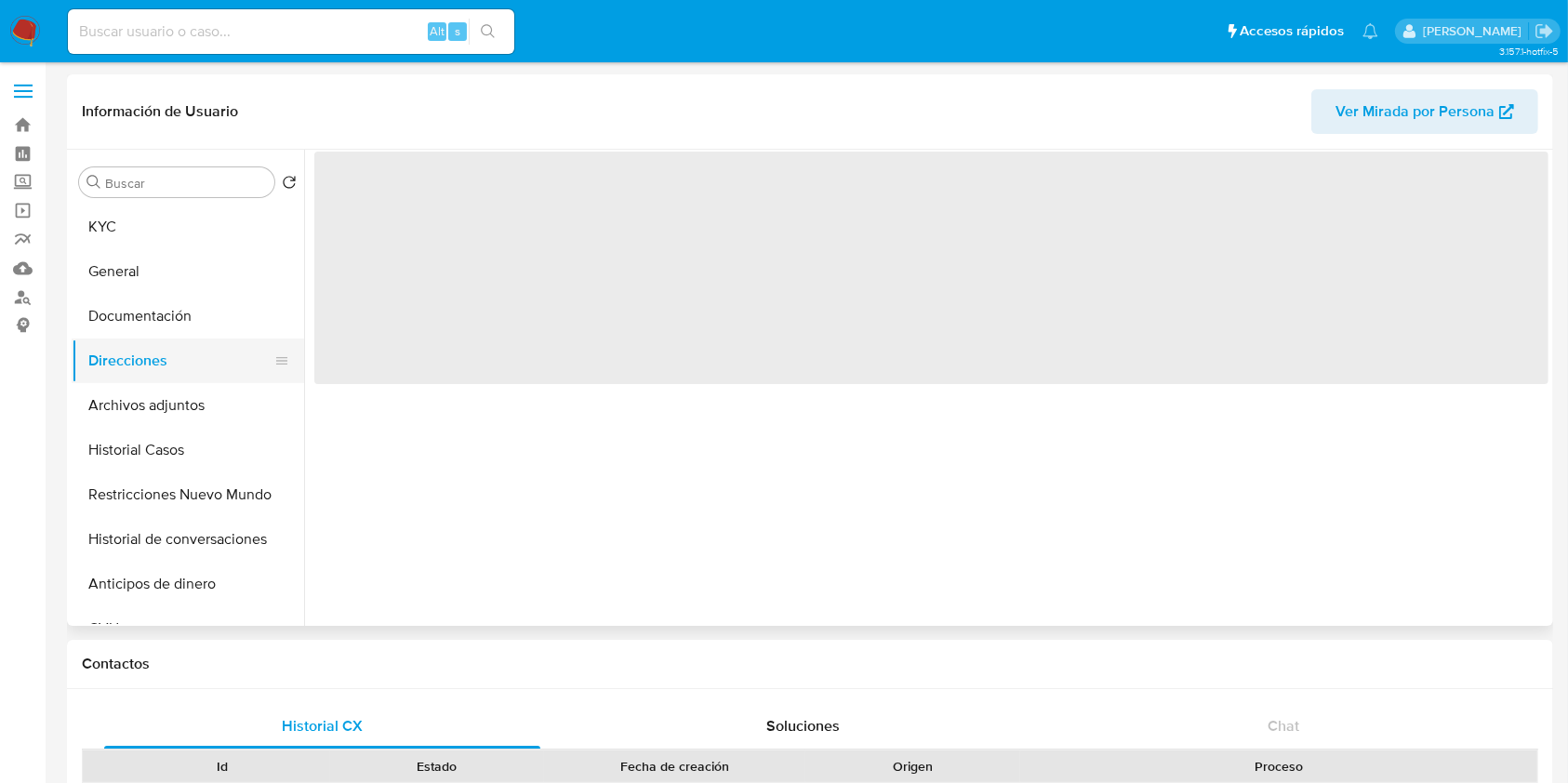
scroll to position [0, 0]
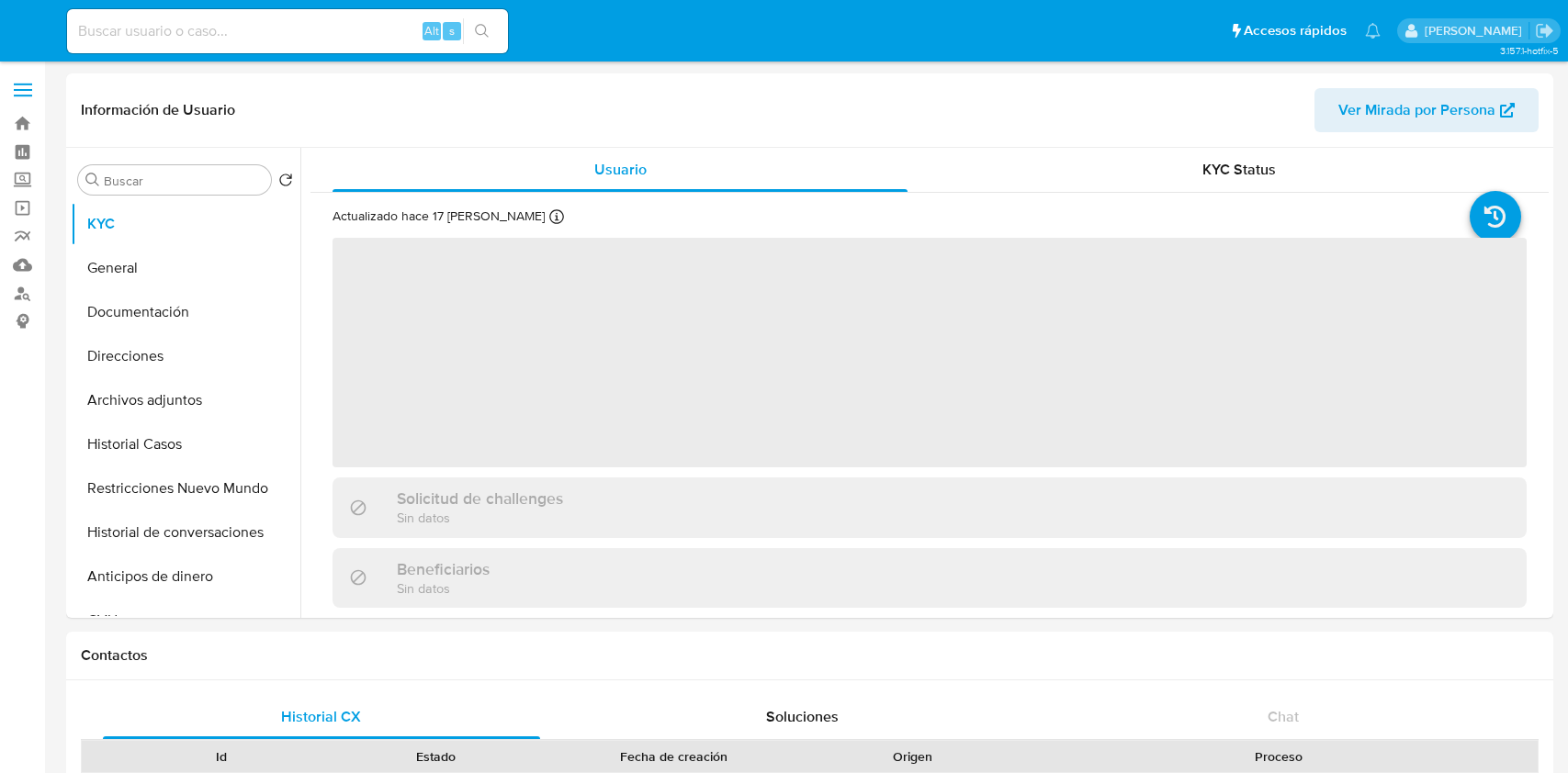
select select "10"
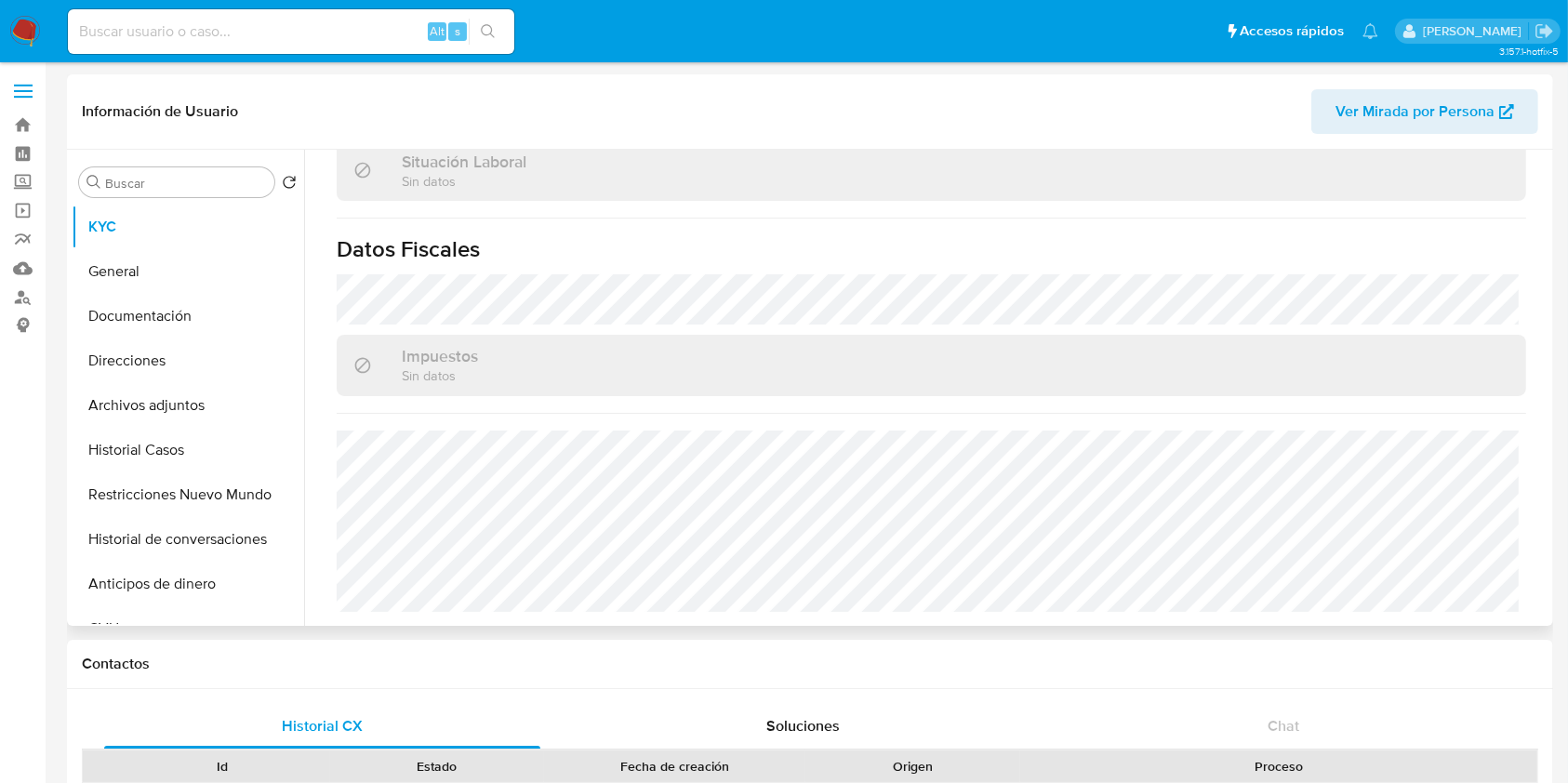
scroll to position [998, 0]
click at [152, 367] on button "Direcciones" at bounding box center [180, 360] width 217 height 44
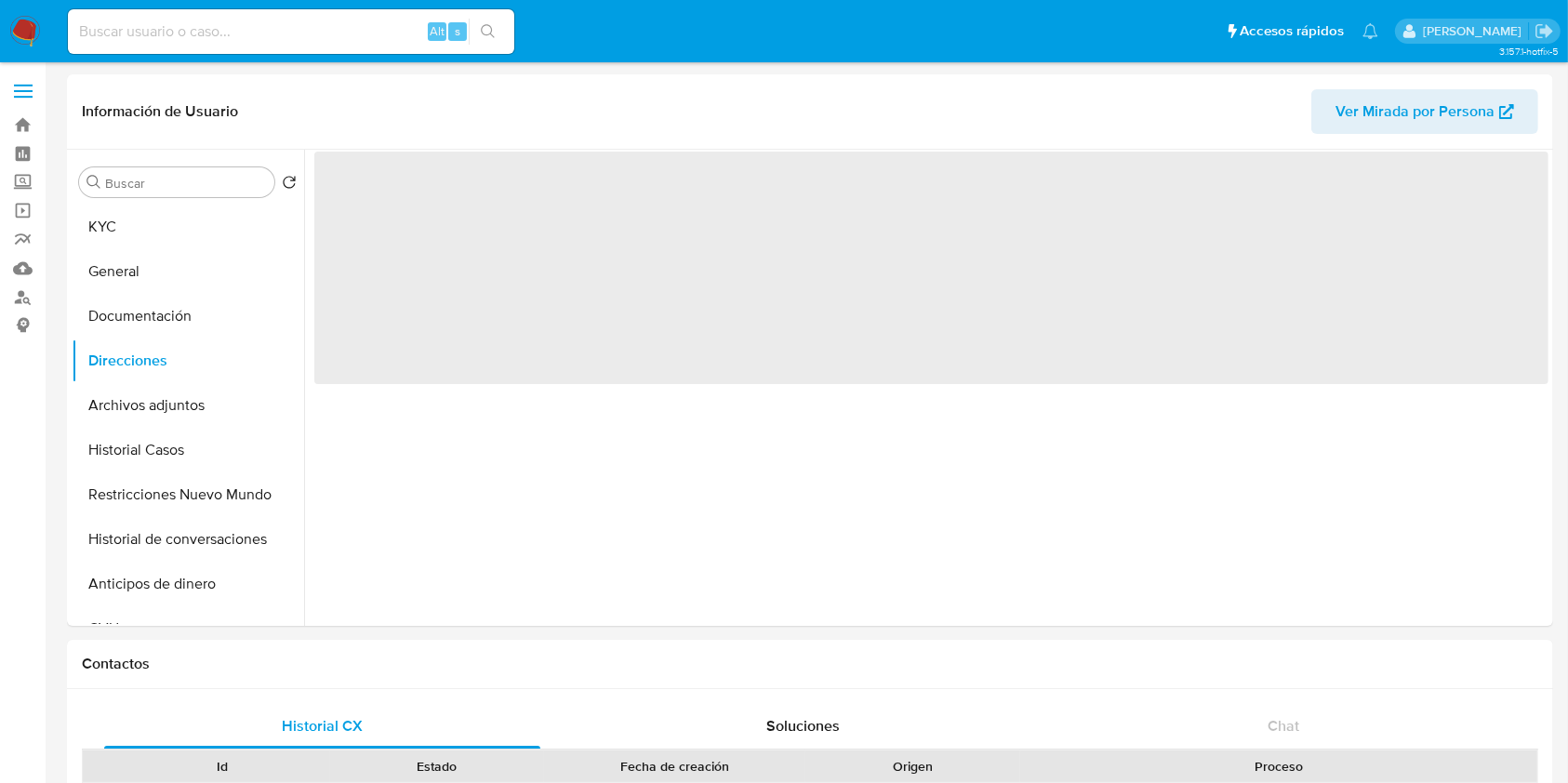
scroll to position [0, 0]
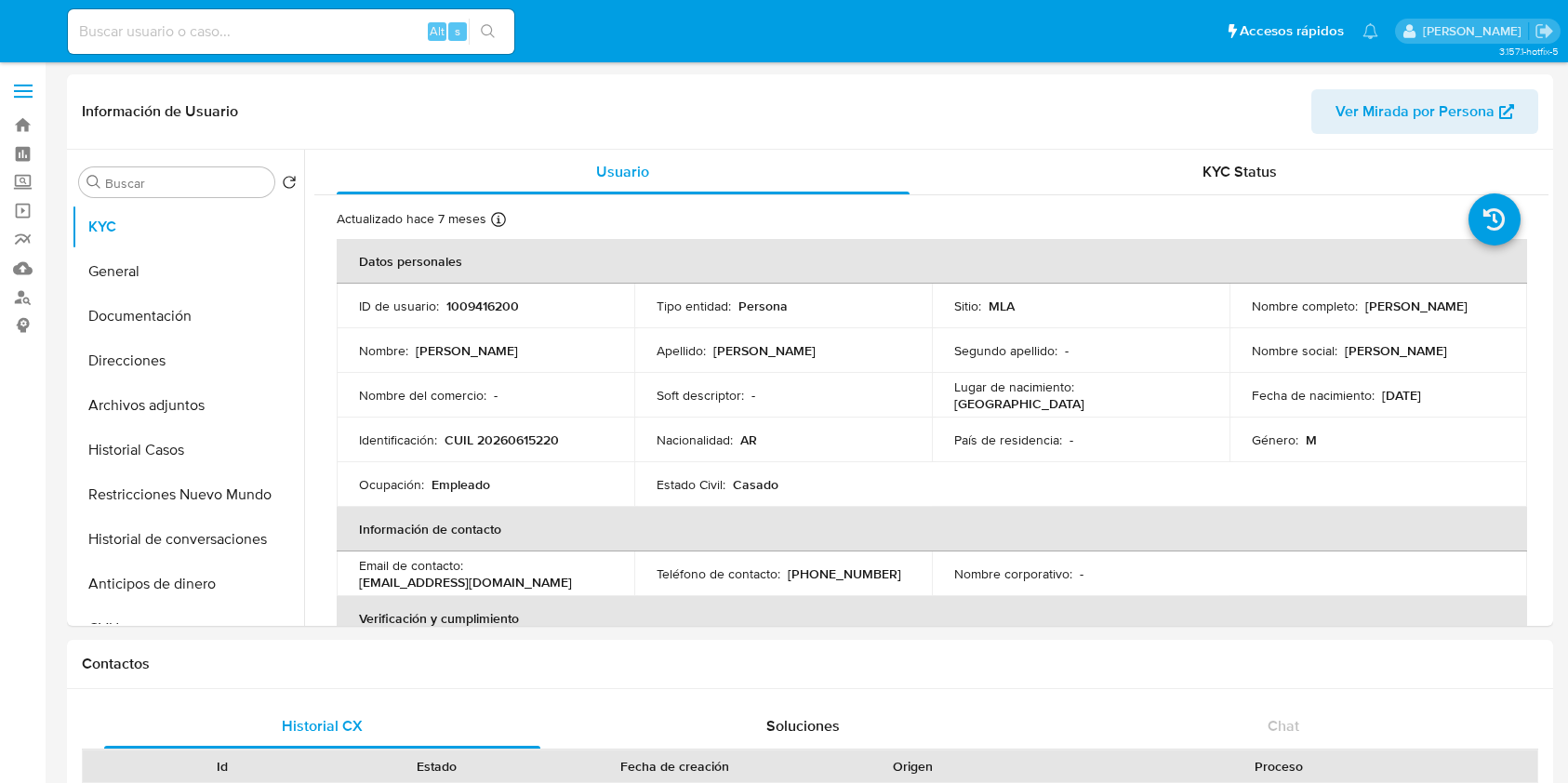
select select "10"
click at [164, 367] on button "Direcciones" at bounding box center [180, 360] width 217 height 44
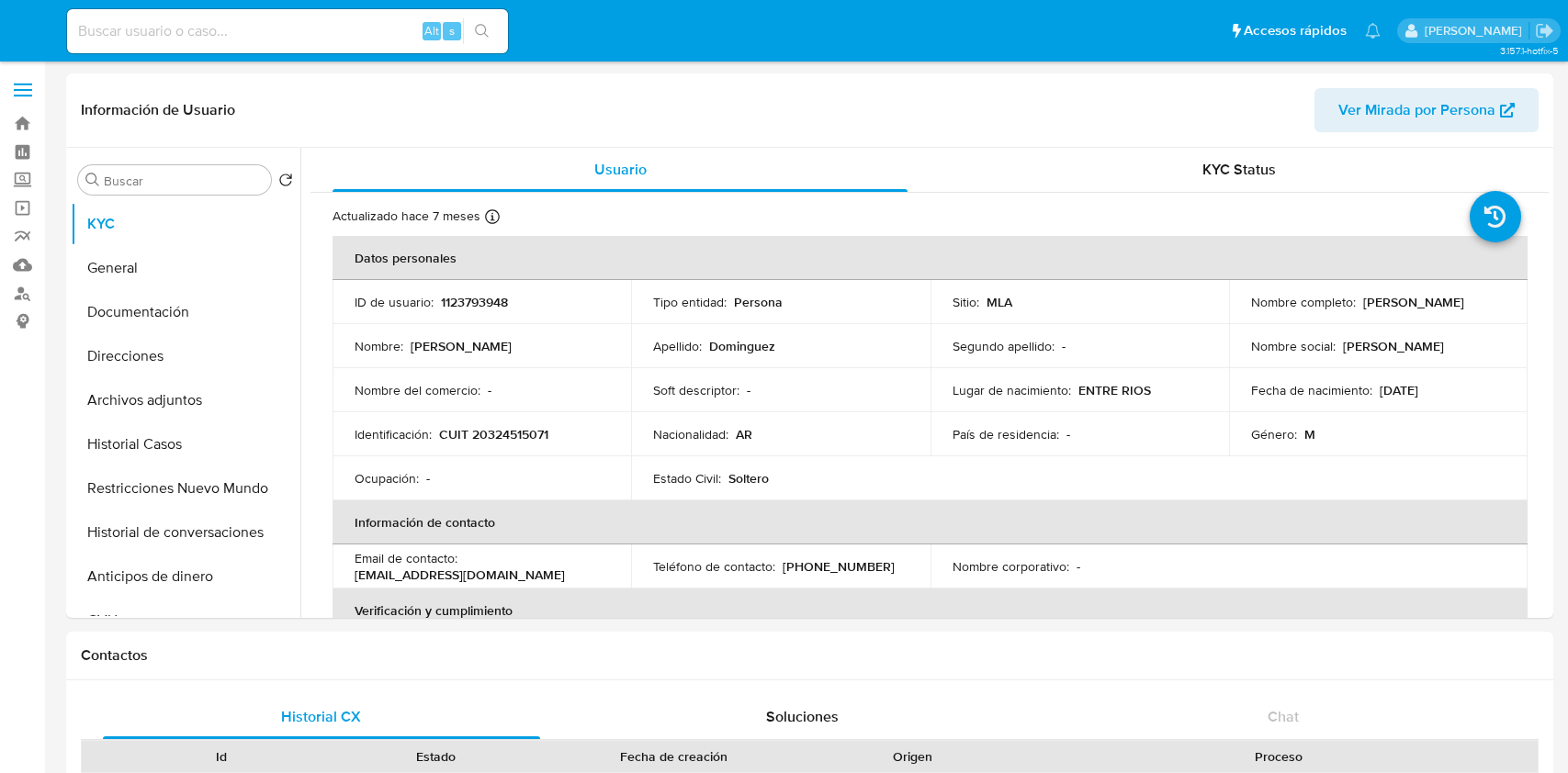
select select "10"
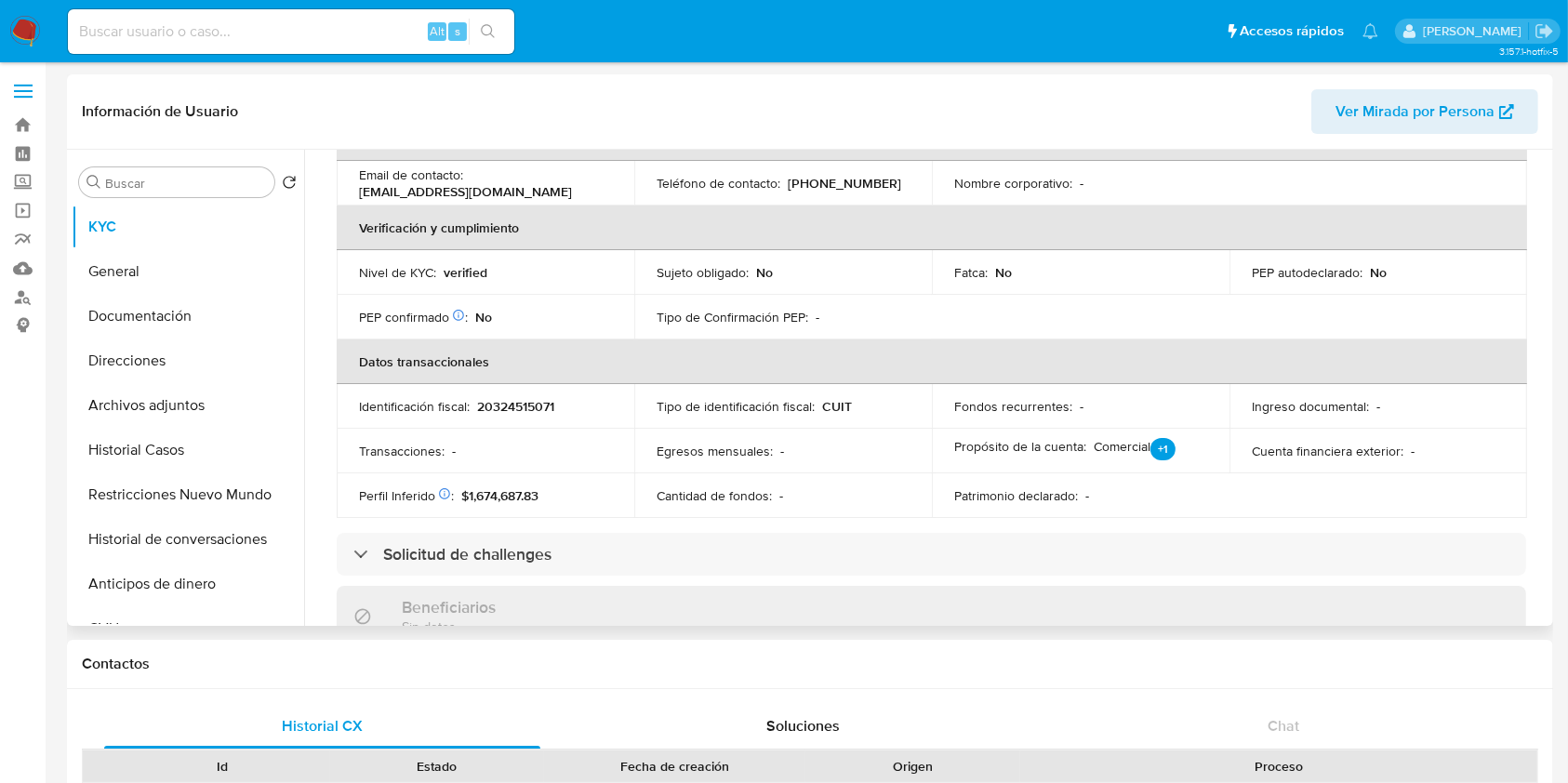
scroll to position [961, 0]
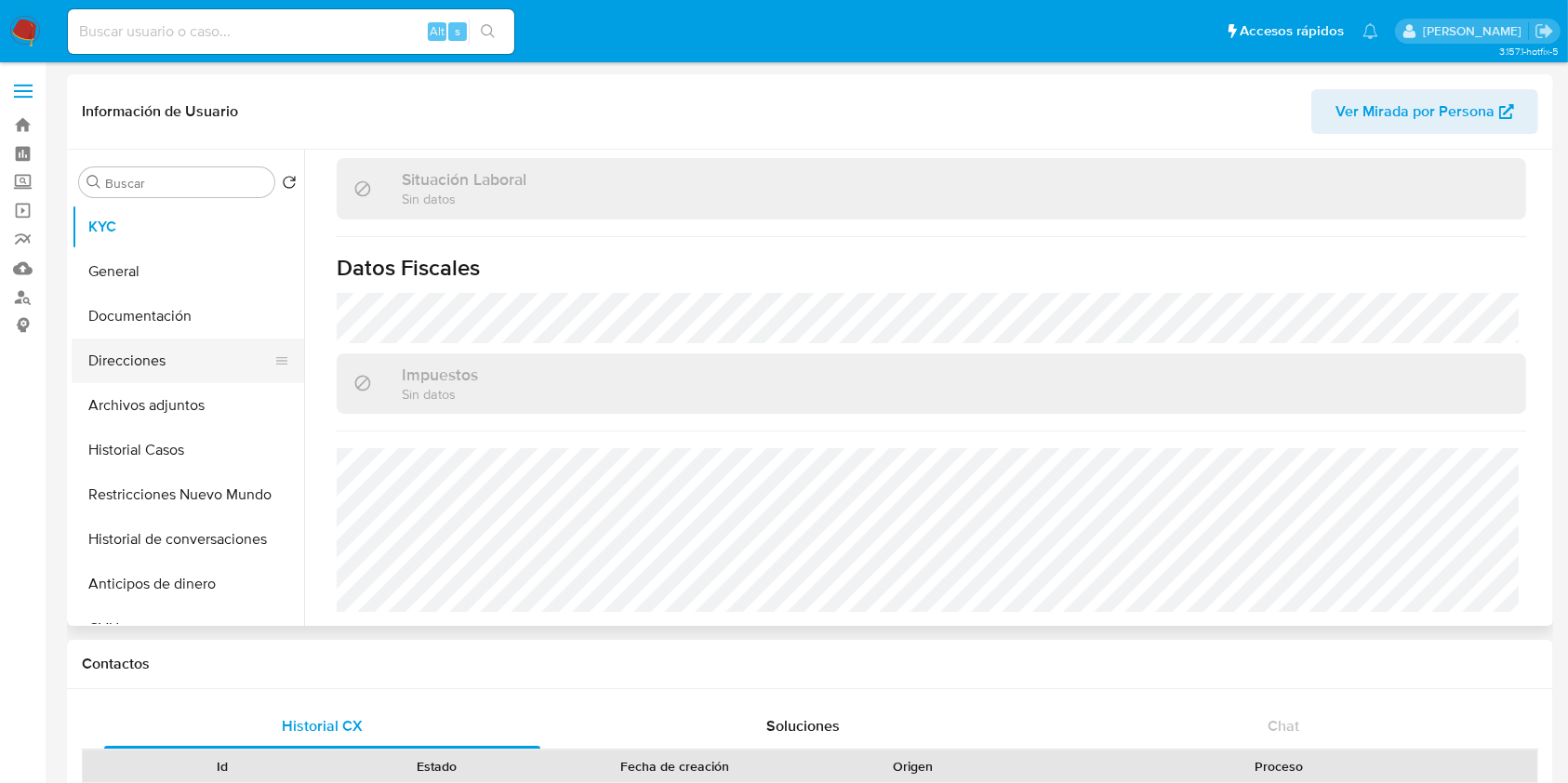
click at [164, 364] on button "Direcciones" at bounding box center [180, 360] width 217 height 44
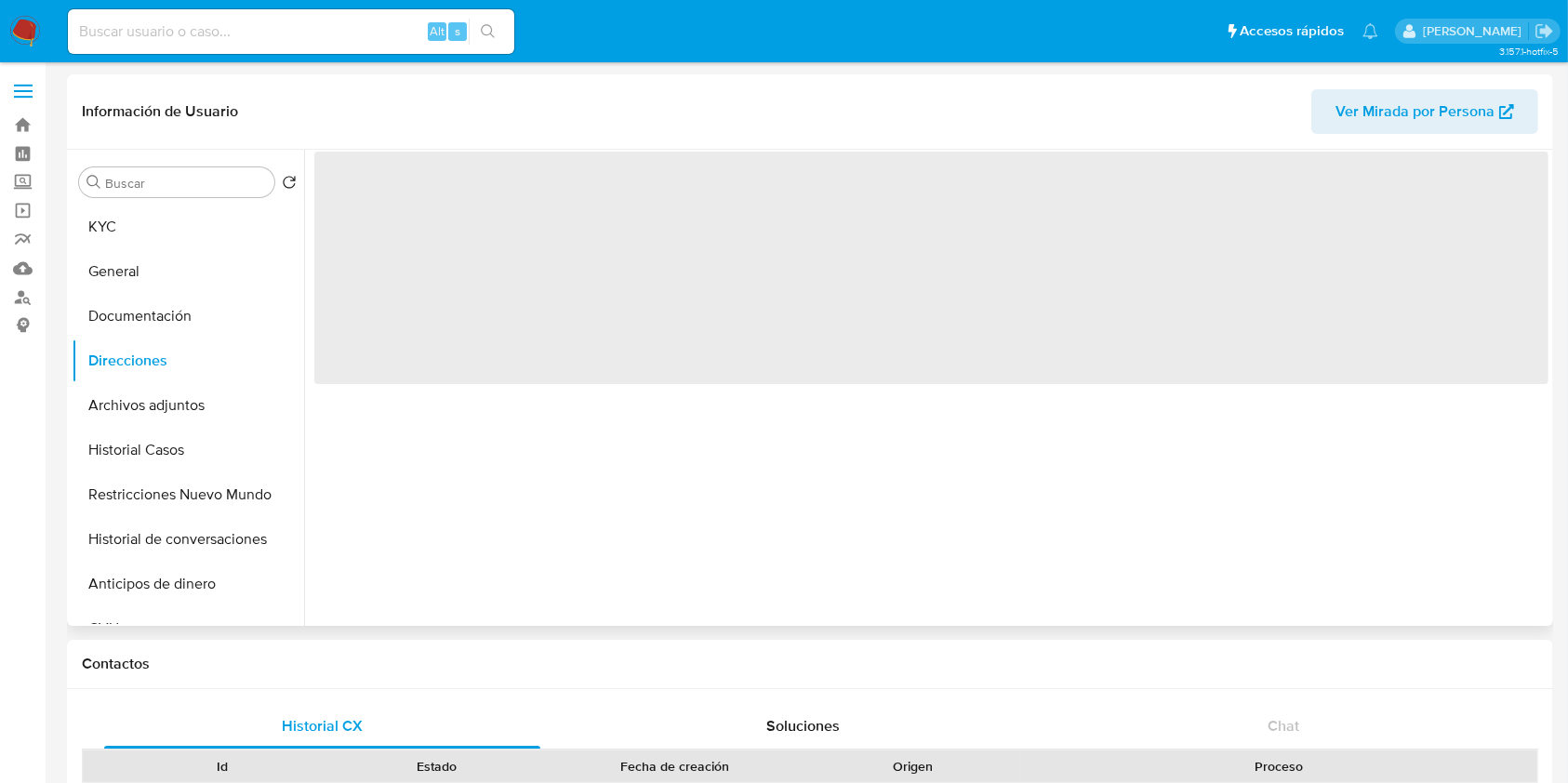
scroll to position [0, 0]
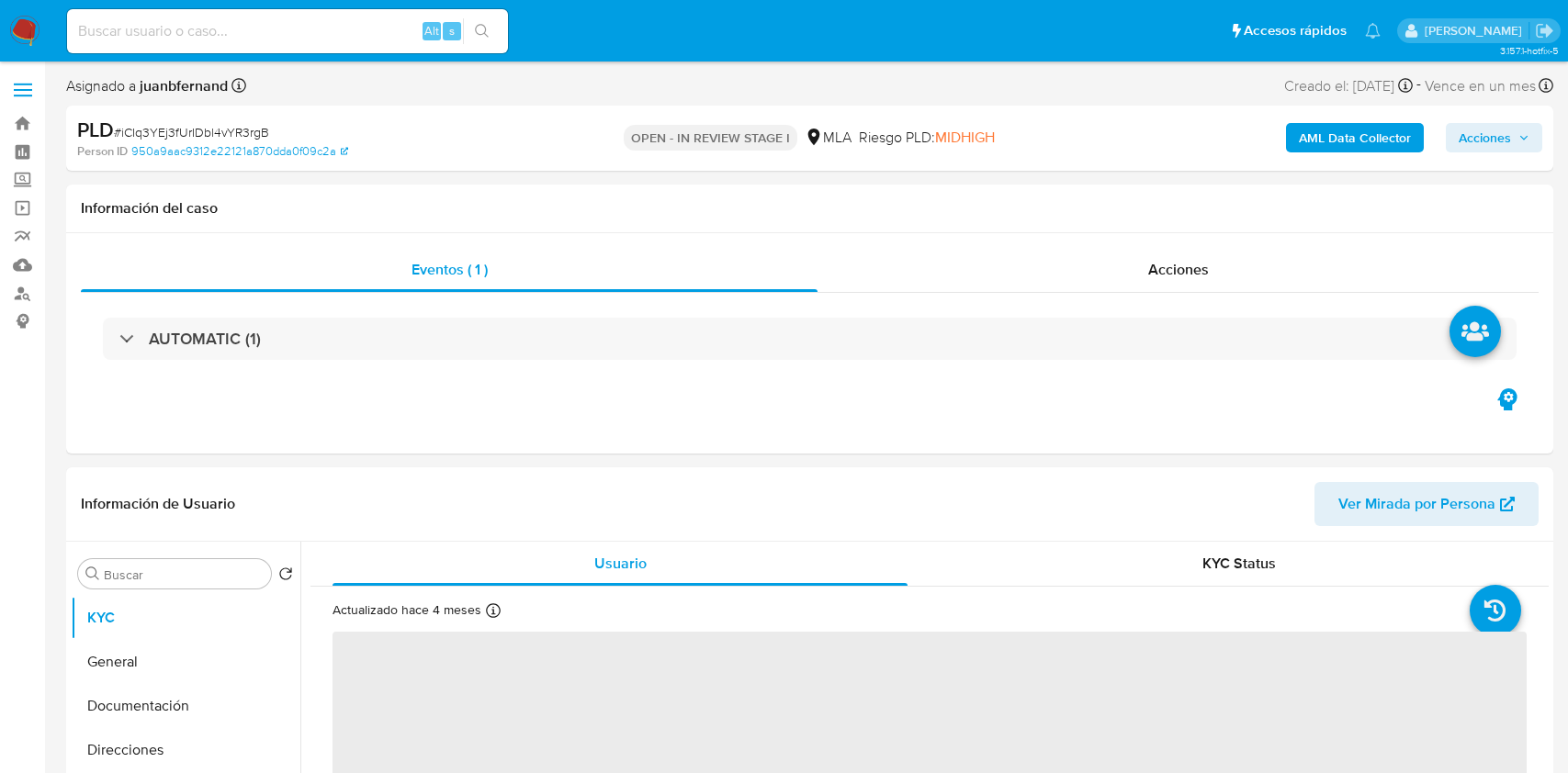
select select "10"
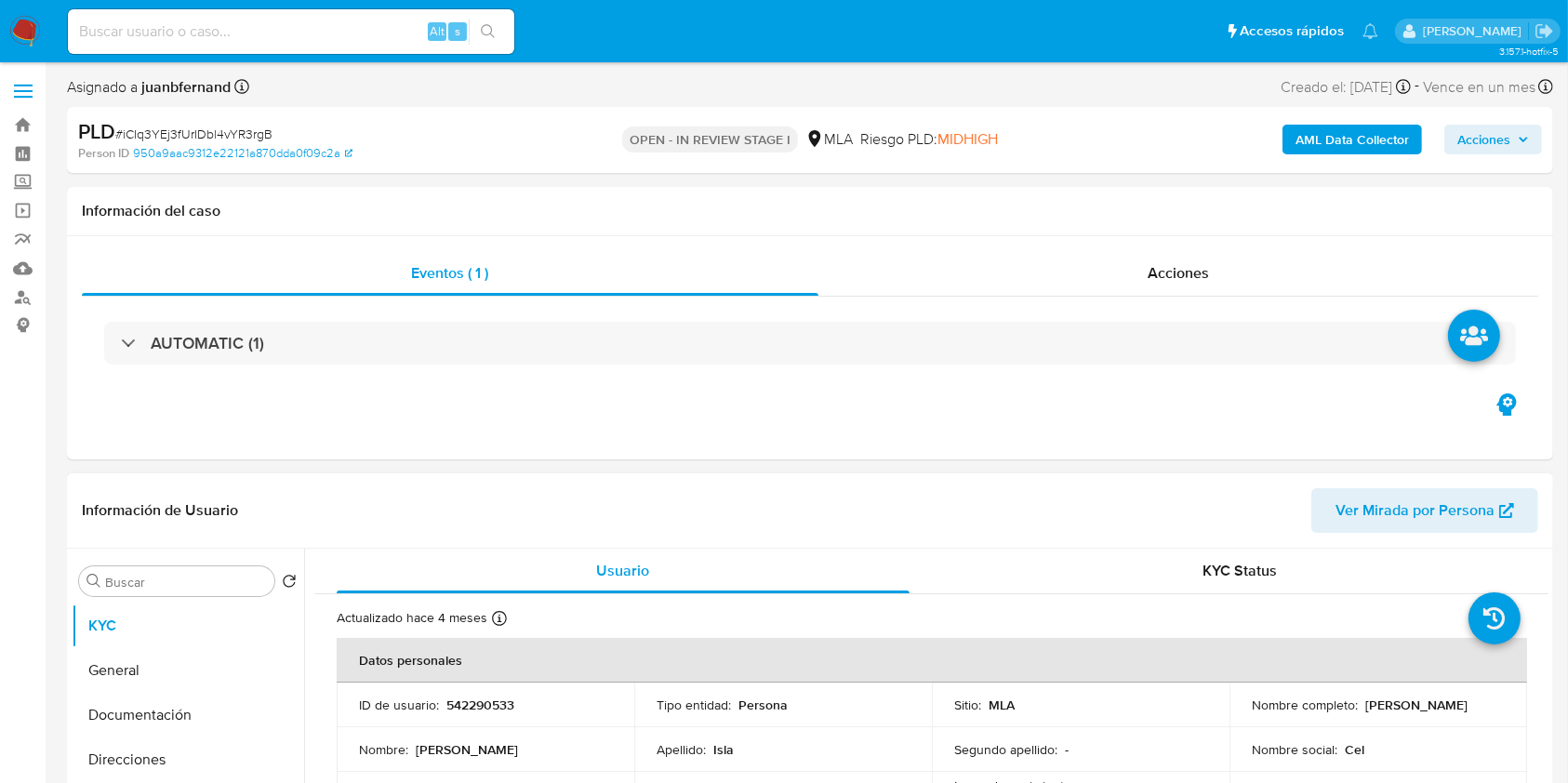
scroll to position [372, 0]
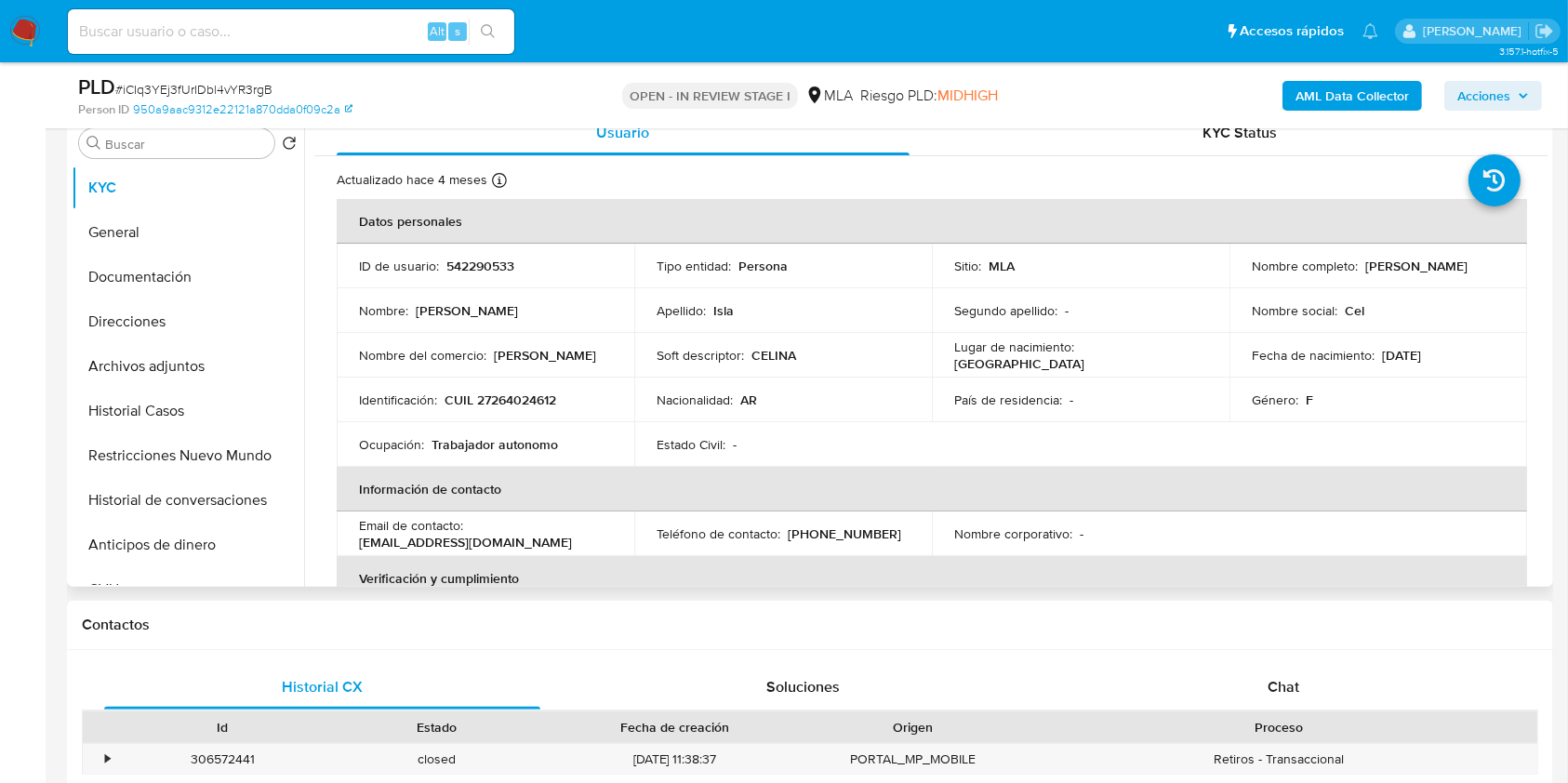
click at [540, 405] on p "CUIL 27264024612" at bounding box center [500, 400] width 112 height 17
click at [539, 405] on p "CUIL 27264024612" at bounding box center [500, 400] width 112 height 17
click at [542, 406] on p "CUIL 27264024612" at bounding box center [500, 400] width 112 height 17
click at [543, 406] on p "CUIL 27264024612" at bounding box center [500, 400] width 112 height 17
click at [546, 402] on p "CUIL 27264024612" at bounding box center [500, 400] width 112 height 17
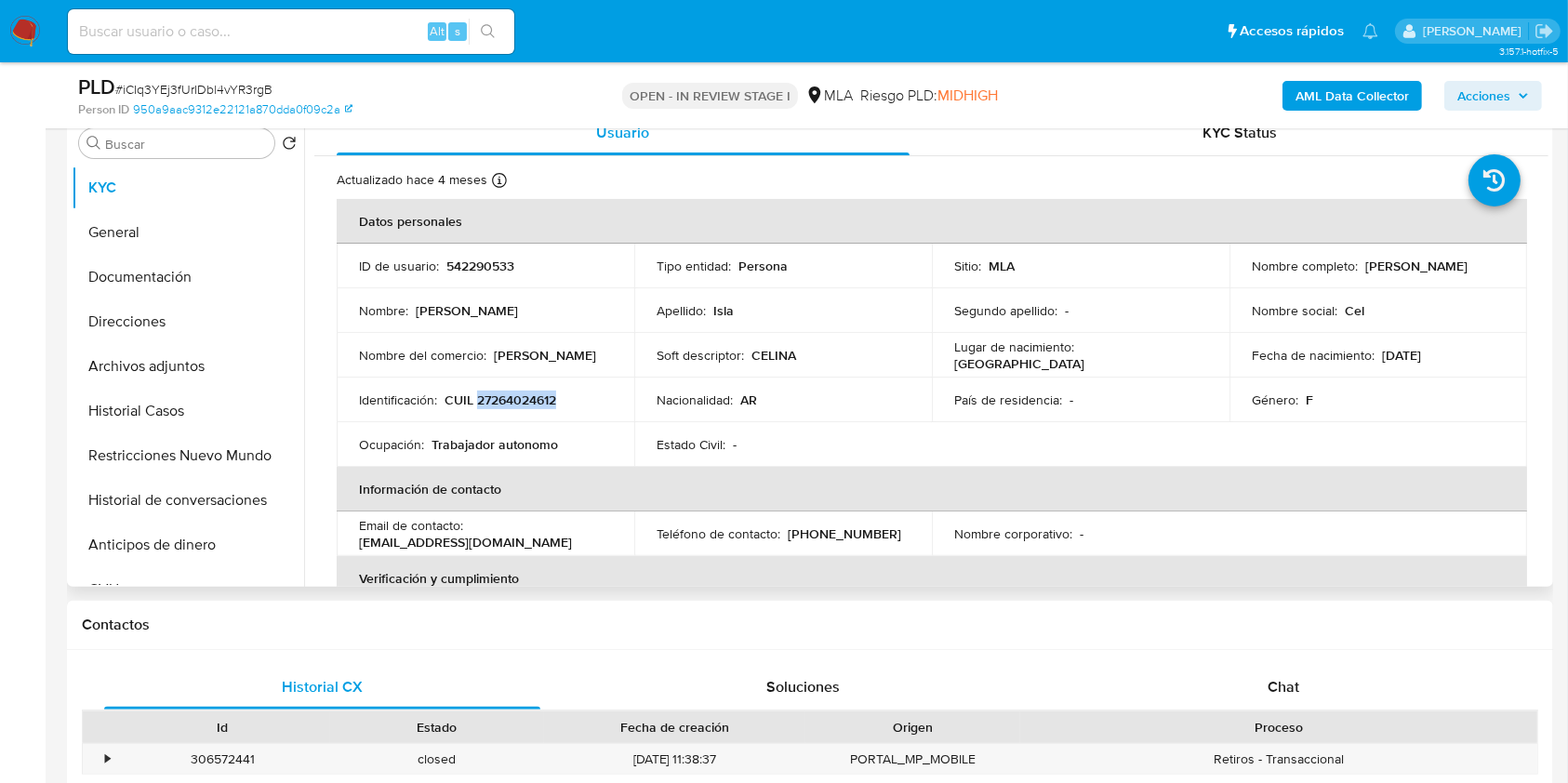
click at [546, 402] on p "CUIL 27264024612" at bounding box center [500, 400] width 112 height 17
click at [541, 405] on p "CUIL 27264024612" at bounding box center [500, 400] width 112 height 17
click at [572, 534] on p "[EMAIL_ADDRESS][DOMAIN_NAME]" at bounding box center [466, 542] width 213 height 17
drag, startPoint x: 579, startPoint y: 532, endPoint x: 491, endPoint y: 533, distance: 88.0
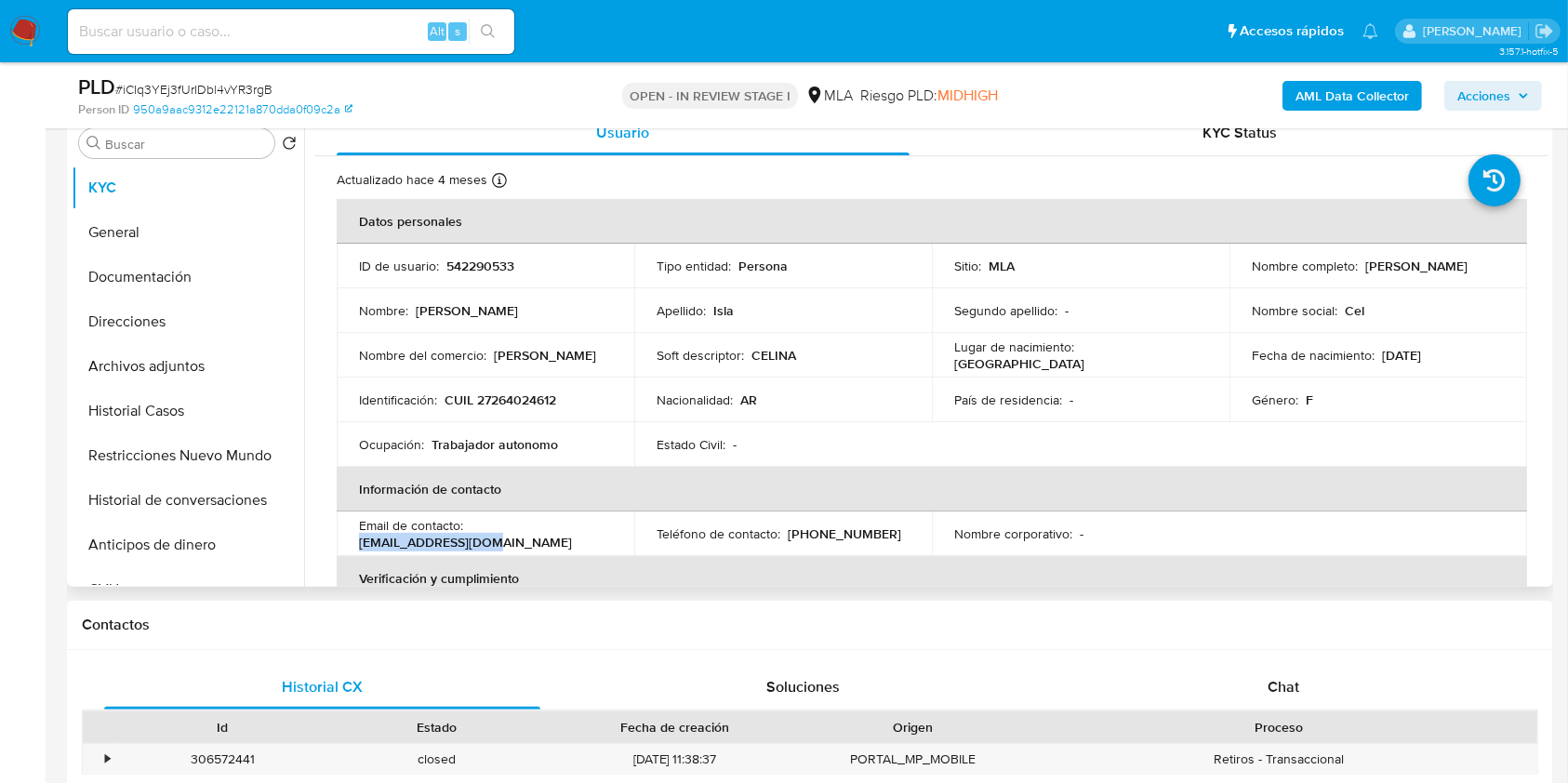
click at [491, 534] on p "[EMAIL_ADDRESS][DOMAIN_NAME]" at bounding box center [466, 542] width 213 height 17
copy p "[EMAIL_ADDRESS][DOMAIN_NAME]"
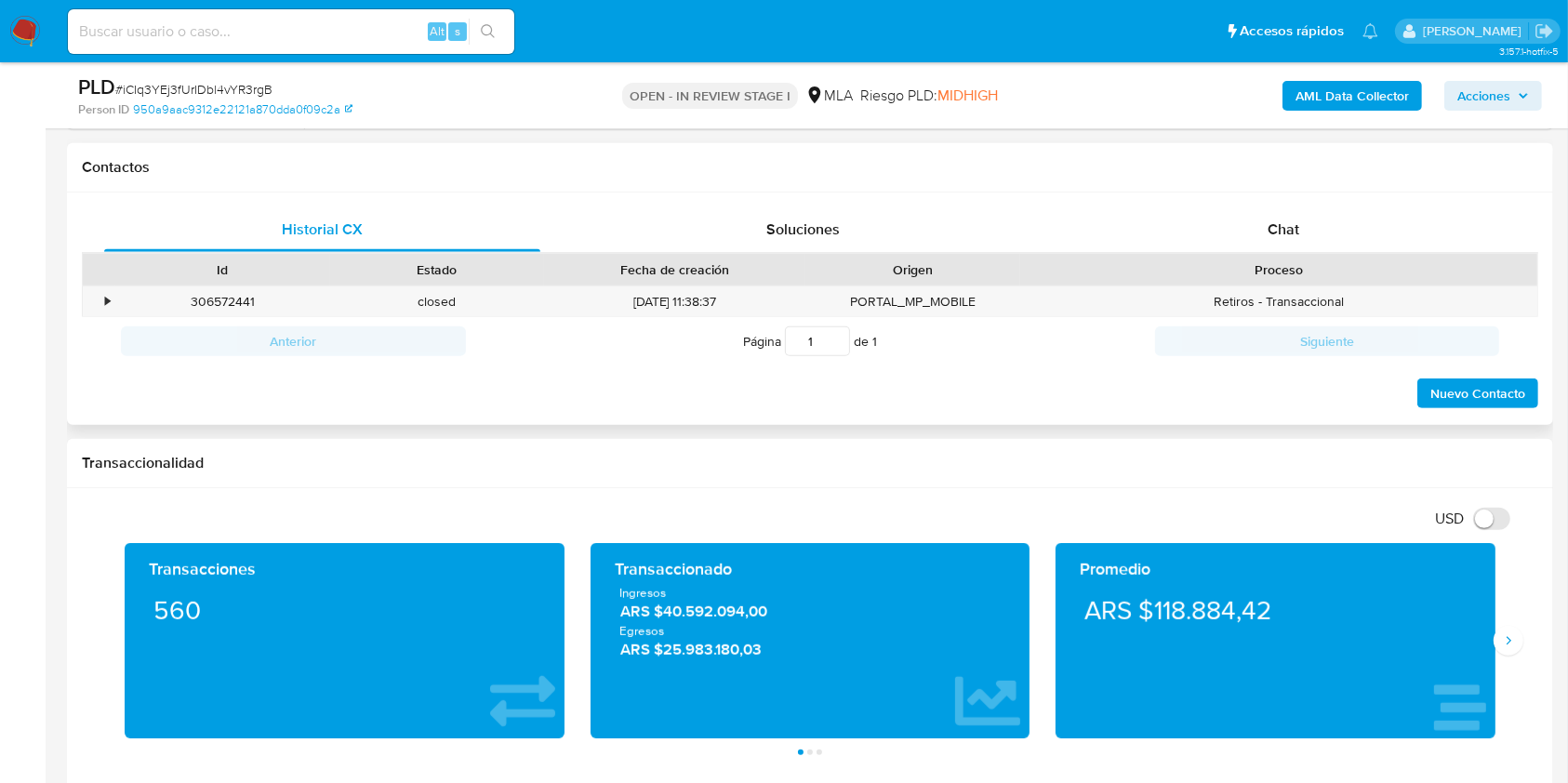
scroll to position [744, 0]
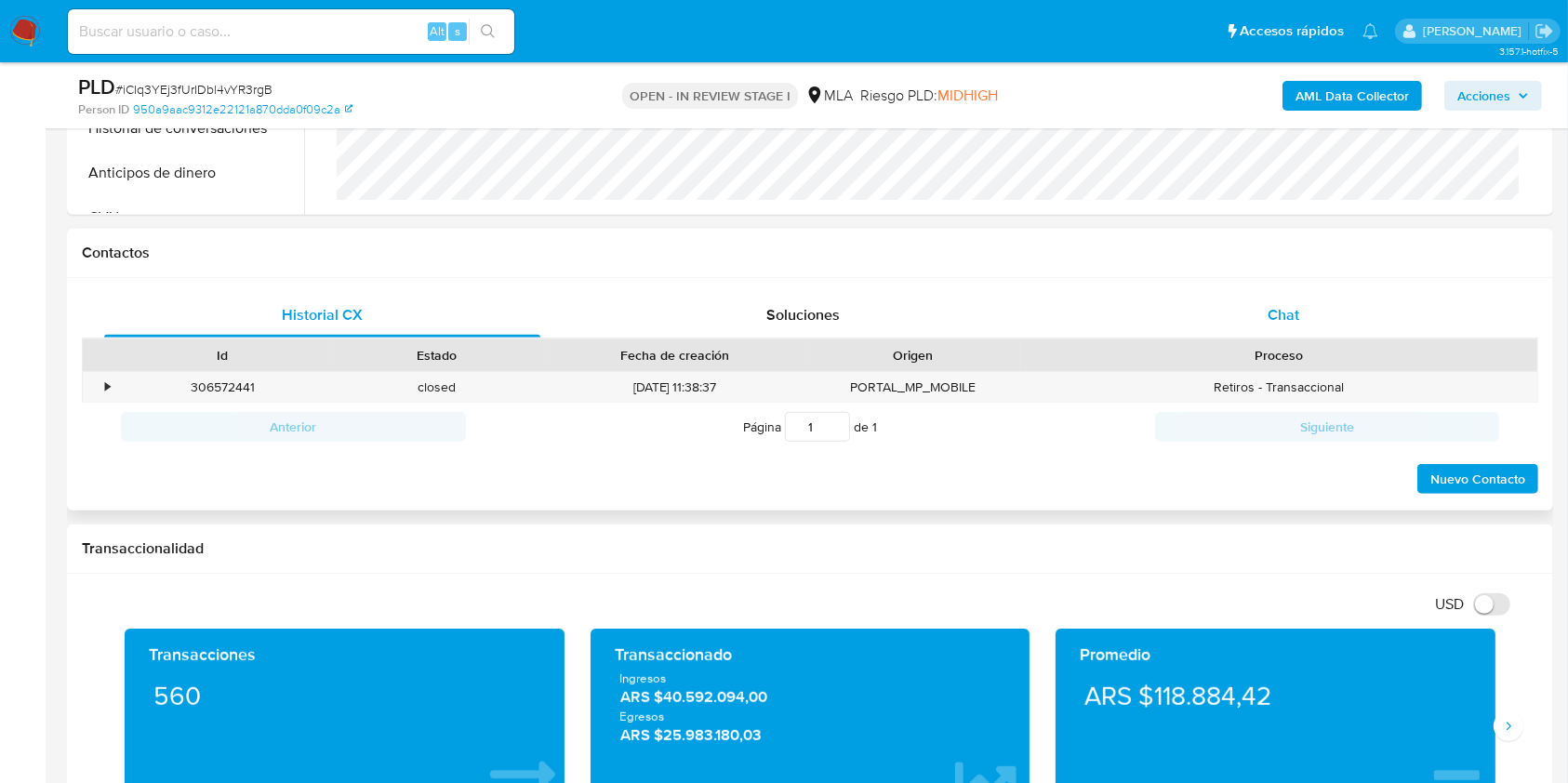
click at [1339, 312] on div "Chat" at bounding box center [1284, 314] width 436 height 44
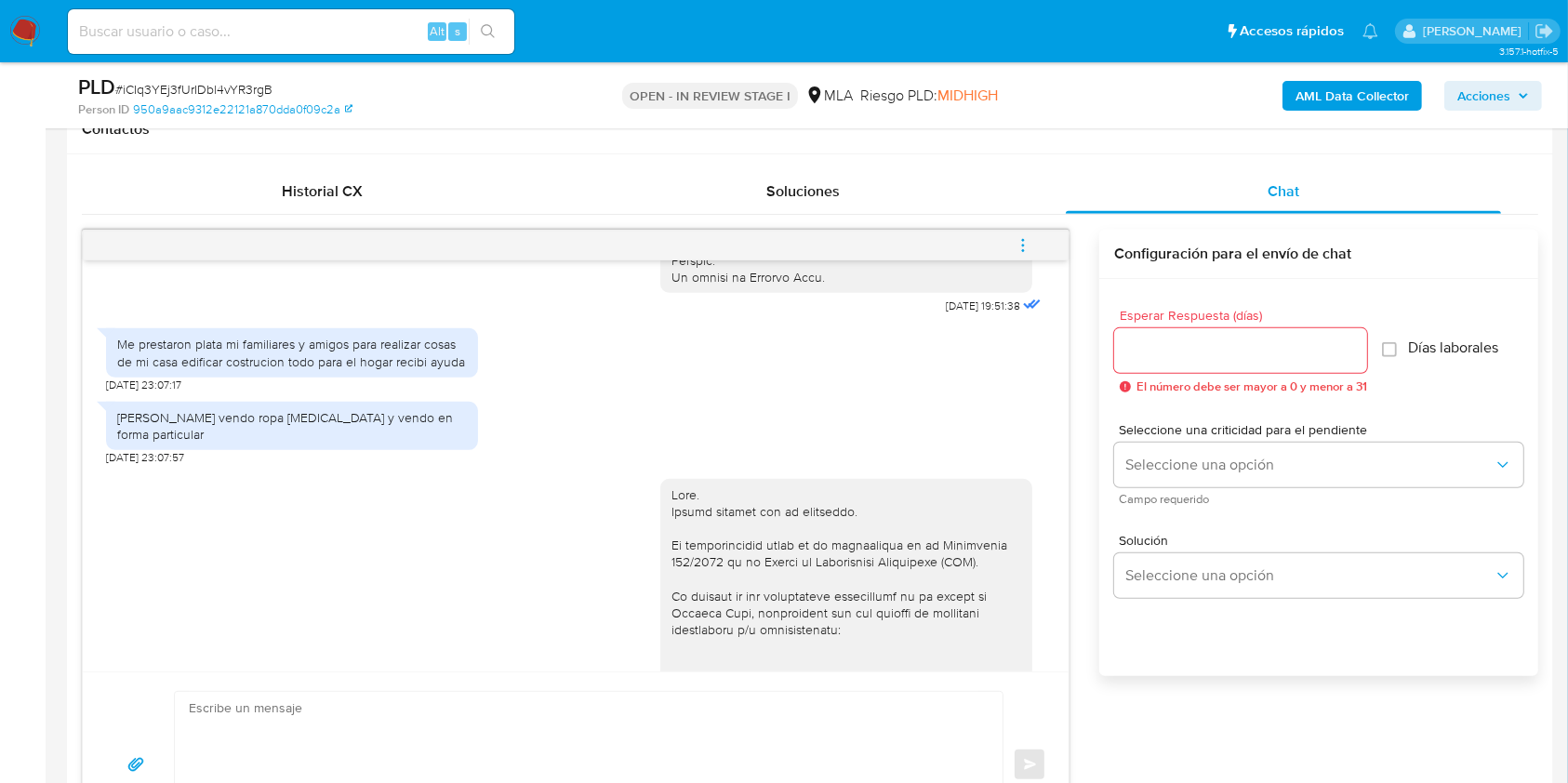
scroll to position [992, 0]
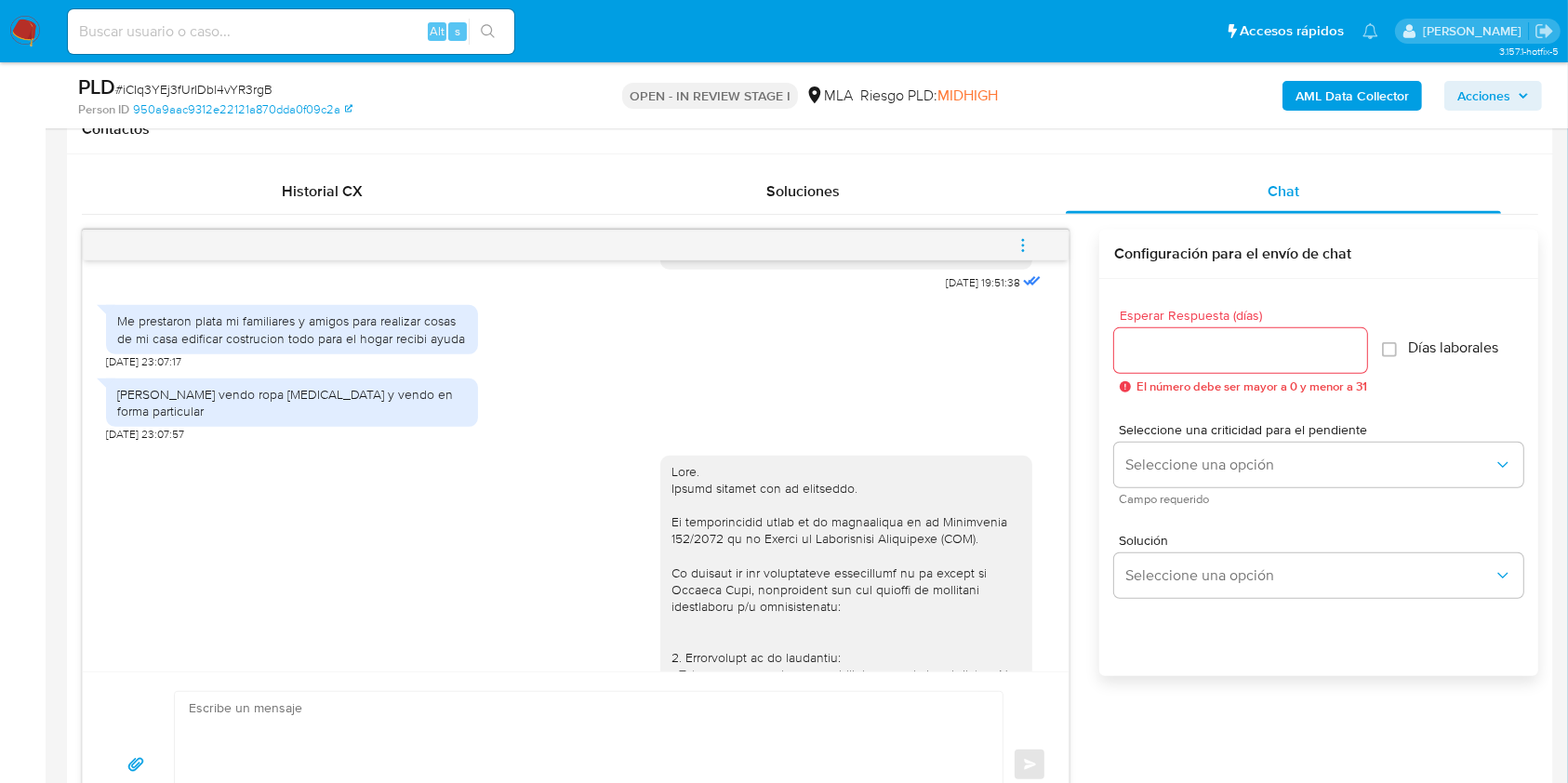
click at [945, 290] on span "17/07/2025 19:51:38" at bounding box center [982, 283] width 74 height 15
drag, startPoint x: 908, startPoint y: 310, endPoint x: 941, endPoint y: 314, distance: 33.2
click at [945, 290] on span "17/07/2025 19:51:38" at bounding box center [982, 283] width 74 height 15
copy span "17/07/2025"
click at [125, 346] on div "Me prestaron plata mi familiares y amigos para realizar cosas de mi casa edific…" at bounding box center [293, 329] width 350 height 34
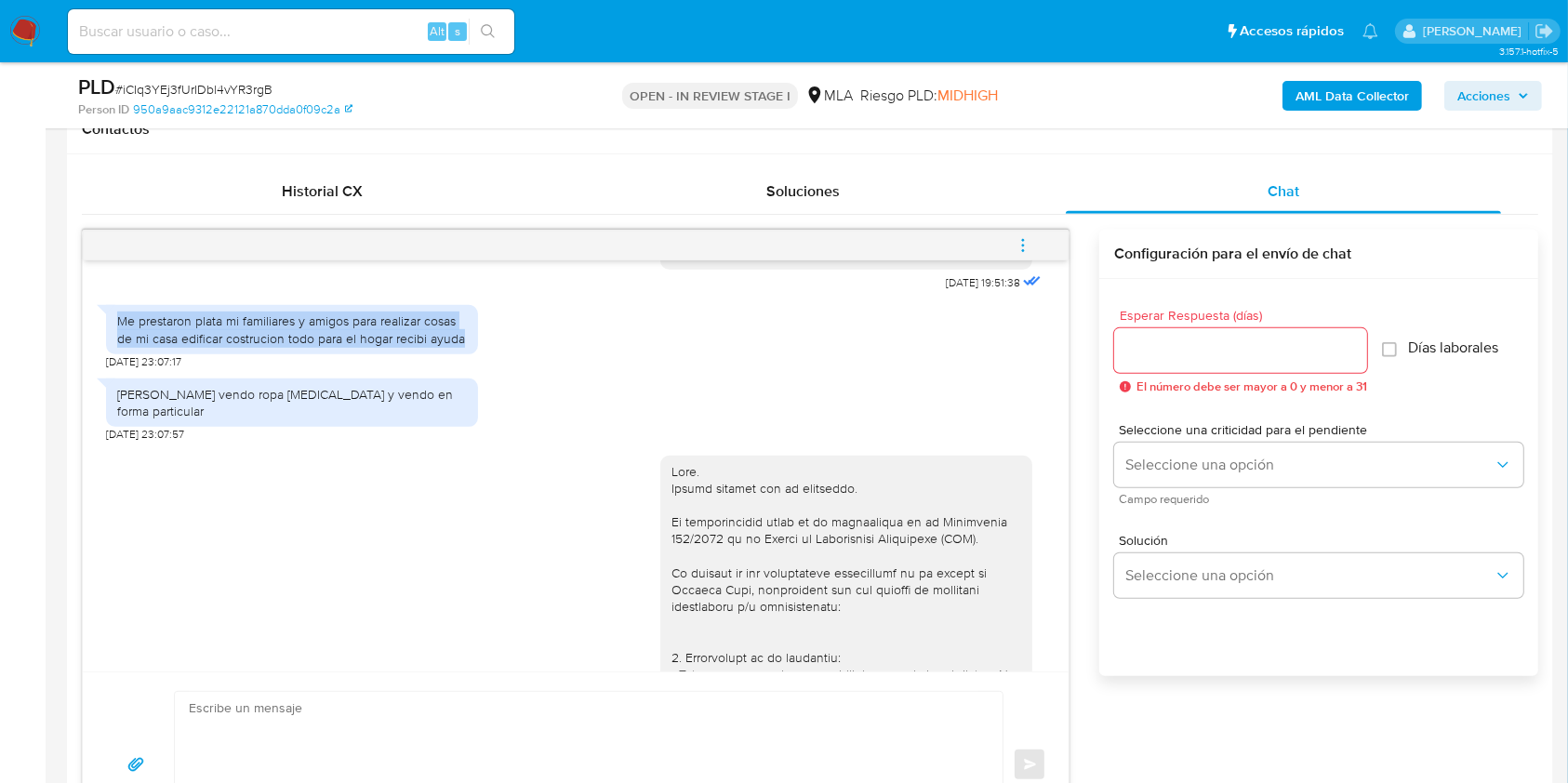
drag, startPoint x: 125, startPoint y: 358, endPoint x: 440, endPoint y: 366, distance: 315.1
click at [440, 346] on div "Me prestaron plata mi familiares y amigos para realizar cosas de mi casa edific…" at bounding box center [293, 329] width 350 height 34
copy div "Me prestaron plata mi familiares y amigos para realizar cosas de mi casa edific…"
click at [135, 420] on div "Tambien vendo ropa compro y vendo en forma particular" at bounding box center [293, 403] width 350 height 34
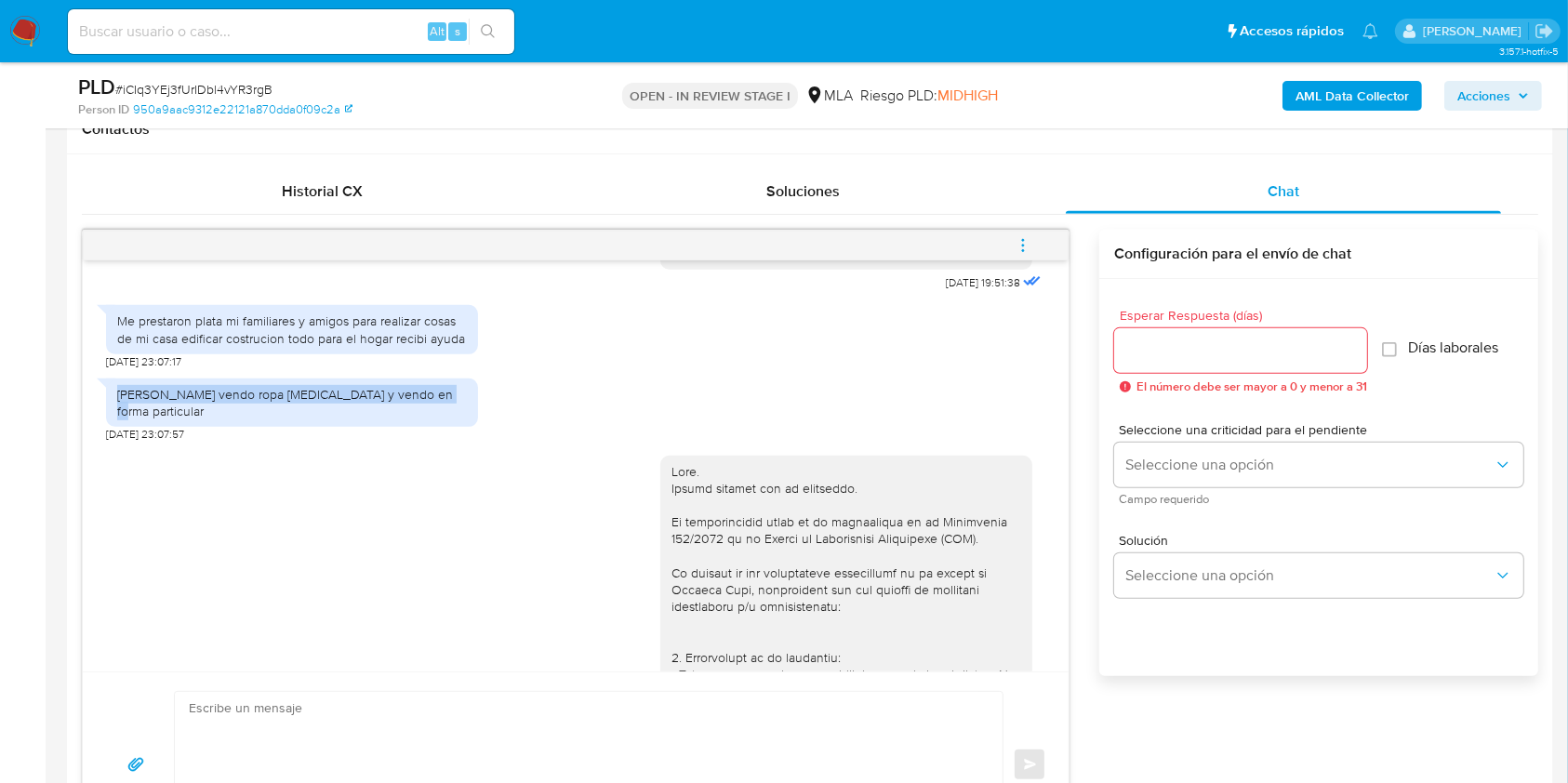
drag, startPoint x: 135, startPoint y: 429, endPoint x: 394, endPoint y: 430, distance: 259.0
click at [394, 420] on div "Tambien vendo ropa compro y vendo en forma particular" at bounding box center [293, 403] width 350 height 34
copy div "Tambien vendo ropa compro y vendo en forma particular"
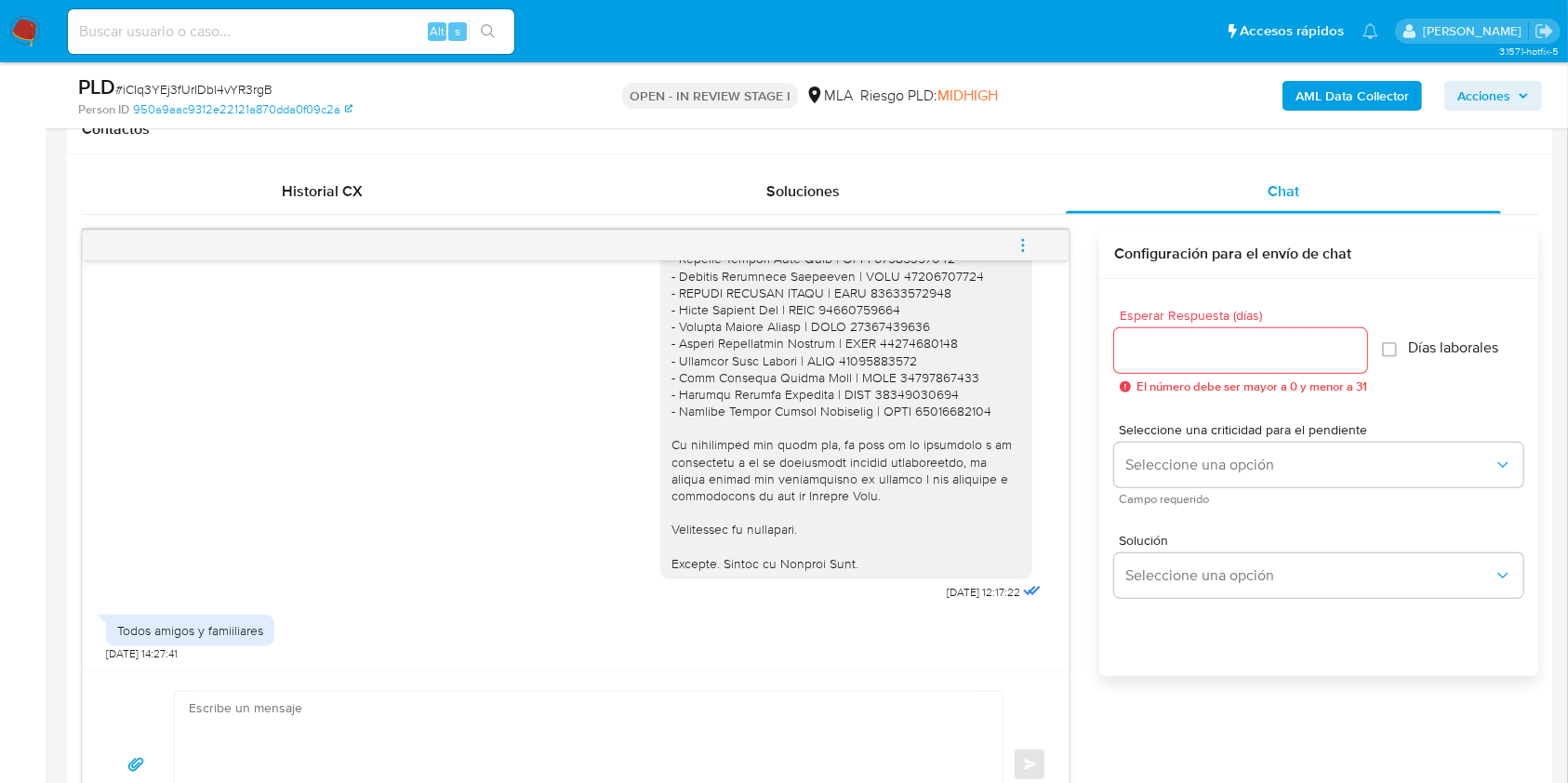
scroll to position [2016, 0]
click at [946, 592] on span "25/08/2025 12:17:22" at bounding box center [983, 593] width 73 height 15
drag, startPoint x: 905, startPoint y: 592, endPoint x: 941, endPoint y: 593, distance: 36.0
click at [946, 593] on span "25/08/2025 12:17:22" at bounding box center [983, 593] width 73 height 15
copy span "25/08/2025"
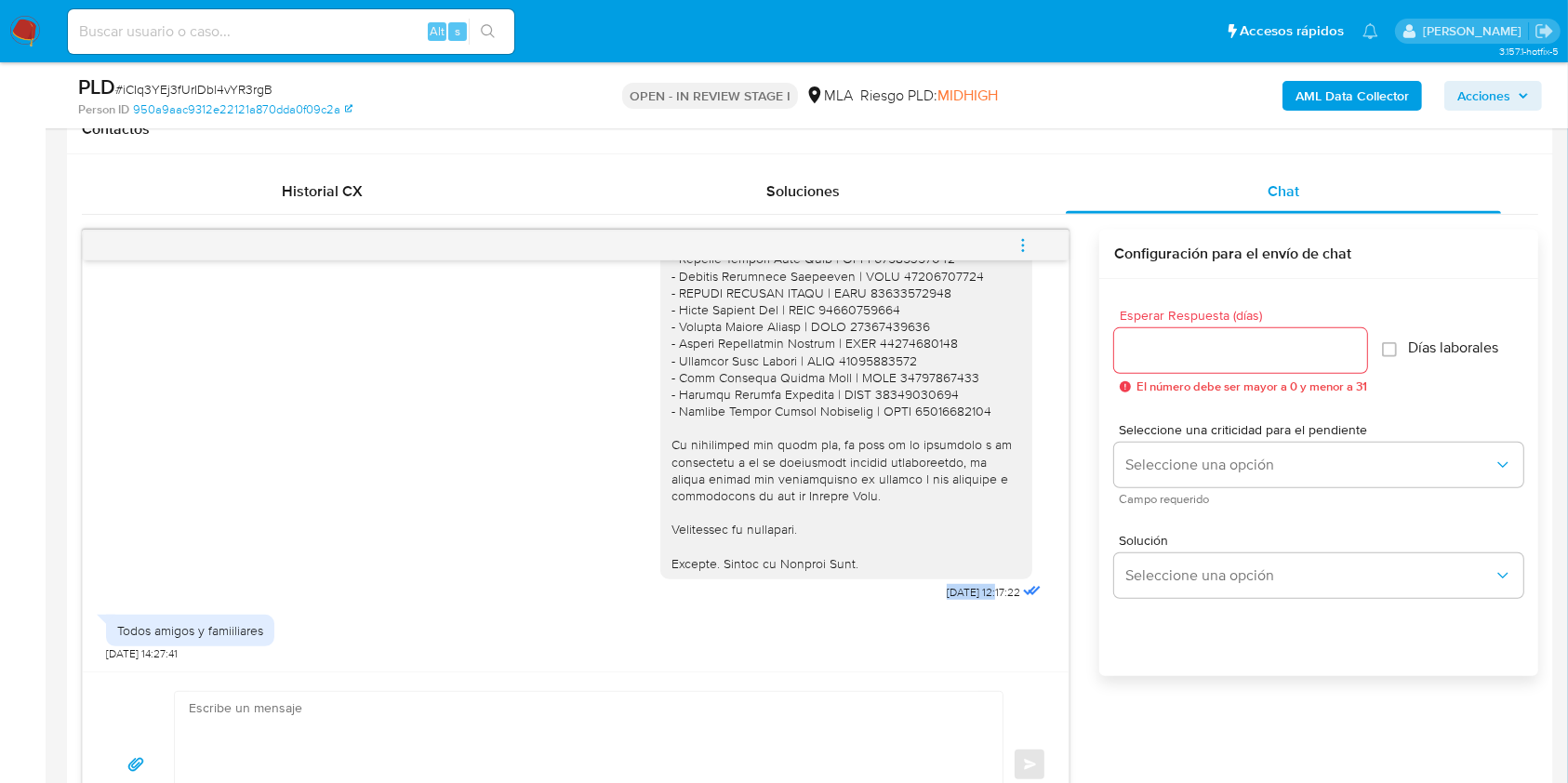
click at [122, 630] on div "Todos amigos y famiiliares" at bounding box center [190, 631] width 146 height 17
drag, startPoint x: 122, startPoint y: 630, endPoint x: 216, endPoint y: 633, distance: 94.0
click at [216, 633] on div "Todos amigos y famiiliares" at bounding box center [190, 631] width 146 height 17
copy div "Todos amigos y famiiliares"
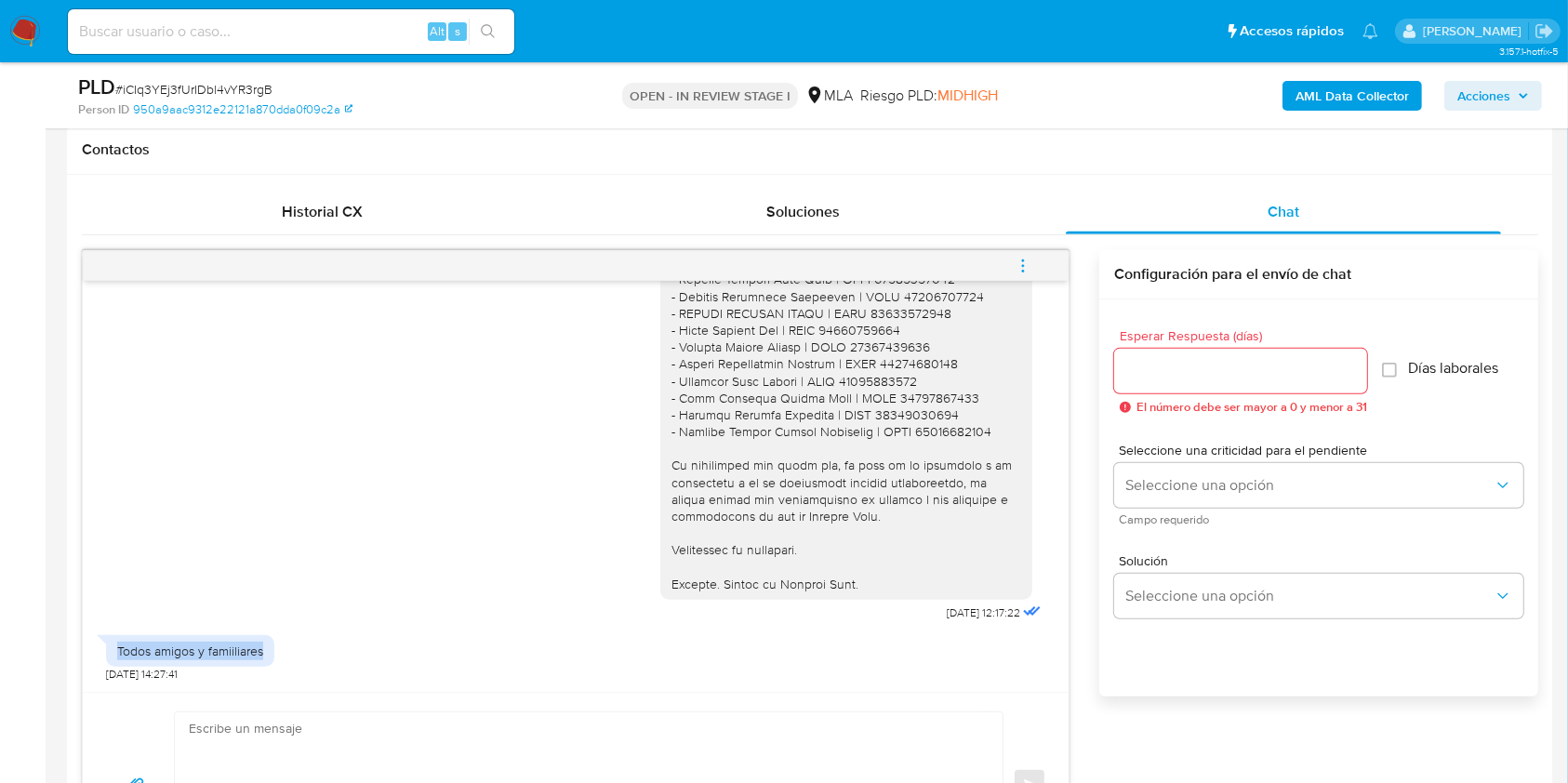
scroll to position [619, 0]
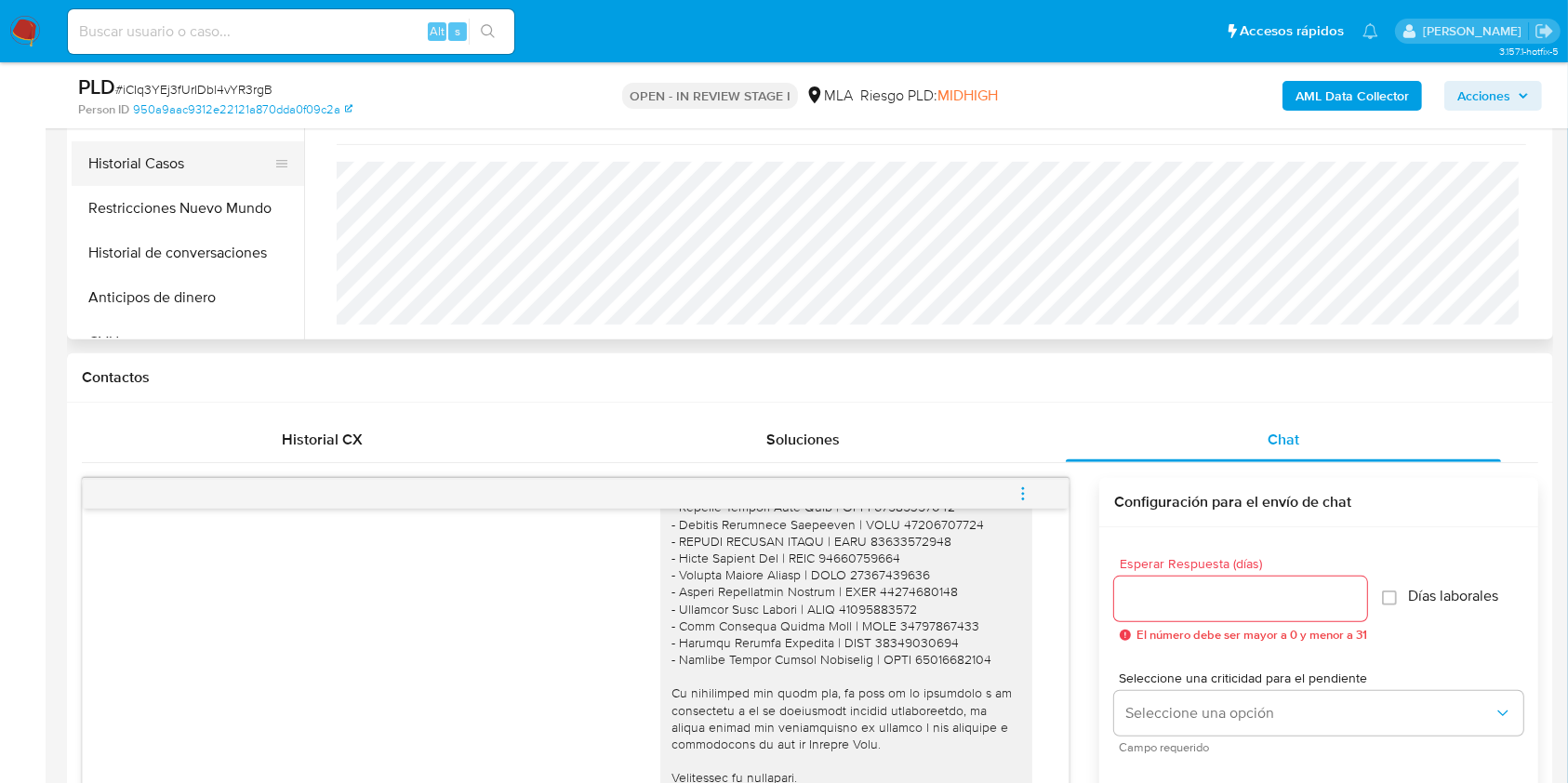
click at [190, 175] on button "Historial Casos" at bounding box center [180, 163] width 217 height 44
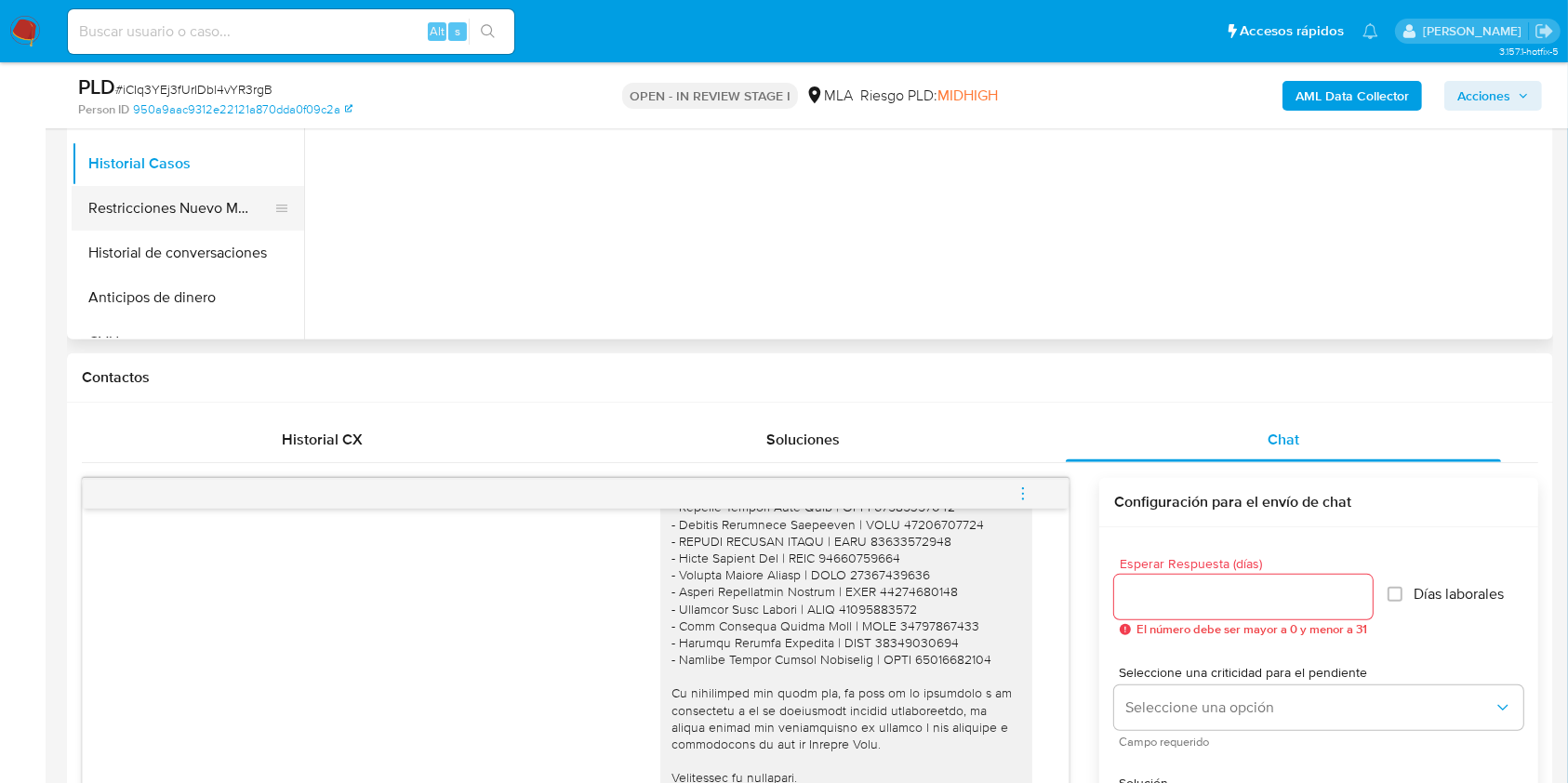
scroll to position [0, 0]
click at [166, 197] on button "Restricciones Nuevo Mundo" at bounding box center [180, 208] width 217 height 44
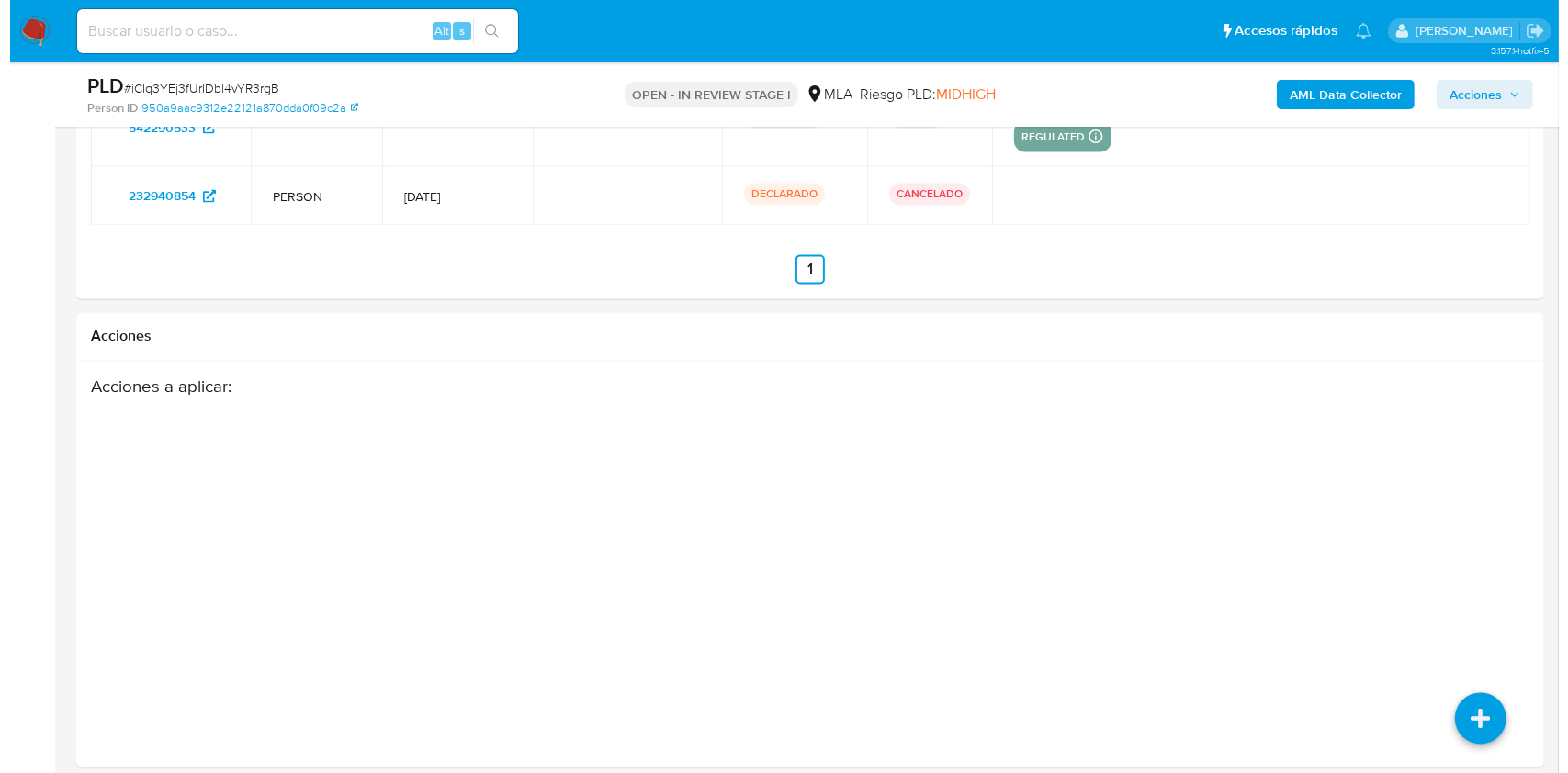
scroll to position [3341, 0]
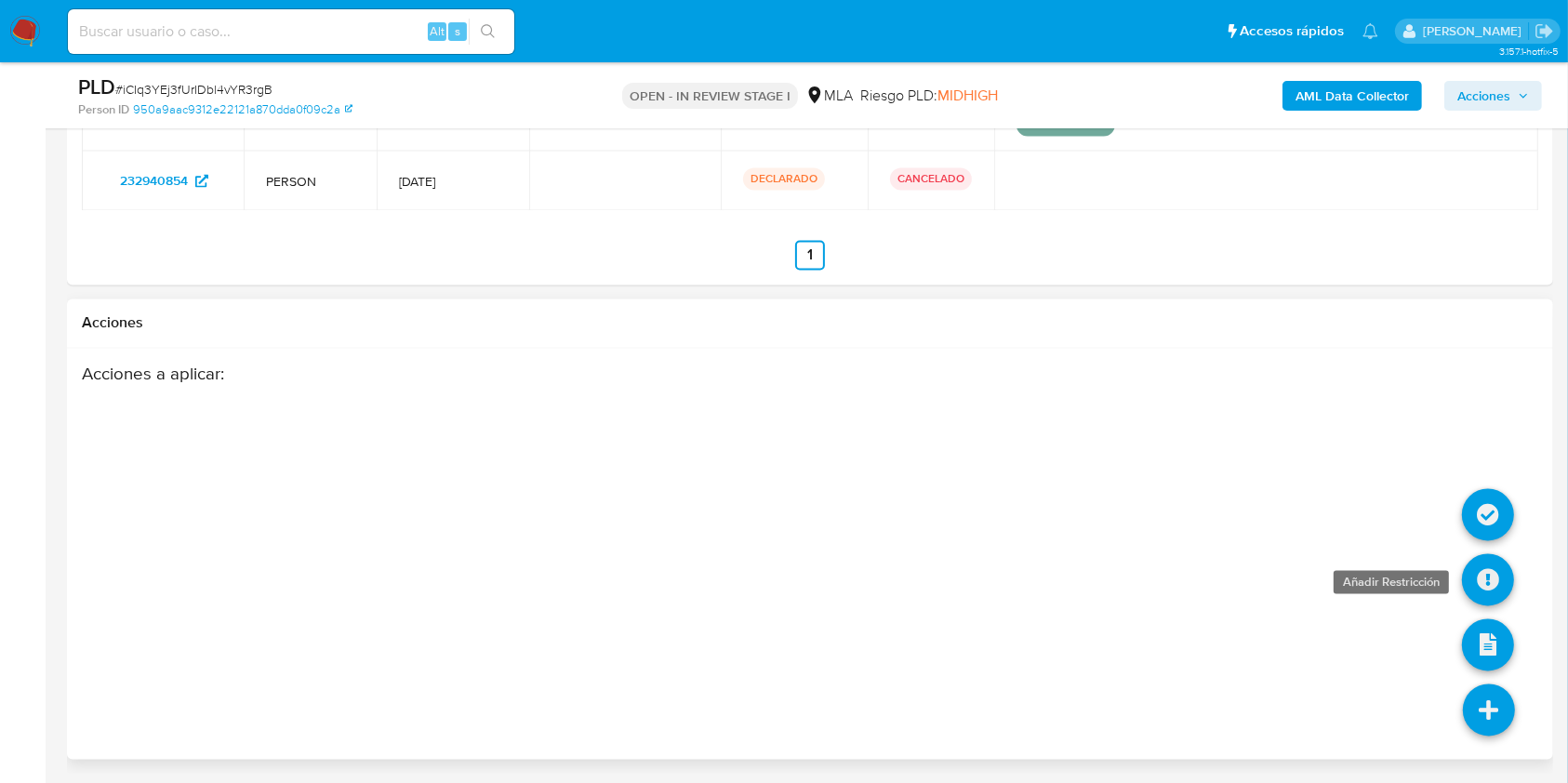
click at [1488, 583] on icon at bounding box center [1487, 580] width 52 height 52
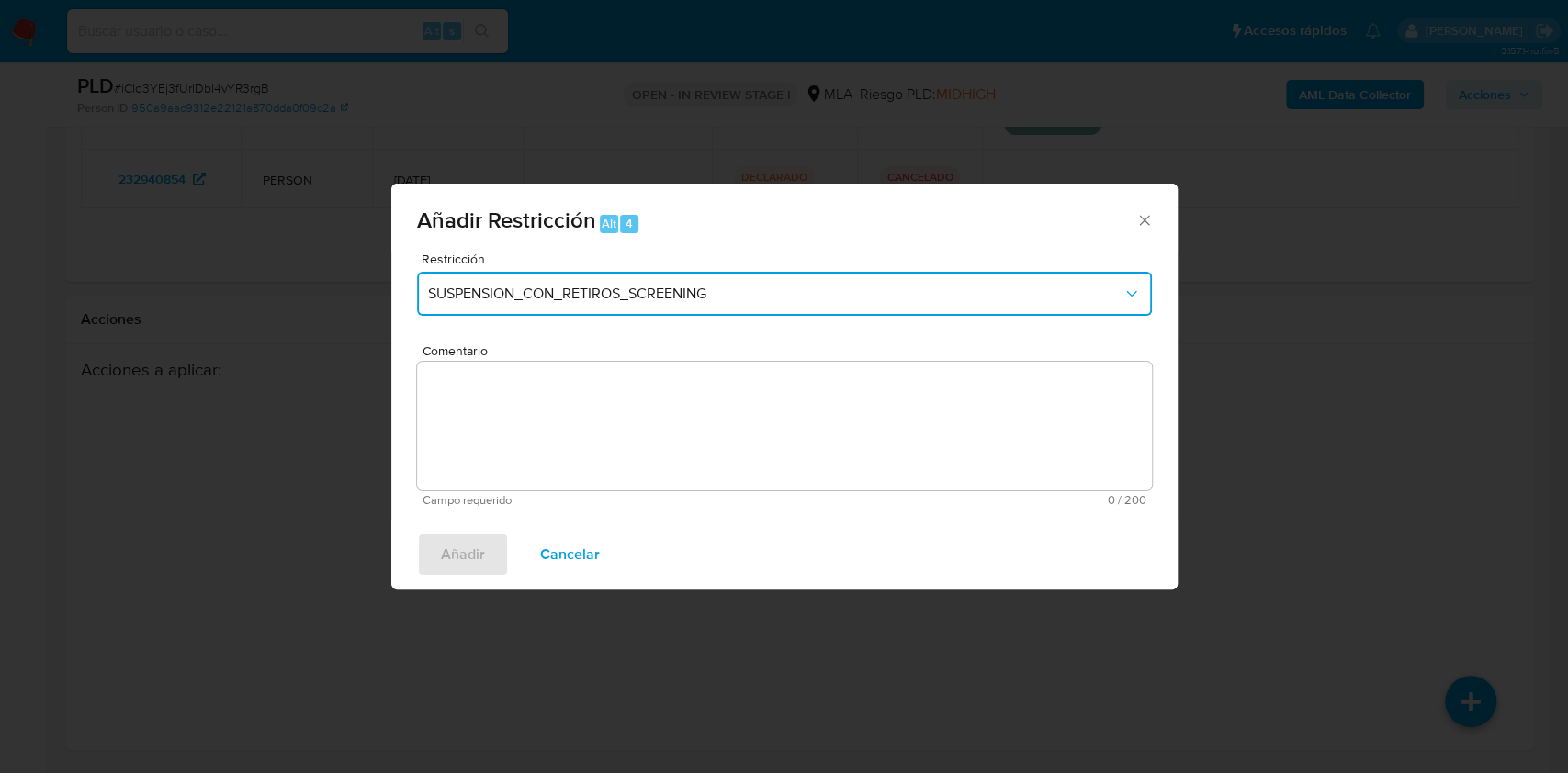
click at [701, 294] on span "SUSPENSION_CON_RETIROS_SCREENING" at bounding box center [775, 294] width 694 height 19
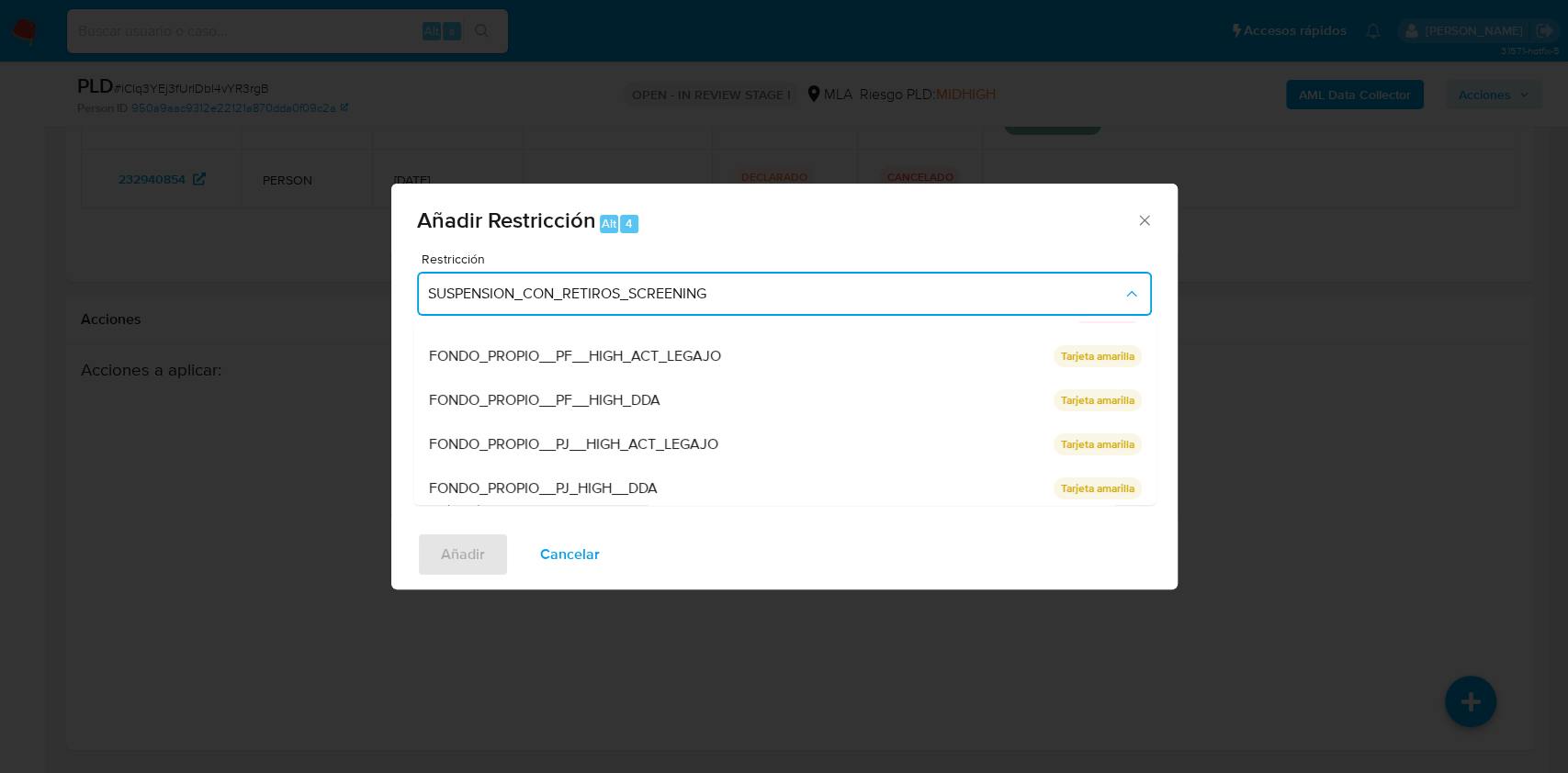
scroll to position [389, 0]
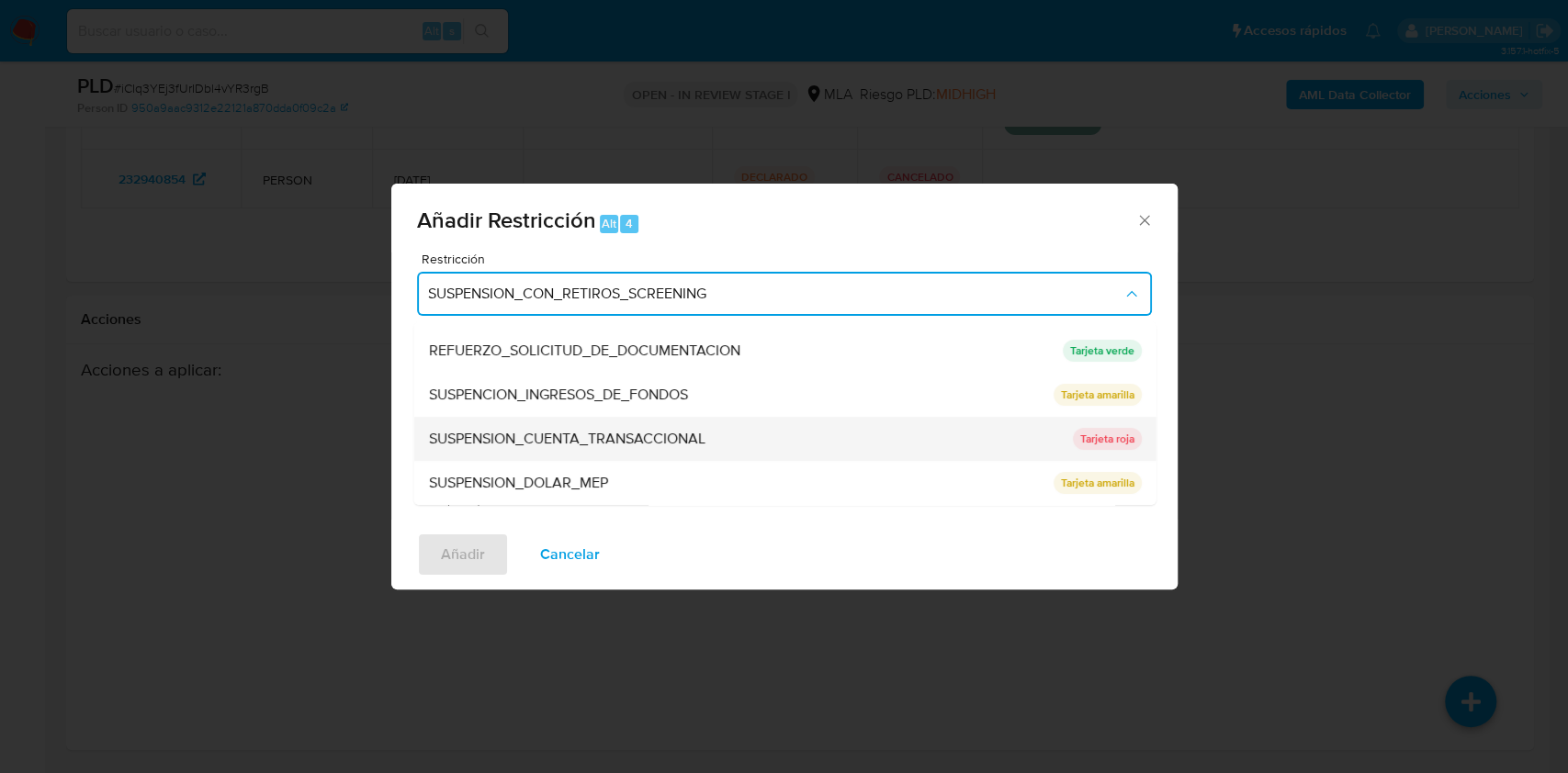
click at [615, 432] on span "SUSPENSION_CUENTA_TRANSACCIONAL" at bounding box center [567, 439] width 277 height 19
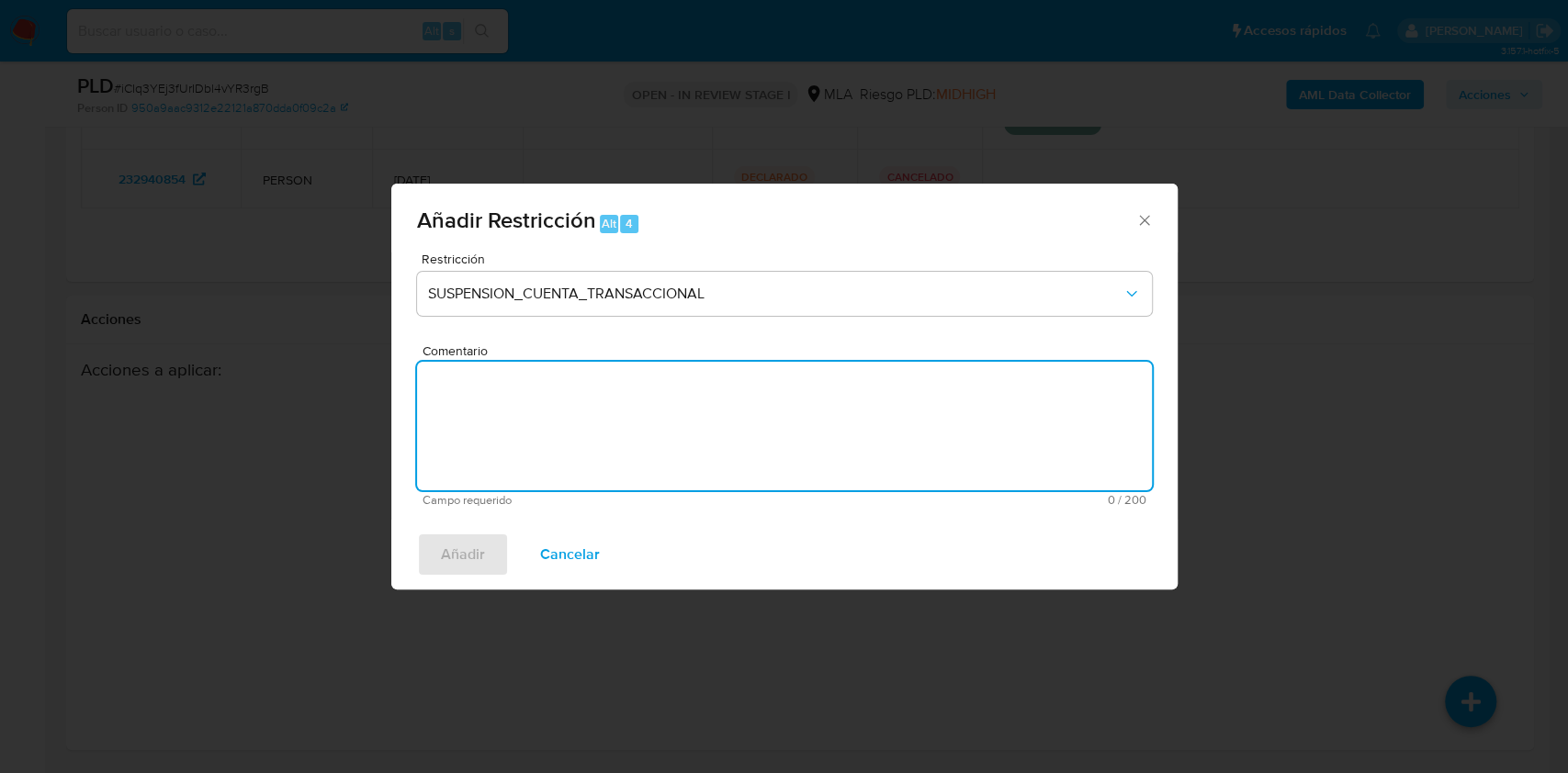
click at [617, 444] on textarea "Comentario" at bounding box center [784, 426] width 735 height 128
type textarea "AML"
click at [478, 547] on span "Añadir" at bounding box center [463, 554] width 44 height 40
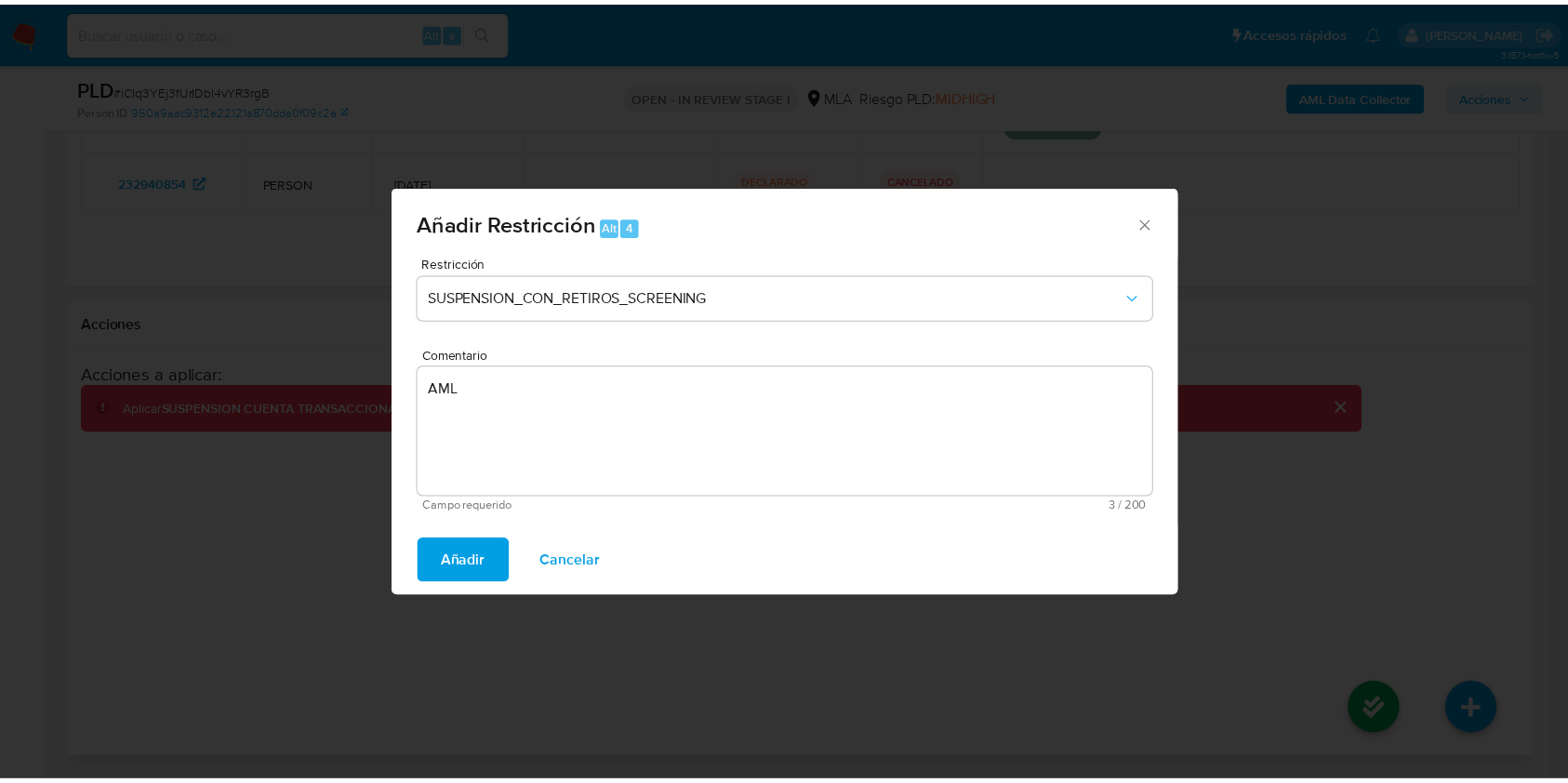
scroll to position [3332, 0]
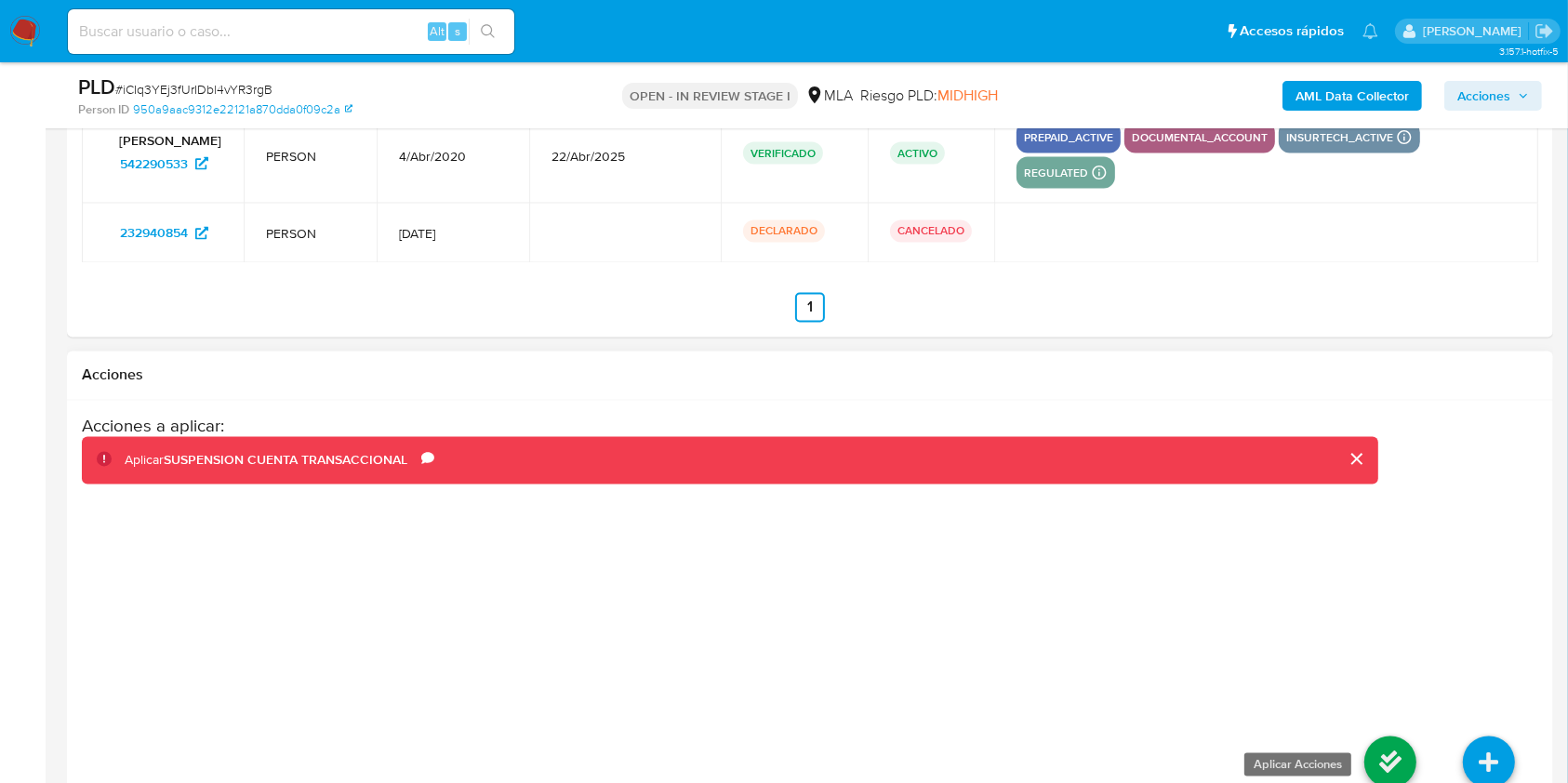
click at [1396, 748] on icon at bounding box center [1389, 762] width 52 height 52
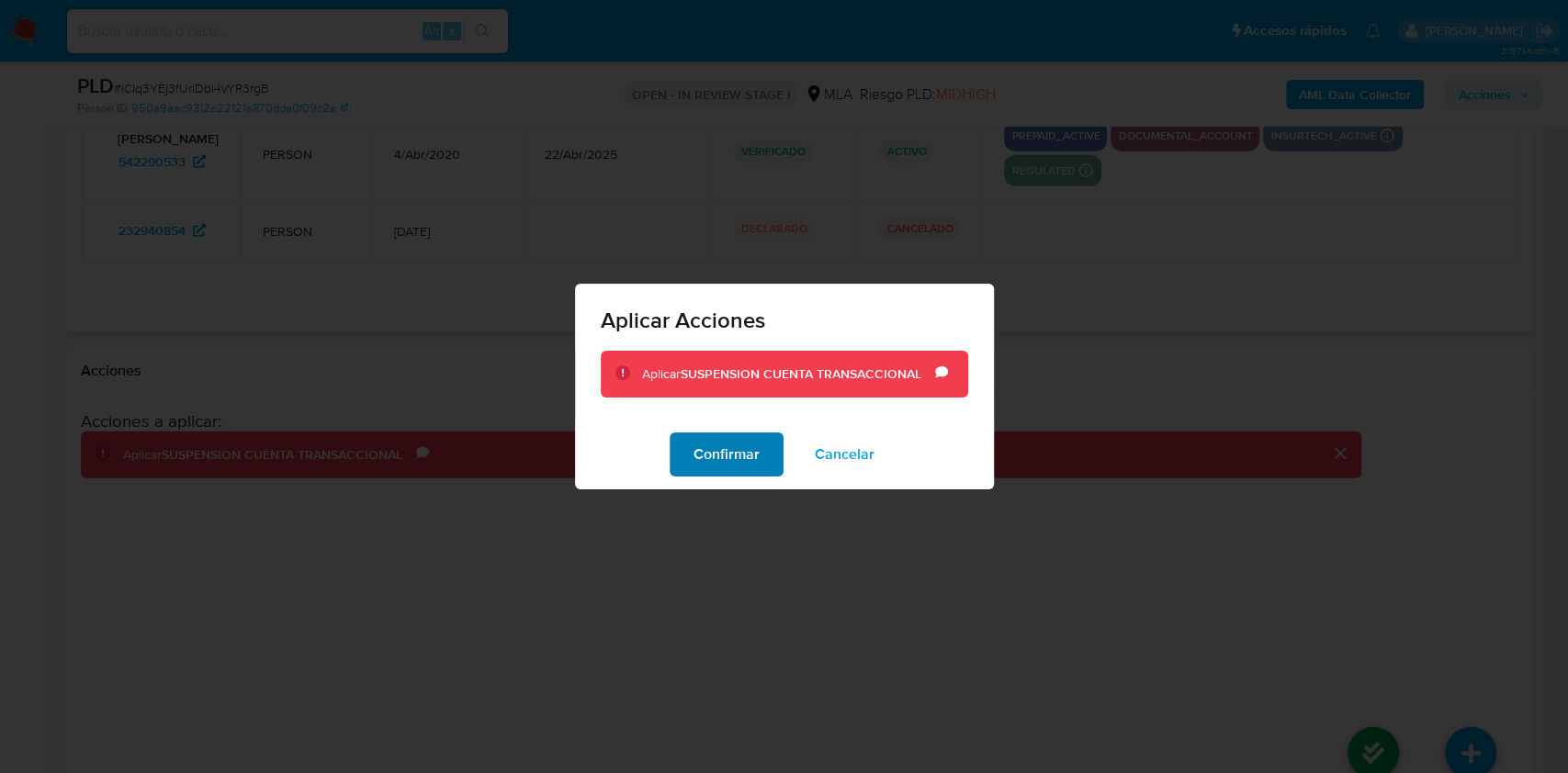
click at [725, 452] on span "Confirmar" at bounding box center [725, 454] width 66 height 40
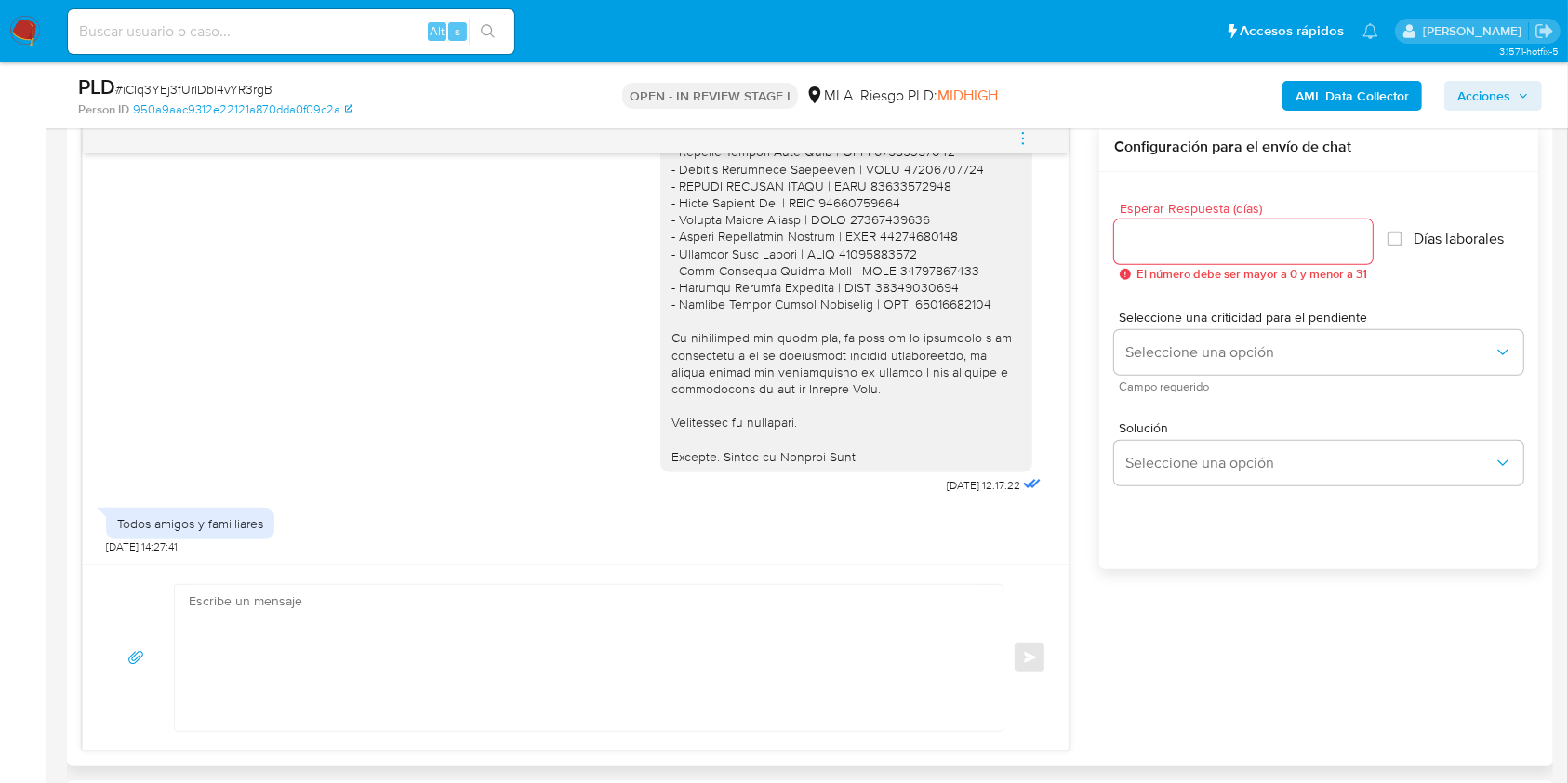
scroll to position [975, 0]
click at [449, 599] on textarea at bounding box center [584, 658] width 790 height 146
paste textarea "Hola XXX, Muchas gracias por tu respuesta. Analizamos tu caso y verificamos que…"
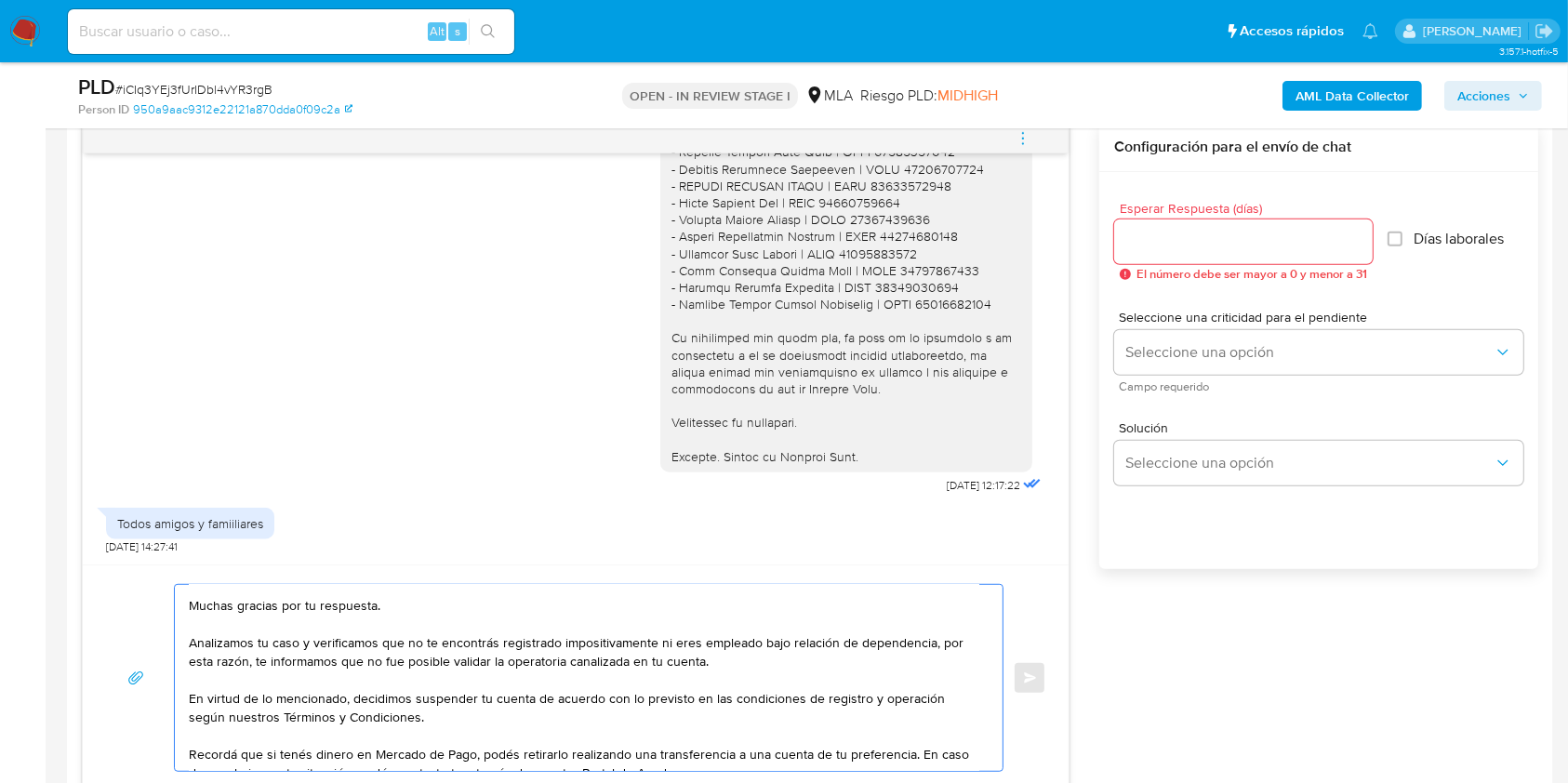
scroll to position [0, 0]
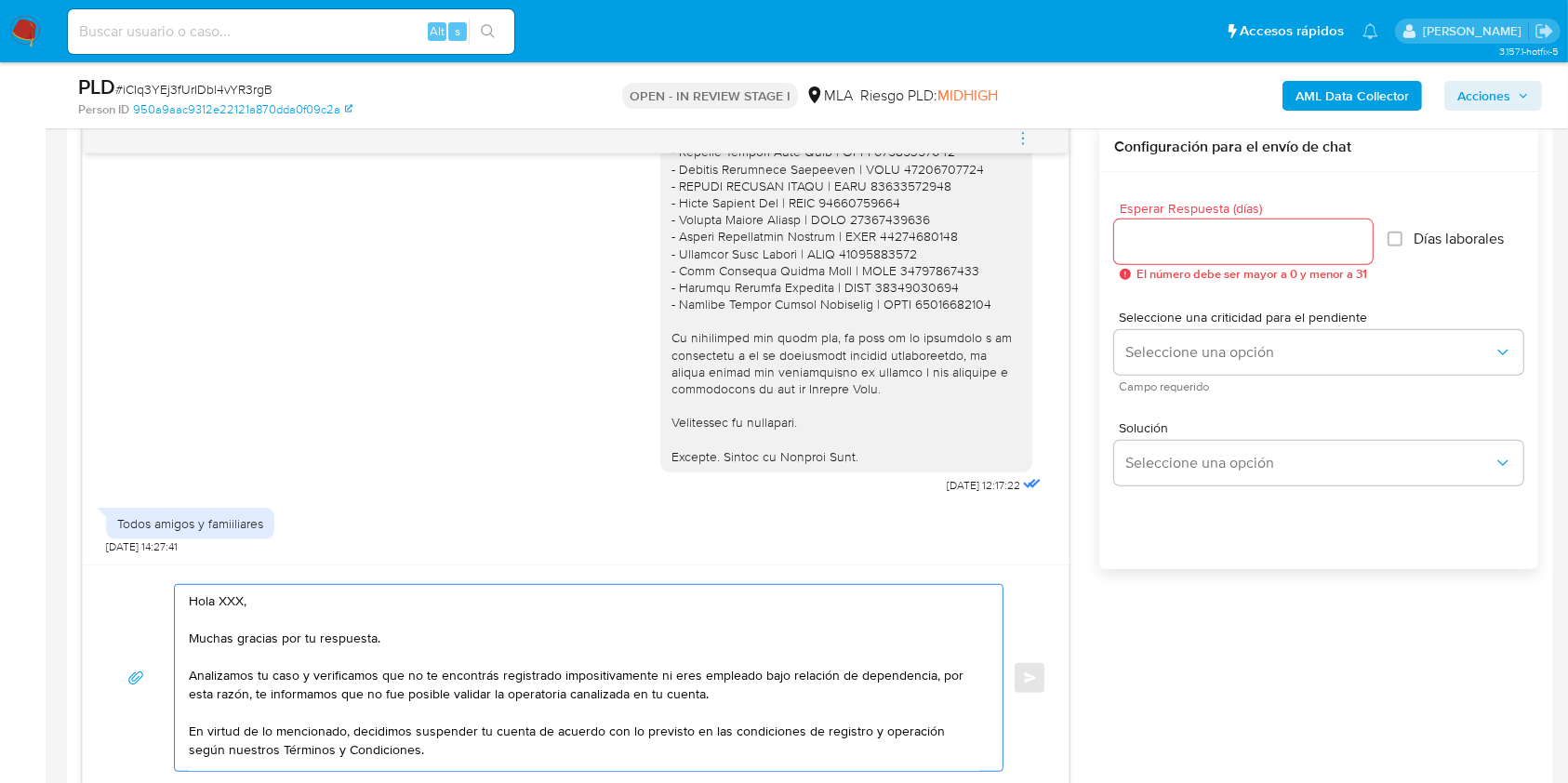
click at [232, 599] on textarea "Hola XXX, Muchas gracias por tu respuesta. Analizamos tu caso y verificamos que…" at bounding box center [584, 679] width 790 height 186
drag, startPoint x: 233, startPoint y: 599, endPoint x: 265, endPoint y: 614, distance: 35.3
click at [234, 600] on textarea "Hola XXX, Muchas gracias por tu respuesta. Analizamos tu caso y verificamos que…" at bounding box center [584, 679] width 790 height 186
click at [321, 616] on textarea "Hola. Muchas gracias por tu respuesta. Analizamos tu caso y verificamos que no …" at bounding box center [584, 679] width 790 height 186
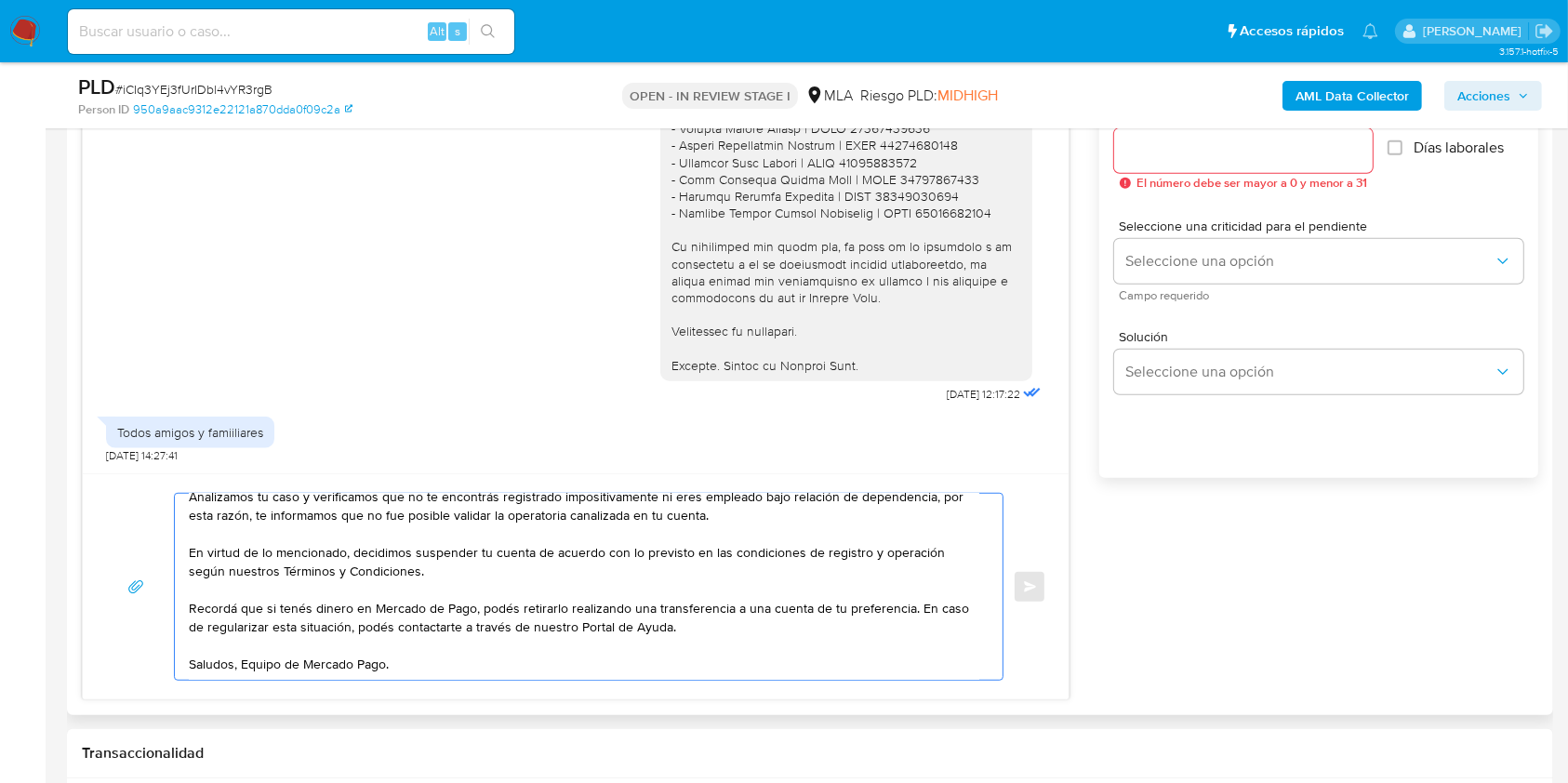
scroll to position [1099, 0]
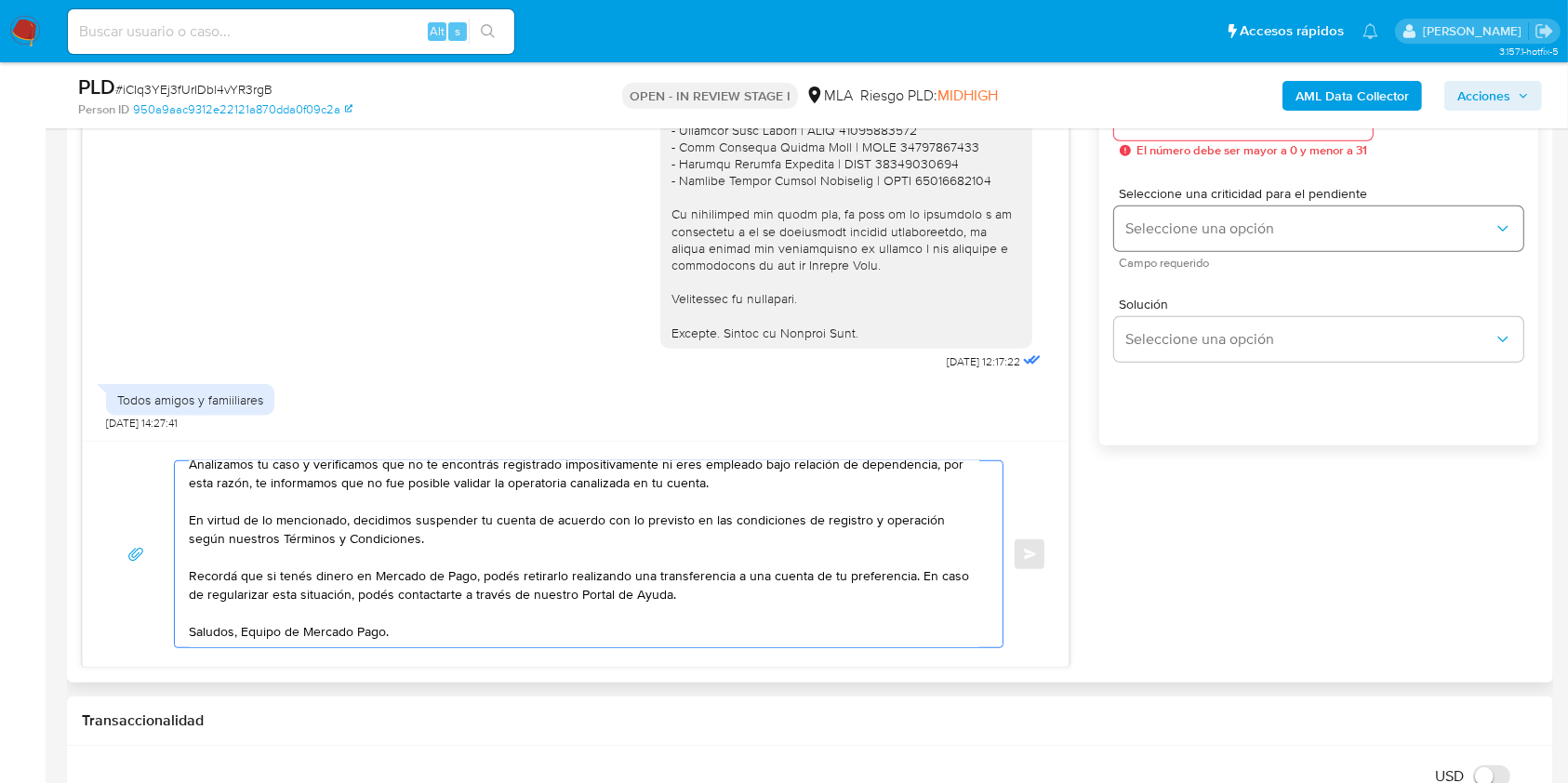
type textarea "Hola. Muchas gracias por tu respuesta. Analizamos tu caso y verificamos que no …"
click at [1183, 210] on button "Seleccione una opción" at bounding box center [1318, 228] width 409 height 44
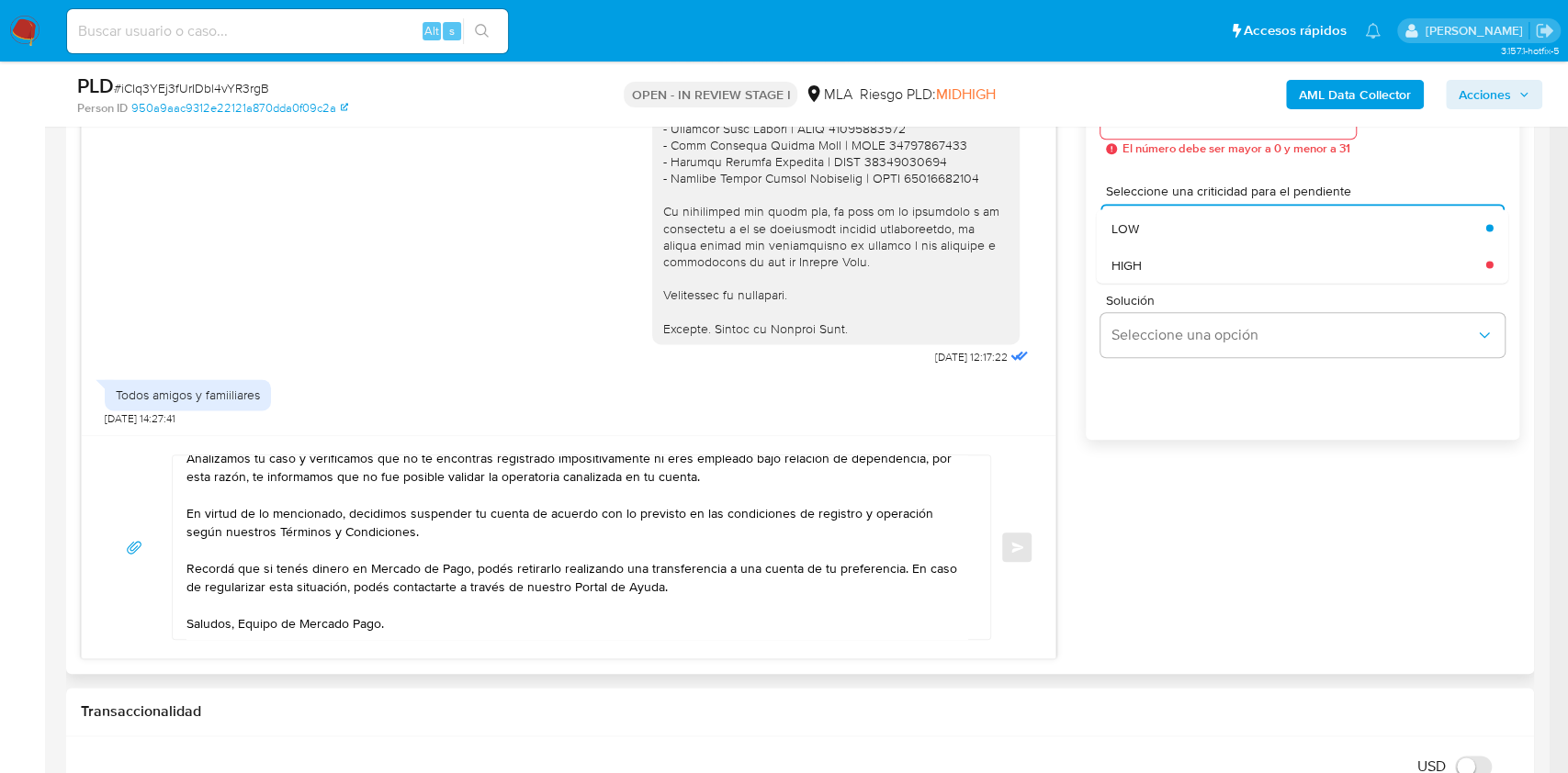
click at [1274, 516] on div "17/07/2025 19:51:38 Me prestaron plata mi familiares y amigos para realizar cos…" at bounding box center [800, 329] width 1438 height 661
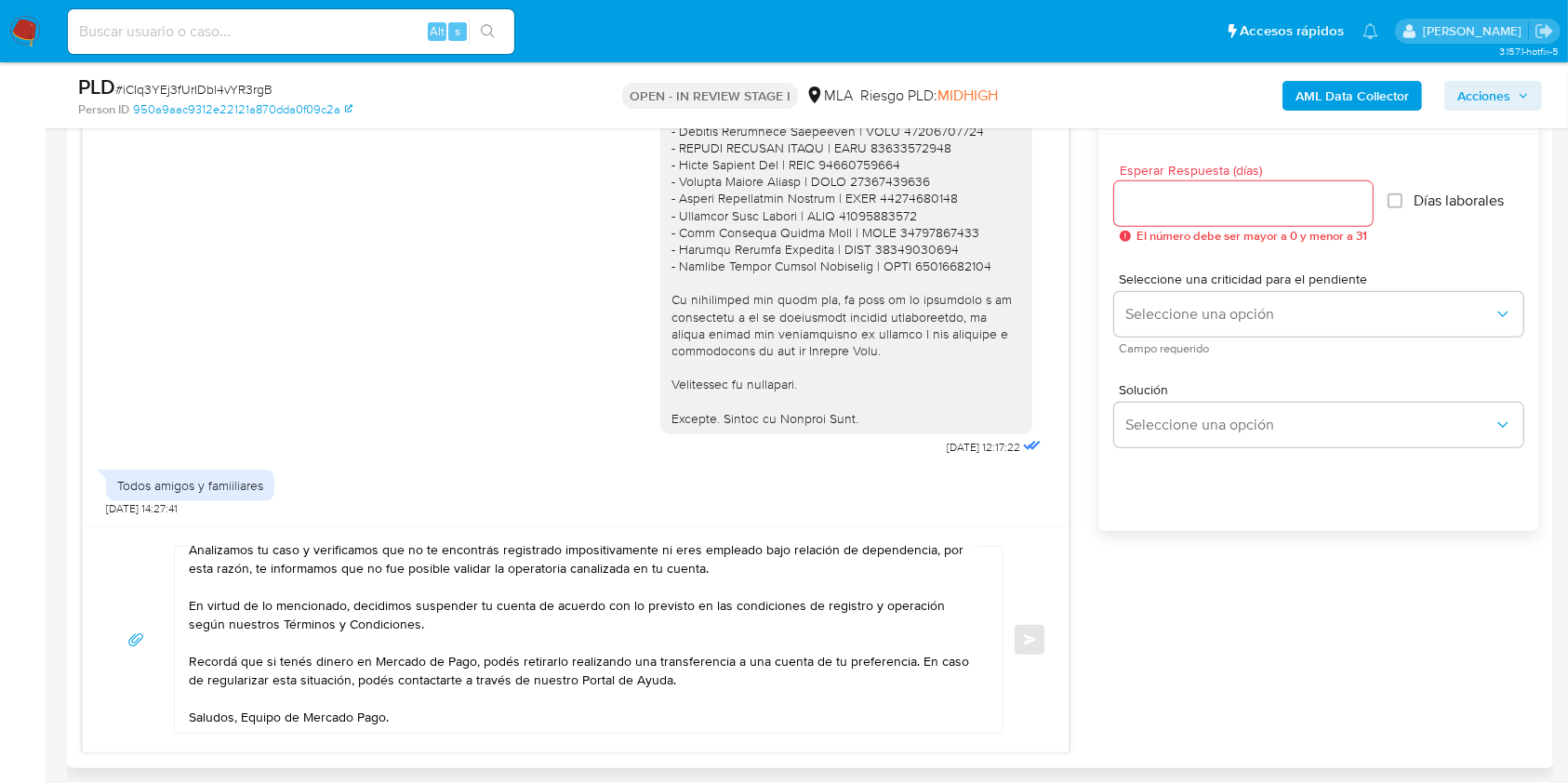
scroll to position [975, 0]
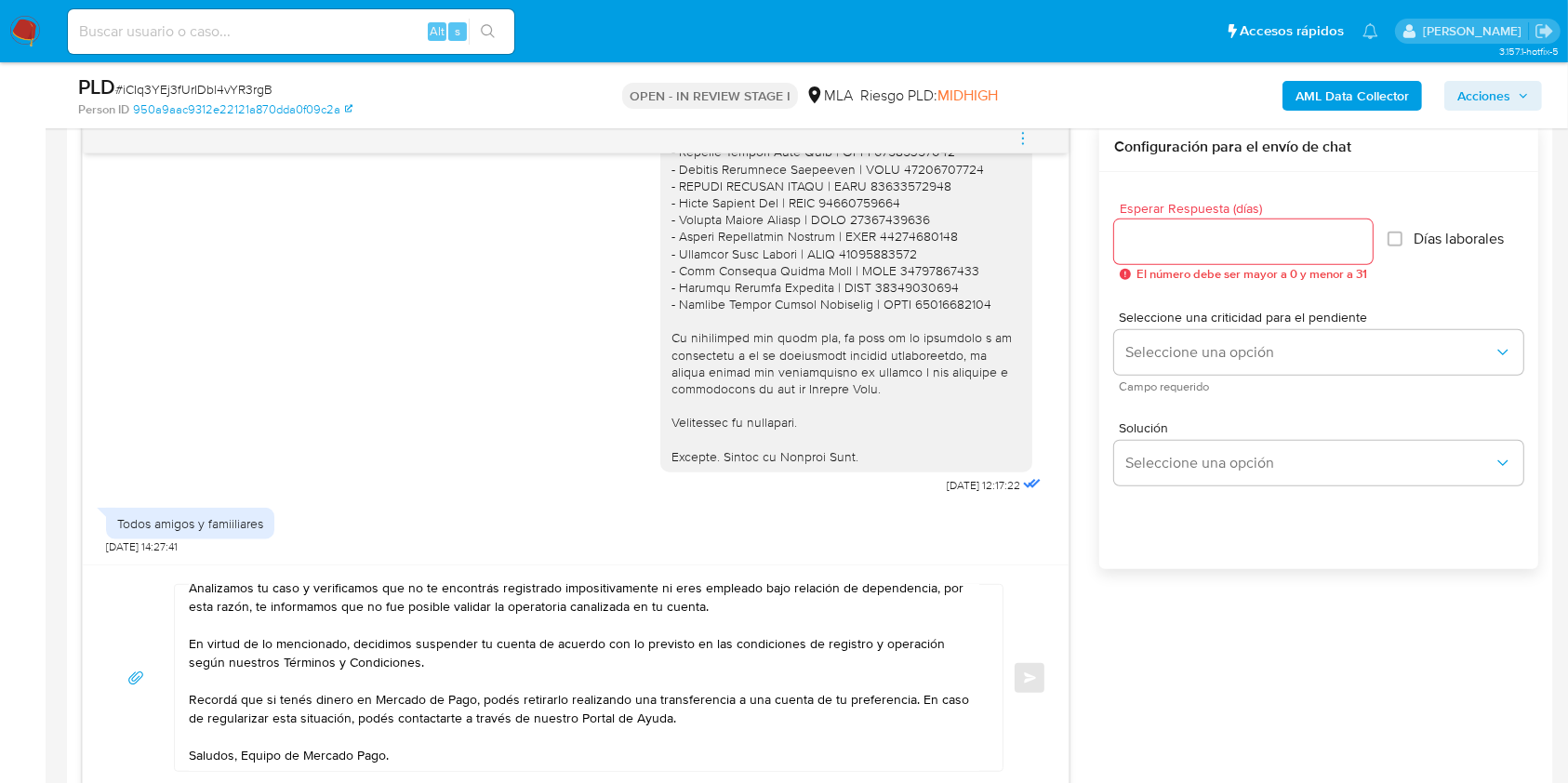
click at [1217, 244] on input "Esperar Respuesta (días)" at bounding box center [1243, 242] width 259 height 24
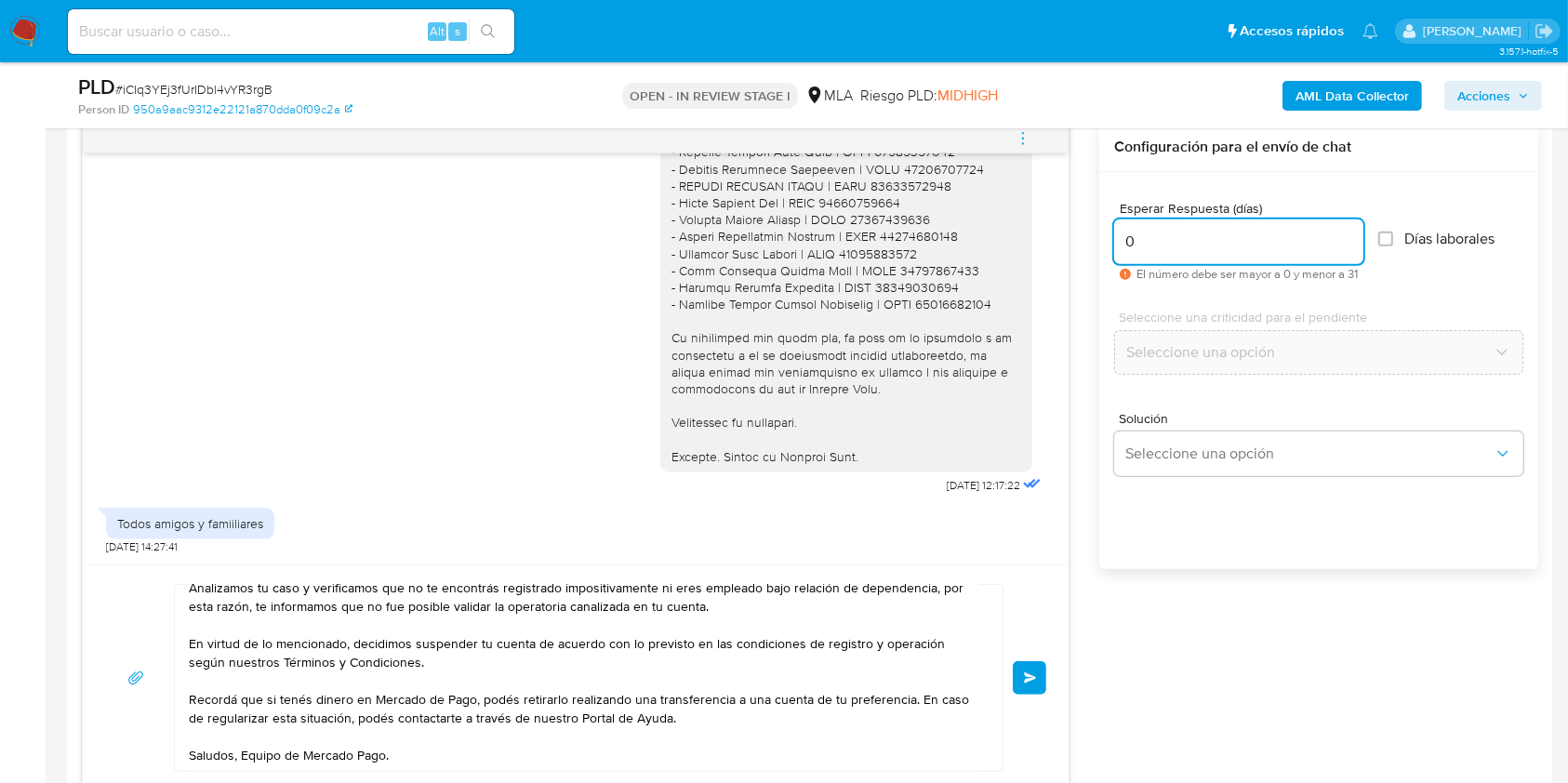
type input "0"
click at [1160, 671] on div "17/07/2025 19:51:38 Me prestaron plata mi familiares y amigos para realizar cos…" at bounding box center [810, 456] width 1456 height 669
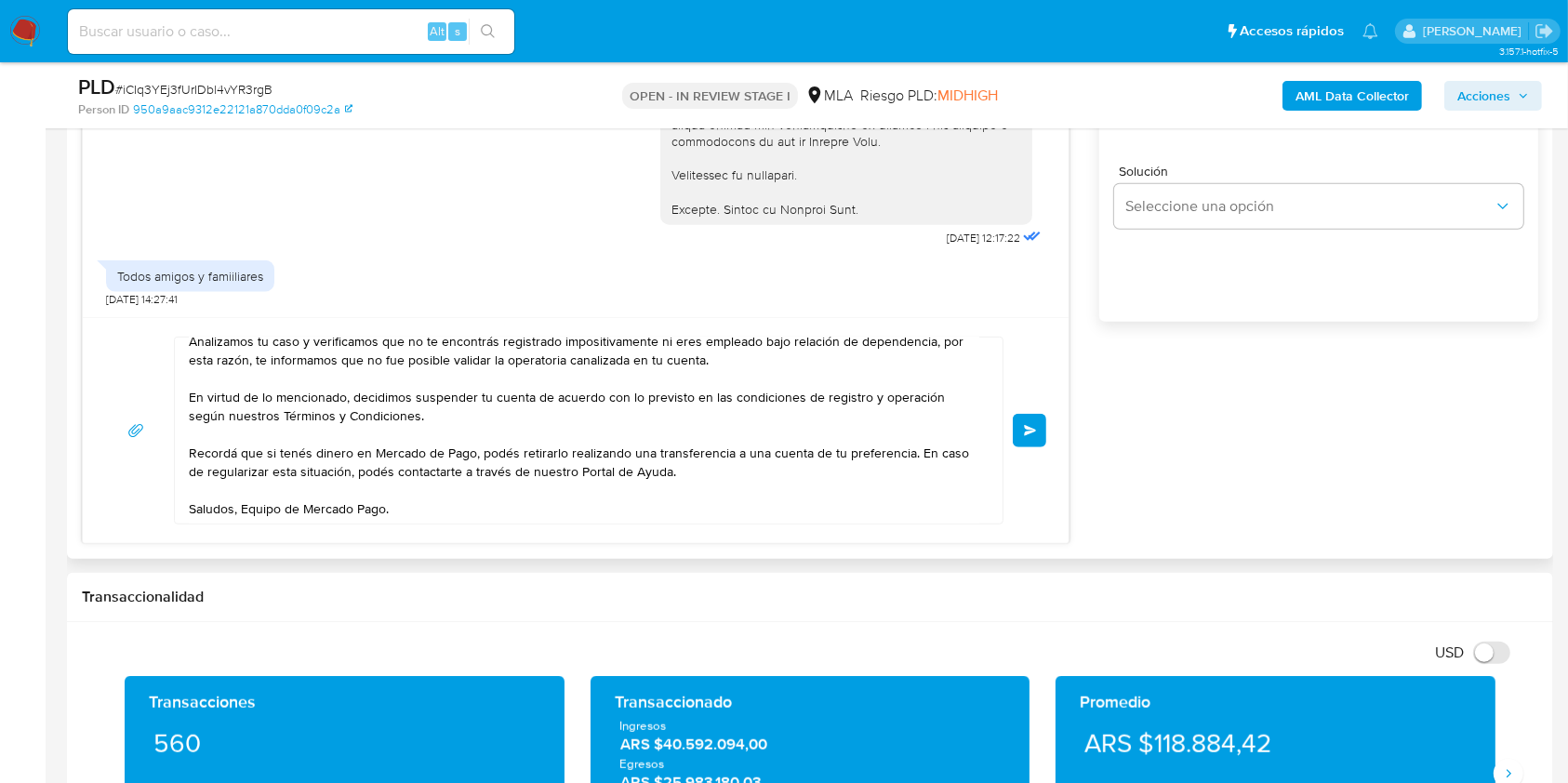
scroll to position [93, 0]
click at [1037, 428] on button "Enviar" at bounding box center [1030, 431] width 34 height 34
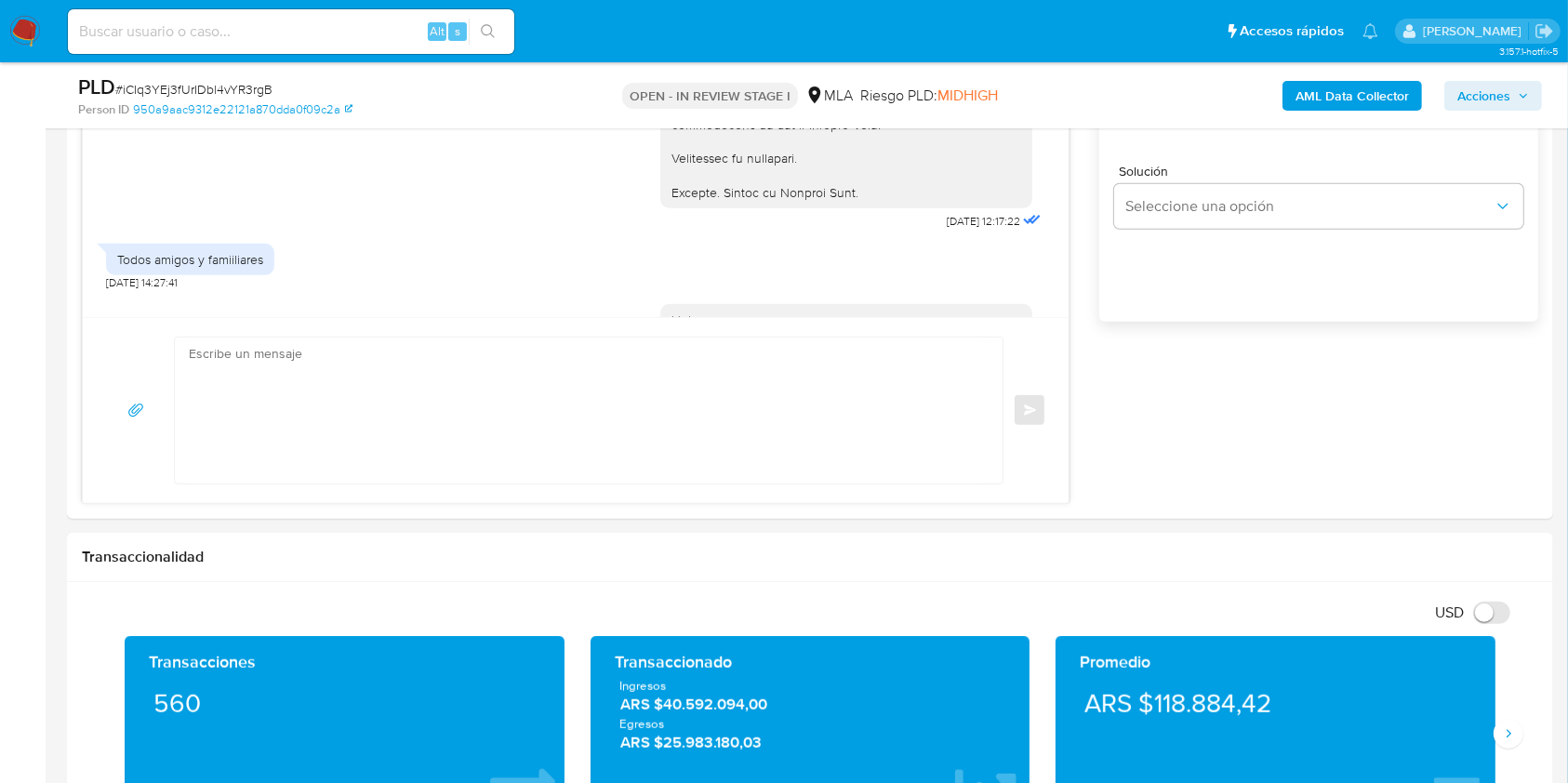
scroll to position [2374, 0]
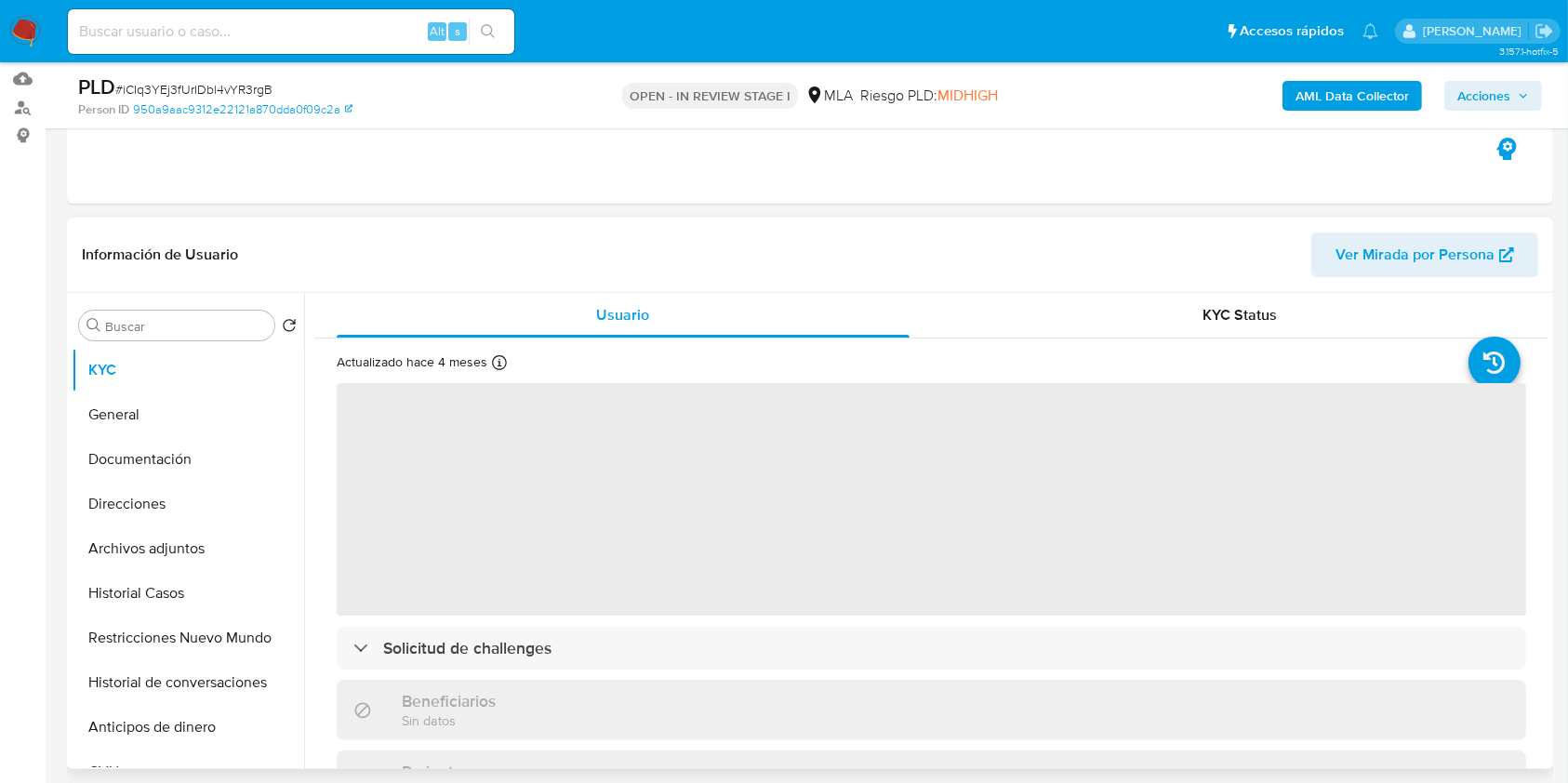
scroll to position [496, 0]
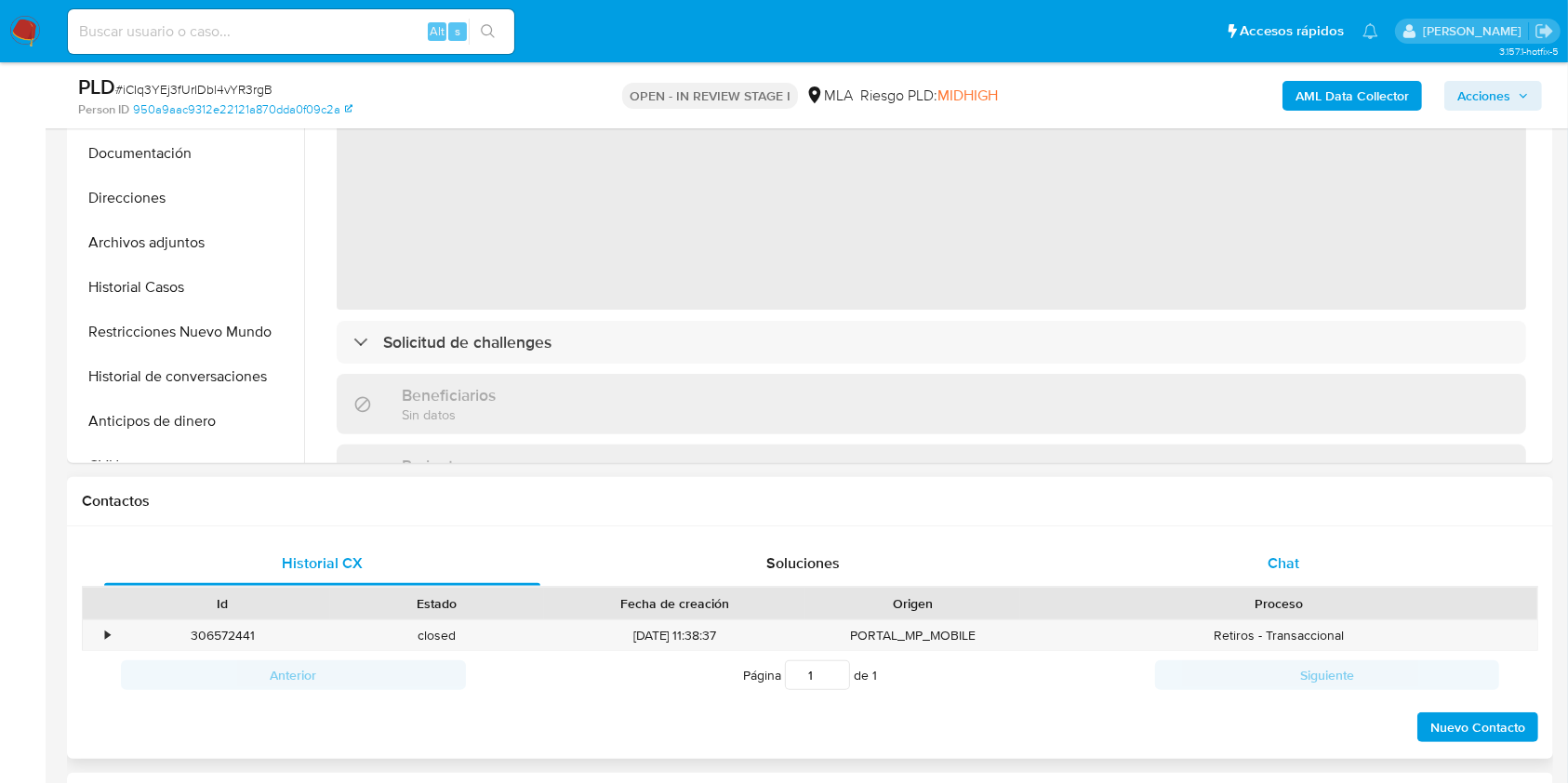
click at [1311, 553] on div "Chat" at bounding box center [1284, 563] width 436 height 44
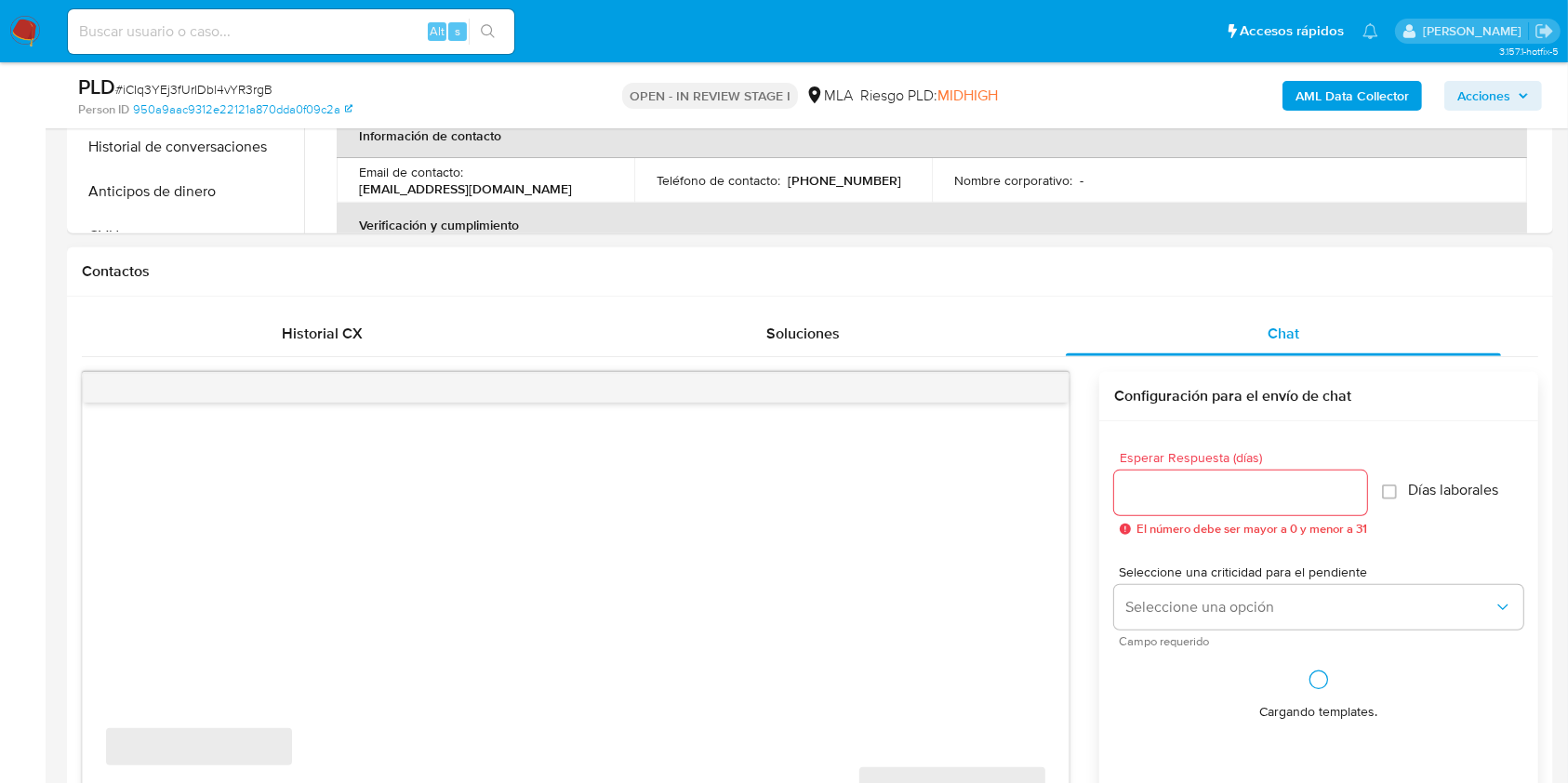
scroll to position [992, 0]
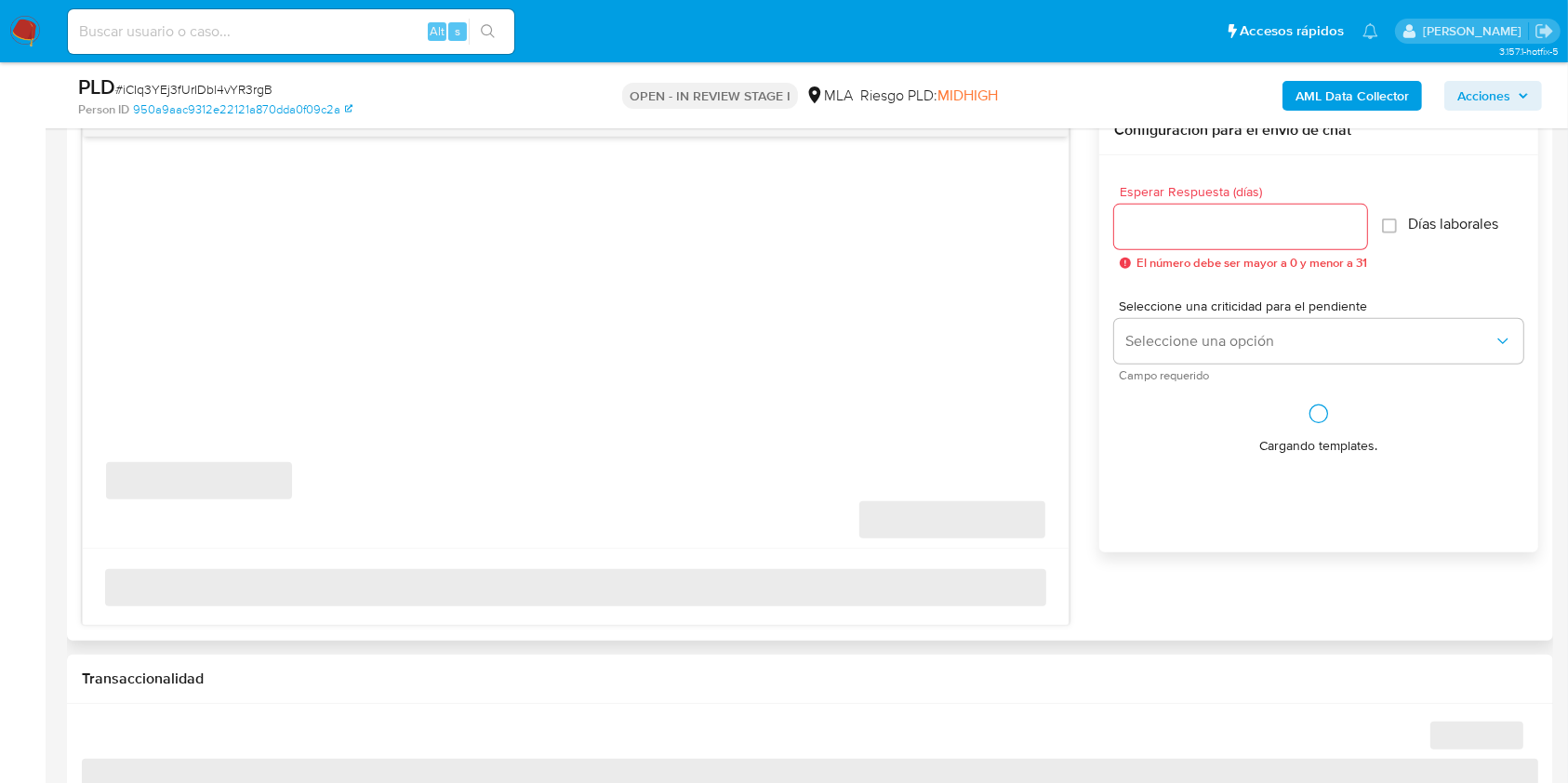
select select "10"
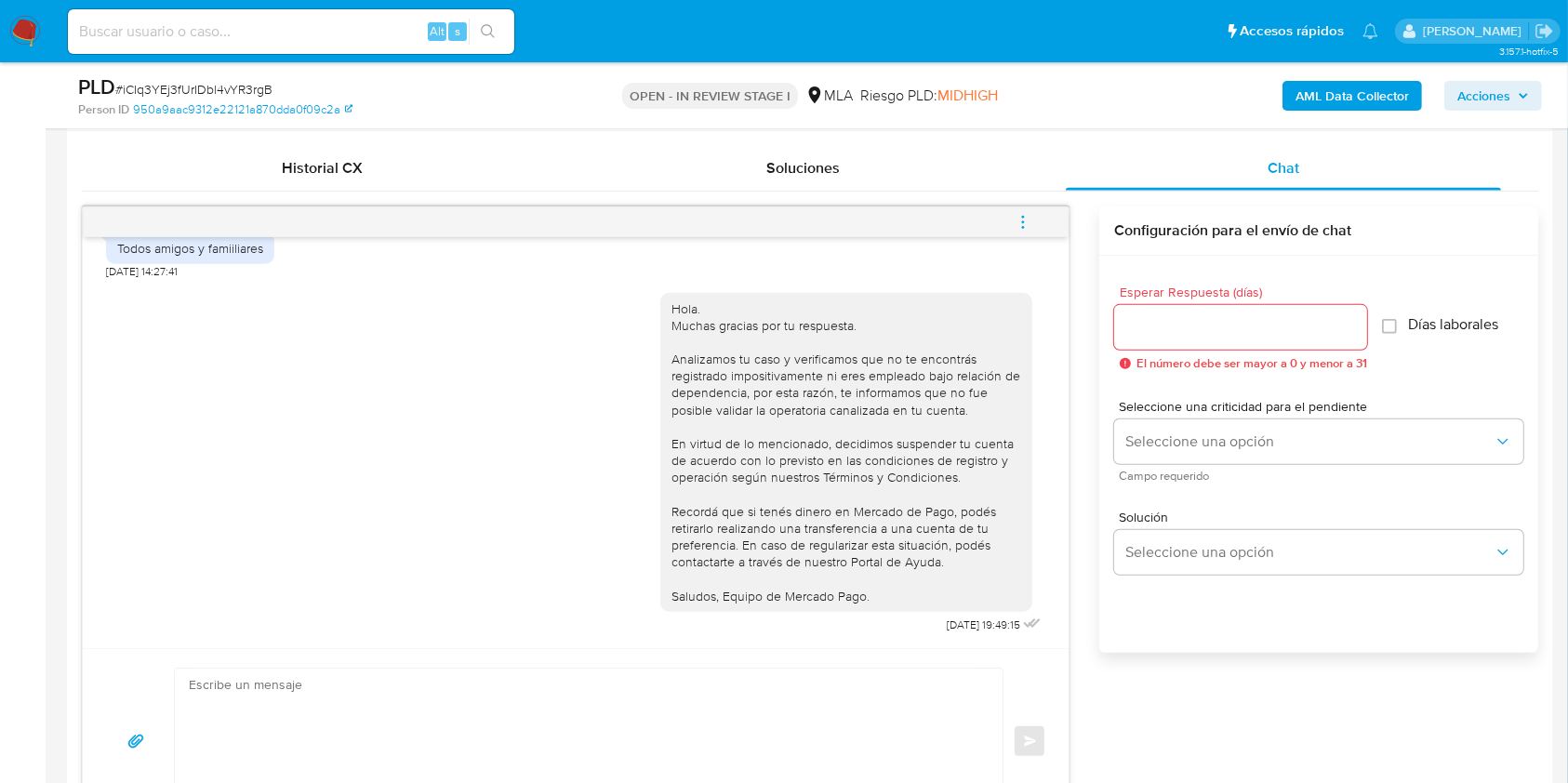
scroll to position [868, 0]
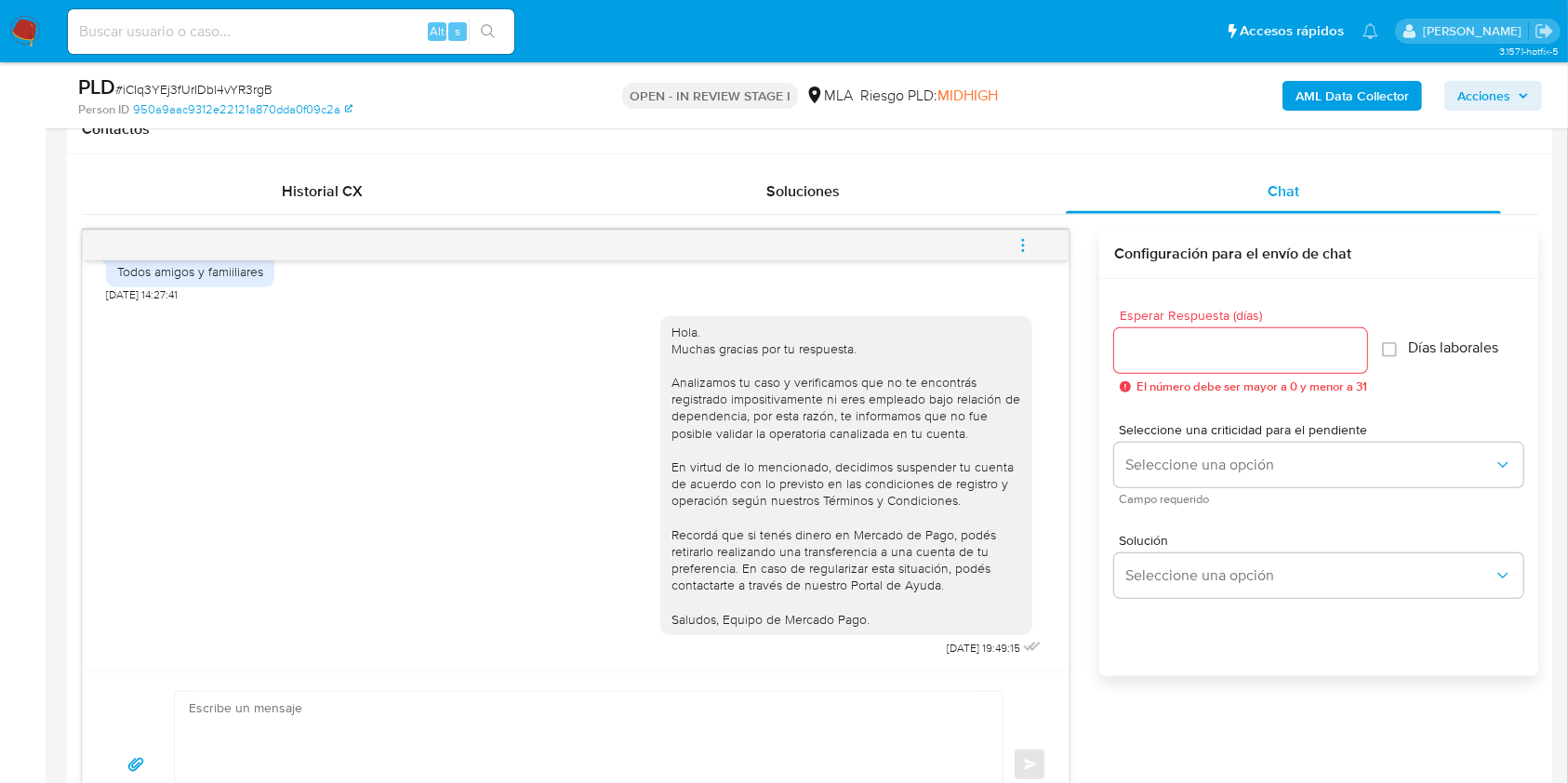
click at [1022, 237] on icon "menu-action" at bounding box center [1023, 246] width 17 height 17
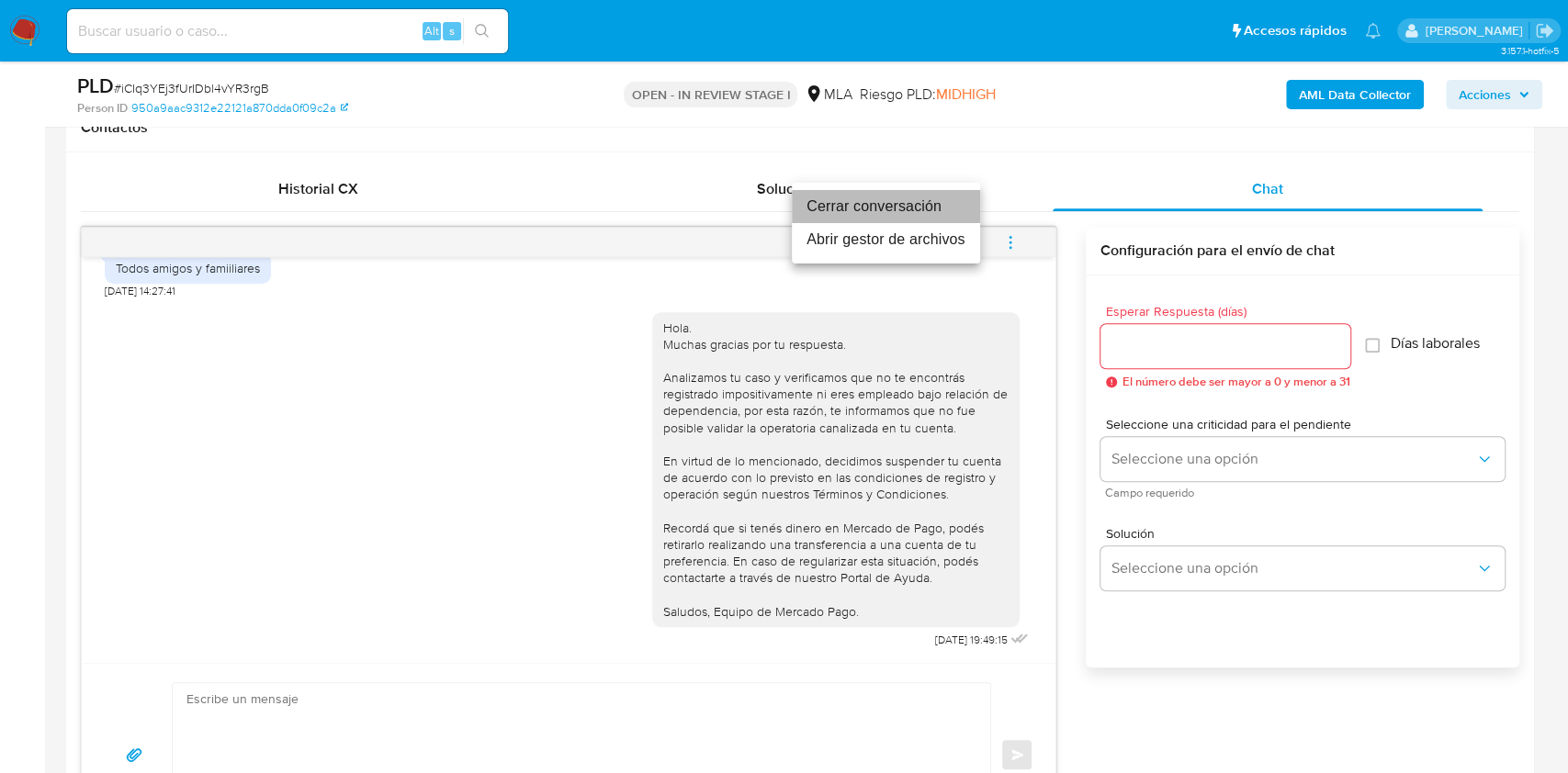
click at [884, 209] on li "Cerrar conversación" at bounding box center [885, 207] width 189 height 33
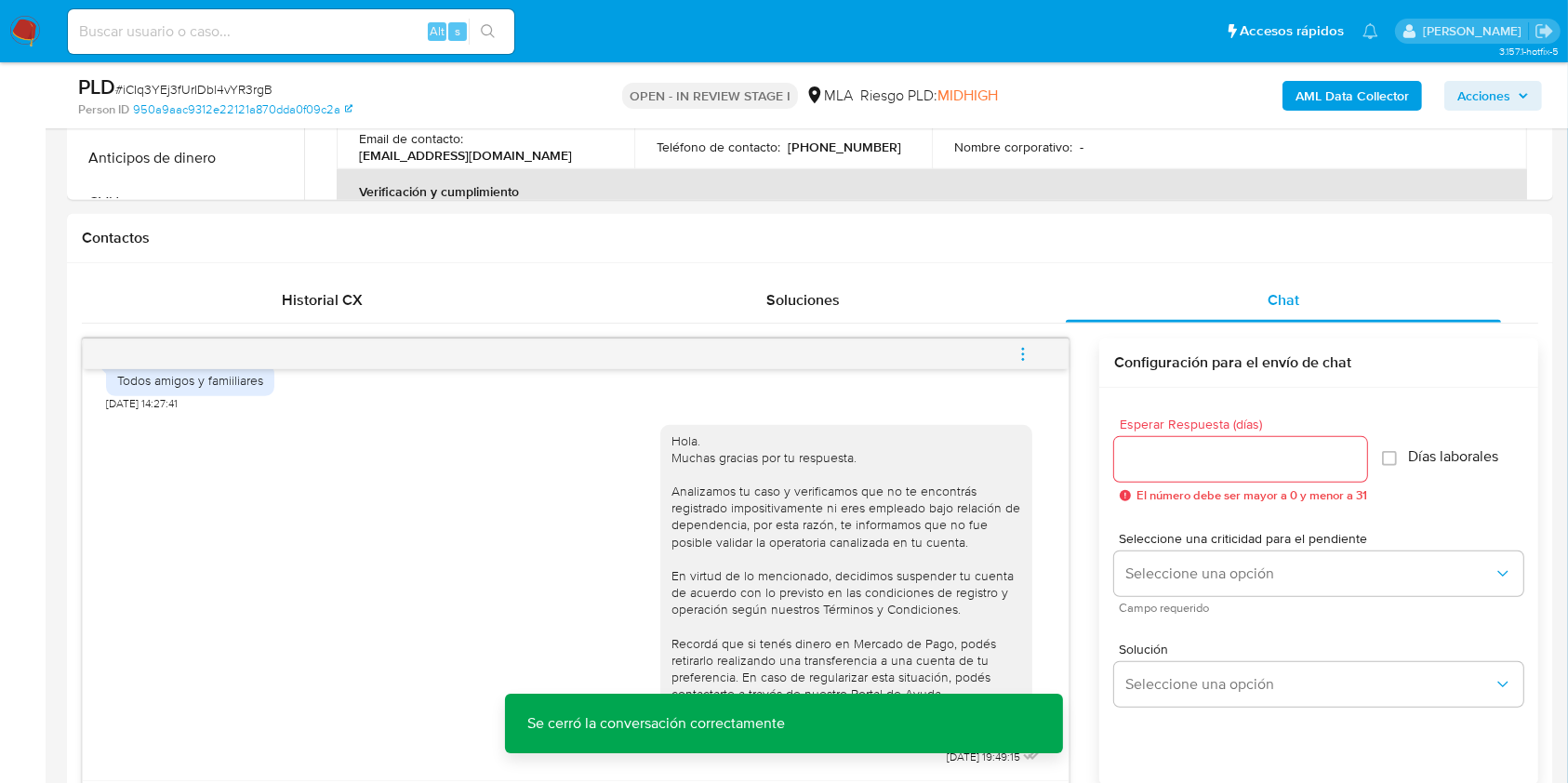
scroll to position [496, 0]
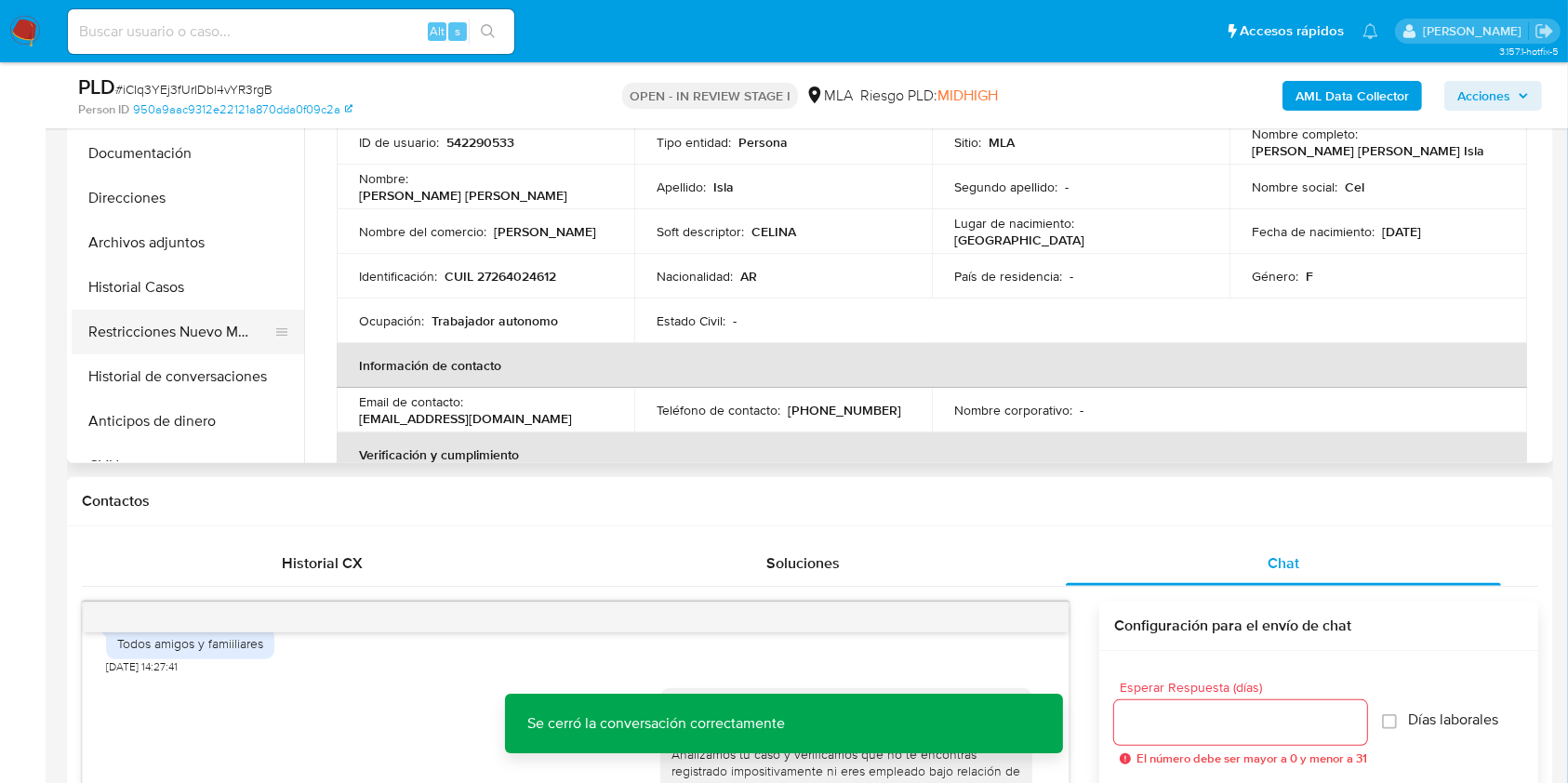
click at [139, 334] on button "Restricciones Nuevo Mundo" at bounding box center [180, 331] width 217 height 44
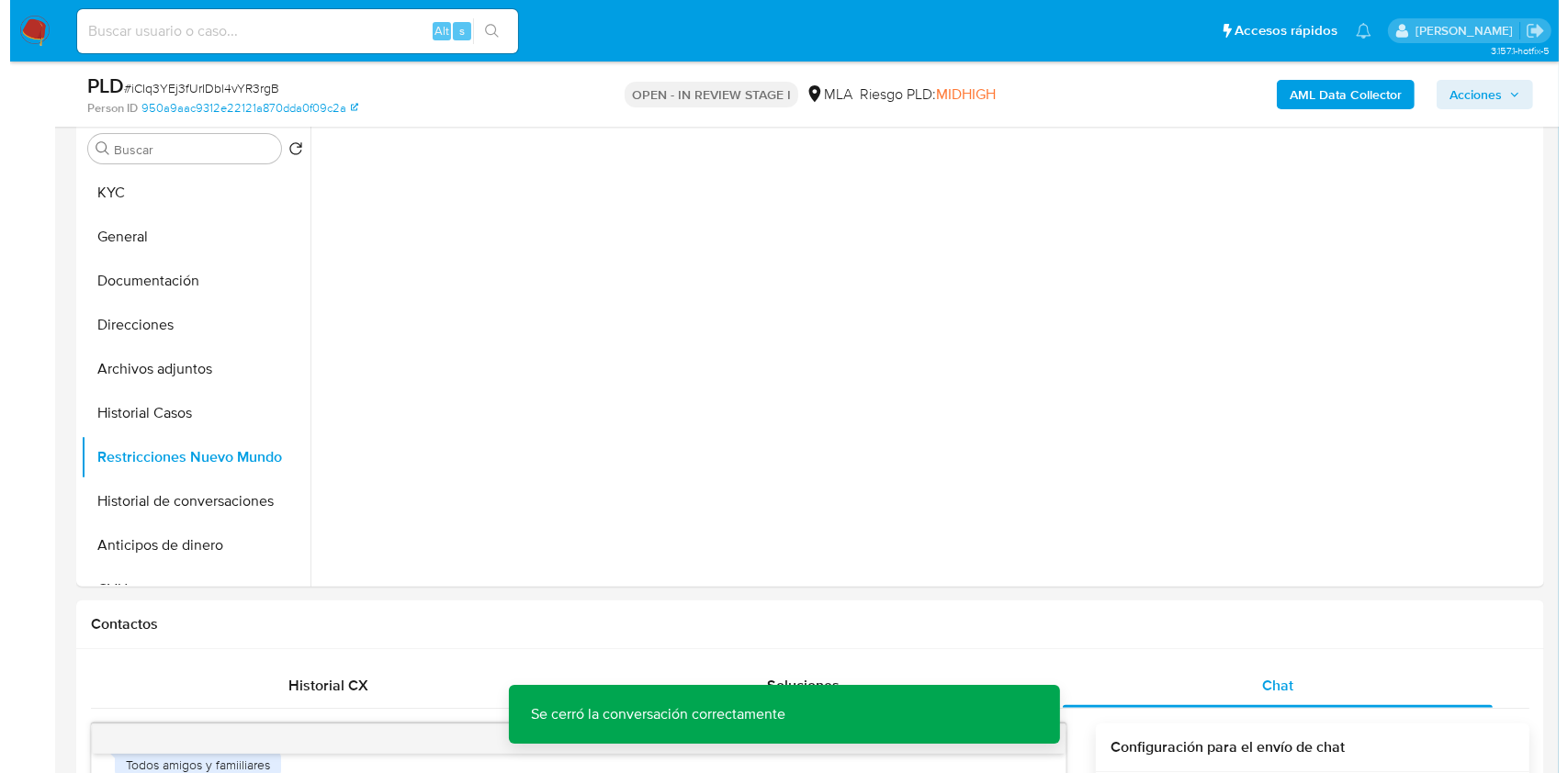
scroll to position [244, 0]
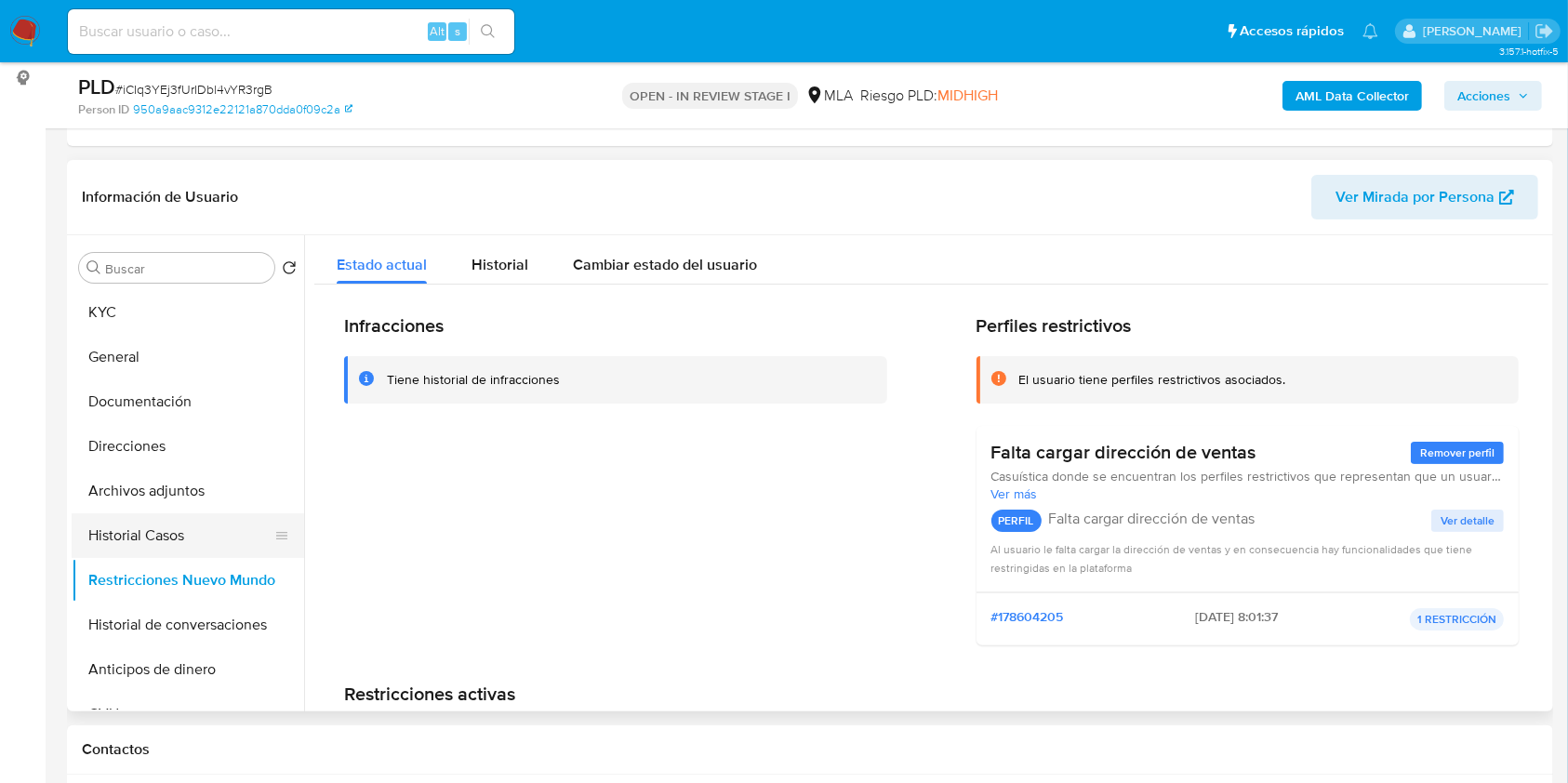
click at [188, 532] on button "Historial Casos" at bounding box center [180, 535] width 217 height 44
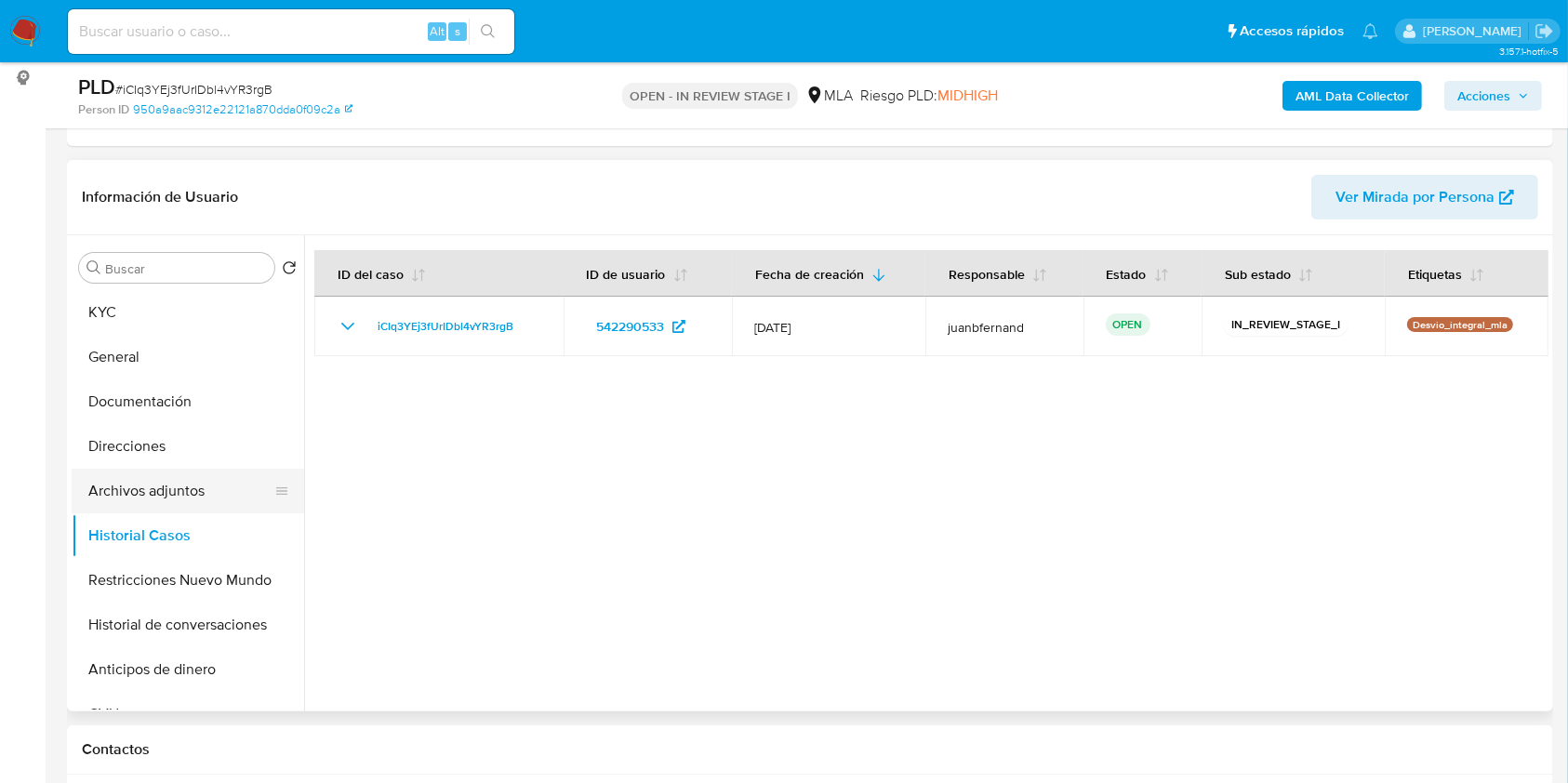
click at [202, 496] on button "Archivos adjuntos" at bounding box center [180, 490] width 217 height 44
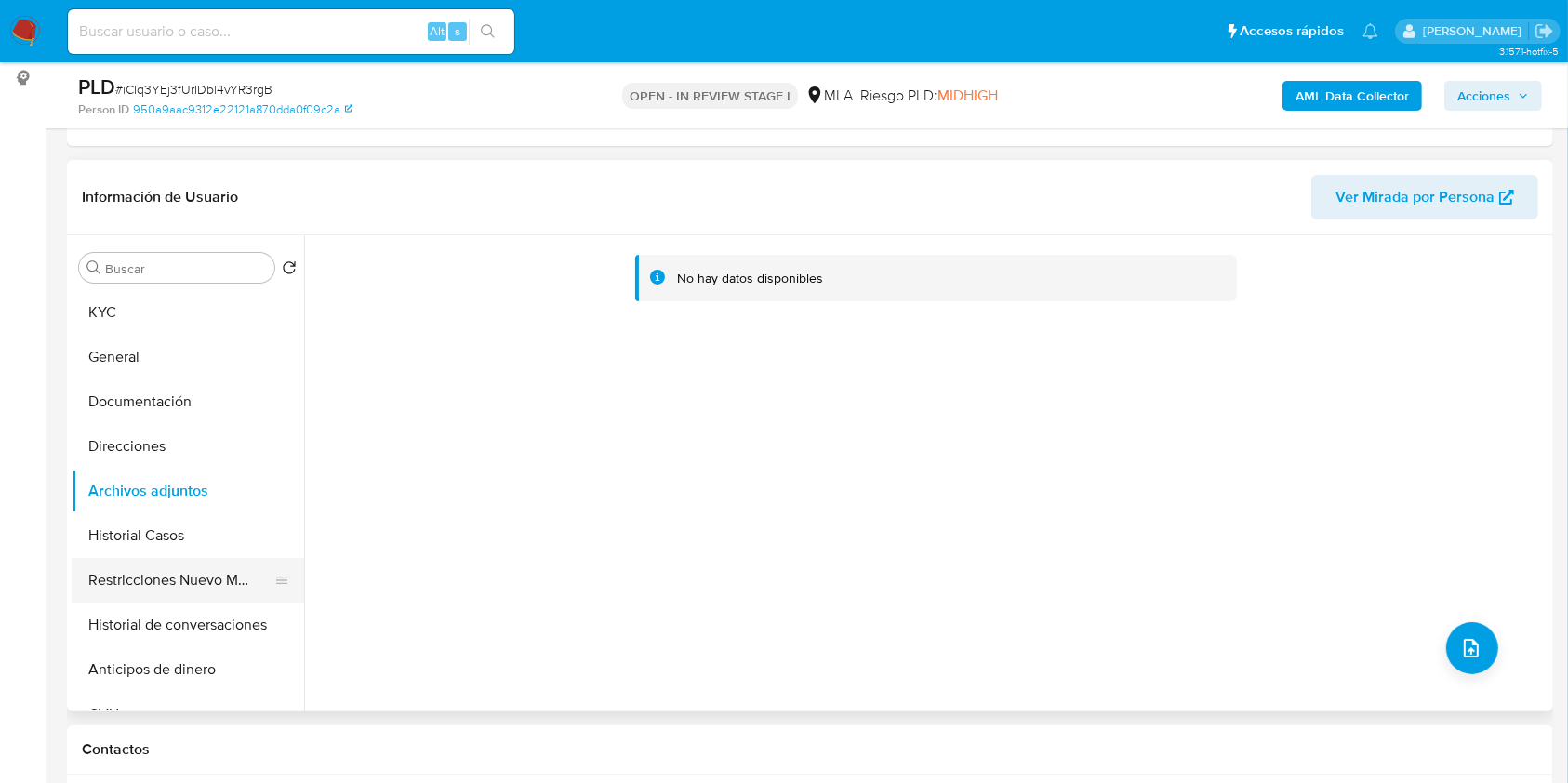
click at [193, 571] on button "Restricciones Nuevo Mundo" at bounding box center [180, 580] width 217 height 44
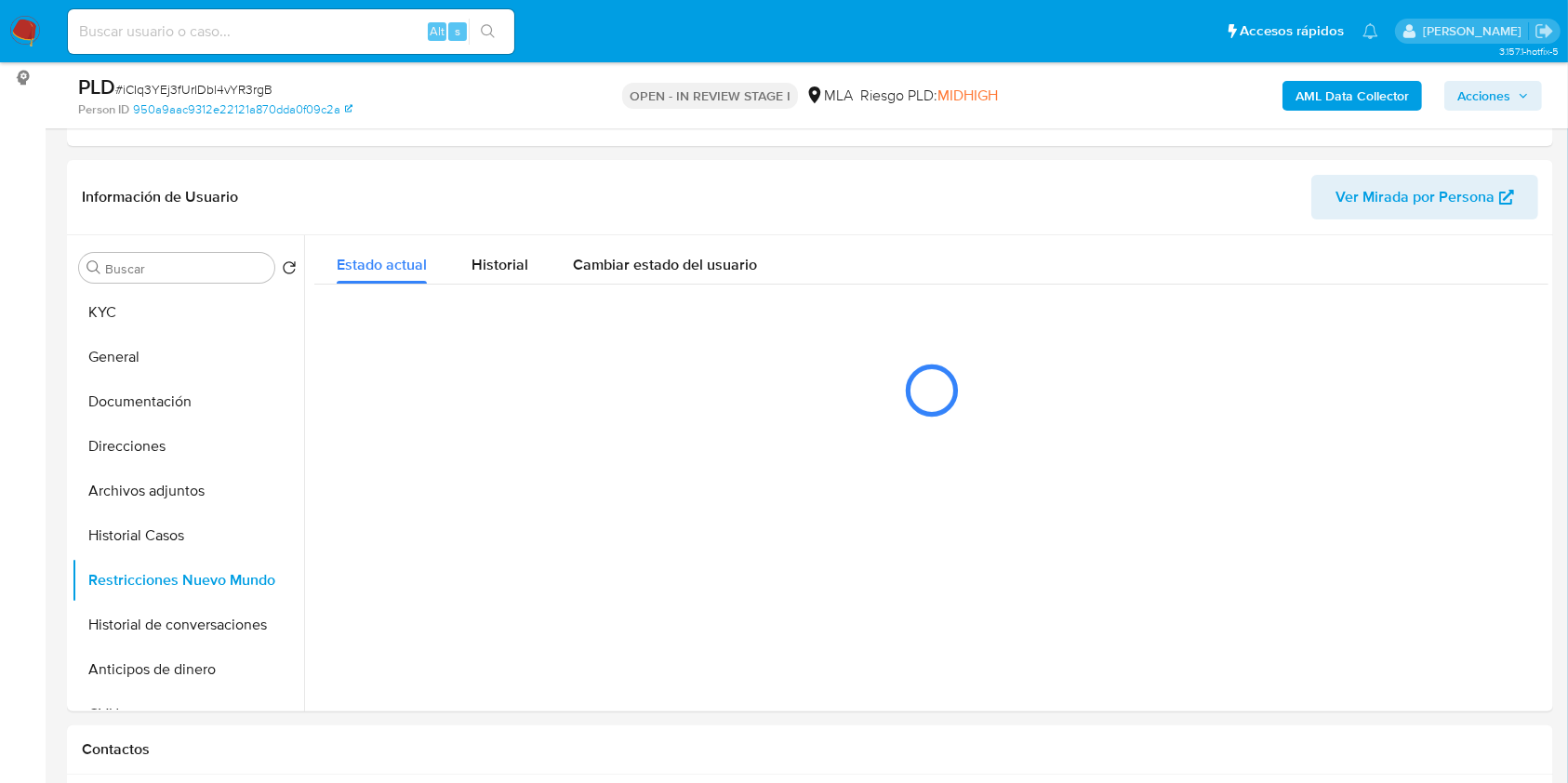
click at [1332, 101] on b "AML Data Collector" at bounding box center [1352, 96] width 114 height 30
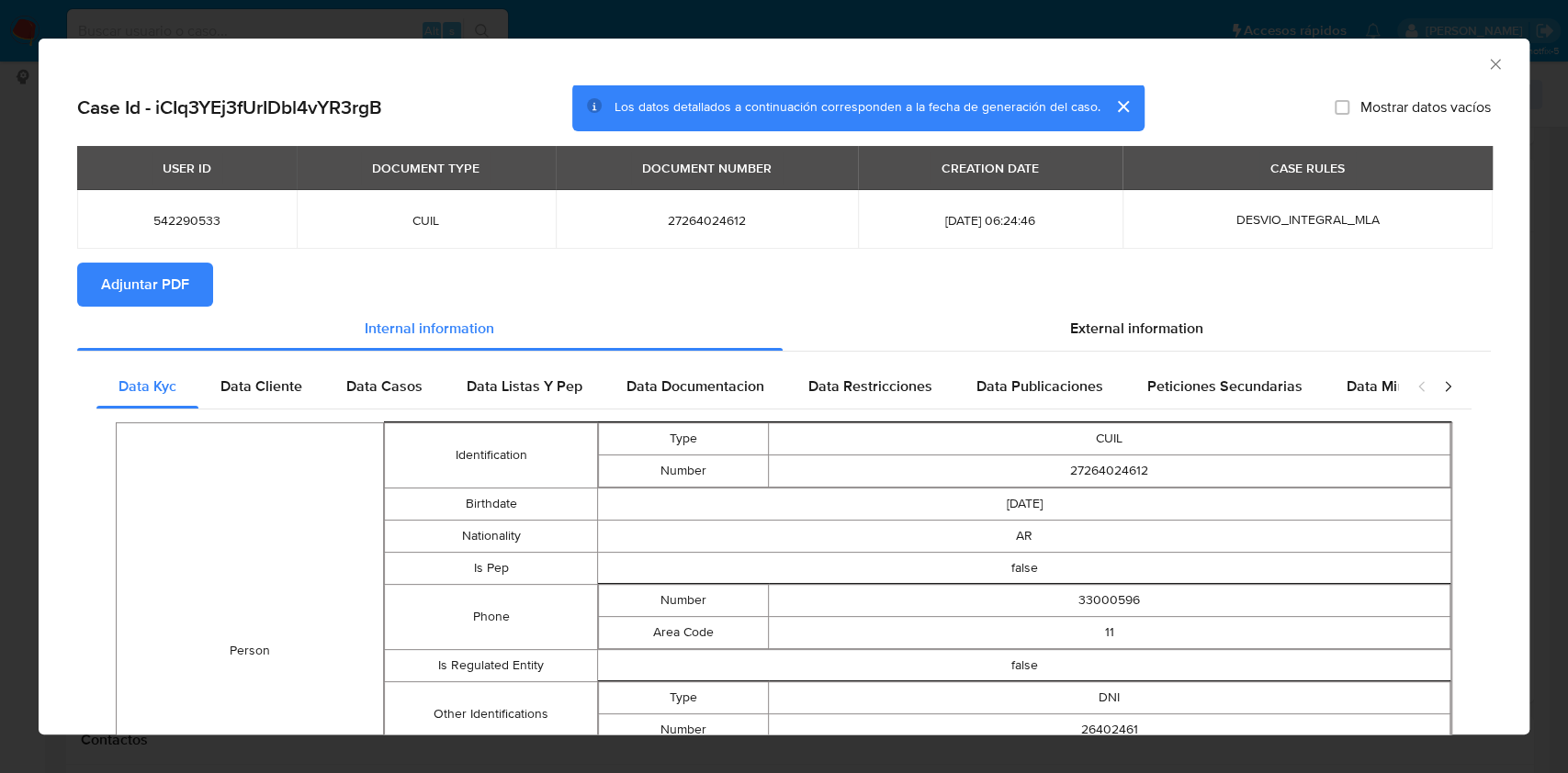
click at [169, 265] on span "Adjuntar PDF" at bounding box center [145, 284] width 88 height 40
click at [1486, 66] on icon "Cerrar ventana" at bounding box center [1496, 64] width 19 height 19
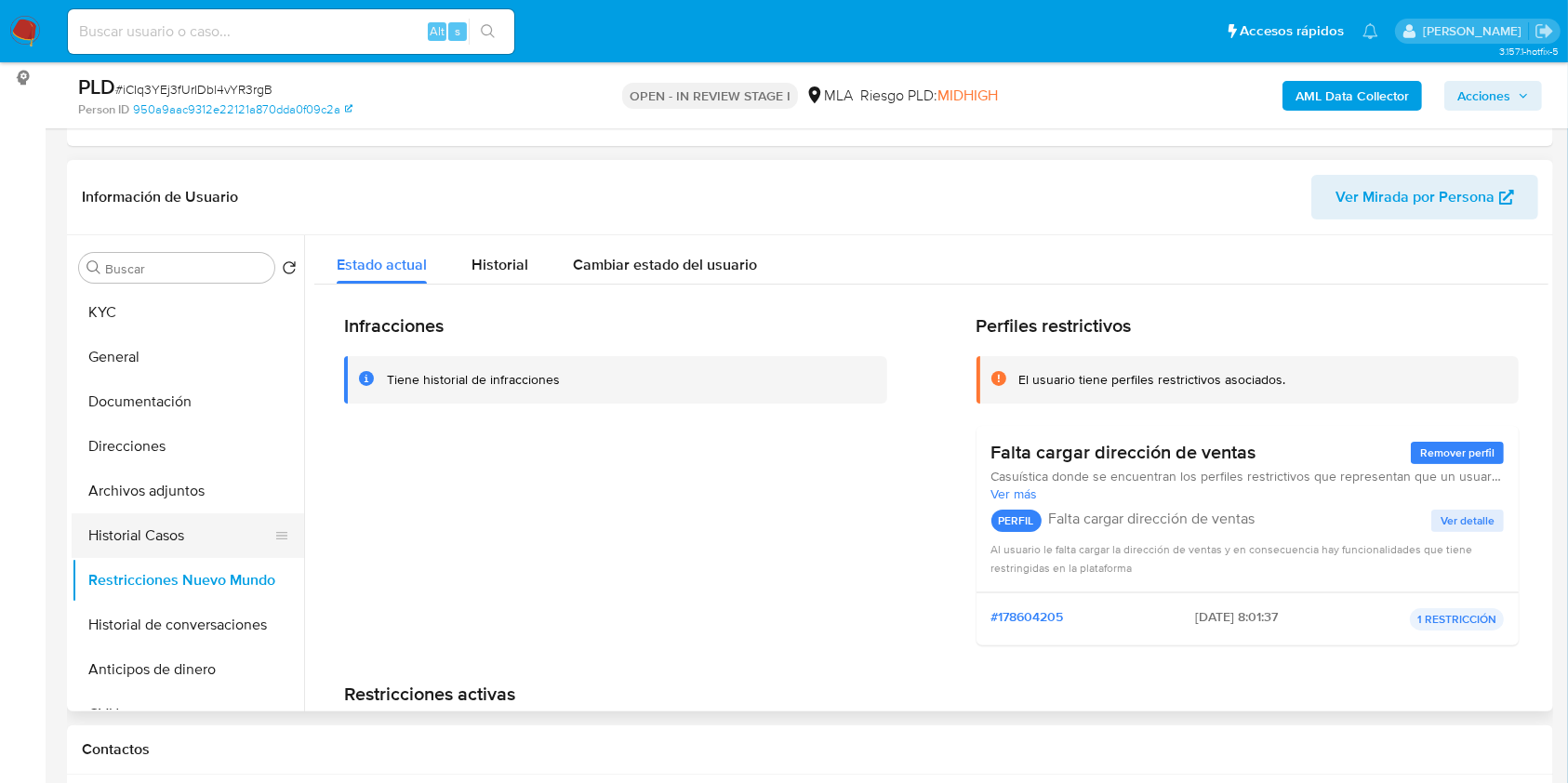
click at [158, 539] on button "Historial Casos" at bounding box center [180, 535] width 217 height 44
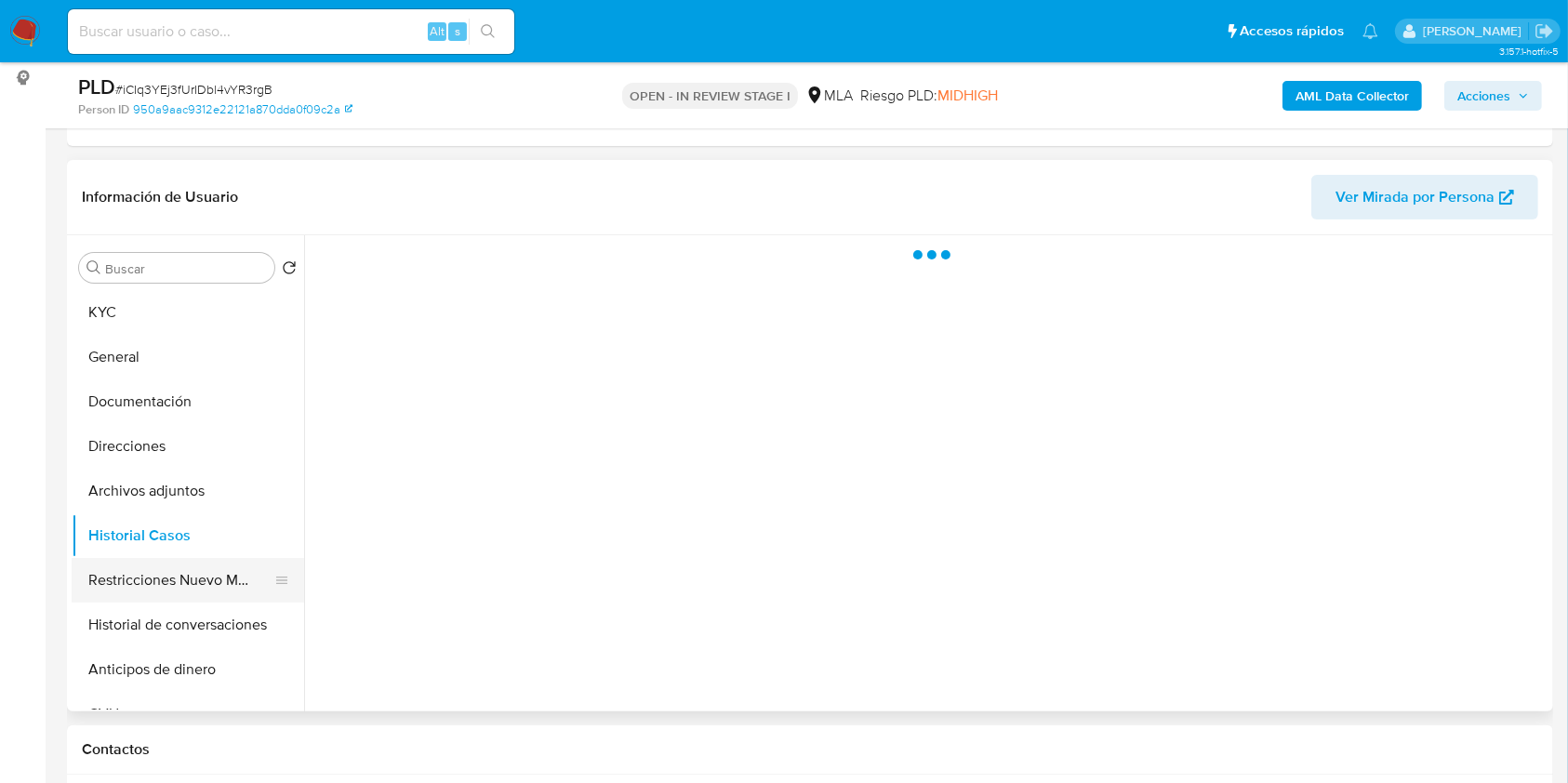
click at [157, 565] on button "Restricciones Nuevo Mundo" at bounding box center [180, 580] width 217 height 44
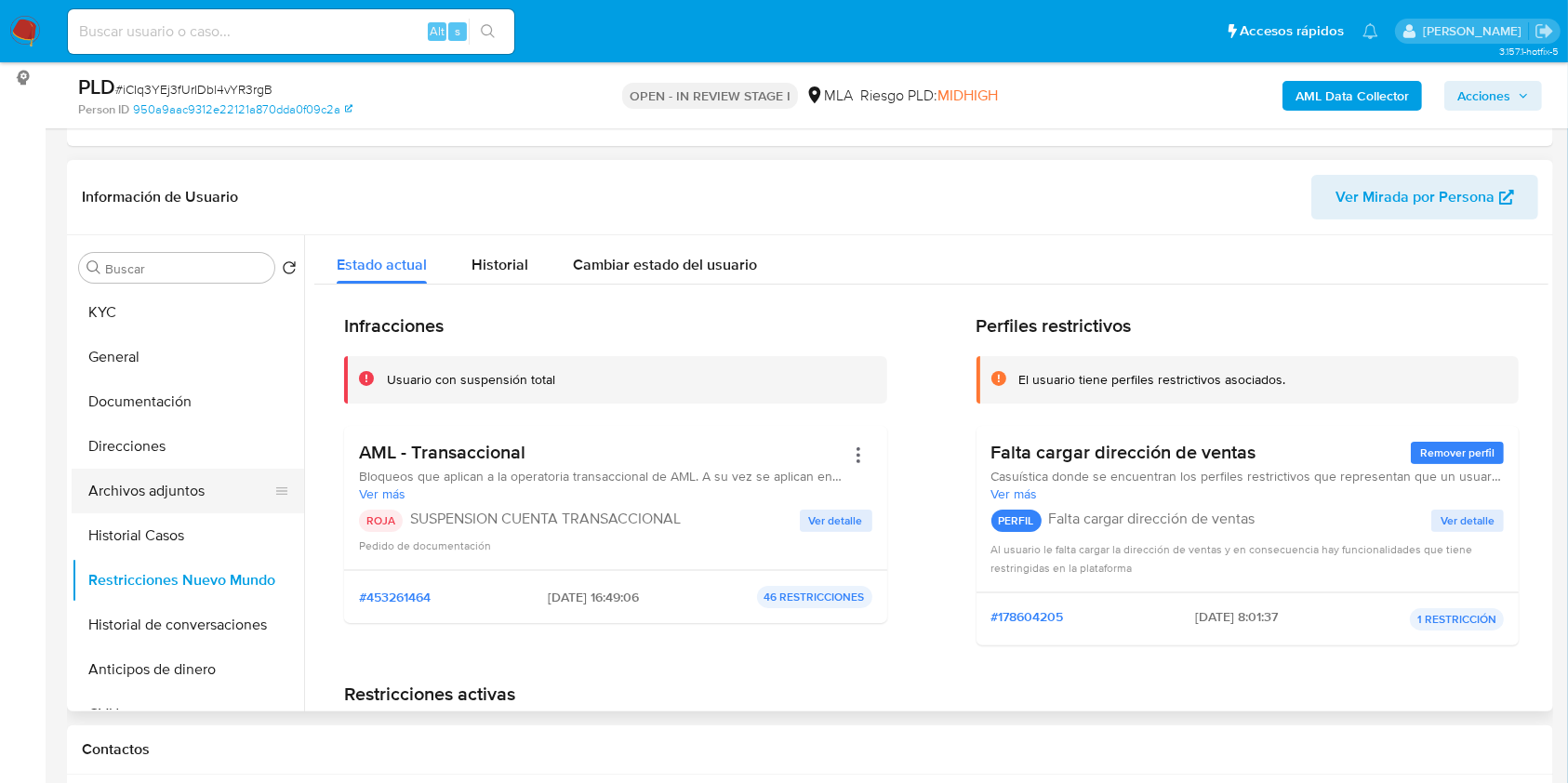
click at [186, 487] on button "Archivos adjuntos" at bounding box center [180, 490] width 217 height 44
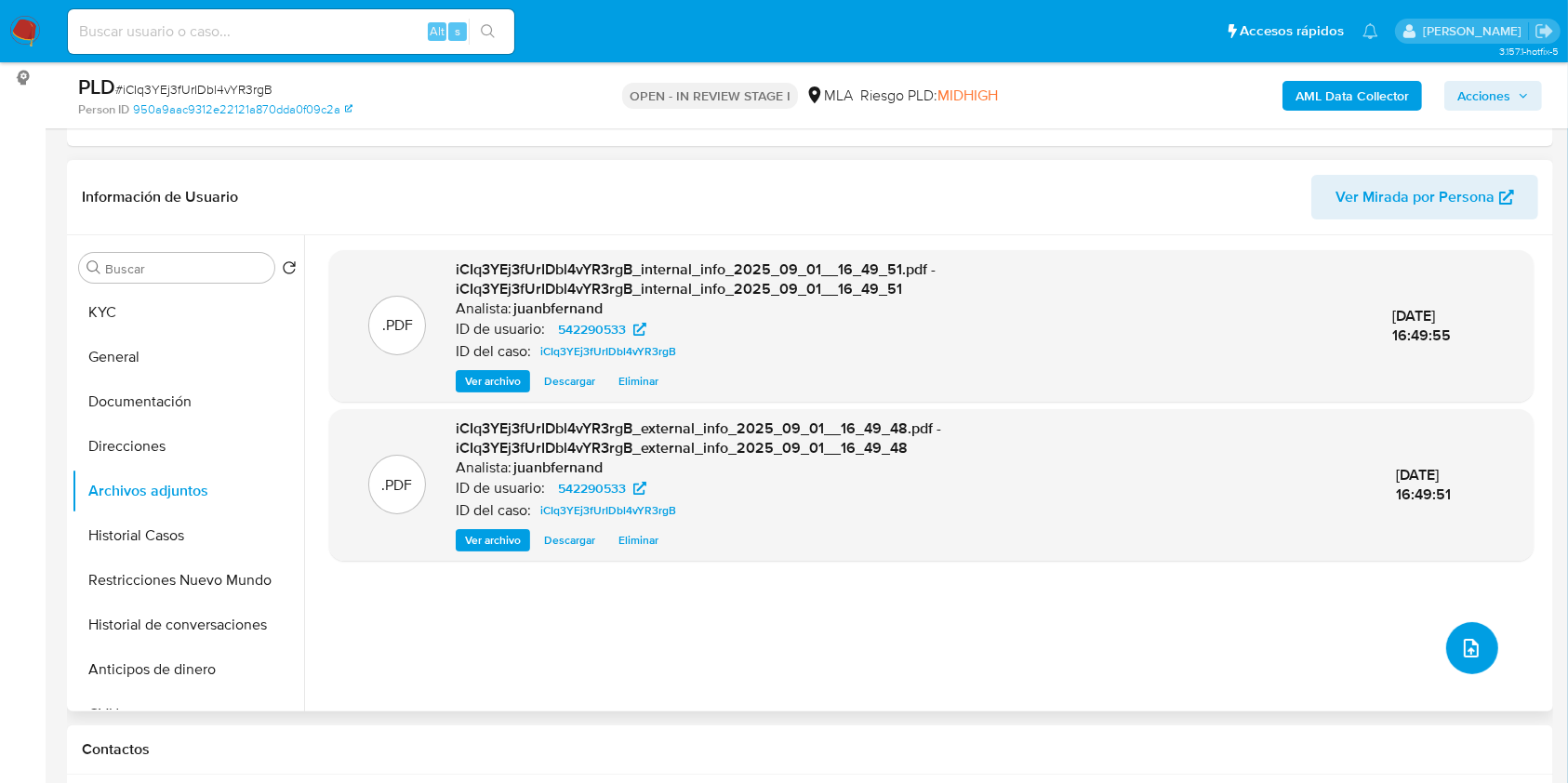
click at [1460, 641] on icon "upload-file" at bounding box center [1471, 648] width 23 height 23
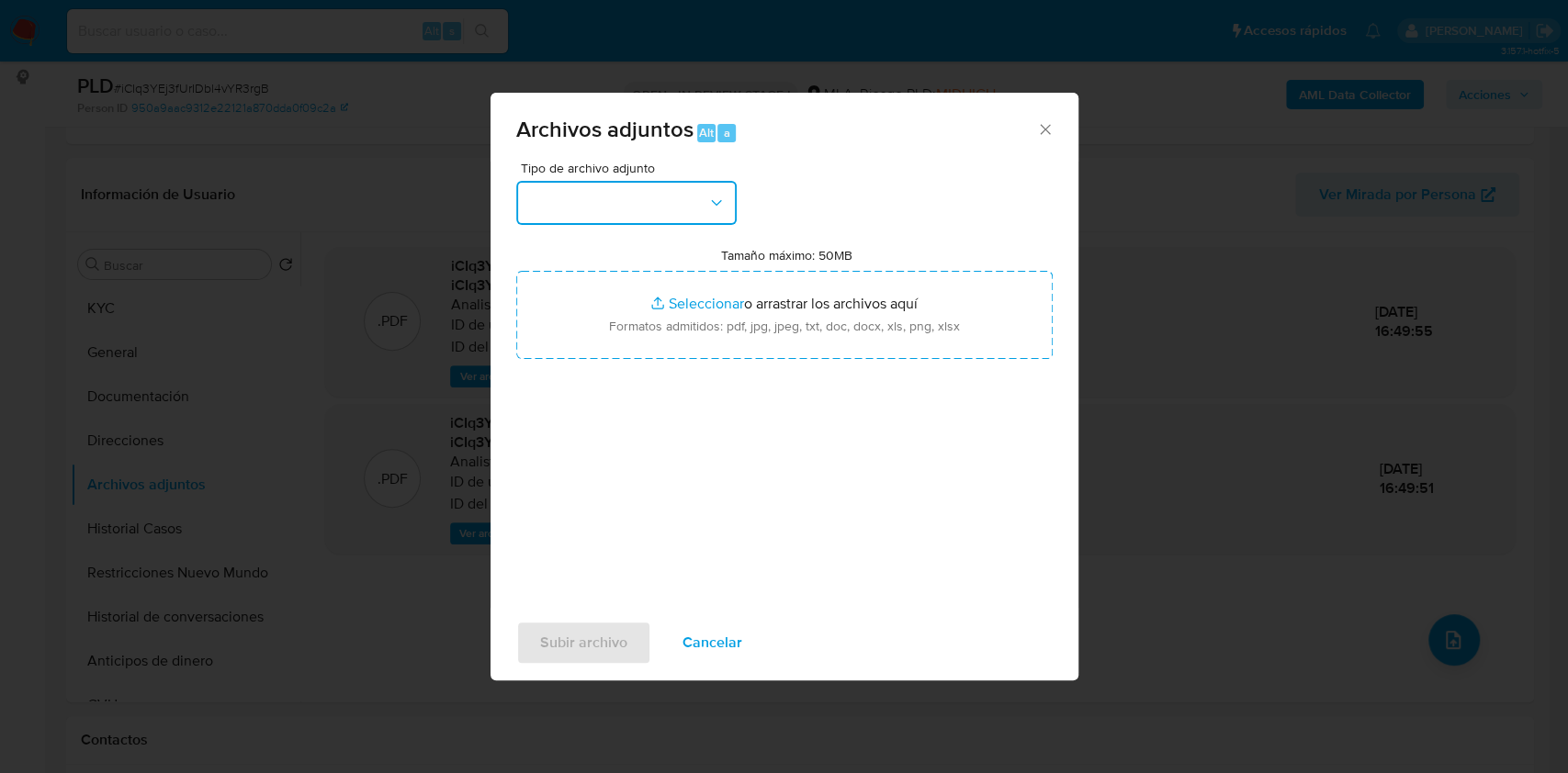
click at [650, 181] on button "button" at bounding box center [626, 203] width 220 height 44
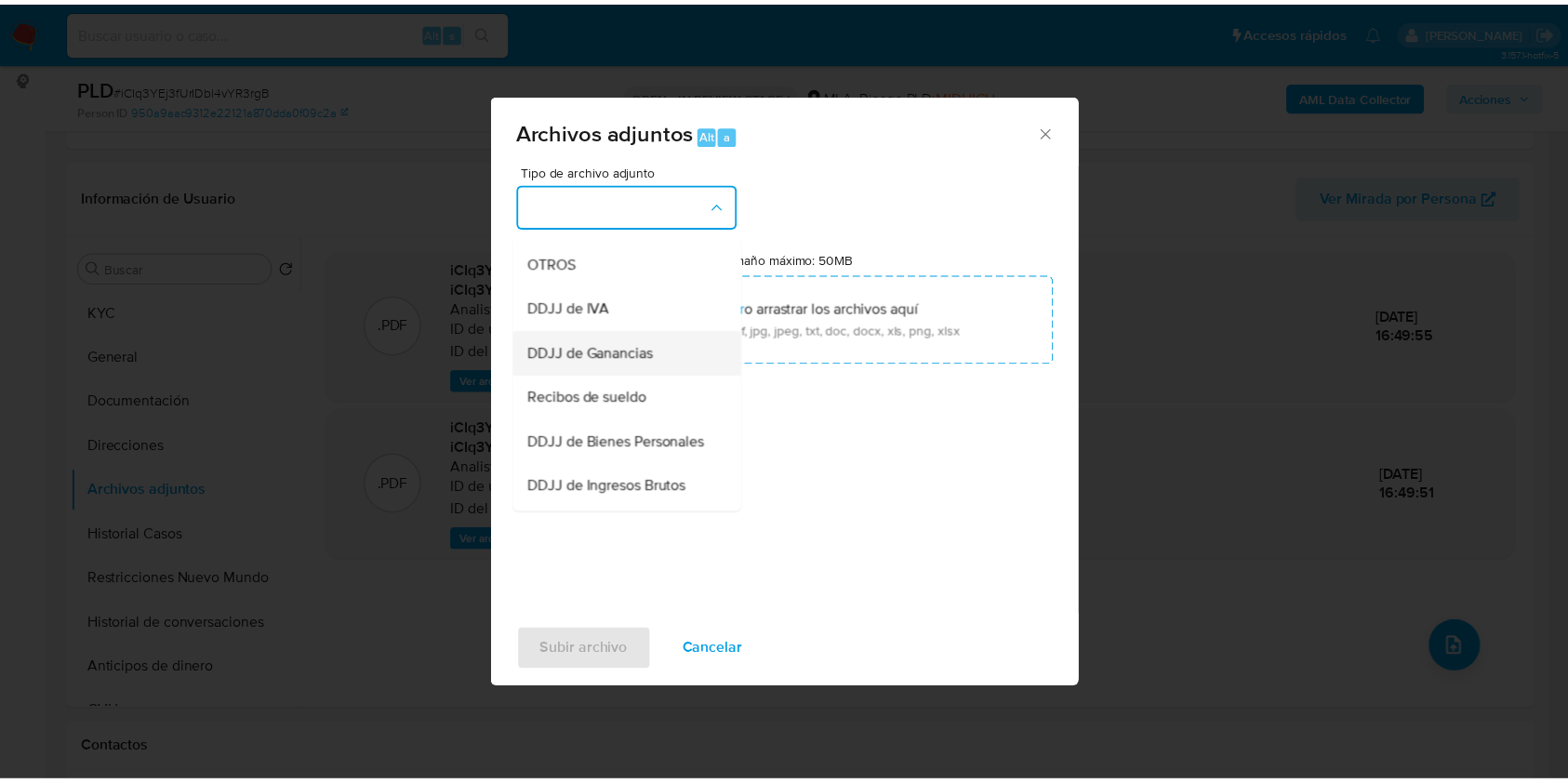
scroll to position [372, 0]
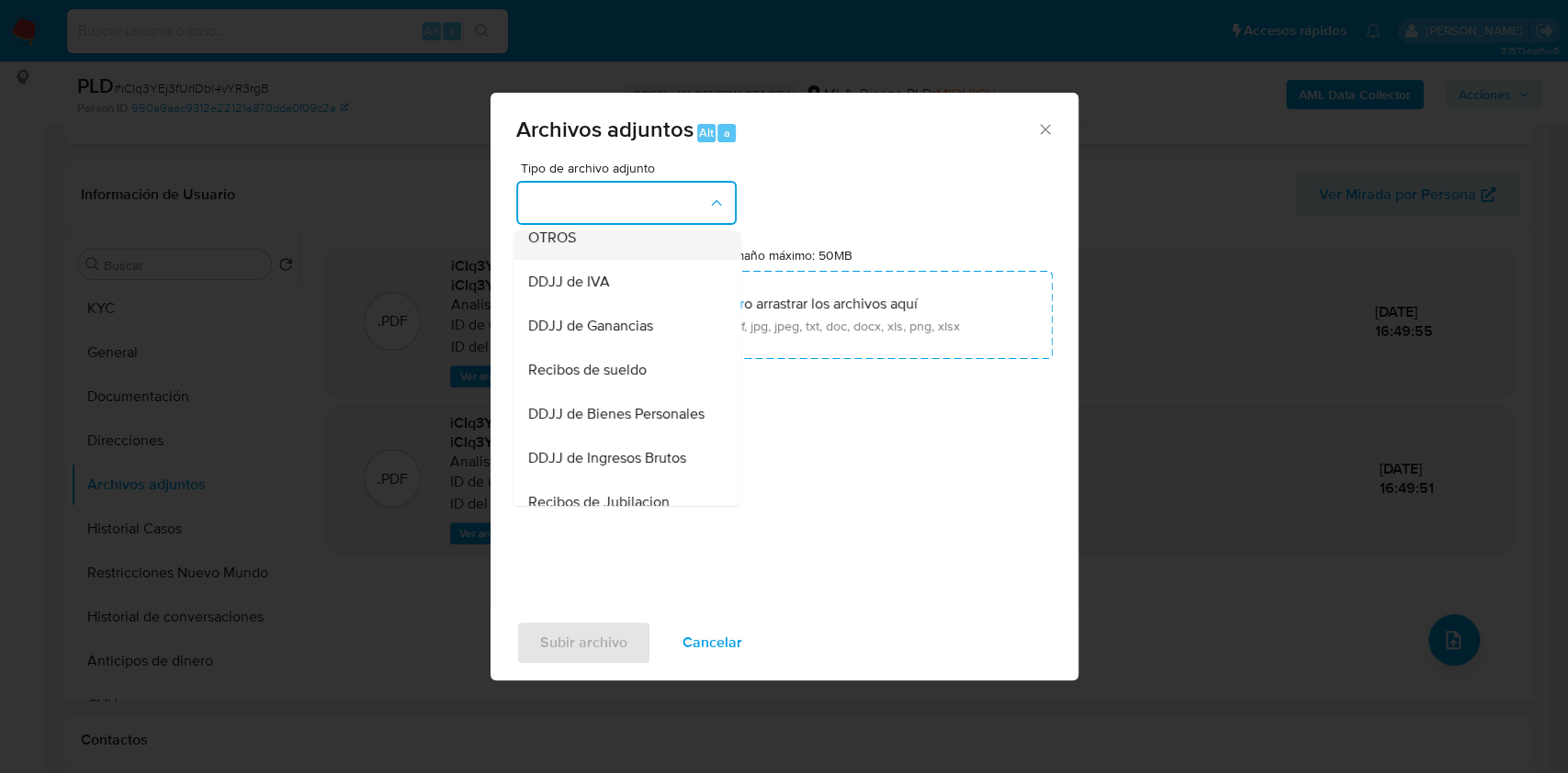
click at [613, 249] on div "OTROS" at bounding box center [621, 237] width 188 height 44
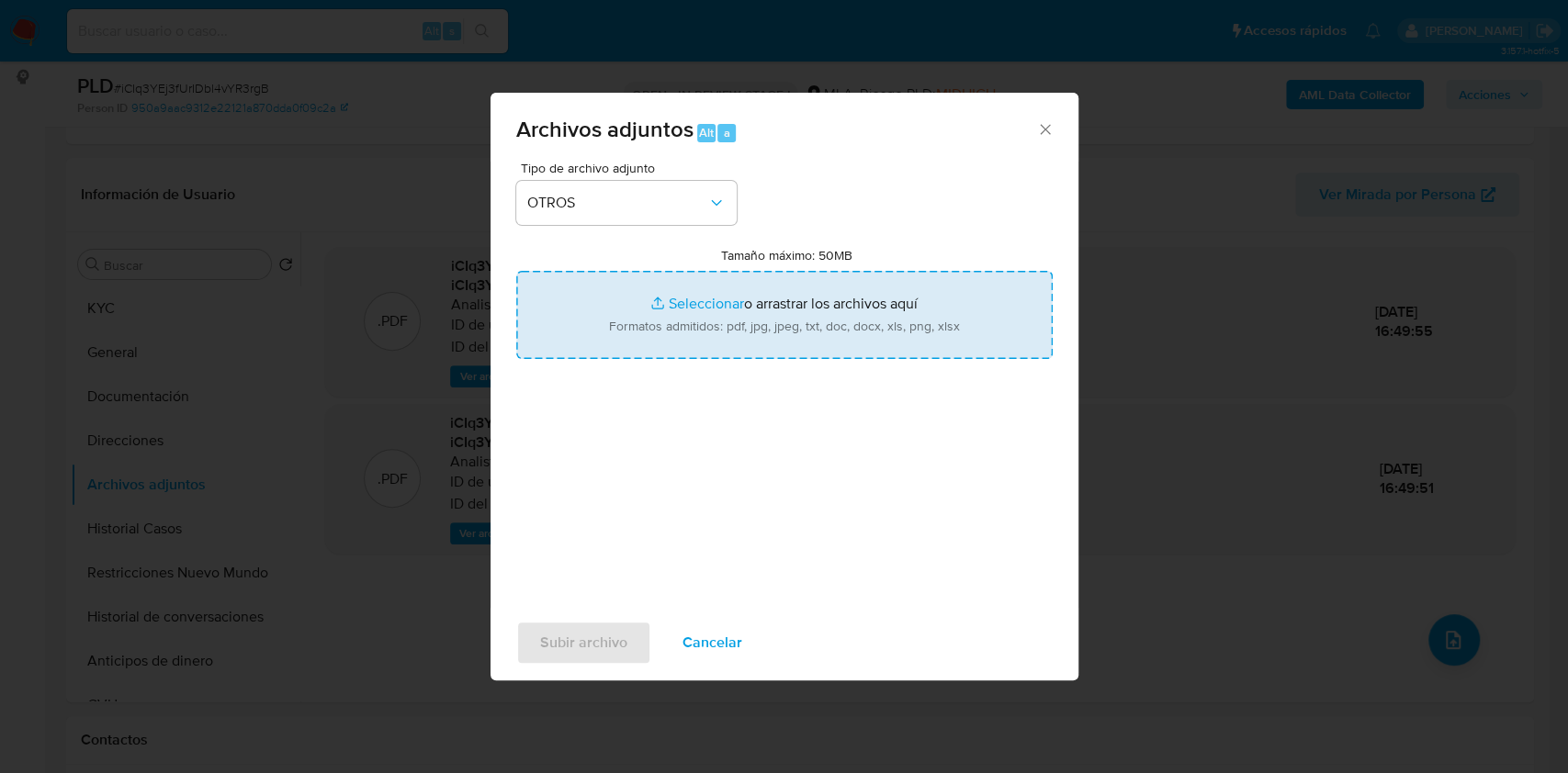
type input "C:\fakepath\Caselog iCIq3YEj3fUrIDbl4vYR3rgB_2025_07_17_16_40_28.docx"
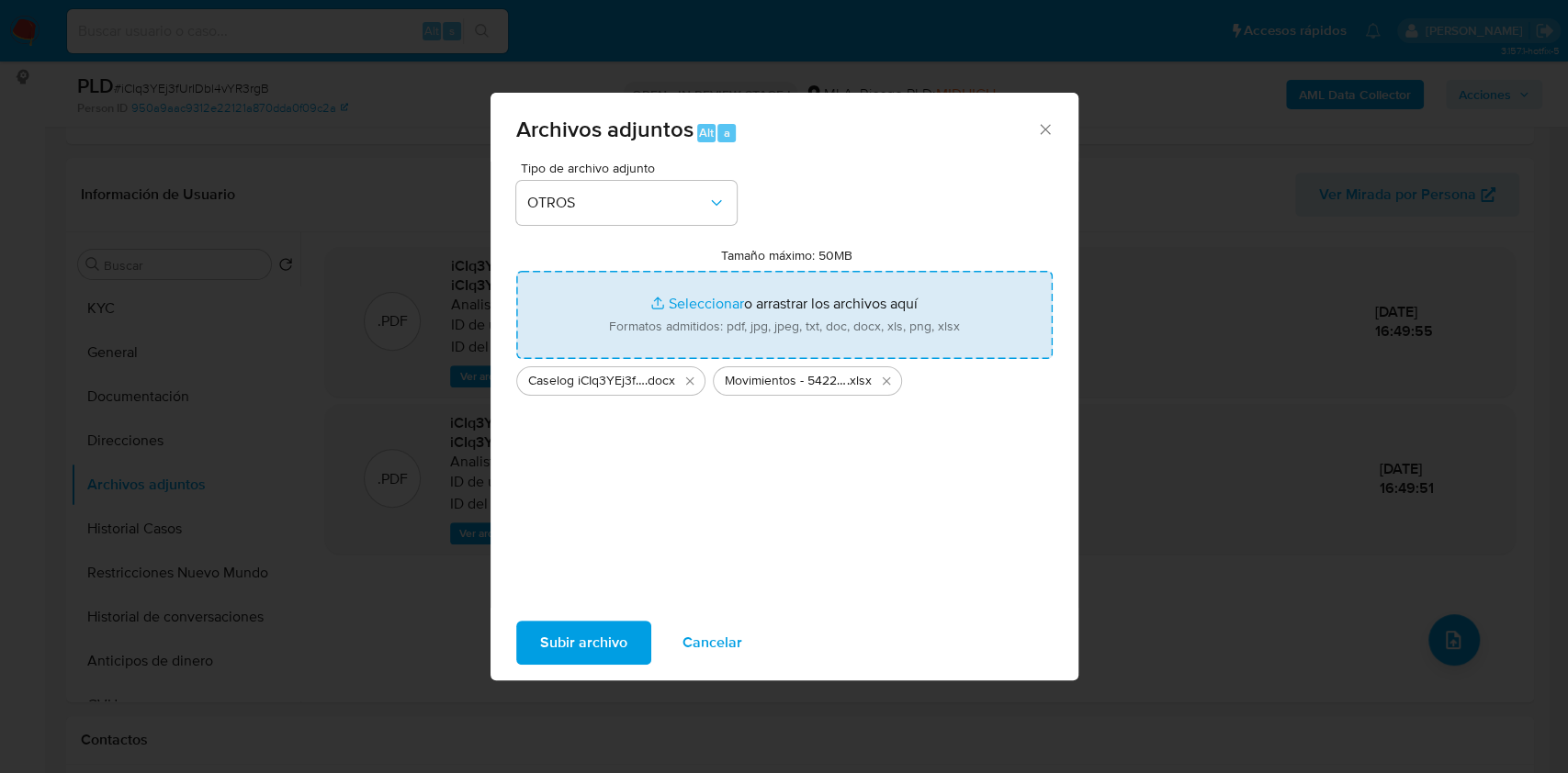
click at [581, 637] on span "Subir archivo" at bounding box center [583, 642] width 87 height 40
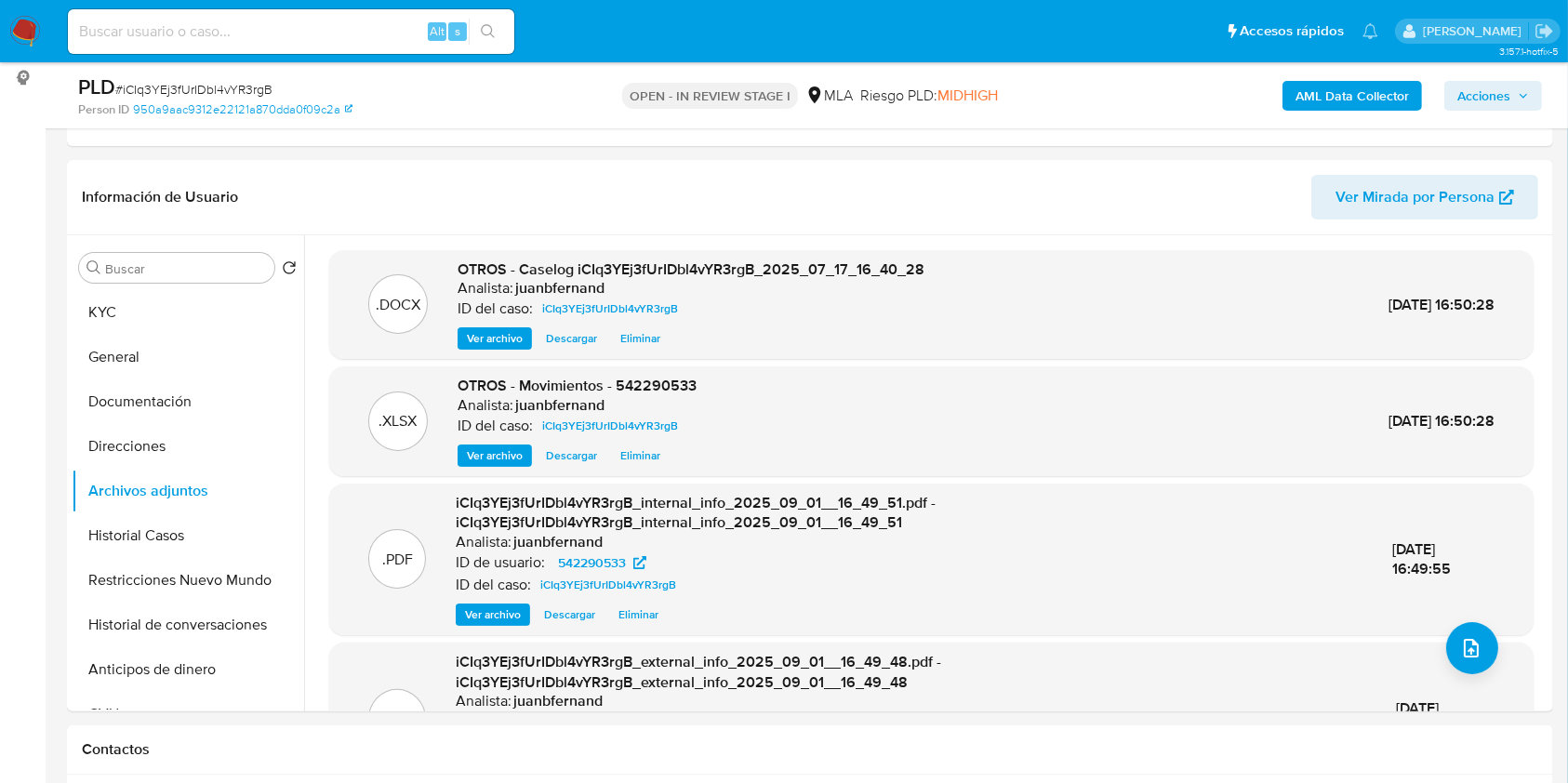
click at [162, 580] on button "Restricciones Nuevo Mundo" at bounding box center [187, 580] width 232 height 44
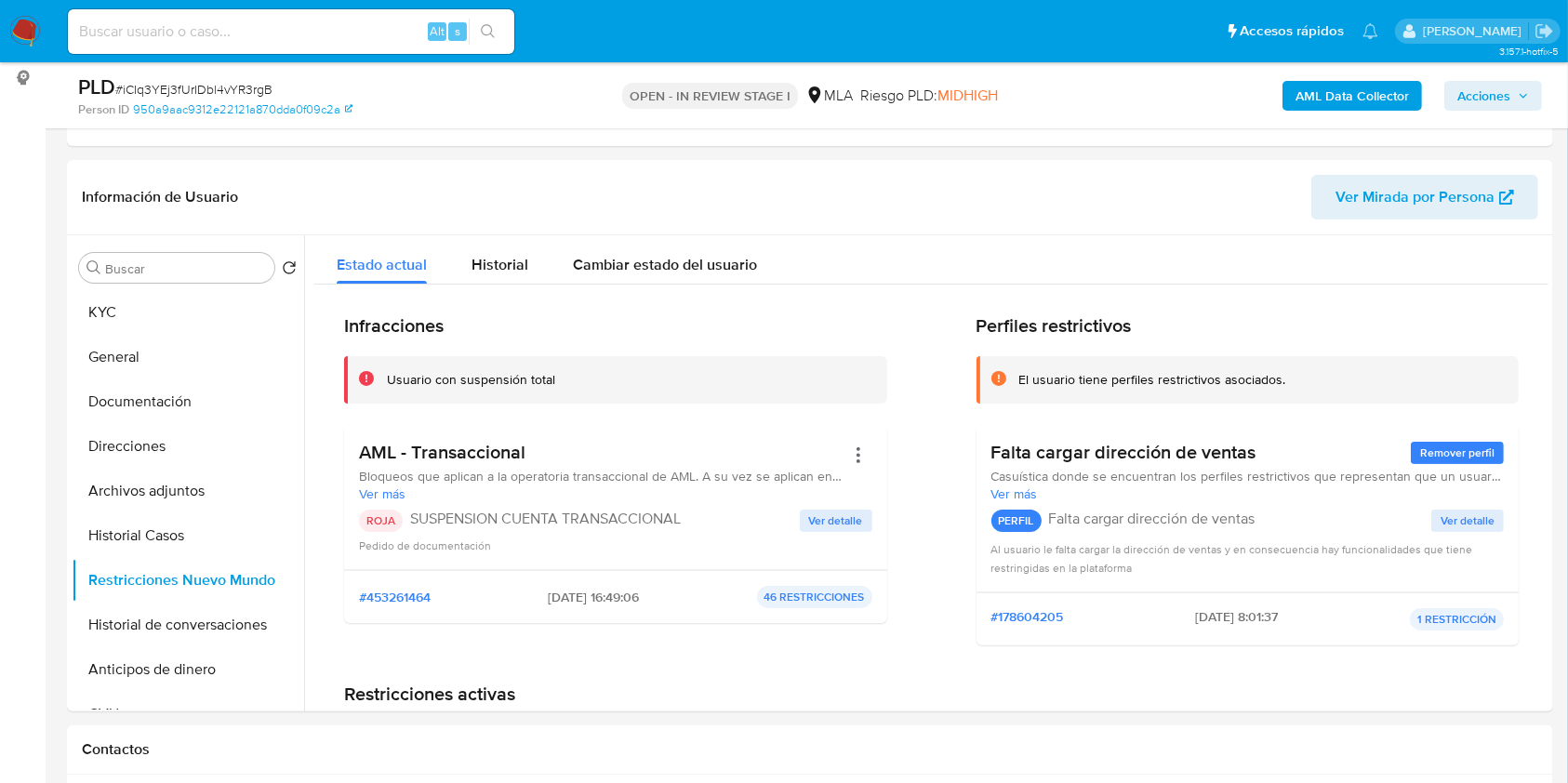
click at [1505, 99] on span "Acciones" at bounding box center [1483, 96] width 53 height 30
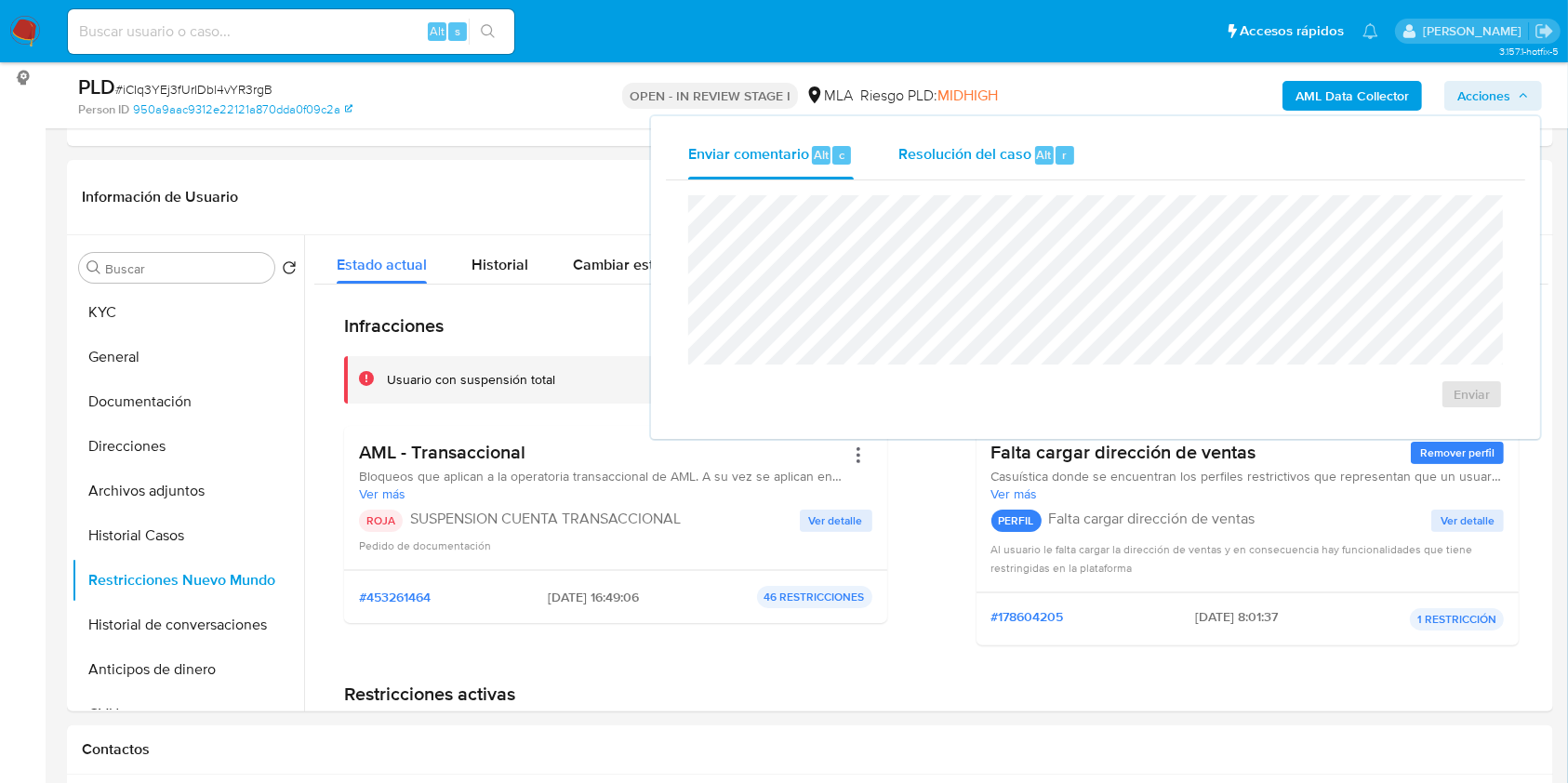
click at [1012, 156] on span "Resolución del caso" at bounding box center [964, 153] width 133 height 22
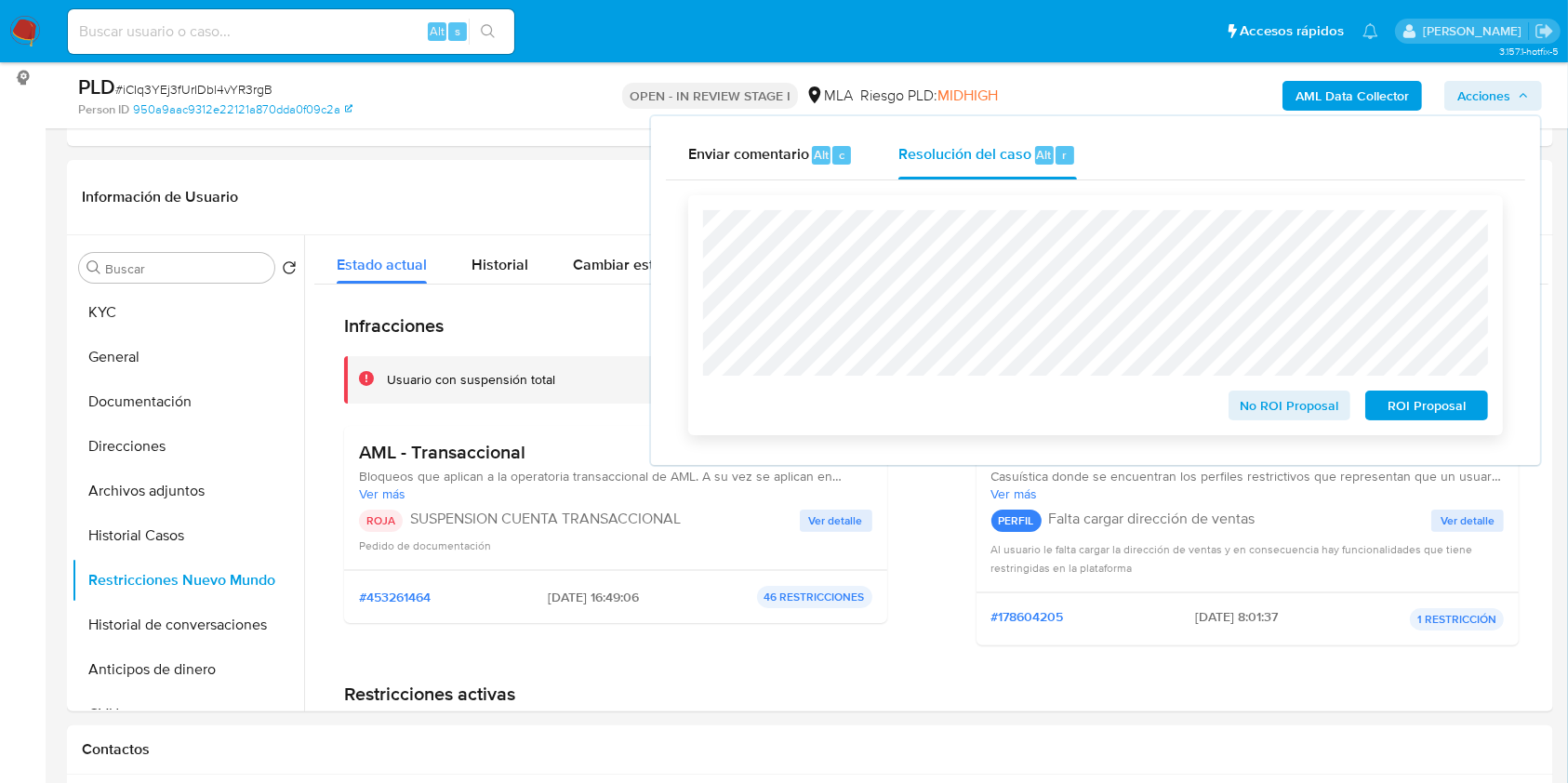
click at [1400, 406] on span "ROI Proposal" at bounding box center [1426, 406] width 97 height 26
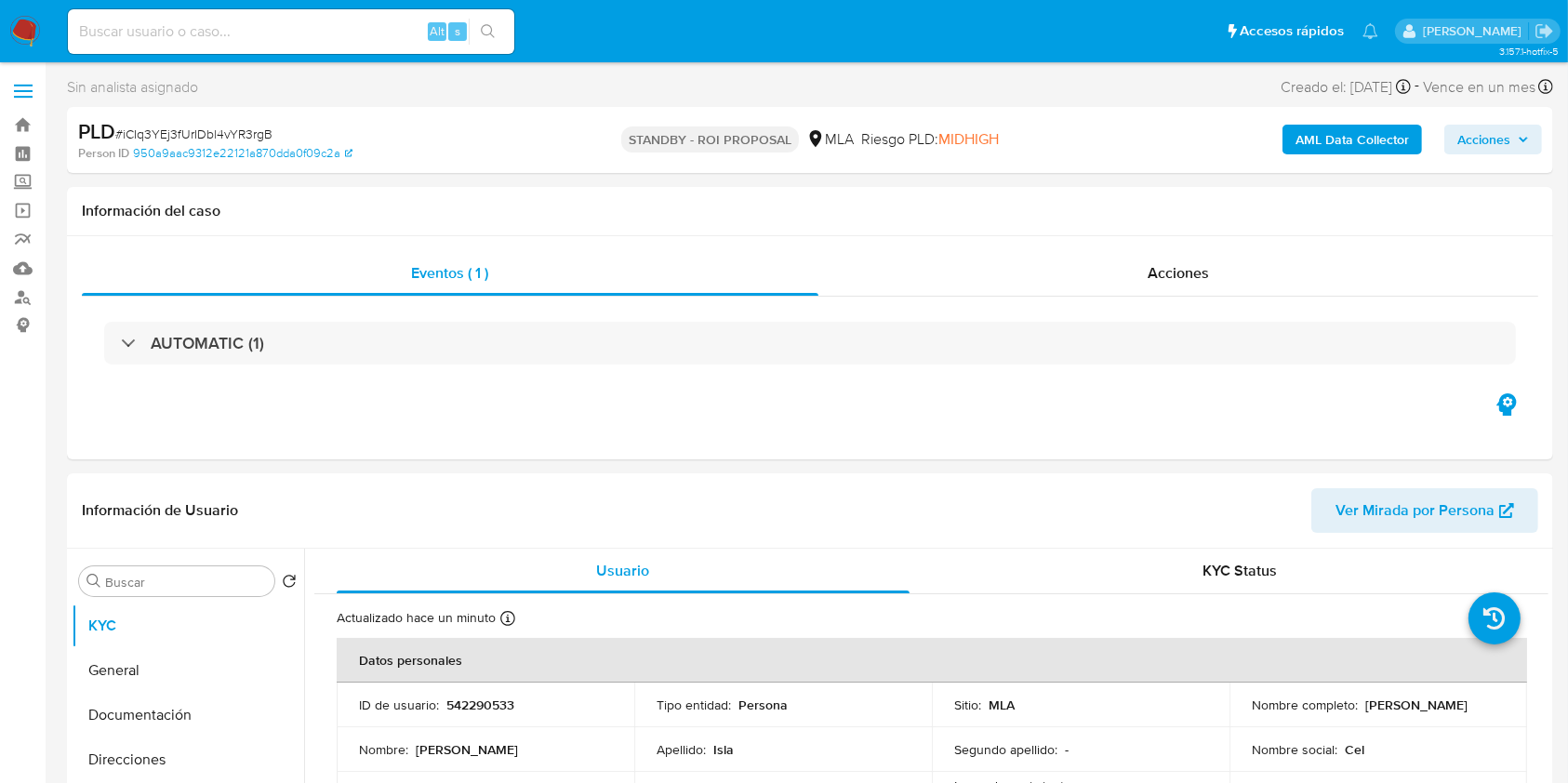
select select "10"
click at [357, 31] on input at bounding box center [291, 32] width 447 height 24
paste input "IReUPpOnOQAID3eMGkAW0edP"
type input "IReUPpOnOQAID3eMGkAW0edP"
click at [495, 29] on icon "search-icon" at bounding box center [488, 32] width 15 height 15
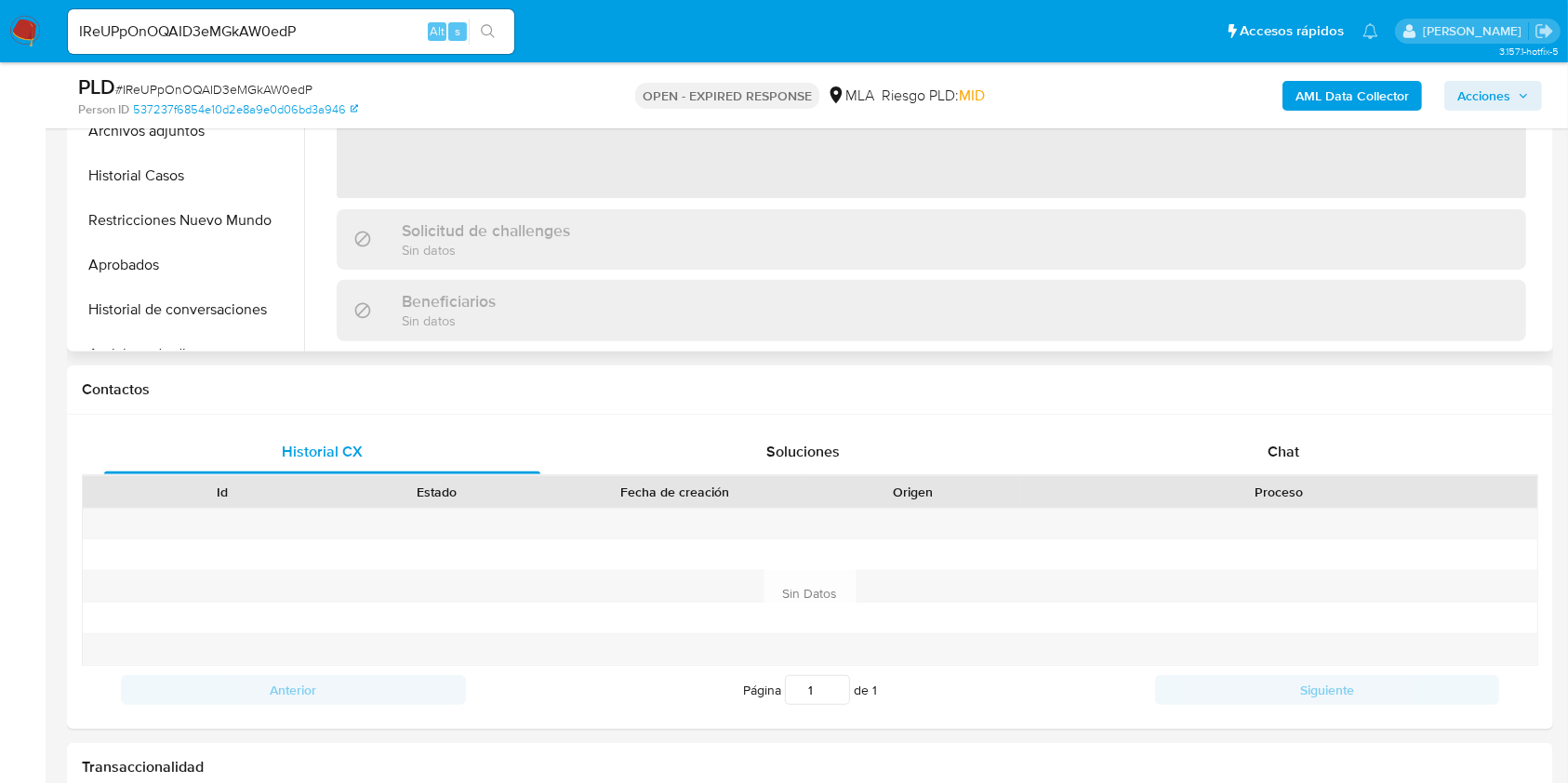
scroll to position [619, 0]
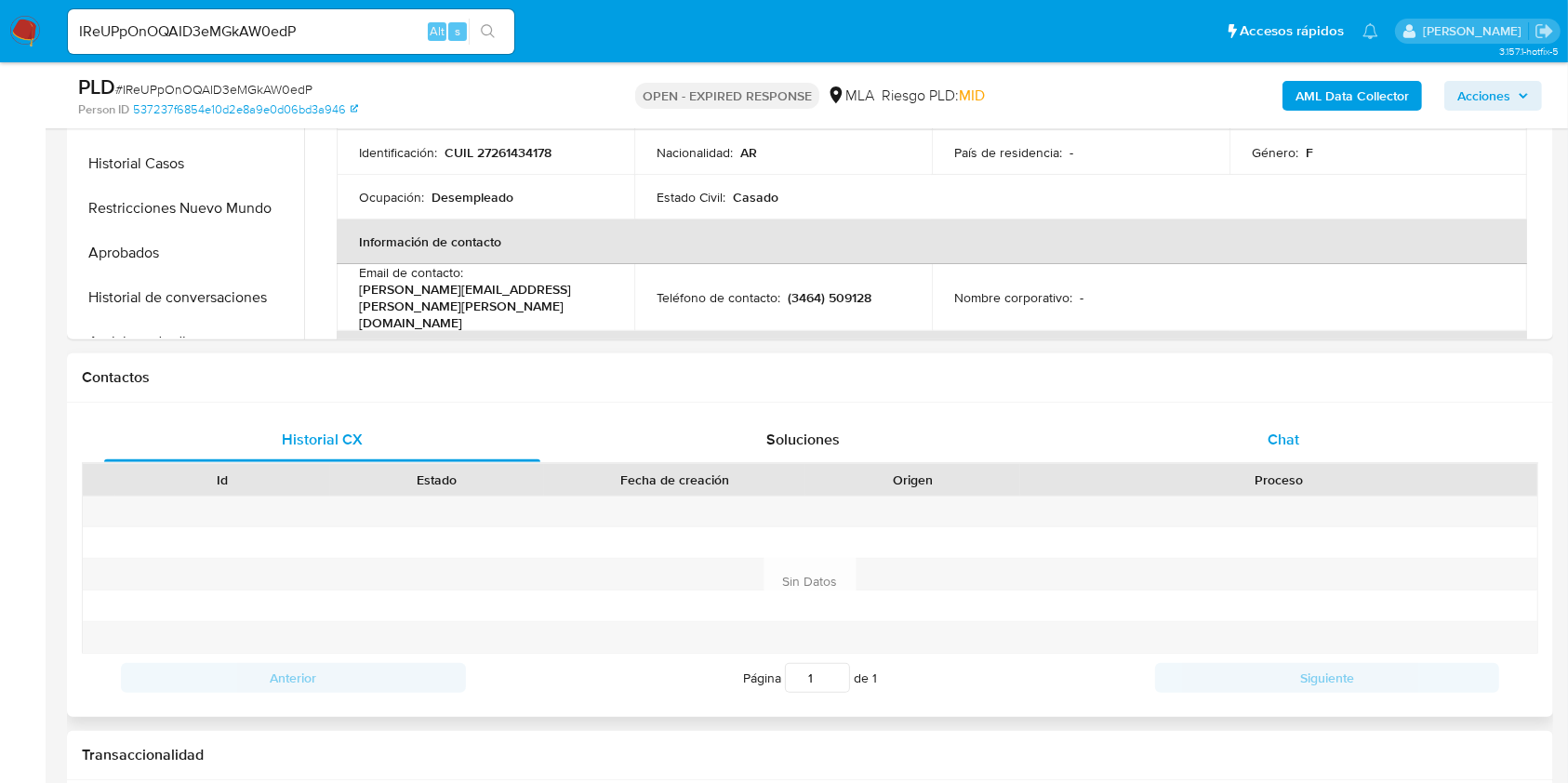
click at [1294, 440] on span "Chat" at bounding box center [1283, 439] width 32 height 22
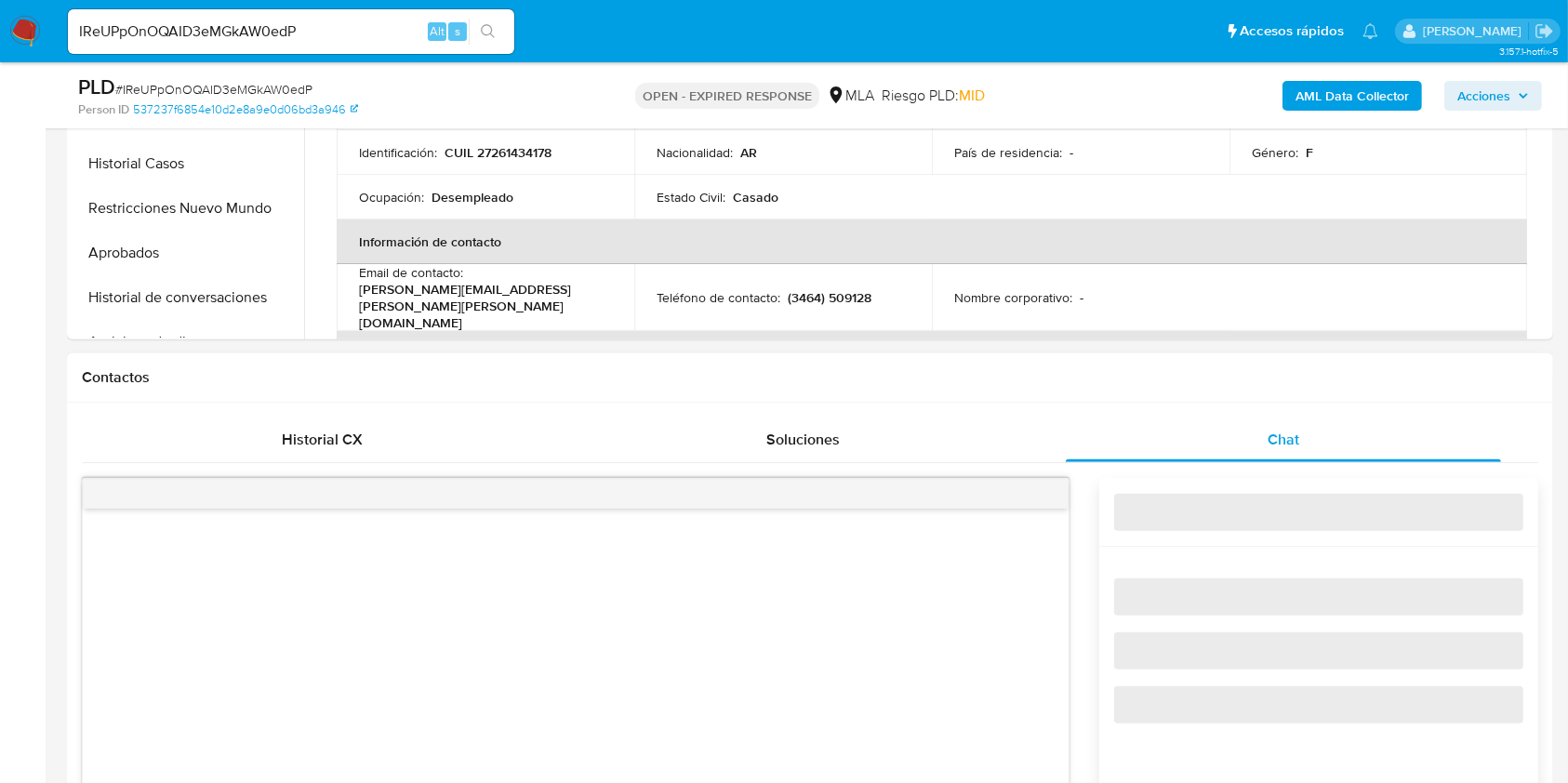
scroll to position [992, 0]
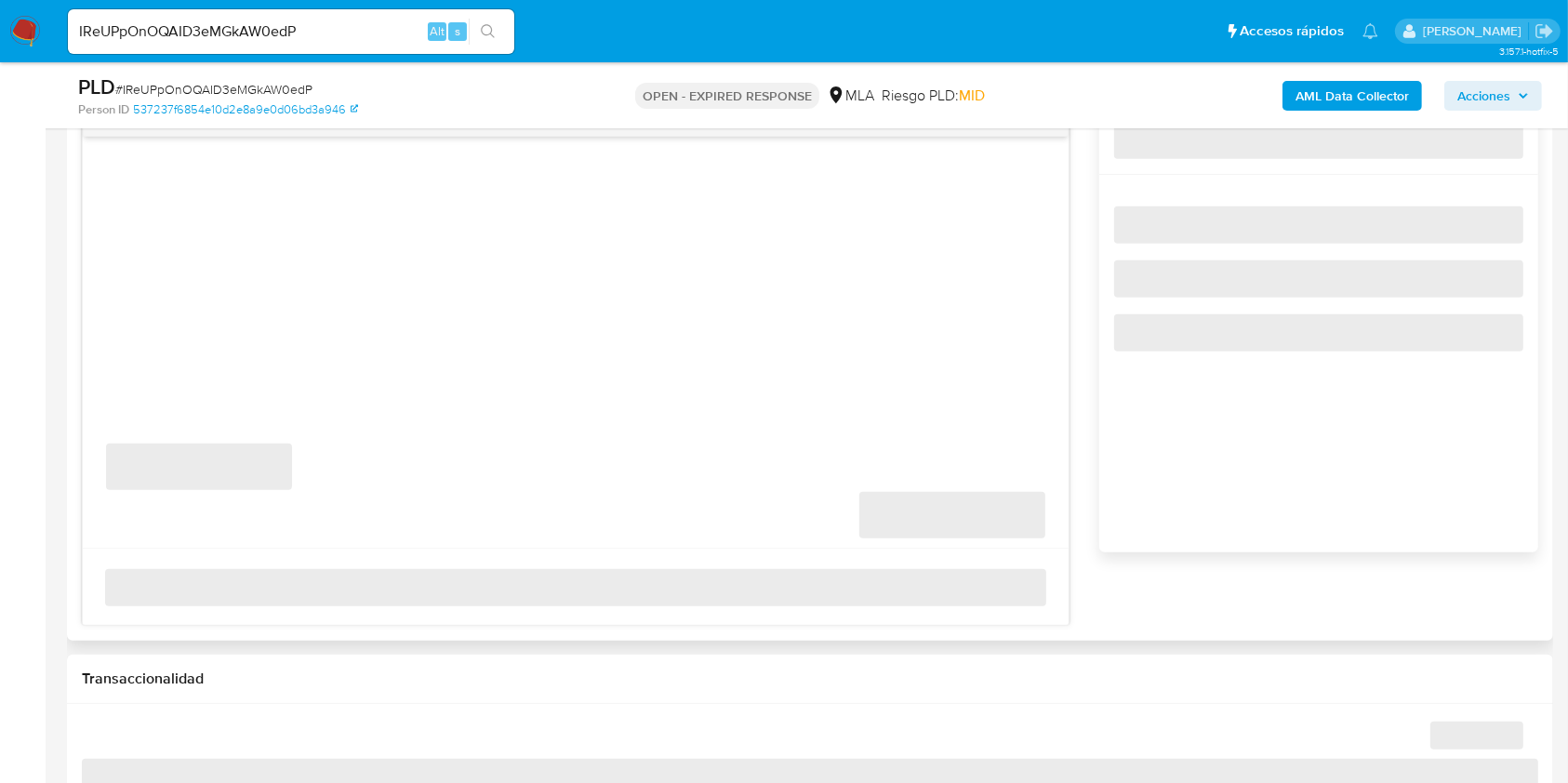
select select "10"
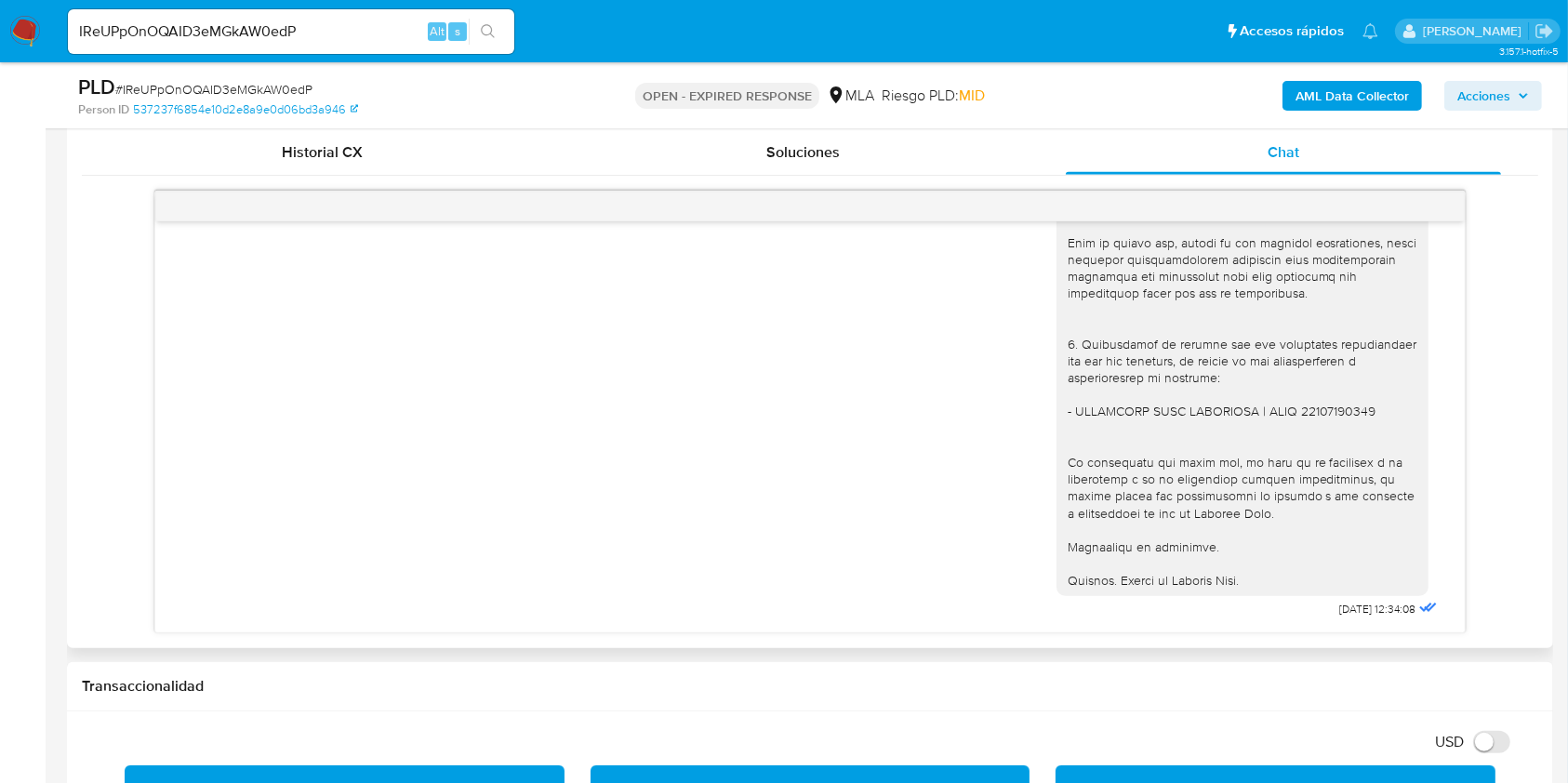
scroll to position [868, 0]
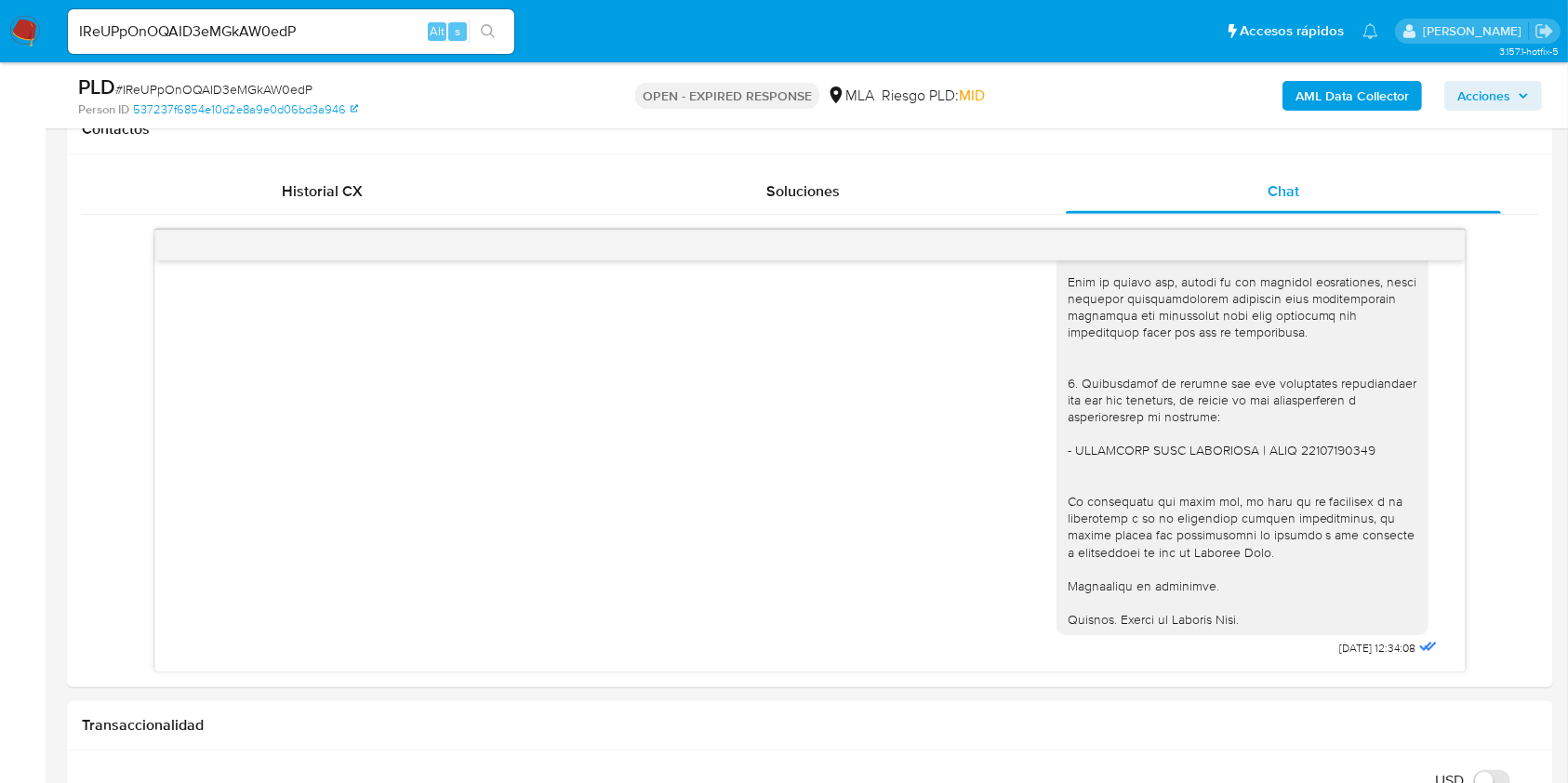
click at [371, 24] on input "IReUPpOnOQAID3eMGkAW0edP" at bounding box center [291, 32] width 447 height 24
click at [371, 25] on input "IReUPpOnOQAID3eMGkAW0edP" at bounding box center [291, 32] width 447 height 24
paste input "p6GA3EjfZGh1N0wyg76ArIi8"
type input "p6GA3EjfZGh1N0wyg76ArIi8"
click at [481, 29] on icon "search-icon" at bounding box center [487, 31] width 14 height 14
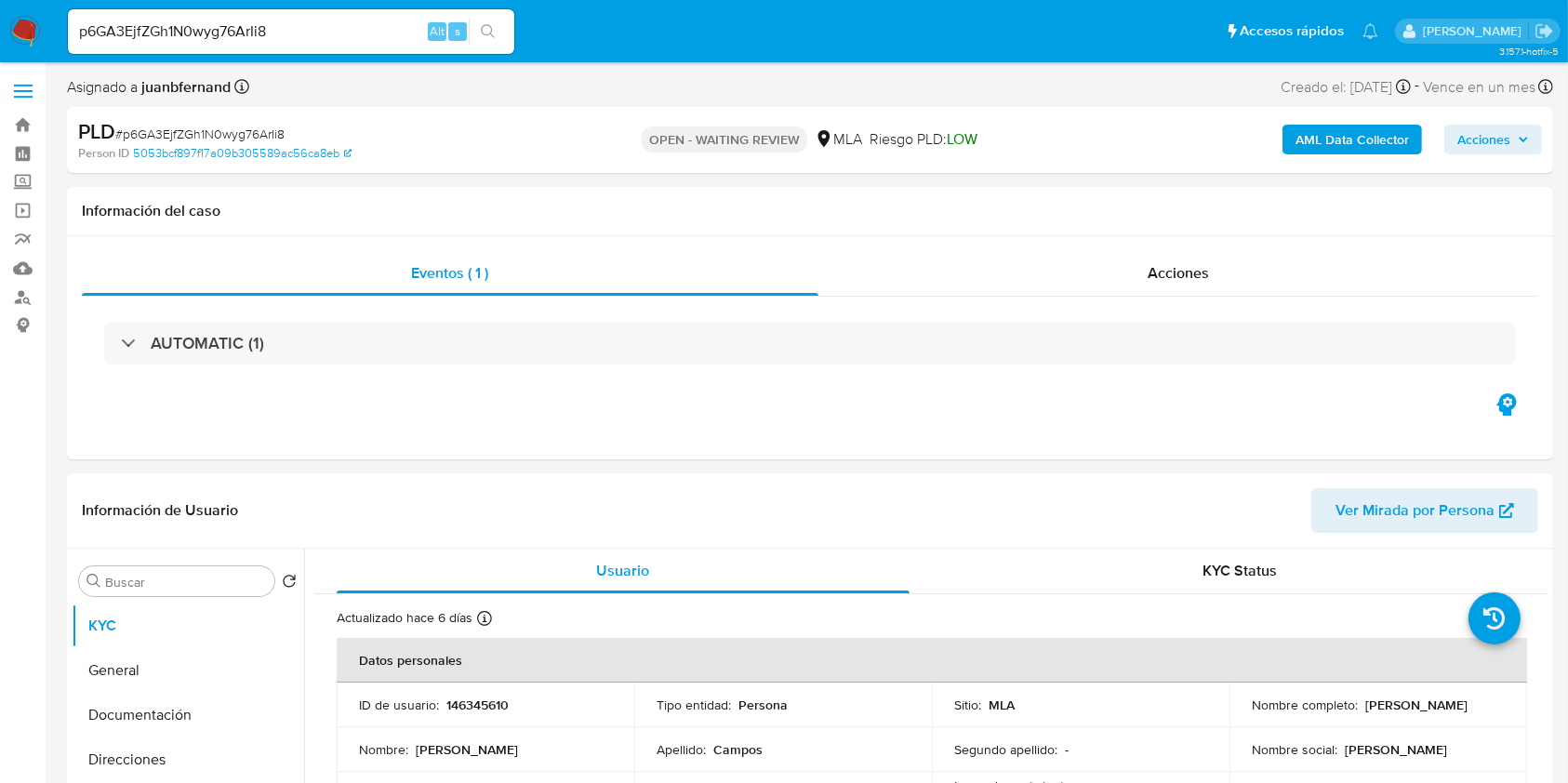
select select "10"
click at [295, 40] on input "p6GA3EjfZGh1N0wyg76ArIi8" at bounding box center [291, 32] width 447 height 24
click at [297, 40] on input "p6GA3EjfZGh1N0wyg76ArIi8" at bounding box center [291, 32] width 447 height 24
click at [305, 36] on input "p6GA3EjfZGh1N0wyg76ArIi8" at bounding box center [291, 32] width 447 height 24
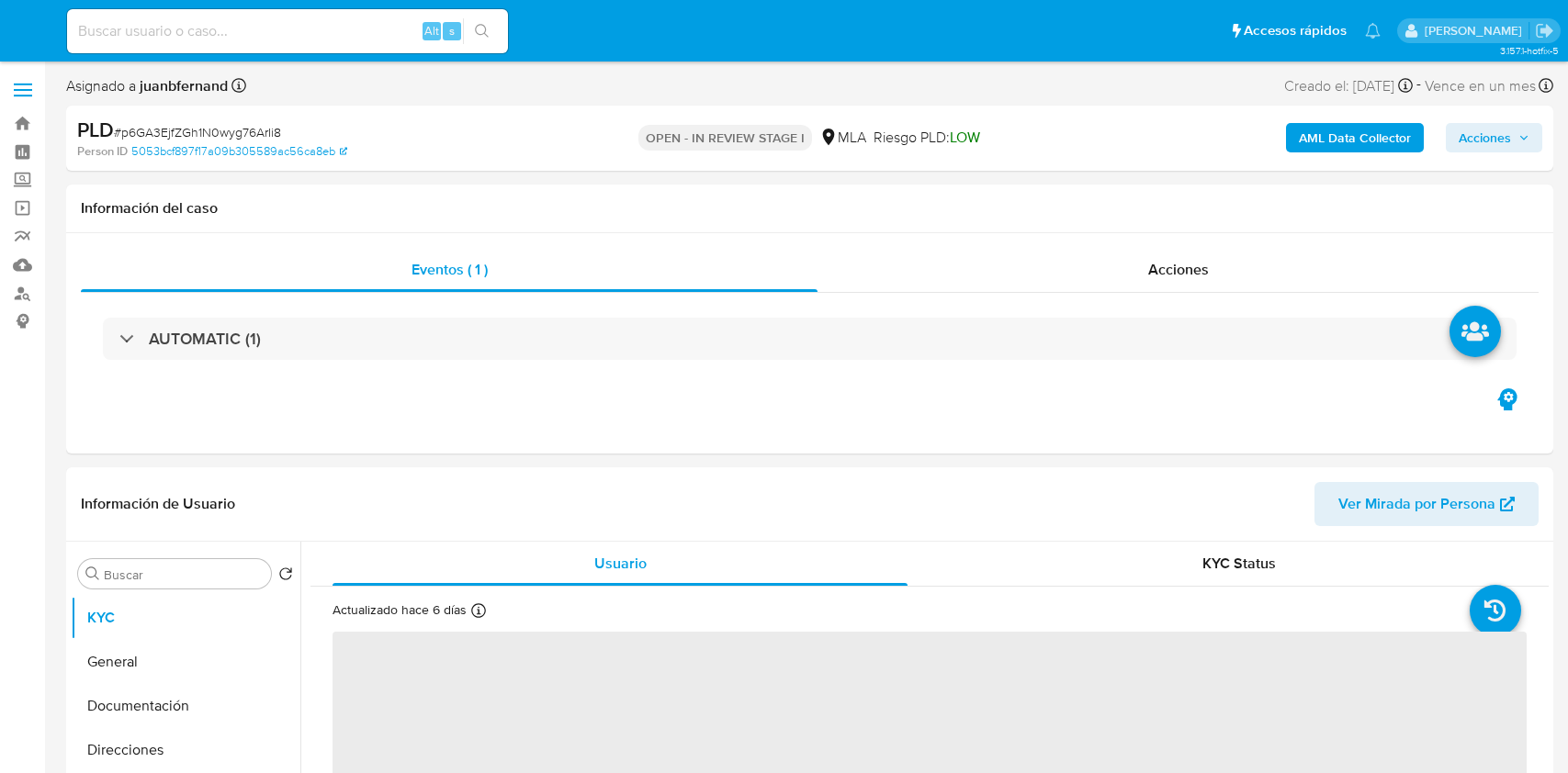
select select "10"
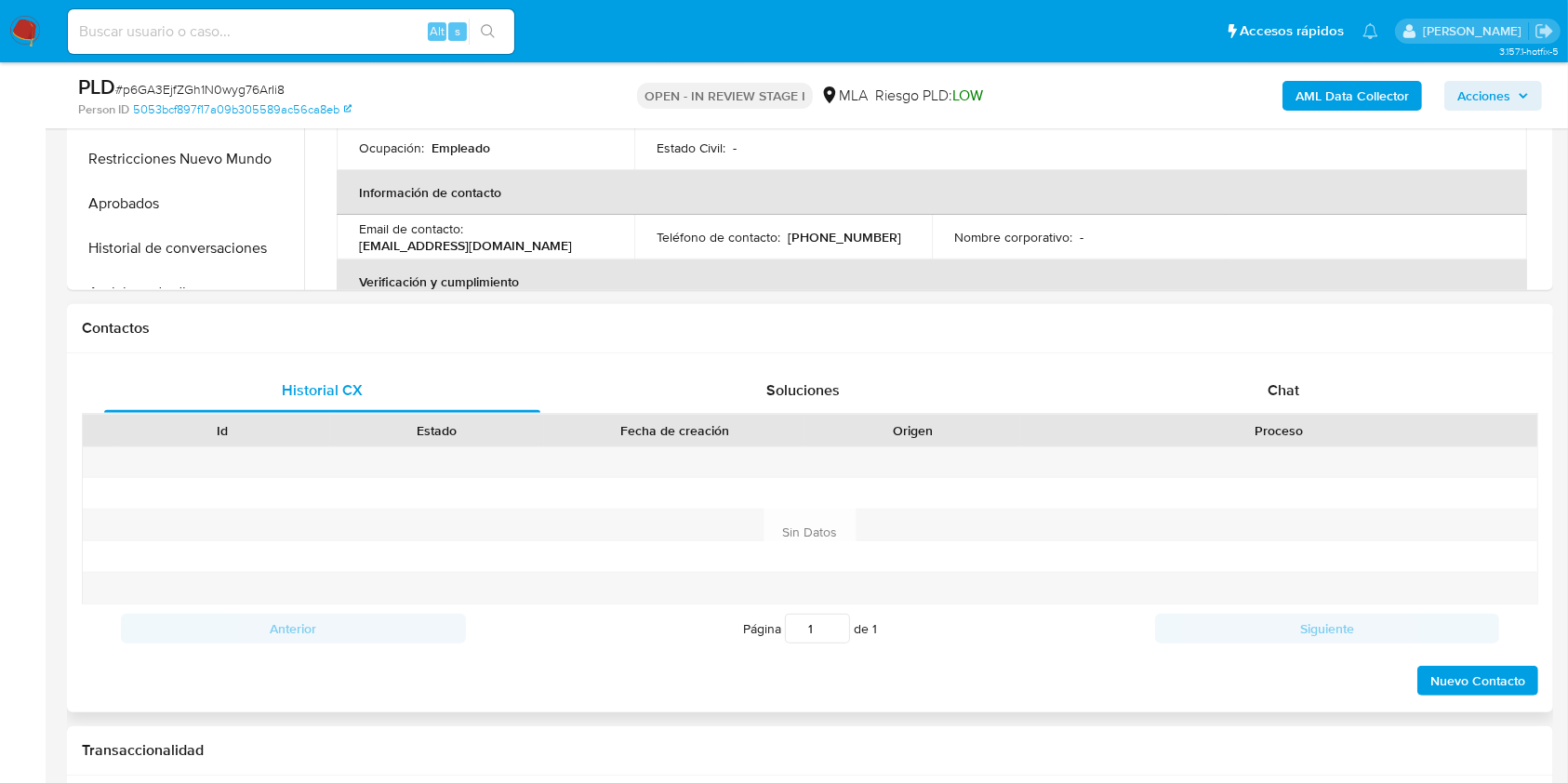
scroll to position [744, 0]
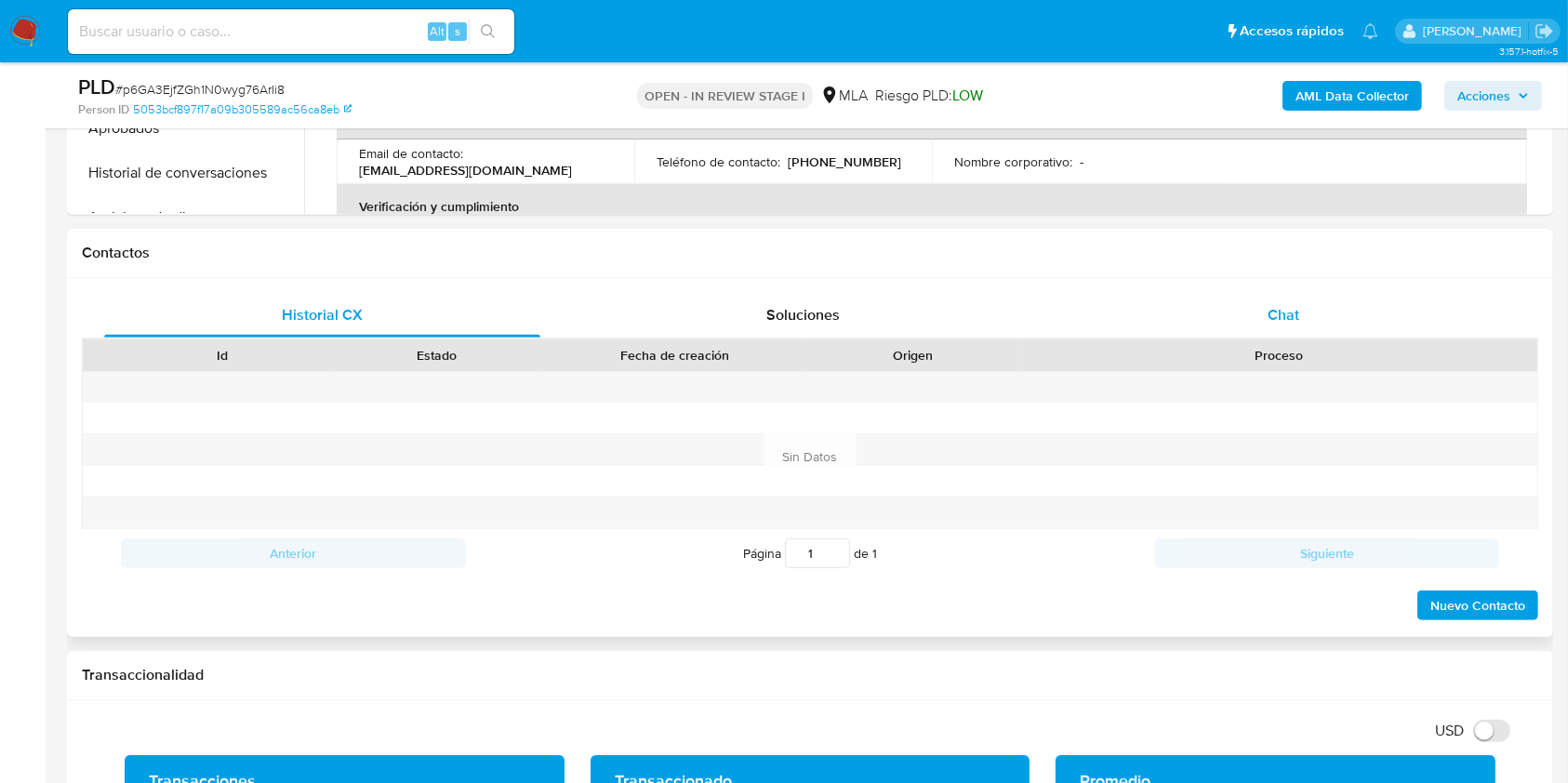
click at [1348, 313] on div "Chat" at bounding box center [1284, 314] width 436 height 44
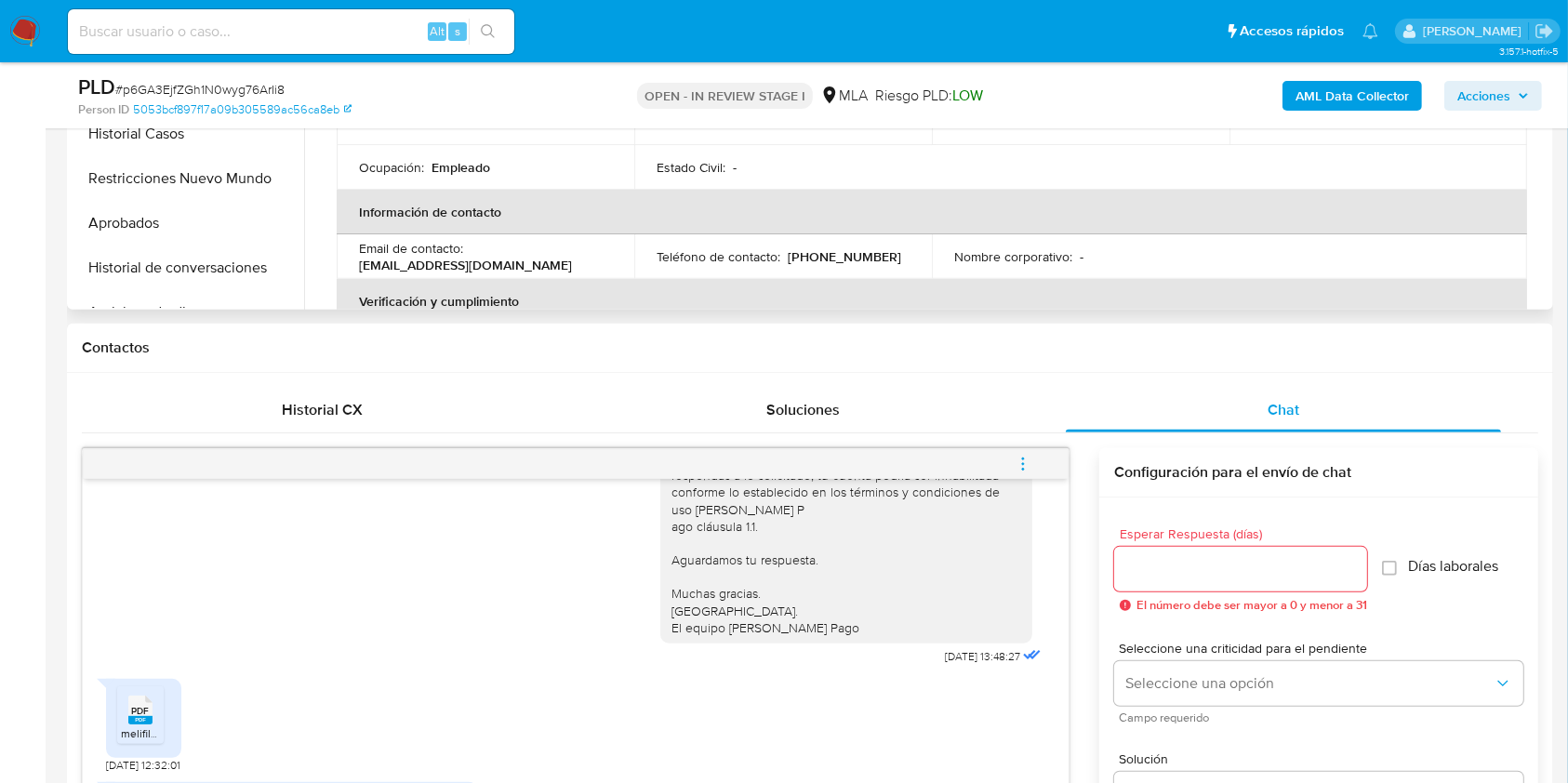
scroll to position [496, 0]
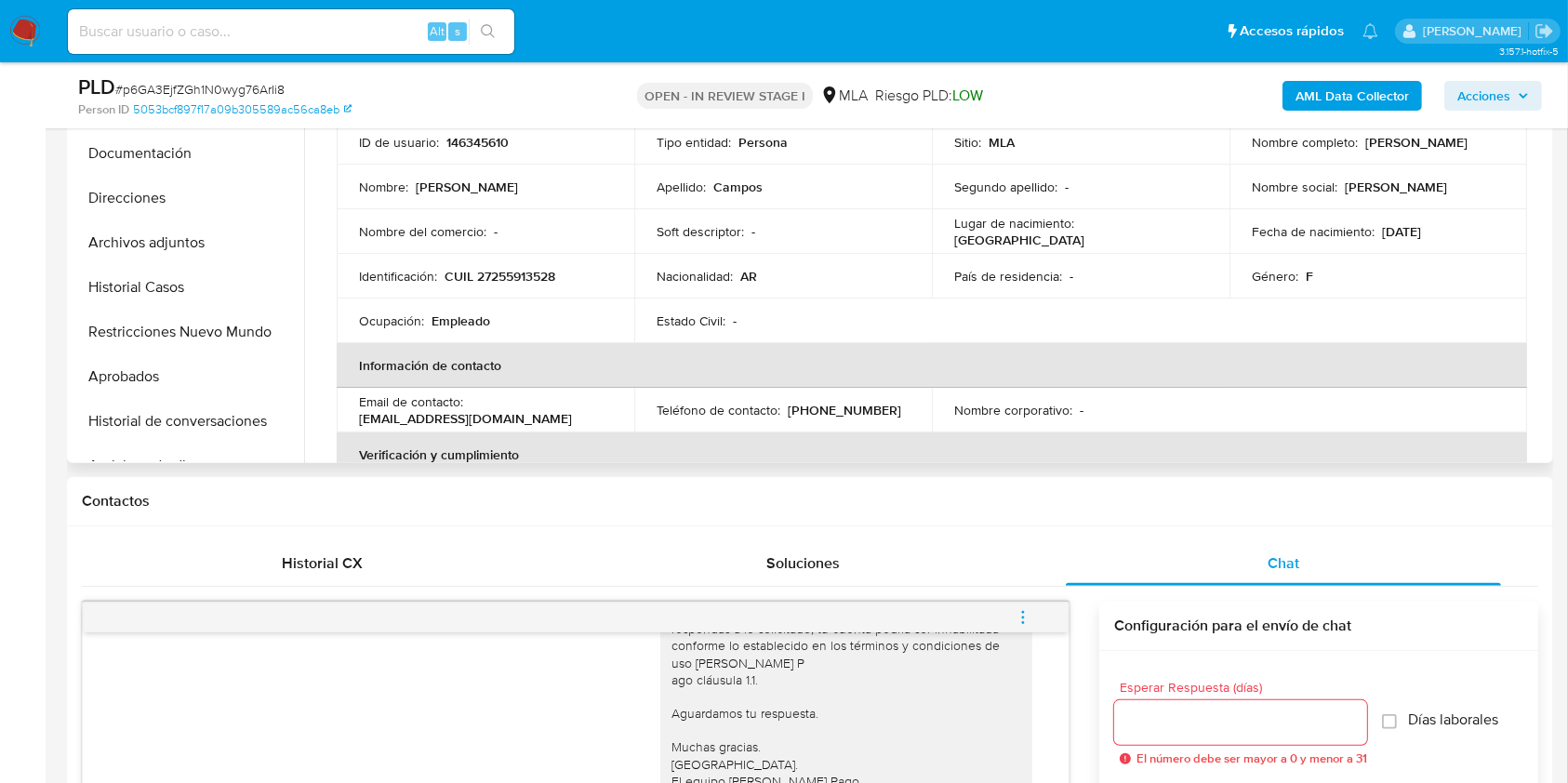
click at [506, 420] on p "[EMAIL_ADDRESS][DOMAIN_NAME]" at bounding box center [466, 419] width 213 height 17
drag, startPoint x: 506, startPoint y: 420, endPoint x: 405, endPoint y: 419, distance: 101.0
click at [405, 419] on p "[EMAIL_ADDRESS][DOMAIN_NAME]" at bounding box center [466, 419] width 213 height 17
copy p "[EMAIL_ADDRESS][DOMAIN_NAME]"
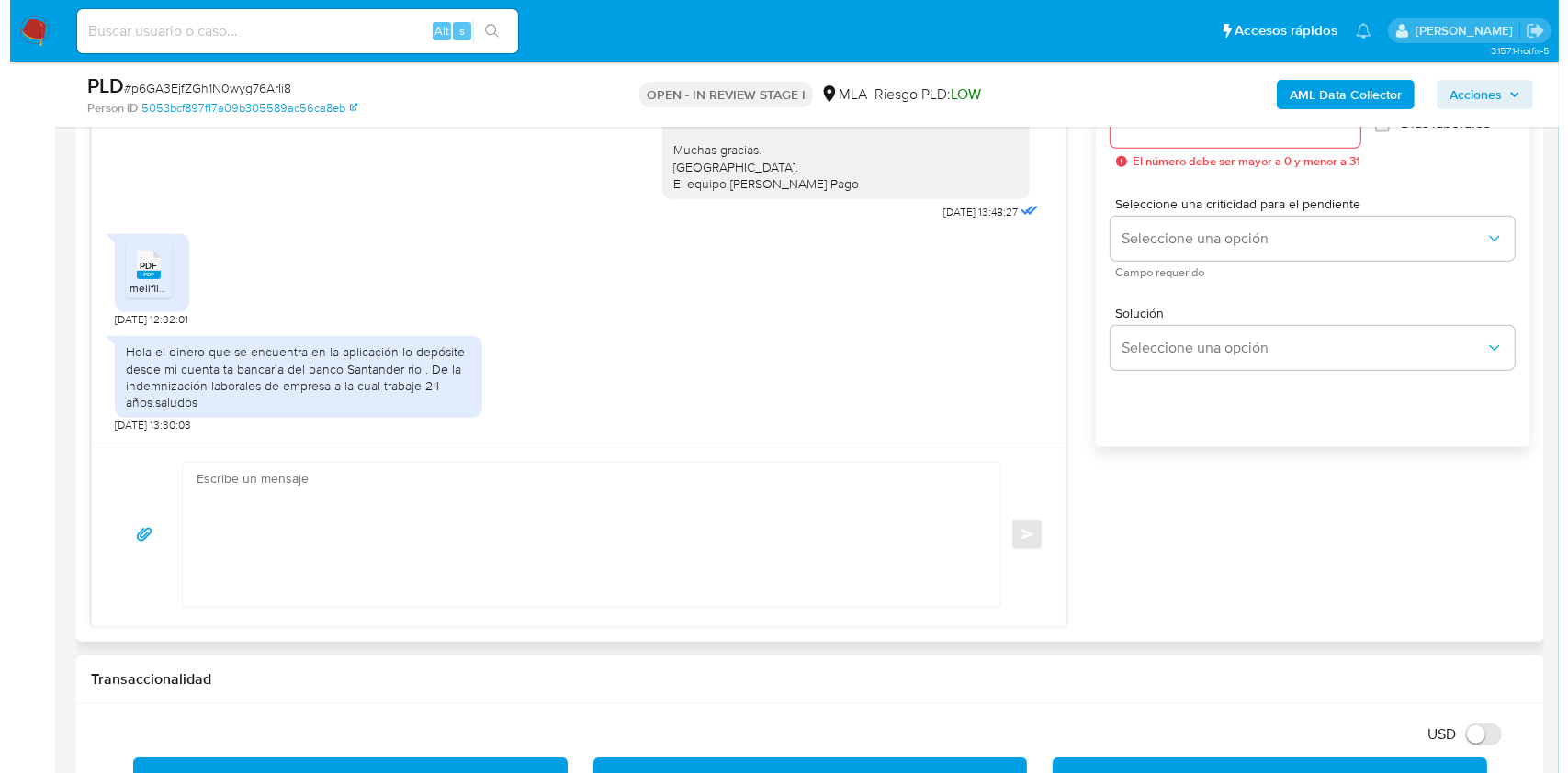
scroll to position [1102, 0]
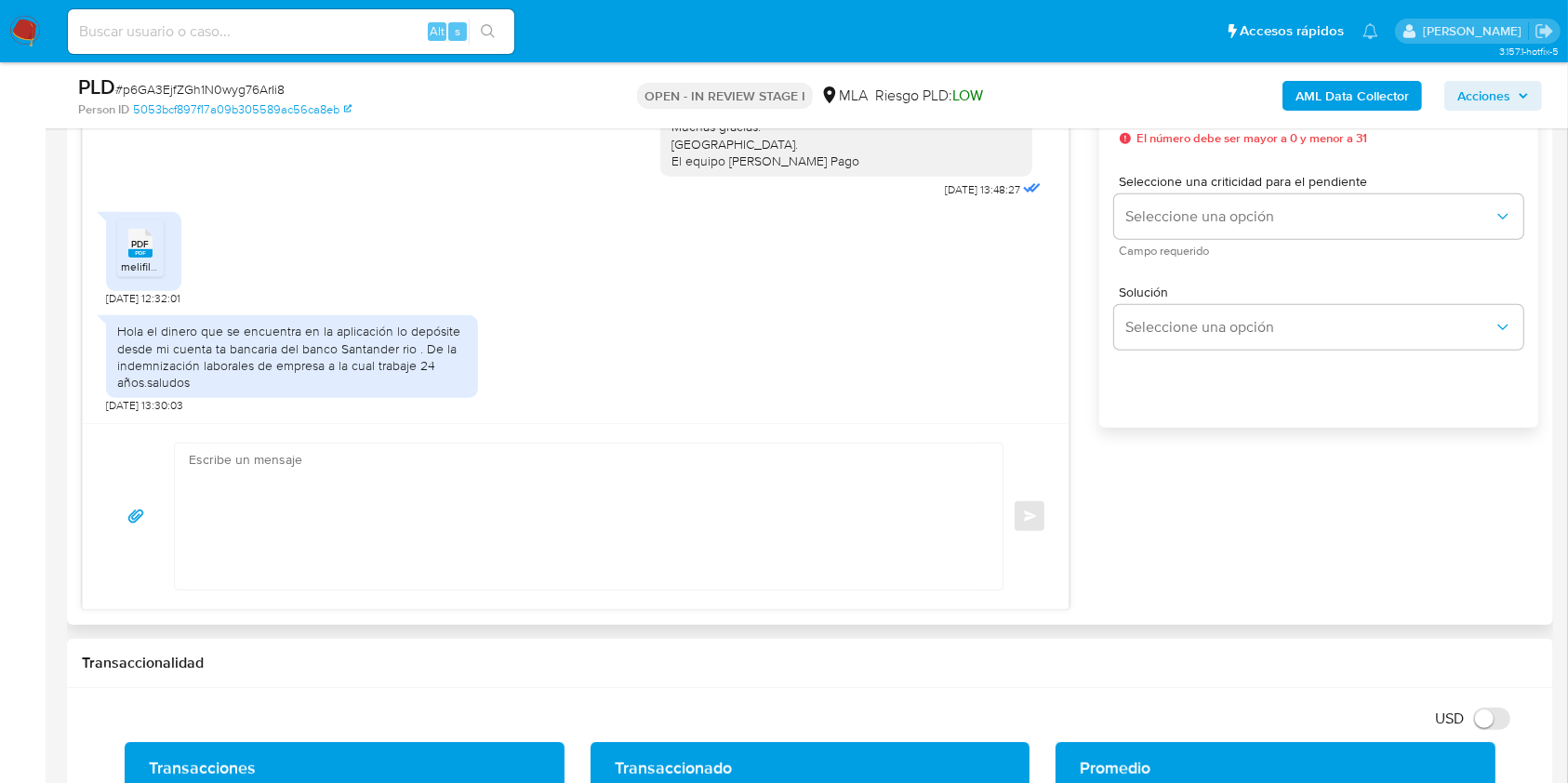
click at [108, 296] on span "[DATE] 12:32:01" at bounding box center [143, 298] width 74 height 15
drag, startPoint x: 108, startPoint y: 296, endPoint x: 148, endPoint y: 300, distance: 40.2
click at [148, 300] on span "[DATE] 12:32:01" at bounding box center [143, 298] width 74 height 15
copy span "22/07/2025"
click at [1376, 89] on b "AML Data Collector" at bounding box center [1352, 96] width 114 height 30
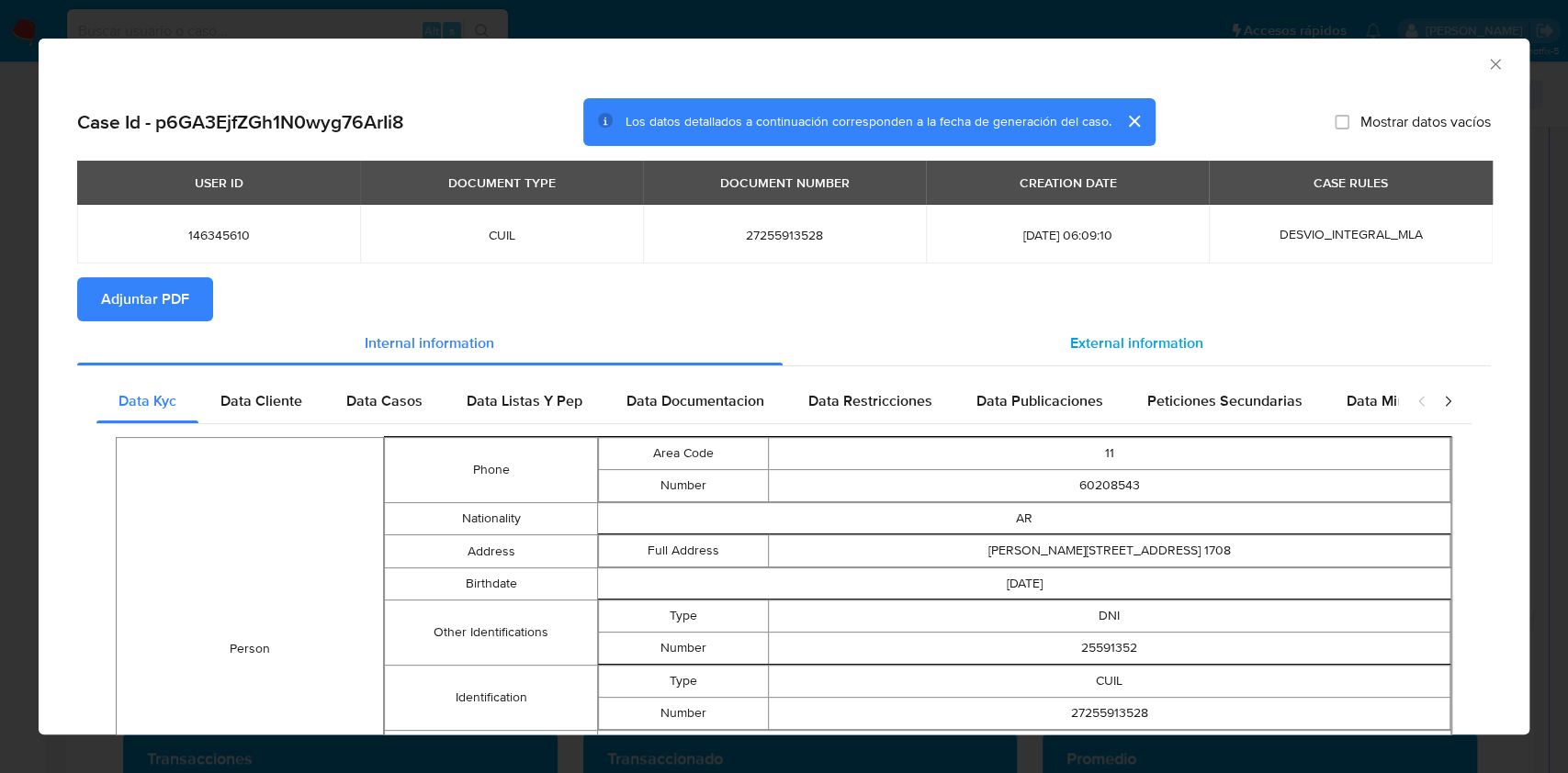
click at [1177, 340] on span "External information" at bounding box center [1136, 343] width 133 height 21
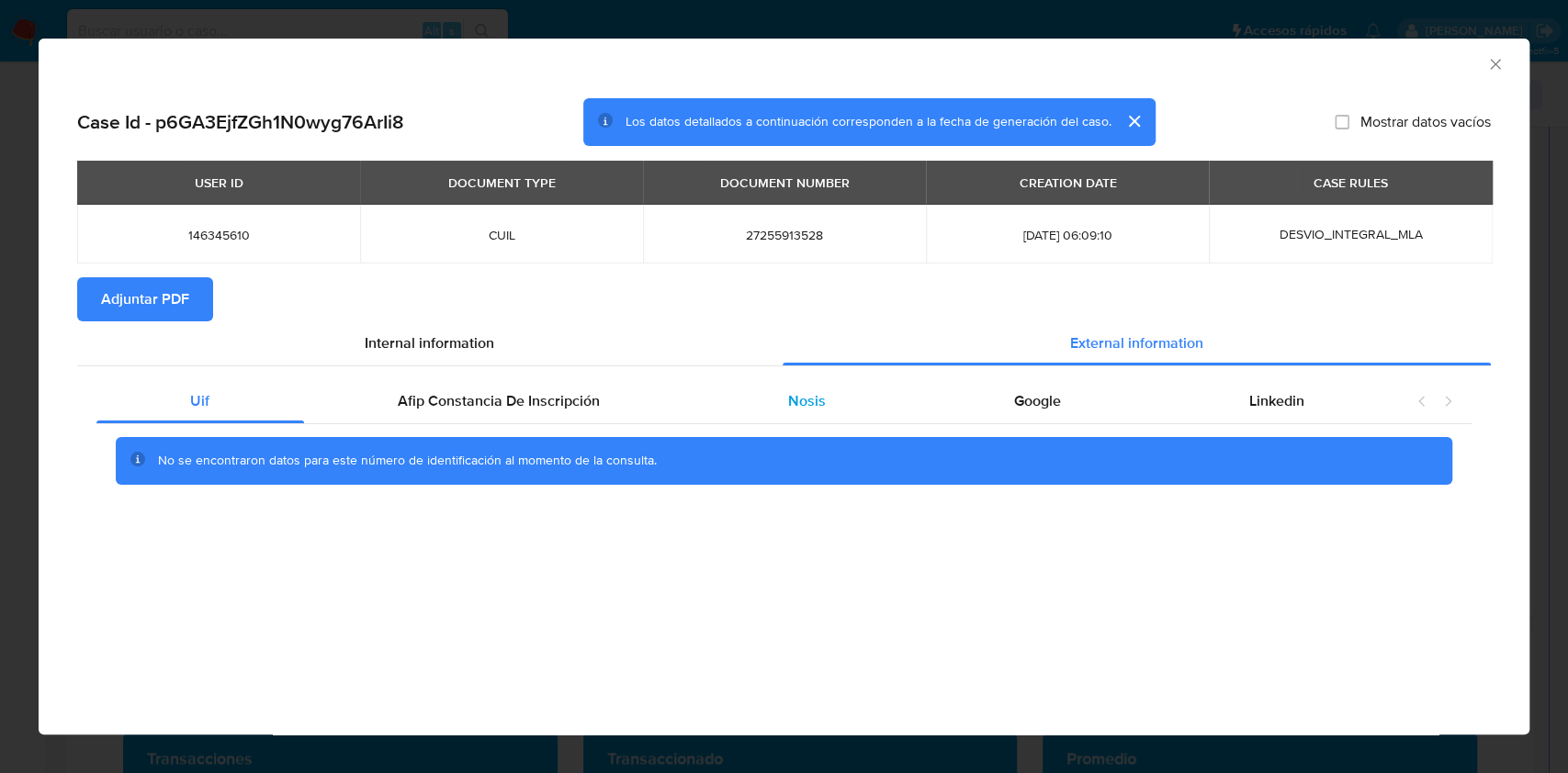
click at [795, 400] on span "Nosis" at bounding box center [806, 400] width 38 height 21
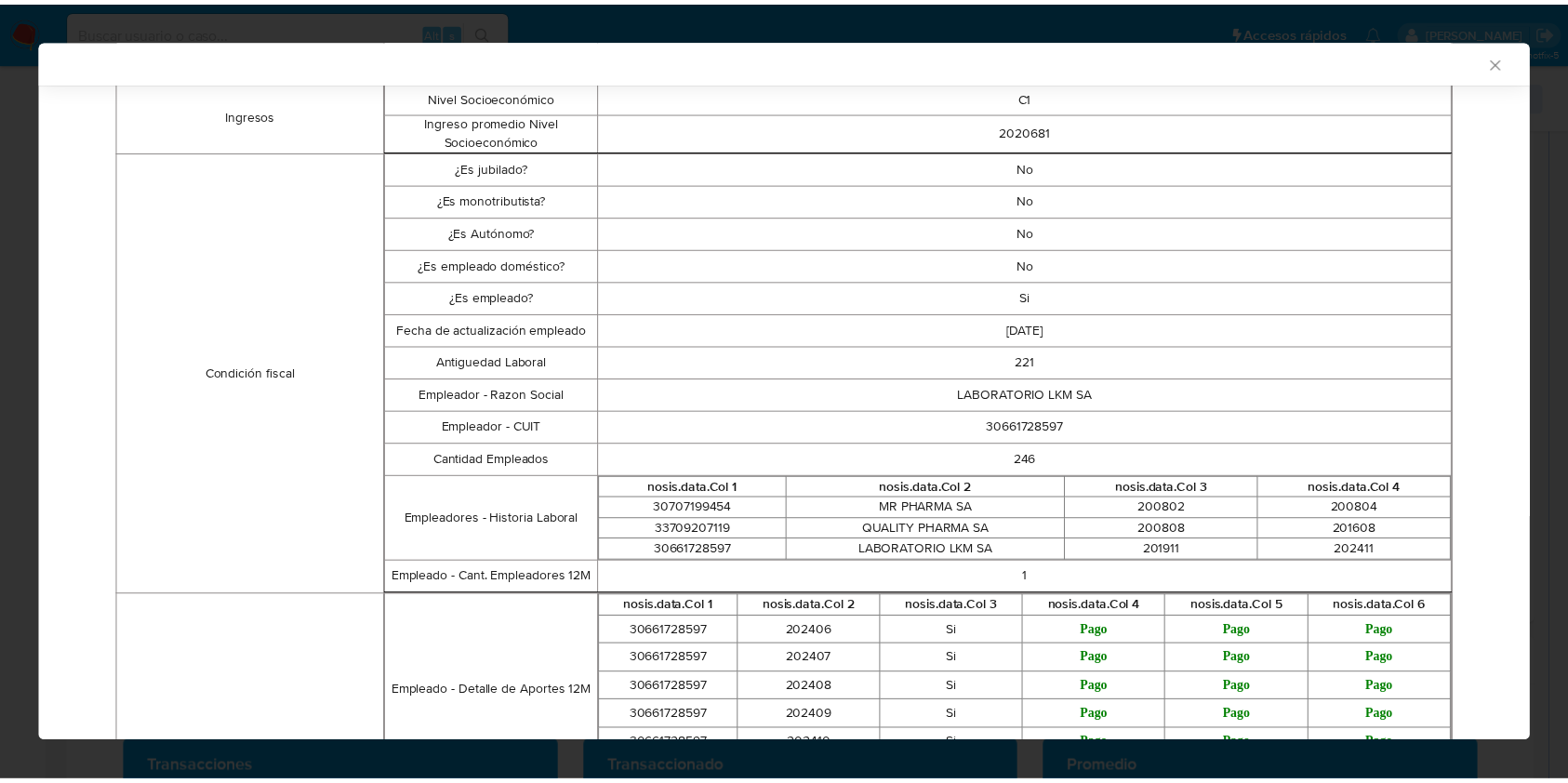
scroll to position [491, 0]
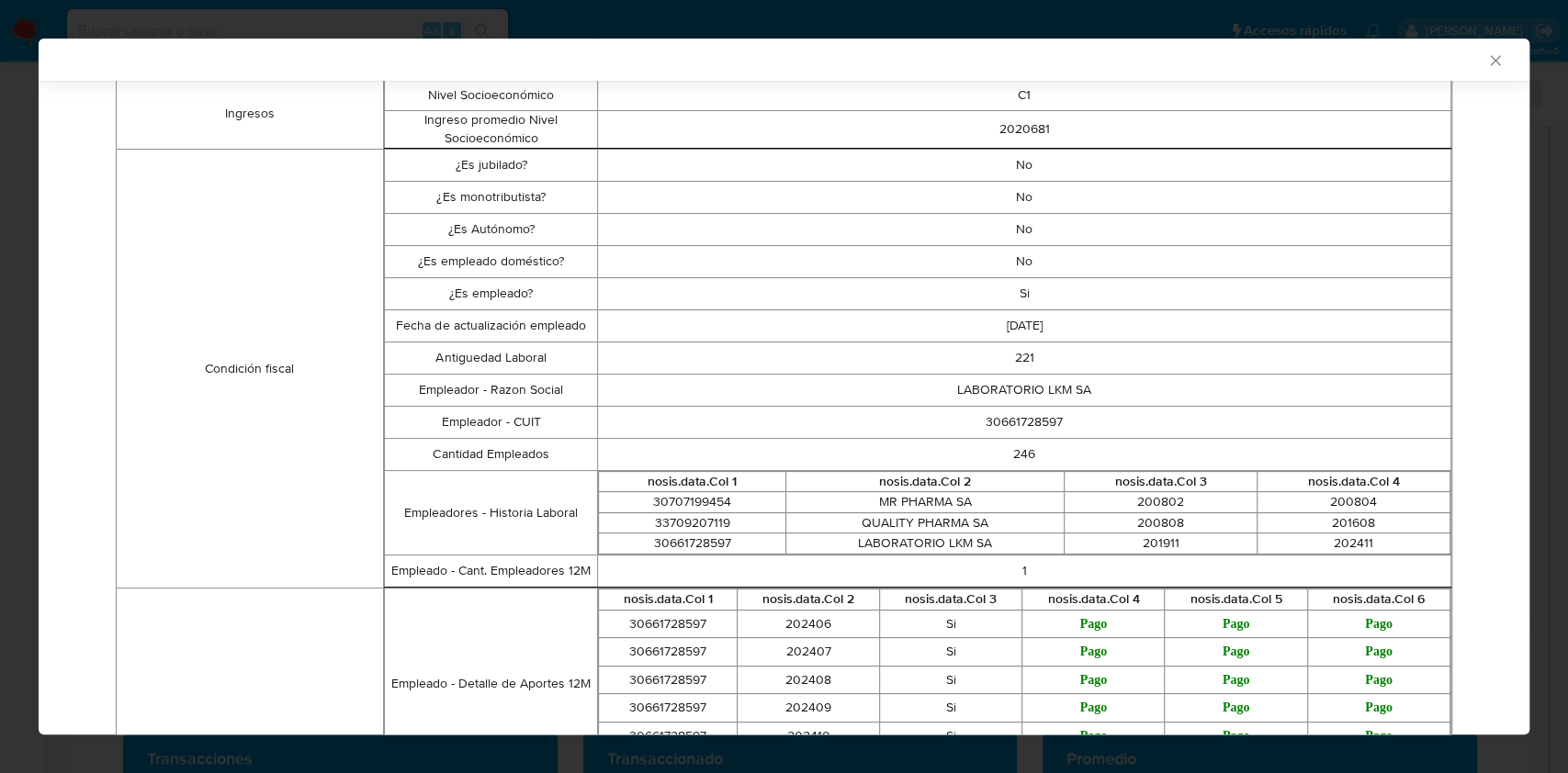
click at [1013, 415] on td "30661728597" at bounding box center [1025, 422] width 853 height 33
click at [947, 385] on td "LABORATORIO LKM SA" at bounding box center [1025, 389] width 853 height 33
drag, startPoint x: 947, startPoint y: 385, endPoint x: 1116, endPoint y: 385, distance: 169.0
click at [1116, 385] on td "LABORATORIO LKM SA" at bounding box center [1025, 389] width 853 height 33
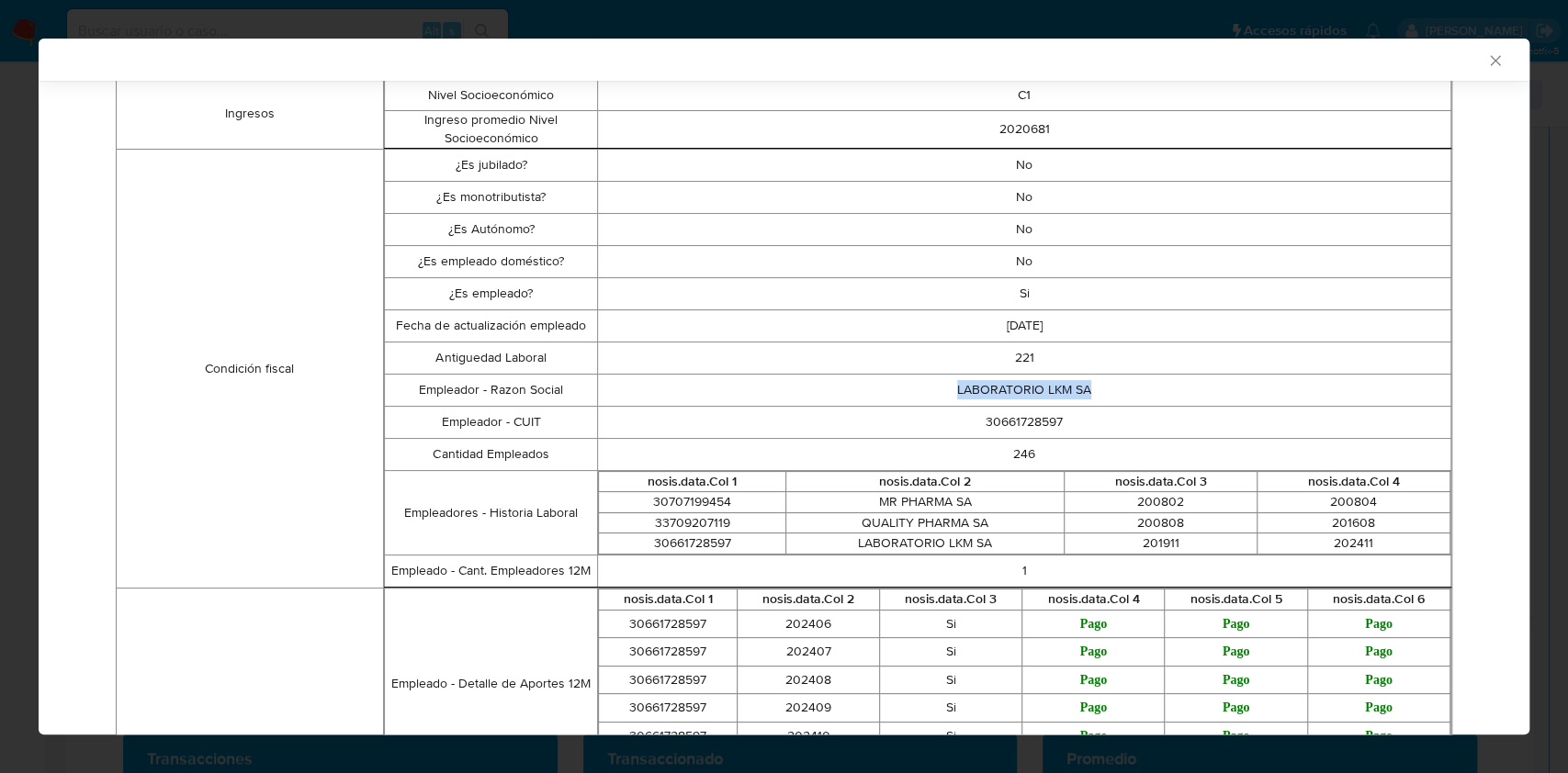
copy td "LABORATORIO LKM SA"
click at [1000, 414] on td "30661728597" at bounding box center [1025, 422] width 853 height 33
copy td "30661728597"
click at [1490, 59] on icon "Cerrar ventana" at bounding box center [1495, 59] width 10 height 10
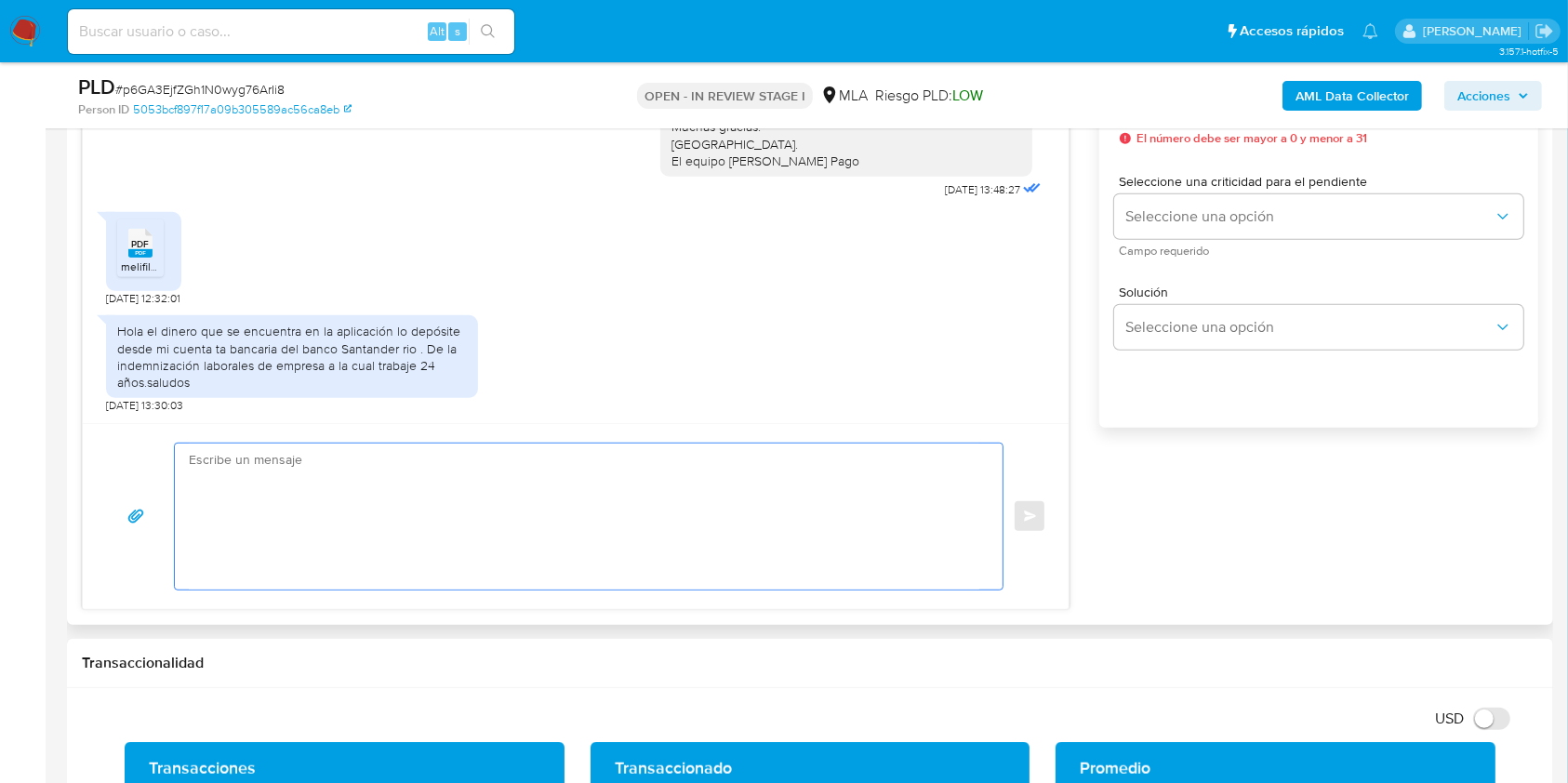
click at [317, 547] on textarea at bounding box center [584, 517] width 790 height 146
paste textarea "Hola. ¡Muchas gracias por tu respuesta! Confirmamos la recepción de la document…"
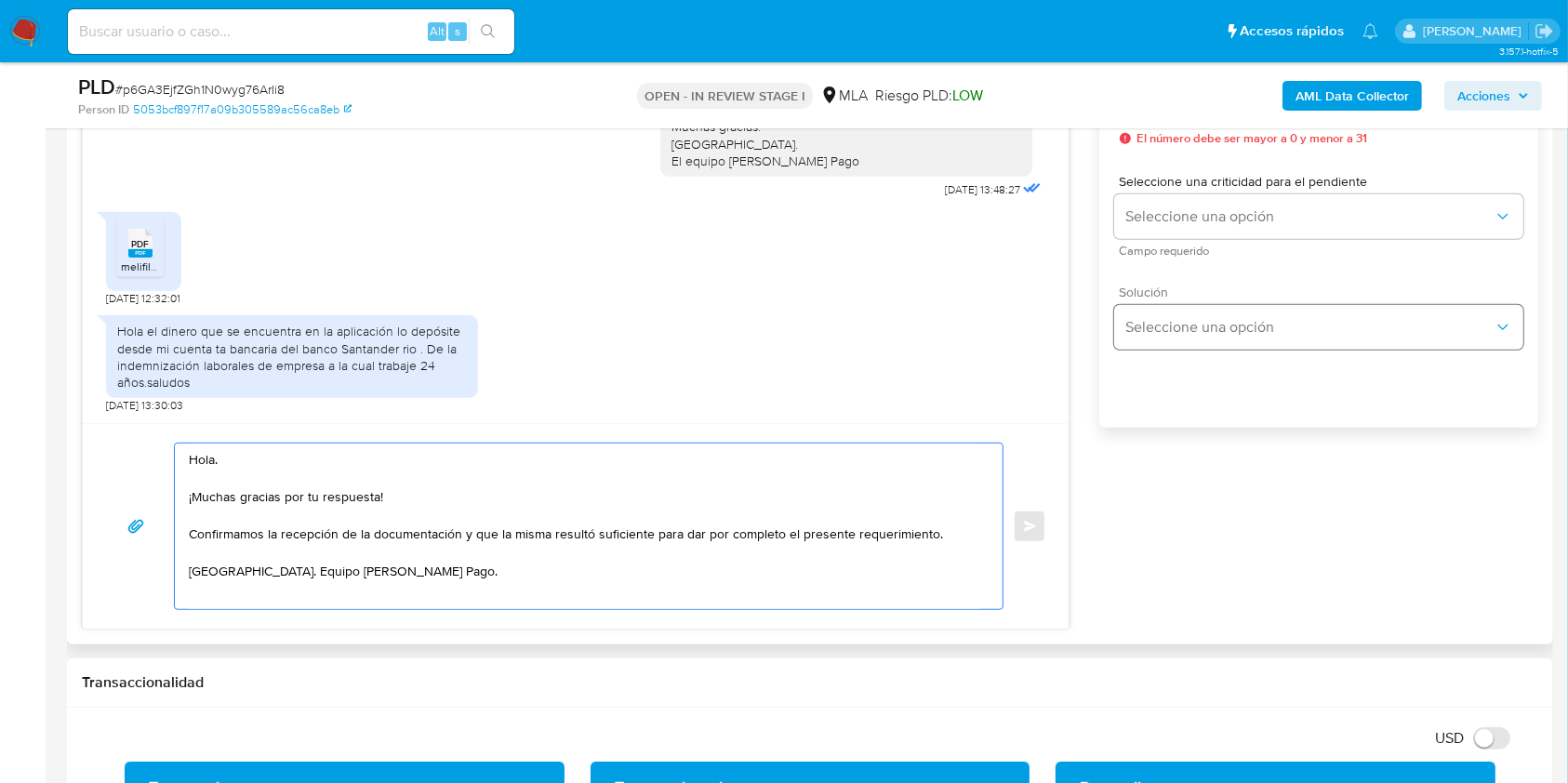
scroll to position [868, 0]
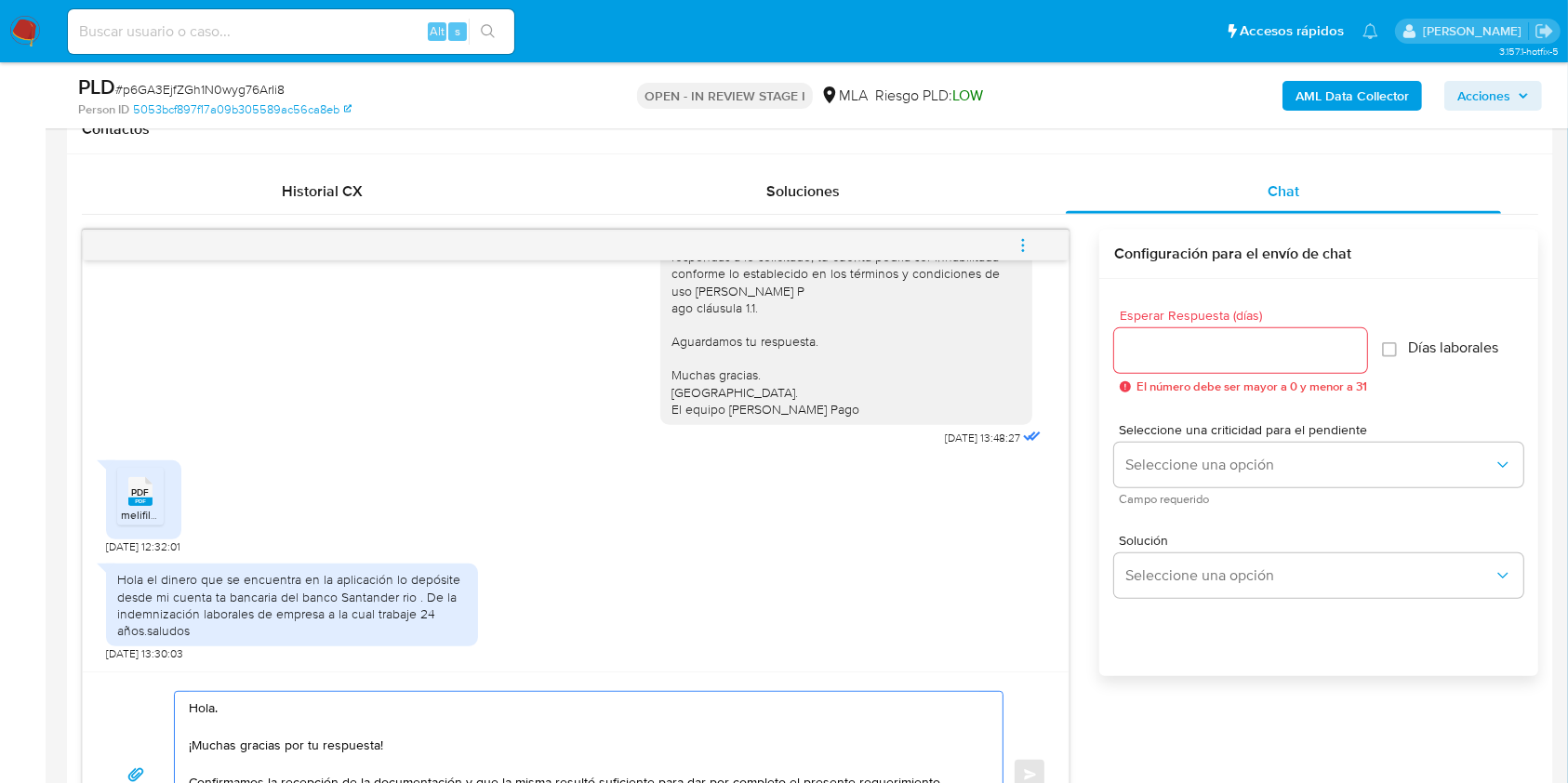
type textarea "Hola. ¡Muchas gracias por tu respuesta! Confirmamos la recepción de la document…"
click at [1204, 340] on input "Esperar Respuesta (días)" at bounding box center [1240, 351] width 253 height 24
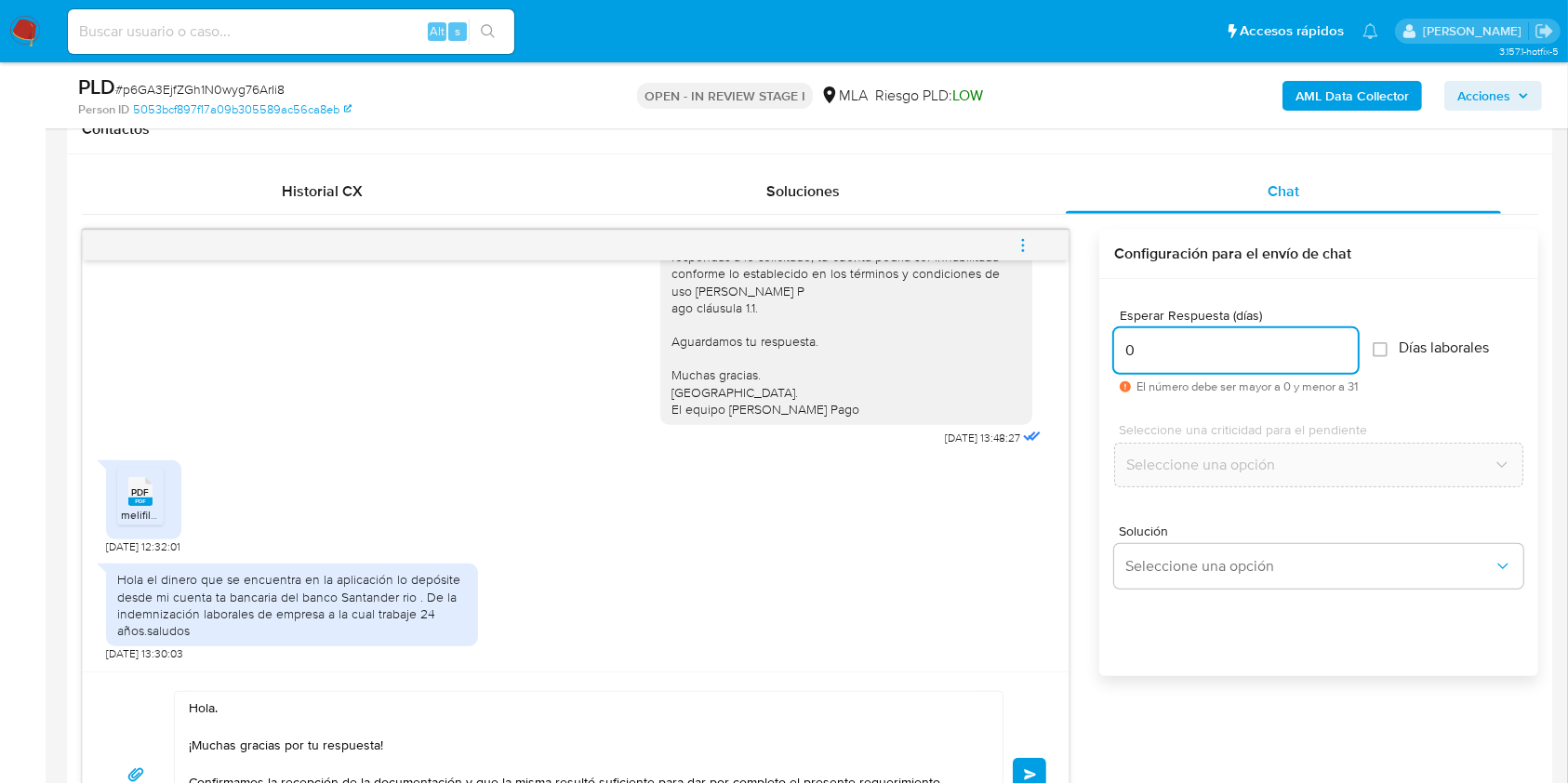
type input "0"
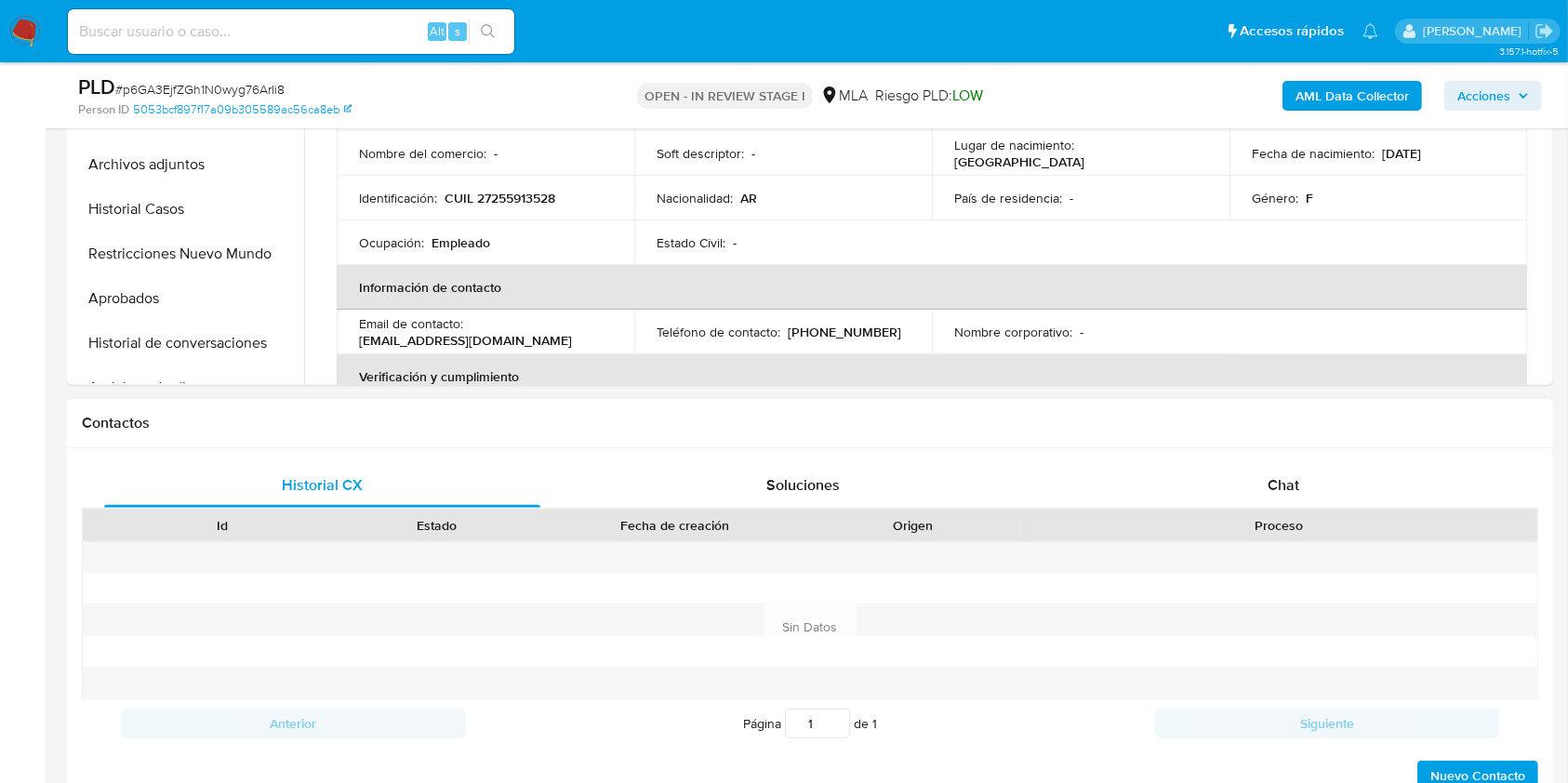
scroll to position [619, 0]
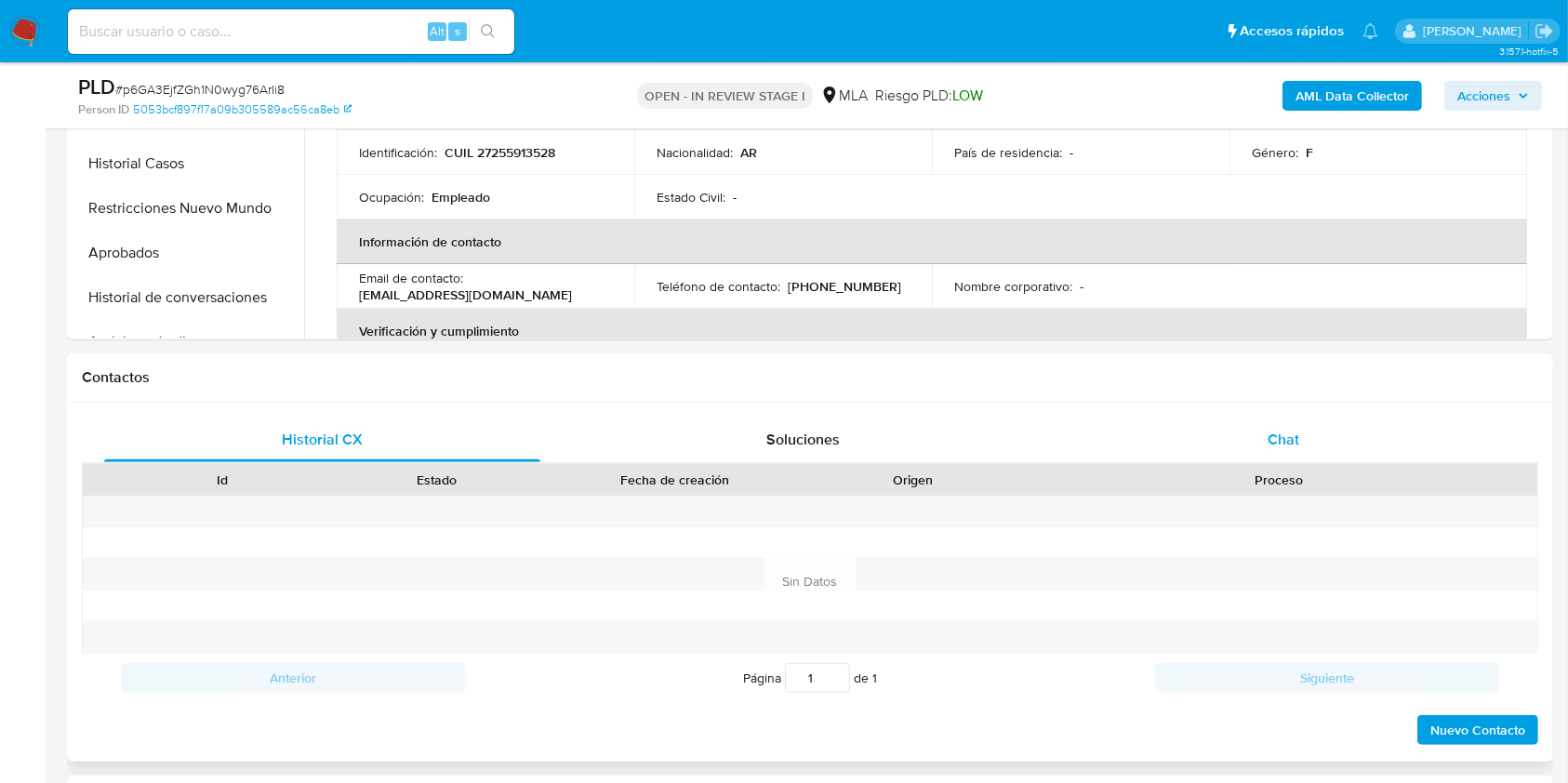
click at [1333, 452] on div "Chat" at bounding box center [1284, 439] width 436 height 44
select select "10"
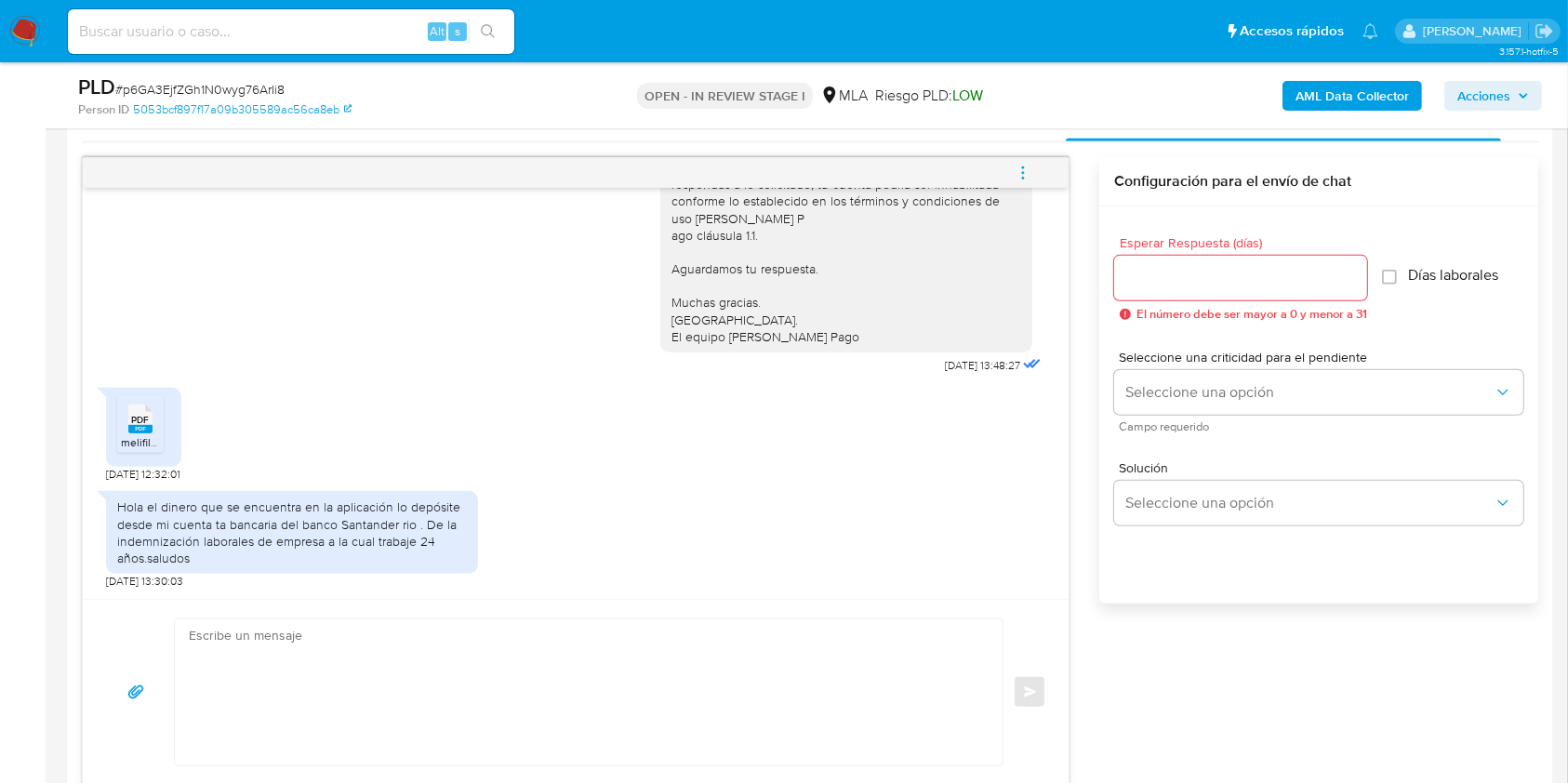
scroll to position [992, 0]
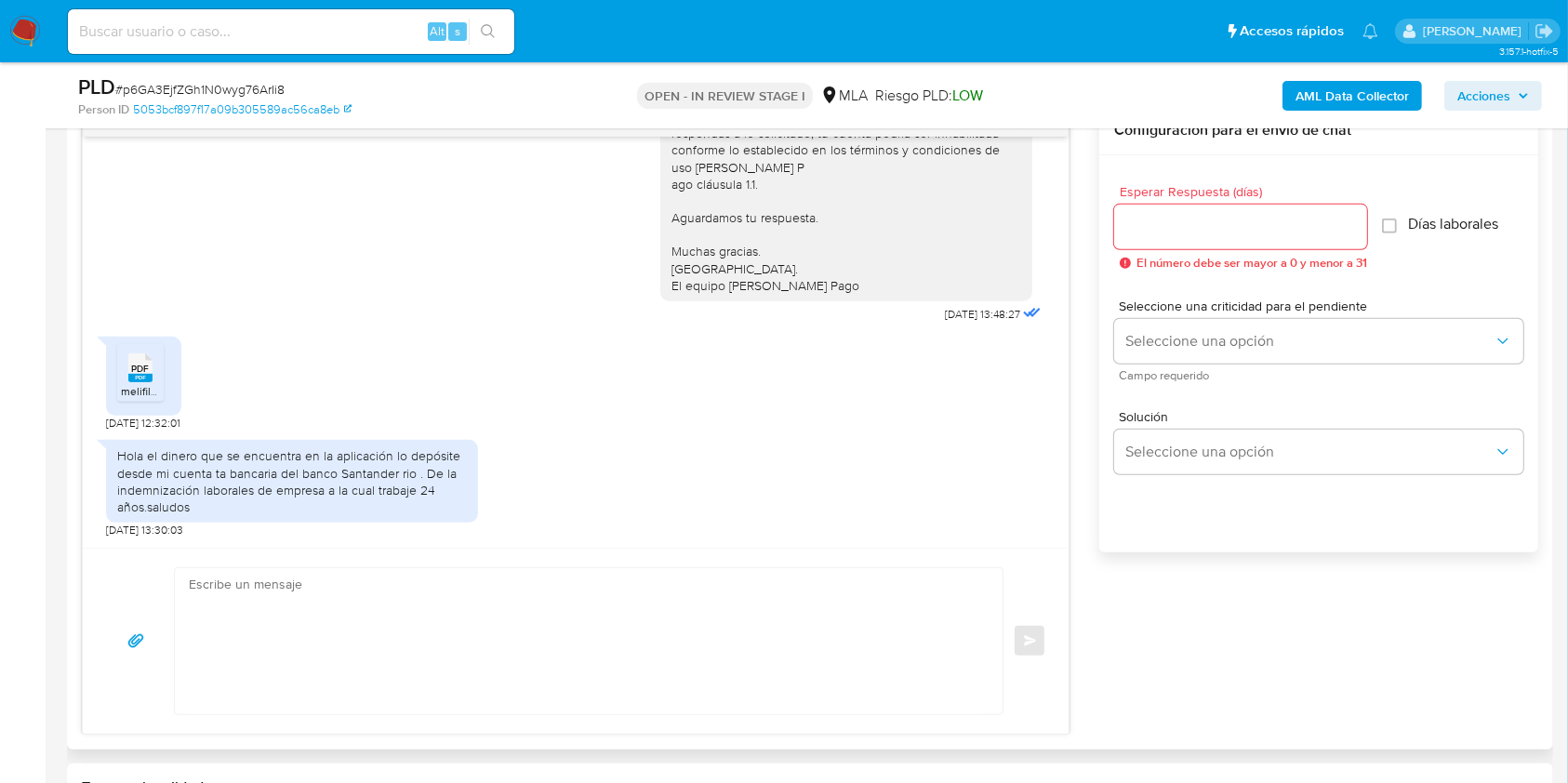
click at [436, 626] on textarea at bounding box center [584, 641] width 790 height 146
paste textarea "Hola. ¡Muchas gracias por tu respuesta! Confirmamos la recepción de la document…"
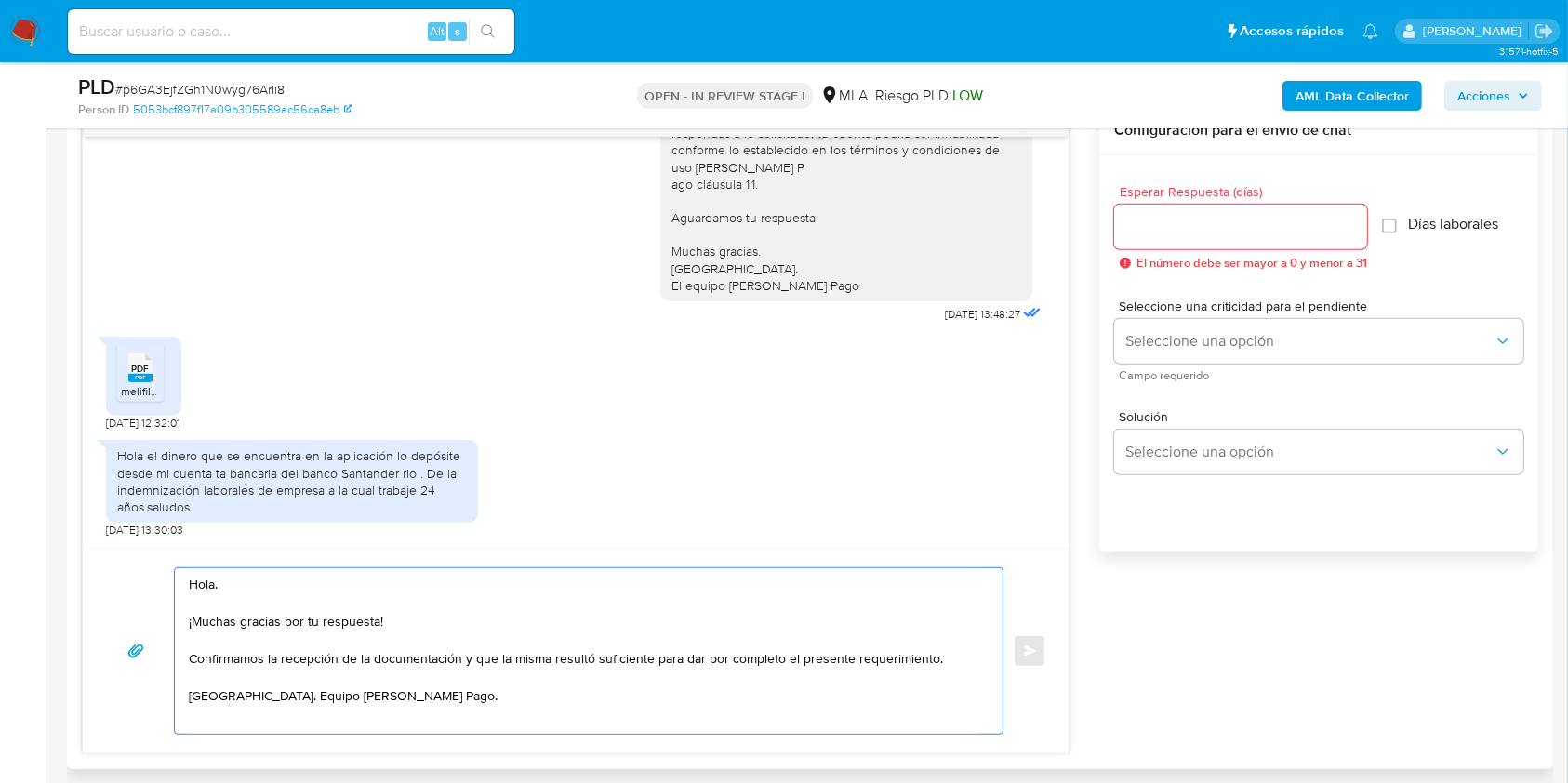
type textarea "Hola. ¡Muchas gracias por tu respuesta! Confirmamos la recepción de la document…"
click at [1227, 215] on input "Esperar Respuesta (días)" at bounding box center [1240, 227] width 253 height 24
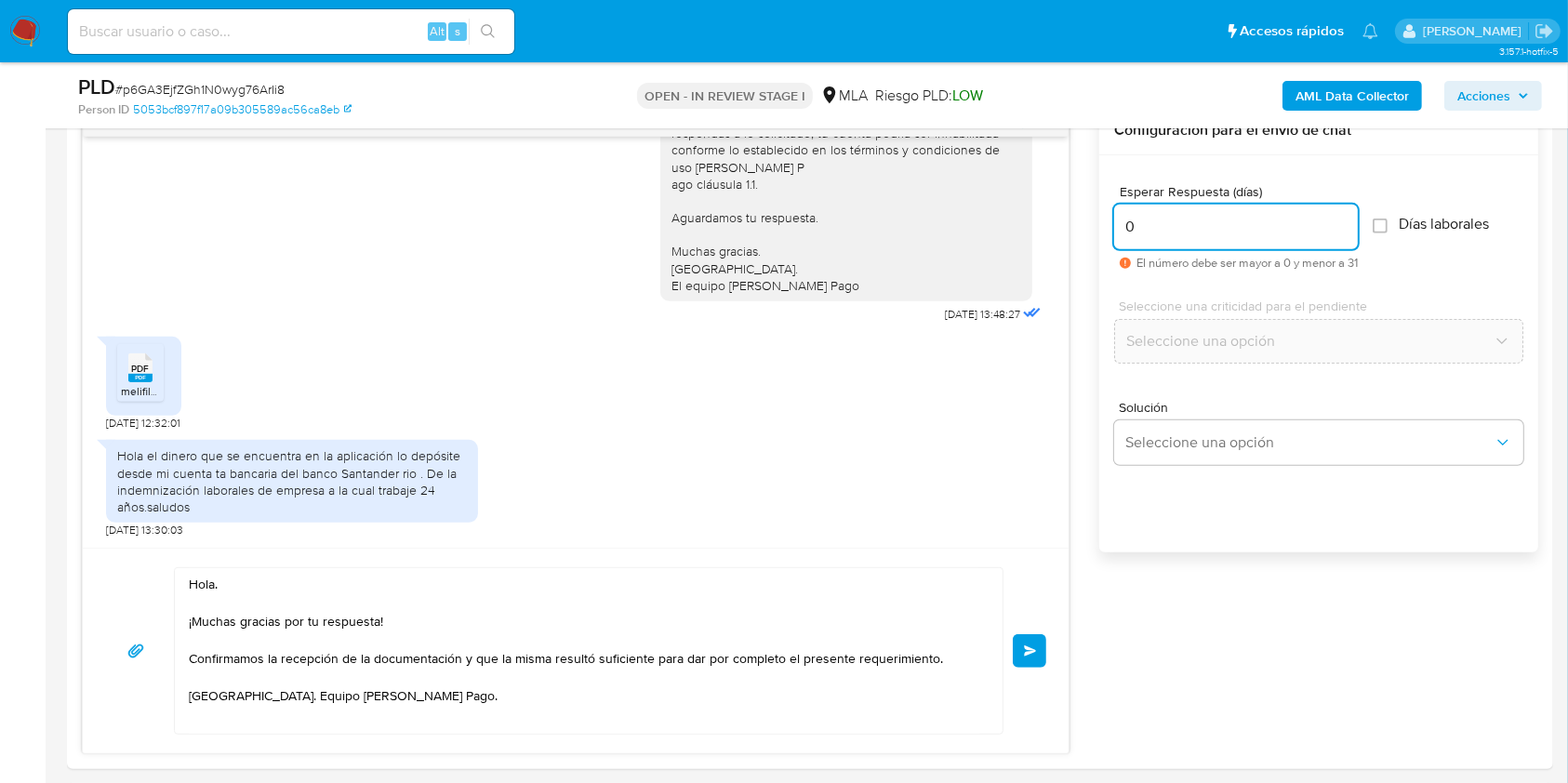
type input "0"
click at [281, 87] on span "# p6GA3EjfZGh1N0wyg76ArIi8" at bounding box center [200, 89] width 169 height 19
click at [251, 95] on span "# p6GA3EjfZGh1N0wyg76ArIi8" at bounding box center [200, 89] width 169 height 19
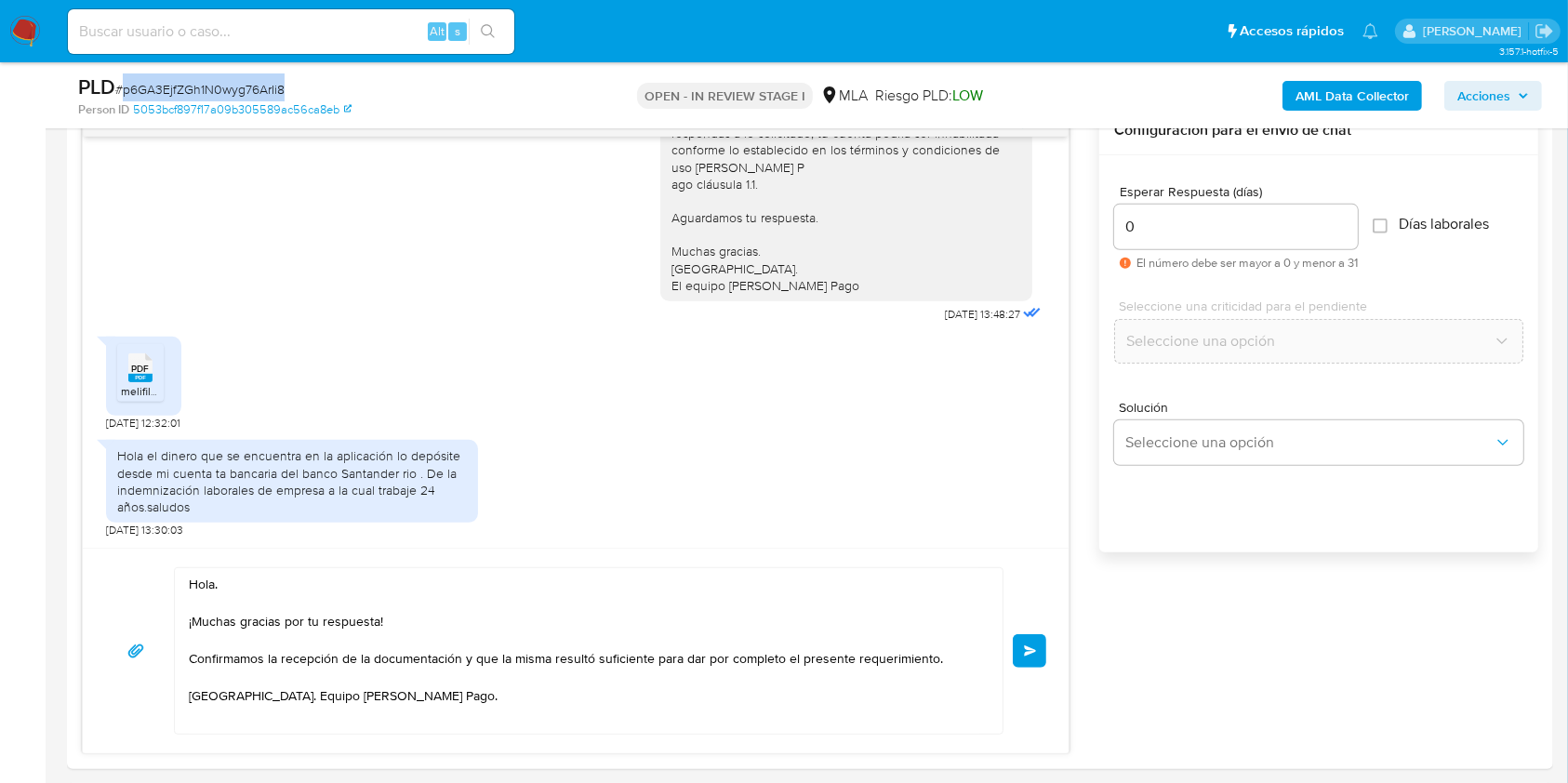
click at [251, 95] on span "# p6GA3EjfZGh1N0wyg76ArIi8" at bounding box center [200, 89] width 169 height 19
copy span "p6GA3EjfZGh1N0wyg76ArIi8"
click at [1025, 646] on span "Enviar" at bounding box center [1030, 651] width 13 height 11
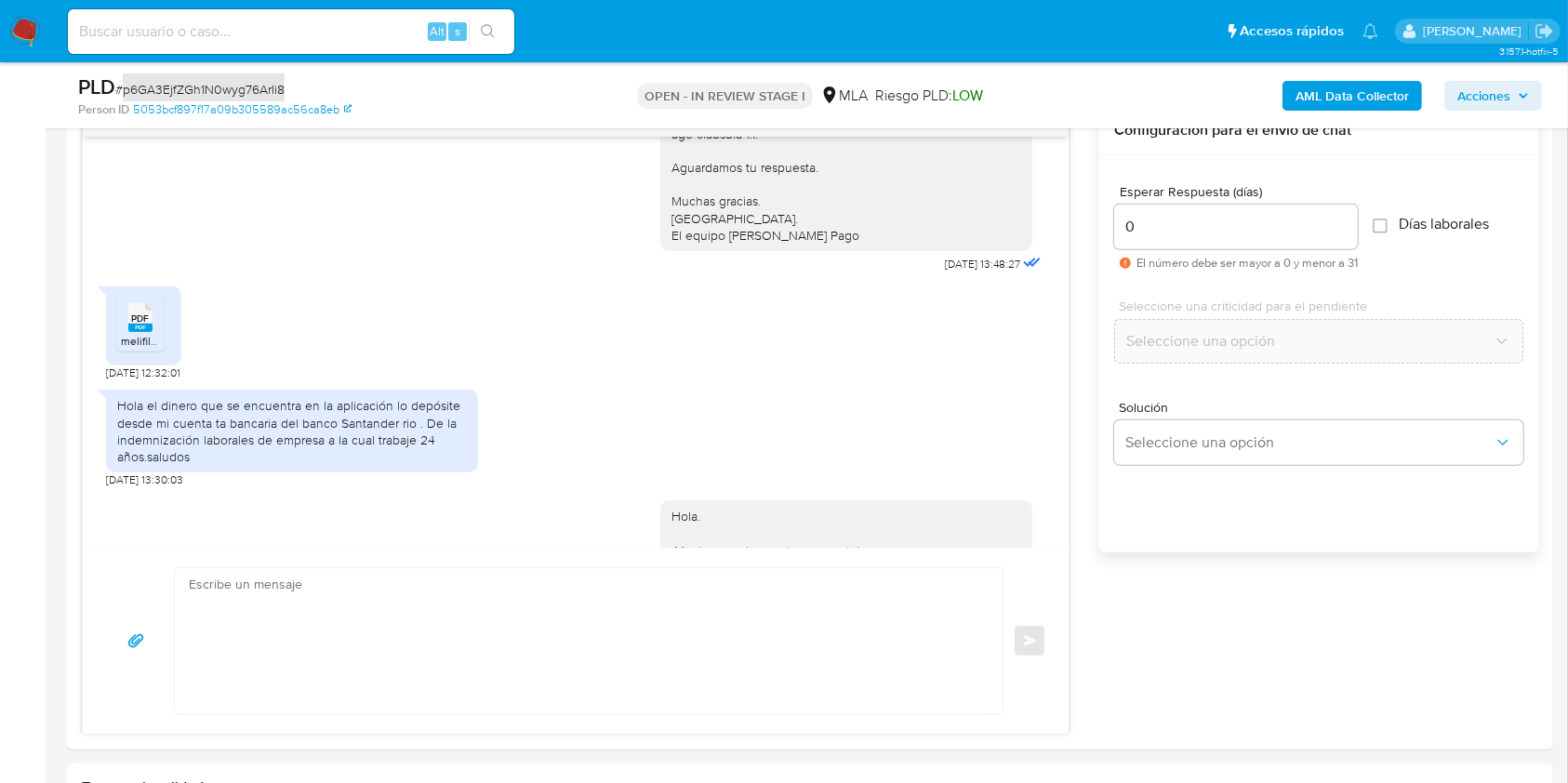
scroll to position [1468, 0]
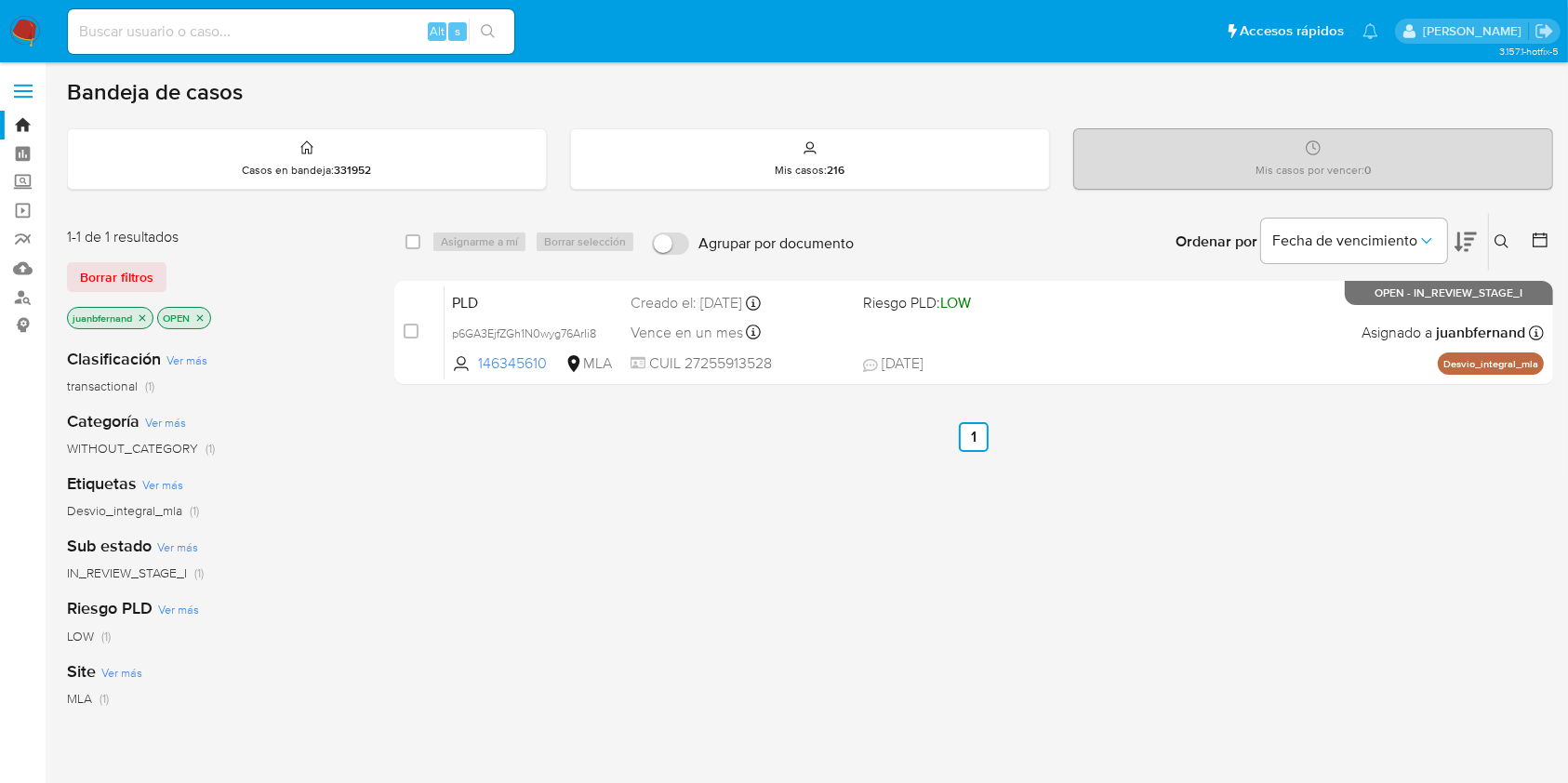
click at [1500, 235] on icon at bounding box center [1502, 242] width 15 height 15
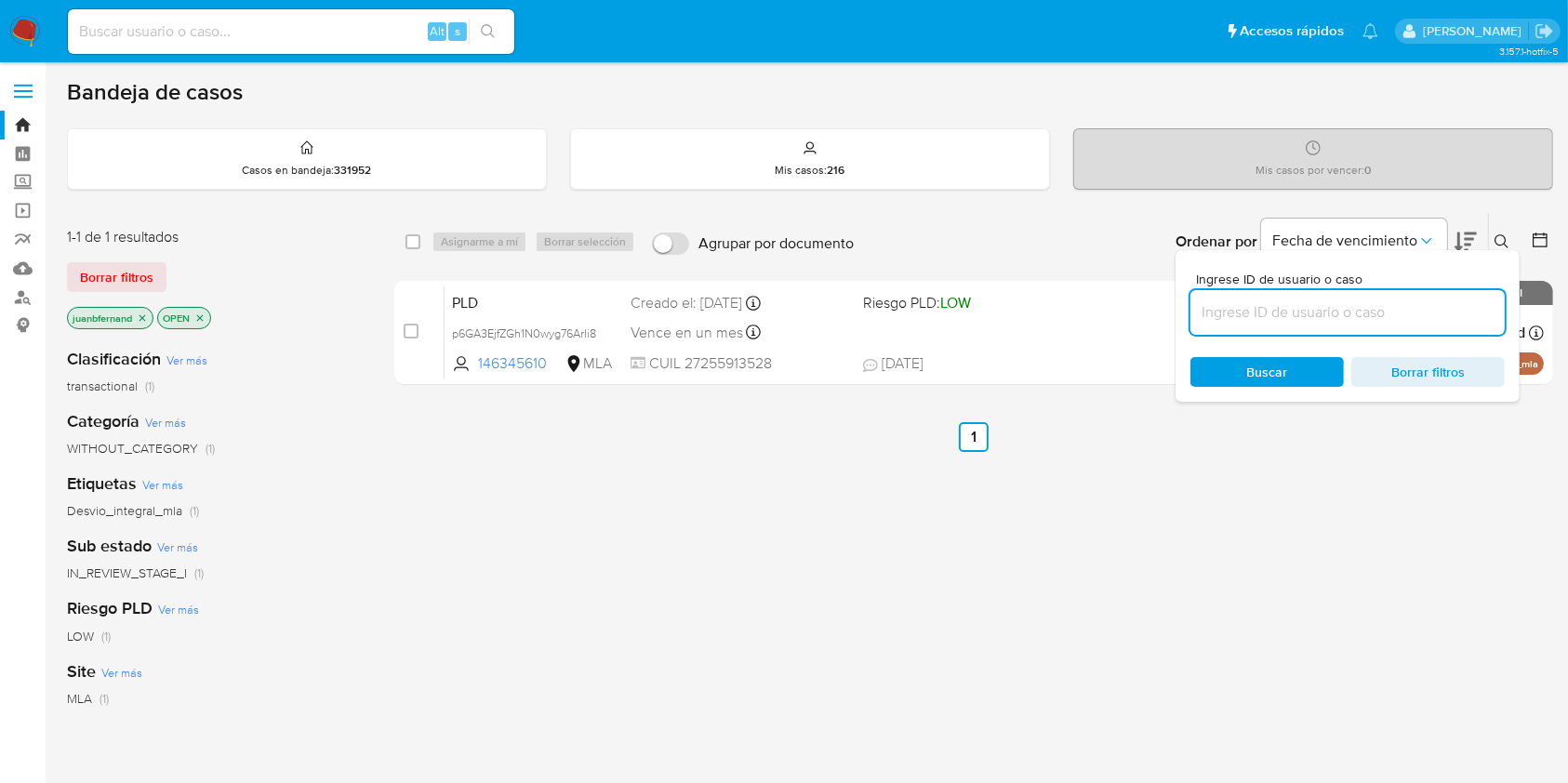
click at [1269, 315] on input at bounding box center [1347, 312] width 314 height 24
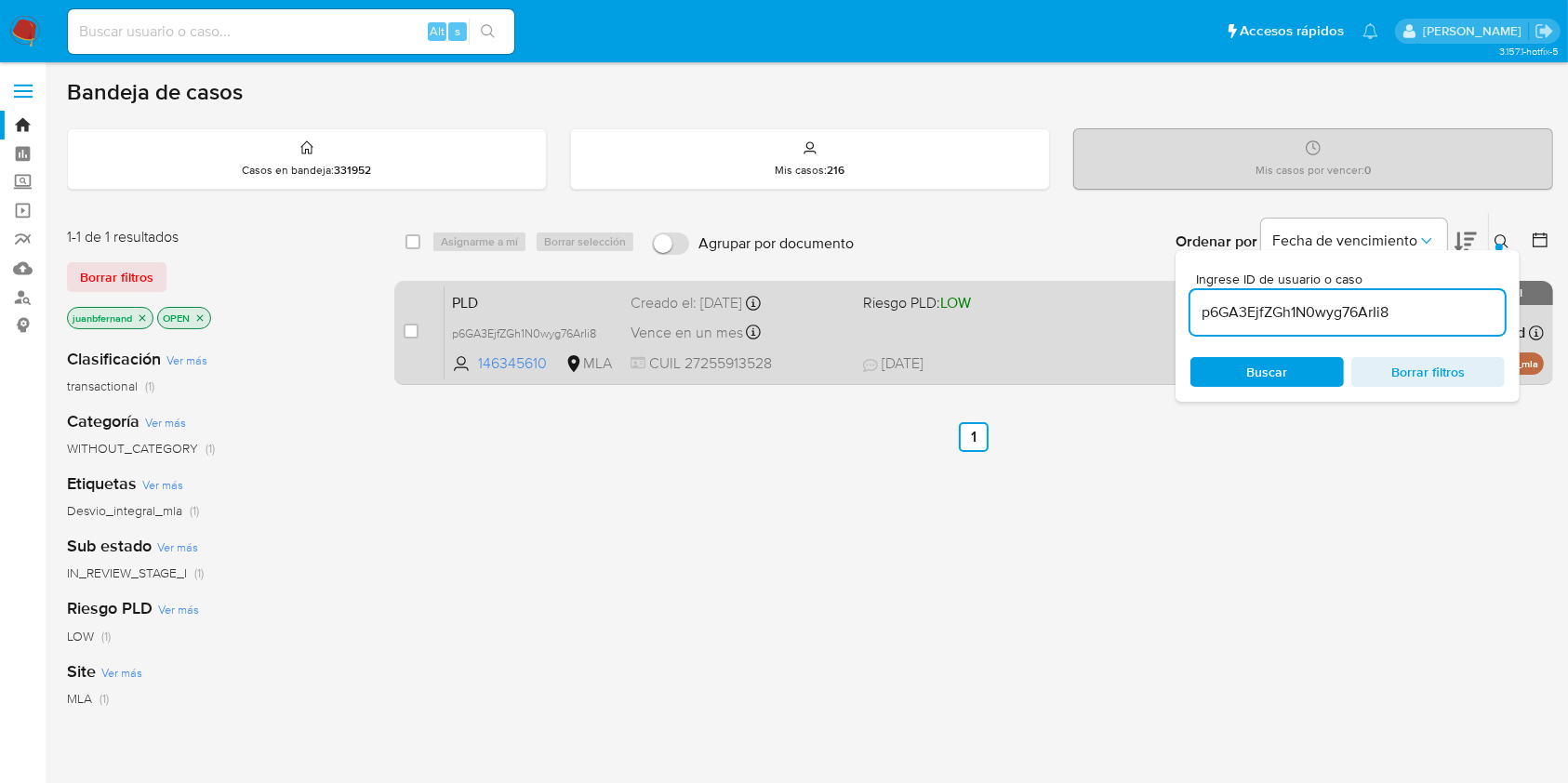
type input "p6GA3EjfZGh1N0wyg76ArIi8"
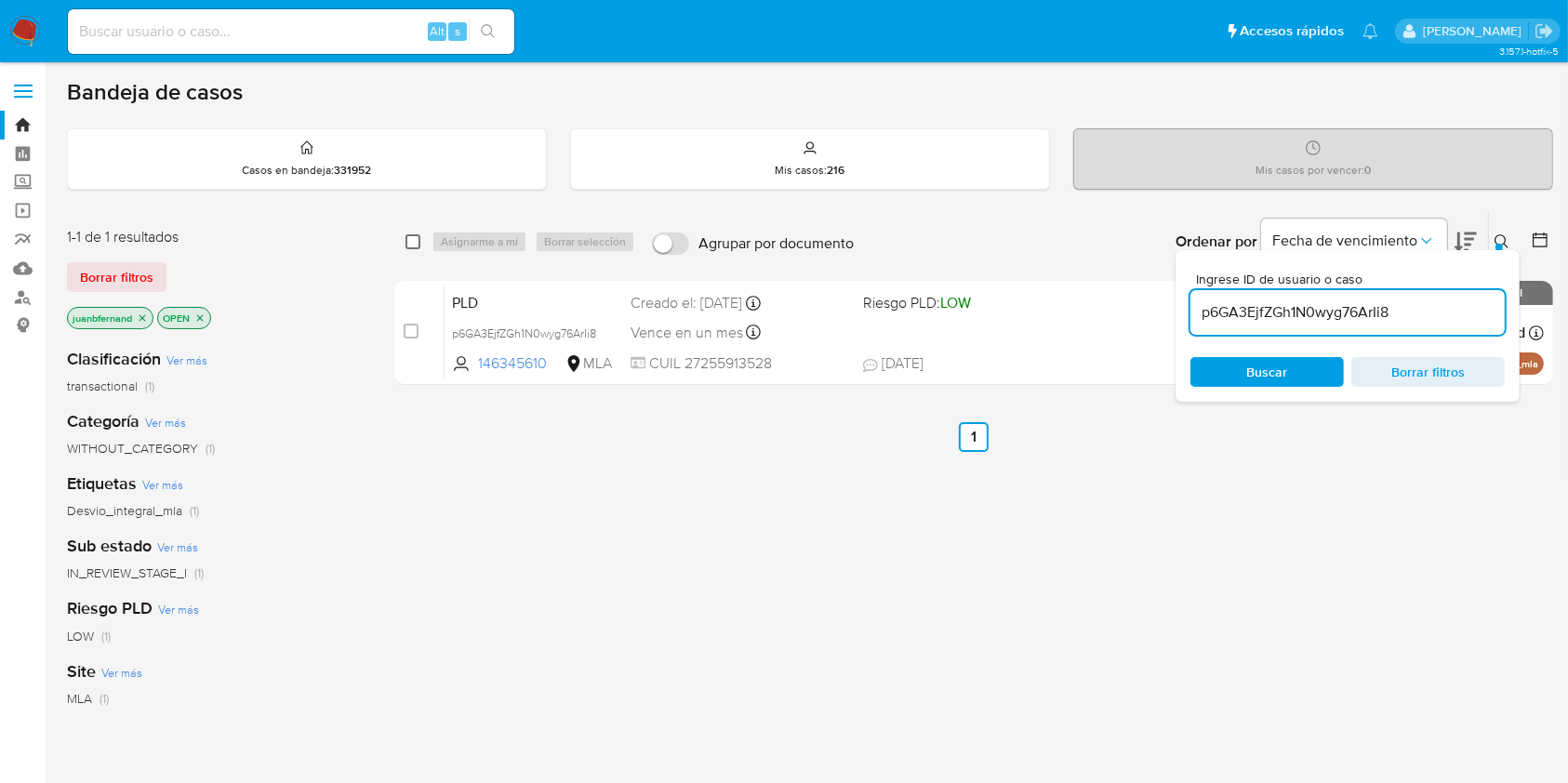
click at [415, 240] on input "checkbox" at bounding box center [413, 242] width 15 height 15
checkbox input "true"
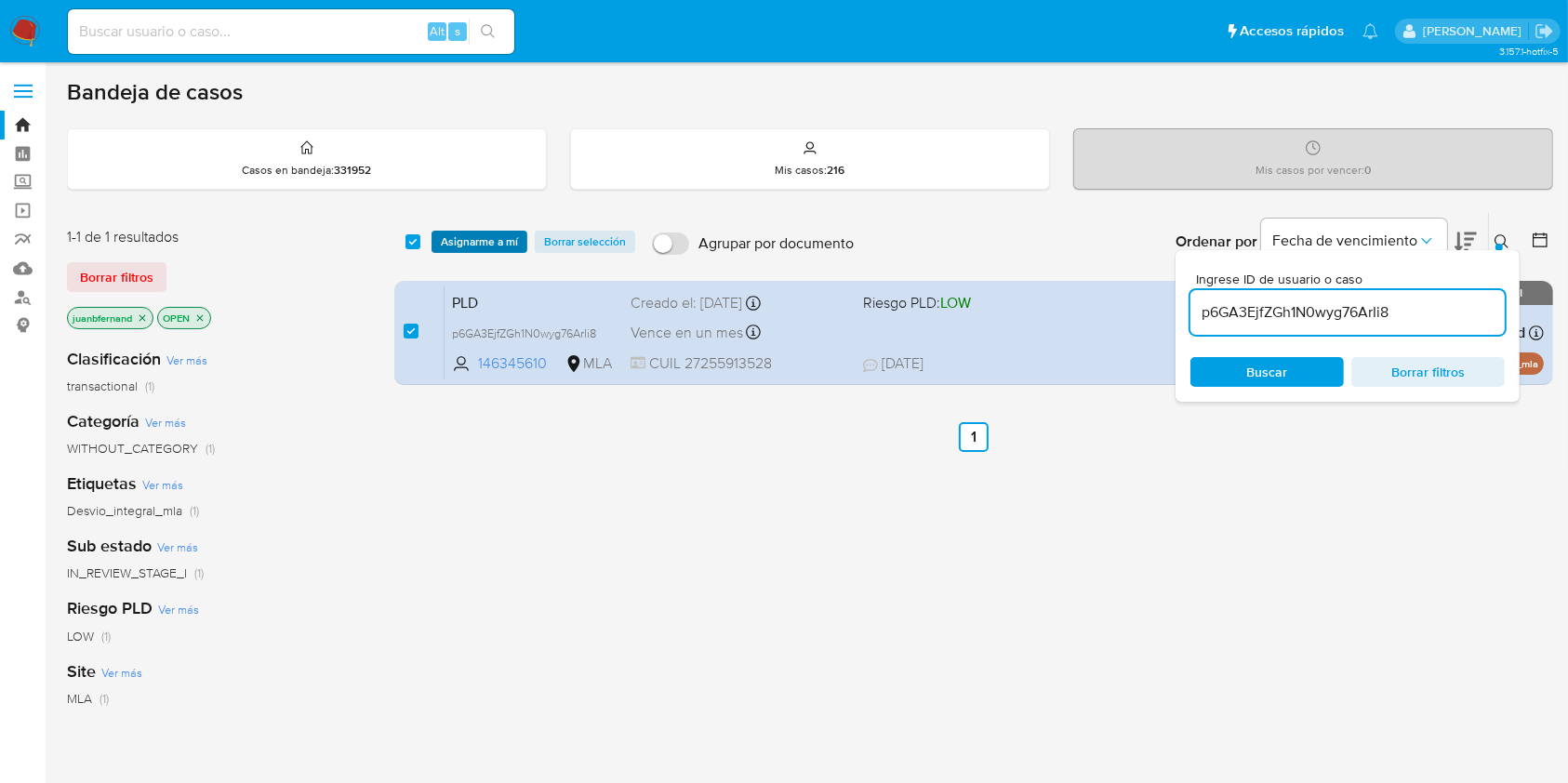
click at [480, 238] on span "Asignarme a mí" at bounding box center [480, 242] width 77 height 19
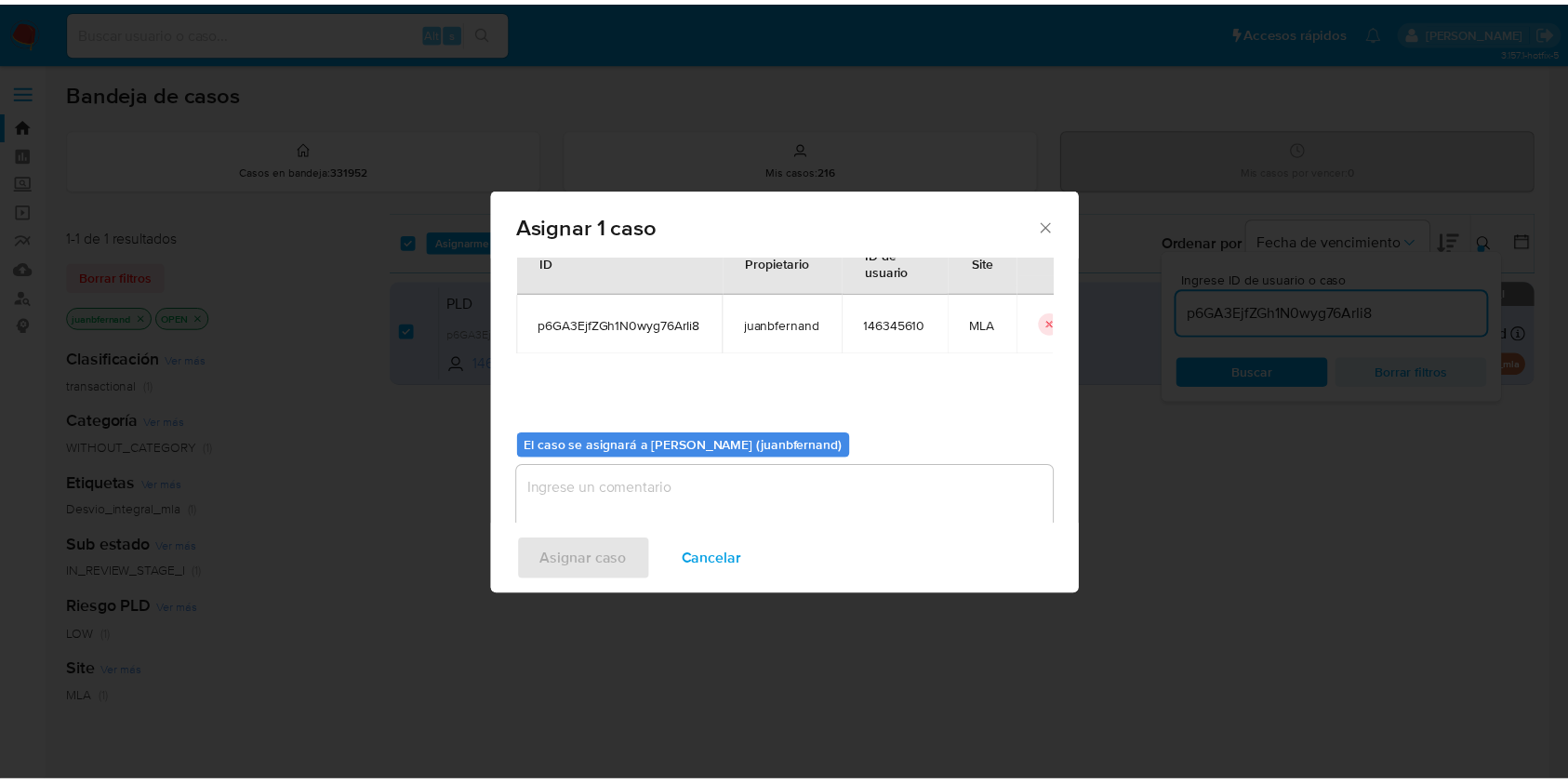
scroll to position [95, 0]
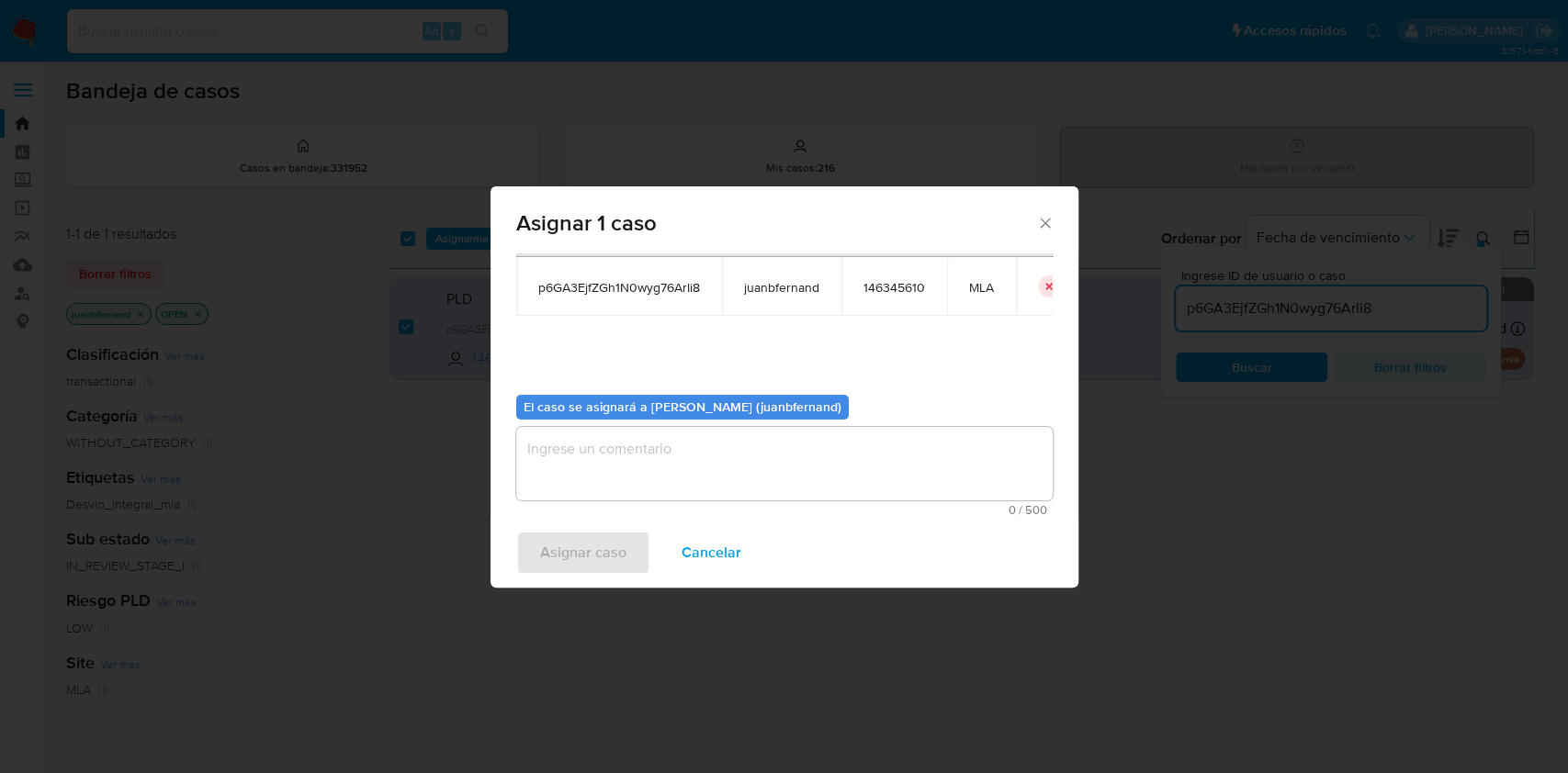
click at [761, 462] on textarea "assign-modal" at bounding box center [784, 464] width 536 height 73
click at [580, 544] on span "Asignar caso" at bounding box center [582, 552] width 86 height 40
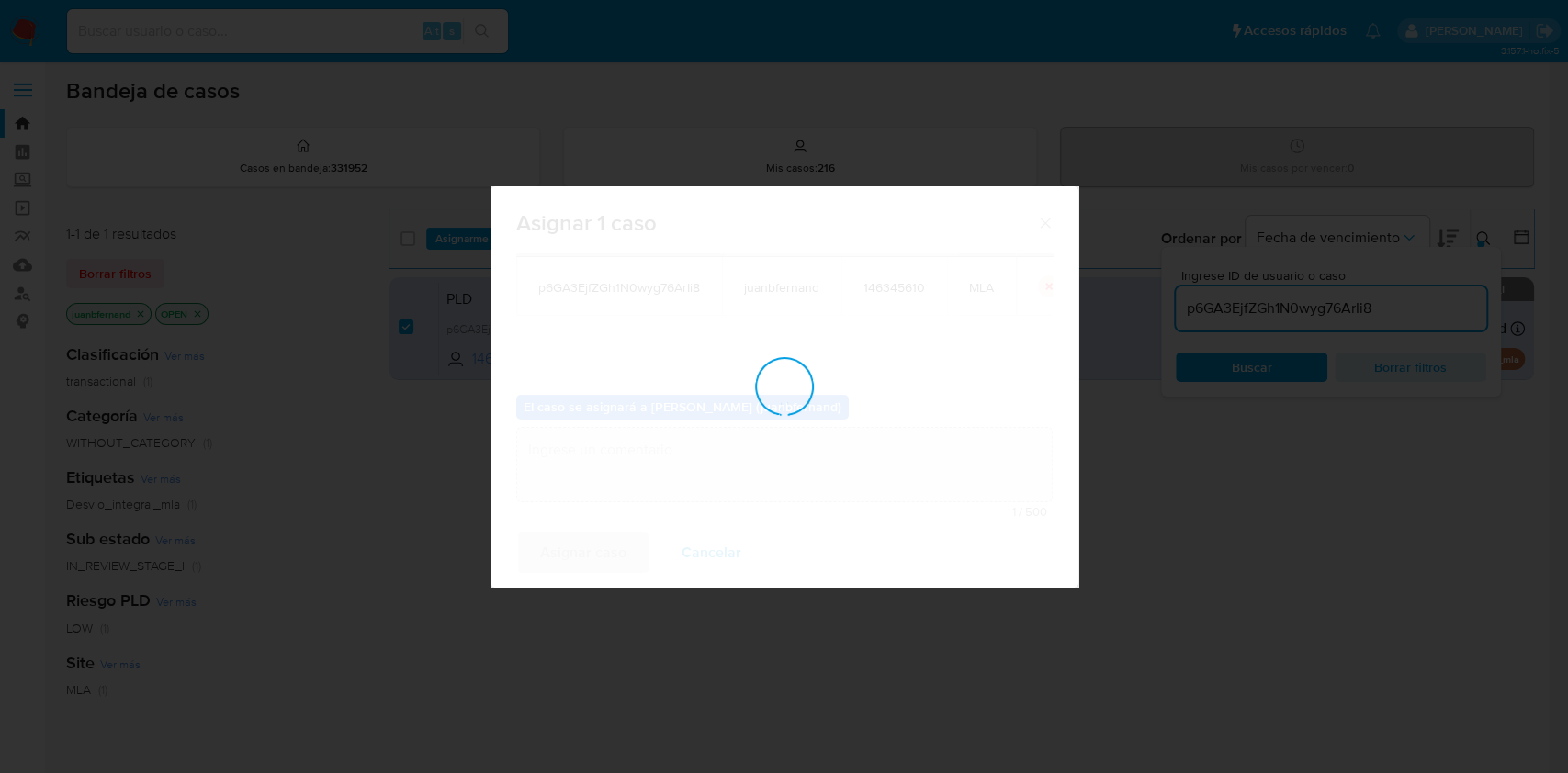
checkbox input "false"
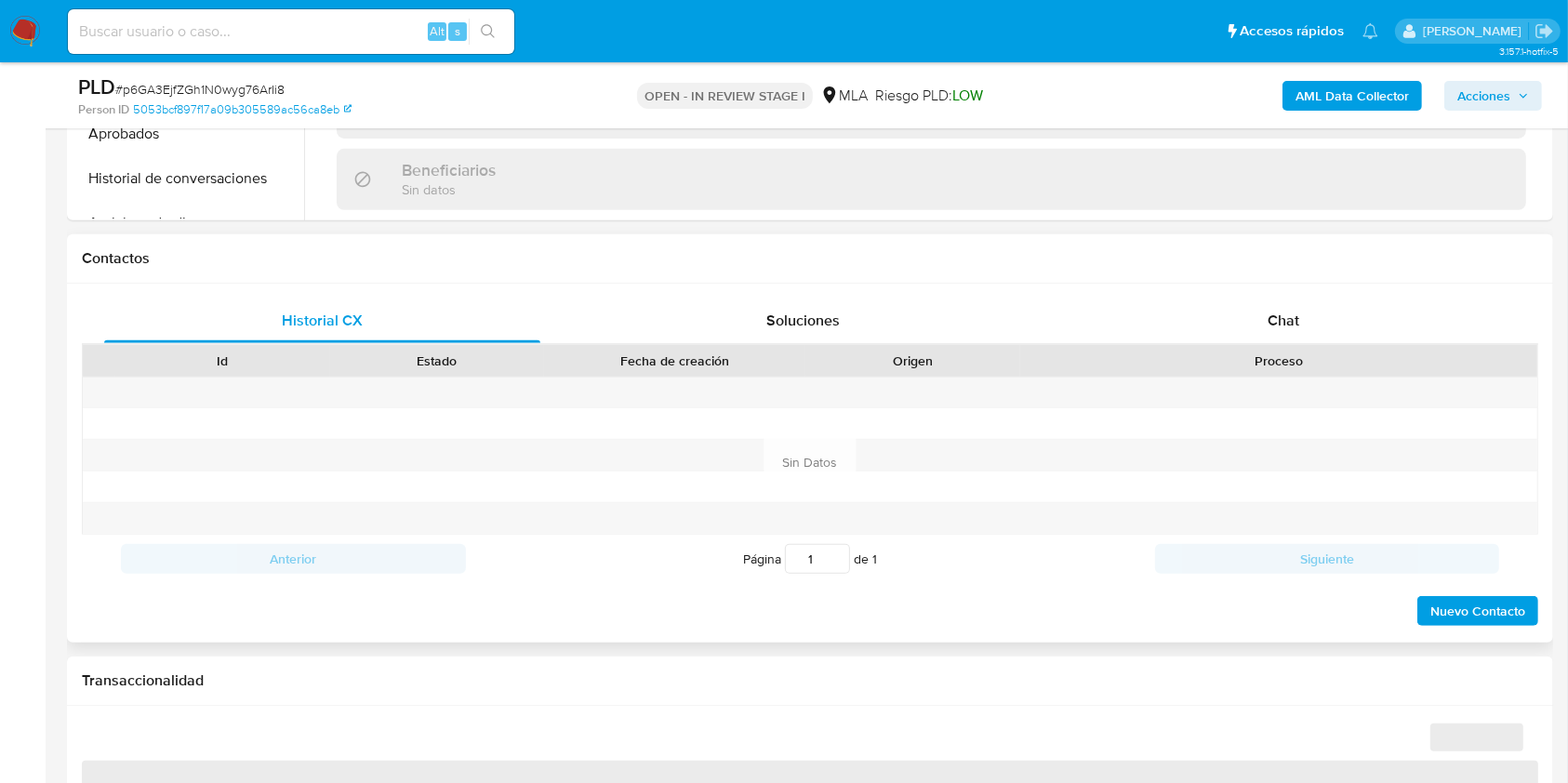
scroll to position [744, 0]
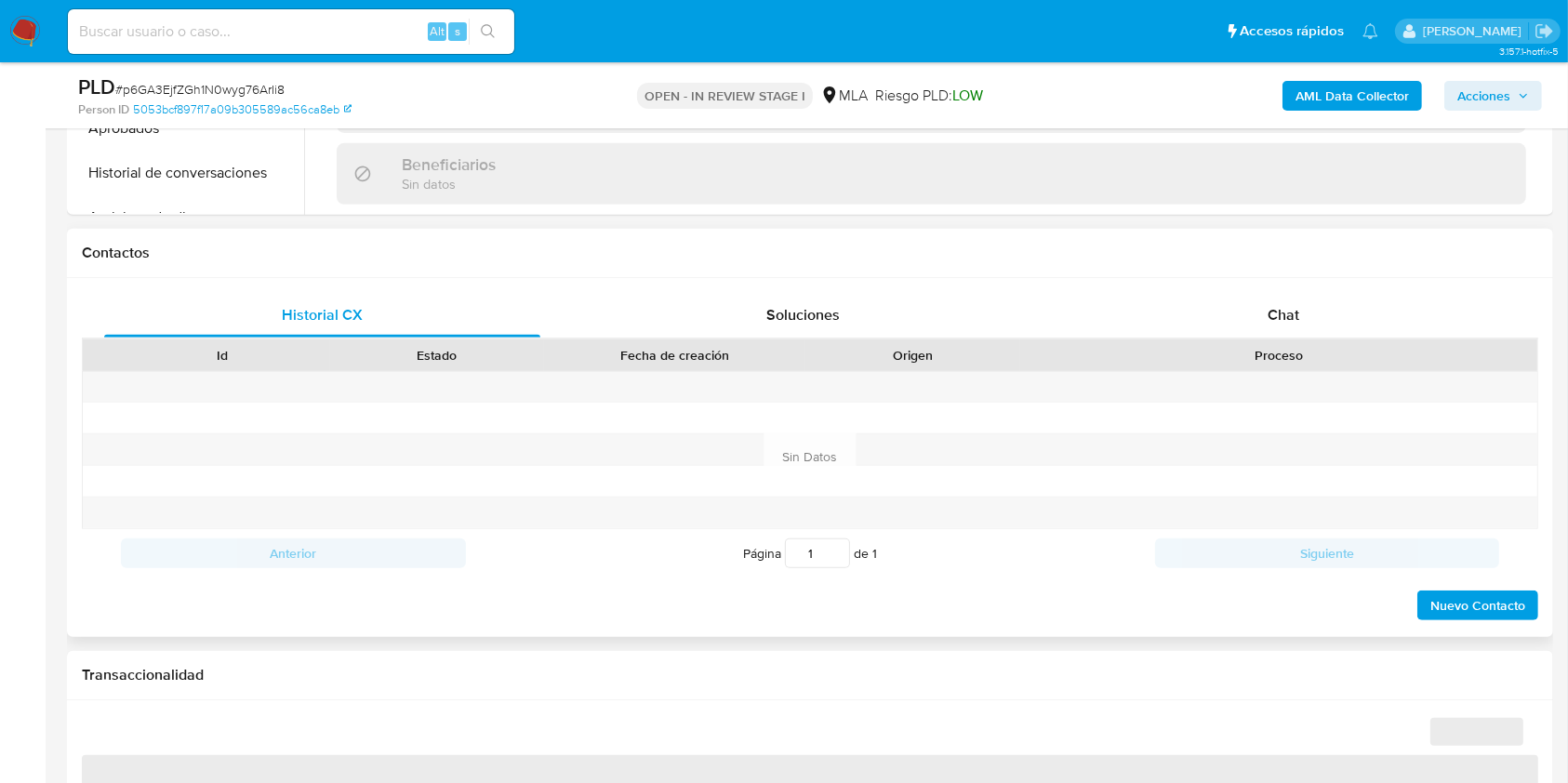
click at [1289, 280] on div "Historial CX Soluciones Chat Id Estado Fecha de creación Origen Proceso Anterio…" at bounding box center [810, 458] width 1486 height 360
click at [1292, 308] on span "Chat" at bounding box center [1283, 314] width 32 height 22
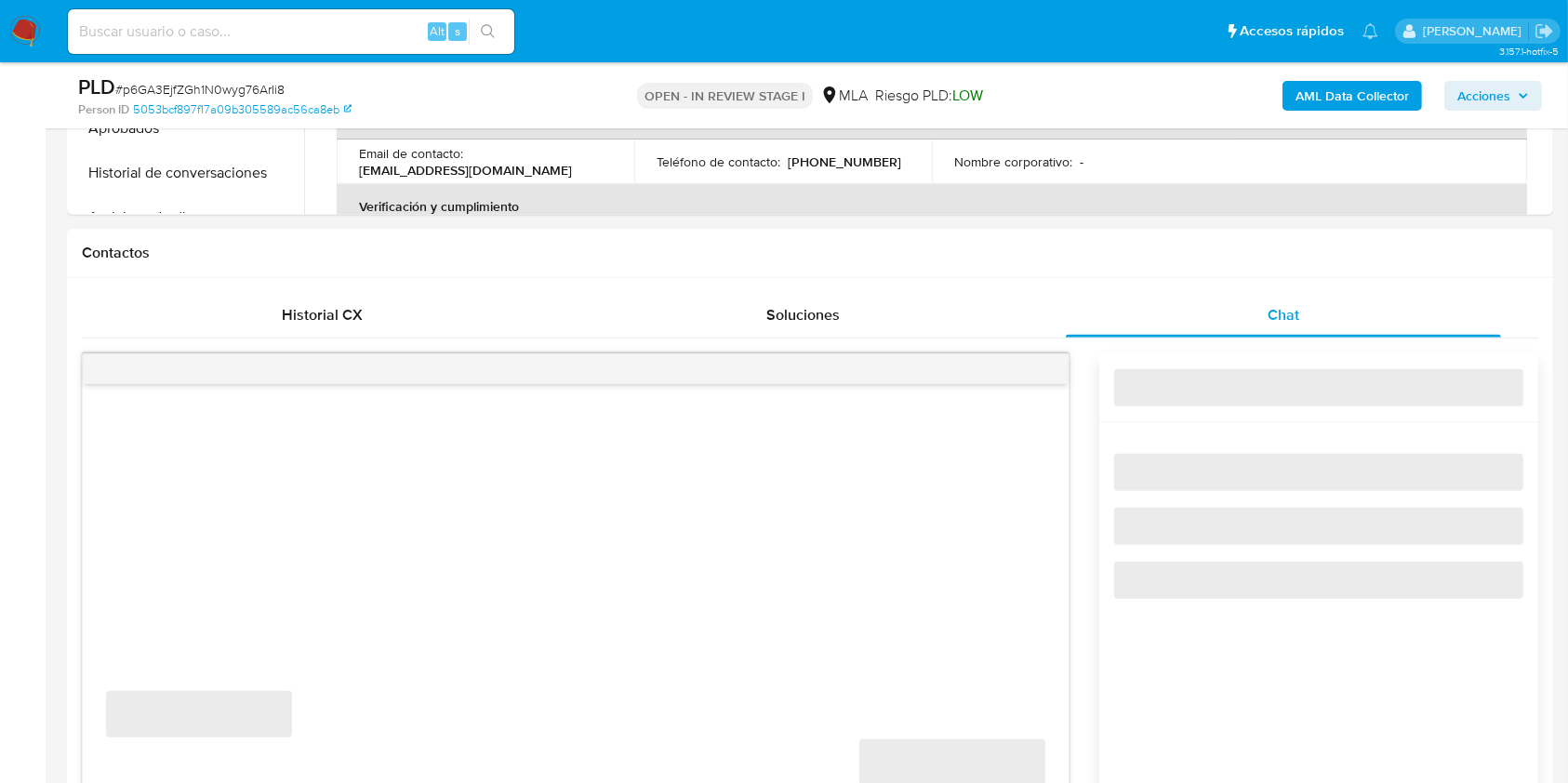
select select "10"
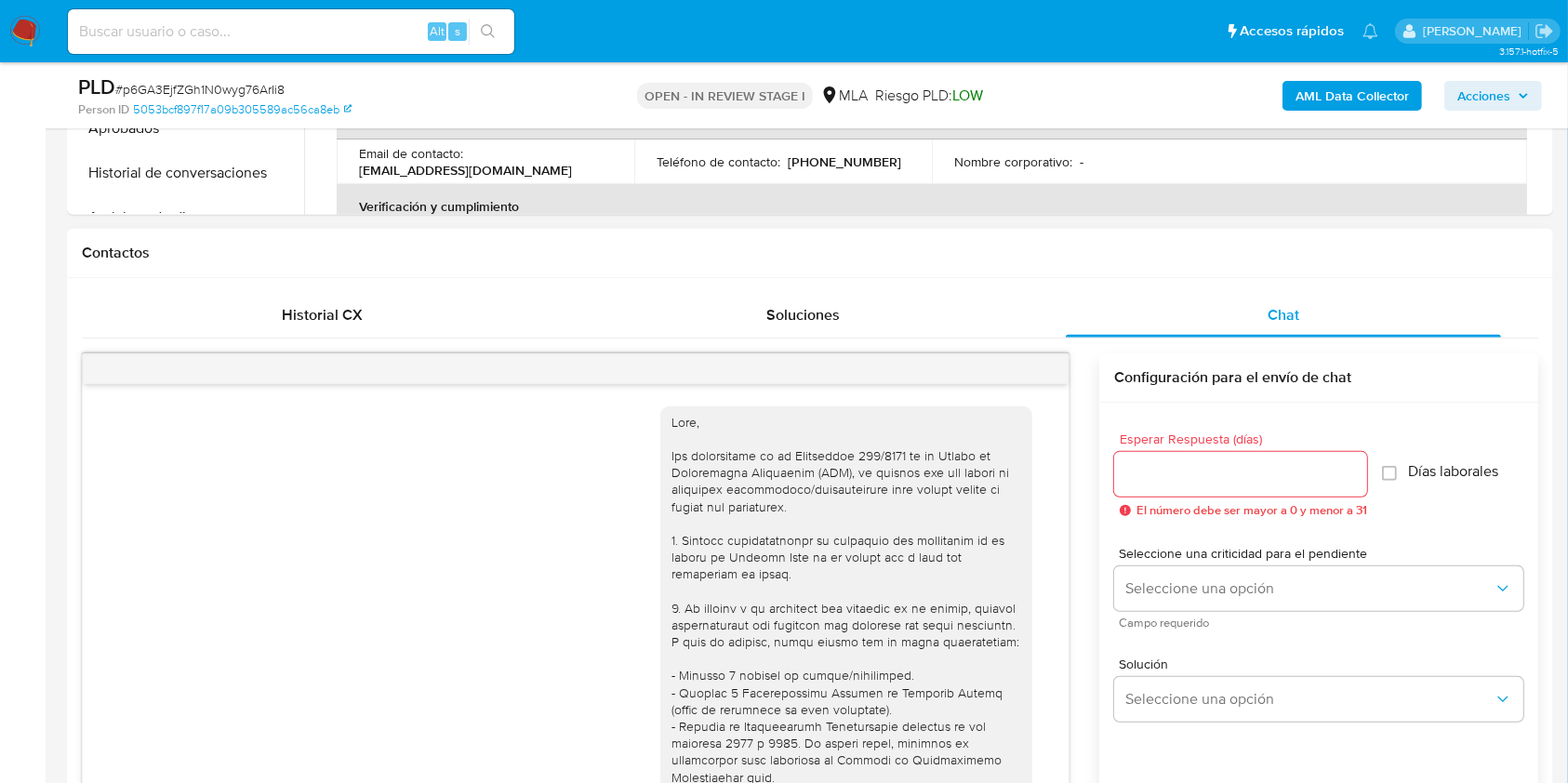
scroll to position [1468, 0]
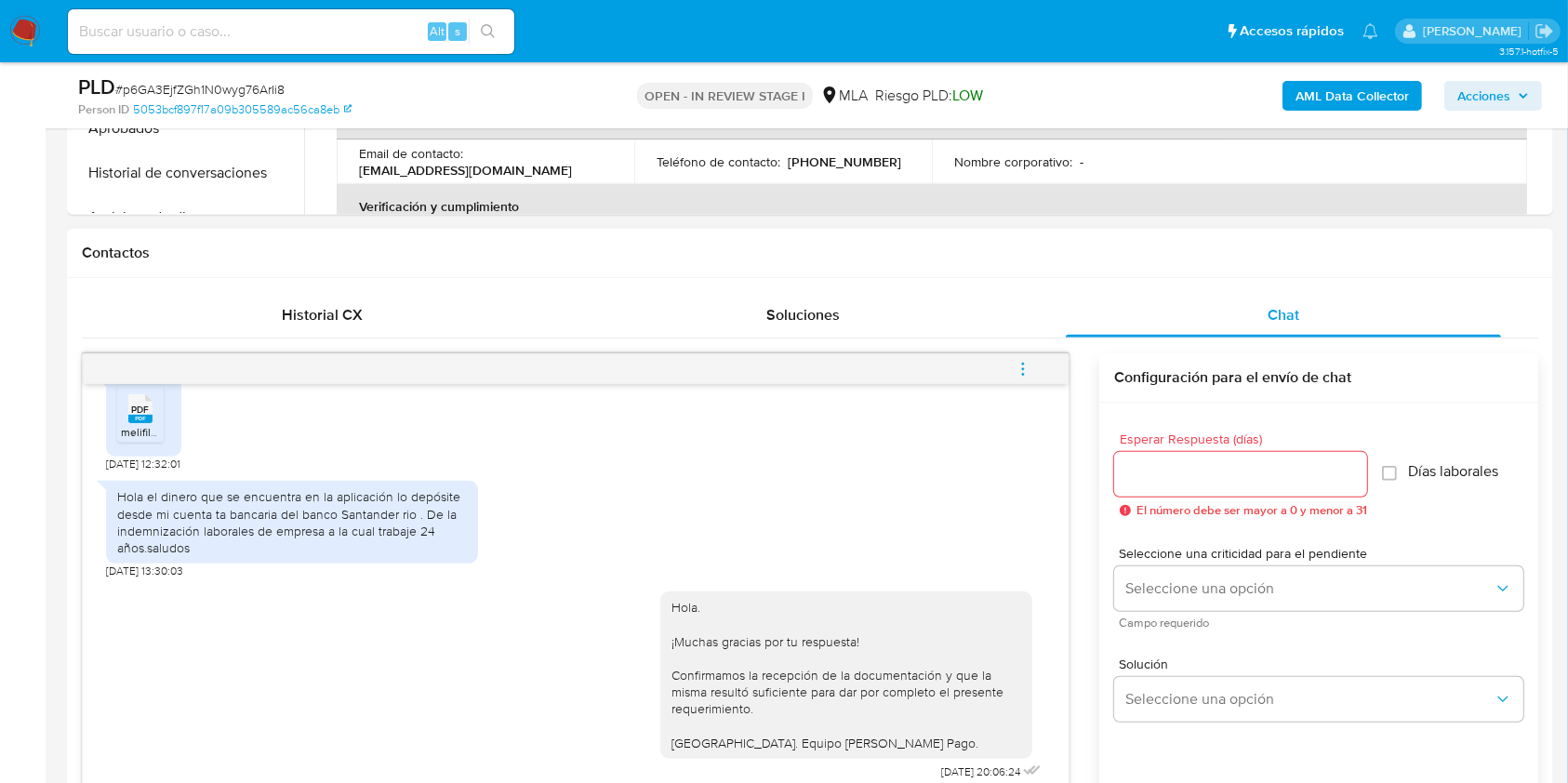
click at [1031, 368] on icon "menu-action" at bounding box center [1023, 370] width 17 height 17
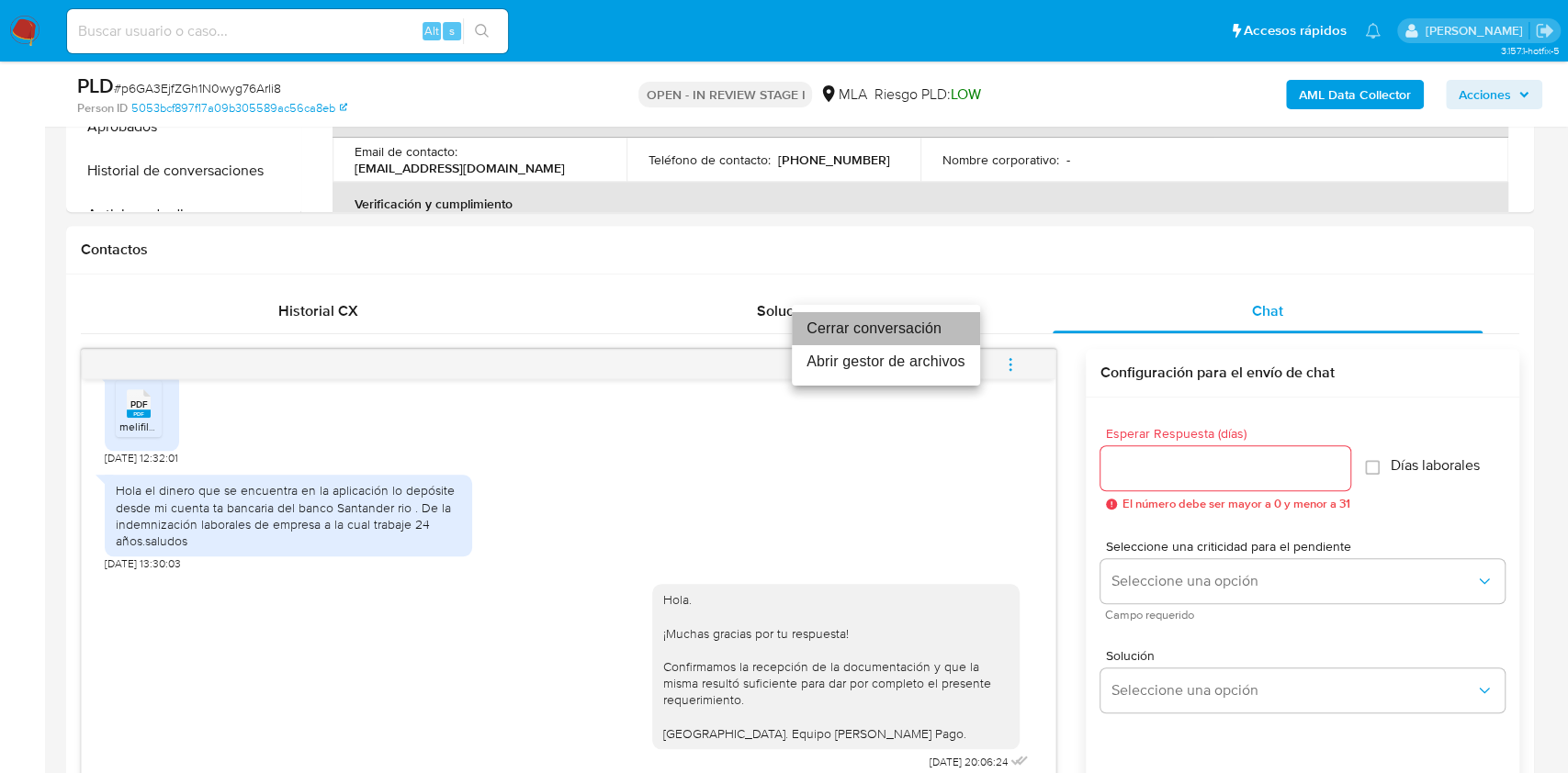
click at [885, 327] on li "Cerrar conversación" at bounding box center [885, 329] width 189 height 33
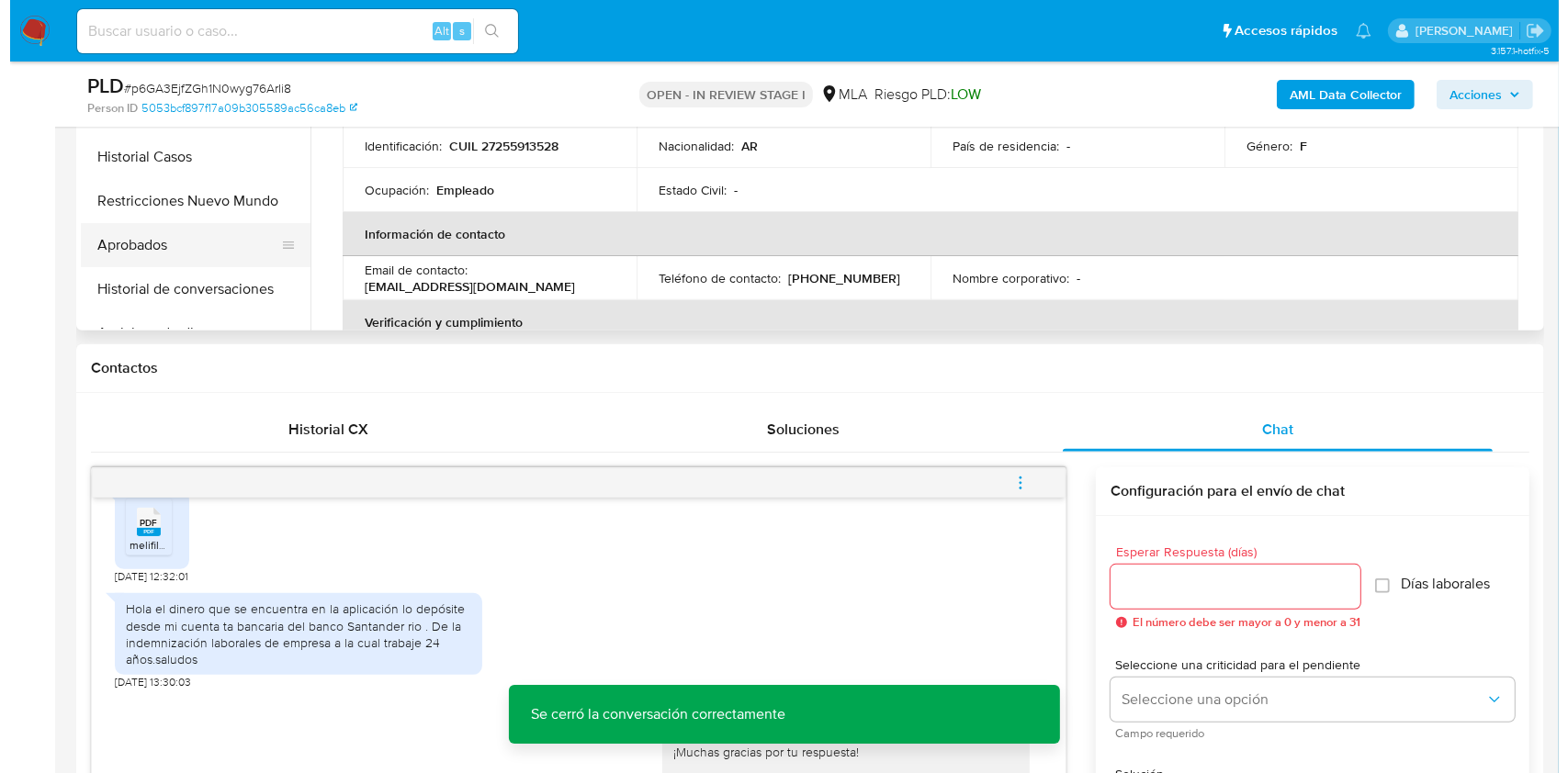
scroll to position [367, 0]
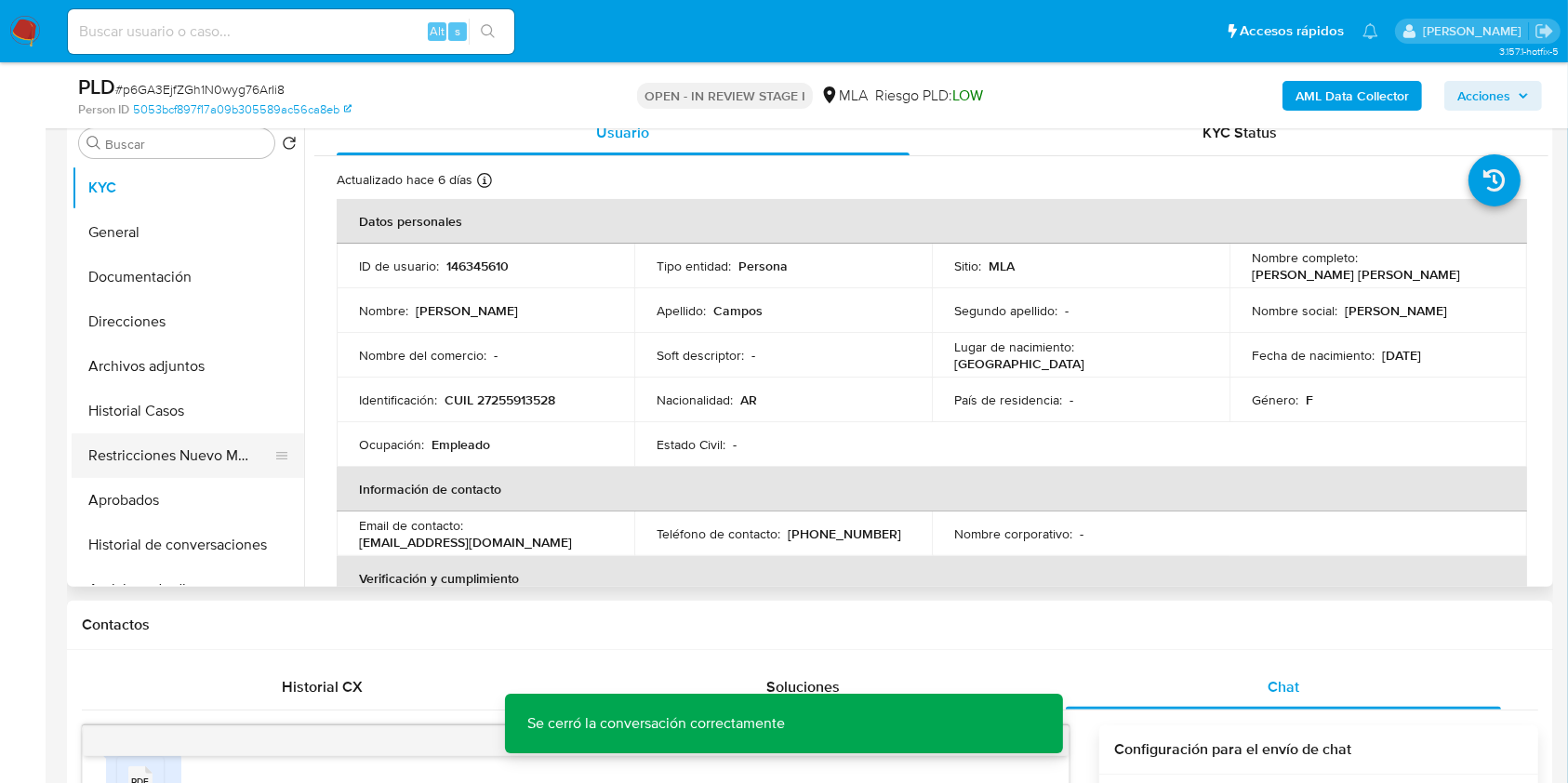
click at [156, 457] on button "Restricciones Nuevo Mundo" at bounding box center [180, 455] width 217 height 44
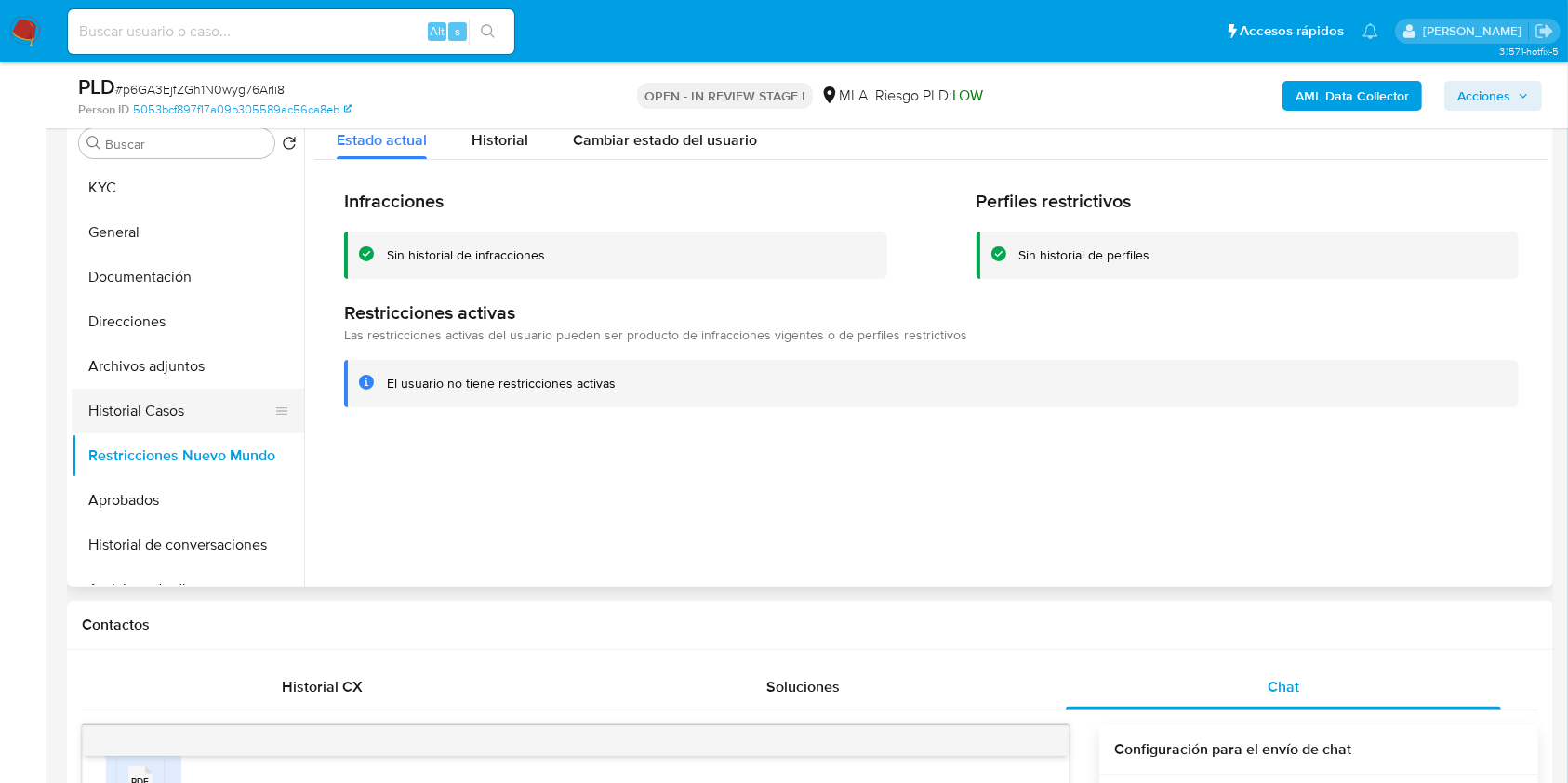
click at [124, 419] on button "Historial Casos" at bounding box center [180, 410] width 217 height 44
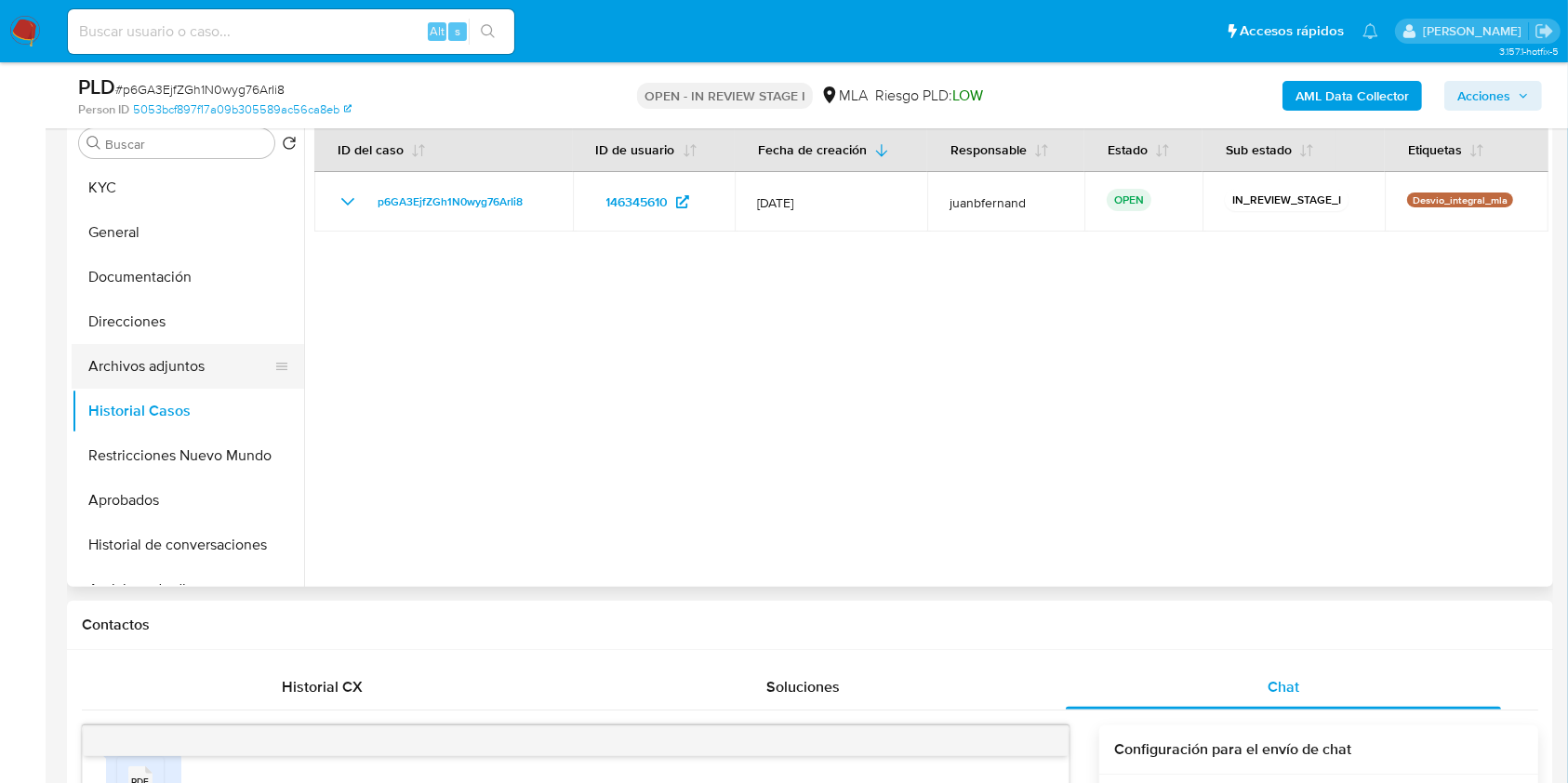
click at [146, 368] on button "Archivos adjuntos" at bounding box center [180, 366] width 217 height 44
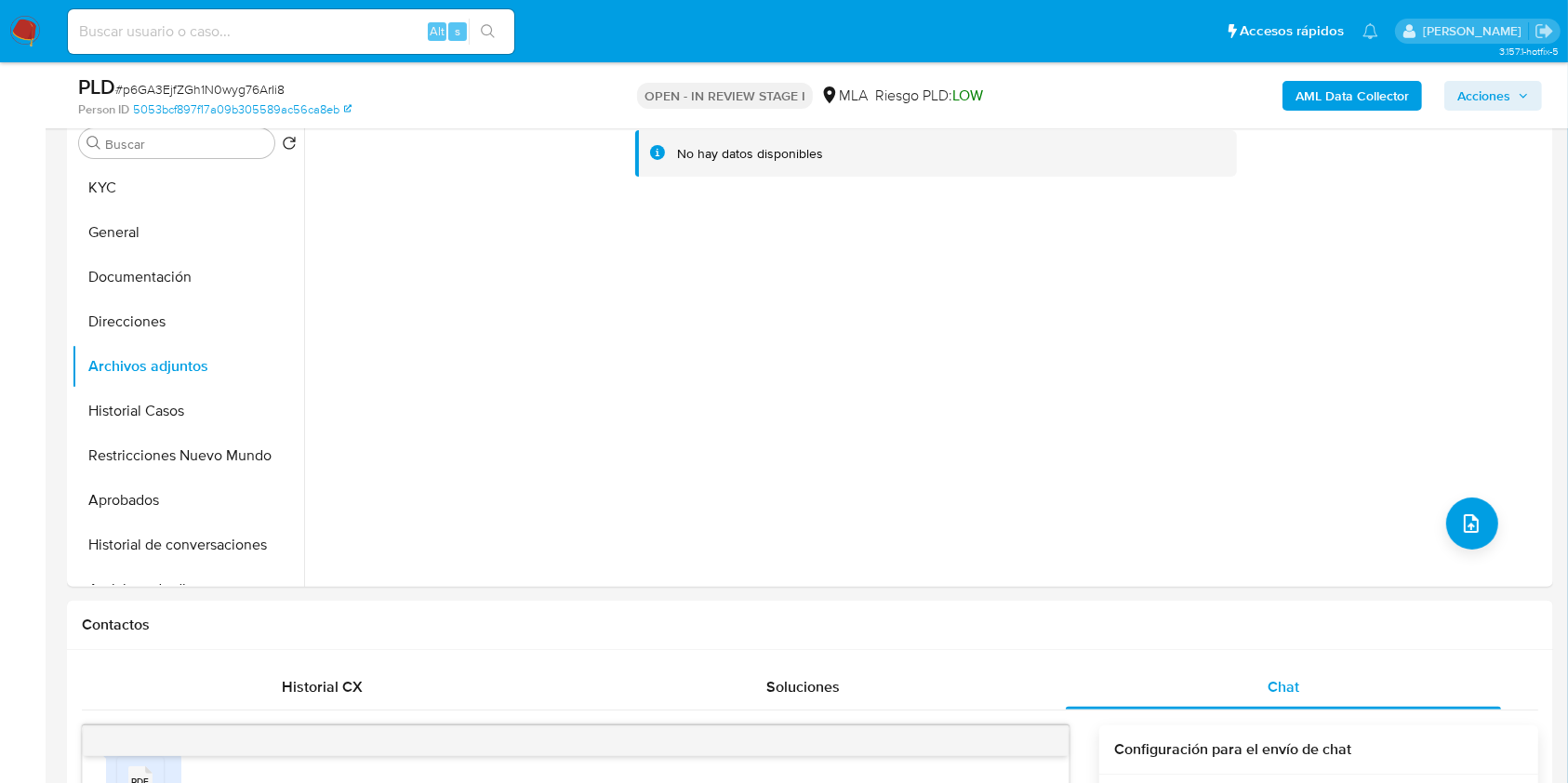
click at [1333, 93] on b "AML Data Collector" at bounding box center [1352, 96] width 114 height 30
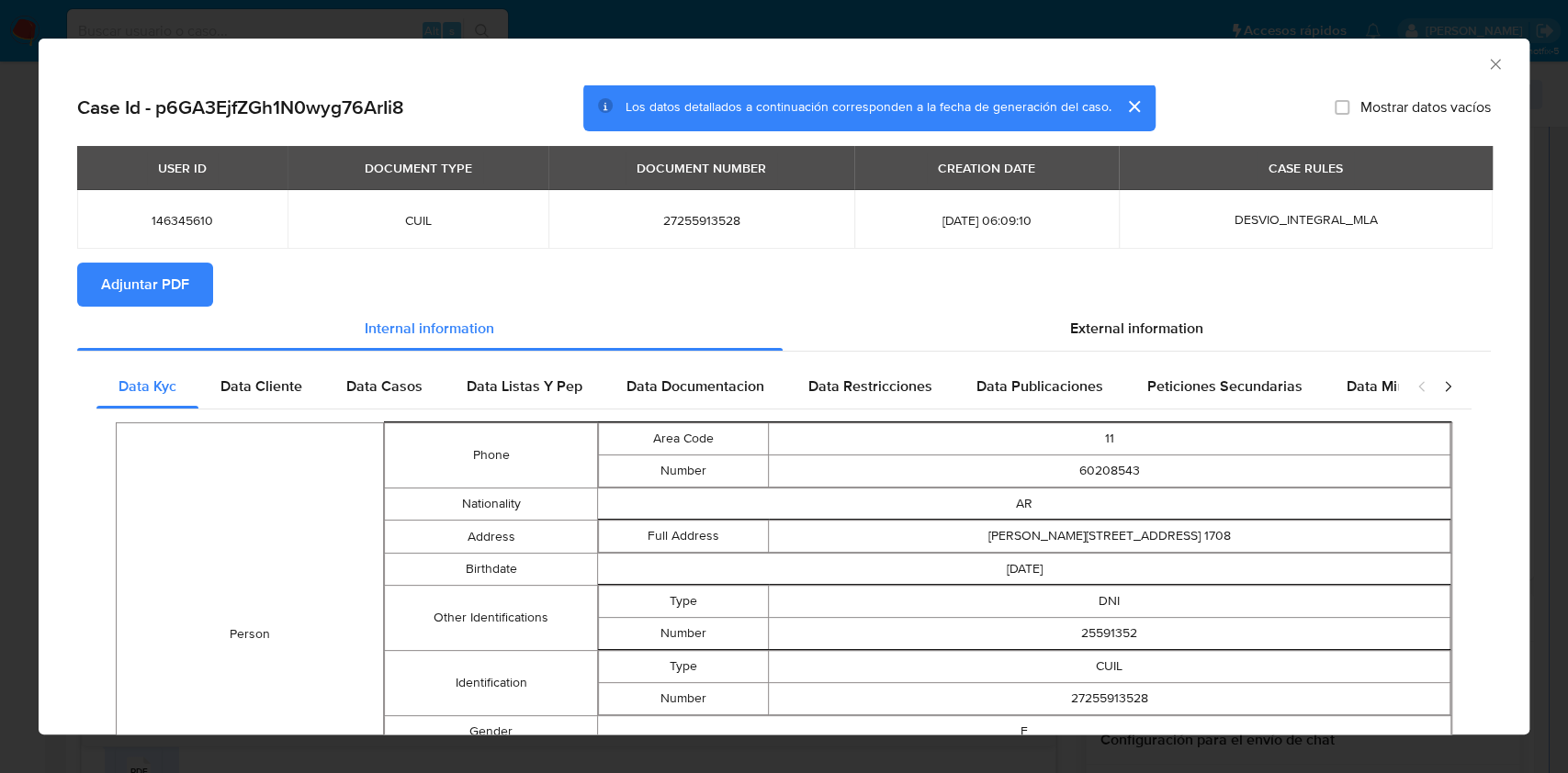
drag, startPoint x: 162, startPoint y: 289, endPoint x: 442, endPoint y: 301, distance: 280.3
click at [162, 290] on span "Adjuntar PDF" at bounding box center [145, 284] width 88 height 40
click at [1486, 67] on icon "Cerrar ventana" at bounding box center [1496, 64] width 19 height 19
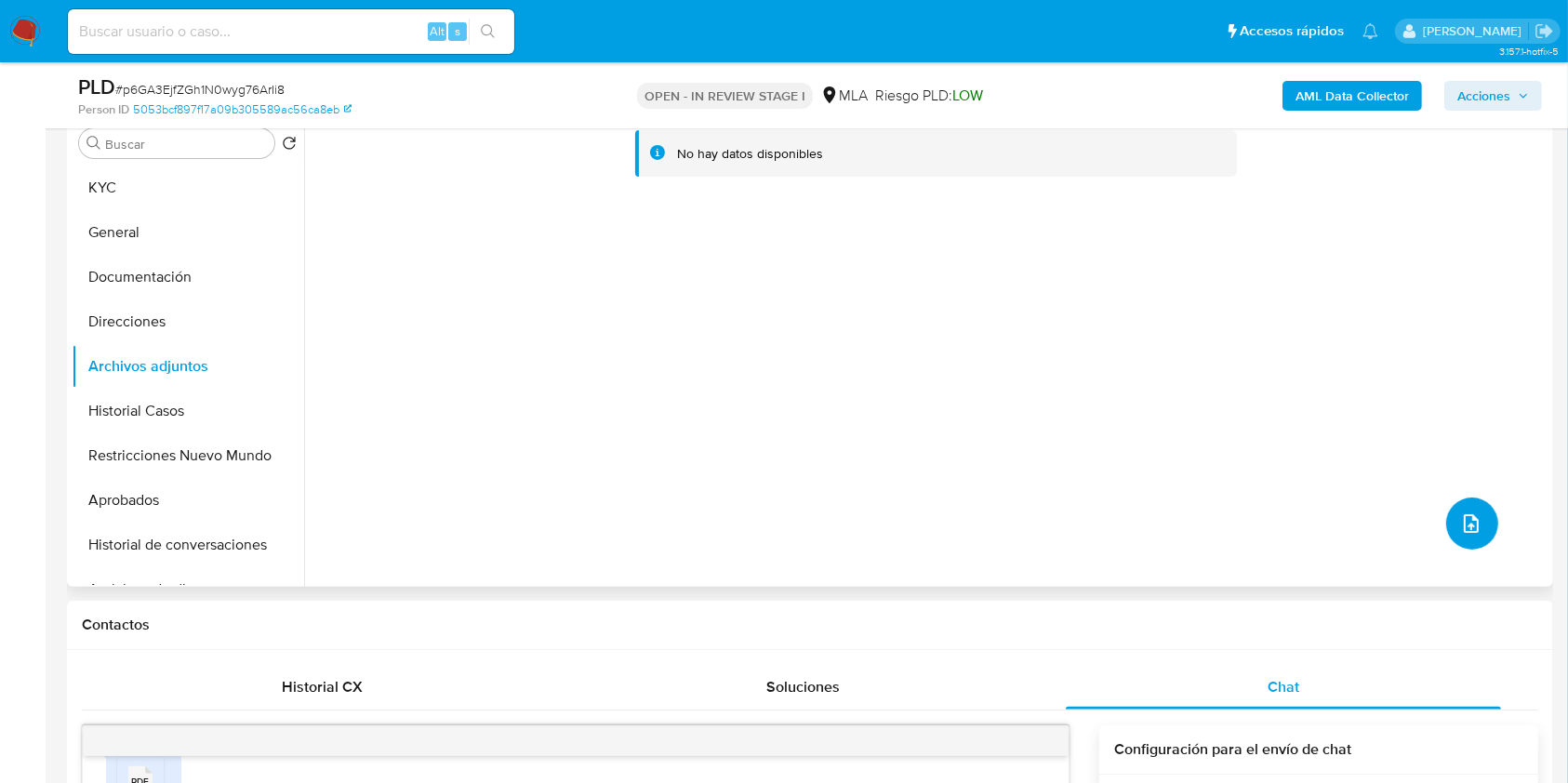
click at [1470, 519] on icon "upload-file" at bounding box center [1471, 524] width 15 height 19
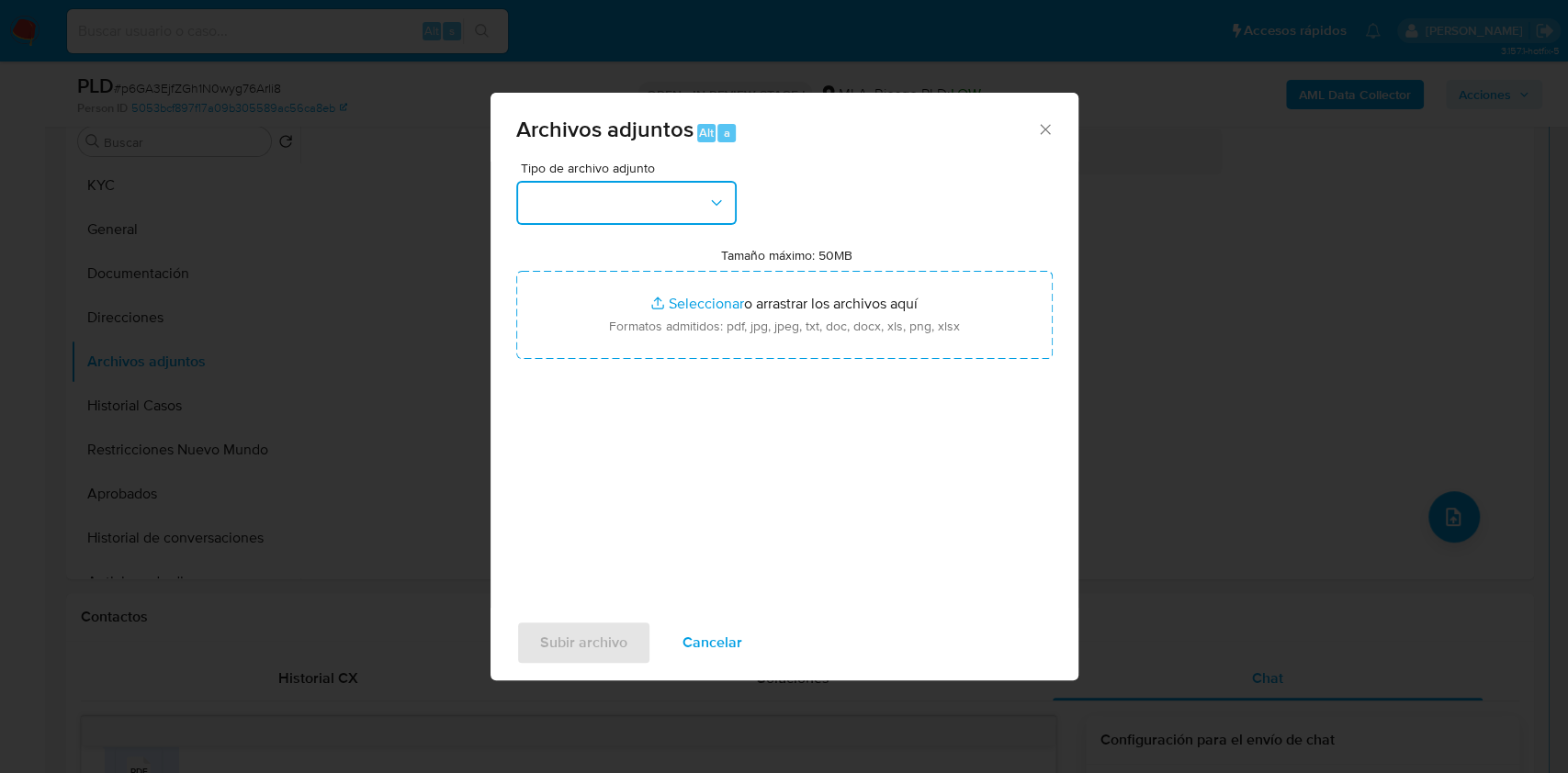
click at [589, 196] on button "button" at bounding box center [626, 203] width 220 height 44
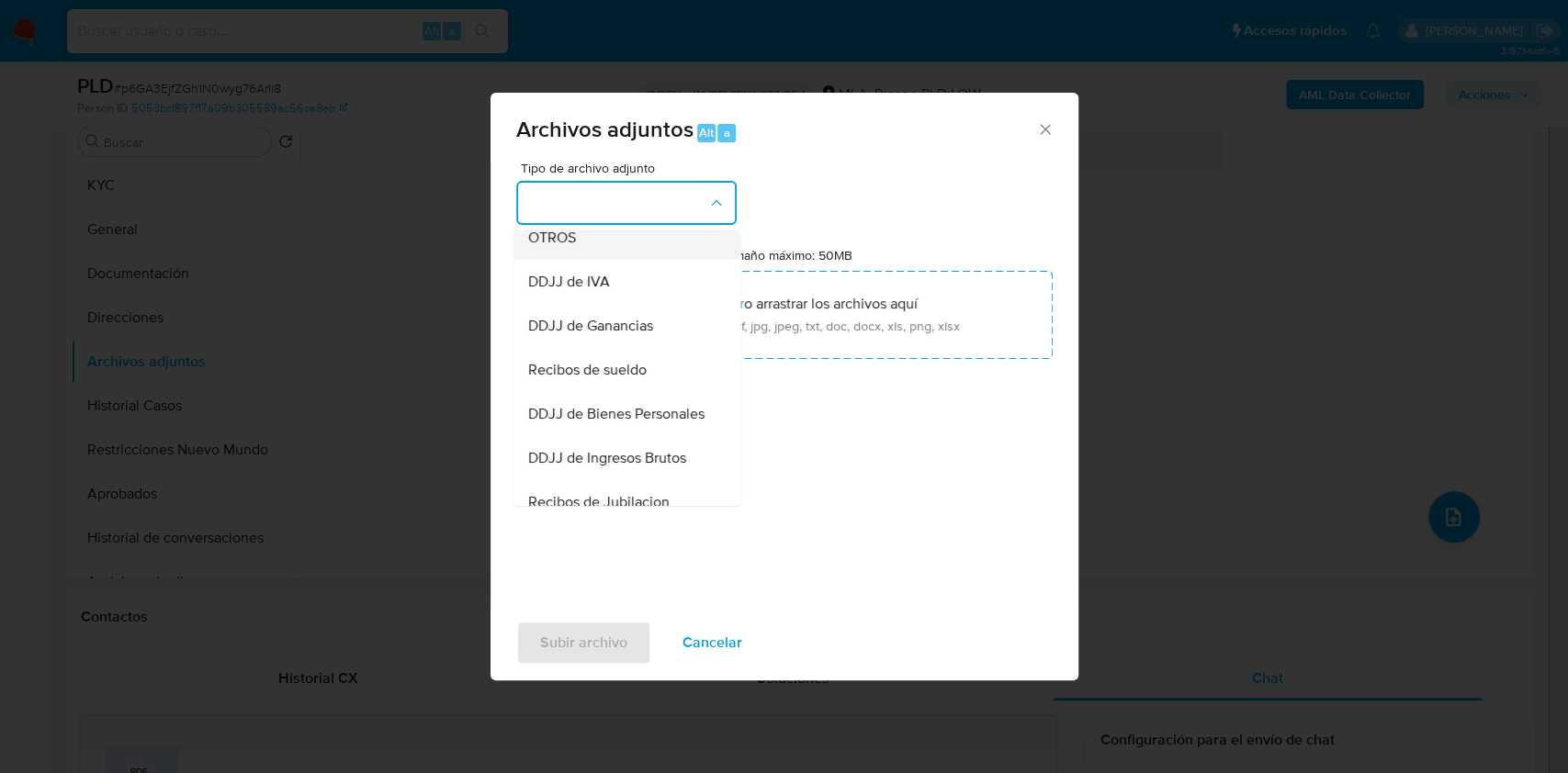
click at [621, 260] on div "OTROS" at bounding box center [621, 237] width 188 height 44
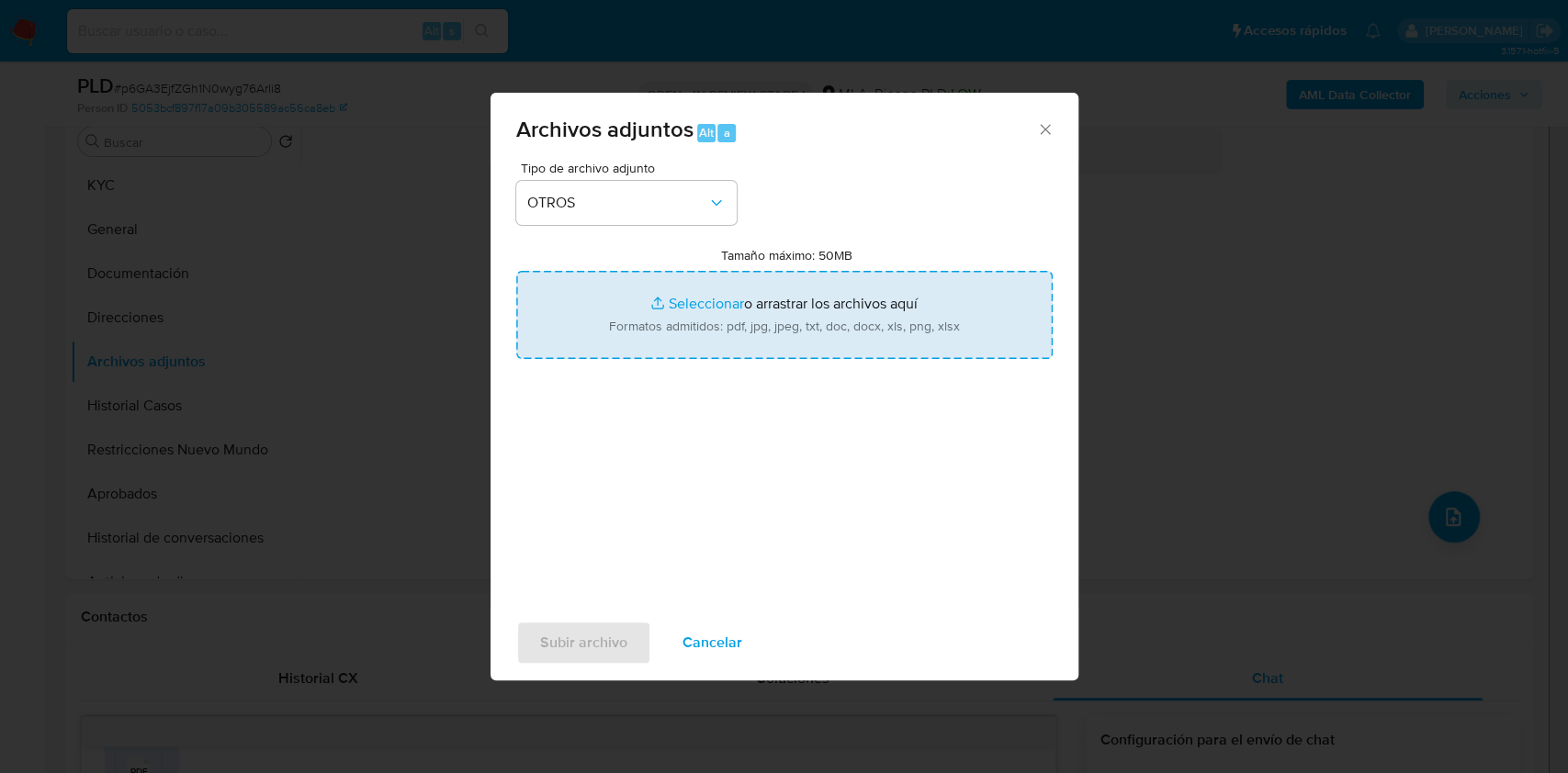
type input "C:\fakepath\Caselog p6GA3EjfZGh1N0wyg76ArIi8_2025_07_17_20_58_03.docx"
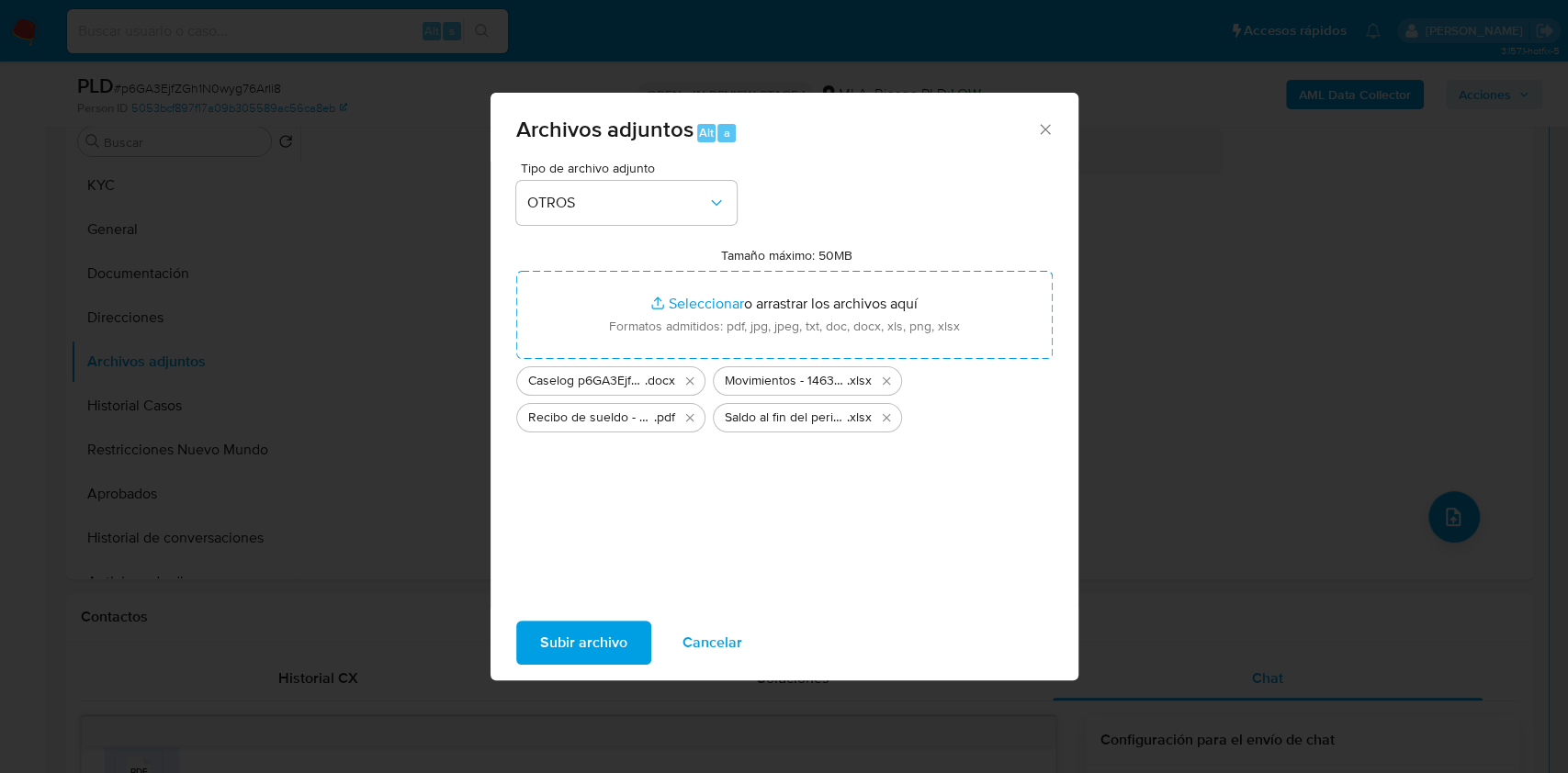
click at [567, 635] on span "Subir archivo" at bounding box center [583, 642] width 87 height 40
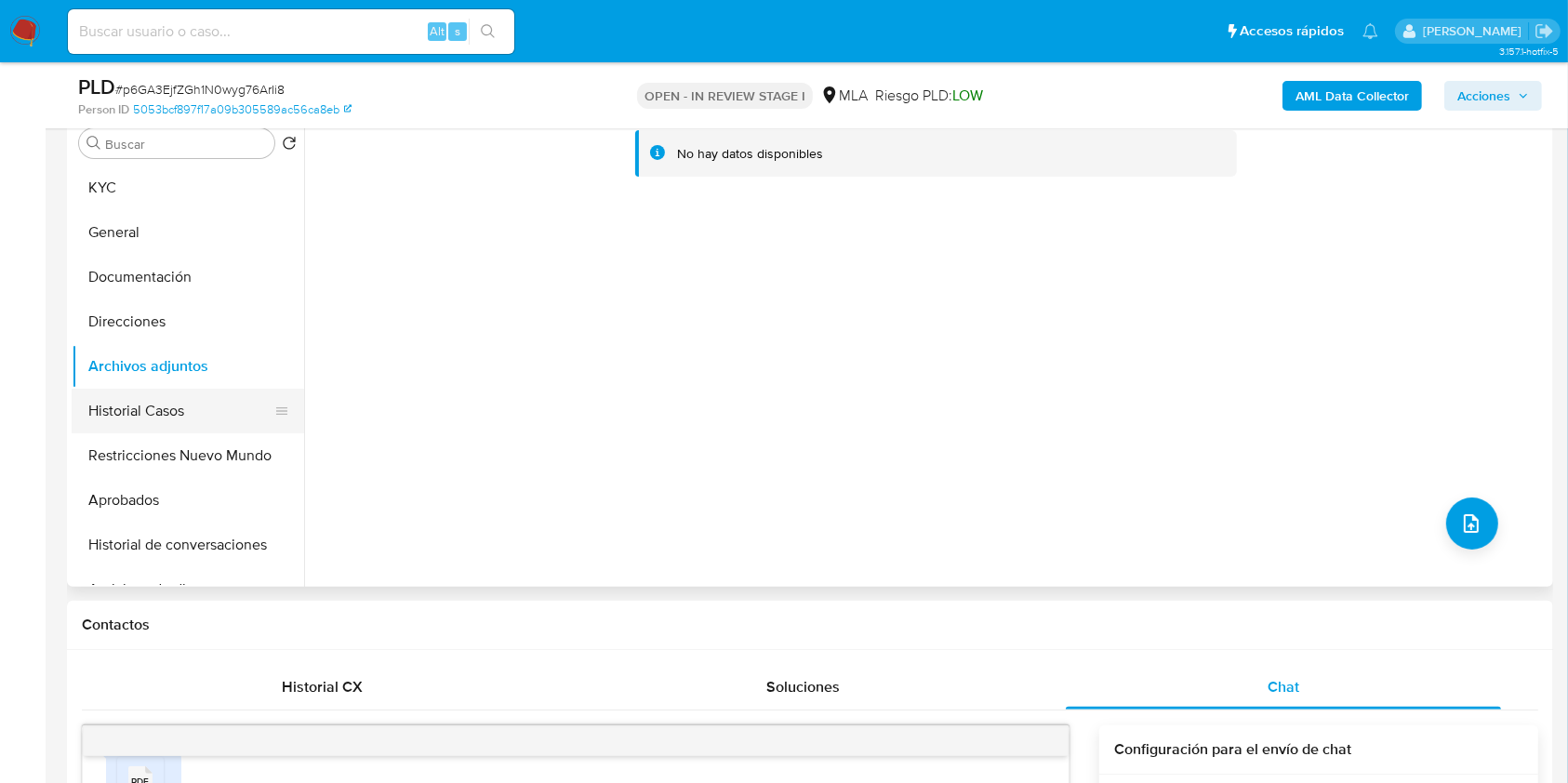
click at [179, 422] on button "Historial Casos" at bounding box center [180, 410] width 217 height 44
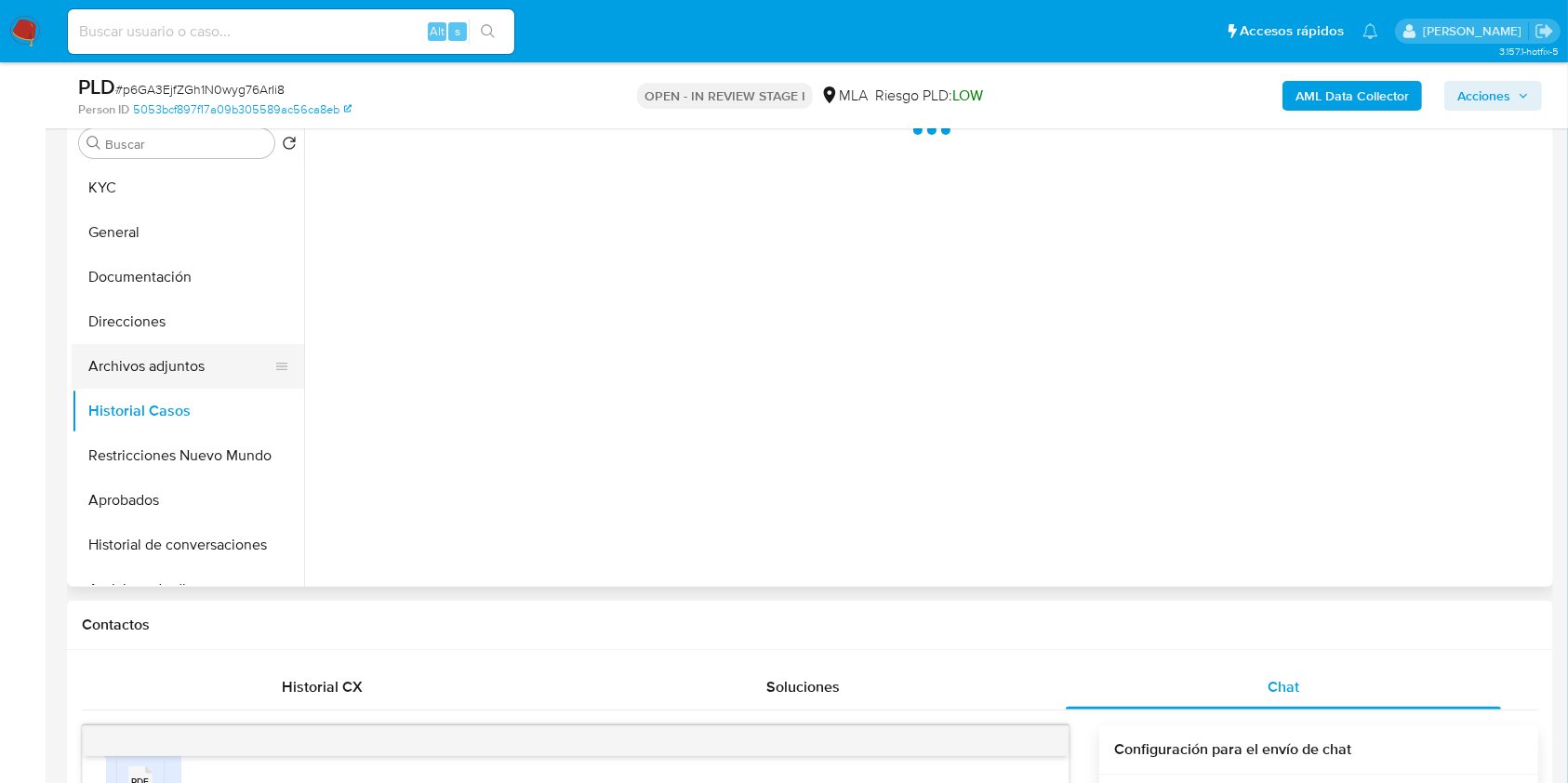
click at [163, 357] on button "Archivos adjuntos" at bounding box center [180, 366] width 217 height 44
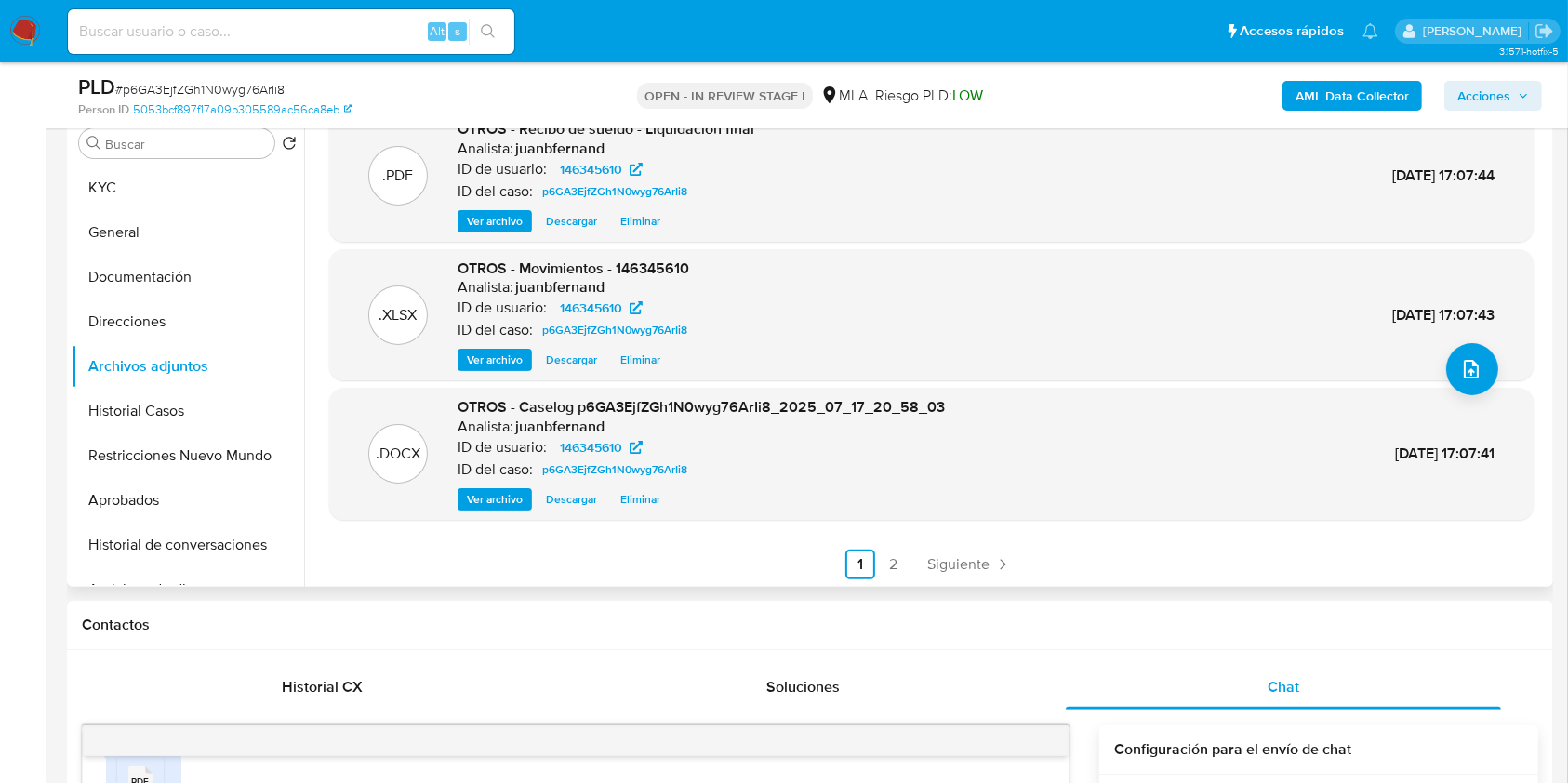
scroll to position [156, 0]
click at [1481, 91] on span "Acciones" at bounding box center [1483, 96] width 53 height 30
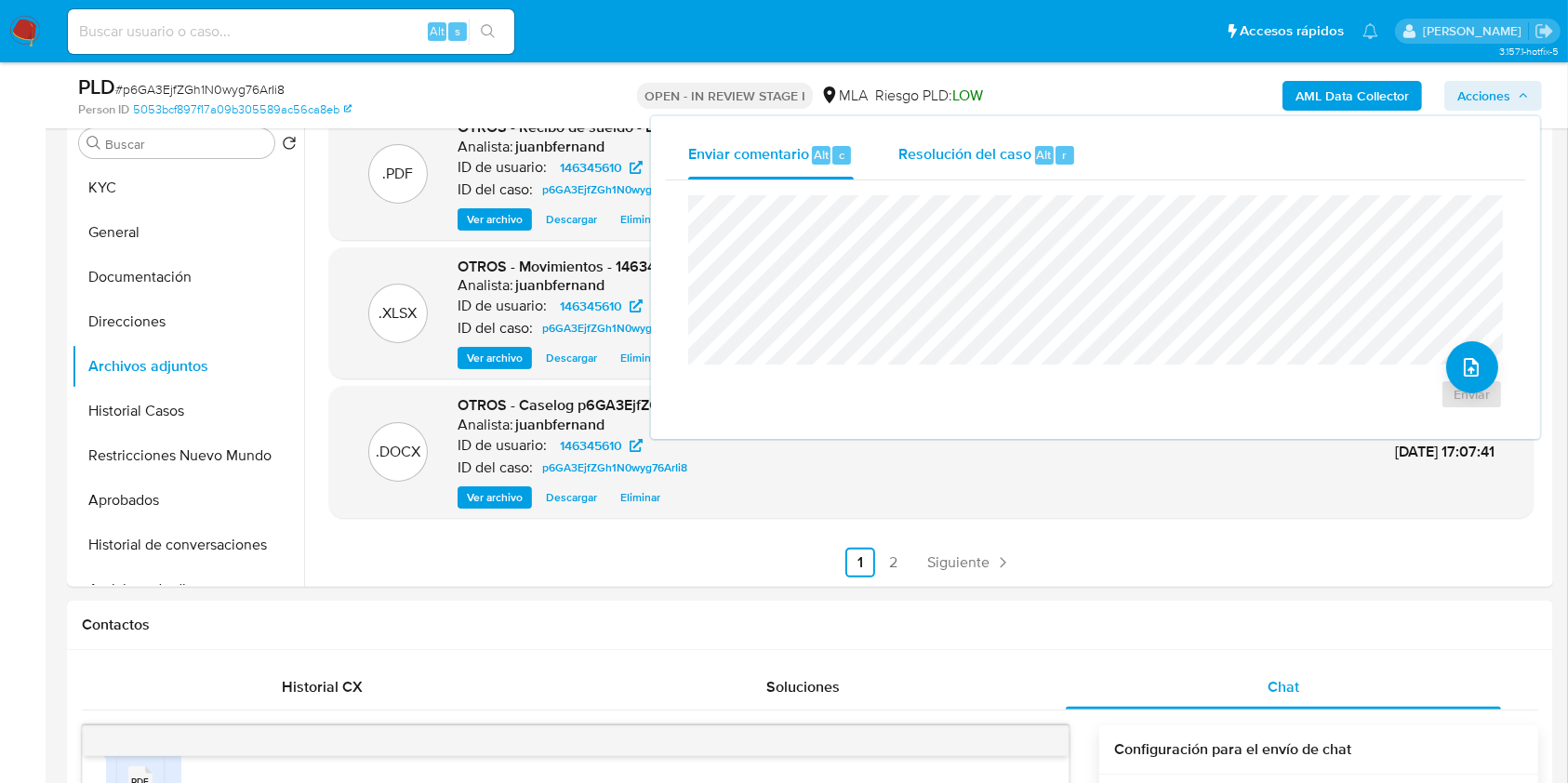
click at [997, 163] on span "Resolución del caso" at bounding box center [964, 153] width 133 height 22
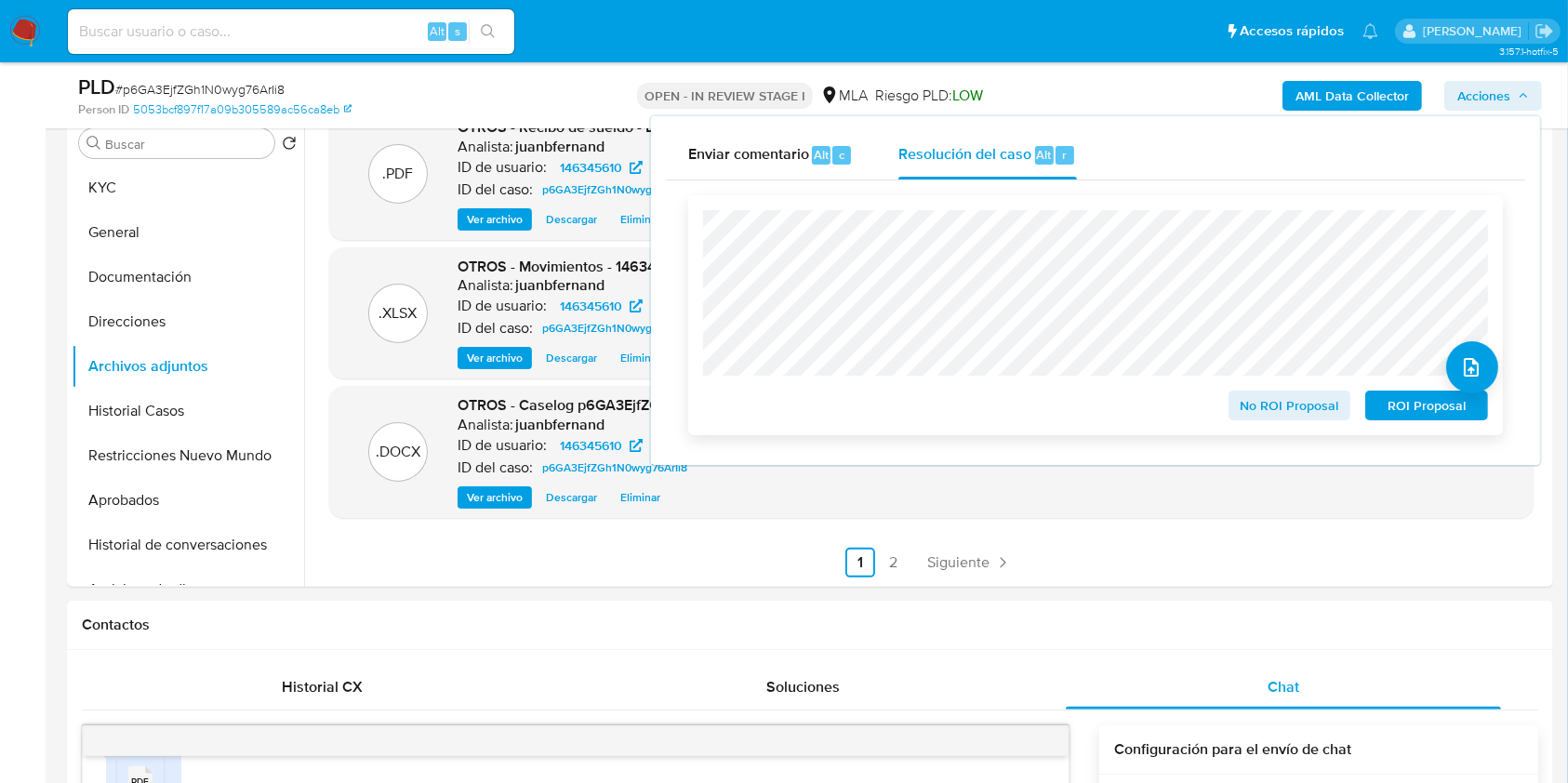
click at [1319, 407] on span "No ROI Proposal" at bounding box center [1290, 406] width 97 height 26
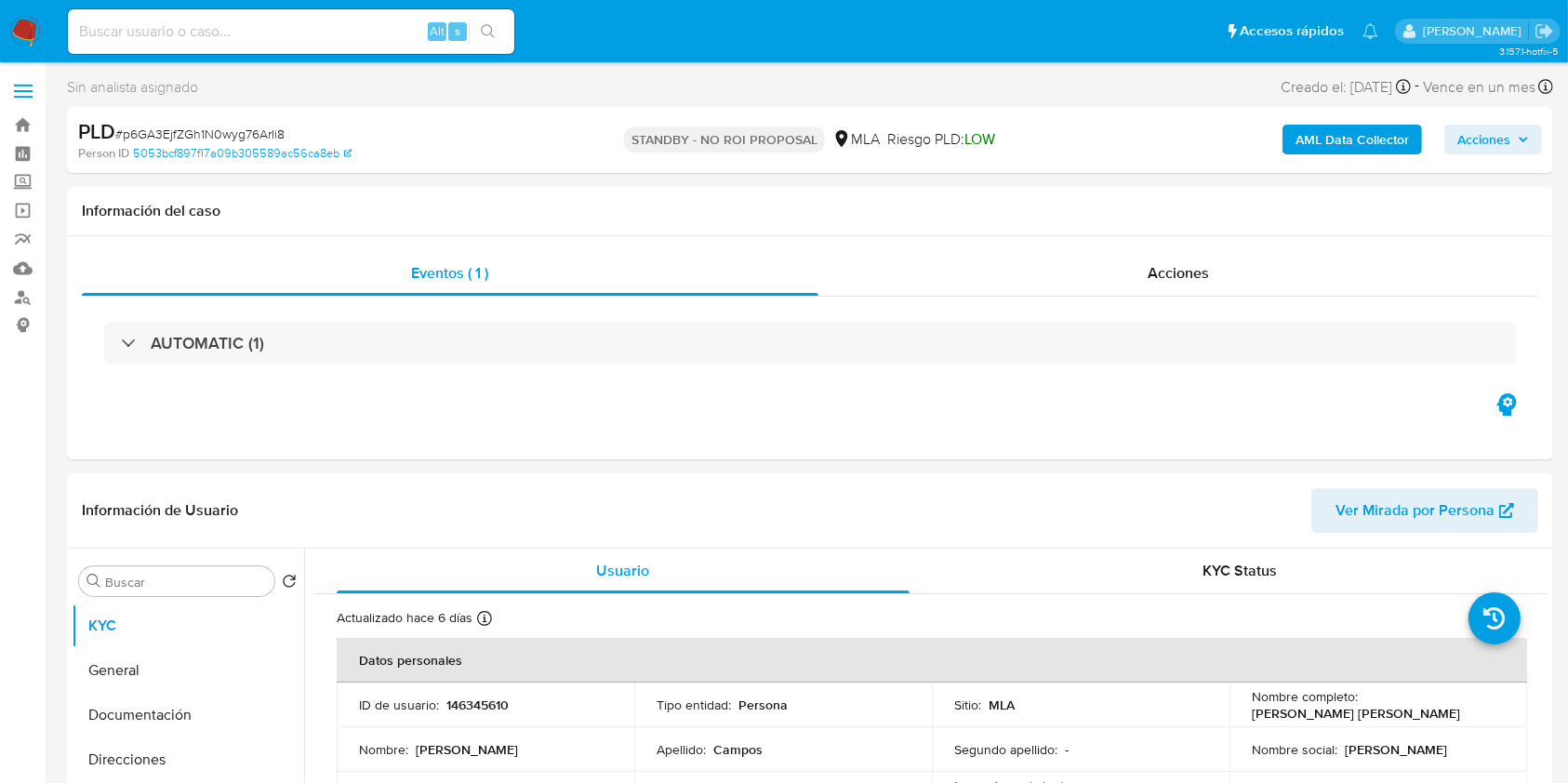
select select "10"
